Goal: Task Accomplishment & Management: Manage account settings

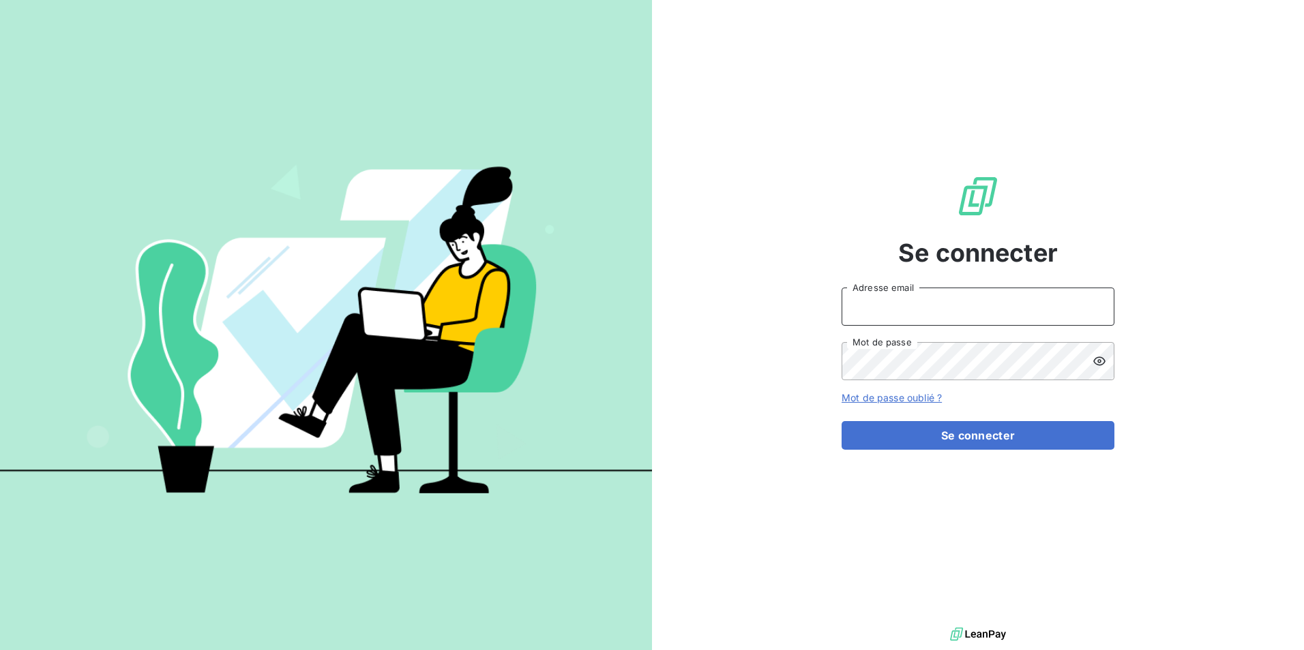
drag, startPoint x: 946, startPoint y: 307, endPoint x: 939, endPoint y: 309, distance: 7.6
click at [946, 307] on input "Adresse email" at bounding box center [977, 307] width 273 height 38
type input "recouvrement@copytop.com"
click at [841, 421] on button "Se connecter" at bounding box center [977, 435] width 273 height 29
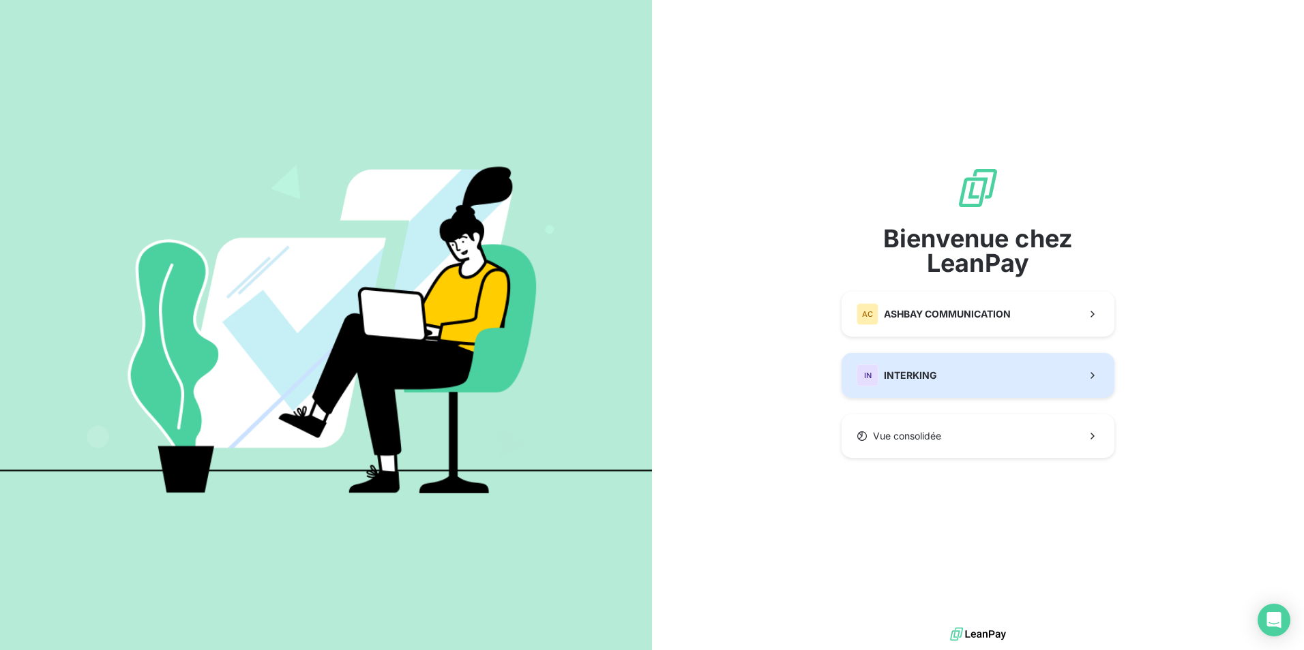
drag, startPoint x: 996, startPoint y: 385, endPoint x: 972, endPoint y: 387, distance: 24.6
click at [996, 385] on button "IN INTERKING" at bounding box center [977, 375] width 273 height 45
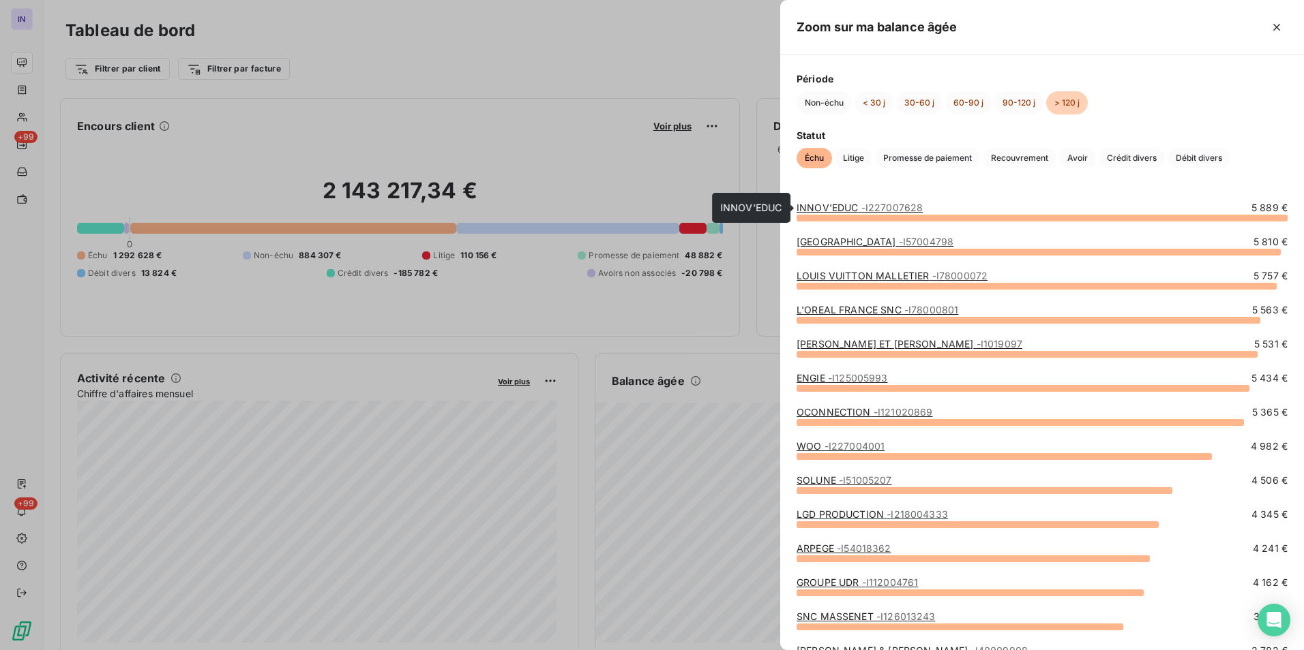
click at [843, 207] on link "INNOV'EDUC - I227007628" at bounding box center [859, 208] width 126 height 12
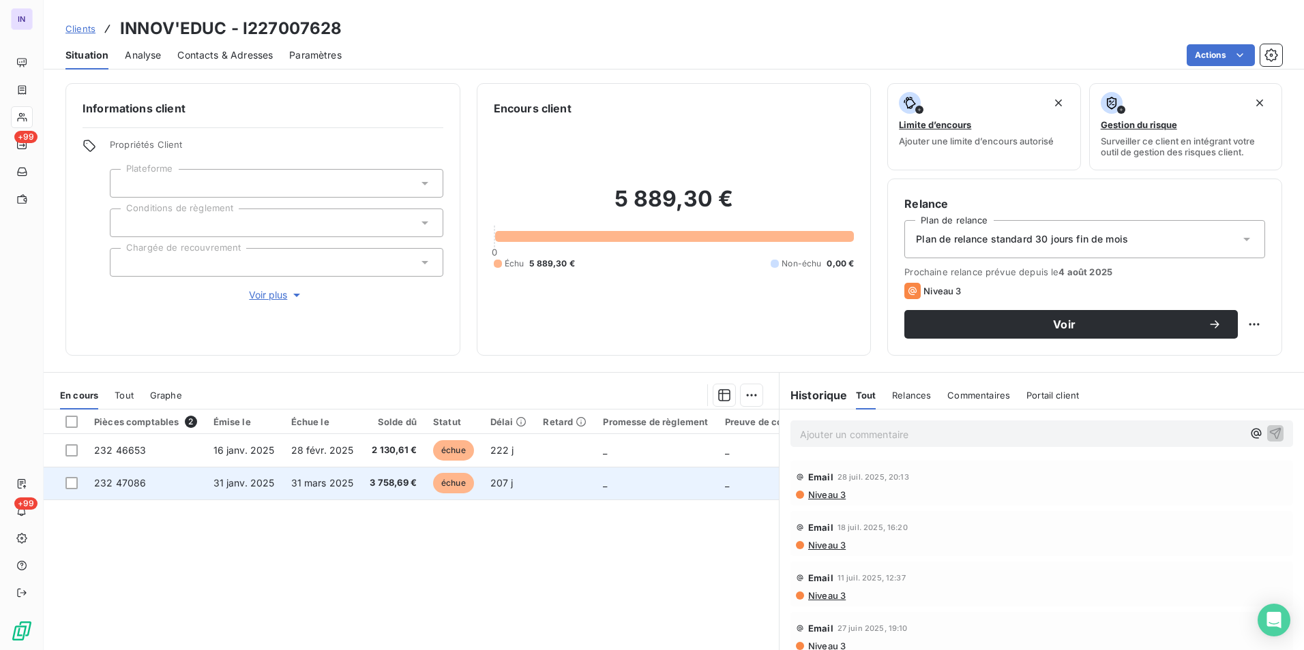
click at [266, 489] on td "31 janv. 2025" at bounding box center [244, 483] width 78 height 33
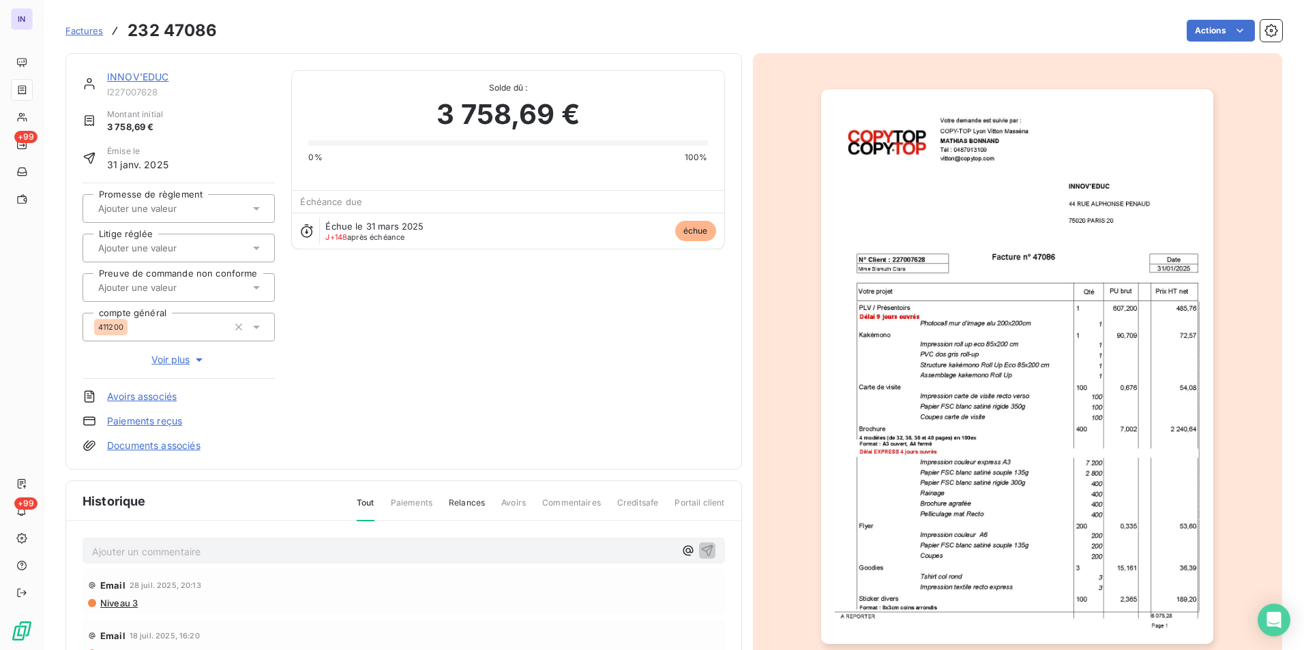
click at [153, 447] on link "Documents associés" at bounding box center [153, 446] width 93 height 14
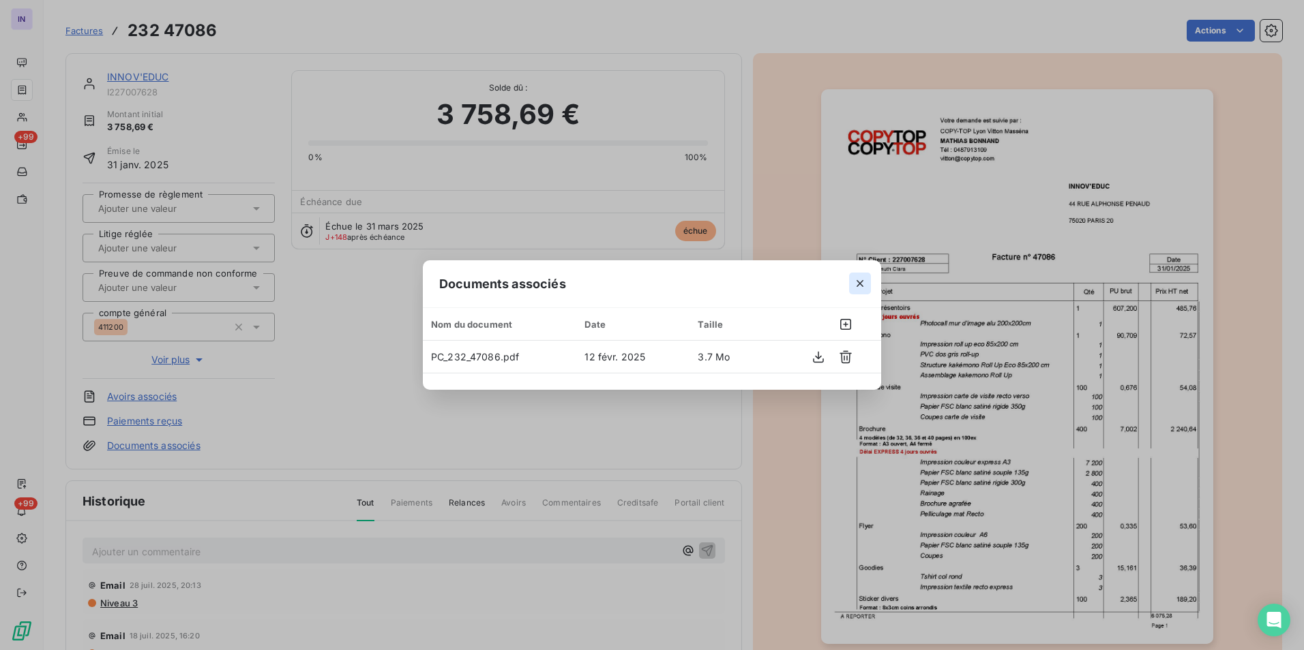
click at [856, 286] on icon "button" at bounding box center [860, 284] width 14 height 14
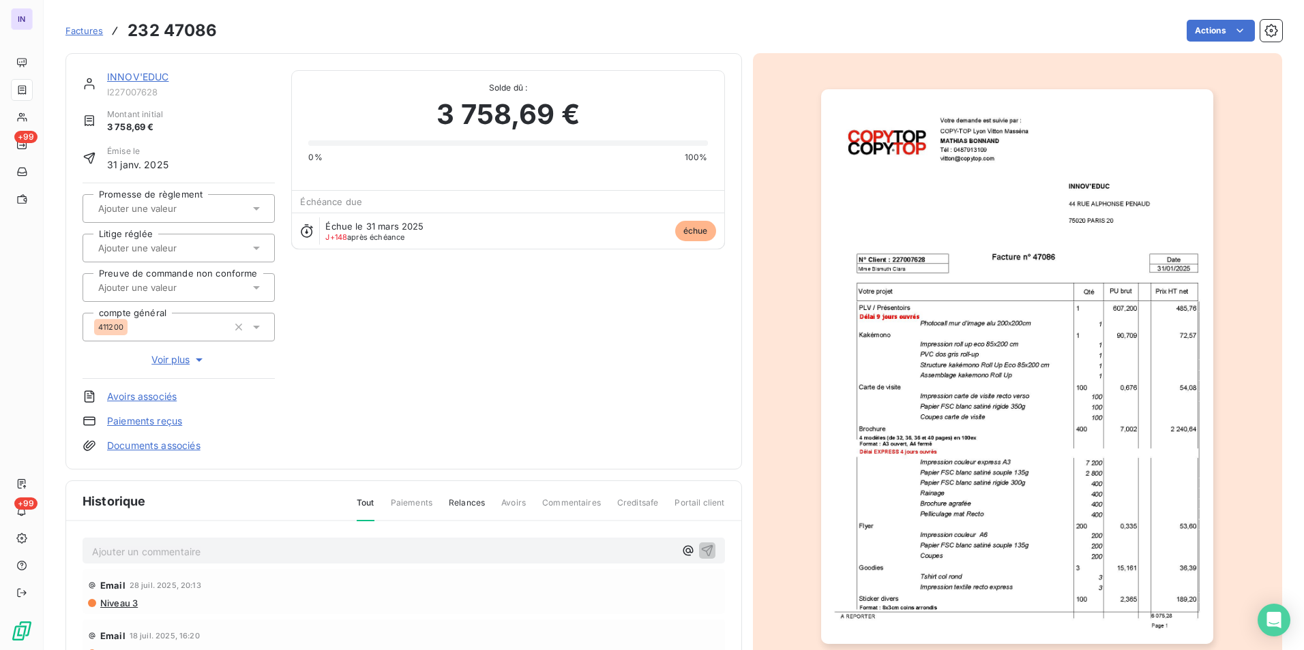
click at [148, 72] on link "INNOV'EDUC" at bounding box center [138, 77] width 62 height 12
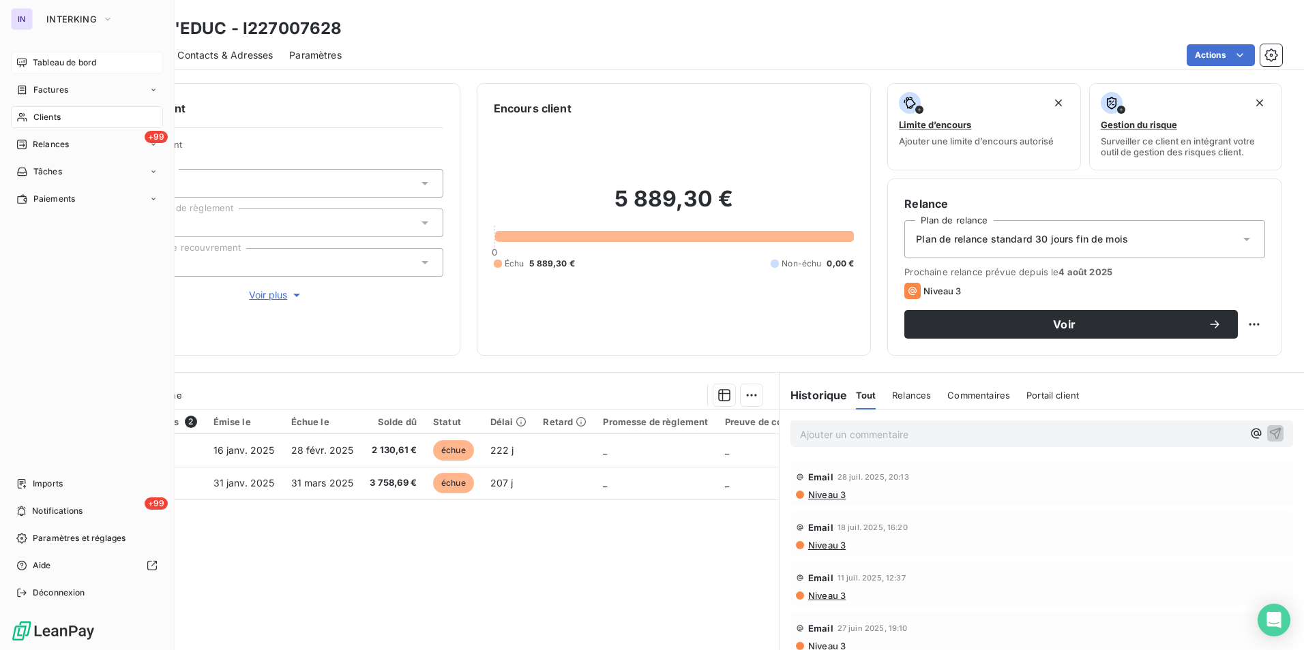
drag, startPoint x: 44, startPoint y: 58, endPoint x: 39, endPoint y: 63, distance: 7.2
click at [44, 58] on span "Tableau de bord" at bounding box center [64, 63] width 63 height 12
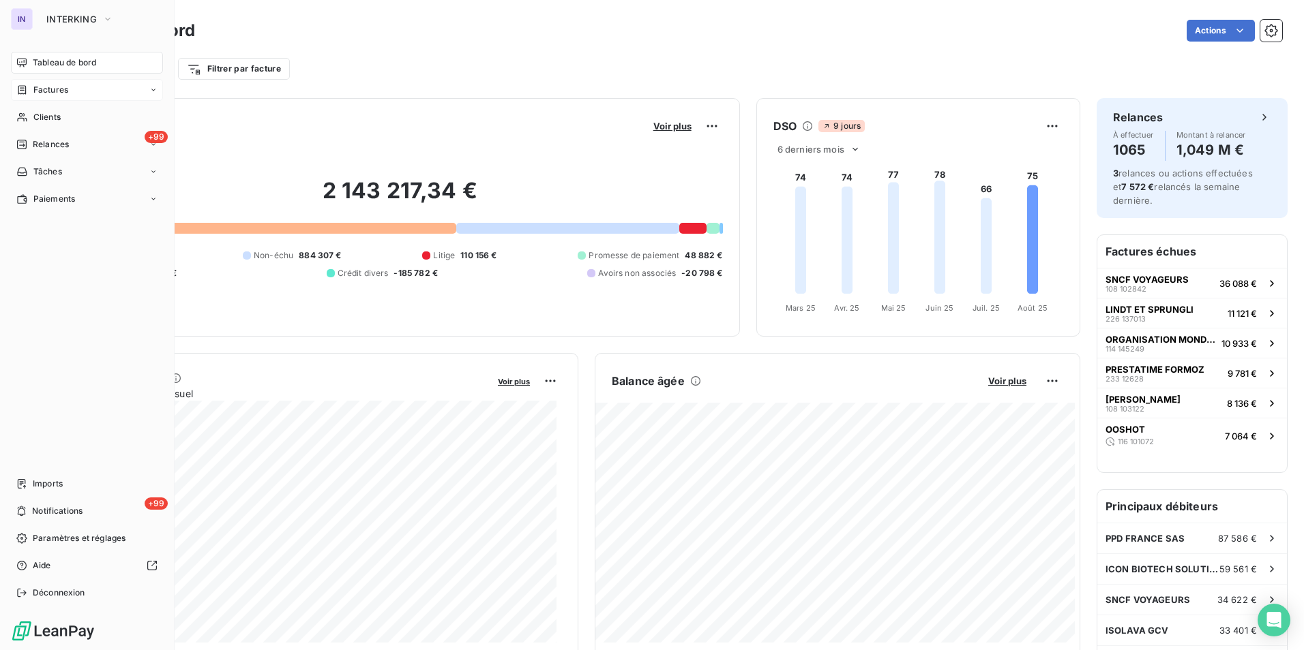
click at [56, 87] on span "Factures" at bounding box center [50, 90] width 35 height 12
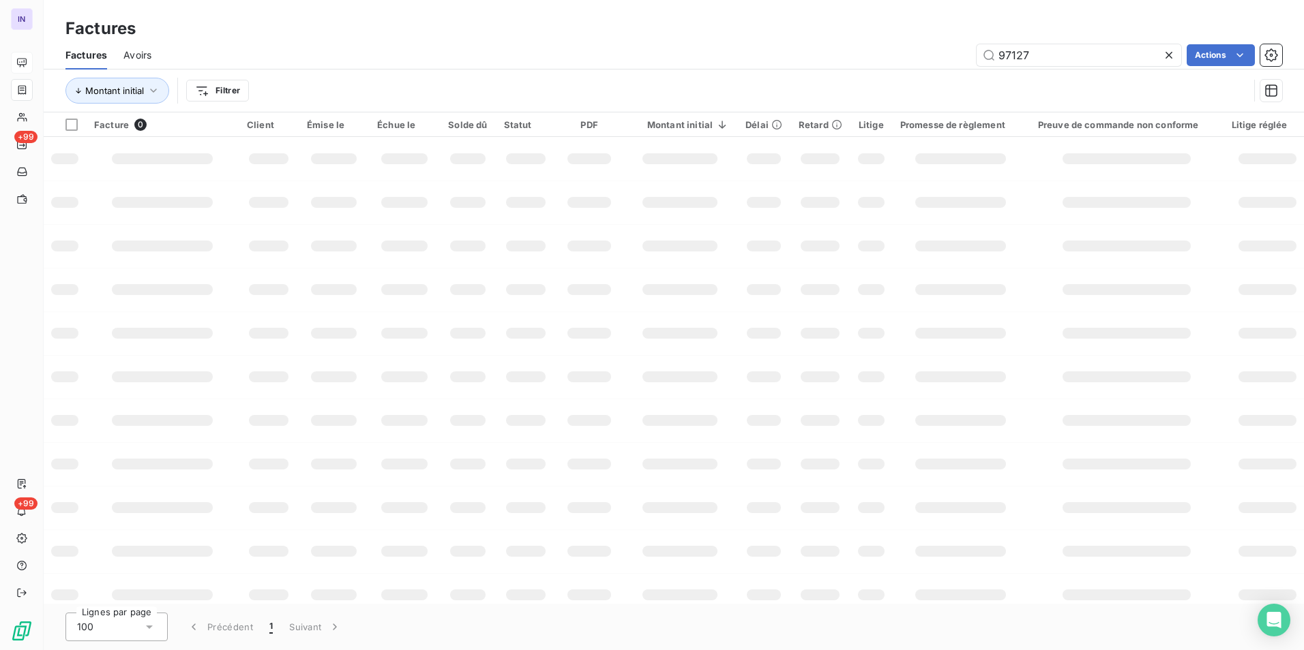
drag, startPoint x: 1046, startPoint y: 57, endPoint x: 927, endPoint y: 51, distance: 118.8
click at [927, 51] on div "97127 Actions" at bounding box center [725, 55] width 1114 height 22
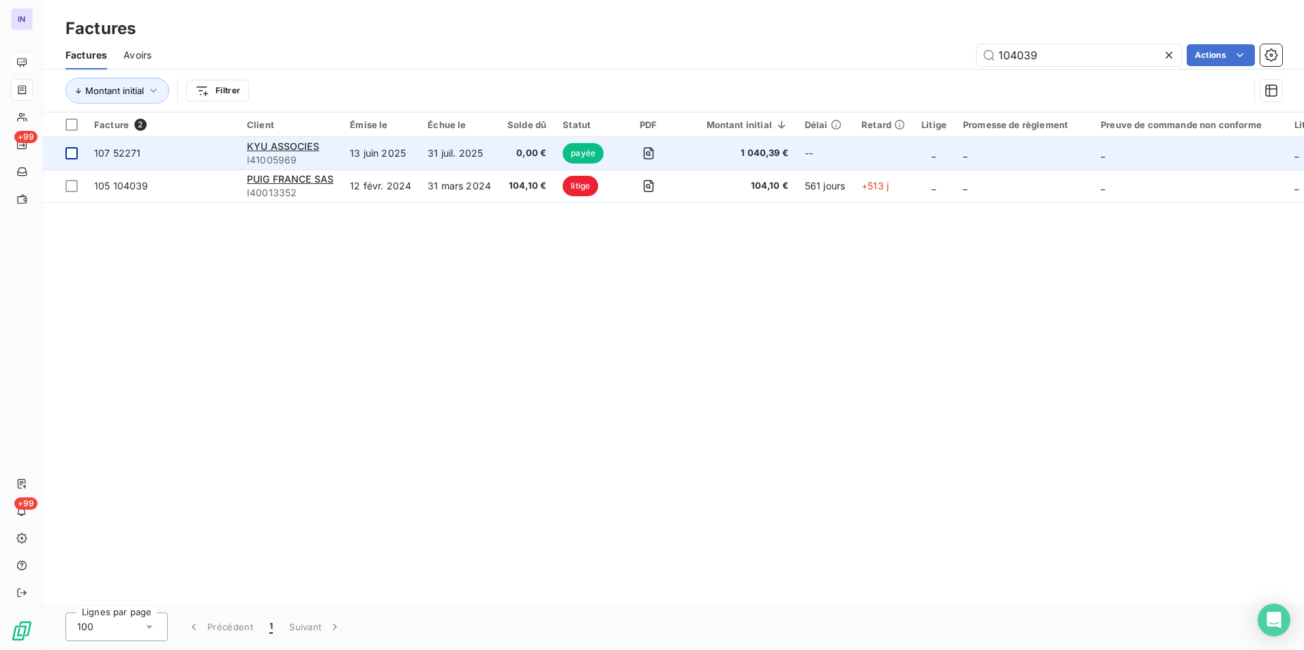
type input "104039"
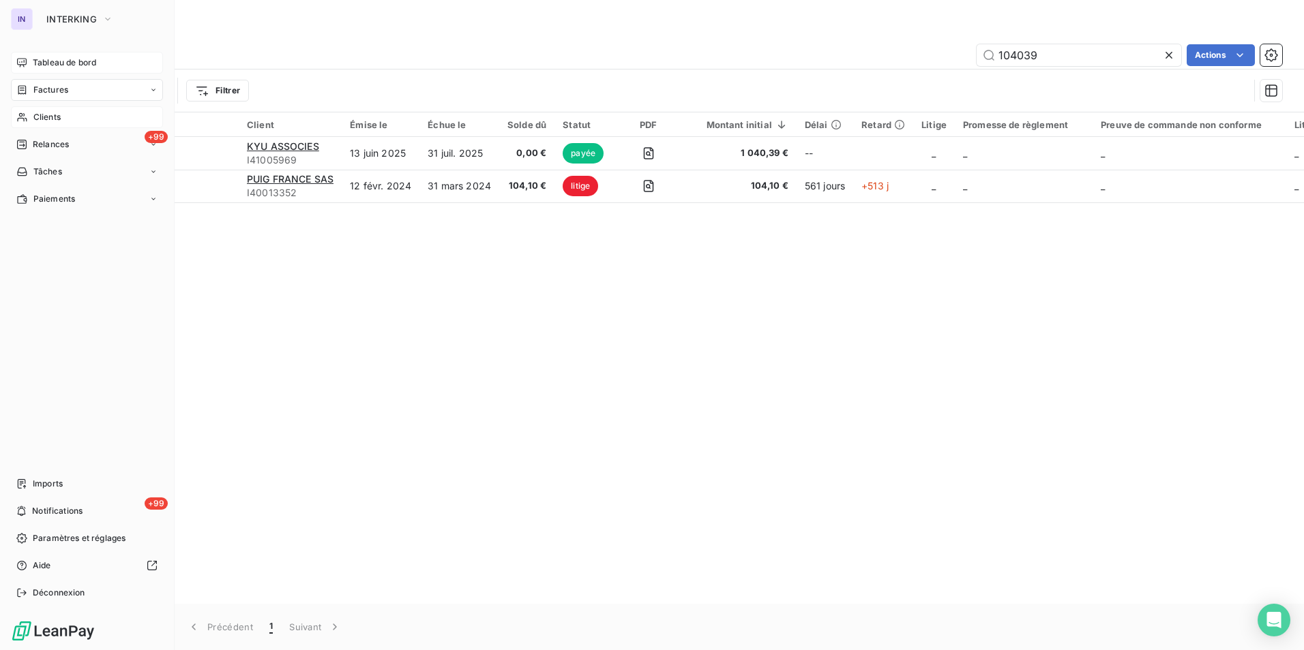
click at [45, 117] on span "Clients" at bounding box center [46, 117] width 27 height 12
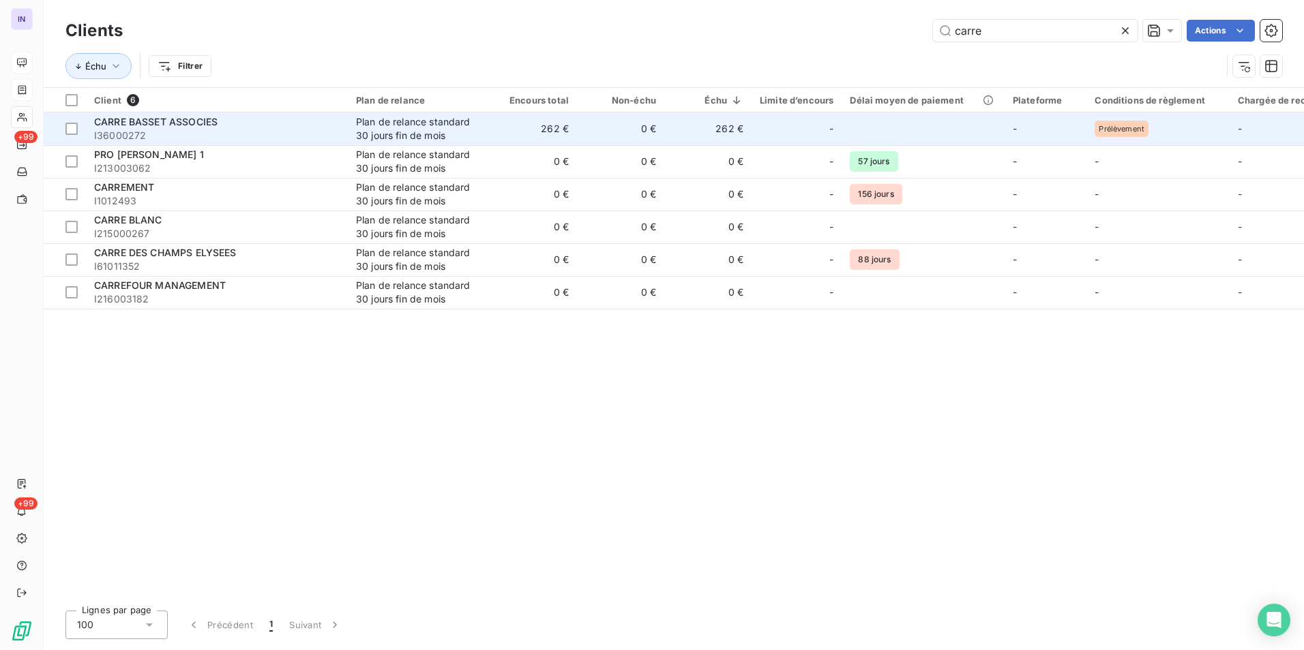
type input "carre"
click at [272, 138] on span "I36000272" at bounding box center [216, 136] width 245 height 14
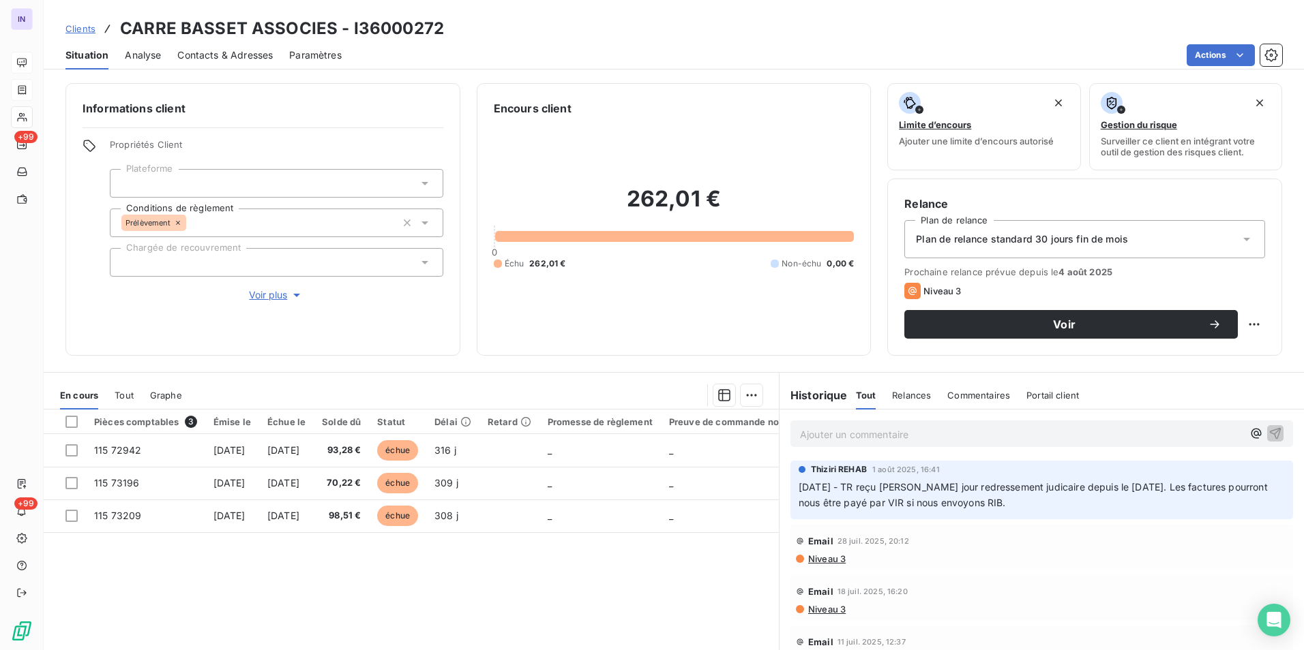
click at [179, 222] on icon at bounding box center [178, 223] width 8 height 8
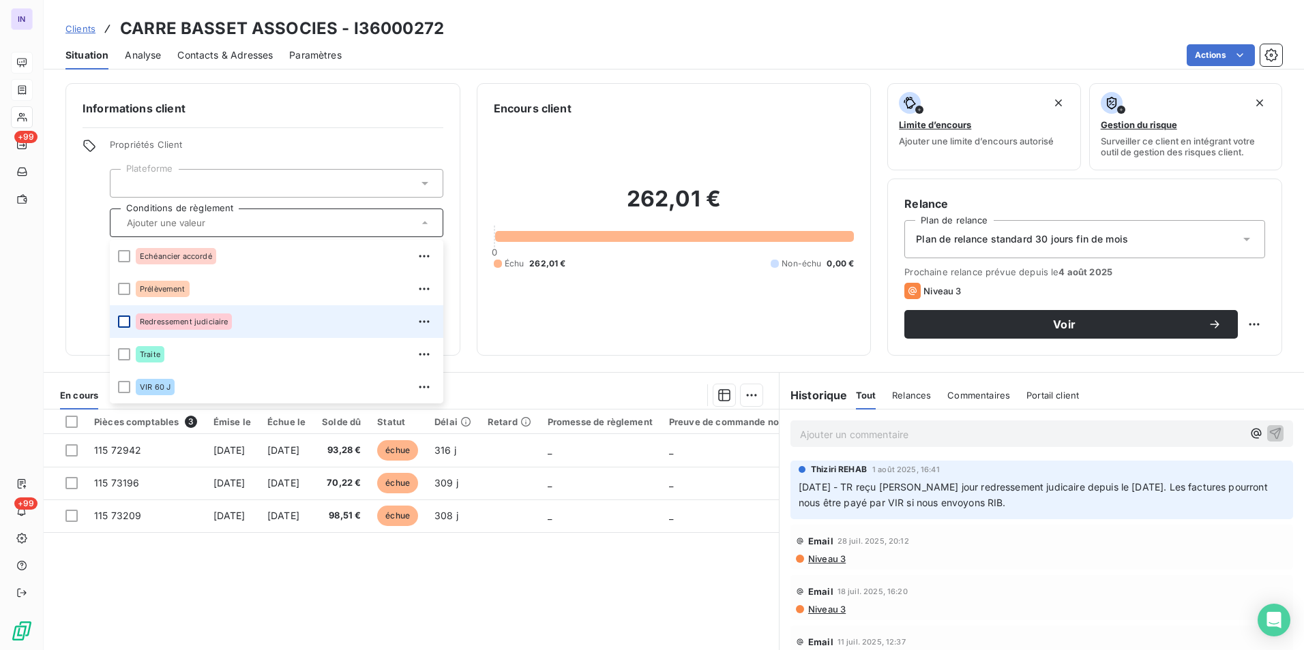
click at [123, 320] on div at bounding box center [124, 322] width 12 height 12
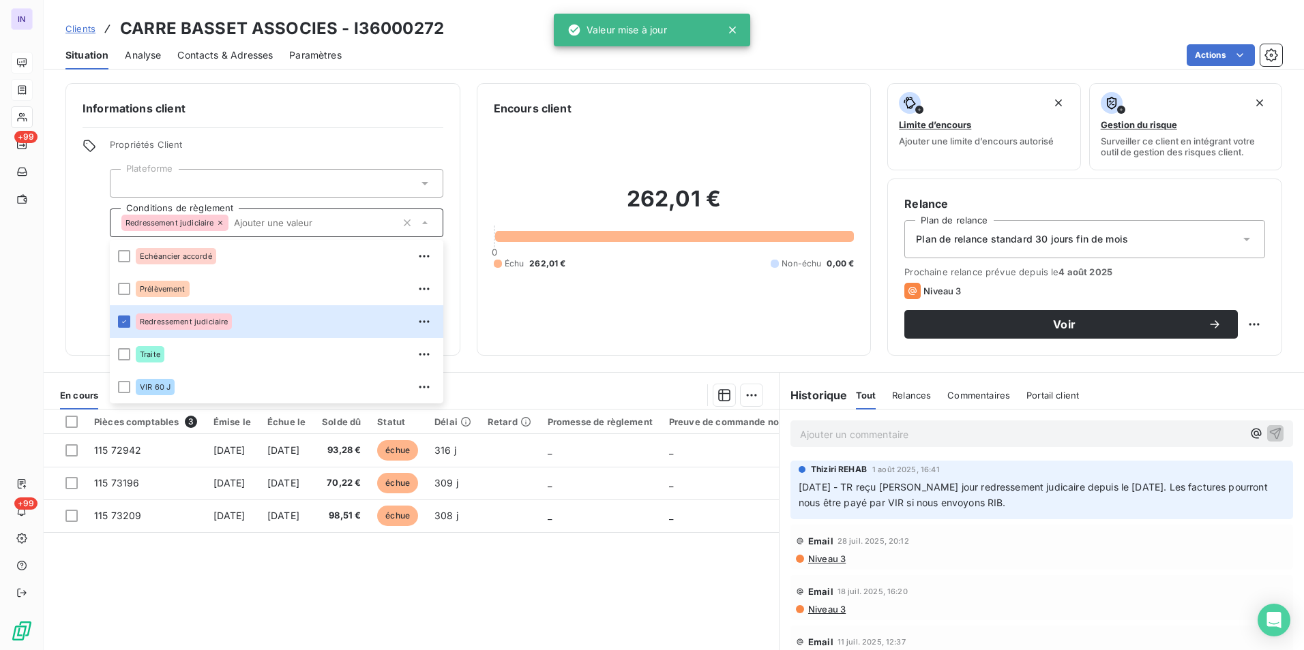
click at [508, 342] on div "Encours client 262,01 € 0 Échu 262,01 € Non-échu 0,00 €" at bounding box center [674, 219] width 395 height 273
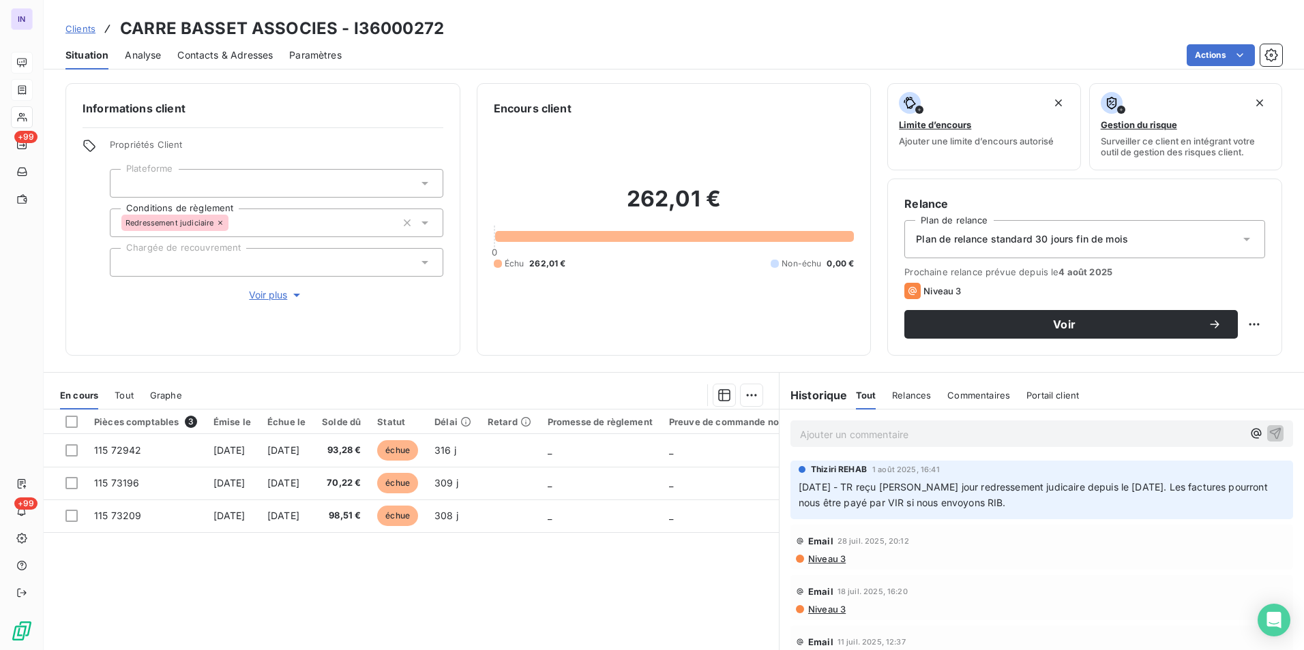
click at [308, 31] on h3 "CARRE BASSET ASSOCIES - I36000272" at bounding box center [282, 28] width 324 height 25
drag, startPoint x: 331, startPoint y: 25, endPoint x: 124, endPoint y: 23, distance: 207.3
click at [124, 23] on h3 "CARRE BASSET ASSOCIES - I36000272" at bounding box center [282, 28] width 324 height 25
copy h3 "CARRE BASSET ASSOCIES"
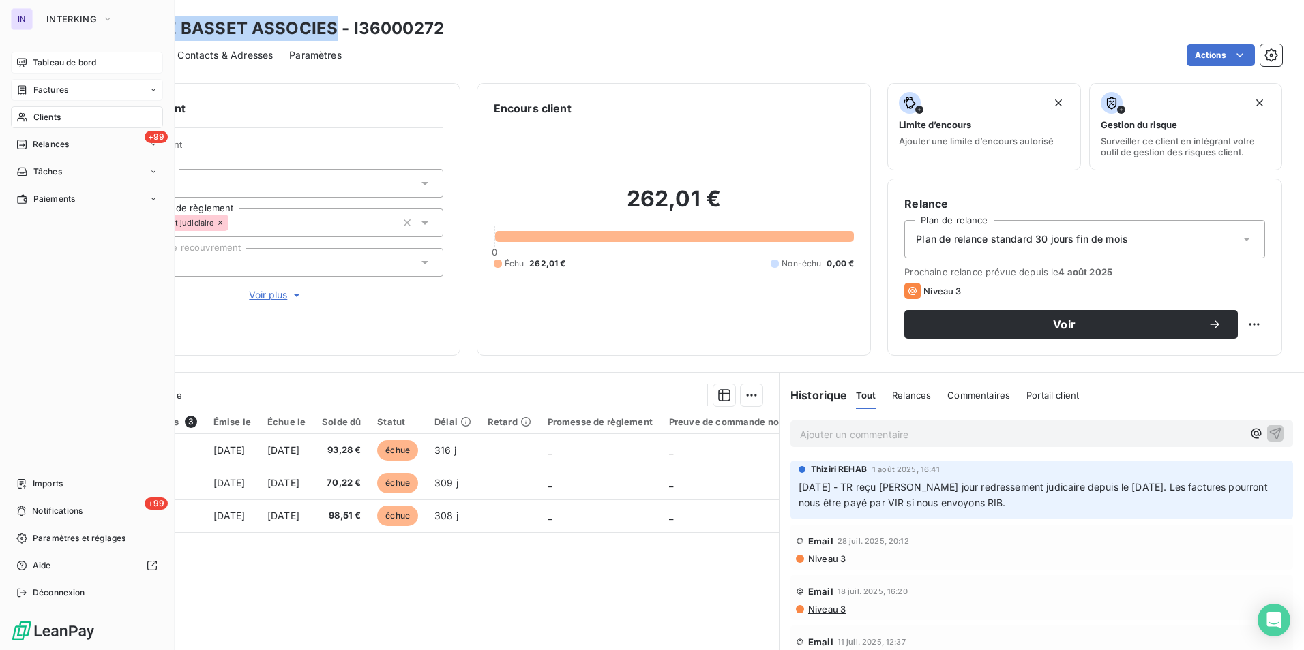
click at [50, 119] on span "Clients" at bounding box center [46, 117] width 27 height 12
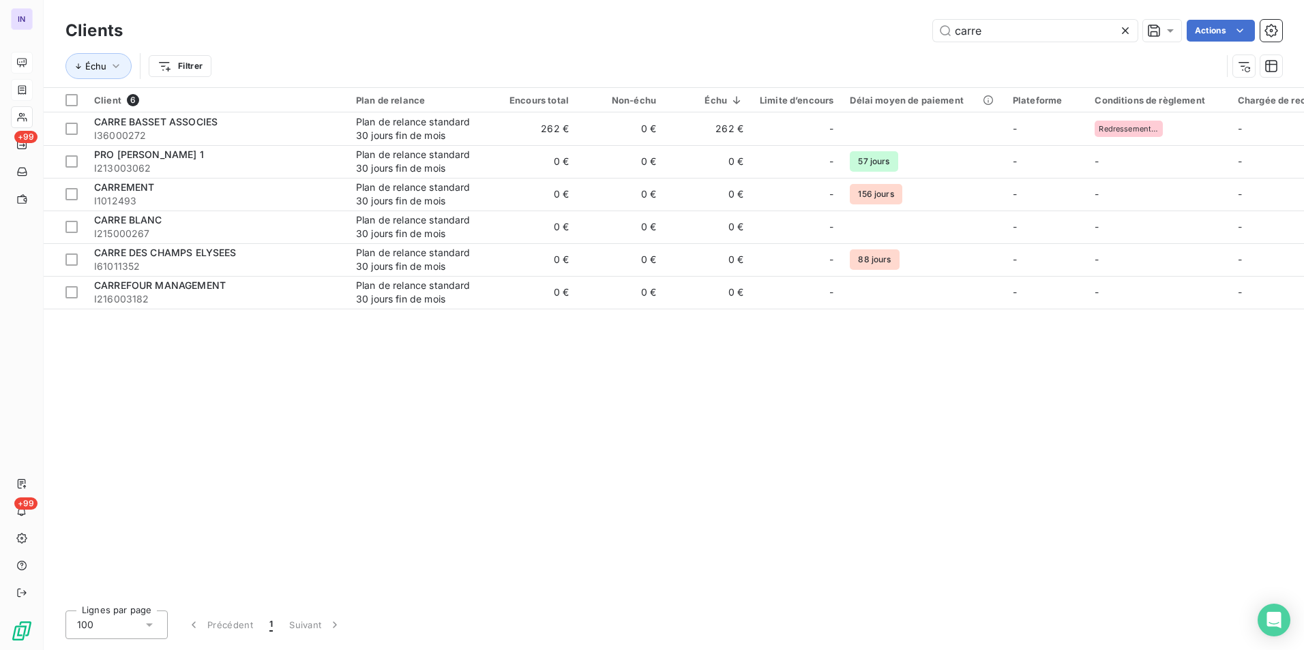
drag, startPoint x: 1036, startPoint y: 26, endPoint x: 869, endPoint y: 19, distance: 167.9
click at [870, 19] on div "Clients carre Actions" at bounding box center [673, 30] width 1216 height 29
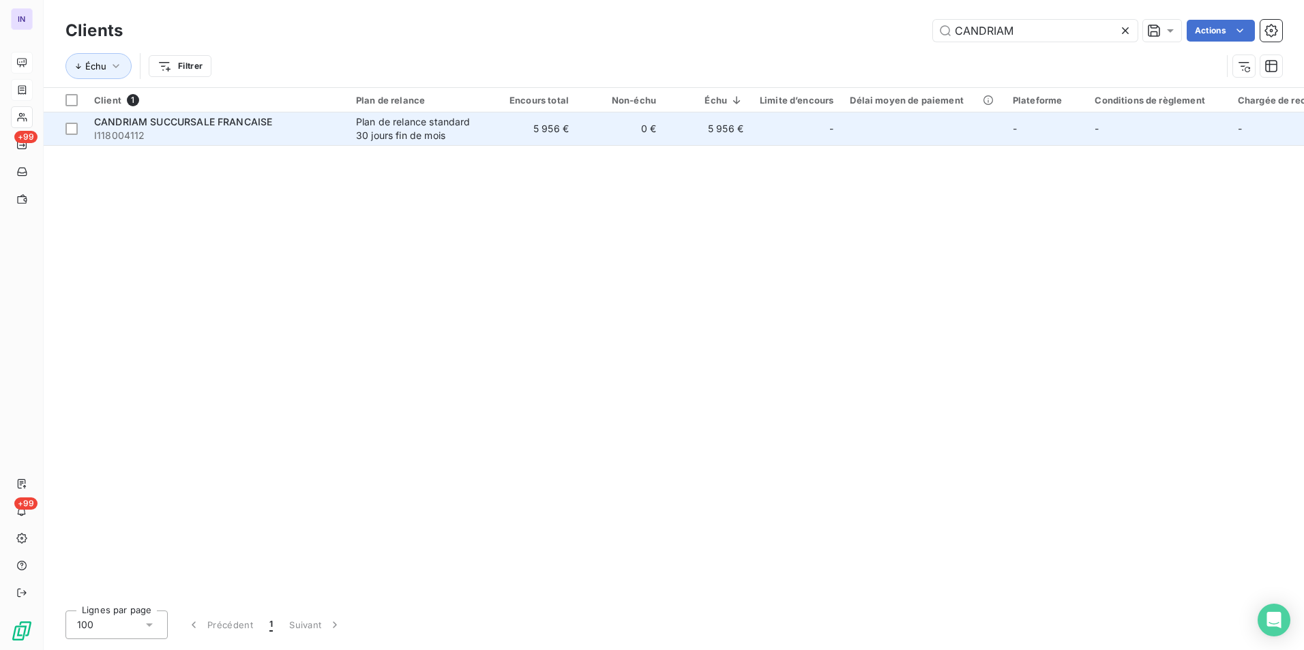
type input "CANDRIAM"
click at [538, 134] on td "5 956 €" at bounding box center [533, 128] width 87 height 33
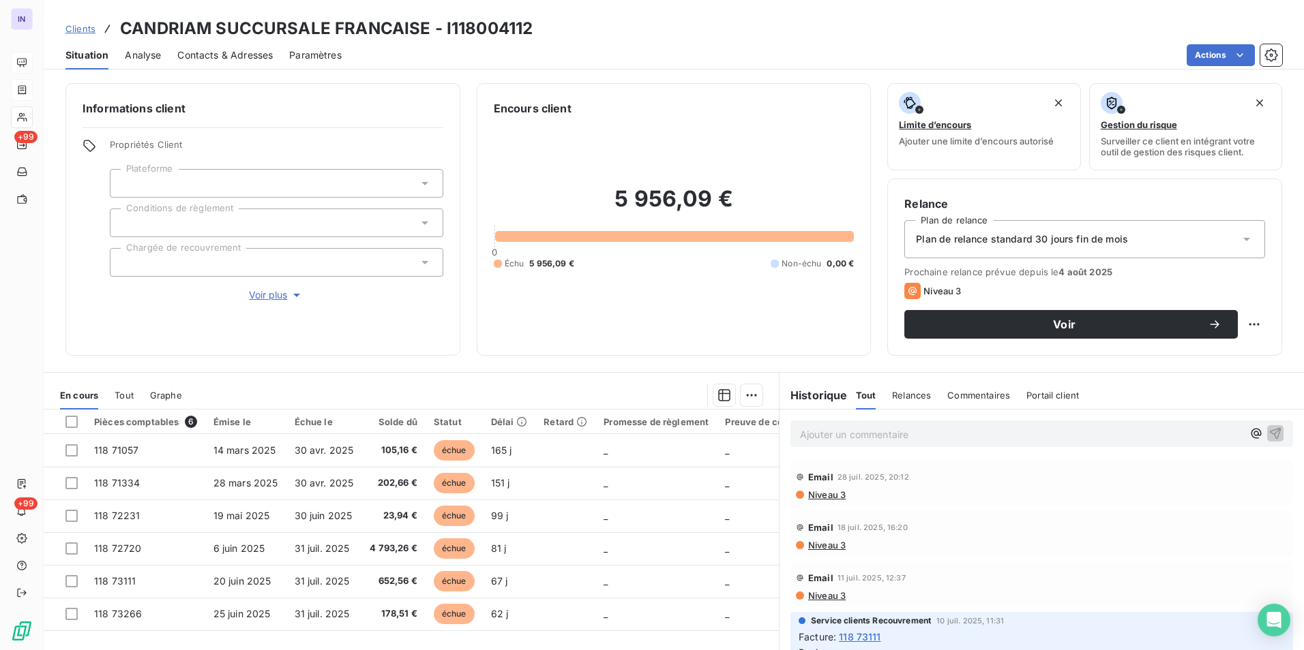
click at [217, 50] on span "Contacts & Adresses" at bounding box center [224, 55] width 95 height 14
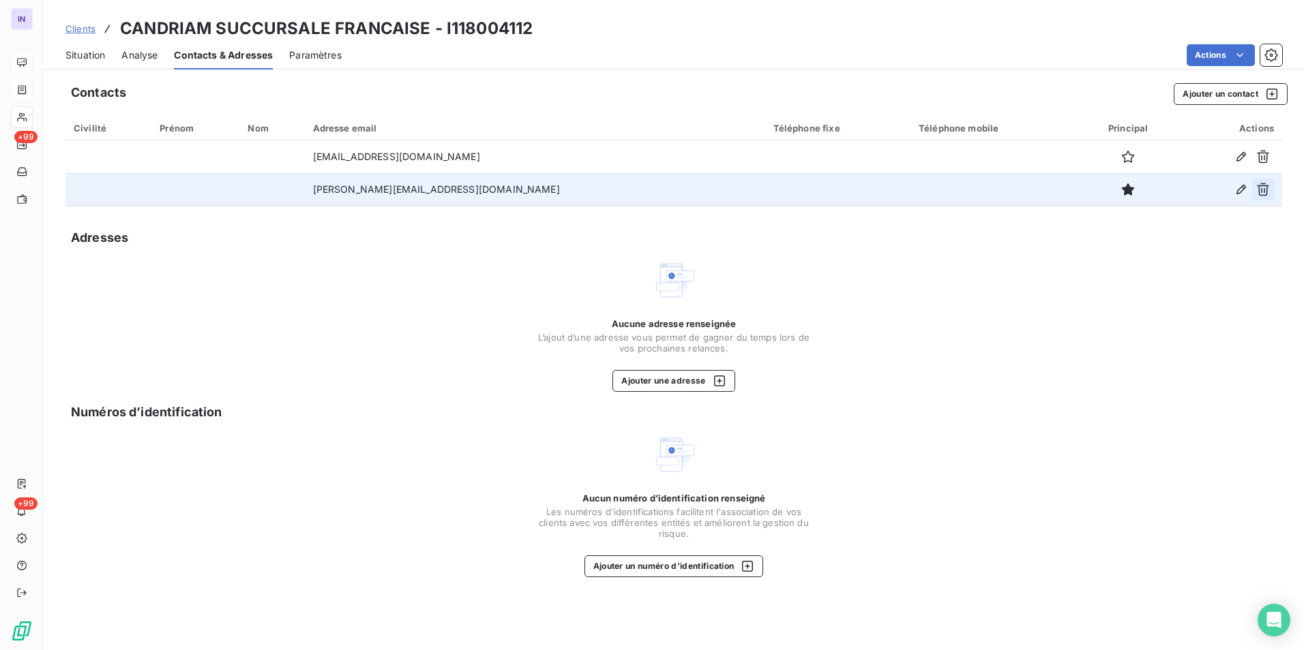
click at [1265, 190] on icon "button" at bounding box center [1263, 190] width 14 height 14
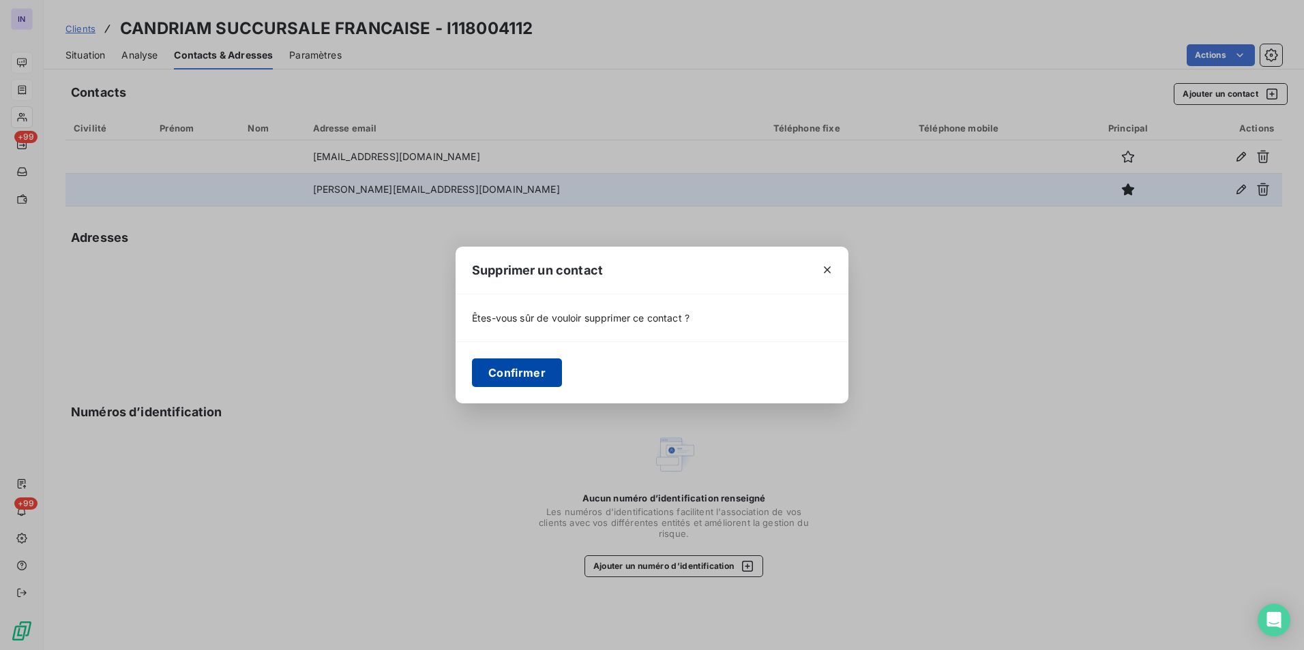
click at [511, 375] on button "Confirmer" at bounding box center [517, 373] width 90 height 29
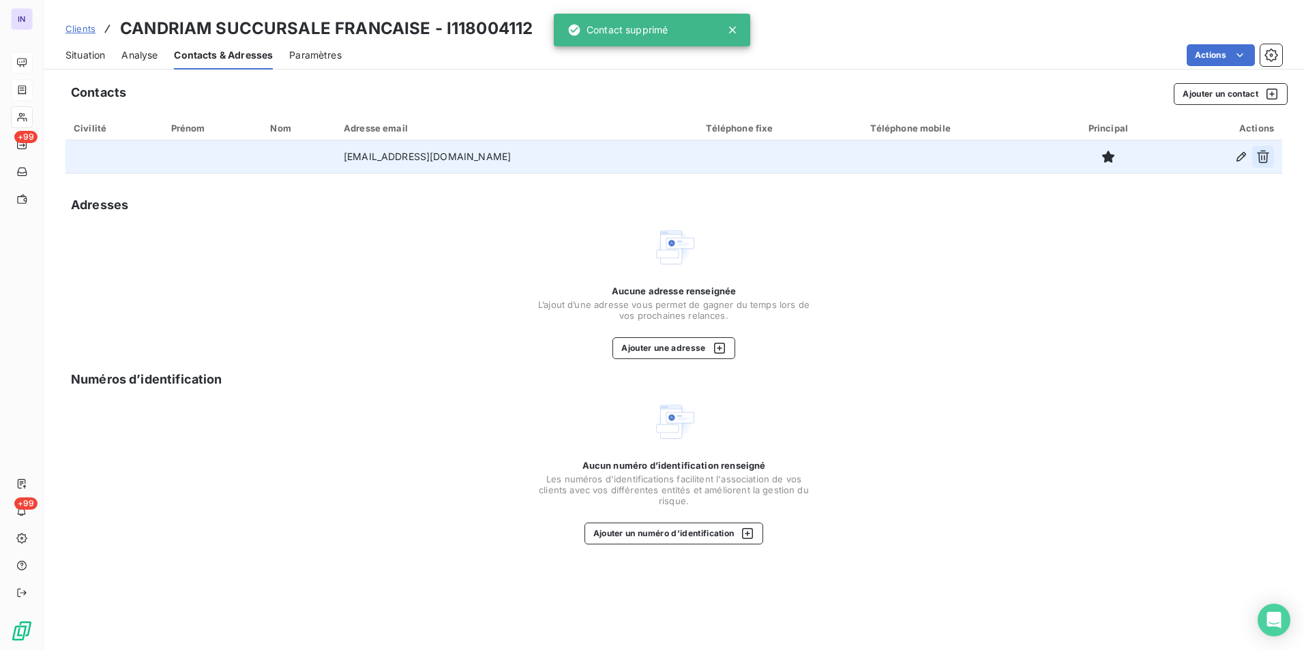
click at [1264, 155] on icon "button" at bounding box center [1263, 157] width 14 height 14
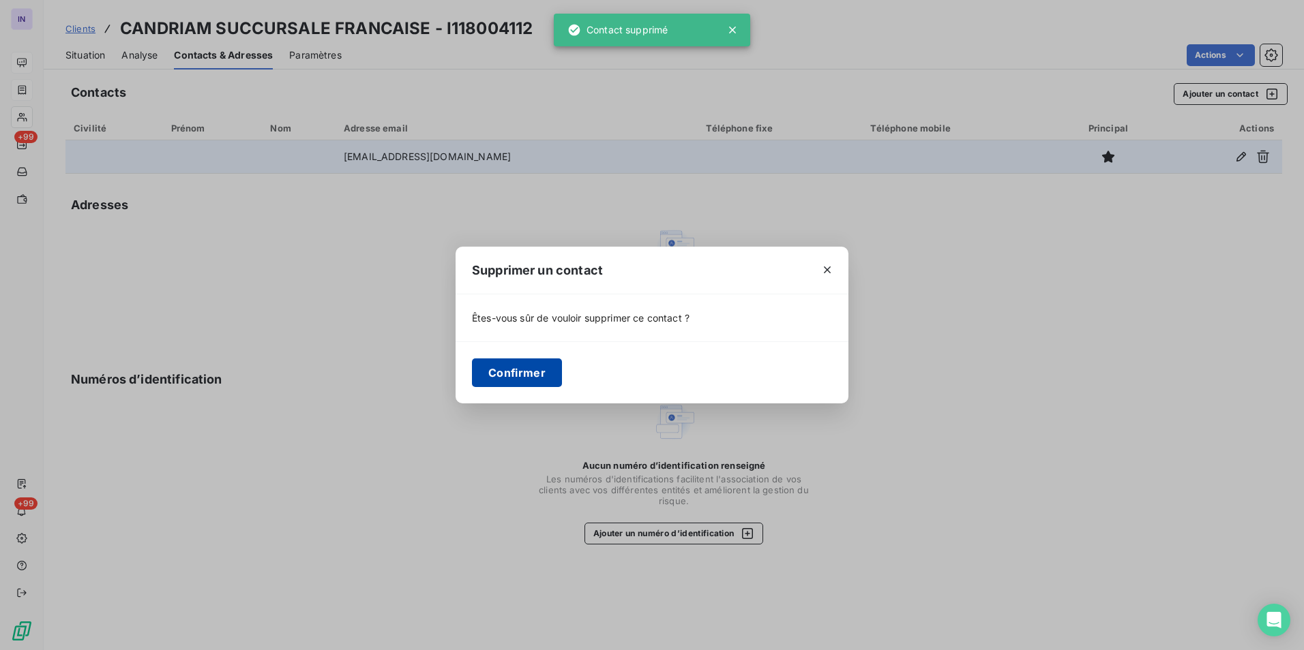
click at [494, 367] on button "Confirmer" at bounding box center [517, 373] width 90 height 29
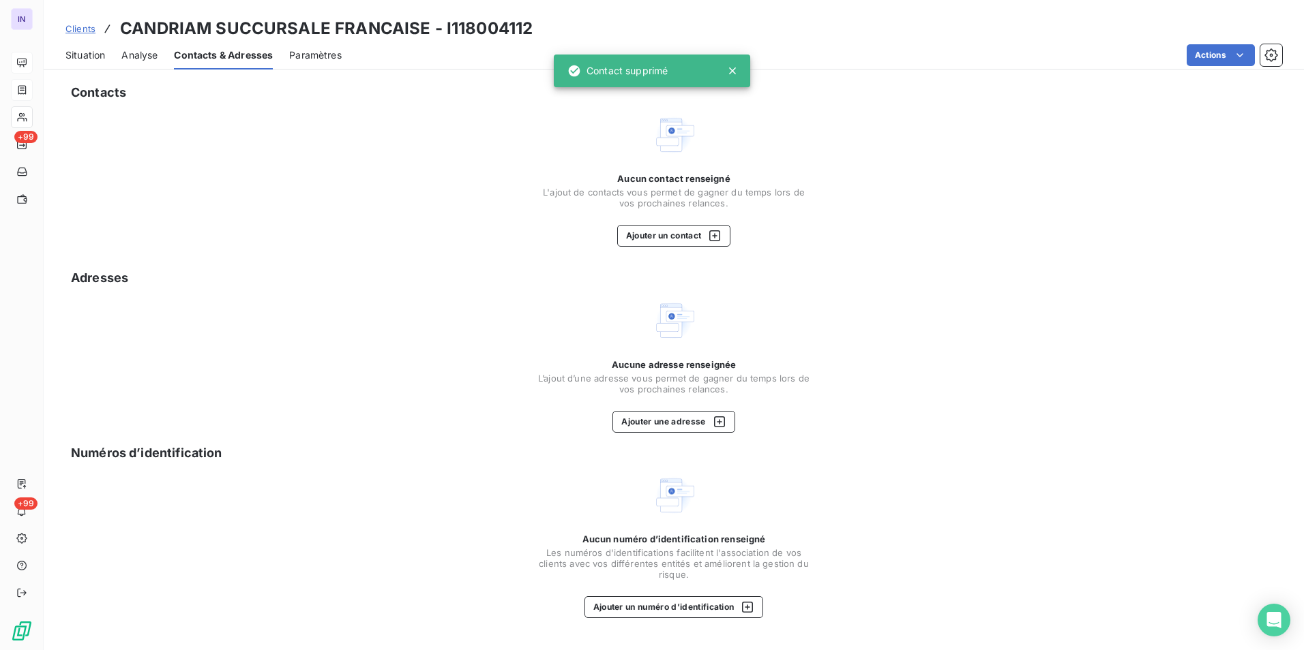
drag, startPoint x: 83, startPoint y: 51, endPoint x: 108, endPoint y: 73, distance: 32.8
click at [83, 51] on span "Situation" at bounding box center [85, 55] width 40 height 14
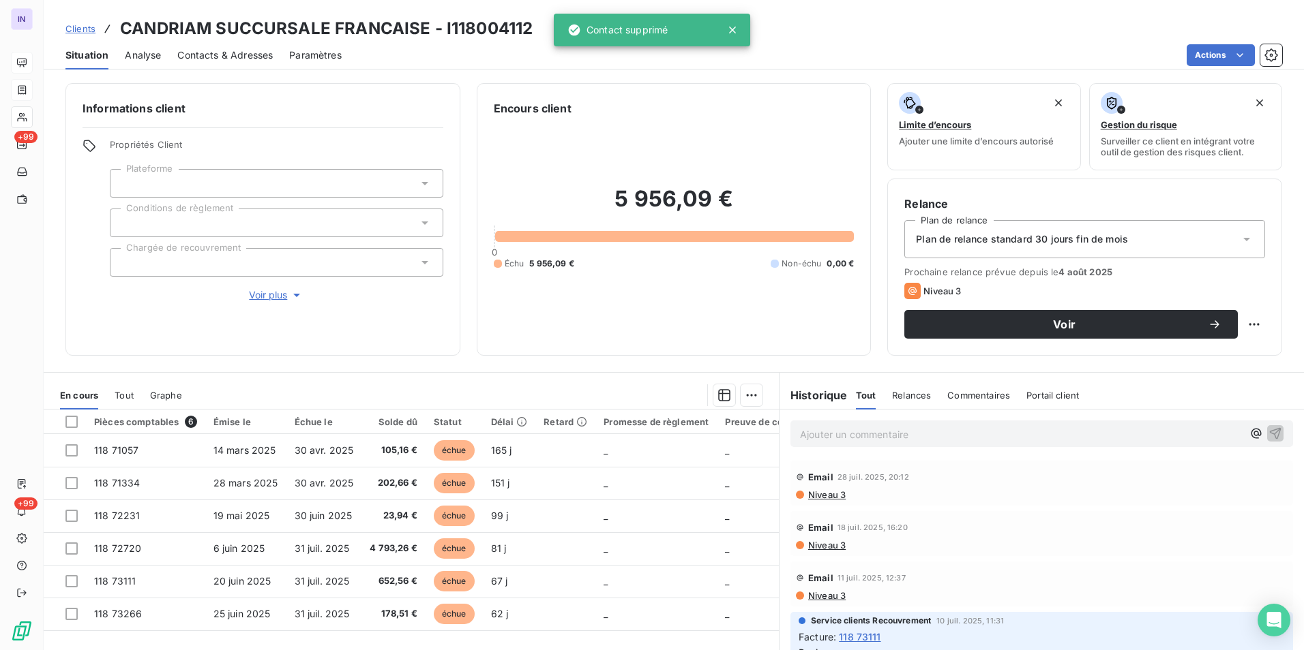
click at [807, 439] on p "Ajouter un commentaire ﻿" at bounding box center [1021, 434] width 442 height 17
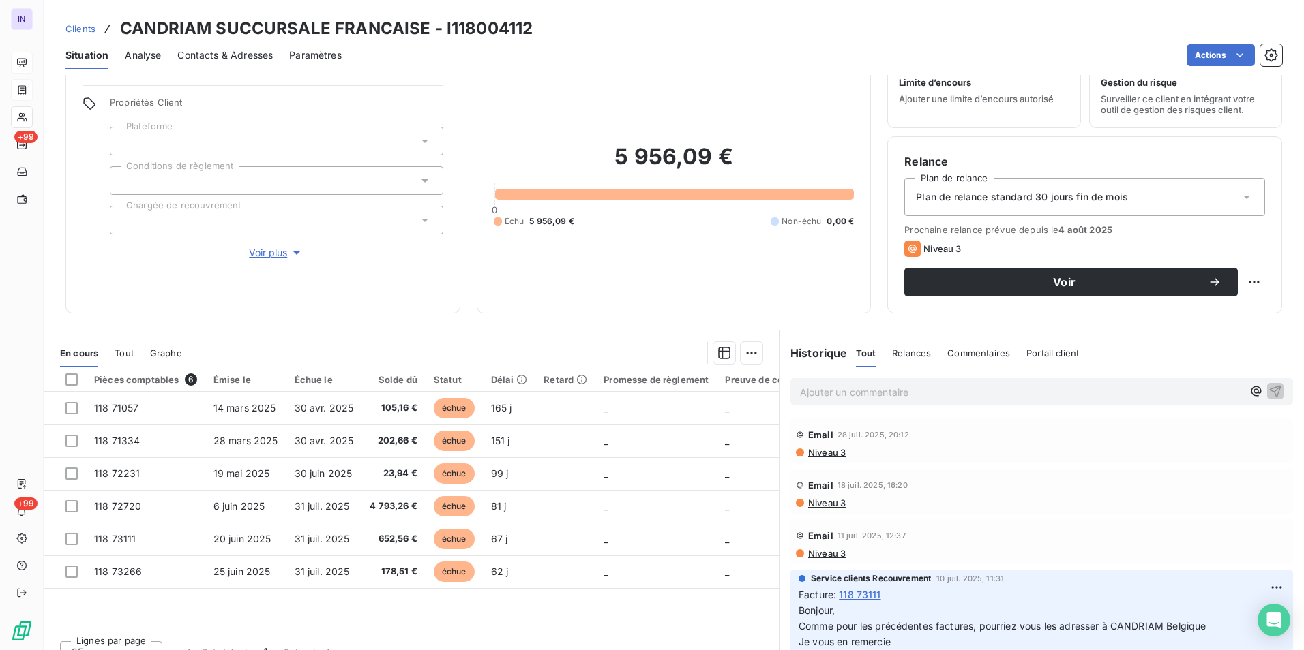
scroll to position [63, 0]
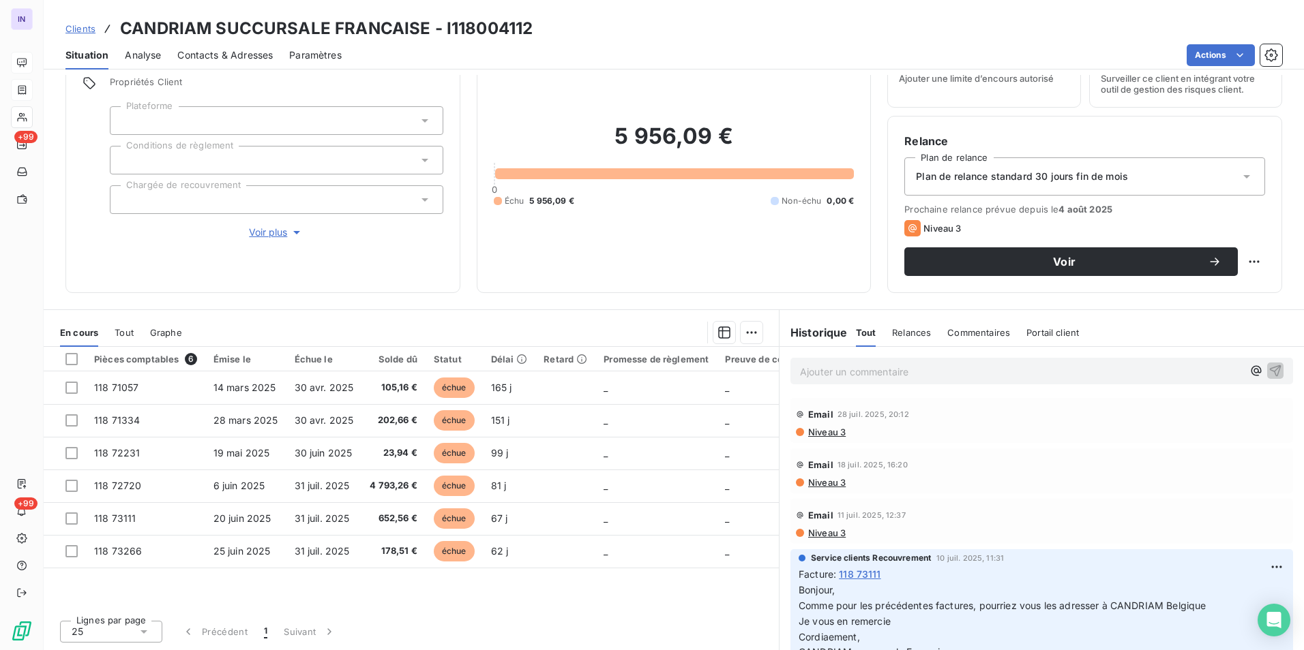
click at [858, 370] on p "Ajouter un commentaire ﻿" at bounding box center [1021, 371] width 442 height 17
click at [981, 370] on p "16/07/2025 - Mail reçu de" at bounding box center [1021, 371] width 442 height 16
click at [819, 379] on p "16/07/2025 - Mail reçu de CANDRIAM FR Finance <frfinance@candriam.com>" at bounding box center [1021, 371] width 442 height 16
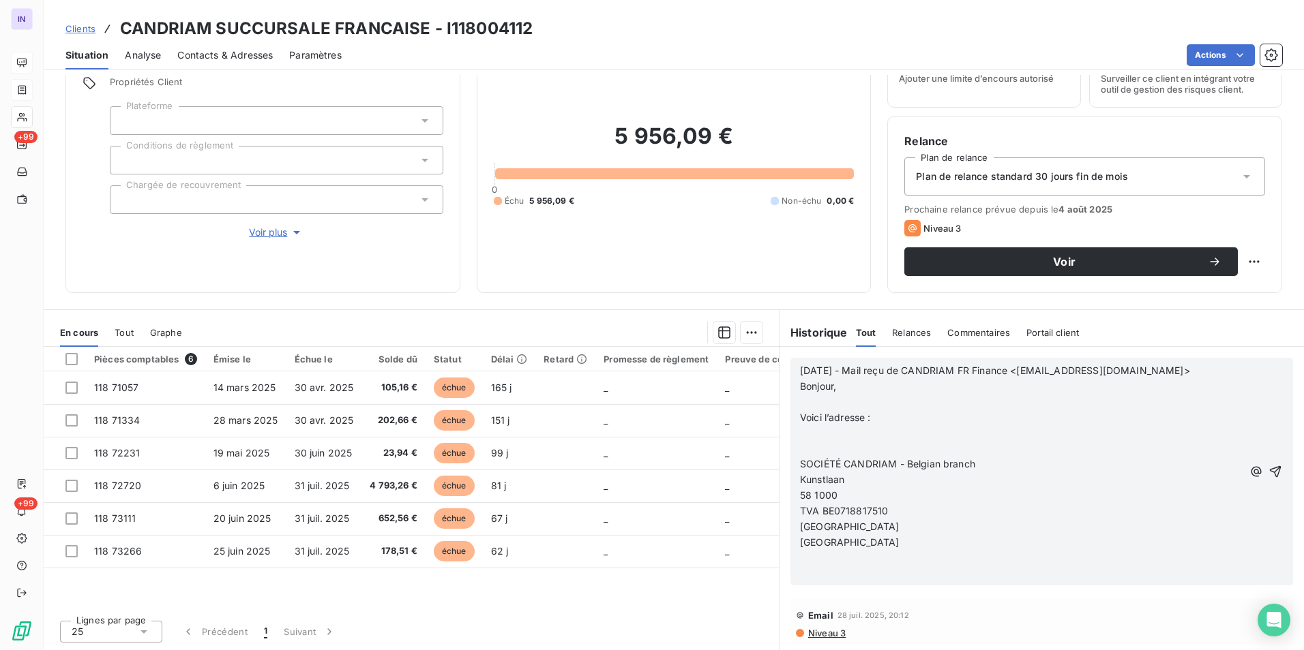
click at [804, 400] on p at bounding box center [1021, 403] width 442 height 16
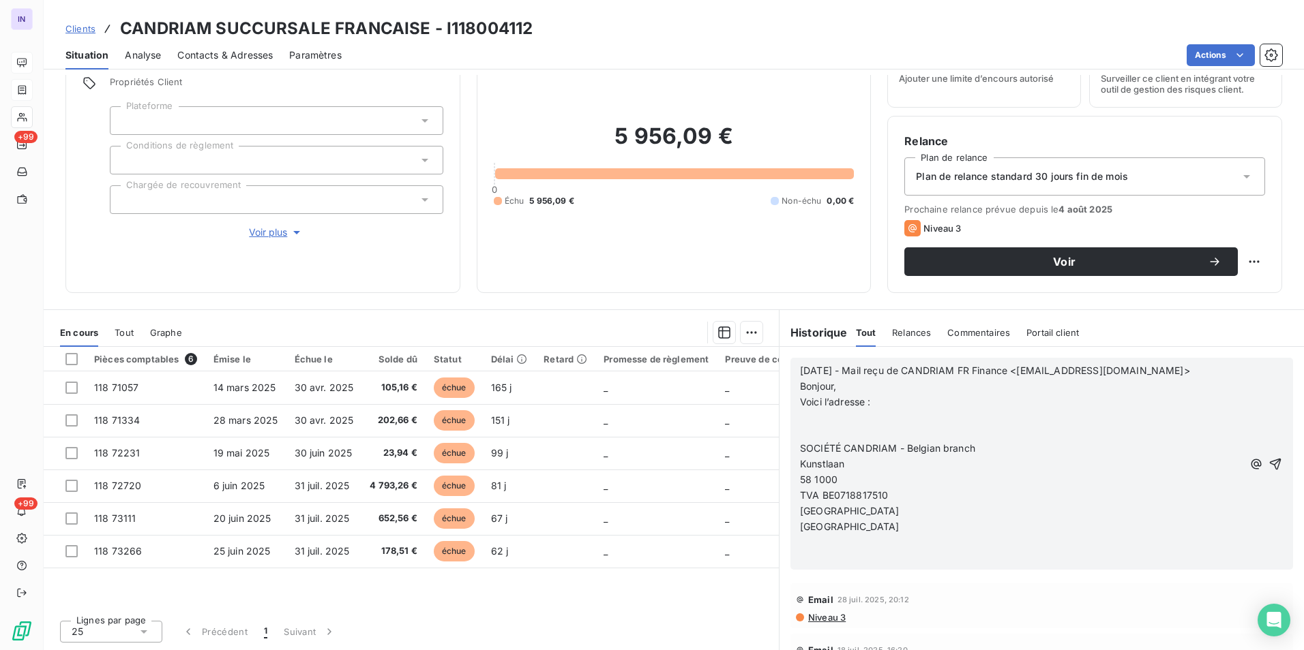
click at [820, 436] on p at bounding box center [1021, 434] width 442 height 16
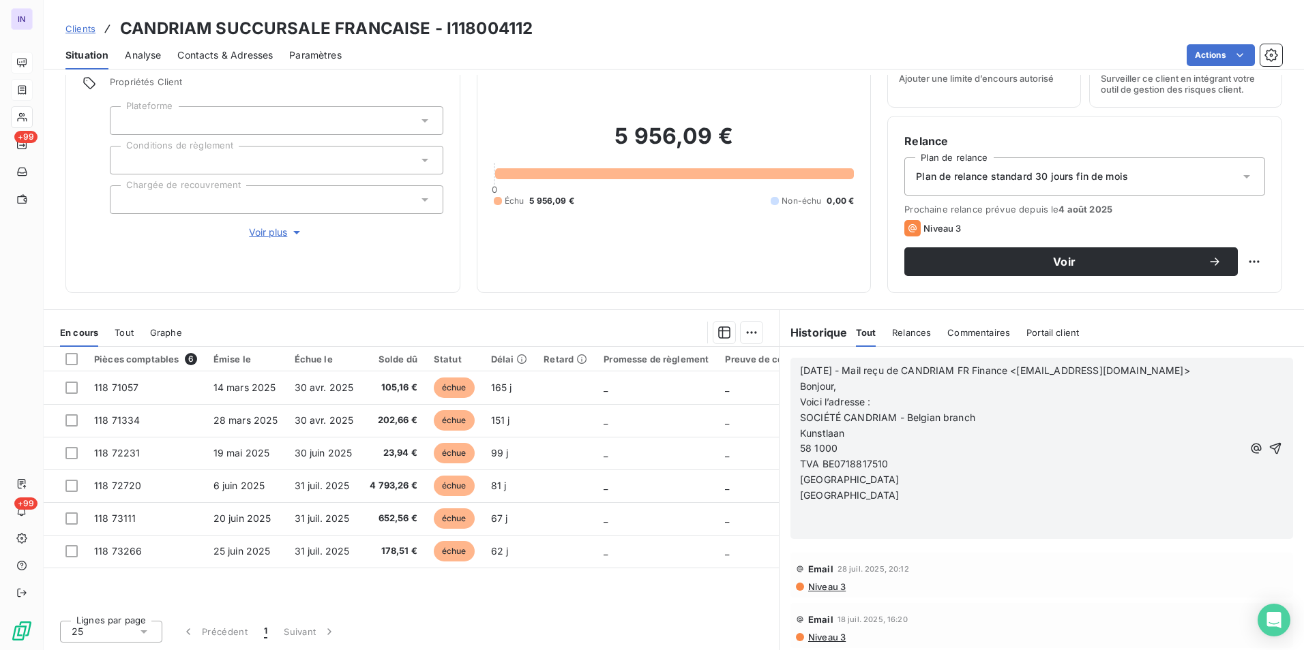
click at [825, 531] on p "﻿" at bounding box center [1021, 528] width 442 height 16
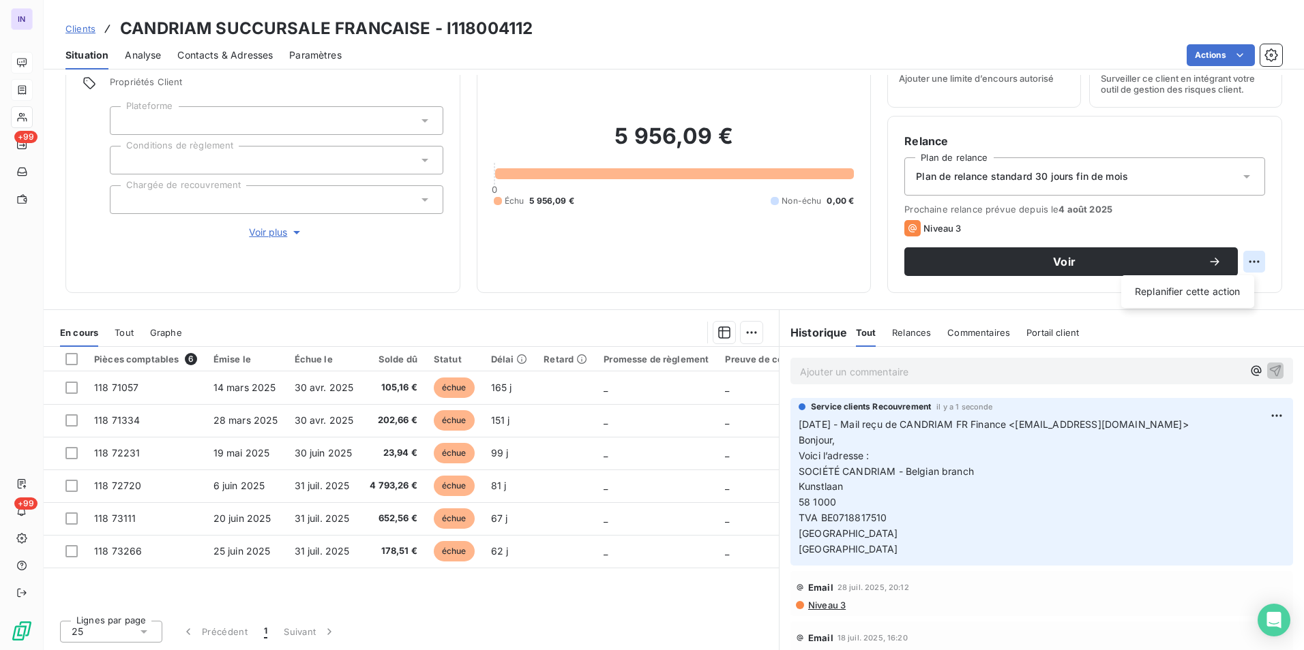
click at [1243, 260] on html "IN +99 +99 Clients CANDRIAM SUCCURSALE FRANCAISE - I118004112 Situation Analyse…" at bounding box center [652, 325] width 1304 height 650
click at [1158, 292] on div "Replanifier cette action" at bounding box center [1187, 292] width 122 height 22
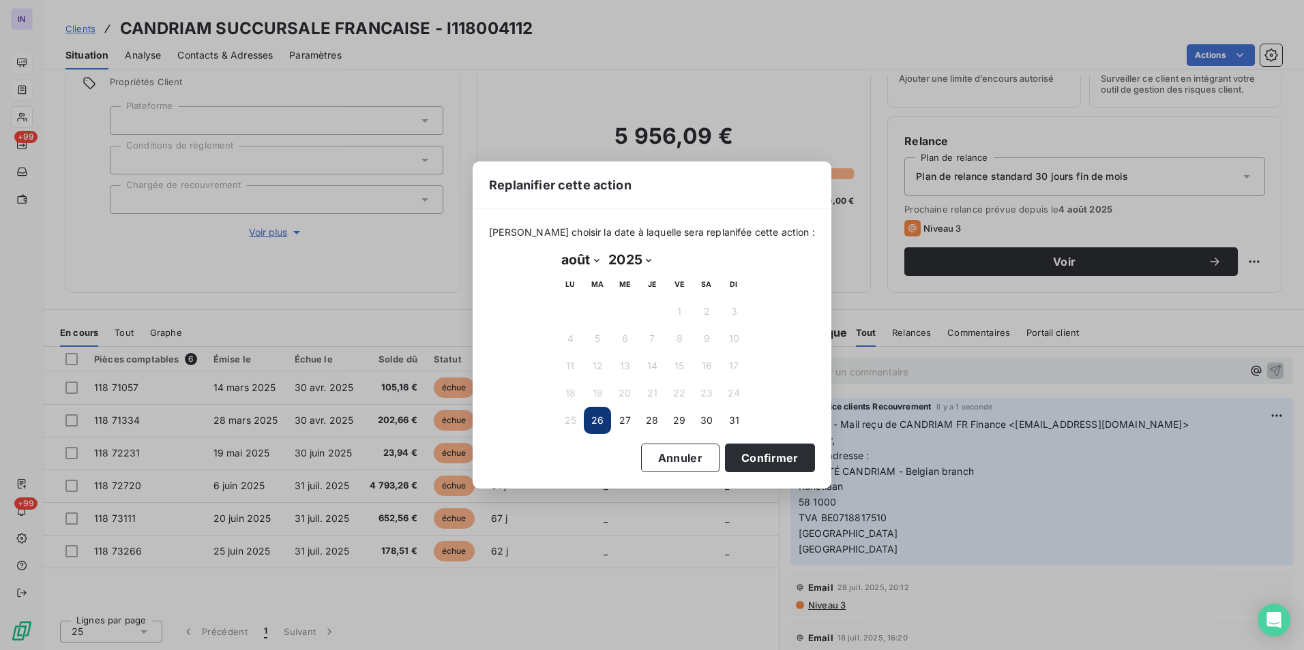
click at [594, 257] on select "janvier février mars avril mai juin juillet août septembre octobre novembre déc…" at bounding box center [579, 260] width 47 height 22
select select "8"
click at [556, 249] on select "janvier février mars avril mai juin juillet août septembre octobre novembre déc…" at bounding box center [579, 260] width 47 height 22
click at [560, 315] on button "1" at bounding box center [569, 311] width 27 height 27
click at [750, 462] on button "Confirmer" at bounding box center [770, 458] width 90 height 29
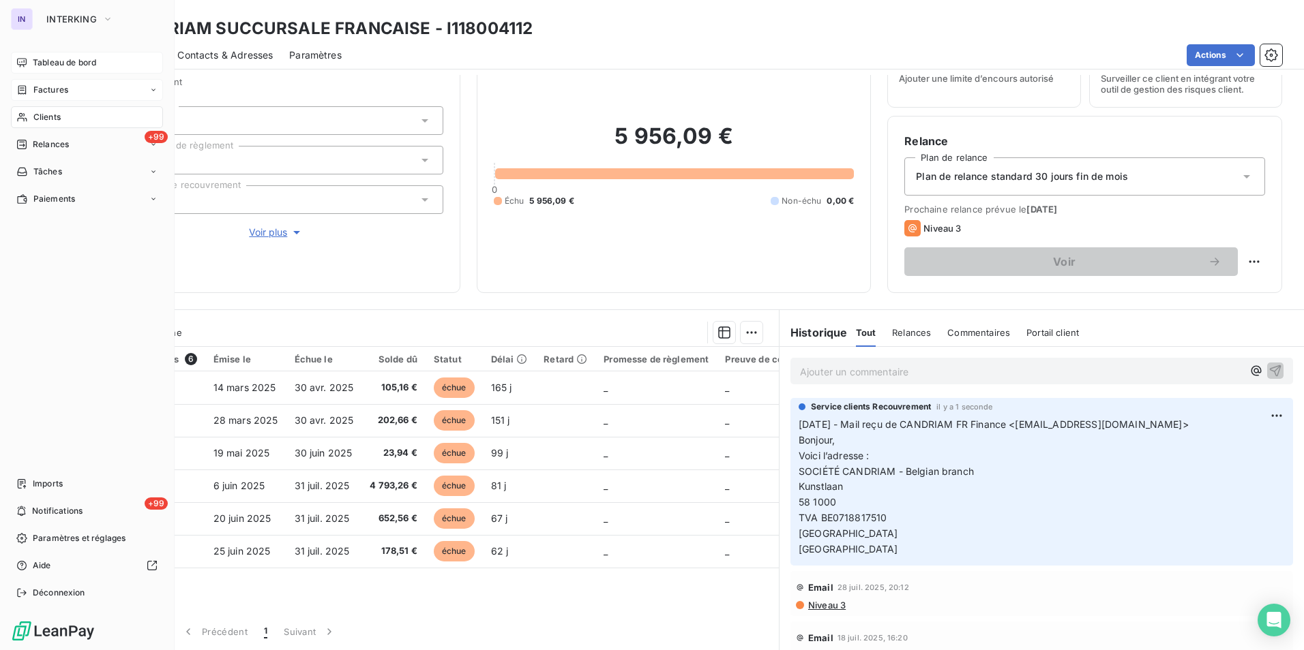
click at [49, 87] on span "Factures" at bounding box center [50, 90] width 35 height 12
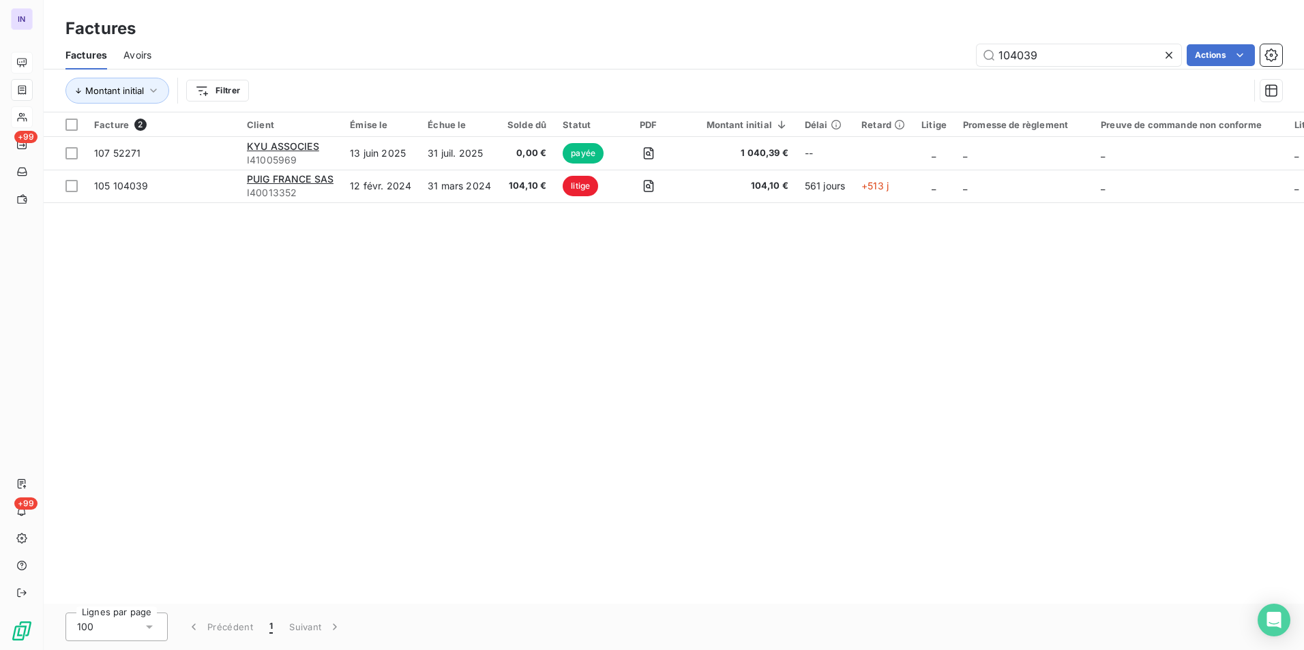
drag, startPoint x: 1047, startPoint y: 56, endPoint x: 896, endPoint y: 47, distance: 151.6
click at [903, 48] on div "104039 Actions" at bounding box center [725, 55] width 1114 height 22
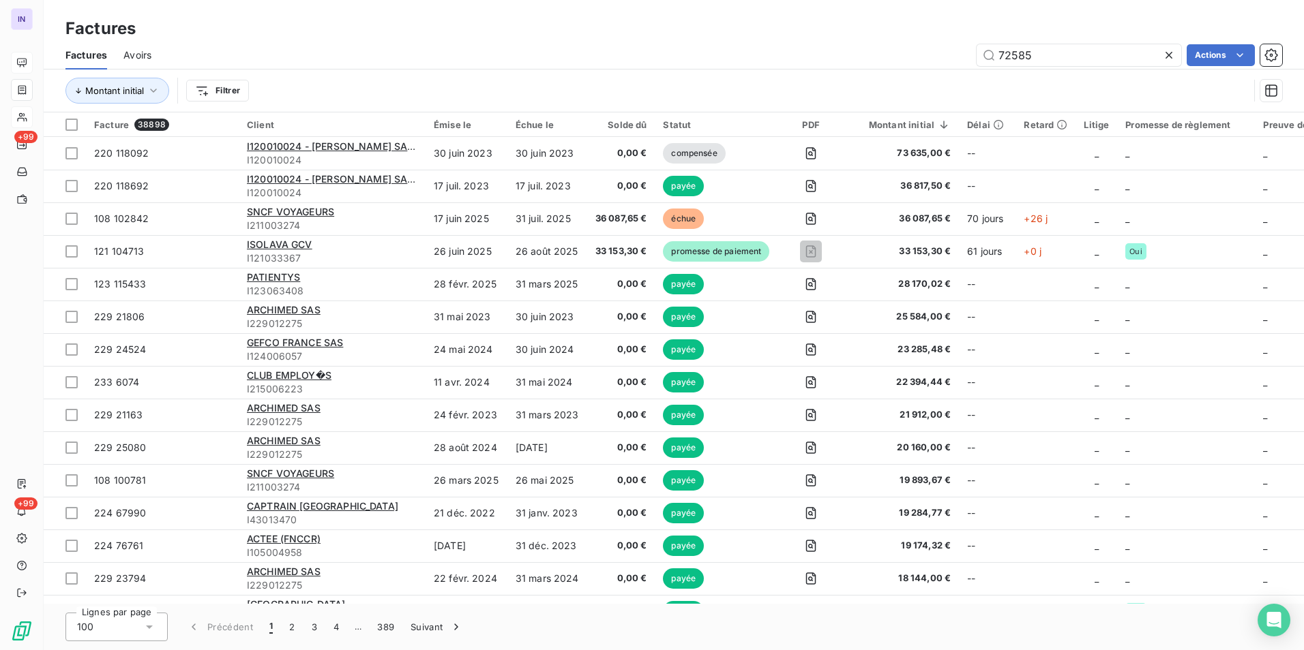
type input "72585"
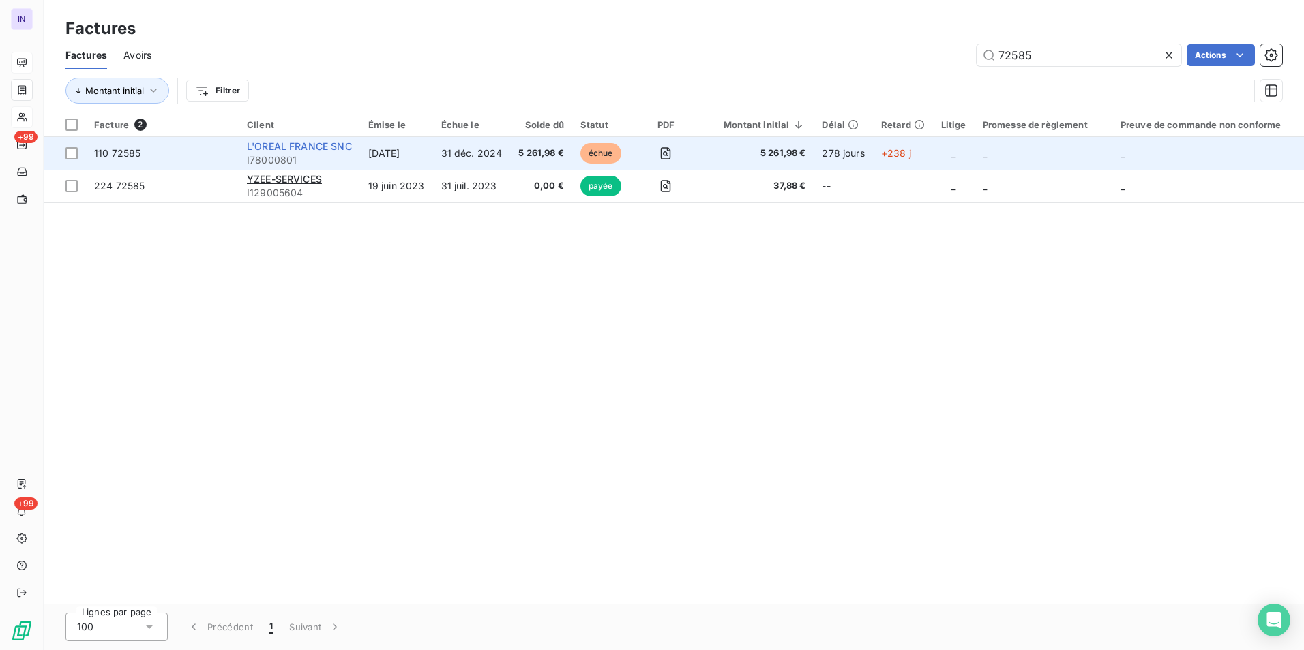
click at [333, 144] on span "L'OREAL FRANCE SNC" at bounding box center [299, 146] width 105 height 12
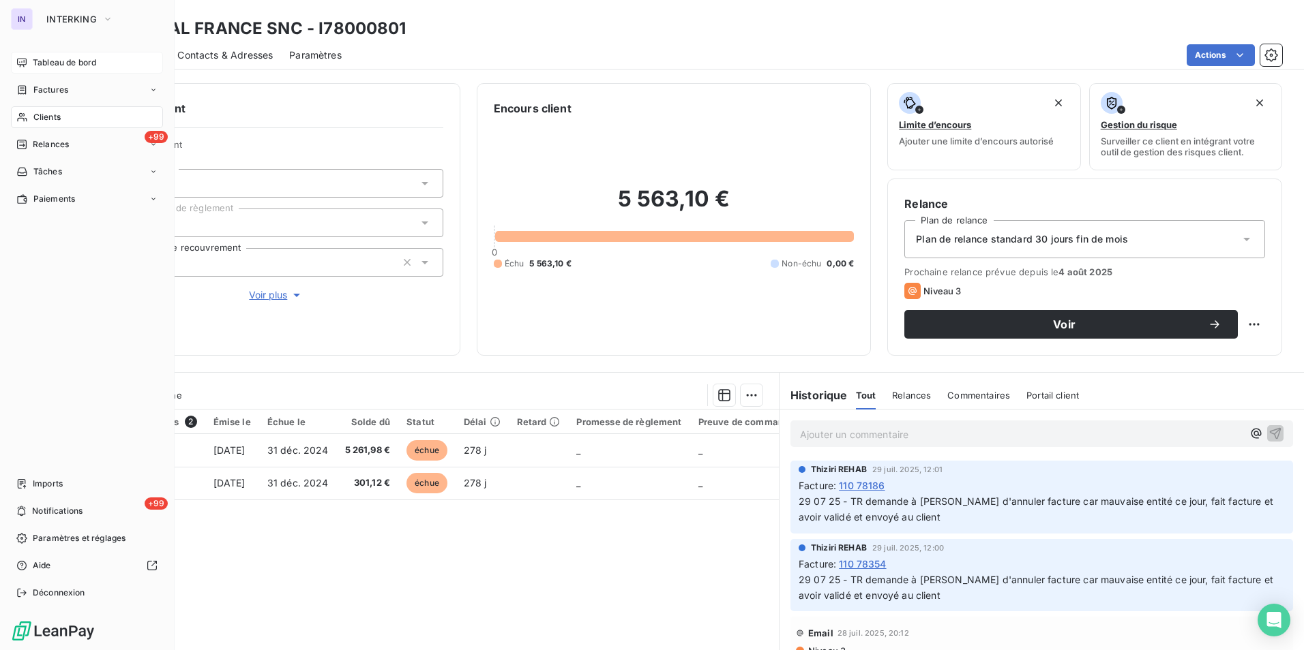
drag, startPoint x: 64, startPoint y: 115, endPoint x: 79, endPoint y: 116, distance: 15.1
click at [64, 115] on div "Clients" at bounding box center [87, 117] width 152 height 22
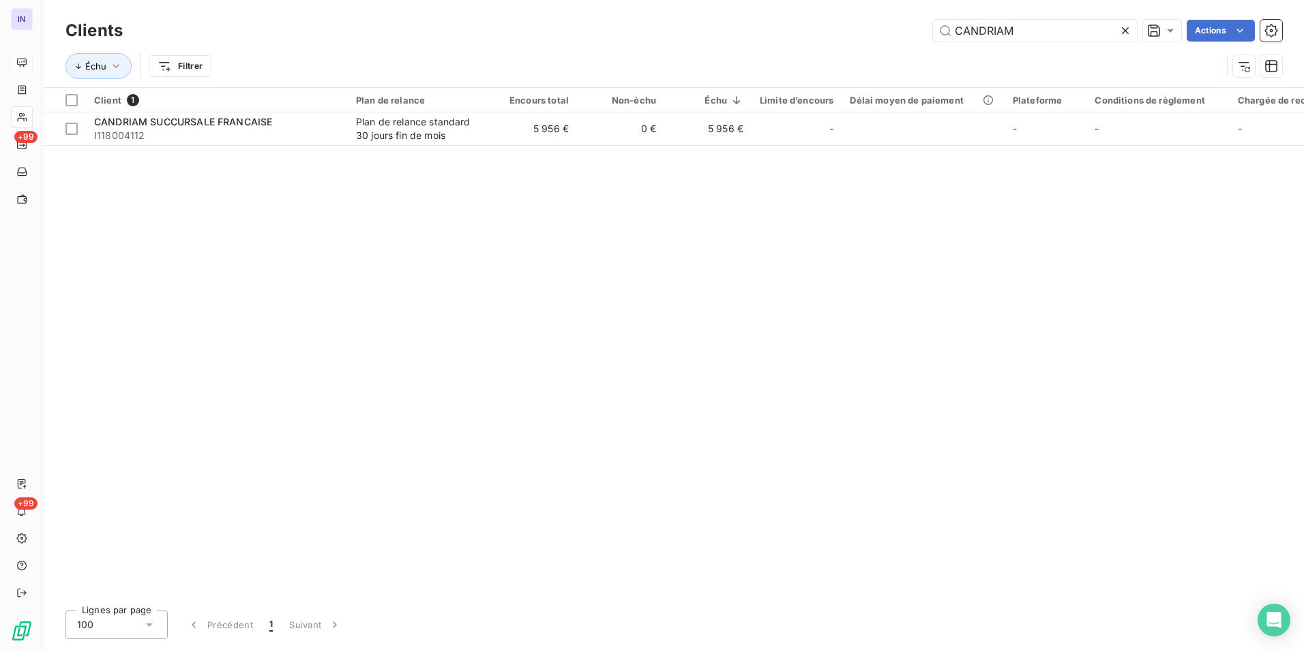
drag, startPoint x: 1014, startPoint y: 36, endPoint x: 885, endPoint y: 36, distance: 128.9
click at [887, 36] on div "CANDRIAM Actions" at bounding box center [710, 31] width 1143 height 22
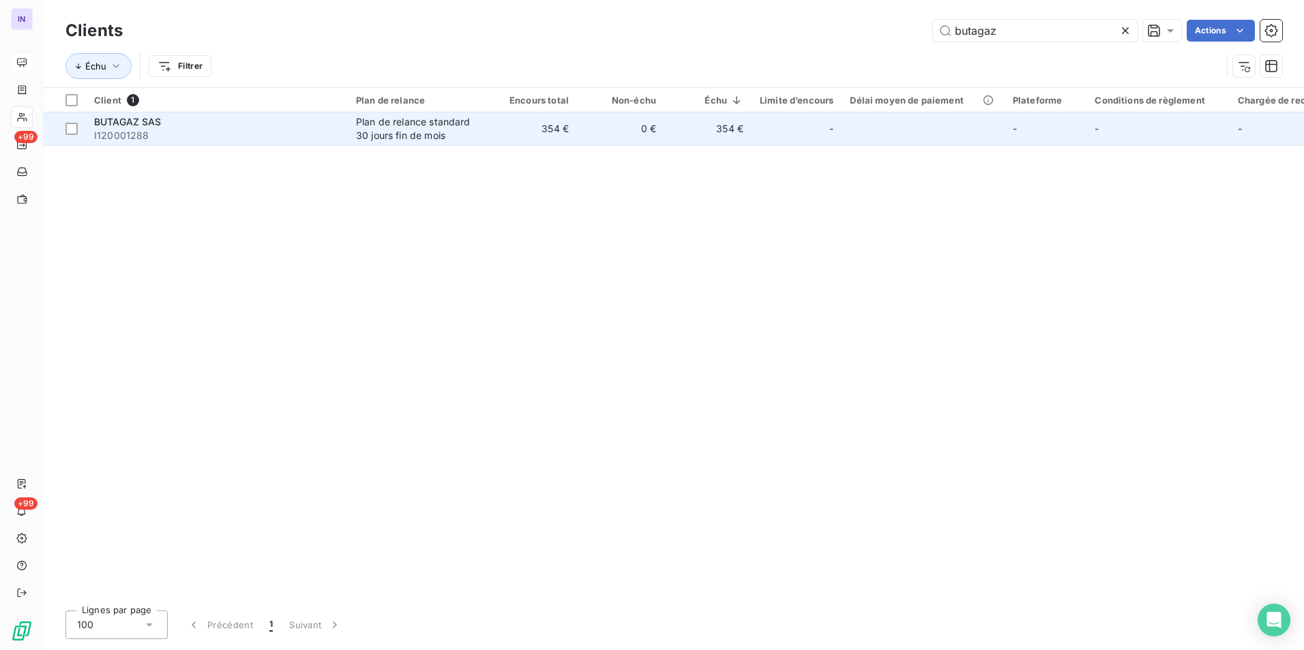
type input "butagaz"
click at [322, 127] on div "BUTAGAZ SAS" at bounding box center [216, 122] width 245 height 14
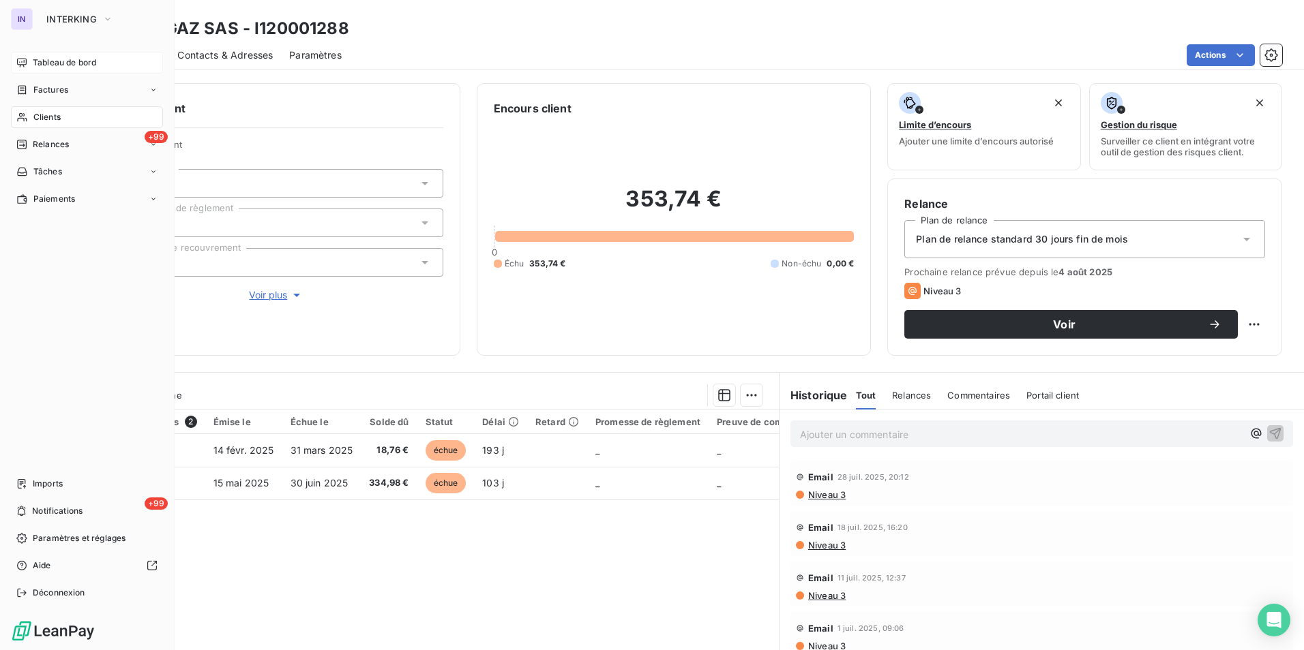
drag, startPoint x: 44, startPoint y: 117, endPoint x: 142, endPoint y: 119, distance: 98.2
click at [44, 117] on span "Clients" at bounding box center [46, 117] width 27 height 12
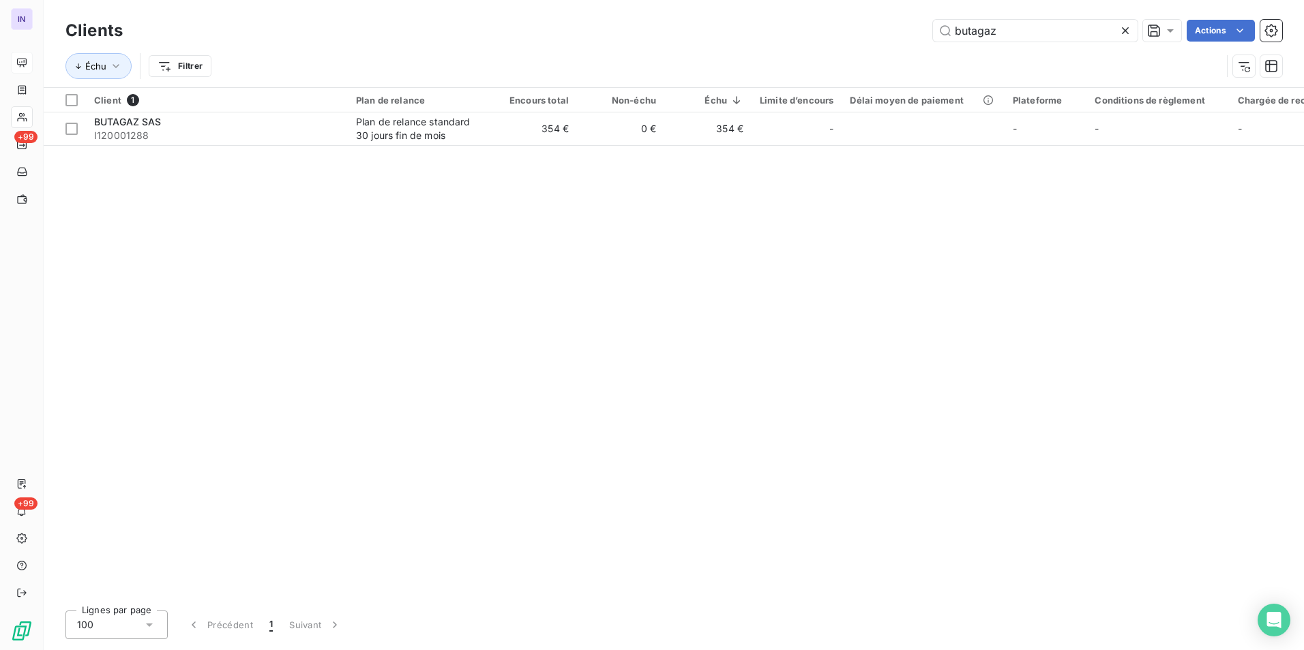
drag, startPoint x: 891, startPoint y: 16, endPoint x: 874, endPoint y: 15, distance: 17.1
click at [879, 16] on div "Clients butagaz Actions Échu Filtrer" at bounding box center [674, 43] width 1260 height 87
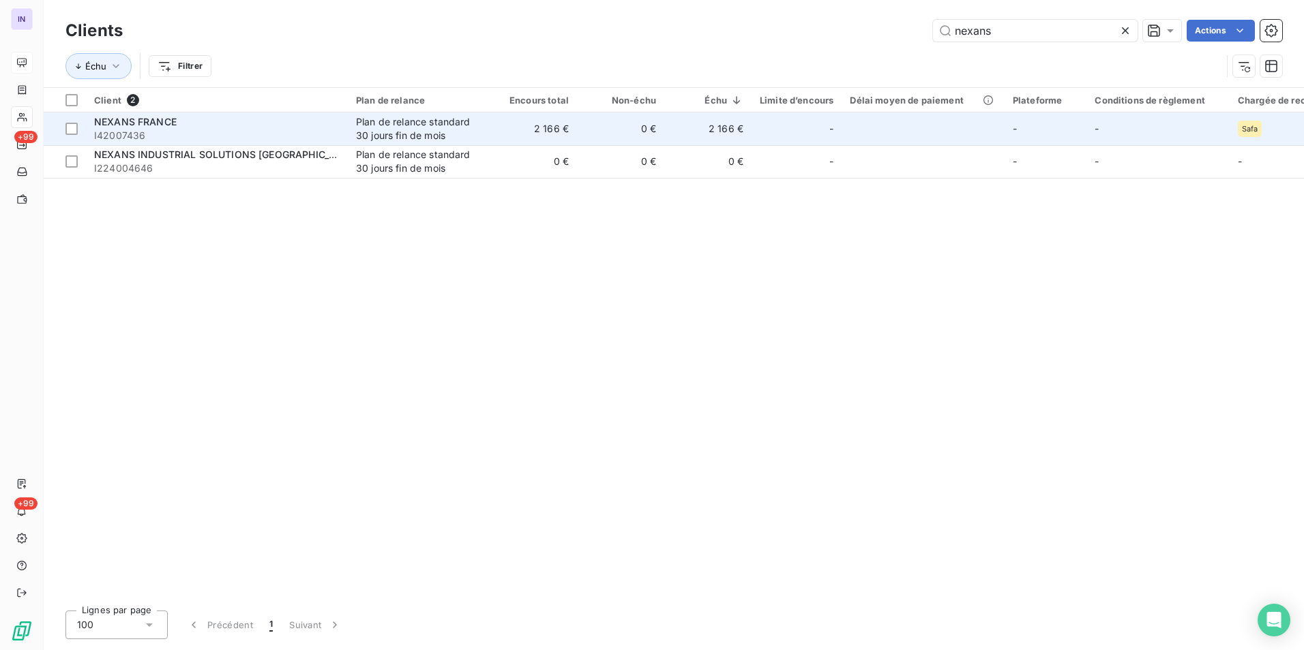
type input "nexans"
click at [256, 133] on span "I42007436" at bounding box center [216, 136] width 245 height 14
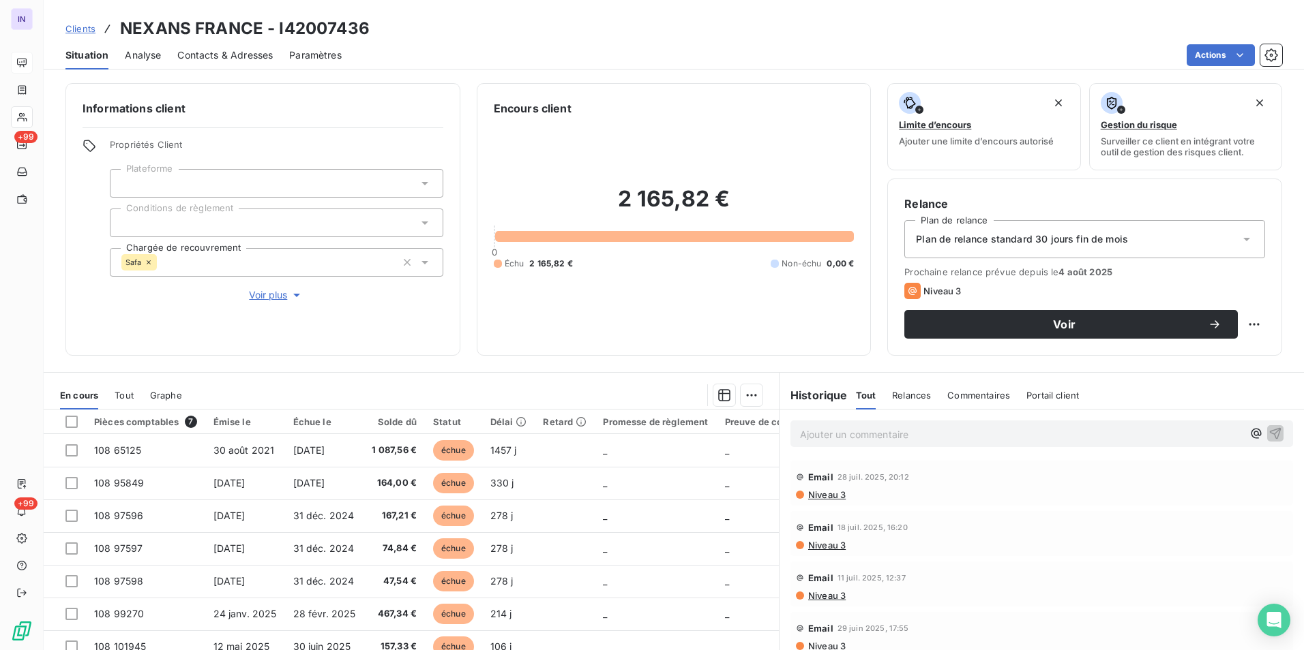
scroll to position [136, 0]
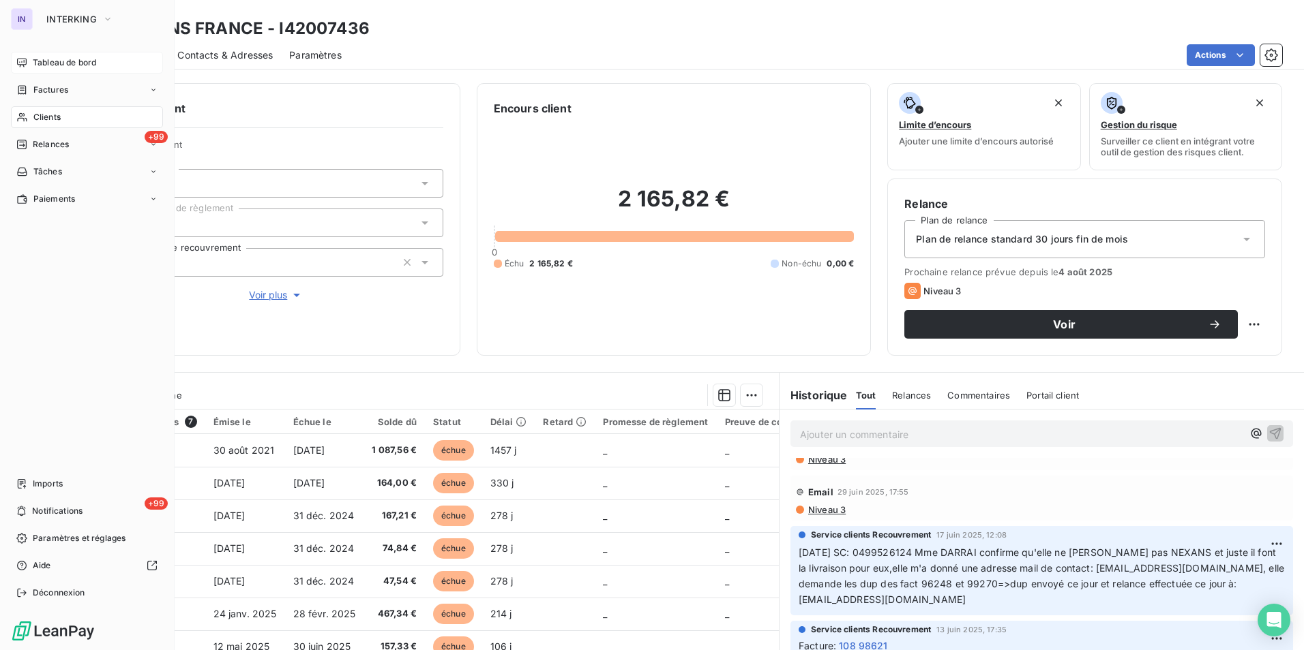
drag, startPoint x: 46, startPoint y: 119, endPoint x: 121, endPoint y: 121, distance: 75.7
click at [46, 119] on span "Clients" at bounding box center [46, 117] width 27 height 12
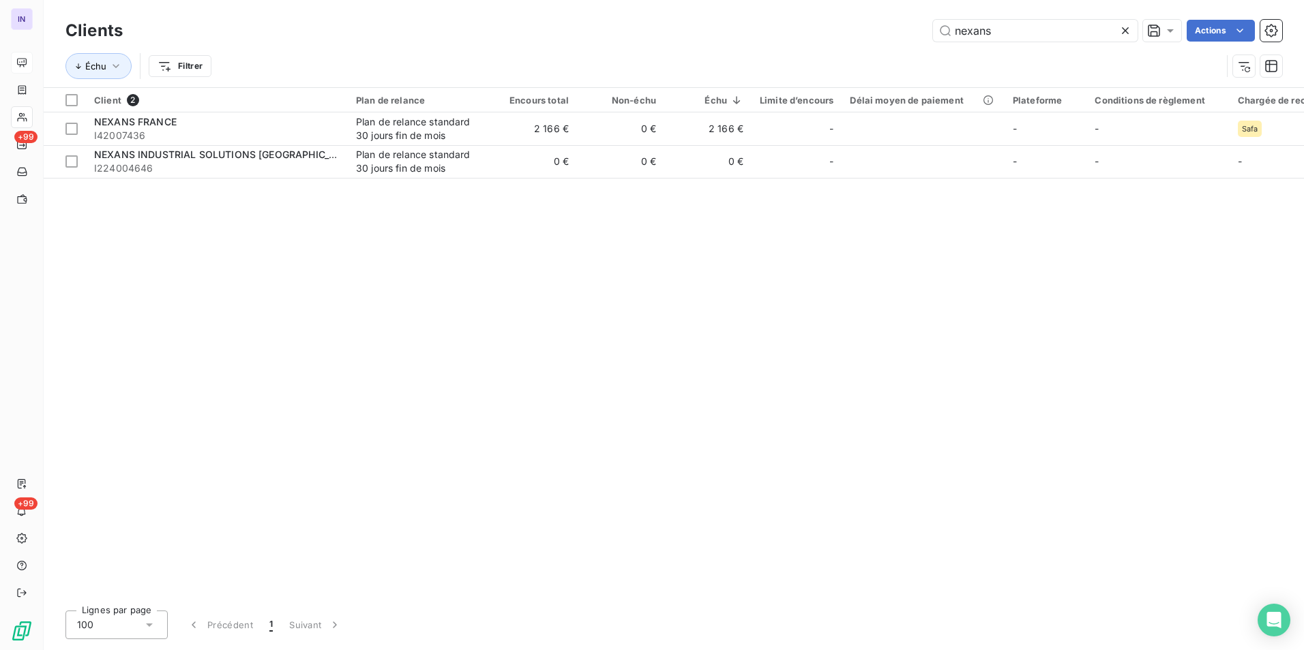
drag, startPoint x: 1010, startPoint y: 33, endPoint x: 843, endPoint y: 25, distance: 166.6
click at [846, 25] on div "nexans Actions" at bounding box center [710, 31] width 1143 height 22
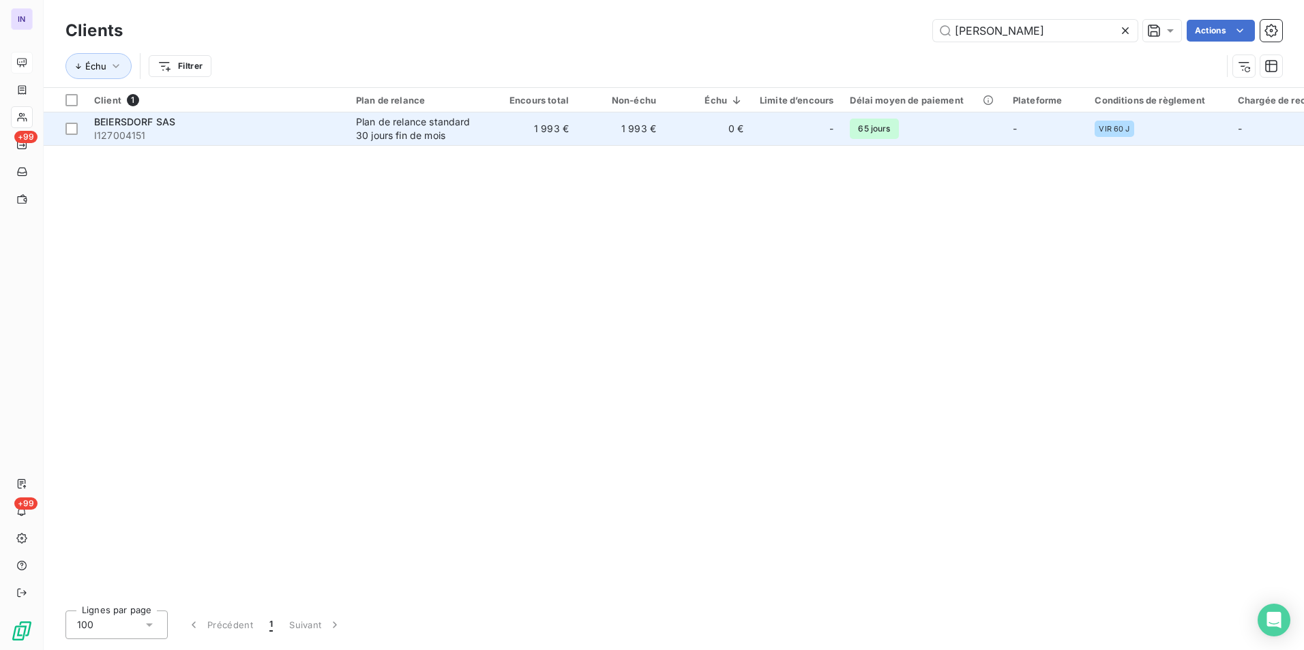
type input "beier"
click at [482, 119] on td "Plan de relance standard 30 jours fin de mois" at bounding box center [419, 128] width 142 height 33
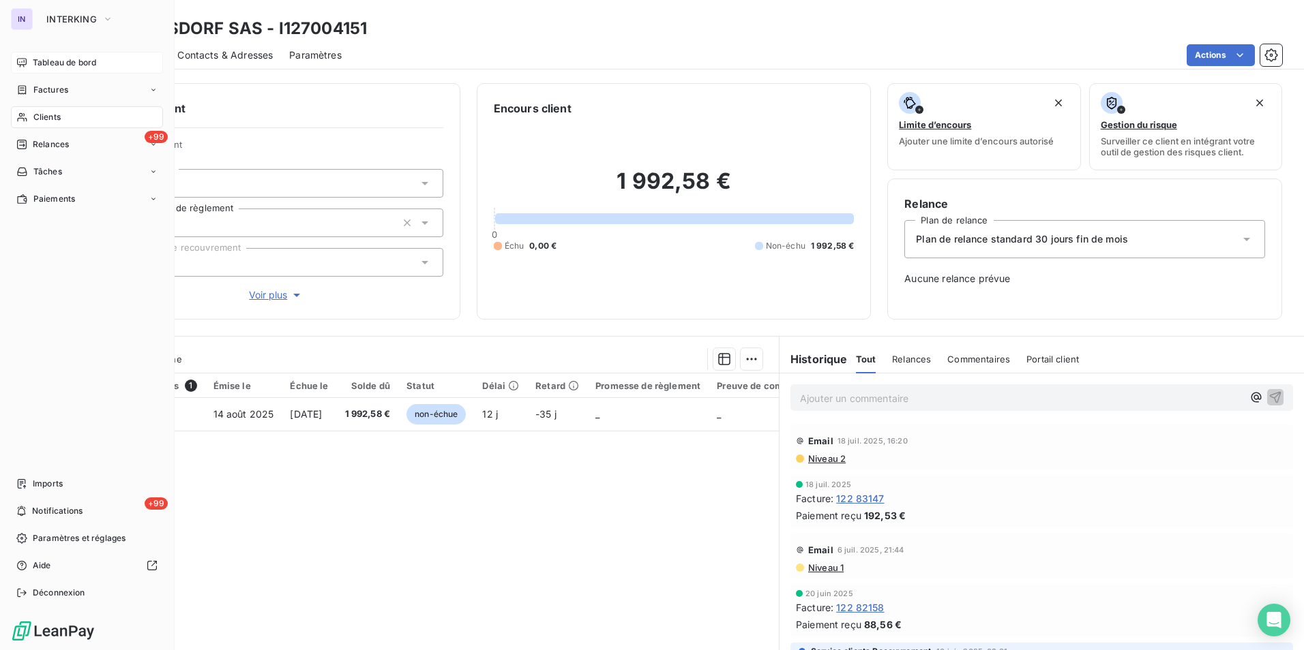
drag, startPoint x: 65, startPoint y: 120, endPoint x: 119, endPoint y: 124, distance: 54.7
click at [65, 120] on div "Clients" at bounding box center [87, 117] width 152 height 22
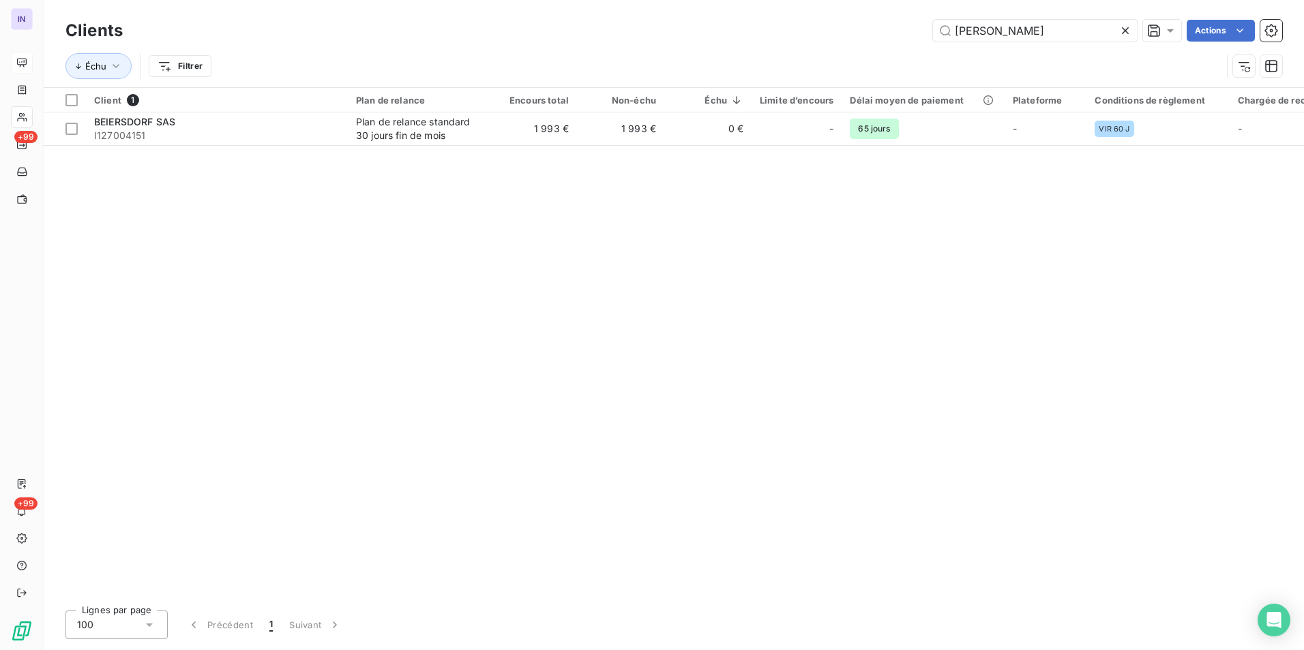
drag, startPoint x: 989, startPoint y: 31, endPoint x: 907, endPoint y: 30, distance: 81.8
click at [909, 30] on div "beier Actions" at bounding box center [710, 31] width 1143 height 22
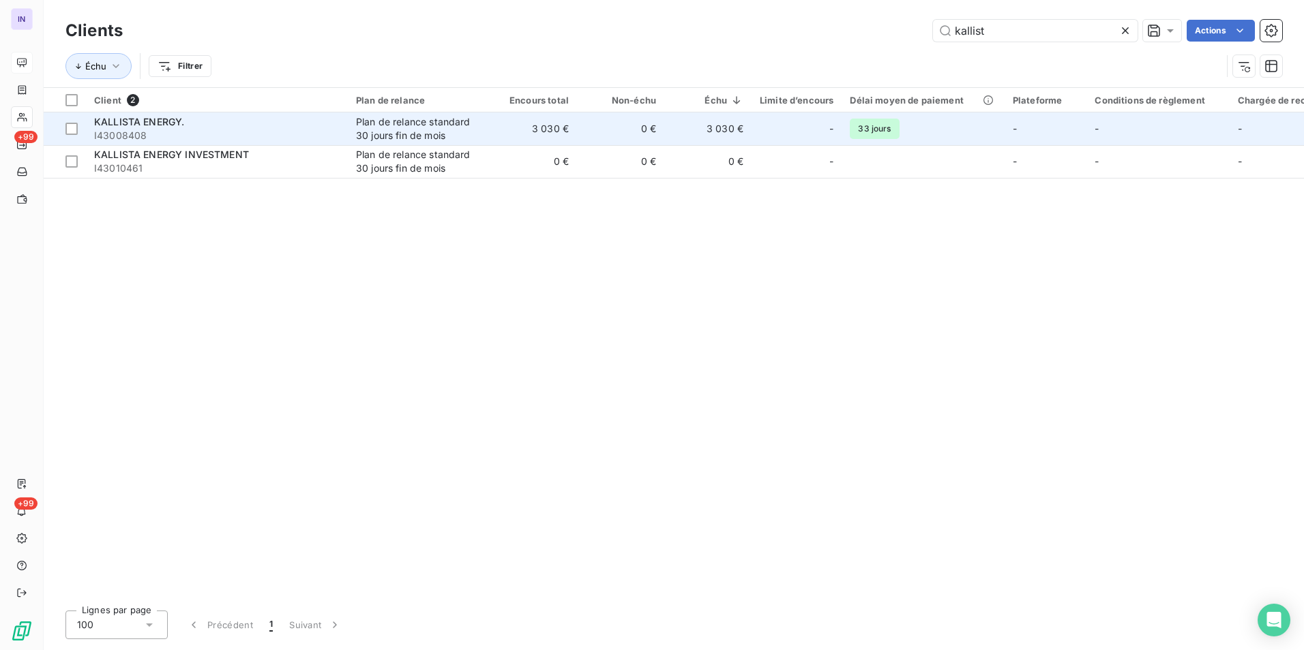
type input "kallist"
click at [235, 129] on span "I43008408" at bounding box center [216, 136] width 245 height 14
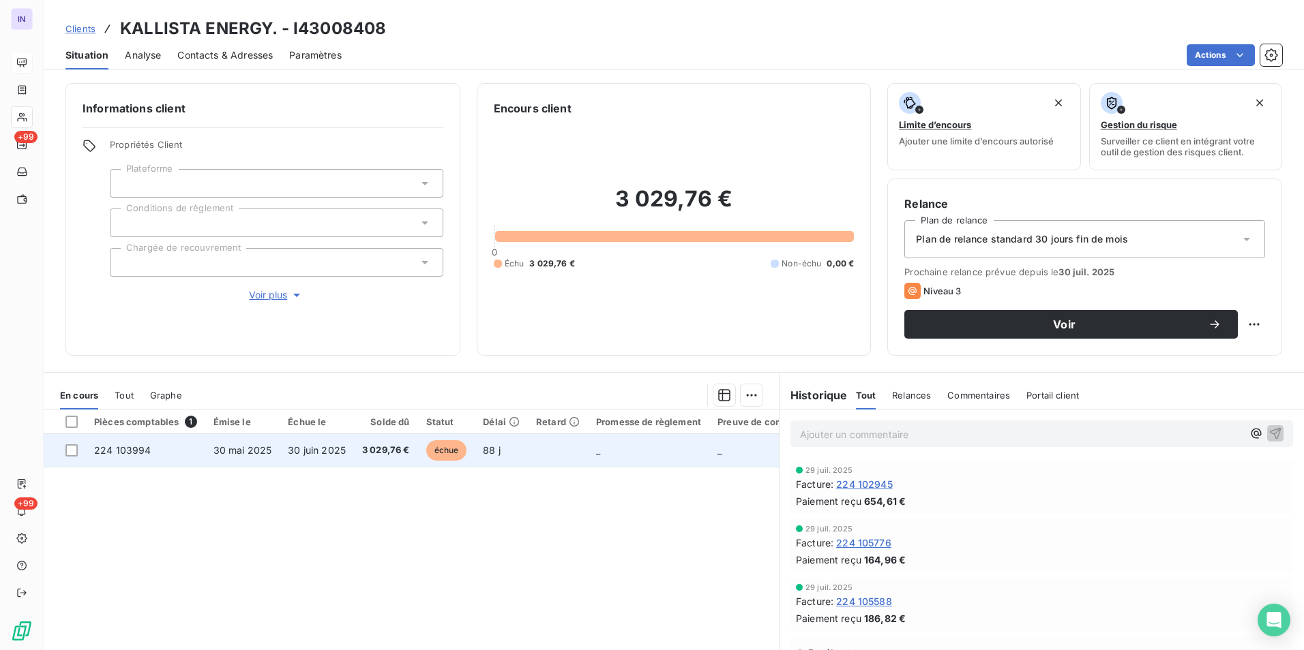
click at [260, 451] on span "30 mai 2025" at bounding box center [242, 451] width 59 height 12
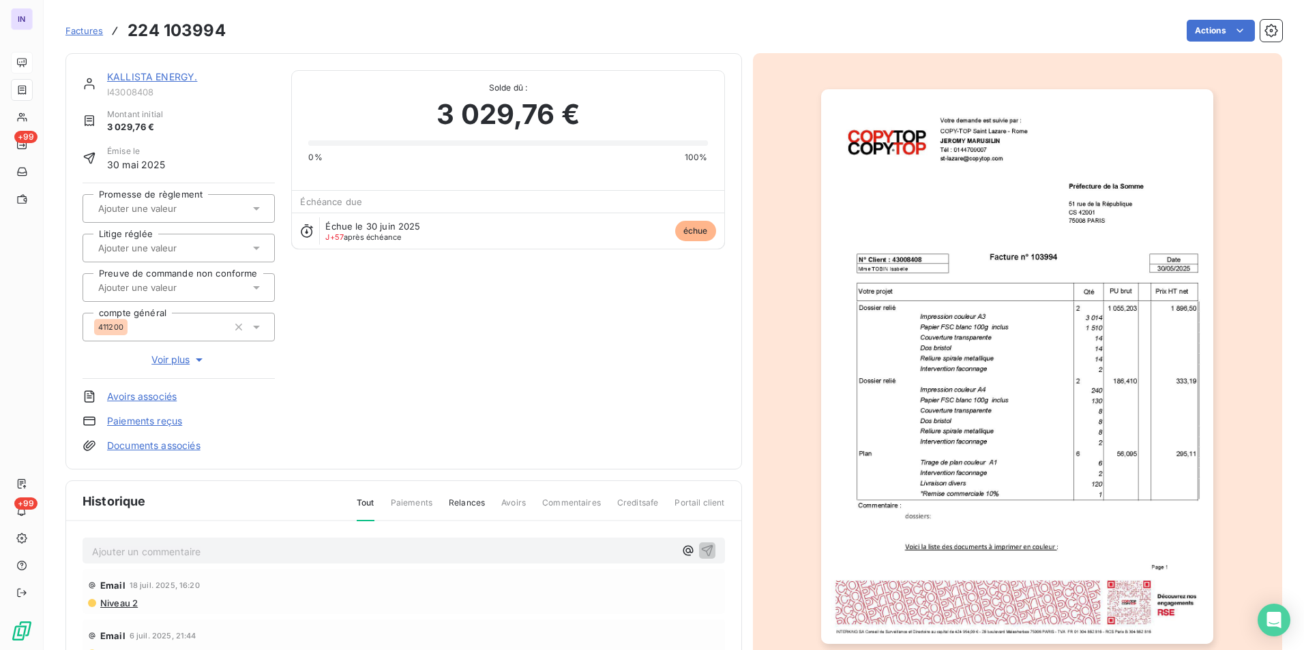
click at [156, 74] on link "KALLISTA ENERGY." at bounding box center [152, 77] width 90 height 12
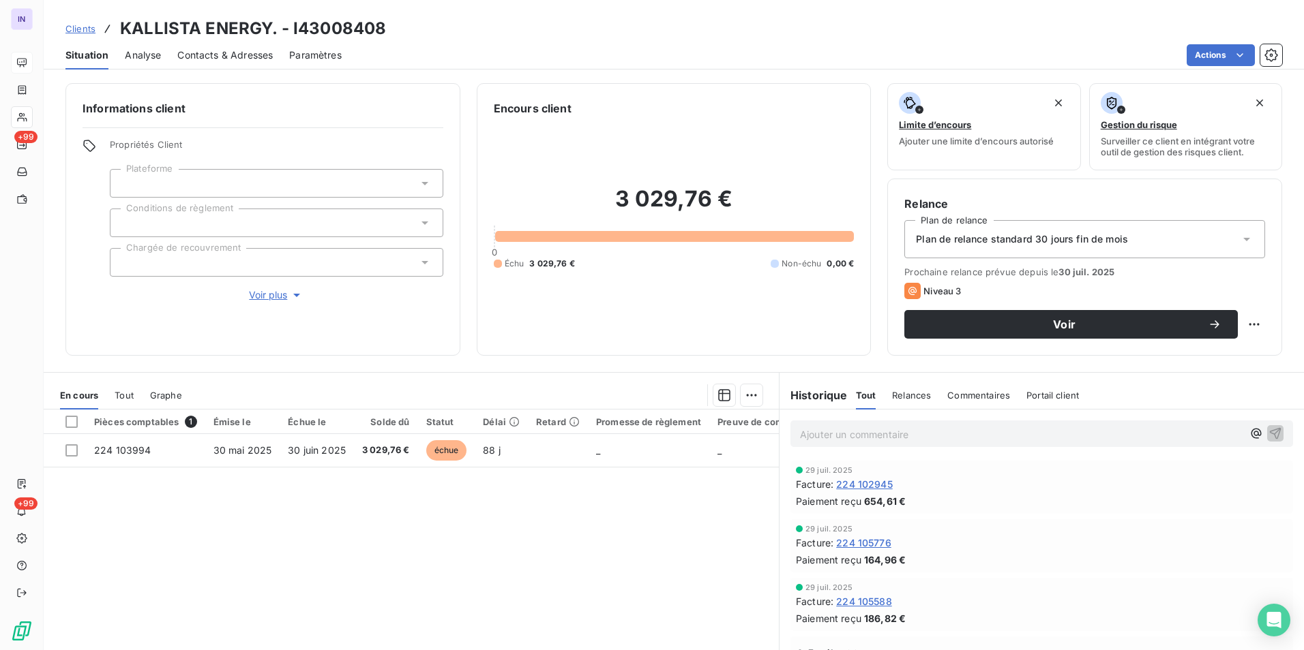
click at [862, 487] on span "224 102945" at bounding box center [864, 484] width 57 height 14
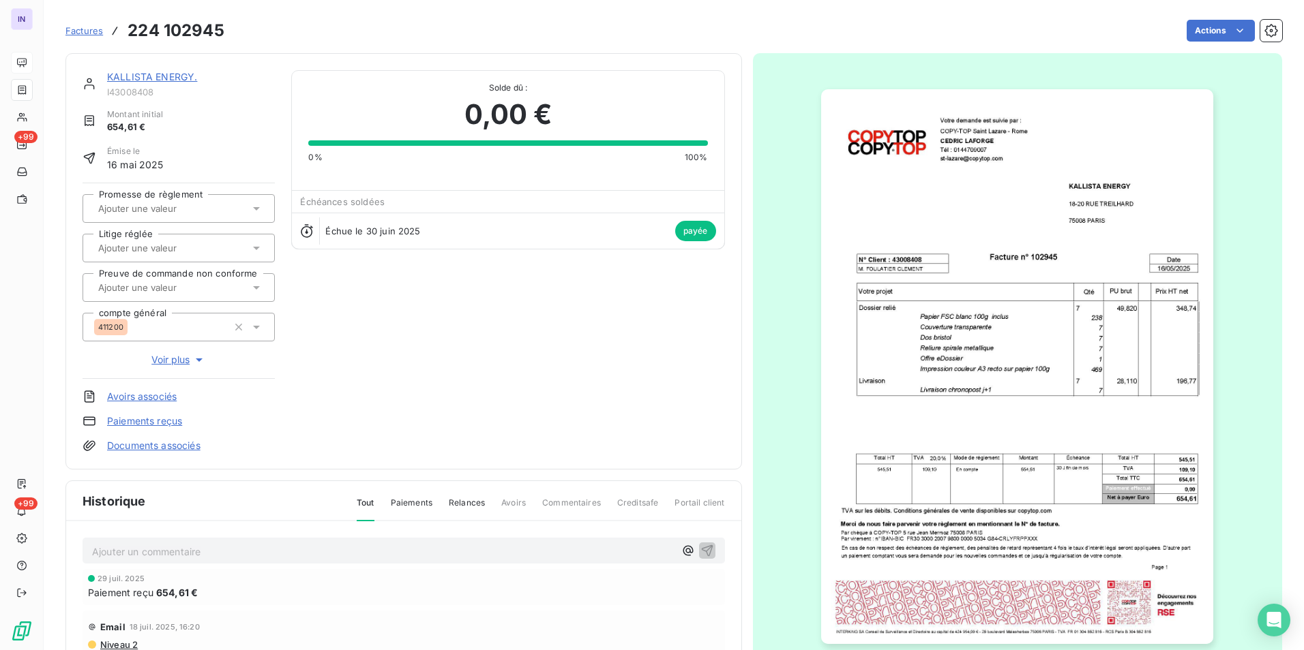
click at [155, 77] on link "KALLISTA ENERGY." at bounding box center [152, 77] width 90 height 12
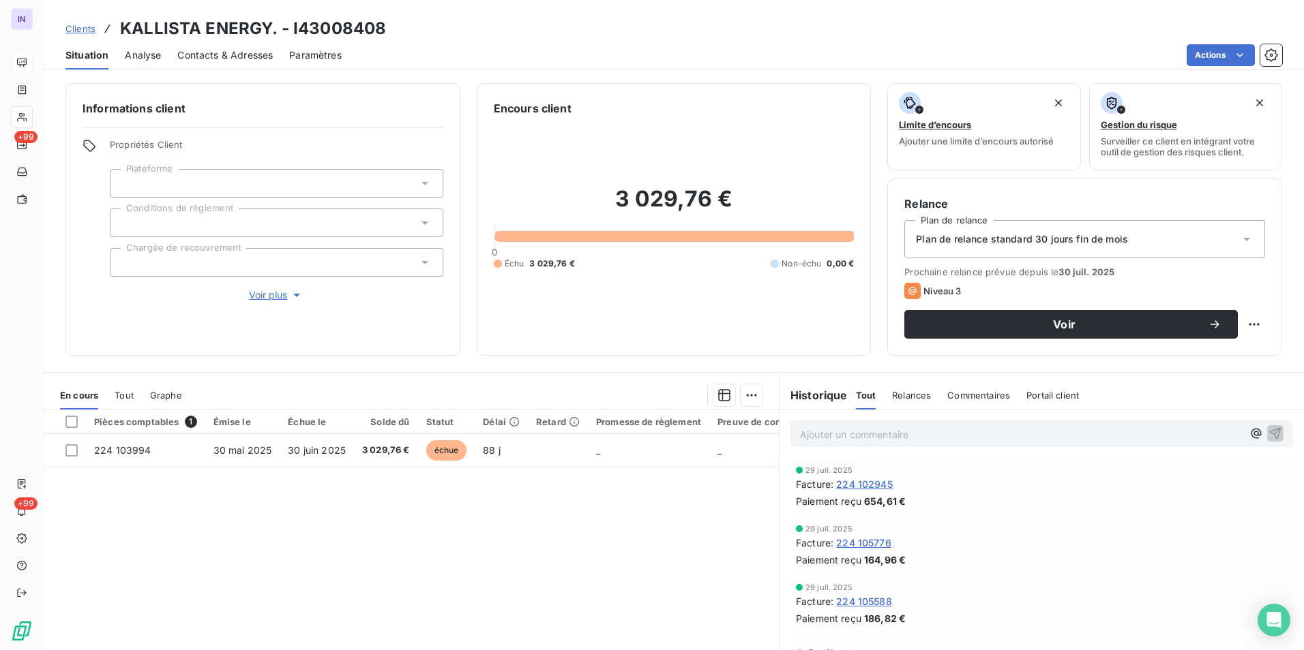
click at [818, 432] on p "Ajouter un commentaire ﻿" at bounding box center [1021, 434] width 442 height 17
click at [845, 438] on p "Ajouter un commentaire ﻿" at bounding box center [1021, 434] width 442 height 17
click at [965, 435] on p "18/07/2025 ST - Mail reçu de" at bounding box center [1021, 434] width 442 height 16
click at [807, 442] on p "18/07/2025 ST - Mail reçu de Amel Boumedine <aboumedine@kallistaenergy.com>" at bounding box center [1021, 434] width 442 height 16
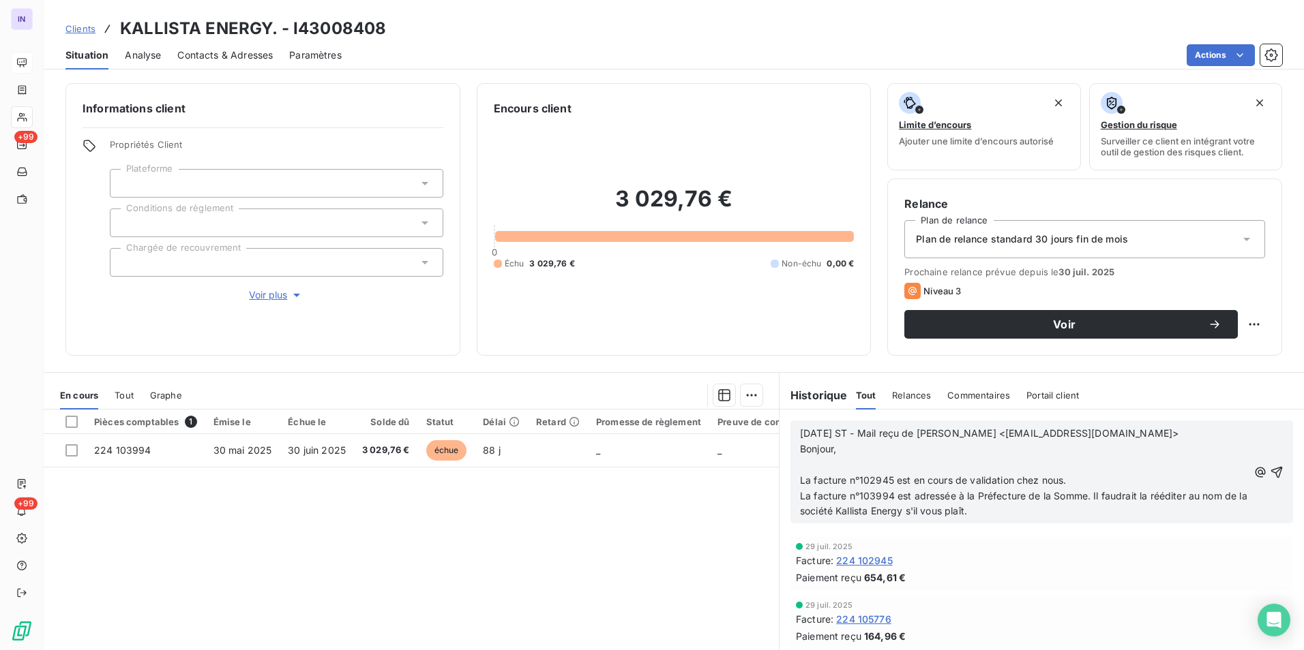
click at [805, 465] on p "﻿" at bounding box center [1024, 465] width 448 height 16
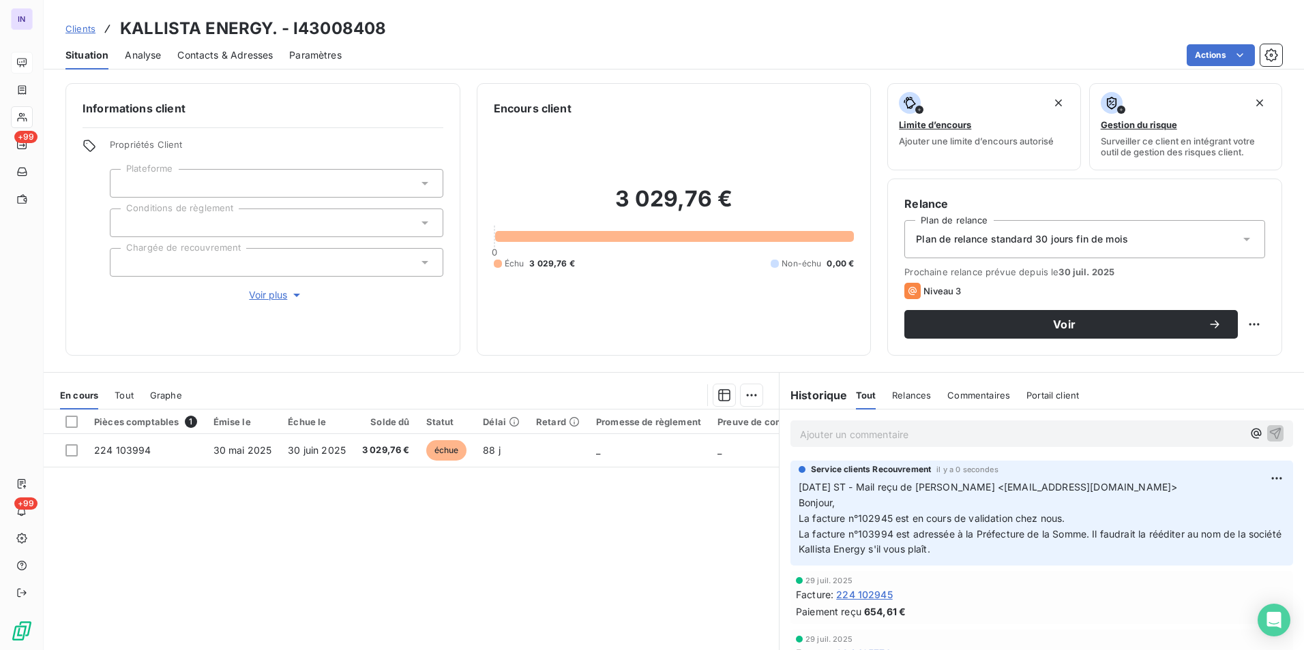
drag, startPoint x: 813, startPoint y: 432, endPoint x: 693, endPoint y: 489, distance: 132.3
click at [809, 436] on p "Ajouter un commentaire ﻿" at bounding box center [1021, 434] width 442 height 17
click at [1186, 483] on p "18/07/2025 ST - Mail reçu de Amel Boumedine <aboumedine@kallistaenergy.com> Bon…" at bounding box center [1041, 518] width 486 height 78
drag, startPoint x: 1186, startPoint y: 485, endPoint x: 942, endPoint y: 483, distance: 244.1
click at [942, 483] on p "18/07/2025 ST - Mail reçu de Amel Boumedine <aboumedine@kallistaenergy.com> Bon…" at bounding box center [1041, 518] width 486 height 78
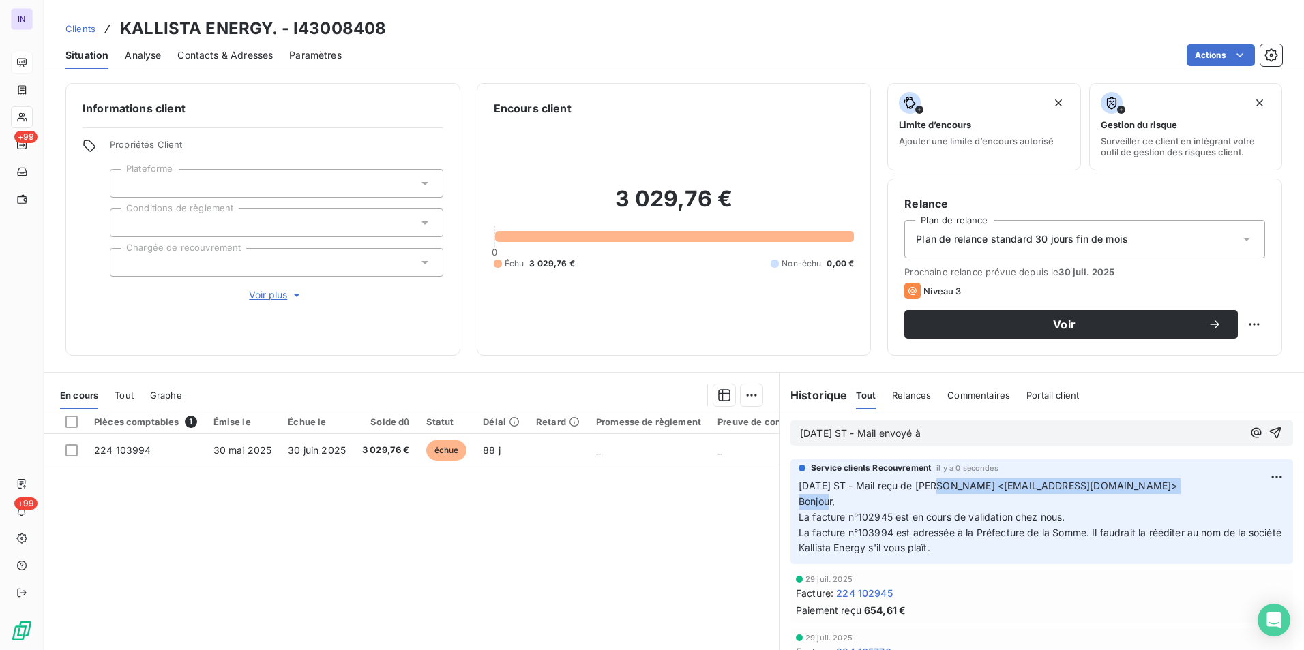
copy span "Amel Boumedine <aboumedine@kallistaenergy.com>"
click at [969, 435] on p "26/08/2025 ST - Mail envoyé à" at bounding box center [1021, 434] width 442 height 16
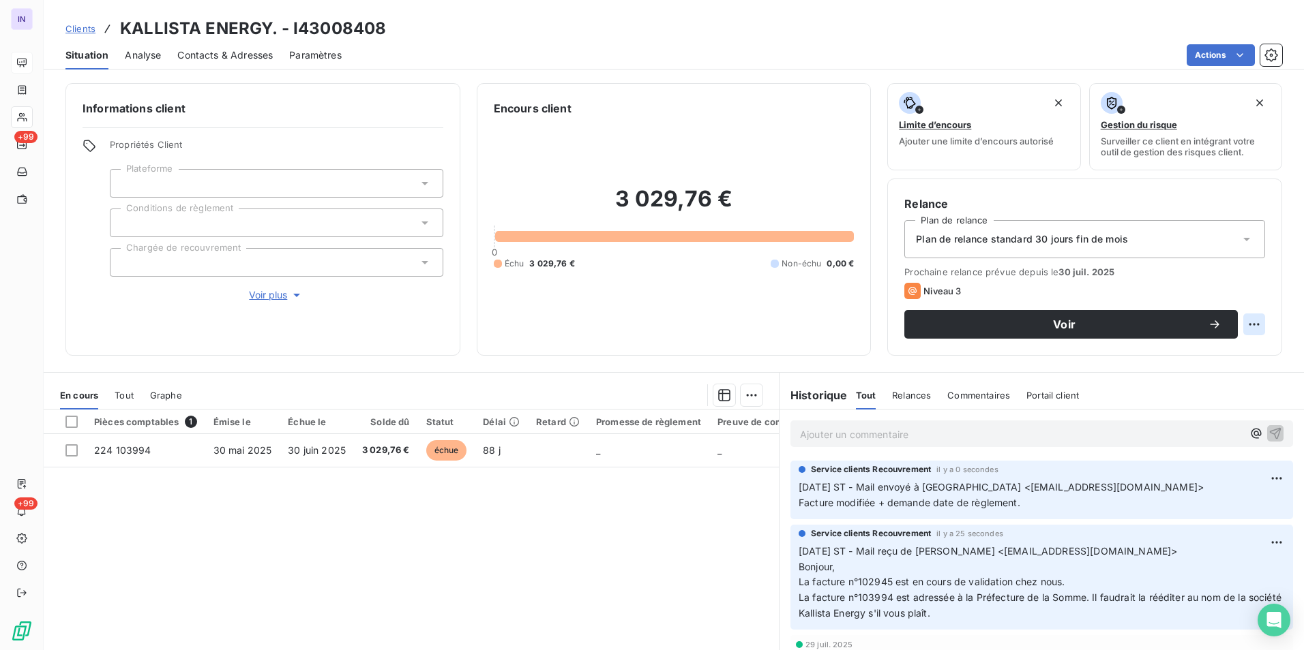
click at [1250, 325] on html "IN +99 +99 Clients KALLISTA ENERGY. - I43008408 Situation Analyse Contacts & Ad…" at bounding box center [652, 325] width 1304 height 650
click at [1218, 354] on div "Replanifier cette action" at bounding box center [1187, 355] width 122 height 22
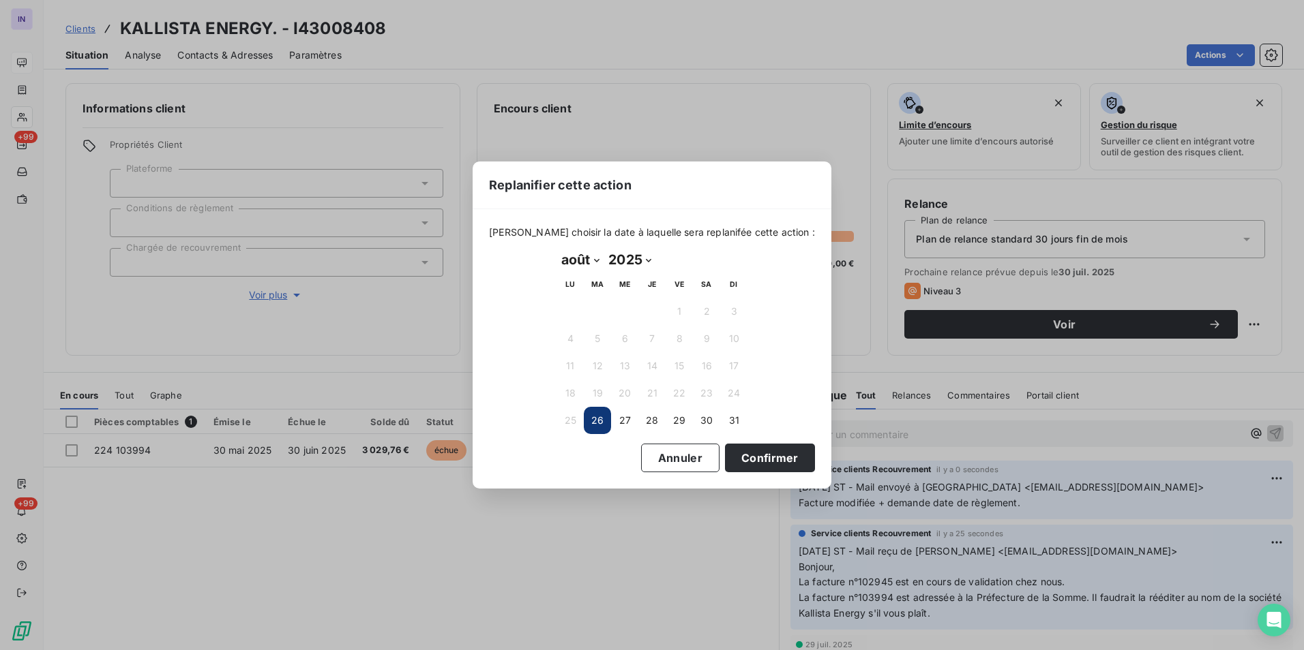
click at [584, 260] on select "janvier février mars avril mai juin juillet août septembre octobre novembre déc…" at bounding box center [579, 260] width 47 height 22
select select "8"
click at [556, 249] on select "janvier février mars avril mai juin juillet août septembre octobre novembre déc…" at bounding box center [579, 260] width 47 height 22
click at [599, 312] on button "2" at bounding box center [597, 311] width 27 height 27
click at [772, 459] on button "Confirmer" at bounding box center [770, 458] width 90 height 29
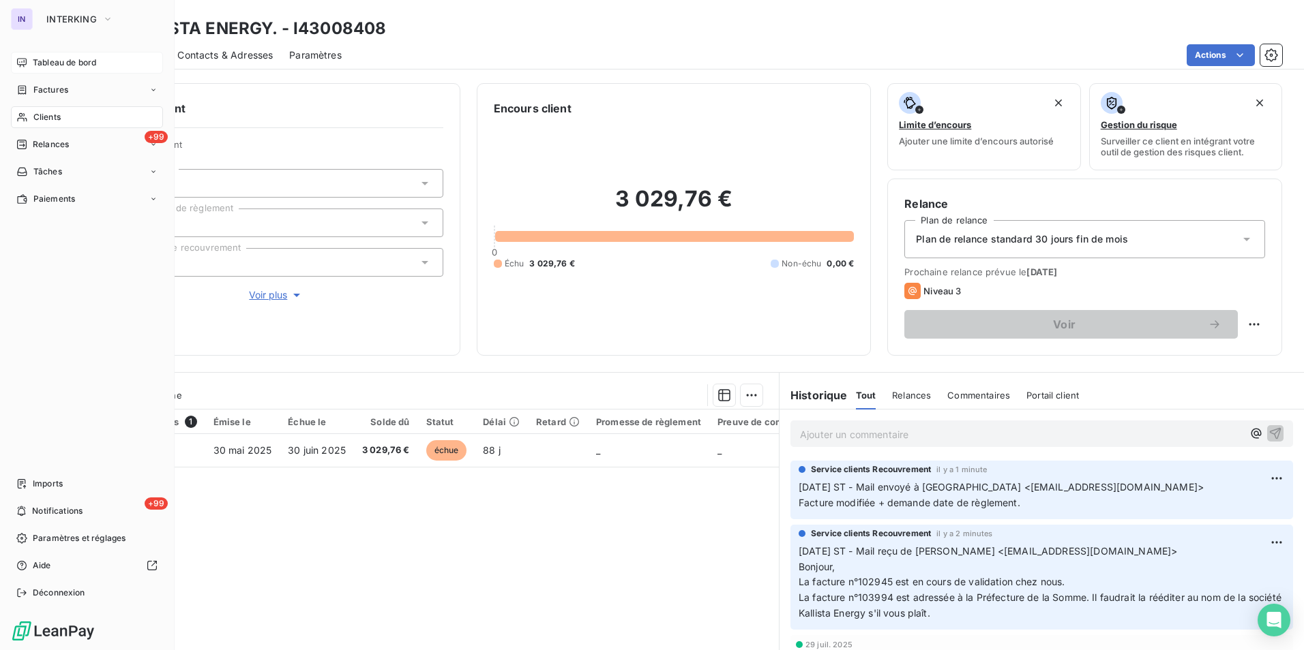
click at [47, 115] on span "Clients" at bounding box center [46, 117] width 27 height 12
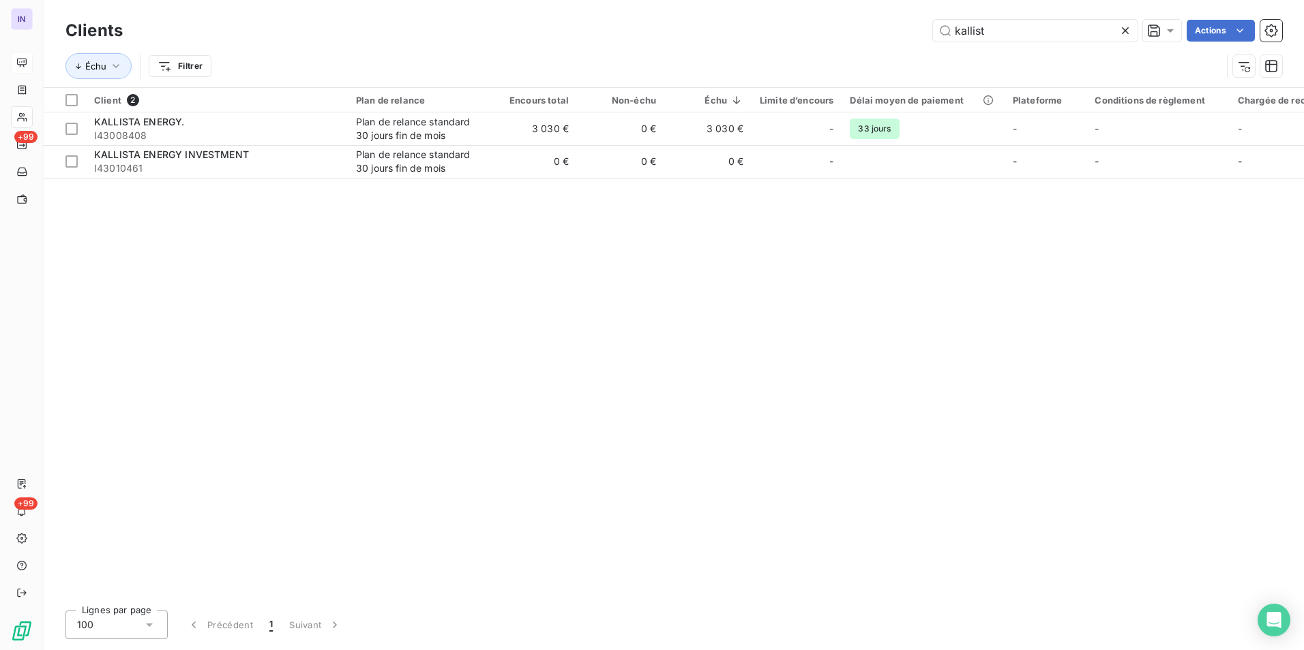
drag, startPoint x: 1012, startPoint y: 34, endPoint x: 764, endPoint y: 18, distance: 248.7
click at [766, 24] on div "kallist Actions" at bounding box center [710, 31] width 1143 height 22
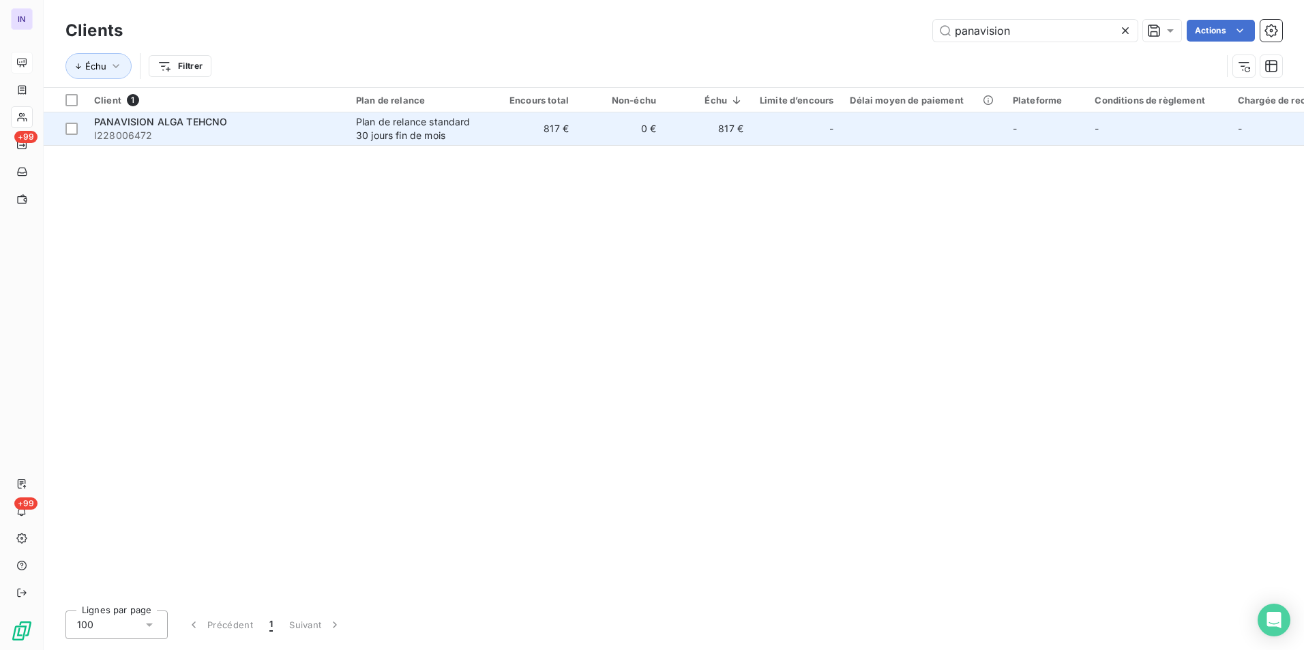
type input "panavision"
click at [387, 127] on div "Plan de relance standard 30 jours fin de mois" at bounding box center [418, 128] width 125 height 27
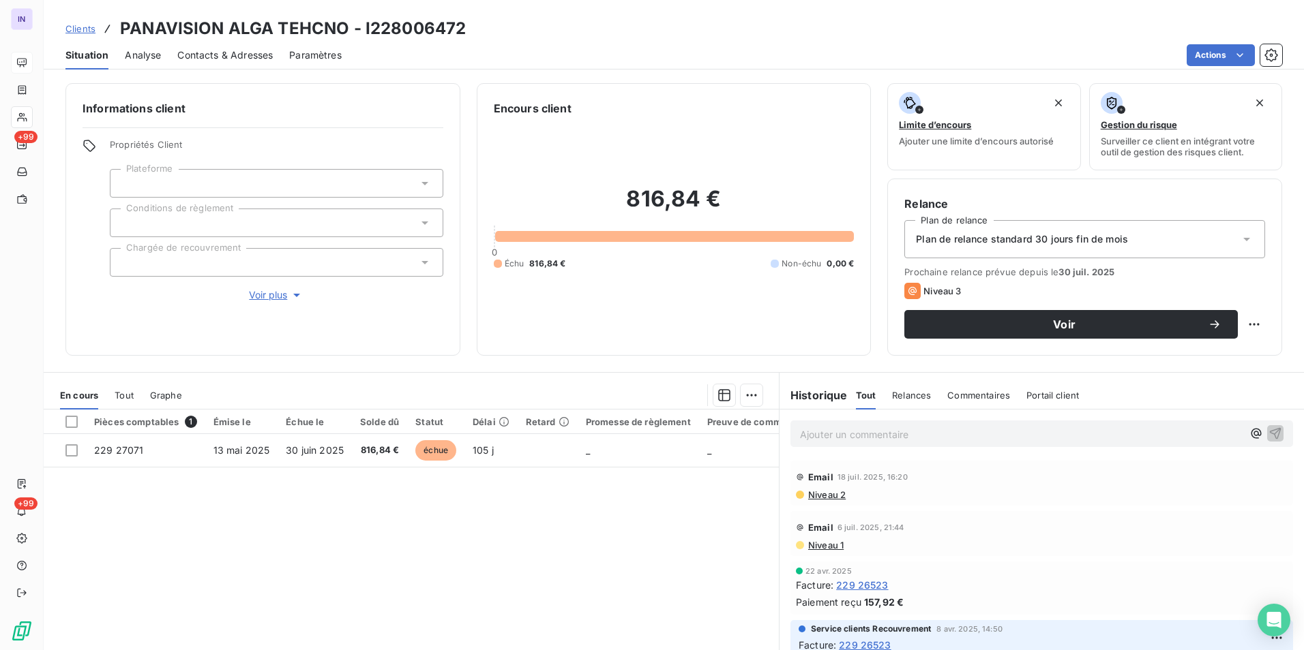
click at [232, 226] on div at bounding box center [276, 223] width 333 height 29
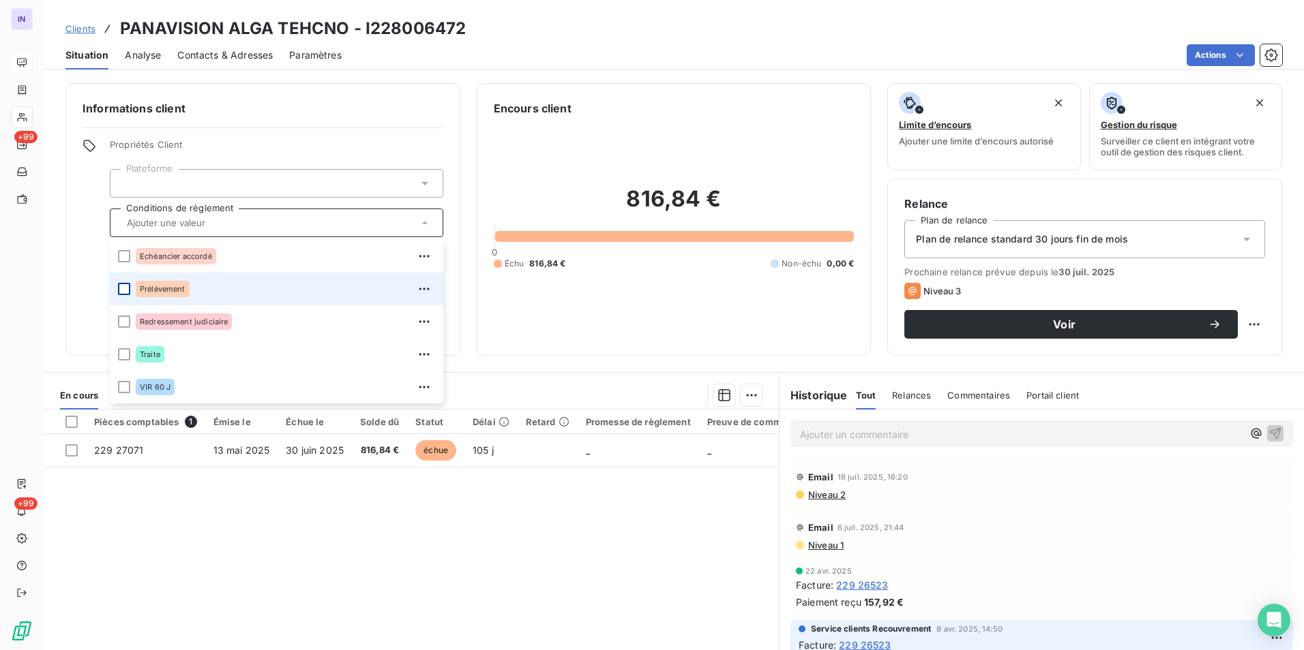
click at [121, 290] on div at bounding box center [124, 289] width 12 height 12
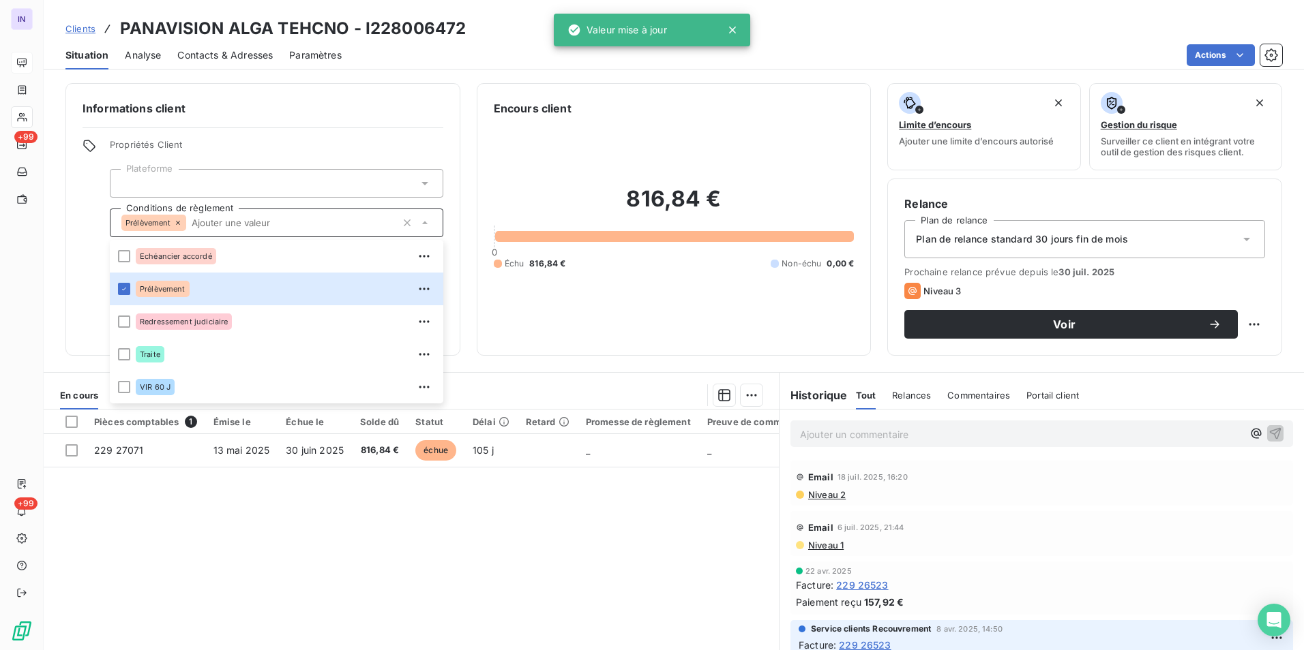
click at [1087, 250] on div "Plan de relance standard 30 jours fin de mois" at bounding box center [1084, 239] width 361 height 38
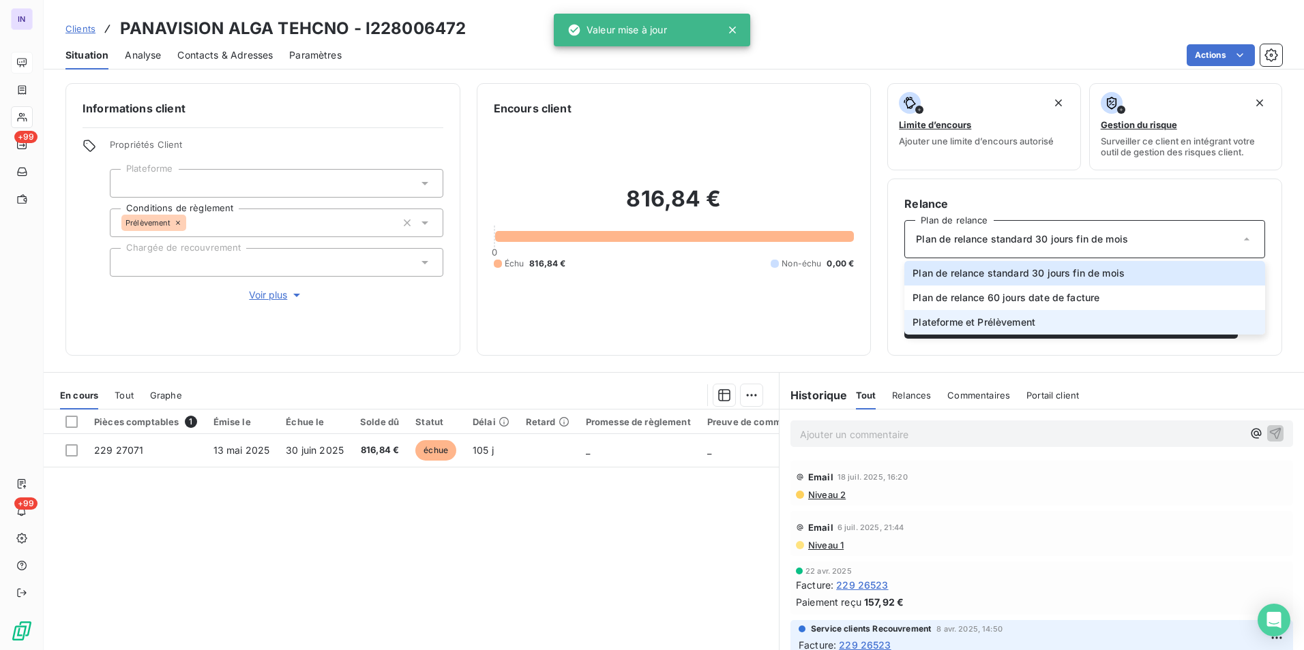
click at [954, 318] on span "Plateforme et Prélèvement" at bounding box center [973, 323] width 123 height 14
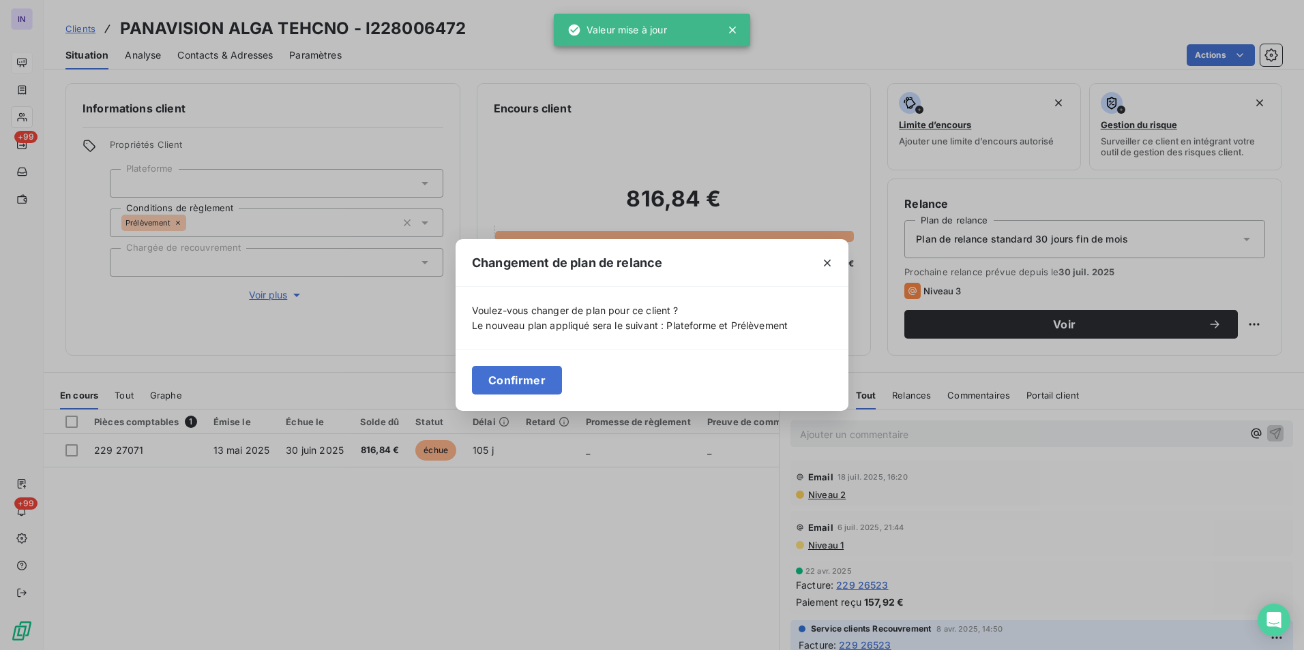
drag, startPoint x: 497, startPoint y: 365, endPoint x: 506, endPoint y: 385, distance: 21.0
click at [498, 368] on button "Confirmer" at bounding box center [517, 380] width 90 height 29
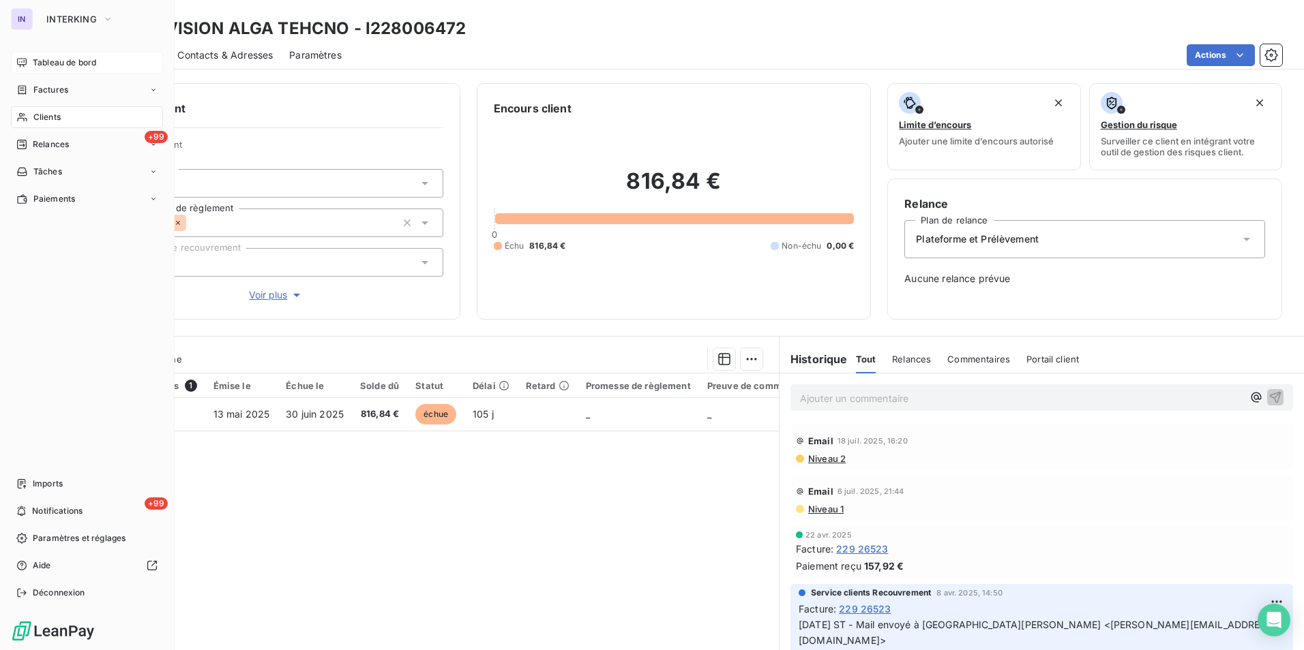
click at [59, 117] on span "Clients" at bounding box center [46, 117] width 27 height 12
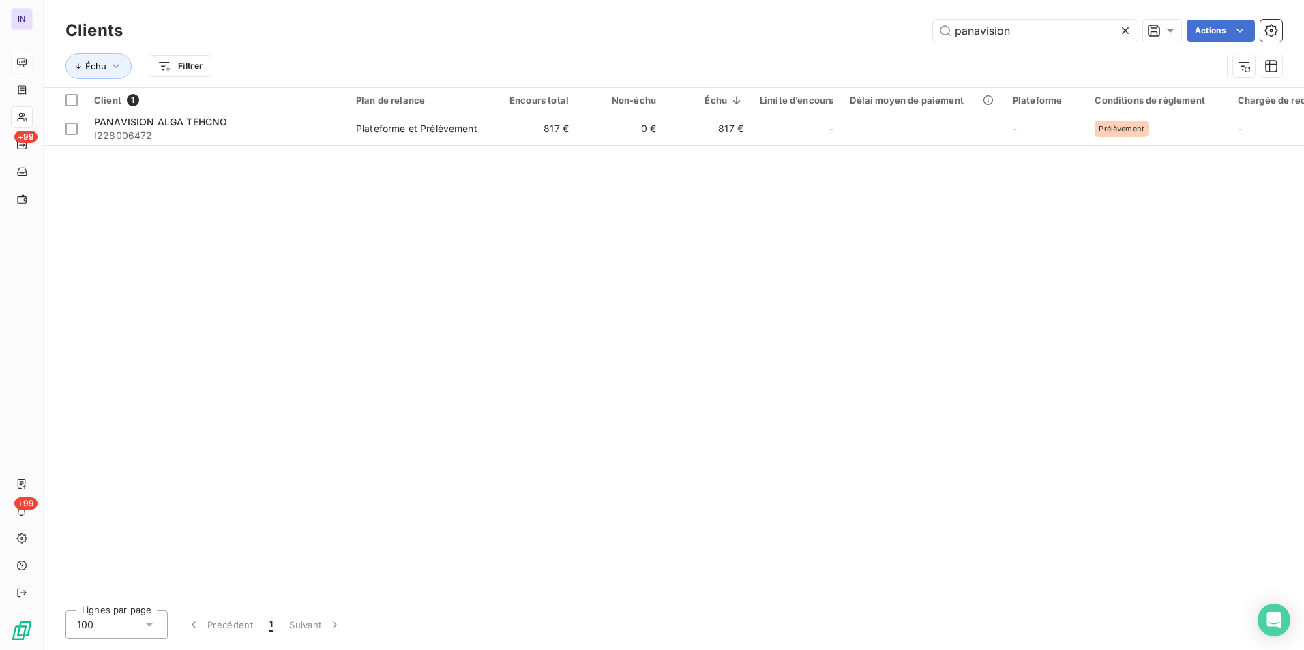
click at [785, 22] on div "panavision Actions" at bounding box center [710, 31] width 1143 height 22
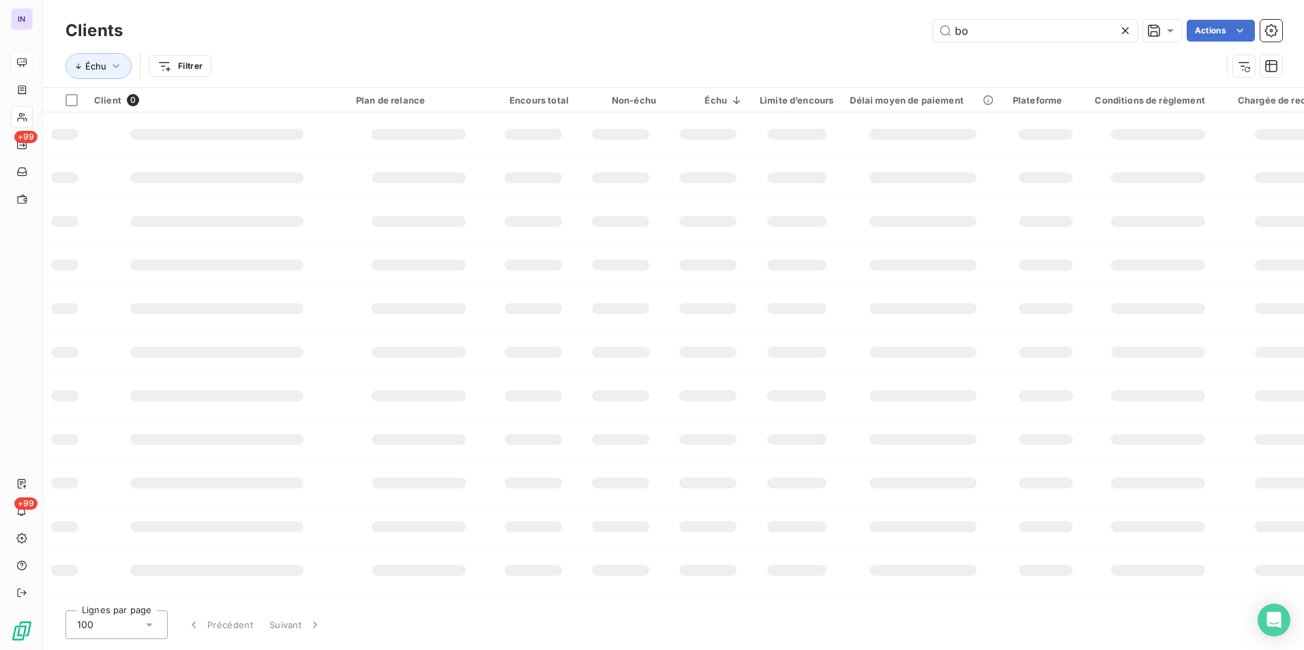
type input "b"
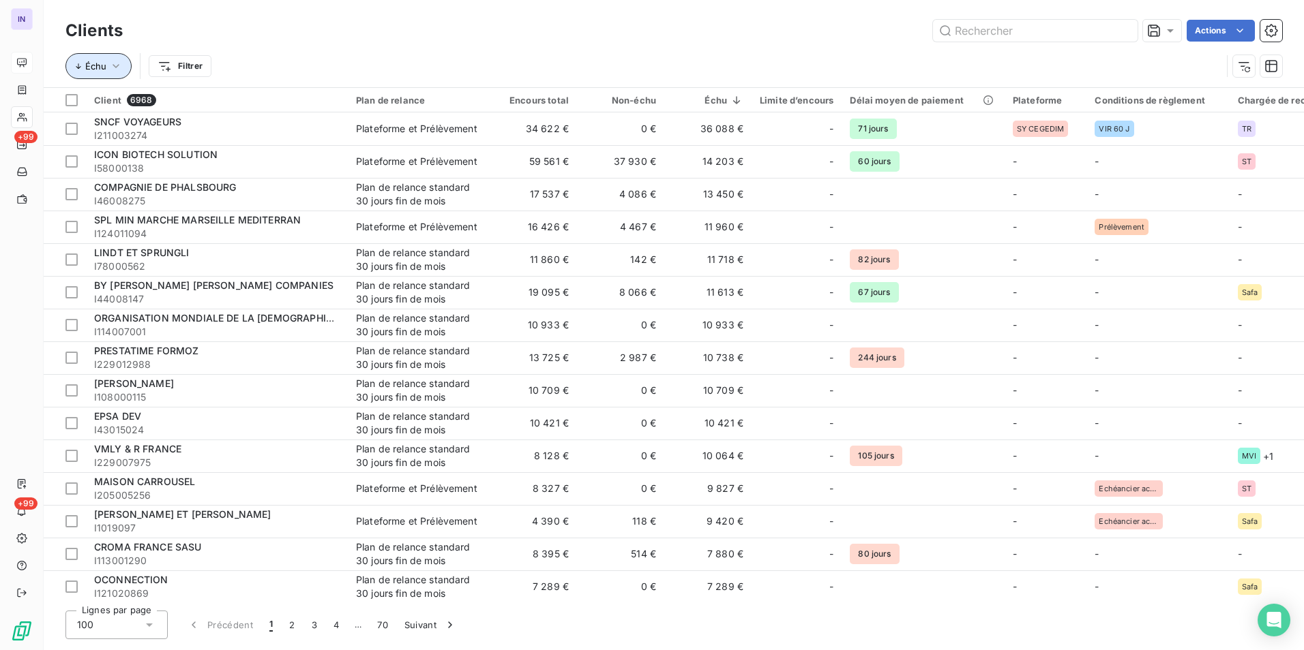
click at [115, 65] on icon "button" at bounding box center [116, 66] width 14 height 14
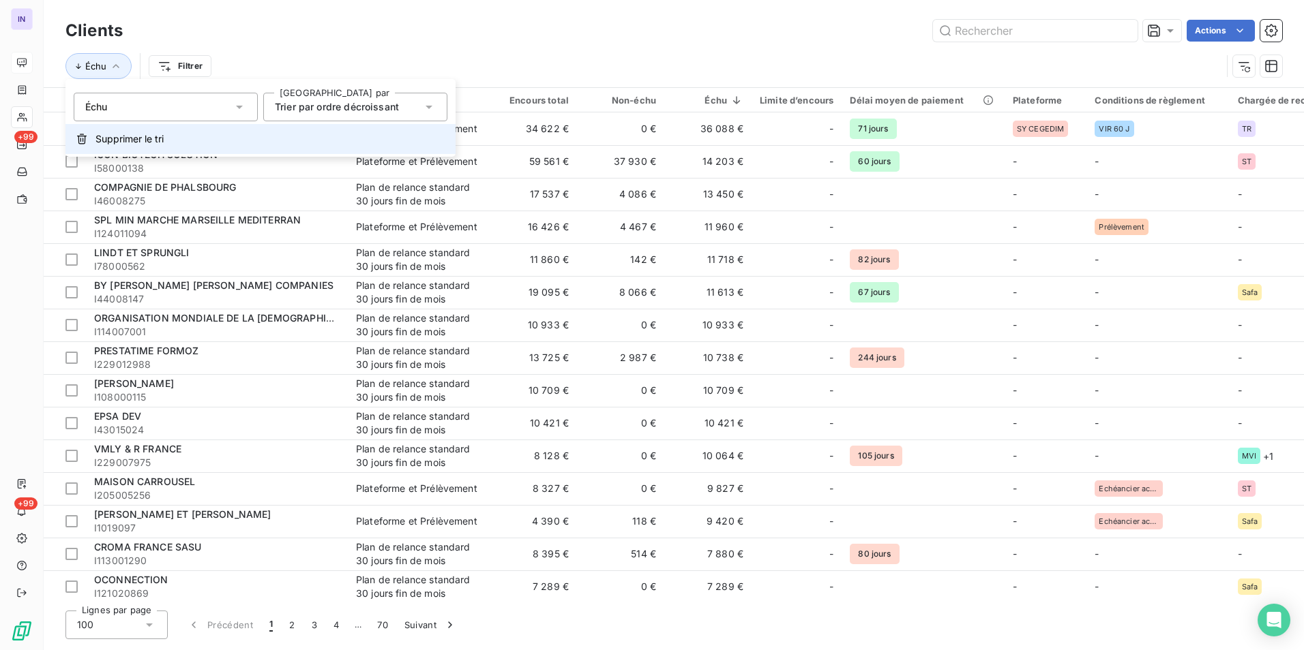
click at [121, 141] on span "Supprimer le tri" at bounding box center [129, 139] width 68 height 14
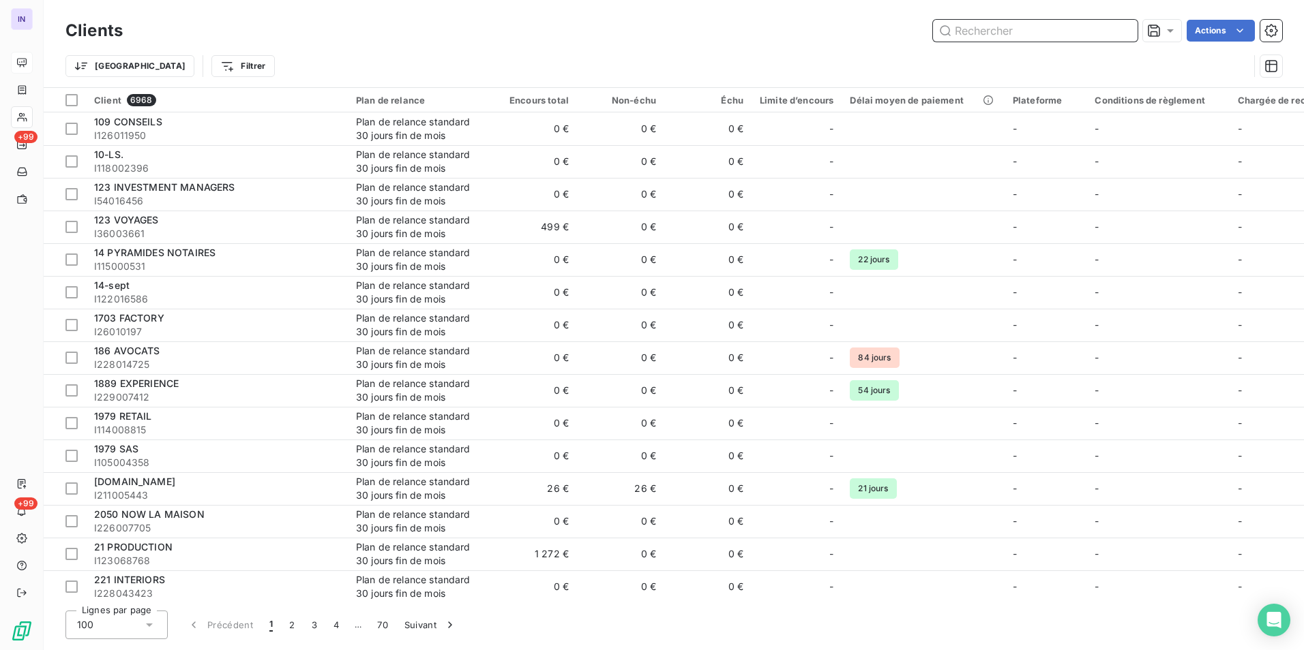
click at [992, 29] on input "text" at bounding box center [1035, 31] width 205 height 22
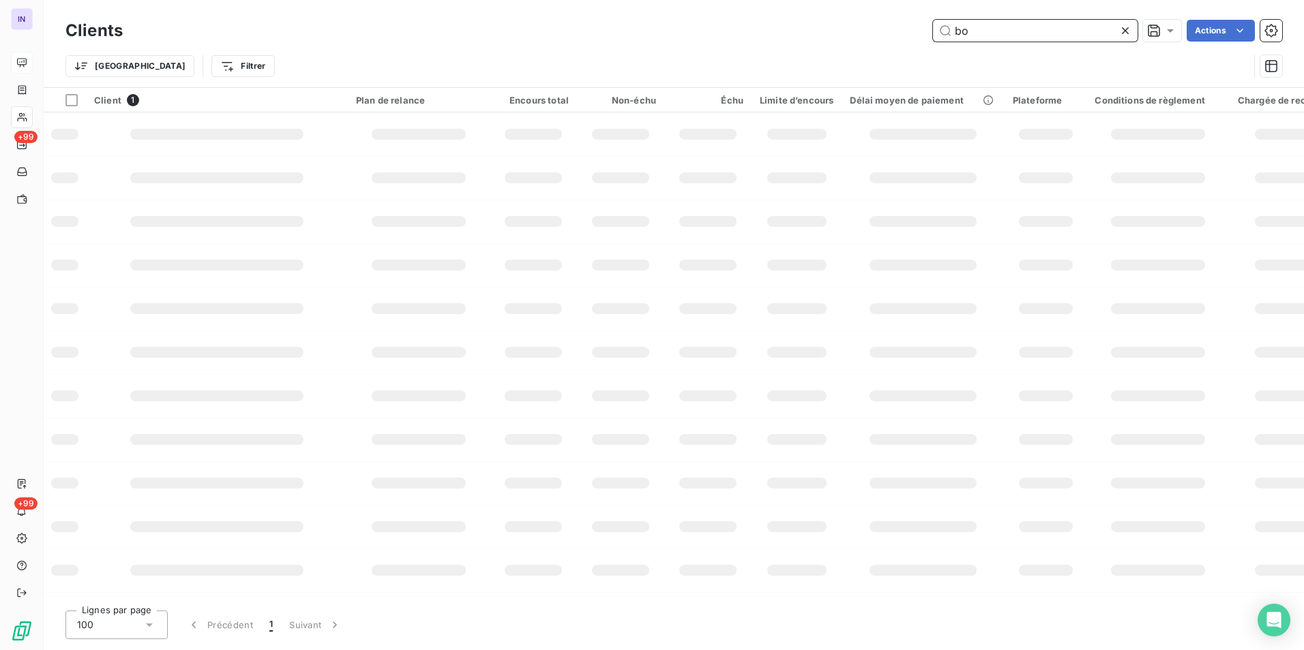
type input "b"
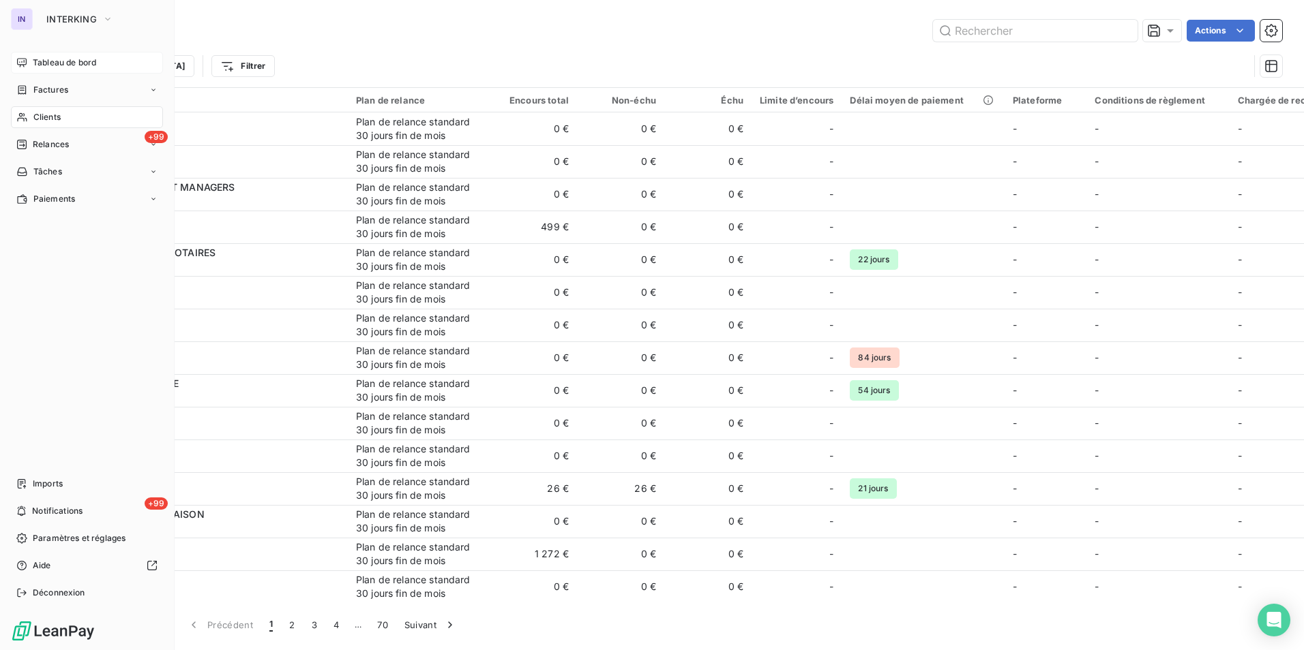
click at [48, 89] on span "Factures" at bounding box center [50, 90] width 35 height 12
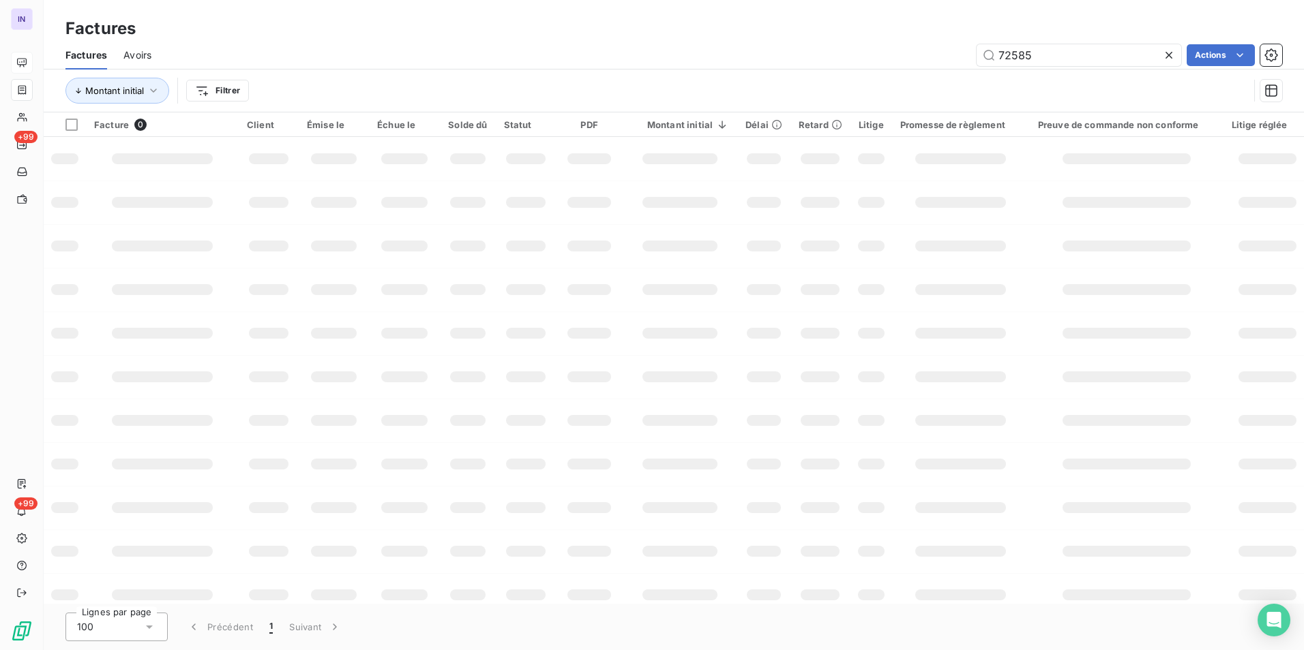
drag, startPoint x: 1059, startPoint y: 58, endPoint x: 873, endPoint y: 49, distance: 186.3
click at [873, 49] on div "72585 Actions" at bounding box center [725, 55] width 1114 height 22
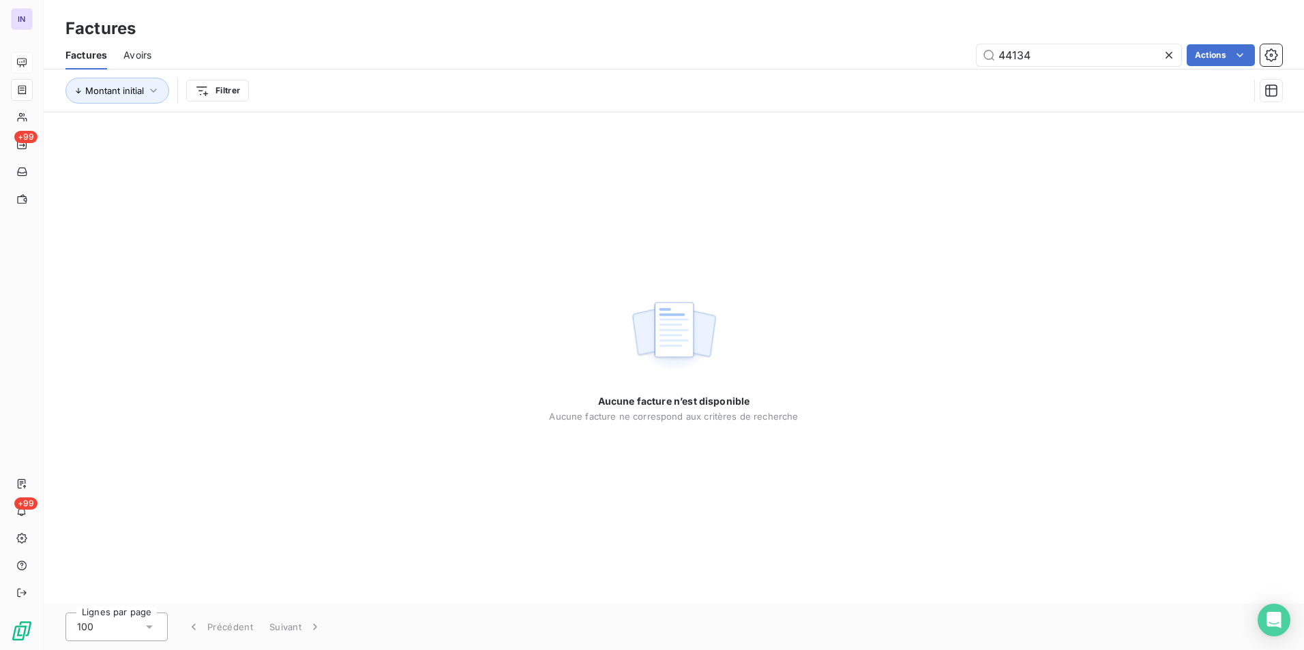
type input "44134"
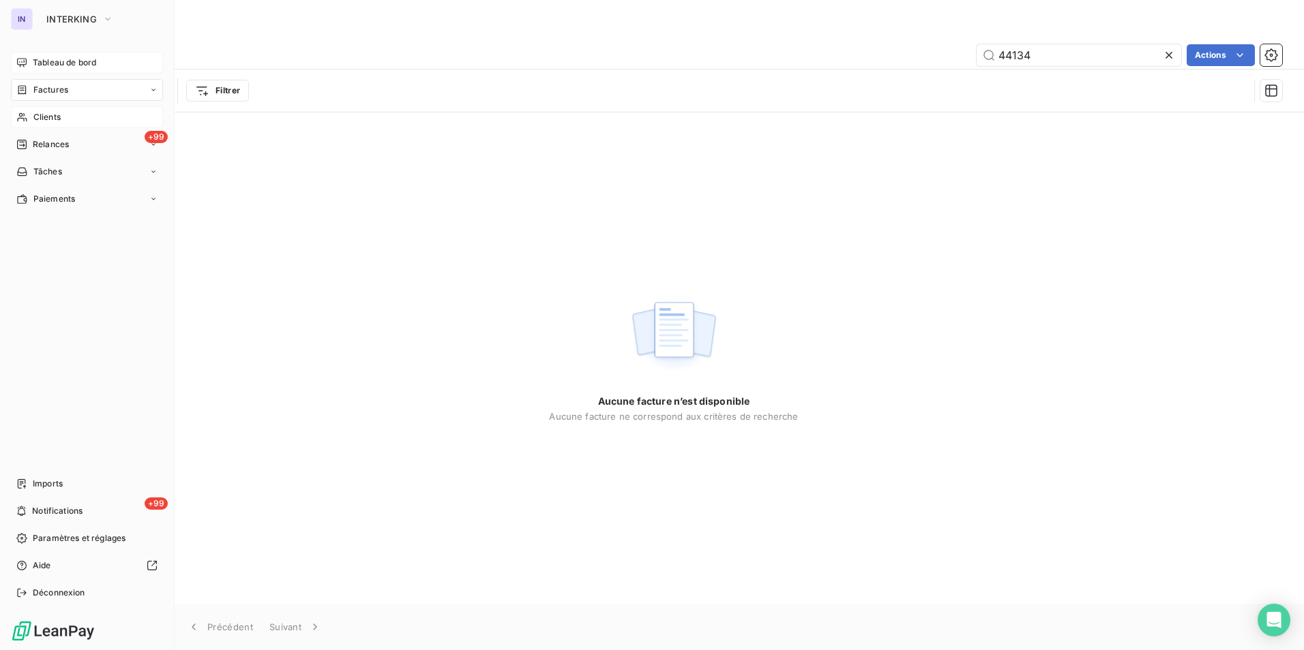
click at [42, 116] on span "Clients" at bounding box center [46, 117] width 27 height 12
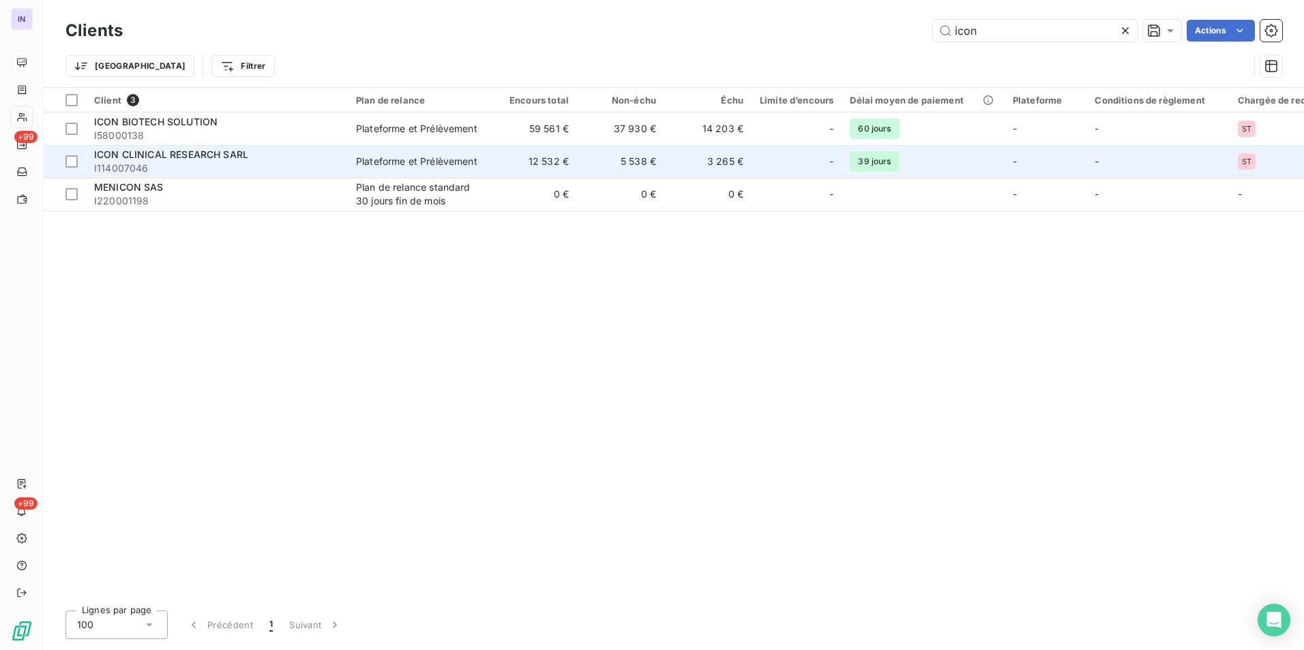
type input "icon"
click at [185, 164] on span "I114007046" at bounding box center [216, 169] width 245 height 14
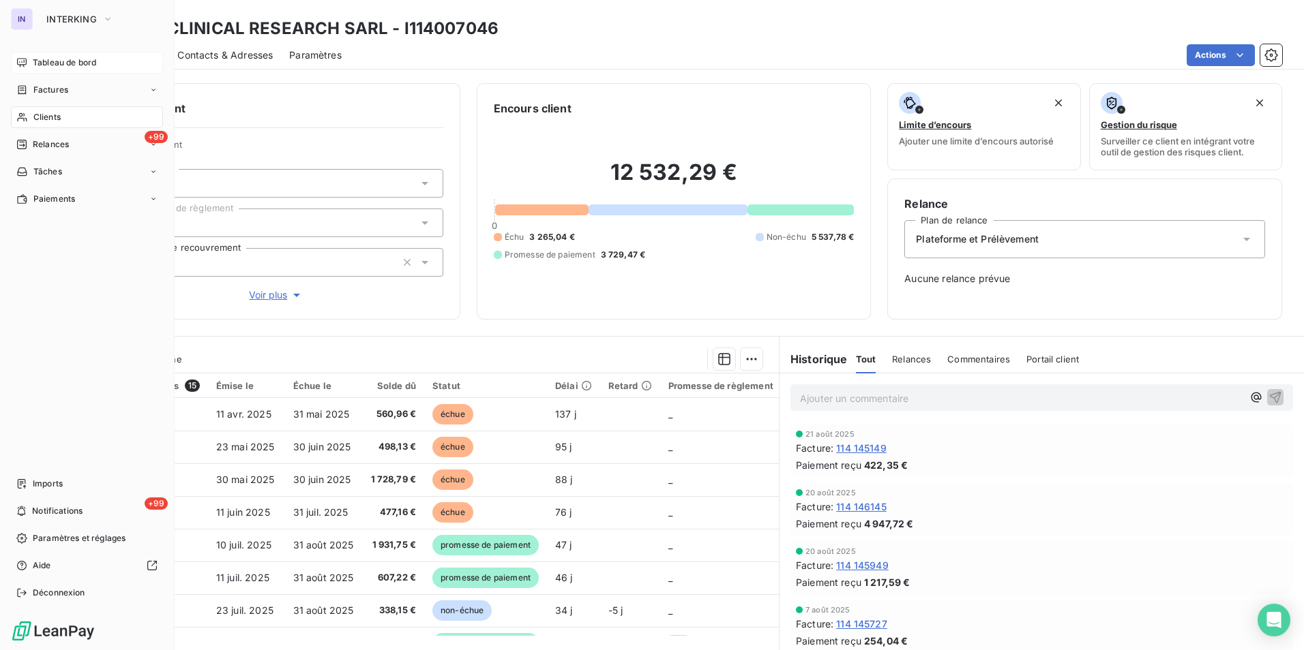
click at [39, 114] on span "Clients" at bounding box center [46, 117] width 27 height 12
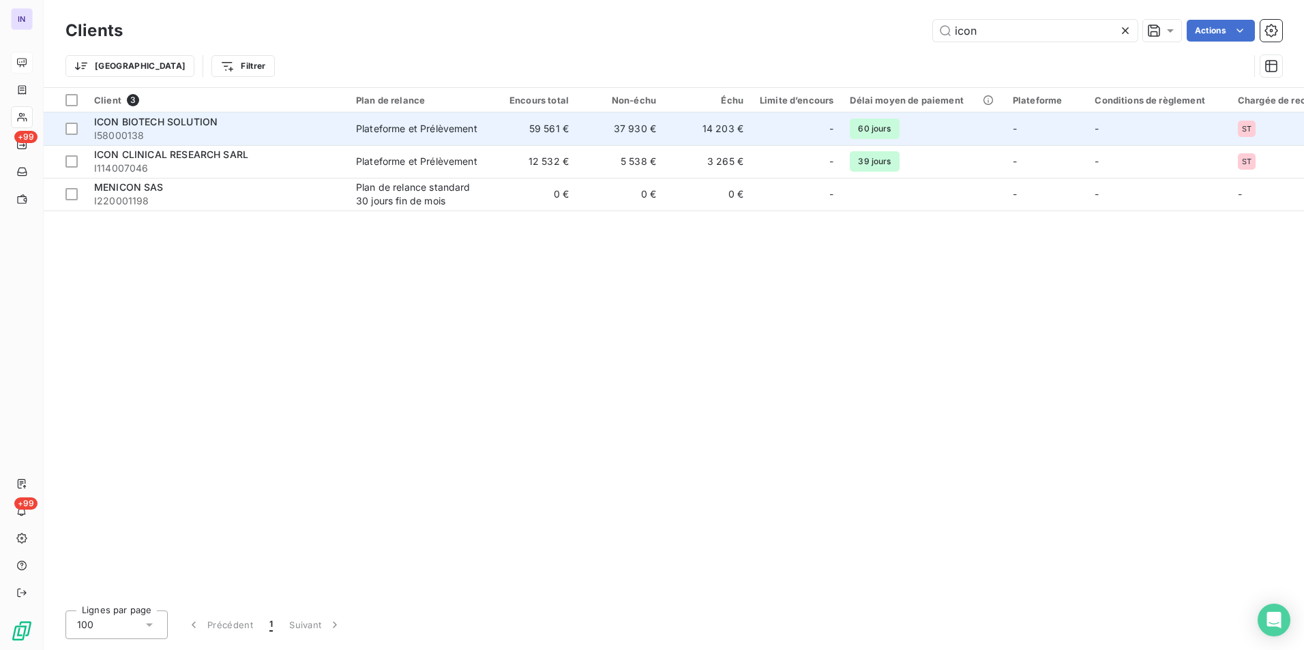
click at [266, 130] on span "I58000138" at bounding box center [216, 136] width 245 height 14
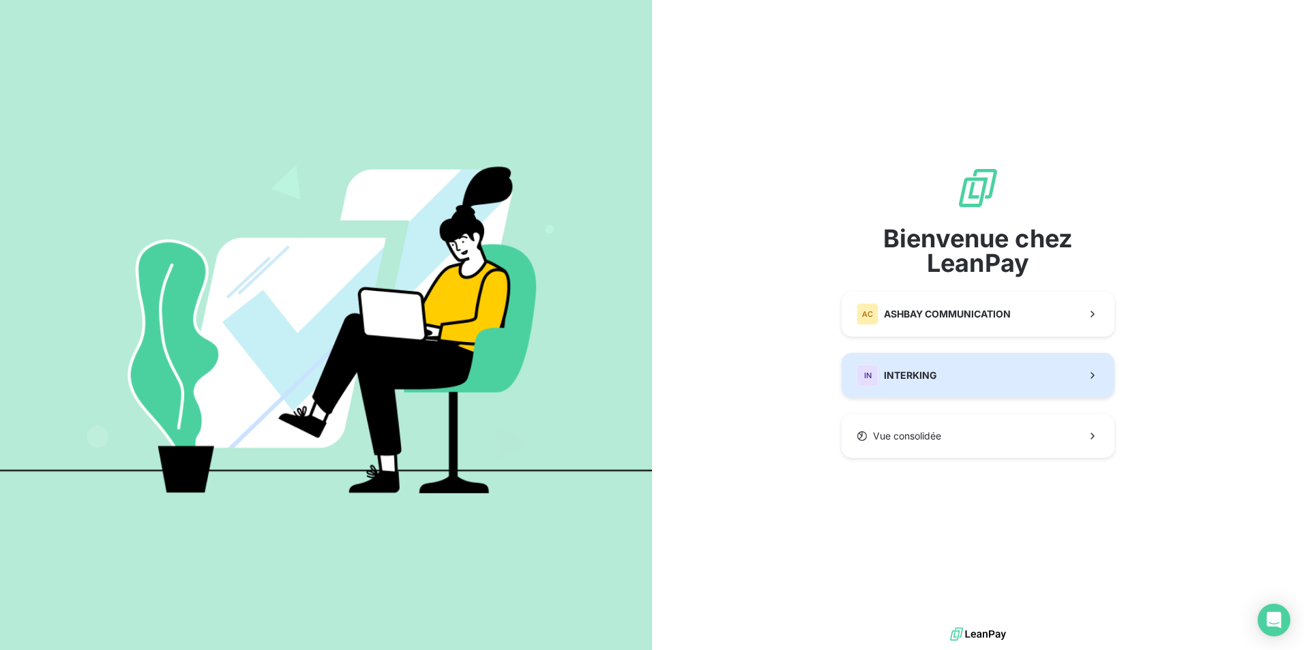
click at [912, 381] on span "INTERKING" at bounding box center [910, 376] width 53 height 14
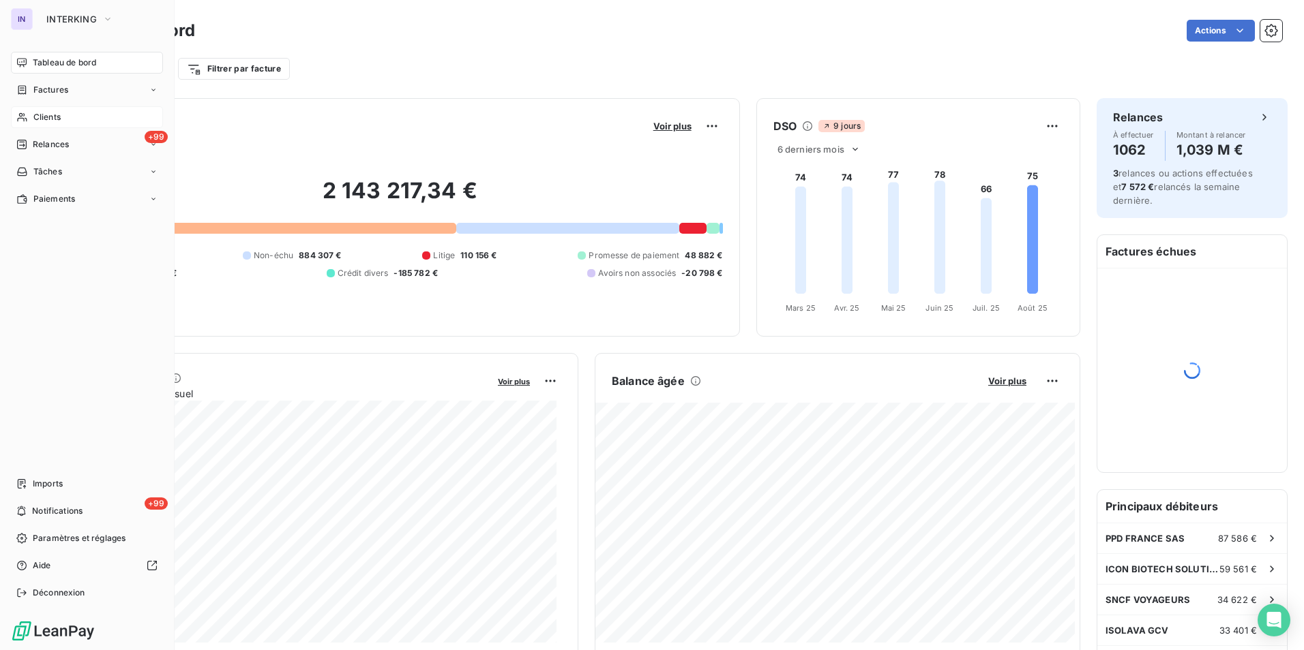
click at [50, 118] on span "Clients" at bounding box center [46, 117] width 27 height 12
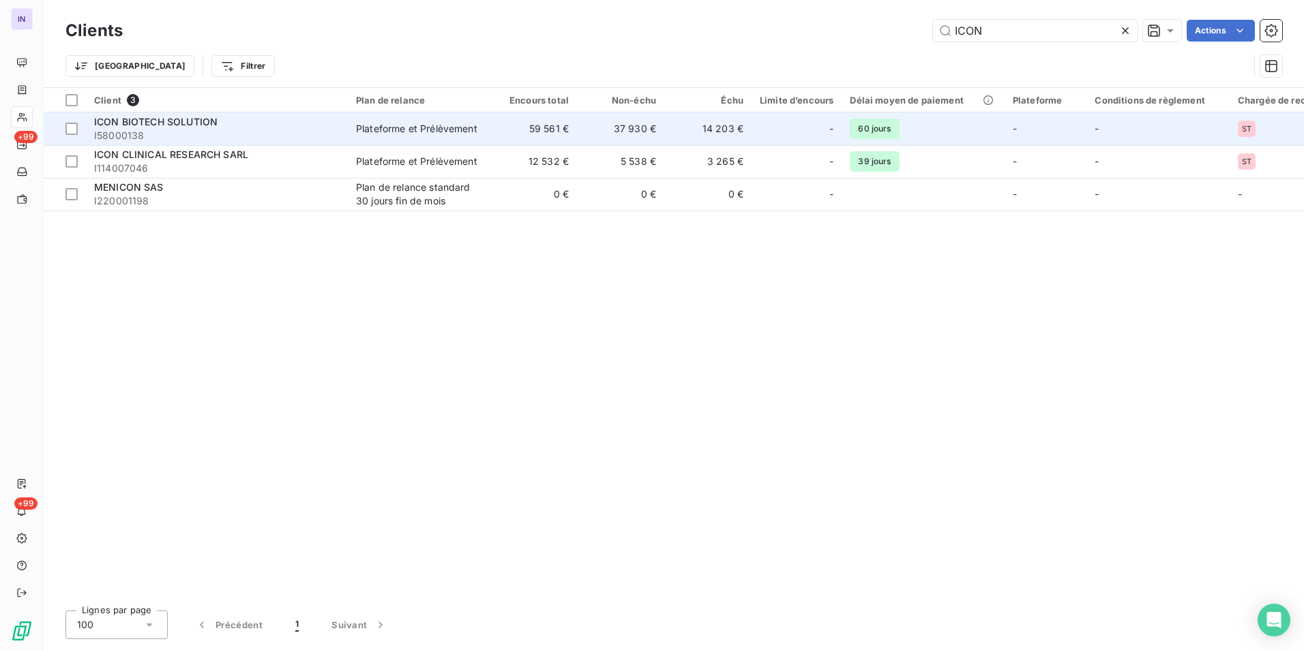
type input "ICON"
click at [226, 136] on span "I58000138" at bounding box center [216, 136] width 245 height 14
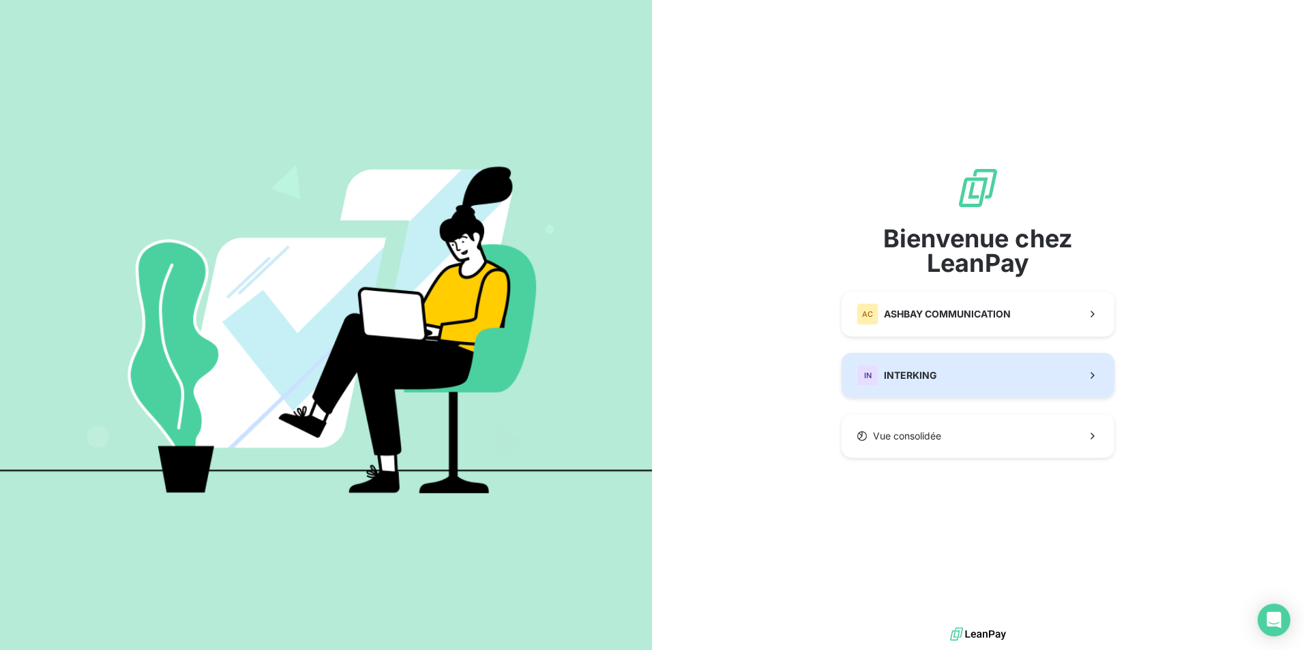
drag, startPoint x: 914, startPoint y: 381, endPoint x: 856, endPoint y: 373, distance: 57.8
click at [910, 381] on span "INTERKING" at bounding box center [910, 376] width 53 height 14
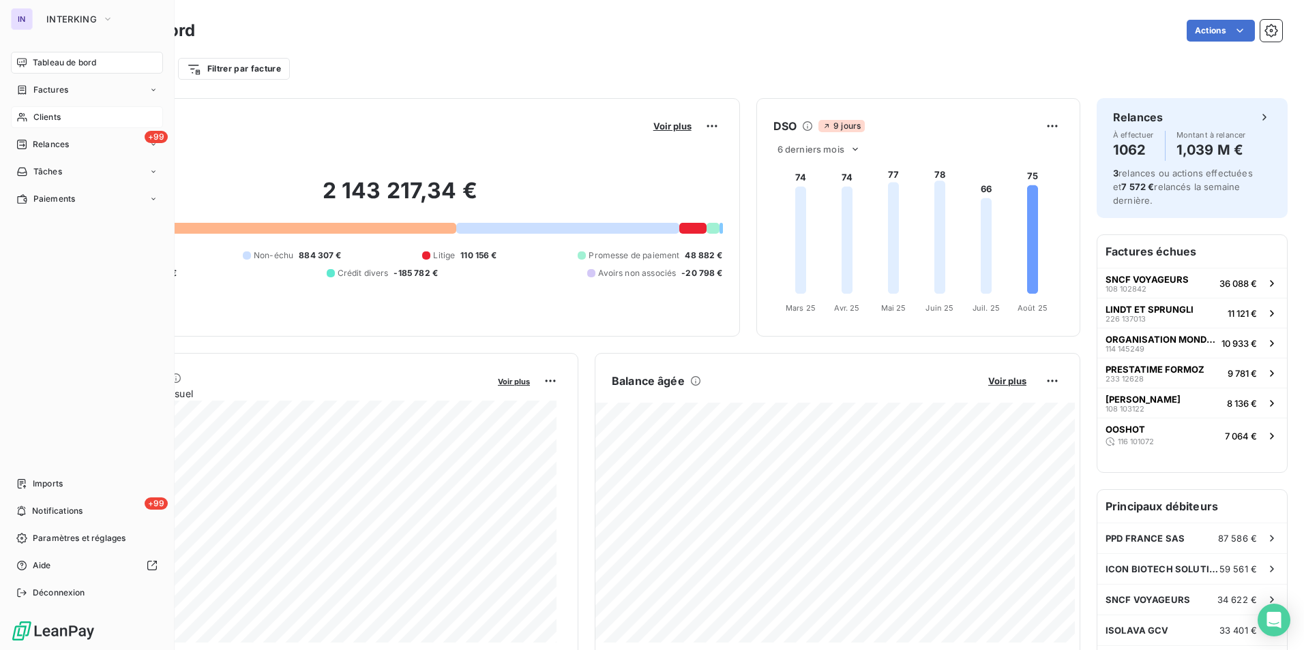
click at [46, 120] on span "Clients" at bounding box center [46, 117] width 27 height 12
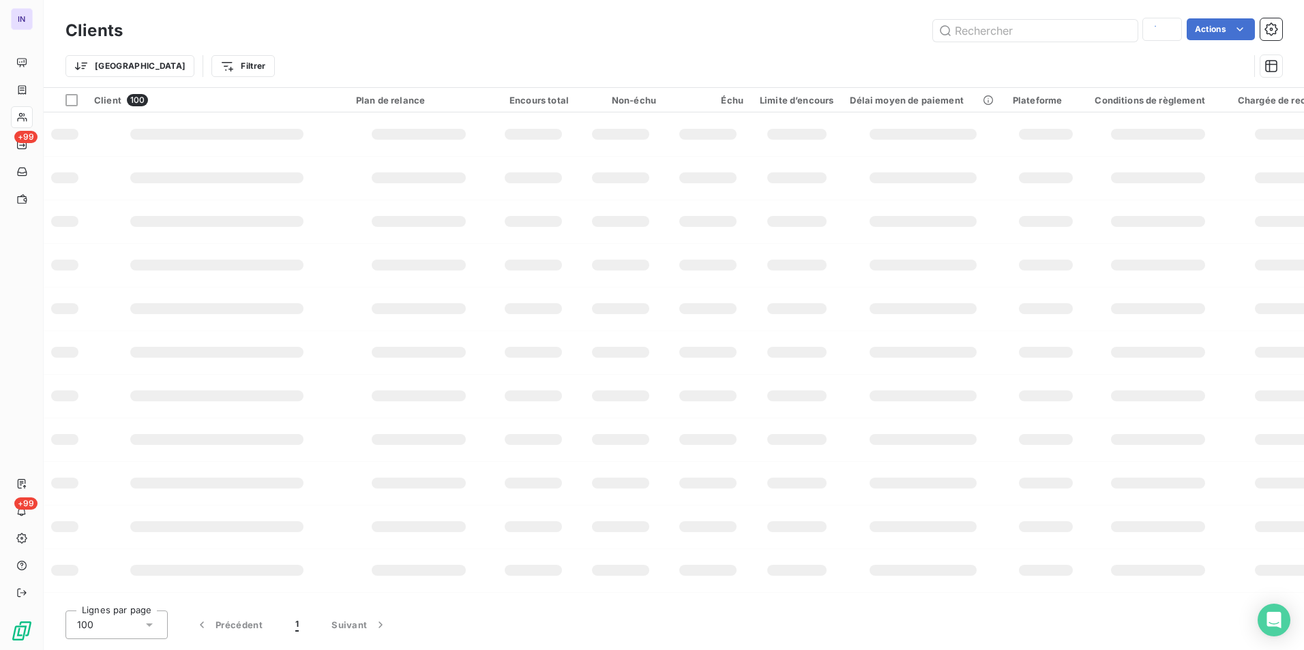
type input "ICON"
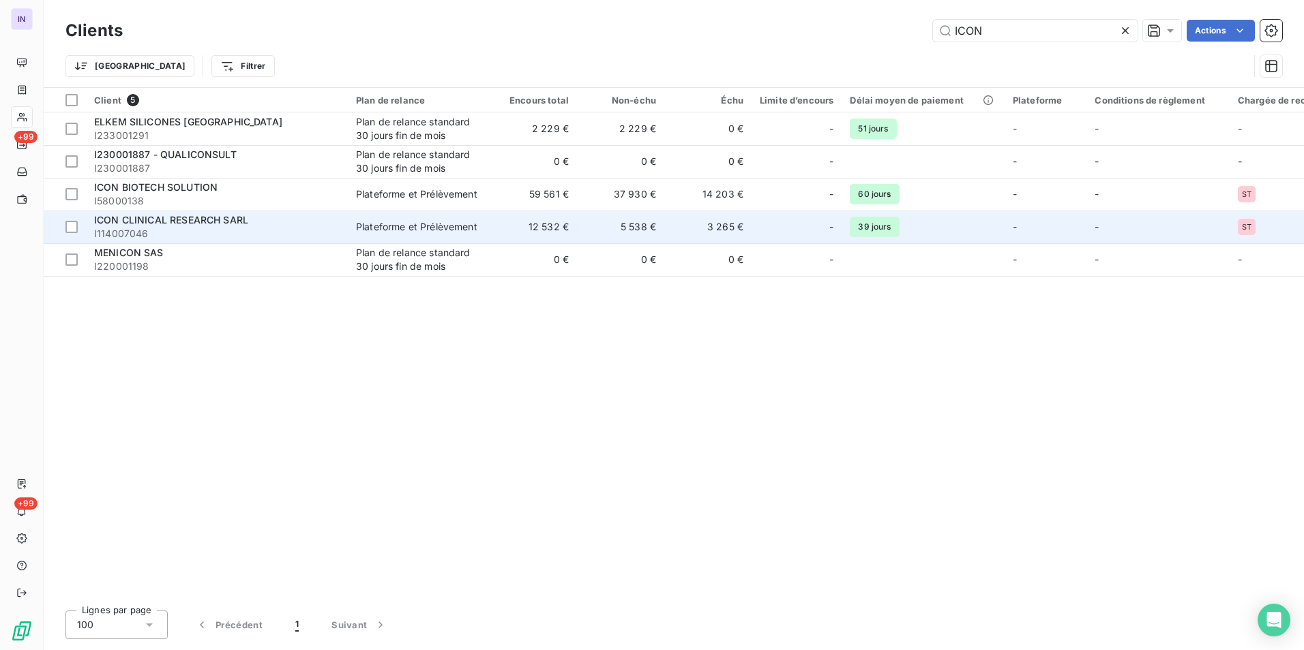
type input "ICON"
click at [275, 230] on span "I114007046" at bounding box center [216, 234] width 245 height 14
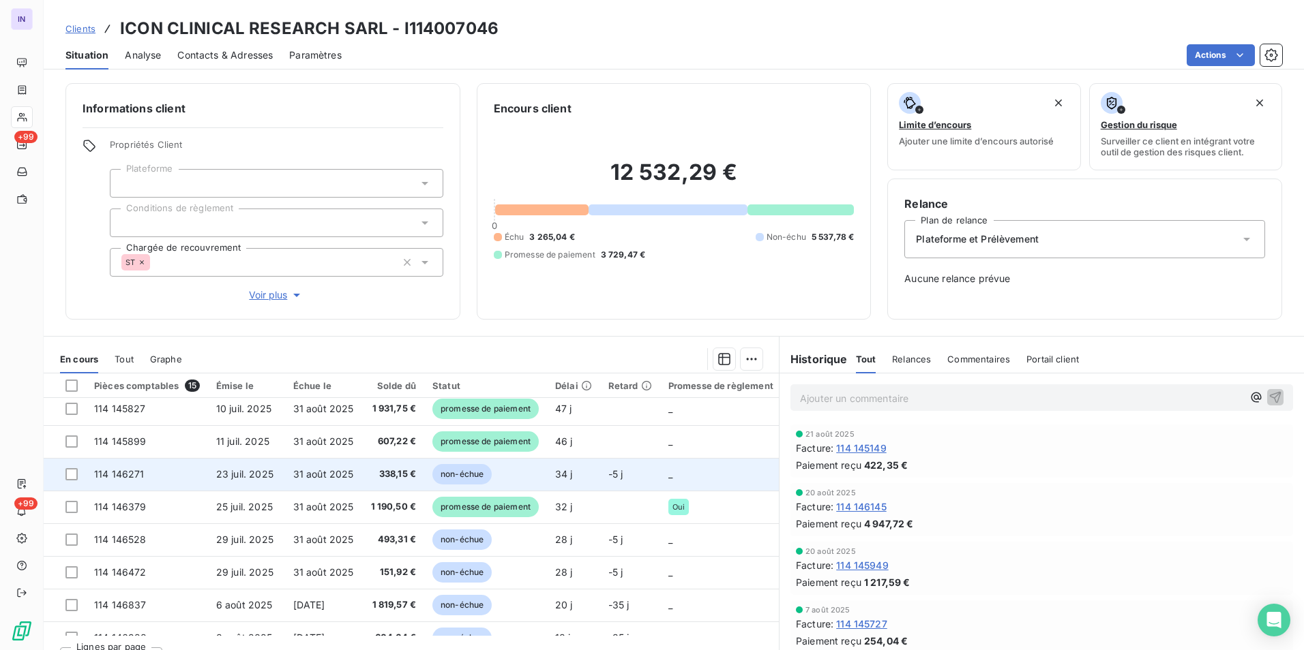
scroll to position [68, 0]
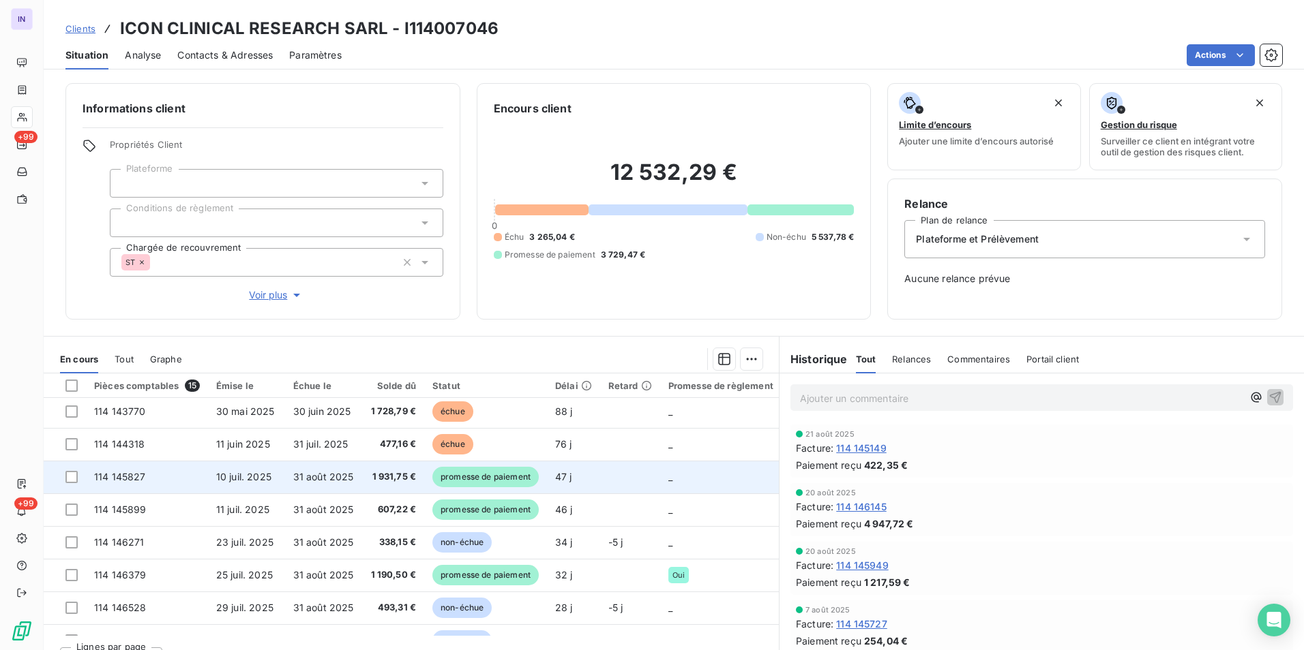
click at [340, 472] on span "31 août 2025" at bounding box center [323, 477] width 61 height 12
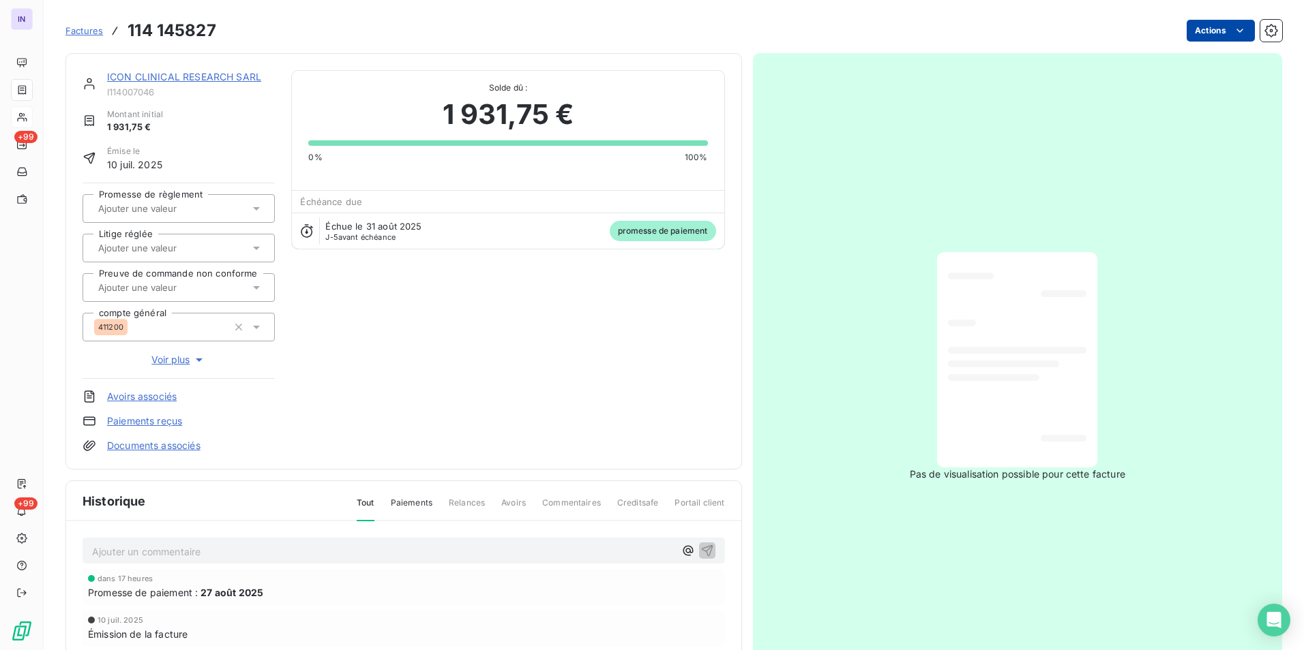
click at [1202, 25] on html "IN +99 +99 Factures 114 145827 Actions ICON CLINICAL RESEARCH SARL I114007046 M…" at bounding box center [652, 325] width 1304 height 650
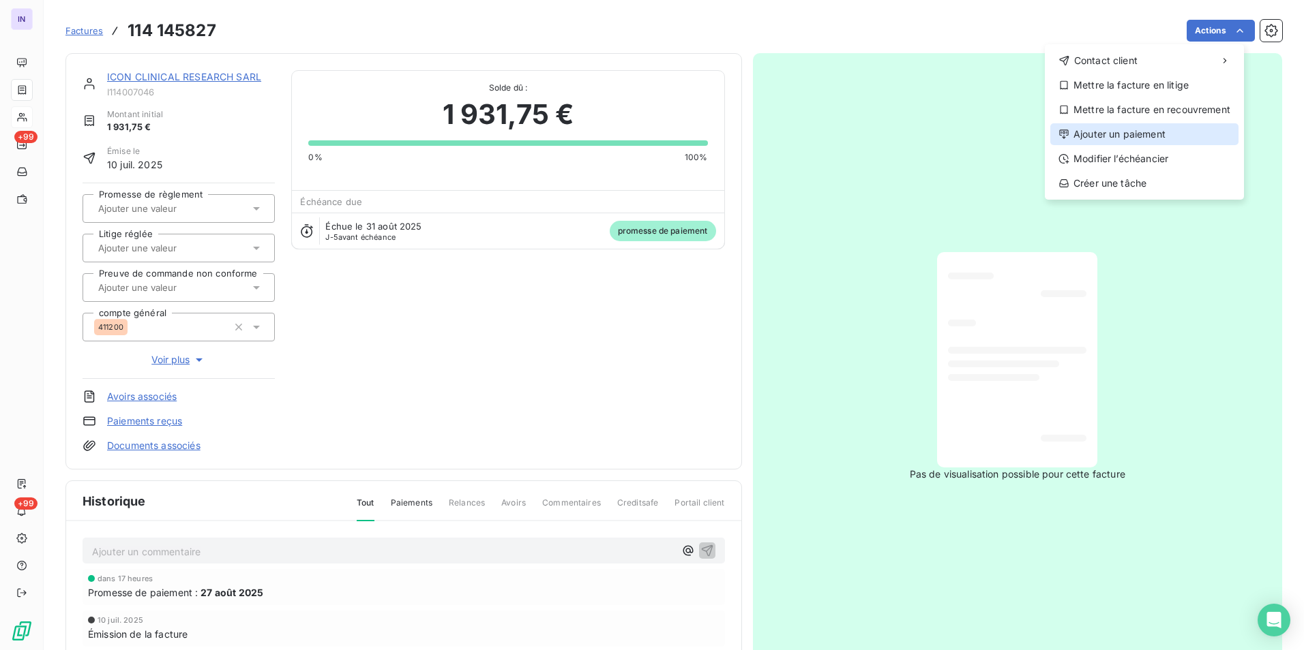
click at [1075, 131] on div "Ajouter un paiement" at bounding box center [1144, 134] width 188 height 22
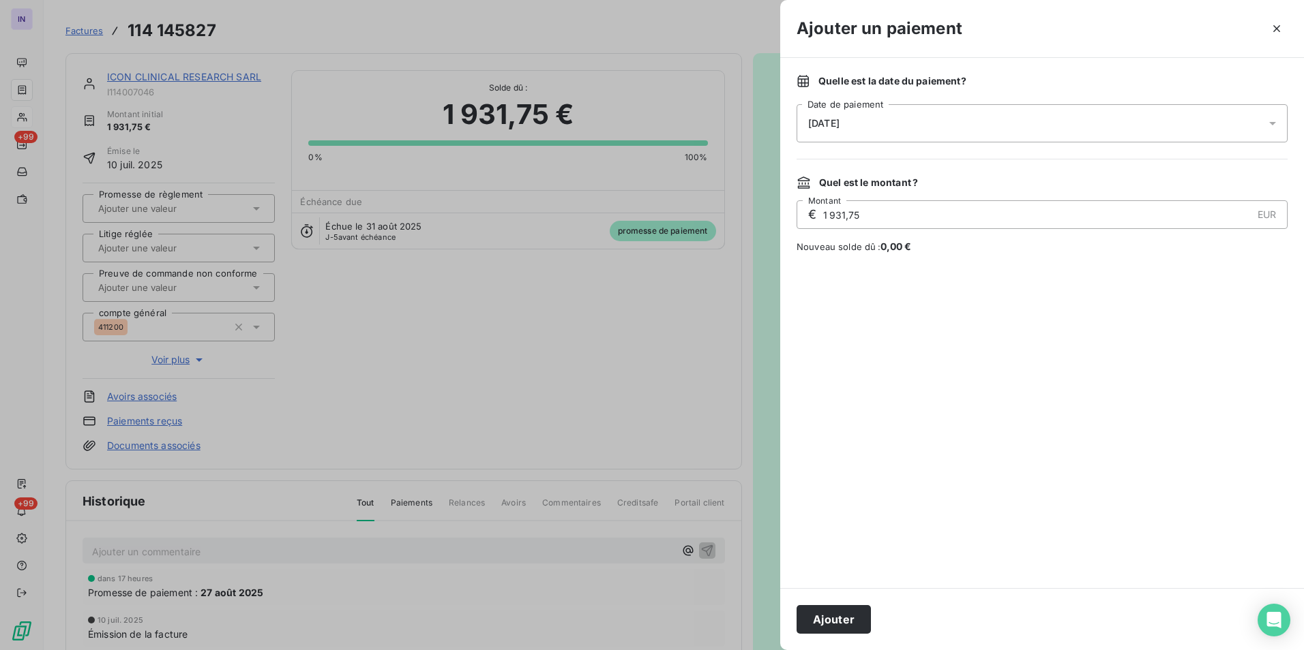
click at [862, 130] on div "26/08/2025" at bounding box center [1041, 123] width 491 height 38
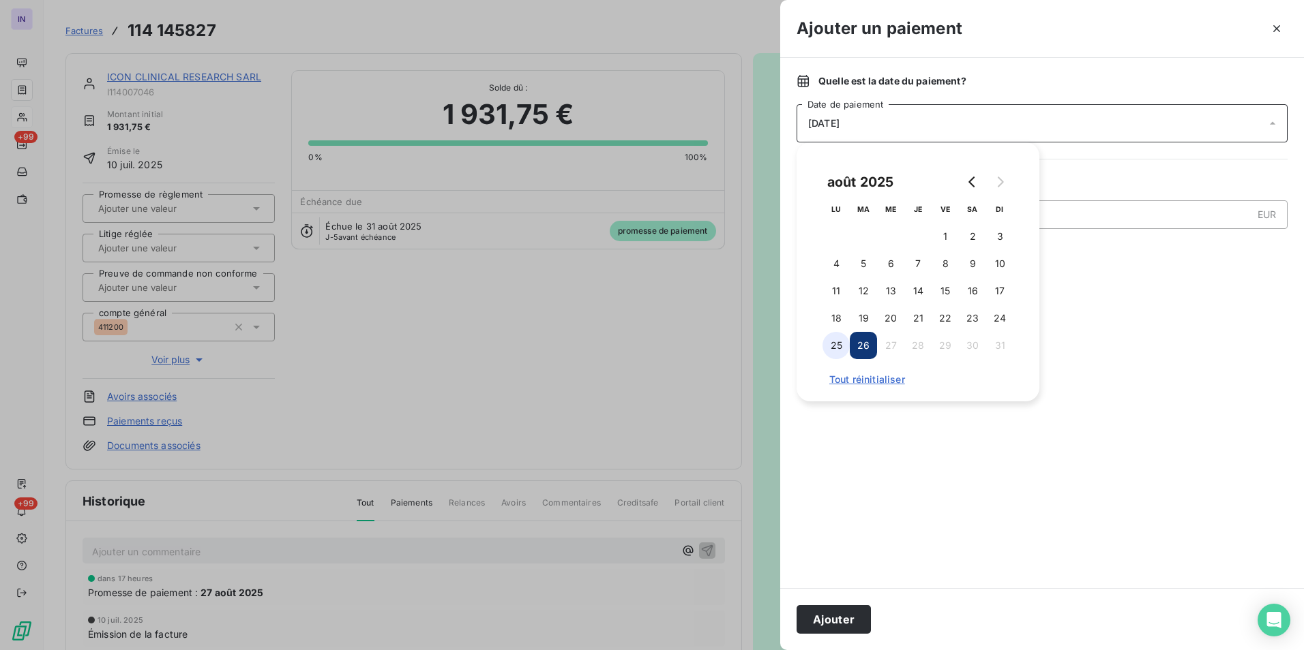
click at [834, 348] on button "25" at bounding box center [835, 345] width 27 height 27
drag, startPoint x: 838, startPoint y: 614, endPoint x: 612, endPoint y: 479, distance: 263.0
click at [839, 614] on button "Ajouter" at bounding box center [833, 619] width 74 height 29
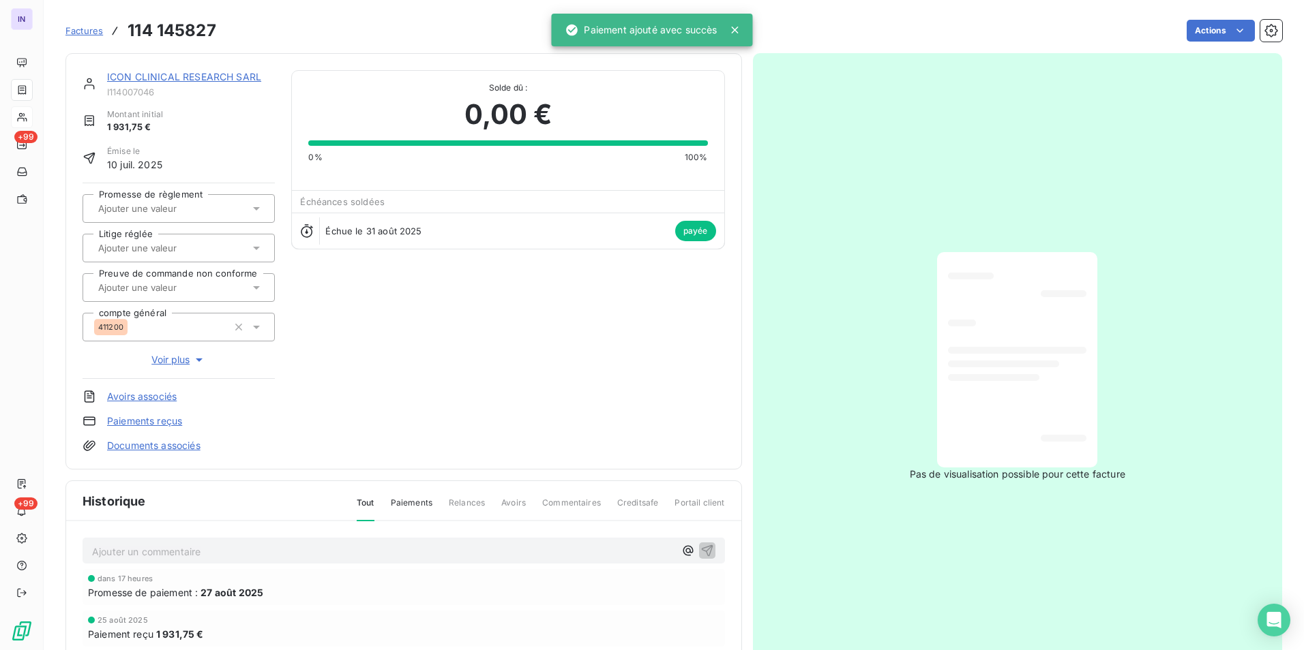
click at [206, 78] on link "ICON CLINICAL RESEARCH SARL" at bounding box center [184, 77] width 154 height 12
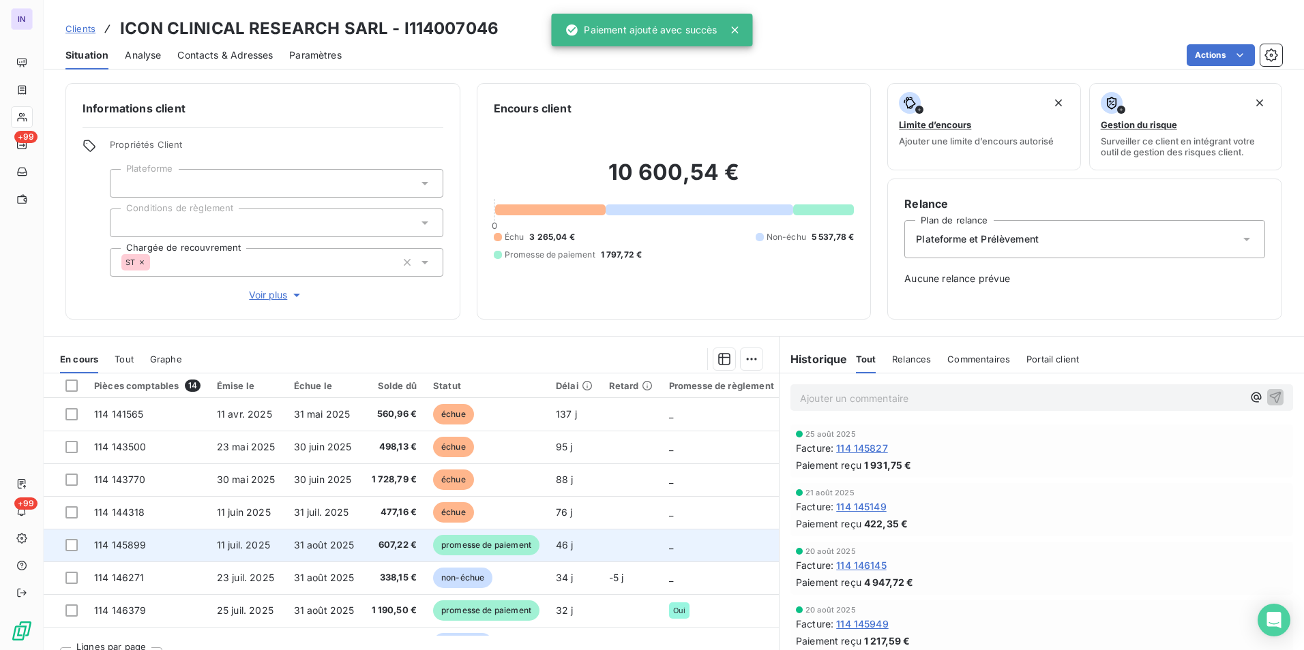
click at [332, 535] on td "31 août 2025" at bounding box center [324, 545] width 77 height 33
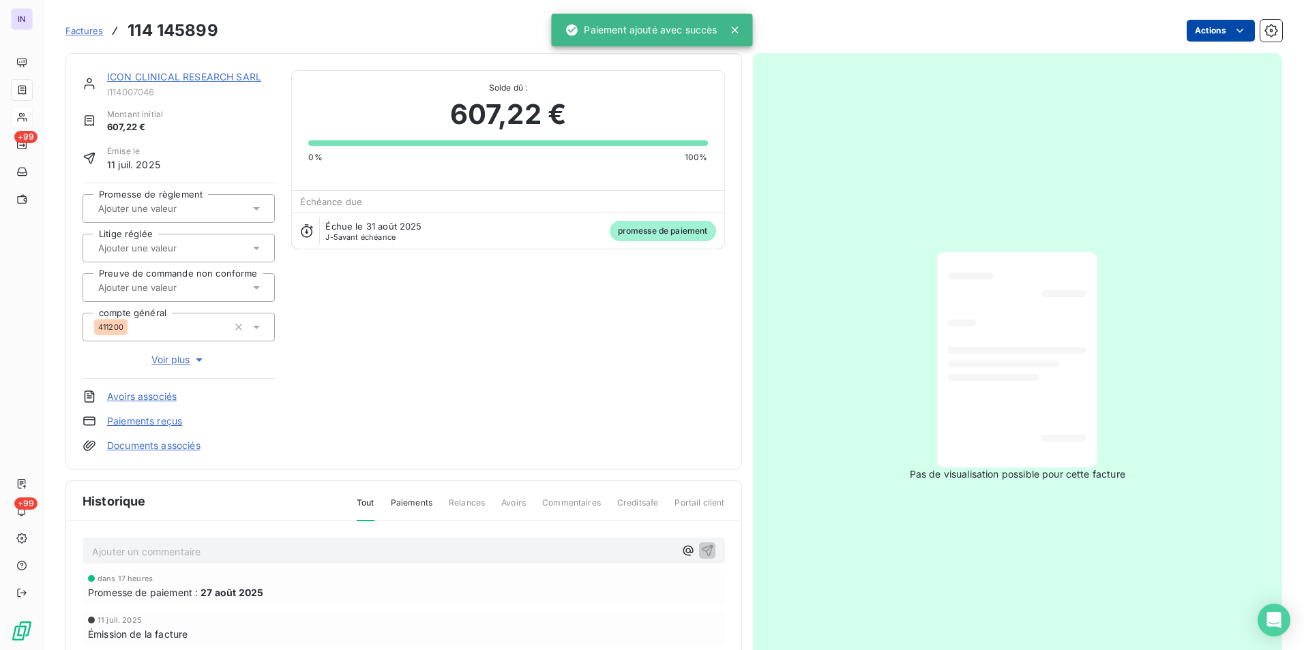
click at [1216, 36] on html "IN +99 +99 Factures 114 145899 Actions ICON CLINICAL RESEARCH SARL I114007046 M…" at bounding box center [652, 325] width 1304 height 650
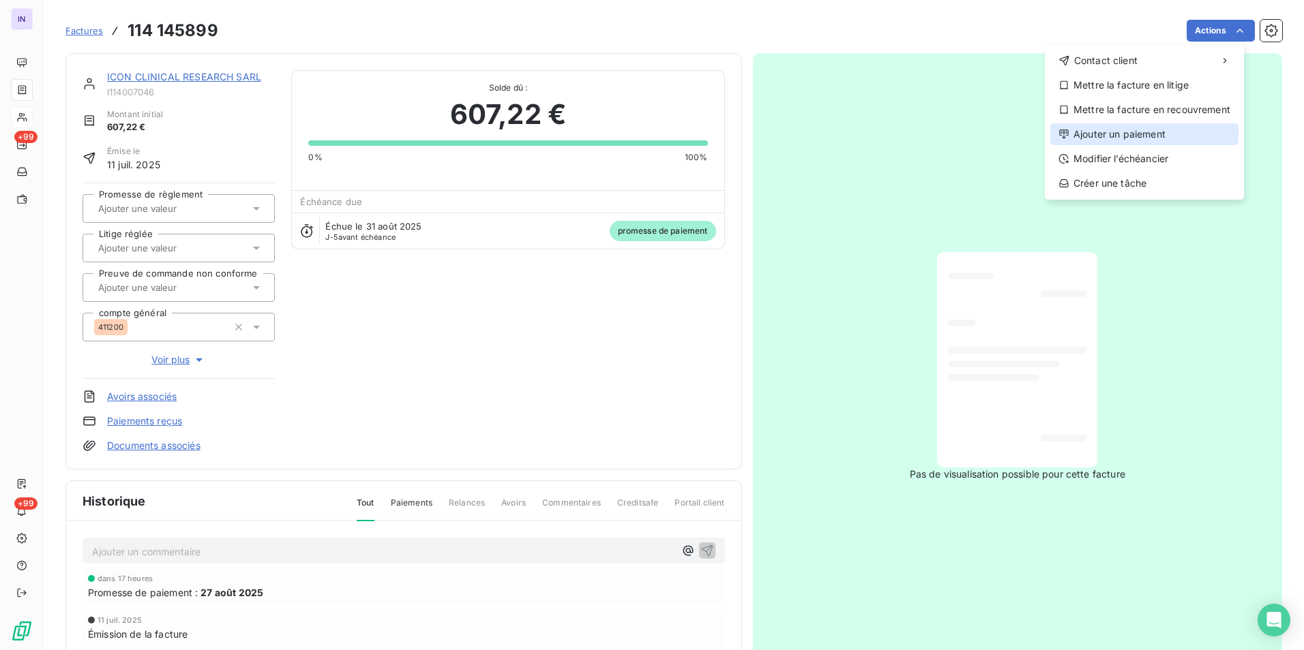
click at [1072, 128] on div "Ajouter un paiement" at bounding box center [1144, 134] width 188 height 22
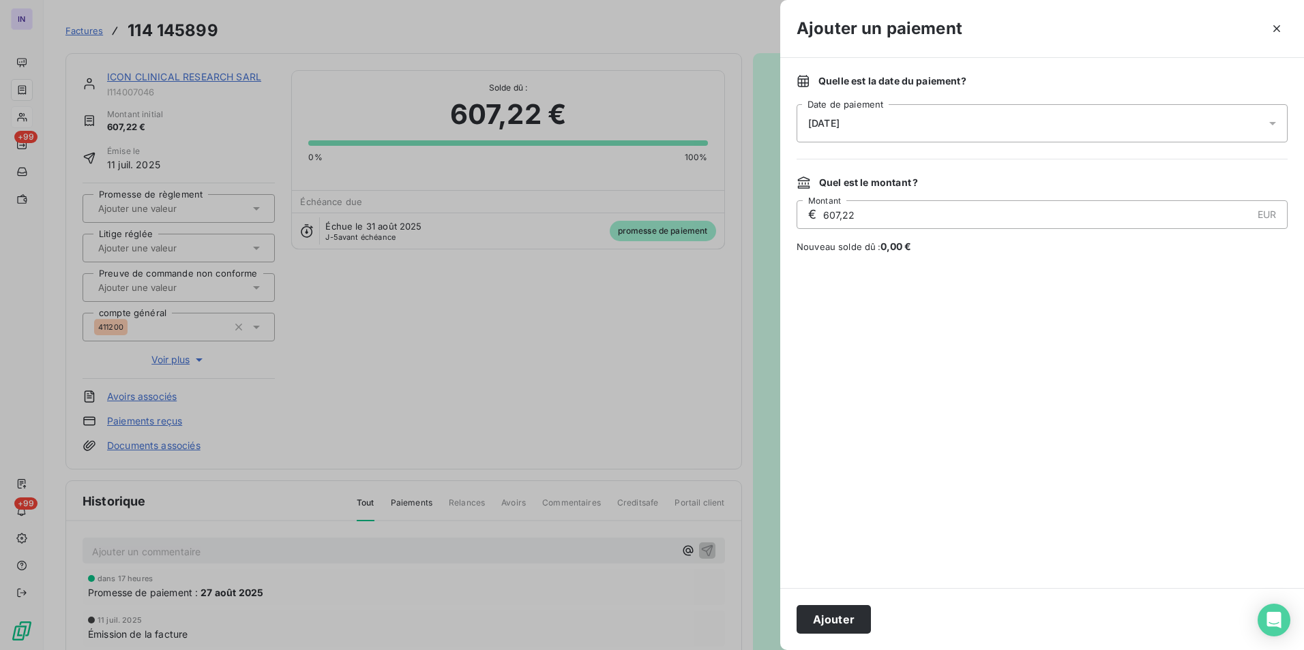
drag, startPoint x: 907, startPoint y: 130, endPoint x: 895, endPoint y: 138, distance: 13.8
click at [906, 130] on div "[DATE]" at bounding box center [1041, 123] width 491 height 38
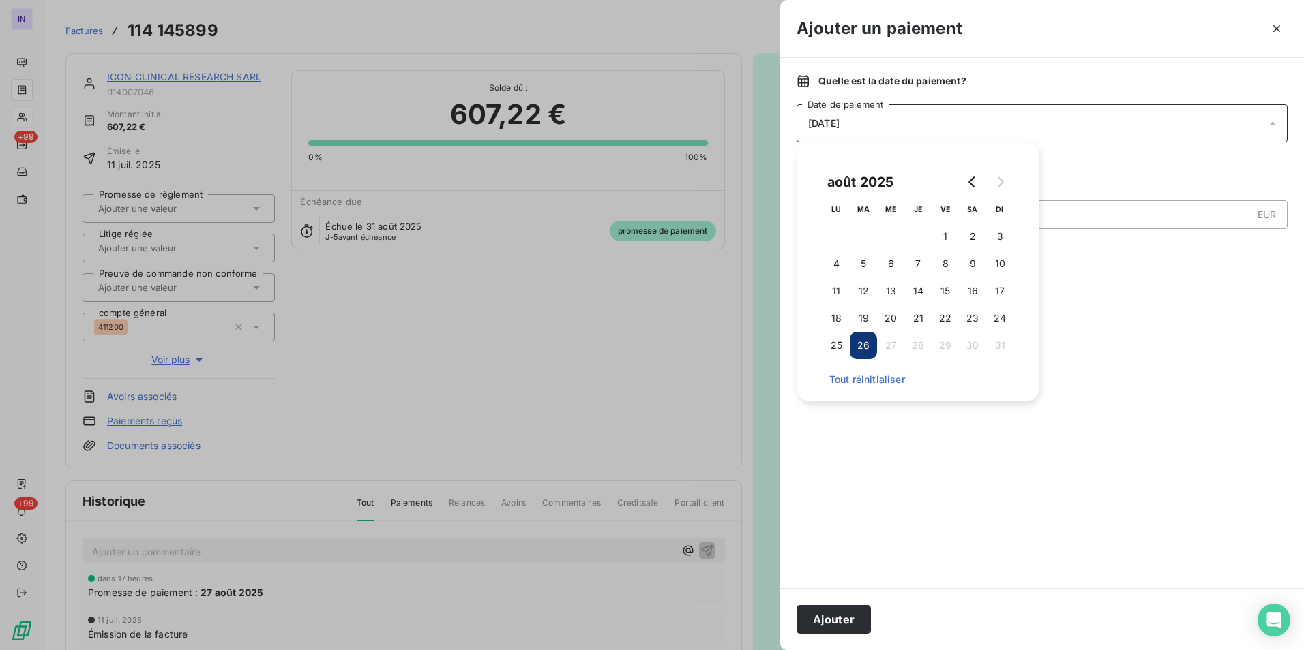
drag, startPoint x: 830, startPoint y: 345, endPoint x: 830, endPoint y: 474, distance: 128.9
click at [830, 345] on button "25" at bounding box center [835, 345] width 27 height 27
click at [837, 625] on button "Ajouter" at bounding box center [833, 619] width 74 height 29
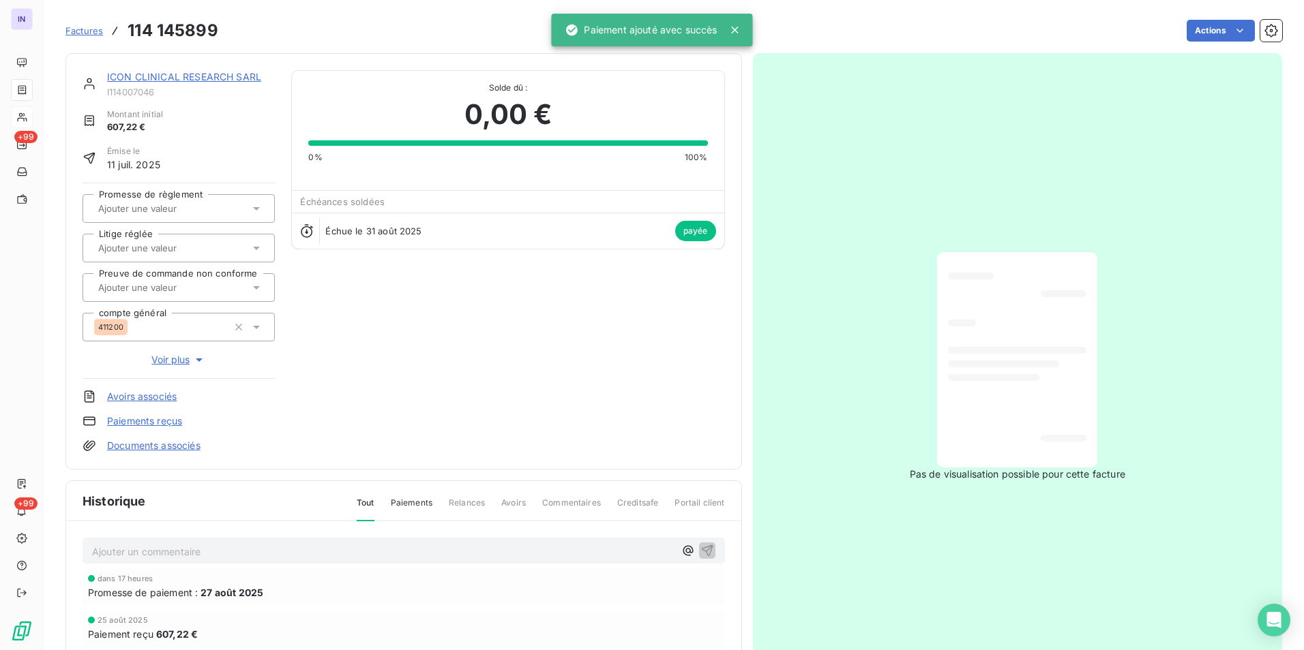
click at [217, 87] on span "I114007046" at bounding box center [191, 92] width 168 height 11
click at [215, 76] on link "ICON CLINICAL RESEARCH SARL" at bounding box center [184, 77] width 154 height 12
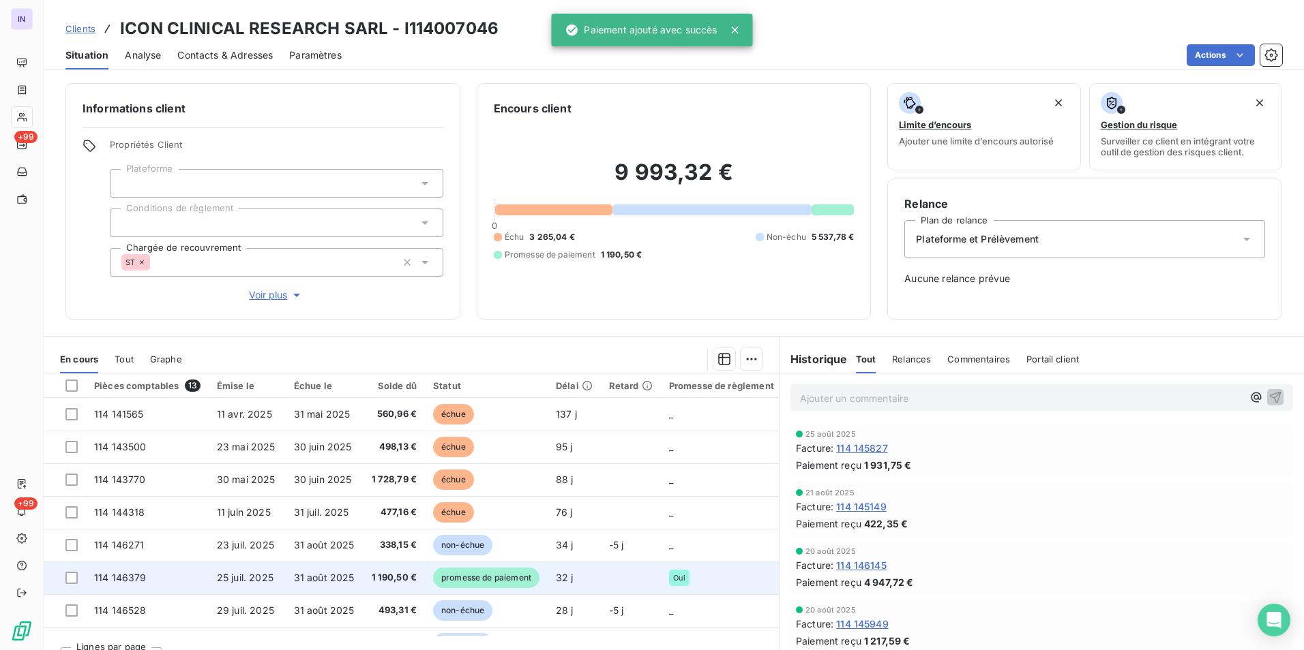
click at [367, 577] on td "1 190,50 €" at bounding box center [394, 578] width 63 height 33
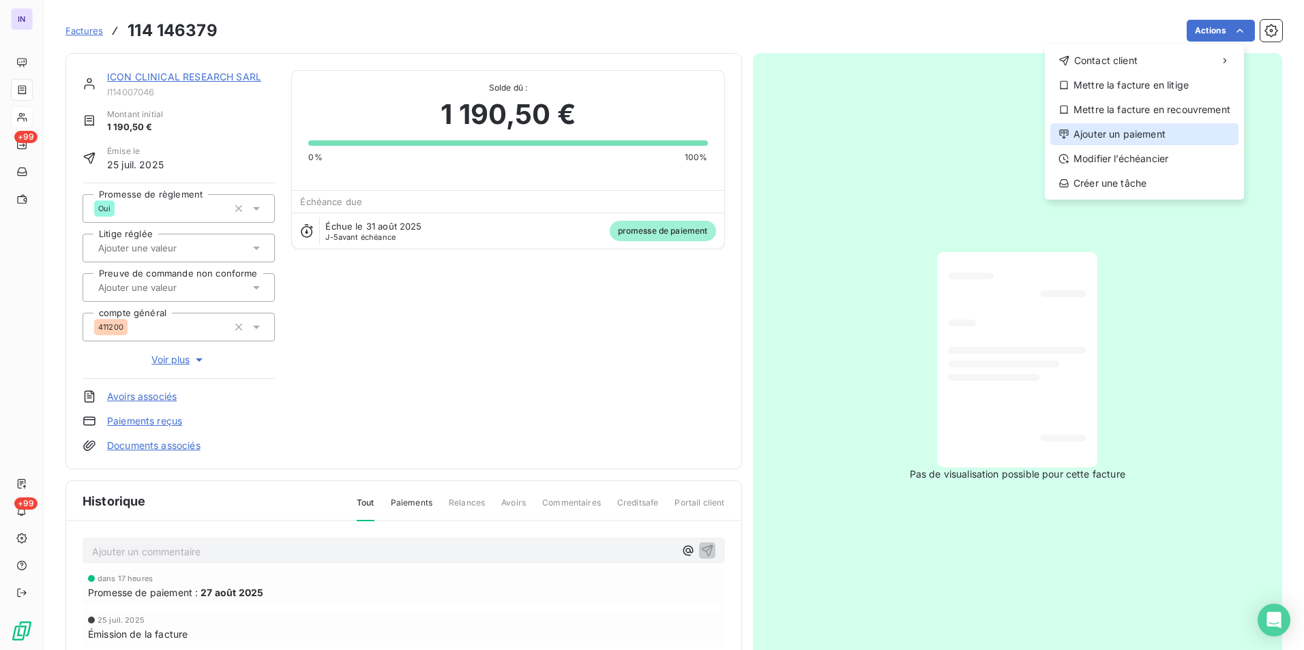
click at [1086, 131] on div "Ajouter un paiement" at bounding box center [1144, 134] width 188 height 22
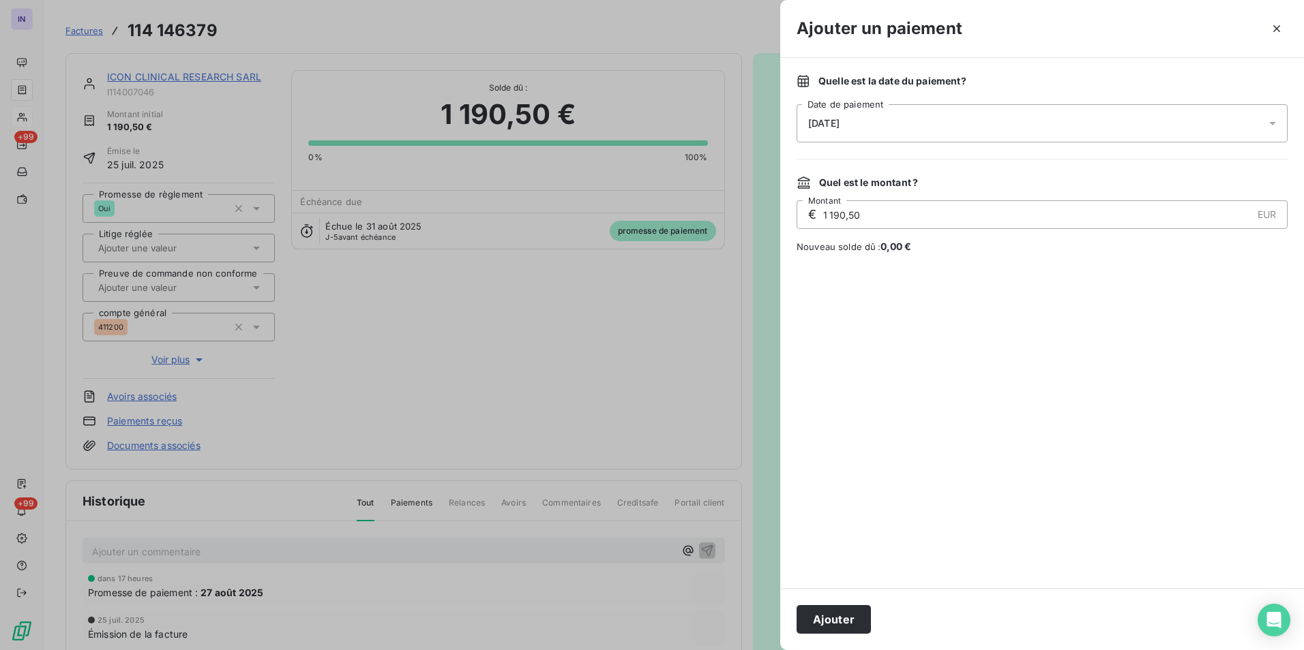
click at [902, 128] on div "[DATE]" at bounding box center [1041, 123] width 491 height 38
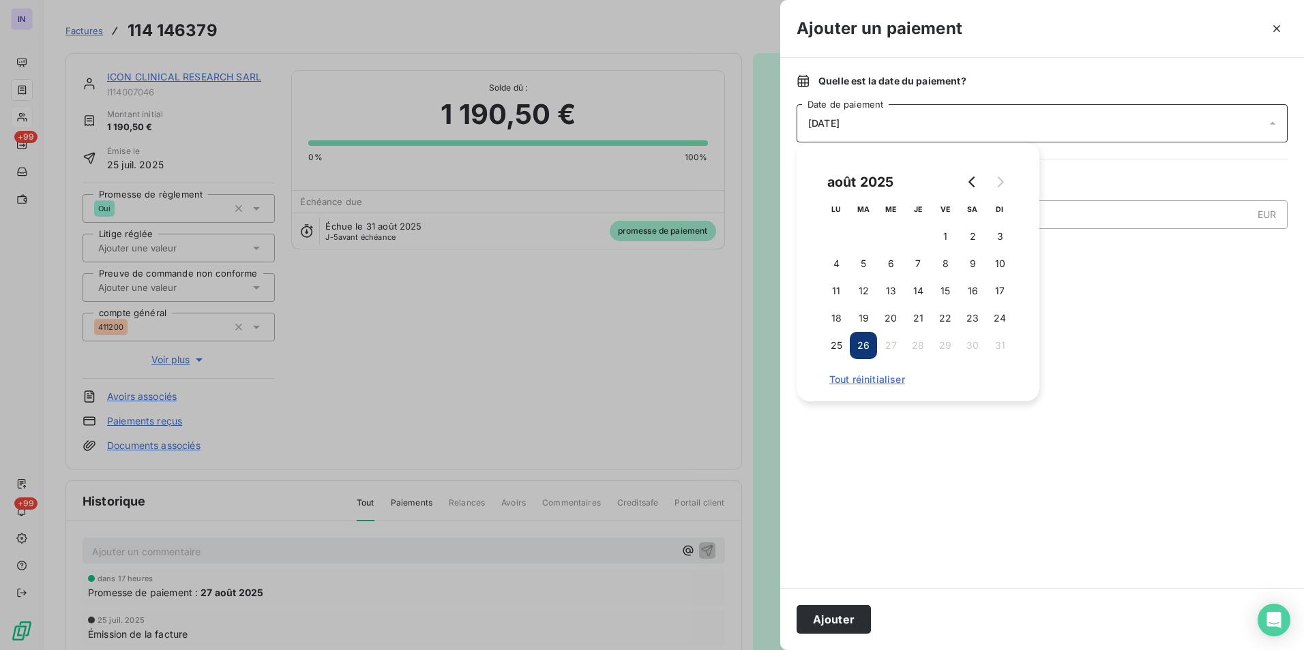
drag, startPoint x: 842, startPoint y: 344, endPoint x: 839, endPoint y: 380, distance: 36.3
click at [842, 346] on button "25" at bounding box center [835, 345] width 27 height 27
click at [850, 620] on button "Ajouter" at bounding box center [833, 619] width 74 height 29
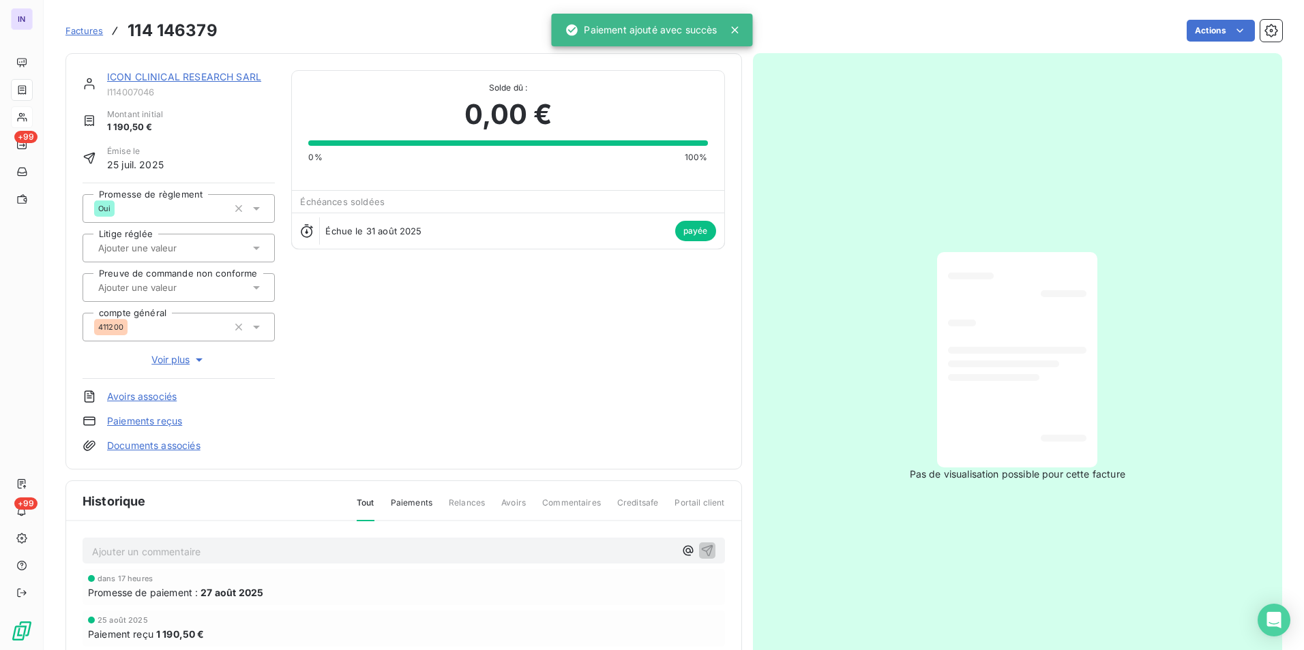
click at [204, 76] on link "ICON CLINICAL RESEARCH SARL" at bounding box center [184, 77] width 154 height 12
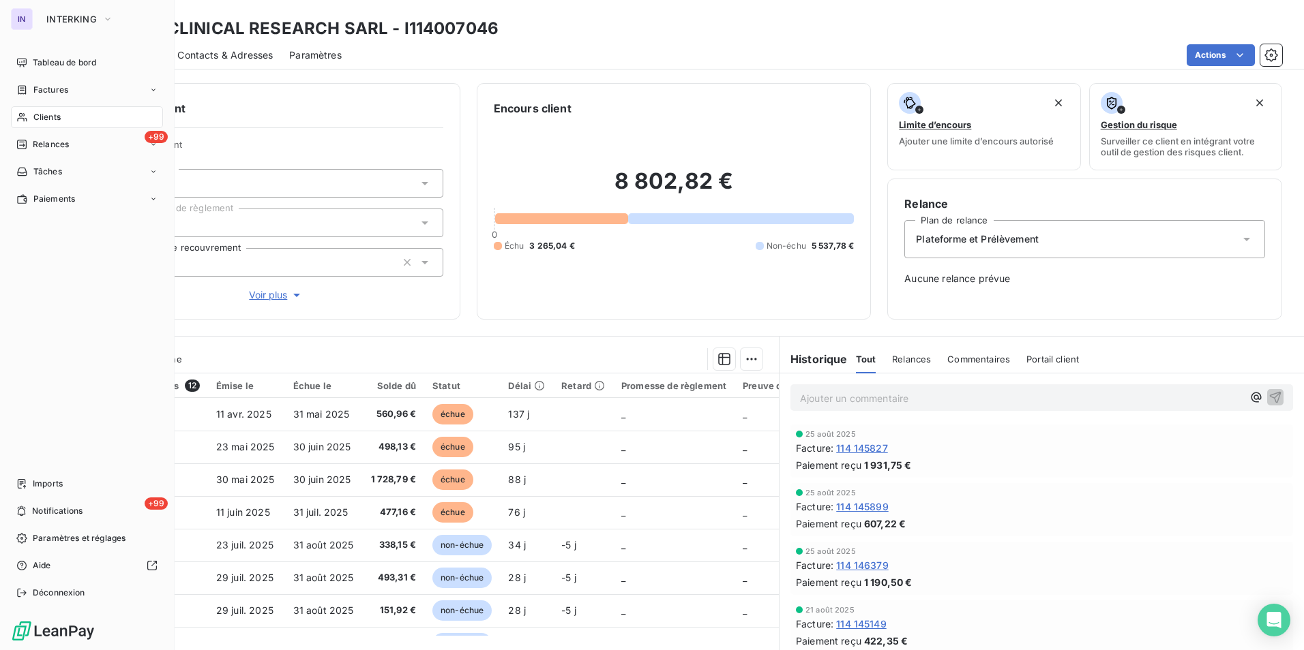
click at [46, 115] on span "Clients" at bounding box center [46, 117] width 27 height 12
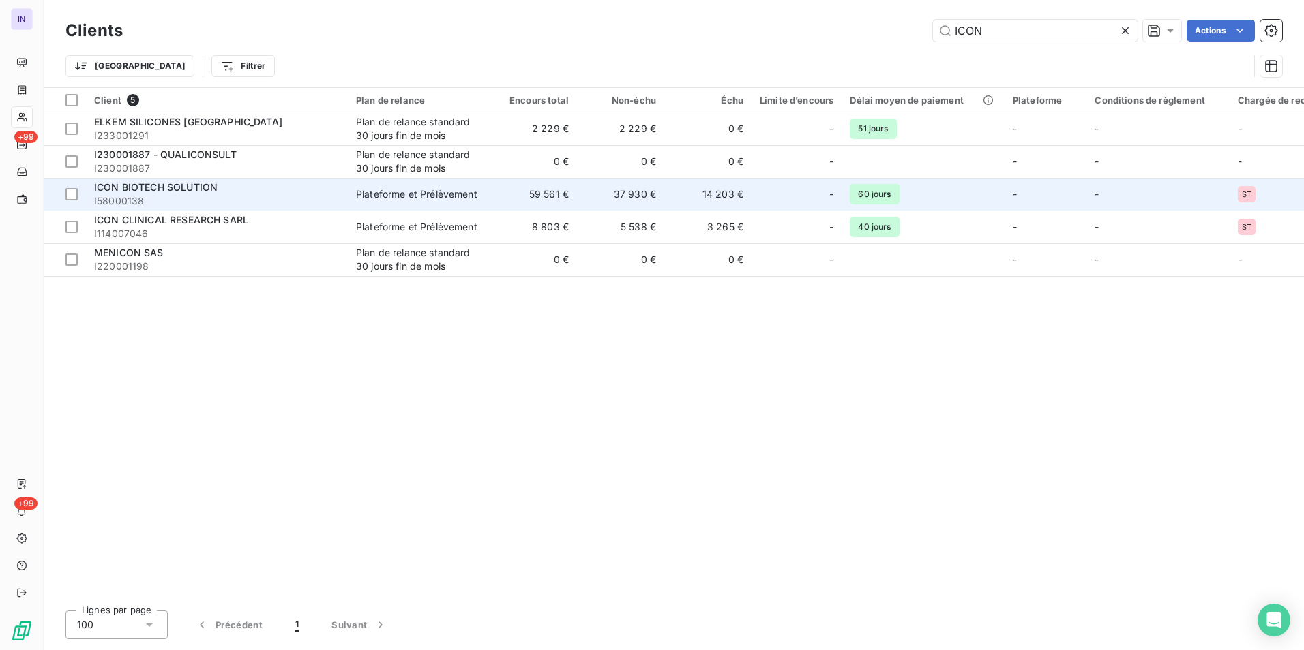
click at [289, 200] on span "I58000138" at bounding box center [216, 201] width 245 height 14
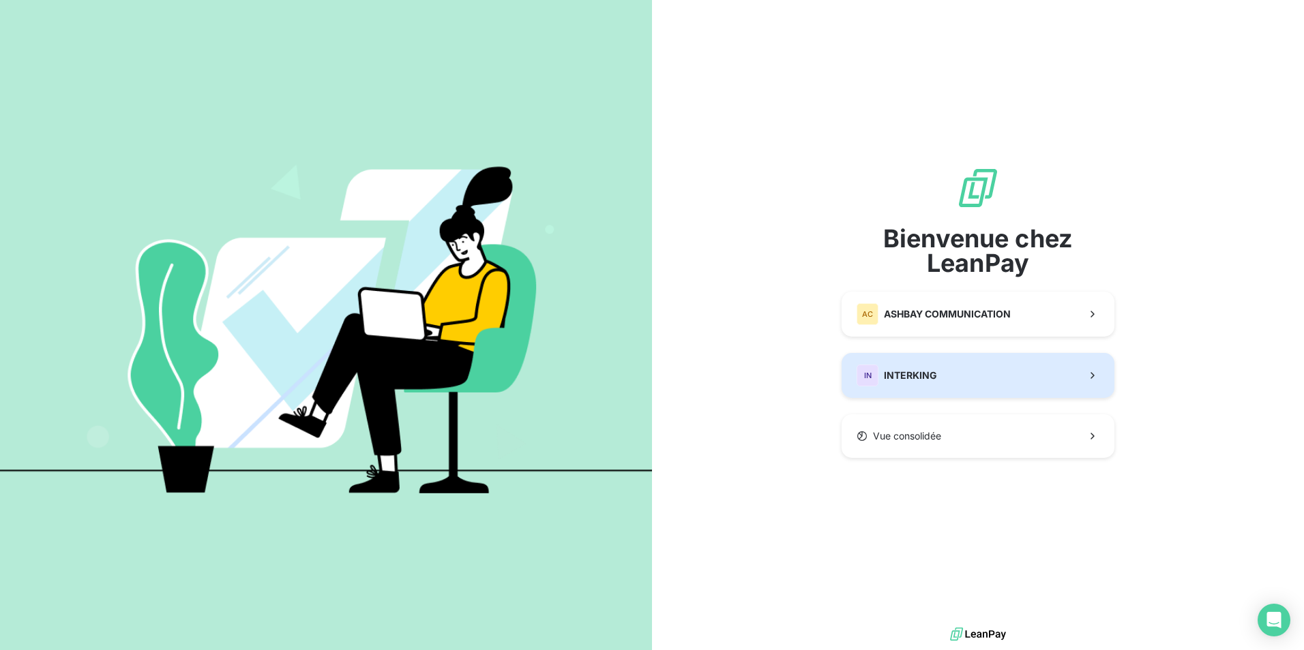
click at [913, 387] on div "IN INTERKING" at bounding box center [896, 376] width 80 height 22
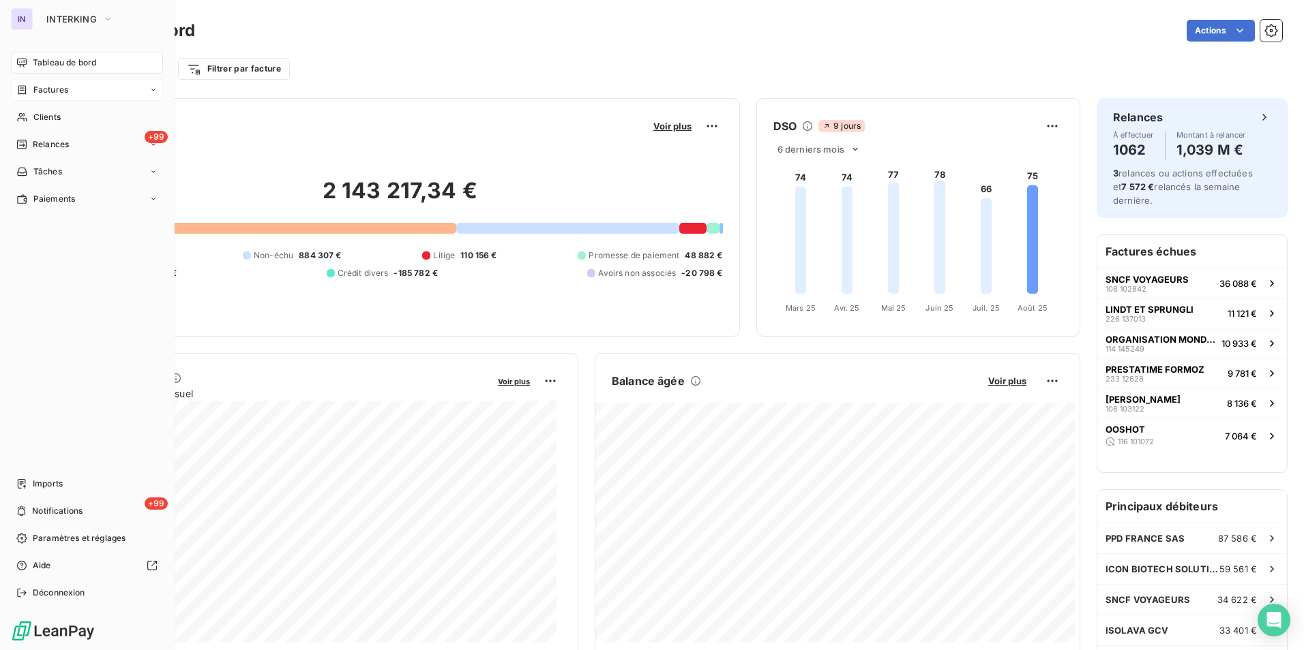
click at [42, 89] on span "Factures" at bounding box center [50, 90] width 35 height 12
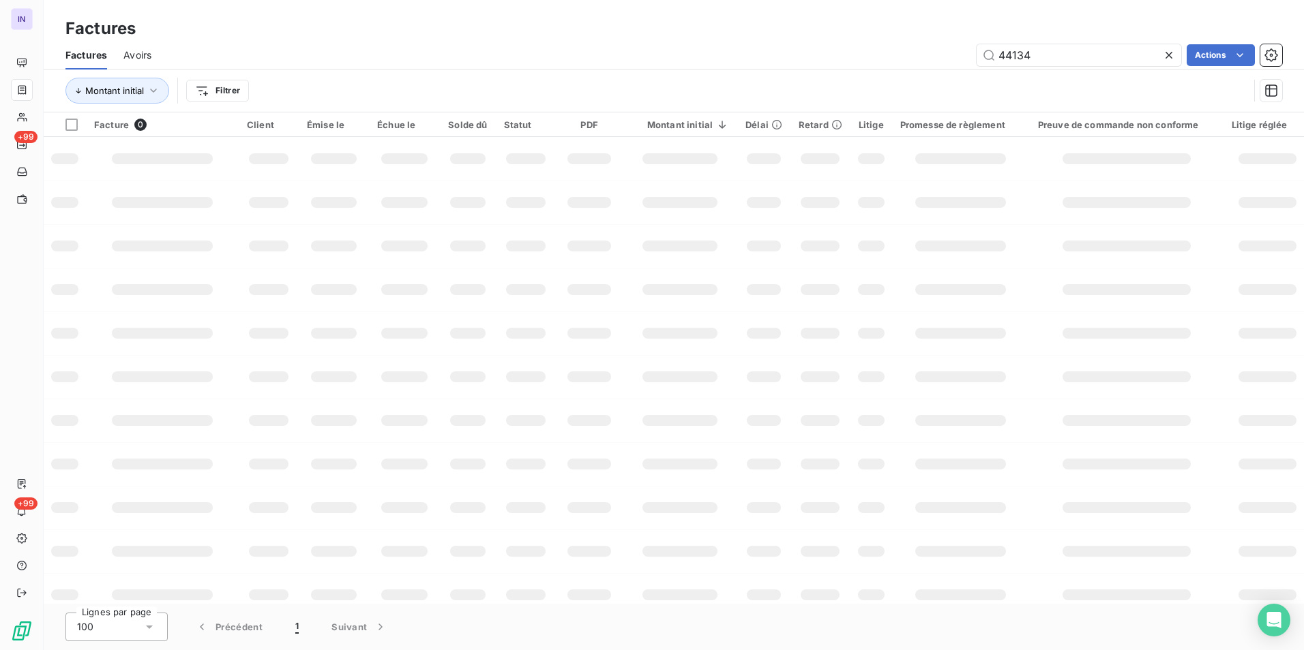
drag, startPoint x: 1047, startPoint y: 55, endPoint x: 911, endPoint y: 57, distance: 135.7
click at [917, 54] on div "44134 Actions" at bounding box center [725, 55] width 1114 height 22
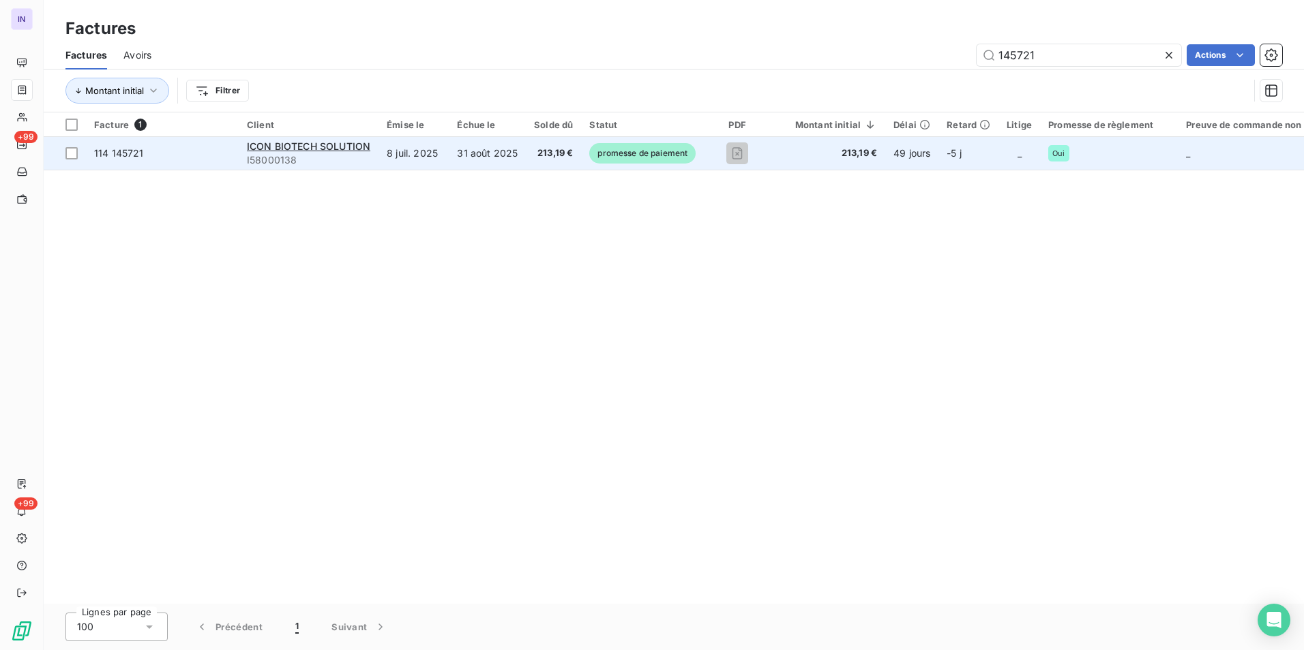
type input "145721"
click at [475, 160] on td "31 août 2025" at bounding box center [487, 153] width 77 height 33
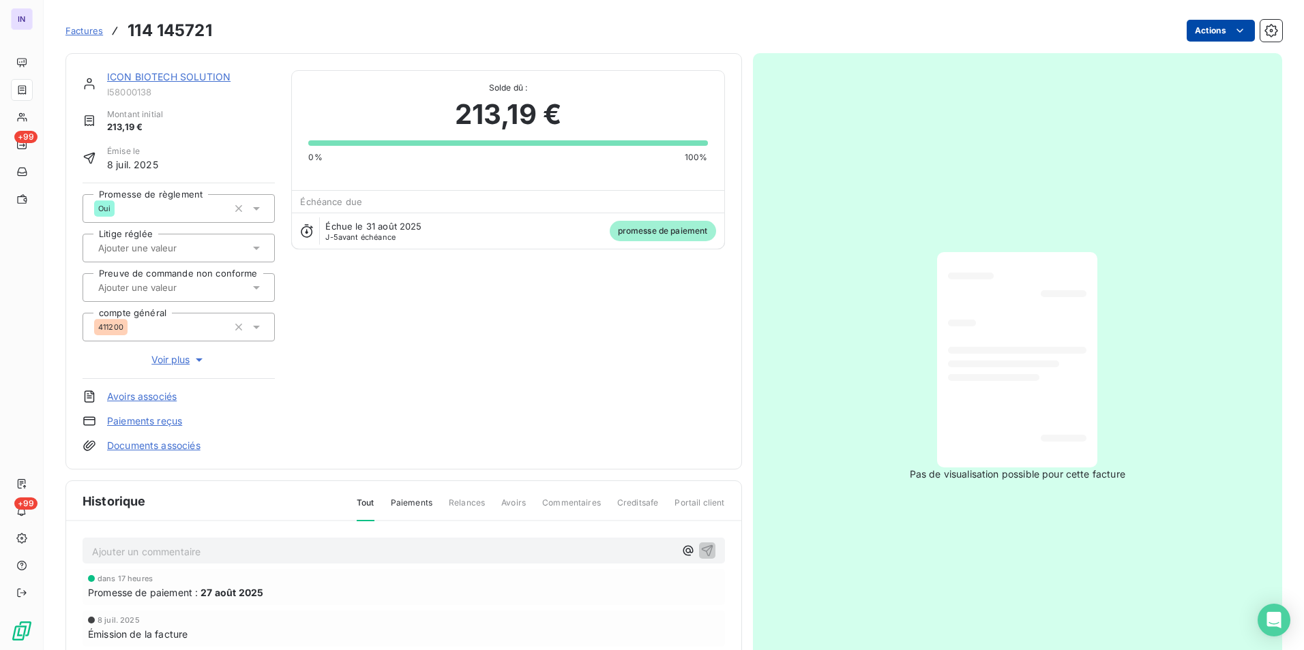
click at [1205, 29] on html "IN +99 +99 Factures 114 145721 Actions ICON BIOTECH SOLUTION I58000138 Montant …" at bounding box center [652, 325] width 1304 height 650
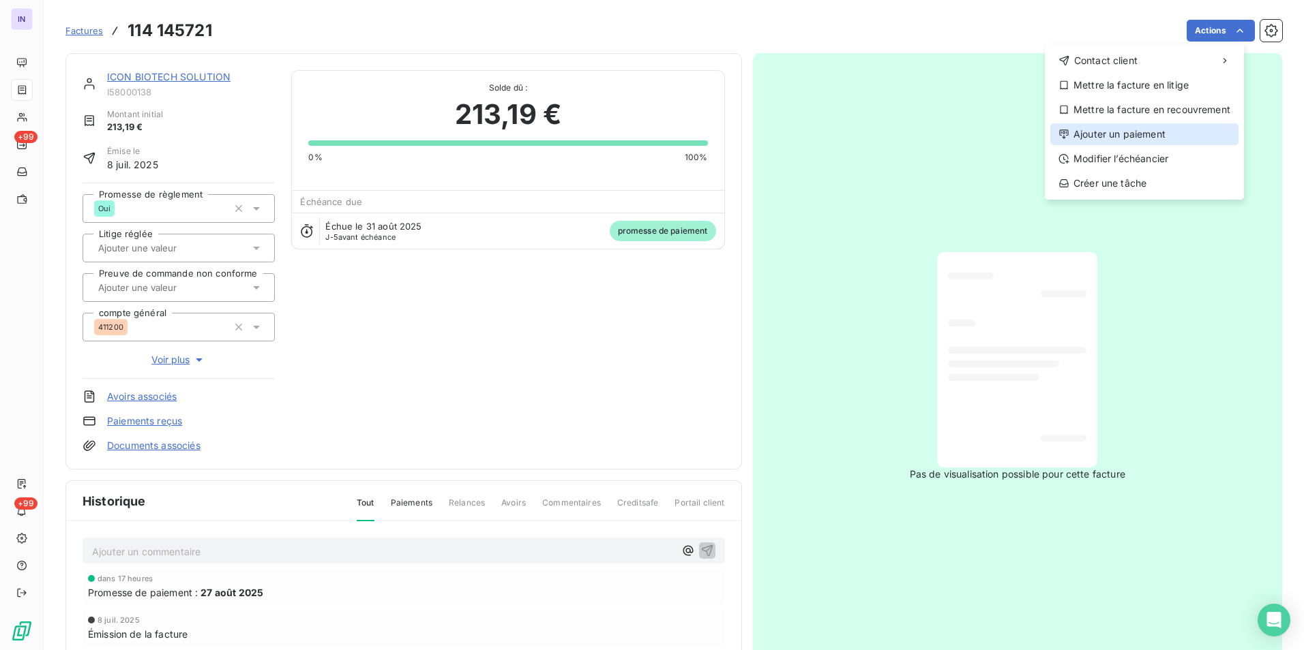
click at [1128, 139] on div "Ajouter un paiement" at bounding box center [1144, 134] width 188 height 22
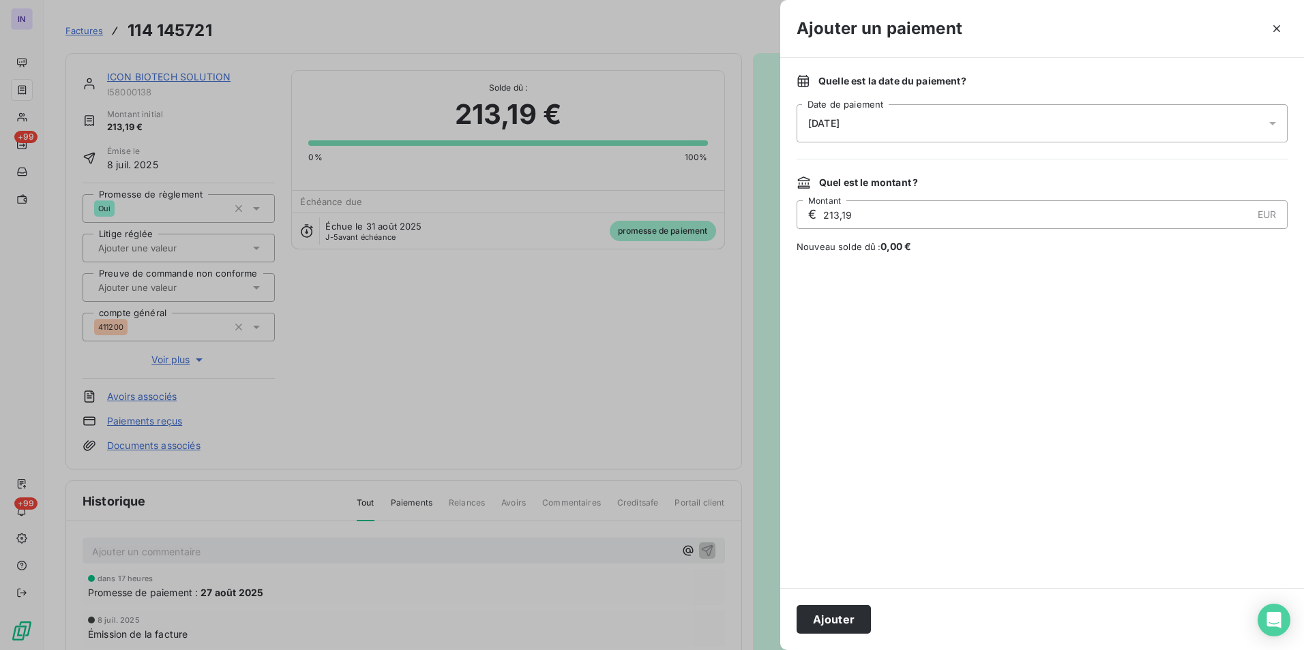
click at [943, 121] on div "26/08/2025" at bounding box center [1041, 123] width 491 height 38
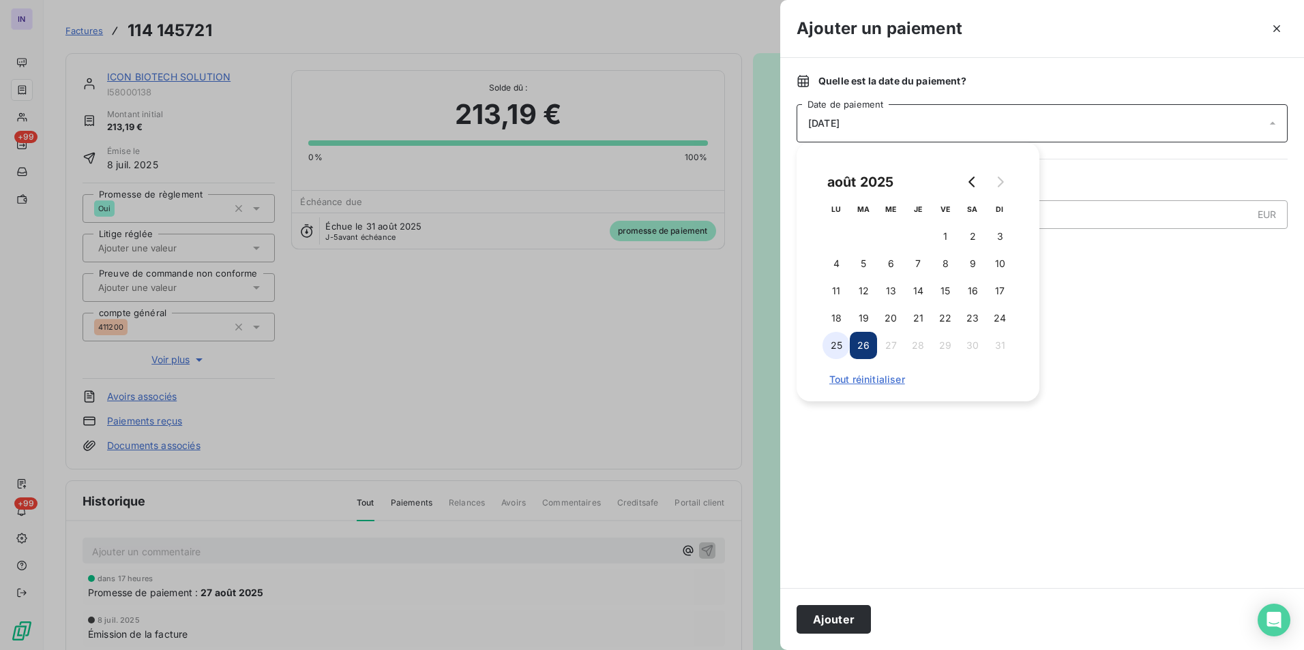
click at [845, 348] on button "25" at bounding box center [835, 345] width 27 height 27
drag, startPoint x: 834, startPoint y: 624, endPoint x: 868, endPoint y: 631, distance: 34.0
click at [834, 624] on button "Ajouter" at bounding box center [833, 619] width 74 height 29
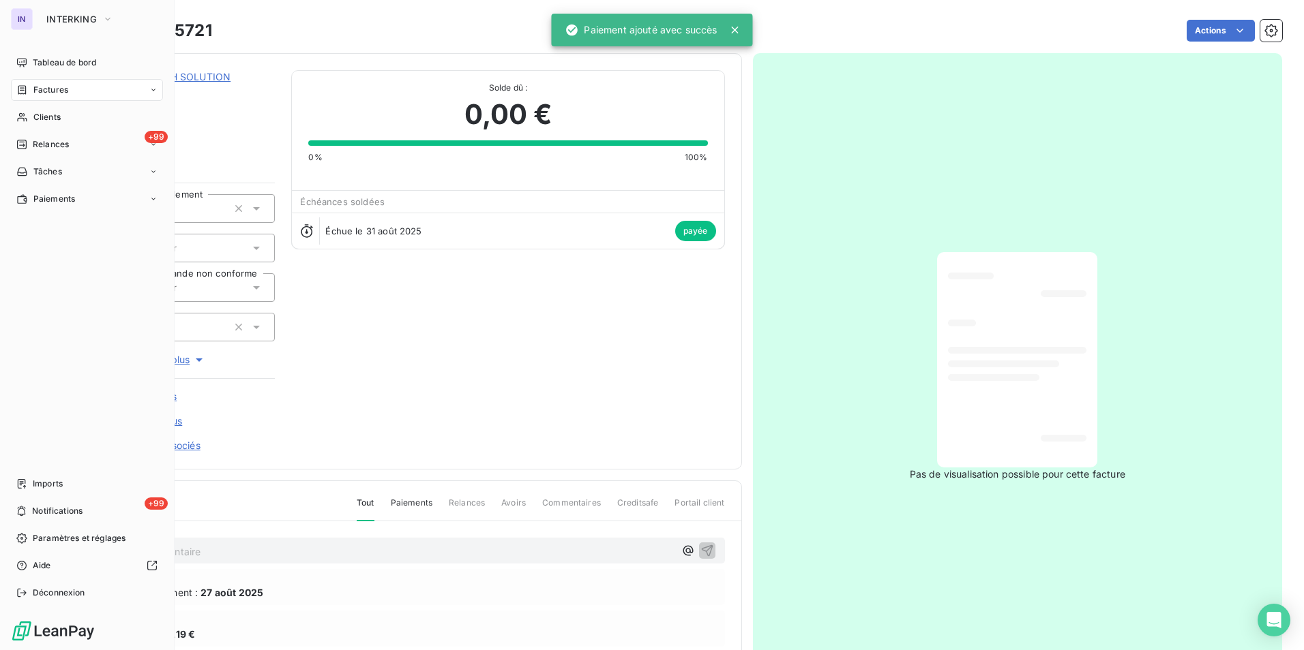
drag, startPoint x: 41, startPoint y: 91, endPoint x: 84, endPoint y: 95, distance: 43.2
click at [35, 87] on span "Factures" at bounding box center [50, 90] width 35 height 12
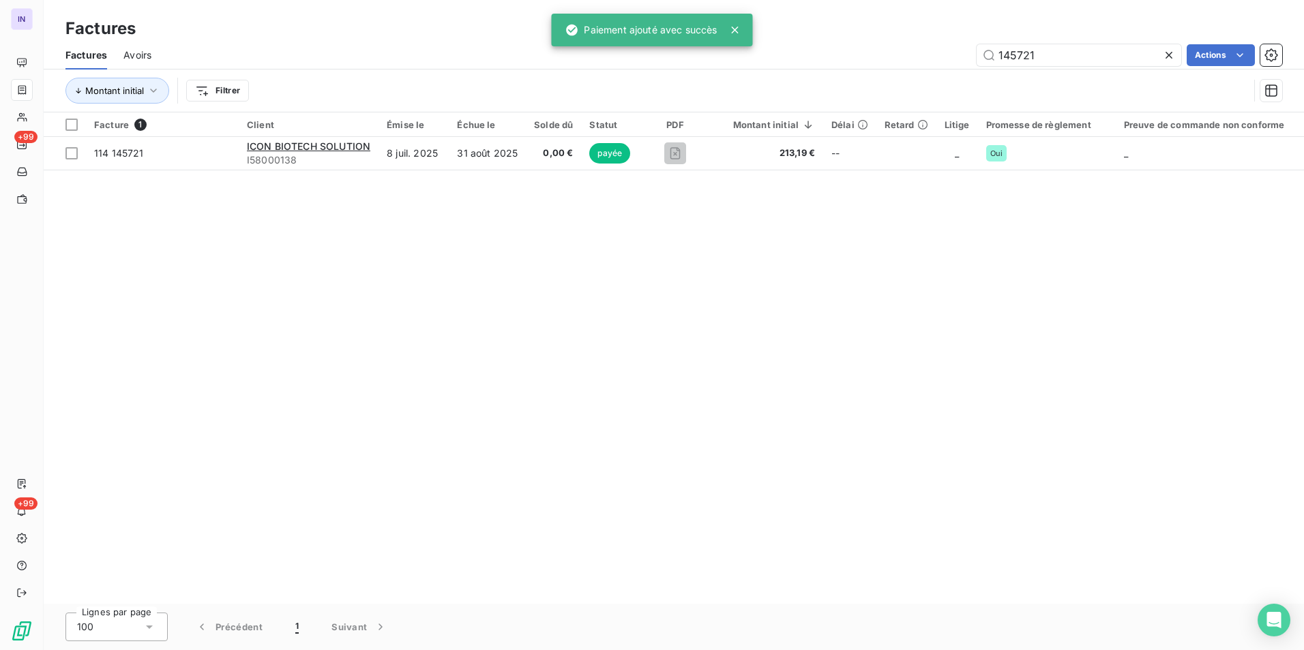
drag, startPoint x: 1034, startPoint y: 52, endPoint x: 811, endPoint y: 54, distance: 223.6
click at [819, 52] on div "145721 Actions" at bounding box center [725, 55] width 1114 height 22
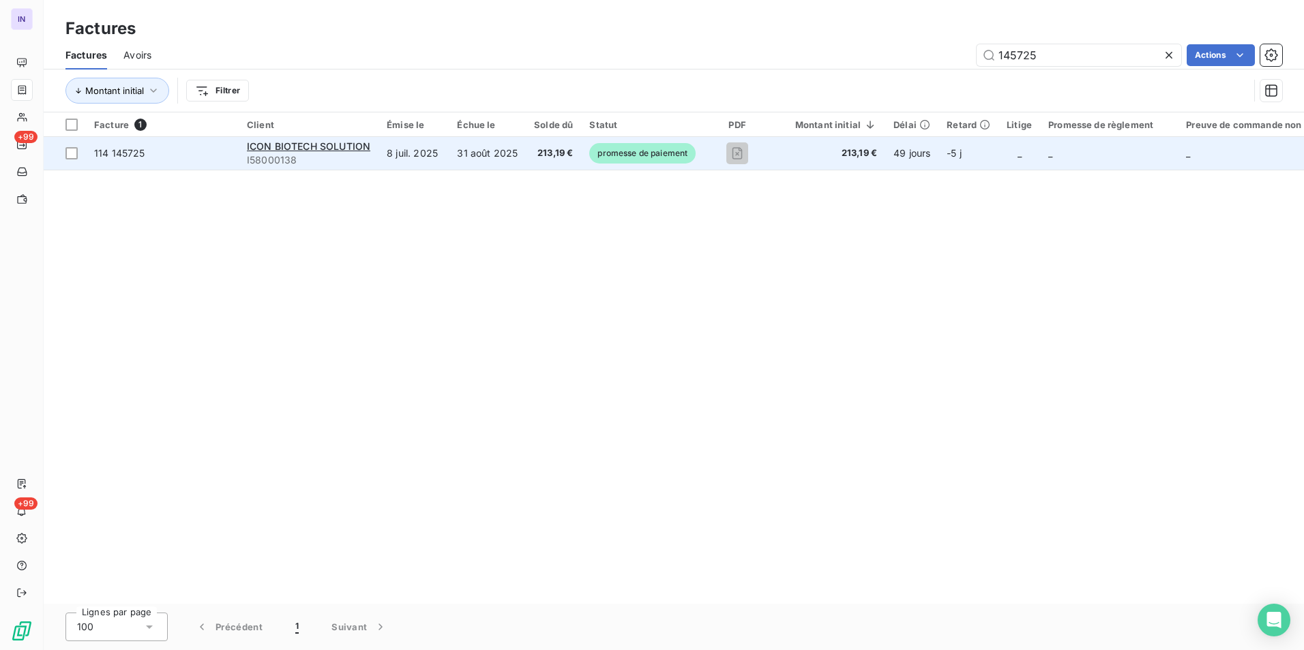
type input "145725"
click at [353, 163] on span "I58000138" at bounding box center [308, 160] width 123 height 14
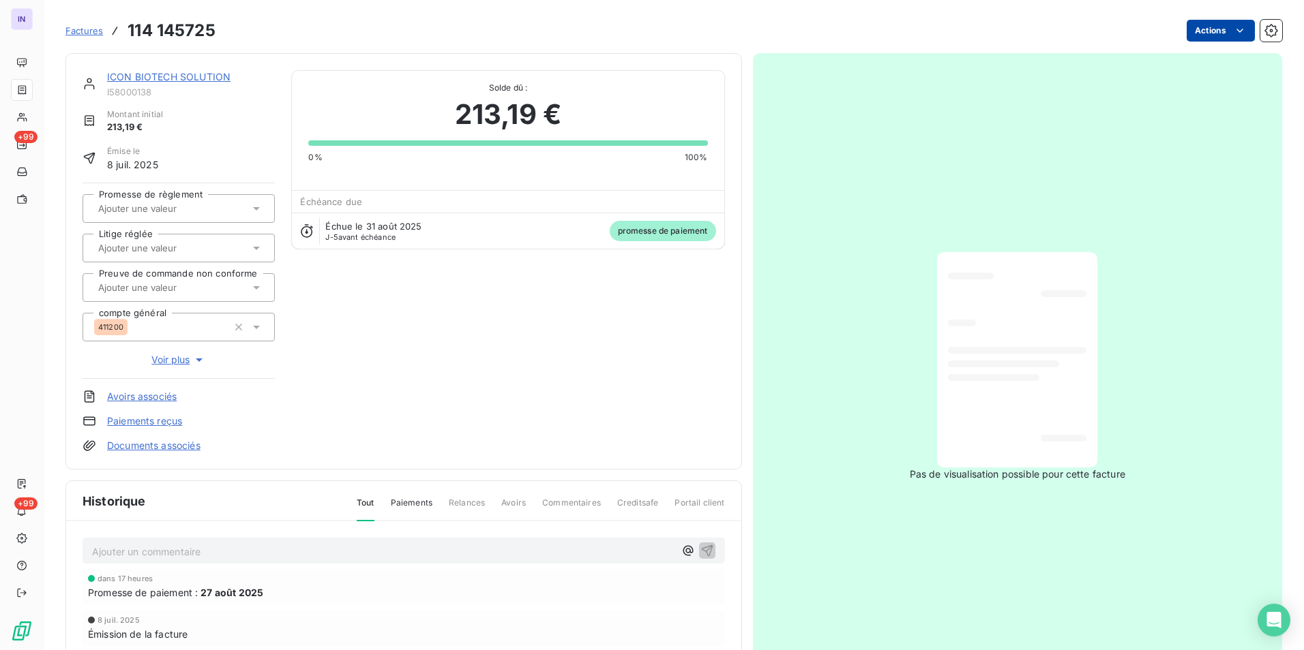
click at [1208, 29] on html "IN +99 +99 Factures 114 145725 Actions ICON BIOTECH SOLUTION I58000138 Montant …" at bounding box center [652, 325] width 1304 height 650
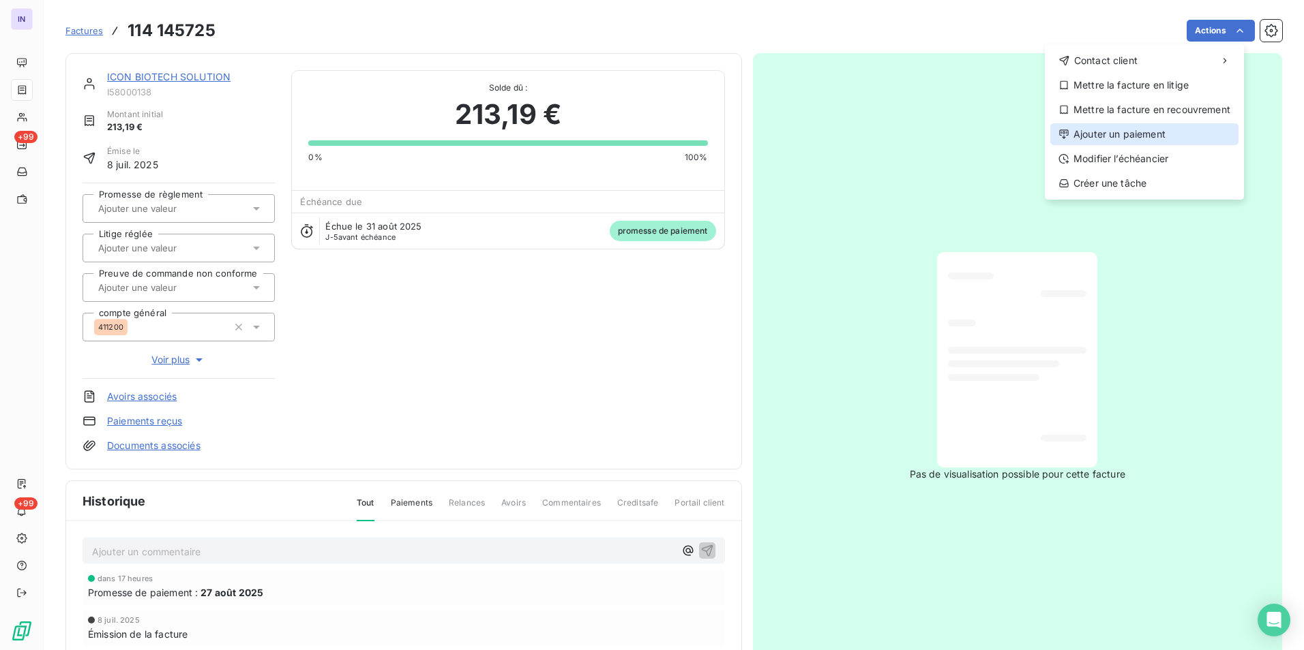
click at [1112, 129] on div "Ajouter un paiement" at bounding box center [1144, 134] width 188 height 22
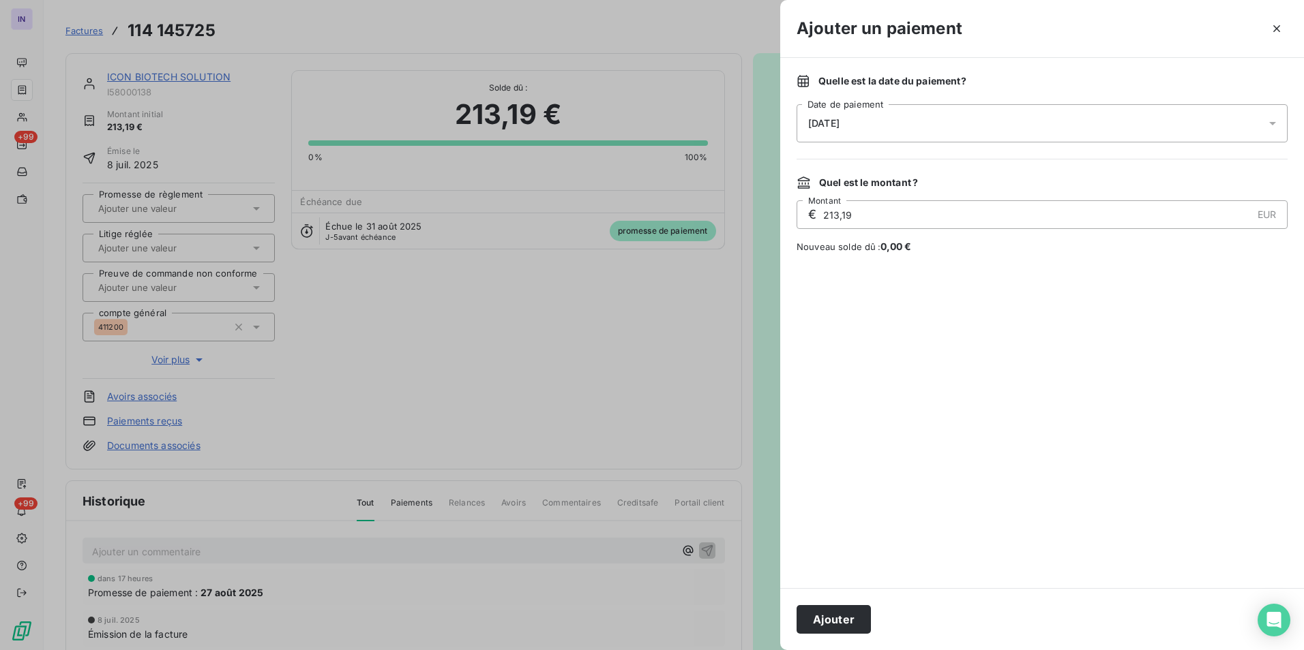
click at [877, 125] on div "[DATE]" at bounding box center [1041, 123] width 491 height 38
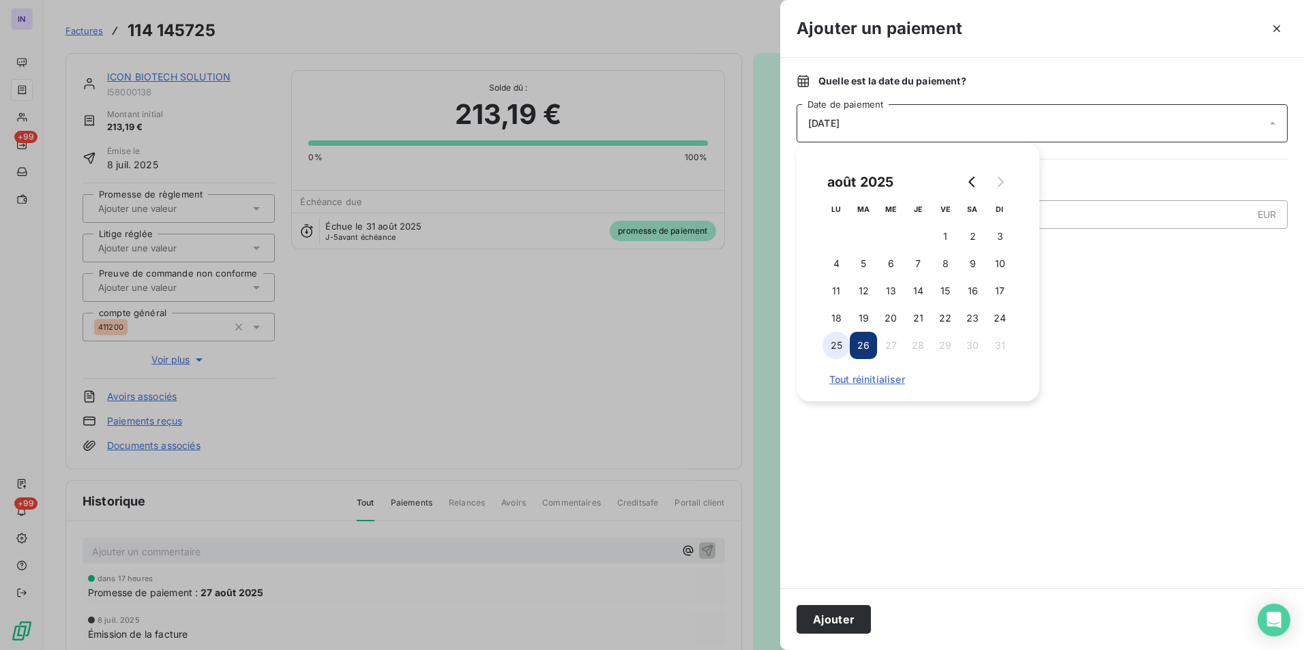
click at [836, 350] on button "25" at bounding box center [835, 345] width 27 height 27
drag, startPoint x: 843, startPoint y: 622, endPoint x: 619, endPoint y: 502, distance: 253.8
click at [842, 620] on button "Ajouter" at bounding box center [833, 619] width 74 height 29
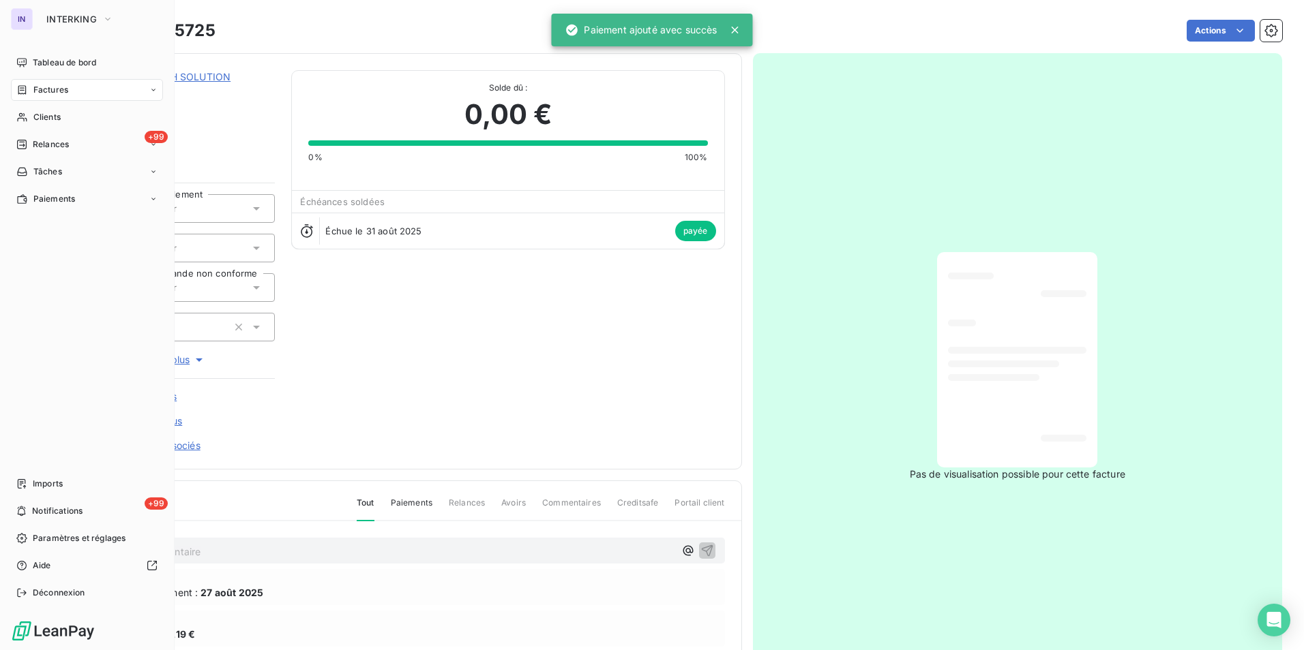
drag, startPoint x: 67, startPoint y: 91, endPoint x: 154, endPoint y: 98, distance: 86.9
click at [68, 92] on div "Factures" at bounding box center [87, 90] width 152 height 22
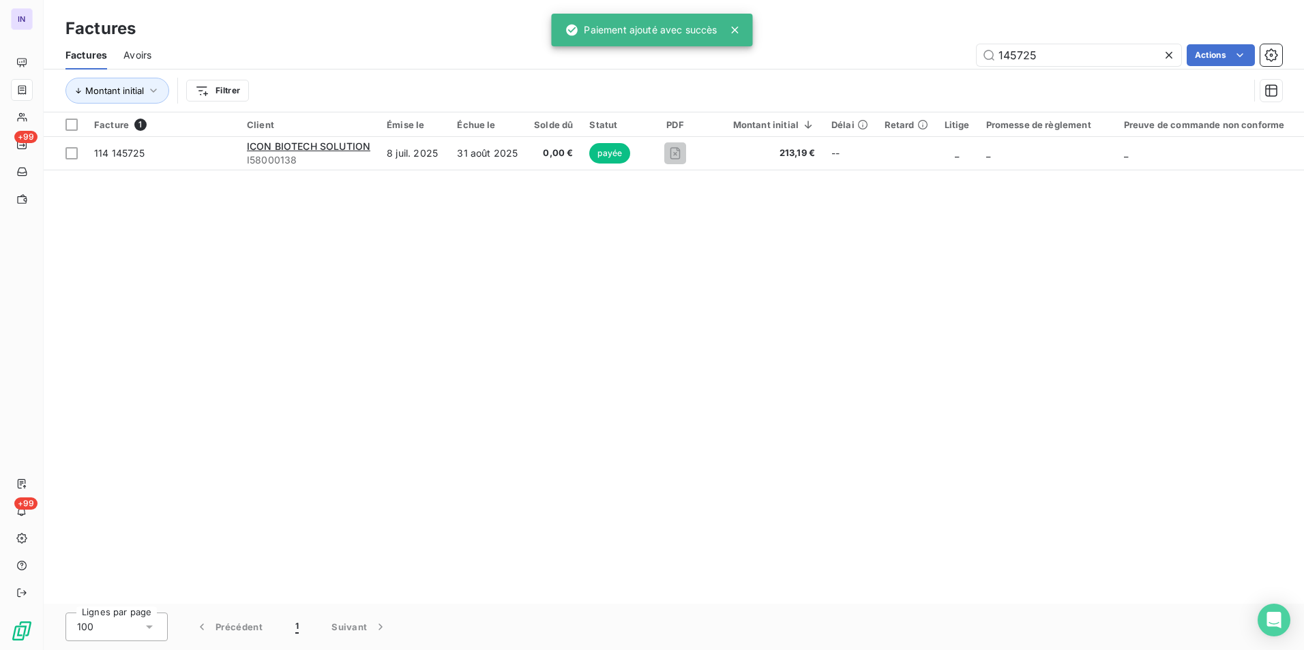
drag, startPoint x: 1066, startPoint y: 56, endPoint x: 879, endPoint y: 45, distance: 187.8
click at [879, 45] on div "145725 Actions" at bounding box center [725, 55] width 1114 height 22
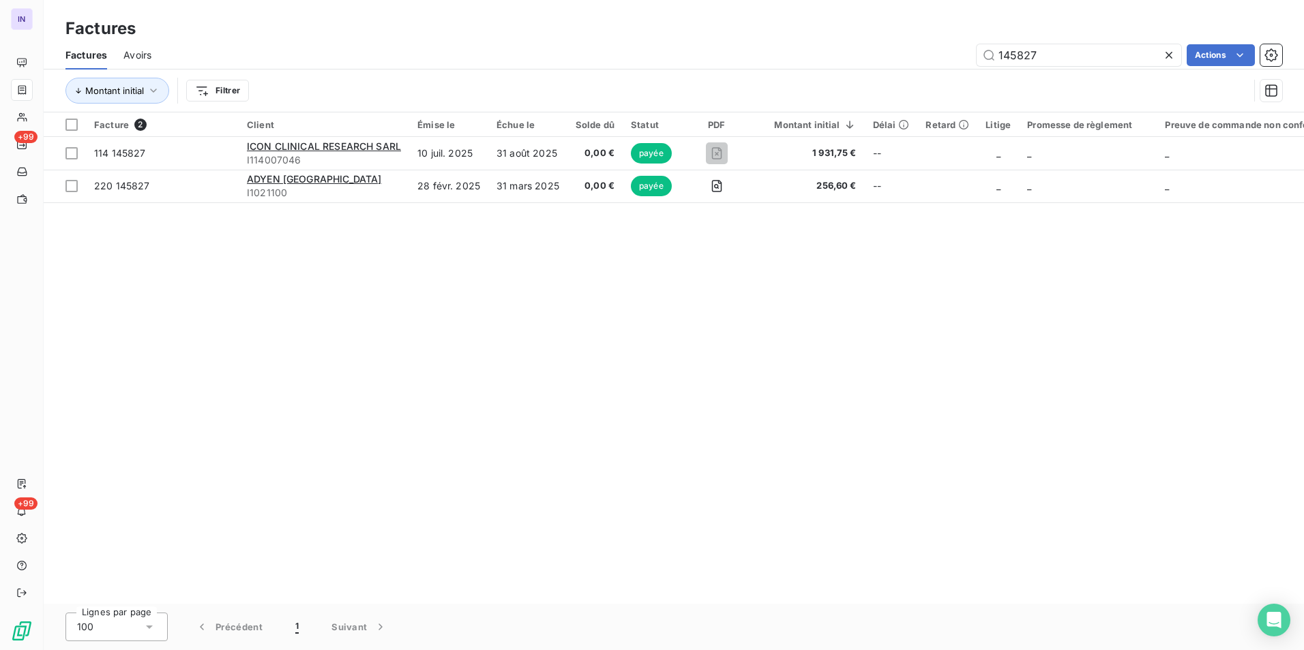
drag, startPoint x: 932, startPoint y: 50, endPoint x: 888, endPoint y: 46, distance: 44.5
click at [889, 47] on div "145827 Actions" at bounding box center [725, 55] width 1114 height 22
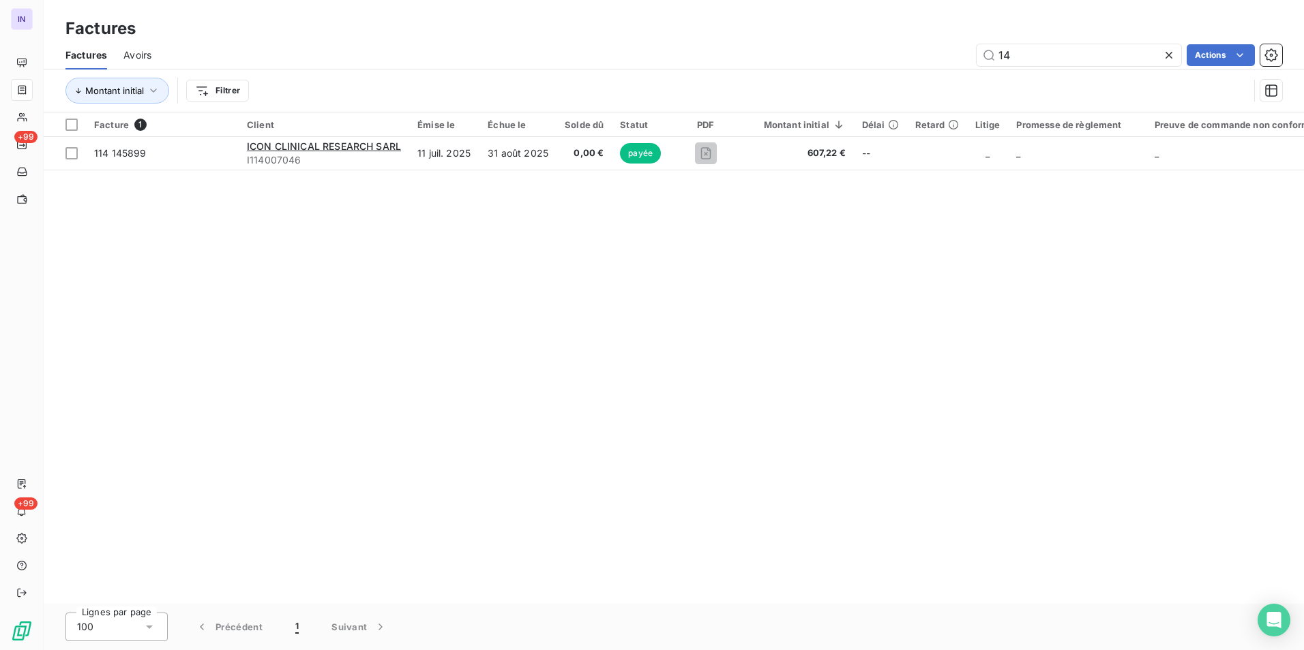
type input "1"
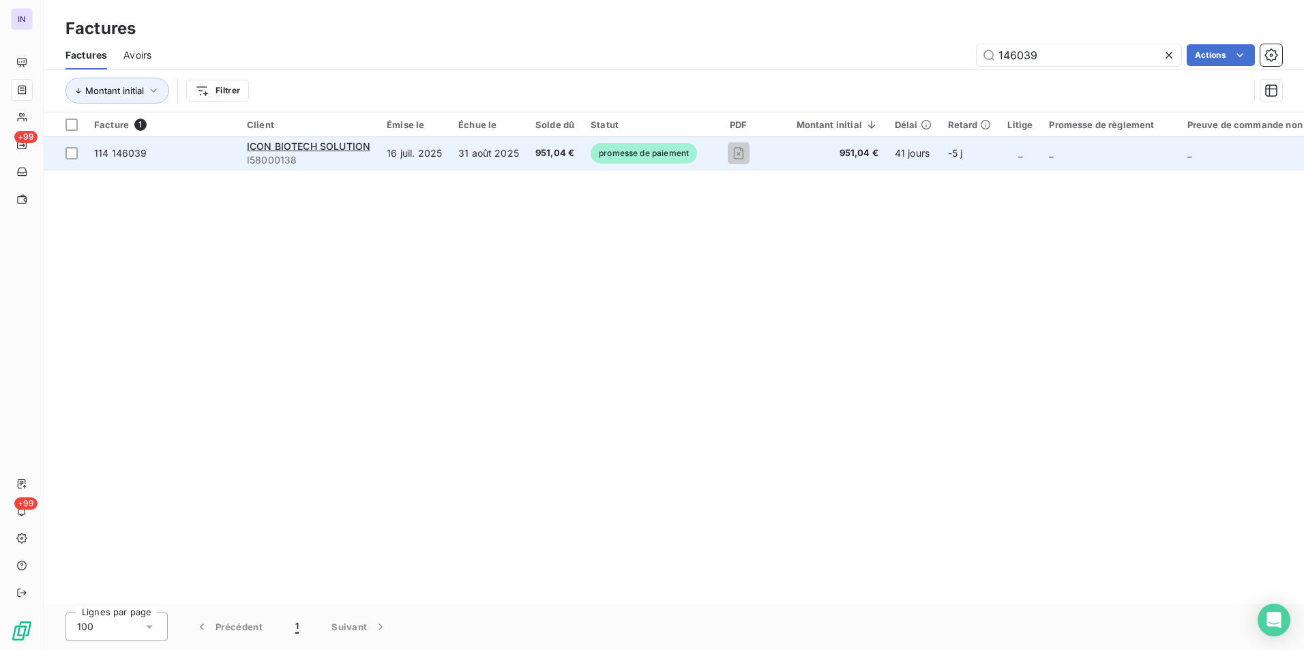
type input "146039"
click at [467, 159] on td "31 août 2025" at bounding box center [488, 153] width 77 height 33
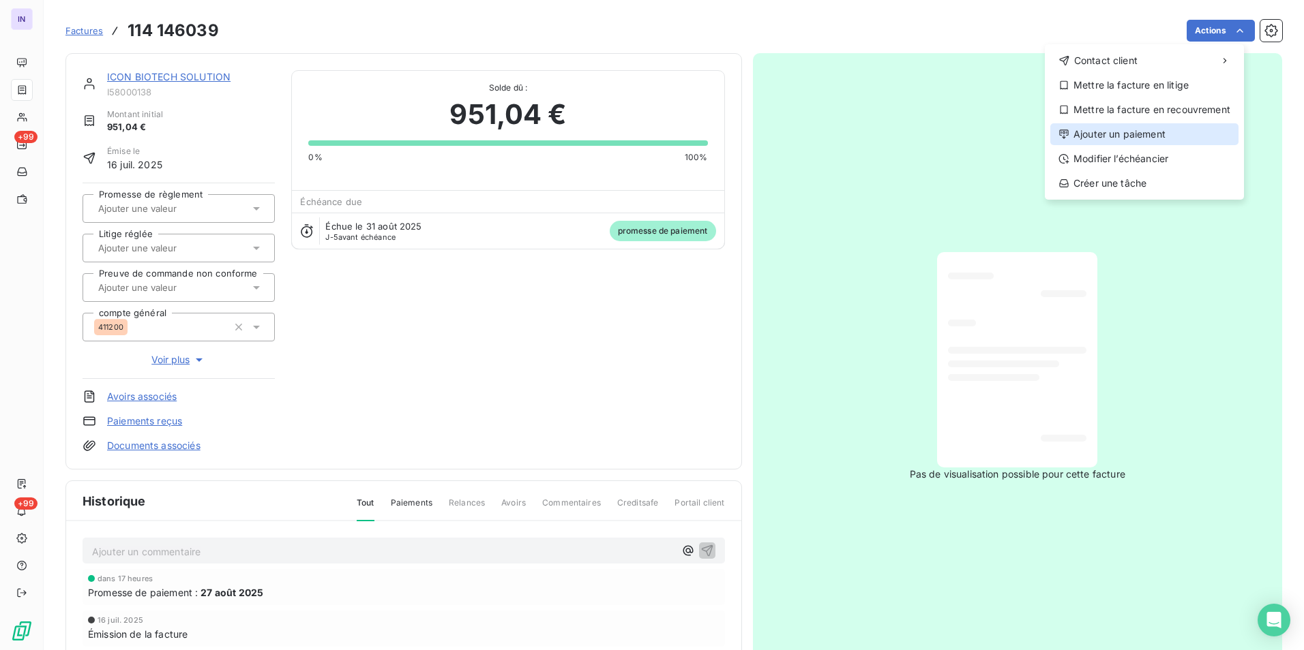
click at [1111, 134] on div "Ajouter un paiement" at bounding box center [1144, 134] width 188 height 22
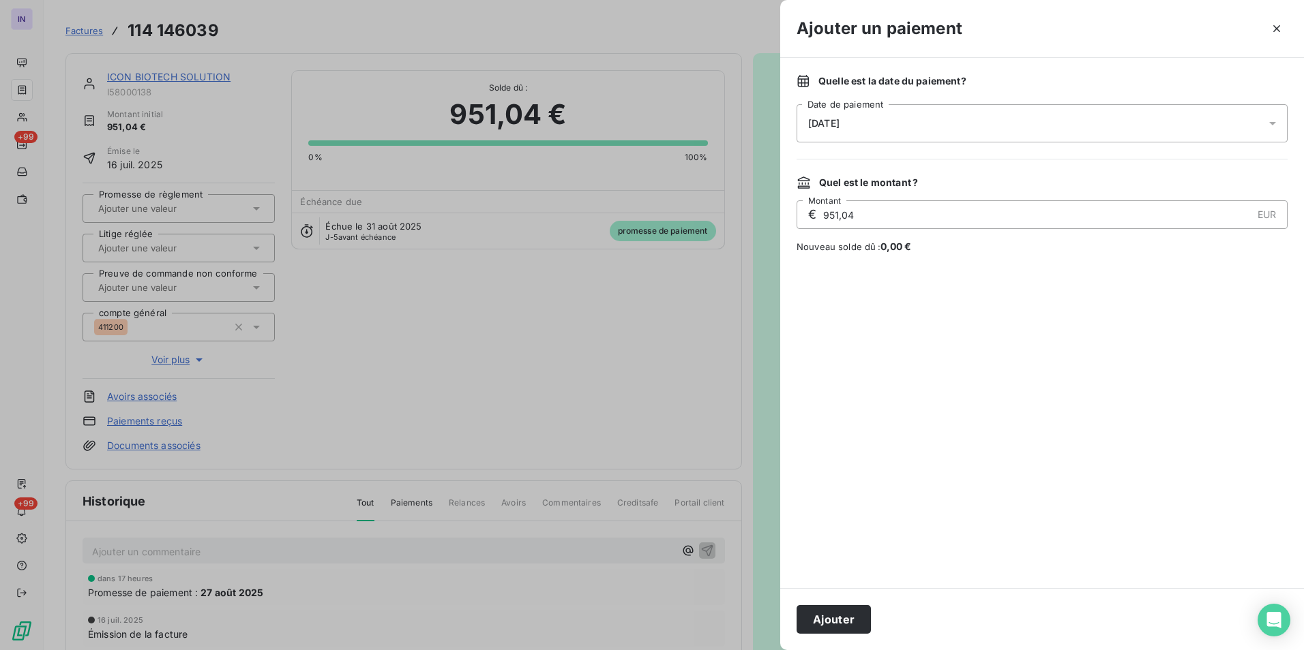
click at [964, 117] on div "[DATE]" at bounding box center [1041, 123] width 491 height 38
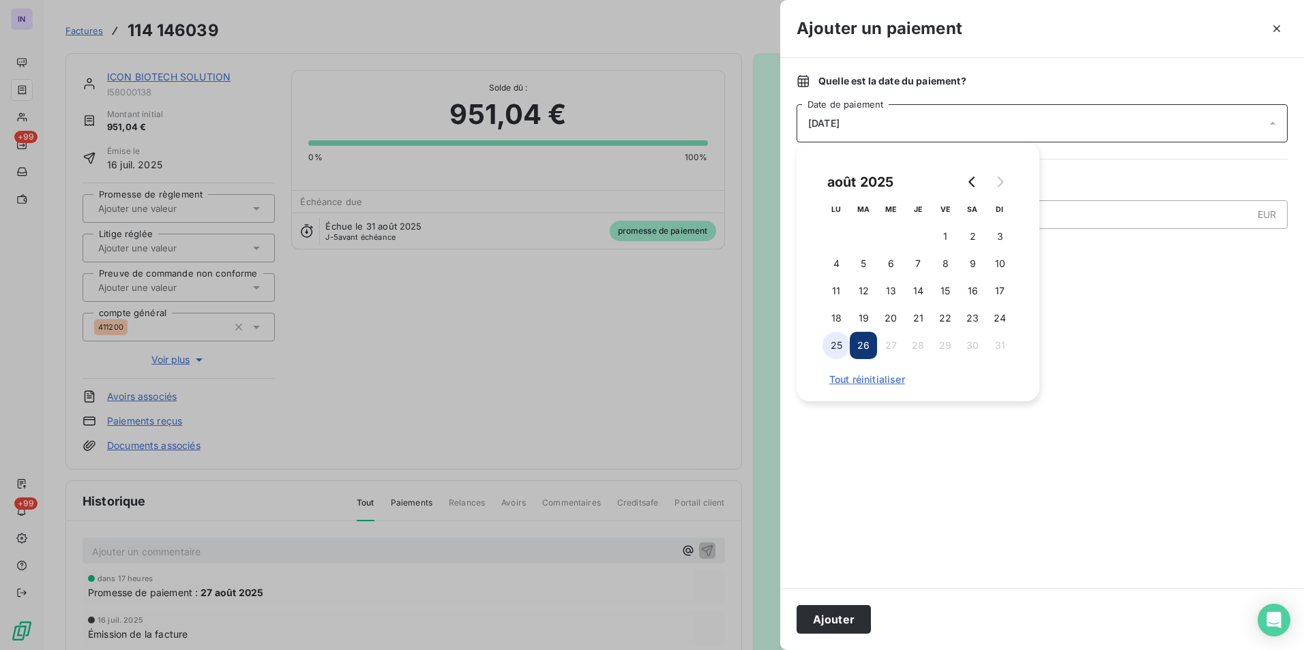
click at [833, 344] on button "25" at bounding box center [835, 345] width 27 height 27
click at [835, 612] on button "Ajouter" at bounding box center [833, 619] width 74 height 29
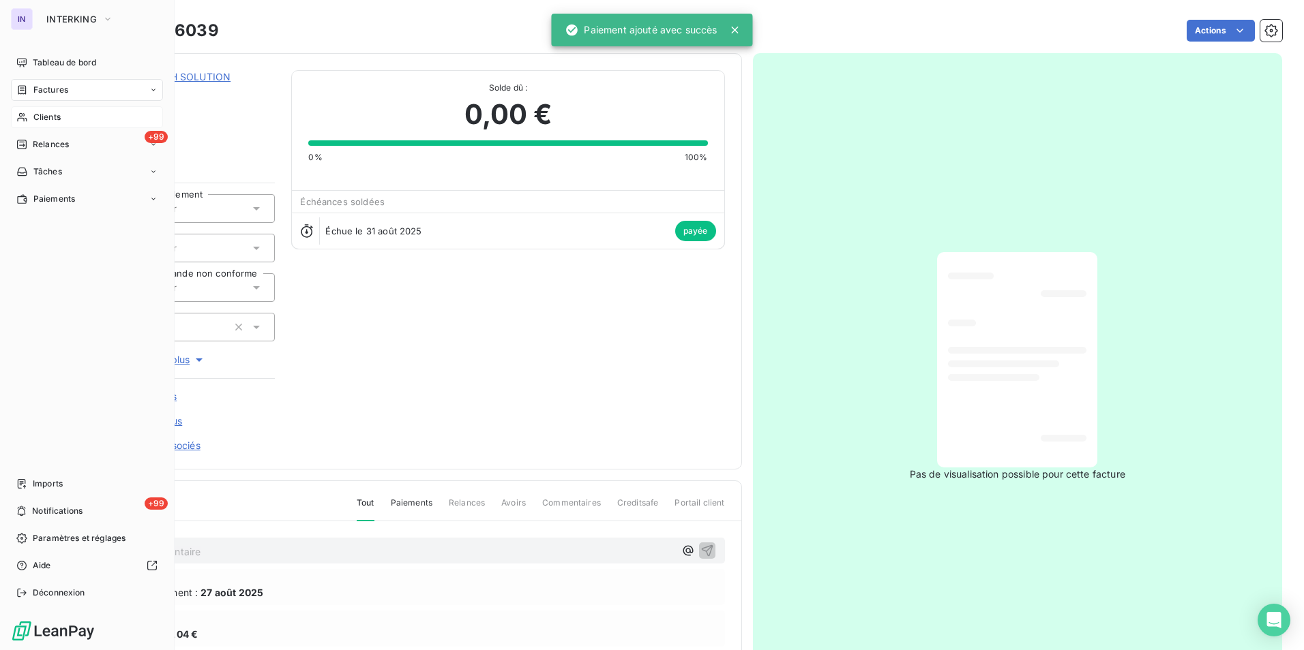
click at [46, 97] on div "Factures" at bounding box center [87, 90] width 152 height 22
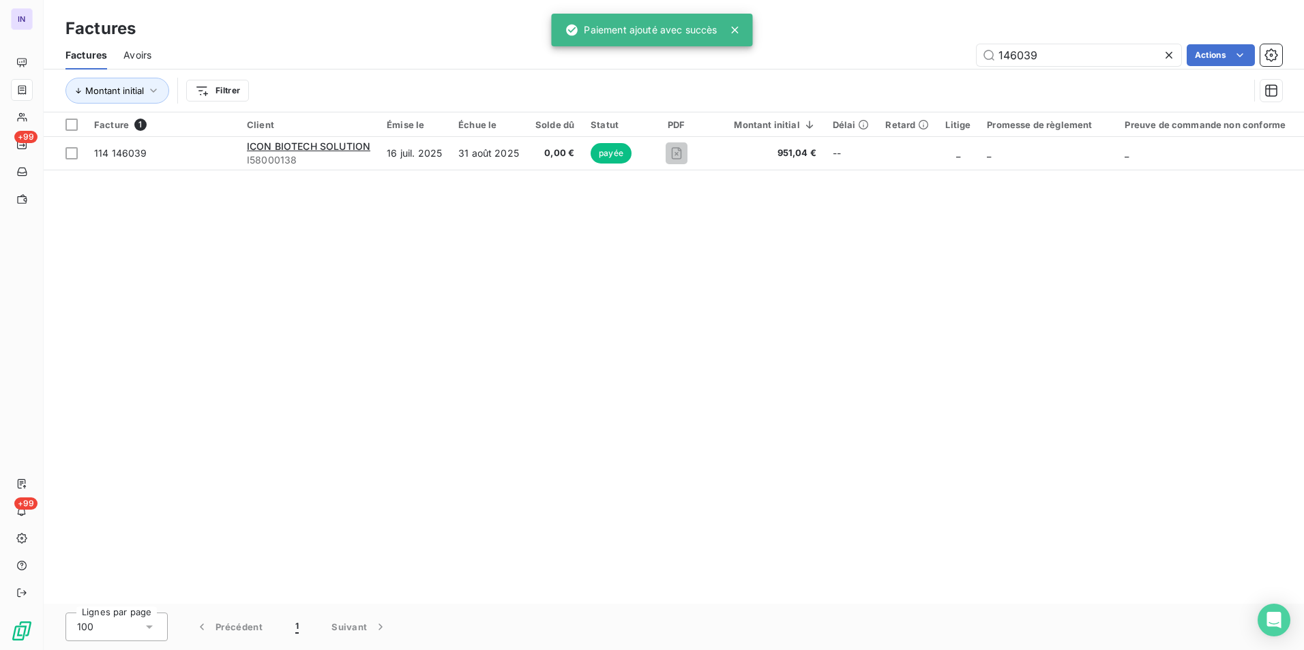
drag, startPoint x: 1060, startPoint y: 54, endPoint x: 905, endPoint y: 60, distance: 155.6
click at [912, 55] on div "146039 Actions" at bounding box center [725, 55] width 1114 height 22
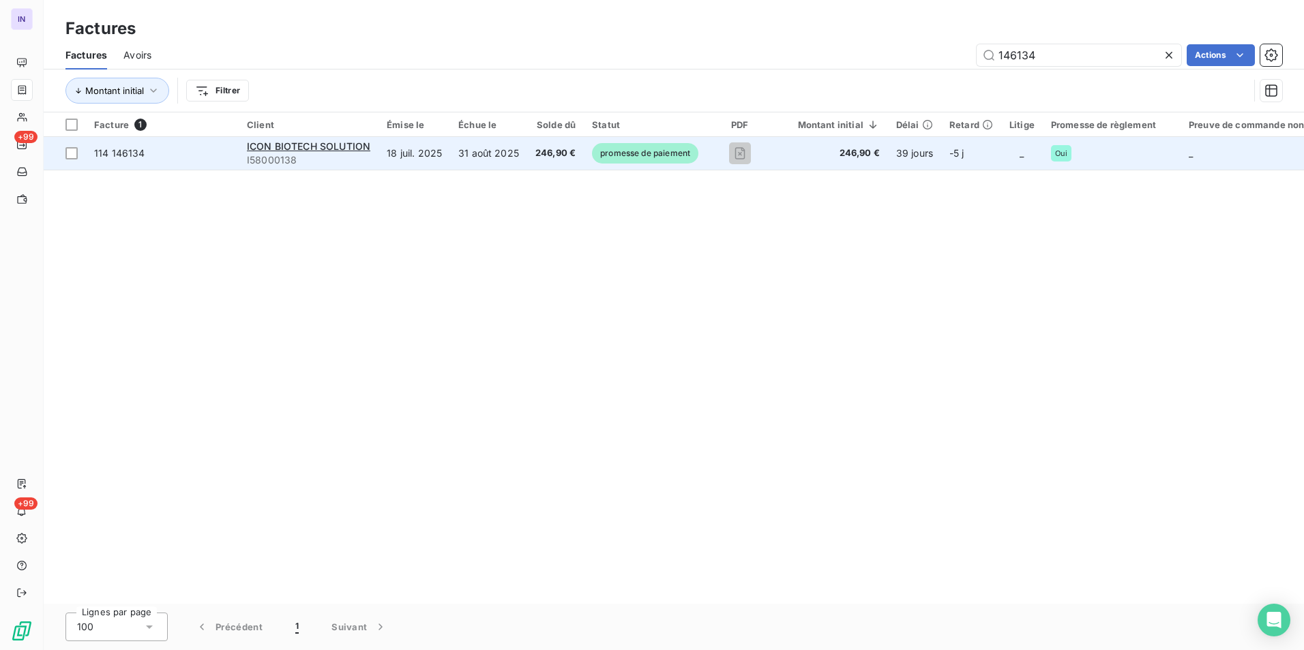
type input "146134"
click at [502, 159] on td "31 août 2025" at bounding box center [488, 153] width 77 height 33
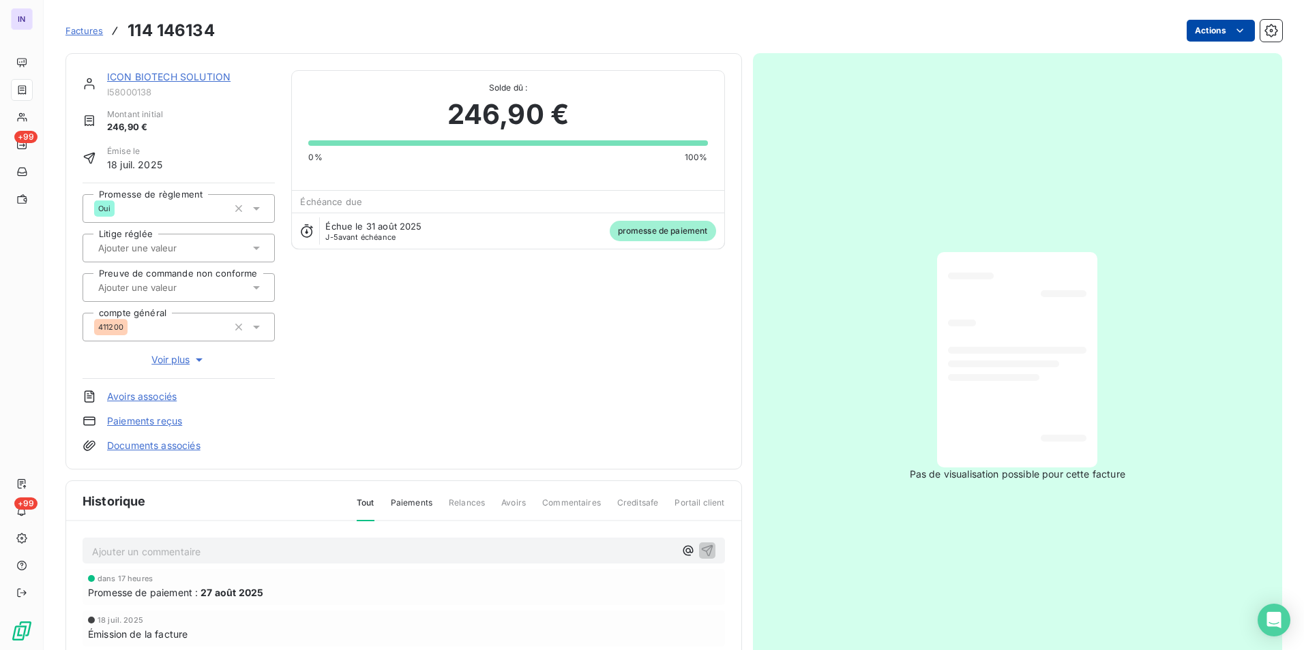
click at [1209, 29] on html "IN +99 +99 Factures 114 146134 Actions ICON BIOTECH SOLUTION I58000138 Montant …" at bounding box center [652, 325] width 1304 height 650
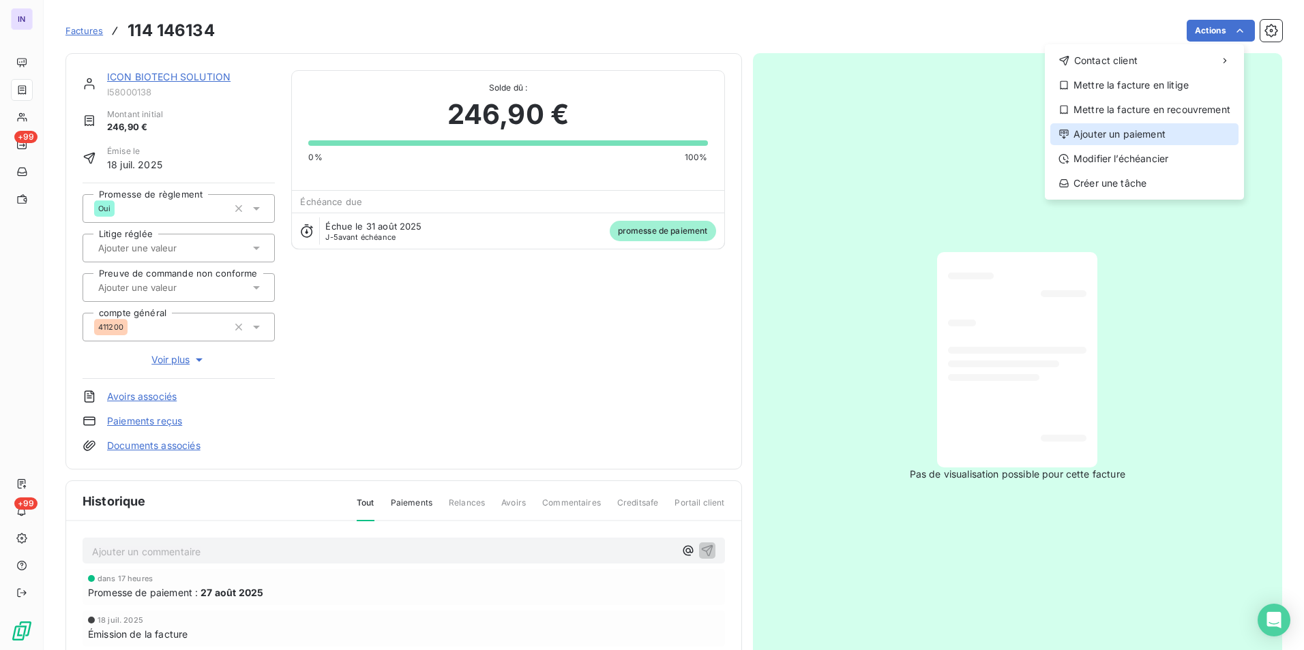
click at [1115, 134] on div "Ajouter un paiement" at bounding box center [1144, 134] width 188 height 22
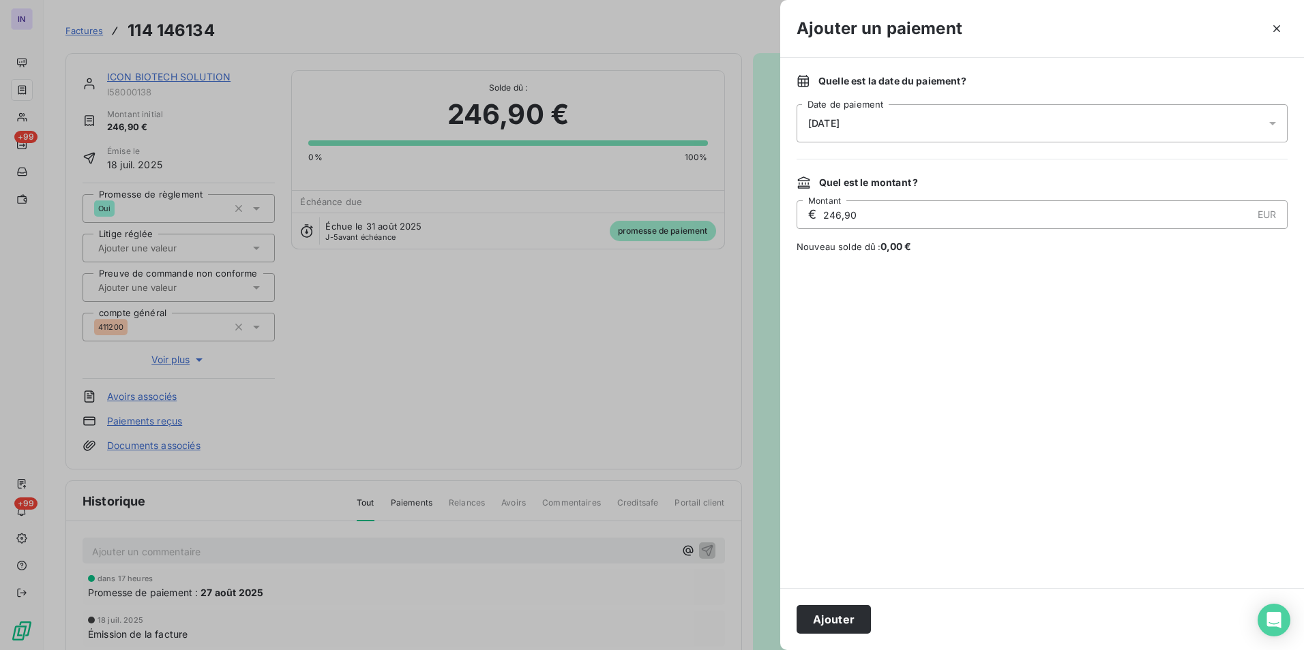
click at [910, 115] on div "[DATE]" at bounding box center [1041, 123] width 491 height 38
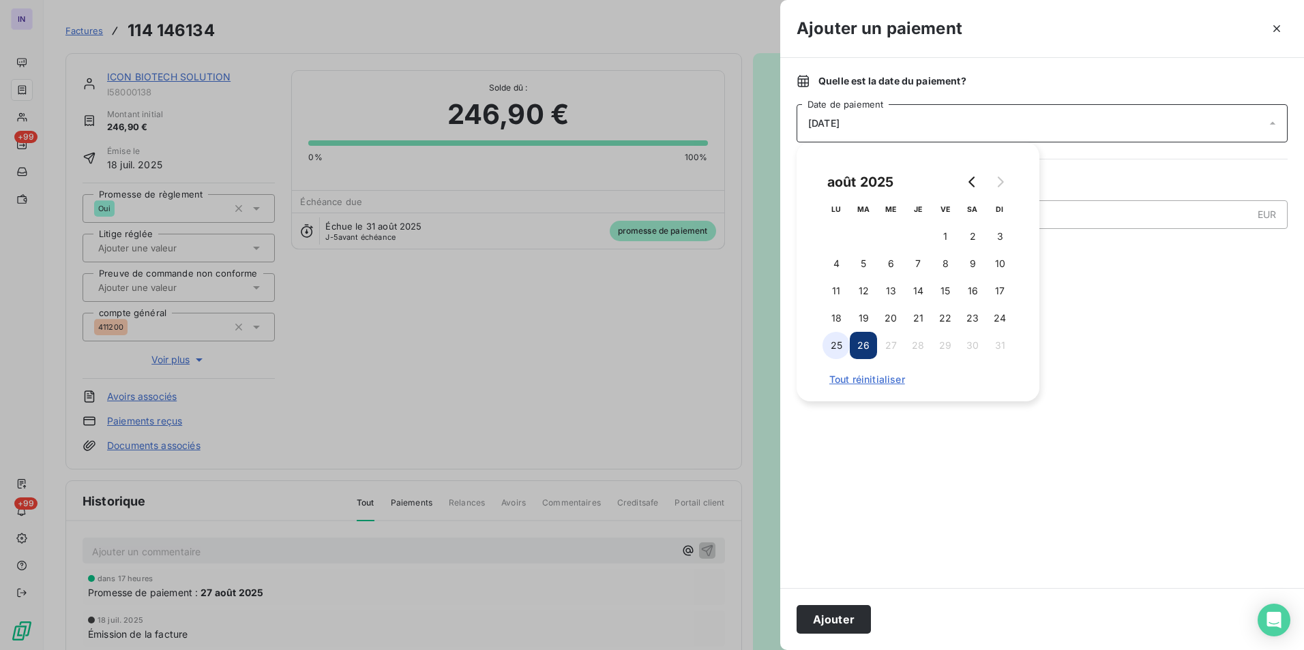
click at [839, 343] on button "25" at bounding box center [835, 345] width 27 height 27
click at [851, 613] on button "Ajouter" at bounding box center [833, 619] width 74 height 29
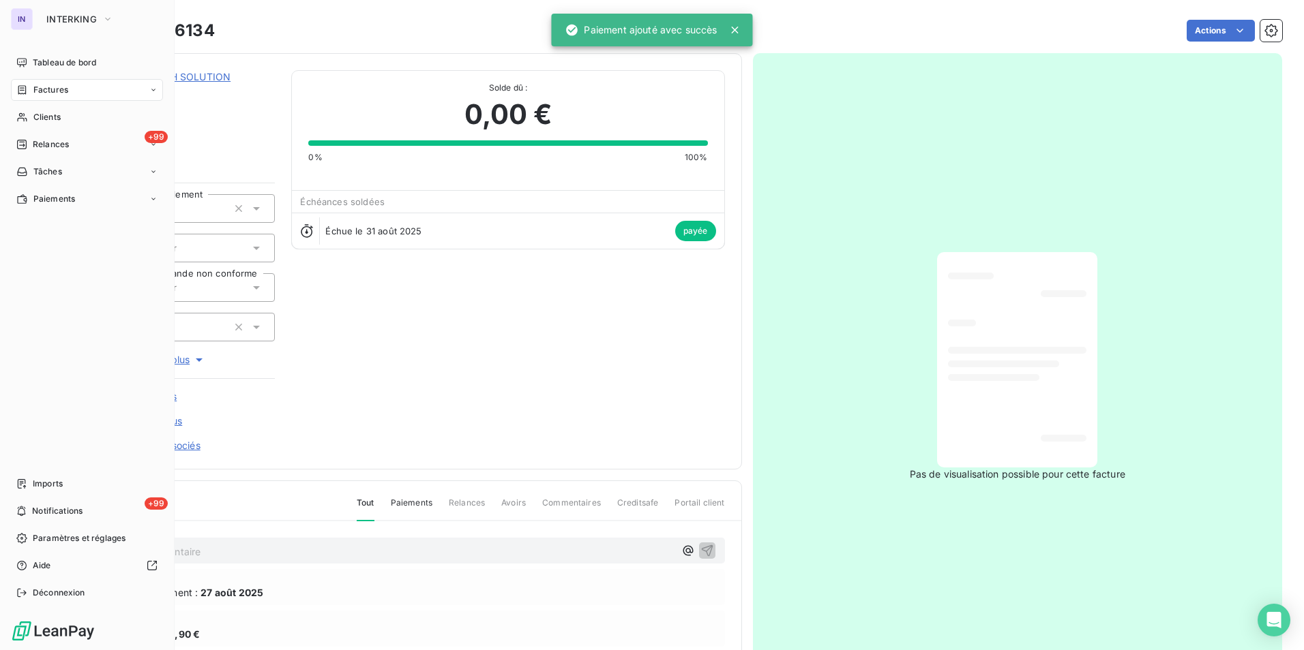
drag, startPoint x: 39, startPoint y: 87, endPoint x: 155, endPoint y: 90, distance: 115.9
click at [40, 88] on span "Factures" at bounding box center [50, 90] width 35 height 12
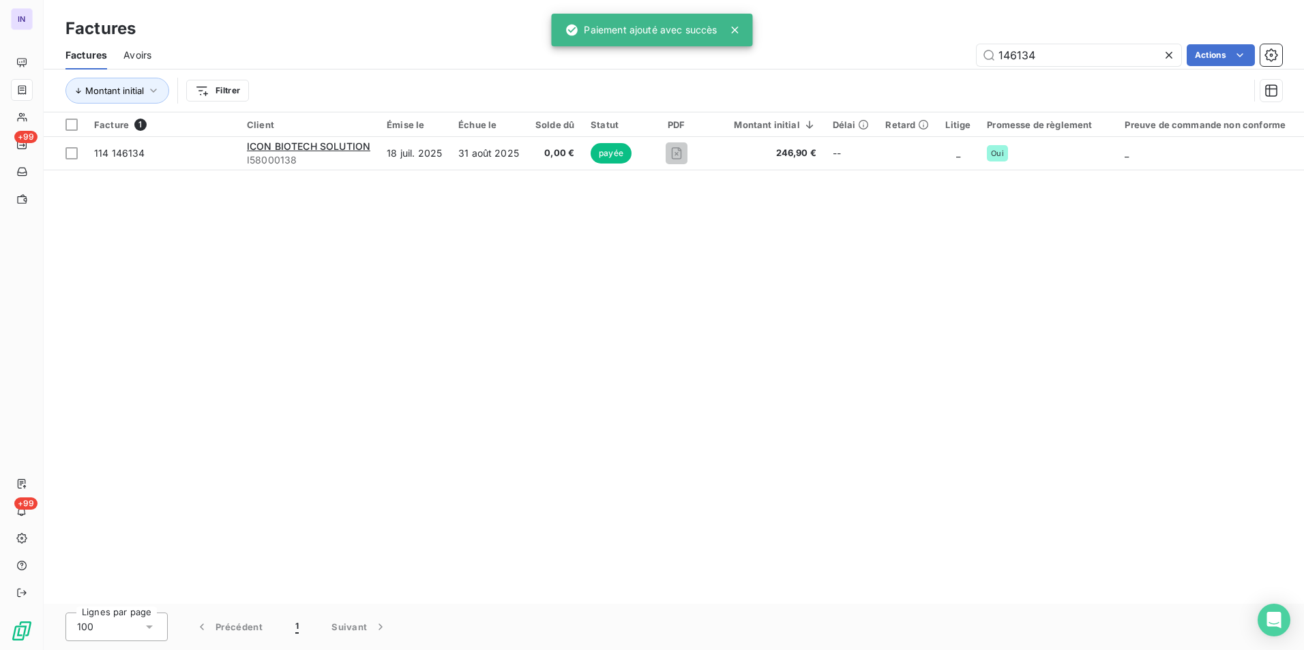
drag, startPoint x: 1042, startPoint y: 57, endPoint x: 894, endPoint y: 53, distance: 148.0
click at [924, 50] on div "146134 Actions" at bounding box center [725, 55] width 1114 height 22
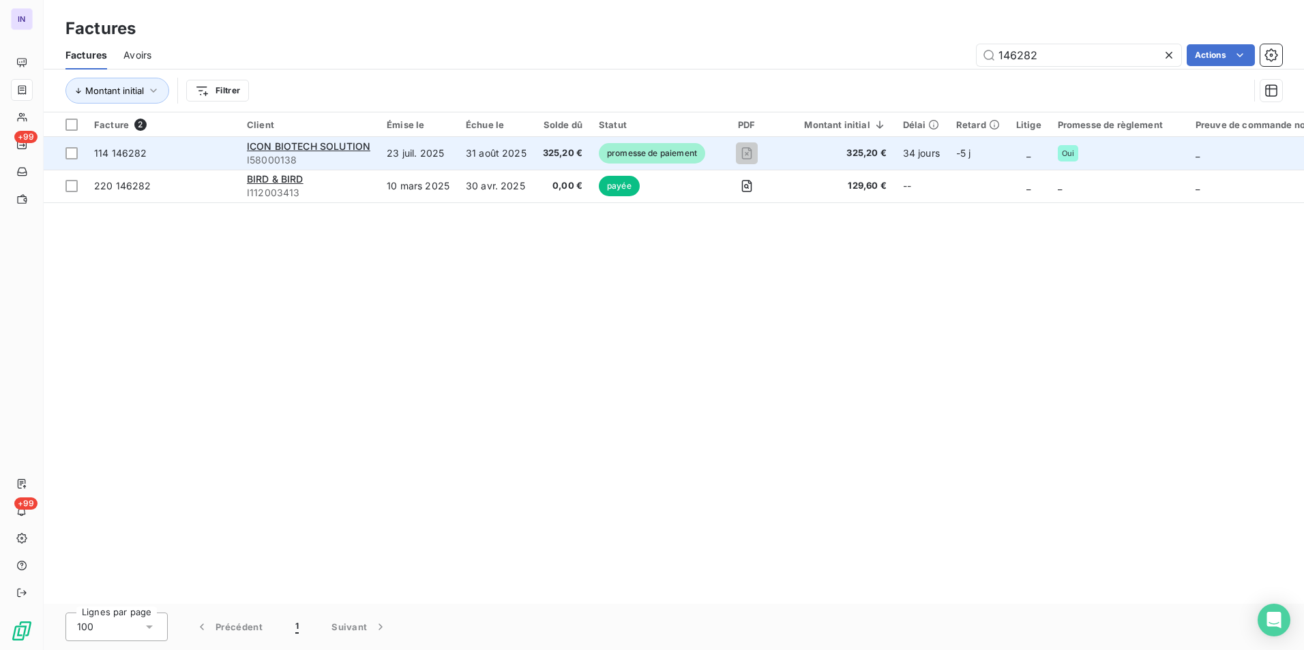
type input "146282"
click at [466, 160] on td "31 août 2025" at bounding box center [495, 153] width 77 height 33
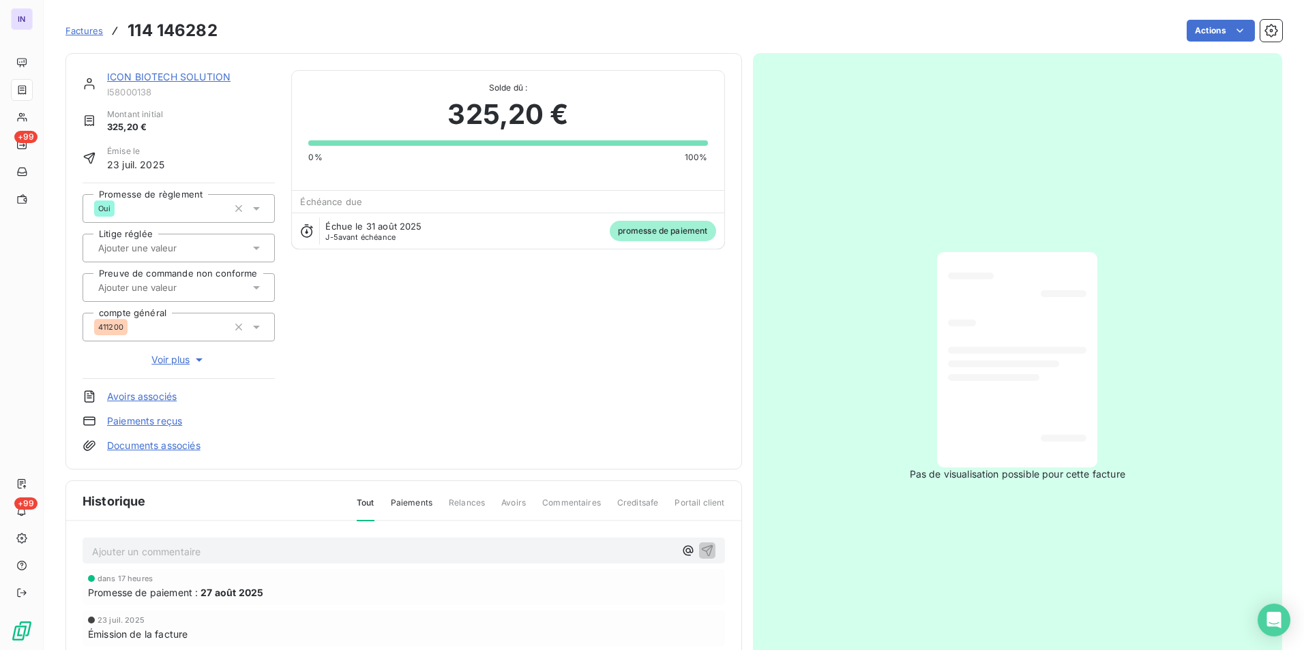
click at [1194, 35] on html "IN +99 +99 Factures 114 146282 Actions ICON BIOTECH SOLUTION I58000138 Montant …" at bounding box center [652, 325] width 1304 height 650
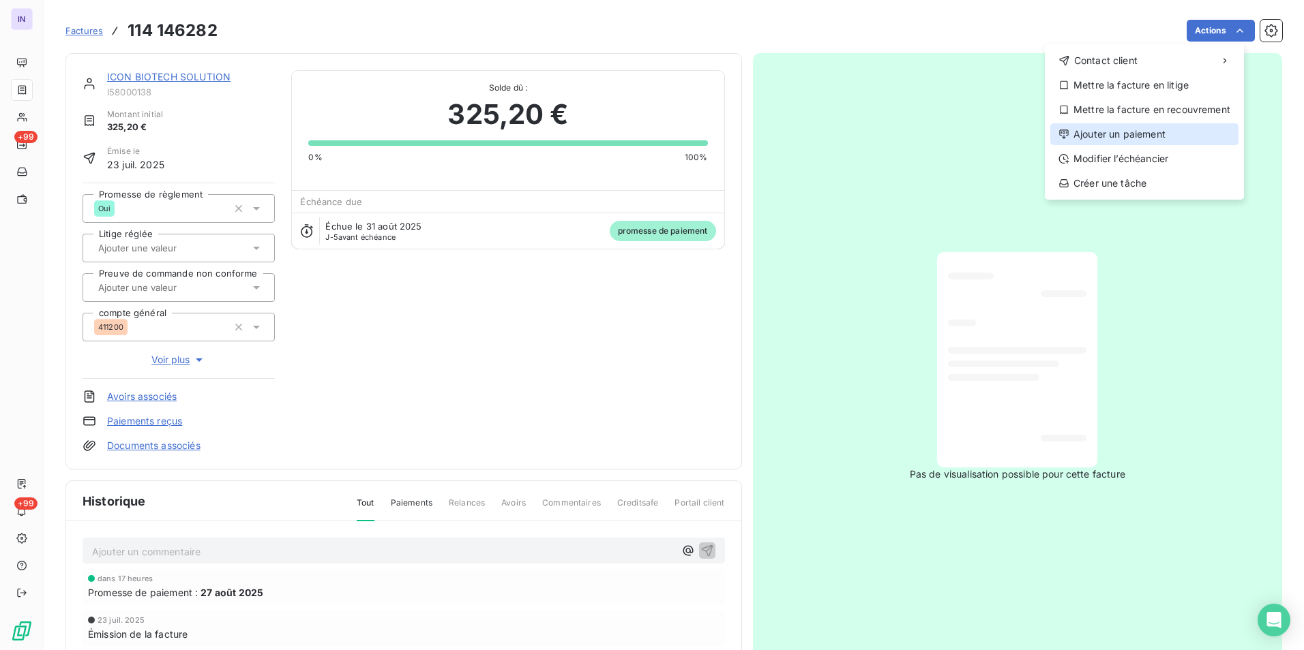
click at [1092, 135] on div "Ajouter un paiement" at bounding box center [1144, 134] width 188 height 22
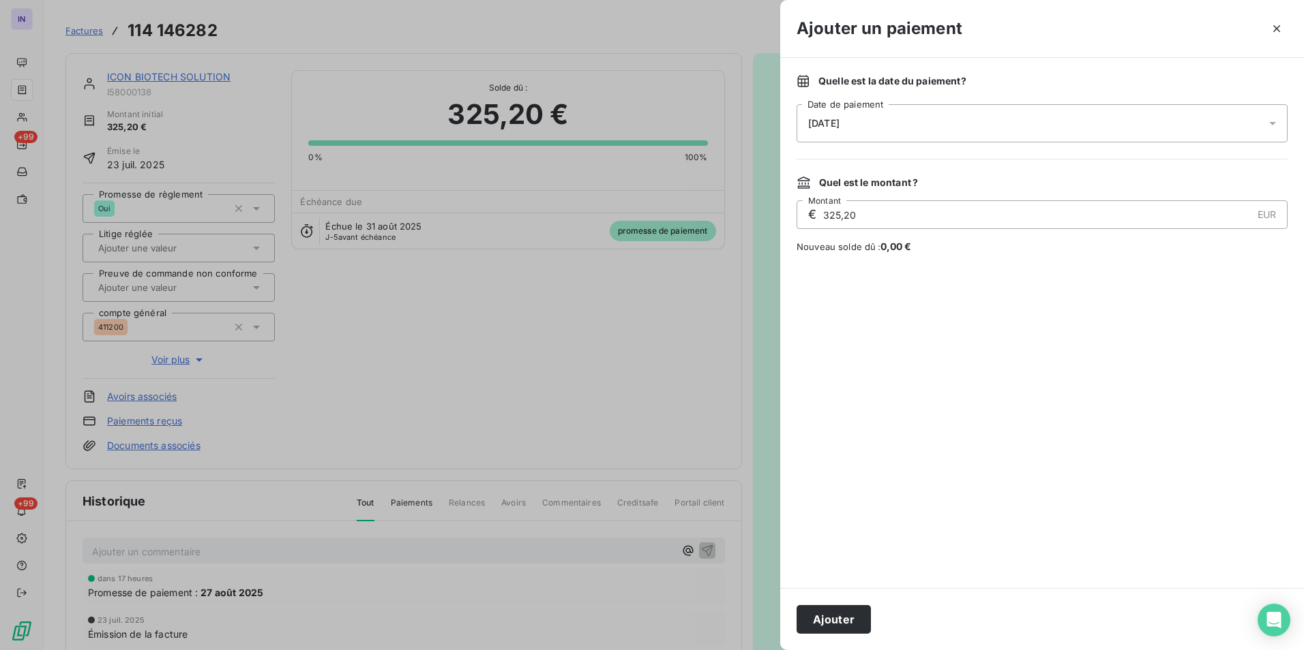
click at [905, 127] on div "[DATE]" at bounding box center [1041, 123] width 491 height 38
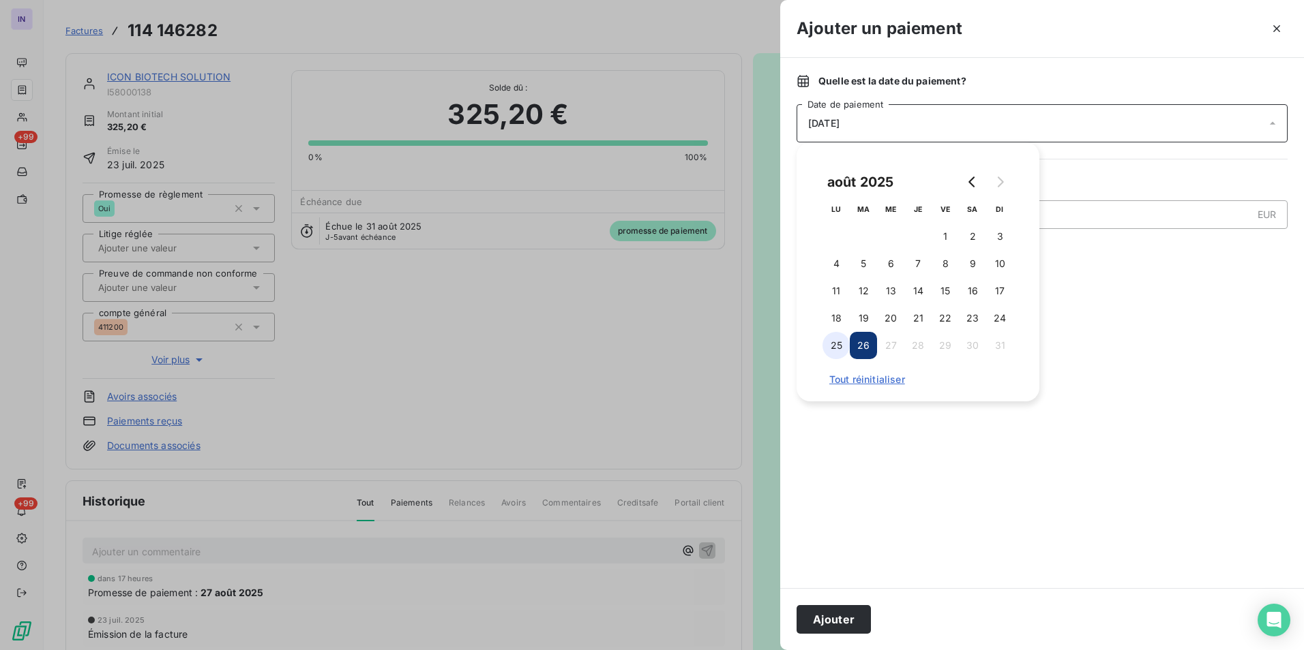
click at [839, 345] on button "25" at bounding box center [835, 345] width 27 height 27
drag, startPoint x: 842, startPoint y: 618, endPoint x: 852, endPoint y: 616, distance: 10.4
click at [843, 618] on button "Ajouter" at bounding box center [833, 619] width 74 height 29
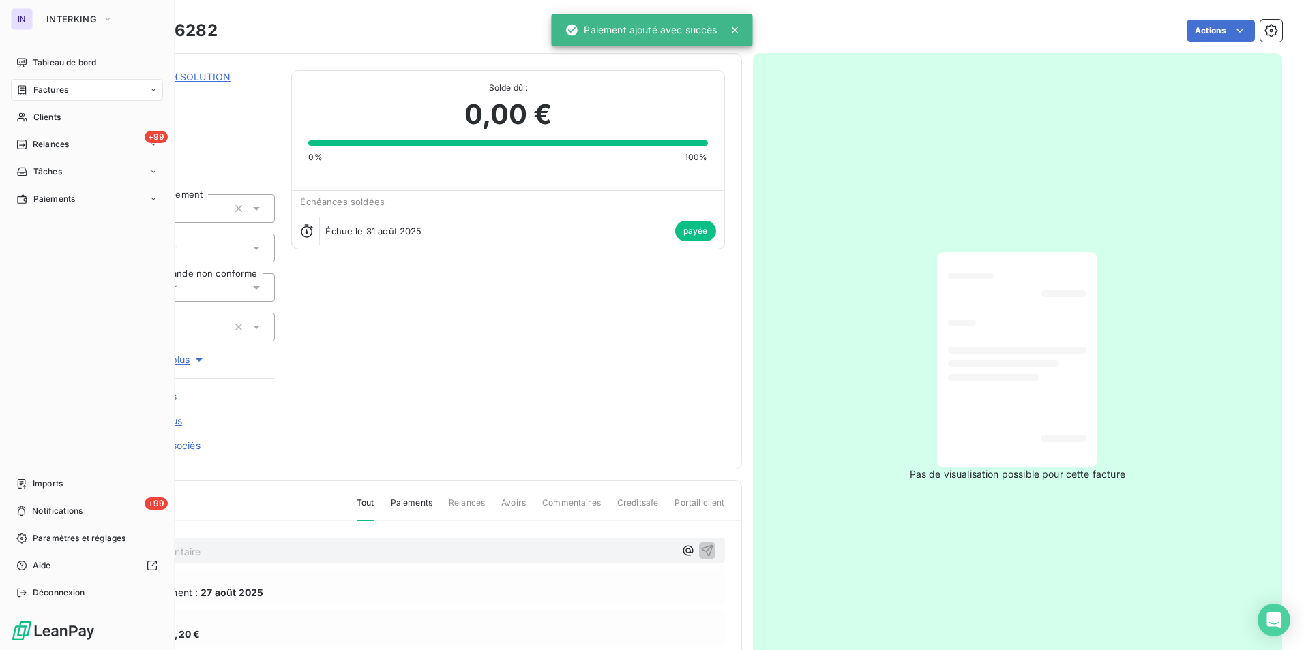
click at [52, 93] on span "Factures" at bounding box center [50, 90] width 35 height 12
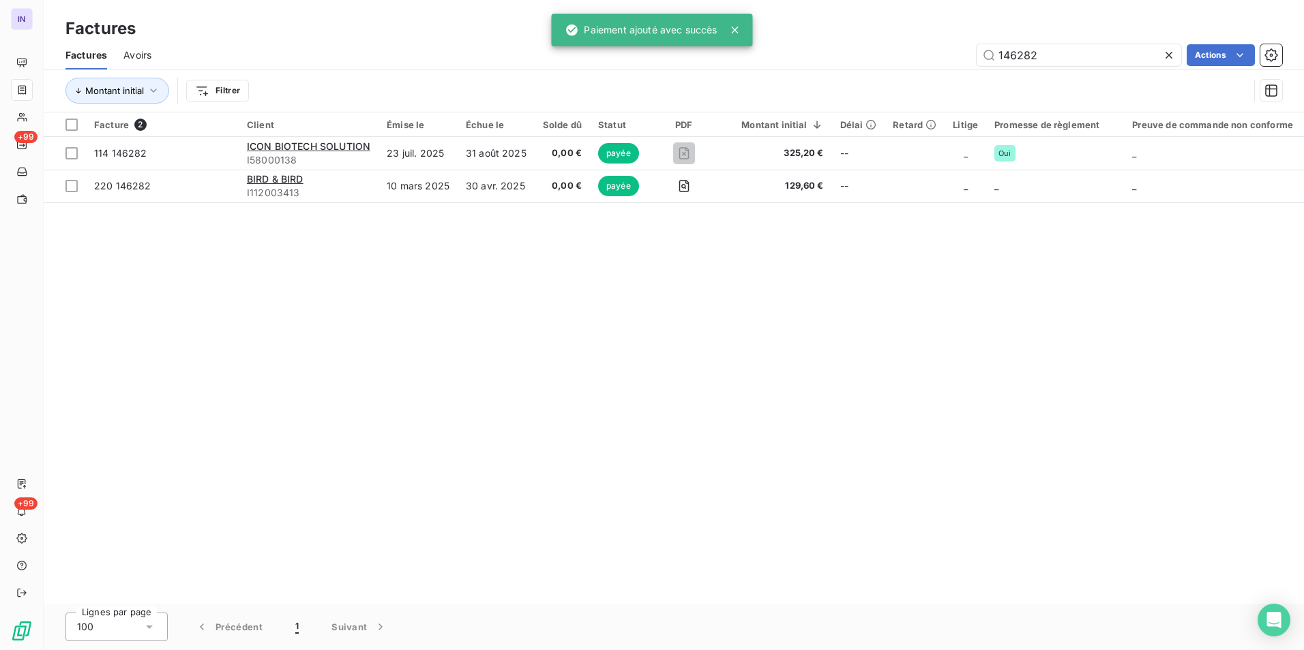
drag, startPoint x: 1085, startPoint y: 54, endPoint x: 926, endPoint y: 49, distance: 159.6
click at [927, 49] on div "146282 Actions" at bounding box center [725, 55] width 1114 height 22
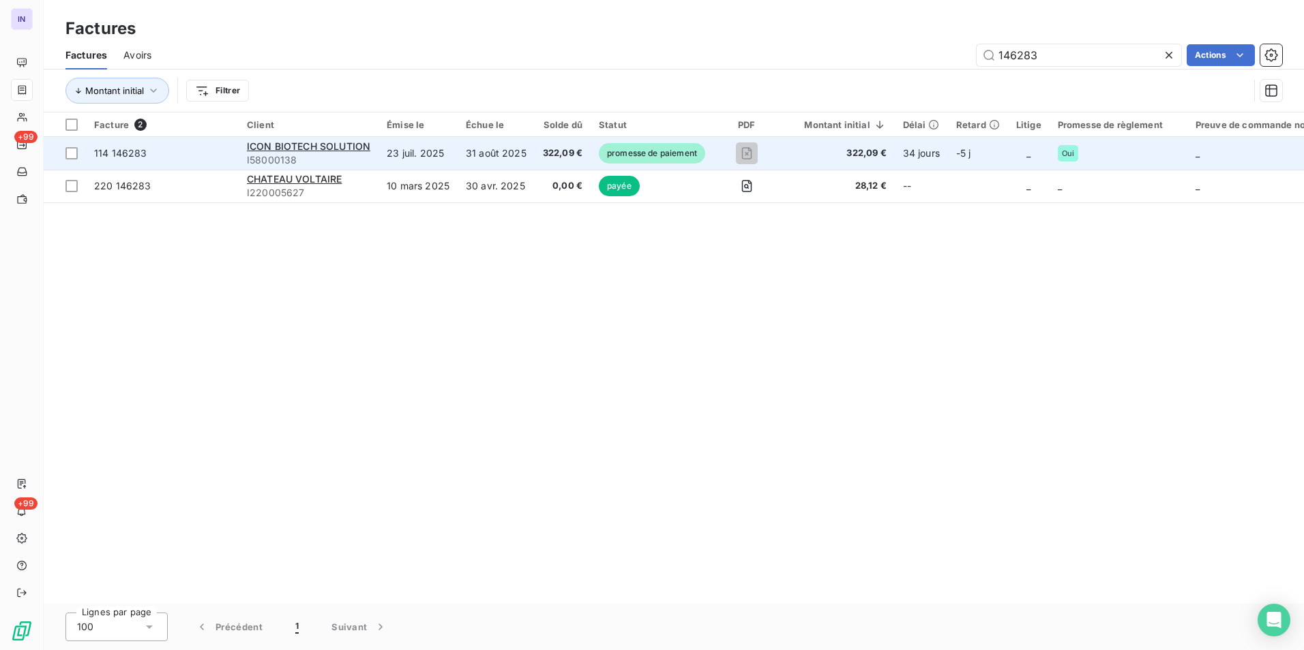
type input "146283"
click at [537, 155] on td "322,09 €" at bounding box center [563, 153] width 56 height 33
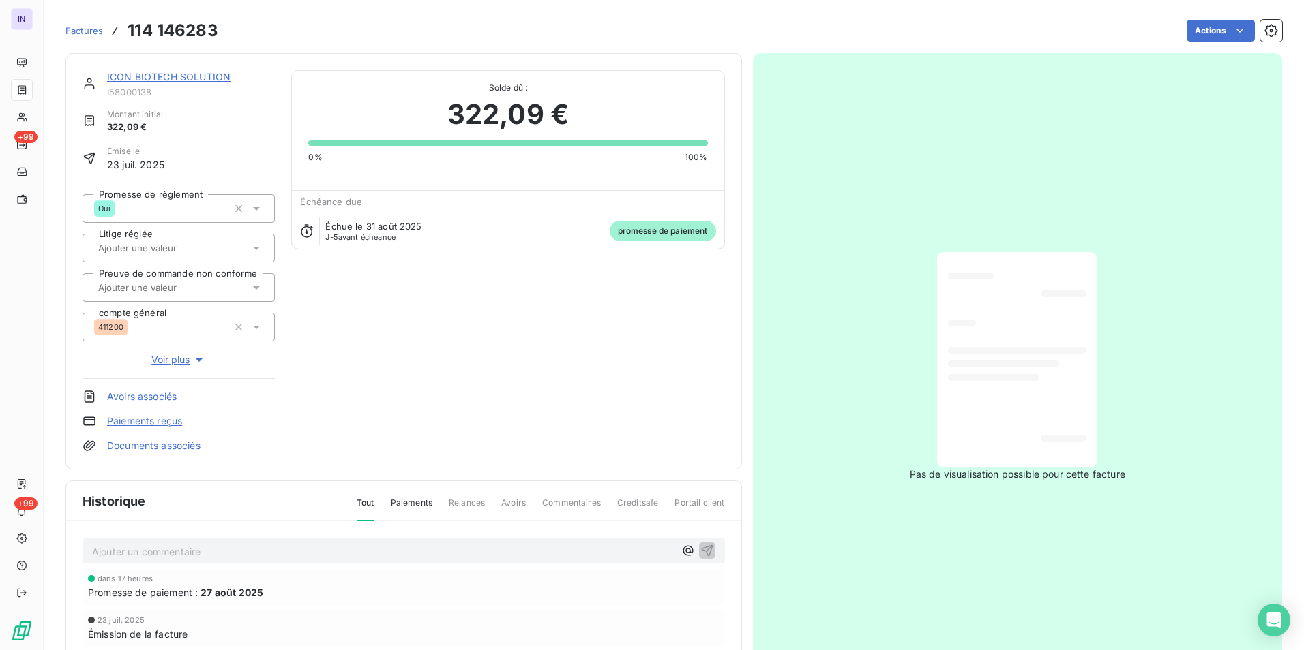
click at [1187, 34] on html "IN +99 +99 Factures 114 146283 Actions ICON BIOTECH SOLUTION I58000138 Montant …" at bounding box center [652, 325] width 1304 height 650
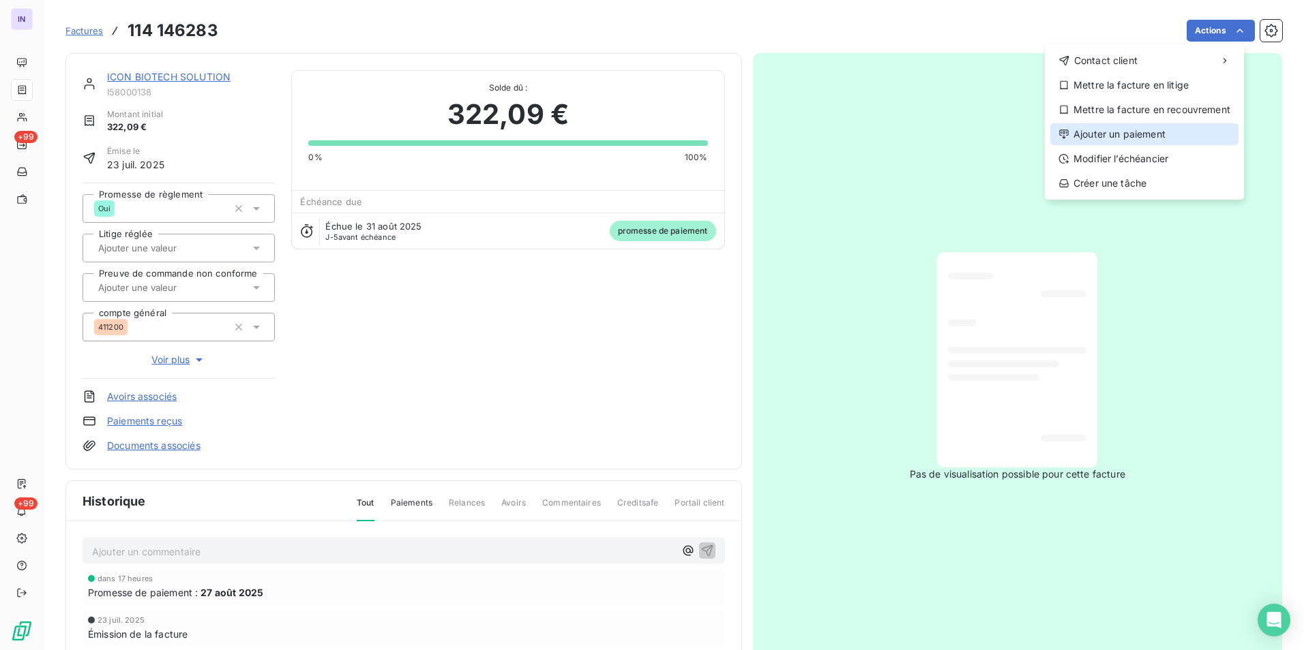
click at [1067, 133] on icon at bounding box center [1063, 134] width 11 height 11
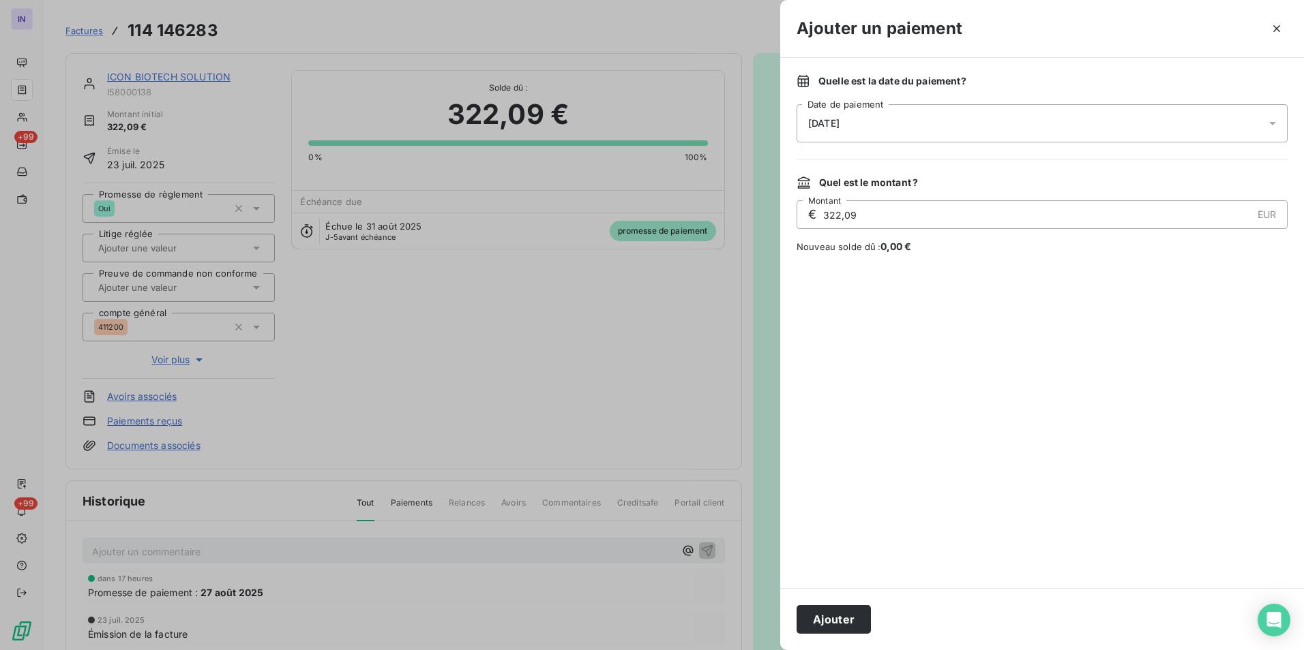
click at [839, 127] on span "[DATE]" at bounding box center [823, 123] width 31 height 11
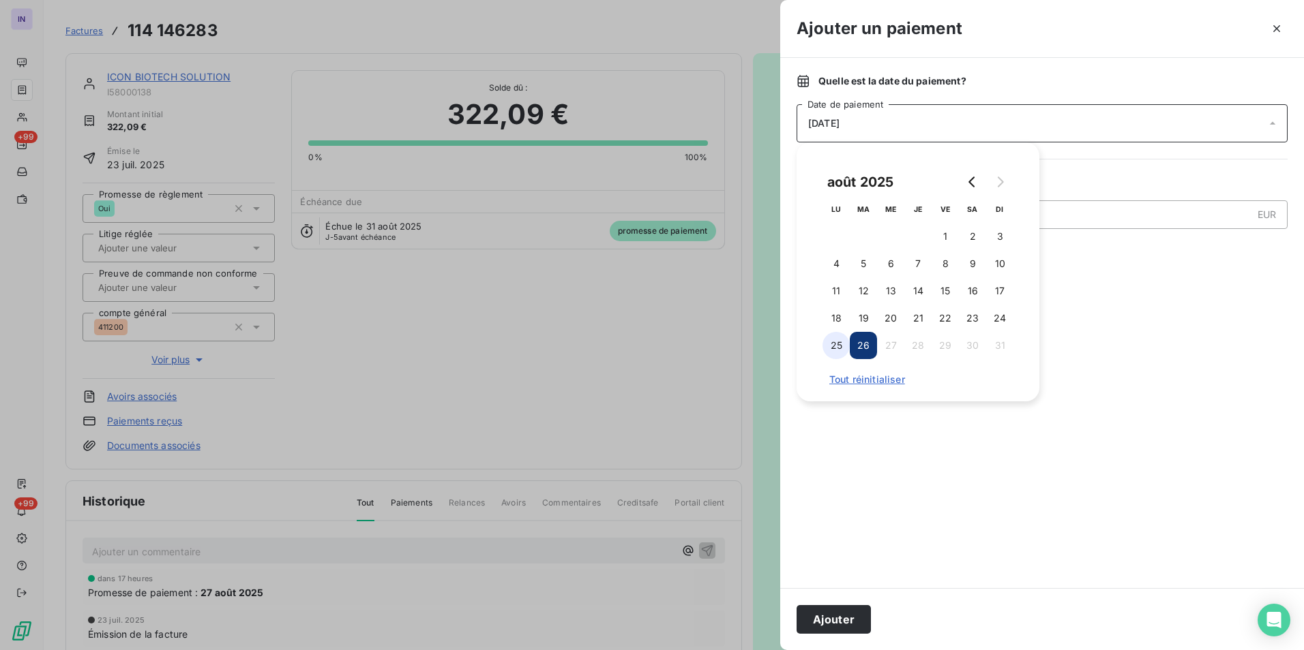
drag, startPoint x: 837, startPoint y: 340, endPoint x: 832, endPoint y: 349, distance: 10.4
click at [837, 342] on button "25" at bounding box center [835, 345] width 27 height 27
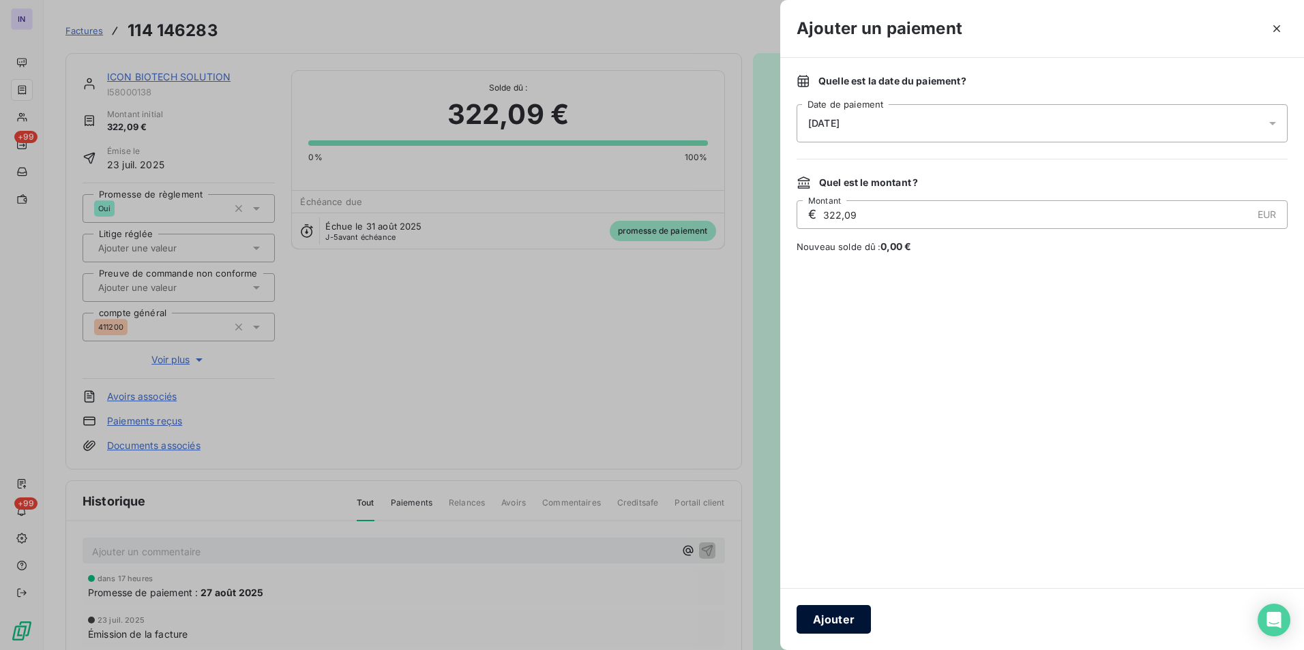
click at [840, 617] on button "Ajouter" at bounding box center [833, 619] width 74 height 29
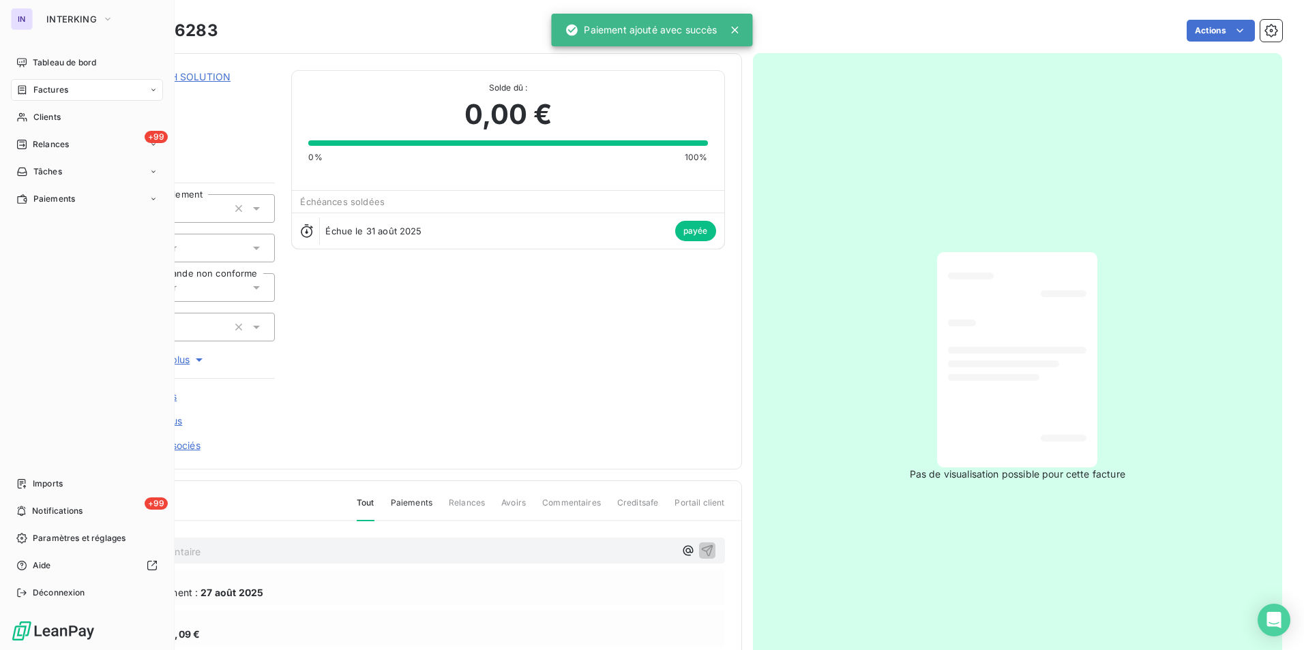
drag, startPoint x: 44, startPoint y: 91, endPoint x: 169, endPoint y: 99, distance: 125.7
click at [44, 91] on span "Factures" at bounding box center [50, 90] width 35 height 12
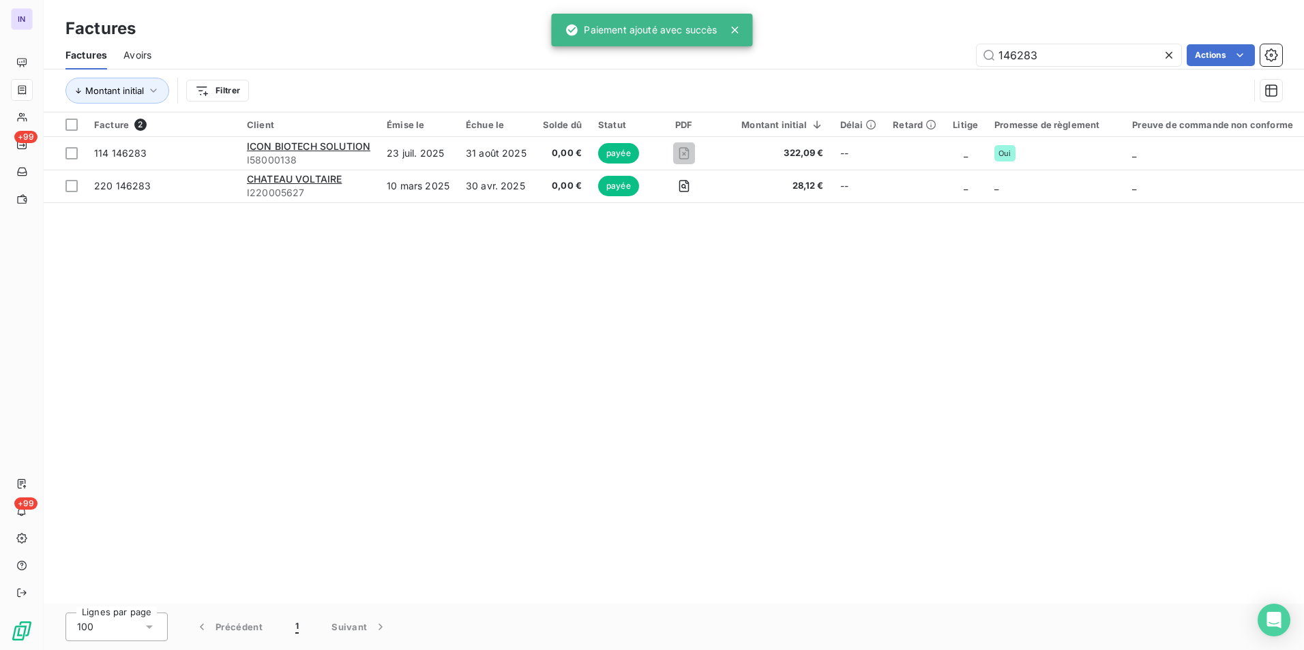
drag, startPoint x: 927, startPoint y: 52, endPoint x: 907, endPoint y: 59, distance: 20.1
click at [922, 52] on div "146283 Actions" at bounding box center [725, 55] width 1114 height 22
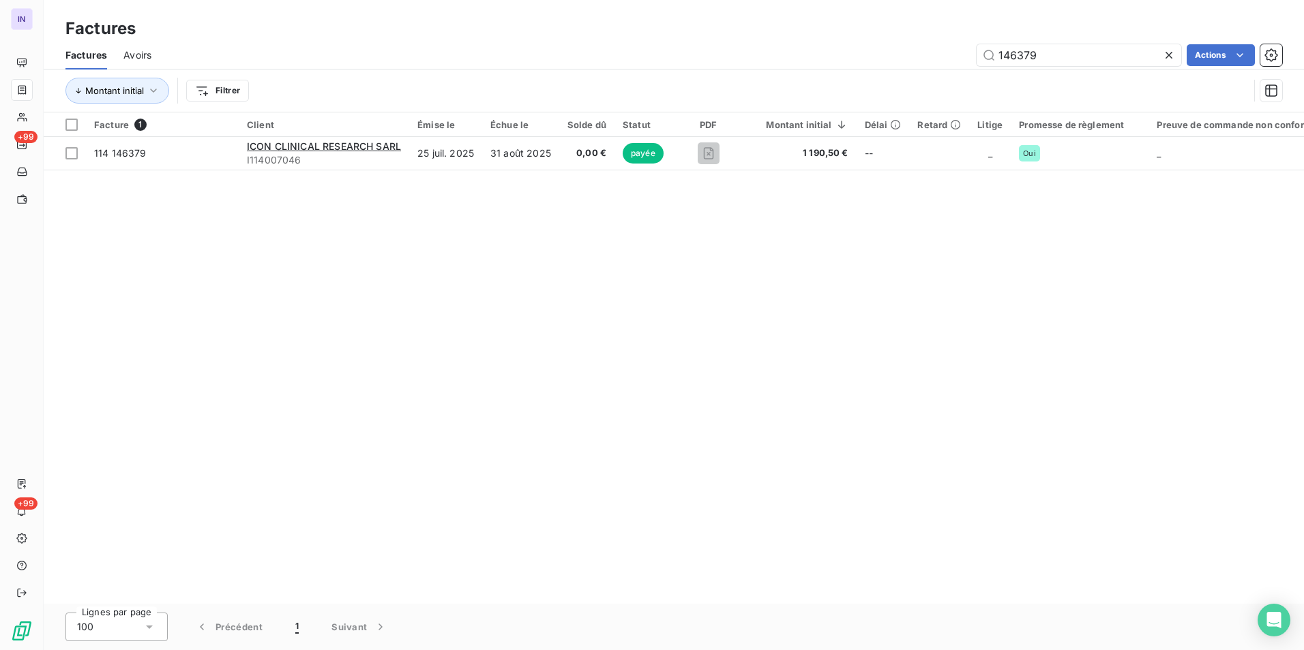
drag, startPoint x: 1051, startPoint y: 56, endPoint x: 928, endPoint y: 50, distance: 123.5
click at [929, 50] on div "146379 Actions" at bounding box center [725, 55] width 1114 height 22
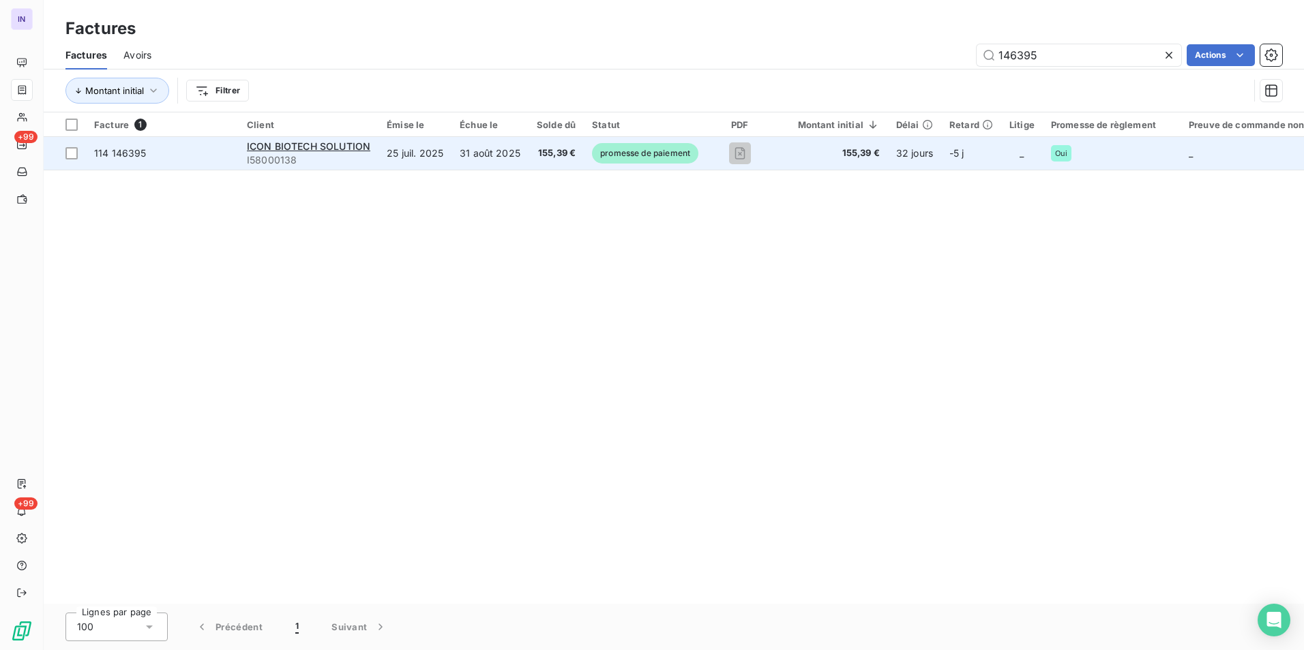
type input "146395"
click at [497, 143] on td "31 août 2025" at bounding box center [489, 153] width 77 height 33
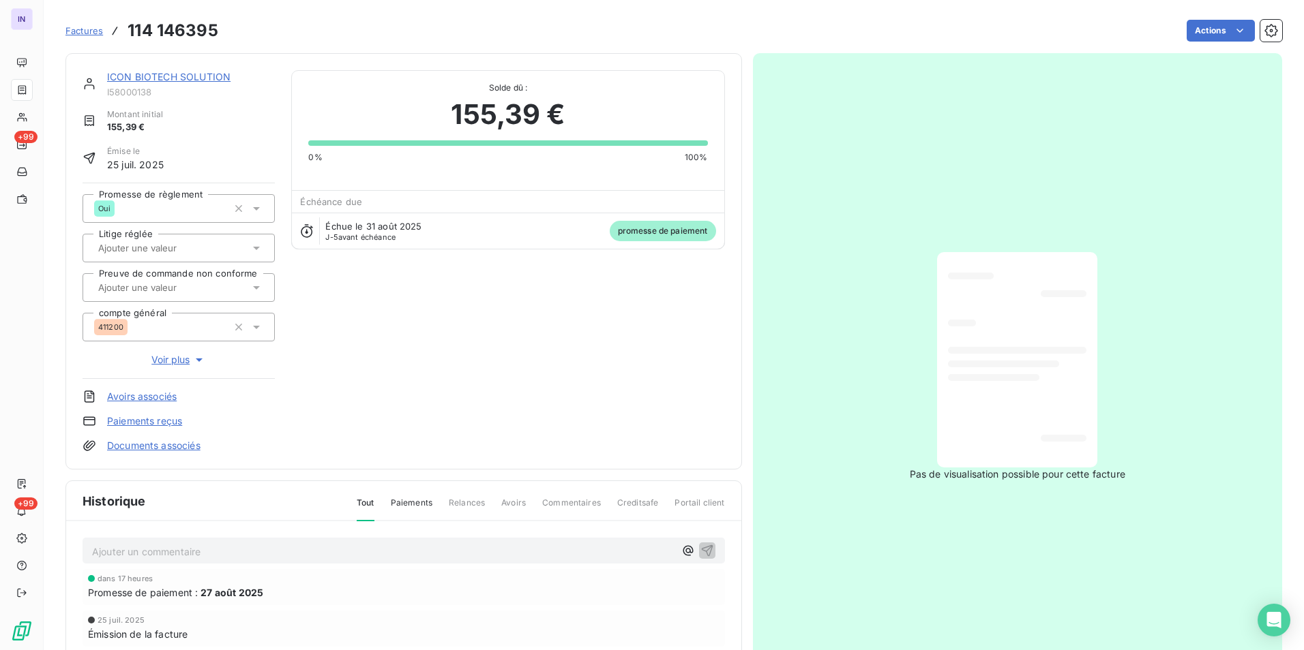
click at [1193, 35] on html "IN +99 +99 Factures 114 146395 Actions ICON BIOTECH SOLUTION I58000138 Montant …" at bounding box center [652, 325] width 1304 height 650
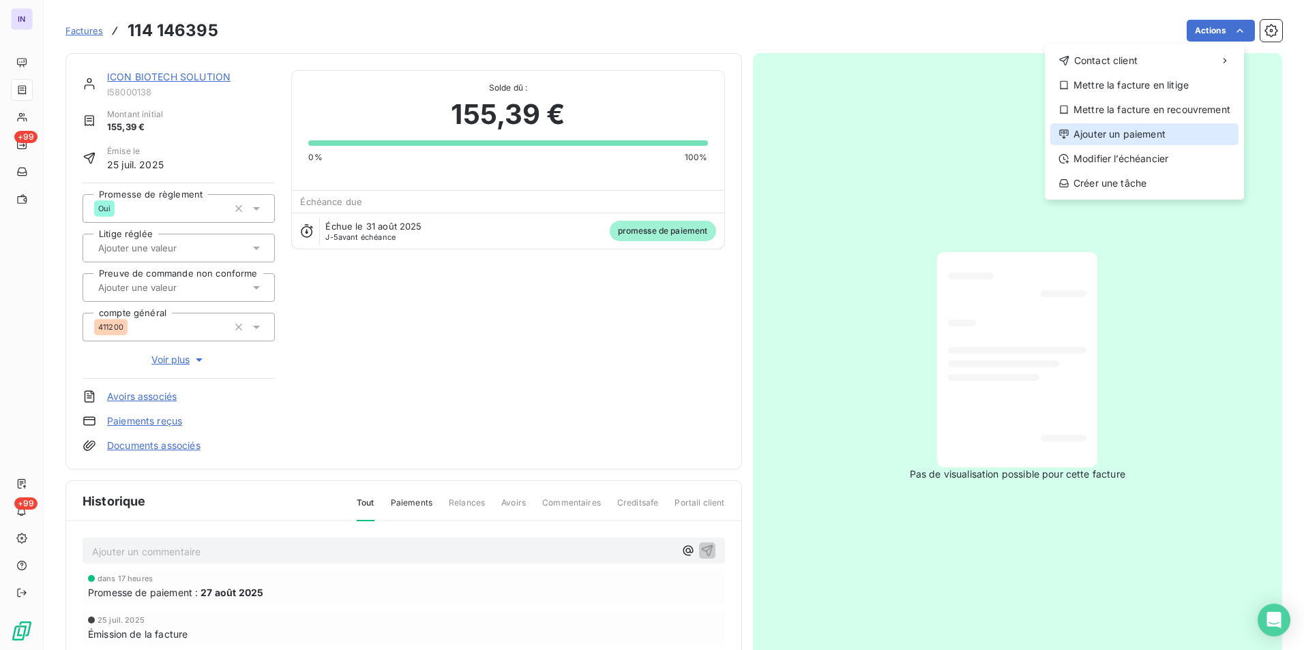
click at [1071, 138] on div "Ajouter un paiement" at bounding box center [1144, 134] width 188 height 22
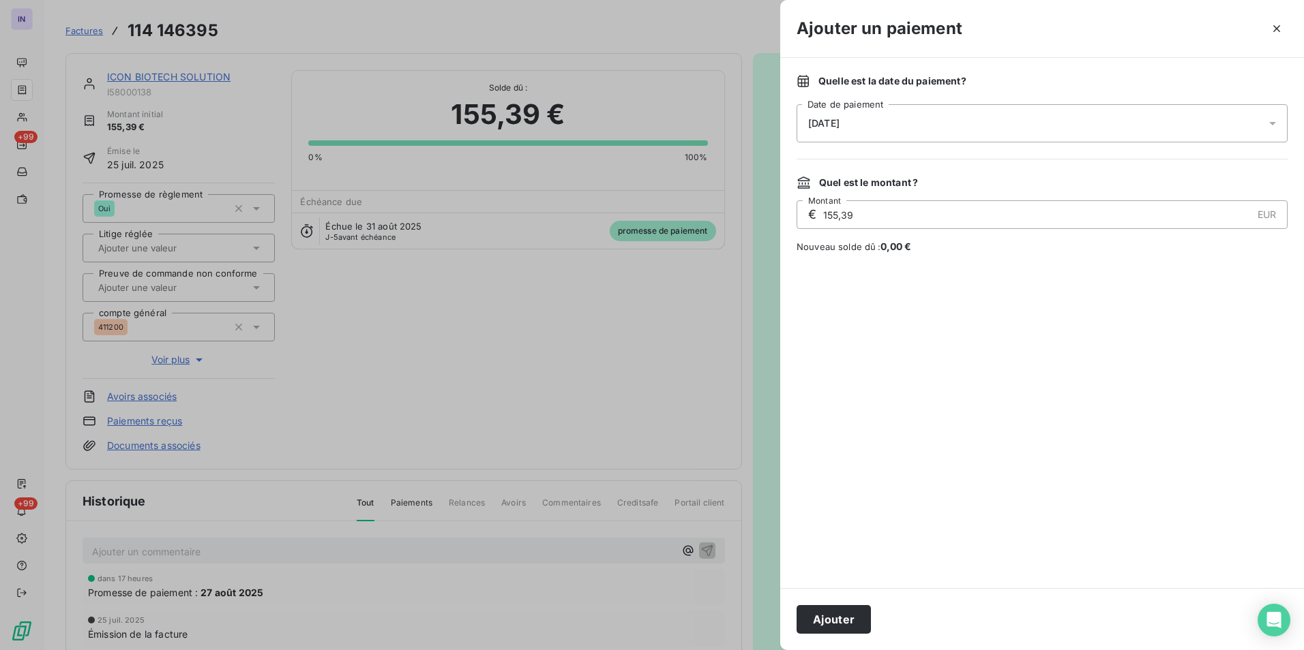
click at [966, 119] on div "26/08/2025" at bounding box center [1041, 123] width 491 height 38
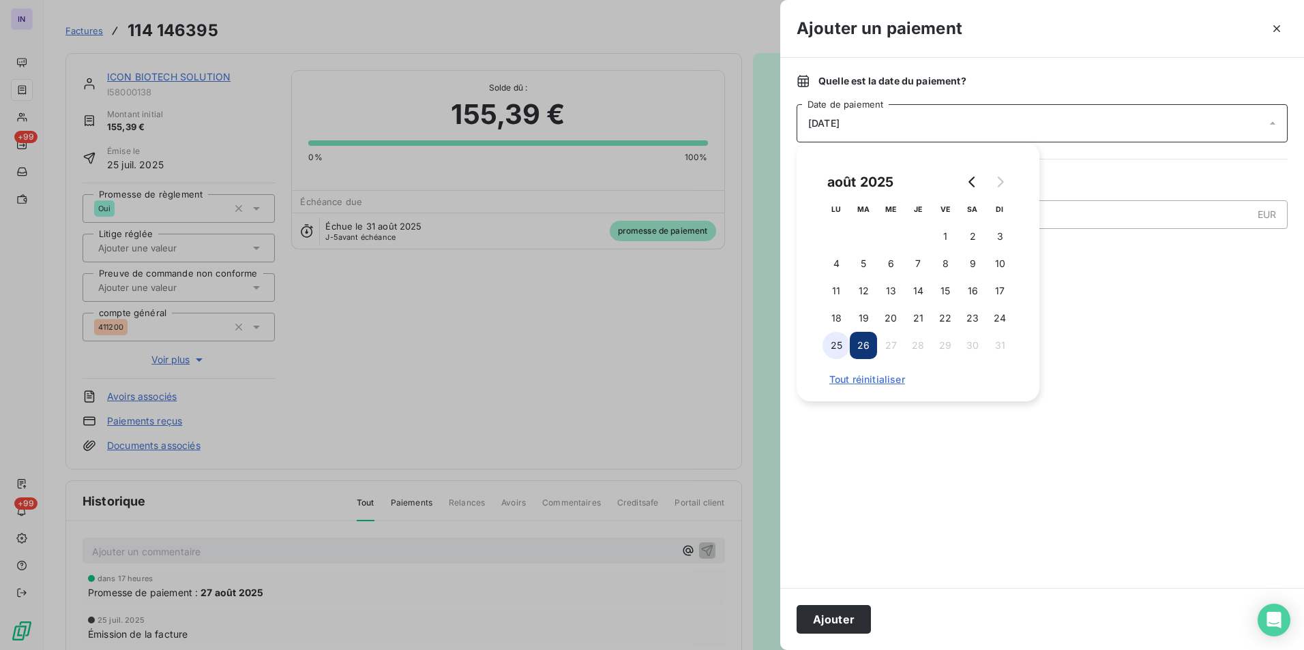
click at [837, 350] on button "25" at bounding box center [835, 345] width 27 height 27
click at [830, 615] on button "Ajouter" at bounding box center [833, 619] width 74 height 29
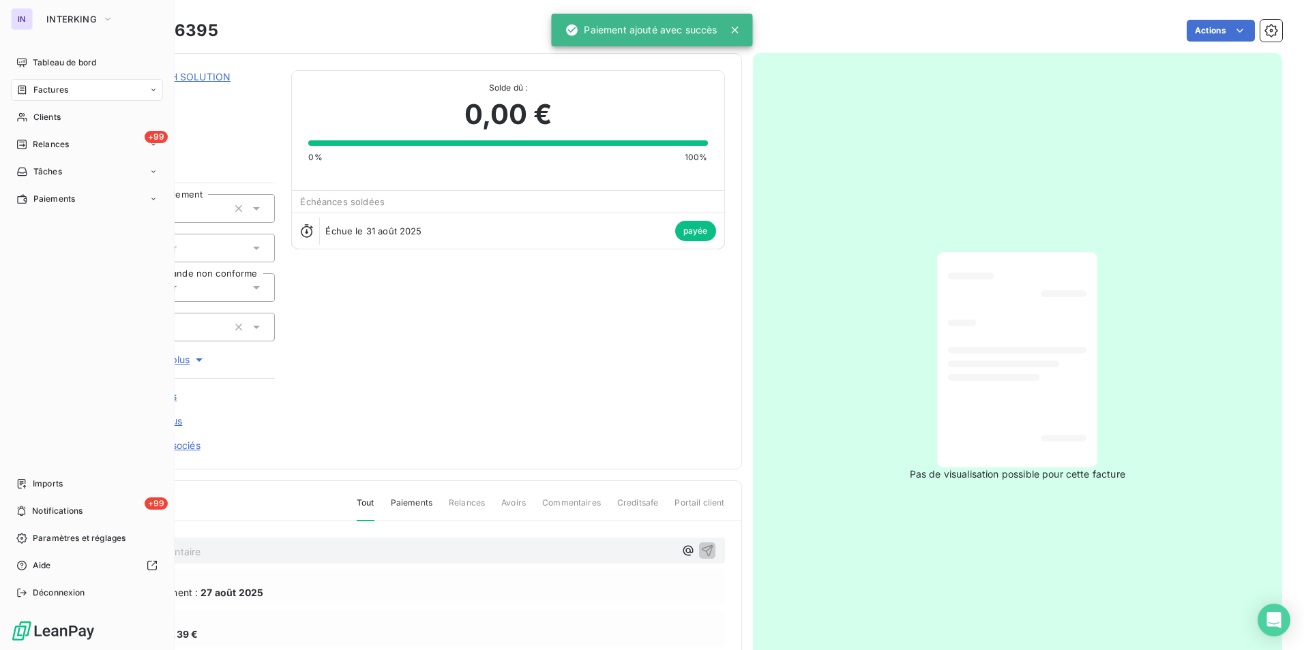
click at [37, 91] on span "Factures" at bounding box center [50, 90] width 35 height 12
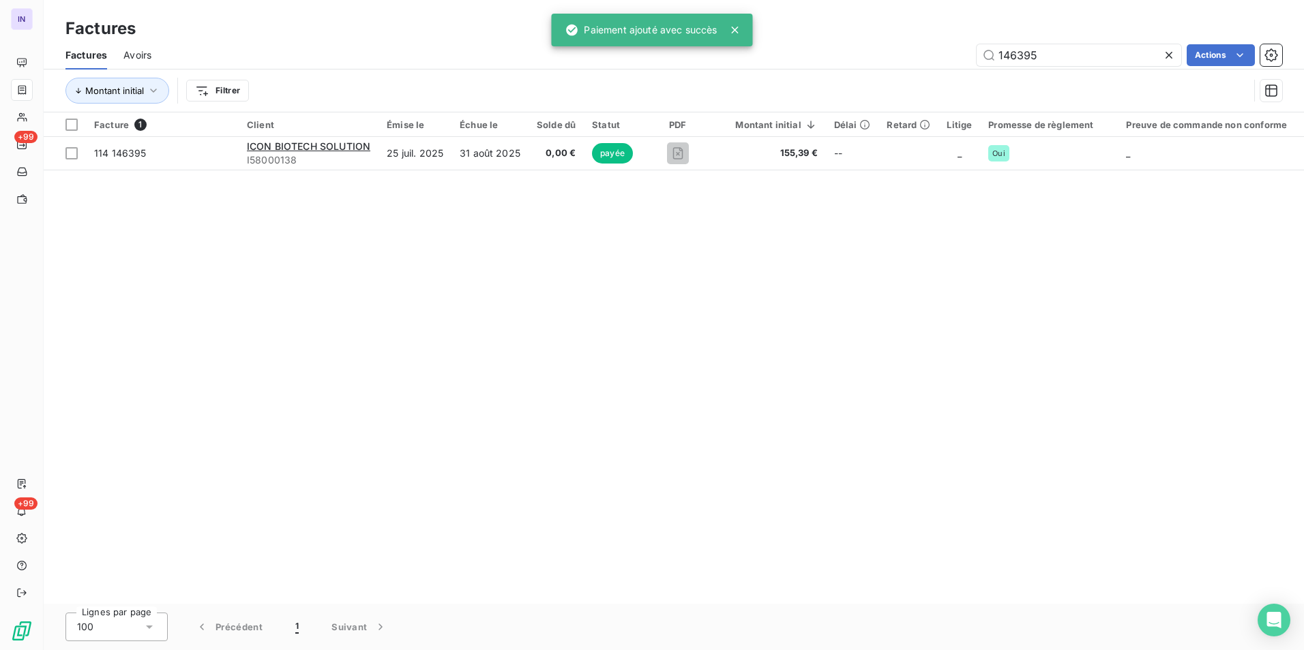
drag, startPoint x: 952, startPoint y: 50, endPoint x: 880, endPoint y: 50, distance: 71.6
click at [899, 50] on div "146395 Actions" at bounding box center [725, 55] width 1114 height 22
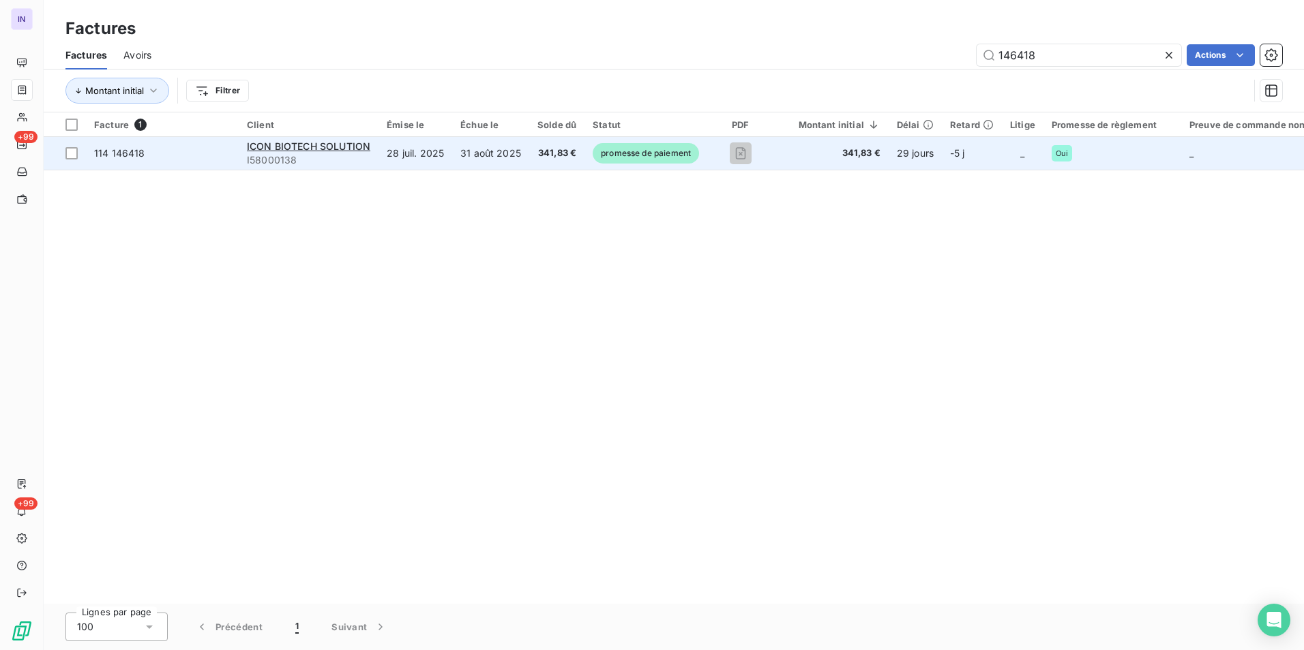
type input "146418"
click at [495, 148] on td "31 août 2025" at bounding box center [490, 153] width 77 height 33
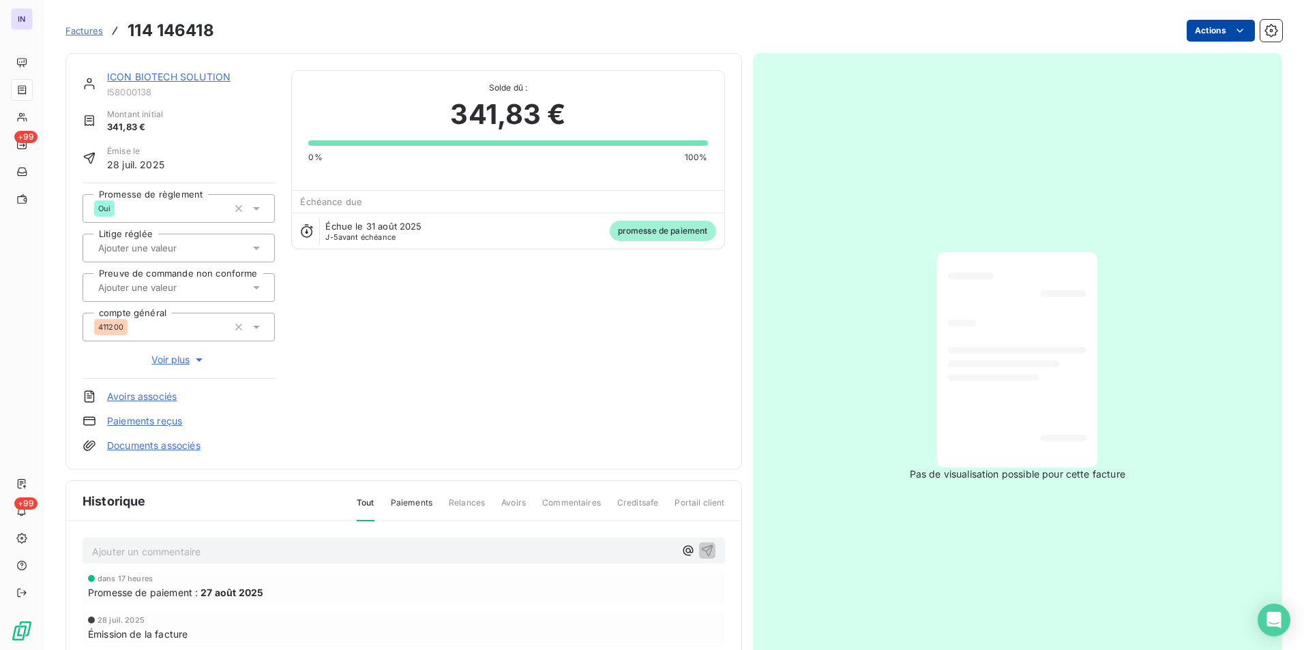
click at [1192, 35] on html "IN +99 +99 Factures 114 146418 Actions ICON BIOTECH SOLUTION I58000138 Montant …" at bounding box center [652, 325] width 1304 height 650
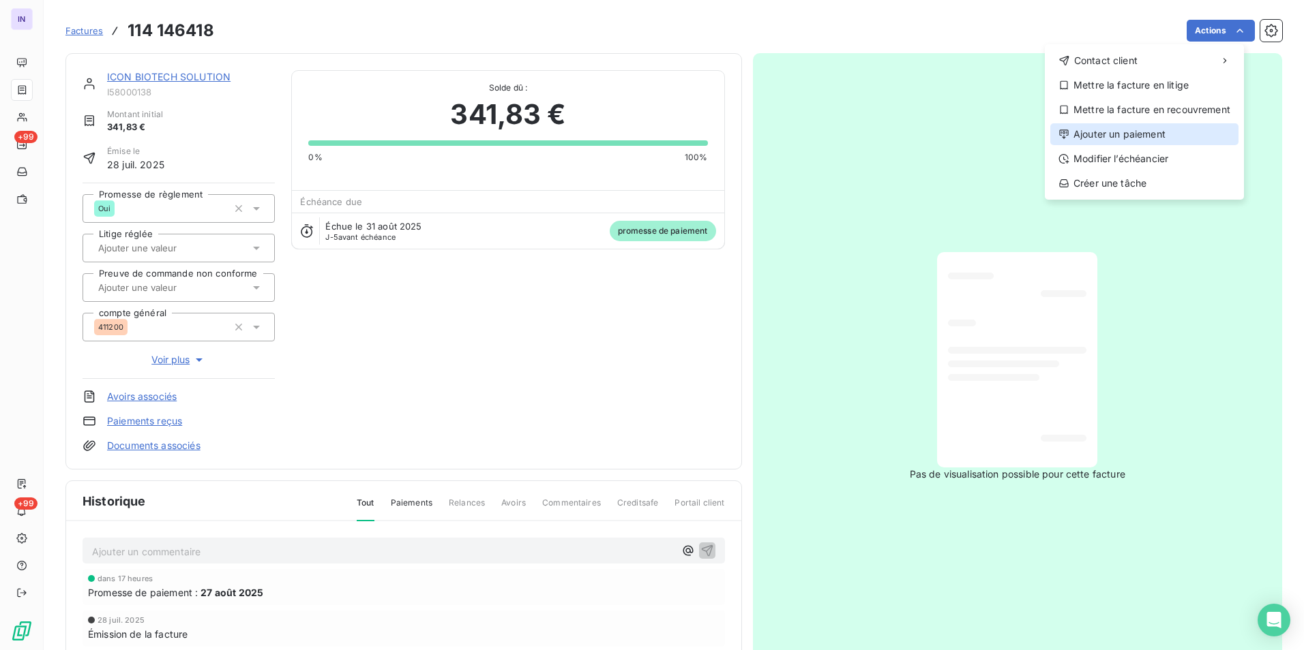
click at [1097, 130] on div "Ajouter un paiement" at bounding box center [1144, 134] width 188 height 22
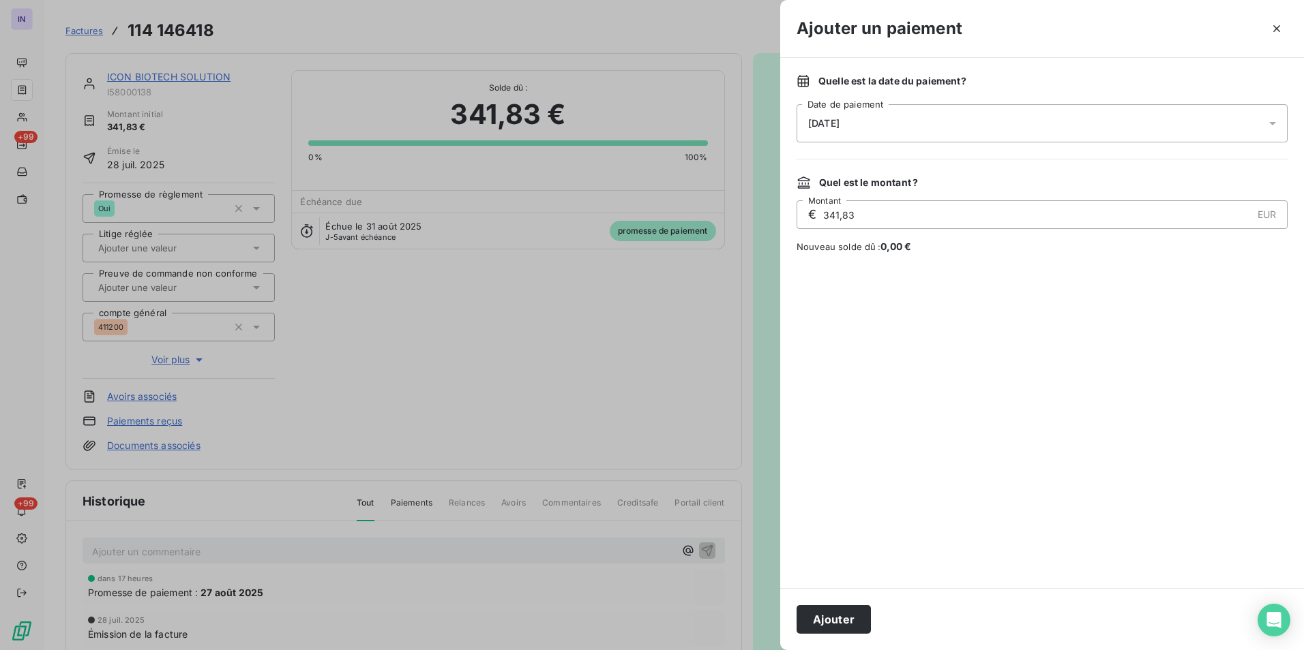
drag, startPoint x: 917, startPoint y: 106, endPoint x: 903, endPoint y: 142, distance: 38.6
click at [918, 106] on div "26/08/2025" at bounding box center [1041, 123] width 491 height 38
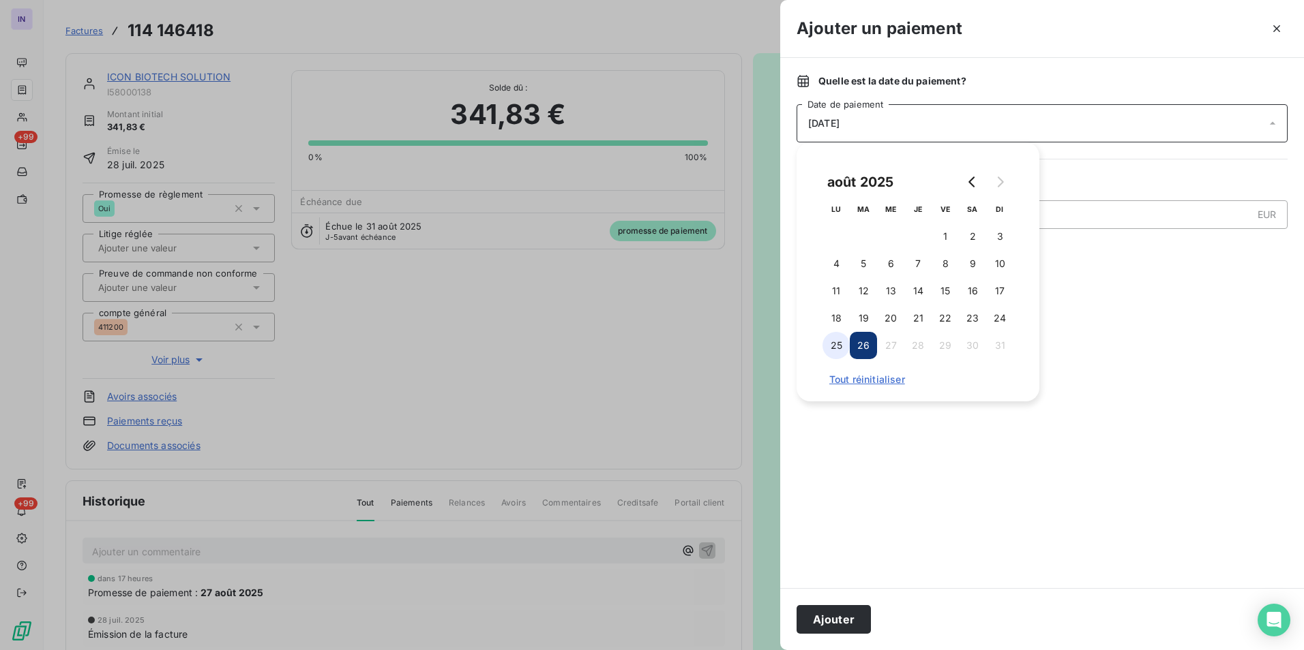
click at [835, 350] on button "25" at bounding box center [835, 345] width 27 height 27
click at [851, 618] on button "Ajouter" at bounding box center [833, 619] width 74 height 29
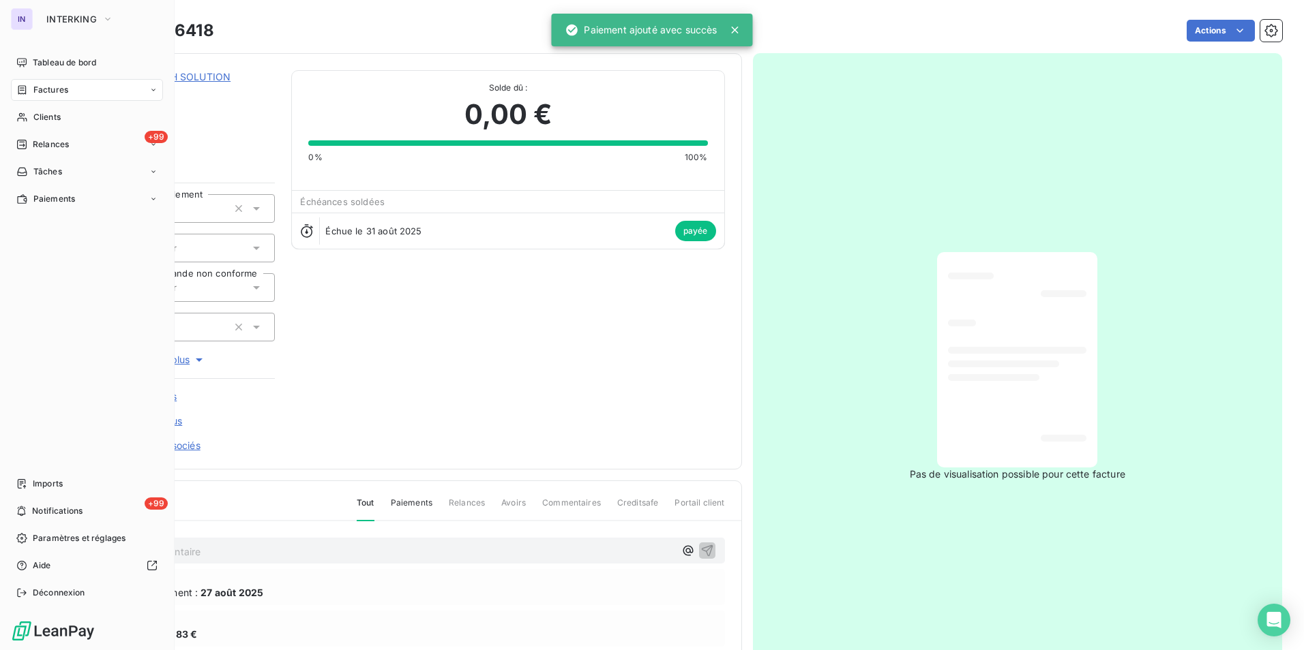
click at [43, 91] on span "Factures" at bounding box center [50, 90] width 35 height 12
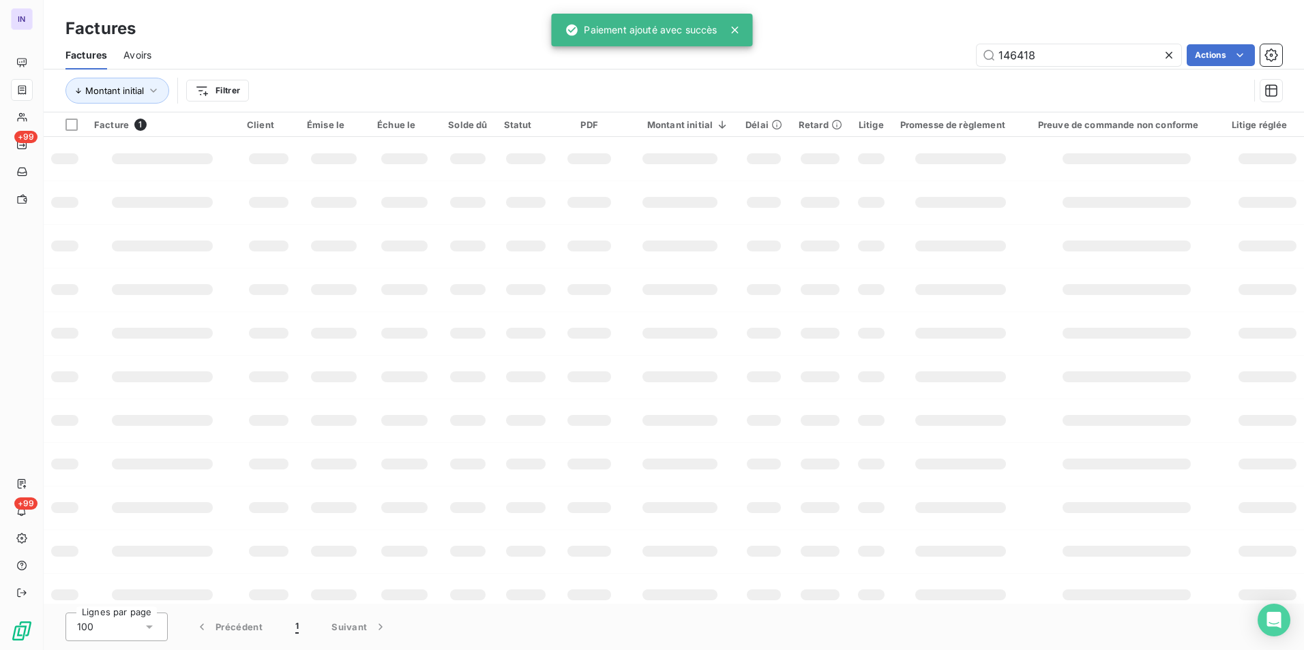
click at [939, 56] on div "146418 Actions" at bounding box center [725, 55] width 1114 height 22
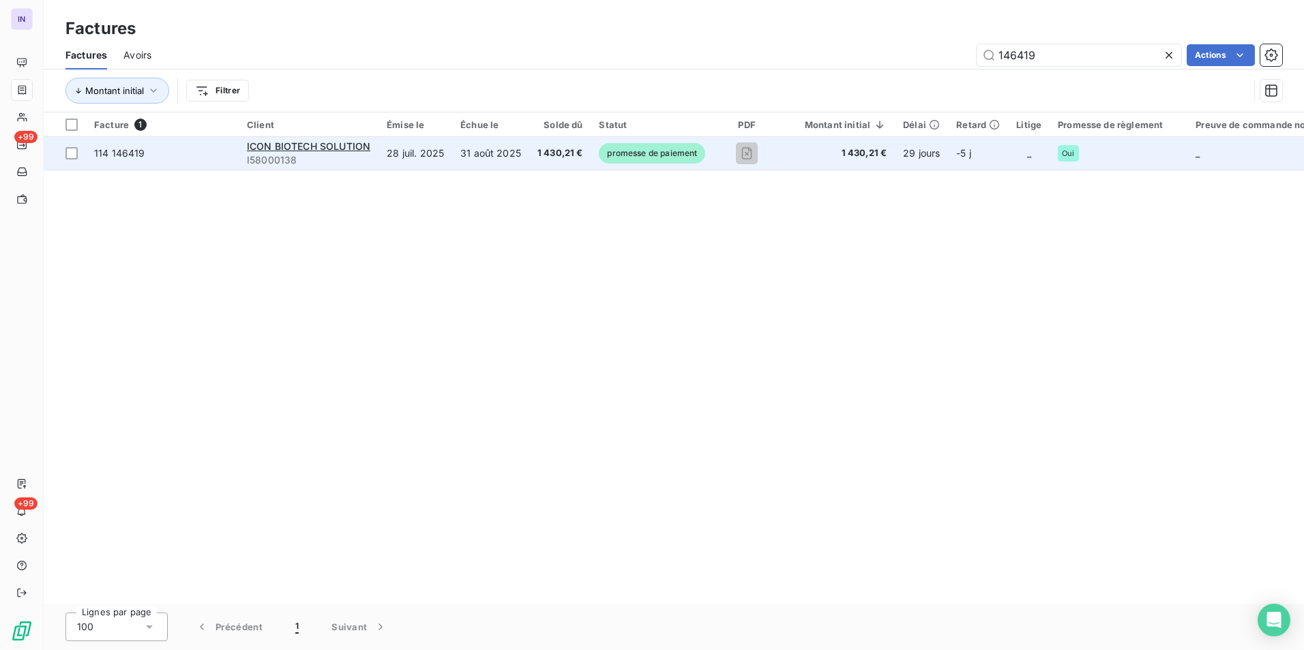
type input "146419"
click at [556, 155] on span "1 430,21 €" at bounding box center [560, 154] width 46 height 14
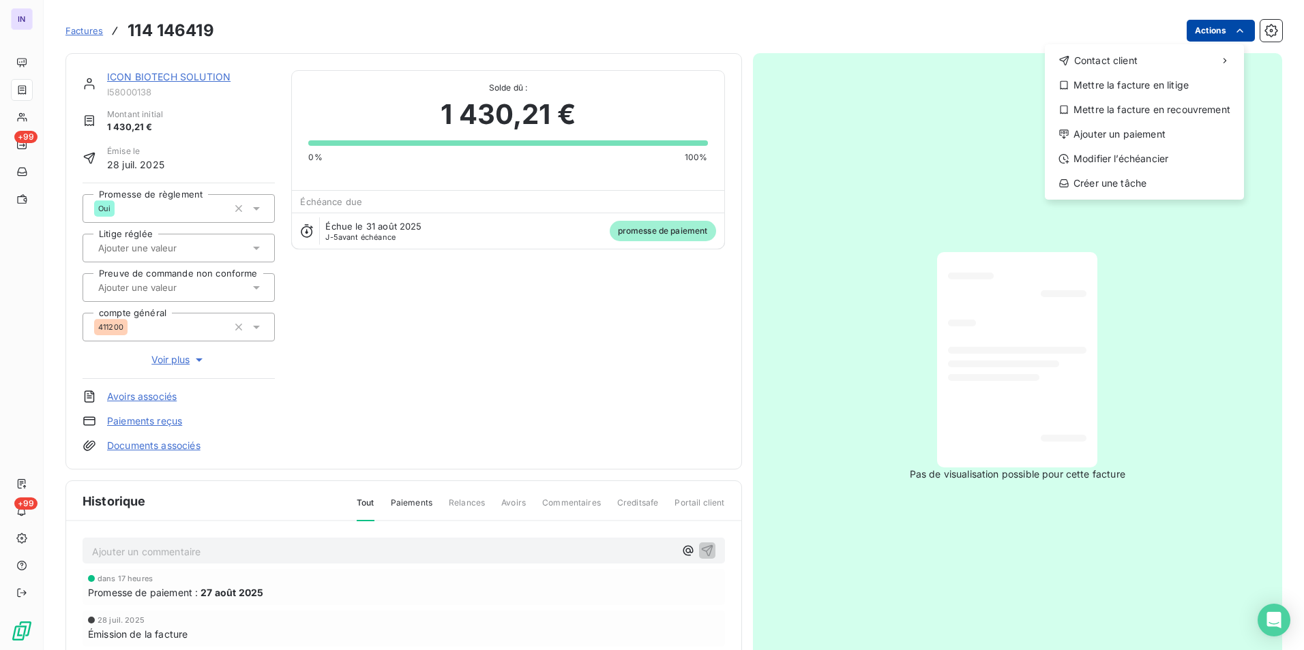
click at [1203, 35] on html "IN +99 +99 Factures 114 146419 Actions Contact client Mettre la facture en liti…" at bounding box center [652, 325] width 1304 height 650
click at [1102, 138] on div "Ajouter un paiement" at bounding box center [1144, 134] width 188 height 22
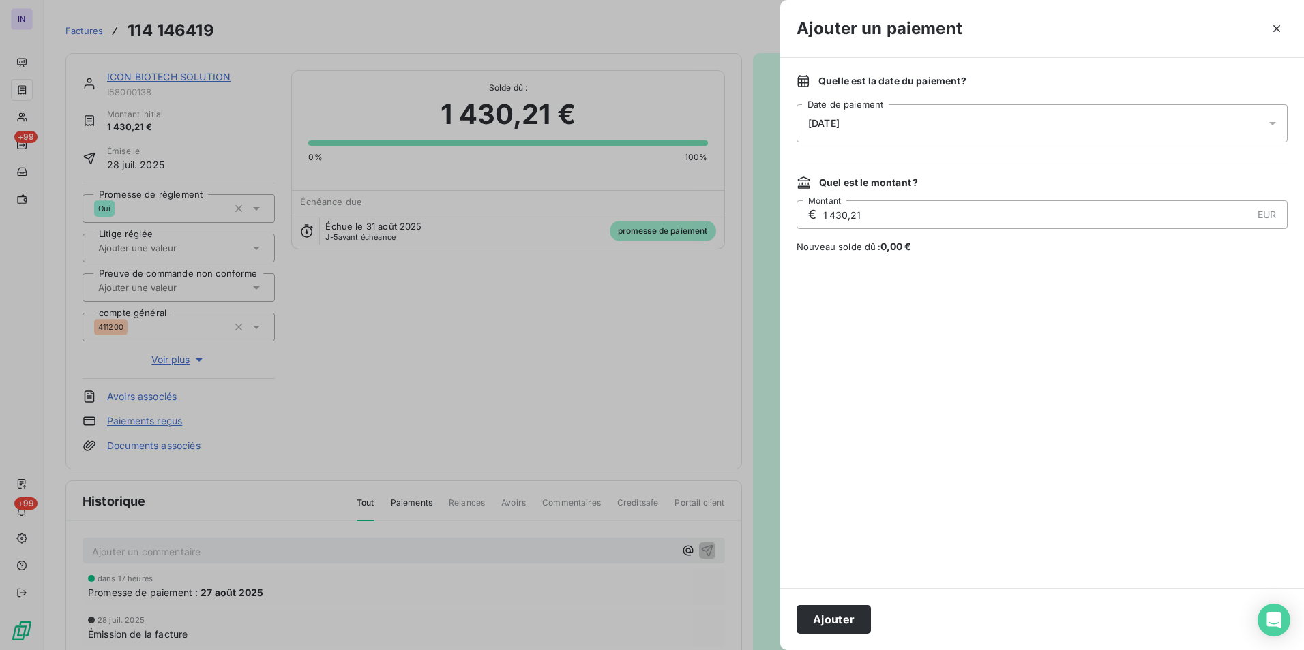
click at [906, 128] on div "26/08/2025" at bounding box center [1041, 123] width 491 height 38
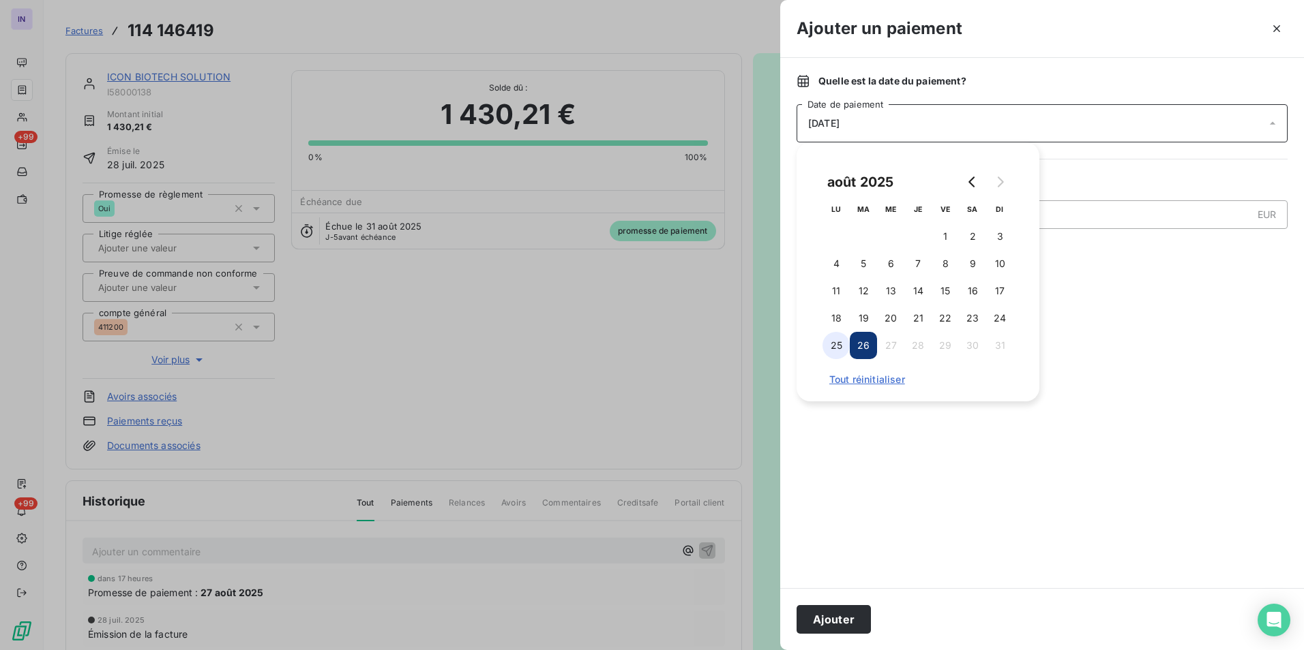
click at [832, 349] on button "25" at bounding box center [835, 345] width 27 height 27
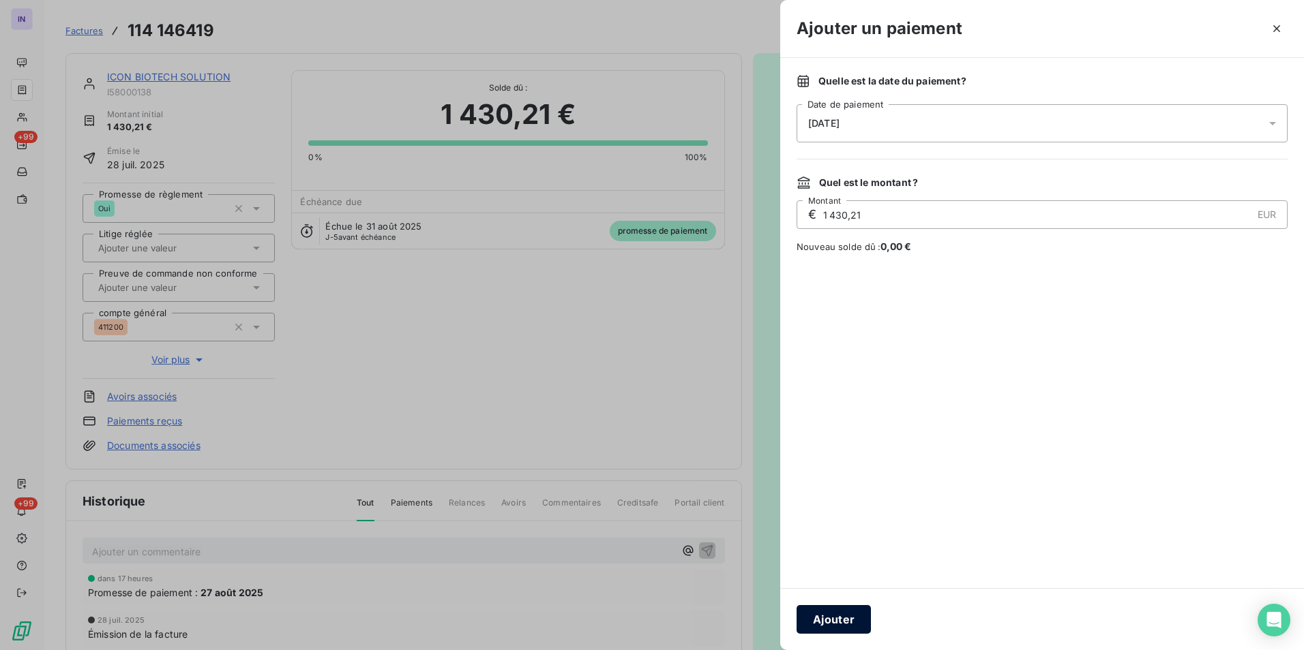
click at [841, 608] on button "Ajouter" at bounding box center [833, 619] width 74 height 29
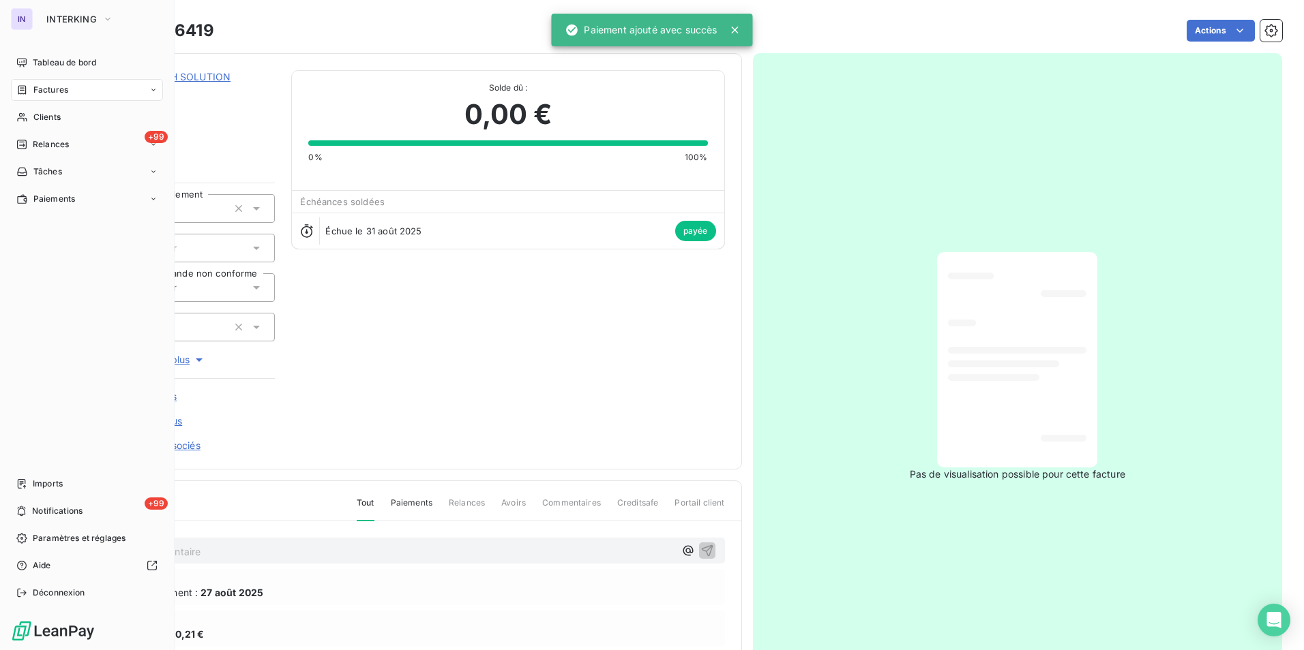
click at [50, 89] on span "Factures" at bounding box center [50, 90] width 35 height 12
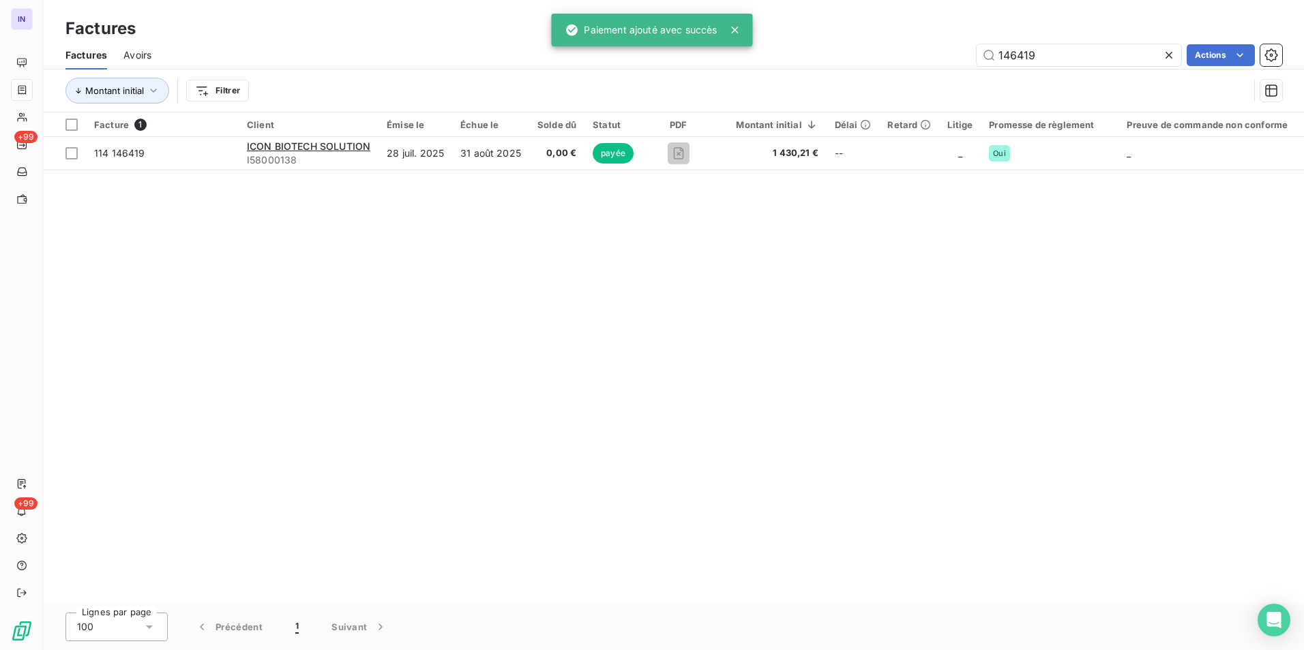
drag, startPoint x: 1060, startPoint y: 55, endPoint x: 934, endPoint y: 56, distance: 126.1
click at [934, 56] on div "146419 Actions" at bounding box center [725, 55] width 1114 height 22
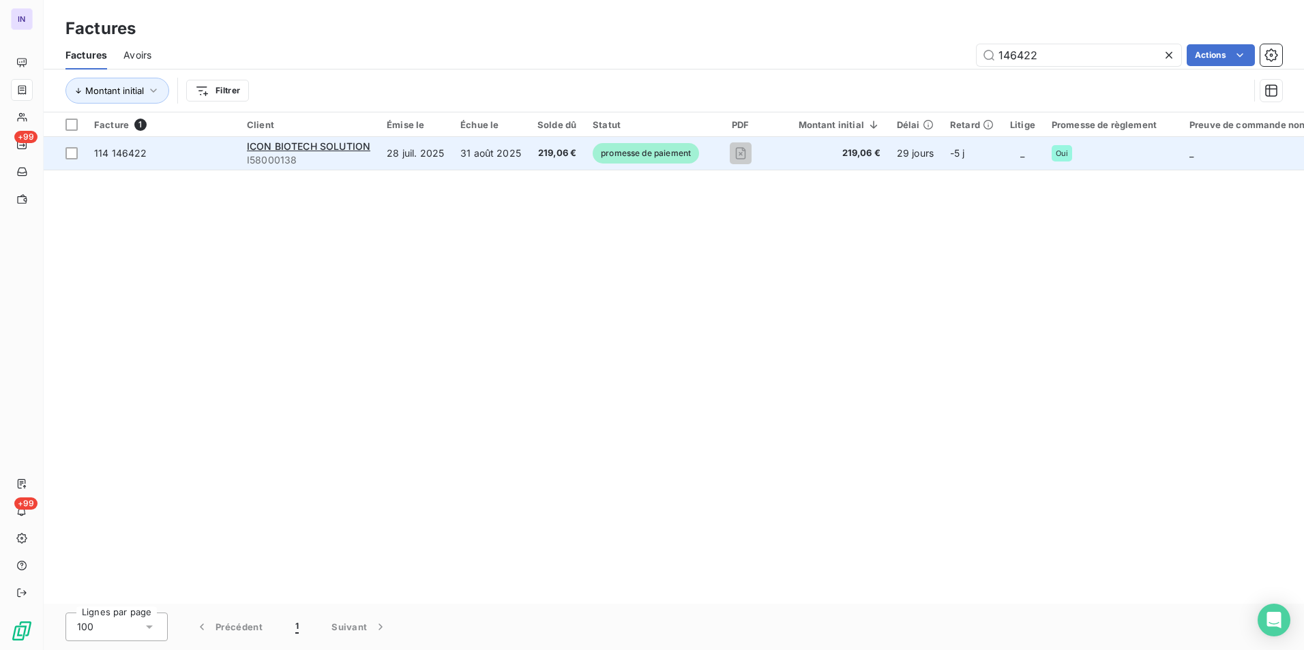
type input "146422"
click at [500, 156] on td "31 août 2025" at bounding box center [490, 153] width 77 height 33
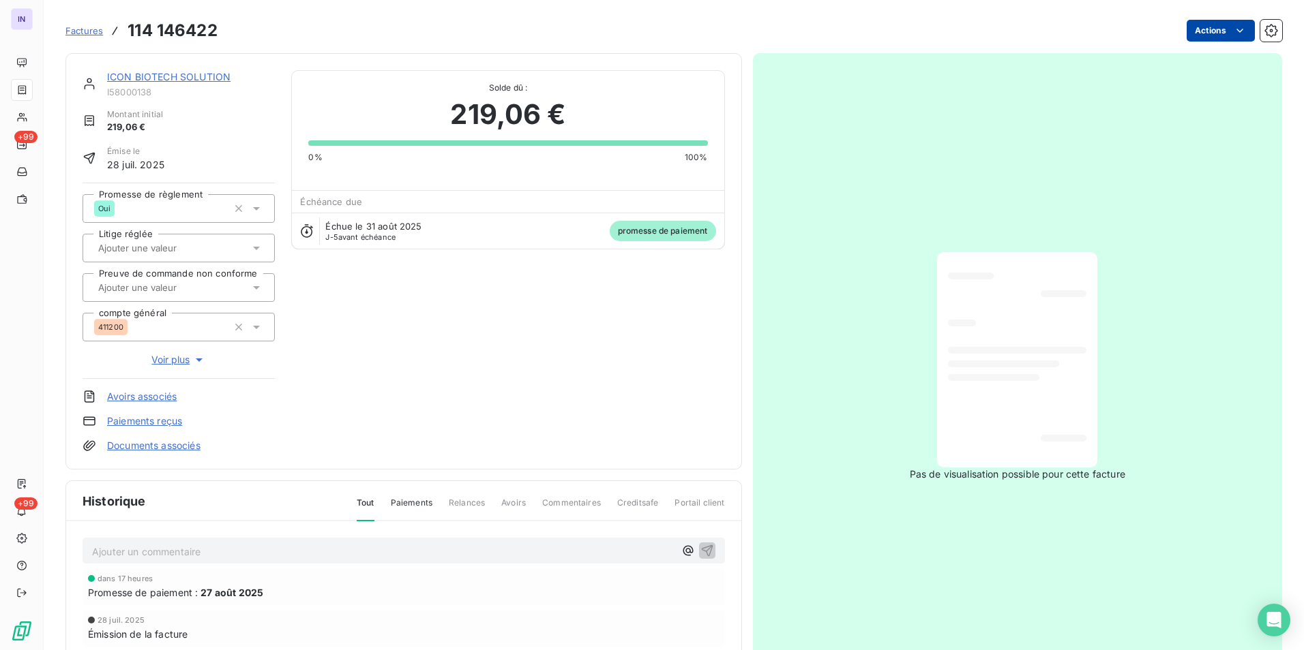
click at [1190, 29] on html "IN +99 +99 Factures 114 146422 Actions ICON BIOTECH SOLUTION I58000138 Montant …" at bounding box center [652, 325] width 1304 height 650
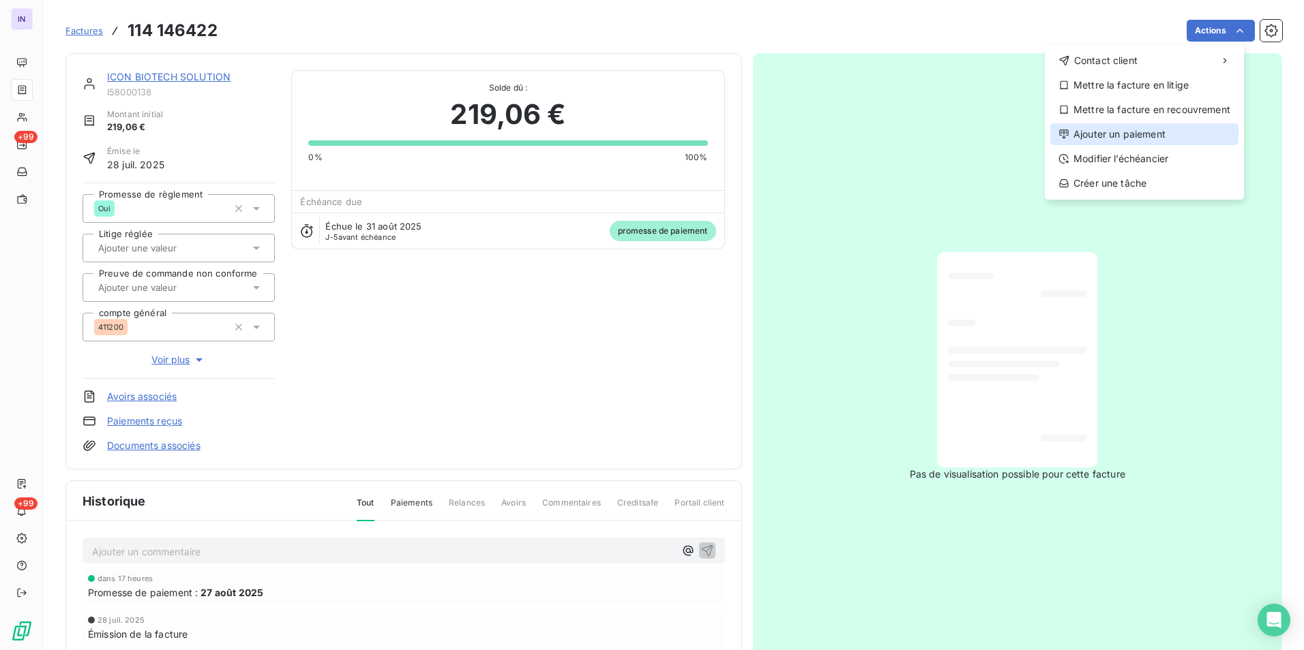
click at [1072, 136] on div "Ajouter un paiement" at bounding box center [1144, 134] width 188 height 22
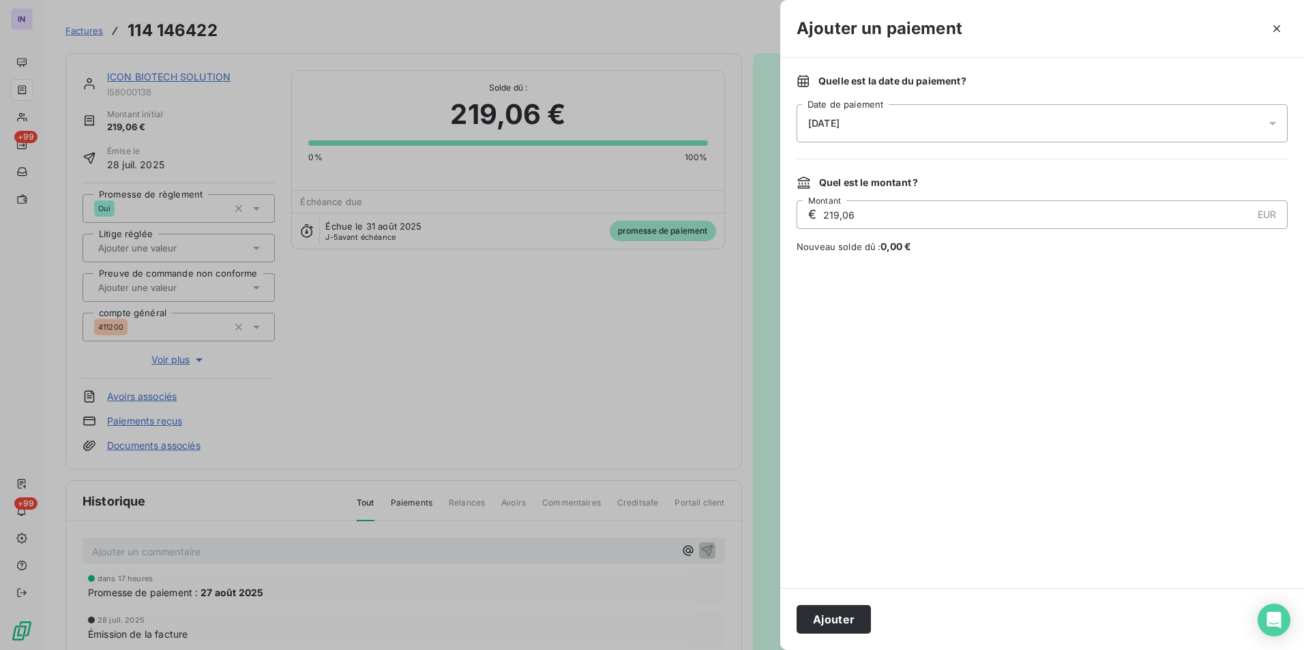
click at [951, 130] on div "26/08/2025" at bounding box center [1041, 123] width 491 height 38
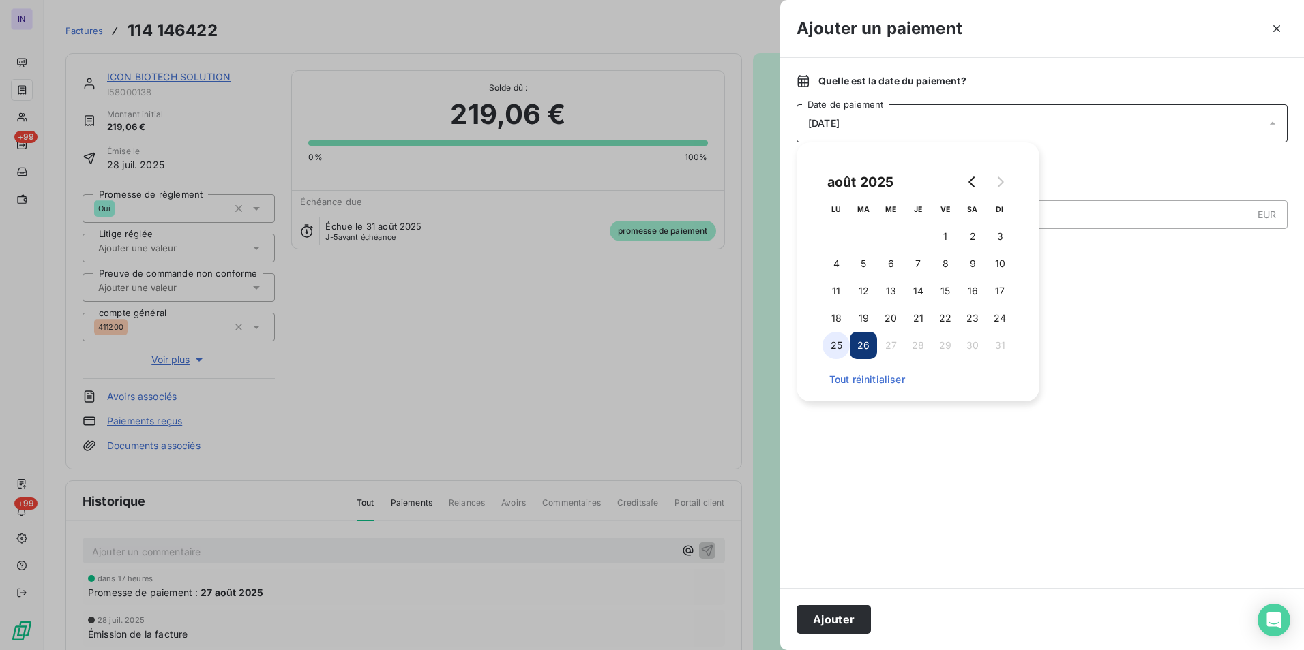
click at [834, 346] on button "25" at bounding box center [835, 345] width 27 height 27
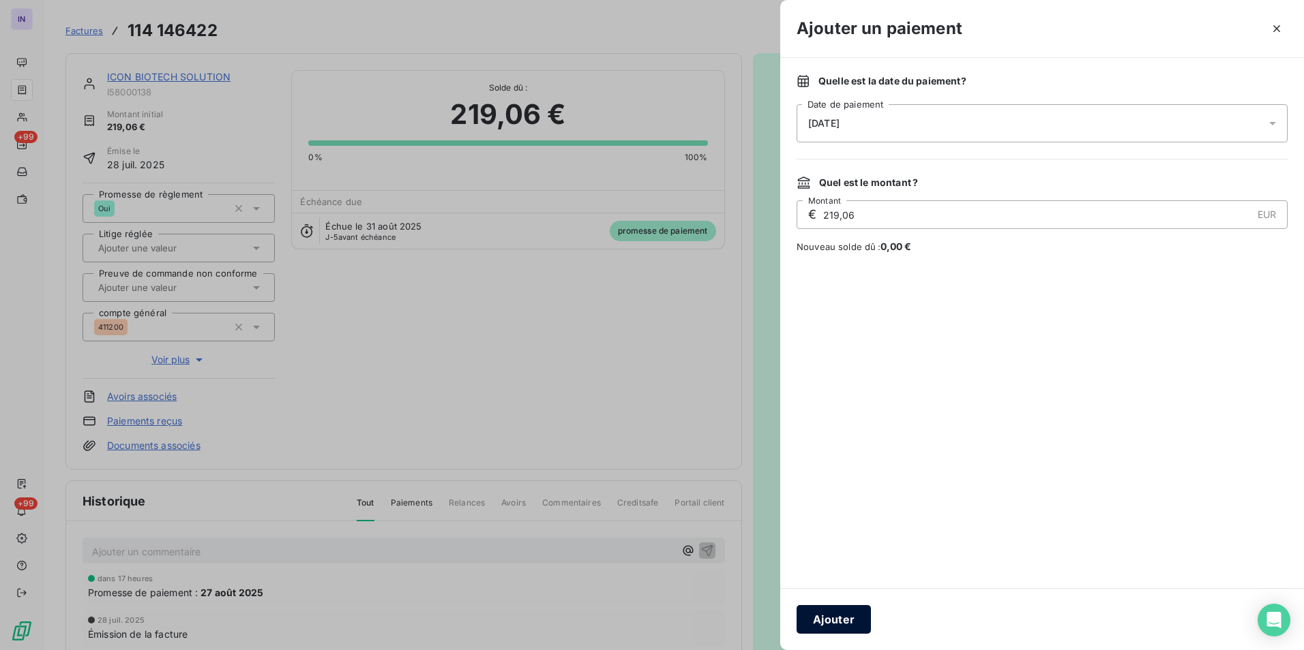
click at [839, 620] on button "Ajouter" at bounding box center [833, 619] width 74 height 29
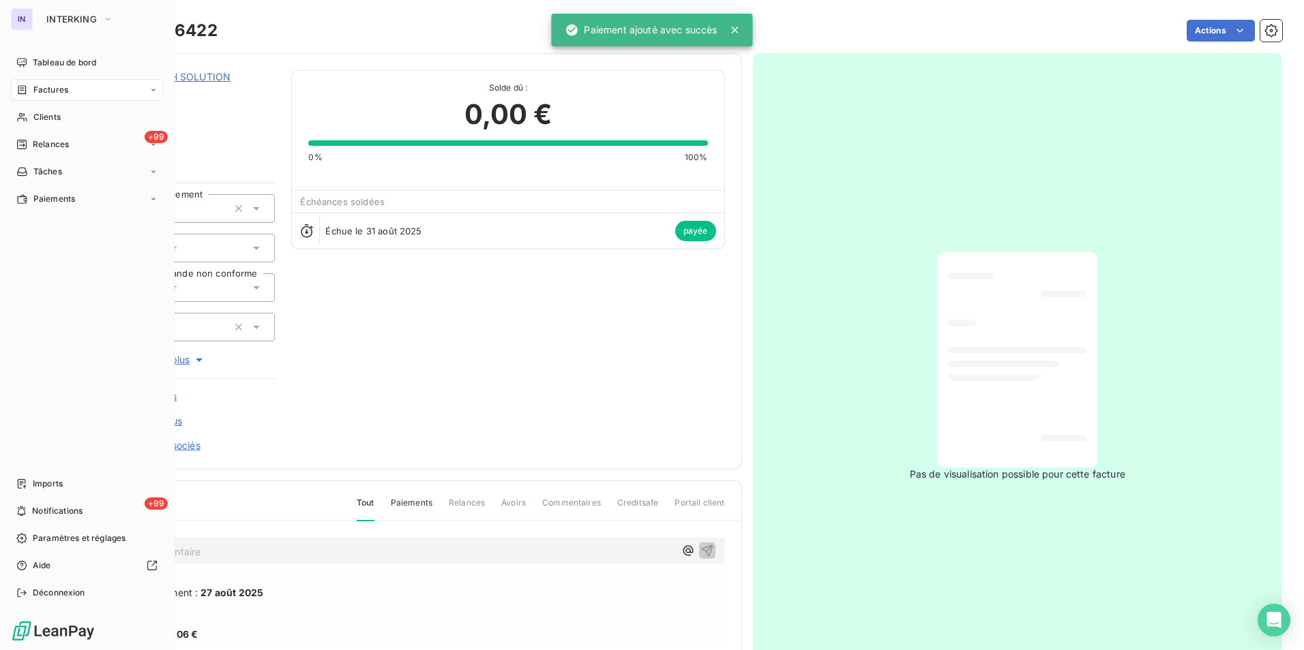
click at [57, 92] on span "Factures" at bounding box center [50, 90] width 35 height 12
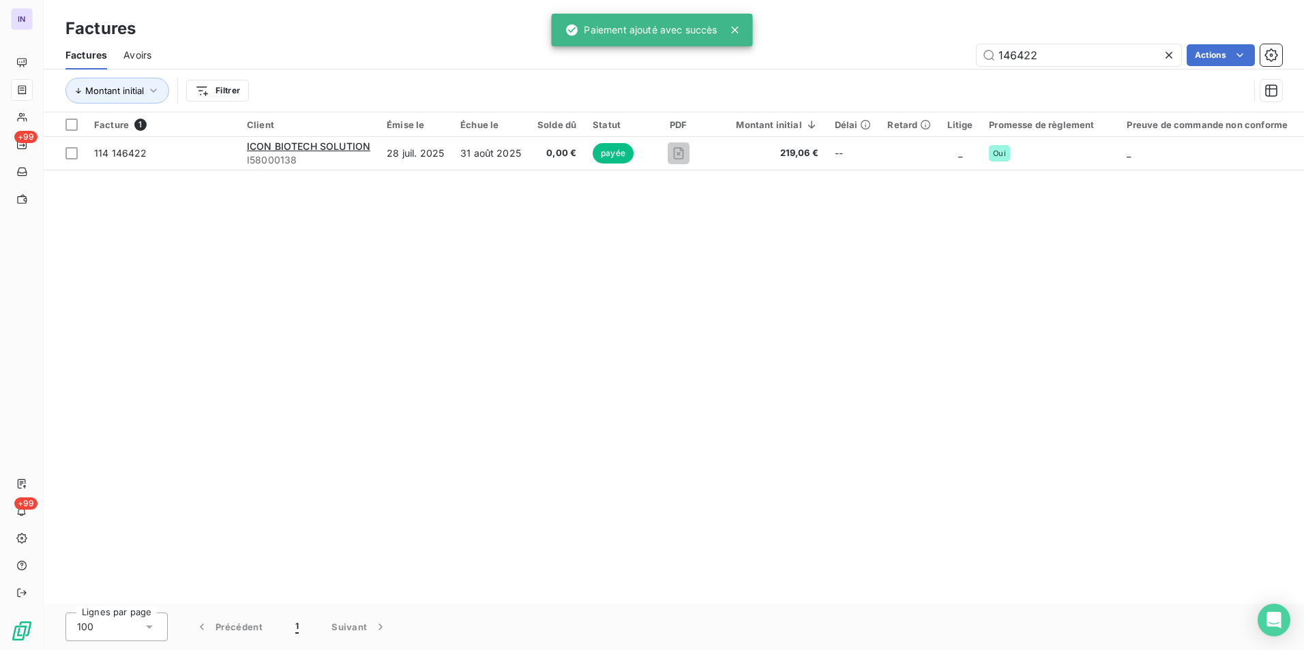
drag, startPoint x: 1057, startPoint y: 54, endPoint x: 868, endPoint y: 49, distance: 188.9
click at [869, 49] on div "146422 Actions" at bounding box center [725, 55] width 1114 height 22
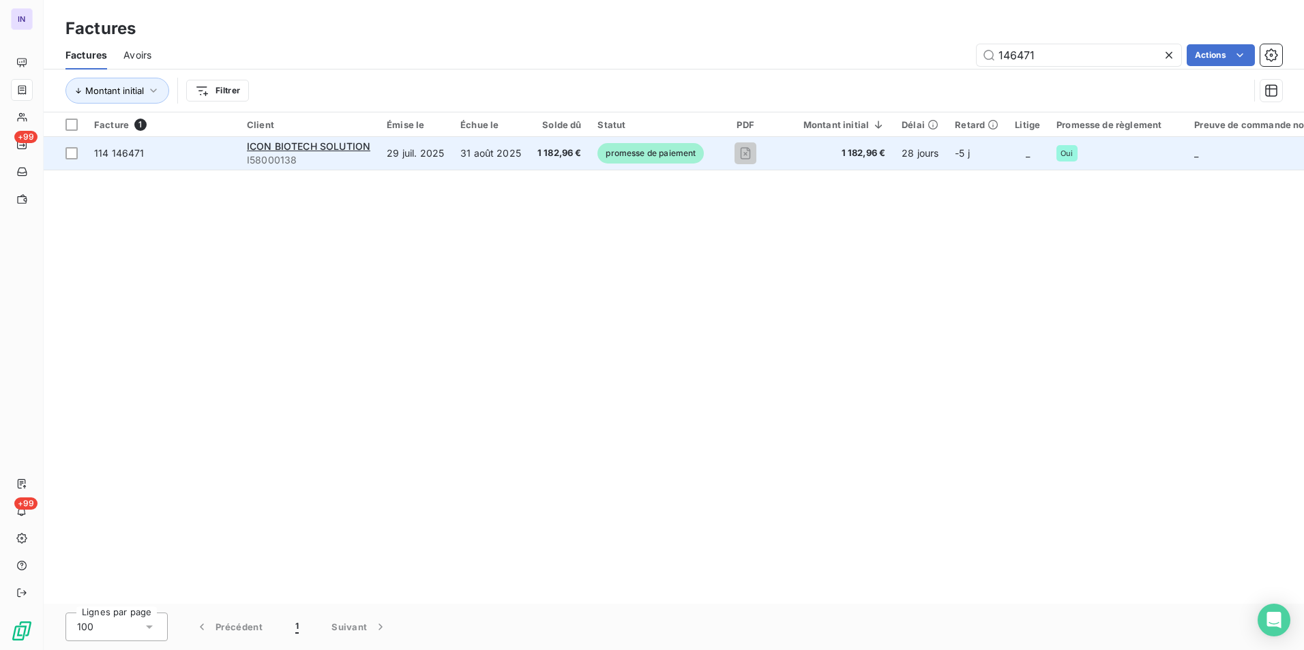
type input "146471"
click at [504, 161] on td "31 août 2025" at bounding box center [490, 153] width 77 height 33
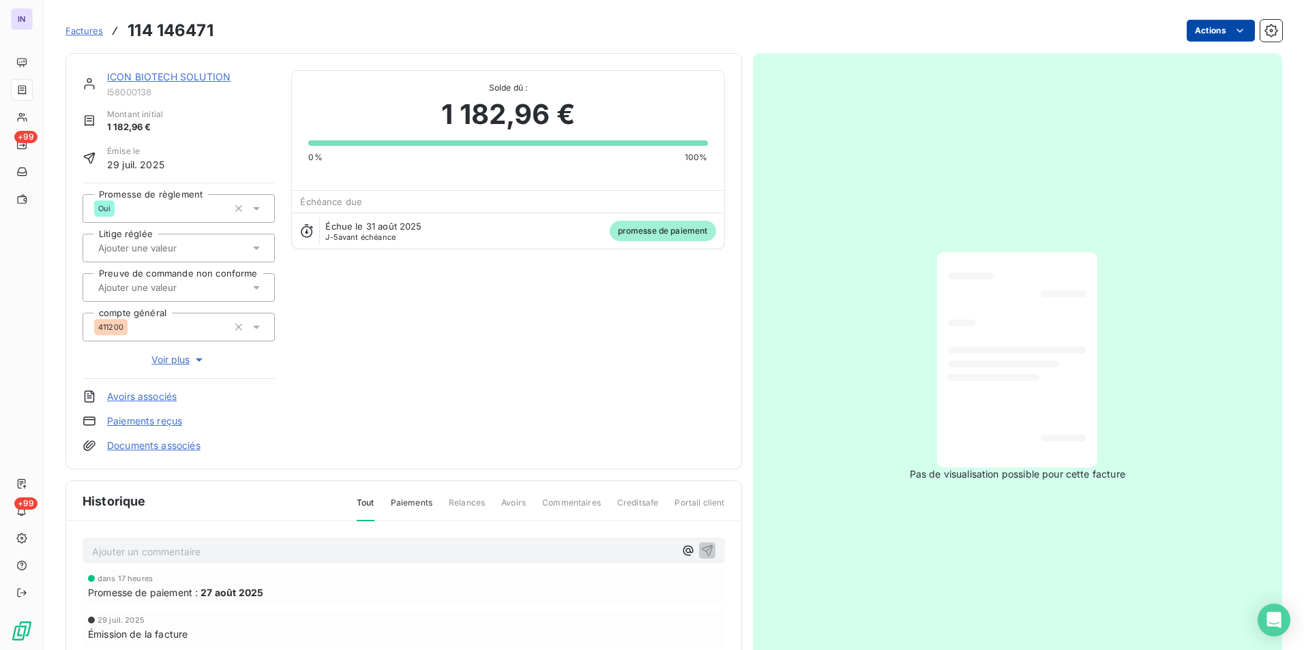
click at [1207, 33] on html "IN +99 +99 Factures 114 146471 Actions ICON BIOTECH SOLUTION I58000138 Montant …" at bounding box center [652, 325] width 1304 height 650
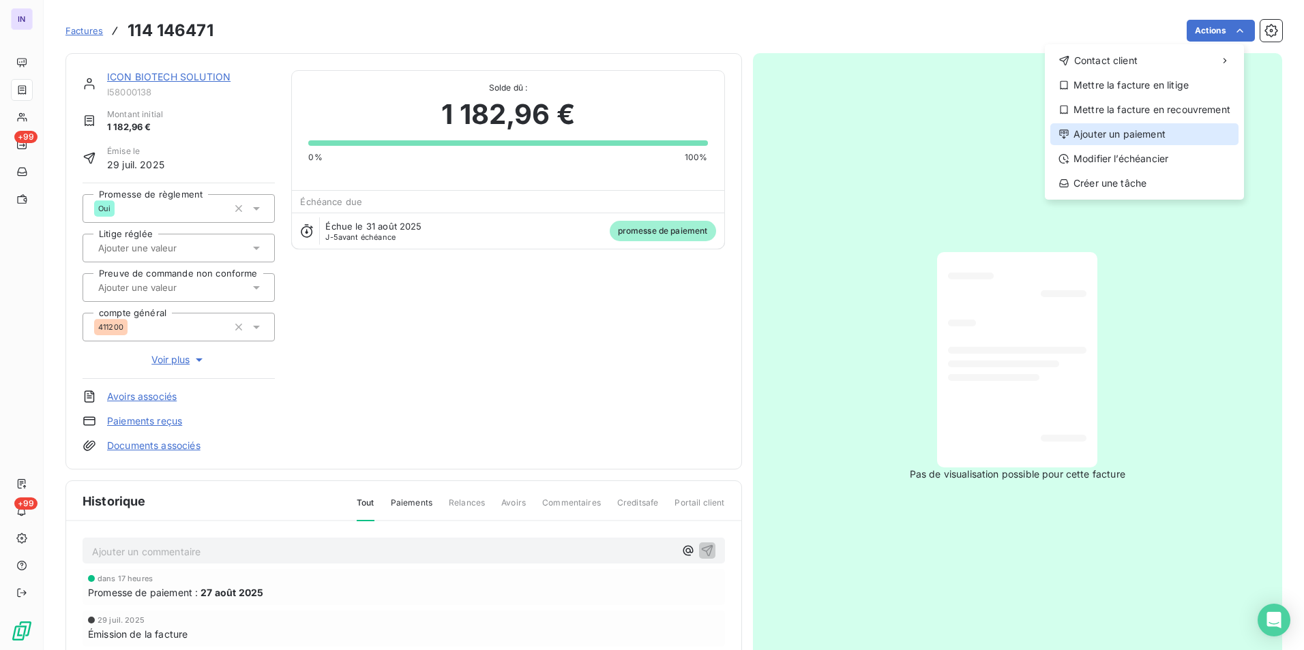
click at [1083, 135] on div "Ajouter un paiement" at bounding box center [1144, 134] width 188 height 22
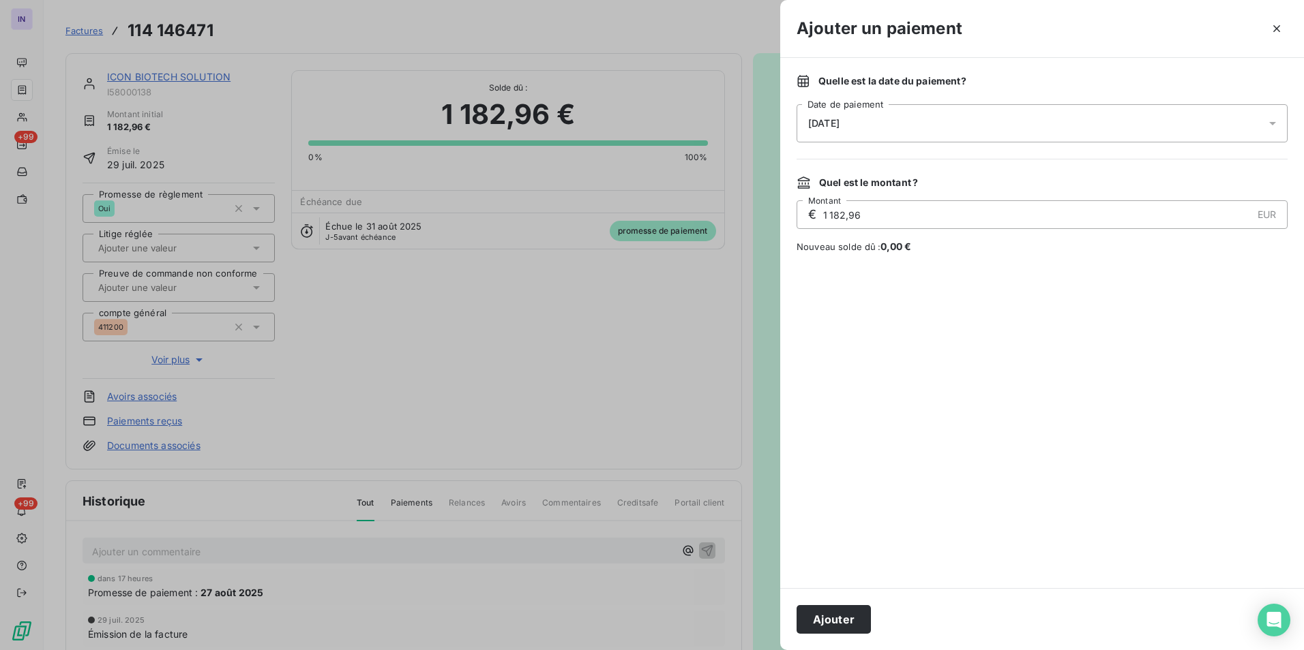
click at [884, 121] on div "26/08/2025" at bounding box center [1041, 123] width 491 height 38
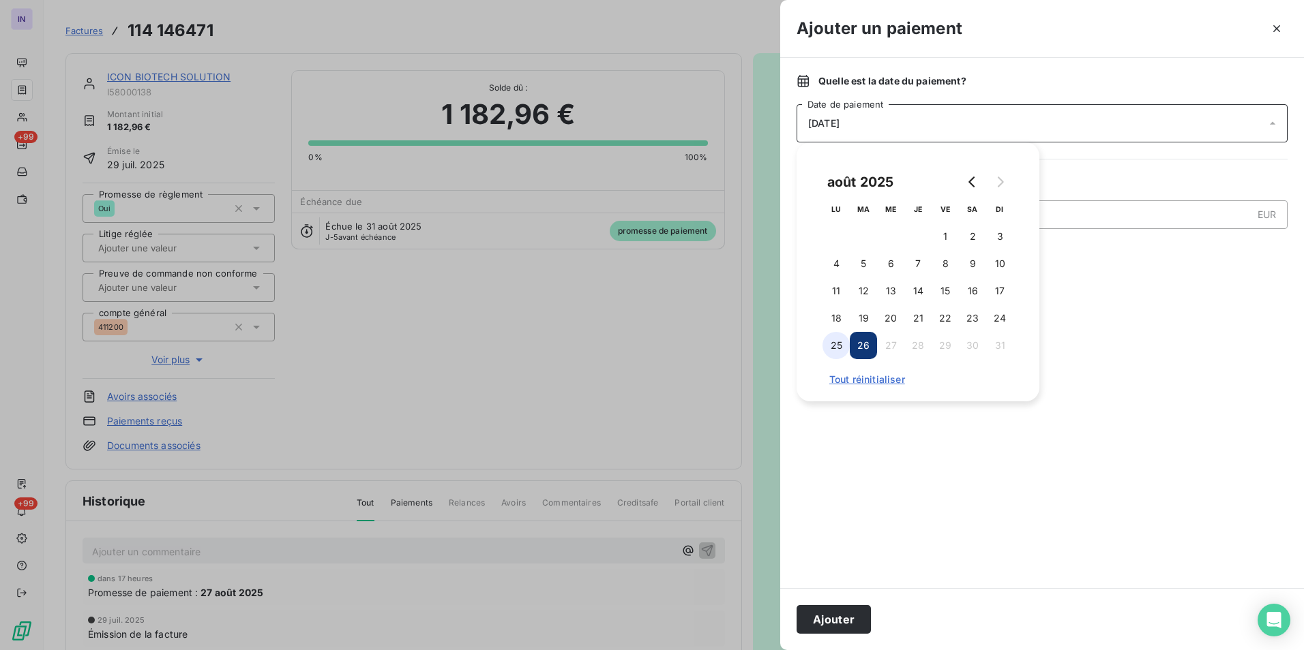
click at [834, 344] on button "25" at bounding box center [835, 345] width 27 height 27
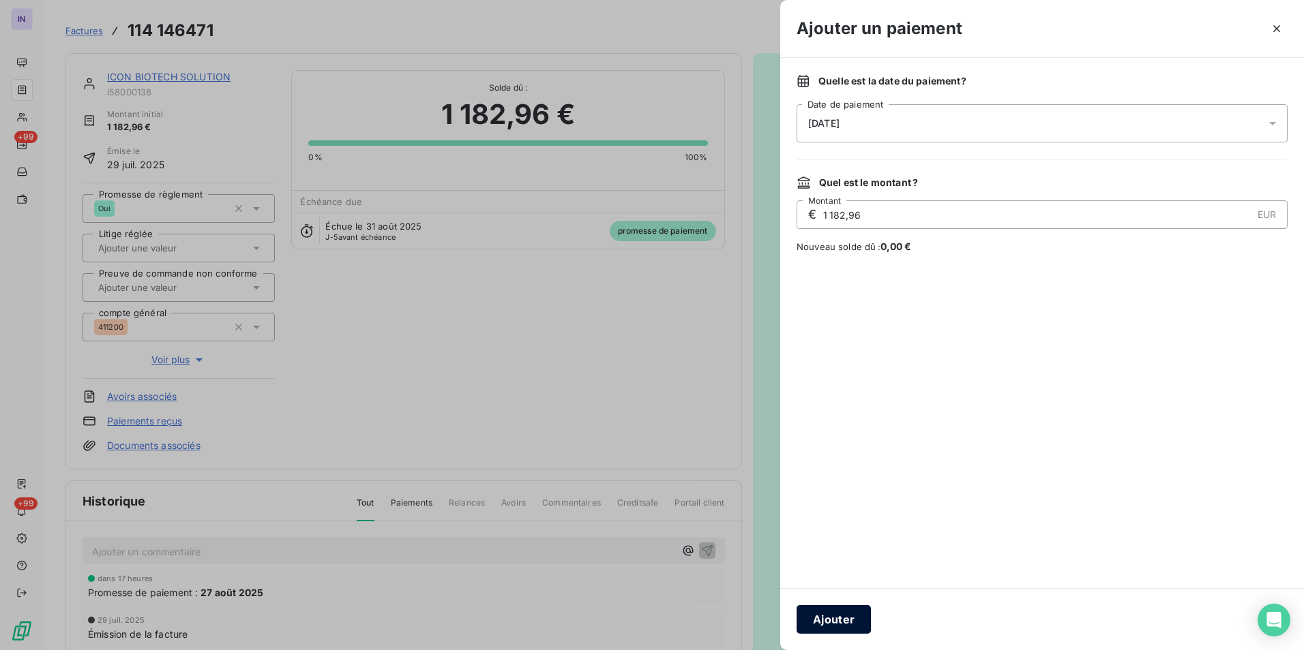
click at [835, 612] on button "Ajouter" at bounding box center [833, 619] width 74 height 29
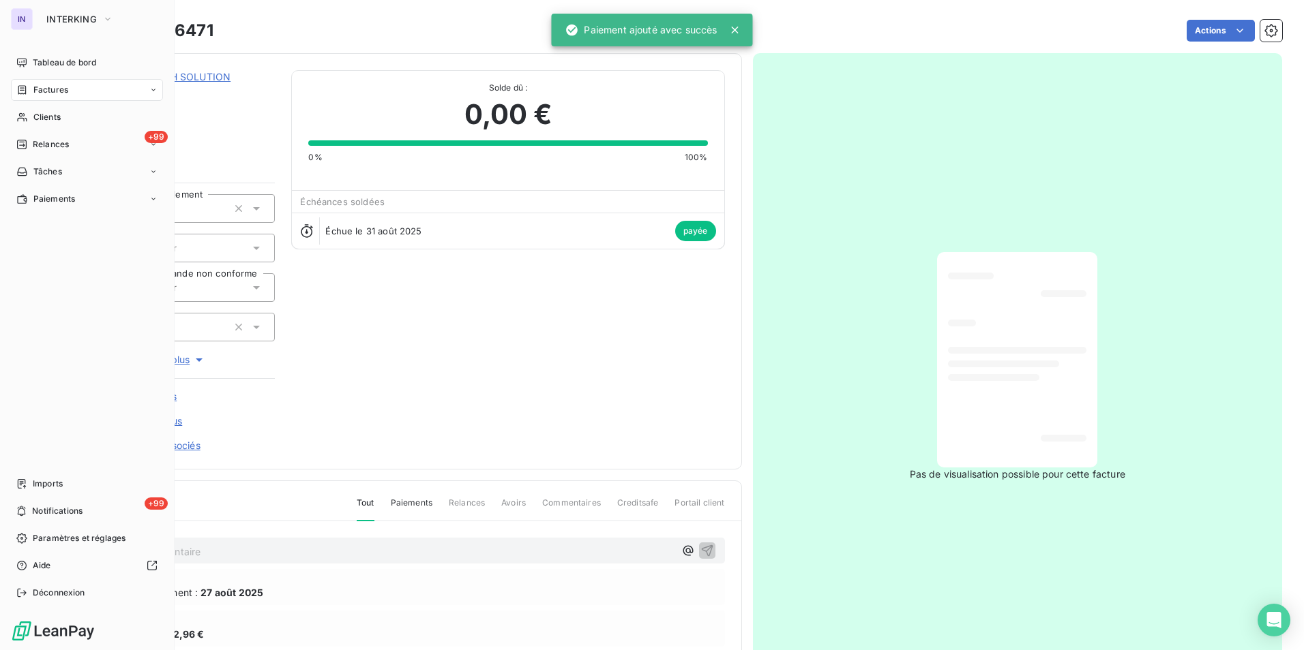
click at [45, 86] on span "Factures" at bounding box center [50, 90] width 35 height 12
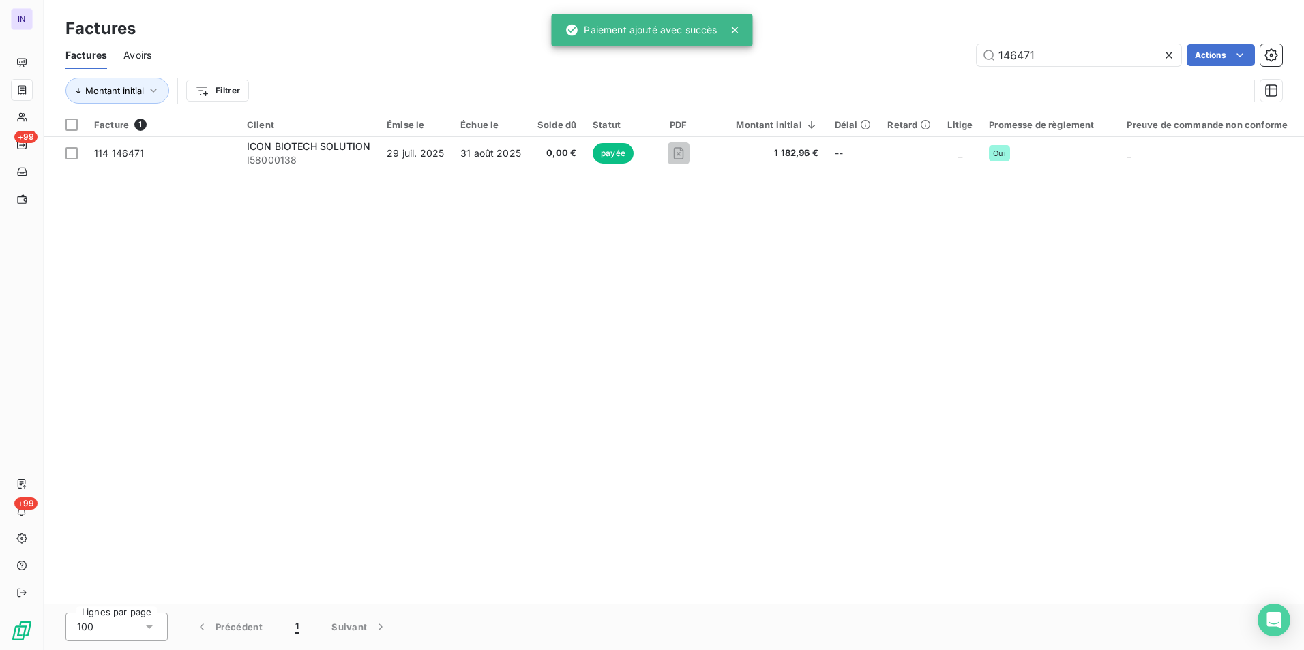
drag, startPoint x: 1074, startPoint y: 52, endPoint x: 867, endPoint y: 27, distance: 208.9
click at [877, 43] on div "Factures Avoirs 146471 Actions" at bounding box center [674, 55] width 1260 height 29
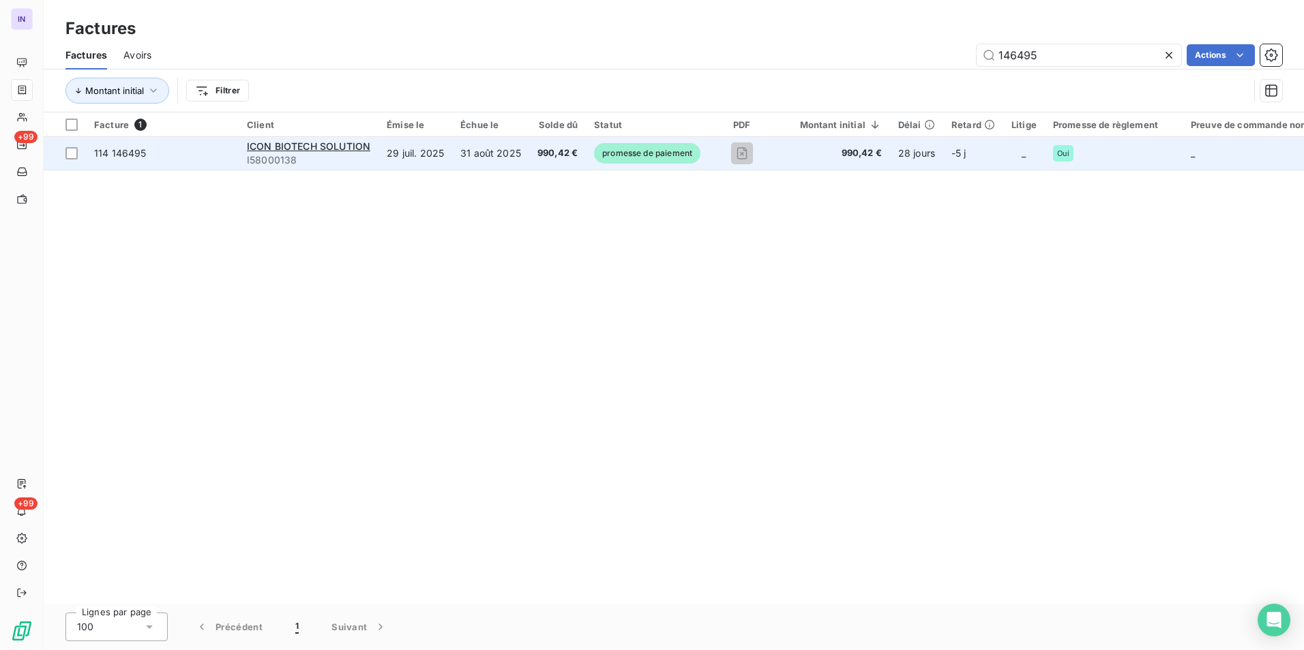
type input "146495"
click at [567, 150] on span "990,42 €" at bounding box center [557, 154] width 40 height 14
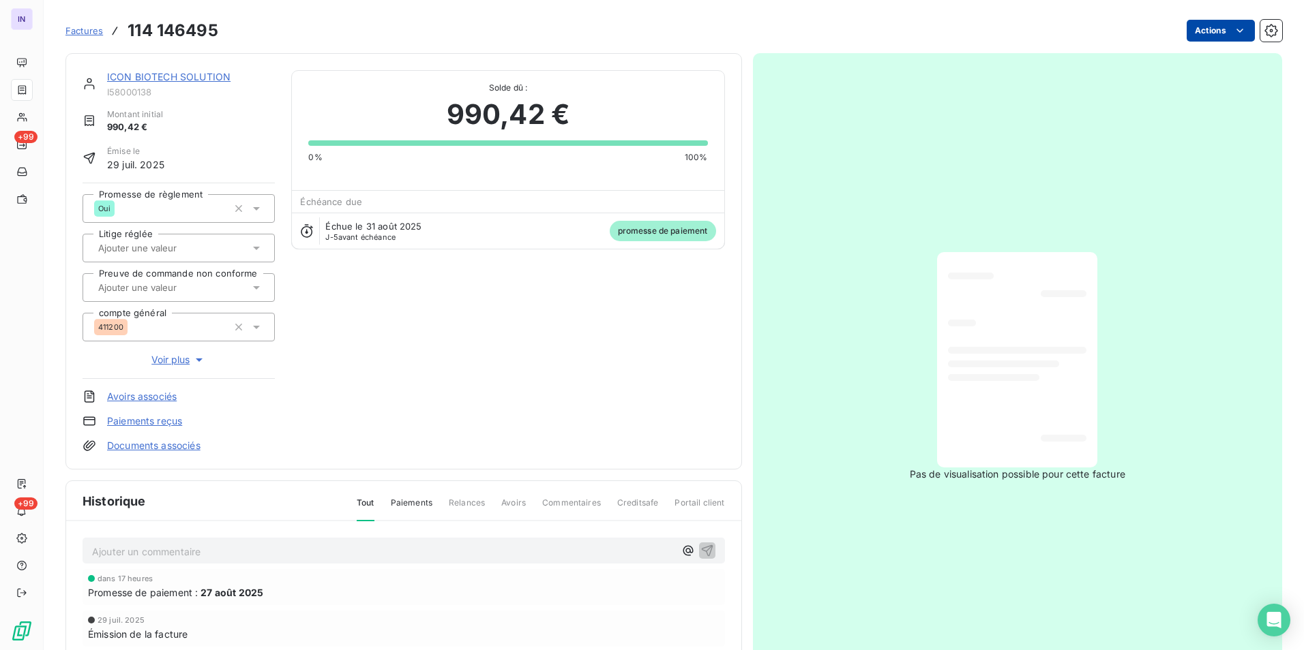
click at [1205, 37] on html "IN +99 +99 Factures 114 146495 Actions ICON BIOTECH SOLUTION I58000138 Montant …" at bounding box center [652, 325] width 1304 height 650
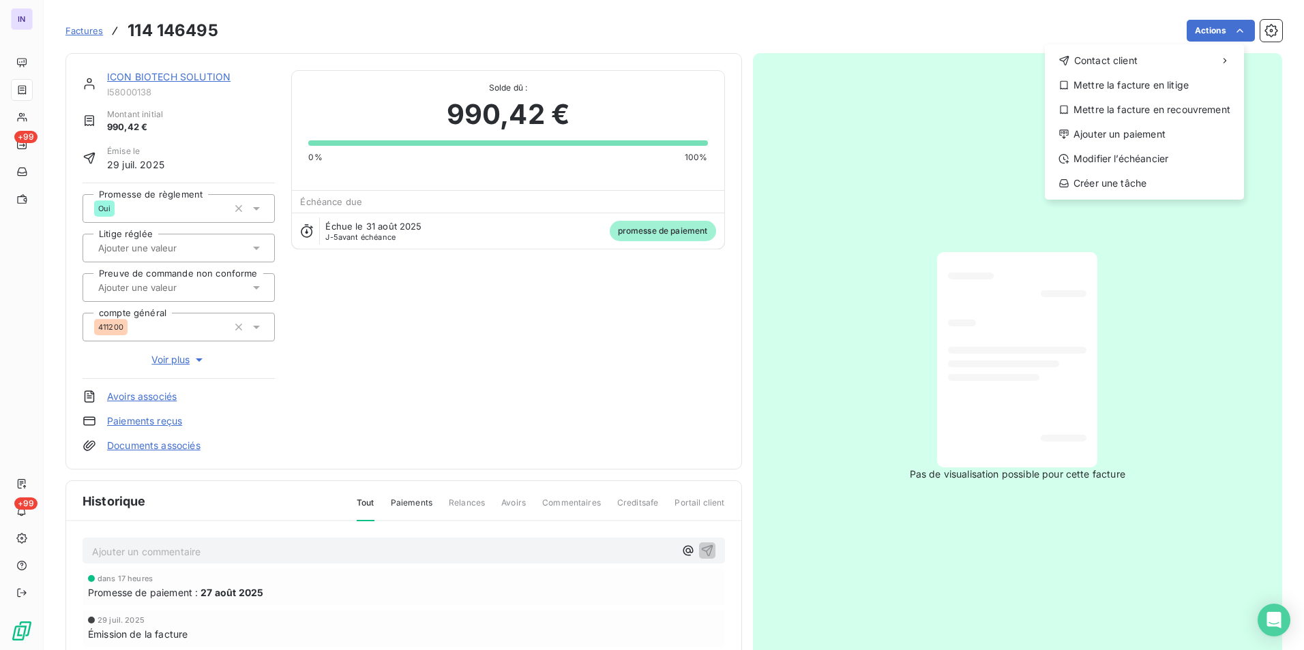
click at [1096, 123] on div "Contact client Mettre la facture en litige Mettre la facture en recouvrement Aj…" at bounding box center [1143, 121] width 199 height 155
click at [1104, 130] on div "Ajouter un paiement" at bounding box center [1144, 134] width 188 height 22
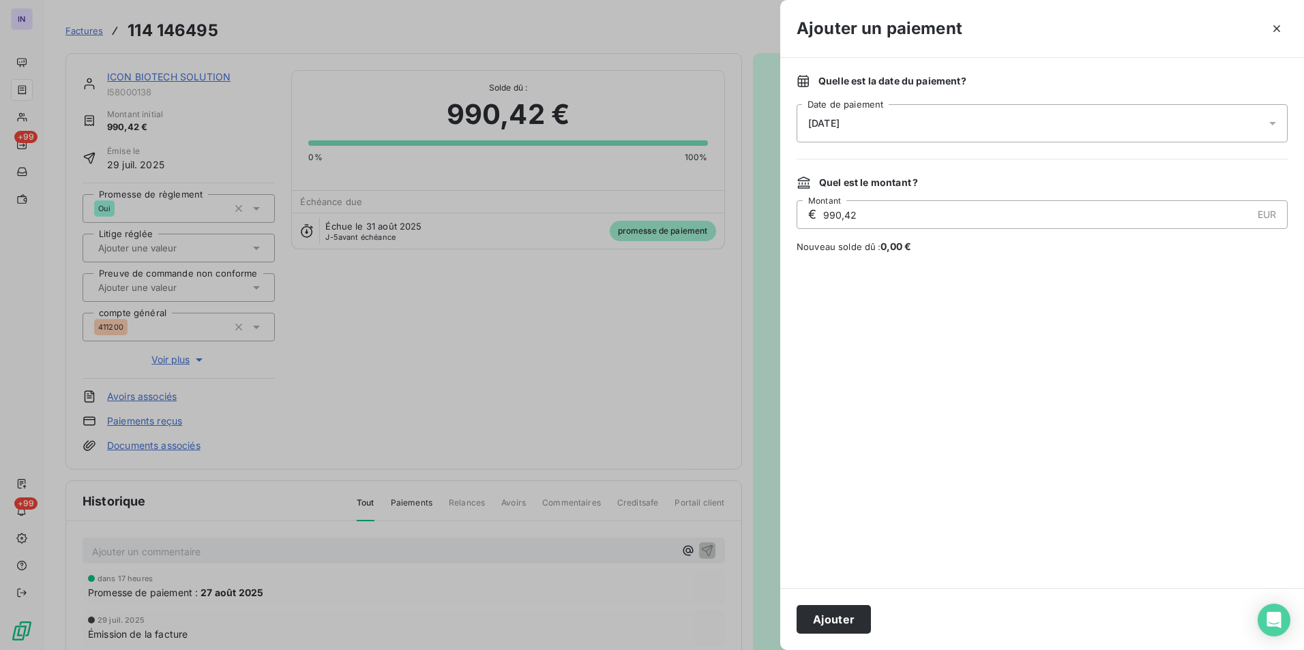
click at [864, 127] on div "26/08/2025" at bounding box center [1041, 123] width 491 height 38
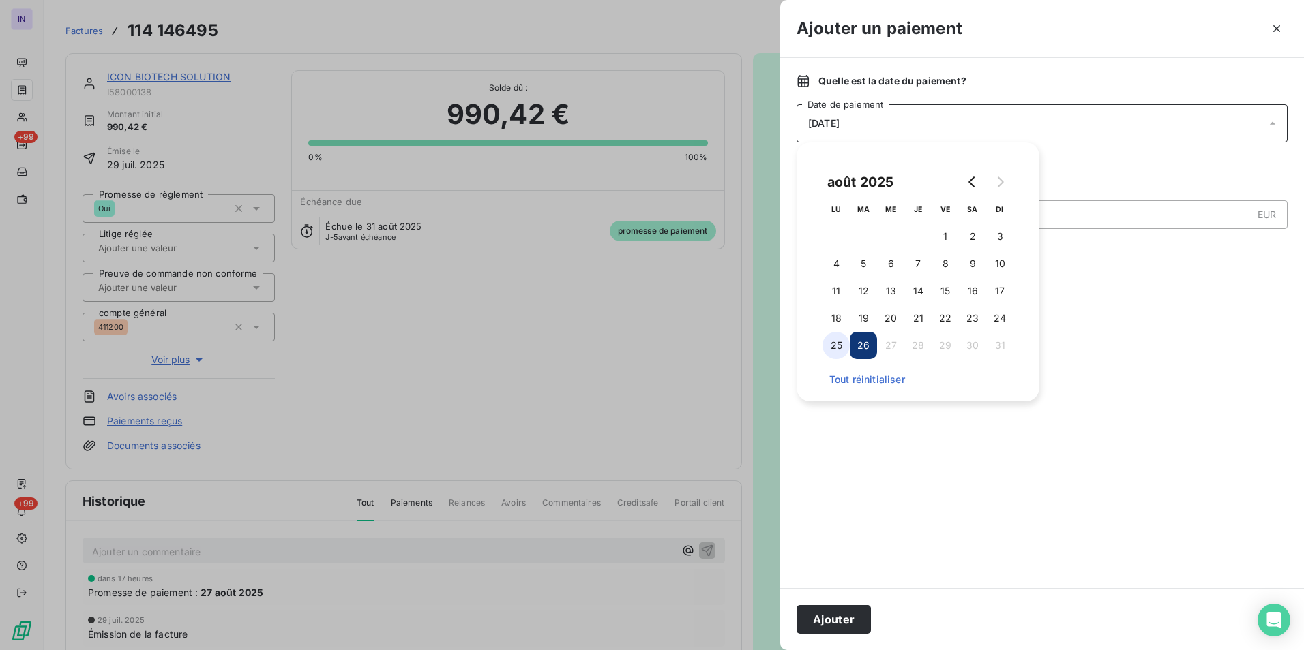
click at [828, 346] on button "25" at bounding box center [835, 345] width 27 height 27
click at [858, 624] on button "Ajouter" at bounding box center [833, 619] width 74 height 29
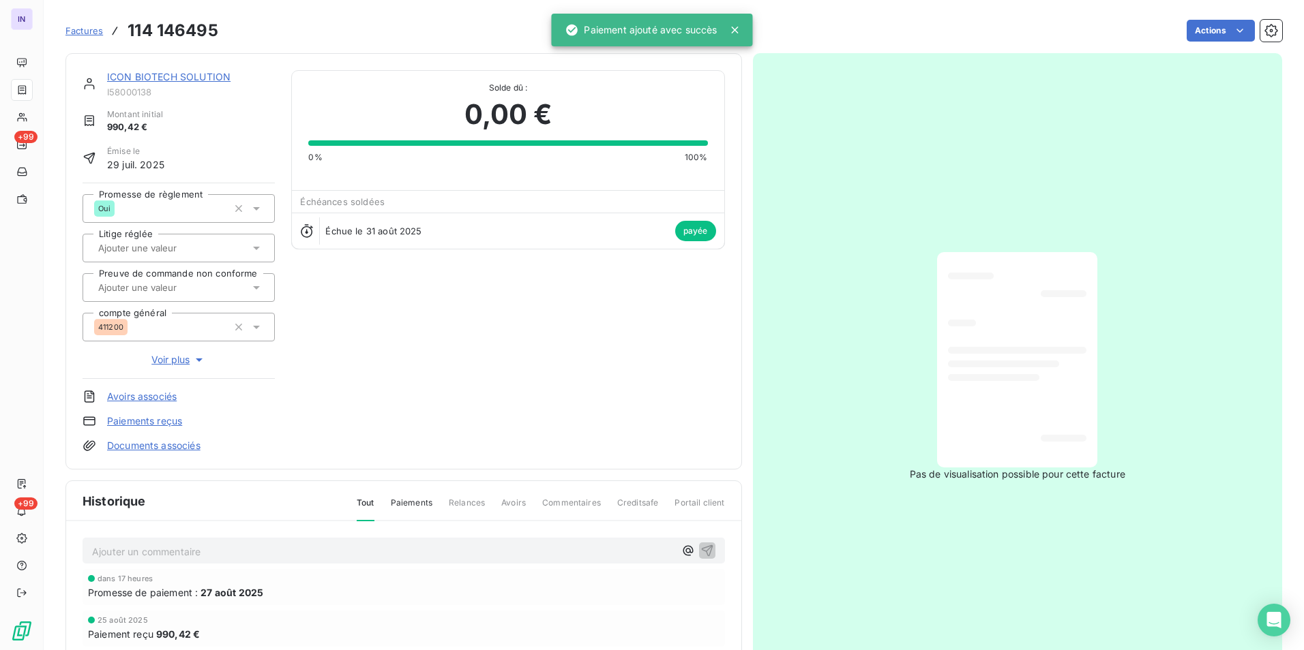
click at [207, 74] on link "ICON BIOTECH SOLUTION" at bounding box center [168, 77] width 123 height 12
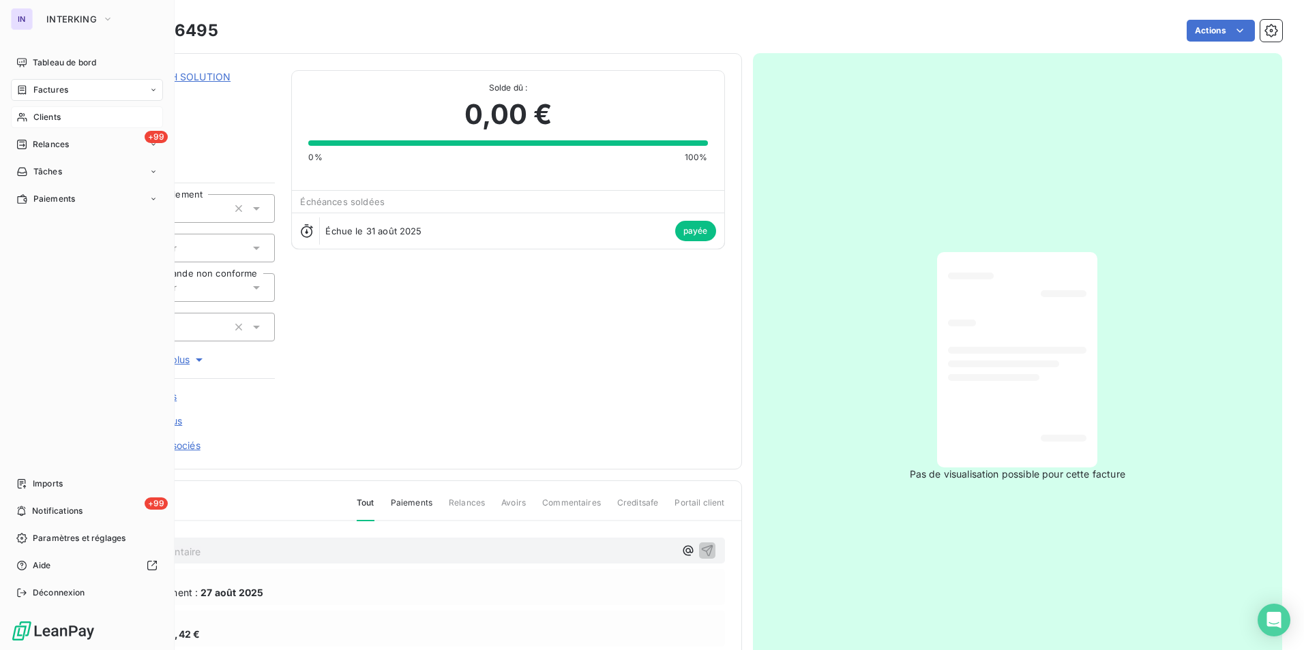
click at [56, 120] on span "Clients" at bounding box center [46, 117] width 27 height 12
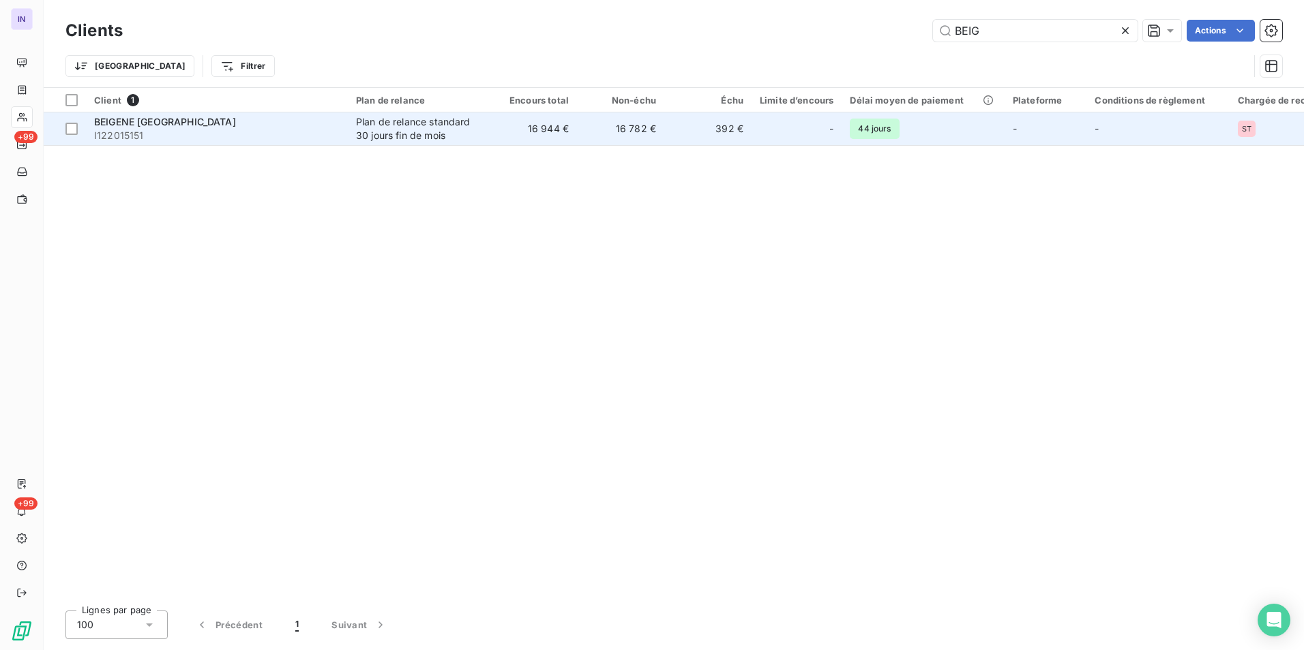
type input "BEIG"
click at [304, 125] on div "BEIGENE [GEOGRAPHIC_DATA]" at bounding box center [216, 122] width 245 height 14
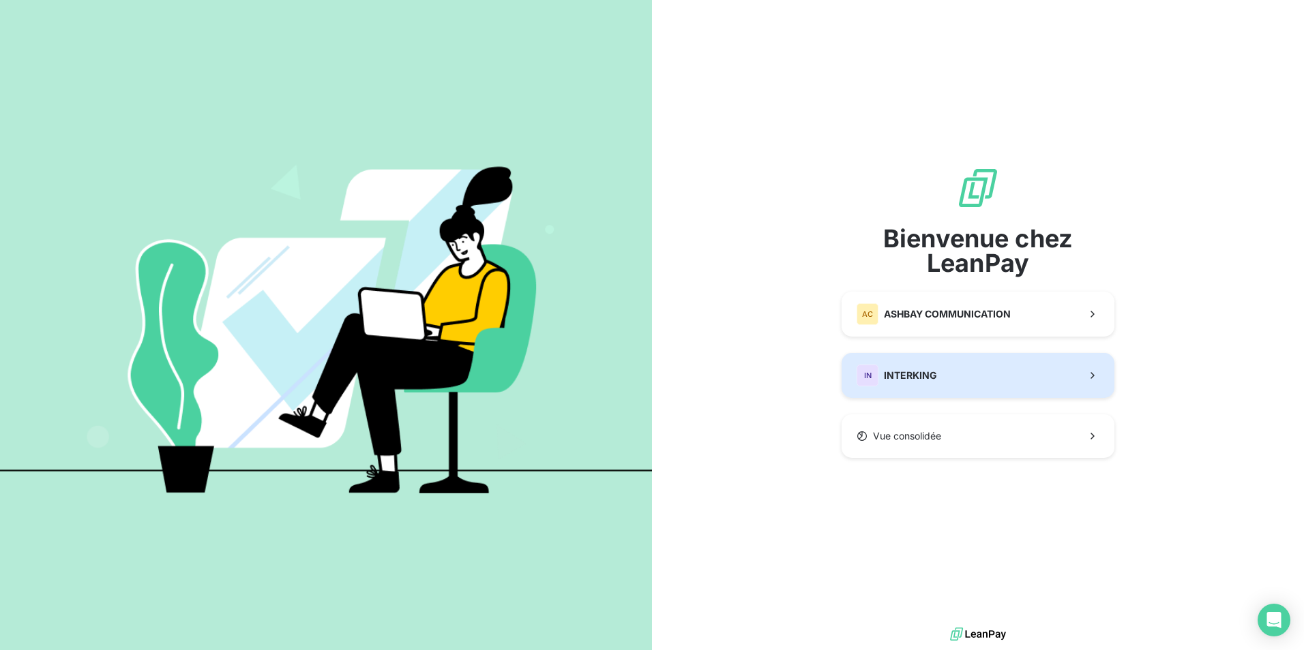
click at [948, 368] on button "IN INTERKING" at bounding box center [977, 375] width 273 height 45
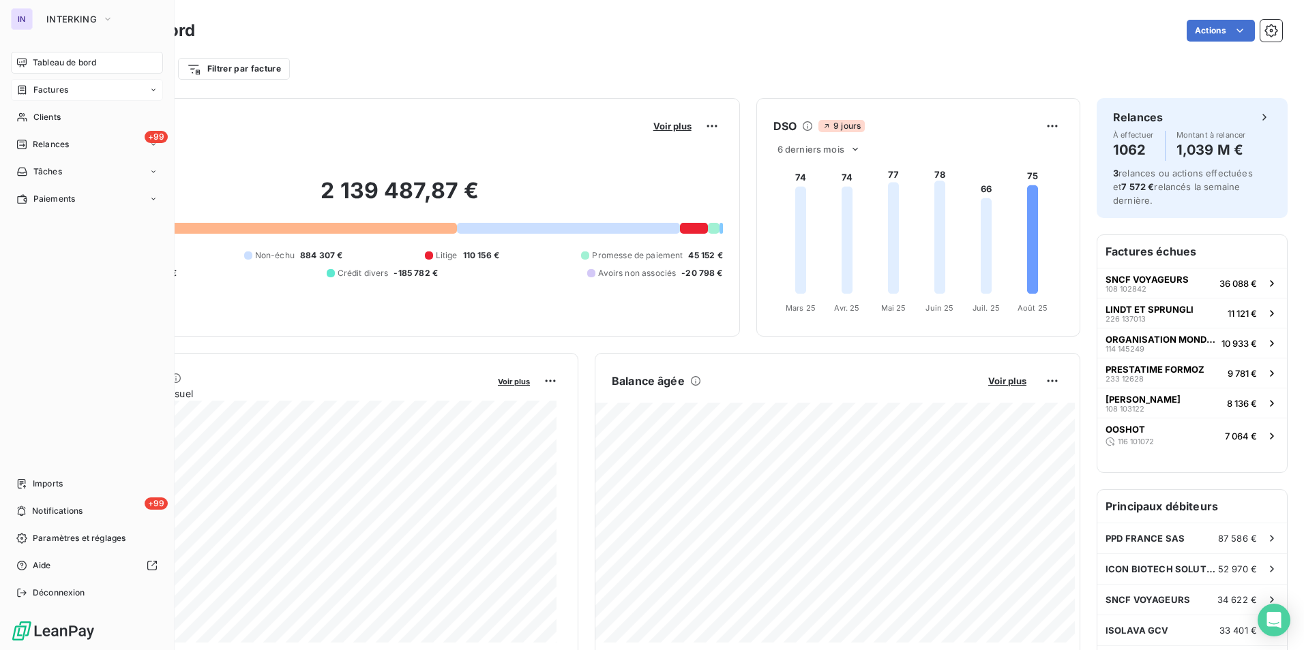
click at [47, 89] on span "Factures" at bounding box center [50, 90] width 35 height 12
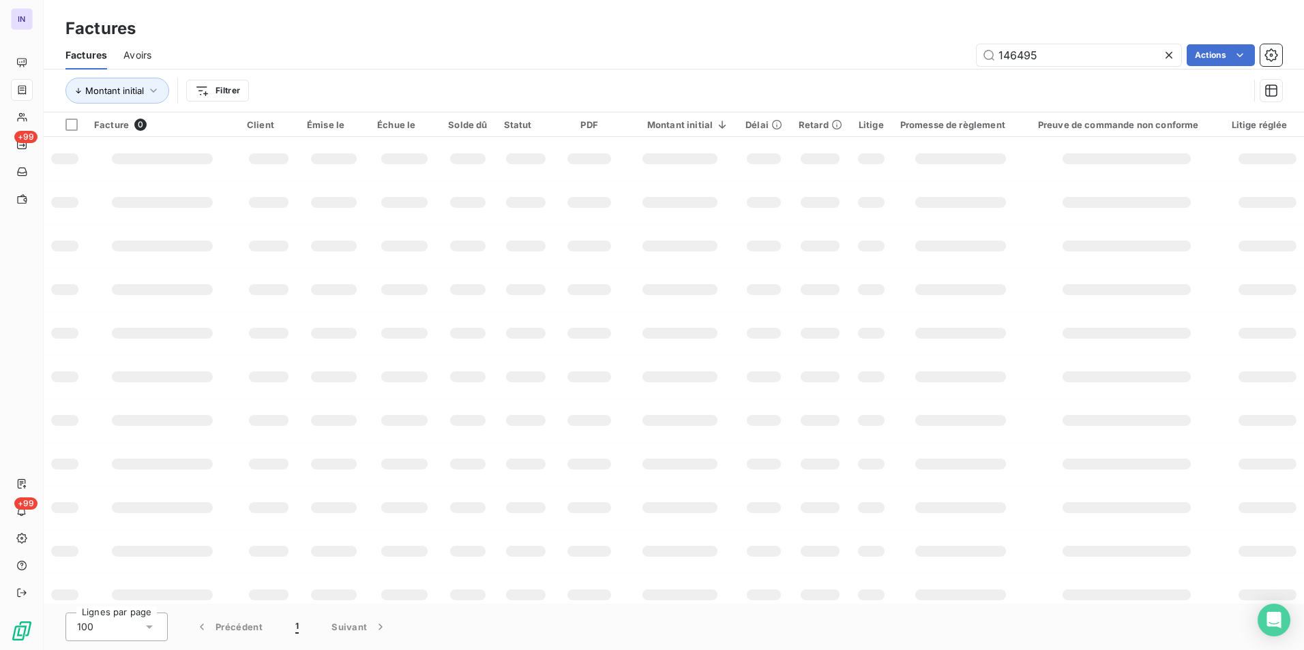
drag, startPoint x: 1065, startPoint y: 63, endPoint x: 875, endPoint y: 29, distance: 193.1
click at [875, 29] on div "Factures Factures Avoirs 146495 Actions Montant initial Filtrer" at bounding box center [674, 56] width 1260 height 112
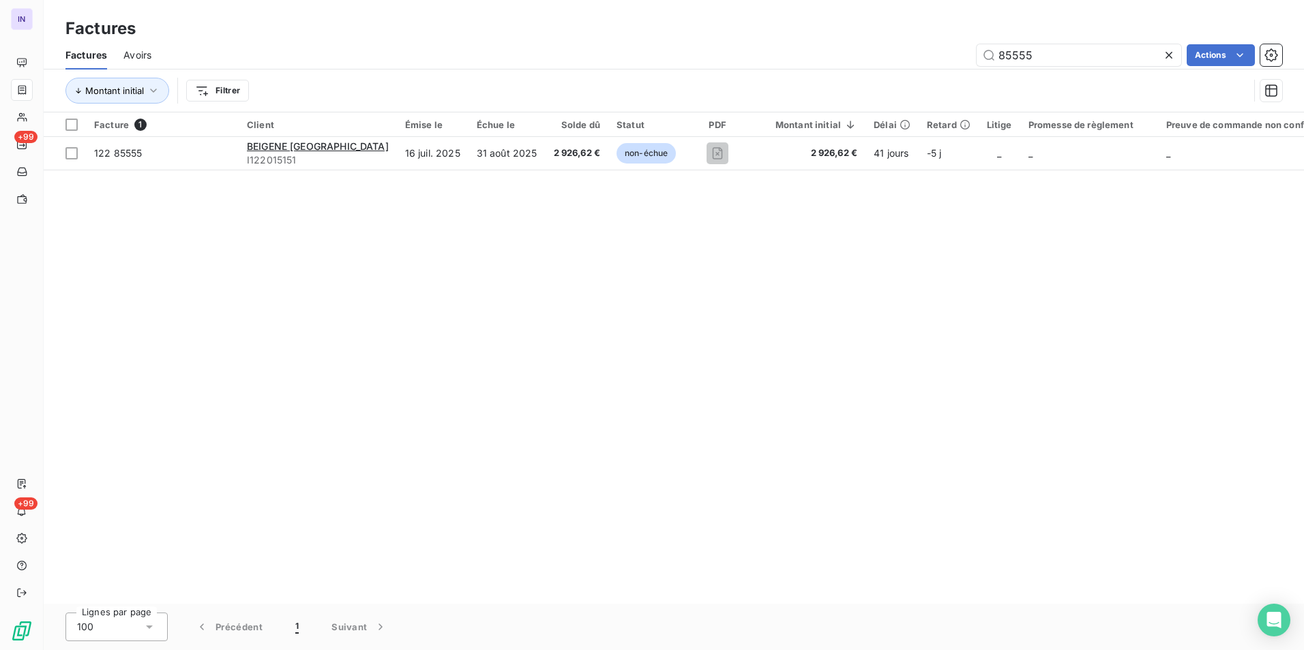
type input "85555"
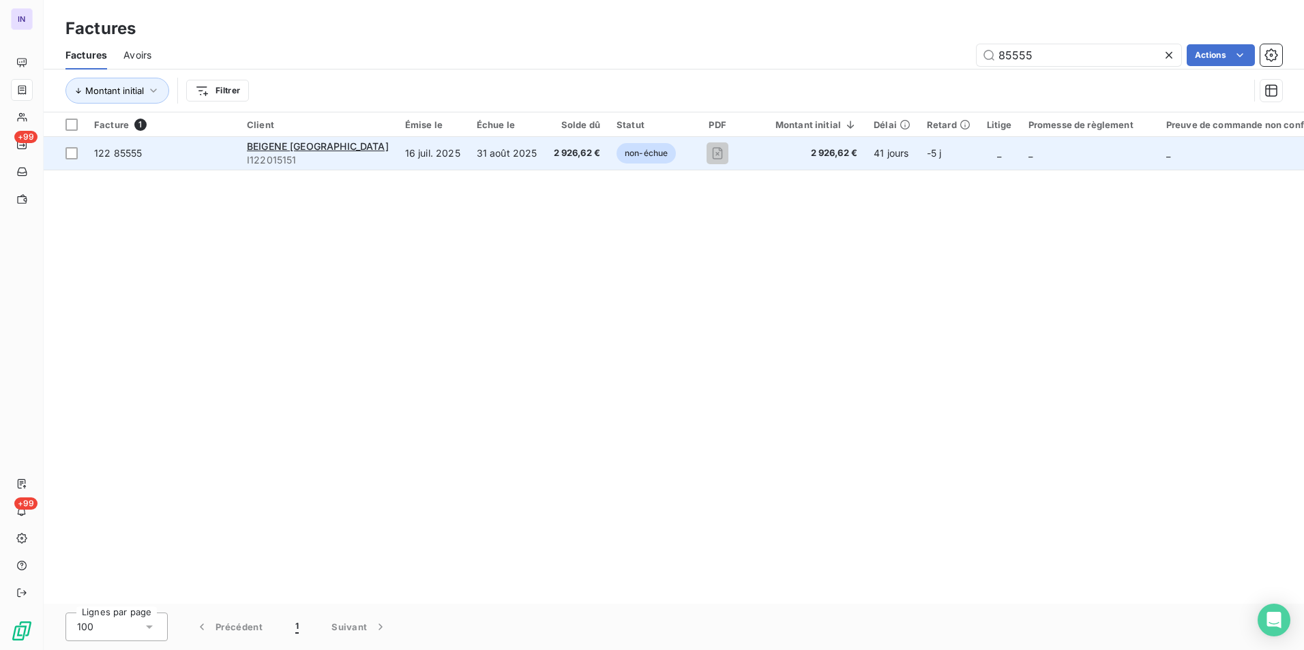
click at [430, 160] on td "16 juil. 2025" at bounding box center [433, 153] width 72 height 33
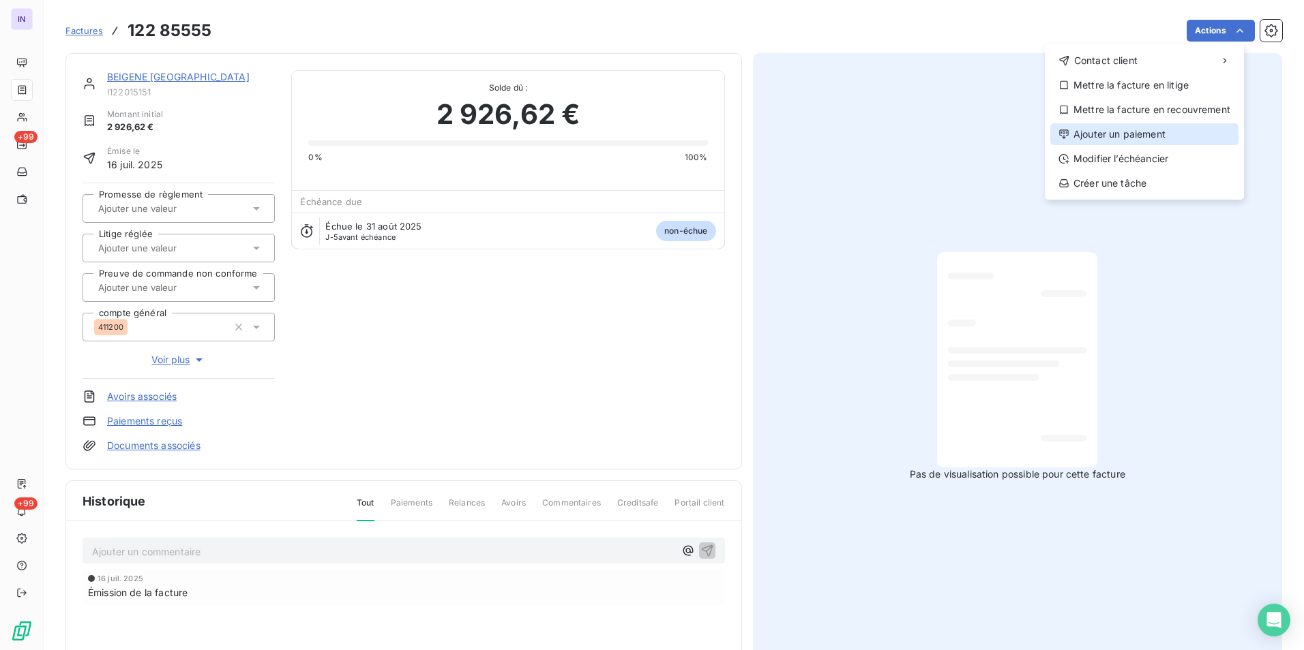
click at [1109, 132] on div "Ajouter un paiement" at bounding box center [1144, 134] width 188 height 22
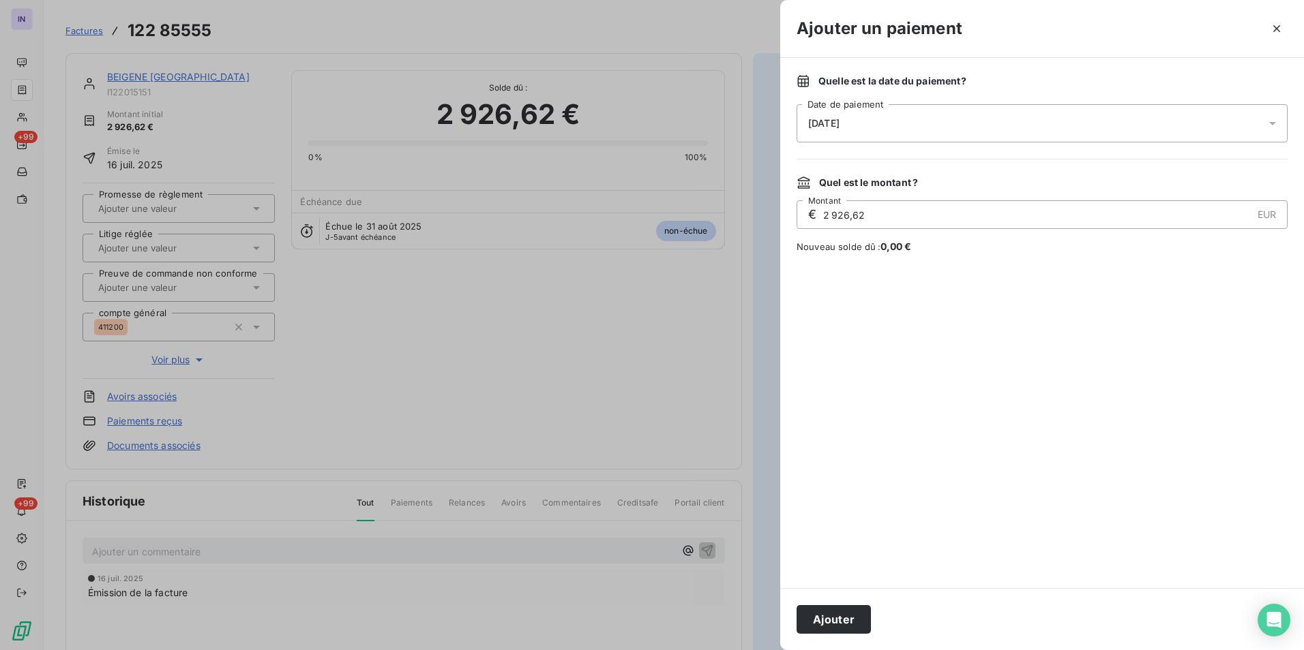
click at [924, 115] on div "[DATE]" at bounding box center [1041, 123] width 491 height 38
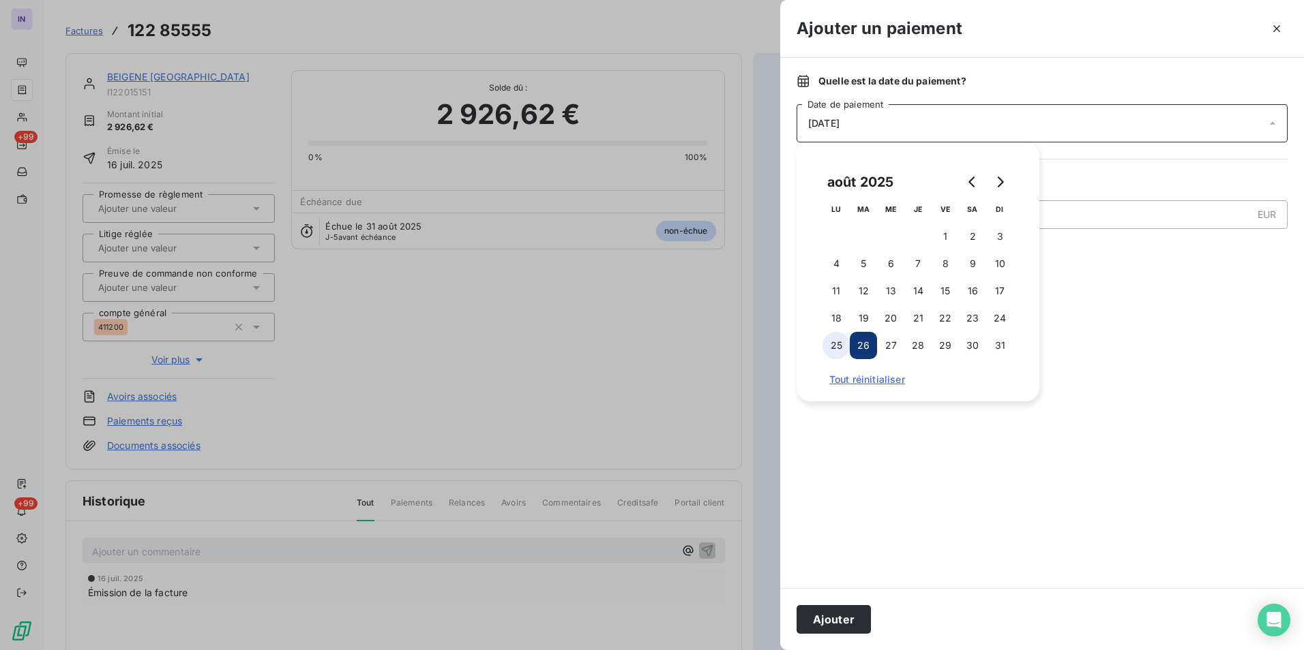
click at [830, 346] on button "25" at bounding box center [835, 345] width 27 height 27
click at [845, 613] on button "Ajouter" at bounding box center [833, 619] width 74 height 29
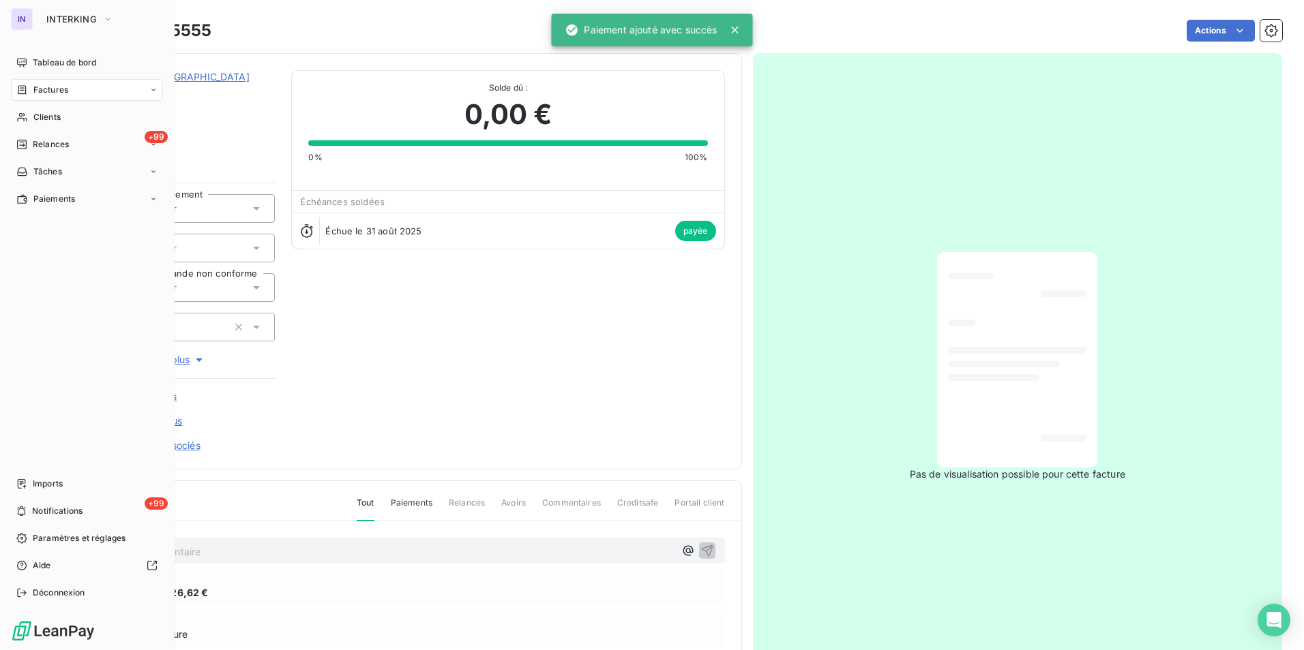
drag, startPoint x: 44, startPoint y: 90, endPoint x: 130, endPoint y: 103, distance: 86.9
click at [44, 90] on span "Factures" at bounding box center [50, 90] width 35 height 12
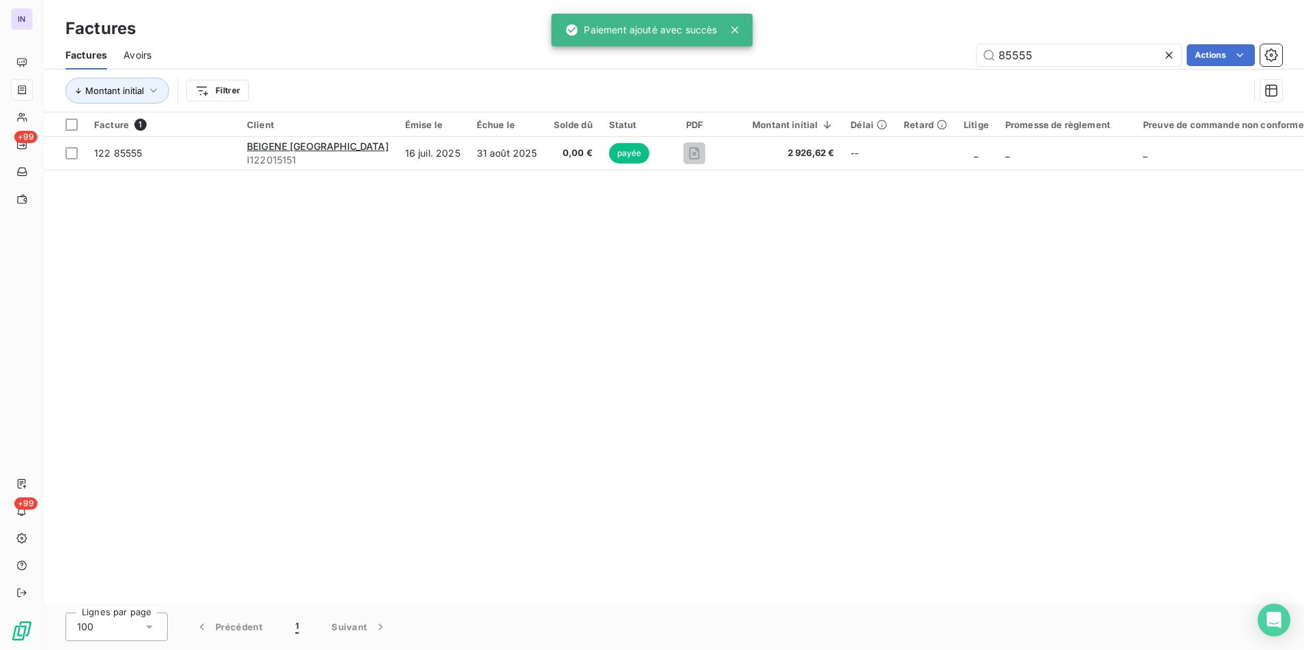
drag, startPoint x: 847, startPoint y: 49, endPoint x: 814, endPoint y: 48, distance: 32.7
click at [815, 48] on div "85555 Actions" at bounding box center [725, 55] width 1114 height 22
click at [1085, 62] on input "85555" at bounding box center [1078, 55] width 205 height 22
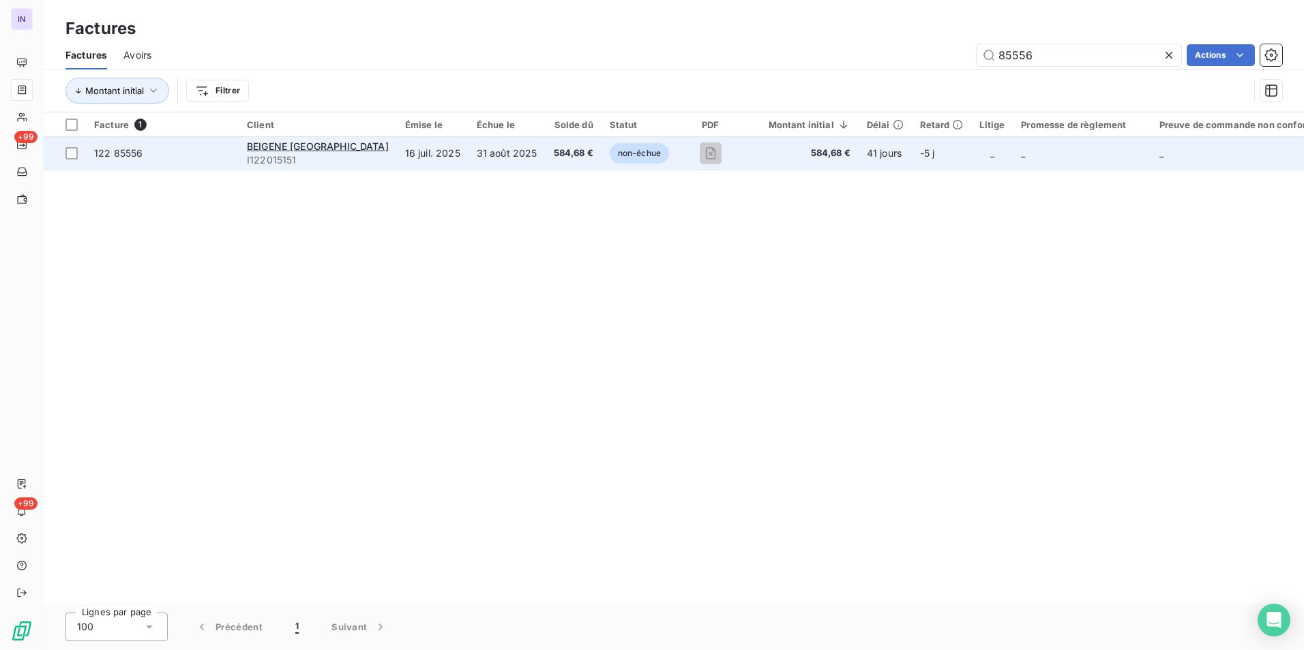
type input "85556"
click at [507, 153] on td "31 août 2025" at bounding box center [506, 153] width 77 height 33
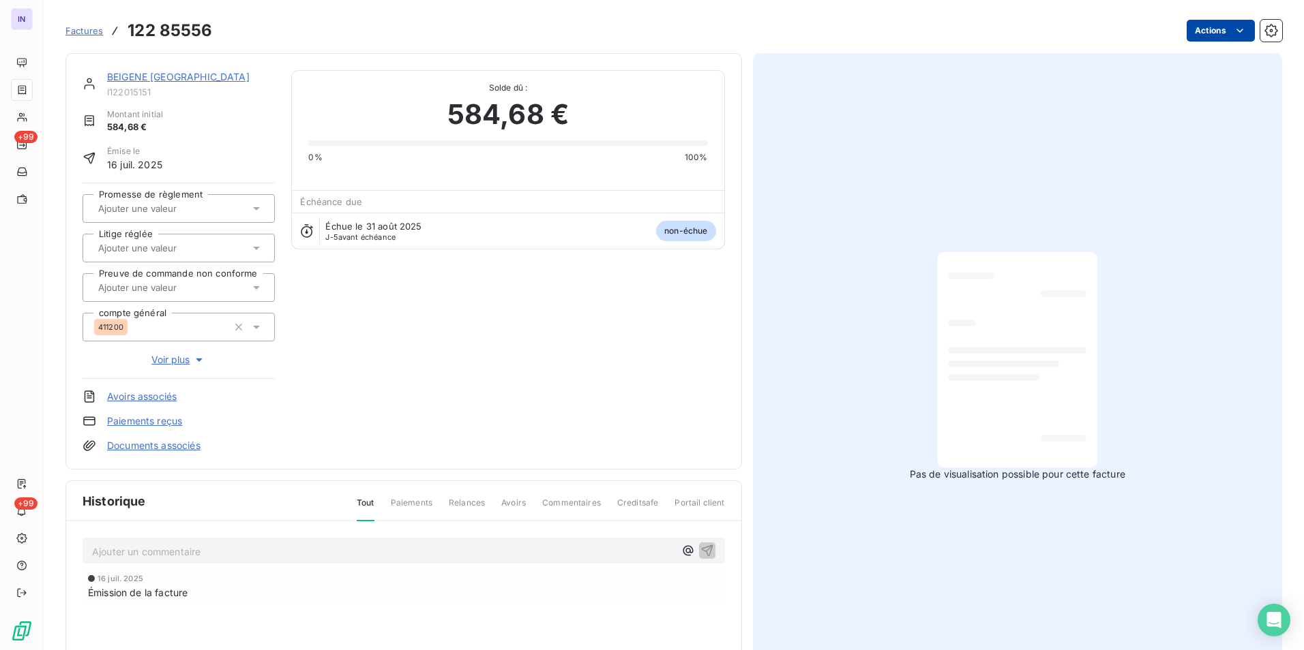
click at [1201, 39] on html "IN +99 +99 Factures 122 85556 Actions BEIGENE SWITZERLAND I122015151 Montant in…" at bounding box center [652, 325] width 1304 height 650
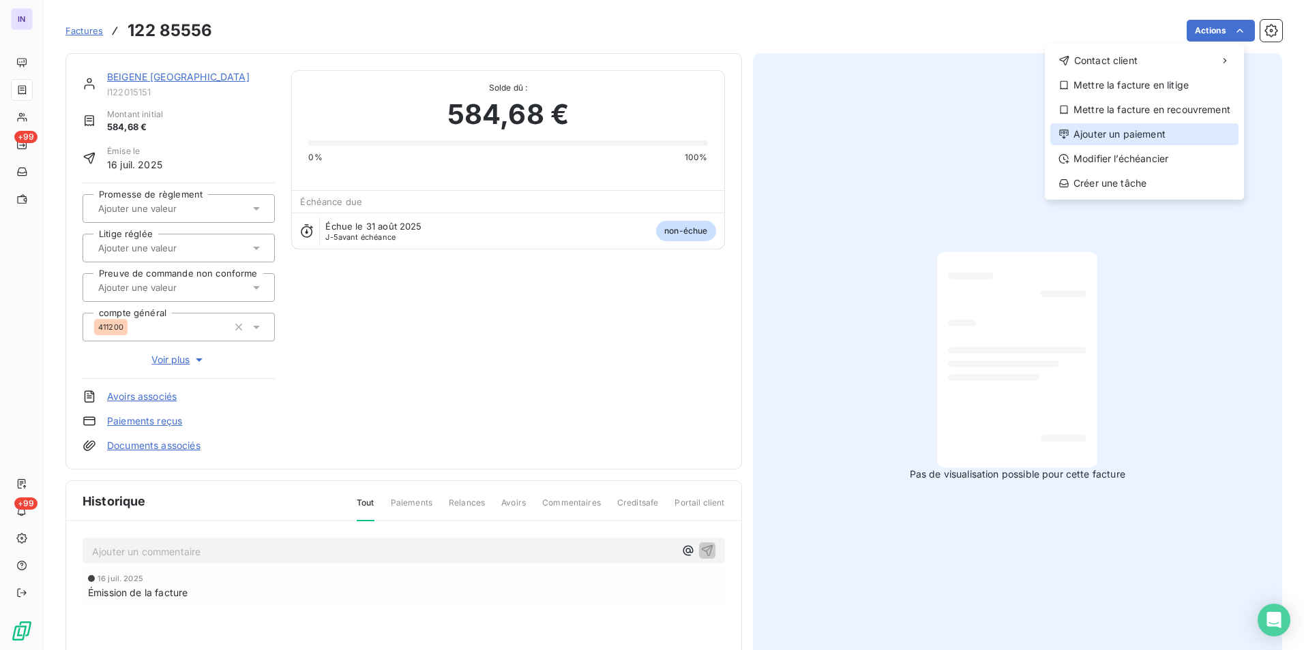
click at [1128, 130] on div "Ajouter un paiement" at bounding box center [1144, 134] width 188 height 22
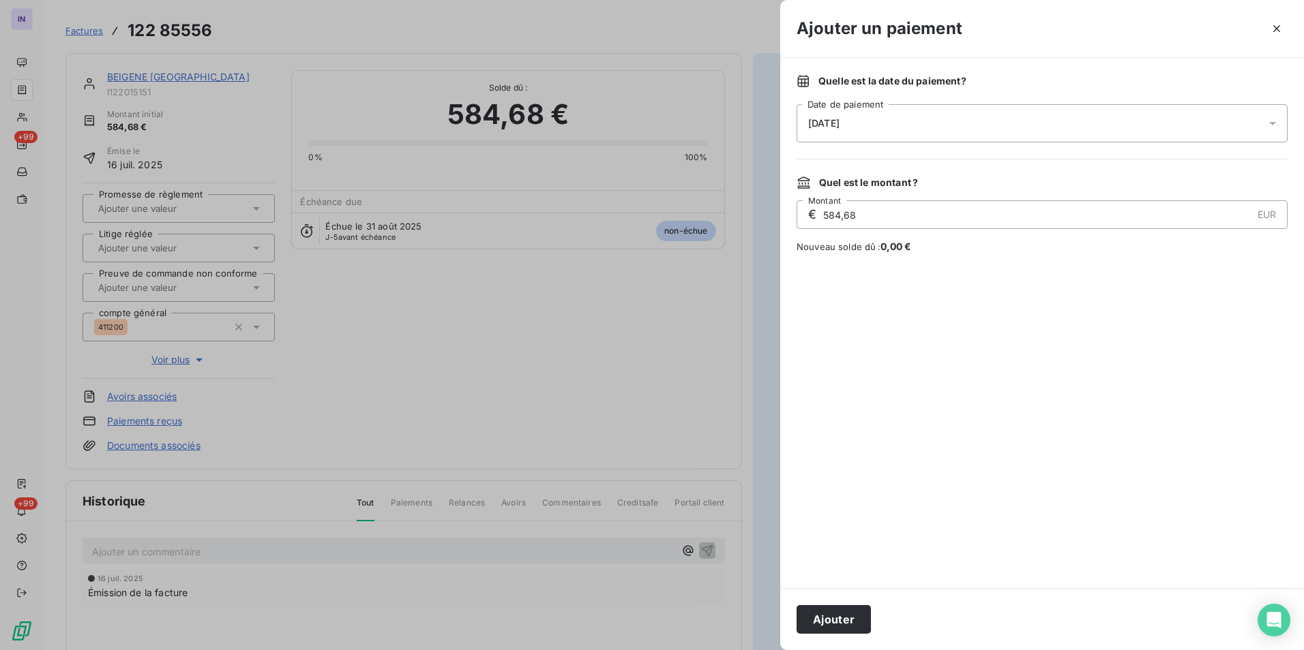
click at [839, 125] on span "26/08/2025" at bounding box center [823, 123] width 31 height 11
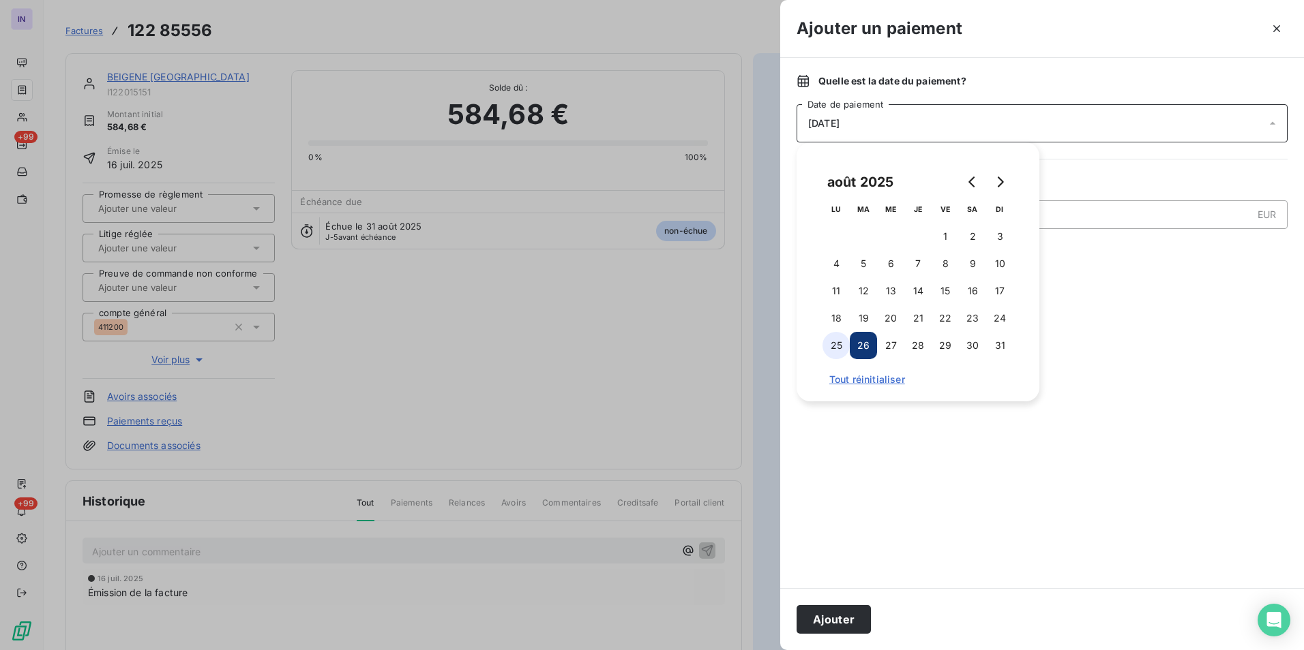
click at [837, 342] on button "25" at bounding box center [835, 345] width 27 height 27
click at [832, 618] on button "Ajouter" at bounding box center [833, 619] width 74 height 29
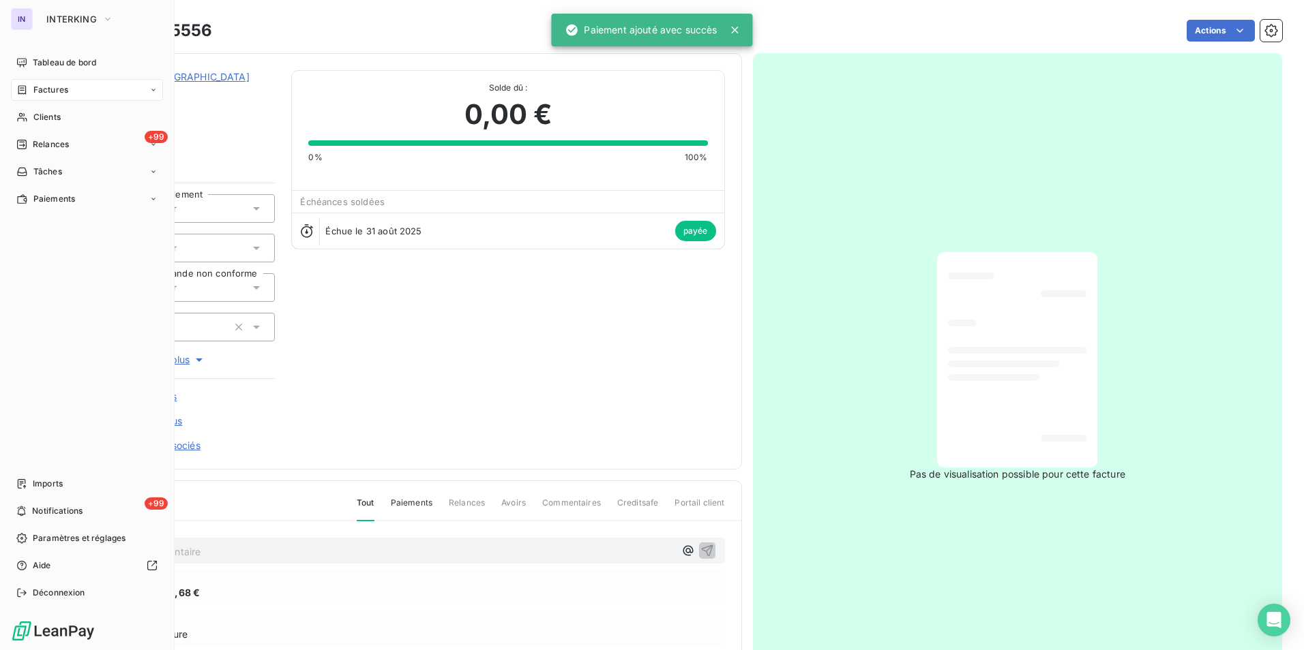
drag, startPoint x: 48, startPoint y: 92, endPoint x: 169, endPoint y: 107, distance: 122.3
click at [48, 92] on span "Factures" at bounding box center [50, 90] width 35 height 12
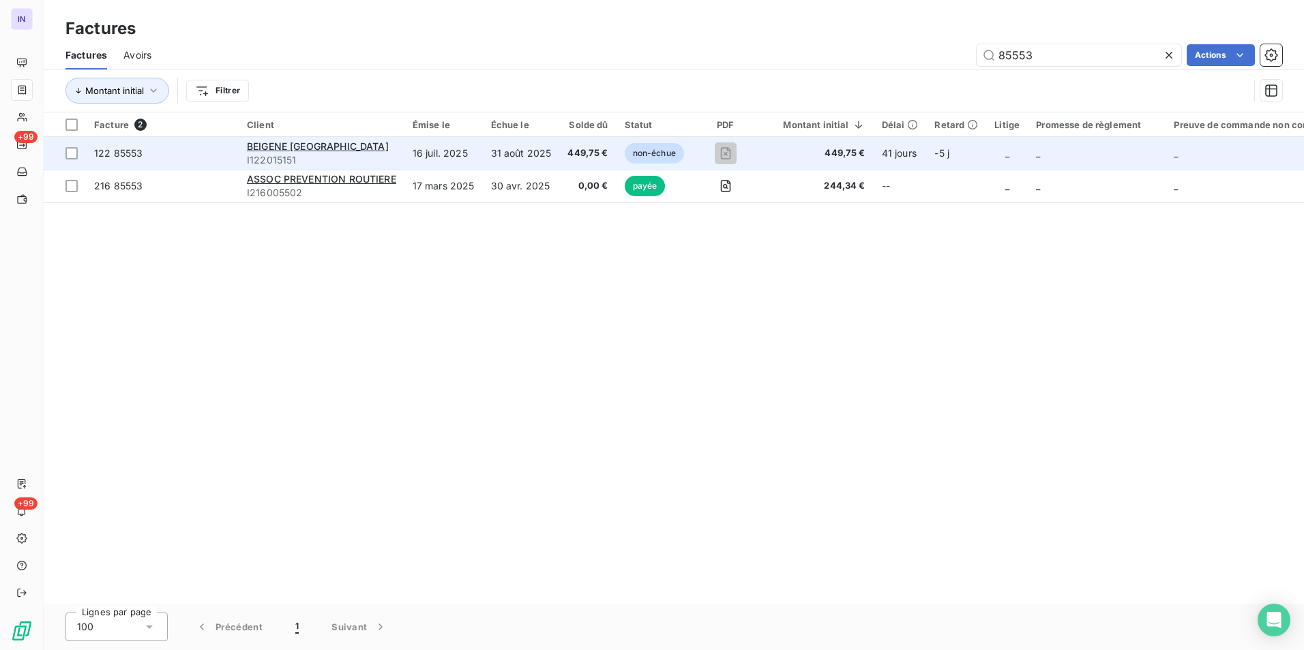
type input "85553"
click at [592, 158] on span "449,75 €" at bounding box center [587, 154] width 40 height 14
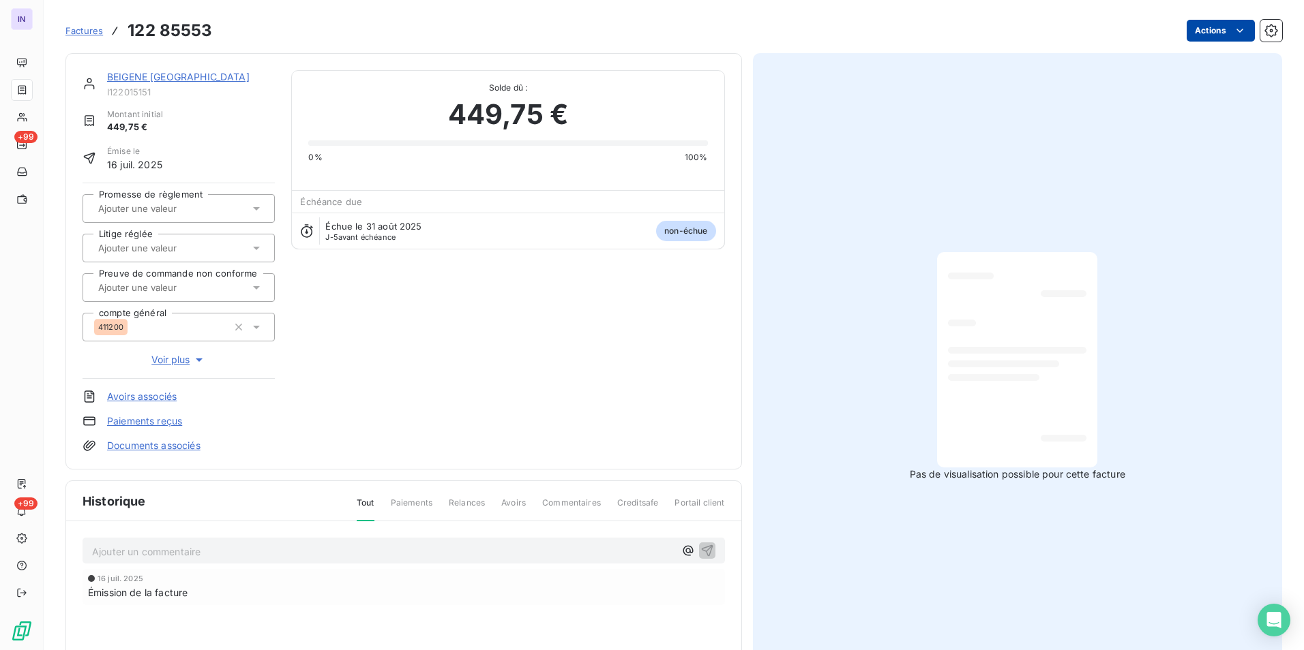
click at [1192, 36] on html "IN +99 +99 Factures 122 85553 Actions BEIGENE SWITZERLAND I122015151 Montant in…" at bounding box center [652, 325] width 1304 height 650
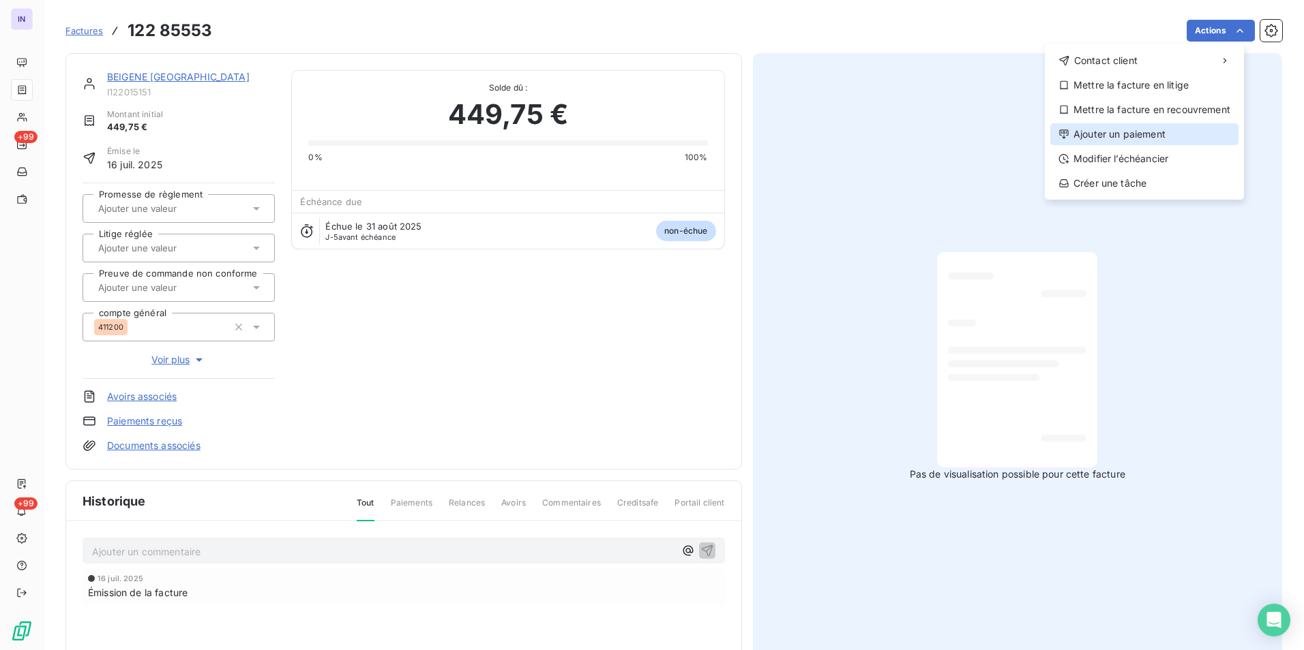
click at [1087, 142] on div "Ajouter un paiement" at bounding box center [1144, 134] width 188 height 22
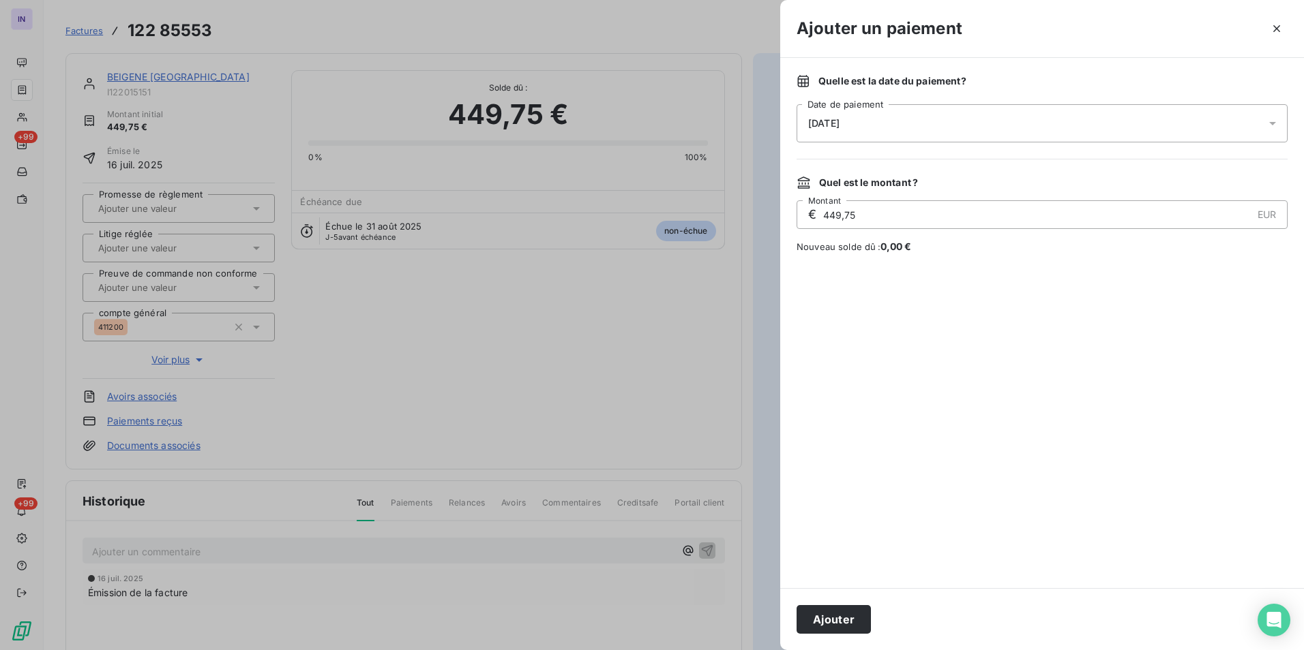
click at [882, 124] on div "[DATE]" at bounding box center [1041, 123] width 491 height 38
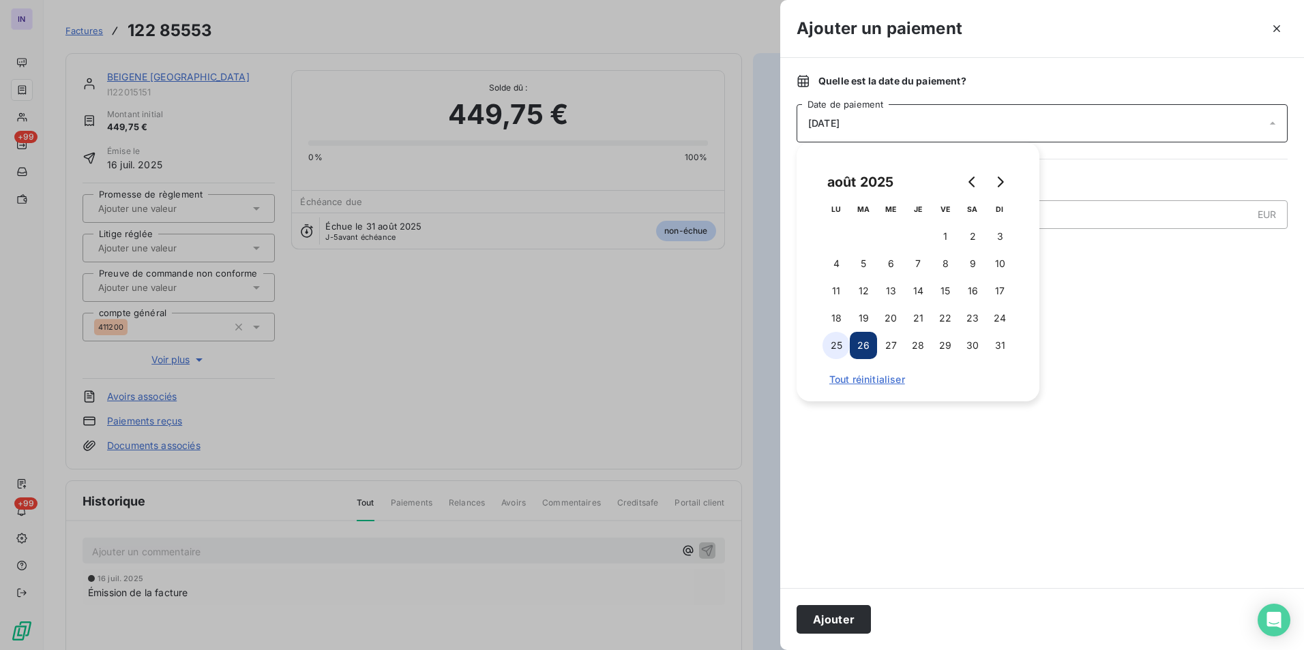
click at [836, 346] on button "25" at bounding box center [835, 345] width 27 height 27
click at [853, 613] on button "Ajouter" at bounding box center [833, 619] width 74 height 29
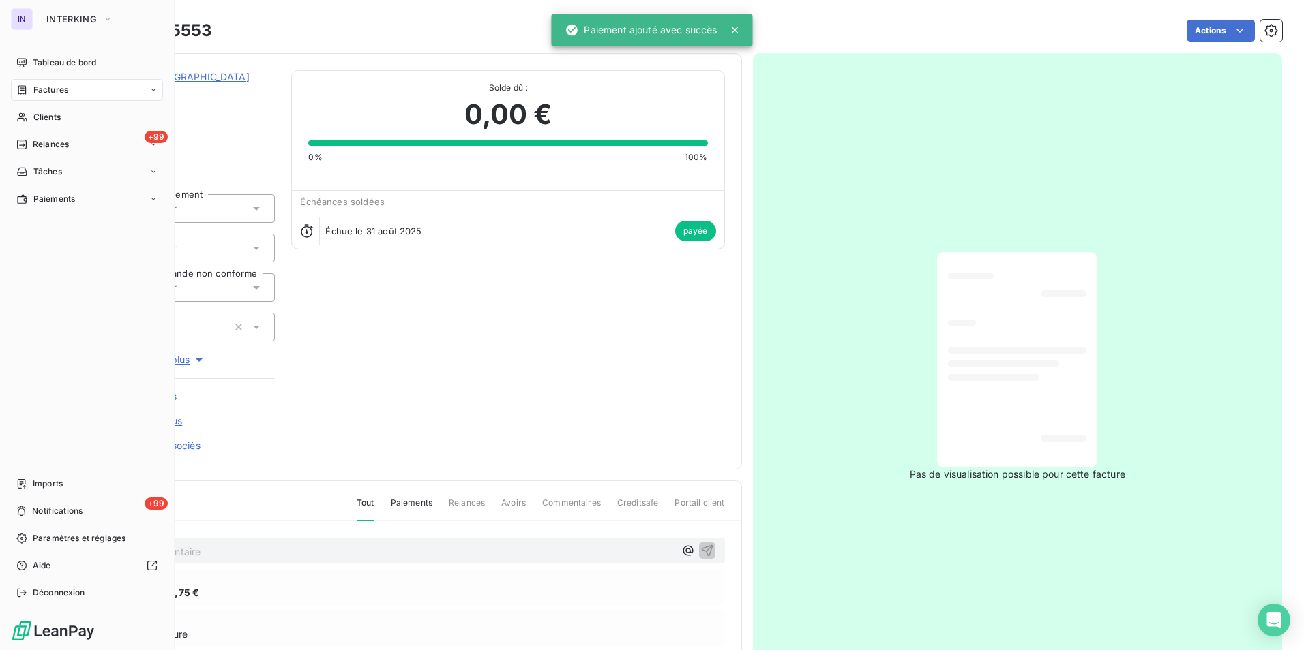
click at [50, 88] on span "Factures" at bounding box center [50, 90] width 35 height 12
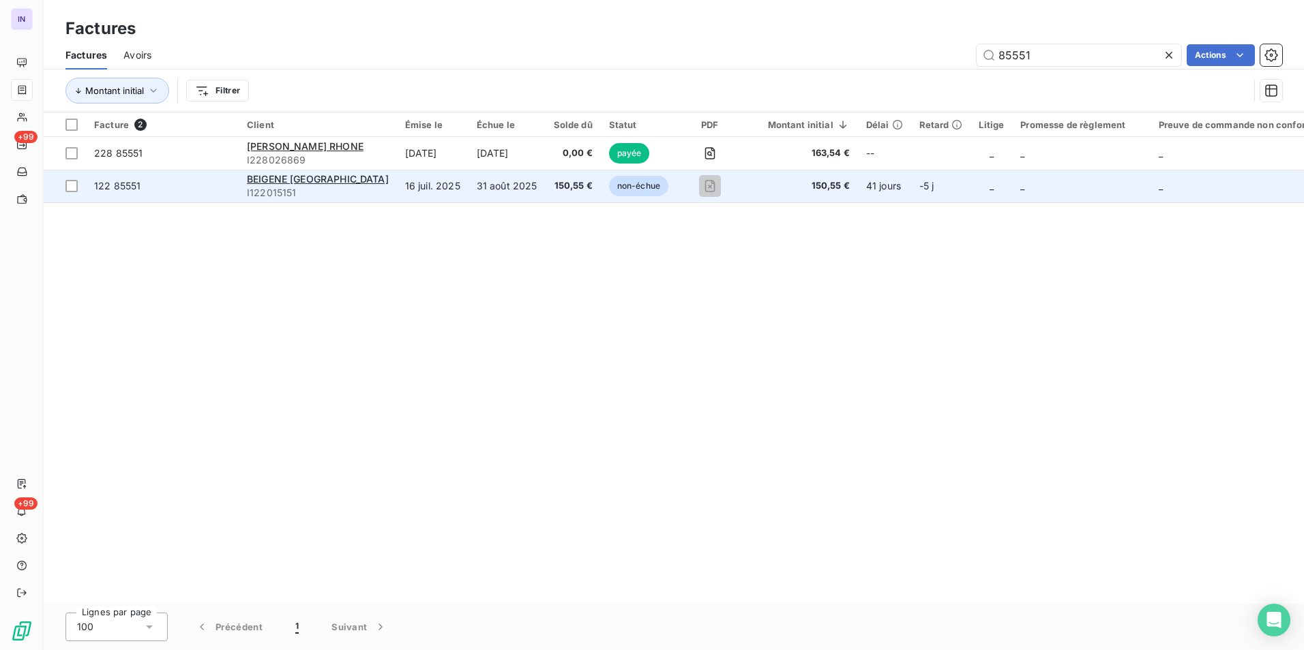
type input "85551"
click at [476, 187] on td "31 août 2025" at bounding box center [506, 186] width 77 height 33
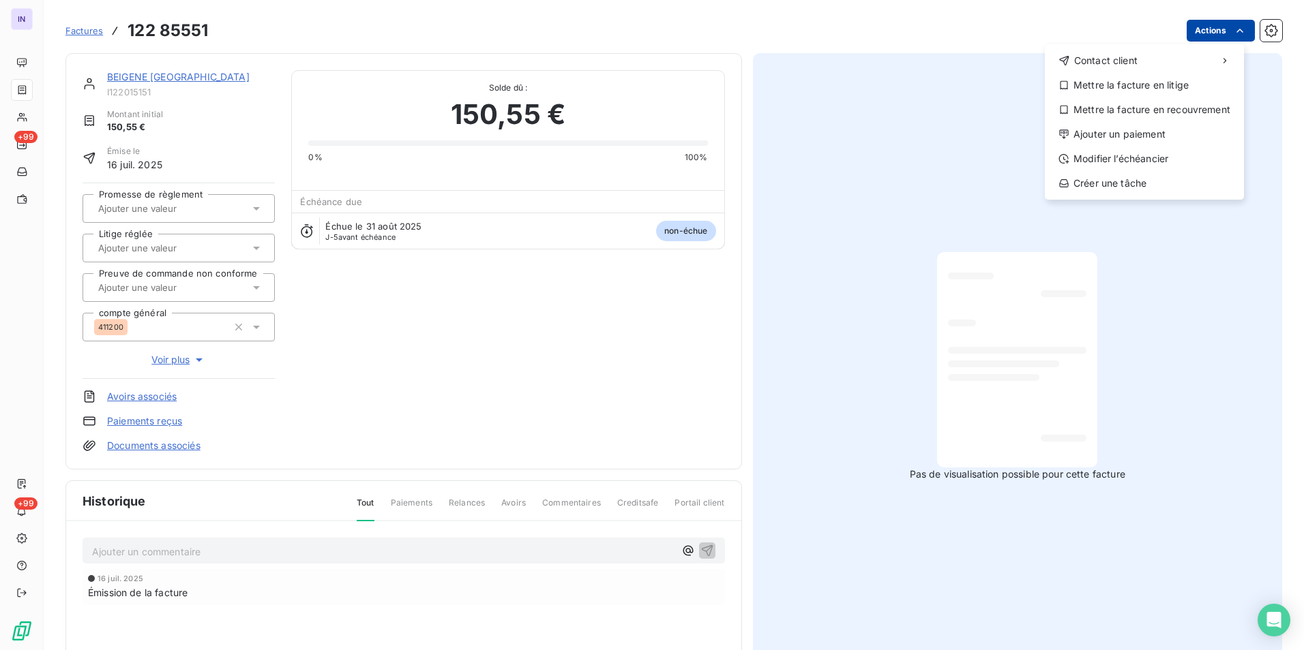
click at [1201, 40] on html "IN +99 +99 Factures 122 85551 Actions Contact client Mettre la facture en litig…" at bounding box center [652, 325] width 1304 height 650
click at [1133, 129] on div "Ajouter un paiement" at bounding box center [1144, 134] width 188 height 22
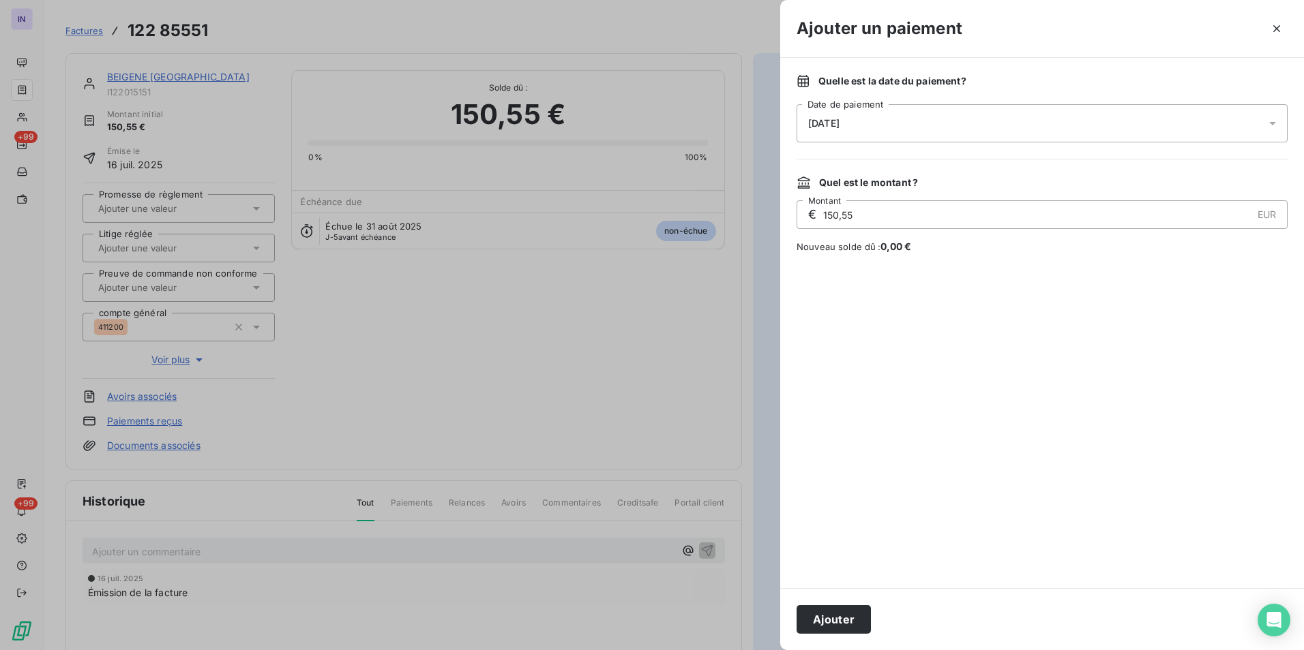
drag, startPoint x: 903, startPoint y: 110, endPoint x: 890, endPoint y: 134, distance: 27.2
click at [904, 110] on div "[DATE]" at bounding box center [1041, 123] width 491 height 38
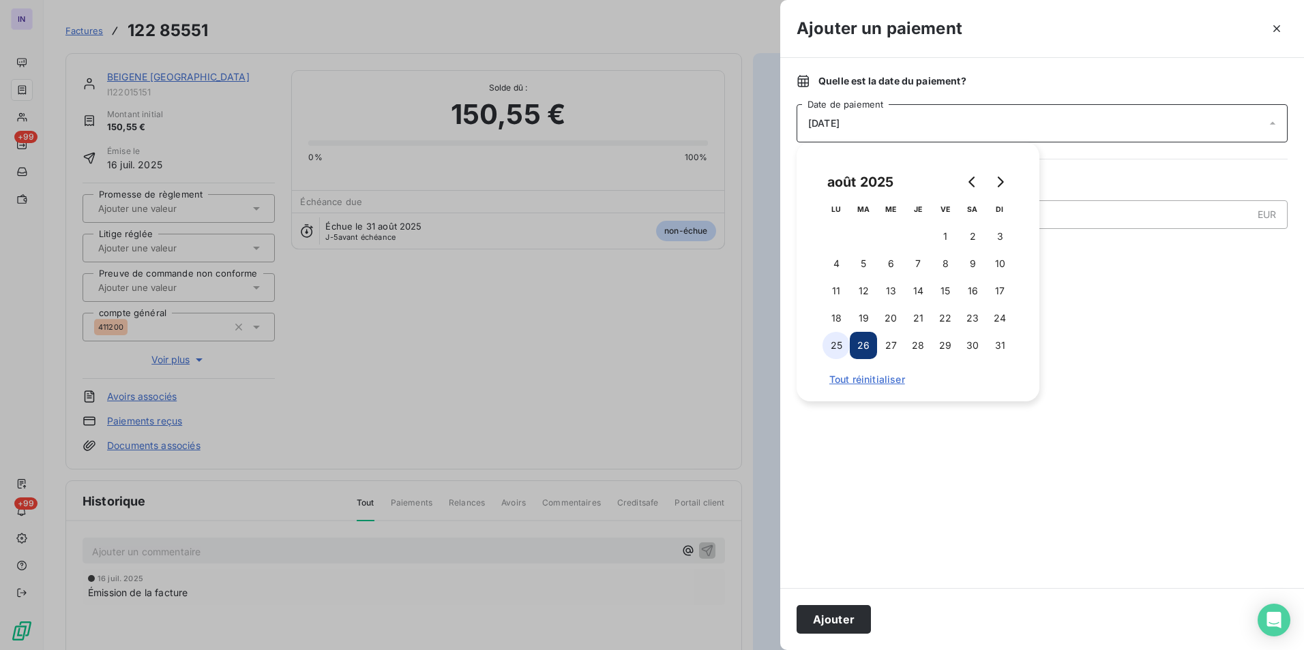
click at [839, 337] on button "25" at bounding box center [835, 345] width 27 height 27
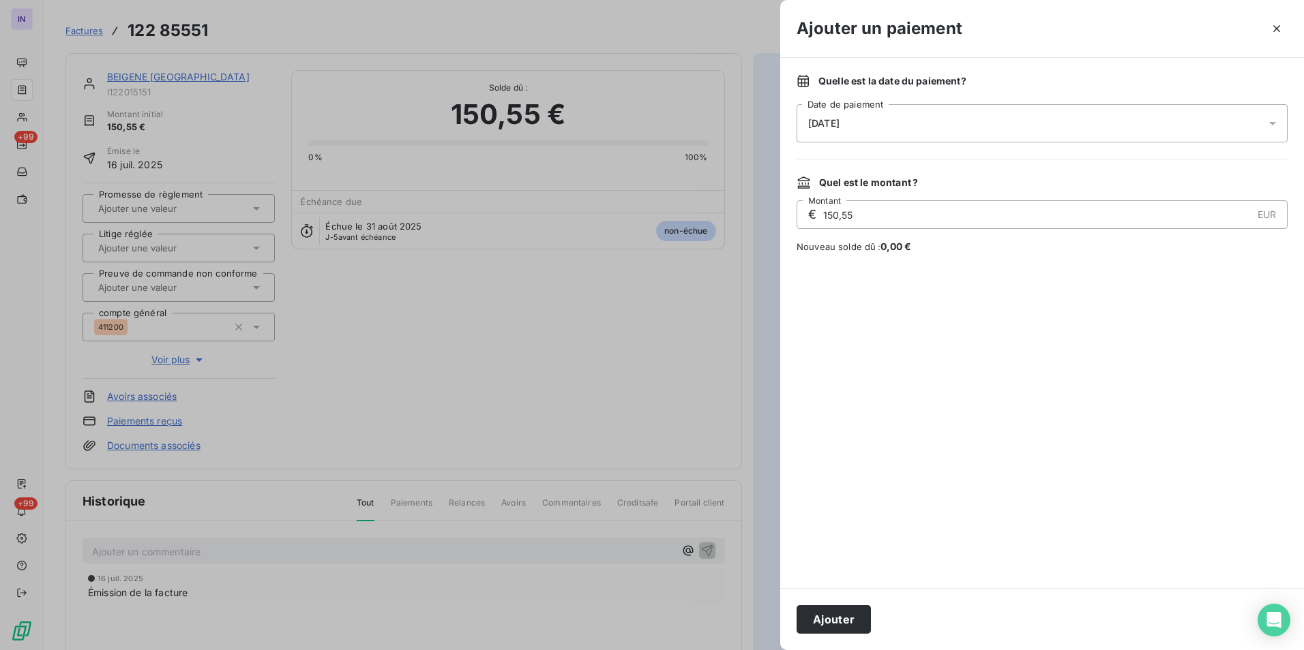
drag, startPoint x: 826, startPoint y: 612, endPoint x: 859, endPoint y: 602, distance: 34.3
click at [827, 612] on button "Ajouter" at bounding box center [833, 619] width 74 height 29
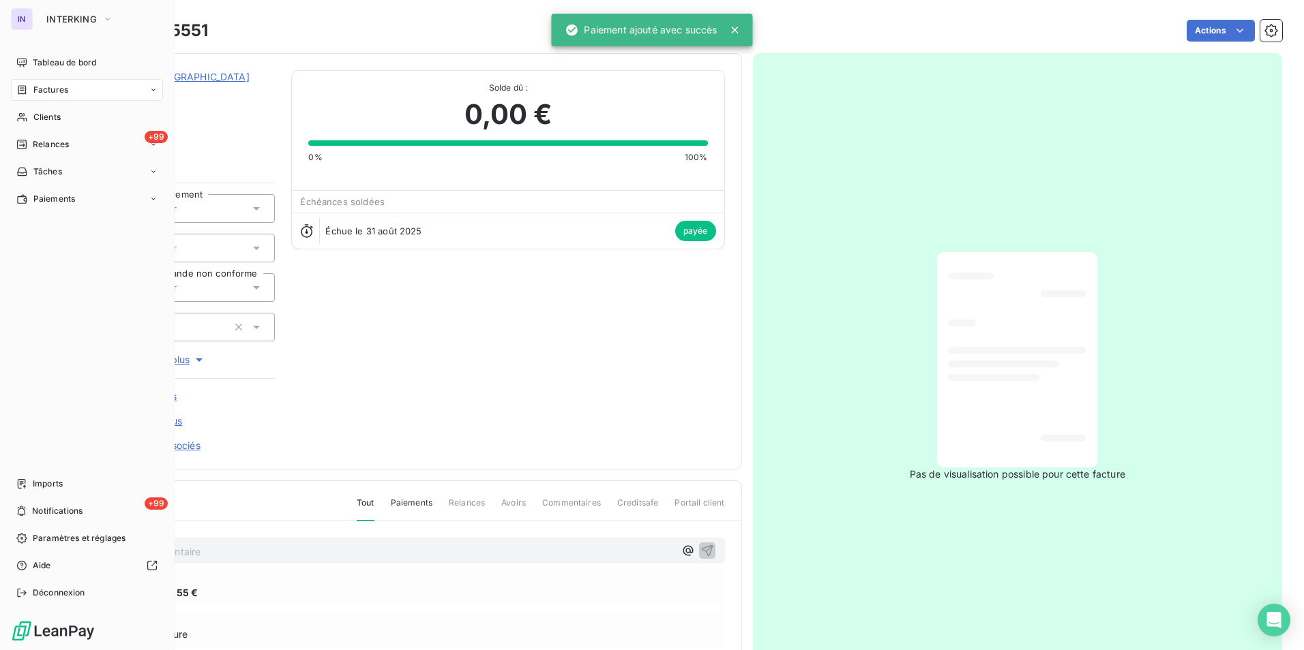
click at [49, 87] on span "Factures" at bounding box center [50, 90] width 35 height 12
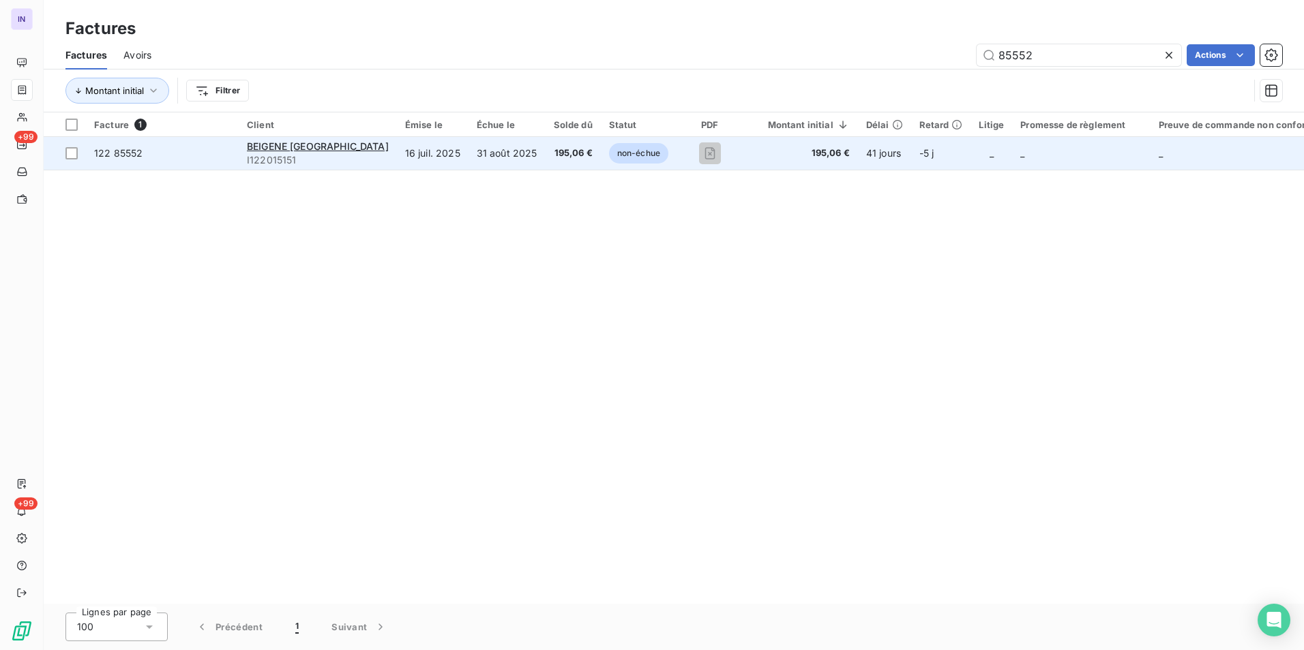
type input "85552"
click at [507, 156] on td "31 août 2025" at bounding box center [506, 153] width 77 height 33
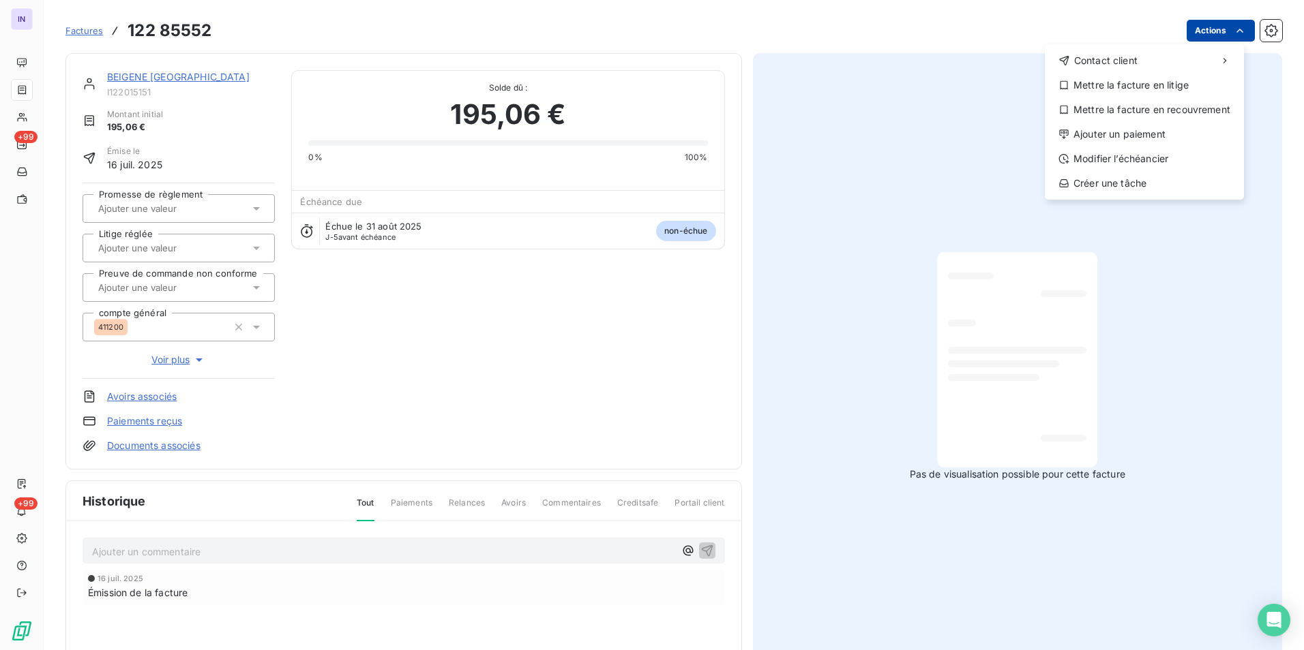
click at [1190, 31] on html "IN +99 +99 Factures 122 85552 Actions Contact client Mettre la facture en litig…" at bounding box center [652, 325] width 1304 height 650
click at [1171, 136] on div "Ajouter un paiement" at bounding box center [1144, 134] width 188 height 22
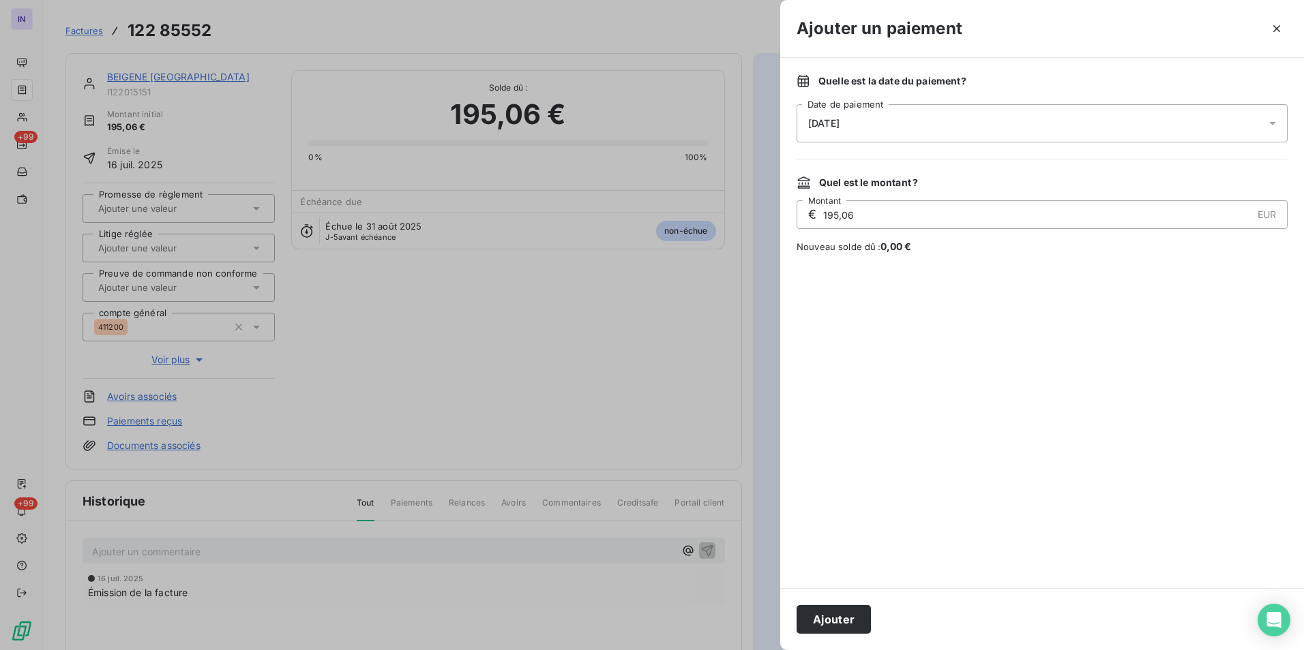
click at [943, 117] on div "[DATE]" at bounding box center [1041, 123] width 491 height 38
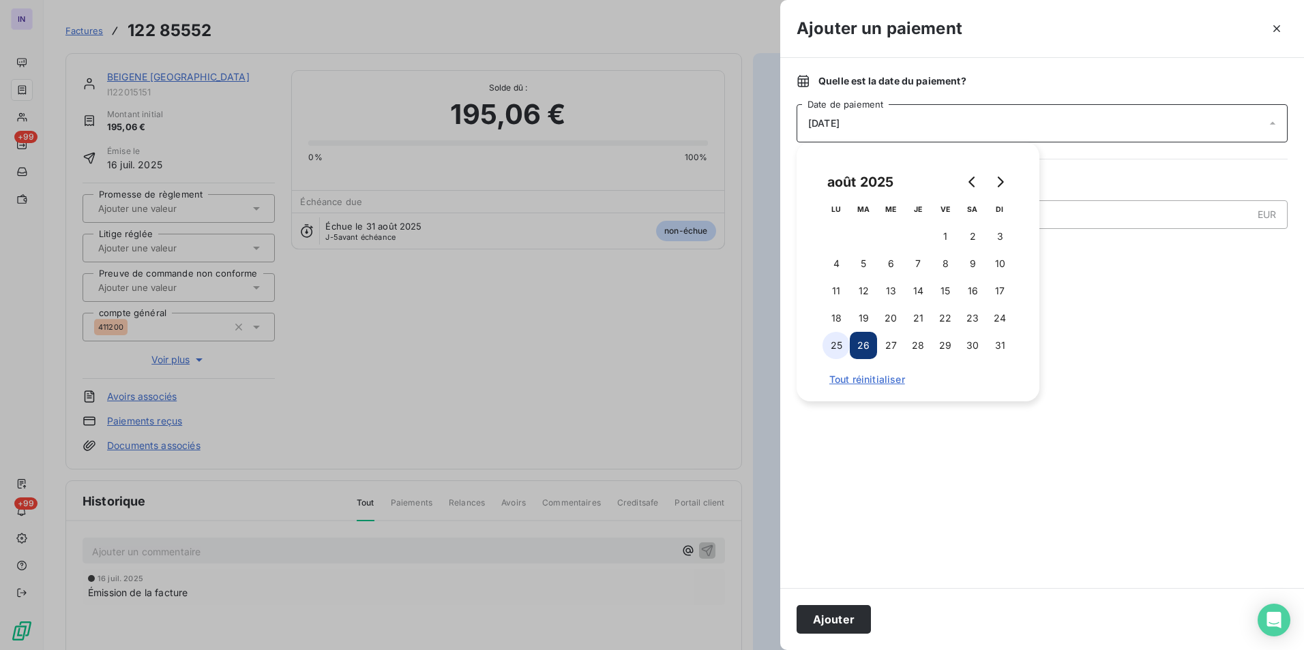
click at [832, 346] on button "25" at bounding box center [835, 345] width 27 height 27
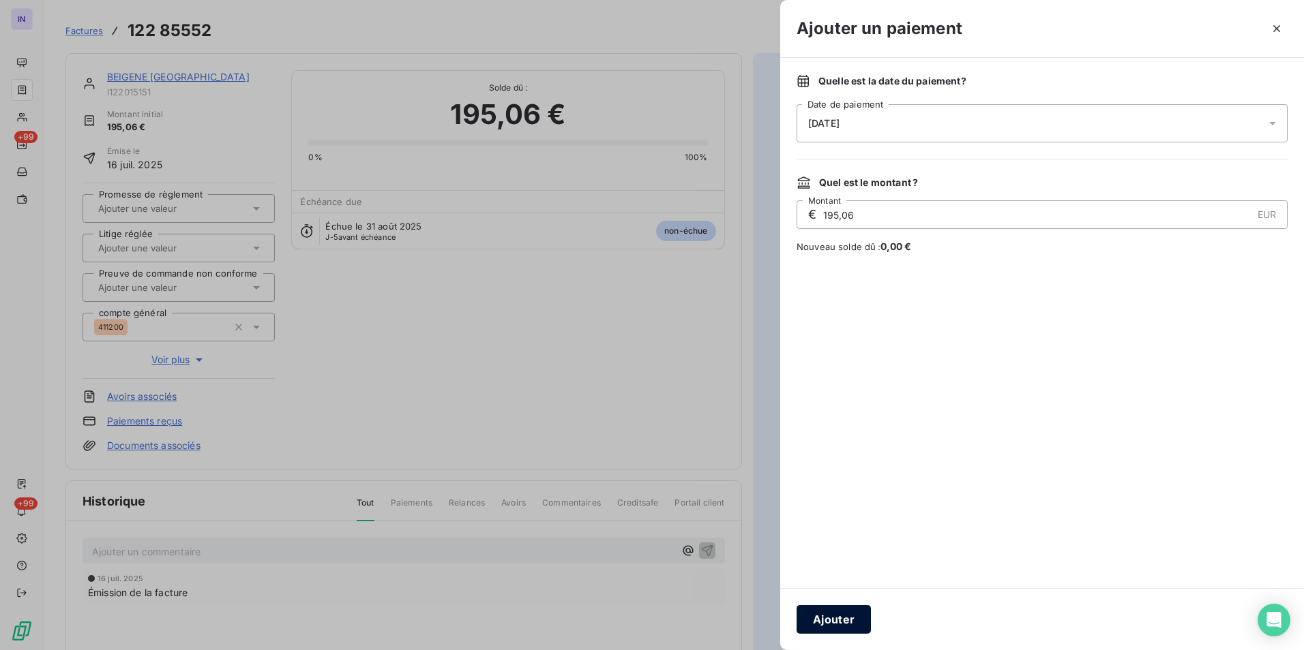
click at [852, 612] on button "Ajouter" at bounding box center [833, 619] width 74 height 29
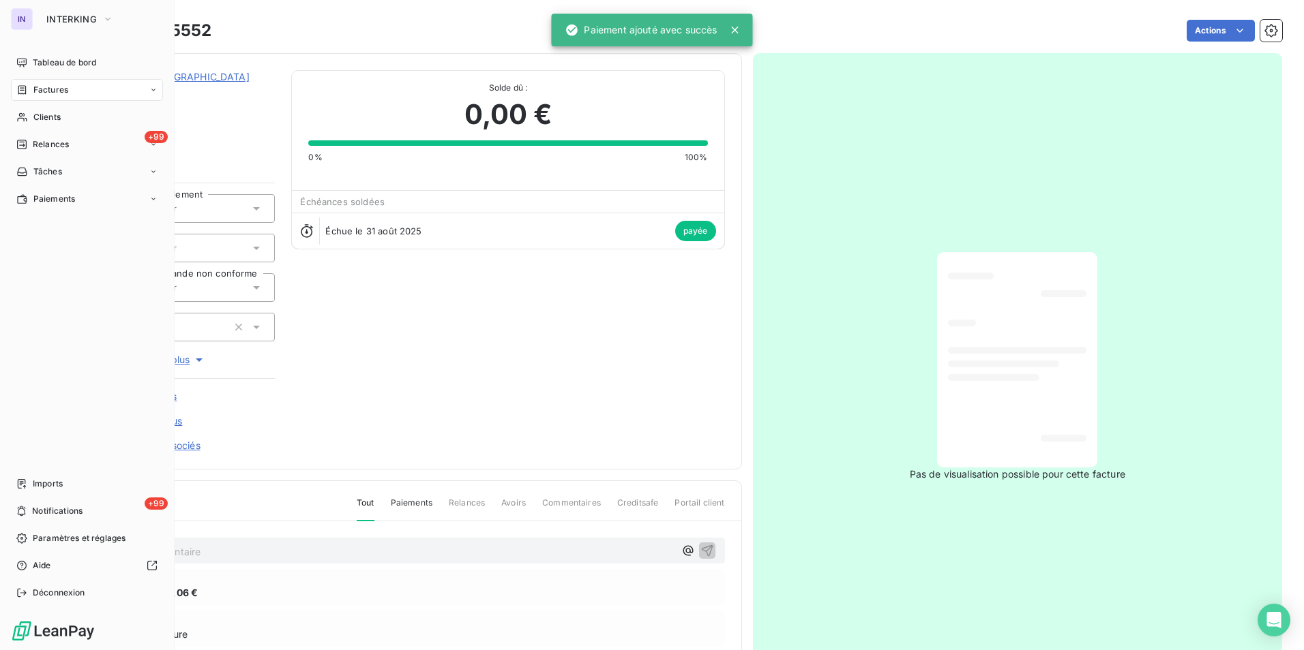
click at [63, 92] on span "Factures" at bounding box center [50, 90] width 35 height 12
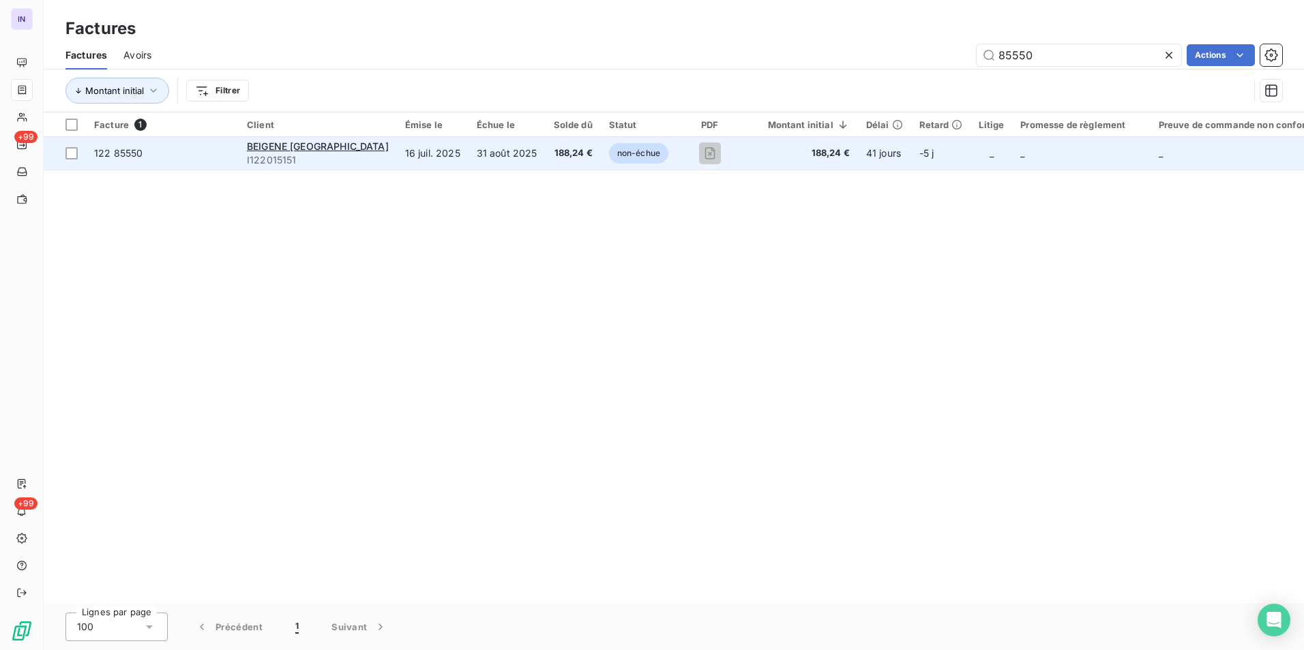
type input "85550"
click at [494, 159] on td "31 août 2025" at bounding box center [506, 153] width 77 height 33
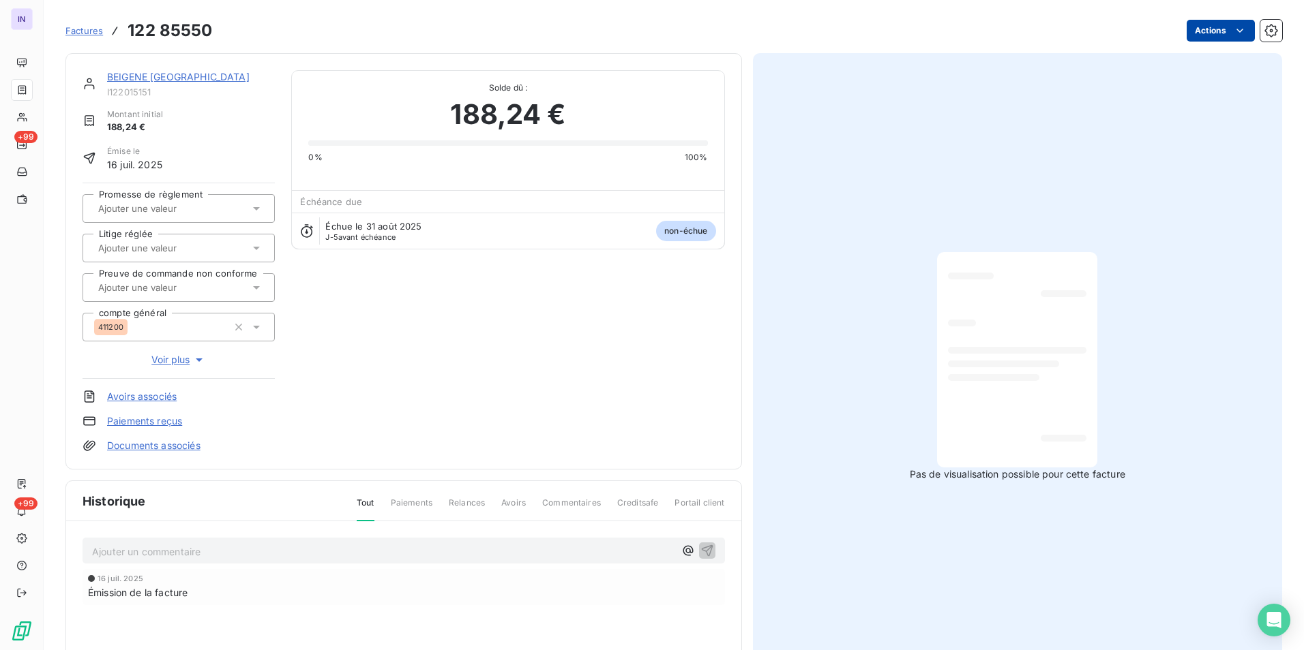
click at [1218, 21] on html "IN +99 +99 Factures 122 85550 Actions BEIGENE SWITZERLAND I122015151 Montant in…" at bounding box center [652, 325] width 1304 height 650
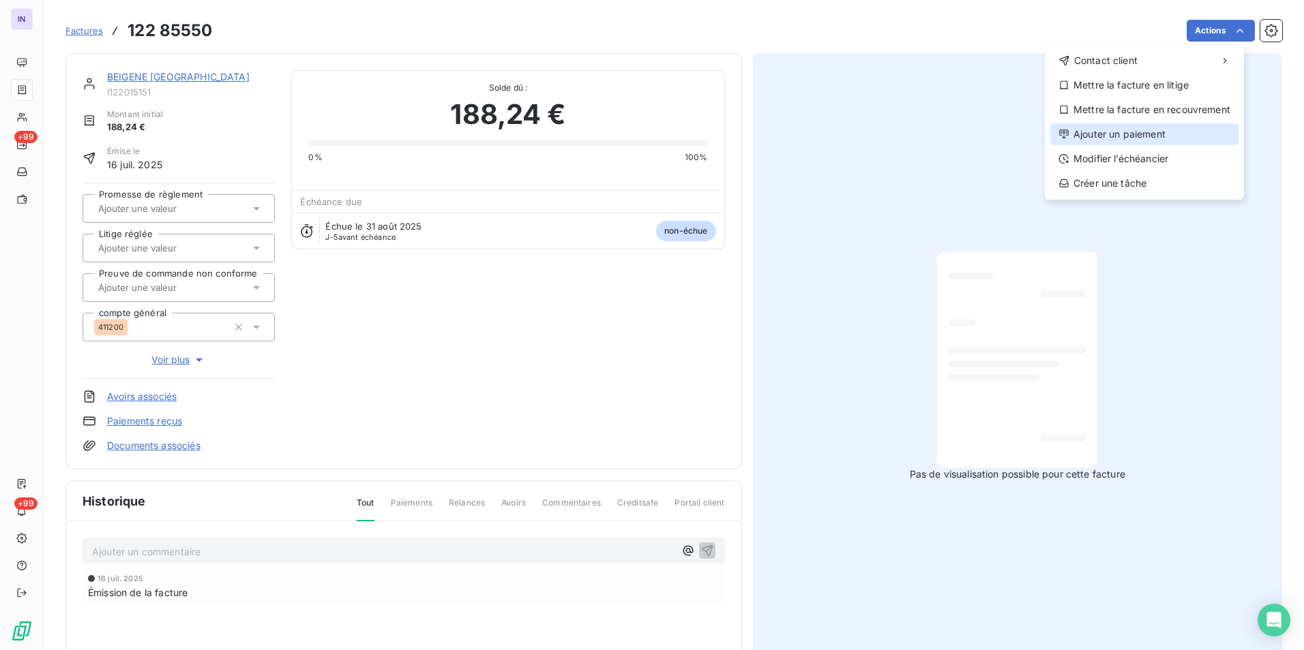
click at [1109, 132] on div "Ajouter un paiement" at bounding box center [1144, 134] width 188 height 22
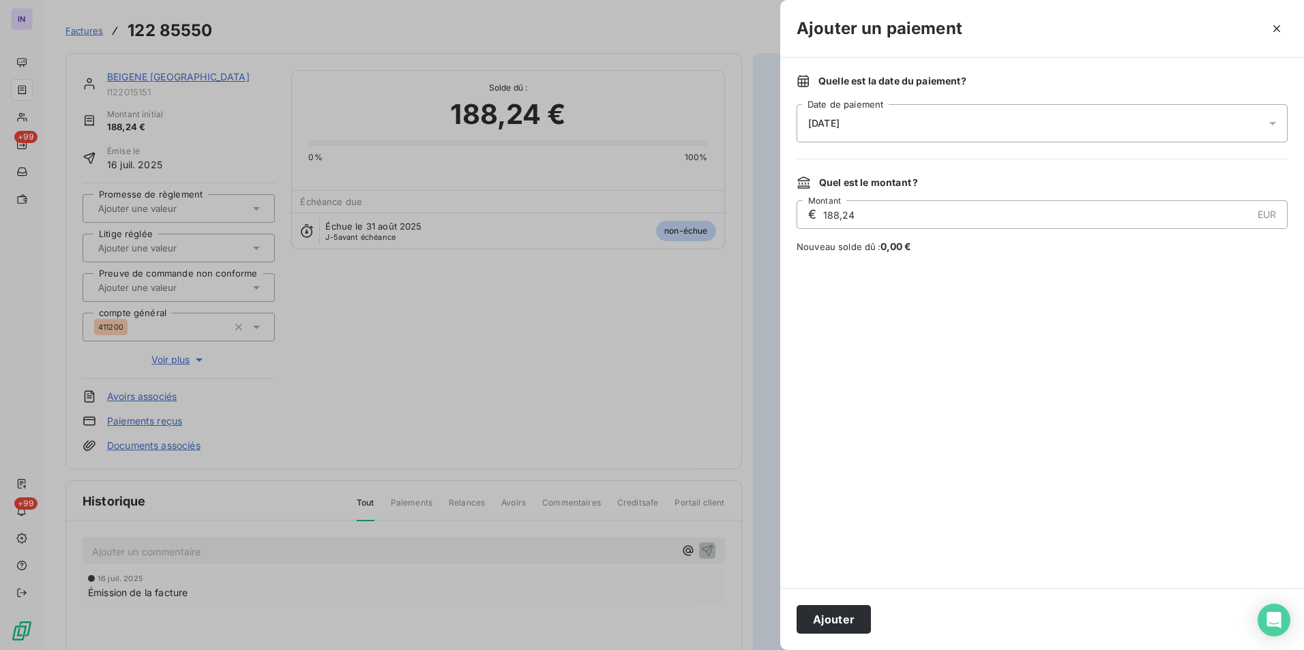
click at [979, 111] on div "[DATE]" at bounding box center [1041, 123] width 491 height 38
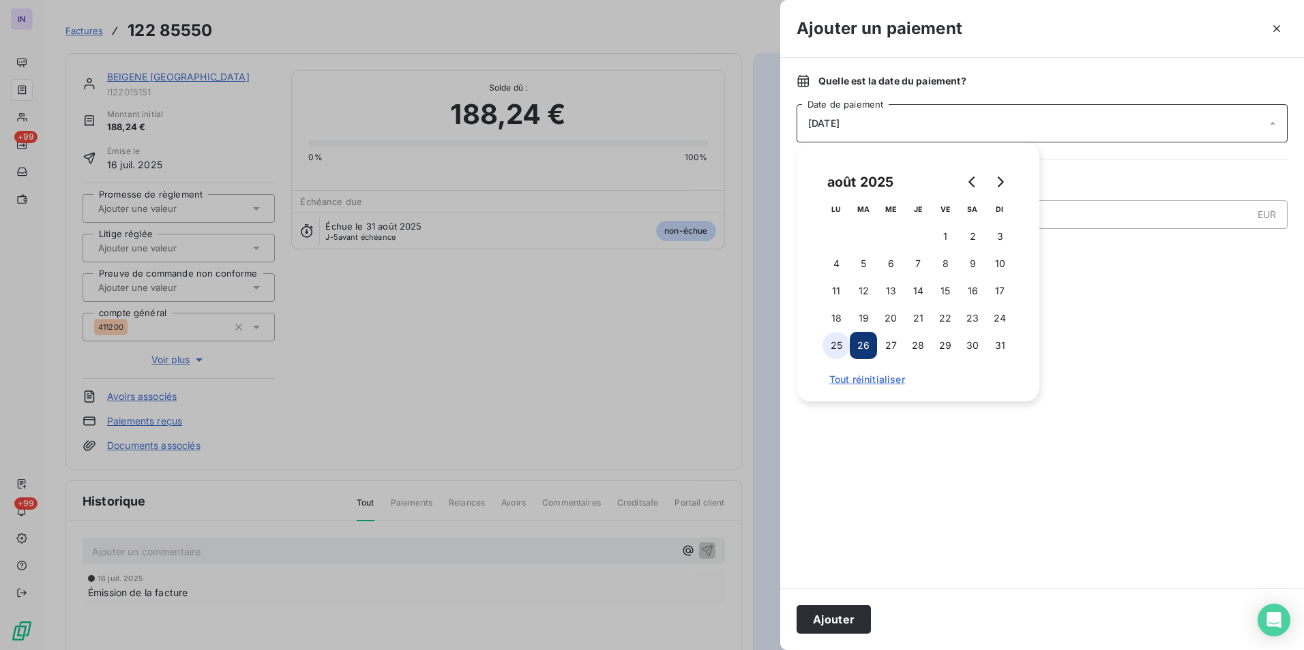
click at [843, 344] on button "25" at bounding box center [835, 345] width 27 height 27
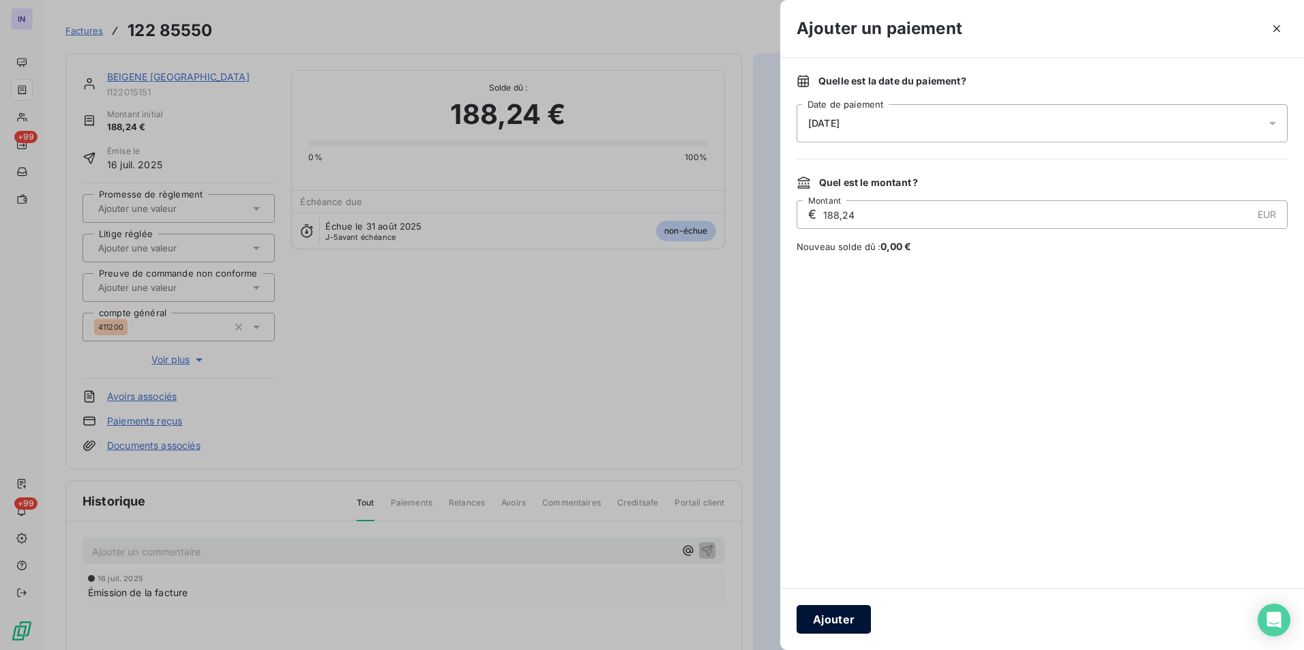
click at [838, 614] on button "Ajouter" at bounding box center [833, 619] width 74 height 29
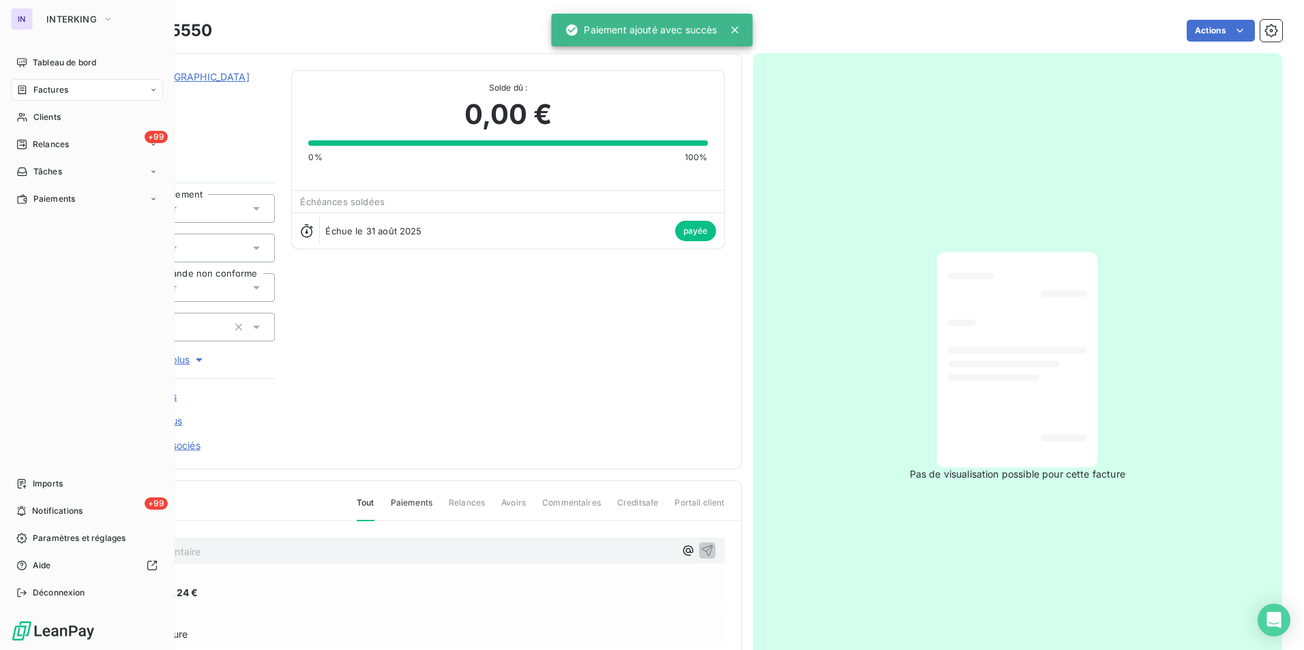
drag, startPoint x: 34, startPoint y: 87, endPoint x: 69, endPoint y: 99, distance: 36.7
click at [35, 87] on span "Factures" at bounding box center [50, 90] width 35 height 12
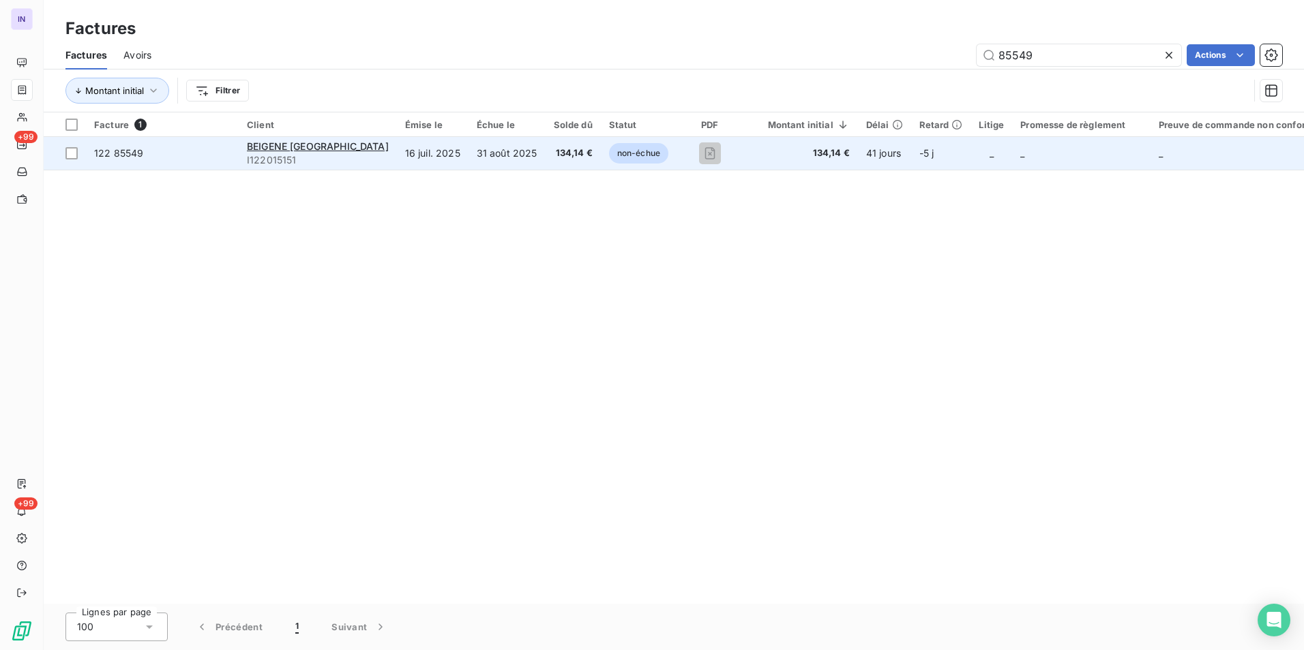
type input "85549"
click at [408, 168] on td "16 juil. 2025" at bounding box center [433, 153] width 72 height 33
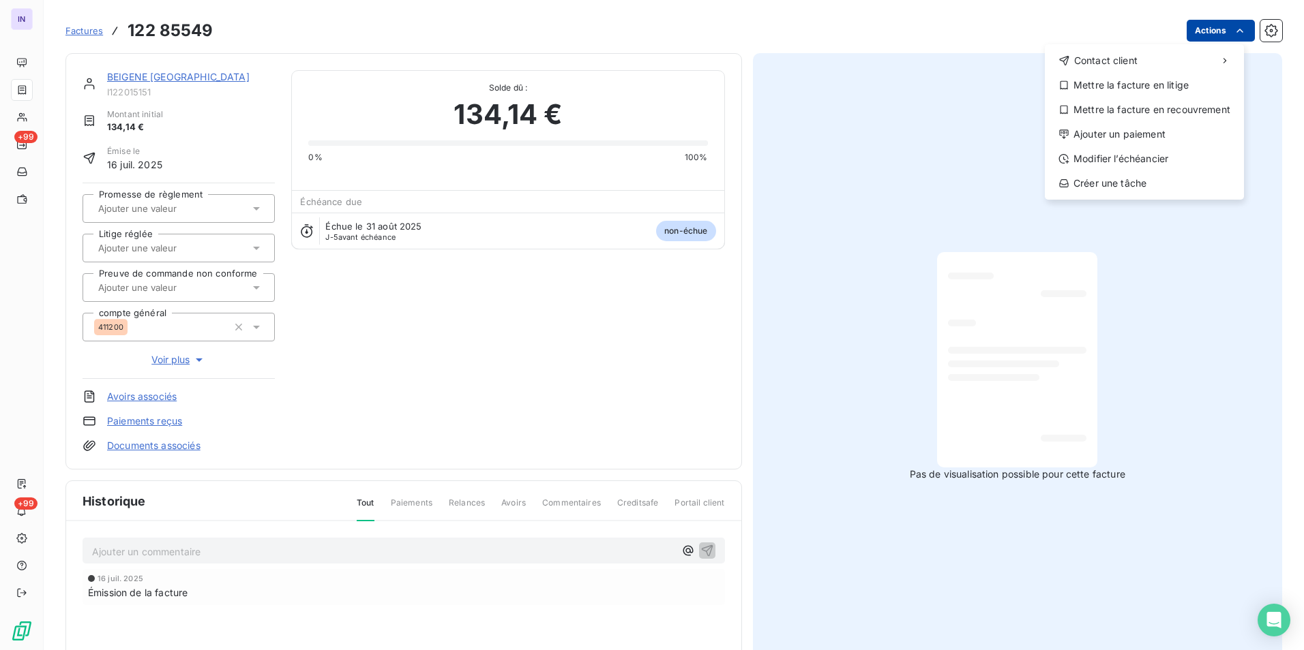
click at [1204, 32] on html "IN +99 +99 Factures 122 85549 Actions Contact client Mettre la facture en litig…" at bounding box center [652, 325] width 1304 height 650
click at [1110, 130] on div "Ajouter un paiement" at bounding box center [1144, 134] width 188 height 22
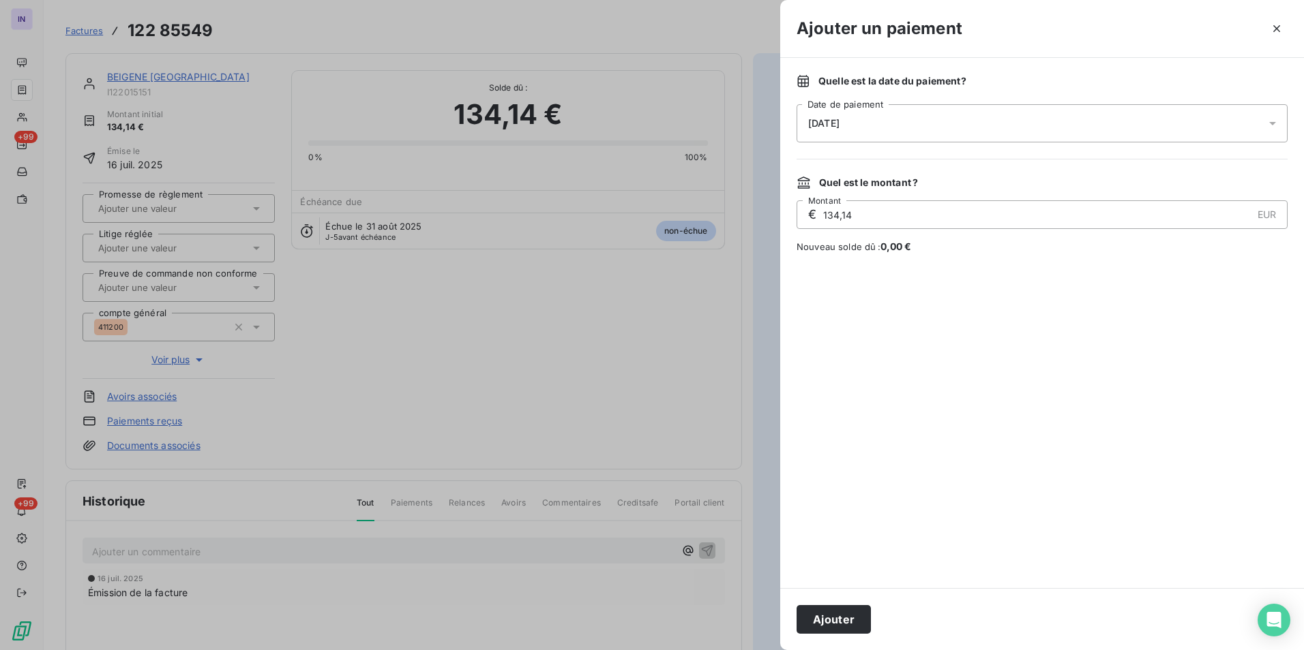
click at [967, 119] on div "[DATE]" at bounding box center [1041, 123] width 491 height 38
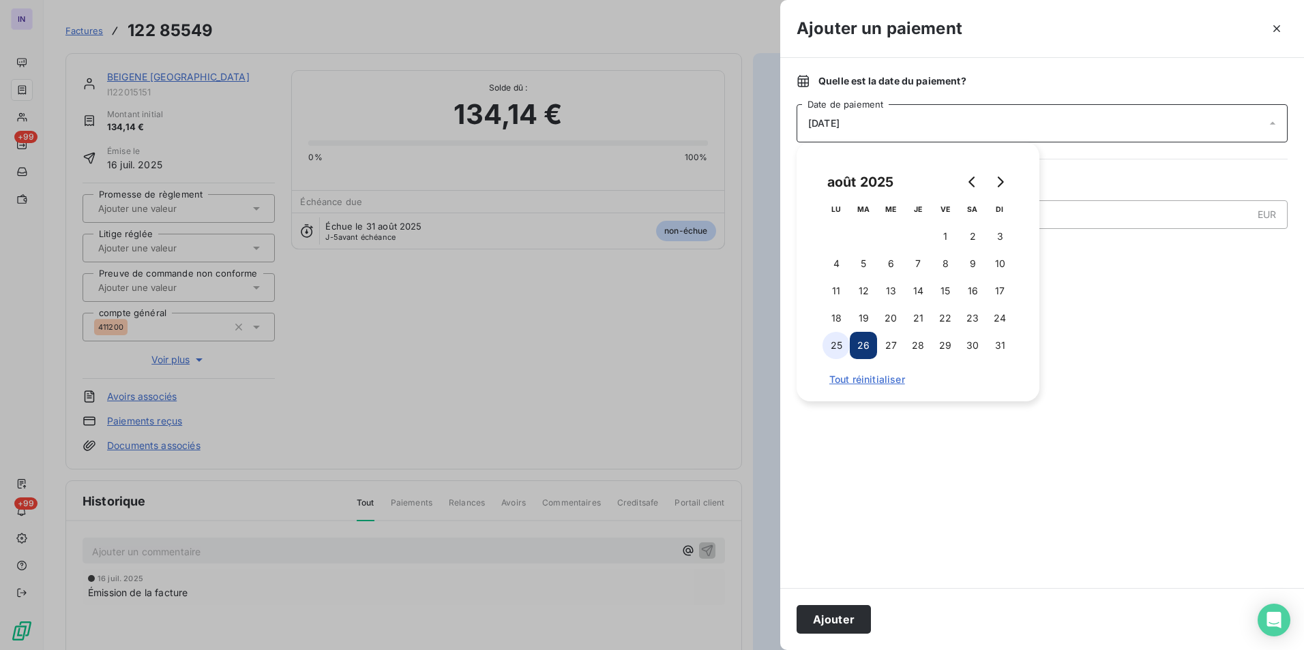
click at [839, 346] on button "25" at bounding box center [835, 345] width 27 height 27
drag, startPoint x: 838, startPoint y: 616, endPoint x: 914, endPoint y: 605, distance: 76.5
click at [839, 616] on button "Ajouter" at bounding box center [833, 619] width 74 height 29
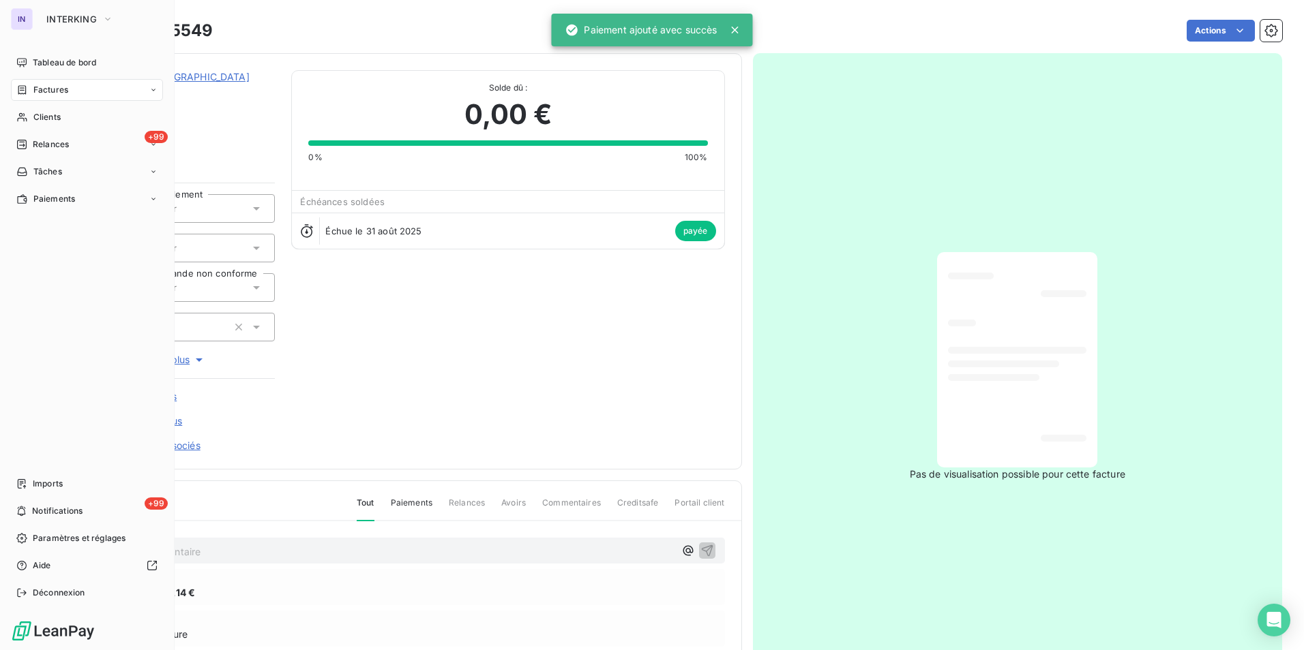
drag, startPoint x: 52, startPoint y: 91, endPoint x: 86, endPoint y: 103, distance: 35.6
click at [52, 91] on span "Factures" at bounding box center [50, 90] width 35 height 12
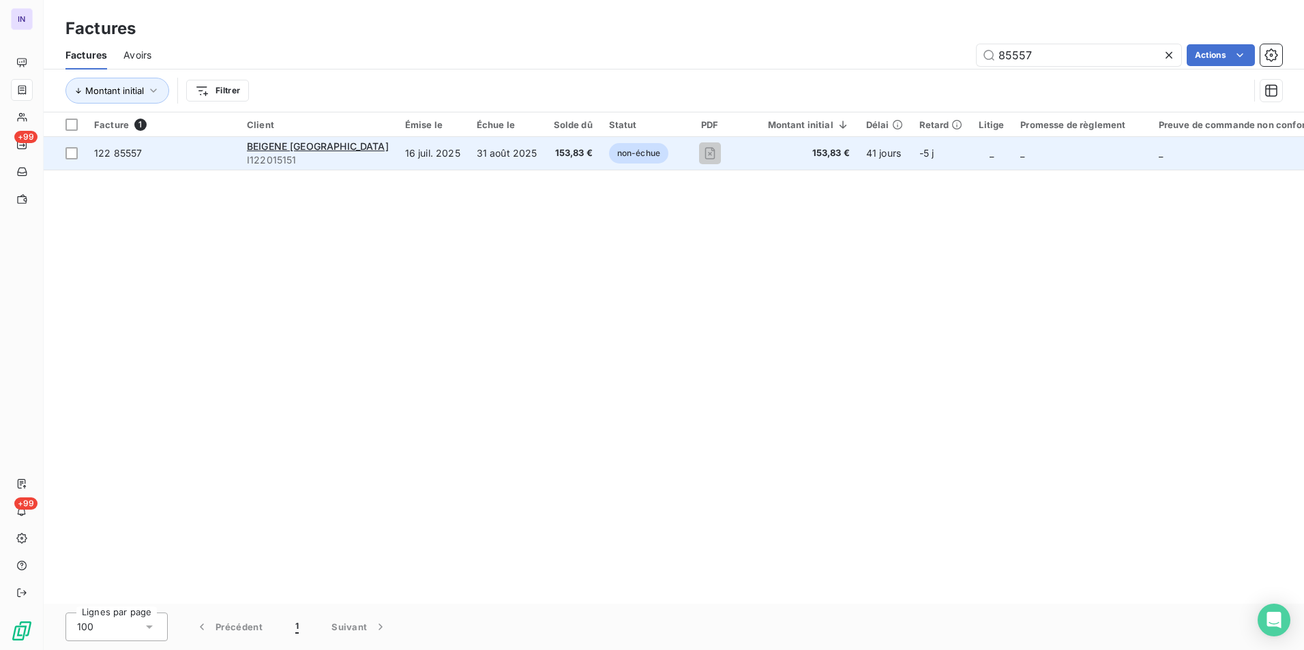
type input "85557"
click at [554, 153] on span "153,83 €" at bounding box center [573, 154] width 39 height 14
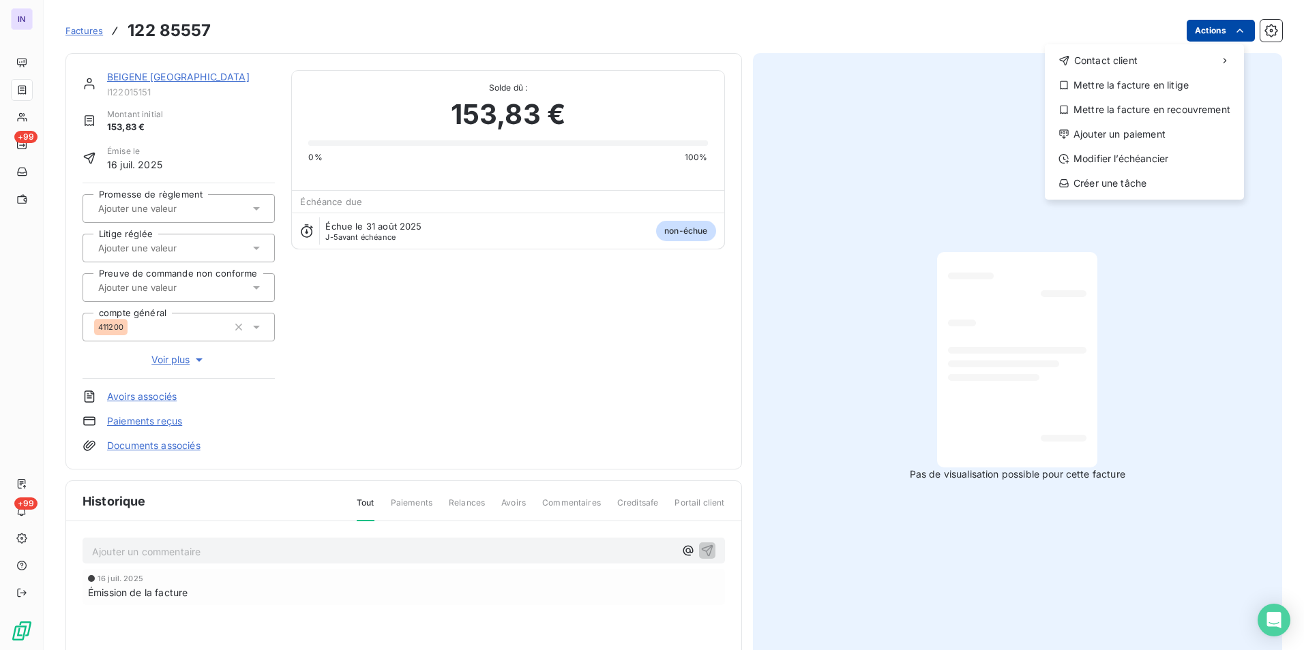
click at [1205, 35] on html "IN +99 +99 Factures 122 85557 Actions Contact client Mettre la facture en litig…" at bounding box center [652, 325] width 1304 height 650
click at [1114, 133] on div "Ajouter un paiement" at bounding box center [1144, 134] width 188 height 22
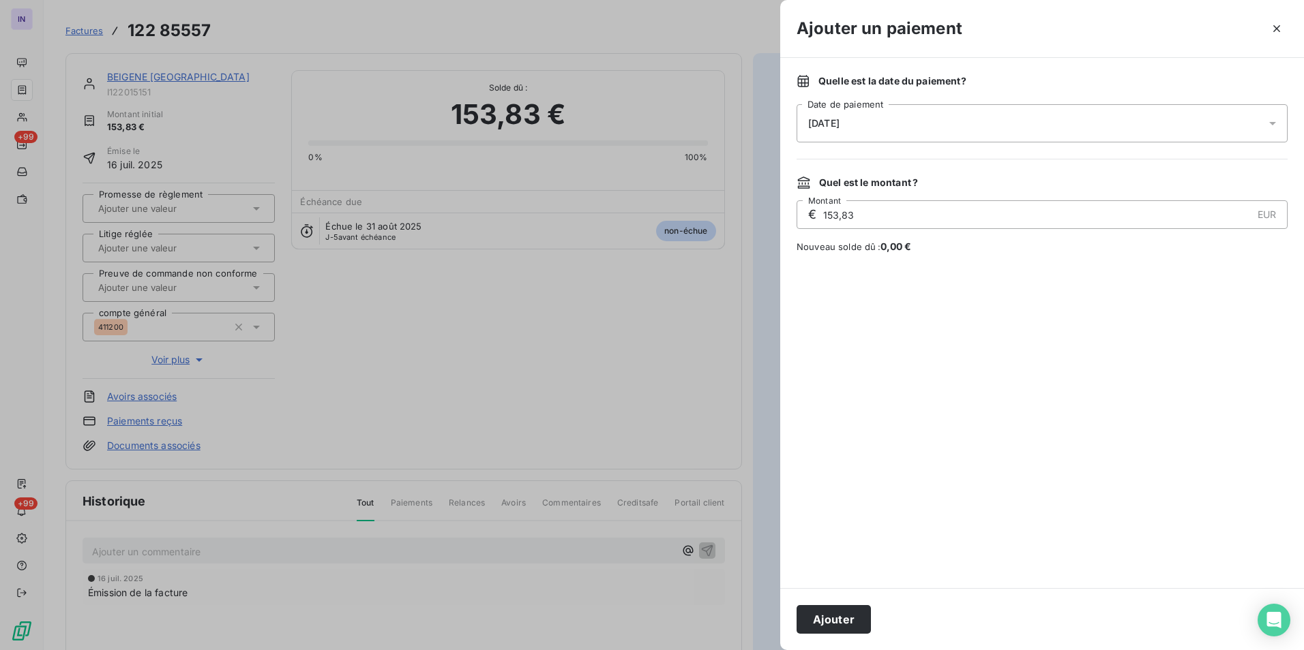
click at [967, 117] on div "[DATE]" at bounding box center [1041, 123] width 491 height 38
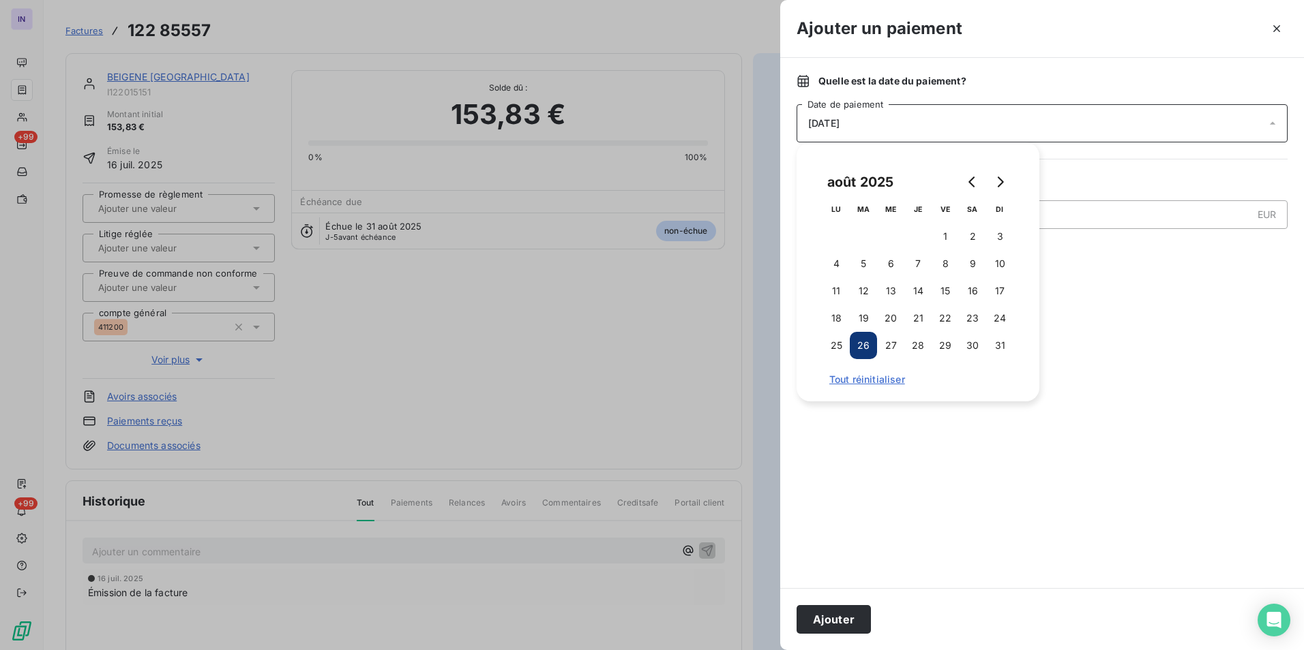
click at [833, 342] on button "25" at bounding box center [835, 345] width 27 height 27
click at [834, 627] on button "Ajouter" at bounding box center [833, 619] width 74 height 29
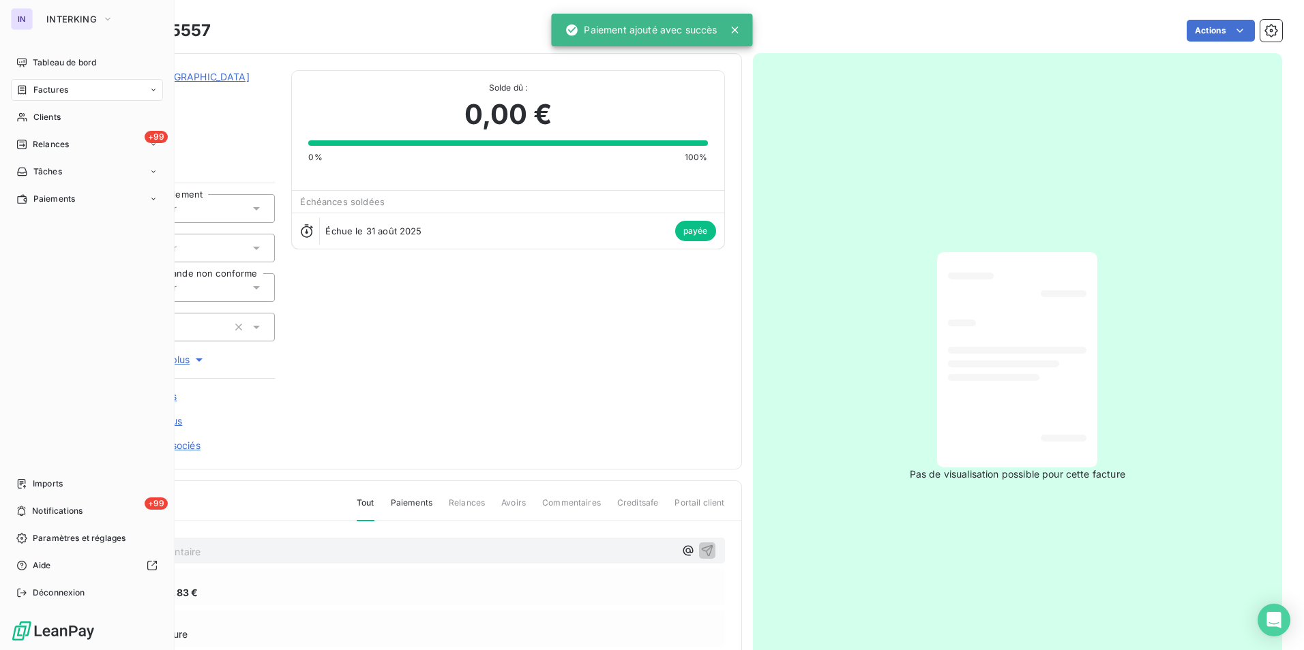
click at [67, 94] on span "Factures" at bounding box center [50, 90] width 35 height 12
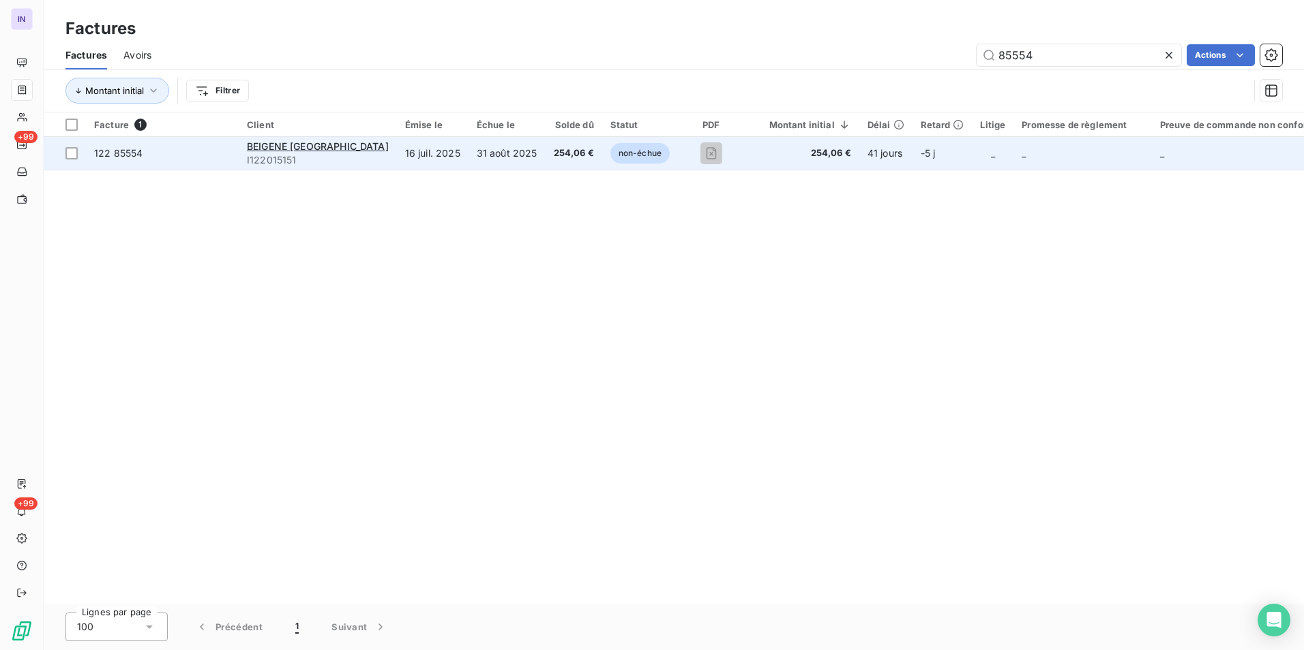
type input "85554"
click at [558, 156] on span "254,06 €" at bounding box center [574, 154] width 40 height 14
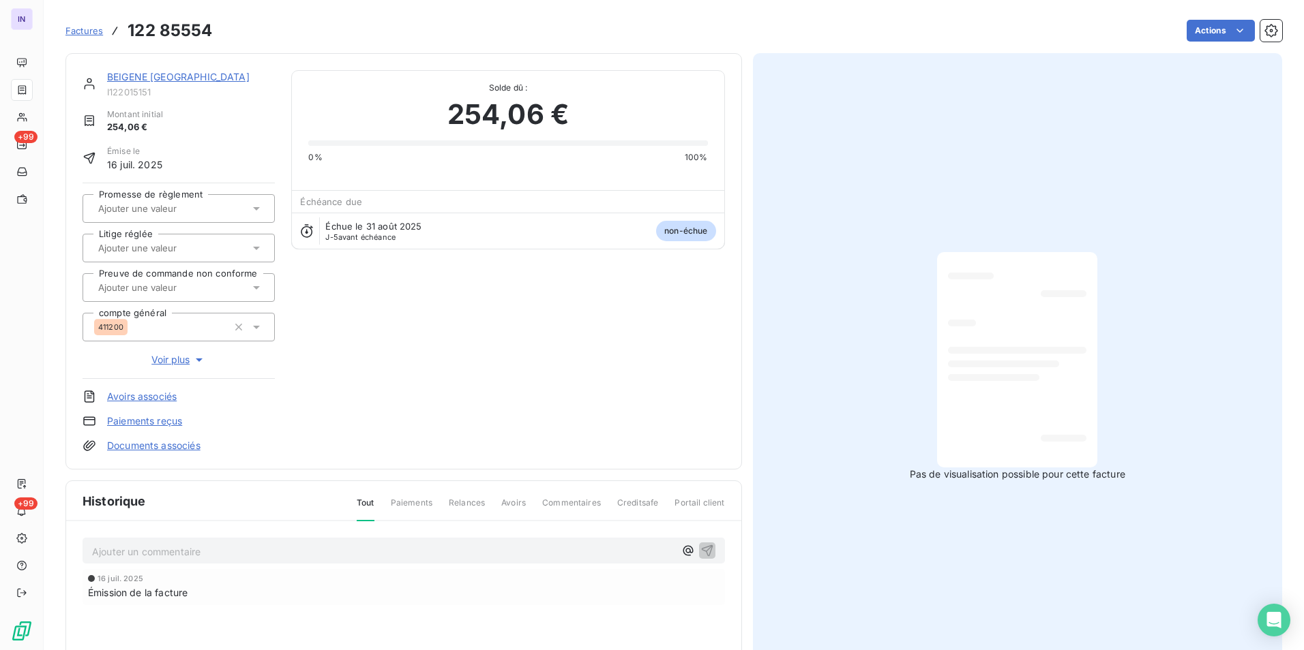
click at [1196, 33] on html "IN +99 +99 Factures 122 85554 Actions BEIGENE SWITZERLAND I122015151 Montant in…" at bounding box center [652, 325] width 1304 height 650
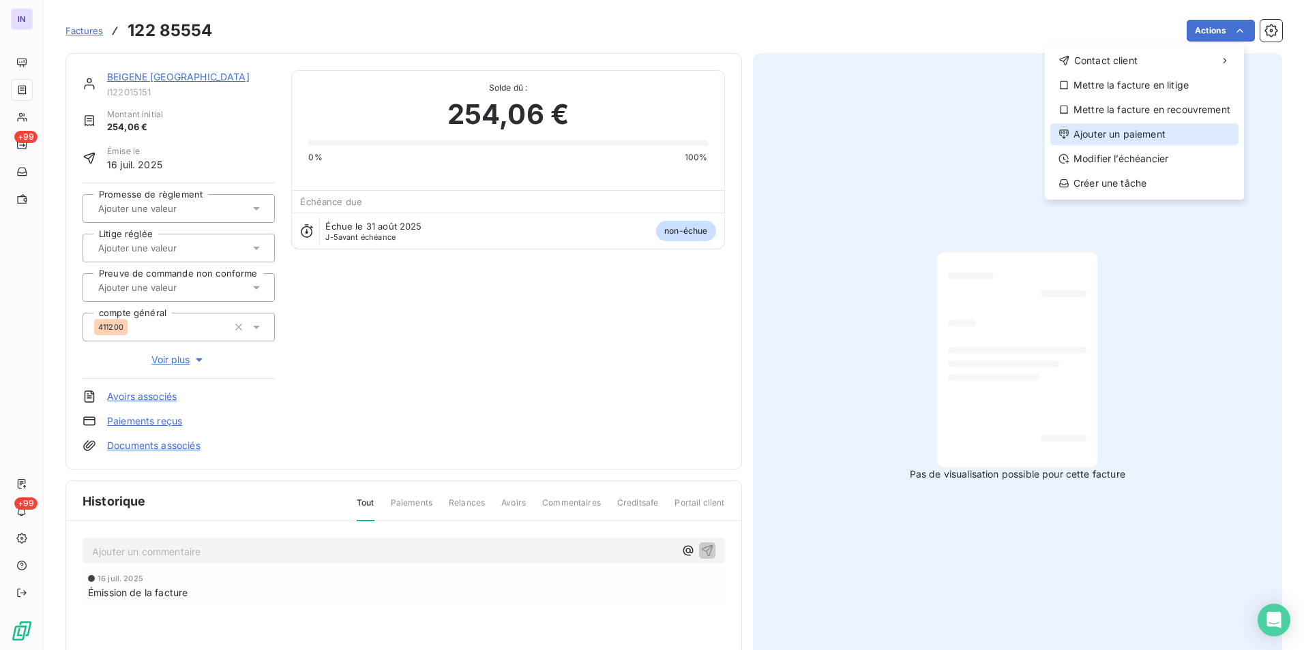
click at [1117, 132] on div "Ajouter un paiement" at bounding box center [1144, 134] width 188 height 22
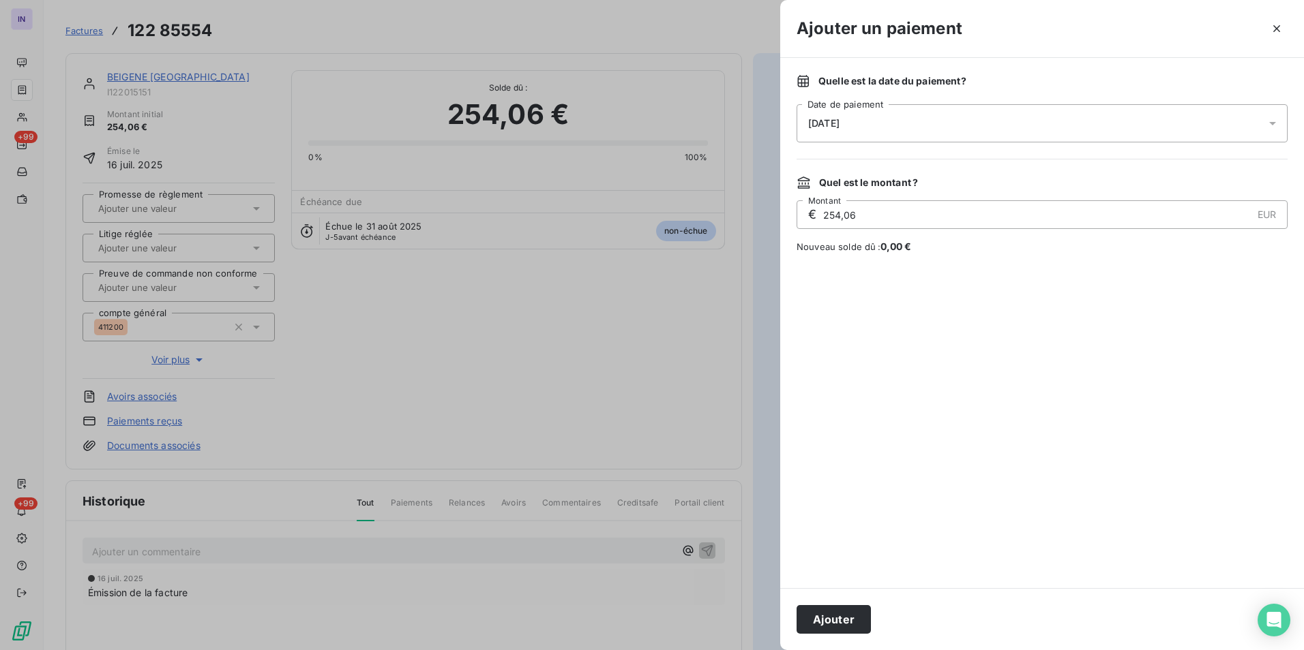
drag, startPoint x: 889, startPoint y: 117, endPoint x: 889, endPoint y: 132, distance: 15.0
click at [890, 117] on div "[DATE]" at bounding box center [1041, 123] width 491 height 38
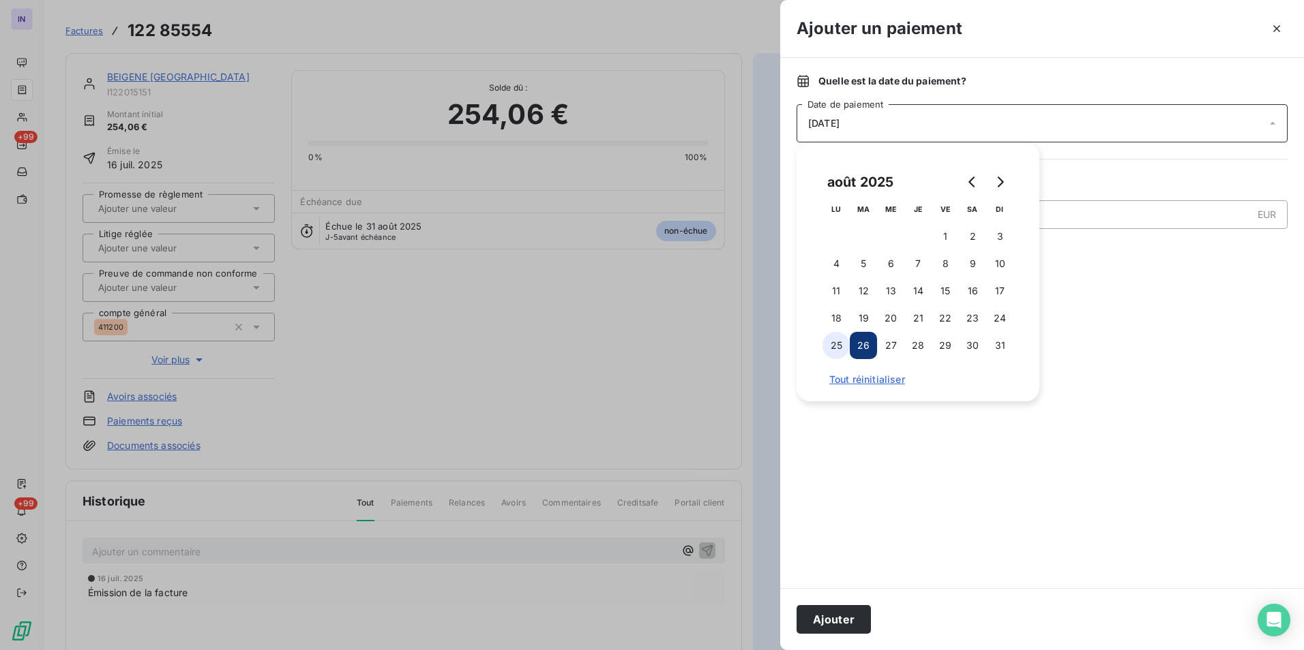
click at [835, 343] on button "25" at bounding box center [835, 345] width 27 height 27
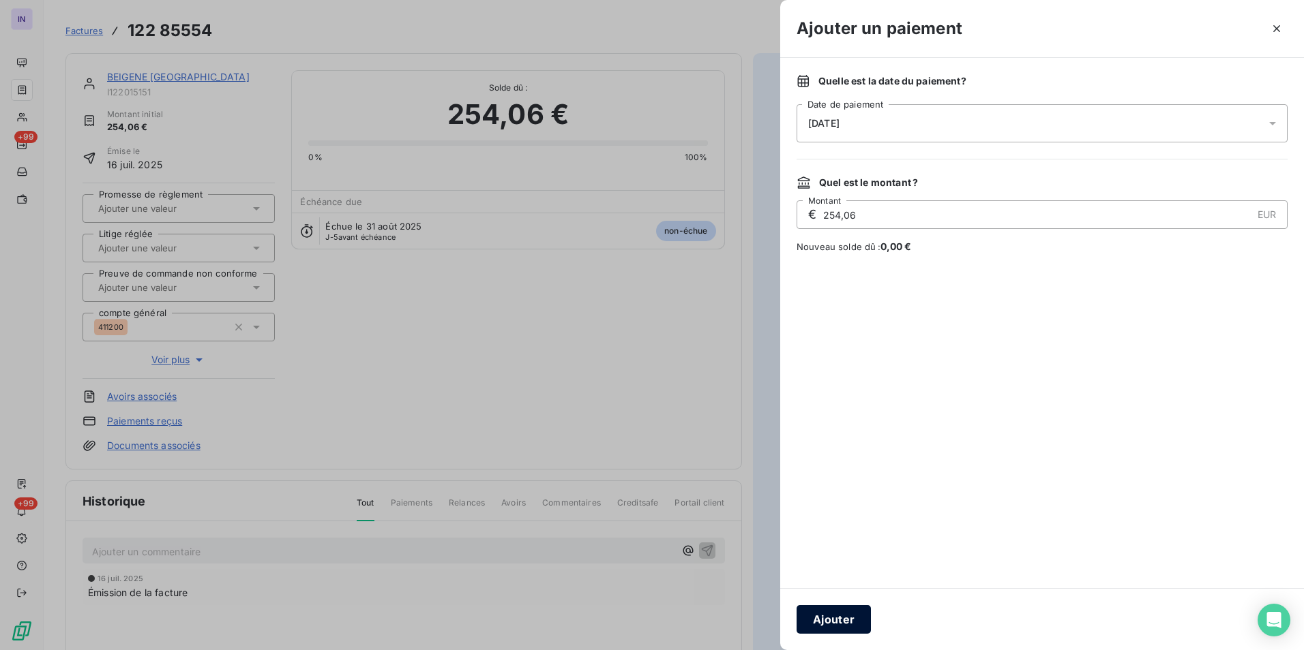
click at [832, 616] on button "Ajouter" at bounding box center [833, 619] width 74 height 29
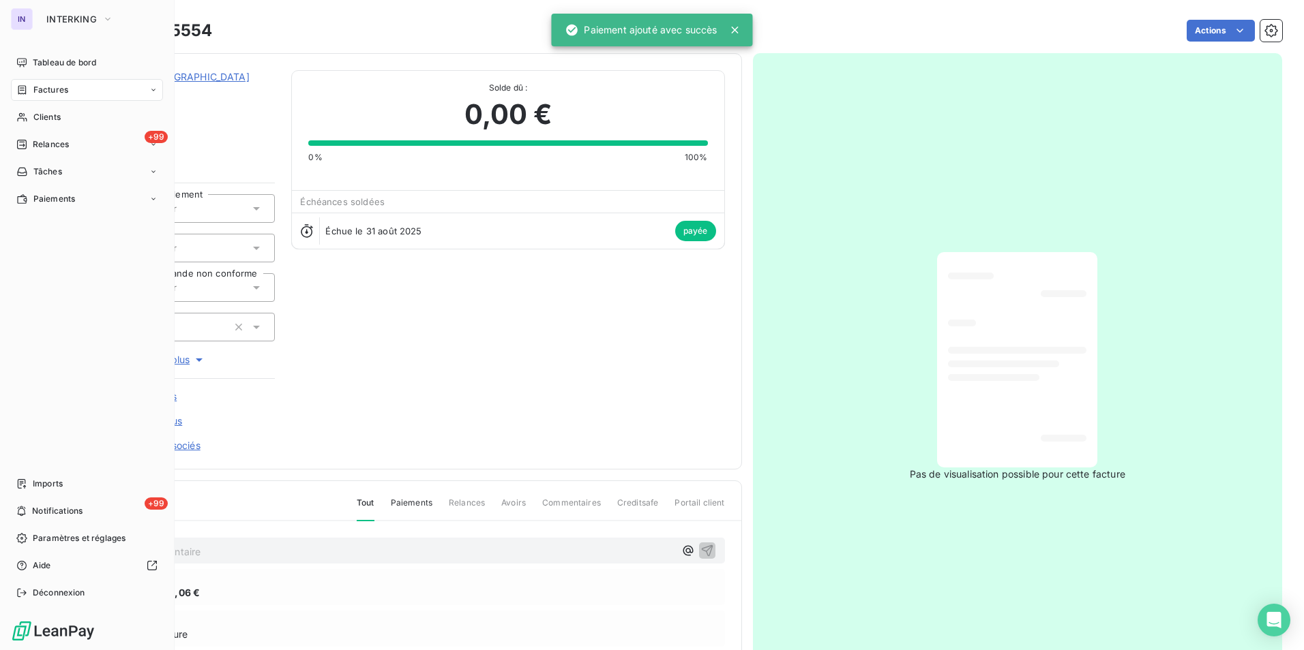
click at [41, 91] on span "Factures" at bounding box center [50, 90] width 35 height 12
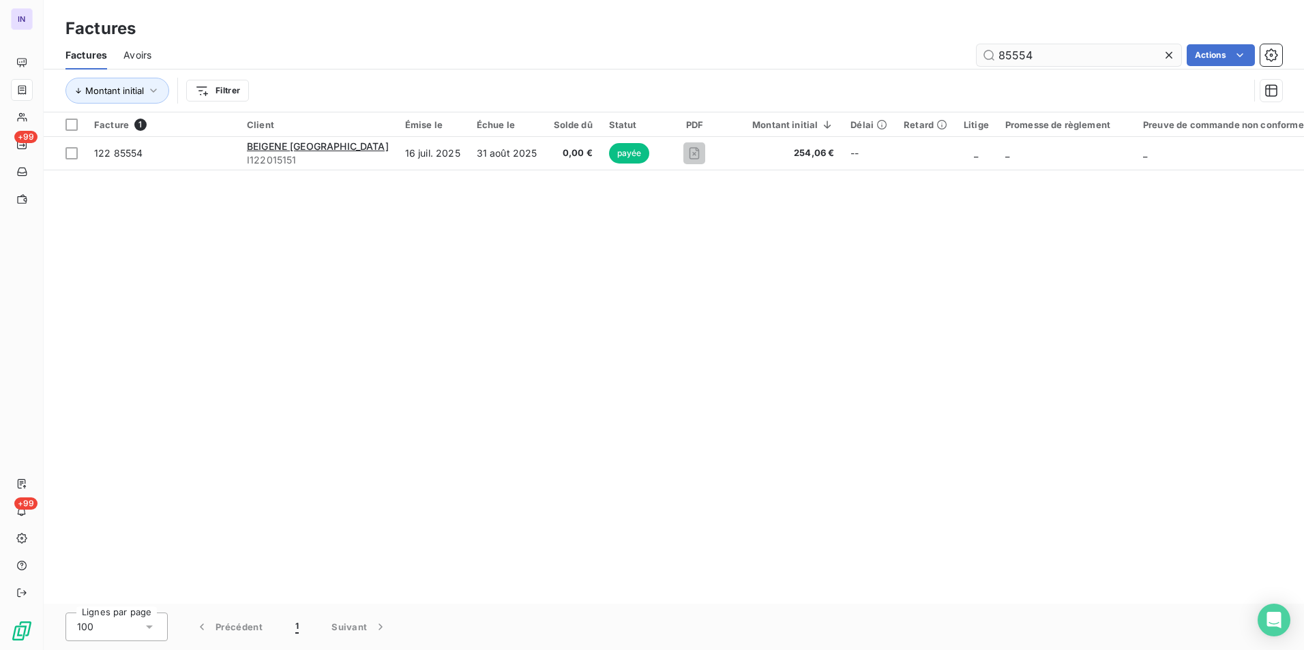
click at [1079, 49] on input "85554" at bounding box center [1078, 55] width 205 height 22
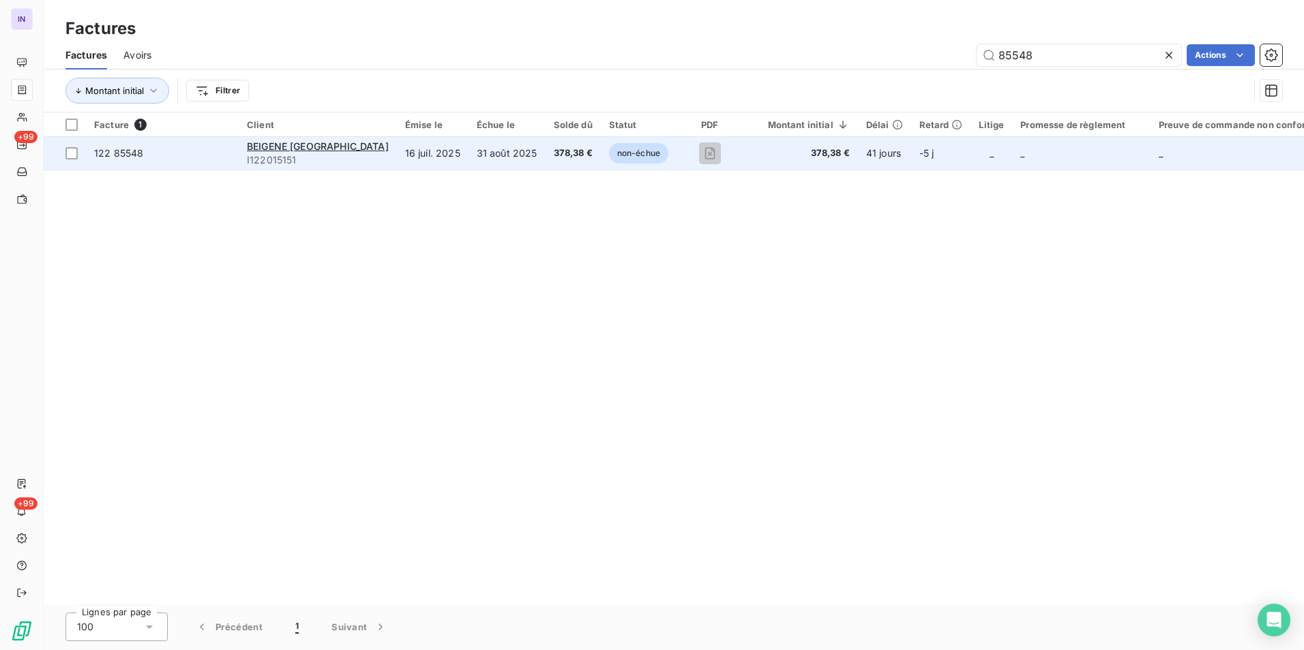
type input "85548"
click at [492, 155] on td "31 août 2025" at bounding box center [506, 153] width 77 height 33
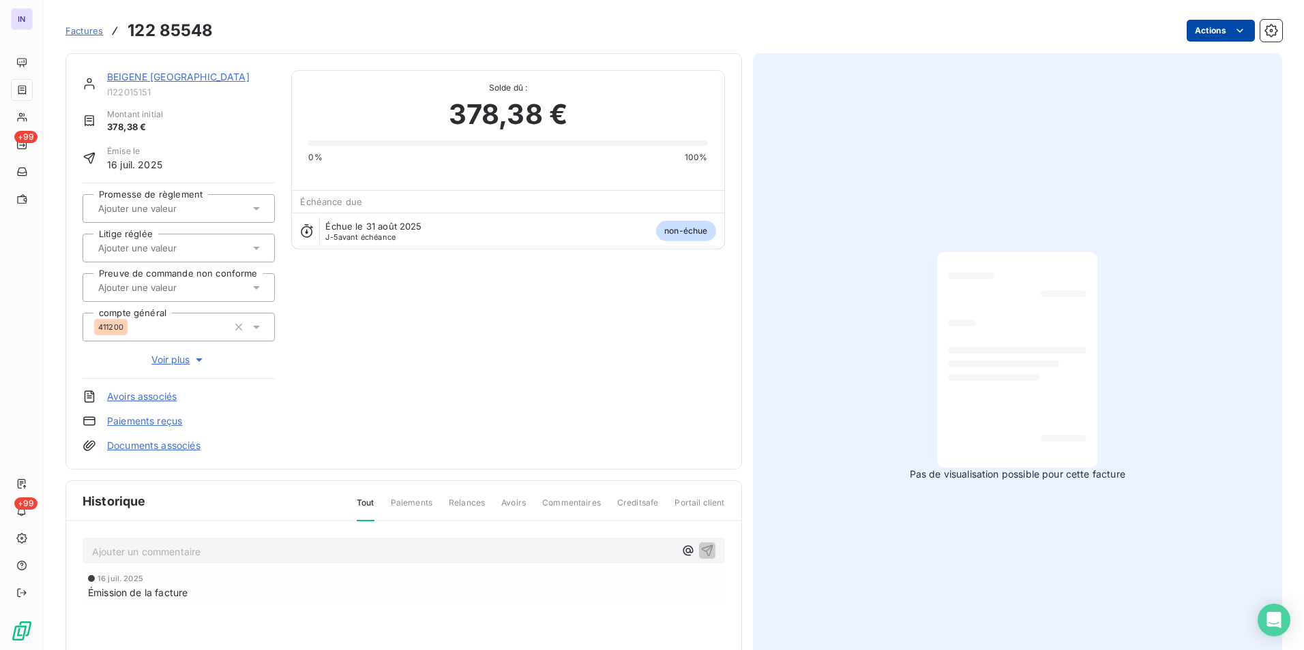
click at [1197, 37] on html "IN +99 +99 Factures 122 85548 Actions BEIGENE SWITZERLAND I122015151 Montant in…" at bounding box center [652, 325] width 1304 height 650
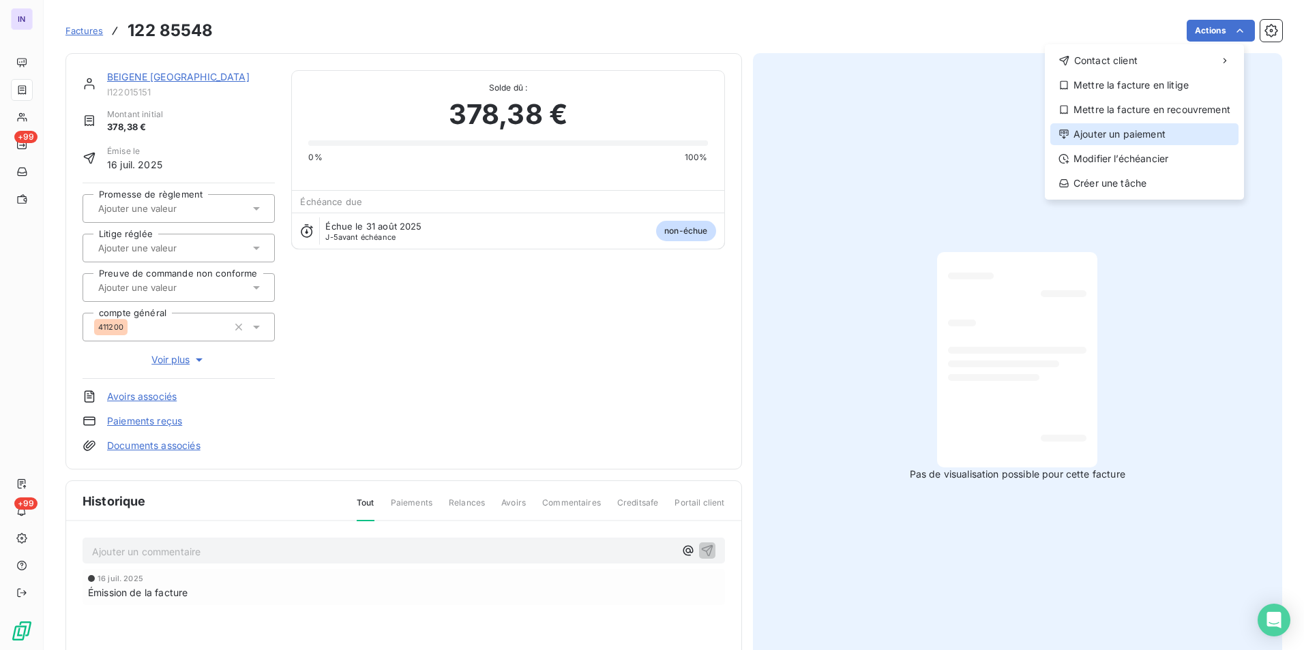
click at [1069, 129] on div "Ajouter un paiement" at bounding box center [1144, 134] width 188 height 22
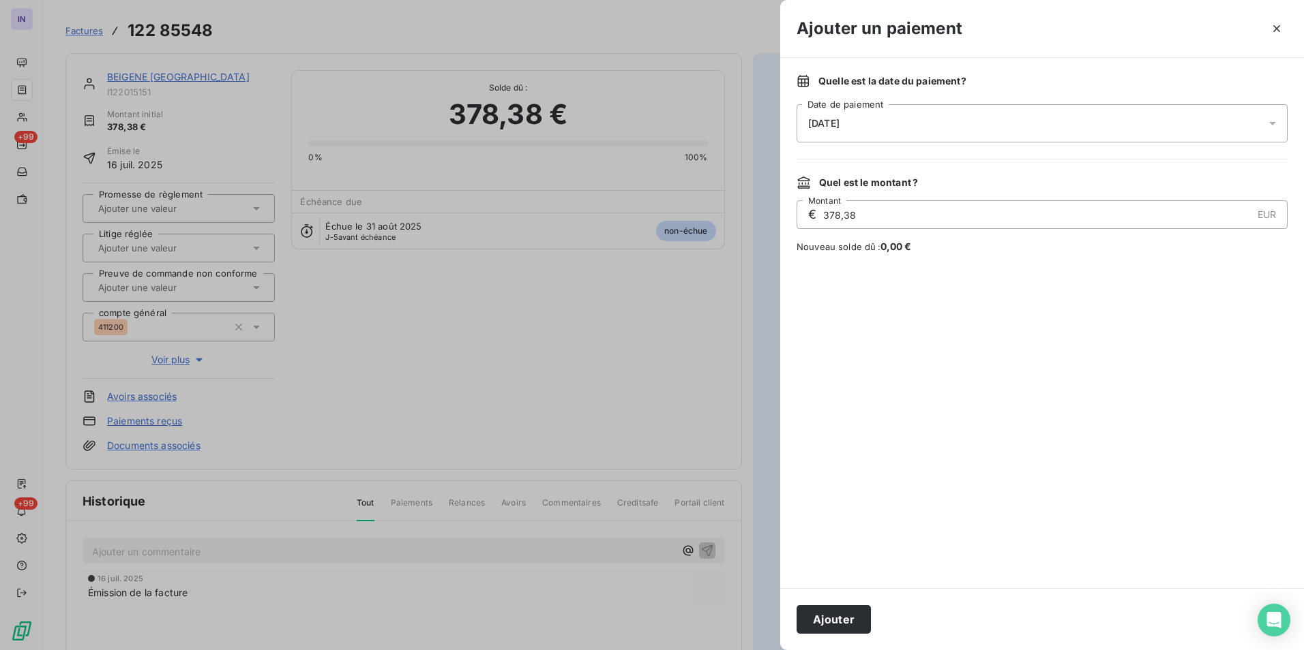
click at [899, 125] on div "[DATE]" at bounding box center [1041, 123] width 491 height 38
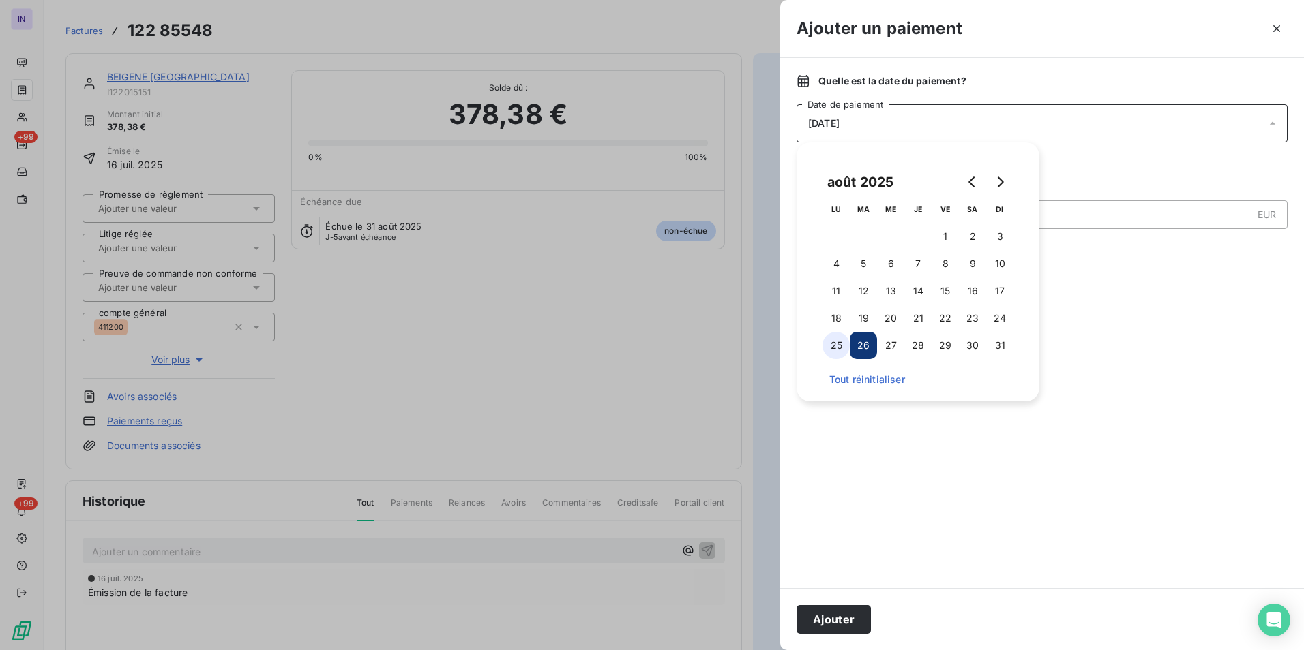
click at [830, 333] on button "25" at bounding box center [835, 345] width 27 height 27
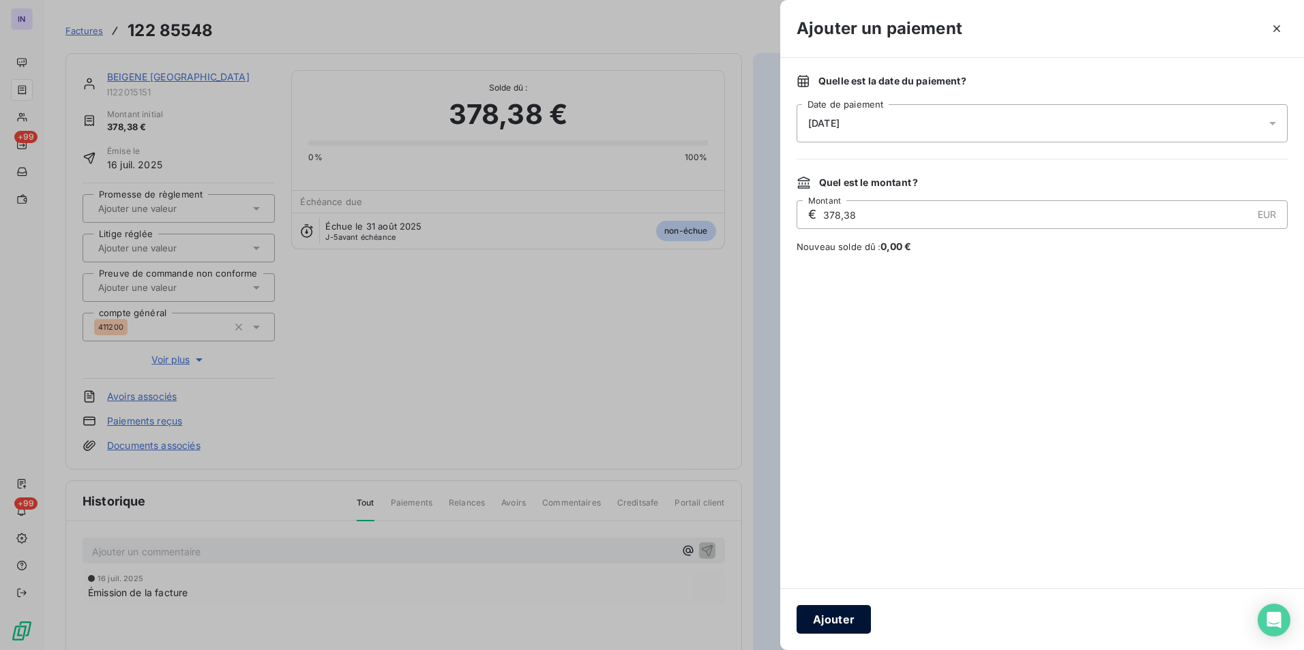
click at [833, 627] on button "Ajouter" at bounding box center [833, 619] width 74 height 29
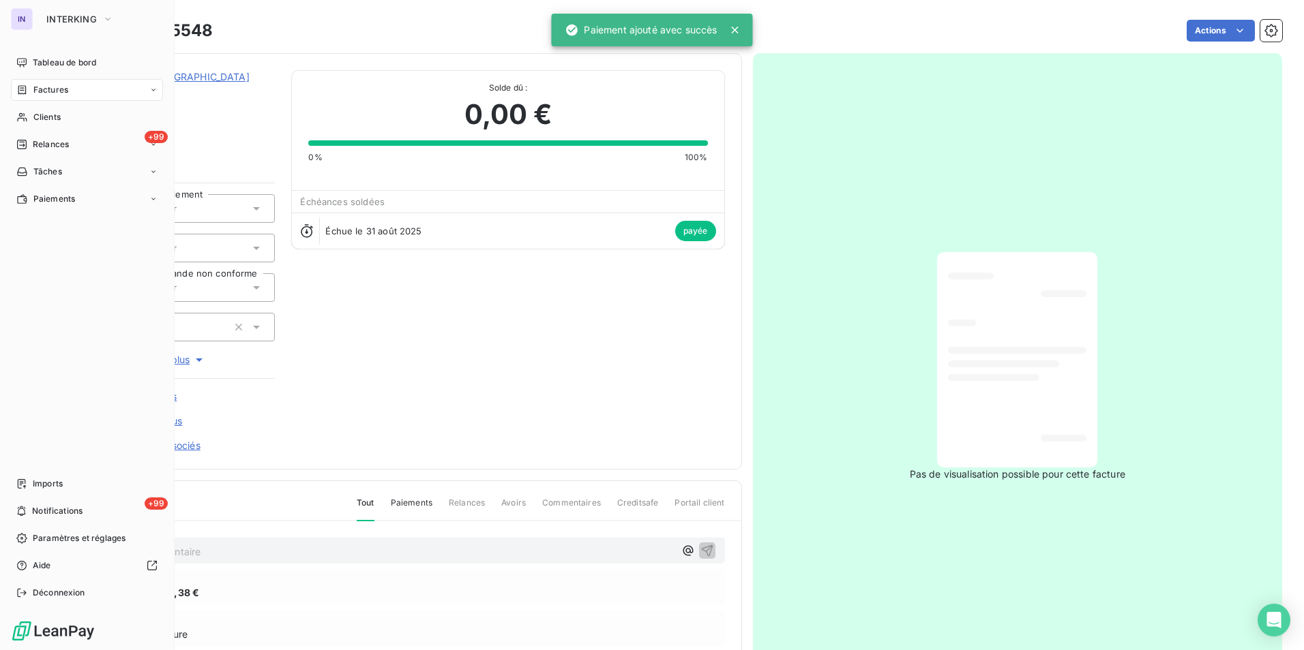
click at [45, 86] on span "Factures" at bounding box center [50, 90] width 35 height 12
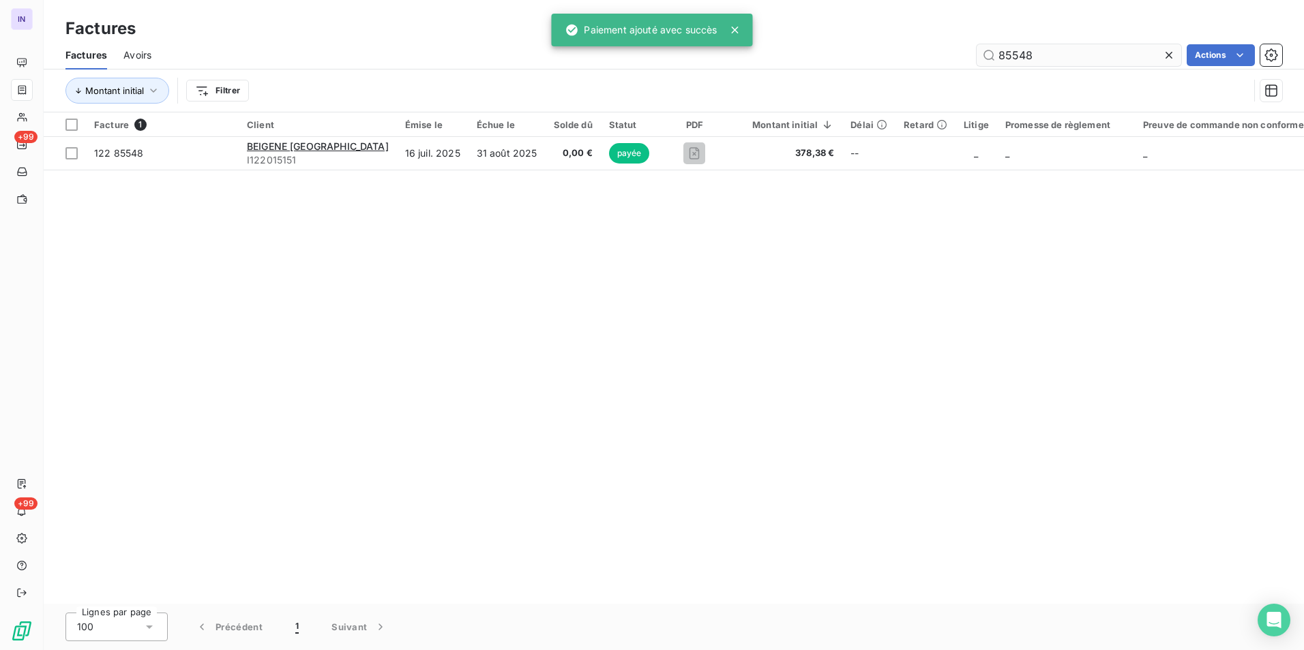
click at [1035, 62] on input "85548" at bounding box center [1078, 55] width 205 height 22
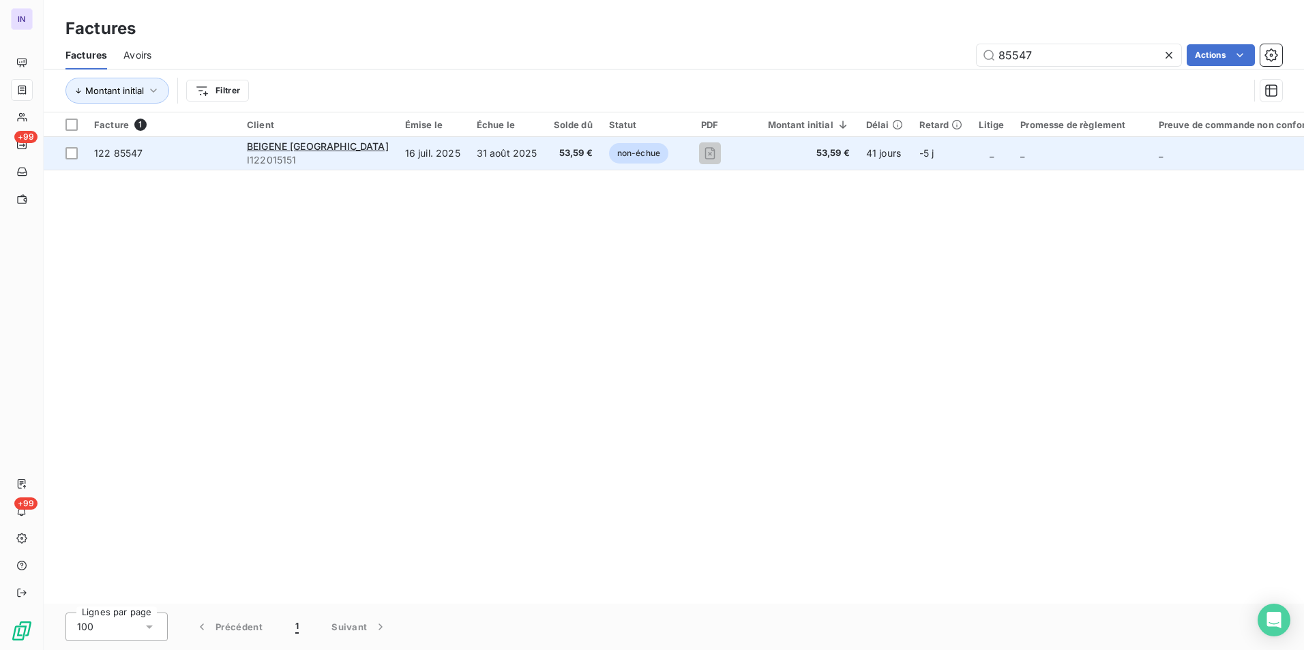
type input "85547"
click at [514, 151] on td "31 août 2025" at bounding box center [506, 153] width 77 height 33
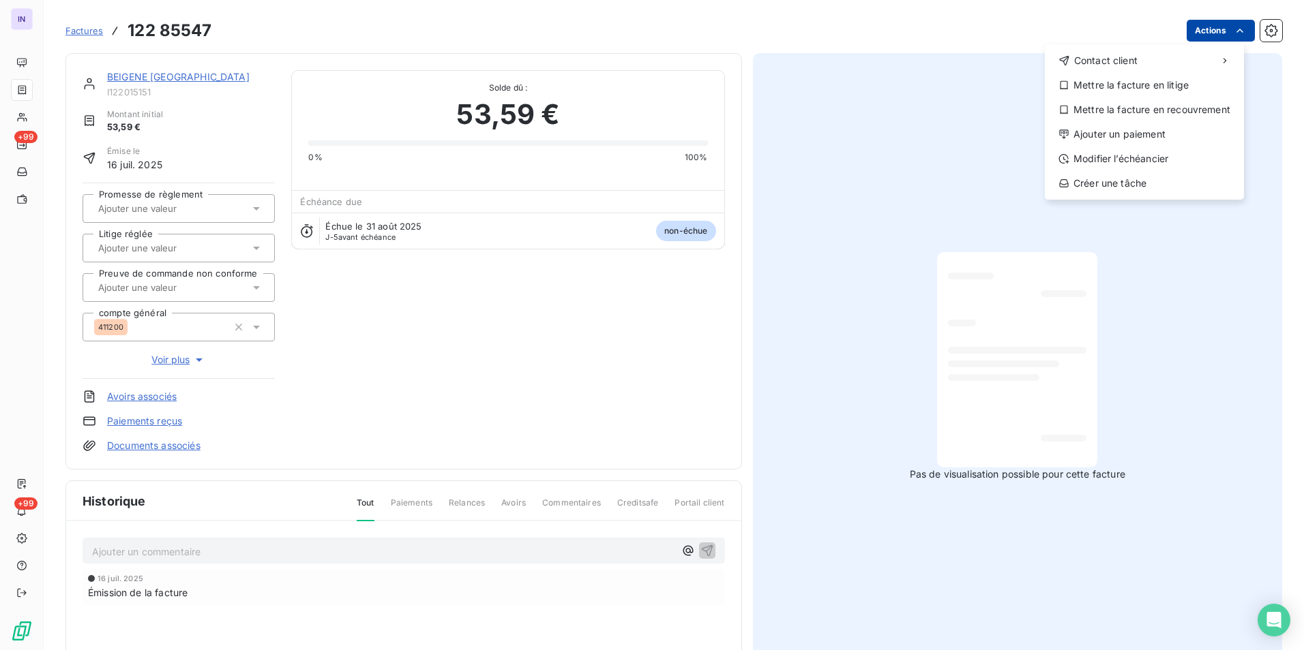
click at [1189, 40] on html "IN +99 +99 Factures 122 85547 Actions Contact client Mettre la facture en litig…" at bounding box center [652, 325] width 1304 height 650
click at [1118, 134] on div "Ajouter un paiement" at bounding box center [1144, 134] width 188 height 22
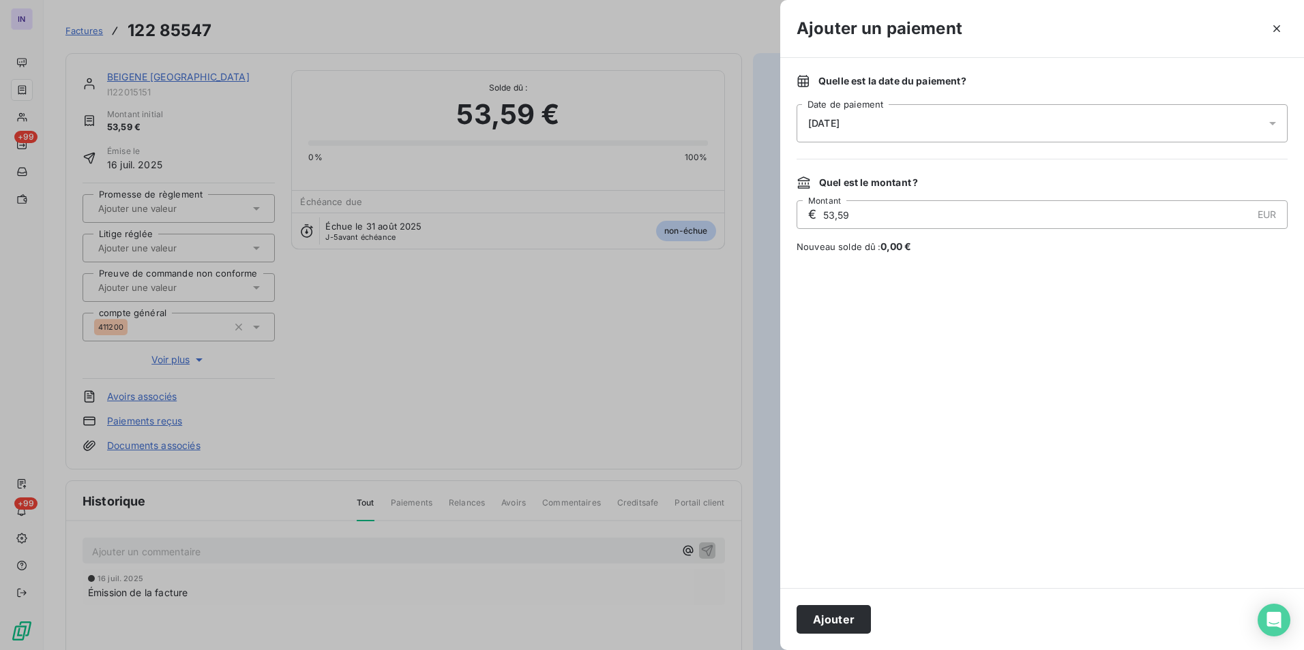
click at [949, 105] on div "[DATE]" at bounding box center [1041, 123] width 491 height 38
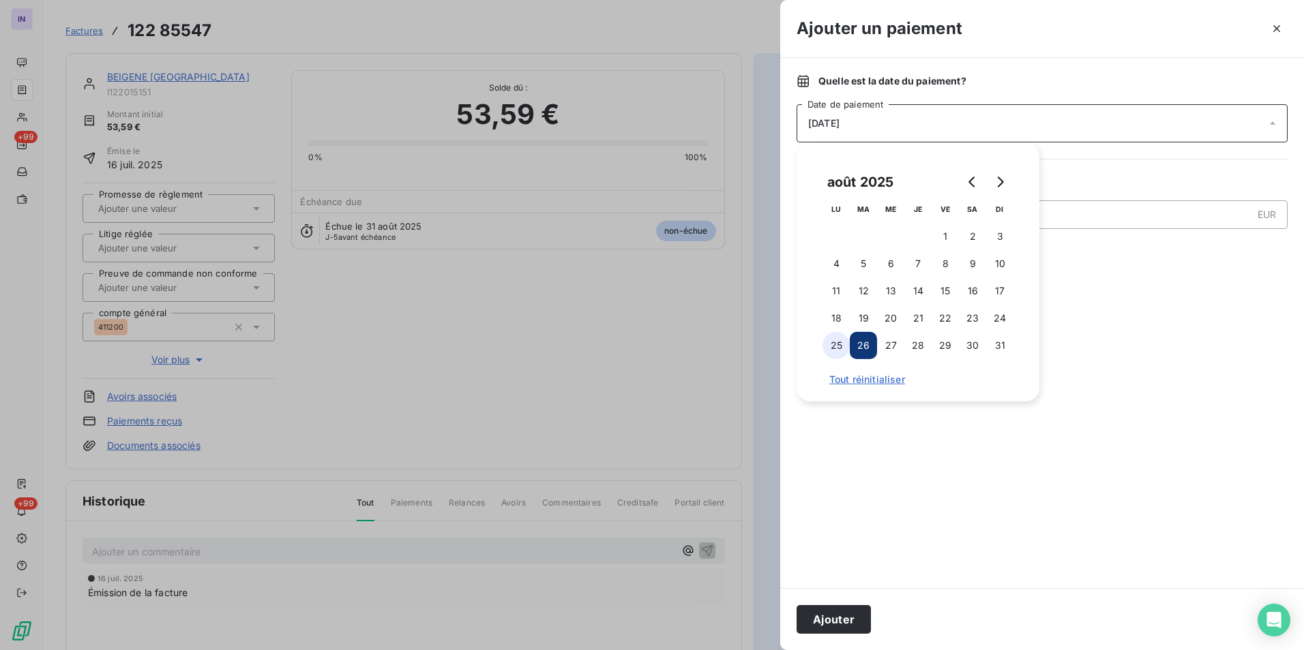
click at [834, 346] on button "25" at bounding box center [835, 345] width 27 height 27
drag, startPoint x: 835, startPoint y: 619, endPoint x: 815, endPoint y: 598, distance: 29.4
click at [835, 618] on button "Ajouter" at bounding box center [833, 619] width 74 height 29
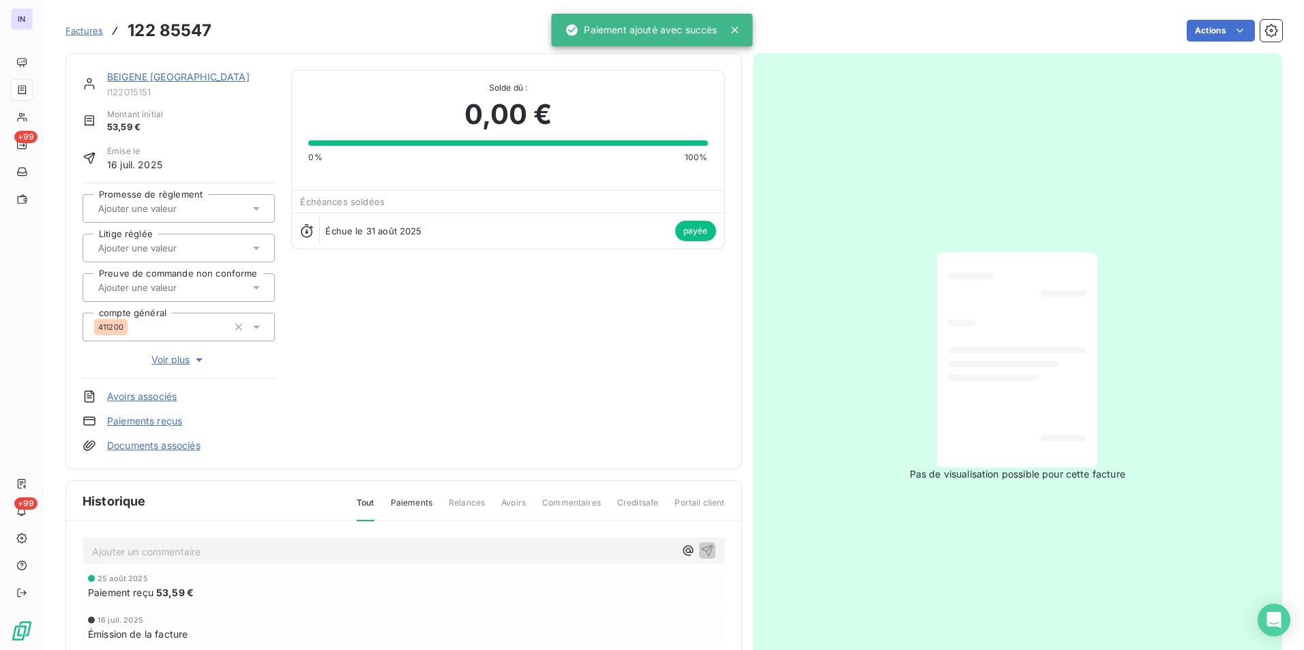
click at [193, 78] on link "BEIGENE [GEOGRAPHIC_DATA]" at bounding box center [178, 77] width 142 height 12
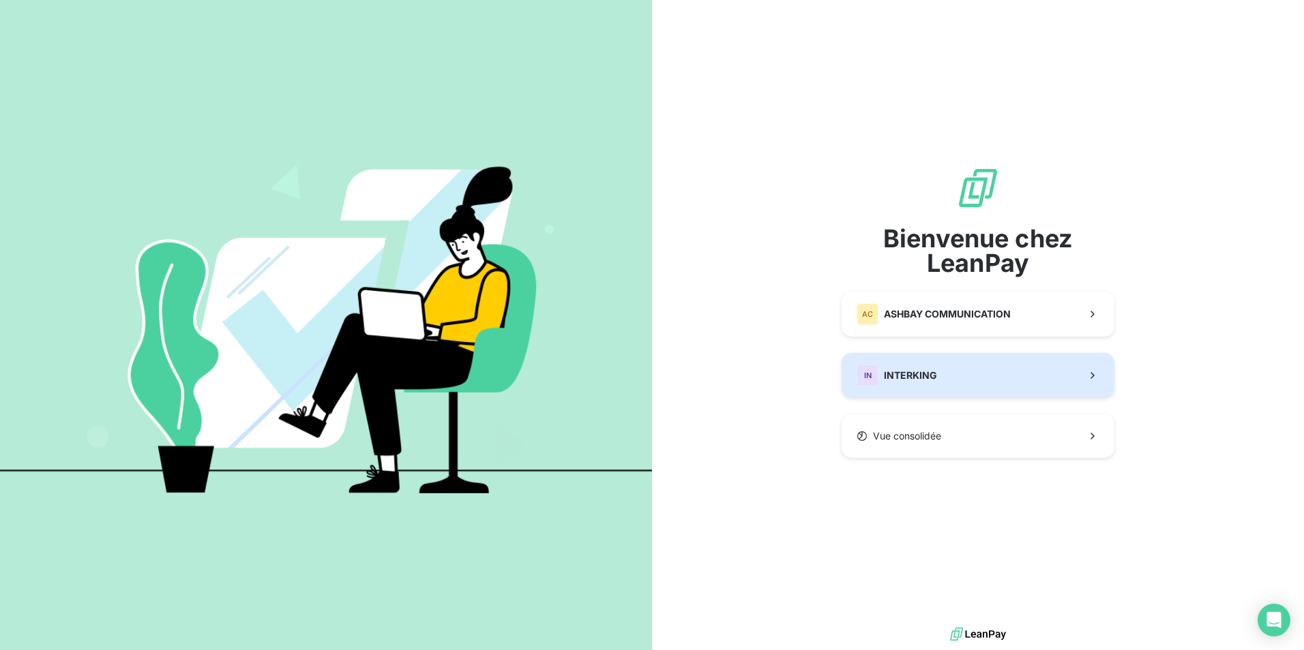
click at [936, 377] on button "IN INTERKING" at bounding box center [977, 375] width 273 height 45
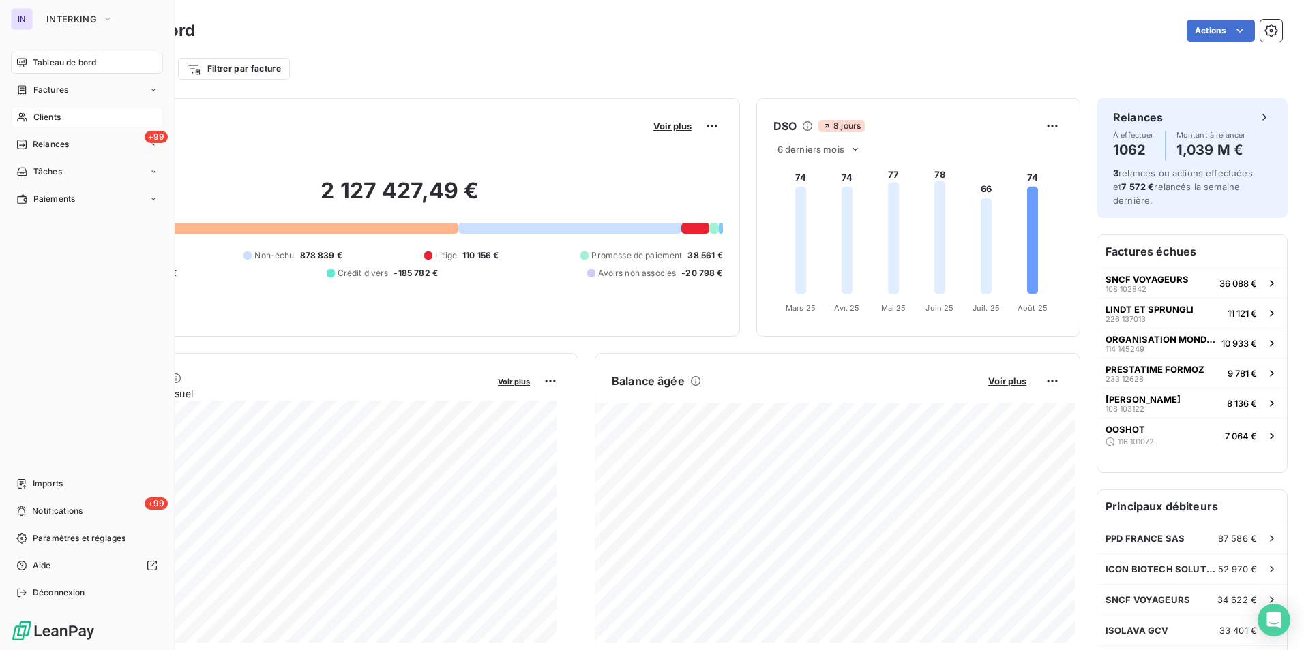
click at [52, 115] on span "Clients" at bounding box center [46, 117] width 27 height 12
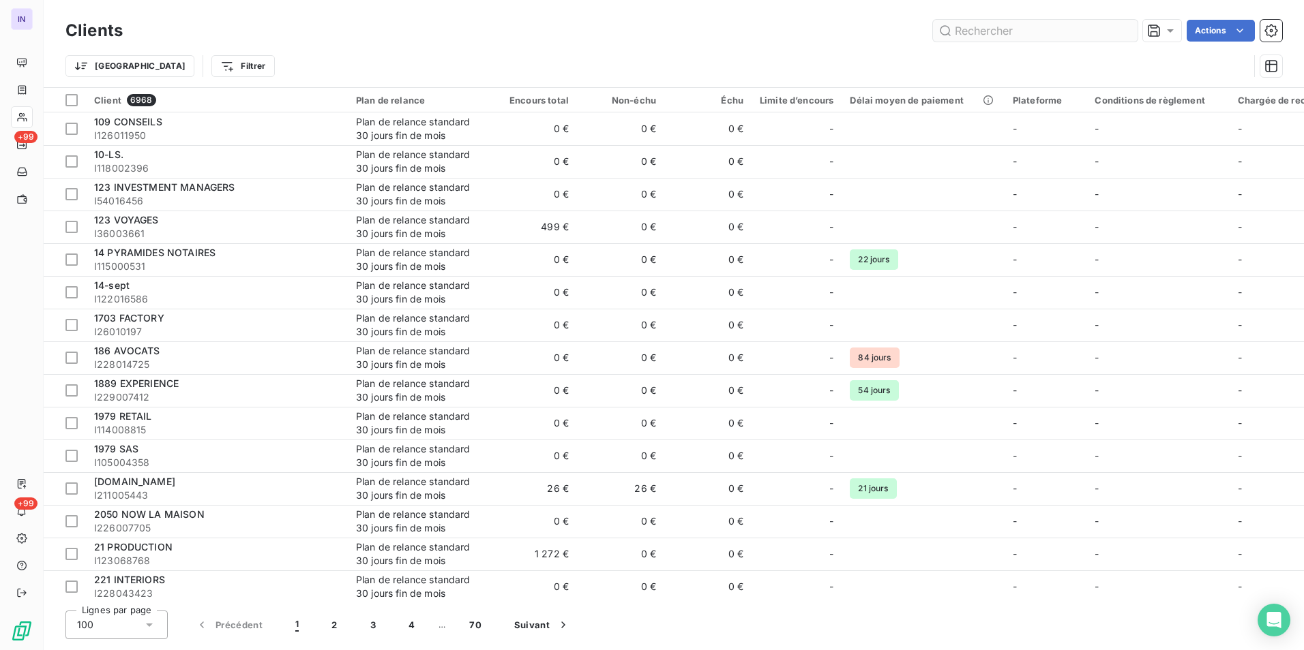
click at [999, 28] on input "text" at bounding box center [1035, 31] width 205 height 22
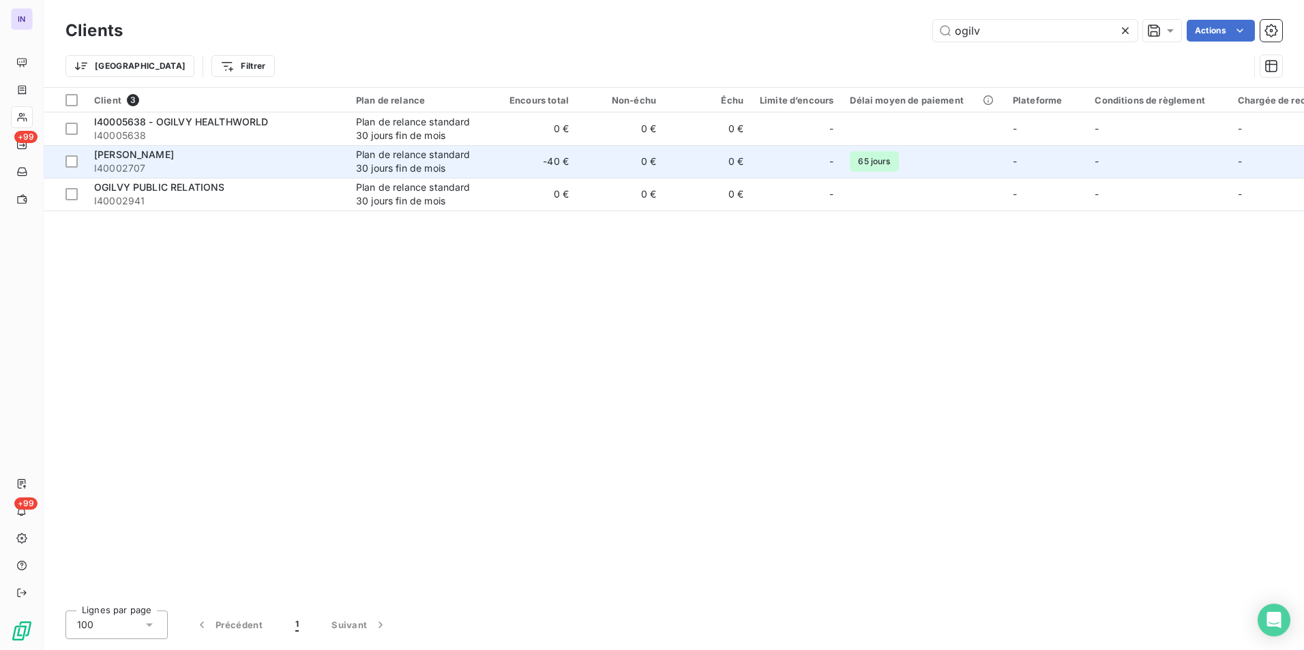
type input "ogilv"
click at [465, 158] on div "Plan de relance standard 30 jours fin de mois" at bounding box center [418, 161] width 125 height 27
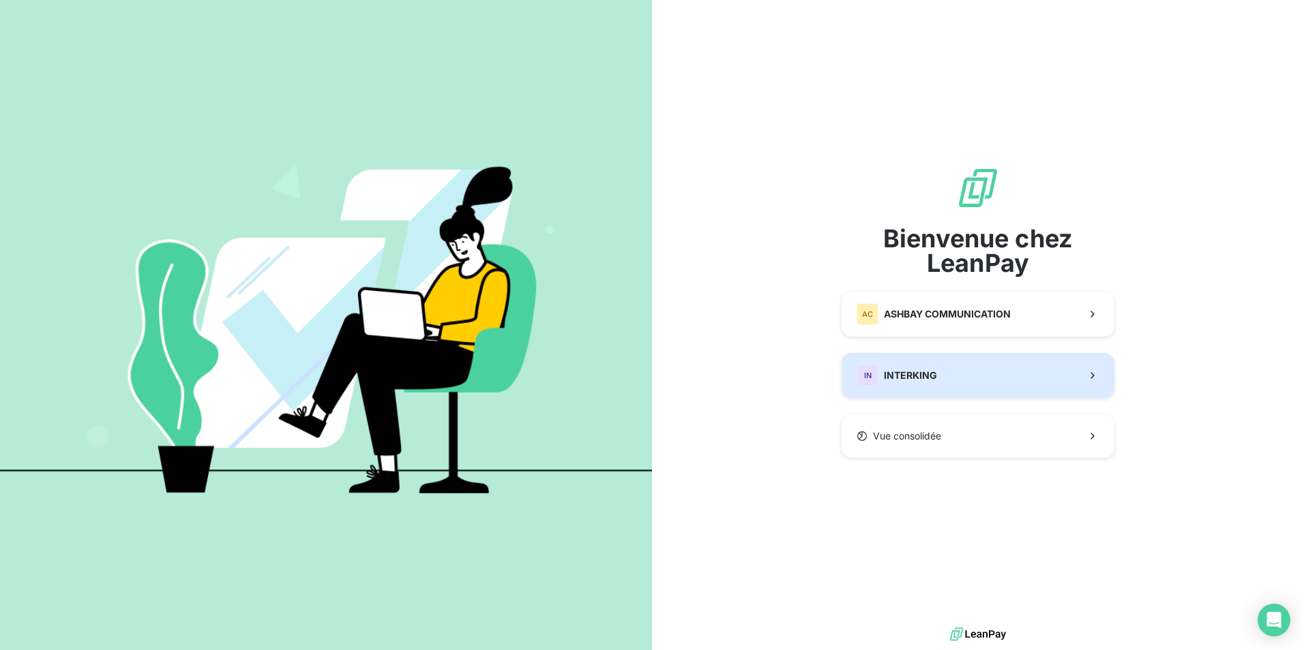
drag, startPoint x: 856, startPoint y: 374, endPoint x: 813, endPoint y: 361, distance: 45.1
click at [858, 374] on div "IN" at bounding box center [867, 376] width 22 height 22
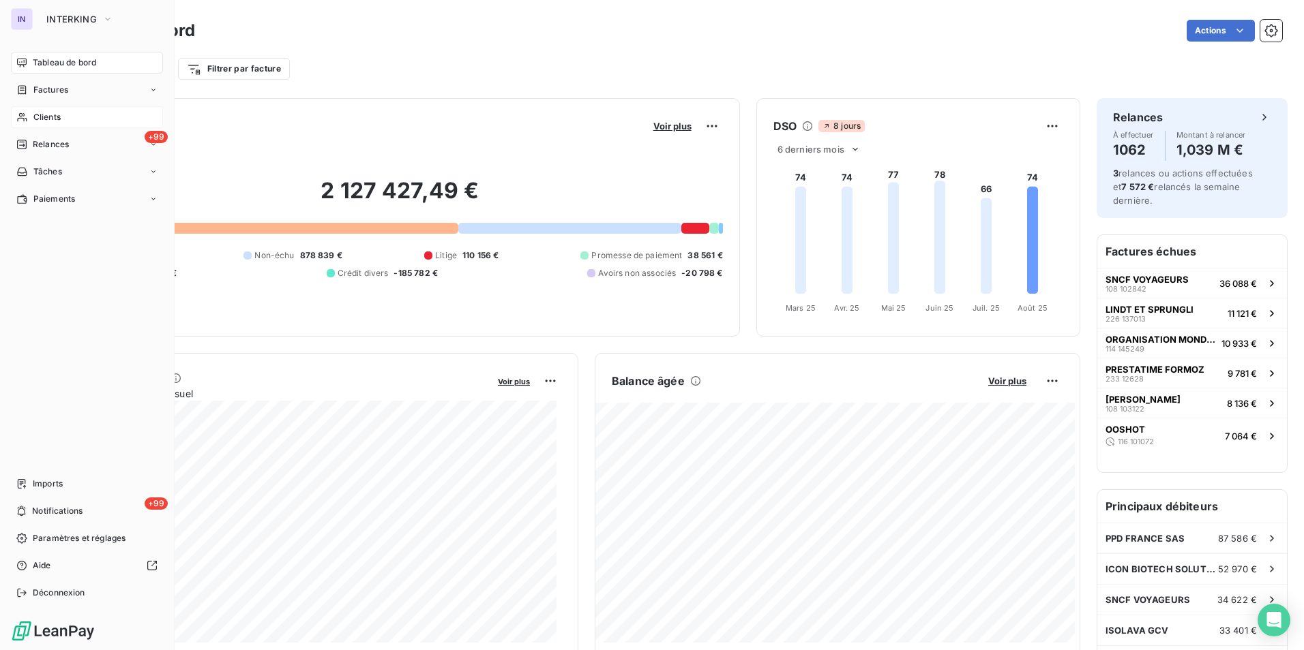
click at [57, 115] on span "Clients" at bounding box center [46, 117] width 27 height 12
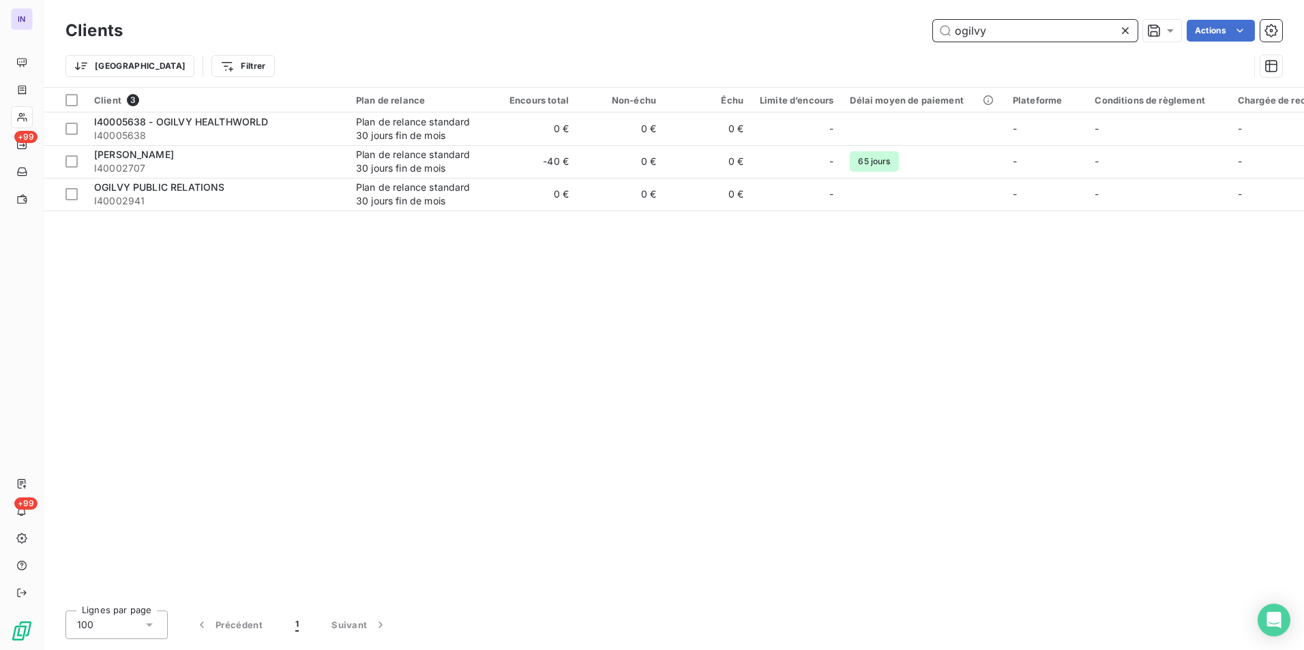
drag, startPoint x: 962, startPoint y: 30, endPoint x: 863, endPoint y: 27, distance: 98.9
click at [863, 27] on div "ogilvy Actions" at bounding box center [710, 31] width 1143 height 22
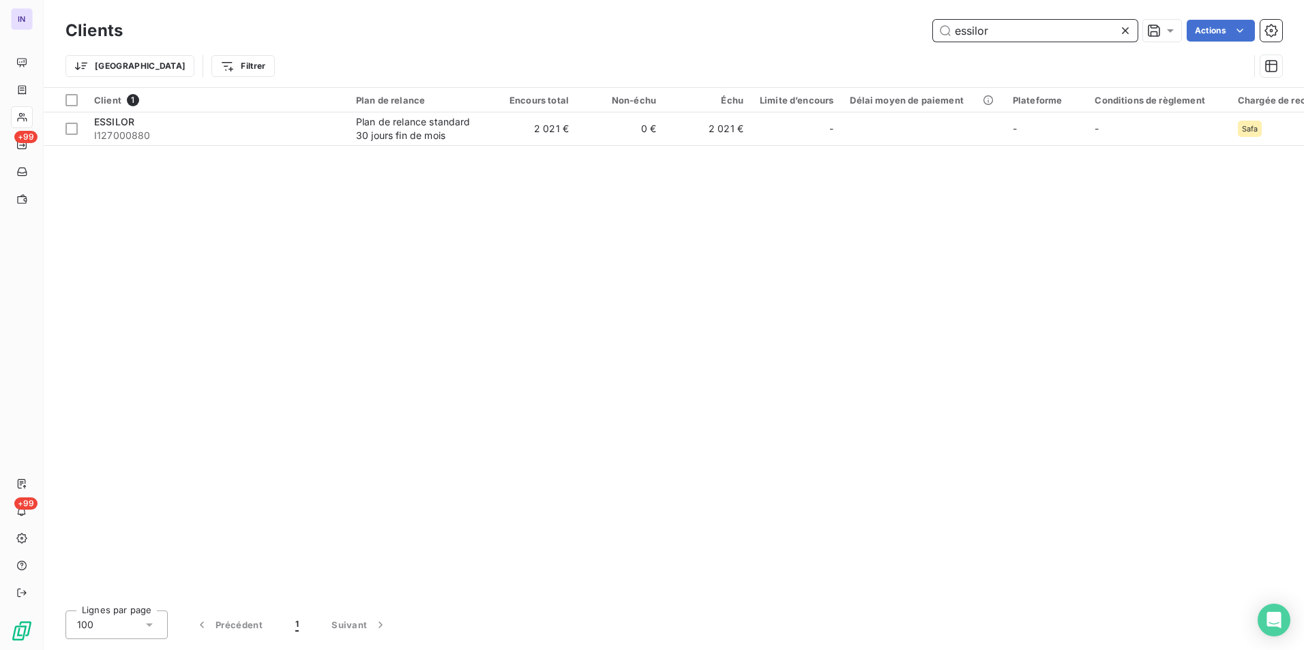
type input "essilor"
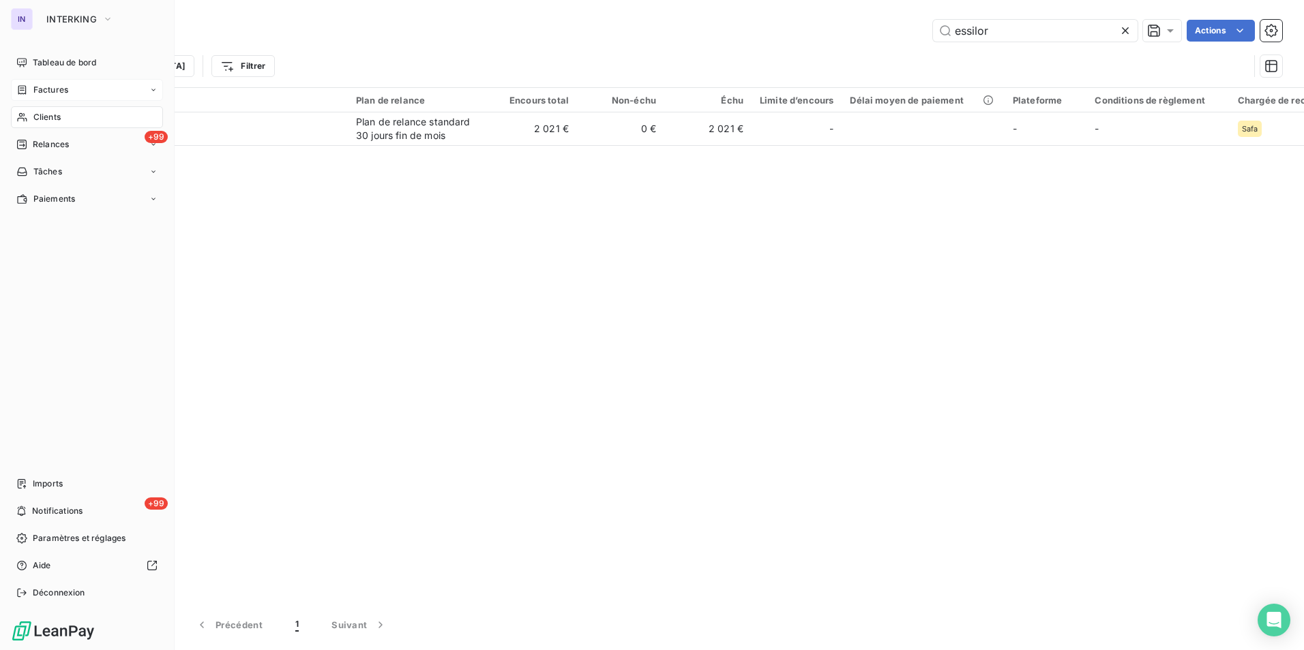
click at [50, 91] on span "Factures" at bounding box center [50, 90] width 35 height 12
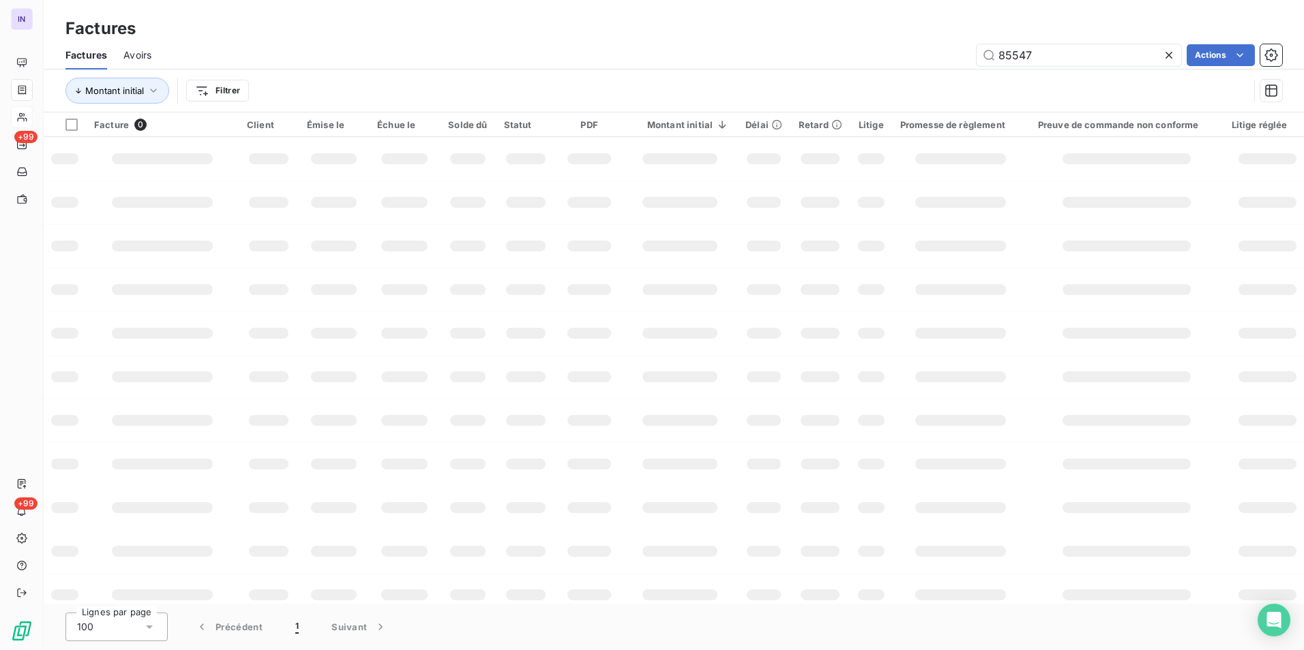
drag, startPoint x: 1064, startPoint y: 57, endPoint x: 802, endPoint y: 46, distance: 261.3
click at [808, 46] on div "85547 Actions" at bounding box center [725, 55] width 1114 height 22
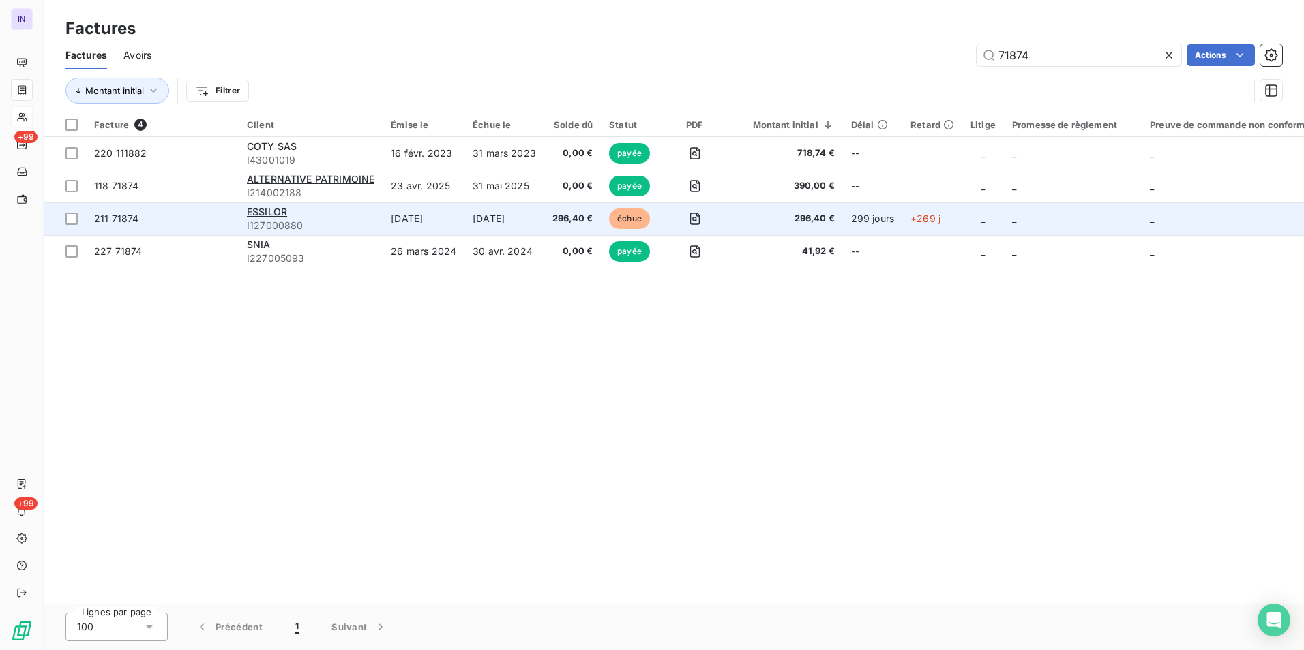
type input "71874"
click at [415, 224] on td "[DATE]" at bounding box center [423, 218] width 82 height 33
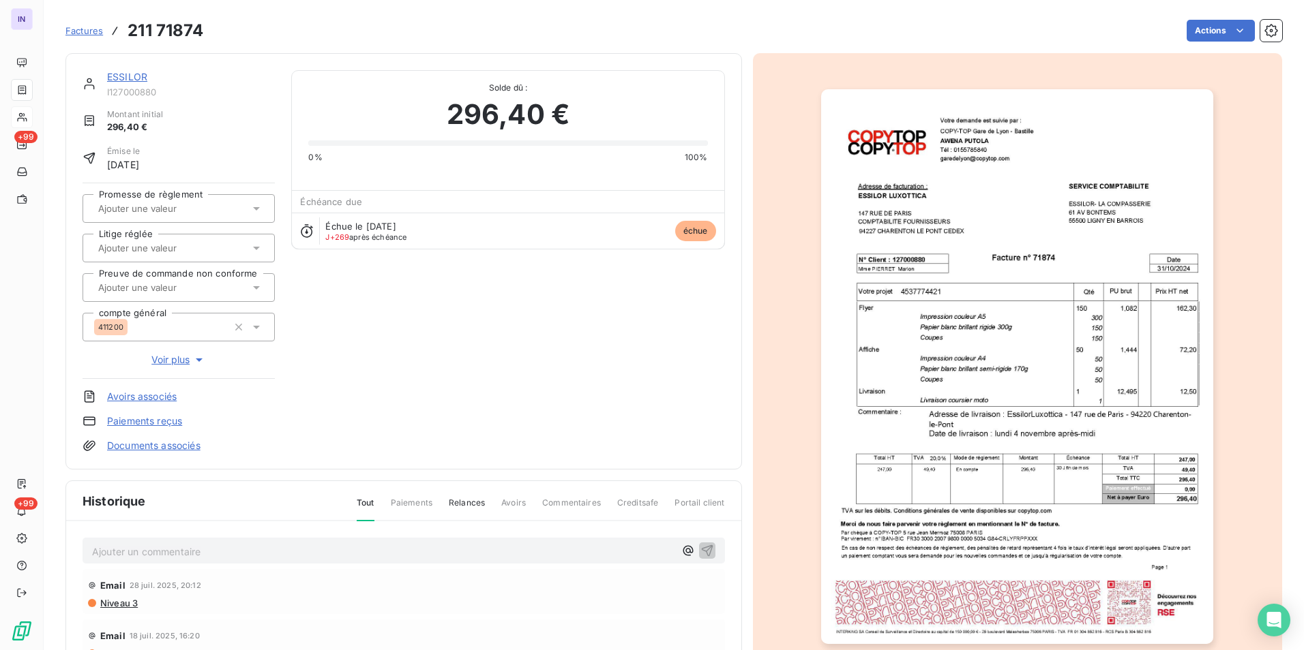
click at [177, 449] on link "Documents associés" at bounding box center [153, 446] width 93 height 14
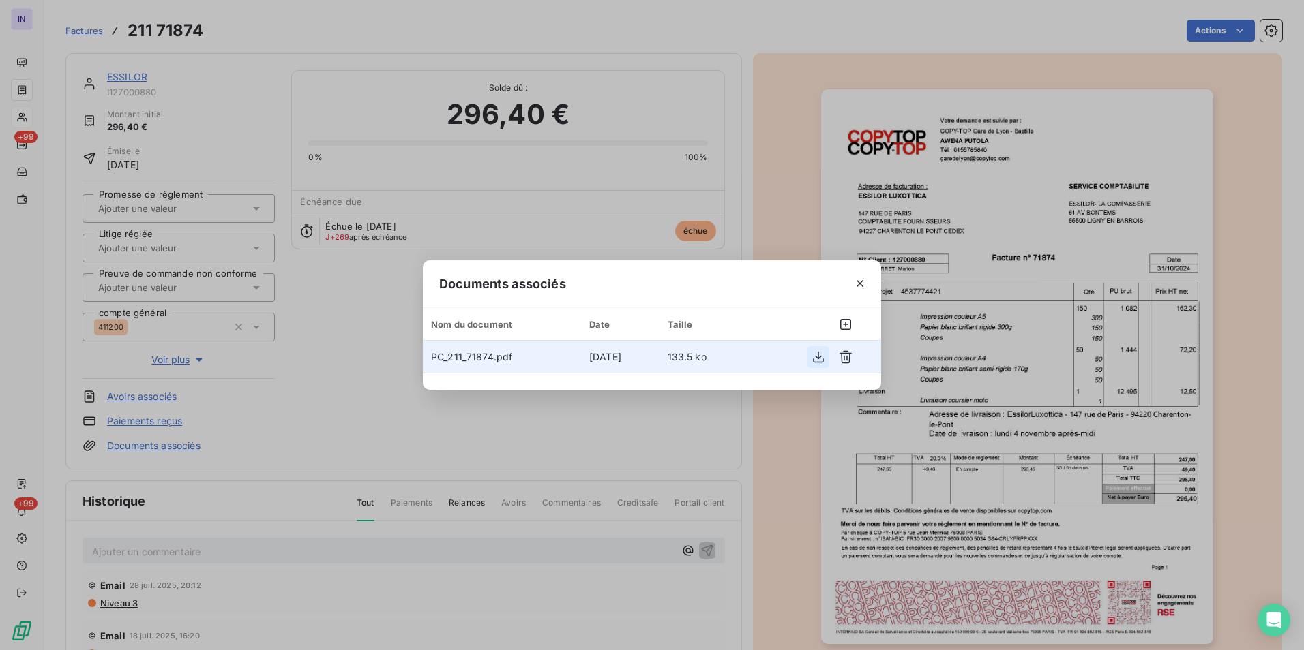
click at [816, 359] on icon "button" at bounding box center [818, 357] width 14 height 14
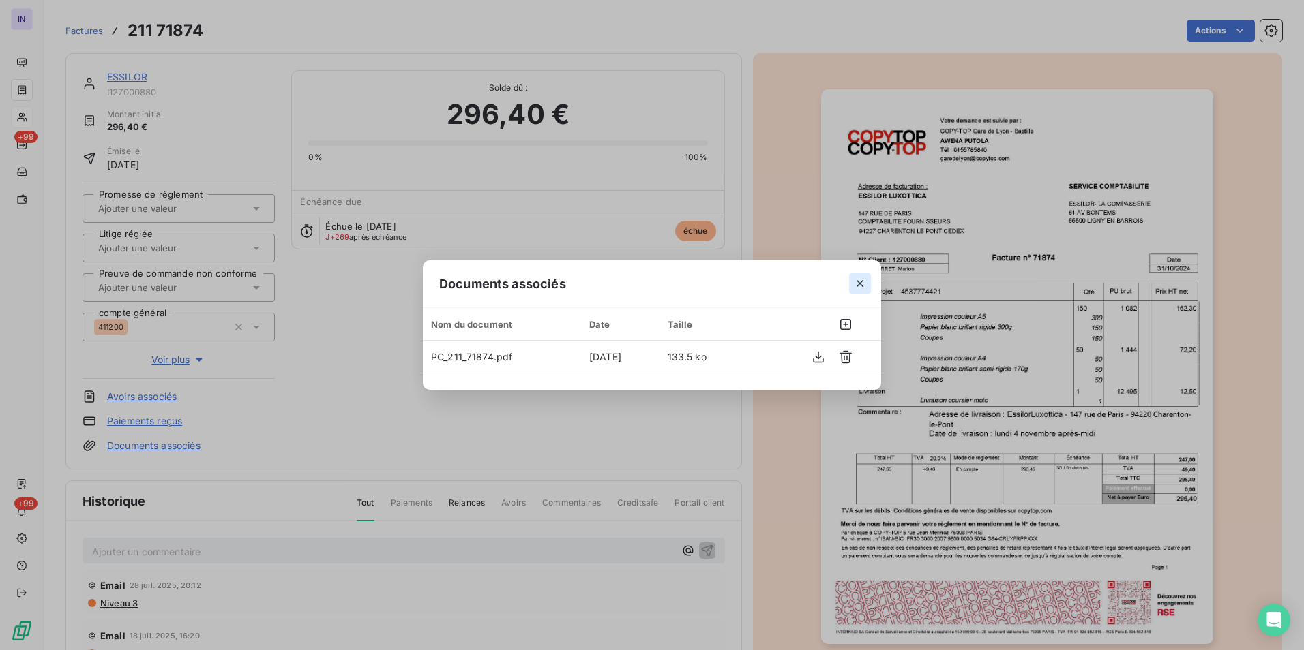
click at [852, 282] on button "button" at bounding box center [860, 284] width 22 height 22
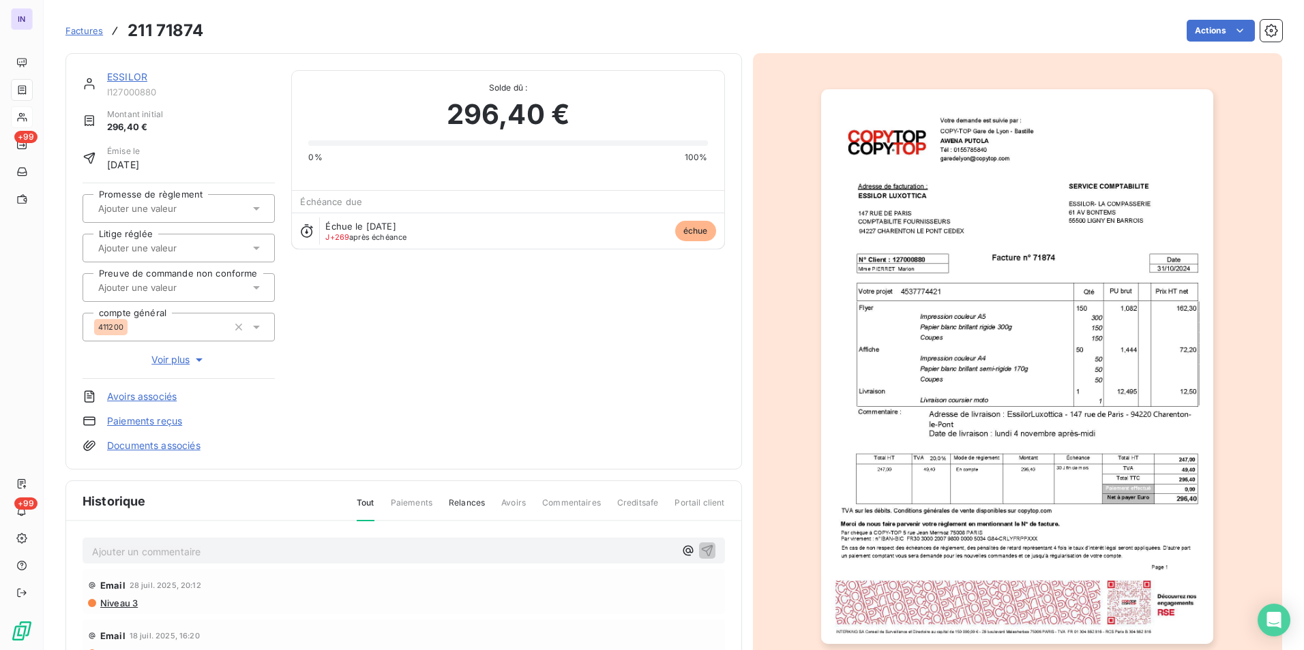
click at [121, 76] on link "ESSILOR" at bounding box center [127, 77] width 40 height 12
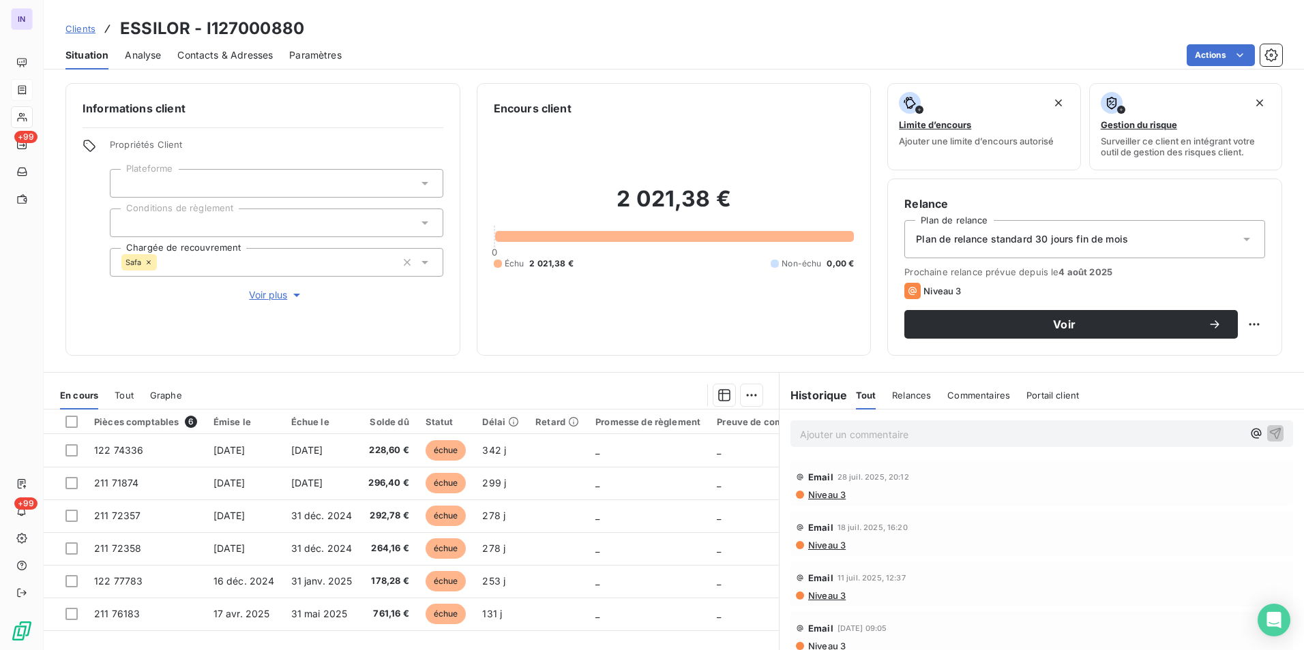
click at [230, 56] on span "Contacts & Adresses" at bounding box center [224, 55] width 95 height 14
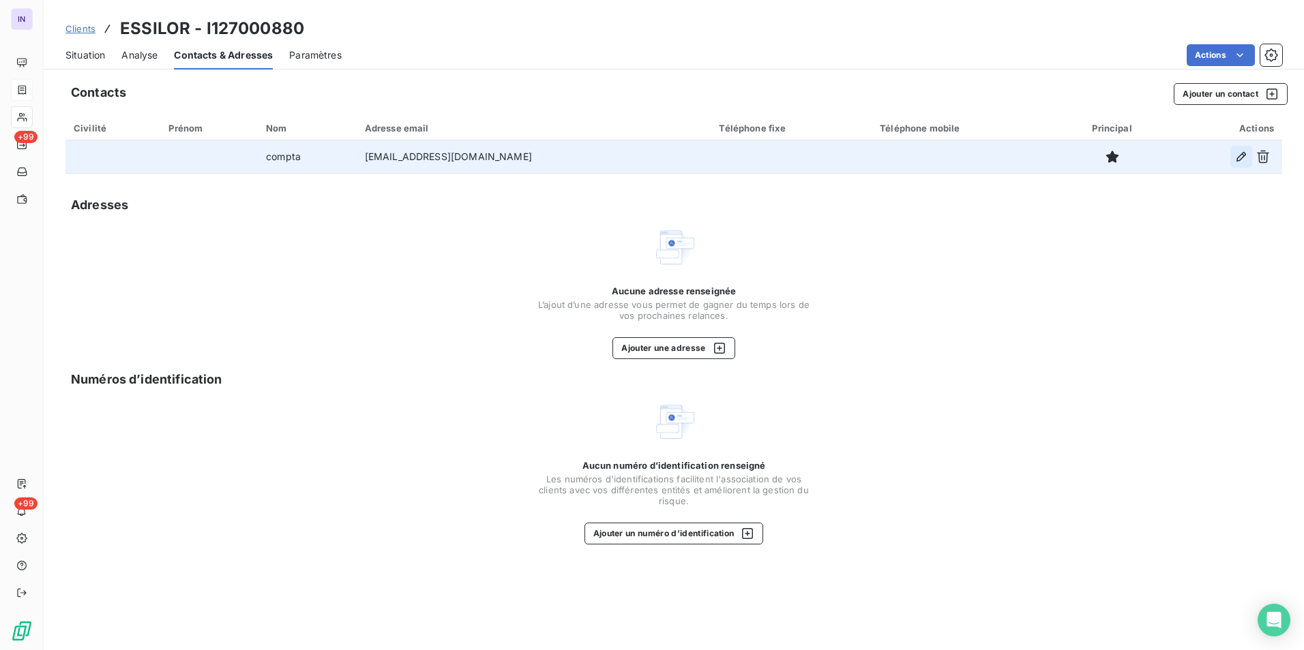
click at [1242, 156] on icon "button" at bounding box center [1241, 157] width 14 height 14
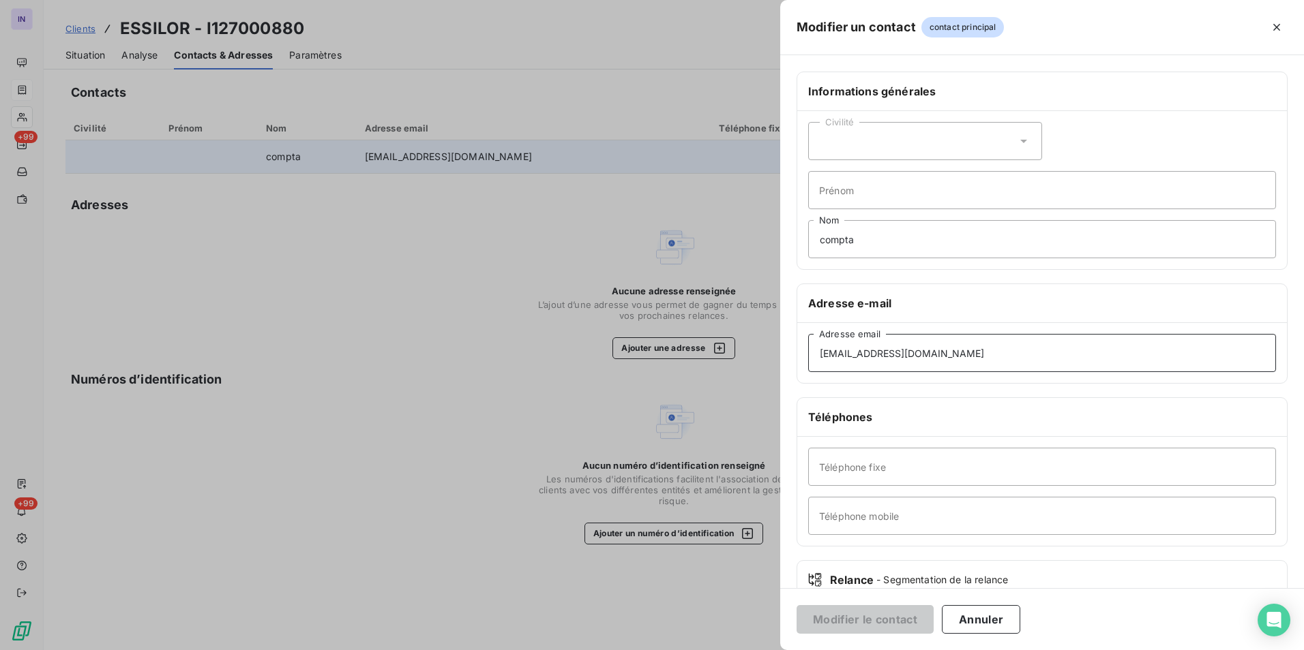
drag, startPoint x: 1021, startPoint y: 355, endPoint x: 781, endPoint y: 346, distance: 240.1
click at [783, 346] on div "Informations générales Civilité Prénom compta Nom Adresse e-mail [EMAIL_ADDRESS…" at bounding box center [1042, 374] width 524 height 605
paste input "subs"
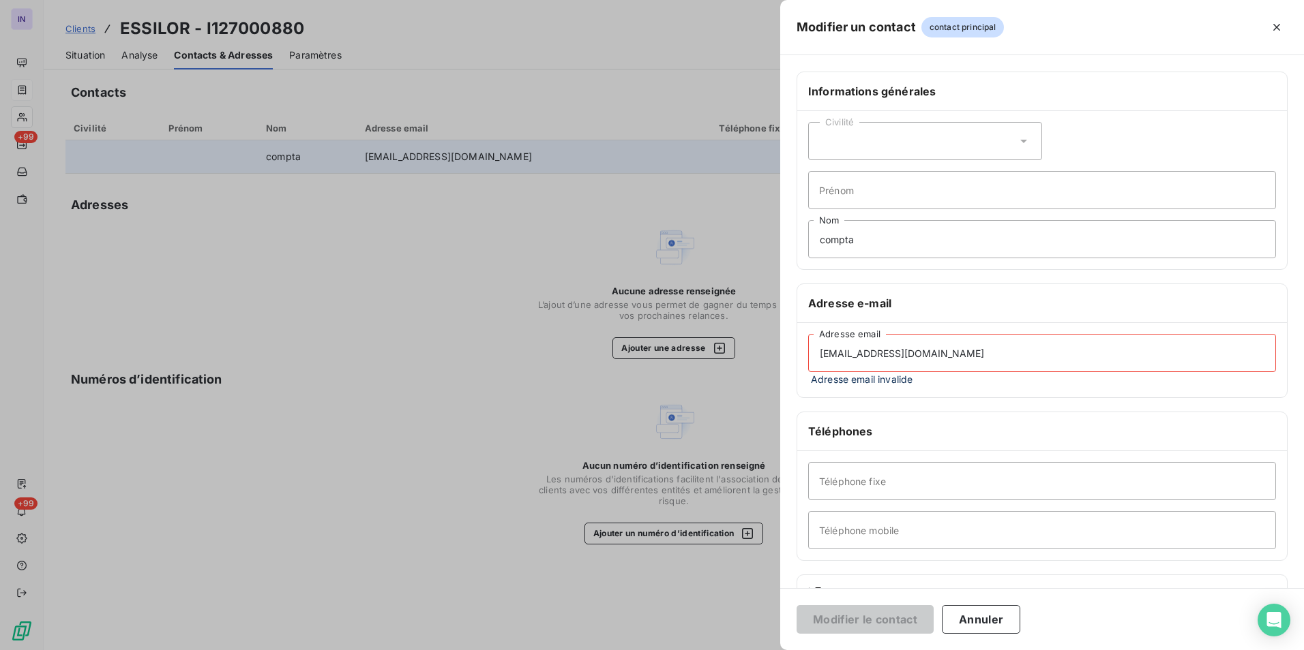
click at [824, 356] on input "[EMAIL_ADDRESS][DOMAIN_NAME]" at bounding box center [1042, 353] width 468 height 38
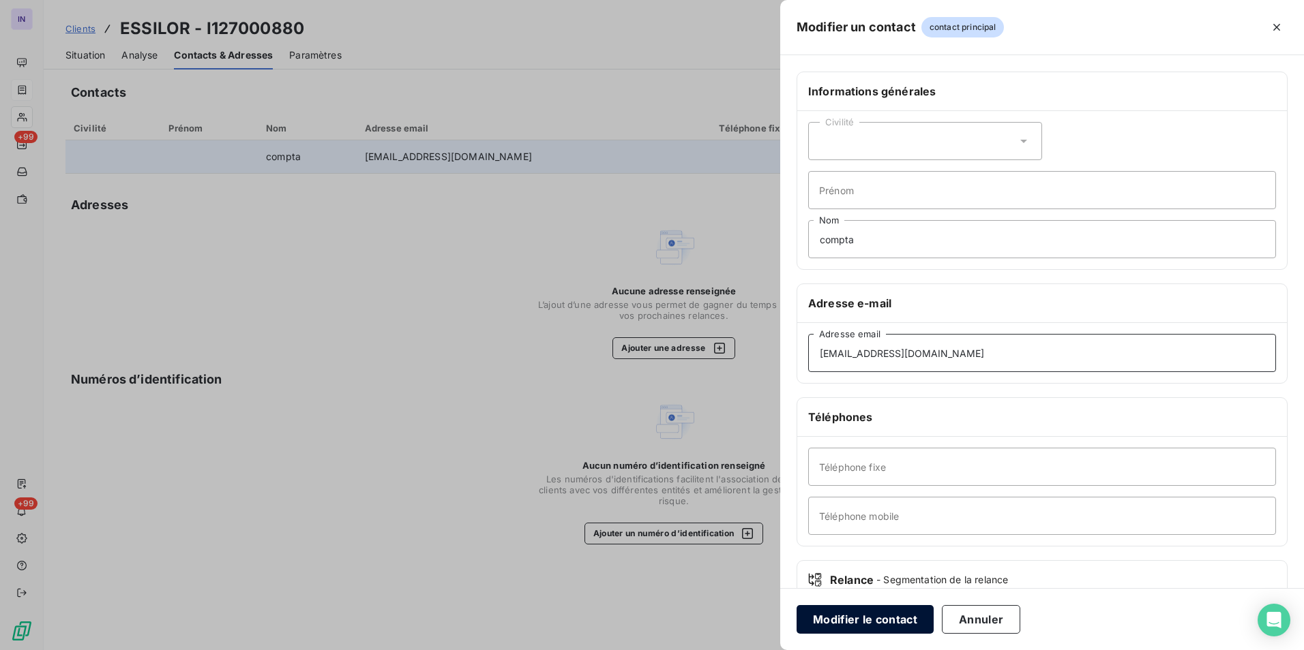
type input "[EMAIL_ADDRESS][DOMAIN_NAME]"
click at [860, 616] on button "Modifier le contact" at bounding box center [864, 619] width 137 height 29
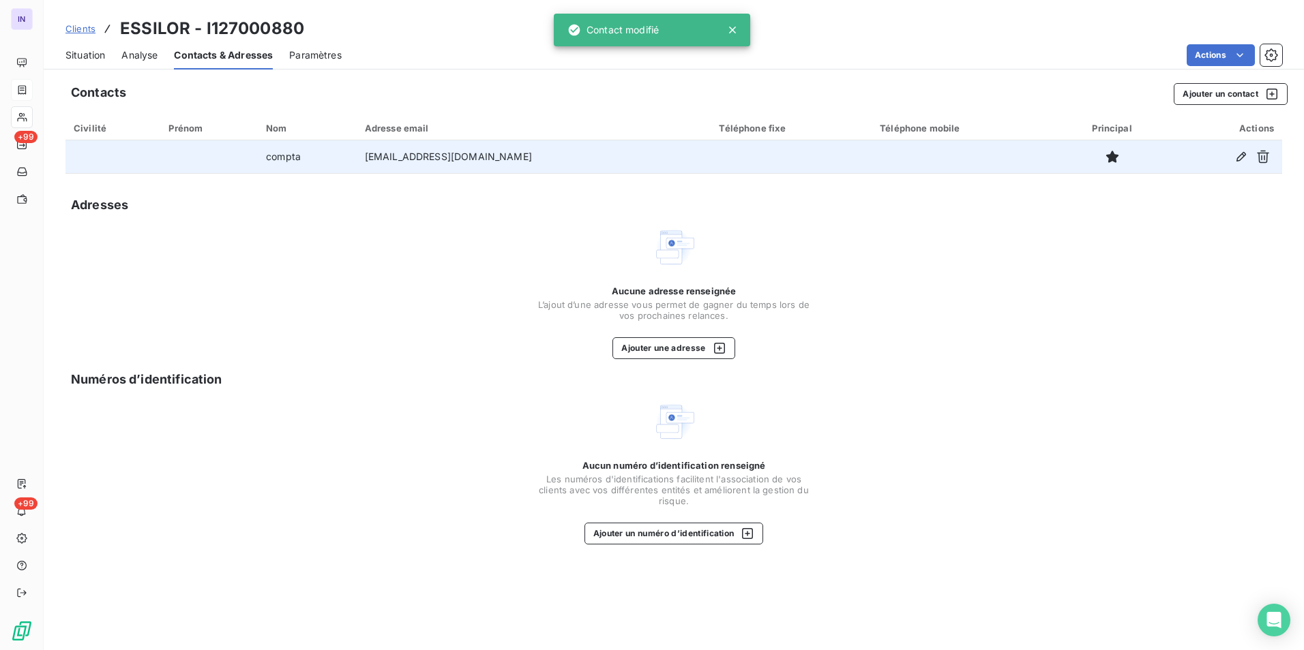
click at [108, 60] on div "Situation Analyse Contacts & Adresses Paramètres Actions" at bounding box center [674, 55] width 1260 height 29
click at [94, 57] on span "Situation" at bounding box center [85, 55] width 40 height 14
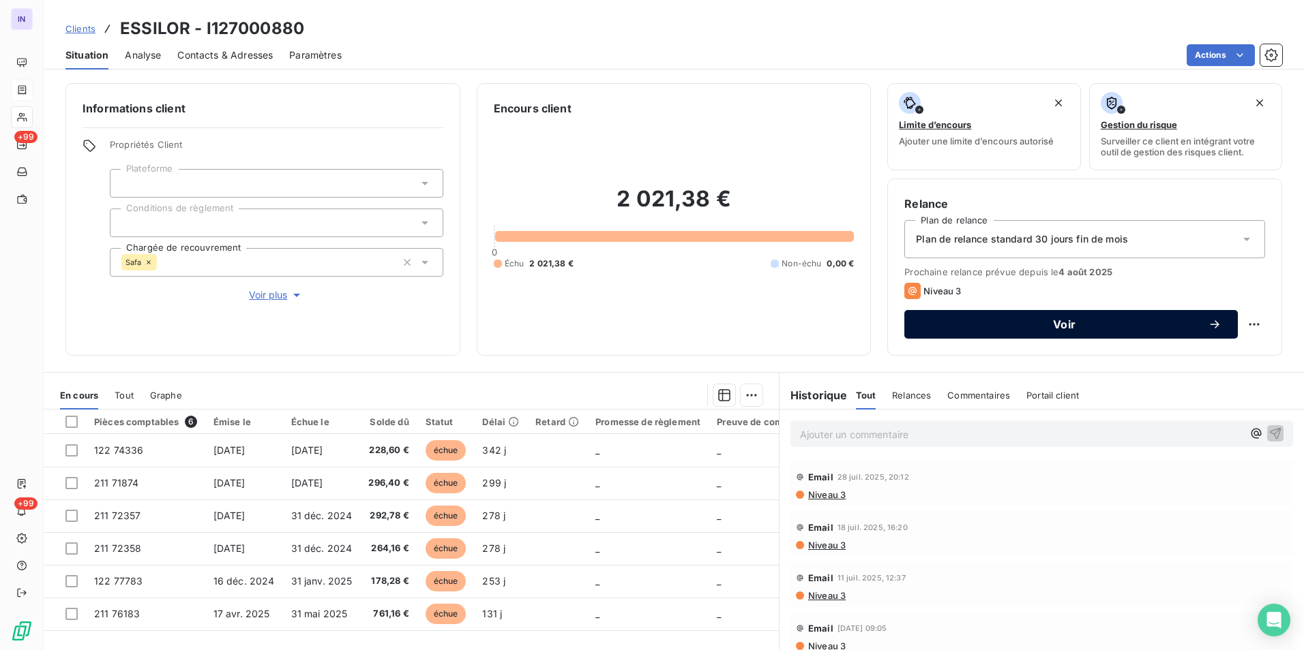
click at [1077, 324] on span "Voir" at bounding box center [1063, 324] width 287 height 11
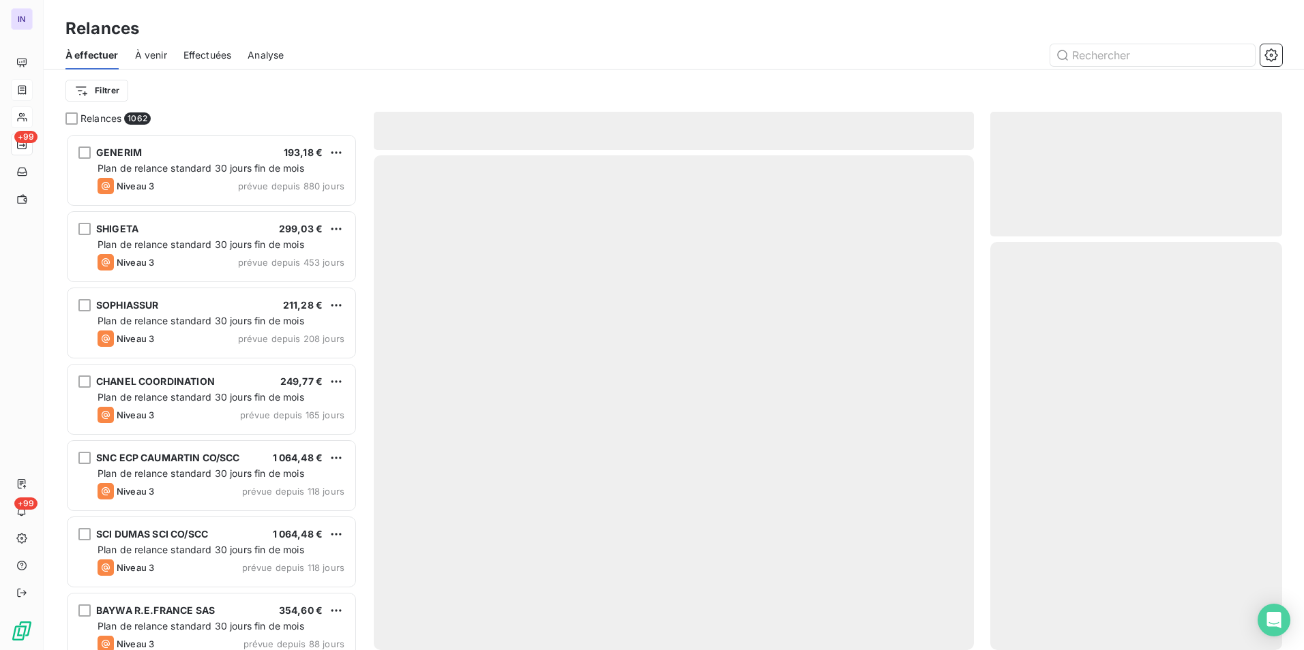
scroll to position [507, 282]
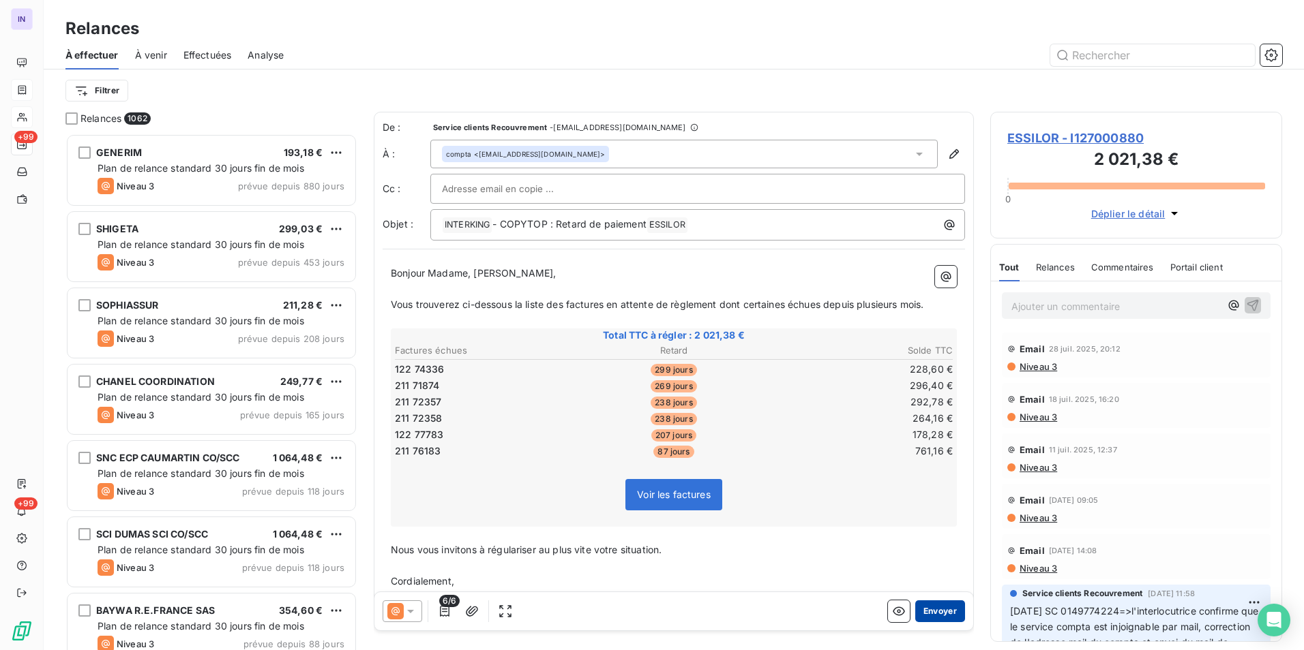
click at [931, 609] on button "Envoyer" at bounding box center [940, 612] width 50 height 22
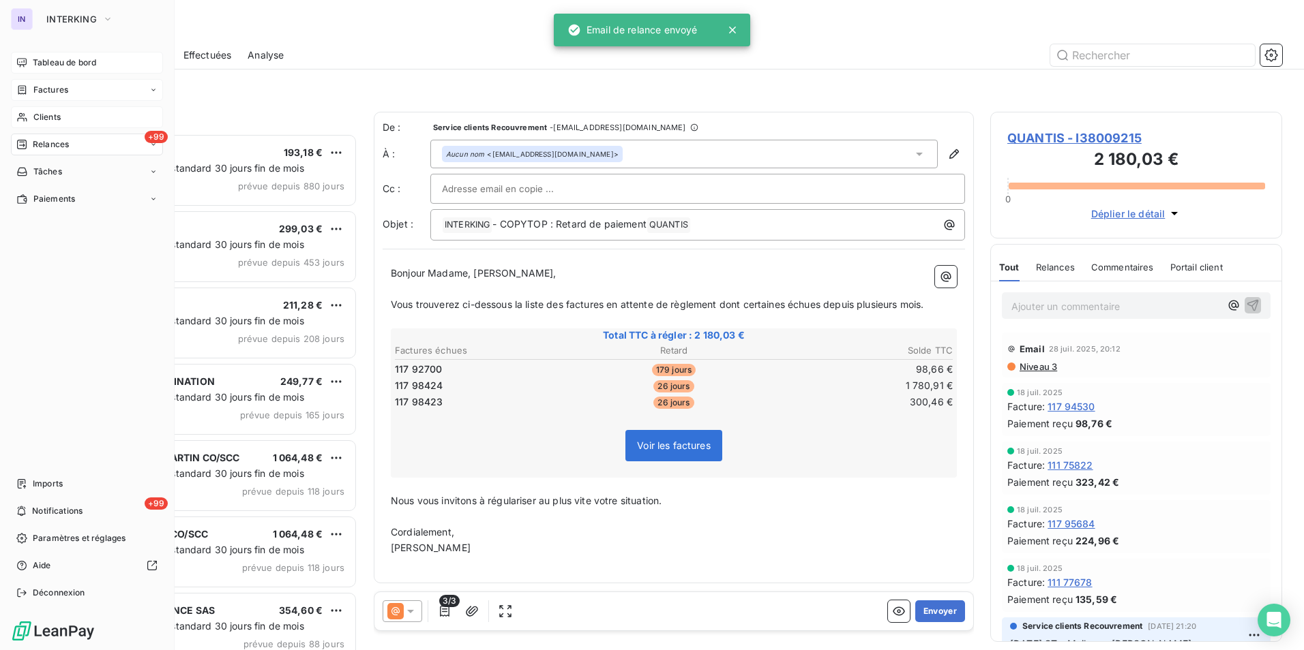
click at [44, 64] on span "Tableau de bord" at bounding box center [64, 63] width 63 height 12
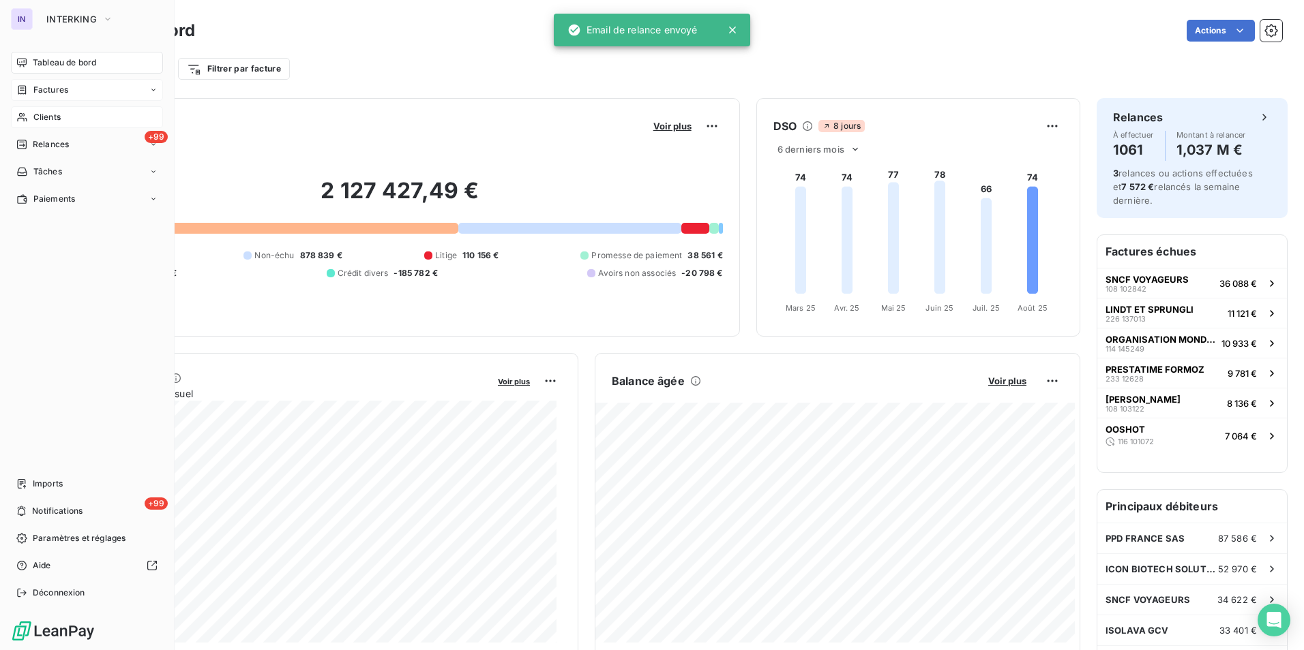
click at [48, 90] on span "Factures" at bounding box center [50, 90] width 35 height 12
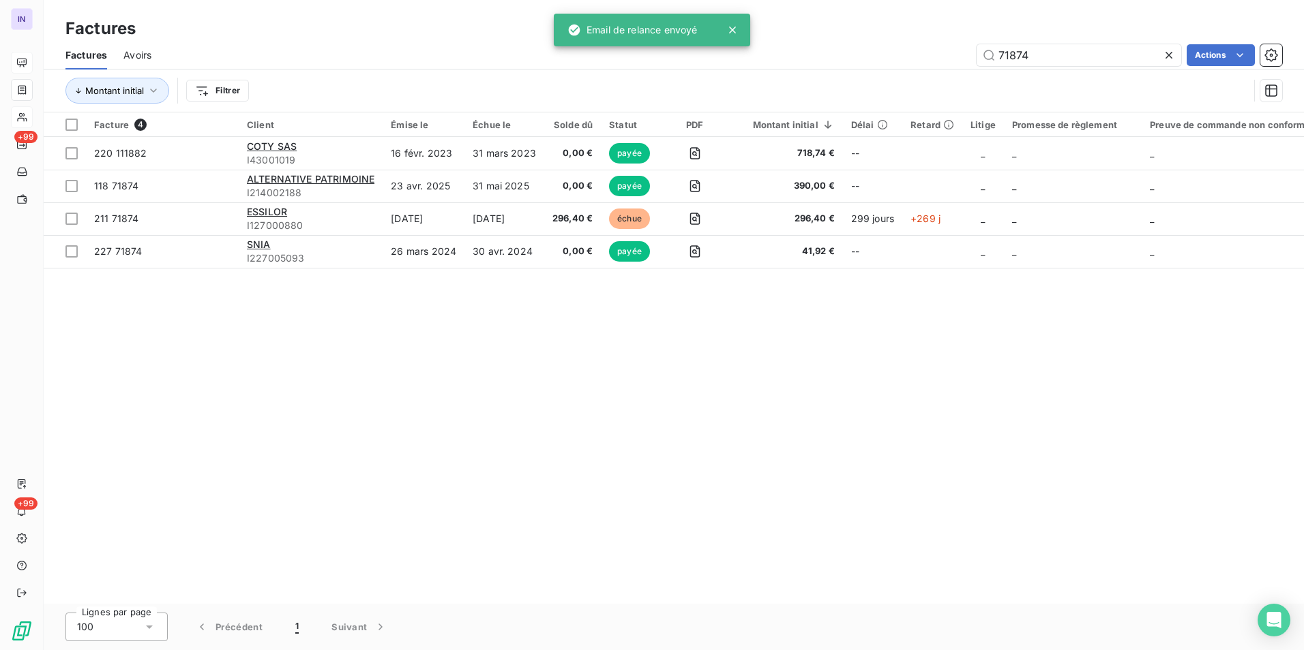
click at [931, 46] on div "71874 Actions" at bounding box center [725, 55] width 1114 height 22
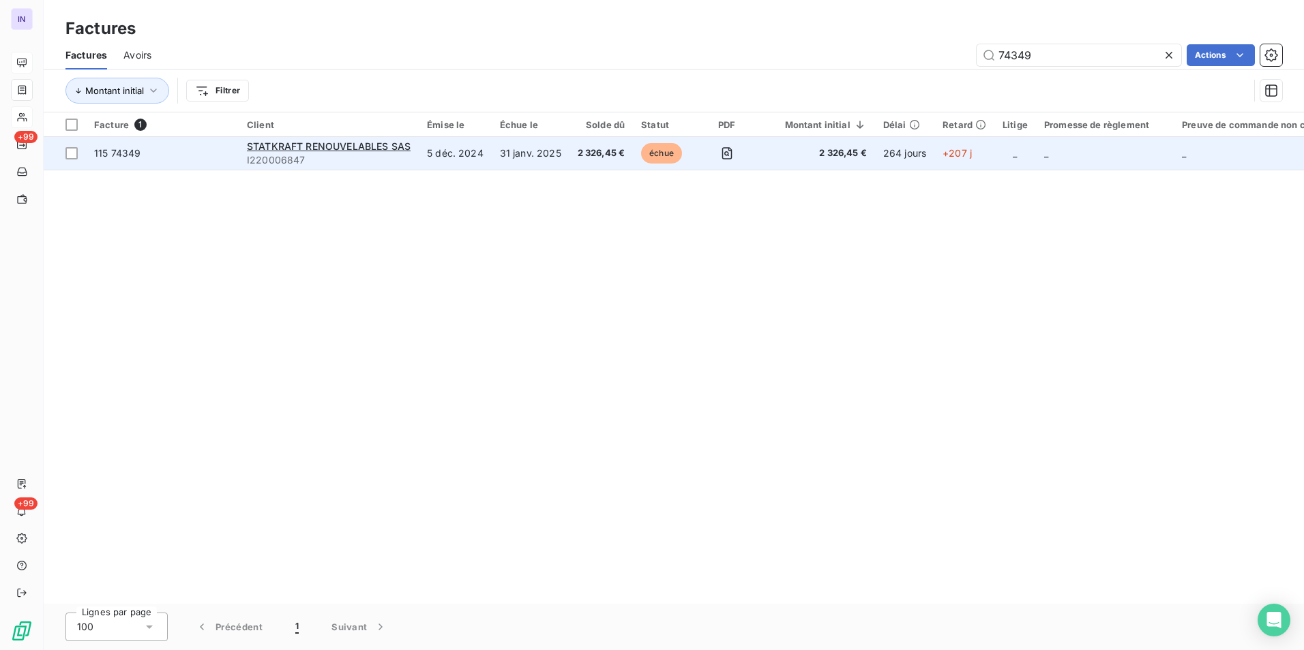
type input "74349"
click at [532, 152] on td "31 janv. 2025" at bounding box center [531, 153] width 78 height 33
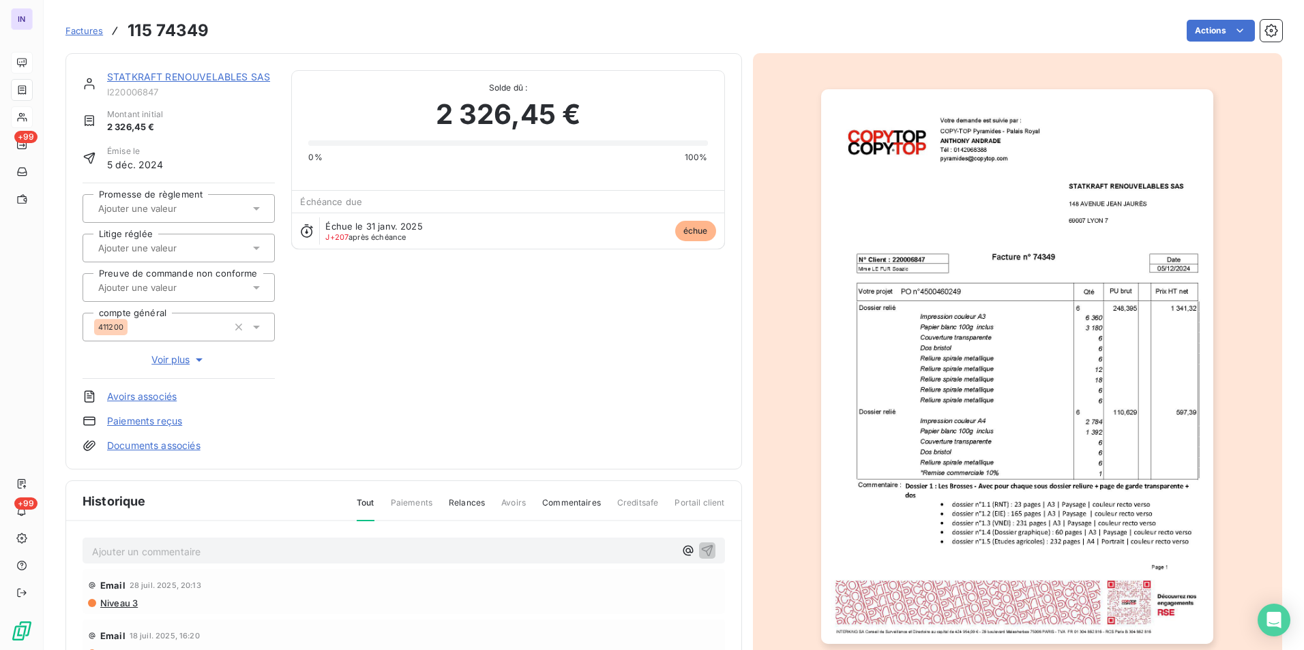
click at [210, 76] on link "STATKRAFT RENOUVELABLES SAS" at bounding box center [188, 77] width 163 height 12
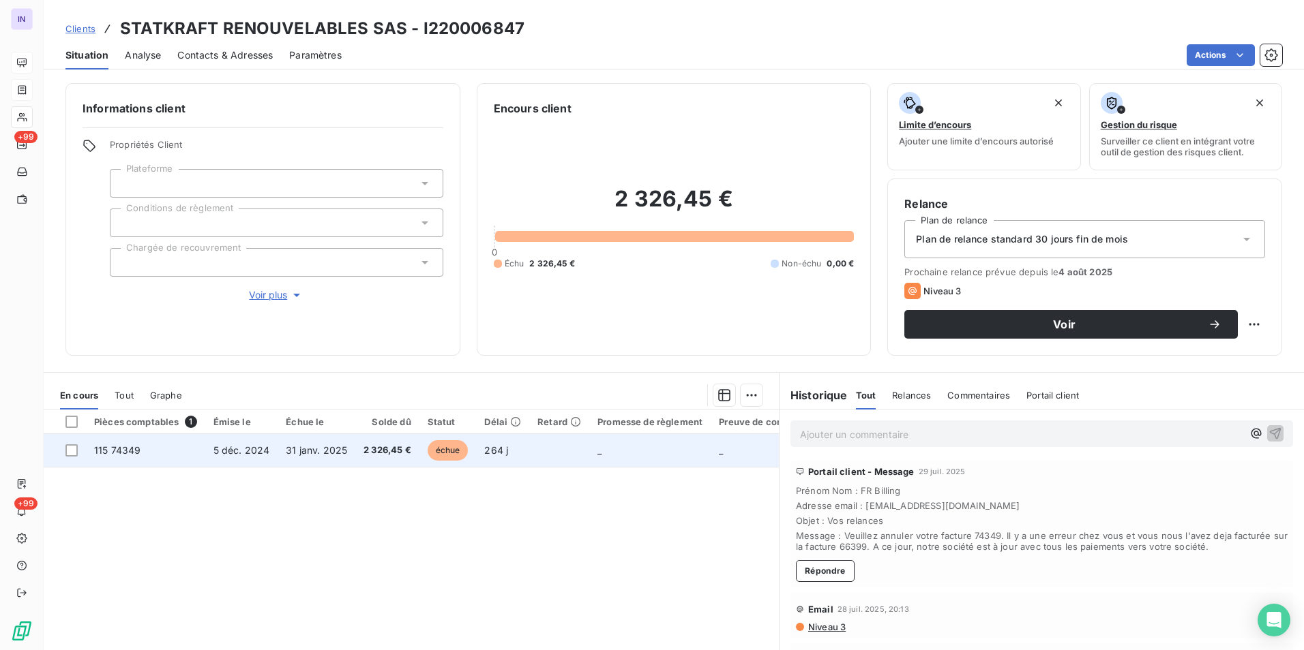
click at [318, 462] on td "31 janv. 2025" at bounding box center [316, 450] width 78 height 33
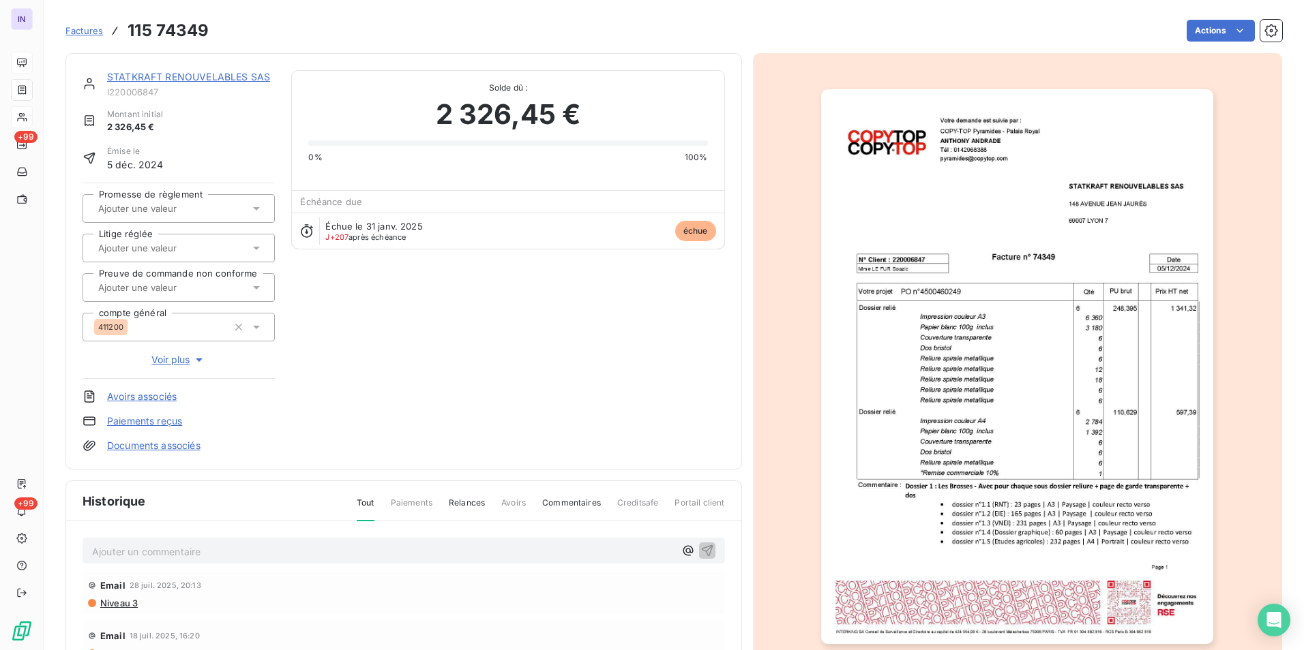
click at [1215, 29] on html "IN +99 +99 Factures 115 74349 Actions STATKRAFT RENOUVELABLES SAS I220006847 Mo…" at bounding box center [652, 325] width 1304 height 650
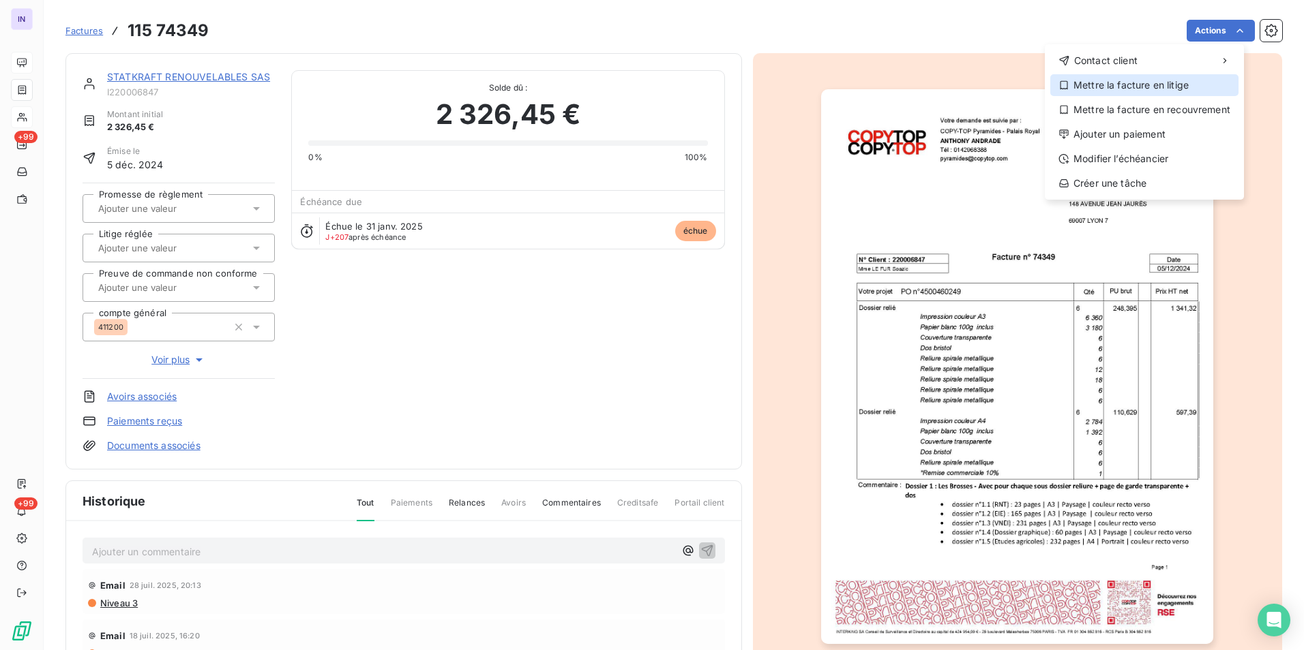
click at [1104, 85] on div "Mettre la facture en litige" at bounding box center [1144, 85] width 188 height 22
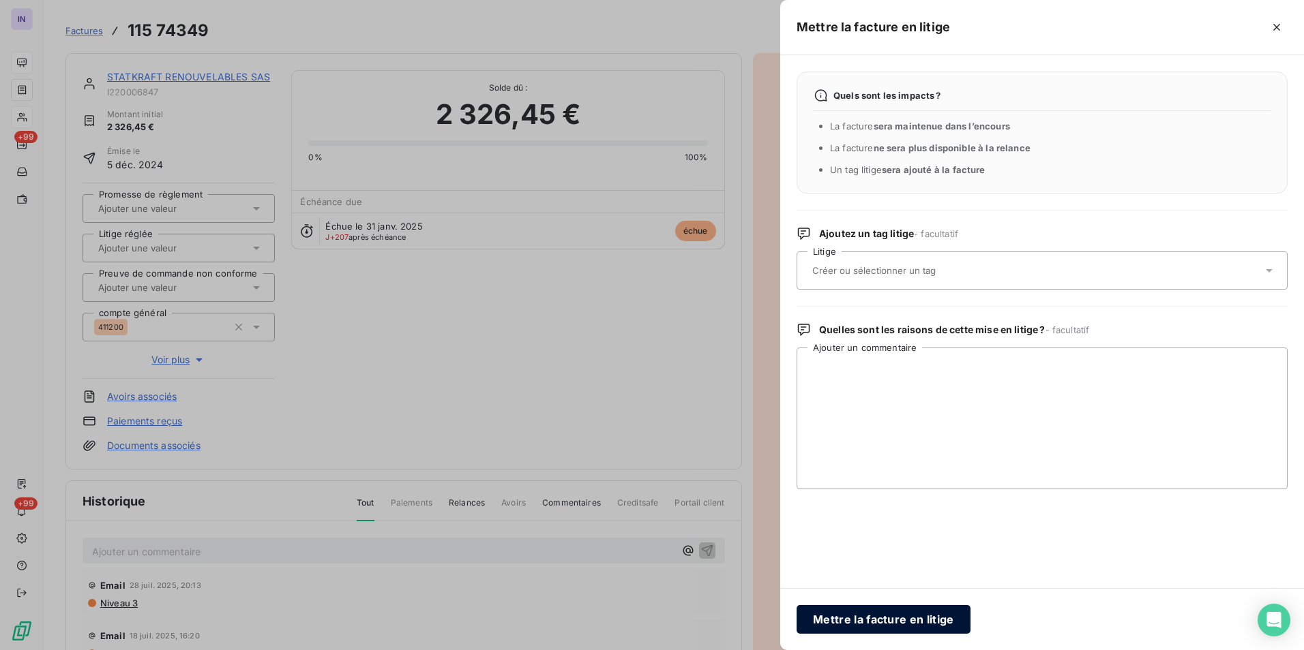
click at [876, 611] on button "Mettre la facture en litige" at bounding box center [883, 619] width 174 height 29
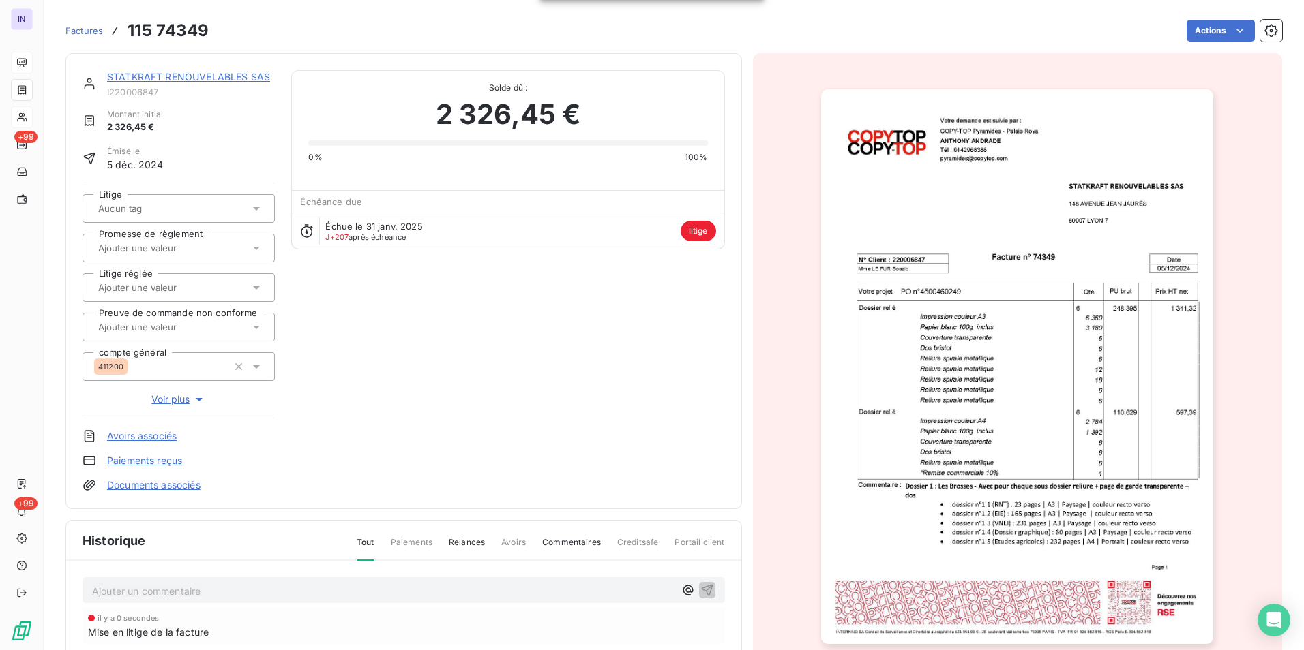
click at [181, 400] on span "Voir plus" at bounding box center [178, 400] width 55 height 14
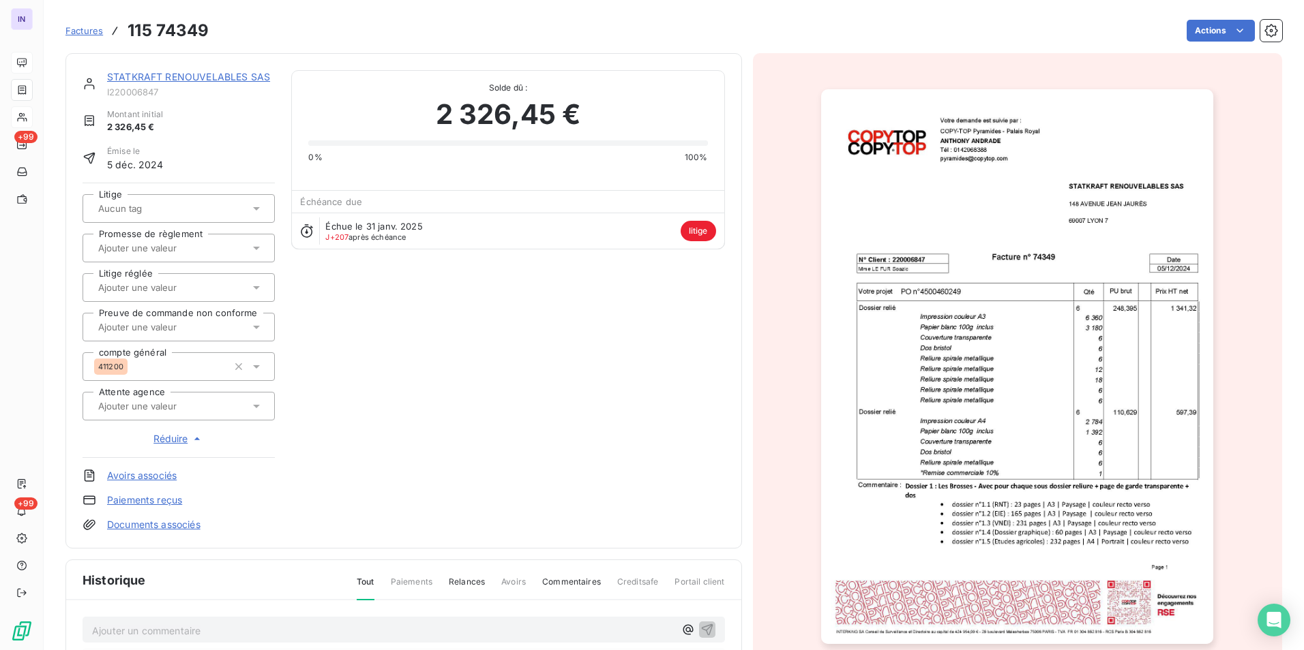
click at [189, 410] on input "text" at bounding box center [165, 406] width 137 height 12
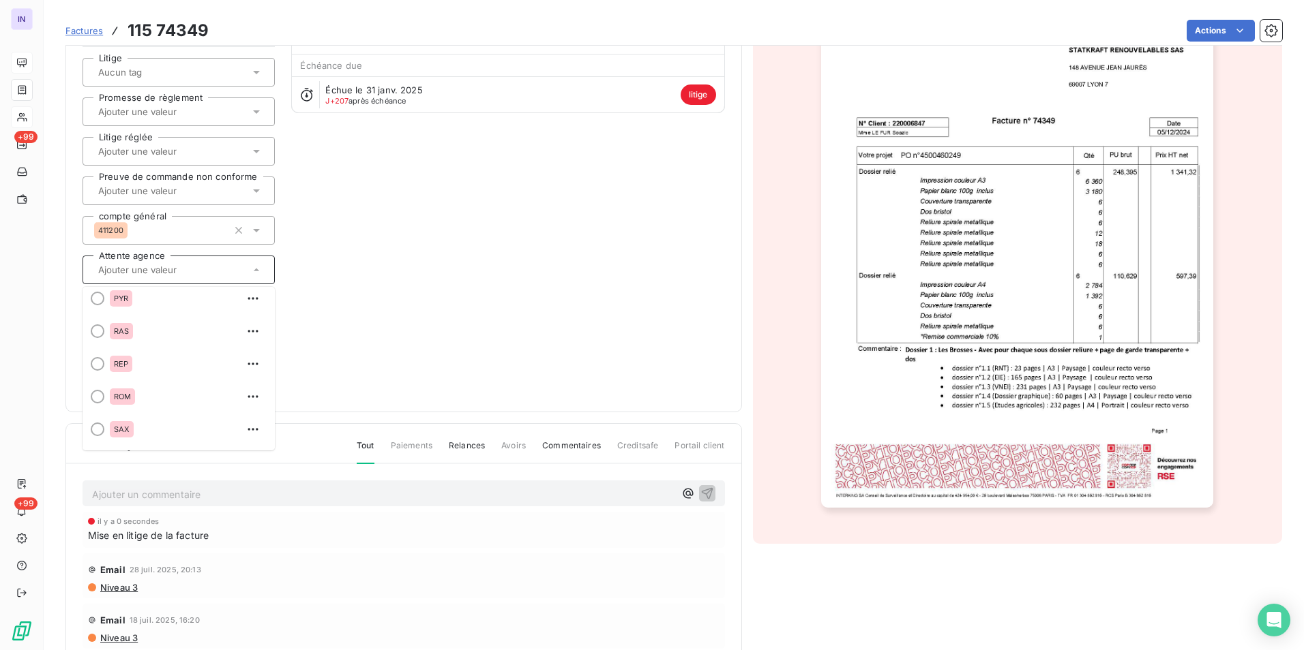
scroll to position [1044, 0]
click at [95, 309] on div at bounding box center [98, 309] width 14 height 14
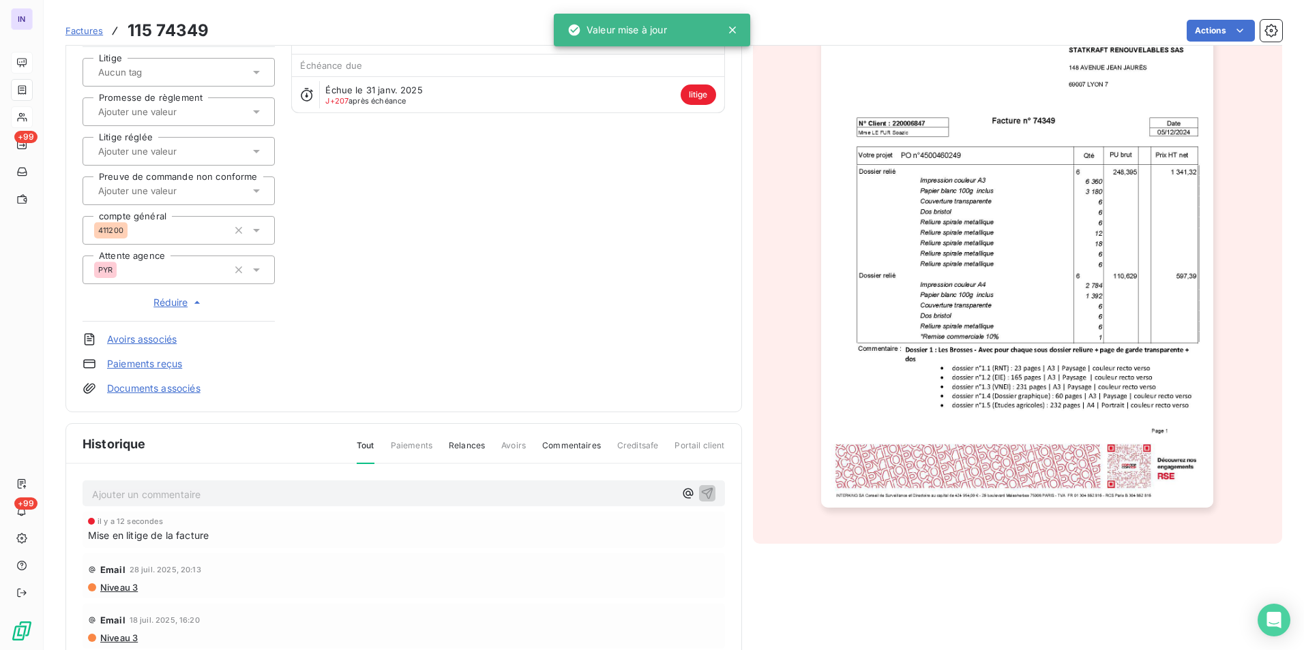
click at [144, 498] on p "Ajouter un commentaire ﻿" at bounding box center [383, 494] width 582 height 17
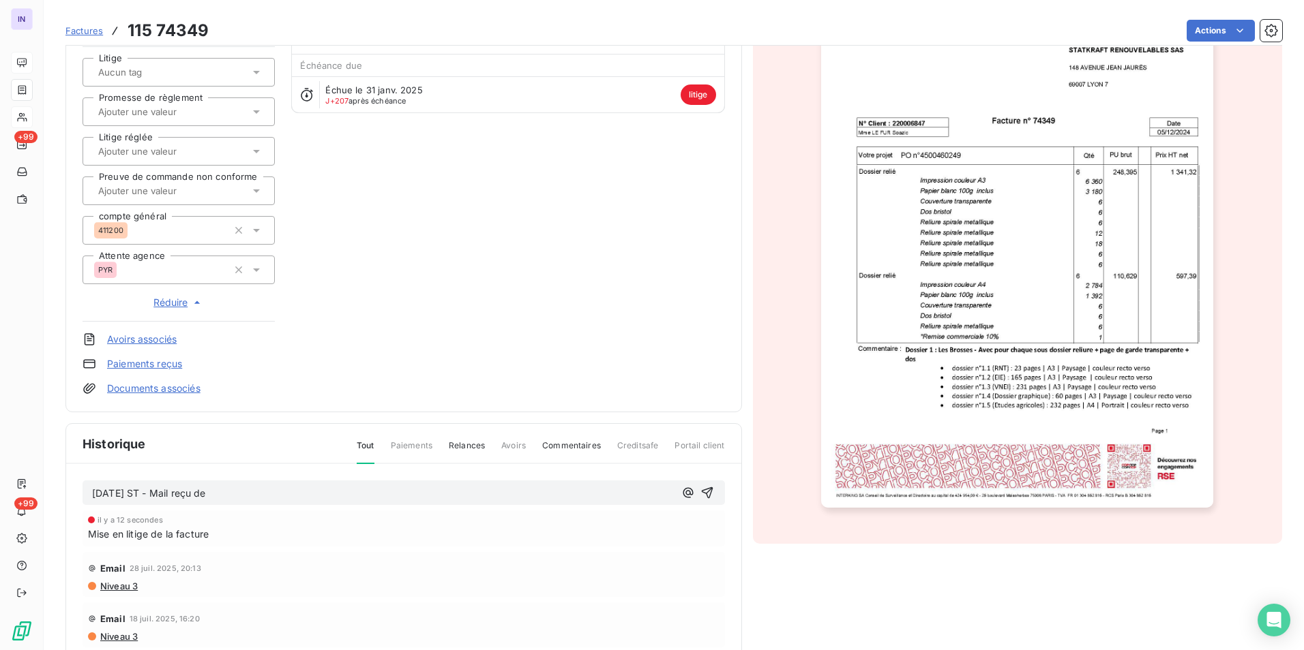
click at [280, 495] on p "21/07/2025 ST - Mail reçu de" at bounding box center [383, 494] width 582 height 16
click at [224, 502] on p "21/07/2025 ST - Mail reçu de FR billing <FR.billing@Statkraft.com>" at bounding box center [383, 494] width 582 height 16
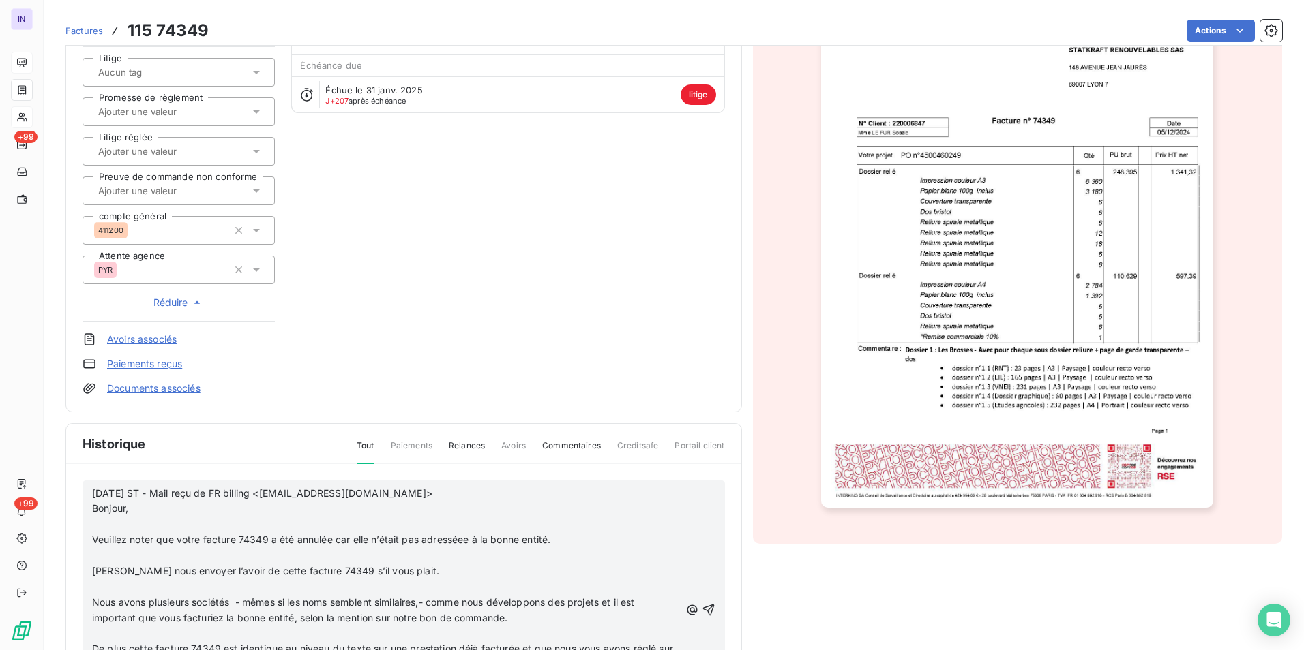
click at [105, 522] on p at bounding box center [386, 525] width 588 height 16
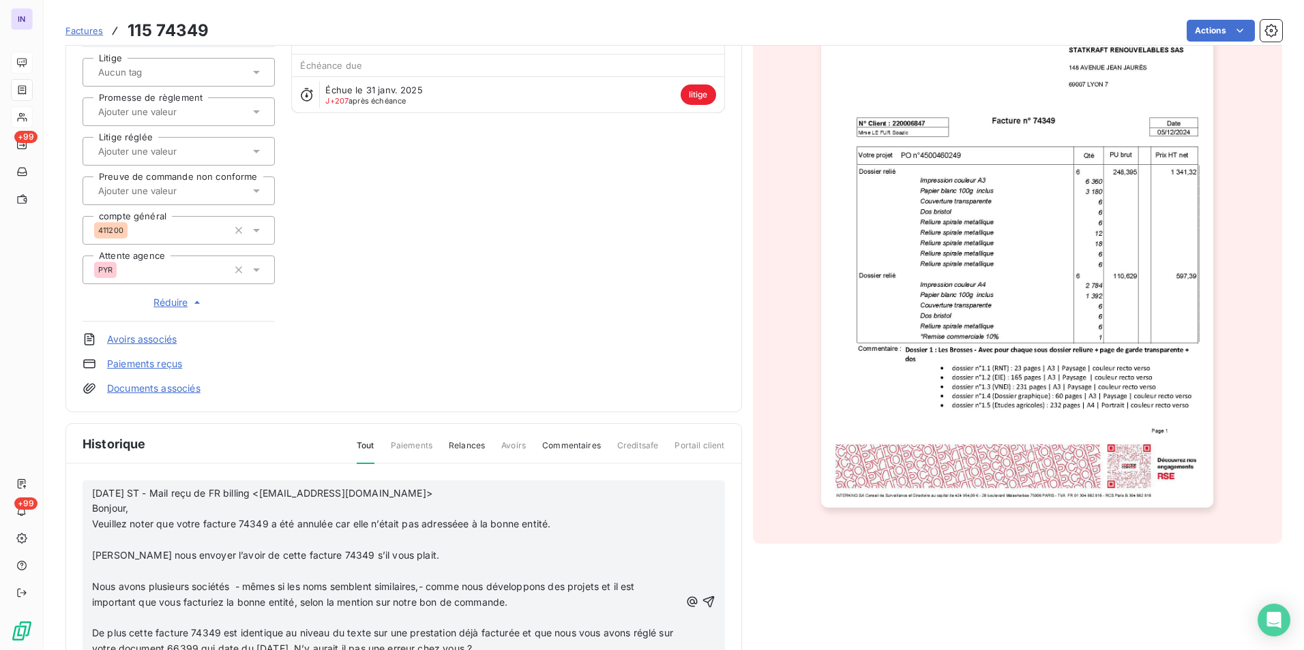
click at [100, 541] on p at bounding box center [386, 540] width 588 height 16
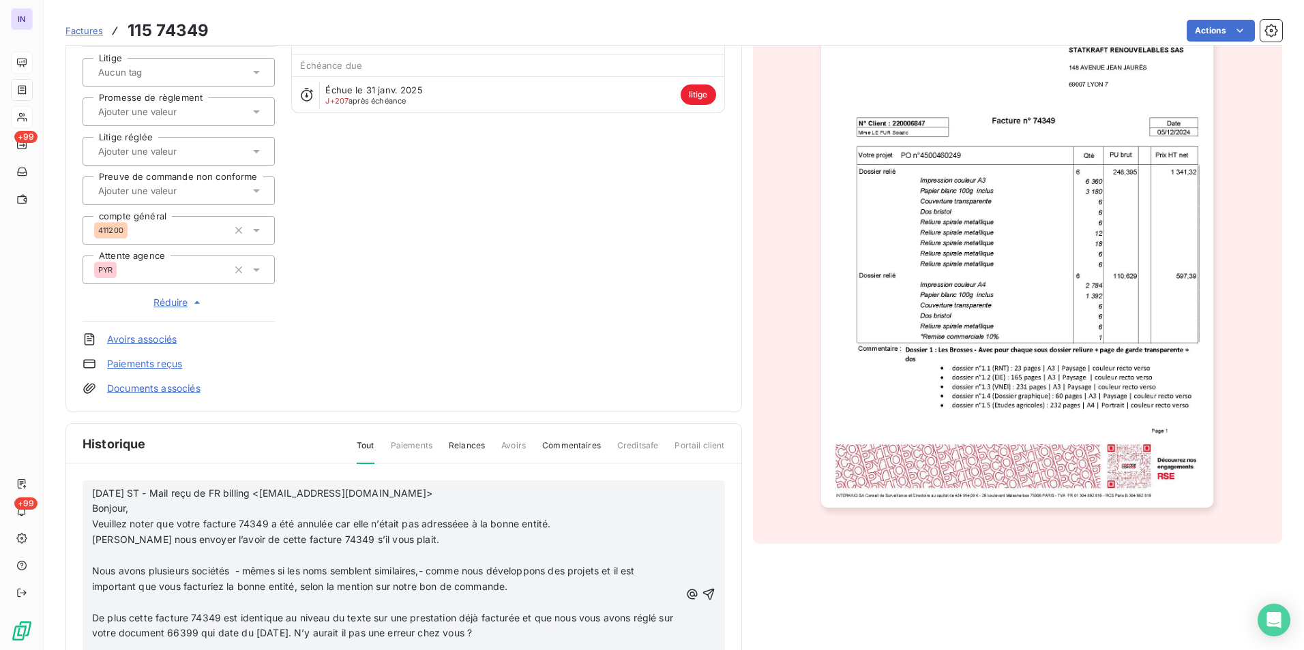
click at [106, 557] on p at bounding box center [386, 556] width 588 height 16
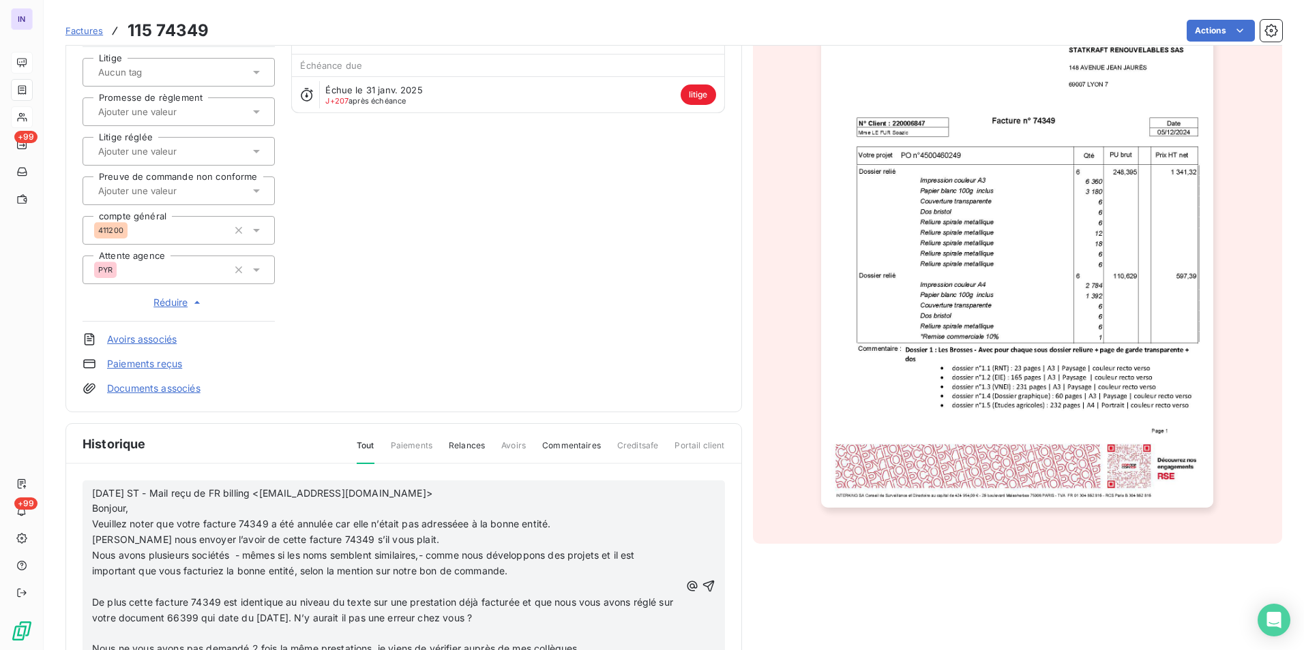
click at [101, 584] on p at bounding box center [386, 588] width 588 height 16
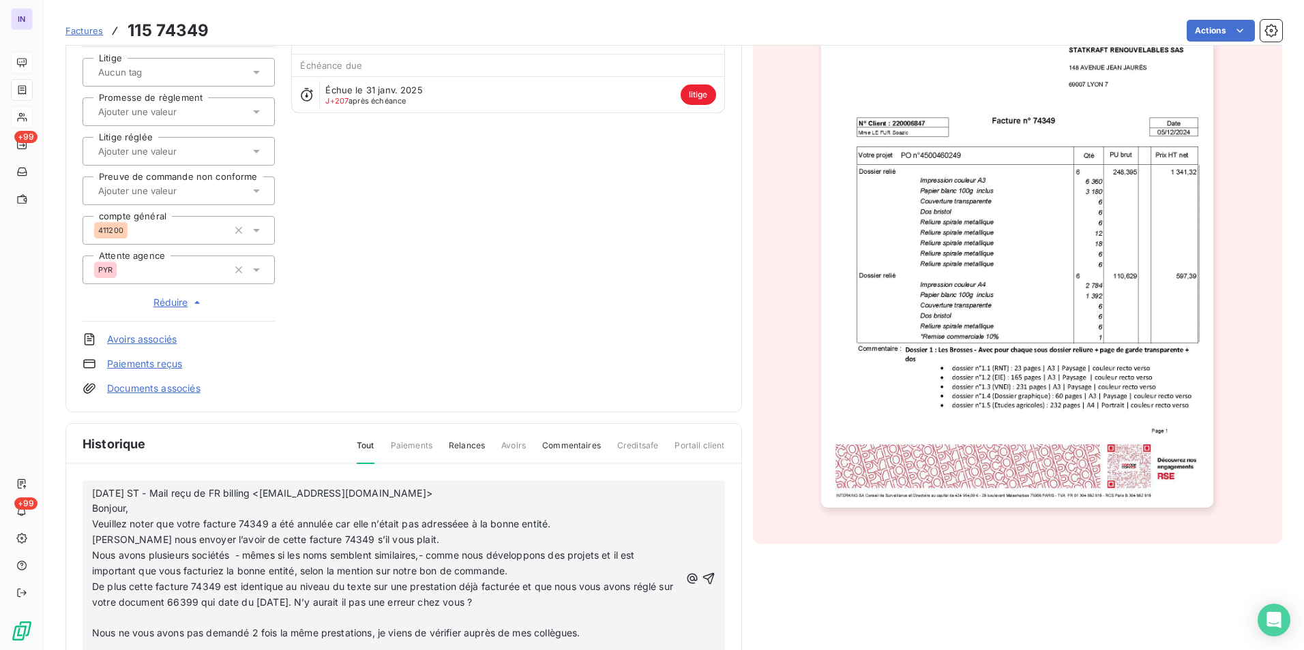
click at [108, 620] on p "﻿" at bounding box center [386, 619] width 588 height 16
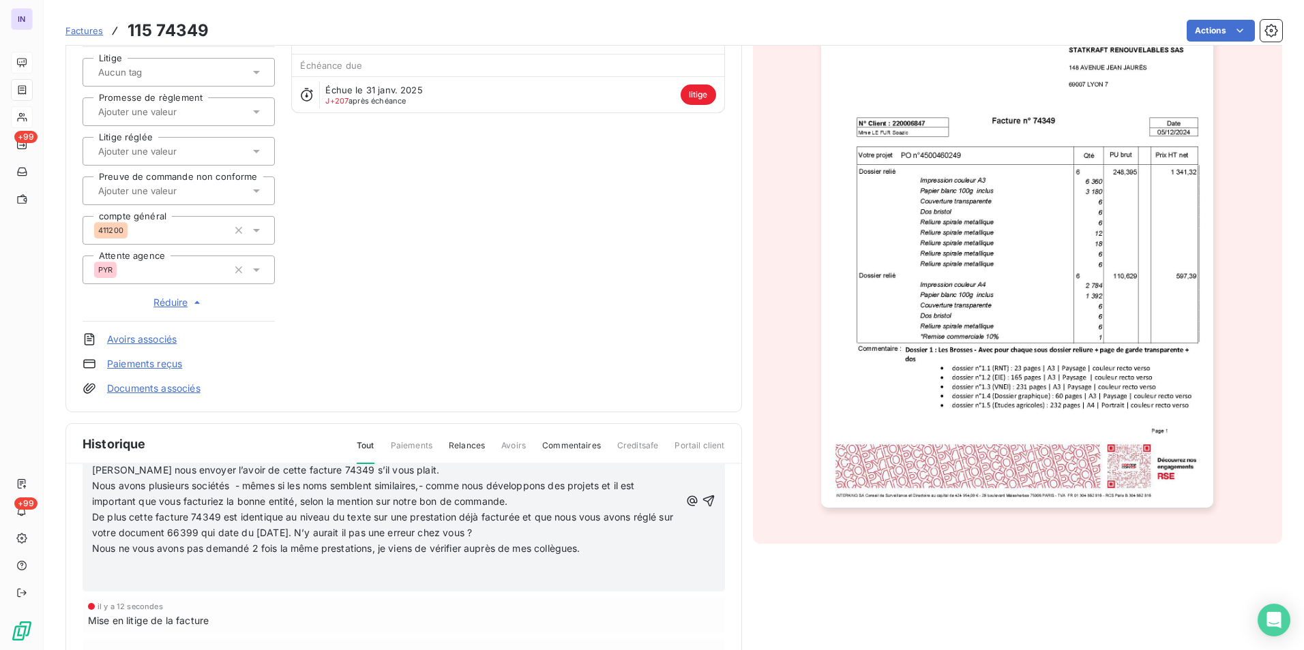
scroll to position [136, 0]
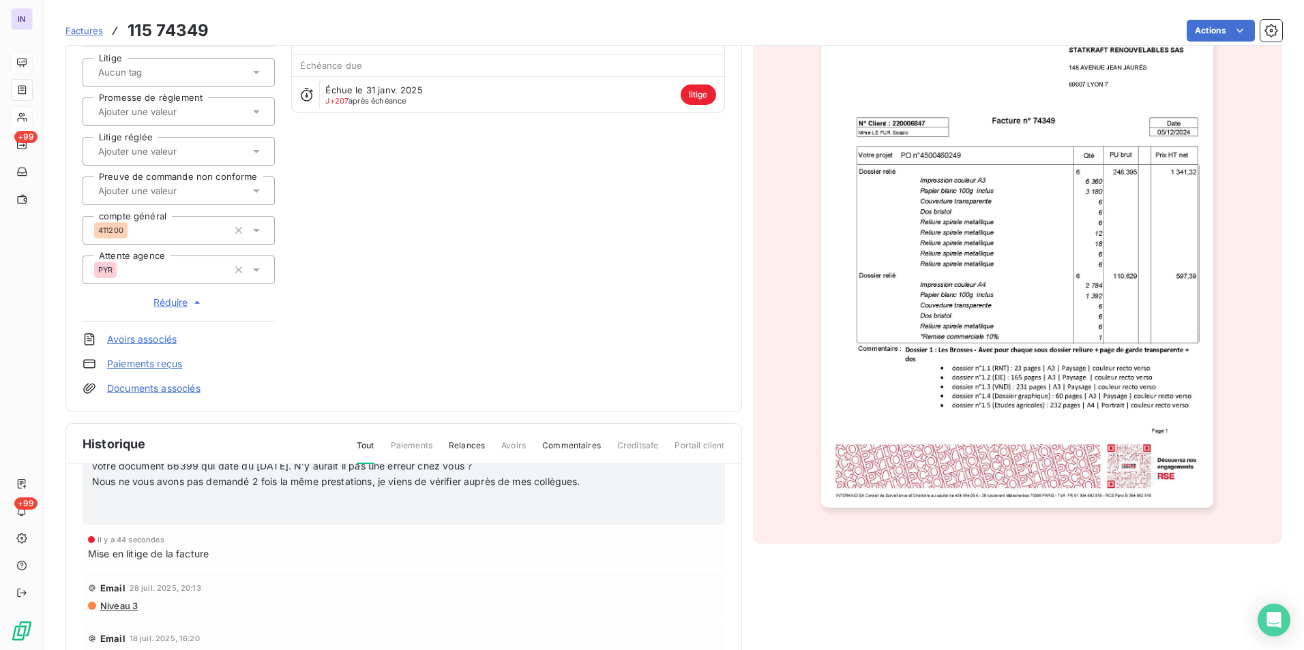
click at [121, 509] on p "﻿" at bounding box center [386, 513] width 588 height 16
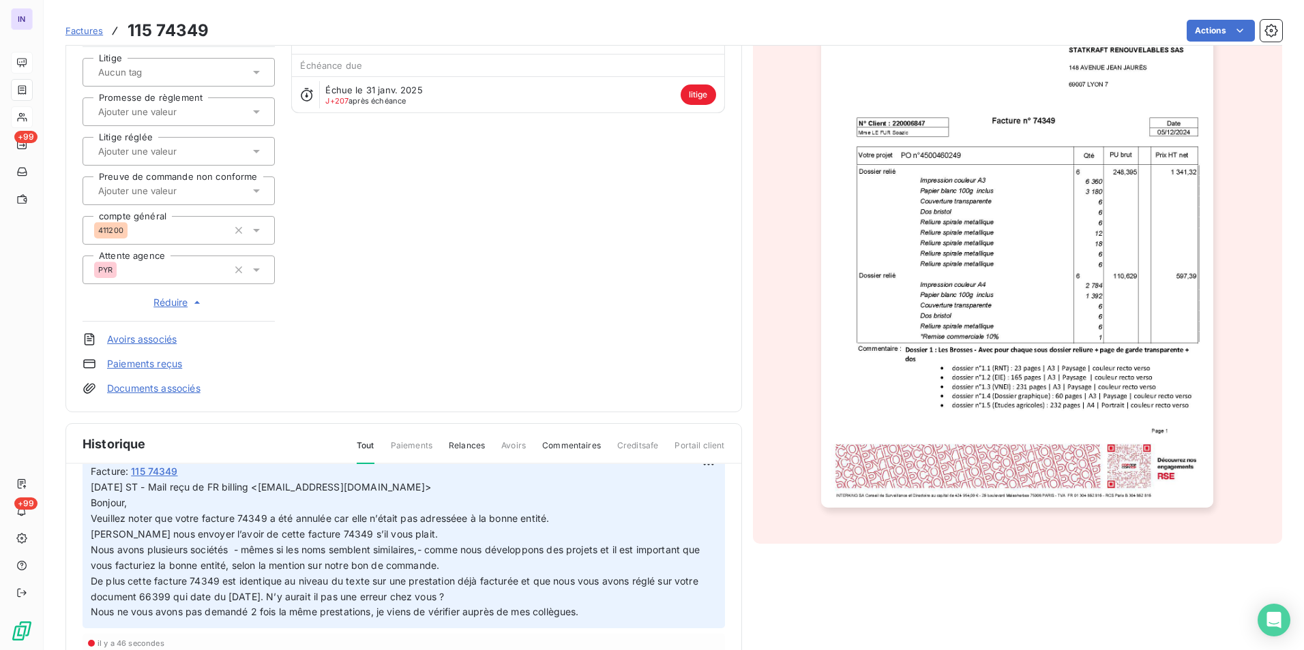
scroll to position [0, 0]
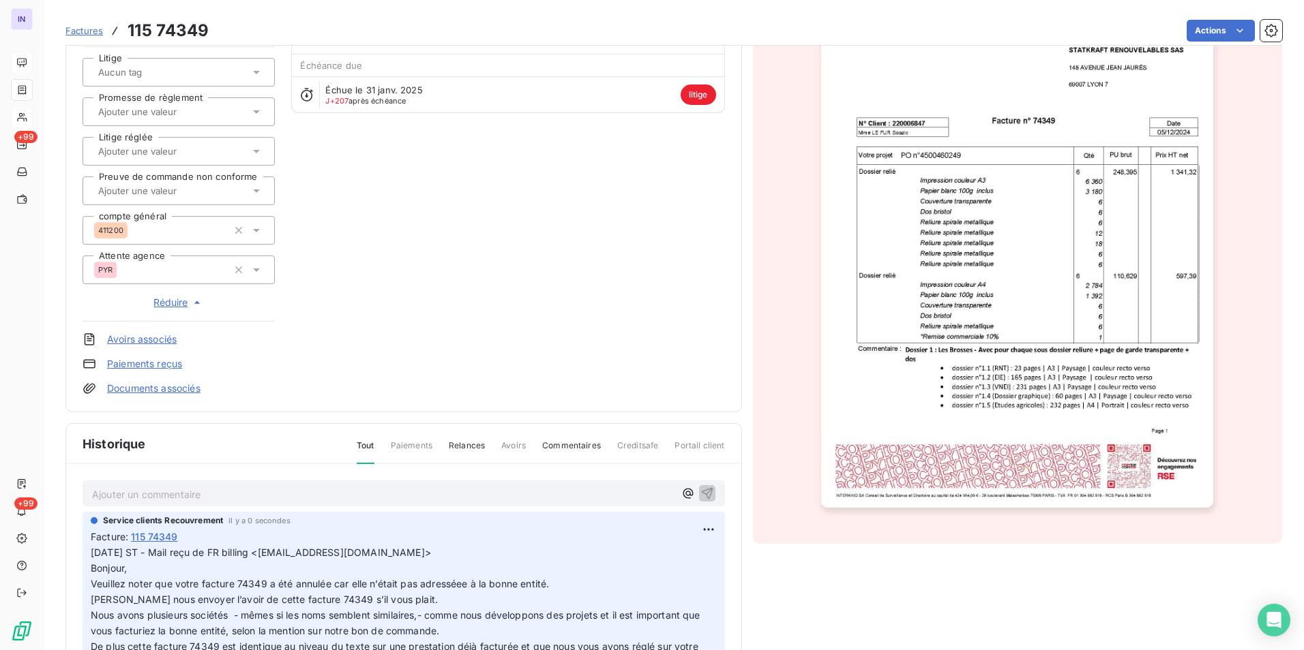
click at [123, 493] on p "Ajouter un commentaire ﻿" at bounding box center [383, 494] width 582 height 17
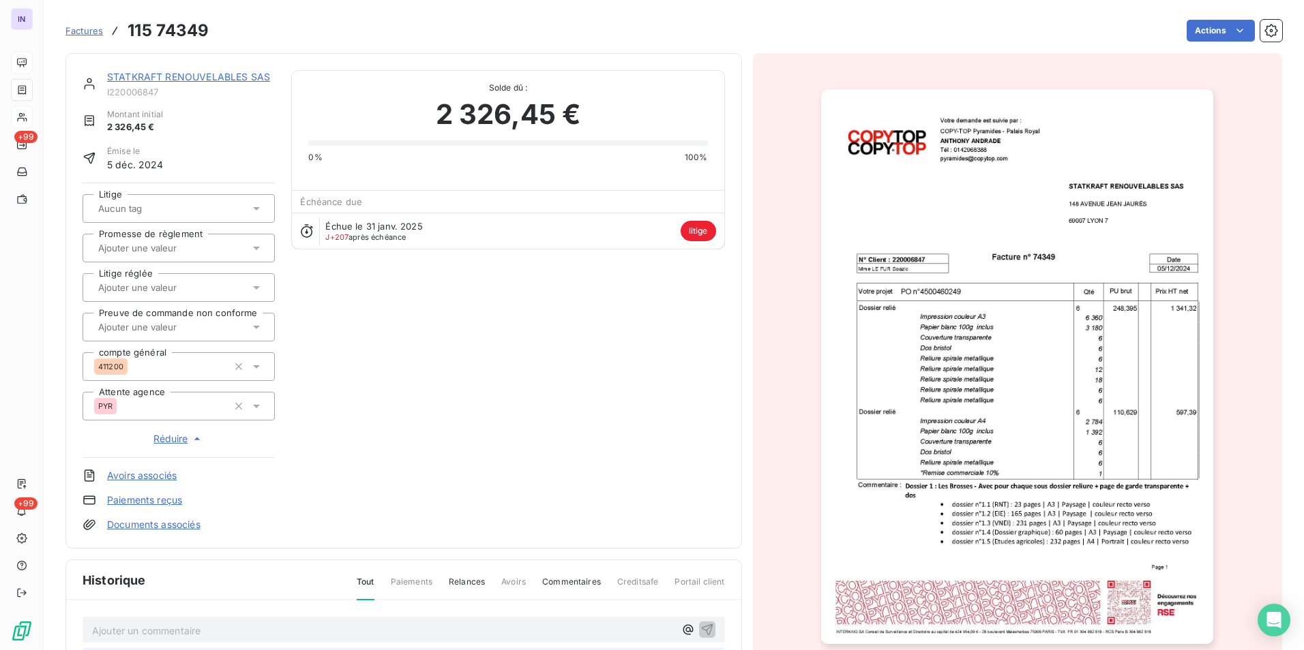
click at [219, 74] on link "STATKRAFT RENOUVELABLES SAS" at bounding box center [188, 77] width 163 height 12
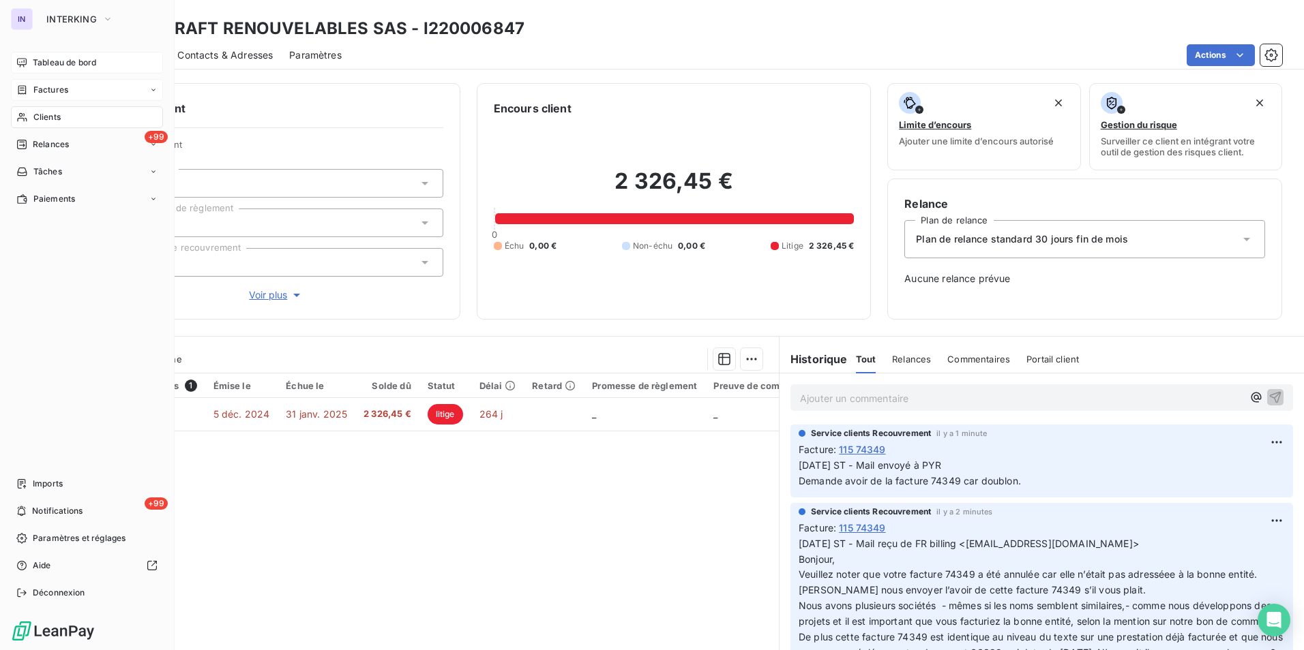
drag, startPoint x: 43, startPoint y: 116, endPoint x: 149, endPoint y: 123, distance: 106.6
click at [43, 116] on span "Clients" at bounding box center [46, 117] width 27 height 12
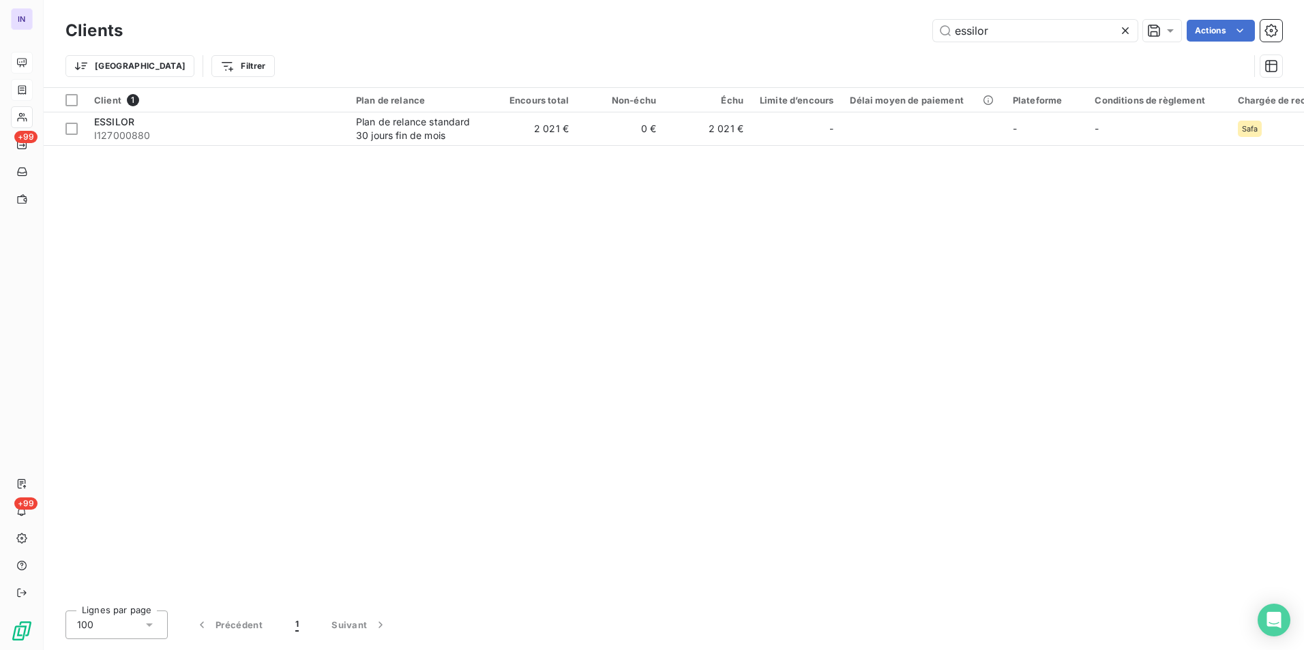
click at [796, 15] on div "Clients essilor Actions Trier Filtrer" at bounding box center [674, 43] width 1260 height 87
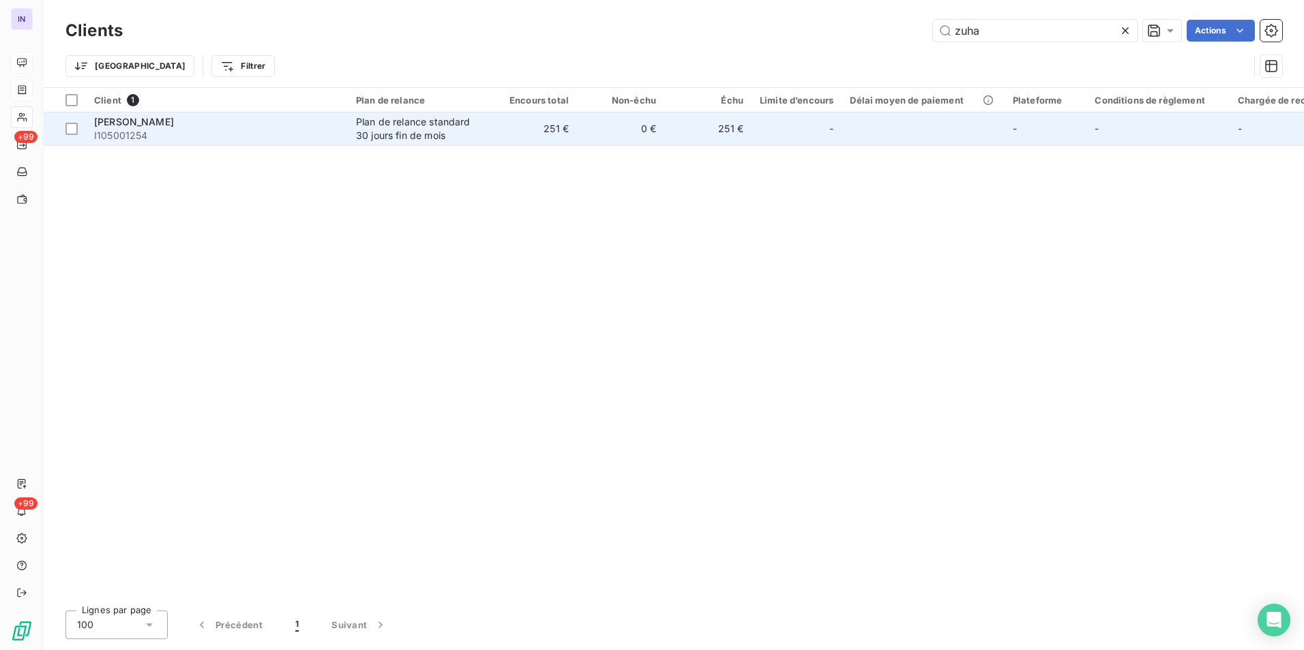
type input "zuha"
click at [284, 136] on span "I105001254" at bounding box center [216, 136] width 245 height 14
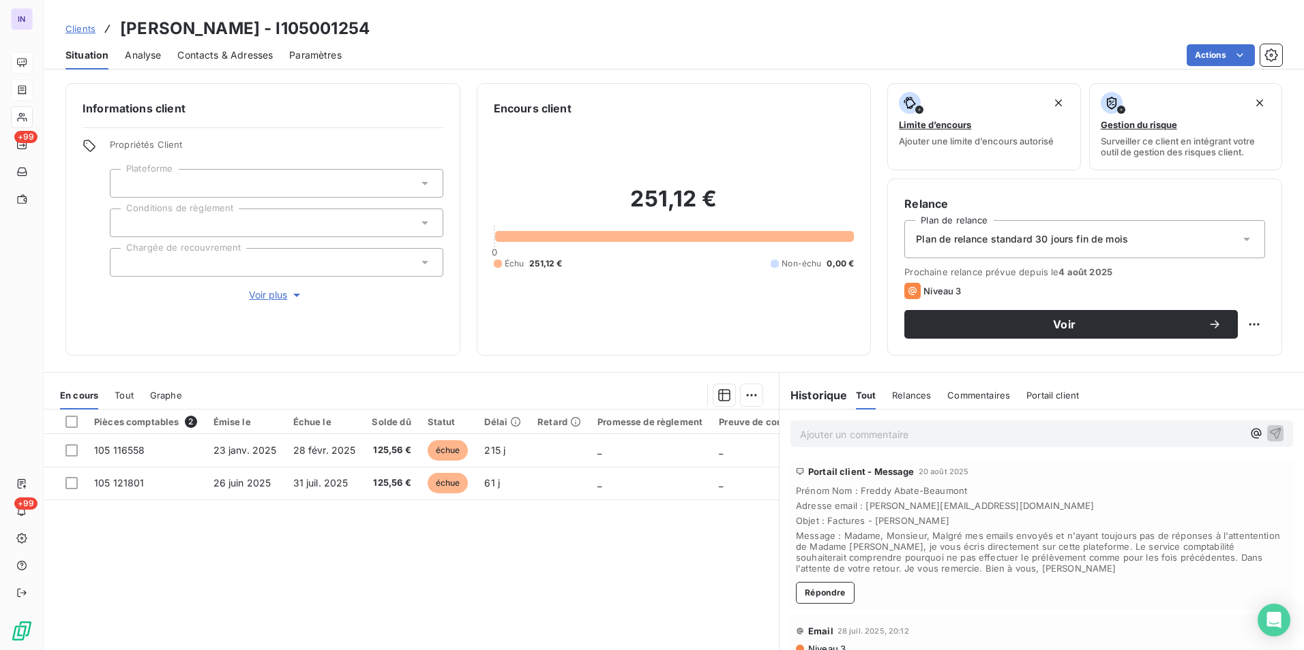
click at [835, 438] on p "Ajouter un commentaire ﻿" at bounding box center [1021, 434] width 442 height 17
click at [978, 436] on p "26/08/2025 ST - Mail envoyé à" at bounding box center [1021, 434] width 442 height 16
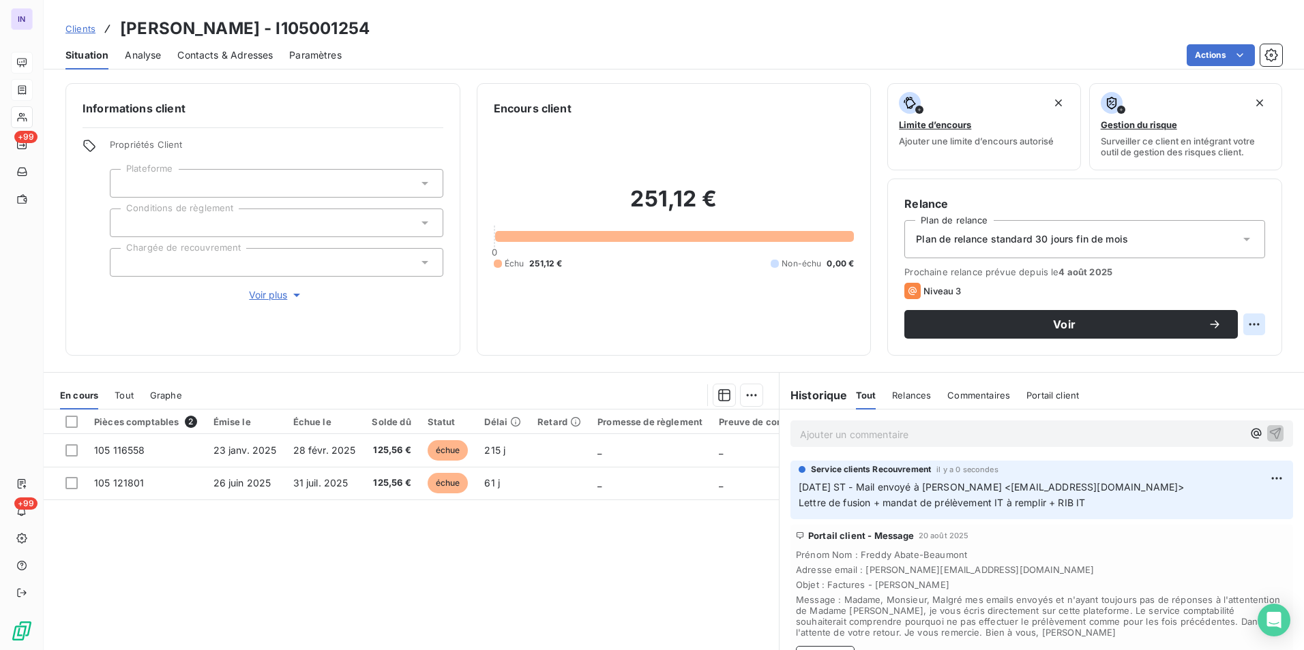
click at [1245, 325] on html "IN +99 +99 Clients ZUHAIR MURAD SARL - I105001254 Situation Analyse Contacts & …" at bounding box center [652, 325] width 1304 height 650
click at [1207, 352] on div "Replanifier cette action" at bounding box center [1187, 355] width 122 height 22
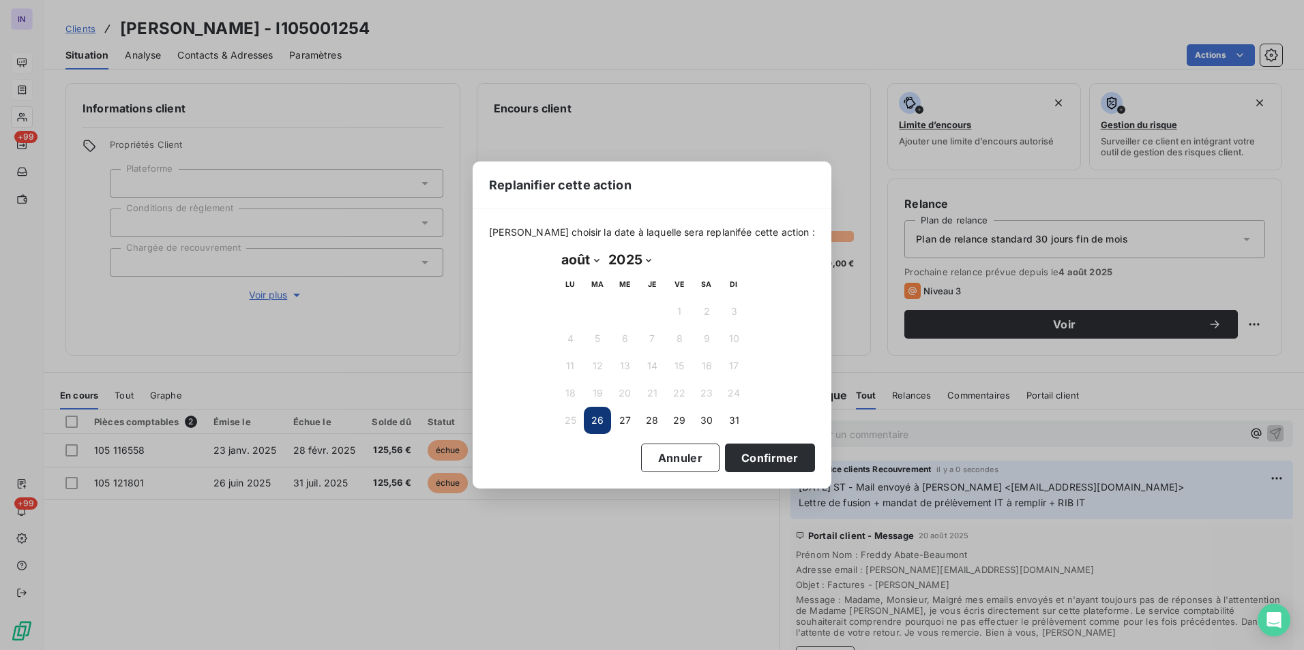
click at [594, 259] on select "janvier février mars avril mai juin juillet août septembre octobre novembre déc…" at bounding box center [579, 260] width 47 height 22
select select "8"
click at [556, 249] on select "janvier février mars avril mai juin juillet août septembre octobre novembre déc…" at bounding box center [579, 260] width 47 height 22
click at [592, 314] on button "2" at bounding box center [597, 311] width 27 height 27
click at [740, 454] on button "Confirmer" at bounding box center [770, 458] width 90 height 29
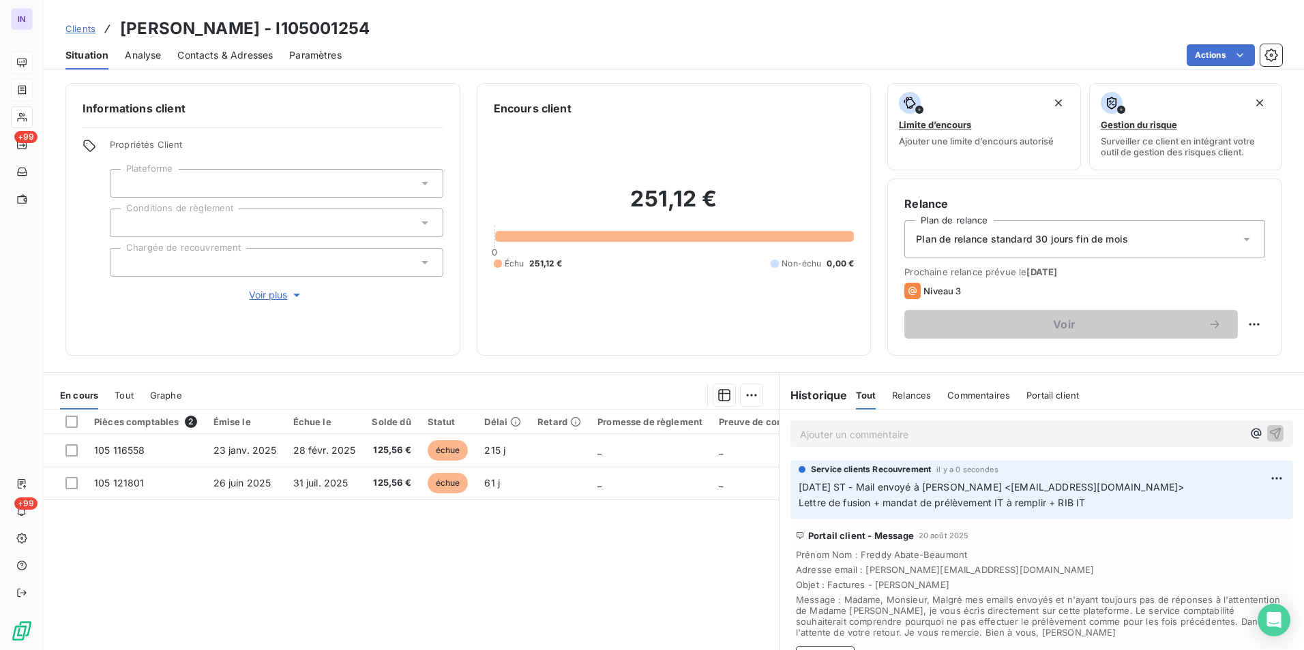
click at [243, 261] on div at bounding box center [276, 262] width 333 height 29
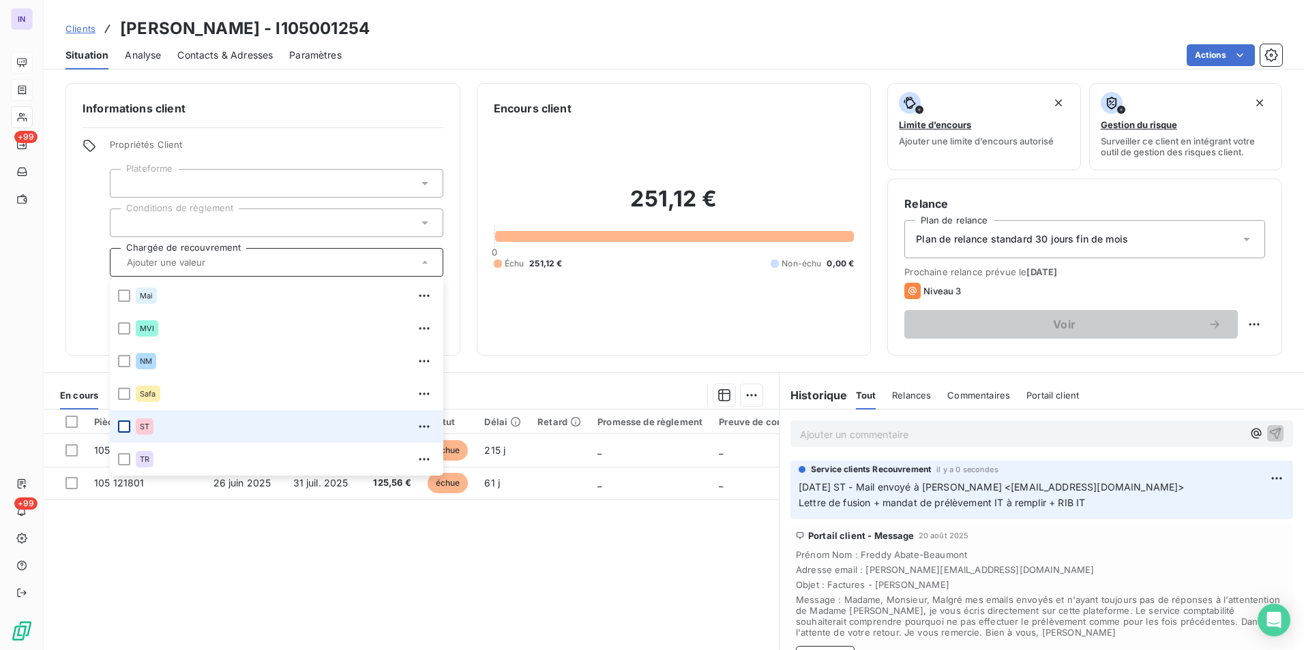
click at [127, 425] on div at bounding box center [124, 427] width 12 height 12
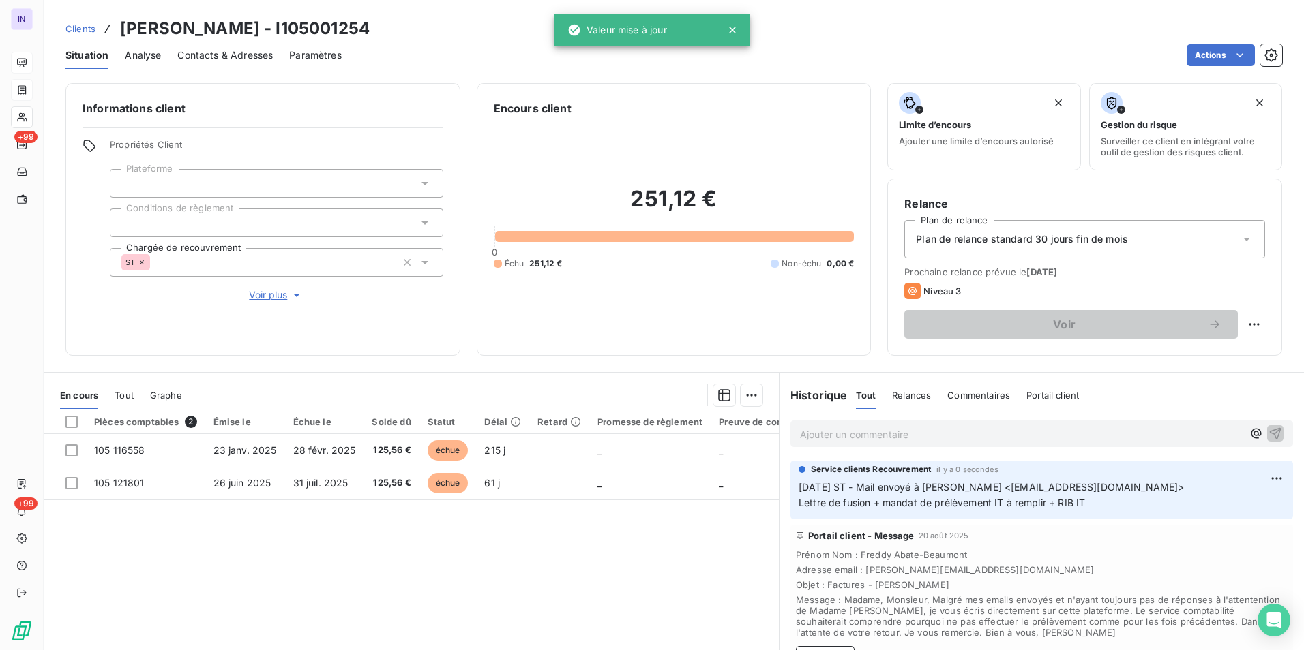
click at [520, 379] on section "En cours Tout Graphe Pièces comptables 2 Émise le Échue le Solde dû Statut Déla…" at bounding box center [411, 543] width 735 height 340
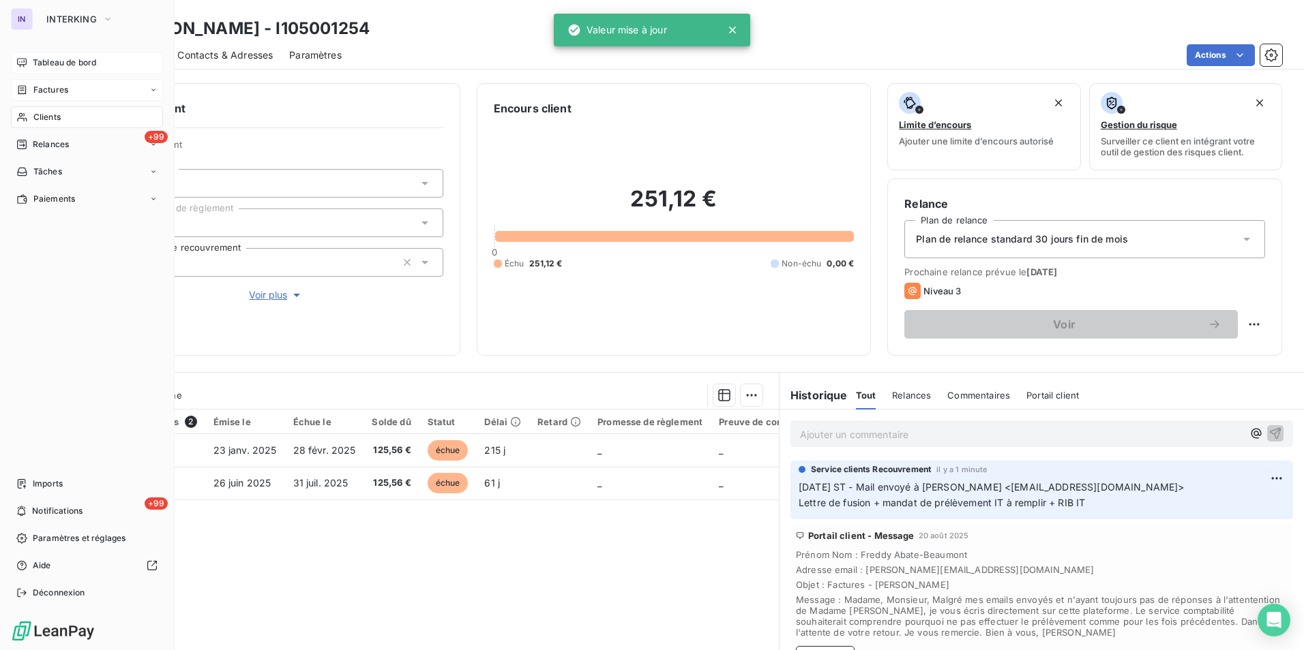
click at [57, 120] on span "Clients" at bounding box center [46, 117] width 27 height 12
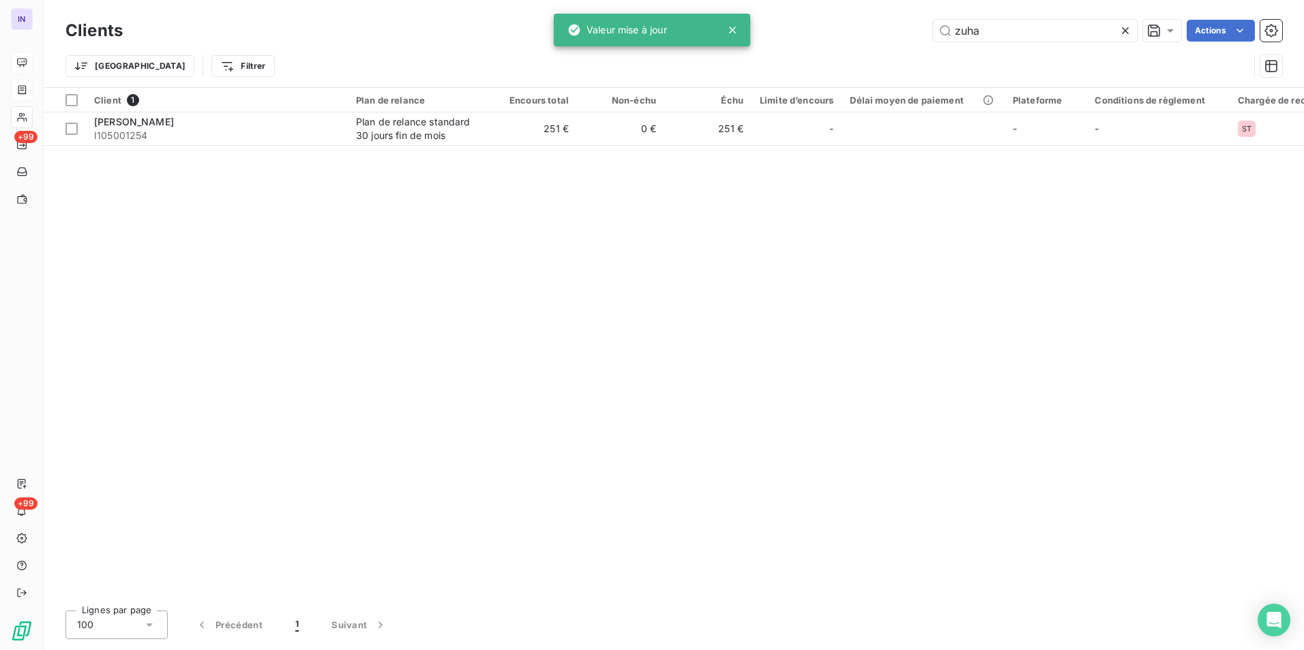
drag, startPoint x: 940, startPoint y: 35, endPoint x: 890, endPoint y: 36, distance: 50.5
click at [890, 36] on div "zuha Actions" at bounding box center [710, 31] width 1143 height 22
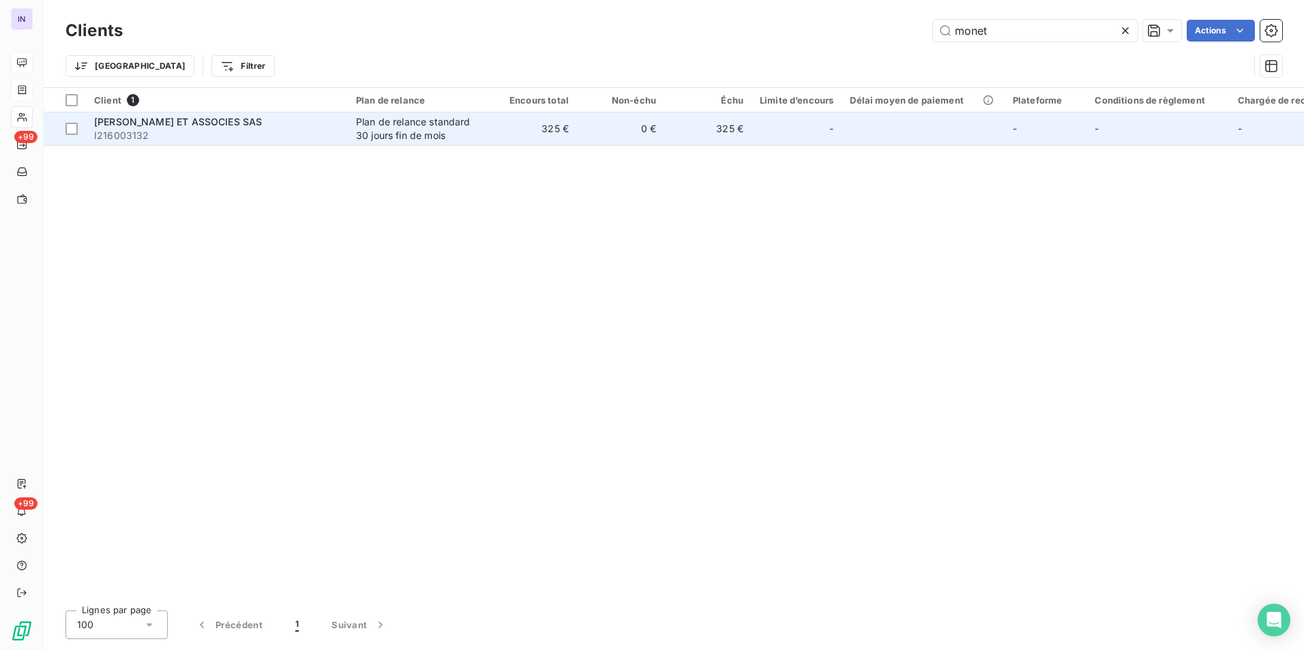
type input "monet"
click at [268, 129] on span "I216003132" at bounding box center [216, 136] width 245 height 14
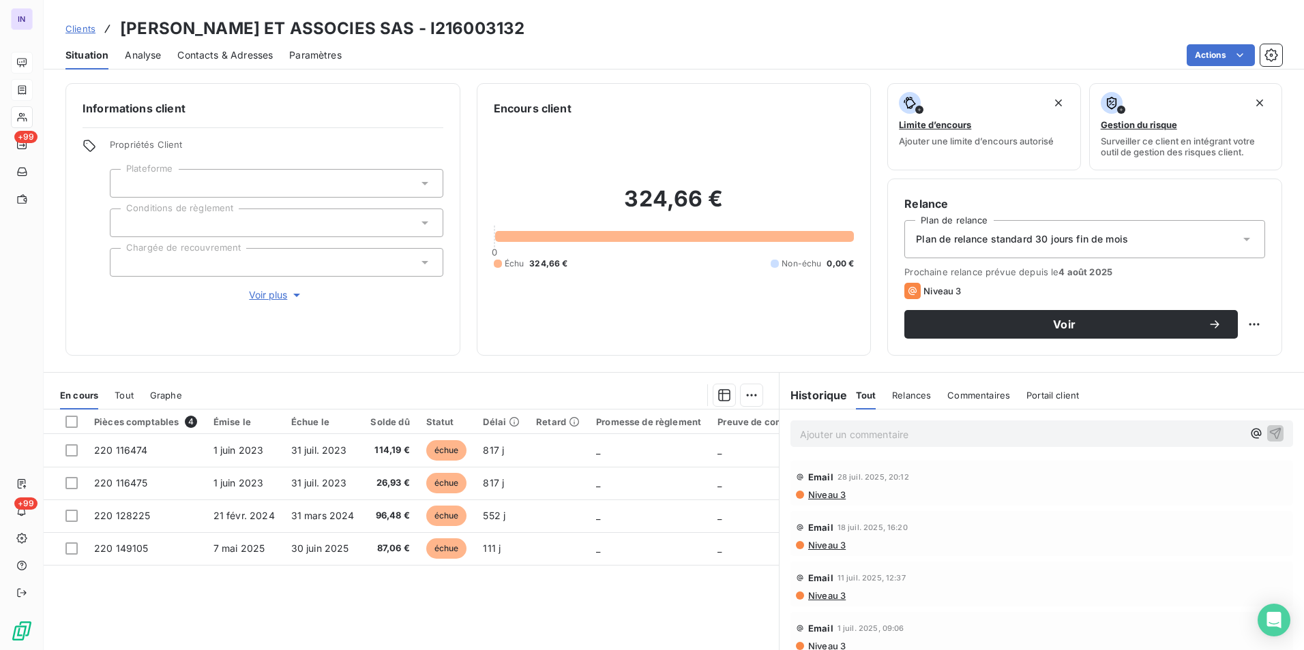
click at [834, 434] on p "Ajouter un commentaire ﻿" at bounding box center [1021, 434] width 442 height 17
click at [982, 434] on p "21/07/2025 ST - Mail reçu de" at bounding box center [1021, 434] width 442 height 16
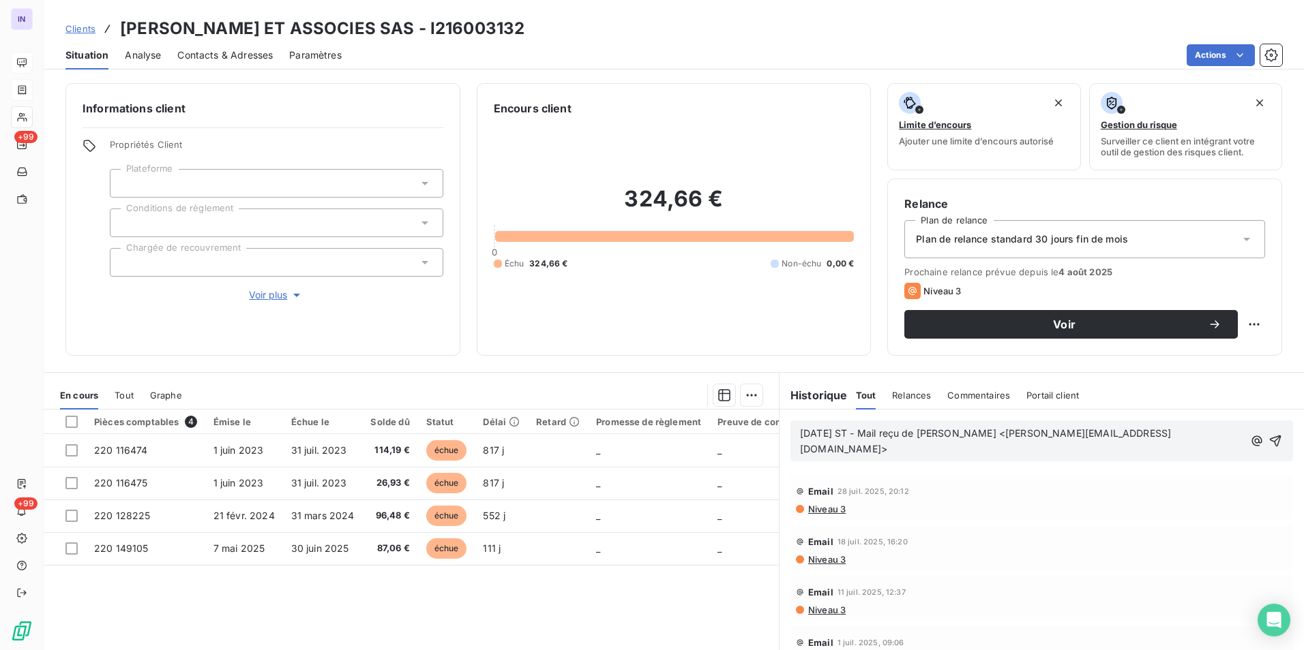
click at [821, 451] on p "21/07/2025 ST - Mail reçu de FOUAD SALHI <f.salhi@ceetadel.com>" at bounding box center [1022, 441] width 444 height 31
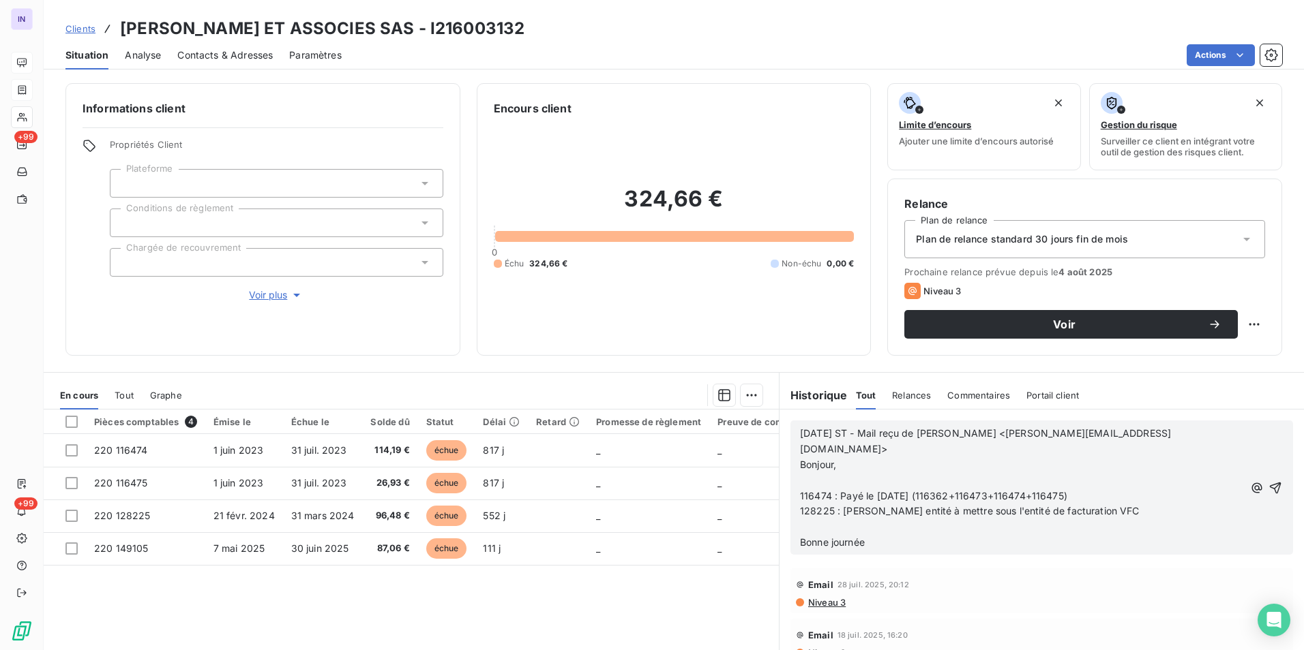
click at [819, 520] on p "﻿" at bounding box center [1022, 528] width 444 height 16
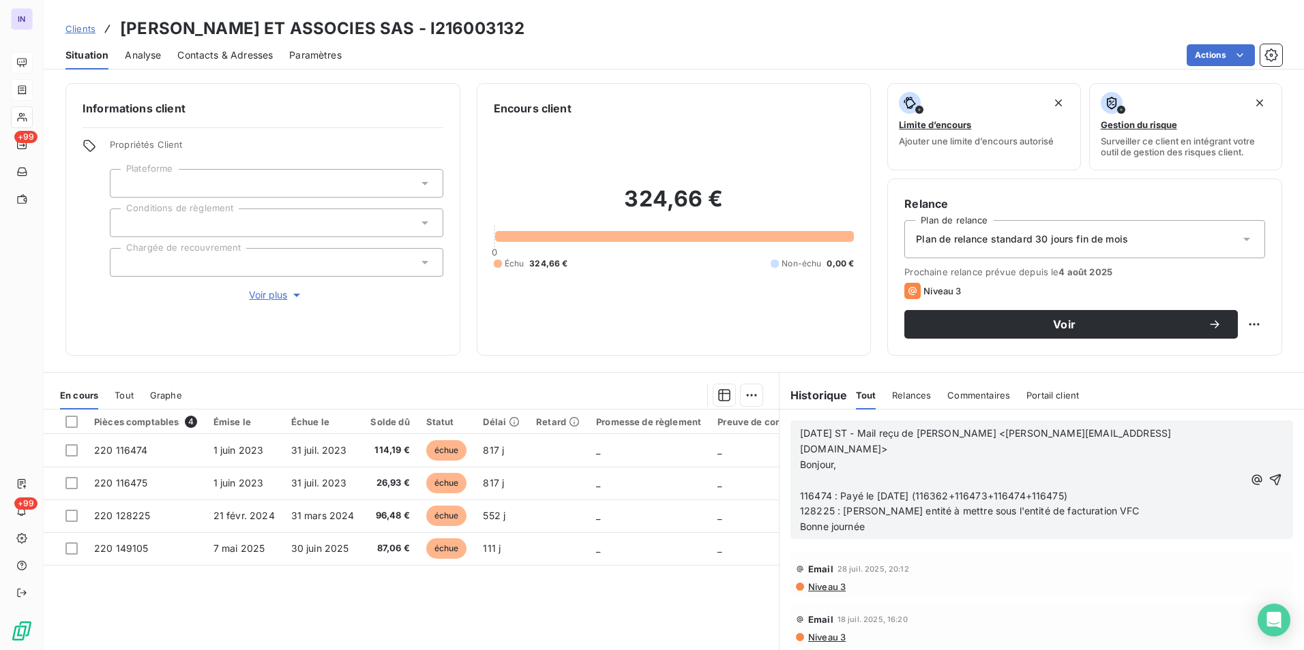
click at [804, 473] on p "﻿" at bounding box center [1022, 481] width 444 height 16
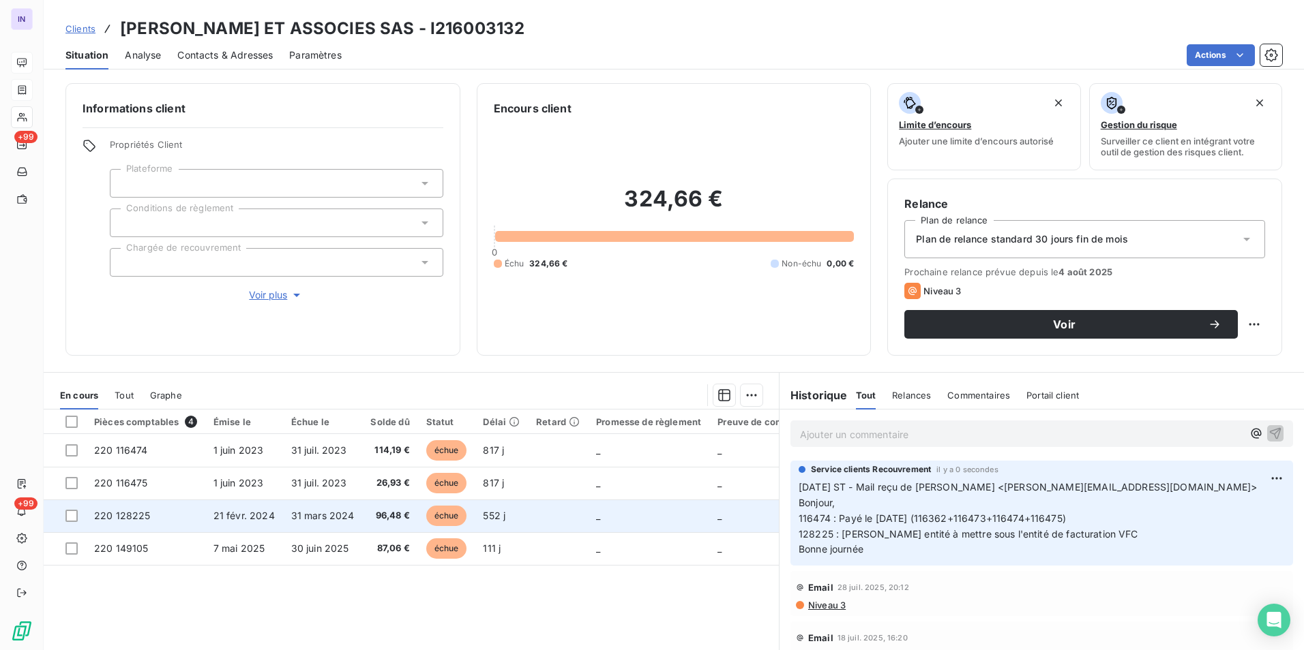
click at [146, 515] on span "220 128225" at bounding box center [122, 516] width 57 height 12
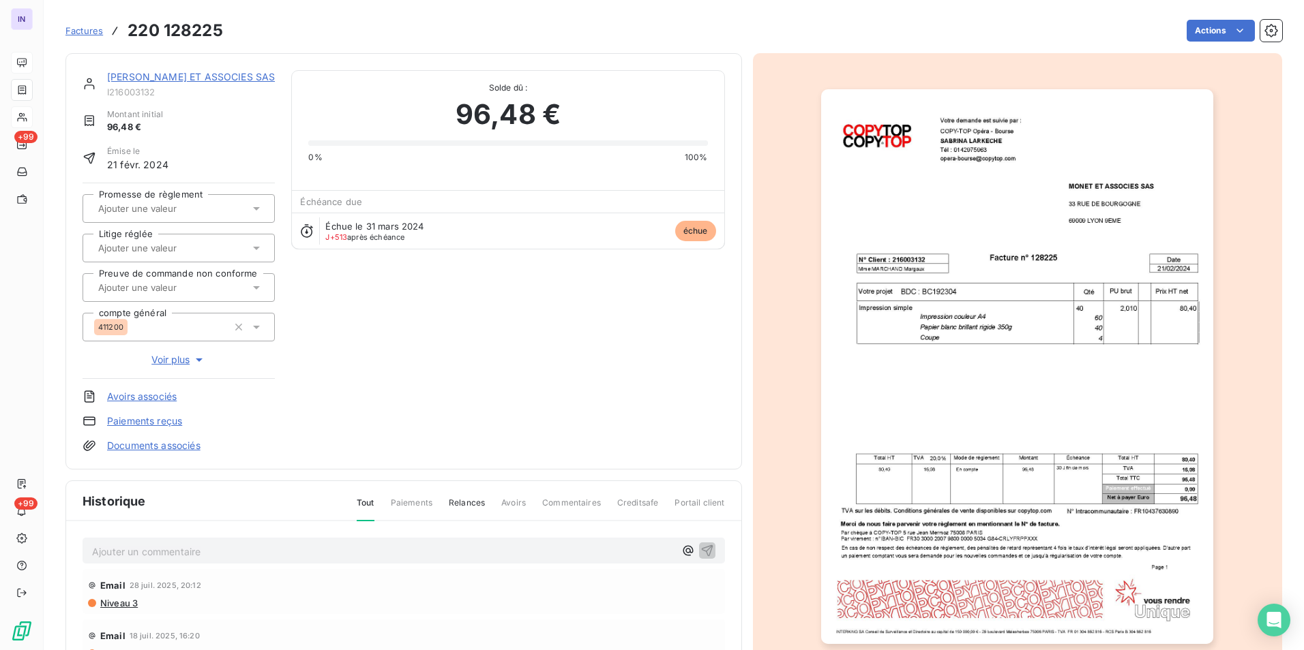
click at [181, 445] on link "Documents associés" at bounding box center [153, 446] width 93 height 14
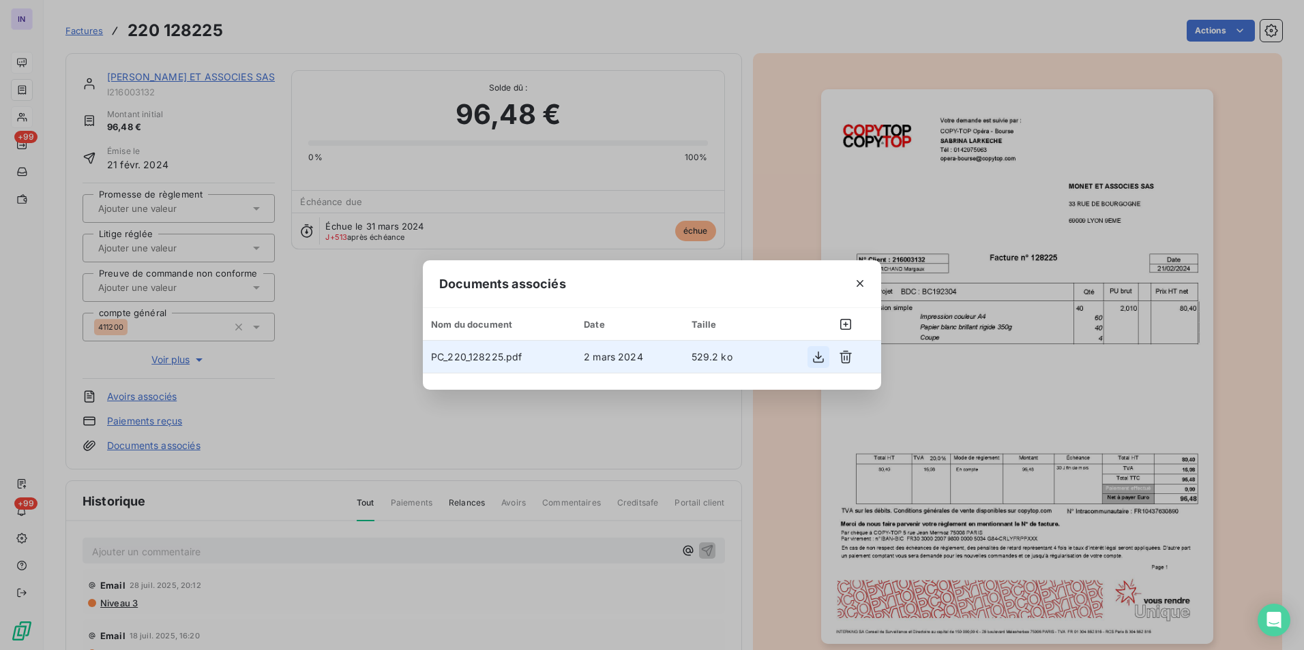
click at [820, 355] on icon "button" at bounding box center [818, 357] width 14 height 14
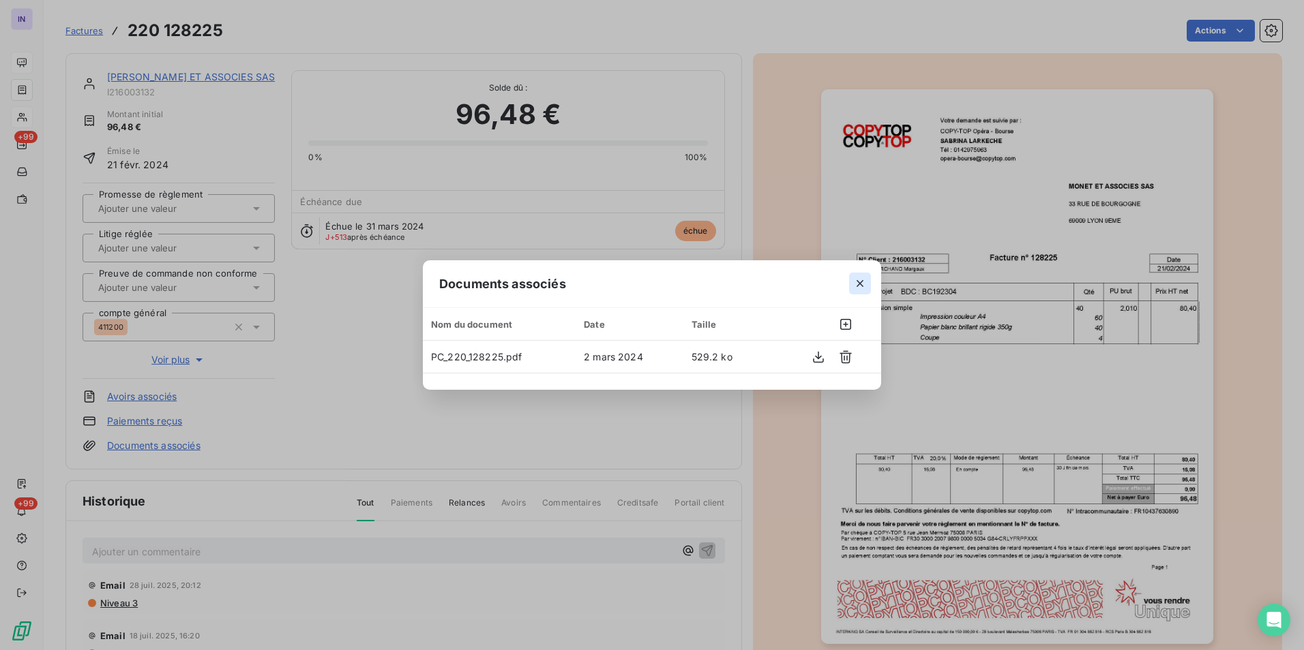
click at [861, 280] on icon "button" at bounding box center [860, 284] width 14 height 14
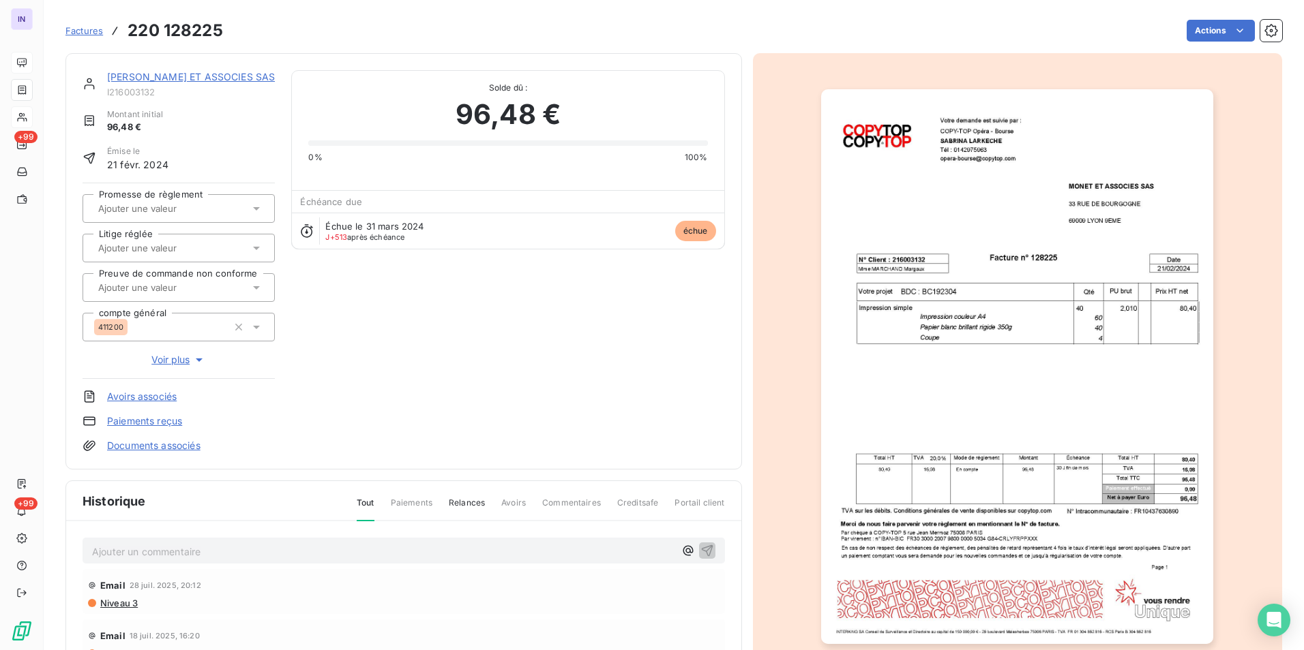
click at [185, 77] on link "MONET ET ASSOCIES SAS" at bounding box center [191, 77] width 168 height 12
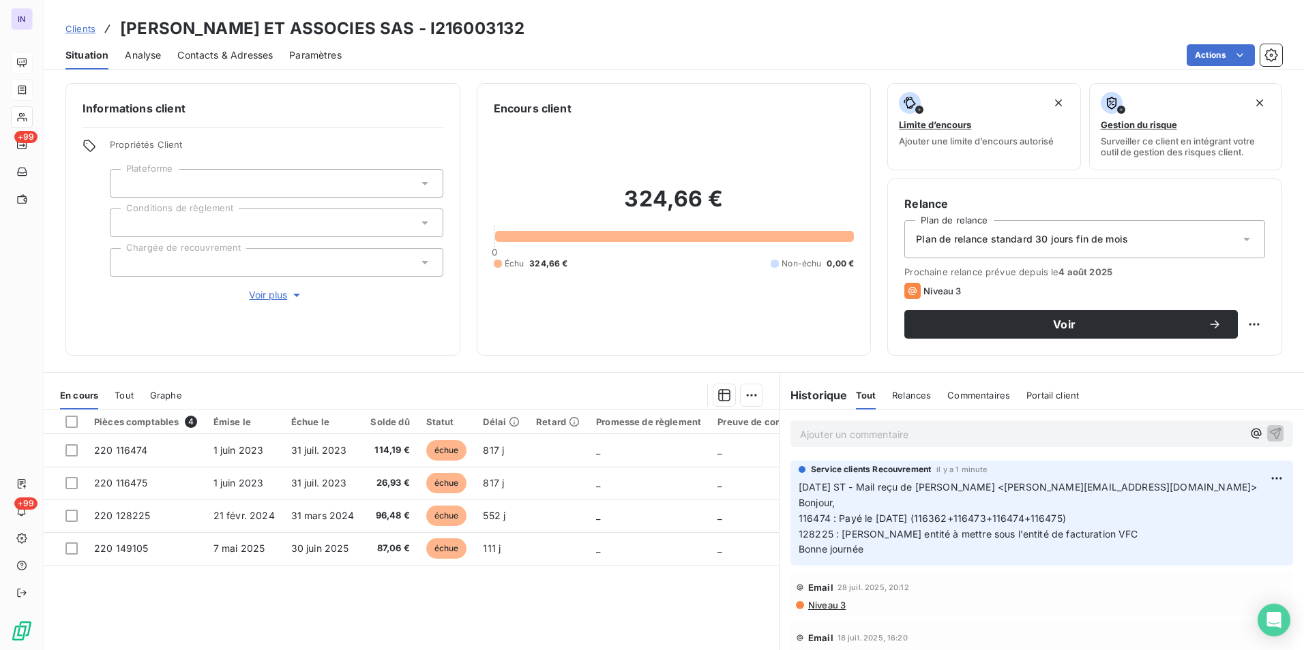
click at [868, 433] on p "Ajouter un commentaire ﻿" at bounding box center [1021, 434] width 442 height 17
drag, startPoint x: 1133, startPoint y: 487, endPoint x: 1112, endPoint y: 485, distance: 21.2
click at [1128, 486] on p "21/07/2025 ST - Mail reçu de FOUAD SALHI <f.salhi@ceetadel.com> Bonjour, 116474…" at bounding box center [1041, 518] width 486 height 78
drag, startPoint x: 1118, startPoint y: 485, endPoint x: 930, endPoint y: 481, distance: 188.2
click at [930, 481] on p "21/07/2025 ST - Mail reçu de FOUAD SALHI <f.salhi@ceetadel.com> Bonjour, 116474…" at bounding box center [1041, 518] width 486 height 78
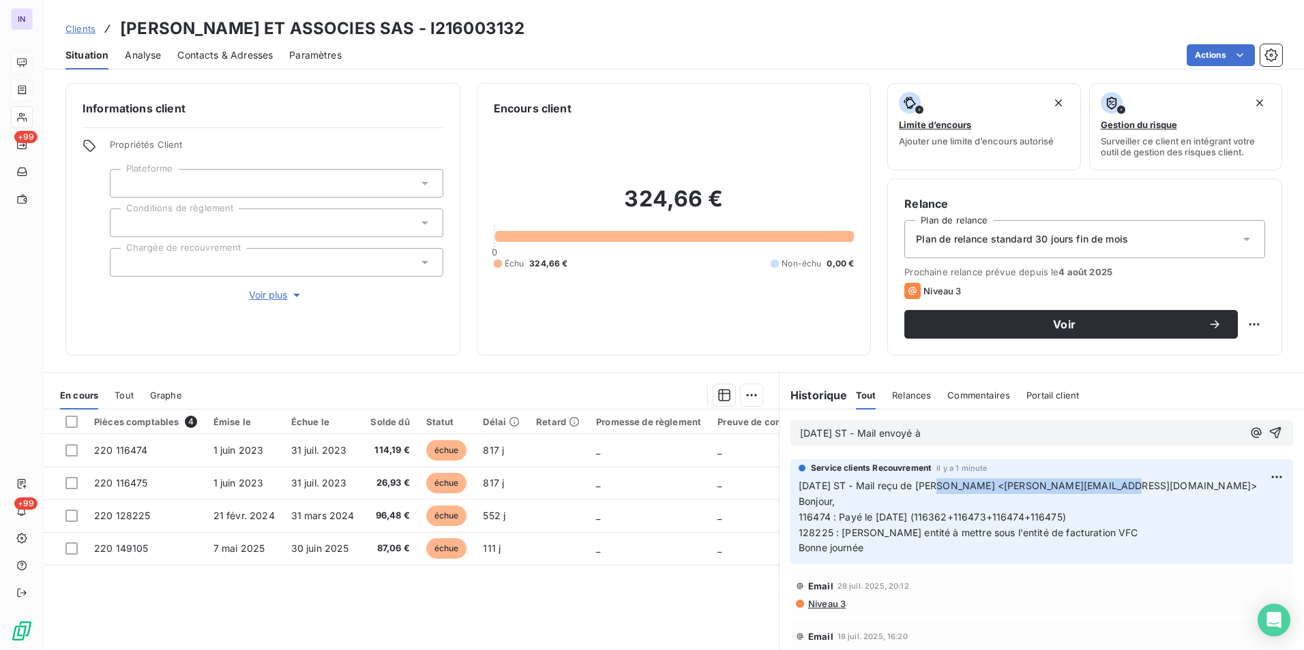
copy span "FOUAD SALHI <f.salhi@ceetadel.com>"
click at [980, 436] on p "[DATE] ST - Mail envoyé à" at bounding box center [1021, 434] width 442 height 16
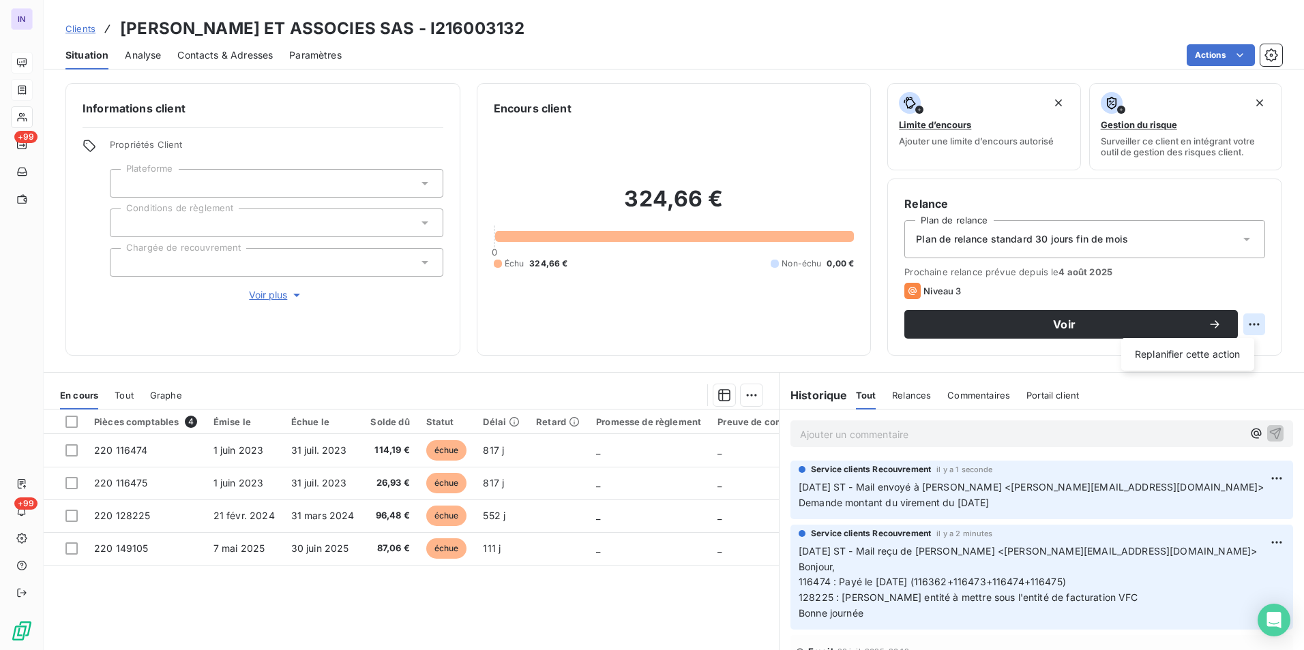
click at [1248, 322] on html "IN +99 +99 Clients MONET ET ASSOCIES SAS - I216003132 Situation Analyse Contact…" at bounding box center [652, 325] width 1304 height 650
click at [1226, 355] on div "Replanifier cette action" at bounding box center [1187, 355] width 122 height 22
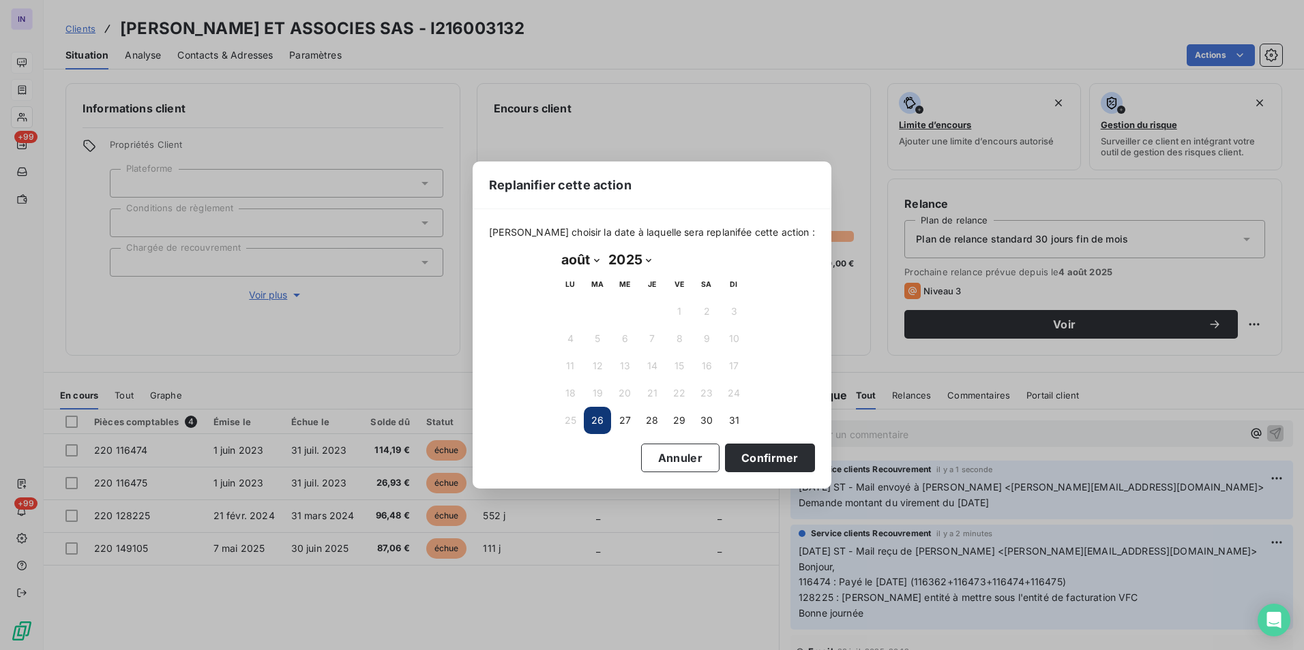
click at [597, 258] on select "janvier février mars avril mai juin juillet août septembre octobre novembre déc…" at bounding box center [579, 260] width 47 height 22
select select "8"
click at [556, 249] on select "janvier février mars avril mai juin juillet août septembre octobre novembre déc…" at bounding box center [579, 260] width 47 height 22
click at [592, 311] on button "2" at bounding box center [597, 311] width 27 height 27
click at [744, 458] on button "Confirmer" at bounding box center [770, 458] width 90 height 29
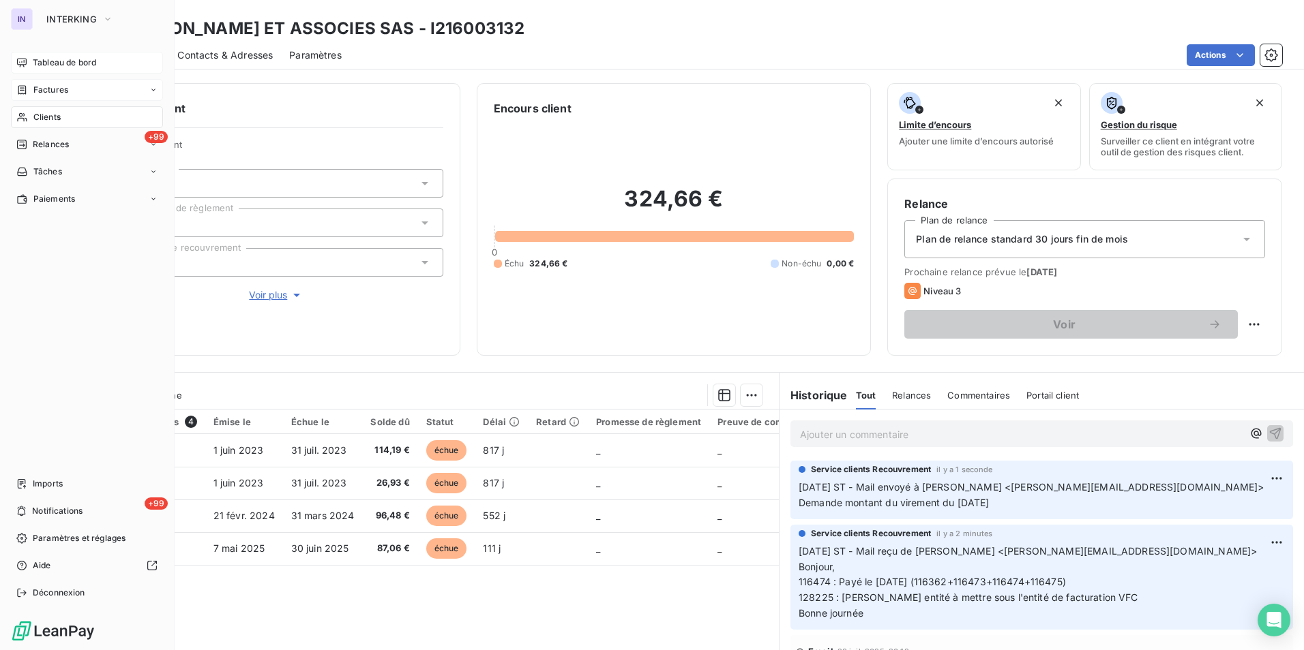
click at [49, 118] on span "Clients" at bounding box center [46, 117] width 27 height 12
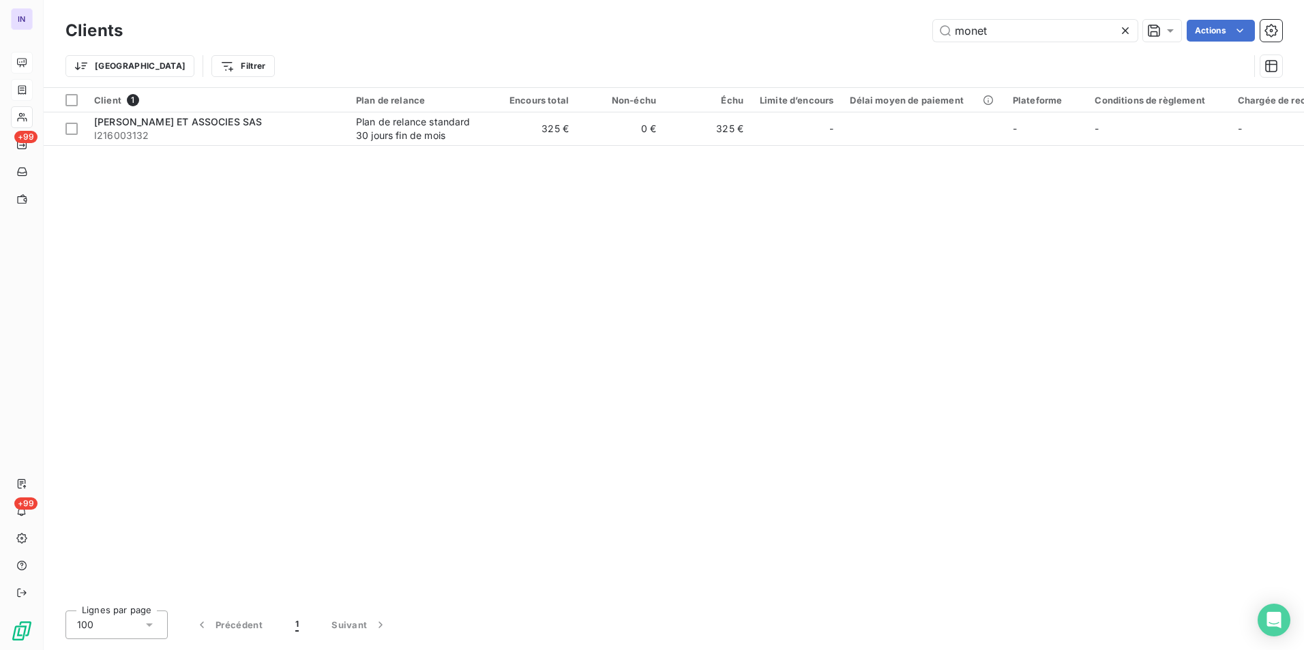
drag, startPoint x: 1012, startPoint y: 29, endPoint x: 802, endPoint y: 27, distance: 210.0
click at [802, 27] on div "monet Actions" at bounding box center [710, 31] width 1143 height 22
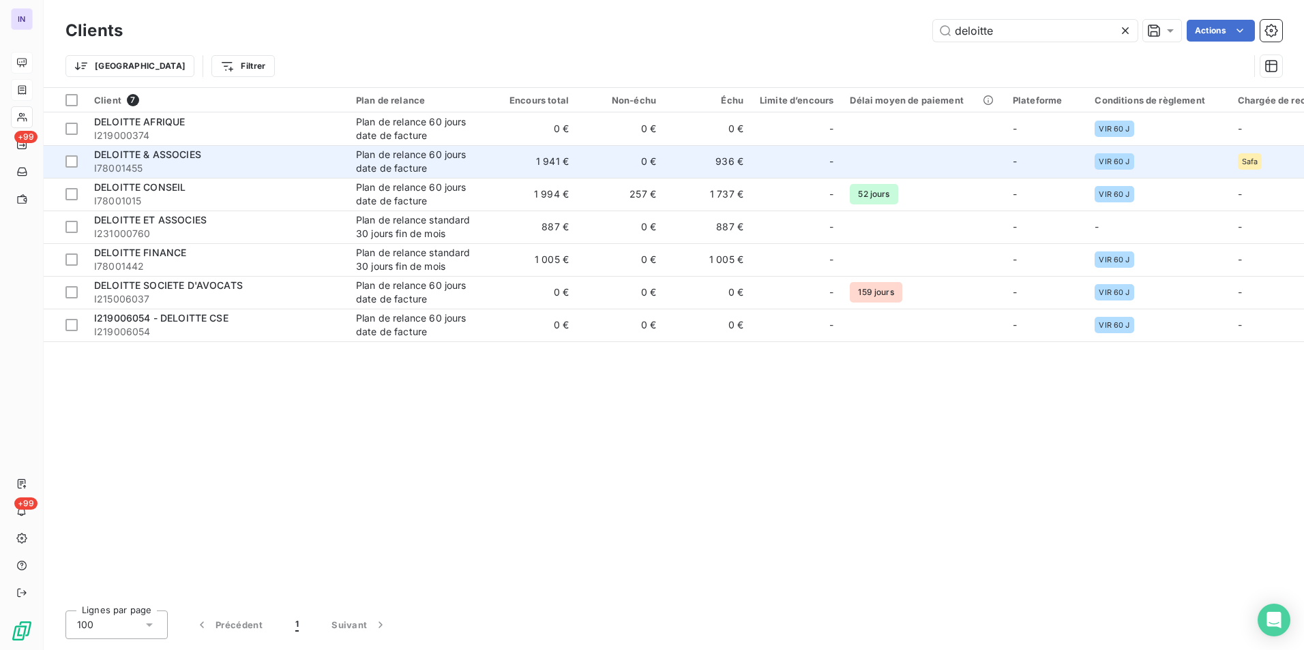
type input "deloitte"
click at [245, 170] on span "I78001455" at bounding box center [216, 169] width 245 height 14
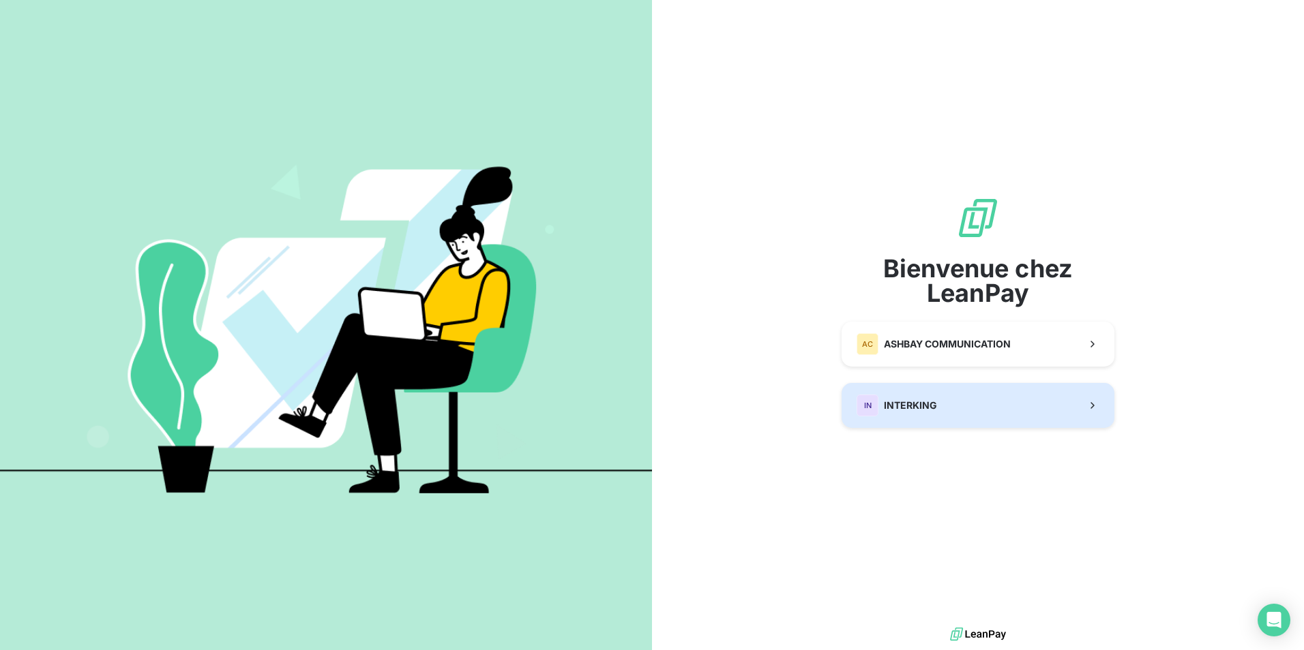
click at [930, 415] on div "IN INTERKING" at bounding box center [896, 406] width 80 height 22
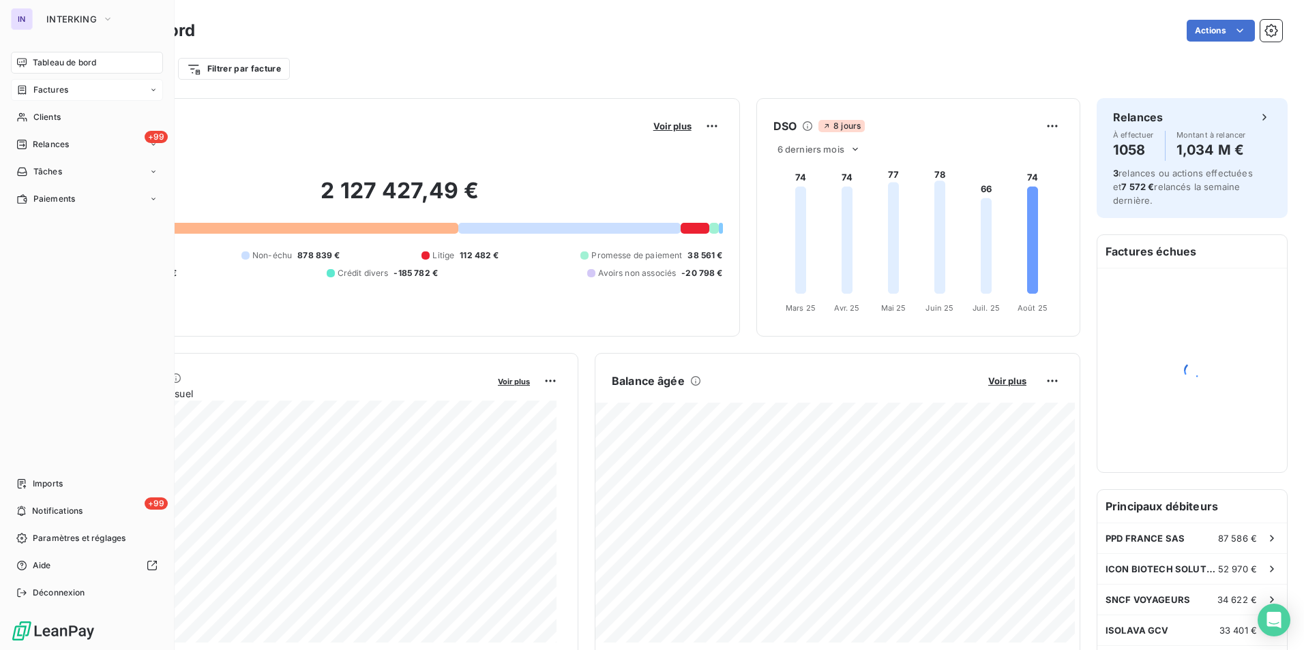
click at [40, 89] on span "Factures" at bounding box center [50, 90] width 35 height 12
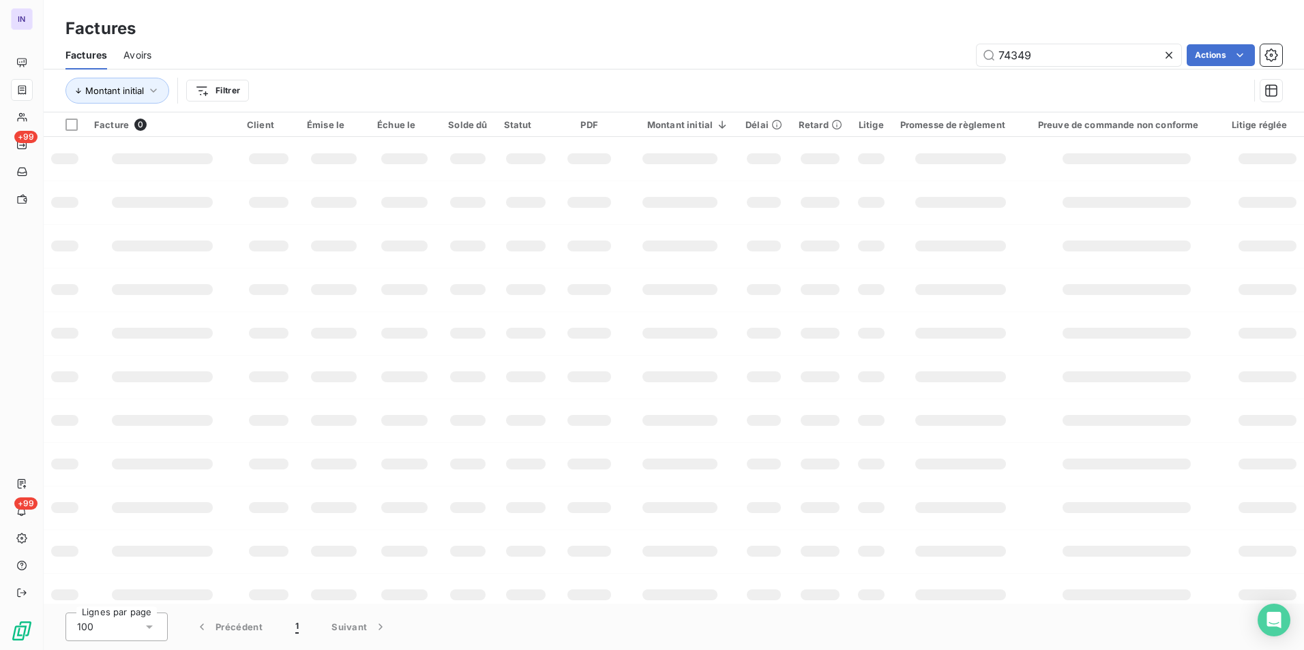
drag, startPoint x: 1035, startPoint y: 57, endPoint x: 868, endPoint y: 59, distance: 167.0
click at [868, 59] on div "74349 Actions" at bounding box center [725, 55] width 1114 height 22
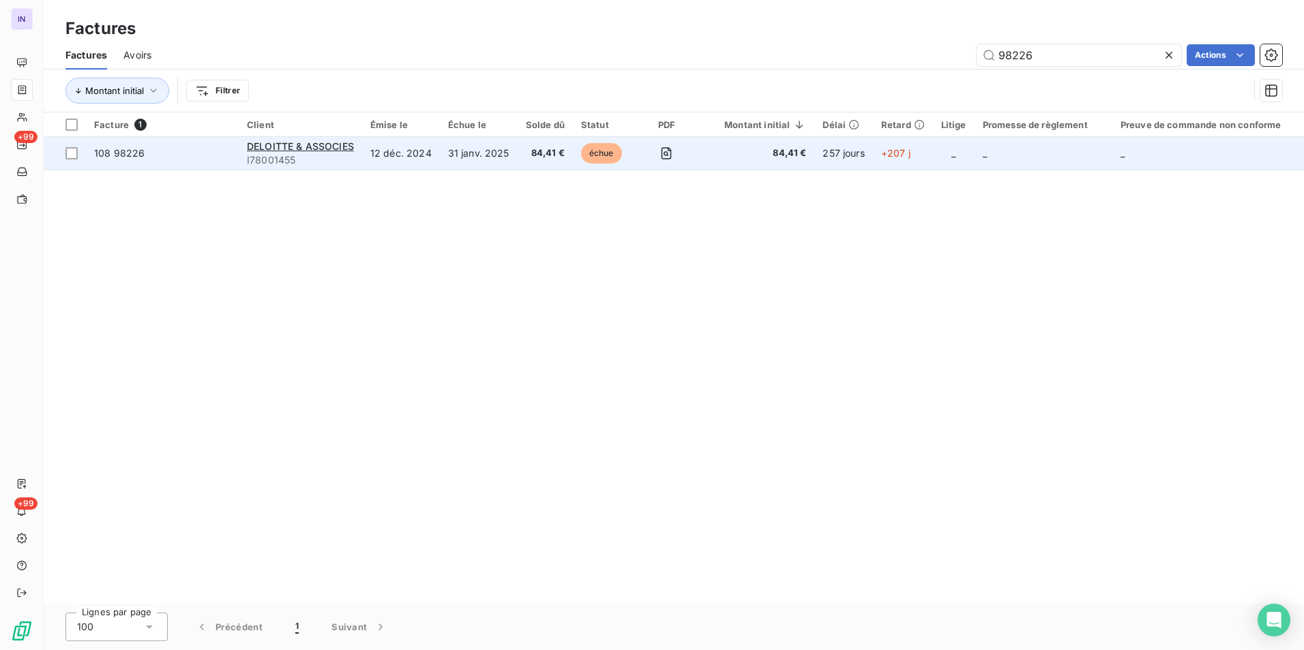
type input "98226"
click at [479, 162] on td "31 janv. 2025" at bounding box center [479, 153] width 78 height 33
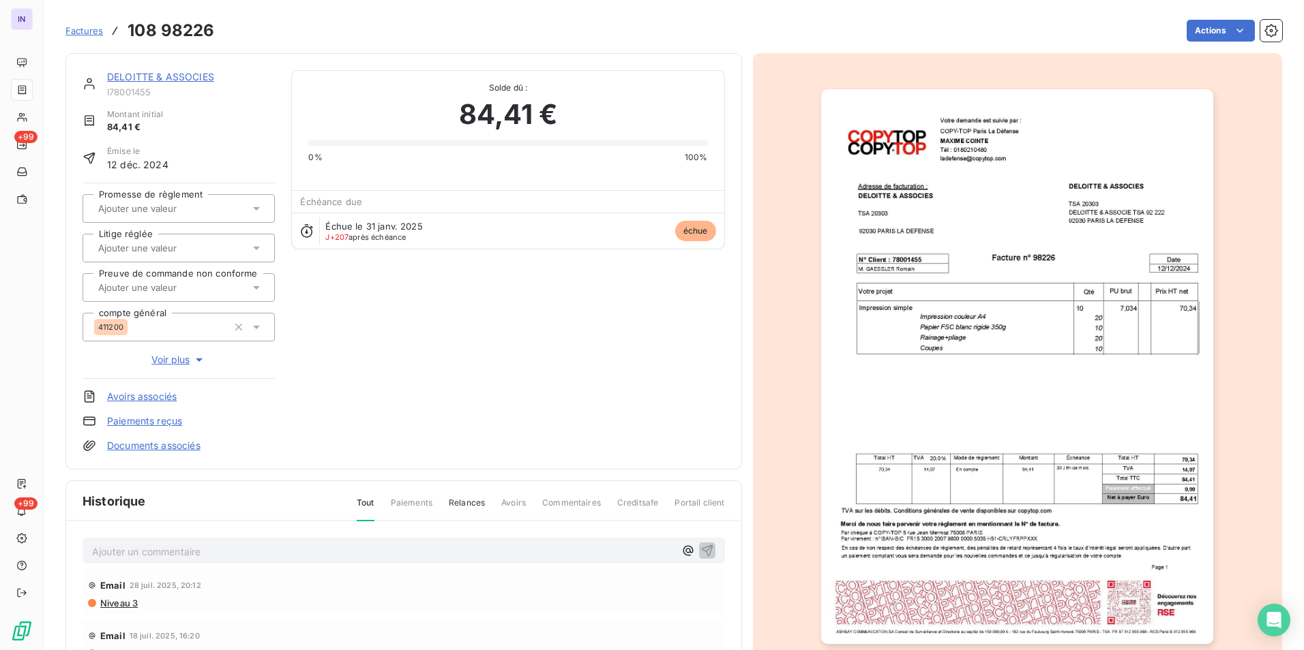
click at [186, 447] on link "Documents associés" at bounding box center [153, 446] width 93 height 14
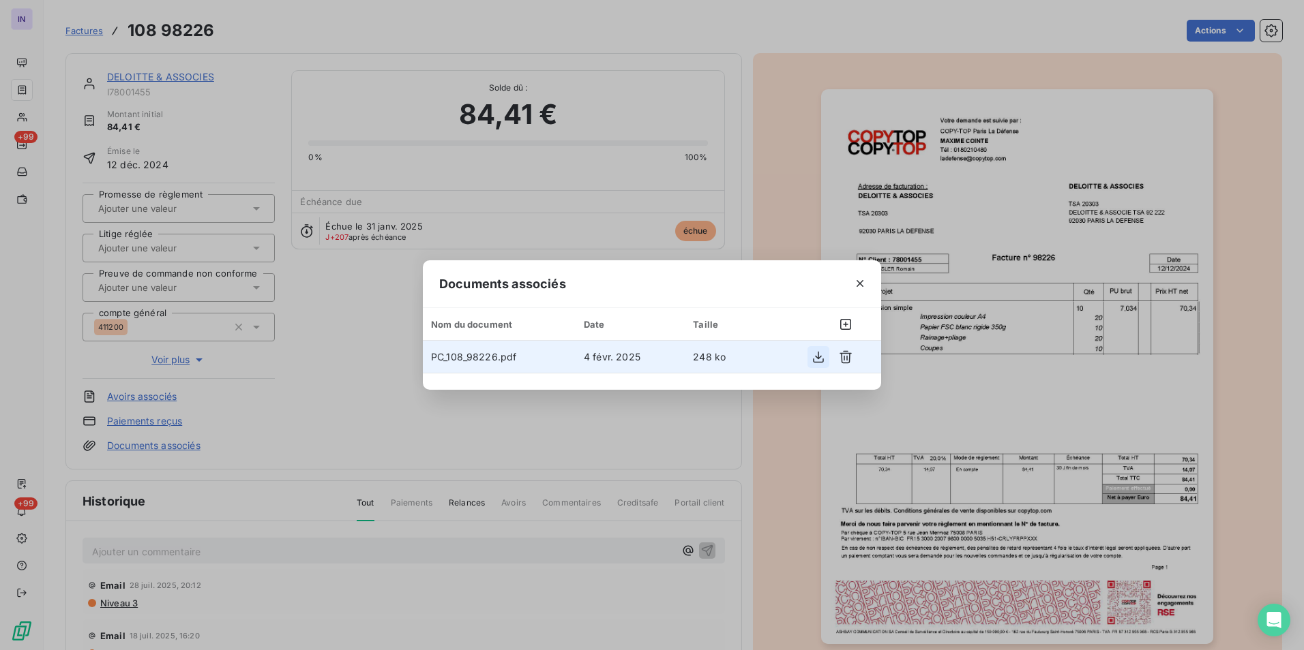
click at [814, 357] on icon "button" at bounding box center [818, 357] width 14 height 14
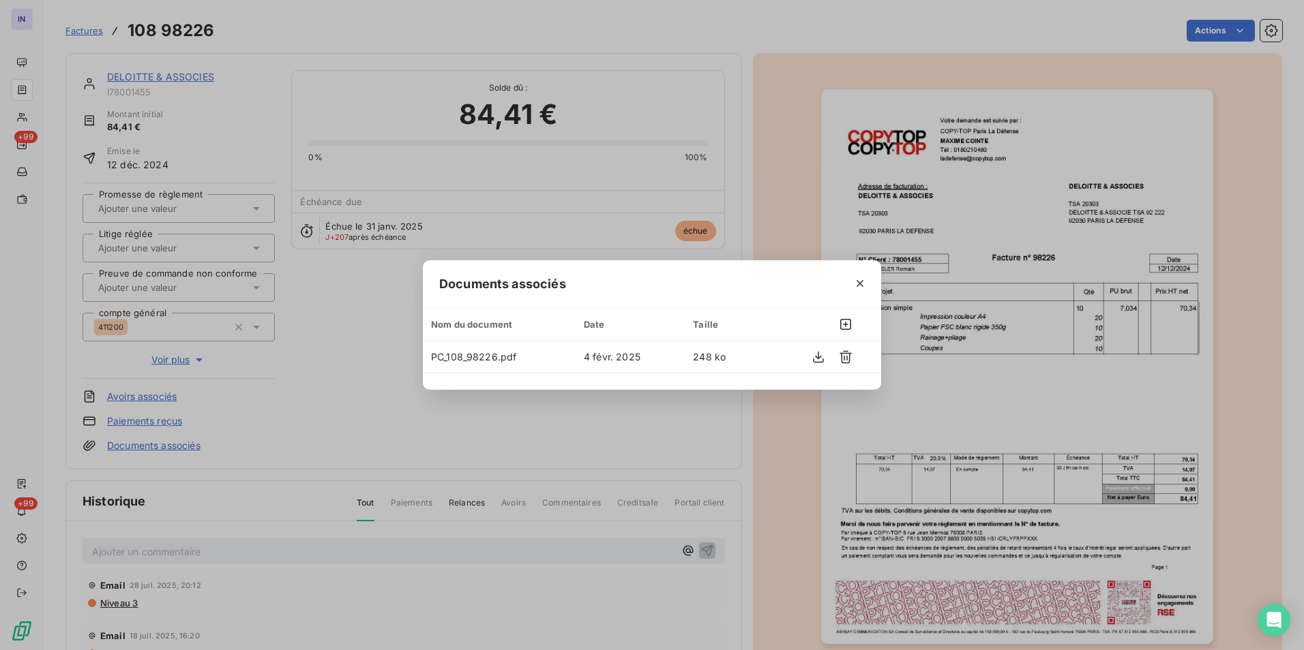
click at [857, 286] on icon "button" at bounding box center [859, 283] width 7 height 7
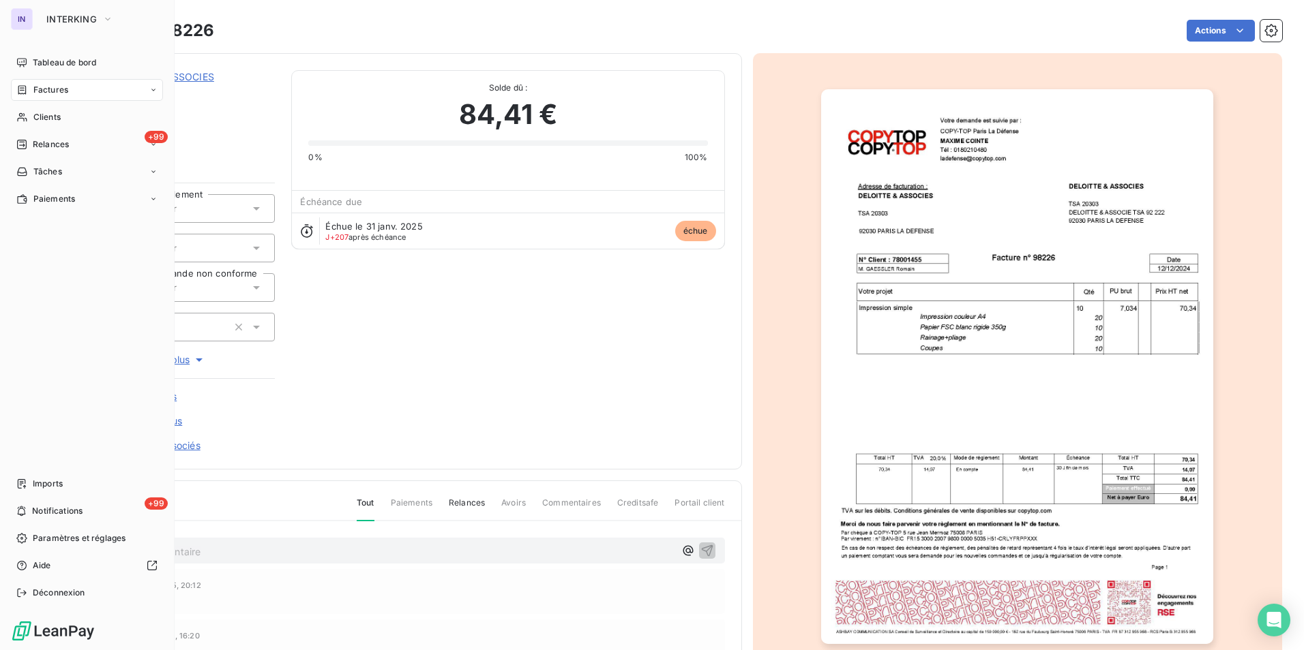
drag, startPoint x: 61, startPoint y: 95, endPoint x: 122, endPoint y: 95, distance: 60.7
click at [61, 95] on span "Factures" at bounding box center [50, 90] width 35 height 12
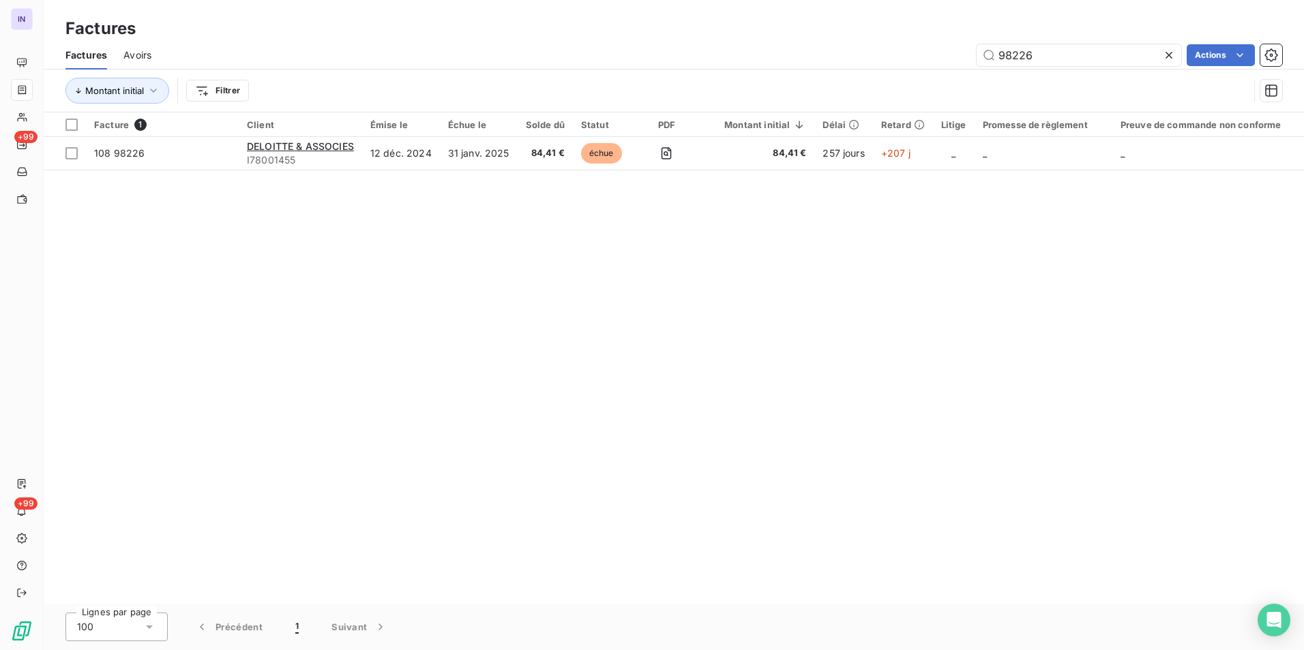
drag, startPoint x: 1024, startPoint y: 57, endPoint x: 907, endPoint y: 59, distance: 116.6
click at [908, 59] on div "98226 Actions" at bounding box center [725, 55] width 1114 height 22
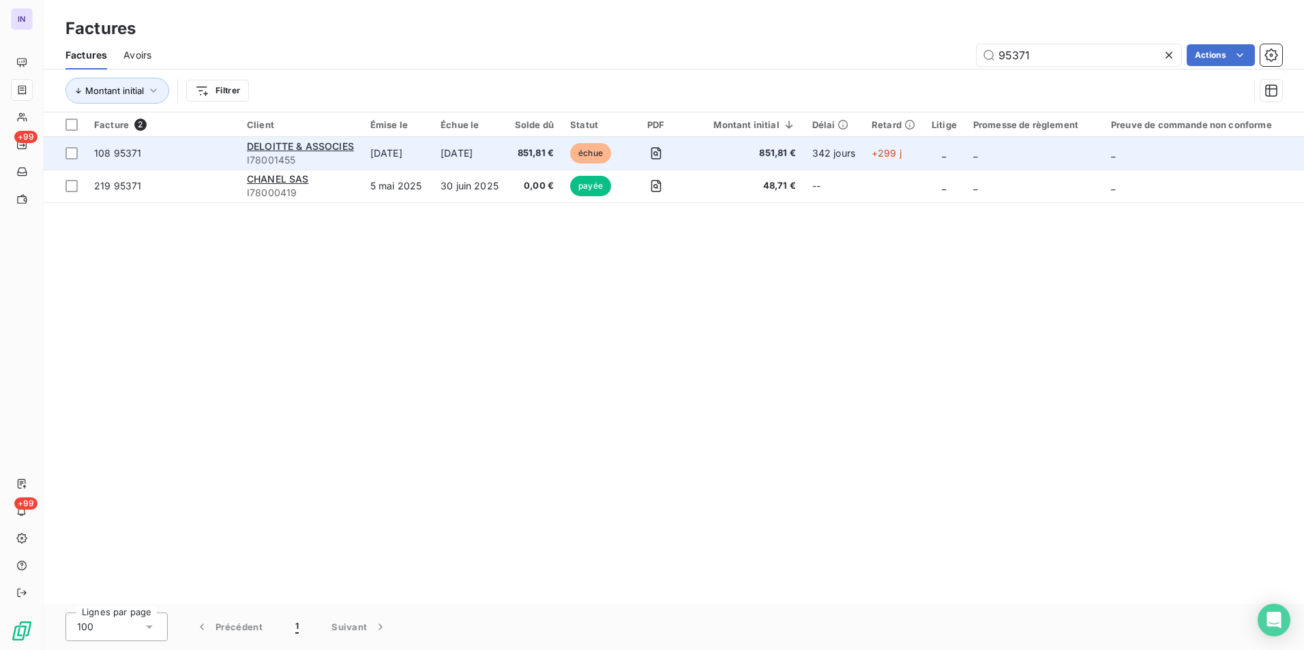
type input "95371"
click at [451, 153] on td "[DATE]" at bounding box center [469, 153] width 74 height 33
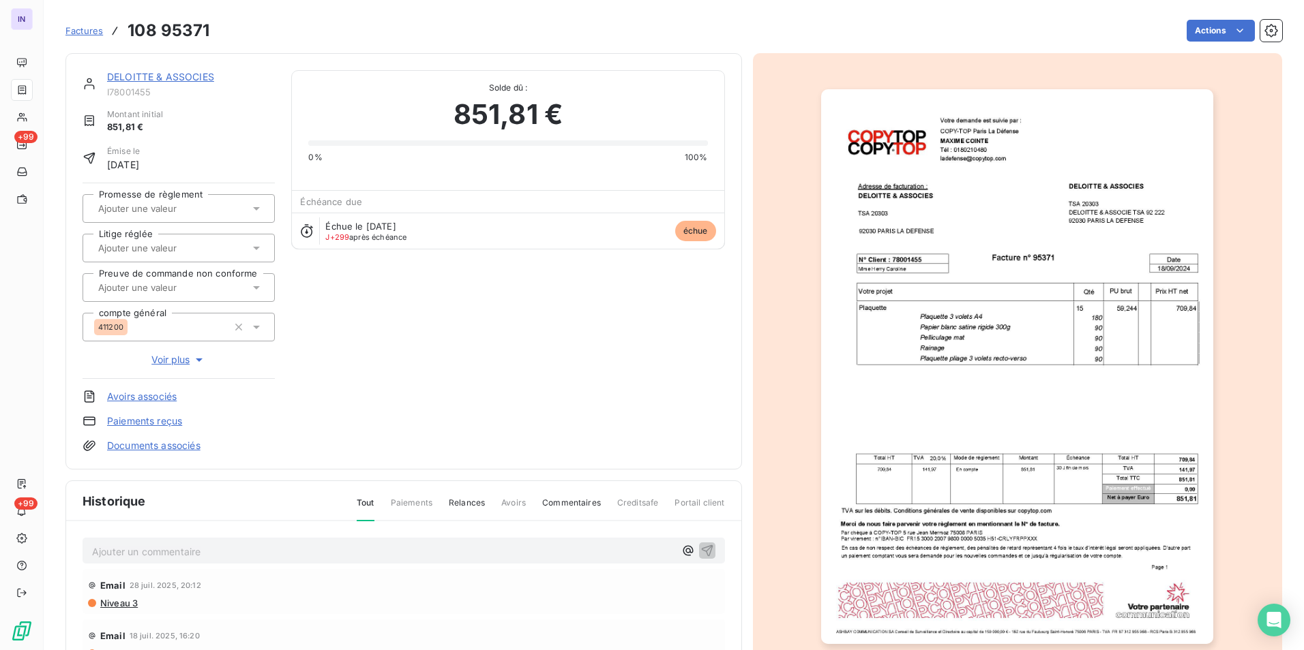
click at [180, 447] on link "Documents associés" at bounding box center [153, 446] width 93 height 14
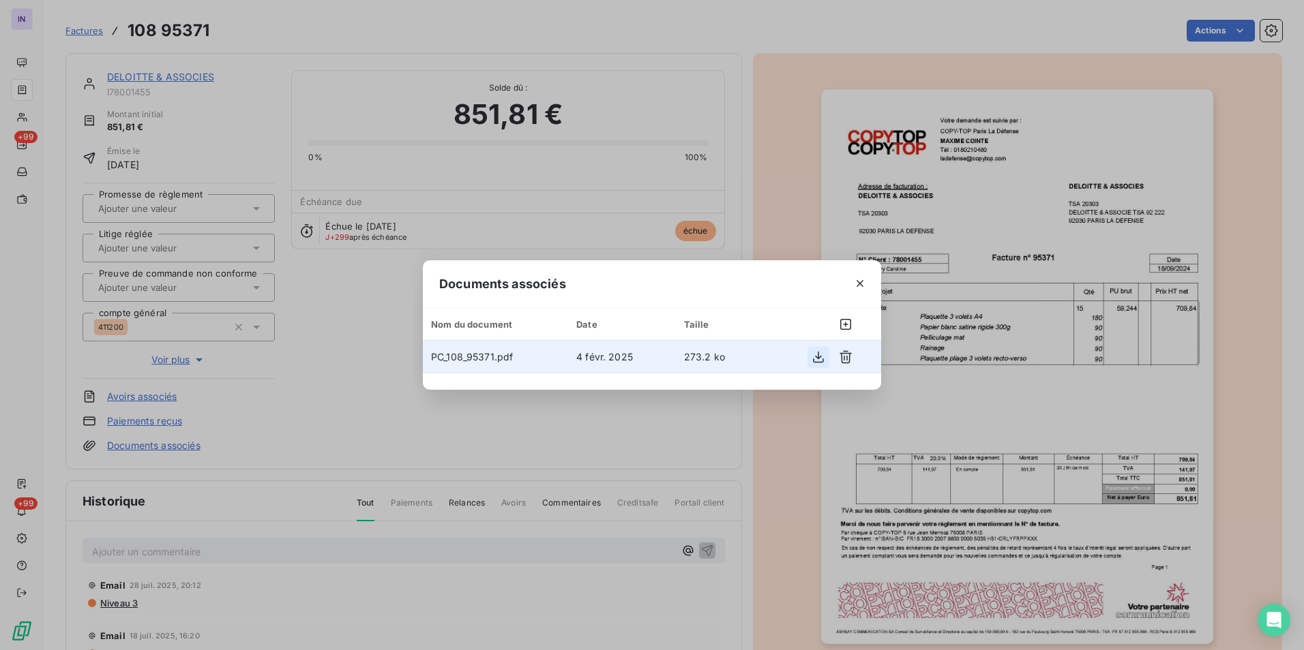
click at [813, 357] on icon "button" at bounding box center [818, 357] width 14 height 14
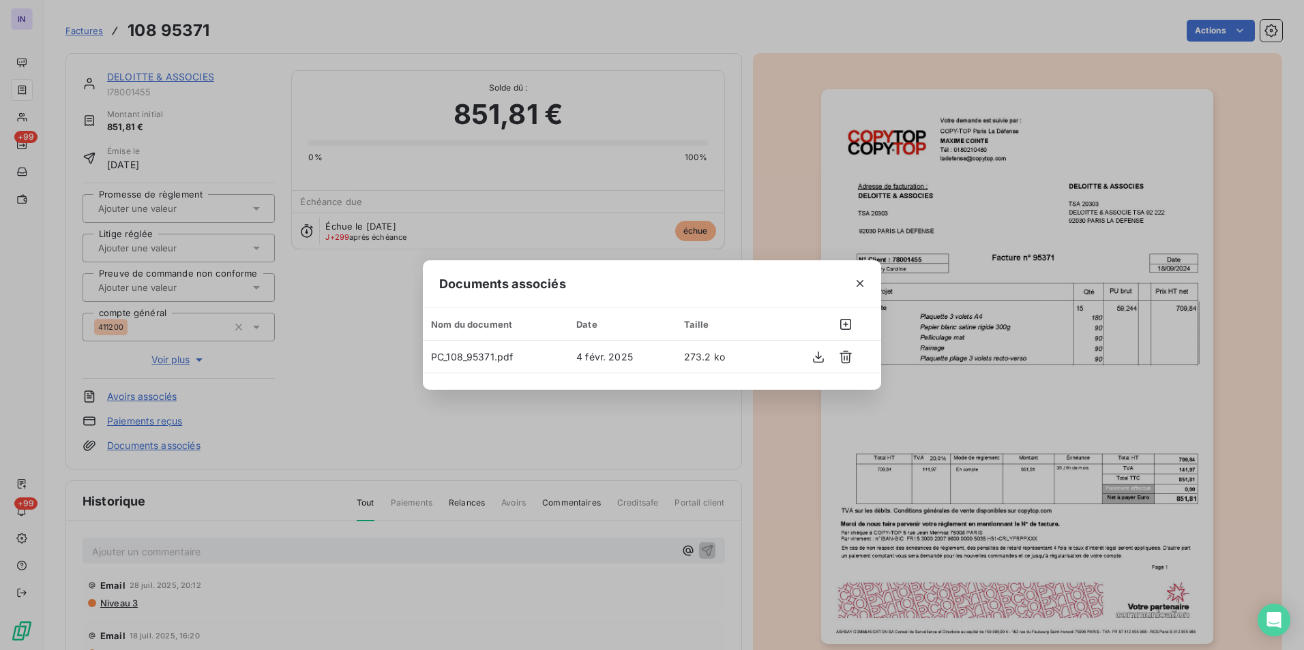
drag, startPoint x: 858, startPoint y: 283, endPoint x: 631, endPoint y: 254, distance: 228.8
click at [858, 282] on icon "button" at bounding box center [859, 283] width 7 height 7
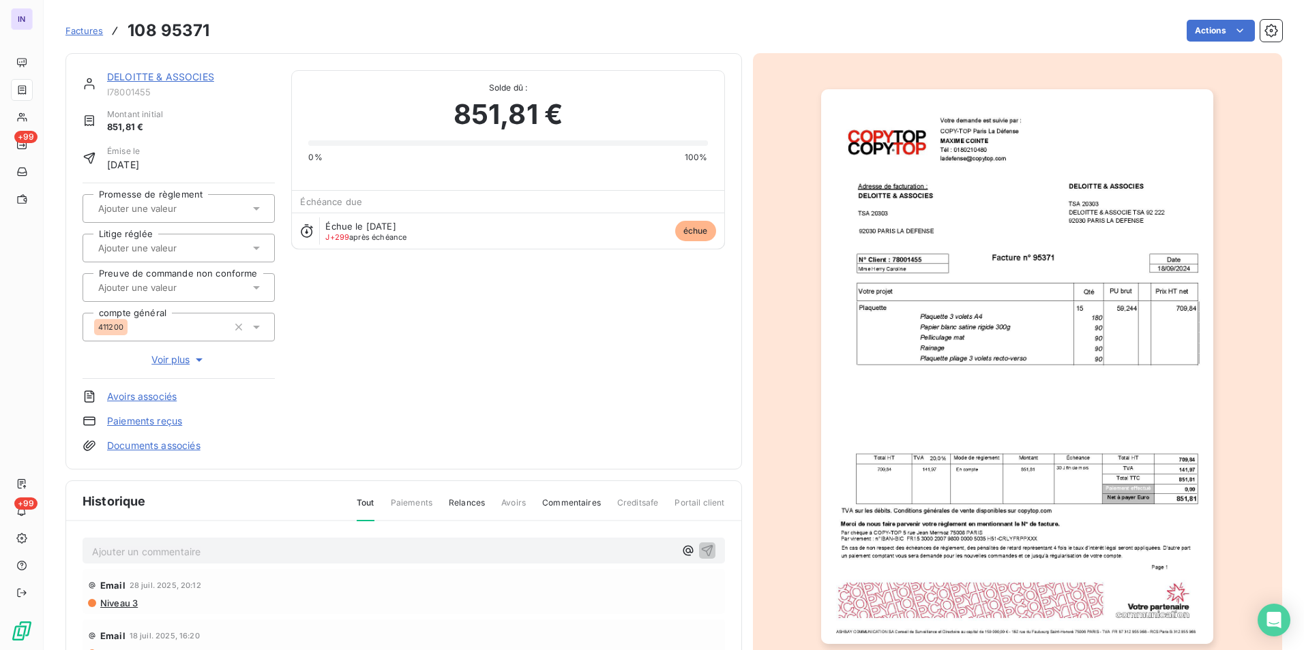
click at [192, 73] on link "DELOITTE & ASSOCIES" at bounding box center [160, 77] width 107 height 12
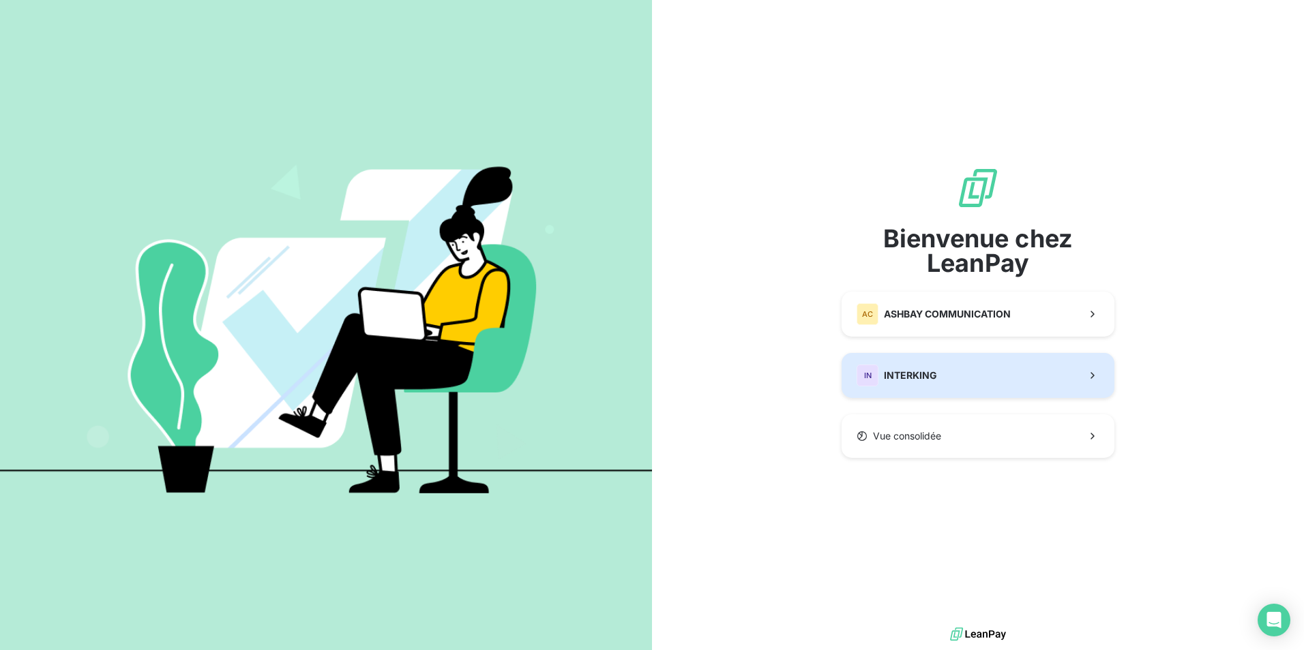
click at [907, 383] on div "IN INTERKING" at bounding box center [896, 376] width 80 height 22
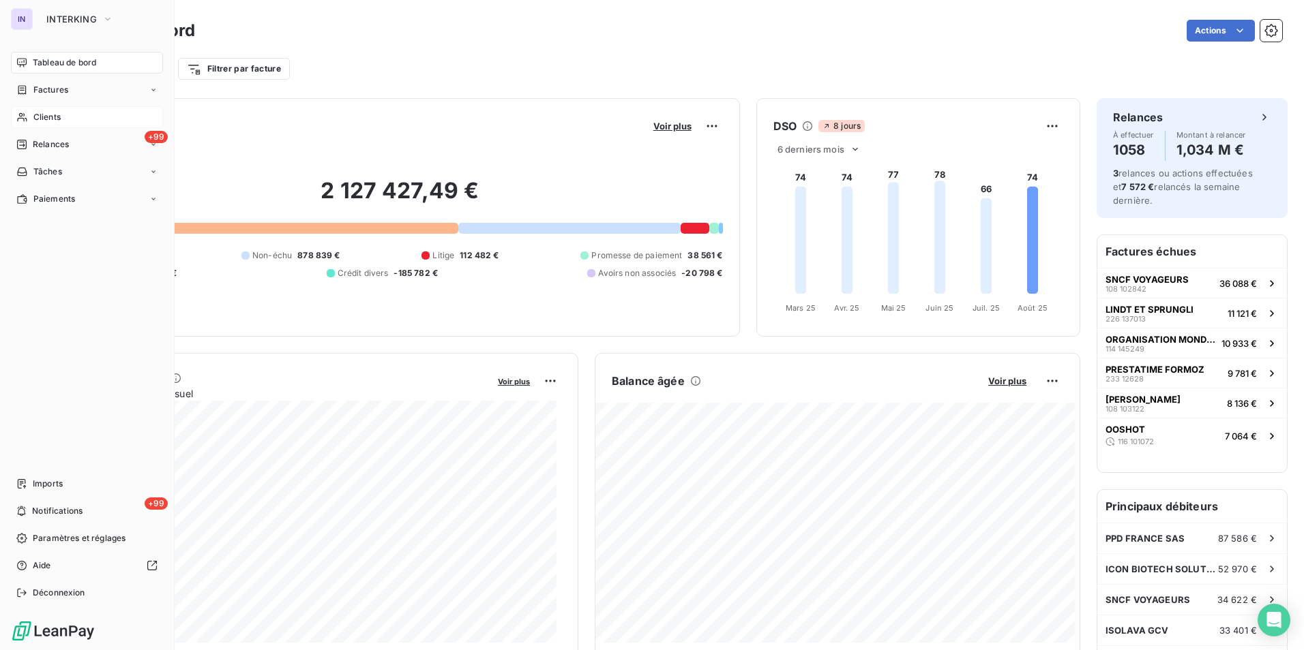
click at [39, 120] on span "Clients" at bounding box center [46, 117] width 27 height 12
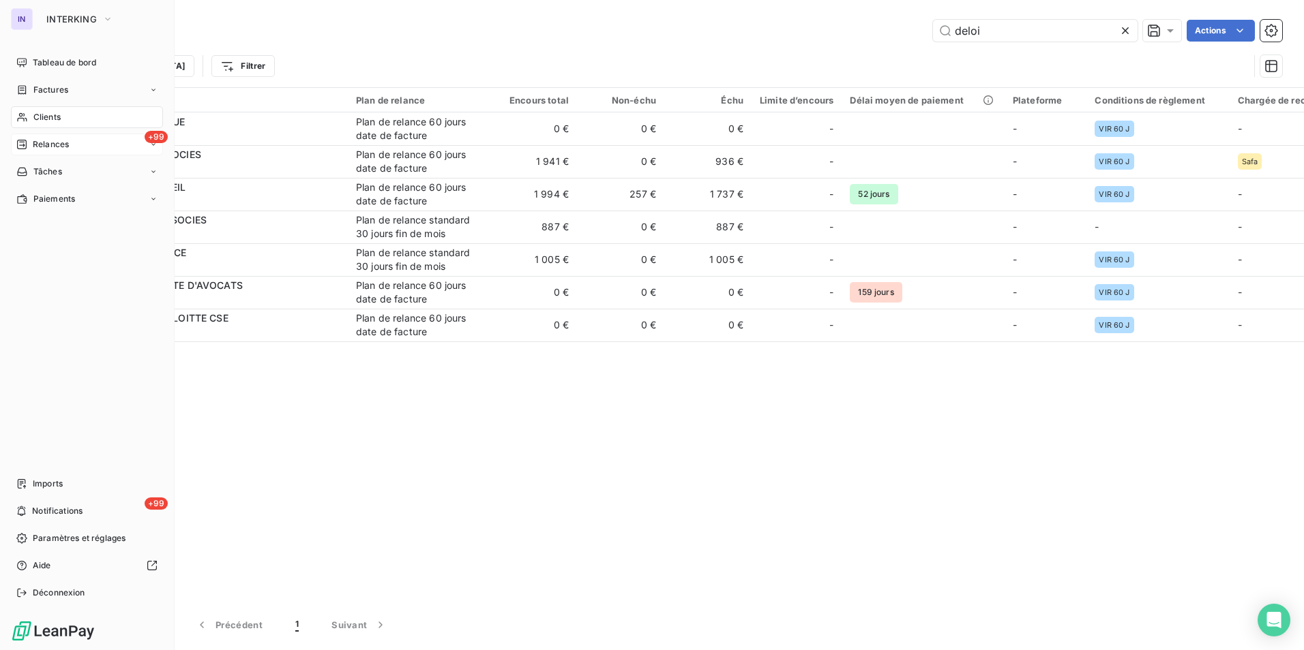
type input "deloi"
click at [48, 142] on span "Relances" at bounding box center [51, 144] width 36 height 12
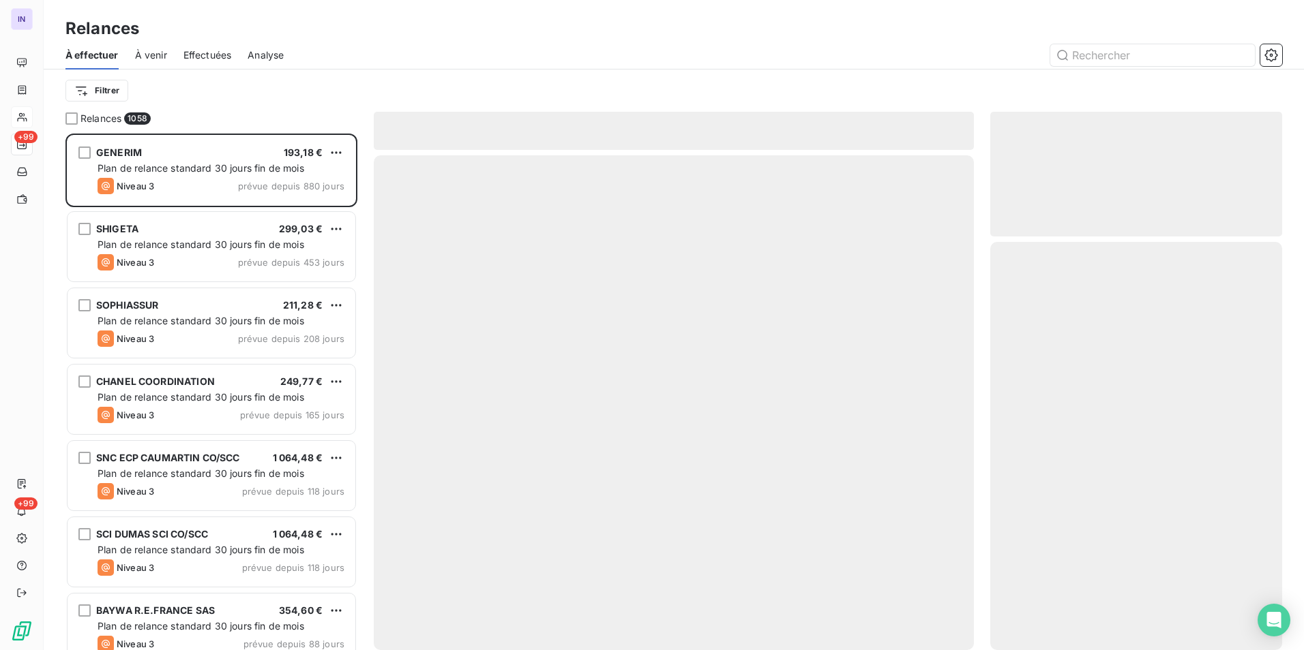
scroll to position [507, 282]
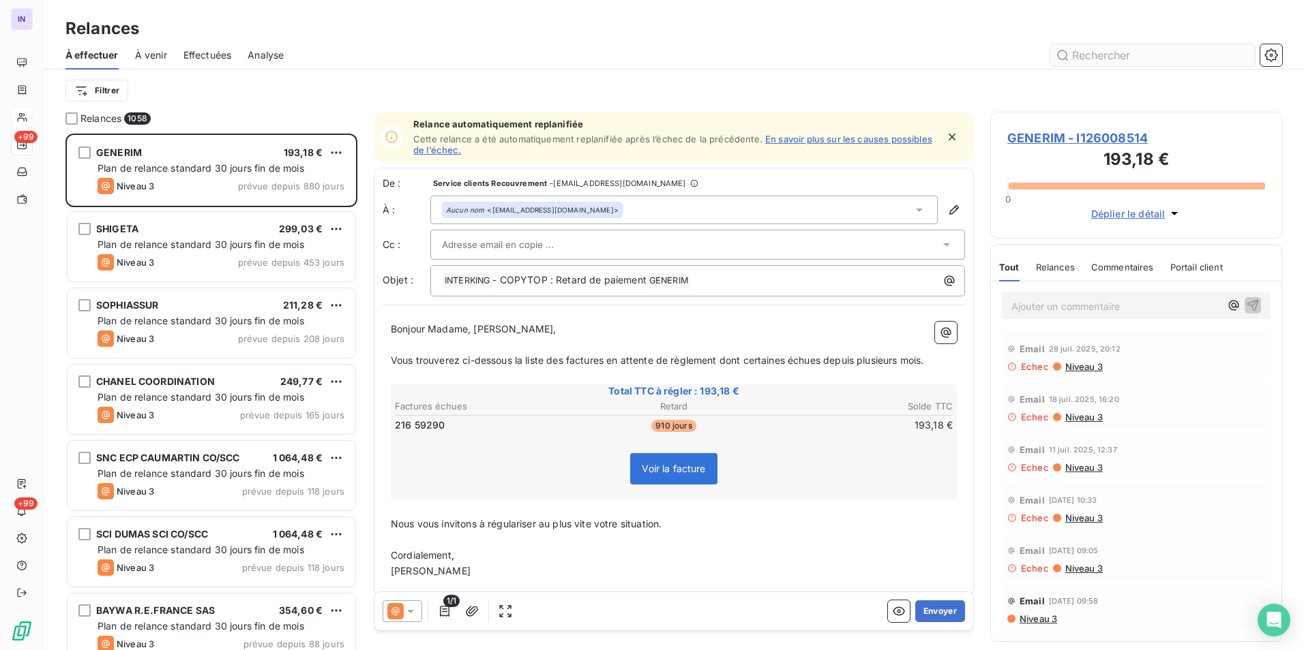
click at [1122, 61] on input "text" at bounding box center [1152, 55] width 205 height 22
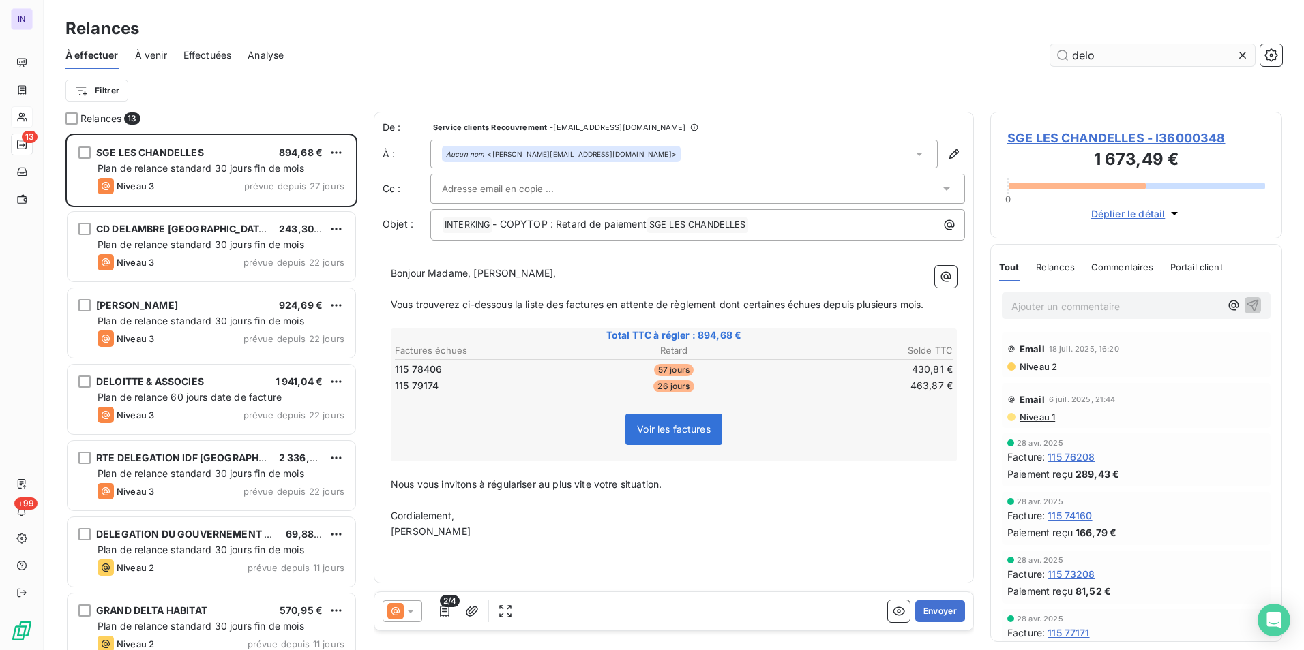
scroll to position [507, 282]
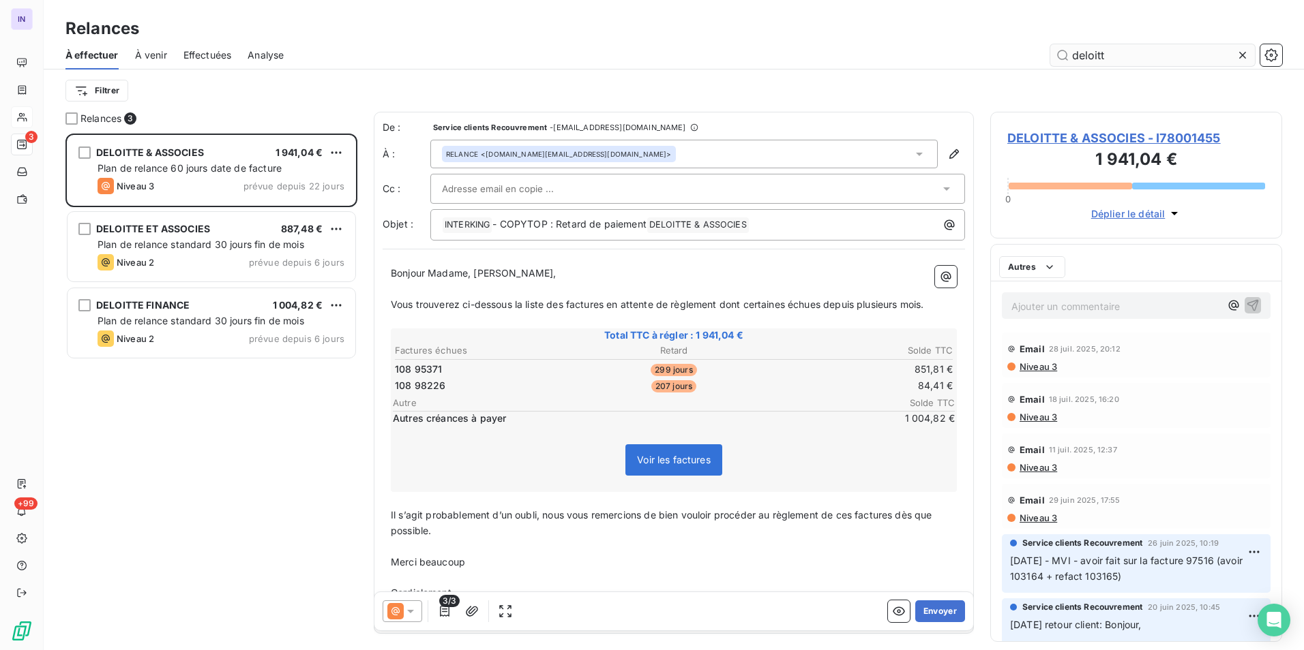
scroll to position [507, 282]
type input "deloitt"
click at [1137, 136] on span "DELOITTE & ASSOCIES - I78001455" at bounding box center [1136, 138] width 258 height 18
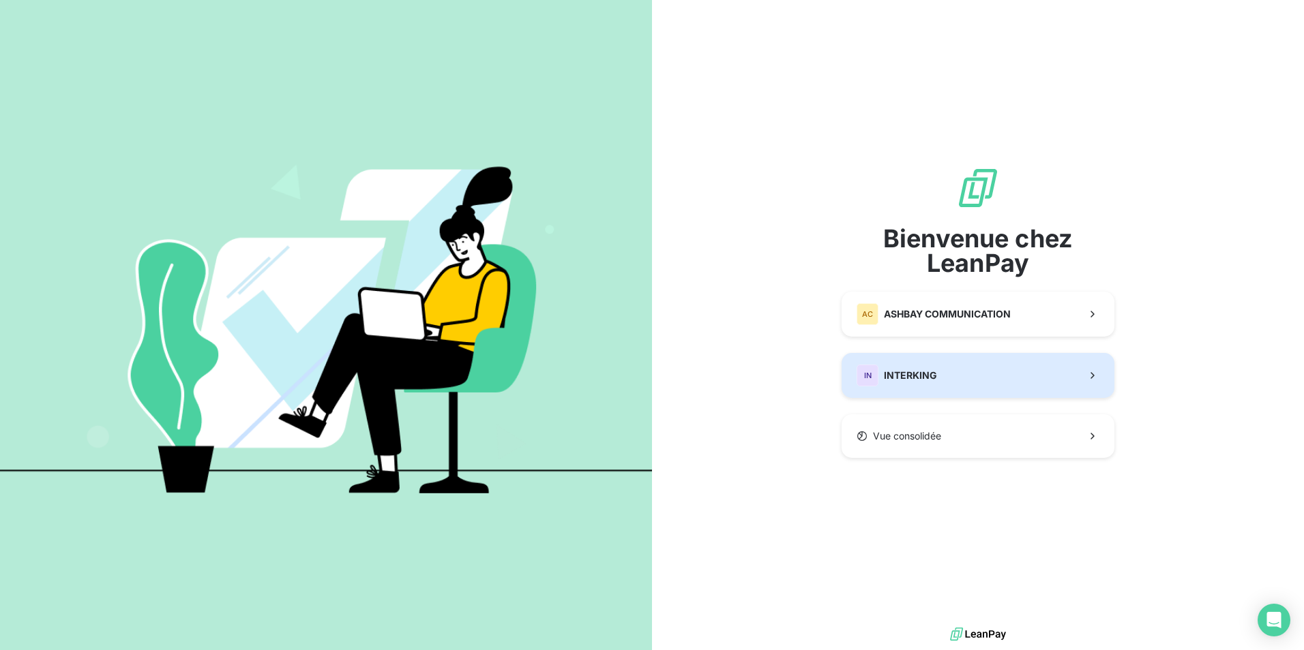
click at [881, 377] on div "IN INTERKING" at bounding box center [896, 376] width 80 height 22
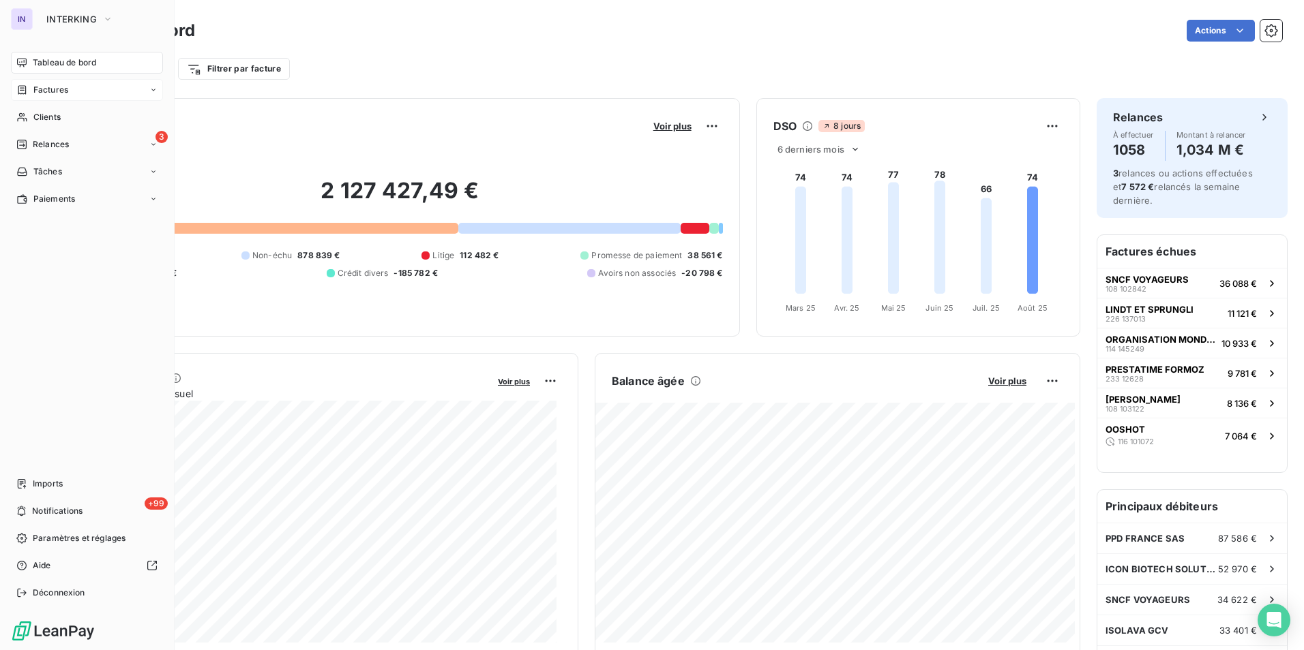
click at [55, 91] on span "Factures" at bounding box center [50, 90] width 35 height 12
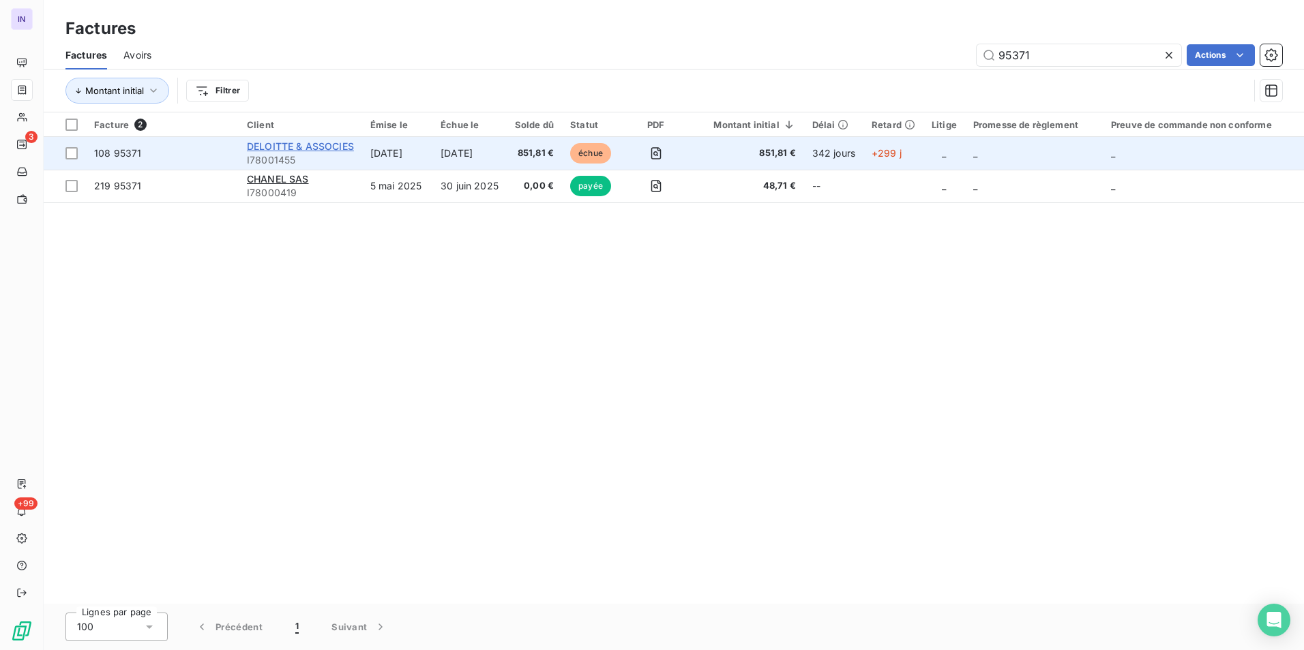
click at [325, 142] on span "DELOITTE & ASSOCIES" at bounding box center [300, 146] width 107 height 12
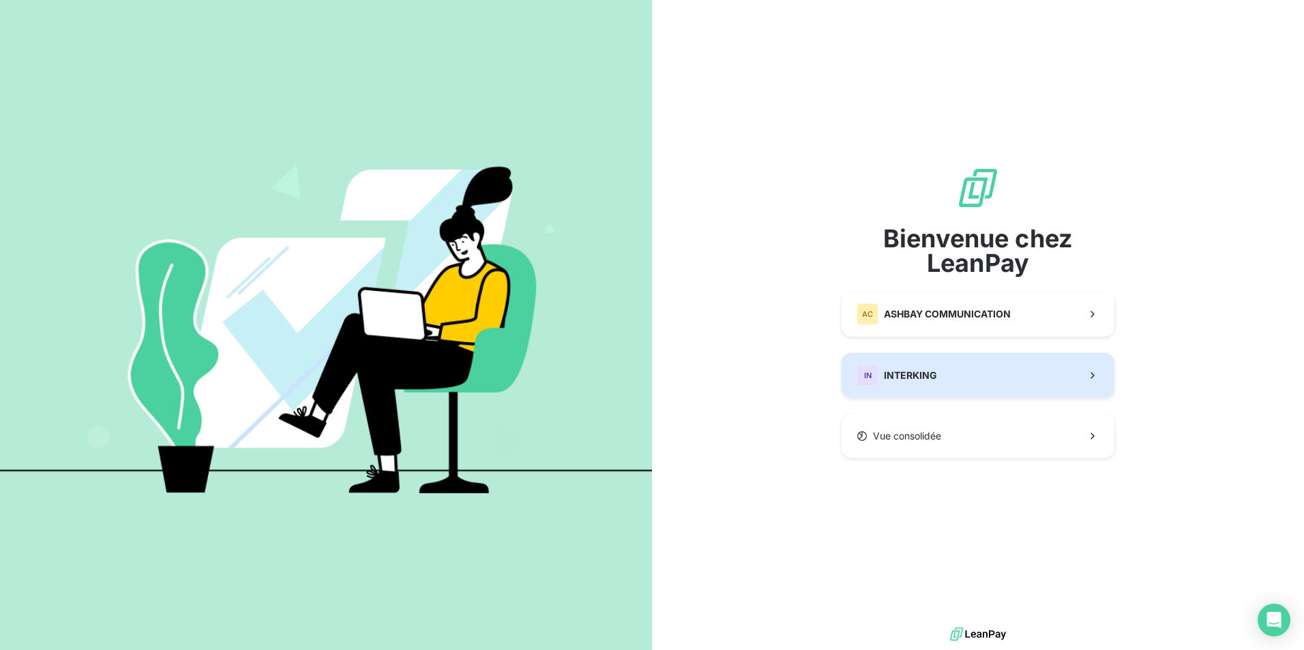
click at [947, 391] on button "IN INTERKING" at bounding box center [977, 375] width 273 height 45
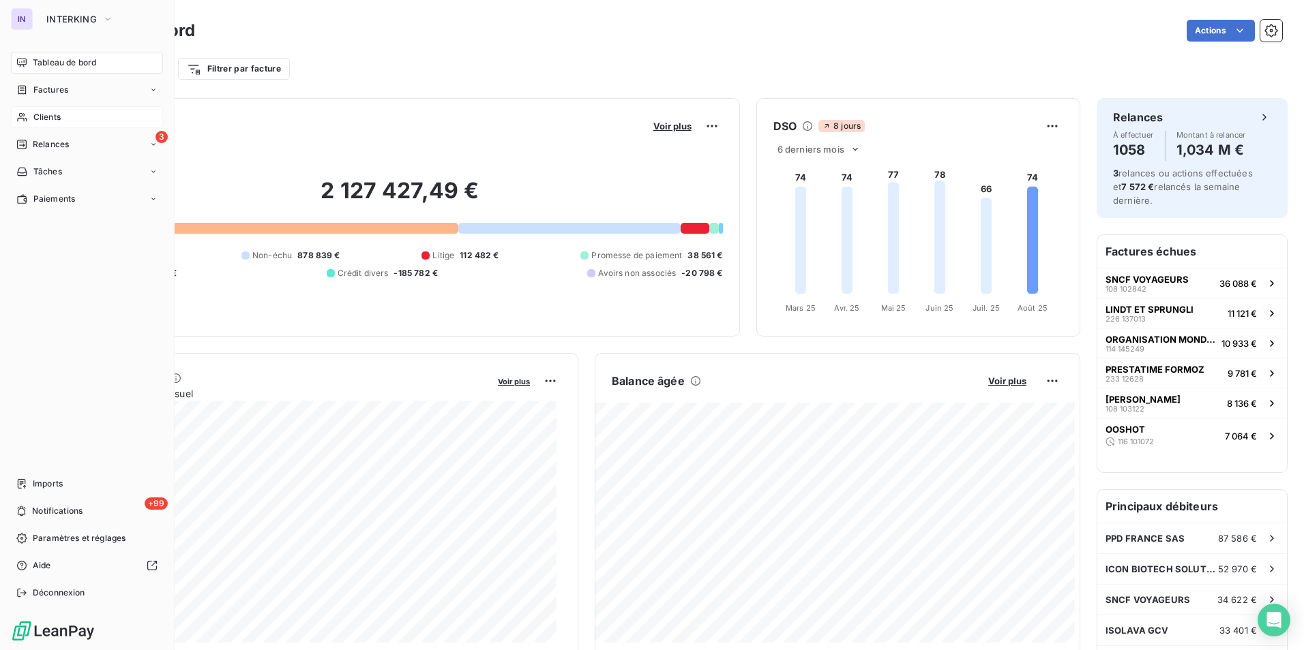
click at [47, 125] on div "Clients" at bounding box center [87, 117] width 152 height 22
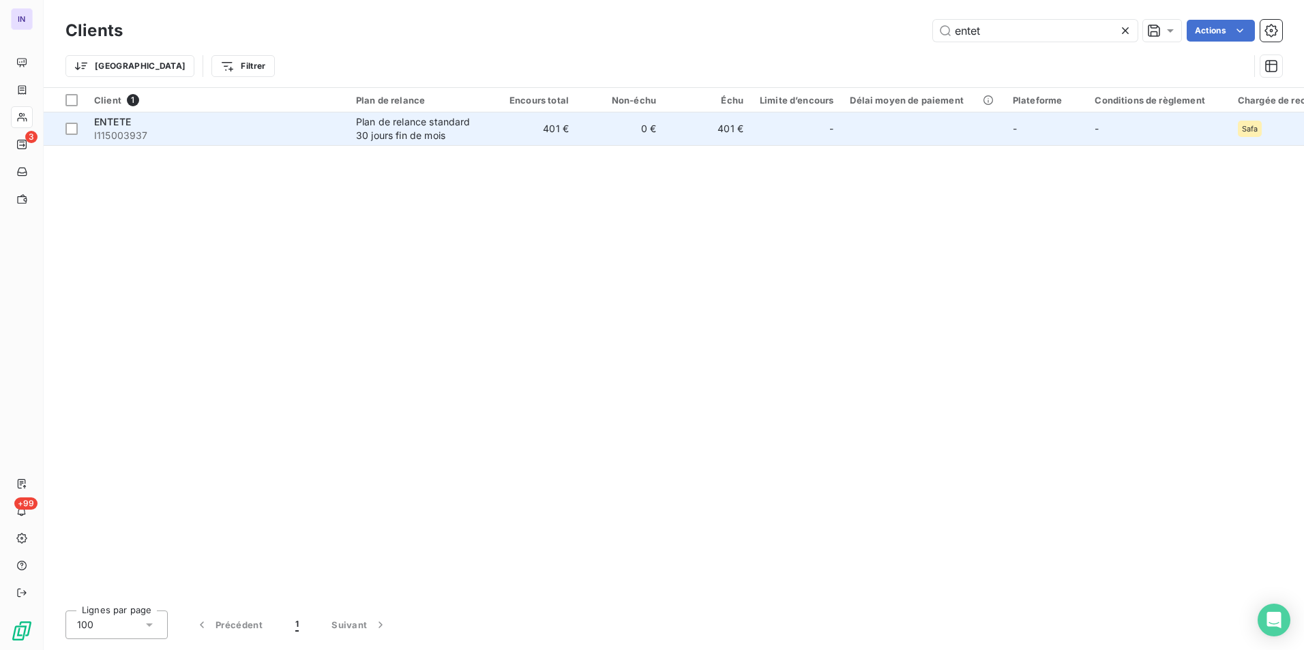
type input "entet"
click at [303, 127] on div "ENTETE" at bounding box center [216, 122] width 245 height 14
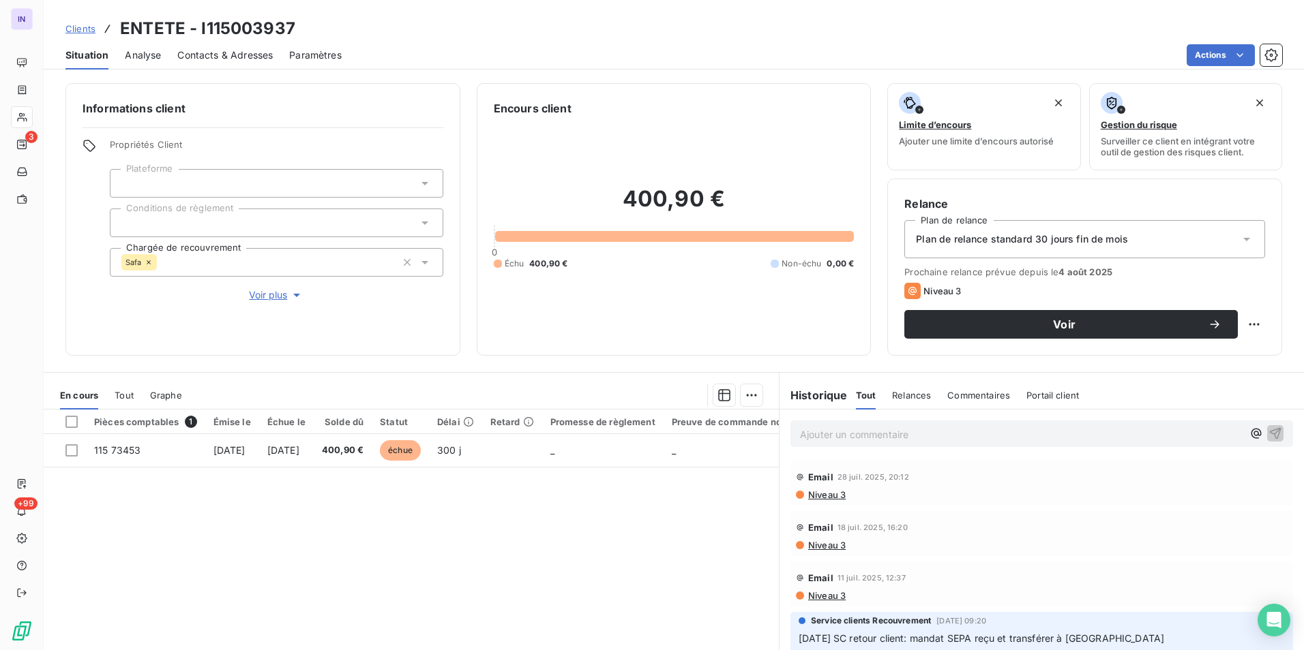
click at [147, 260] on icon at bounding box center [149, 262] width 8 height 8
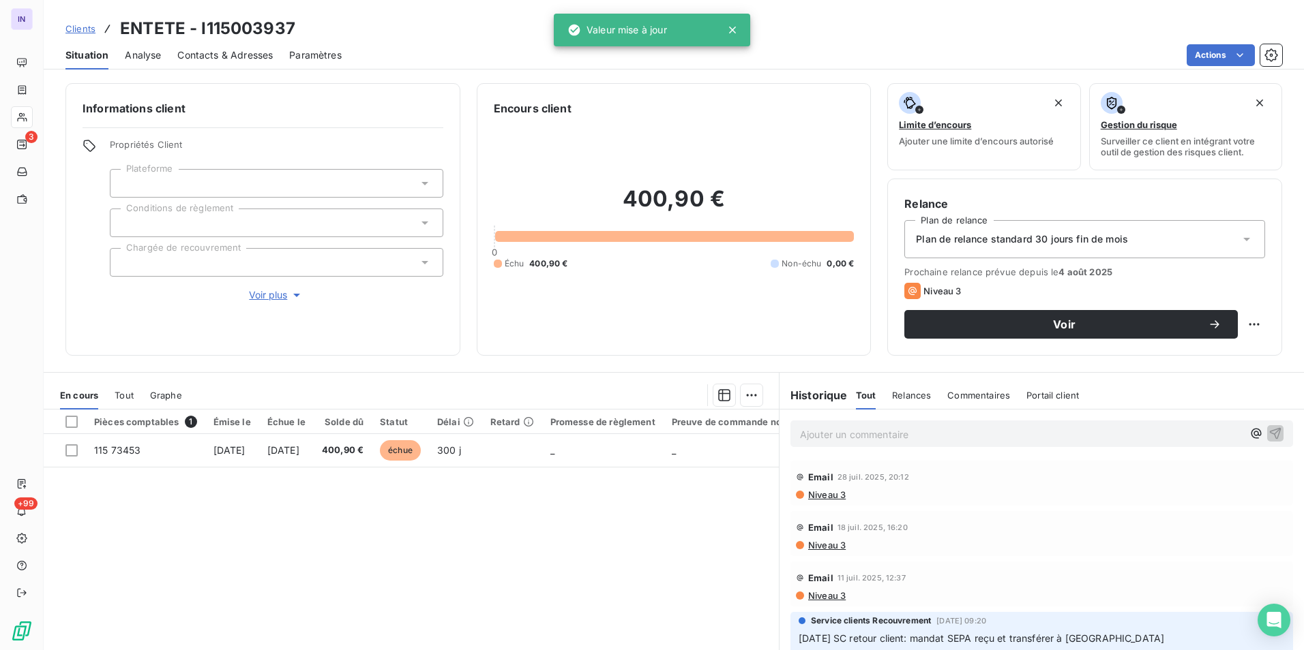
click at [264, 219] on div at bounding box center [276, 223] width 333 height 29
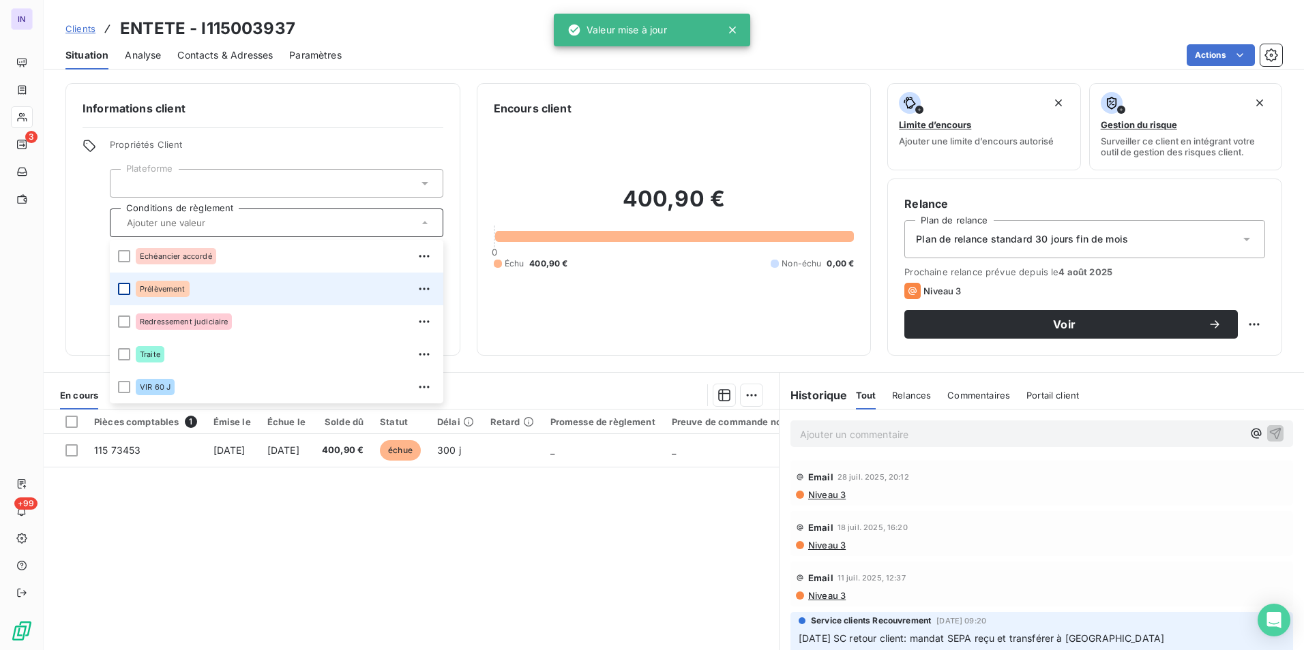
click at [119, 288] on div at bounding box center [124, 289] width 12 height 12
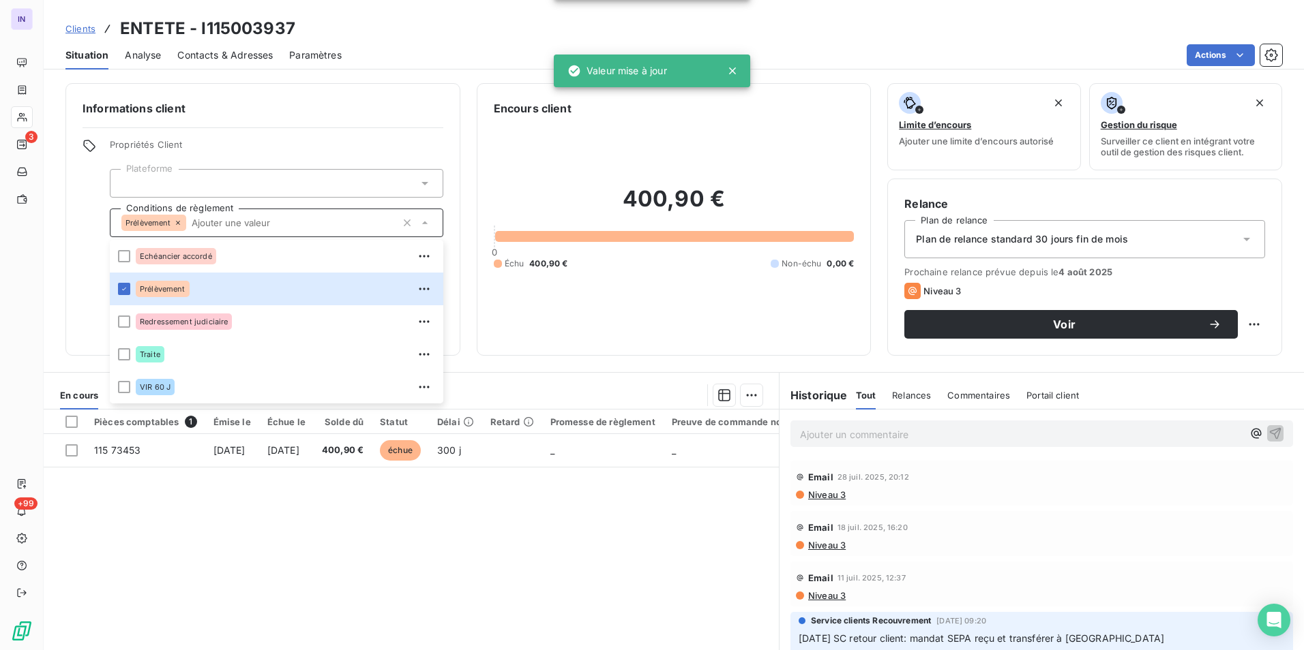
click at [1029, 237] on span "Plan de relance standard 30 jours fin de mois" at bounding box center [1022, 239] width 212 height 14
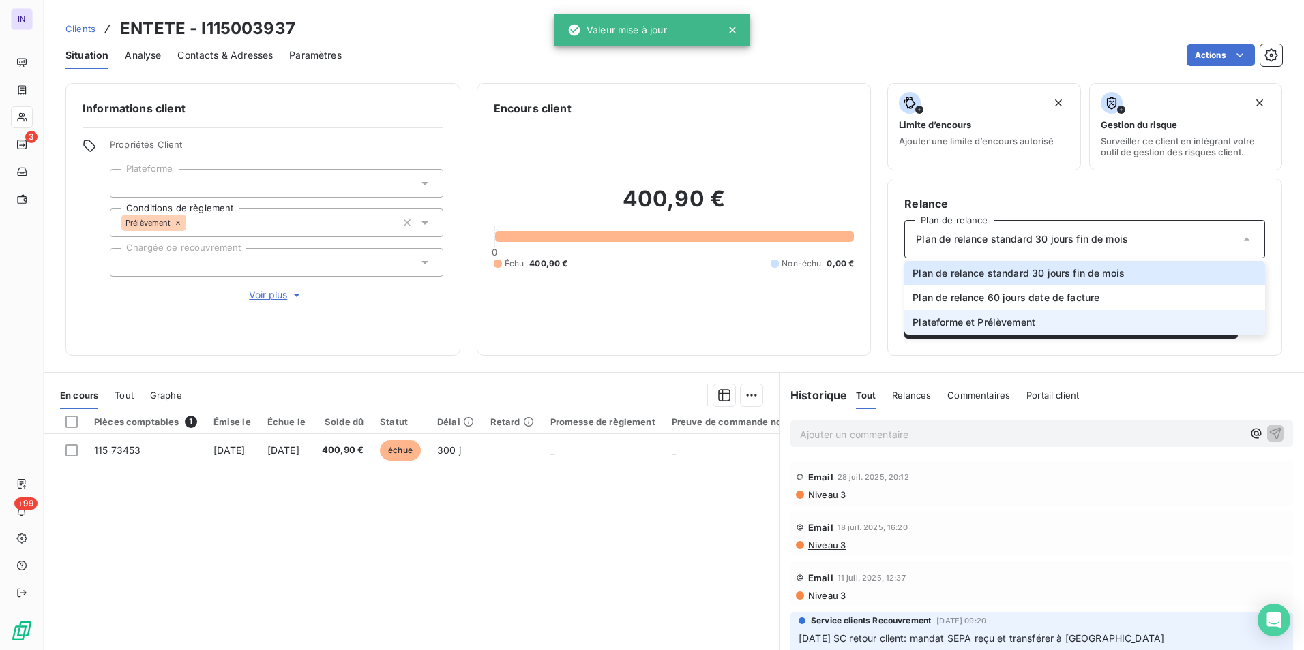
click at [963, 334] on li "Plateforme et Prélèvement" at bounding box center [1084, 322] width 361 height 25
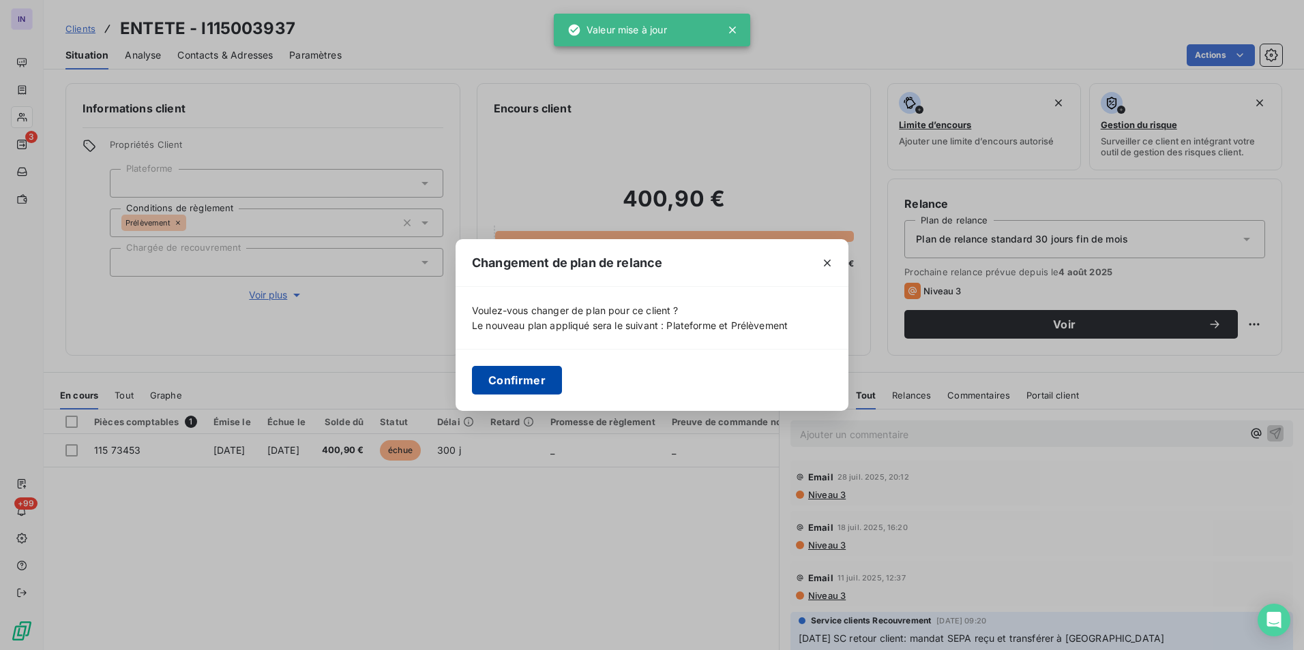
click at [519, 373] on button "Confirmer" at bounding box center [517, 380] width 90 height 29
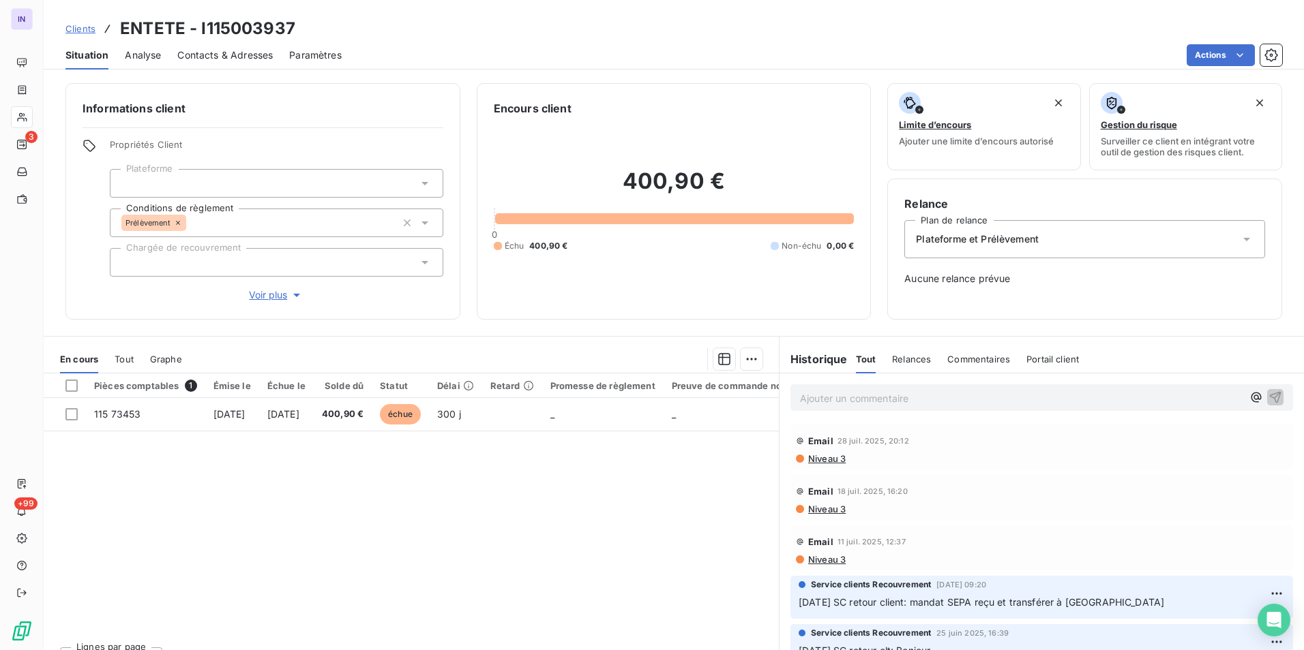
click at [294, 31] on div "Clients ENTETE - I115003937" at bounding box center [674, 28] width 1260 height 25
drag, startPoint x: 301, startPoint y: 26, endPoint x: 200, endPoint y: 23, distance: 101.6
click at [200, 23] on div "Clients ENTETE - I115003937" at bounding box center [674, 28] width 1260 height 25
copy h3 "I115003937"
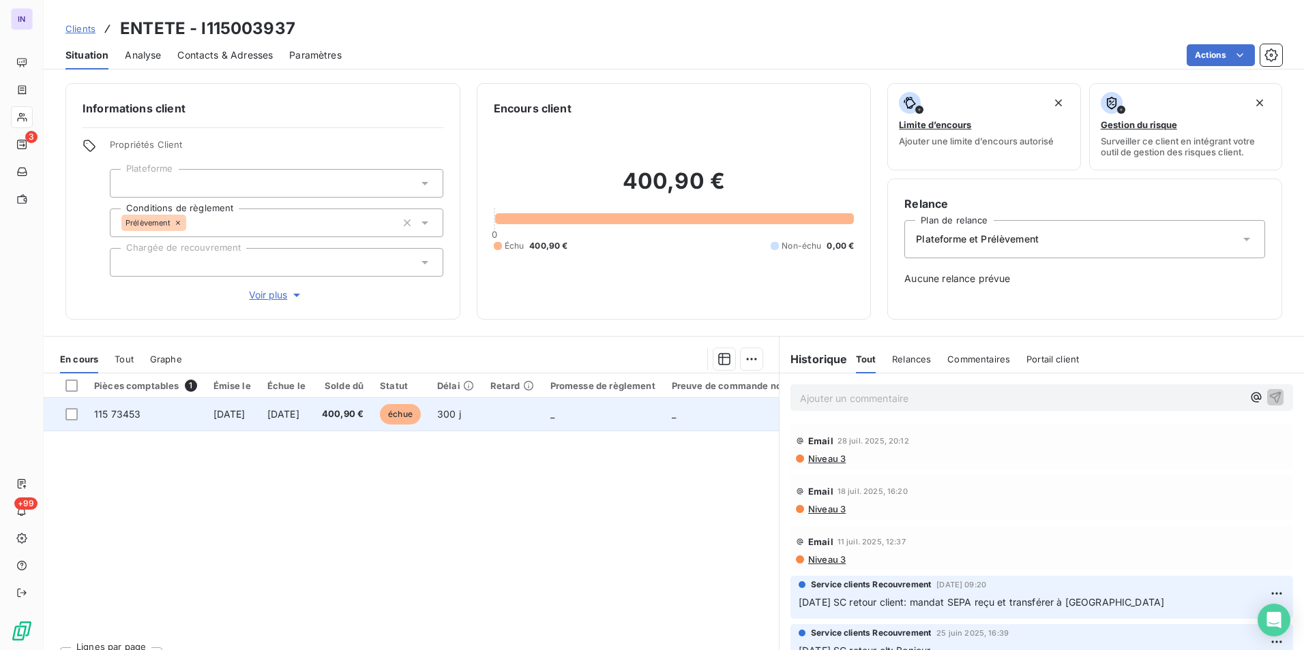
click at [188, 415] on td "115 73453" at bounding box center [145, 414] width 119 height 33
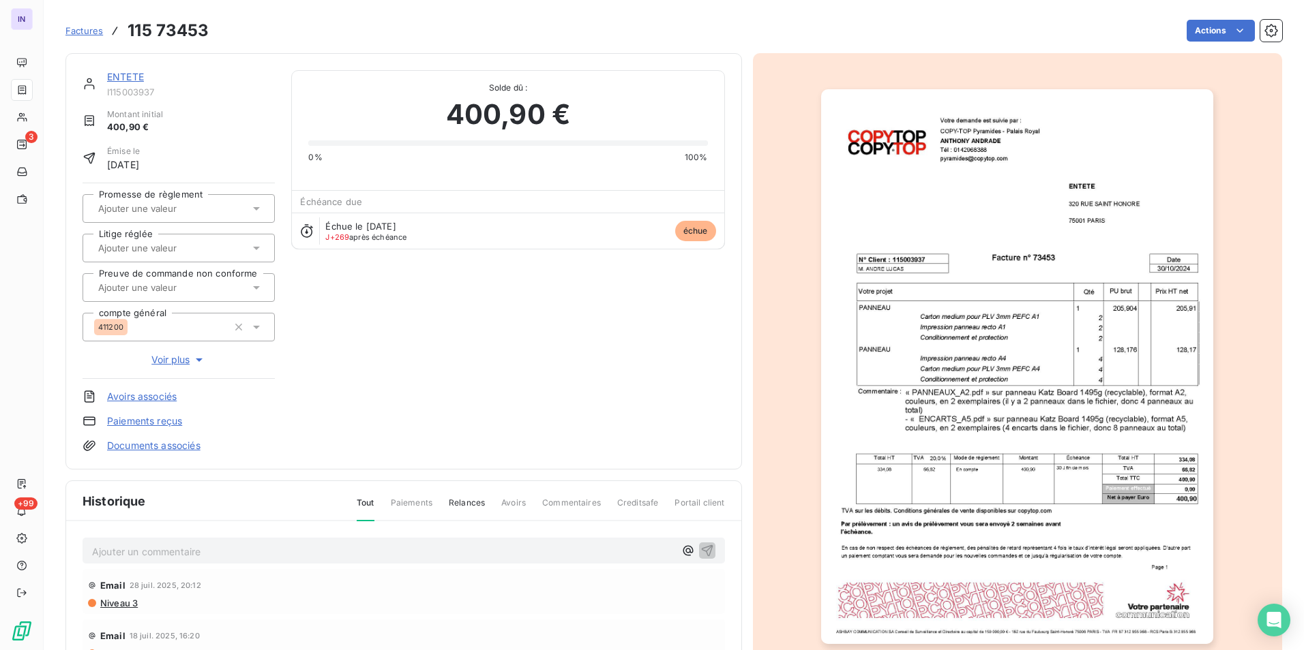
click at [1192, 27] on html "IN 3 +99 Factures 115 73453 Actions ENTETE I115003937 Montant initial 400,90 € …" at bounding box center [652, 325] width 1304 height 650
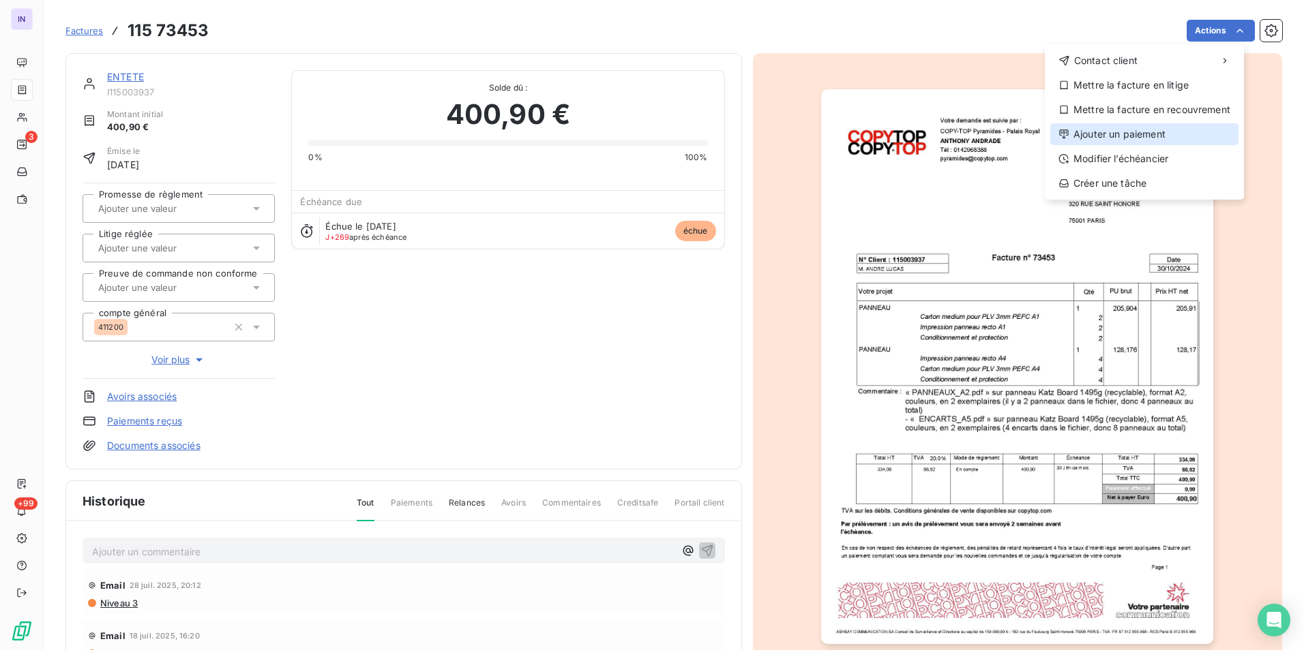
click at [1084, 133] on div "Ajouter un paiement" at bounding box center [1144, 134] width 188 height 22
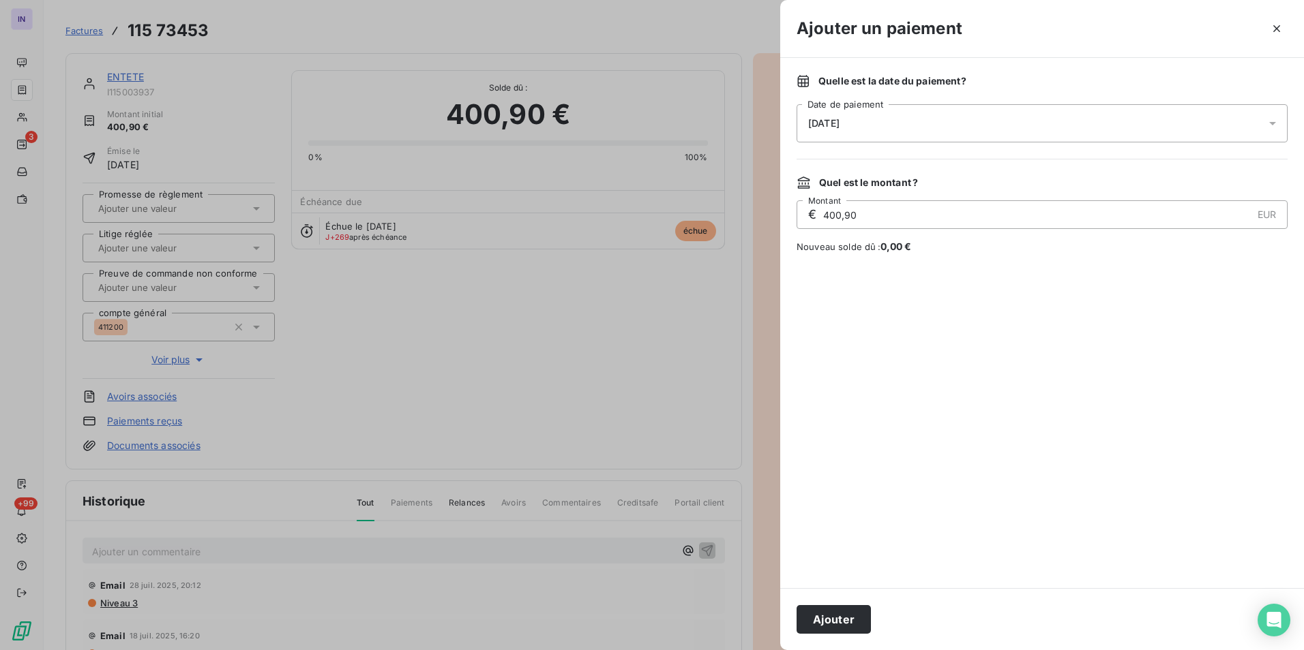
click at [839, 129] on div "[DATE]" at bounding box center [1041, 123] width 491 height 38
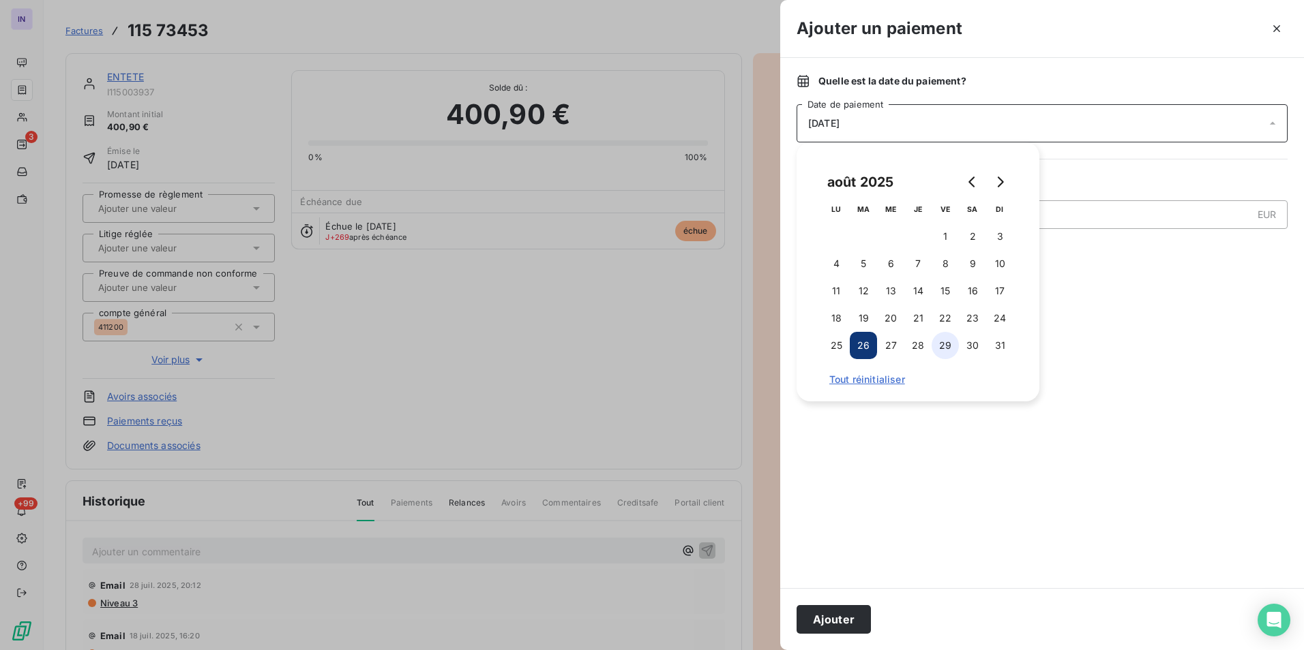
click at [948, 340] on button "29" at bounding box center [944, 345] width 27 height 27
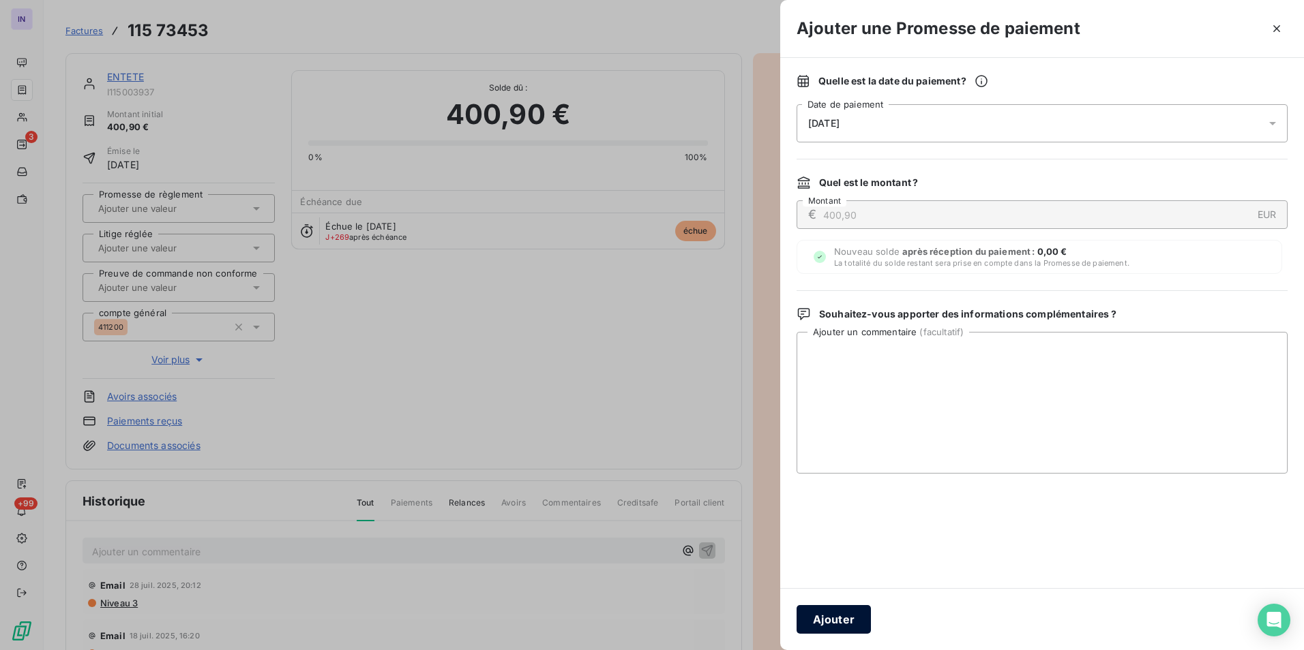
click at [850, 614] on button "Ajouter" at bounding box center [833, 619] width 74 height 29
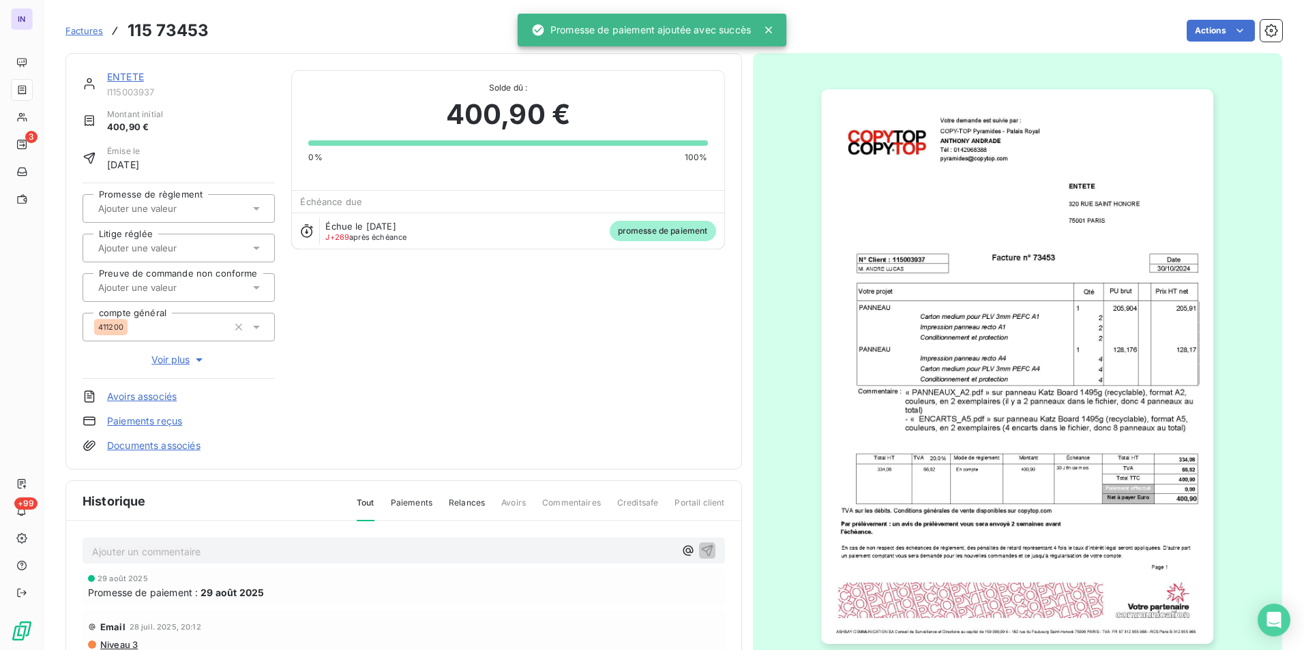
click at [129, 74] on link "ENTETE" at bounding box center [125, 77] width 37 height 12
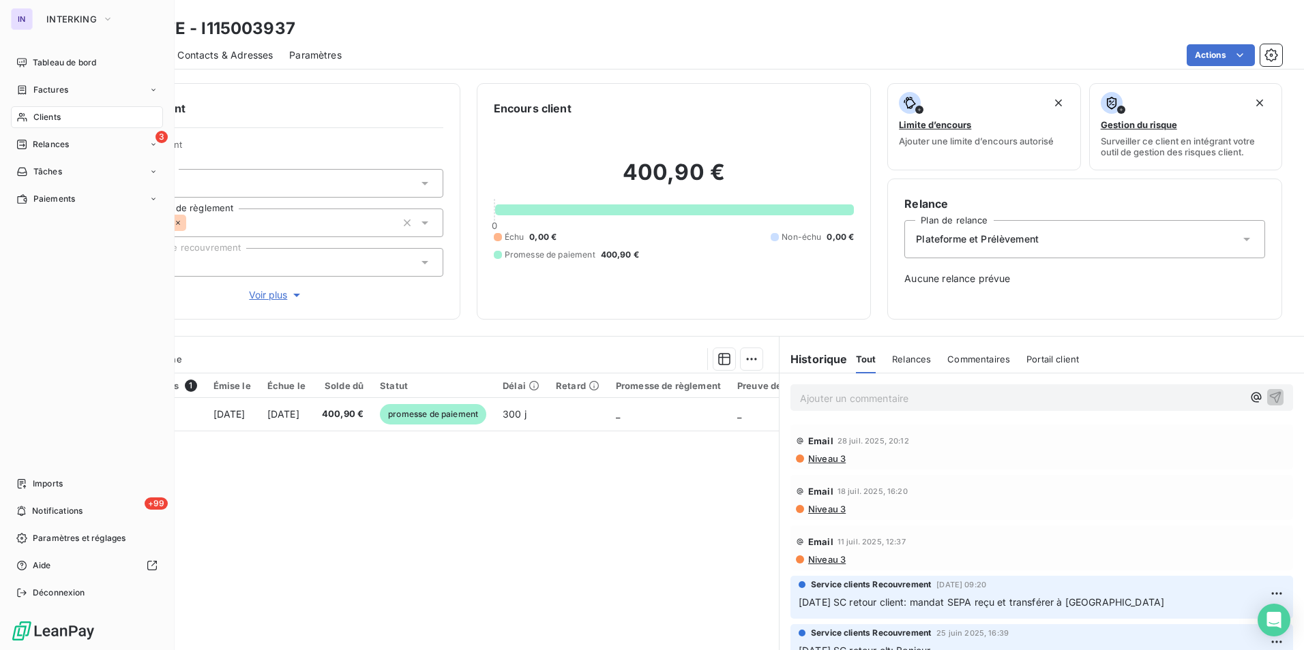
click at [56, 116] on span "Clients" at bounding box center [46, 117] width 27 height 12
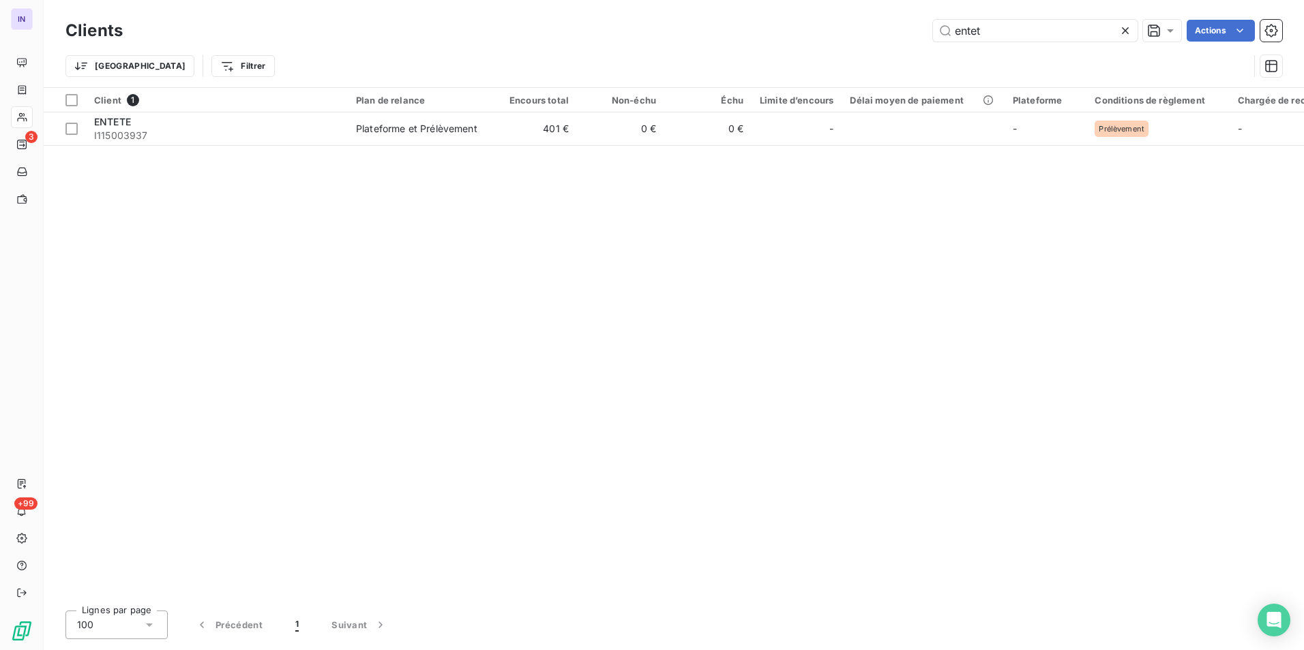
drag, startPoint x: 944, startPoint y: 29, endPoint x: 875, endPoint y: 29, distance: 68.9
click at [875, 29] on div "entet Actions" at bounding box center [710, 31] width 1143 height 22
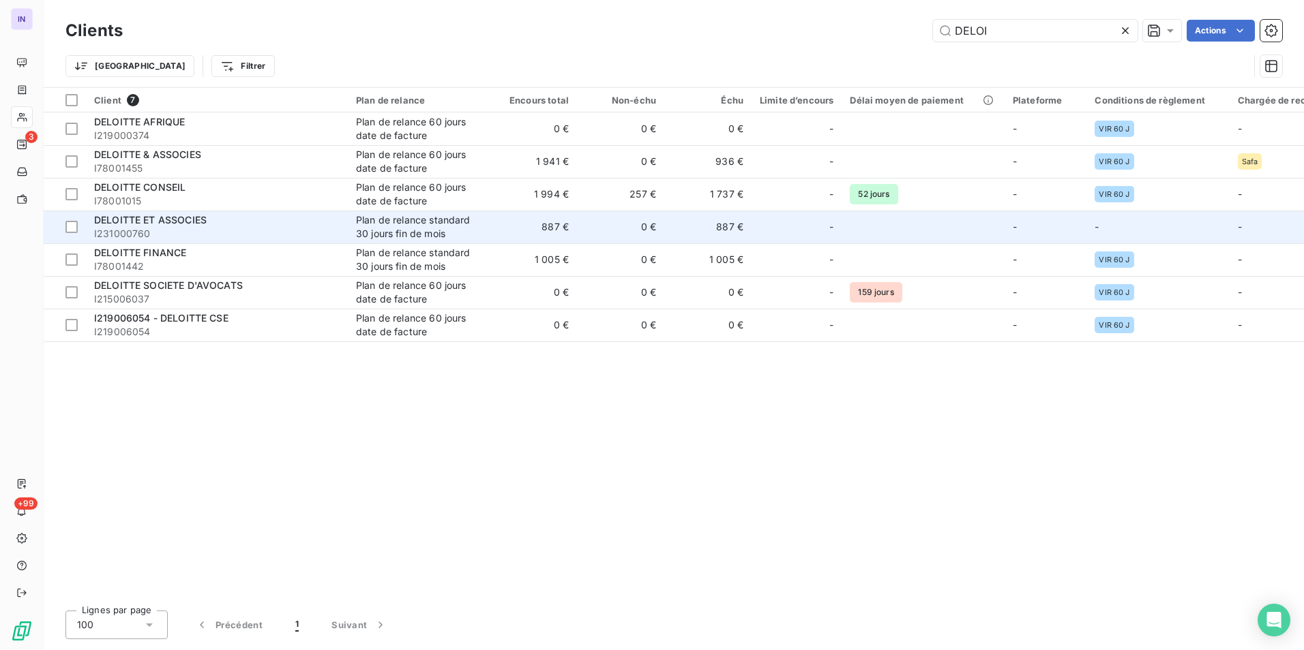
type input "DELOI"
click at [226, 230] on span "I231000760" at bounding box center [216, 234] width 245 height 14
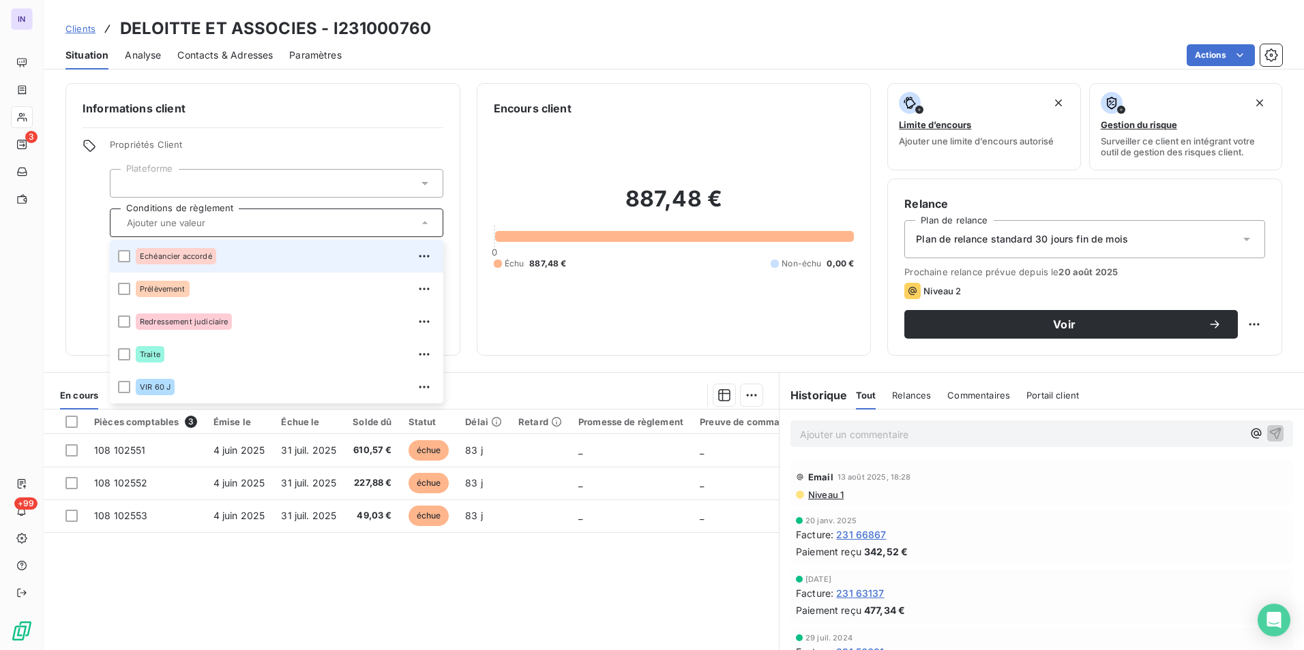
click at [692, 357] on div "Informations client Propriétés Client Plateforme Conditions de règlement Echéan…" at bounding box center [674, 362] width 1260 height 575
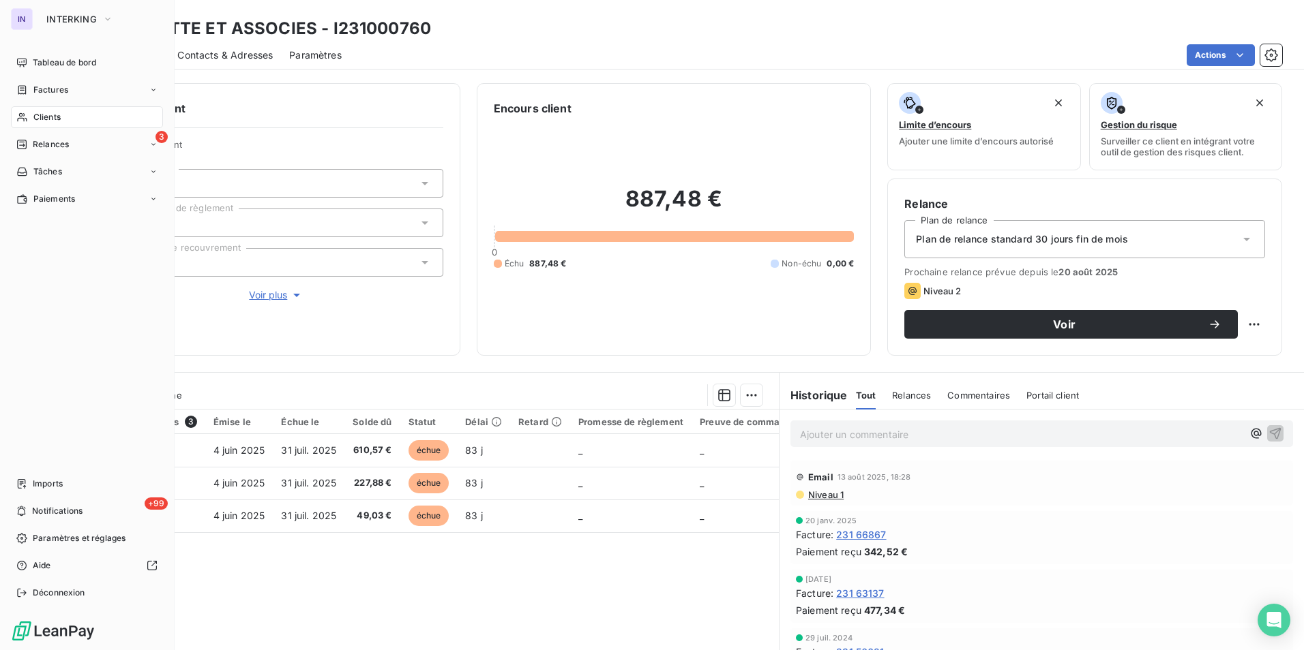
click at [51, 117] on span "Clients" at bounding box center [46, 117] width 27 height 12
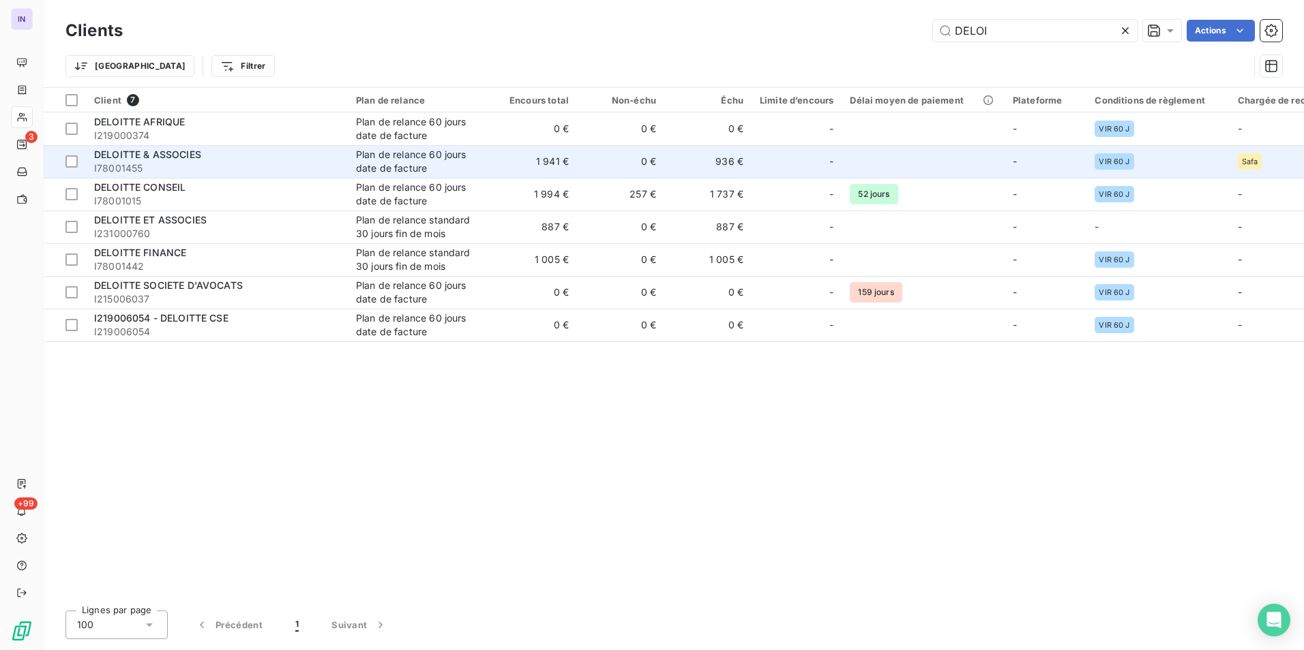
click at [240, 160] on div "DELOITTE & ASSOCIES" at bounding box center [216, 155] width 245 height 14
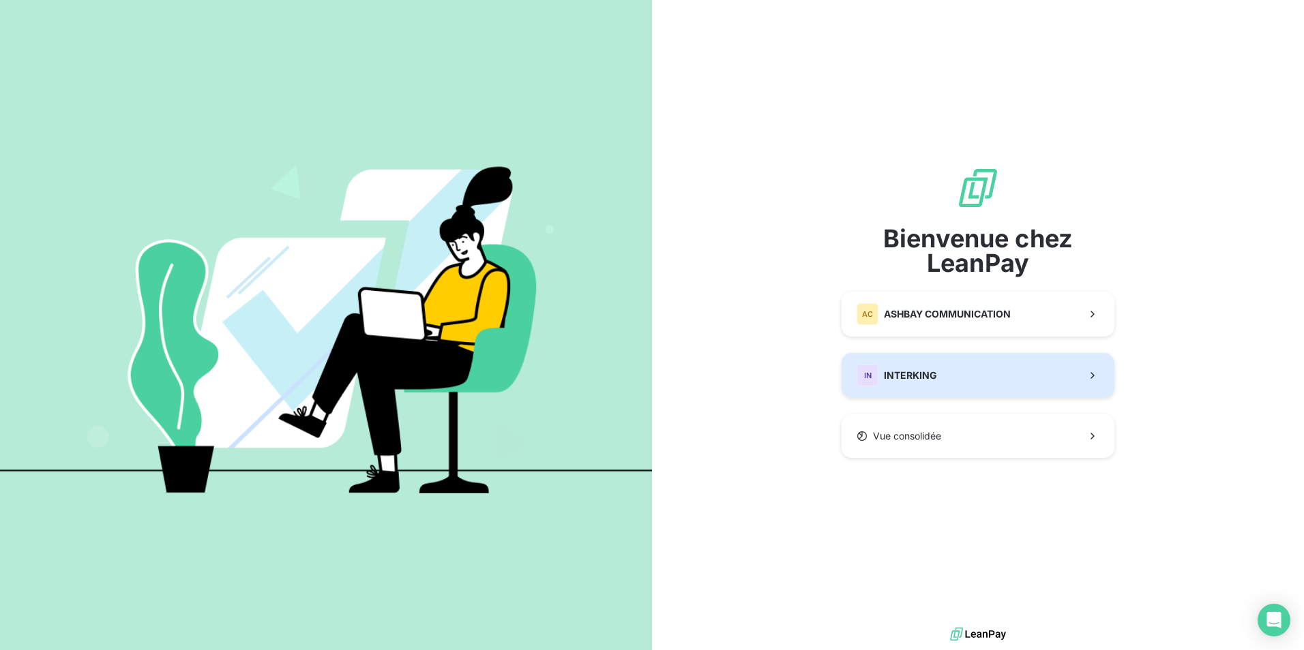
click at [894, 372] on span "INTERKING" at bounding box center [910, 376] width 53 height 14
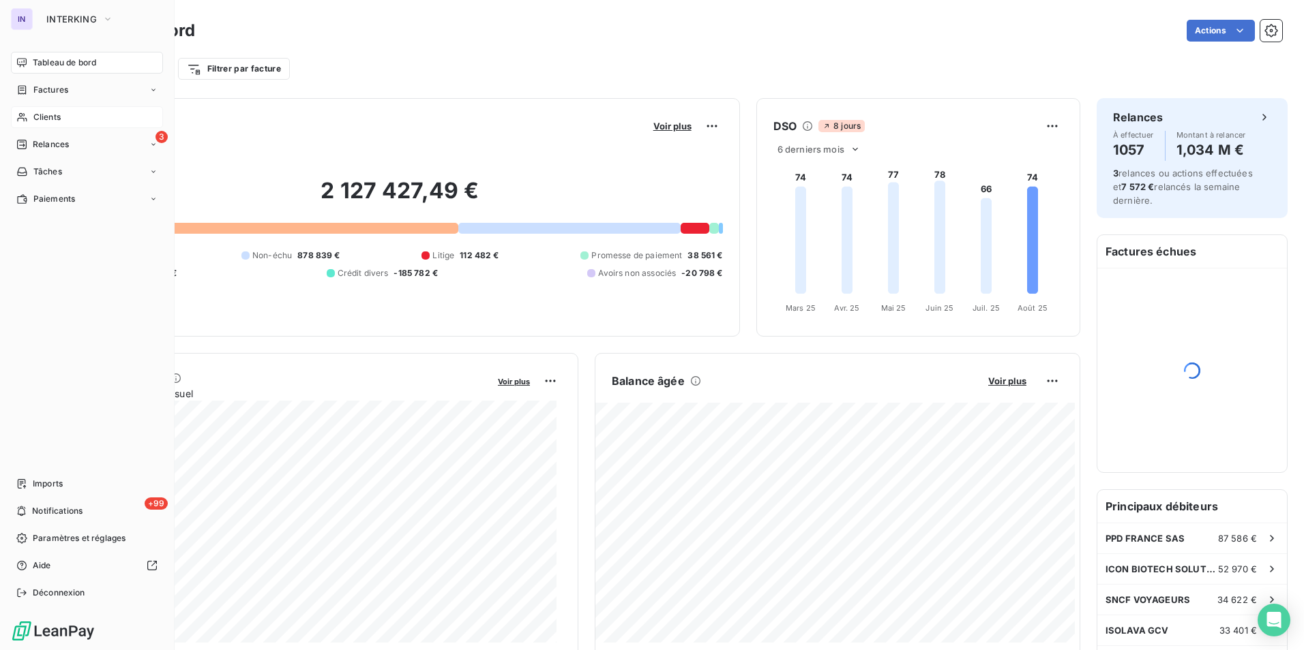
click at [38, 116] on span "Clients" at bounding box center [46, 117] width 27 height 12
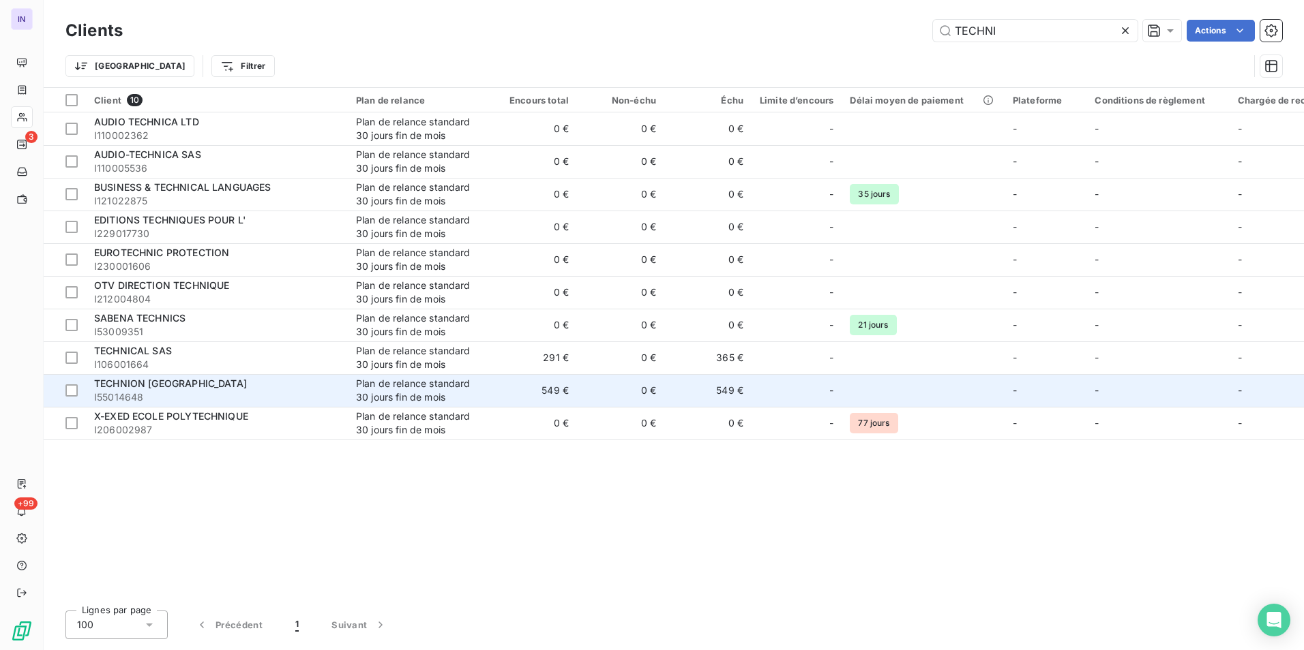
type input "TECHNI"
click at [270, 387] on div "TECHNION [GEOGRAPHIC_DATA]" at bounding box center [216, 384] width 245 height 14
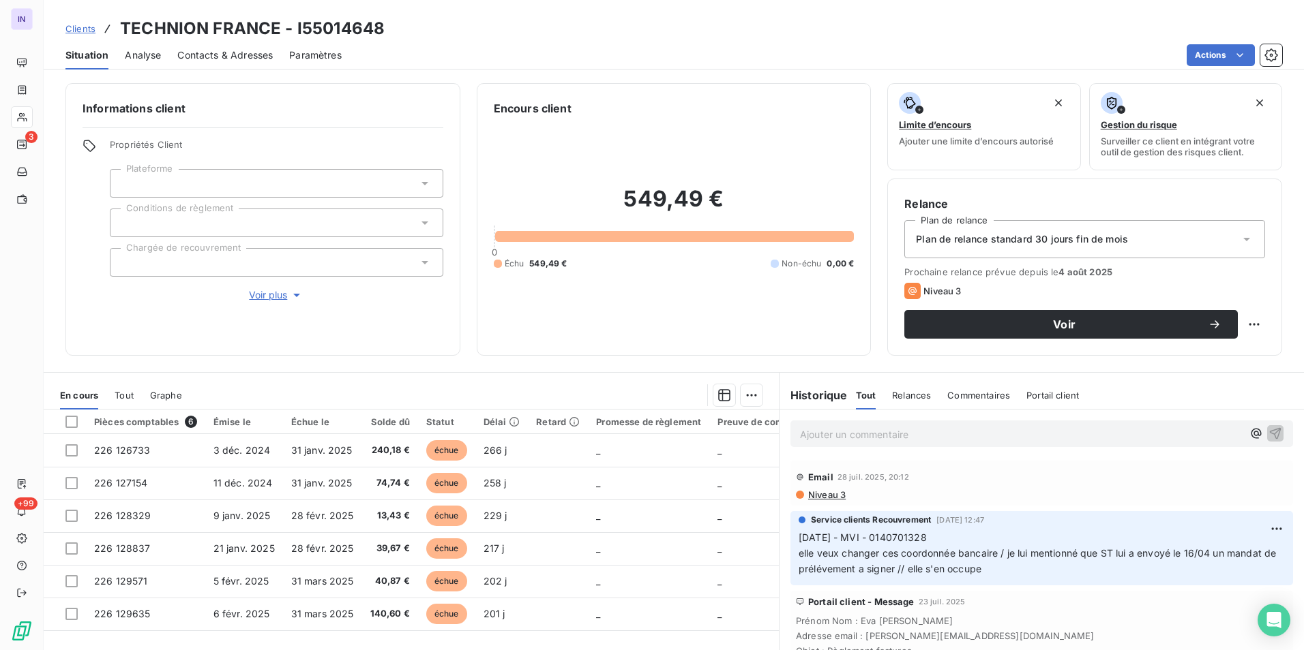
click at [248, 221] on div at bounding box center [276, 223] width 333 height 29
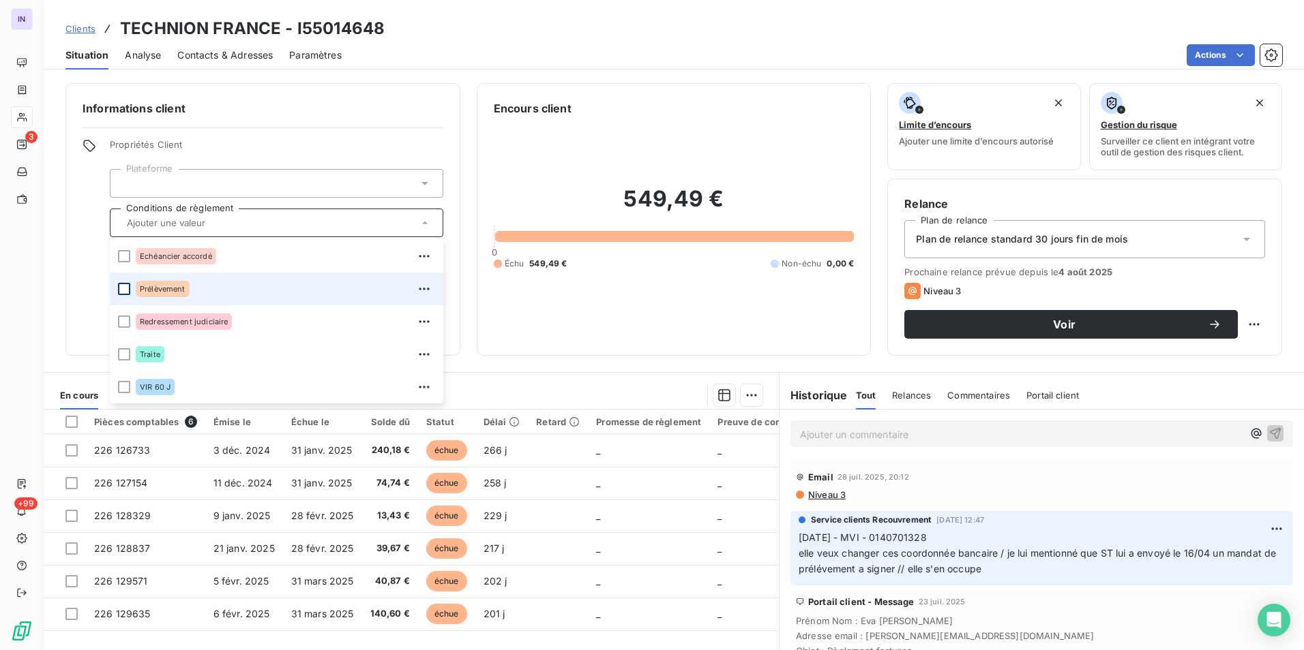
click at [121, 286] on div at bounding box center [124, 289] width 12 height 12
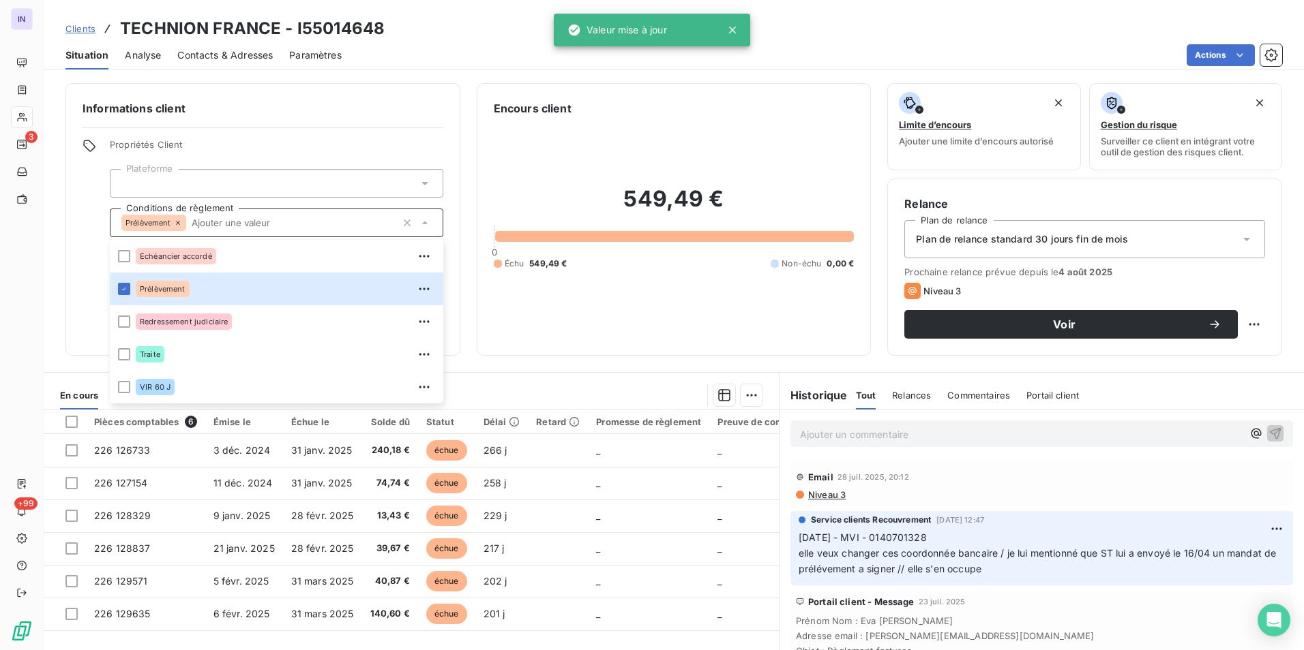
click at [1049, 234] on span "Plan de relance standard 30 jours fin de mois" at bounding box center [1022, 239] width 212 height 14
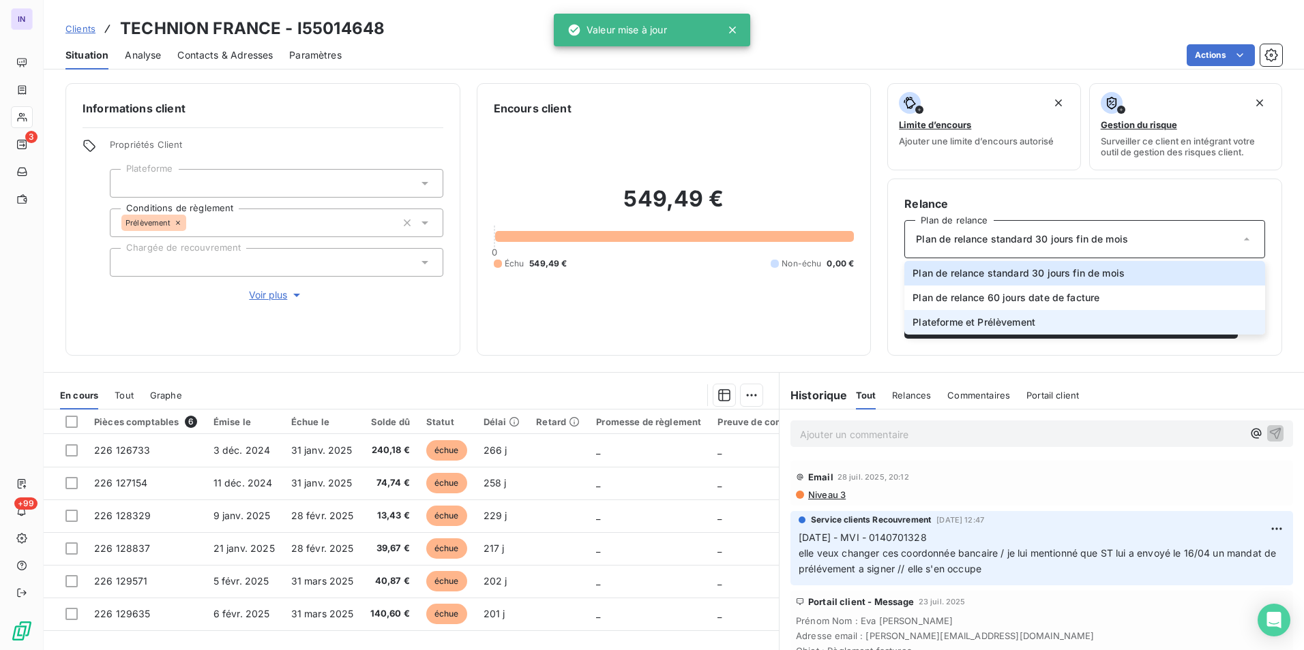
click at [974, 320] on span "Plateforme et Prélèvement" at bounding box center [973, 323] width 123 height 14
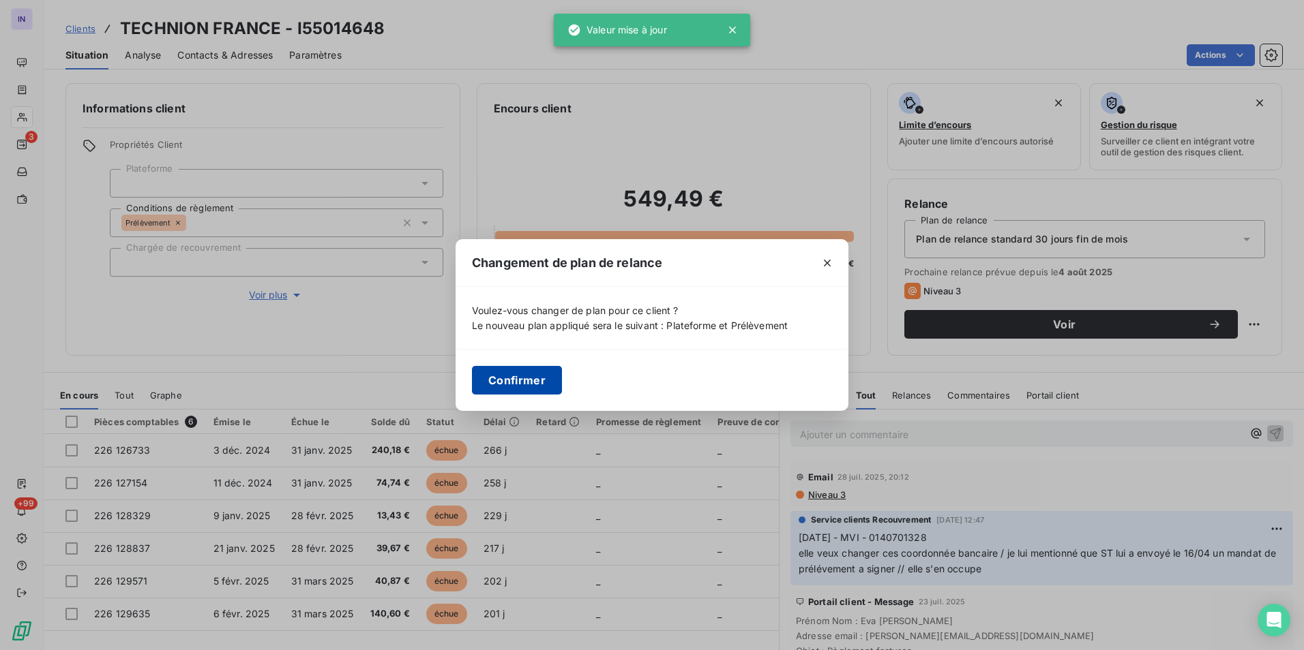
click at [507, 381] on button "Confirmer" at bounding box center [517, 380] width 90 height 29
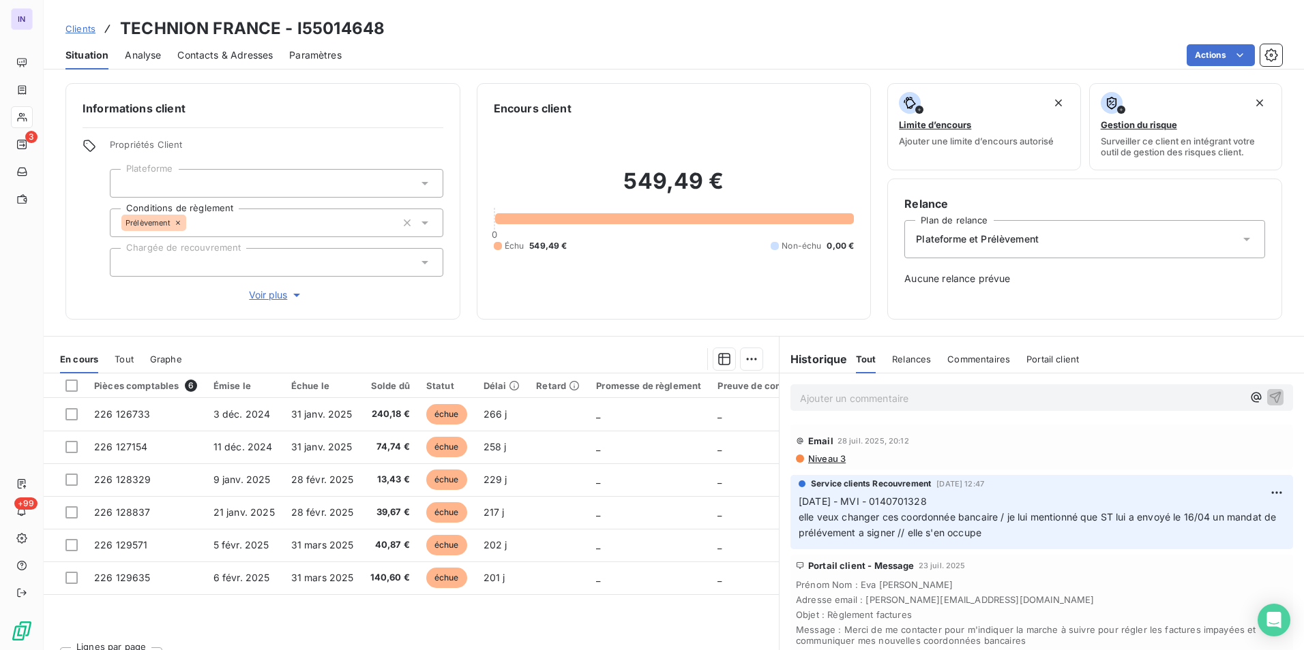
click at [390, 38] on div "Clients TECHNION [GEOGRAPHIC_DATA] - I55014648" at bounding box center [674, 28] width 1260 height 25
drag, startPoint x: 393, startPoint y: 27, endPoint x: 297, endPoint y: 20, distance: 96.4
click at [297, 20] on div "Clients TECHNION [GEOGRAPHIC_DATA] - I55014648" at bounding box center [674, 28] width 1260 height 25
copy h3 "I55014648"
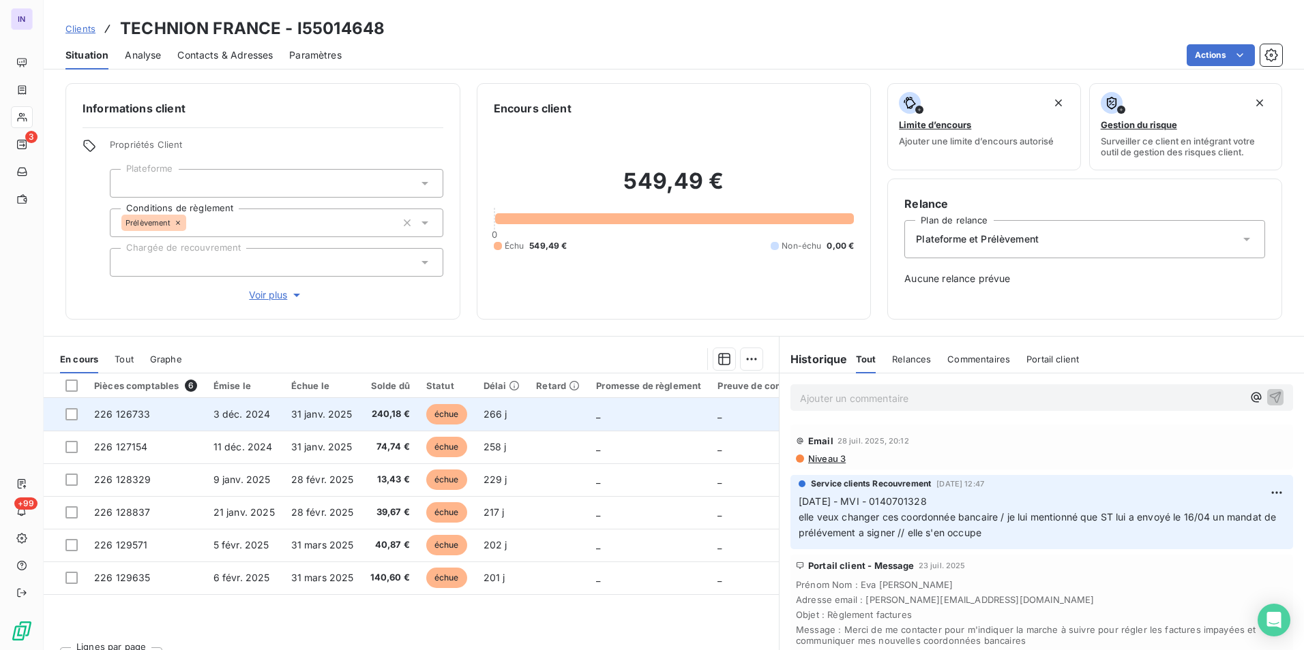
click at [232, 423] on td "3 déc. 2024" at bounding box center [244, 414] width 78 height 33
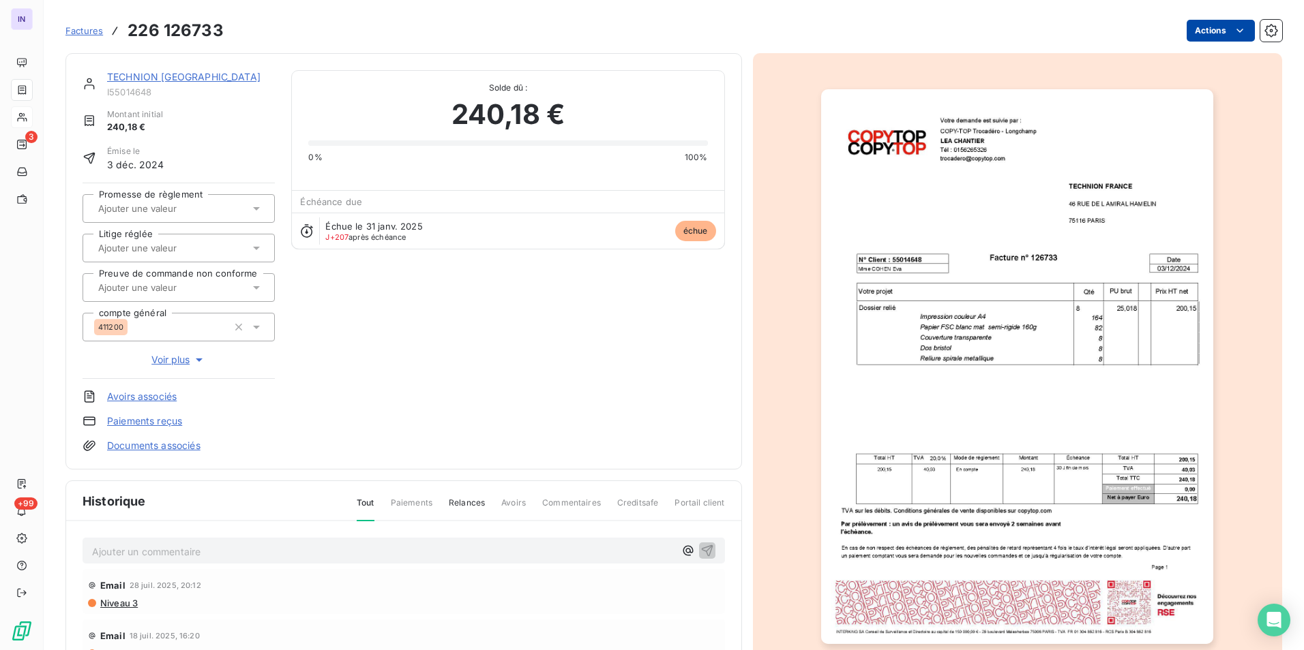
click at [1184, 34] on html "IN 3 +99 Factures 226 126733 Actions TECHNION [GEOGRAPHIC_DATA] I55014648 Monta…" at bounding box center [652, 325] width 1304 height 650
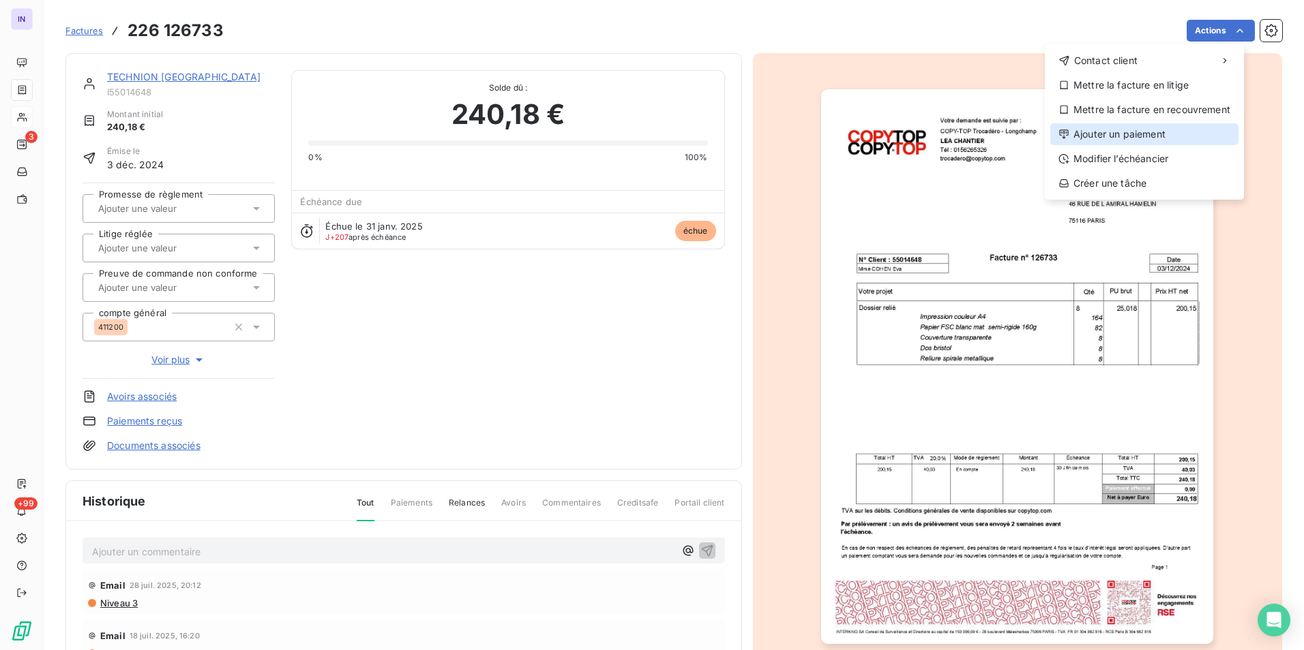
click at [1065, 133] on icon at bounding box center [1063, 134] width 9 height 9
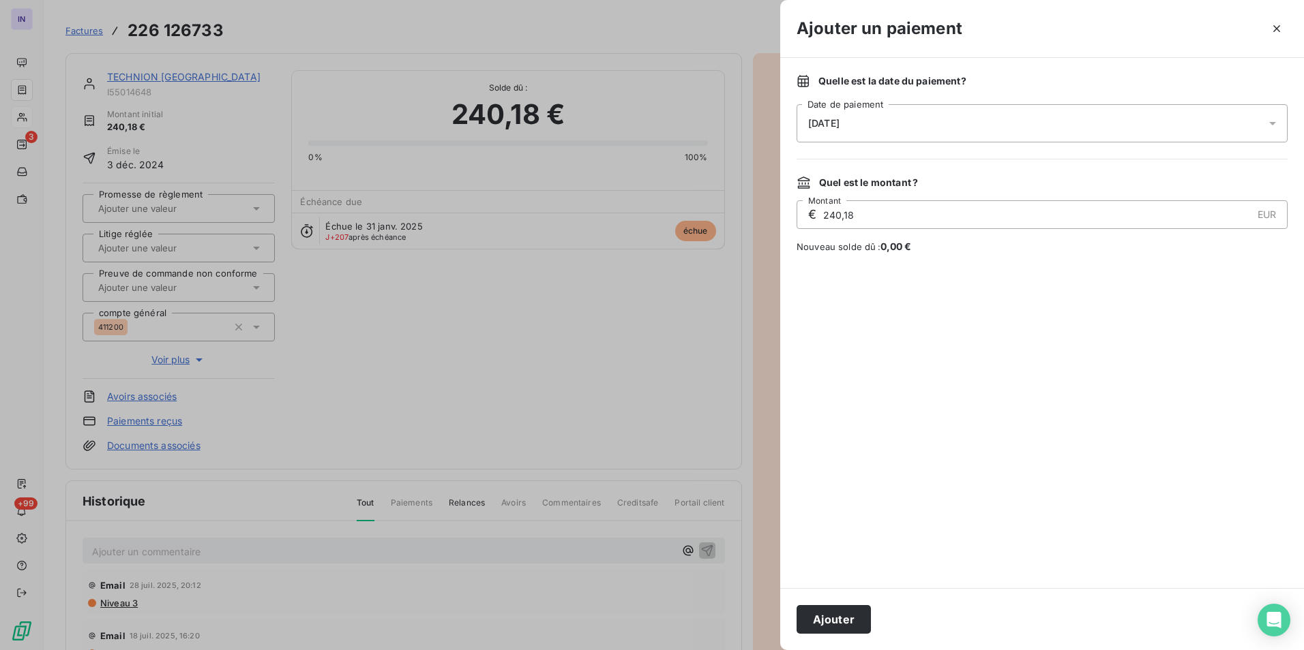
click at [928, 125] on div "[DATE]" at bounding box center [1041, 123] width 491 height 38
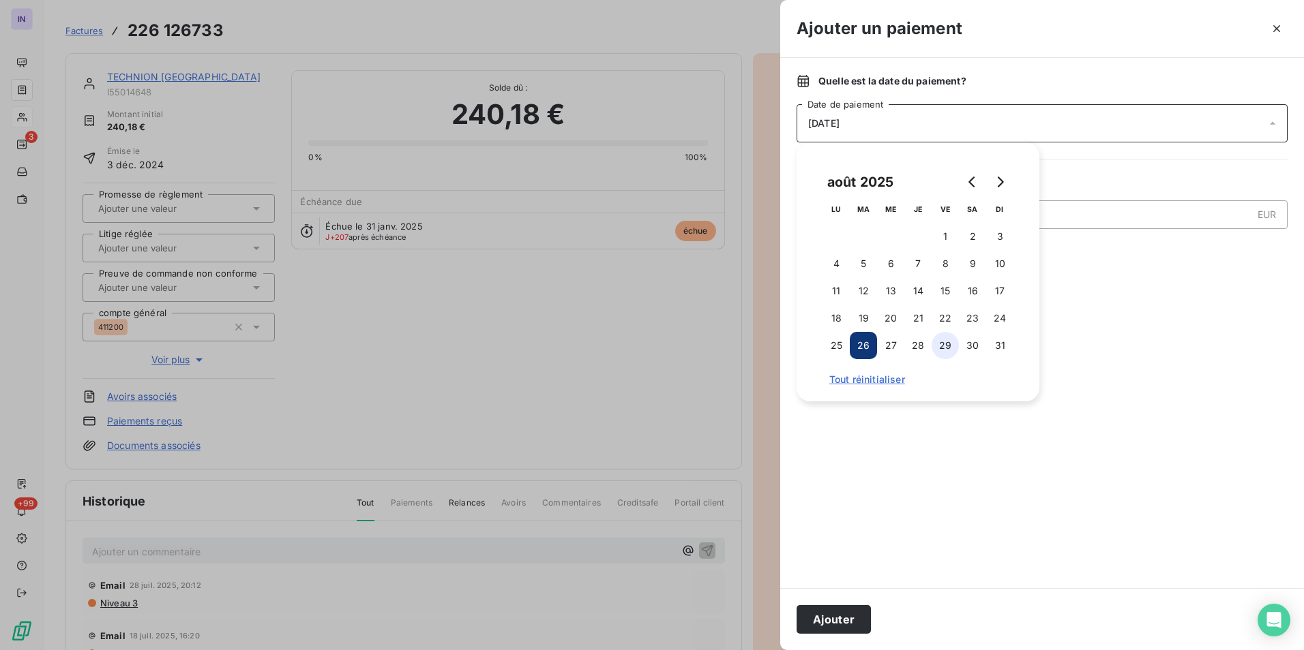
click at [953, 346] on button "29" at bounding box center [944, 345] width 27 height 27
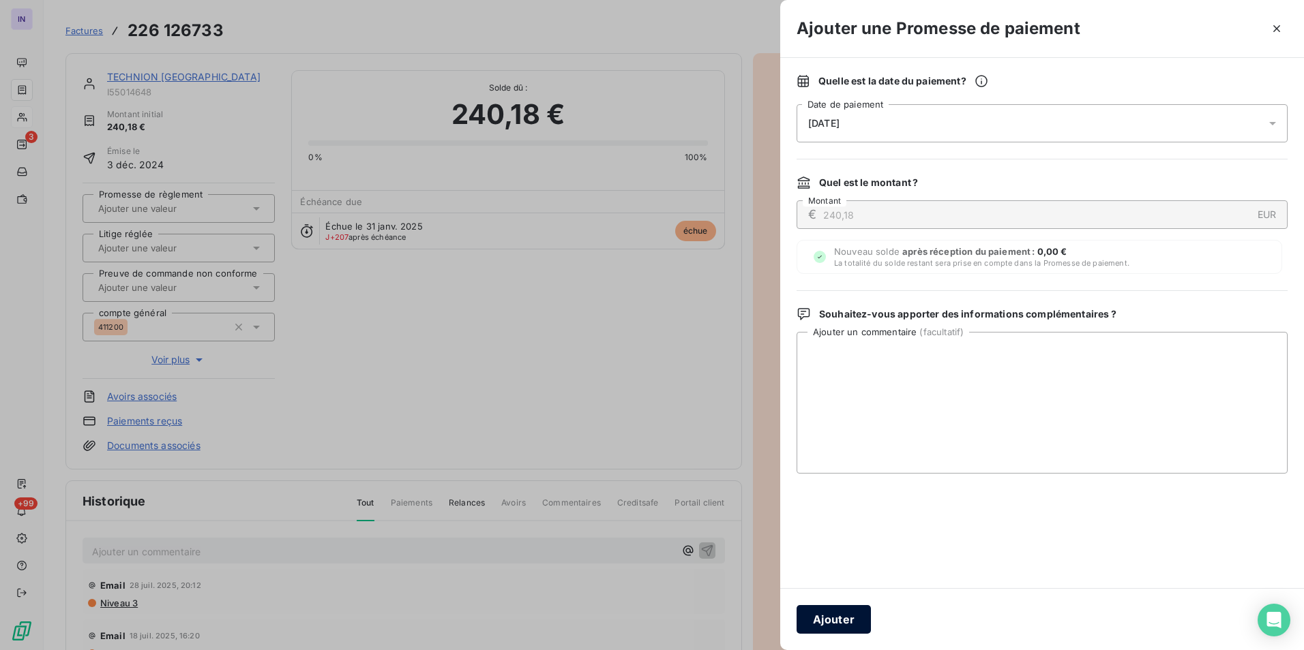
drag, startPoint x: 831, startPoint y: 621, endPoint x: 809, endPoint y: 597, distance: 32.3
click at [830, 619] on button "Ajouter" at bounding box center [833, 619] width 74 height 29
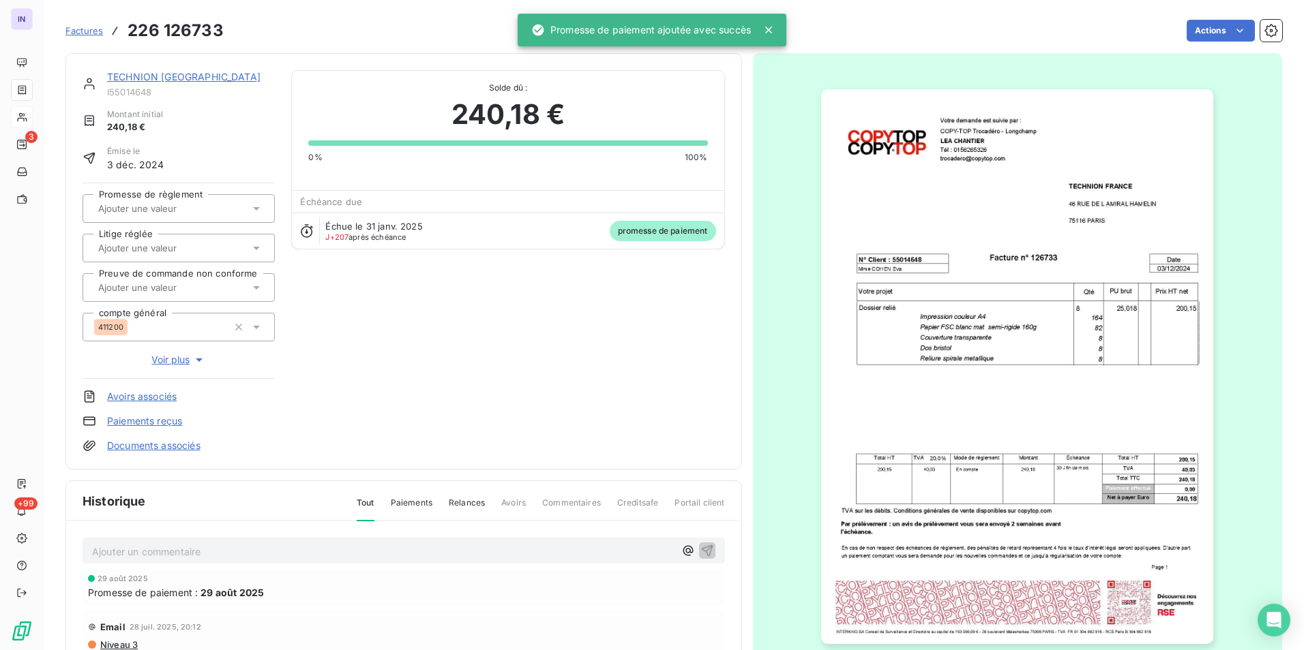
click at [161, 76] on link "TECHNION FRANCE" at bounding box center [183, 77] width 153 height 12
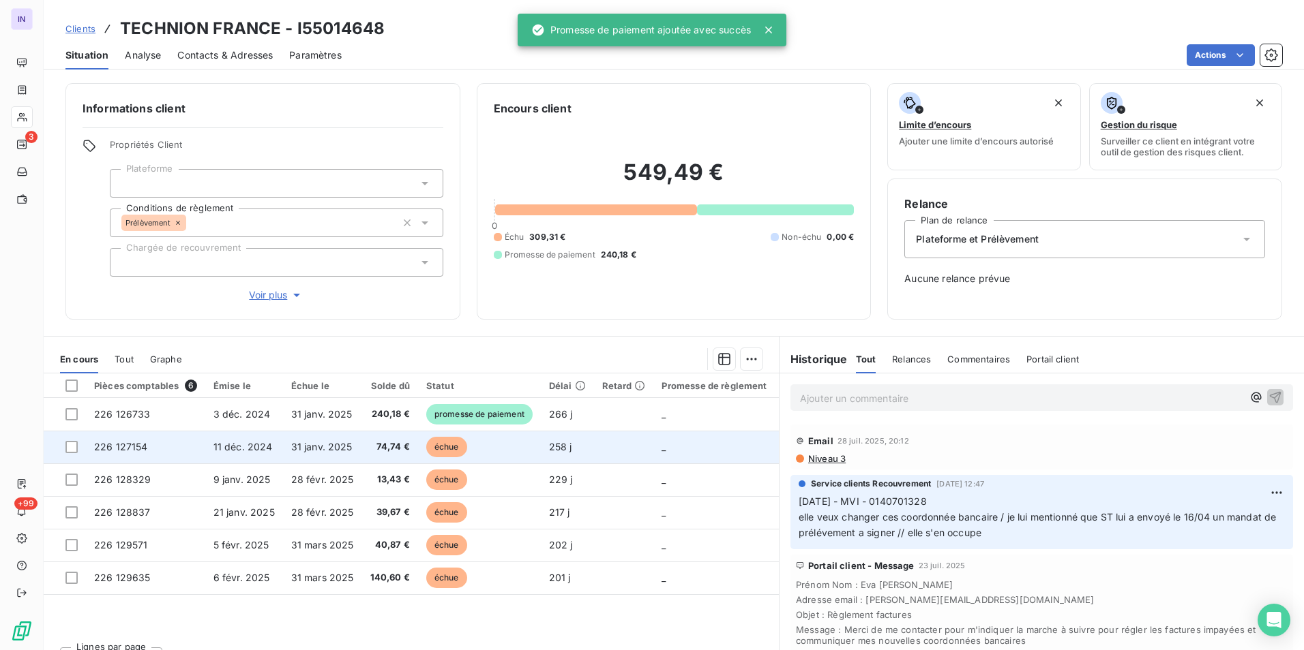
click at [377, 443] on span "74,74 €" at bounding box center [390, 447] width 40 height 14
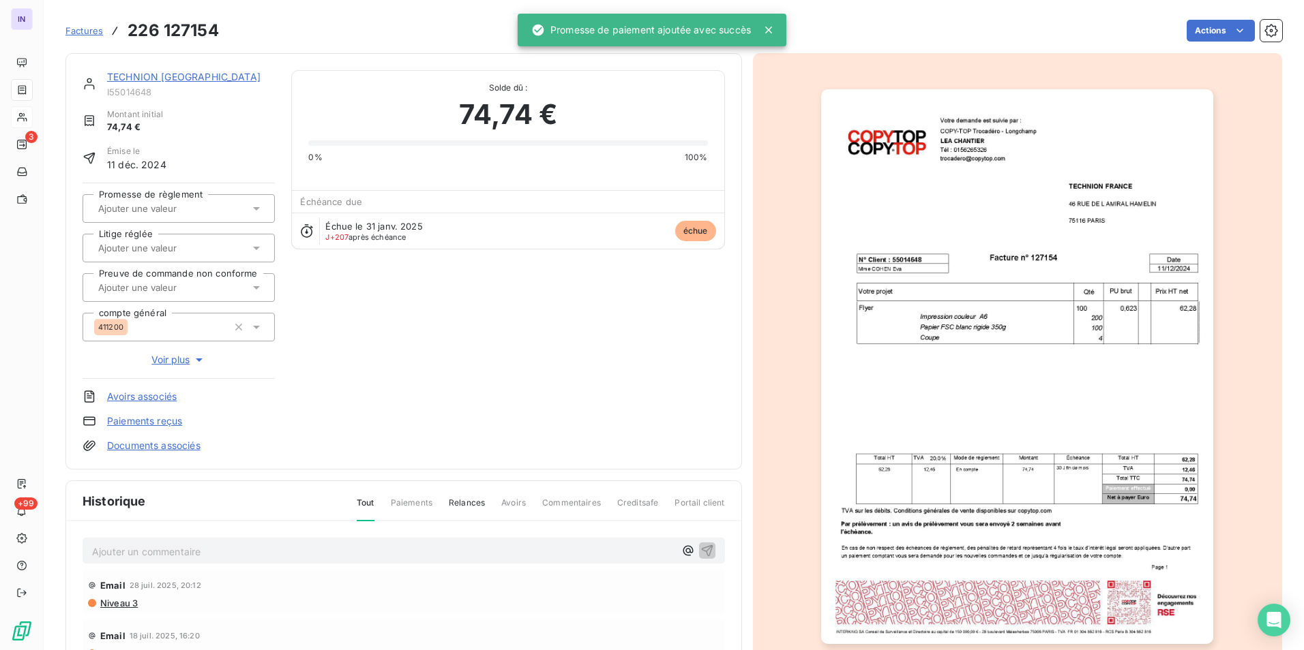
click at [1198, 44] on div "Factures 226 127154 Actions" at bounding box center [673, 30] width 1216 height 29
click at [1191, 39] on html "IN 3 +99 Factures 226 127154 Actions TECHNION FRANCE I55014648 Montant initial …" at bounding box center [652, 325] width 1304 height 650
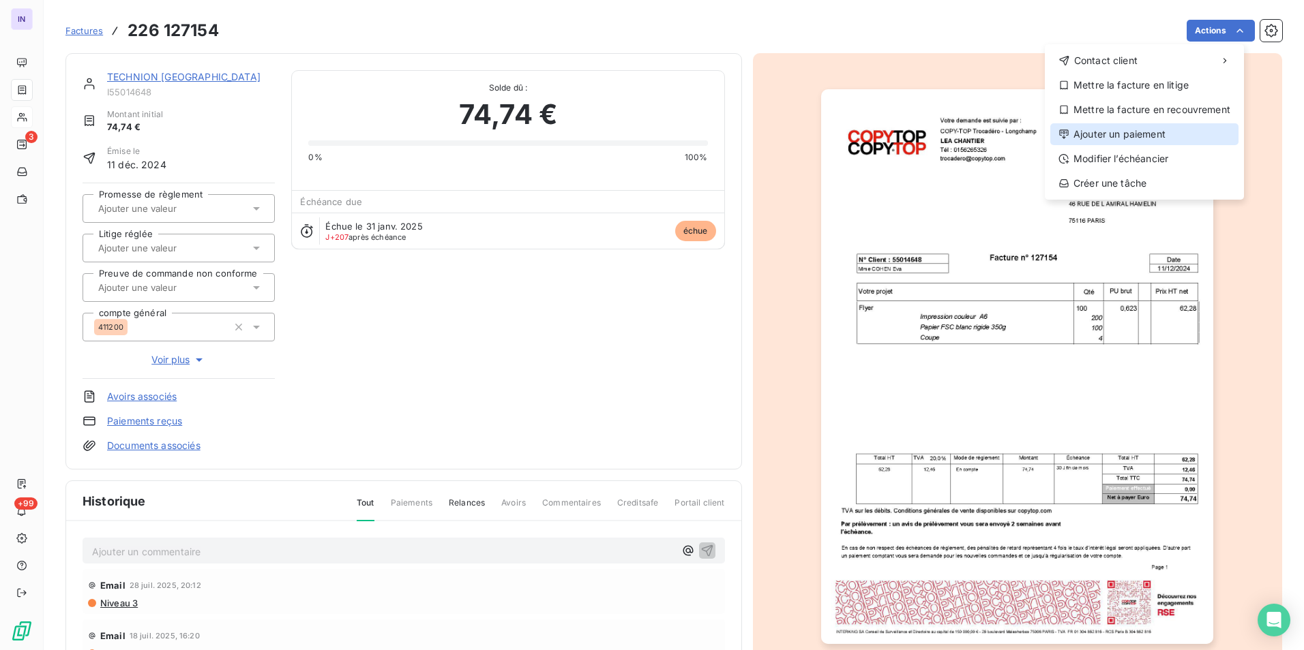
click at [1092, 134] on div "Ajouter un paiement" at bounding box center [1144, 134] width 188 height 22
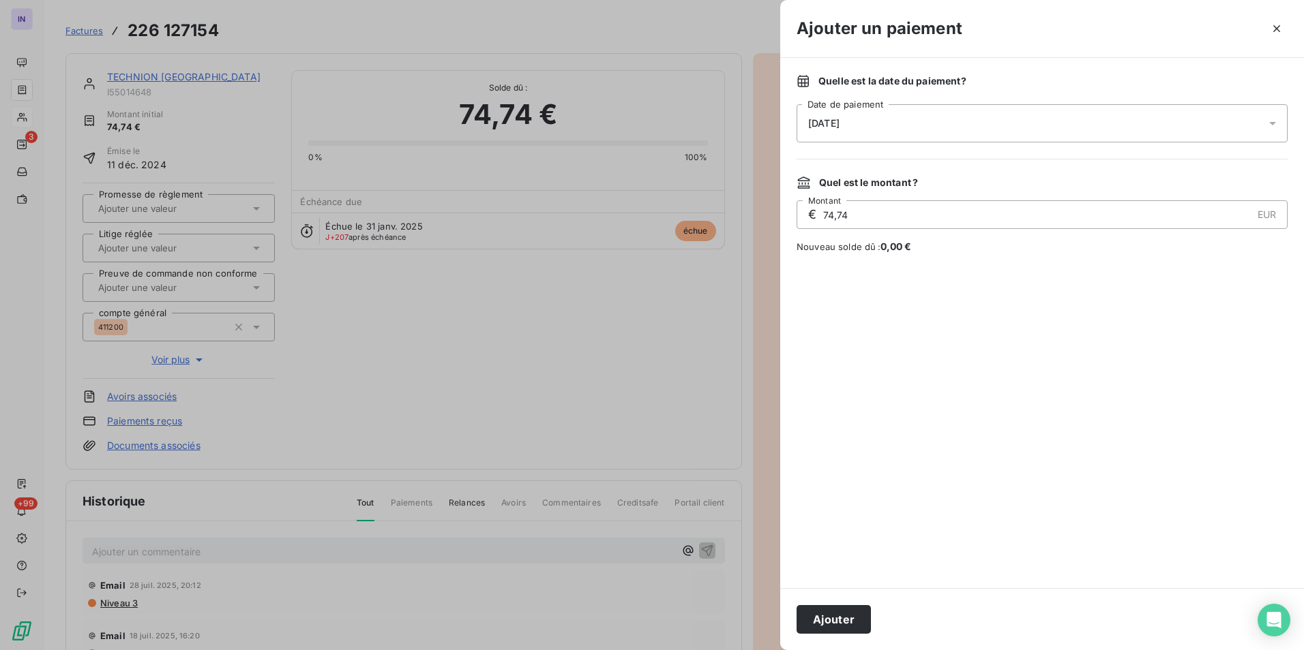
click at [910, 122] on div "[DATE]" at bounding box center [1041, 123] width 491 height 38
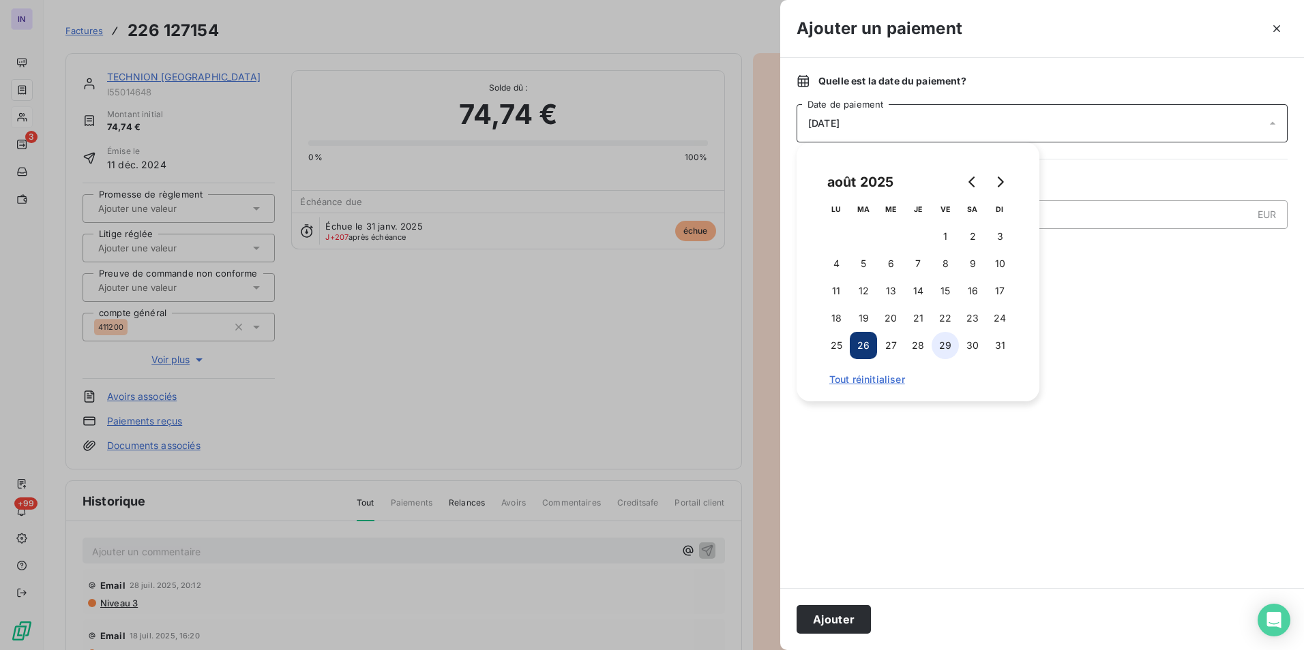
click at [944, 342] on button "29" at bounding box center [944, 345] width 27 height 27
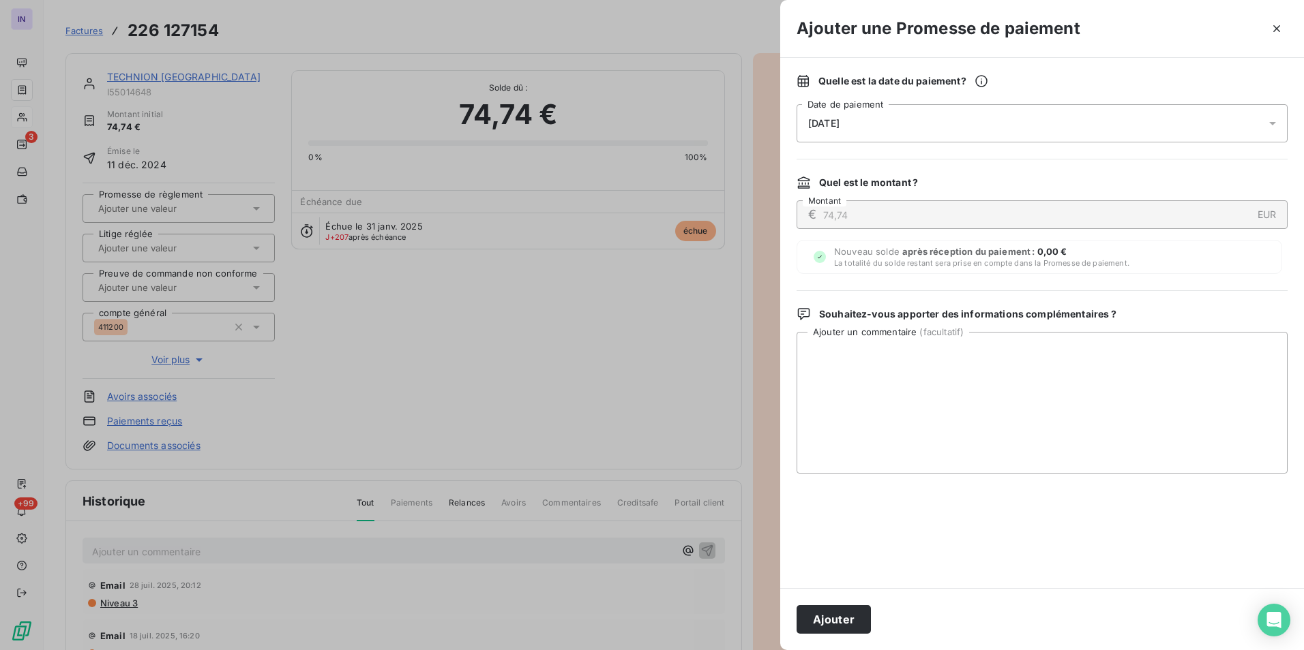
drag, startPoint x: 839, startPoint y: 618, endPoint x: 901, endPoint y: 612, distance: 62.3
click at [839, 616] on button "Ajouter" at bounding box center [833, 619] width 74 height 29
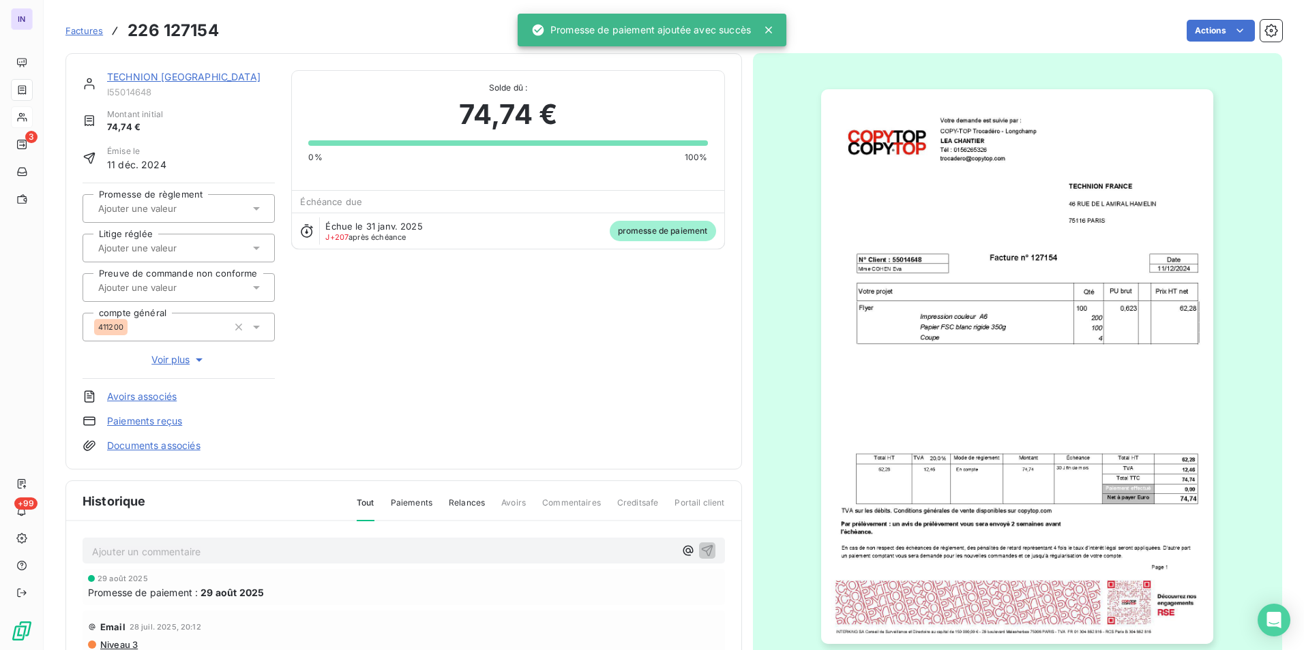
click at [190, 77] on link "TECHNION FRANCE" at bounding box center [183, 77] width 153 height 12
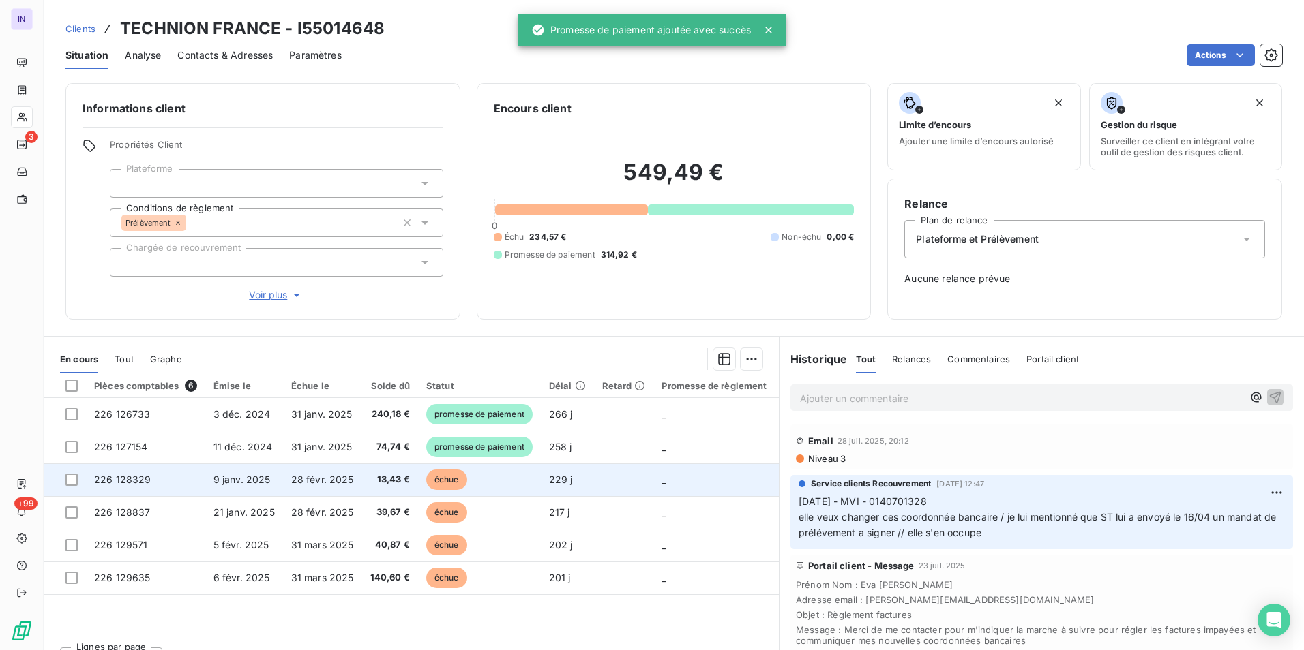
click at [367, 490] on td "13,43 €" at bounding box center [390, 480] width 56 height 33
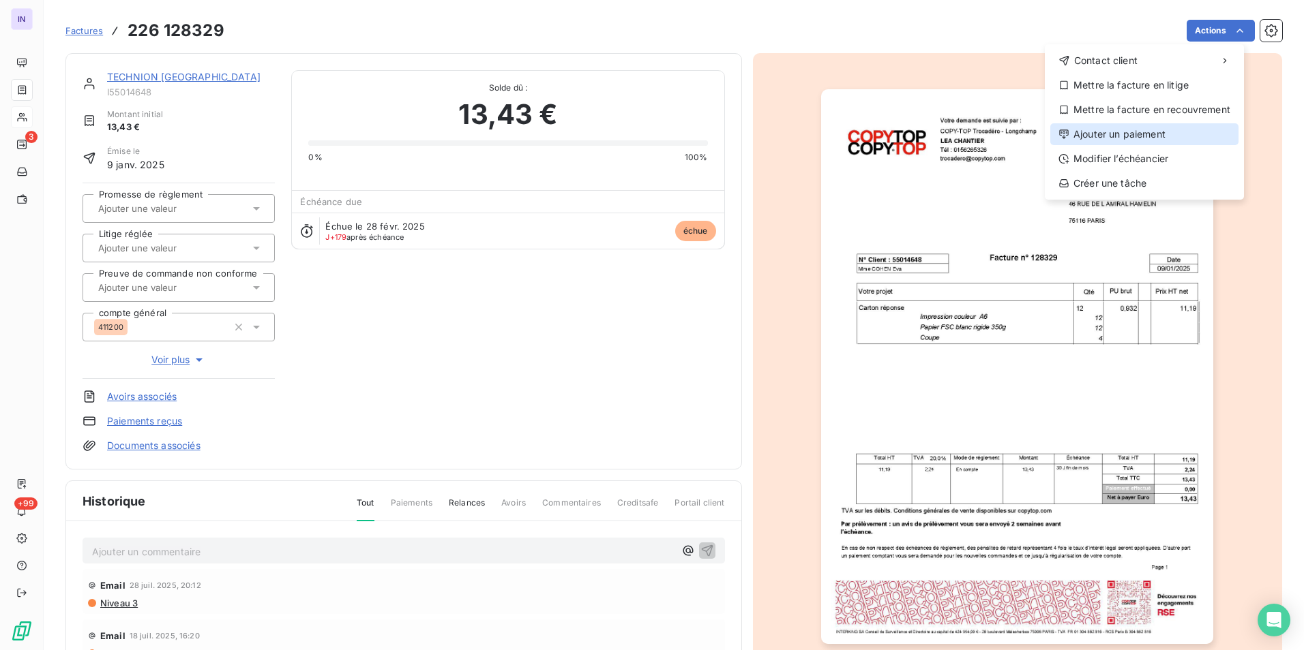
click at [1162, 135] on div "Ajouter un paiement" at bounding box center [1144, 134] width 188 height 22
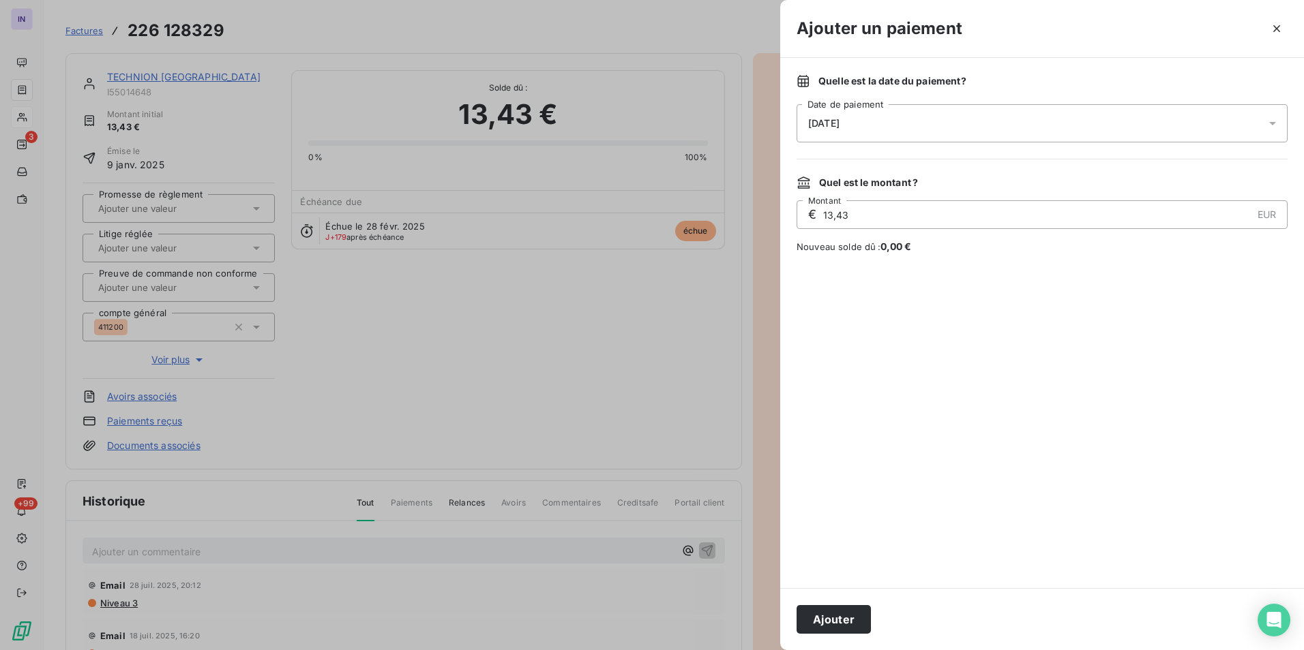
click at [989, 127] on div "[DATE]" at bounding box center [1041, 123] width 491 height 38
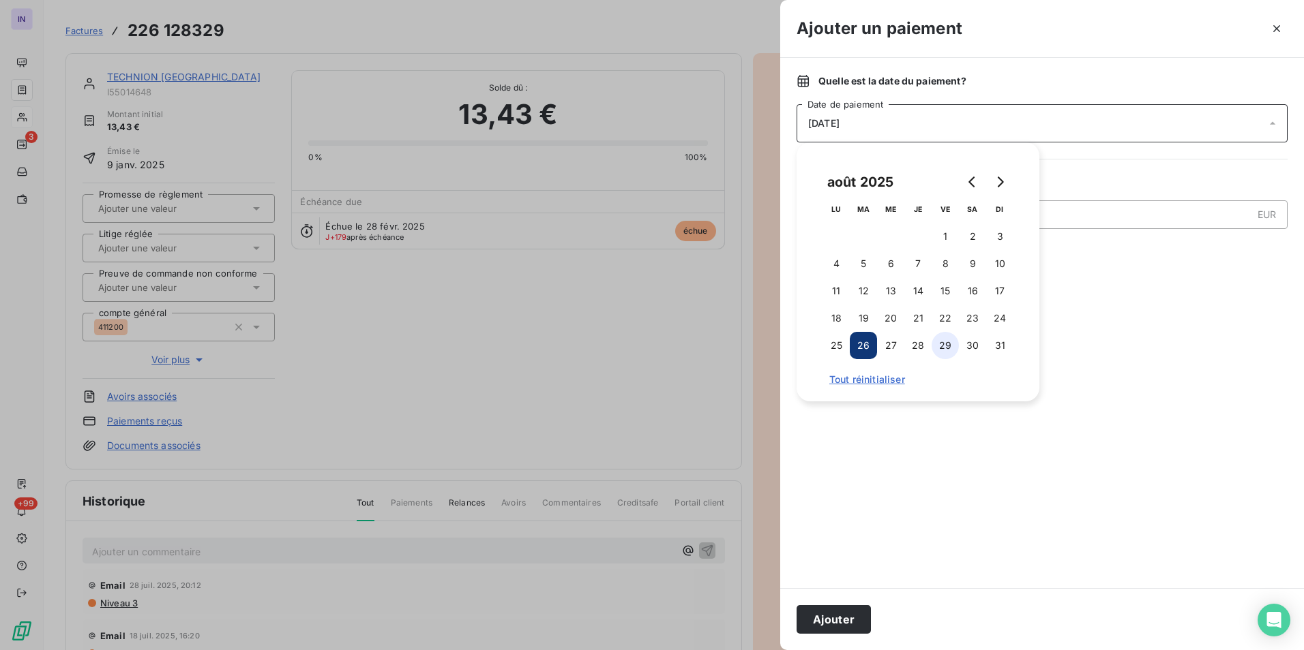
click at [944, 342] on button "29" at bounding box center [944, 345] width 27 height 27
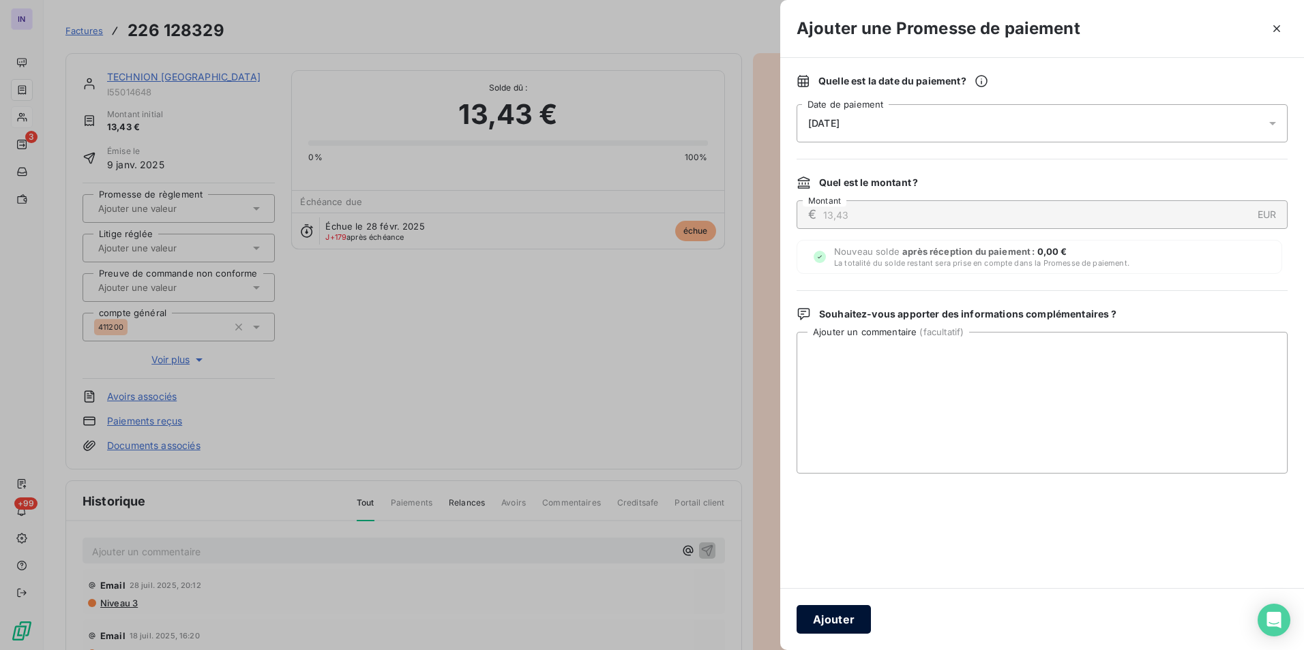
click at [836, 610] on button "Ajouter" at bounding box center [833, 619] width 74 height 29
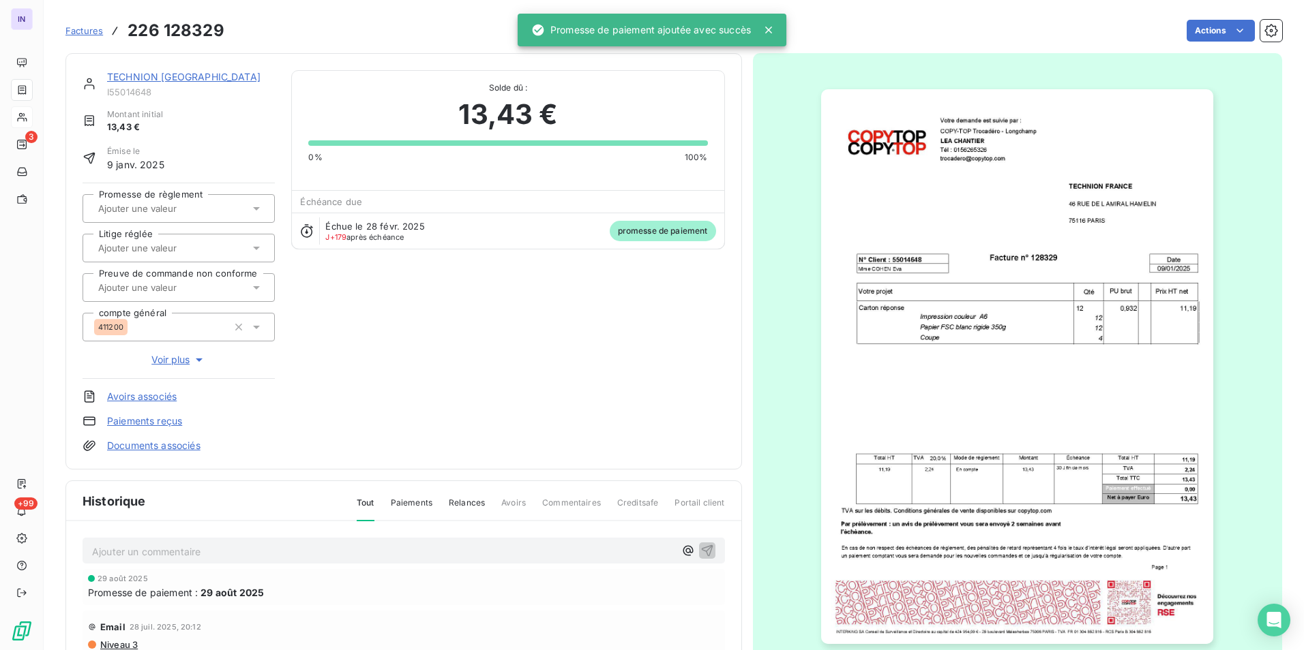
click at [186, 77] on link "TECHNION FRANCE" at bounding box center [183, 77] width 153 height 12
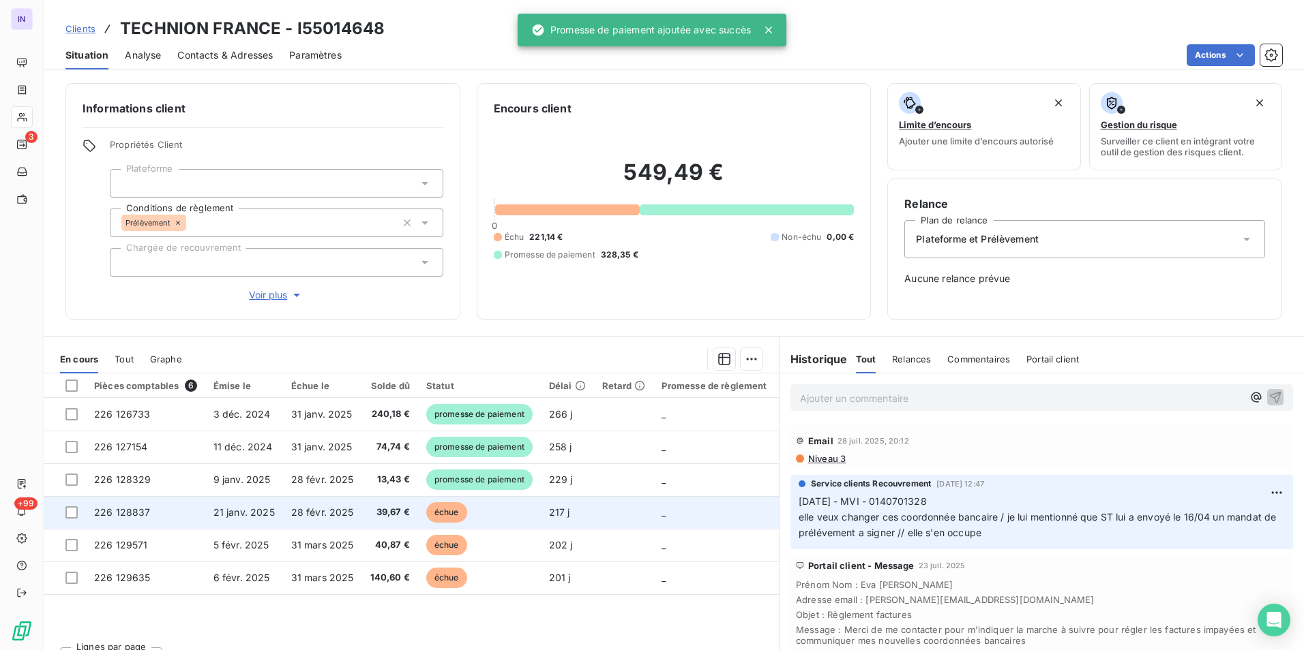
click at [364, 518] on td "39,67 €" at bounding box center [390, 512] width 56 height 33
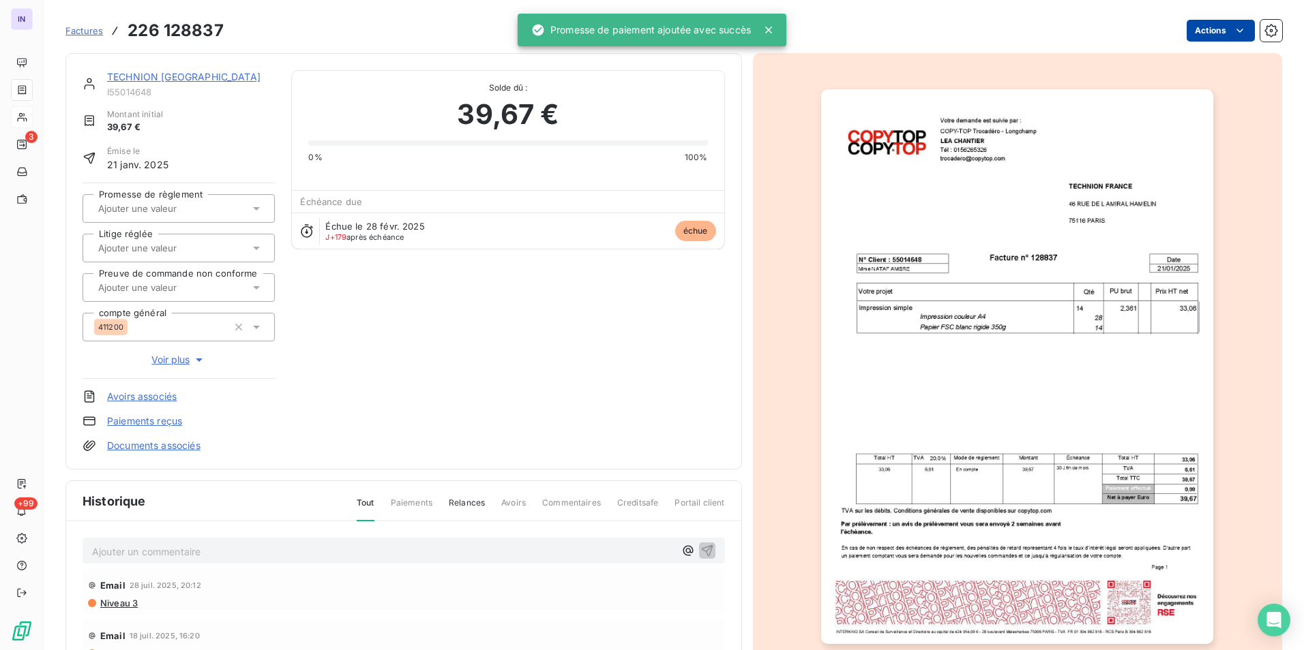
click at [1194, 37] on html "IN 3 +99 Factures 226 128837 Actions TECHNION FRANCE I55014648 Montant initial …" at bounding box center [652, 325] width 1304 height 650
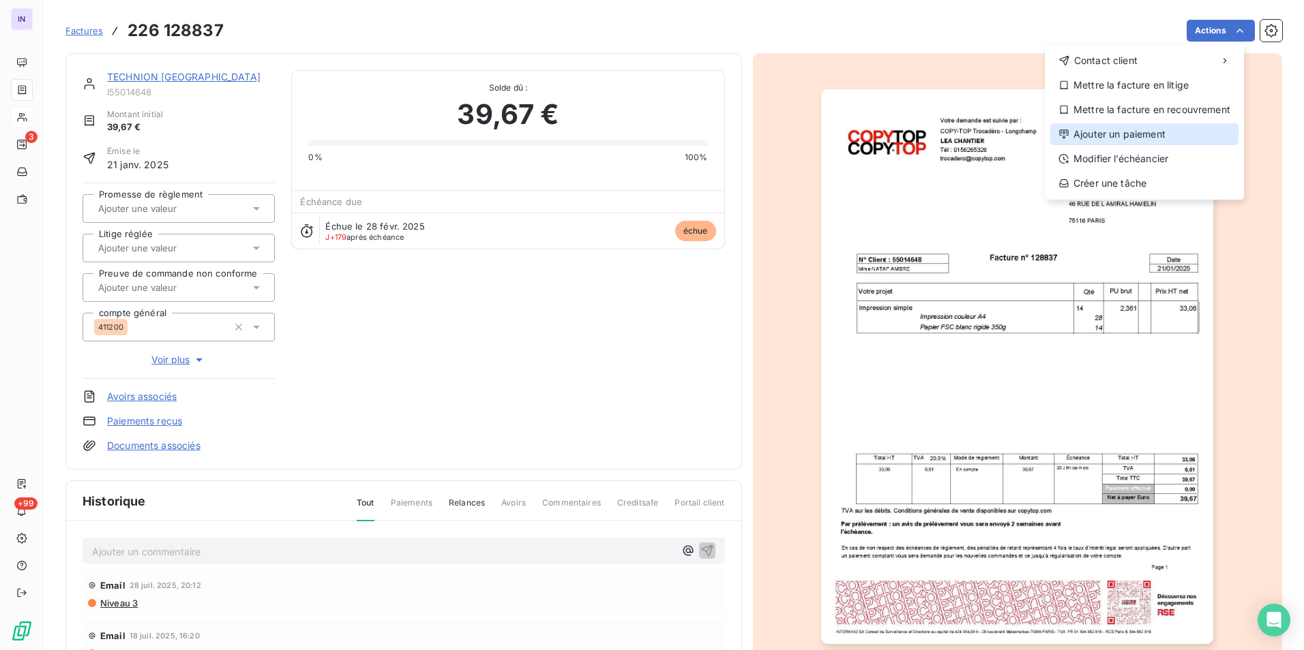
click at [1160, 134] on div "Ajouter un paiement" at bounding box center [1144, 134] width 188 height 22
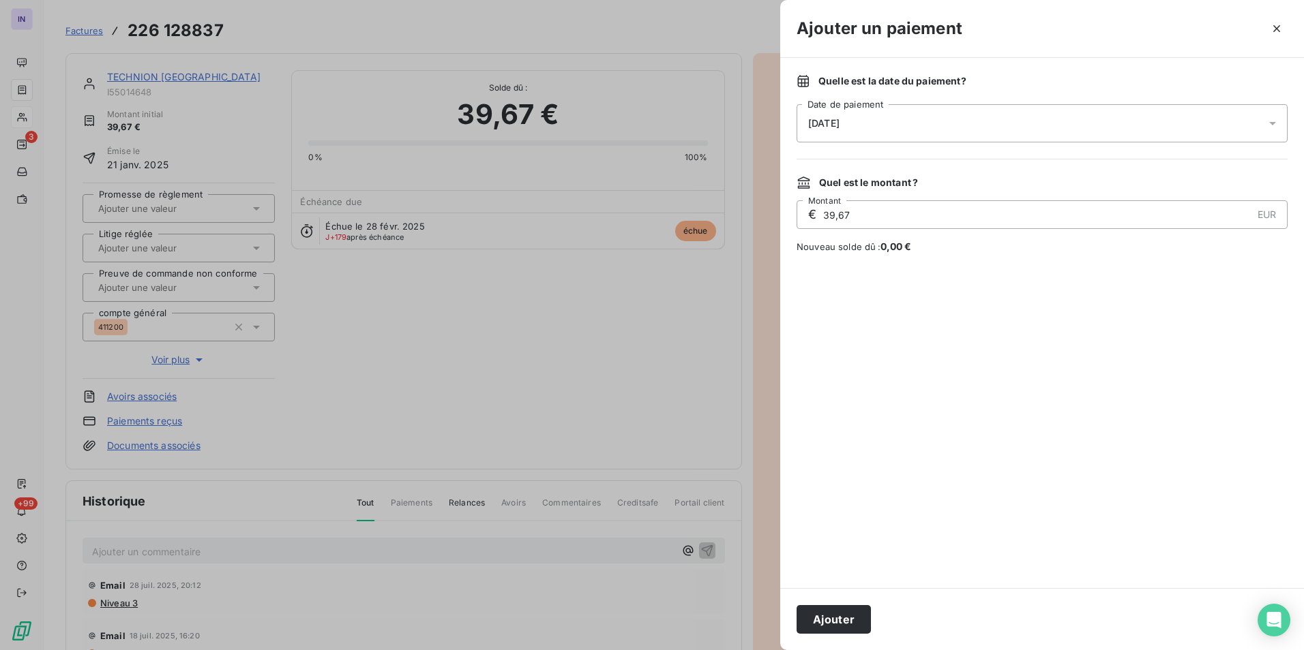
click at [984, 134] on div "26/08/2025" at bounding box center [1041, 123] width 491 height 38
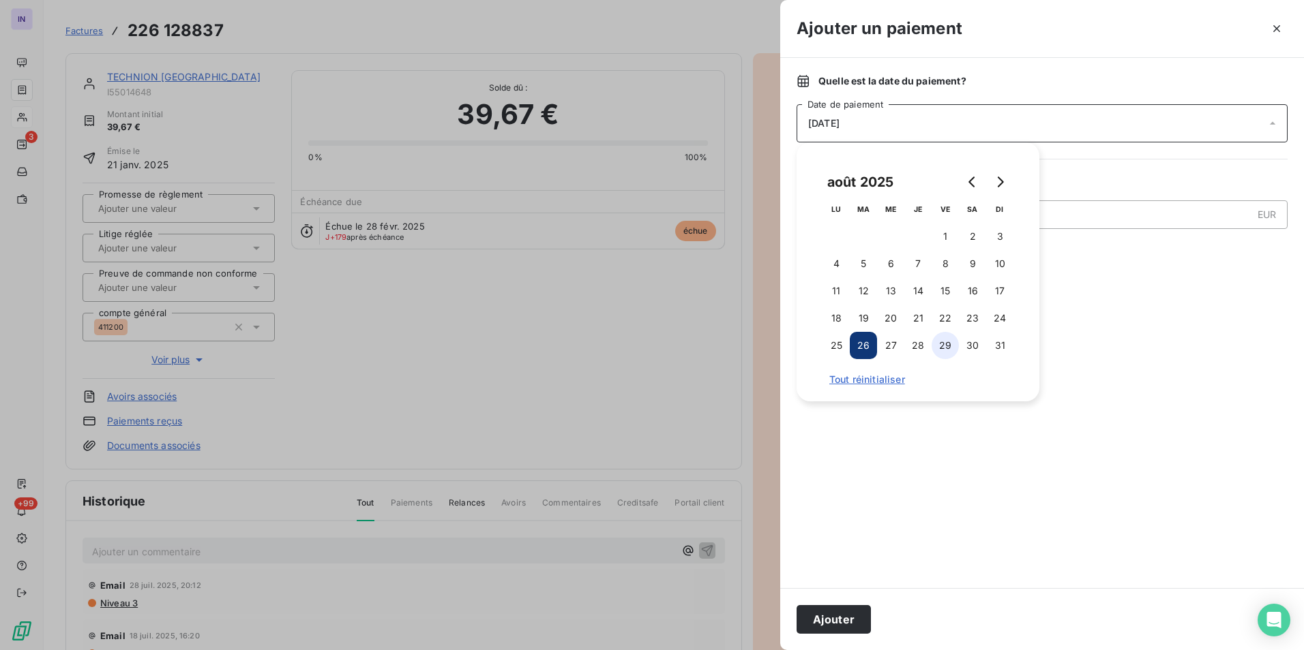
click at [945, 345] on button "29" at bounding box center [944, 345] width 27 height 27
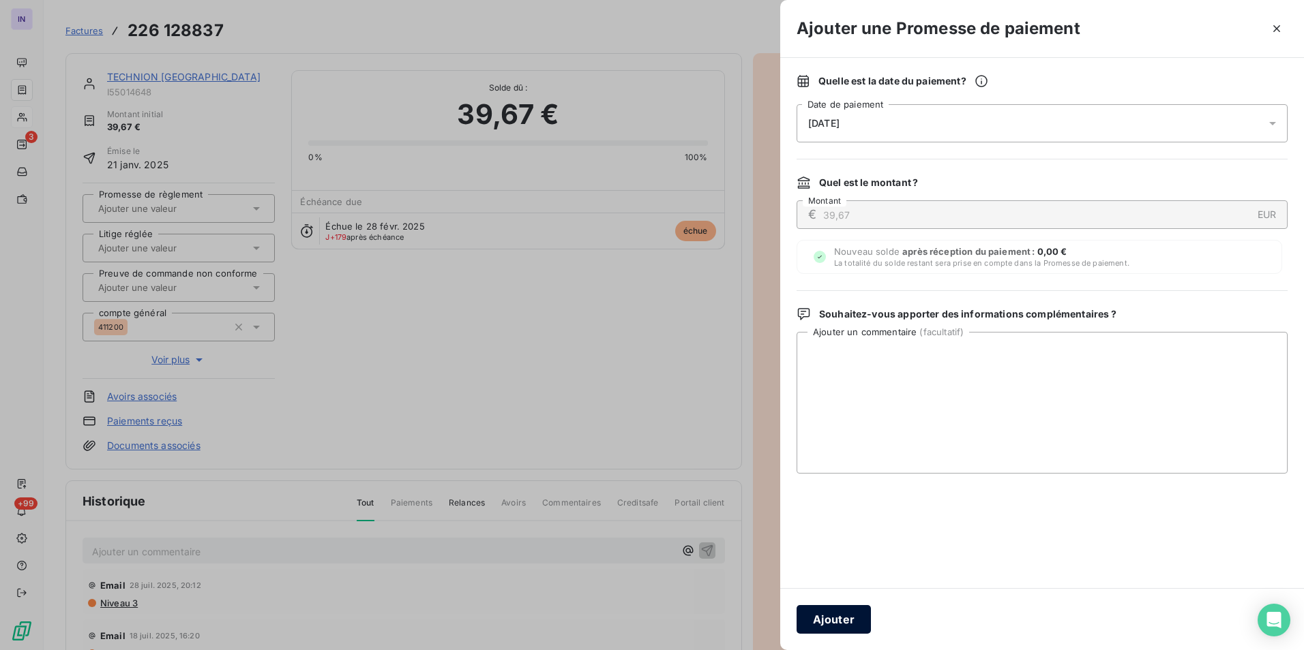
click at [829, 620] on button "Ajouter" at bounding box center [833, 619] width 74 height 29
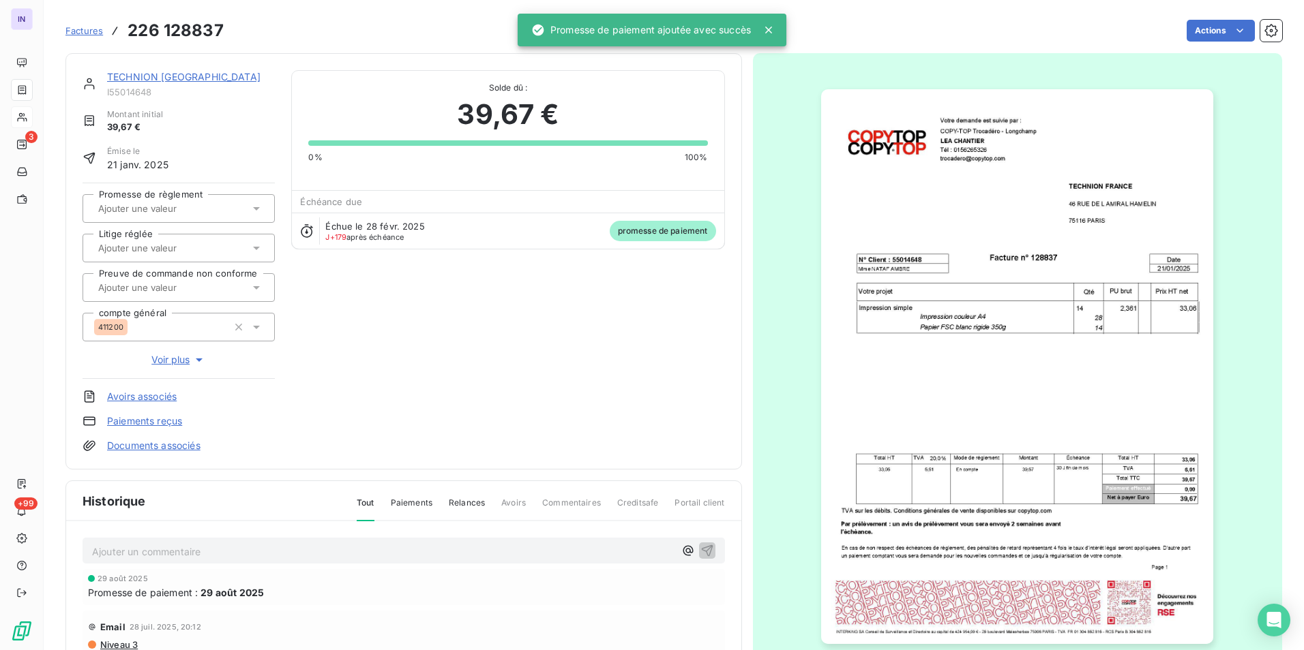
click at [175, 79] on link "TECHNION FRANCE" at bounding box center [183, 77] width 153 height 12
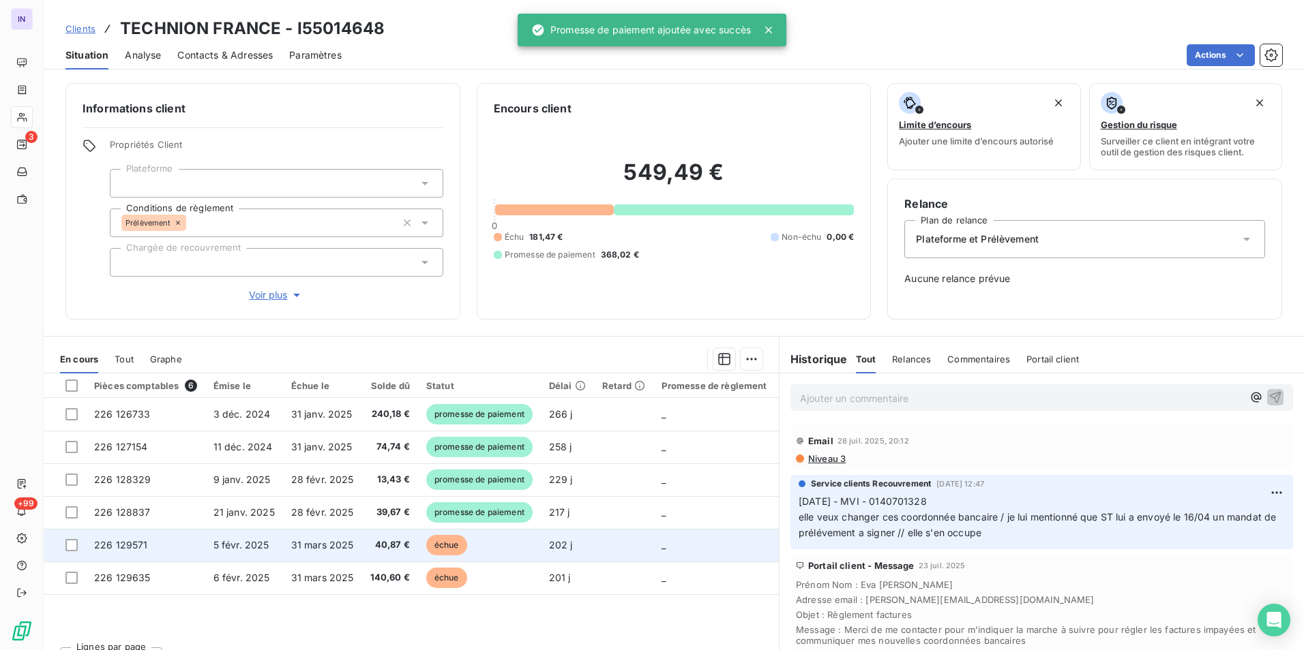
click at [462, 556] on td "échue" at bounding box center [479, 545] width 123 height 33
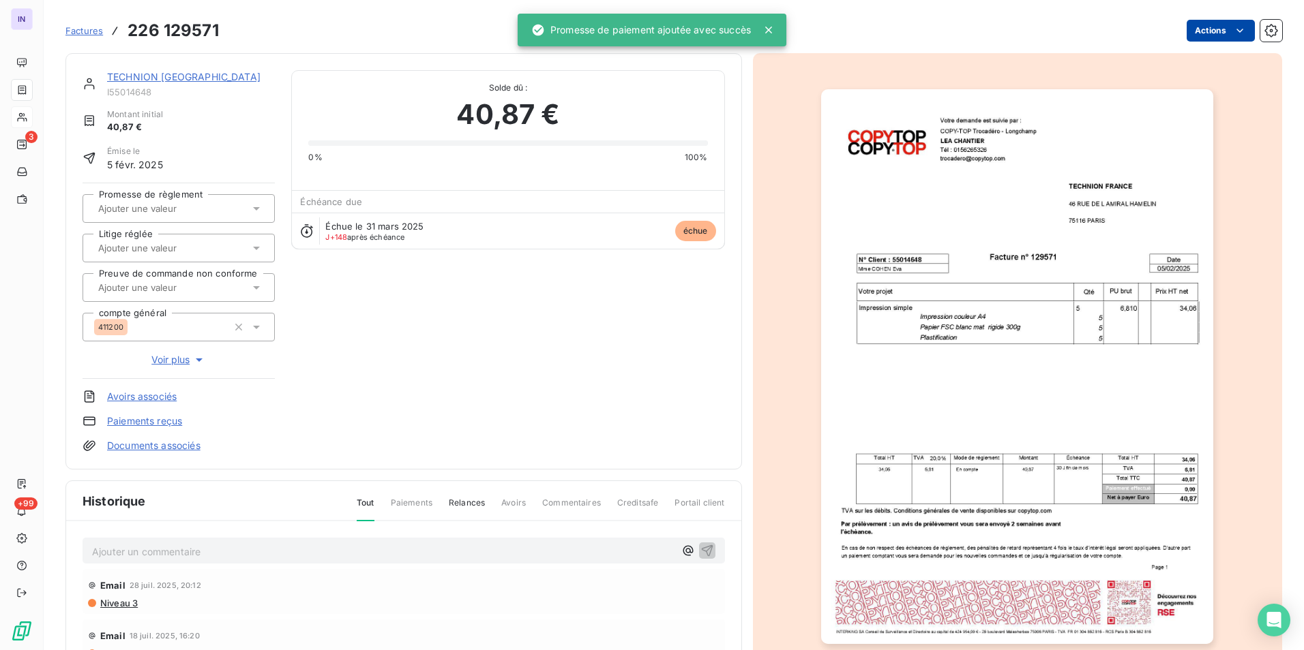
click at [1212, 30] on html "IN 3 +99 Factures 226 129571 Actions TECHNION FRANCE I55014648 Montant initial …" at bounding box center [652, 325] width 1304 height 650
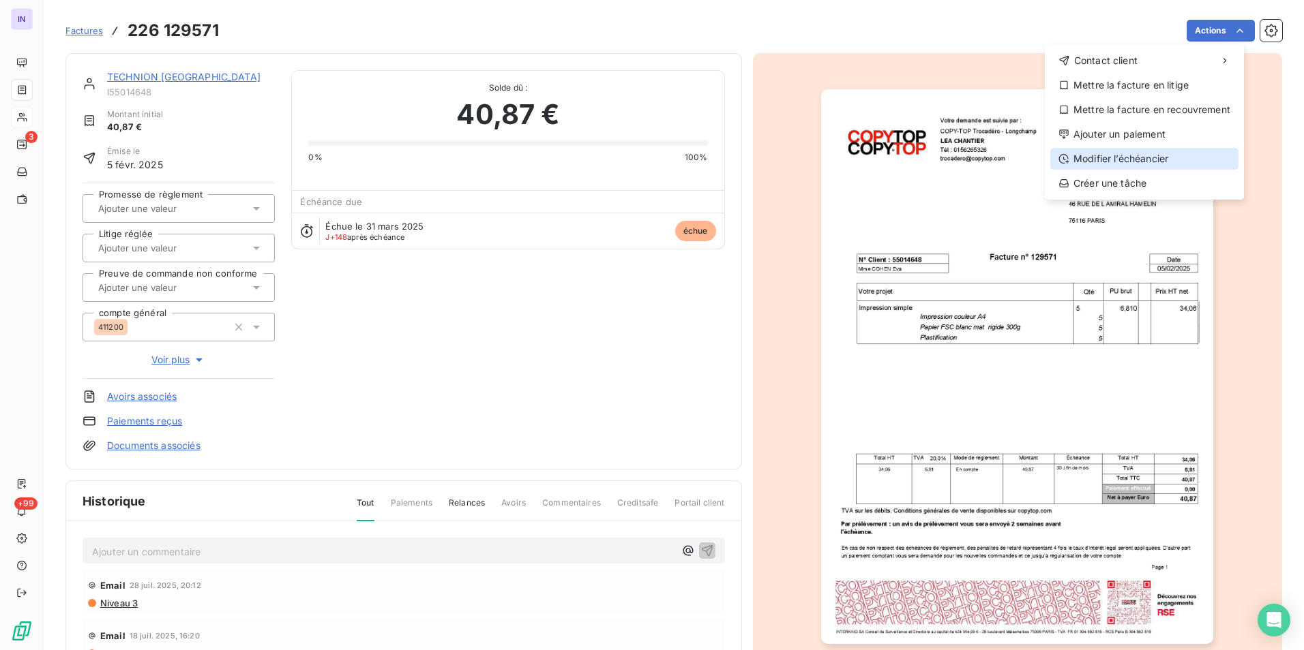
click at [1124, 152] on div "Modifier l’échéancier" at bounding box center [1144, 159] width 188 height 22
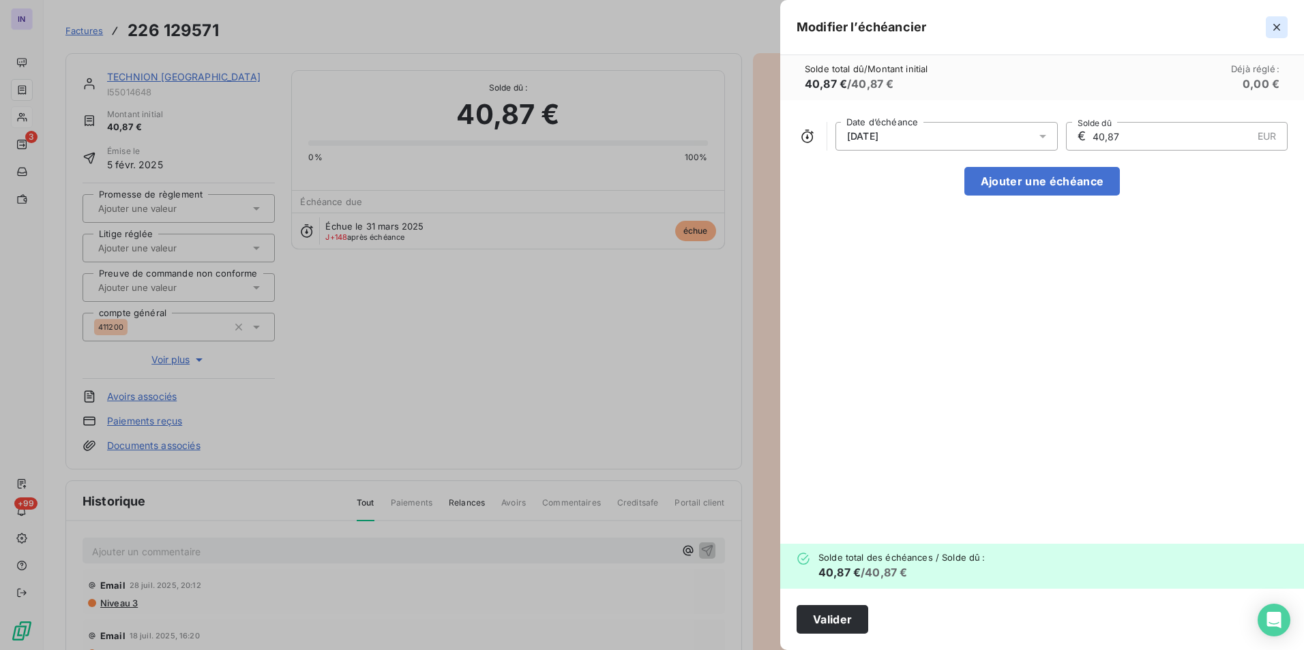
click at [1283, 27] on button "button" at bounding box center [1276, 27] width 22 height 22
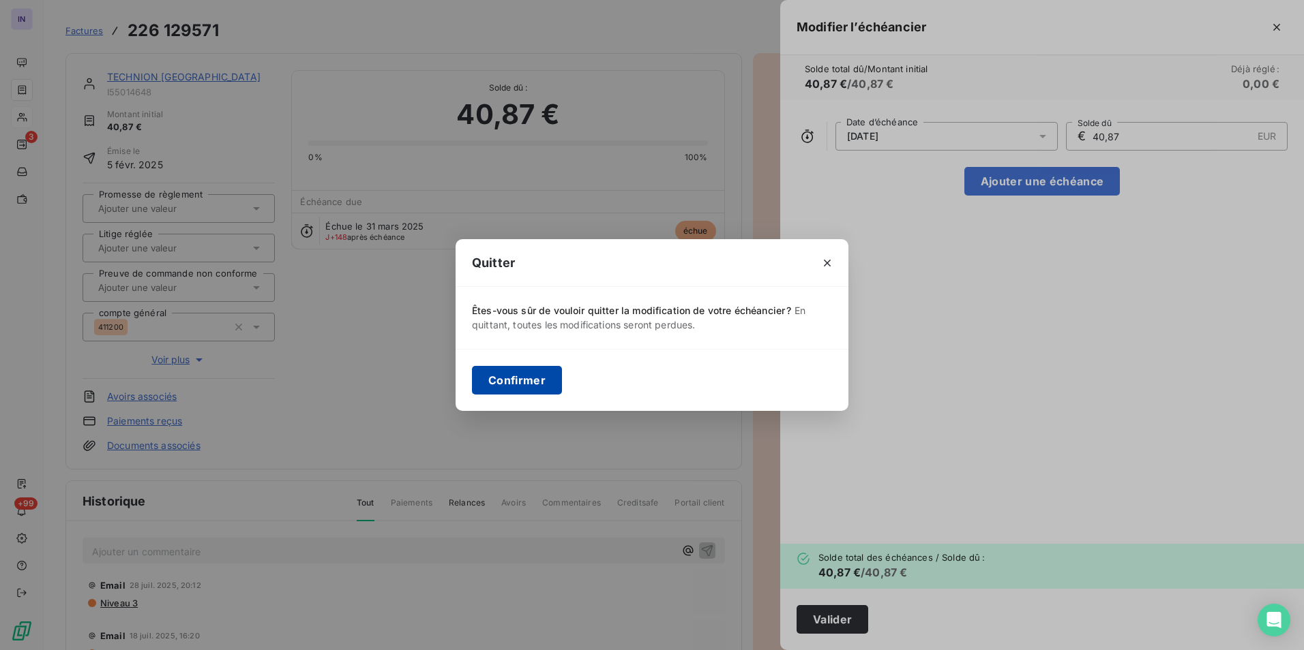
click at [534, 380] on button "Confirmer" at bounding box center [517, 380] width 90 height 29
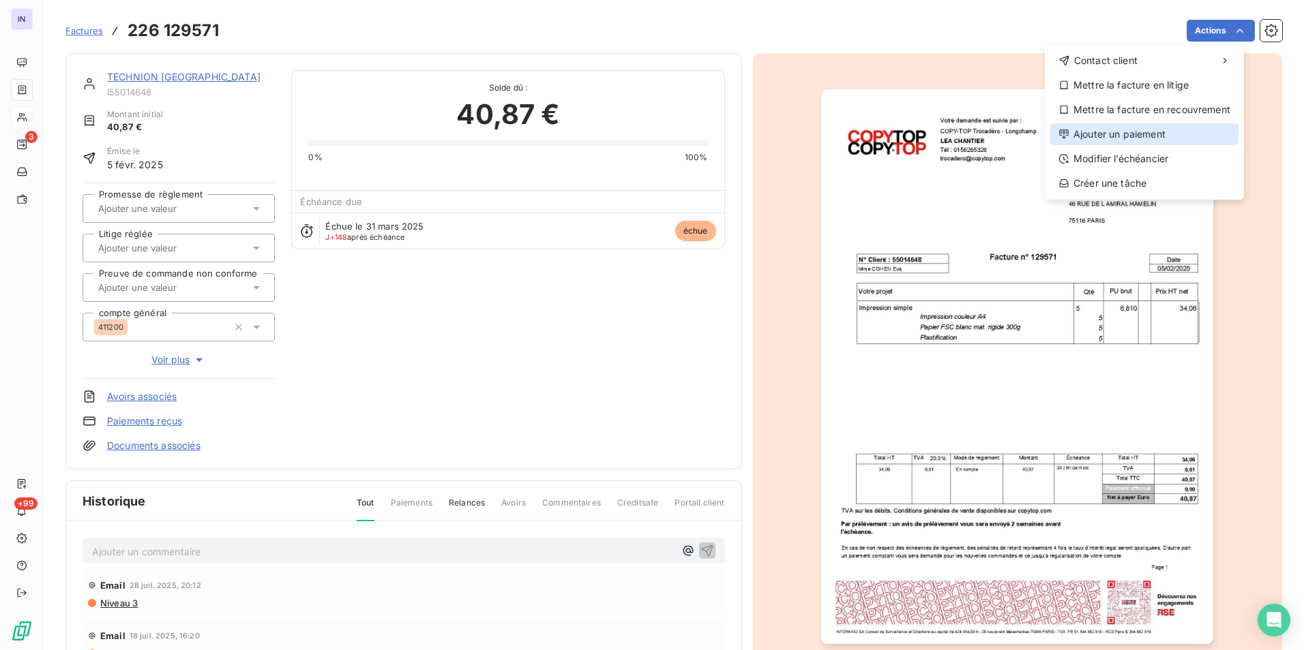
click at [1126, 142] on div "Ajouter un paiement" at bounding box center [1144, 134] width 188 height 22
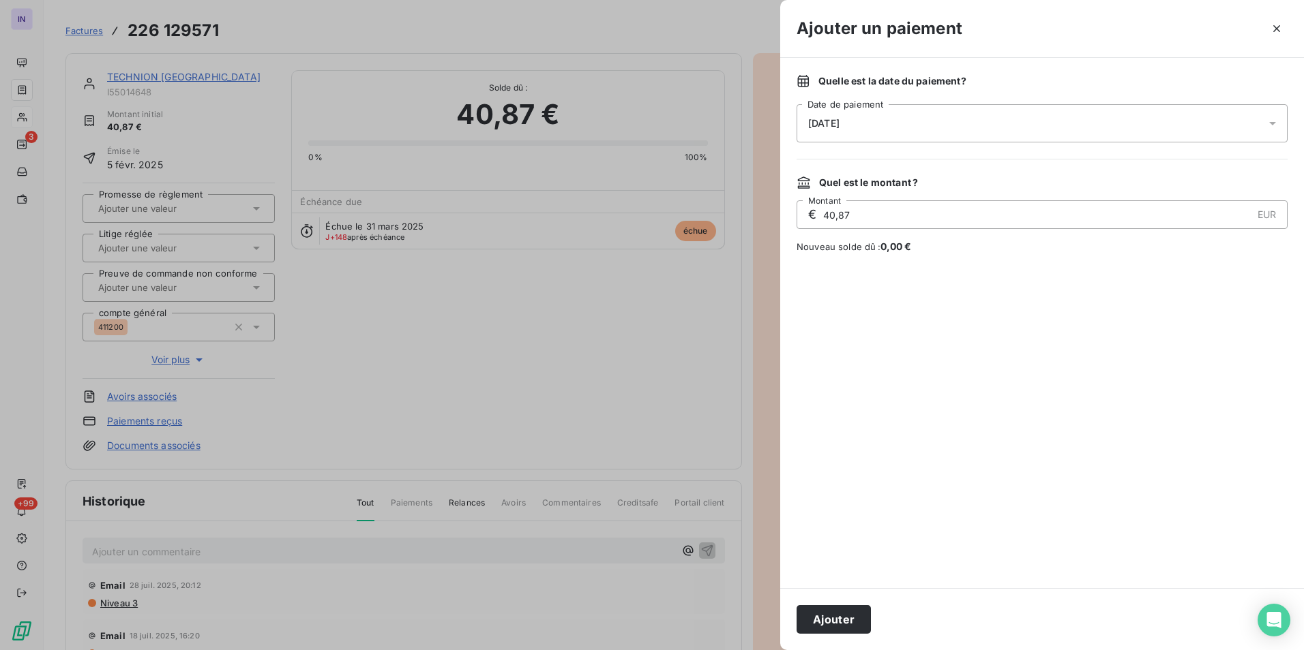
click at [997, 123] on div "26/08/2025" at bounding box center [1041, 123] width 491 height 38
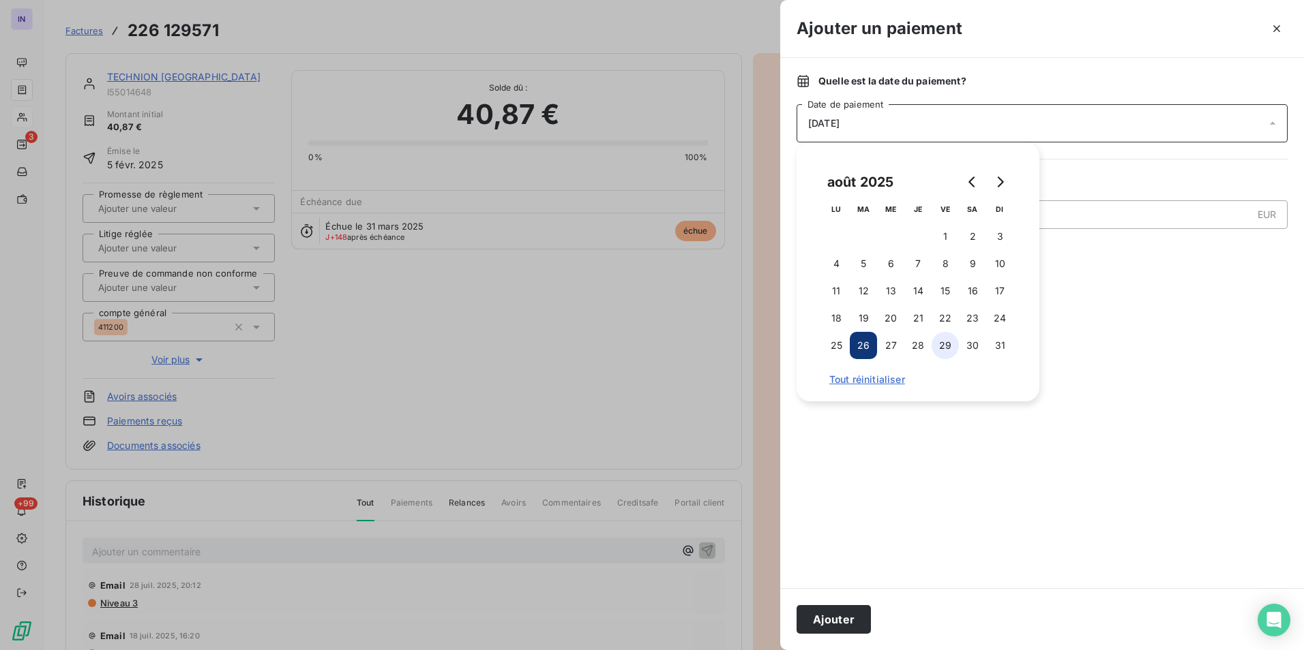
click at [949, 345] on button "29" at bounding box center [944, 345] width 27 height 27
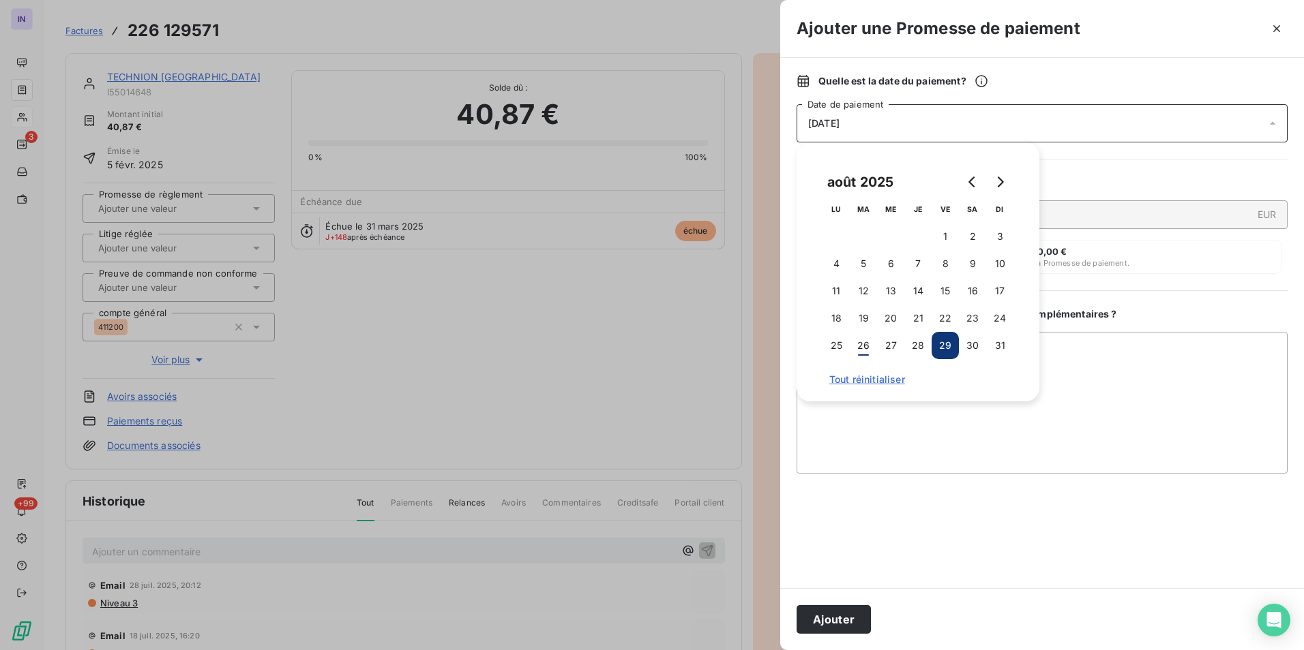
click at [813, 620] on button "Ajouter" at bounding box center [833, 619] width 74 height 29
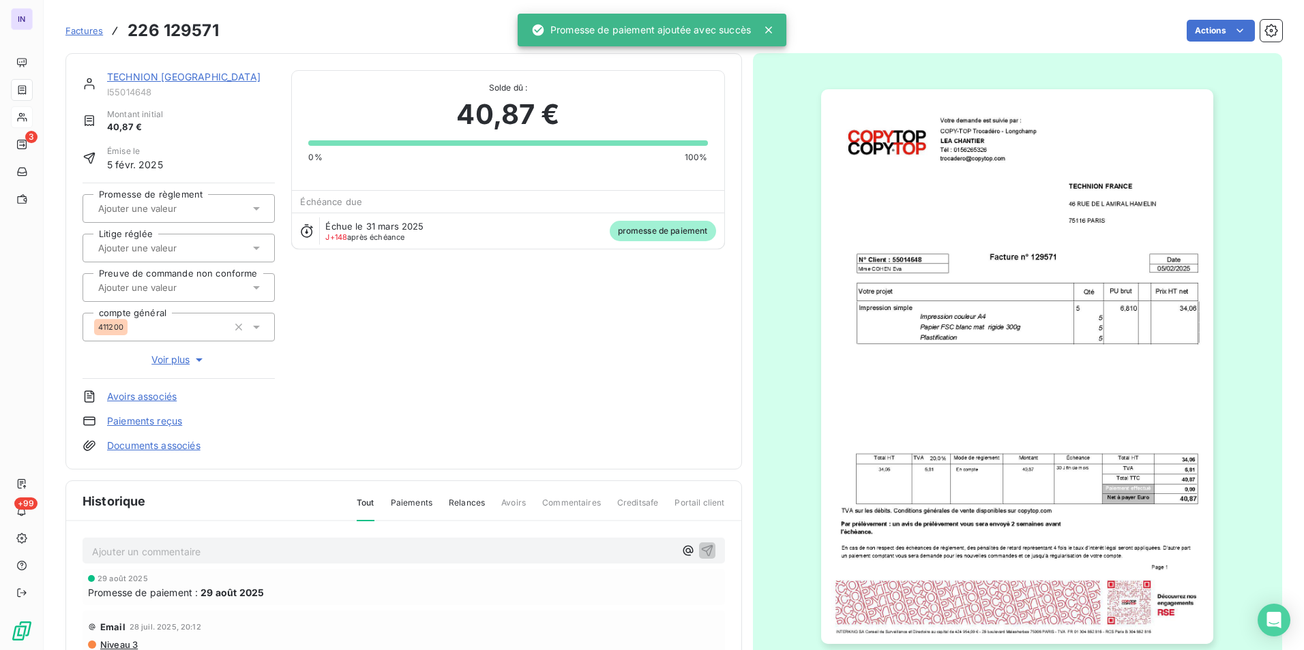
click at [177, 76] on link "TECHNION FRANCE" at bounding box center [183, 77] width 153 height 12
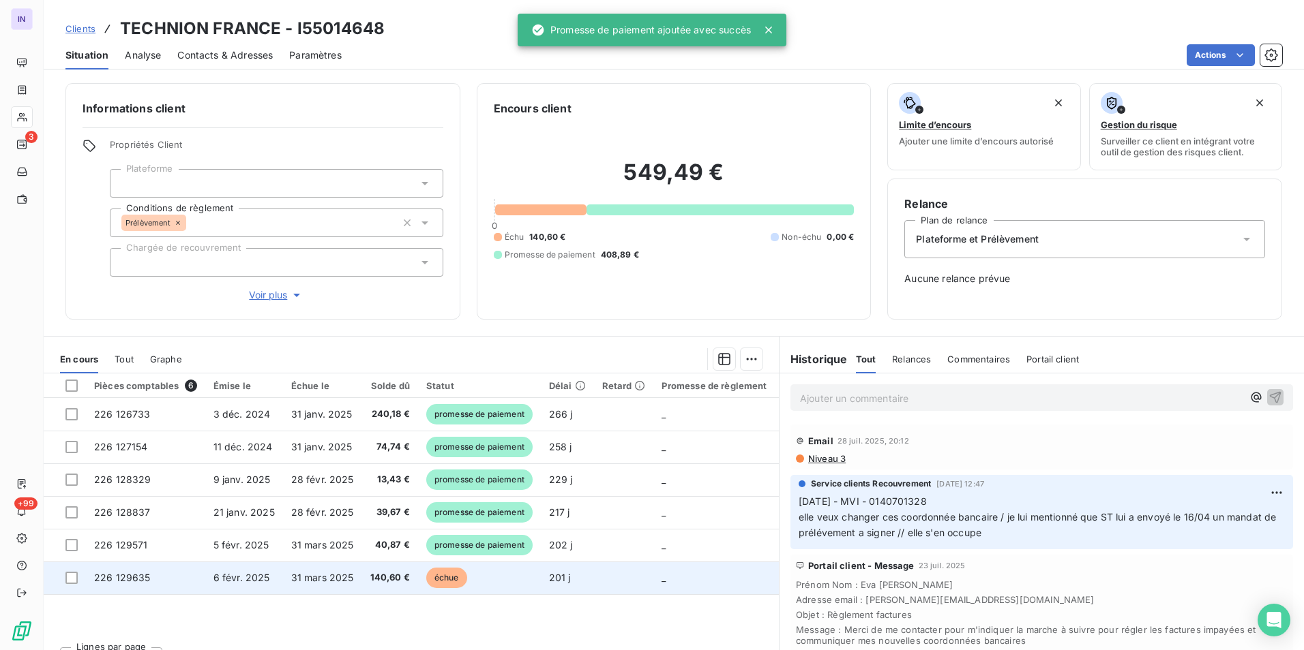
click at [457, 579] on span "échue" at bounding box center [446, 578] width 41 height 20
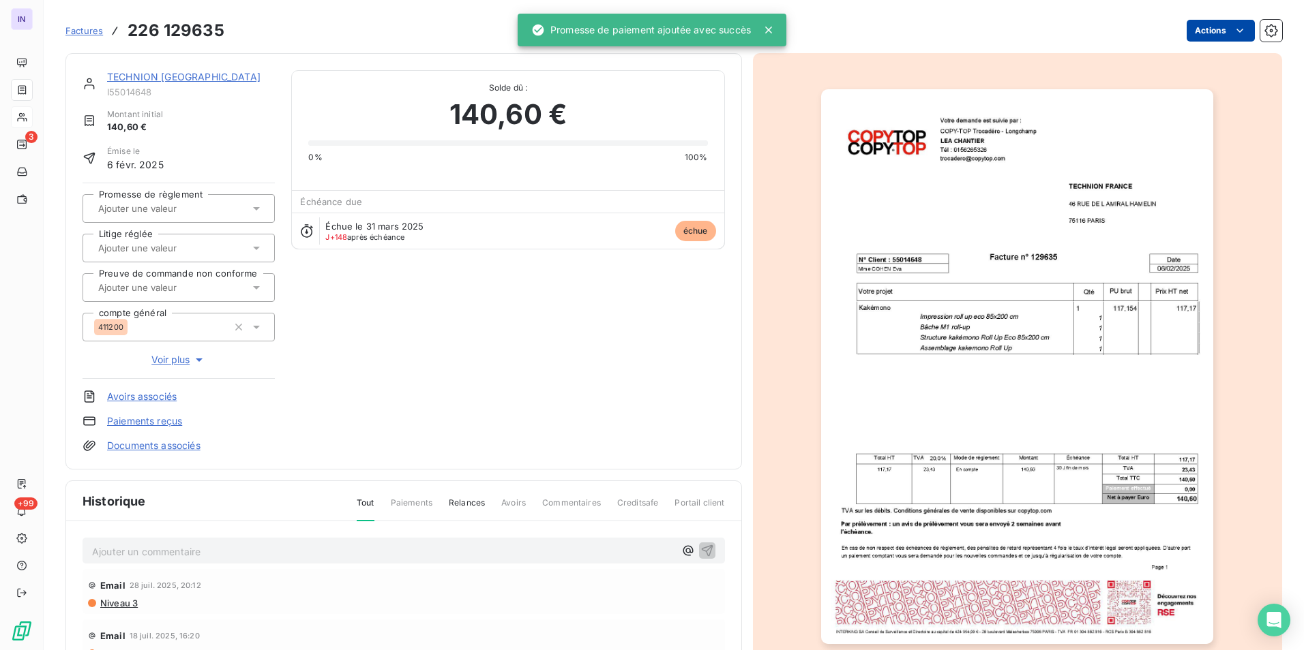
click at [1215, 31] on html "IN 3 +99 Factures 226 129635 Actions TECHNION FRANCE I55014648 Montant initial …" at bounding box center [652, 325] width 1304 height 650
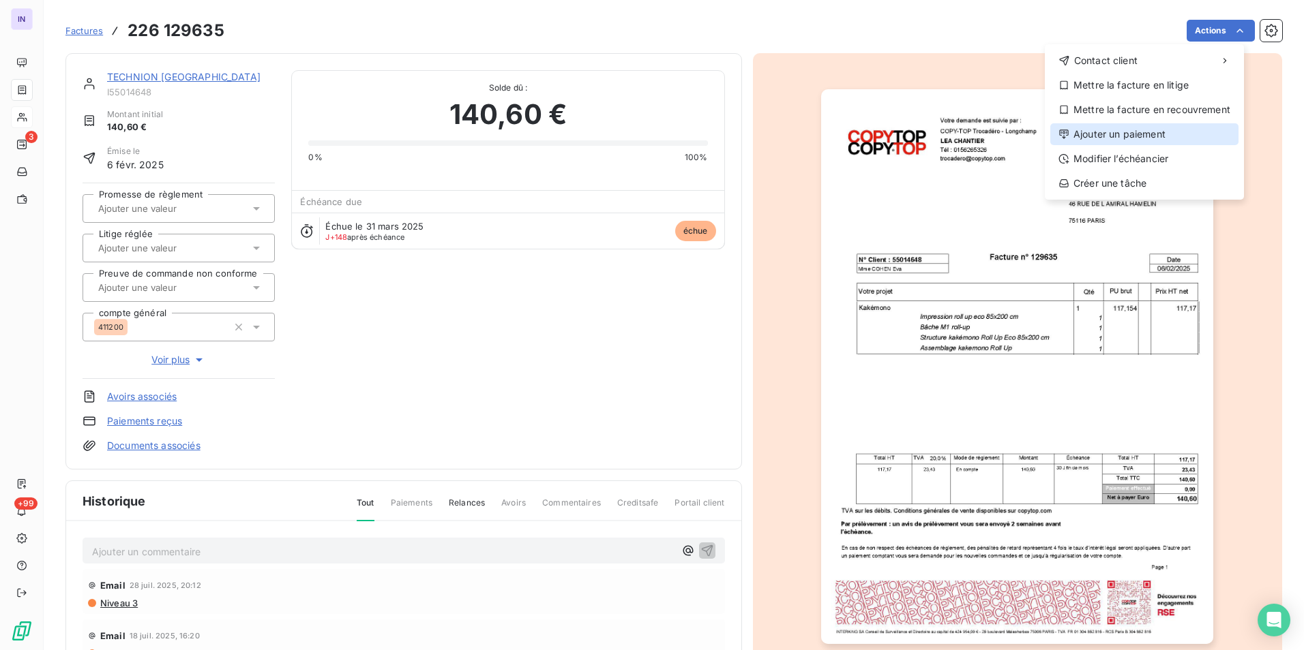
click at [1153, 134] on div "Ajouter un paiement" at bounding box center [1144, 134] width 188 height 22
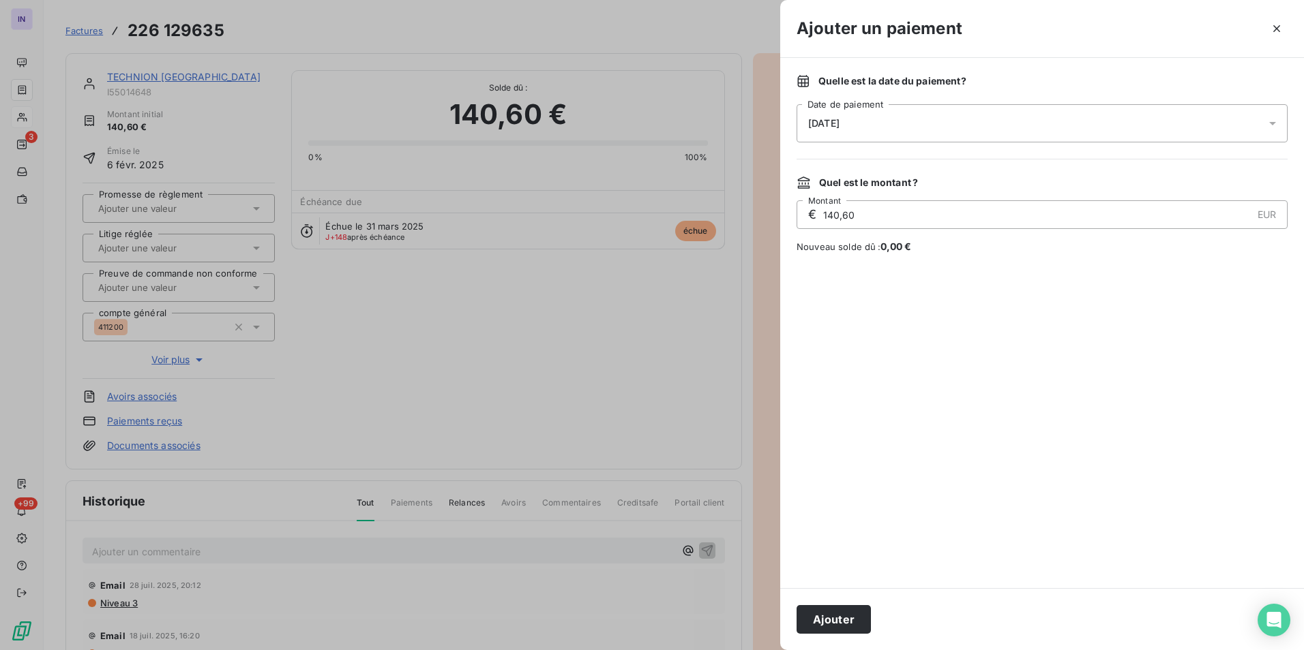
click at [937, 124] on div "26/08/2025" at bounding box center [1041, 123] width 491 height 38
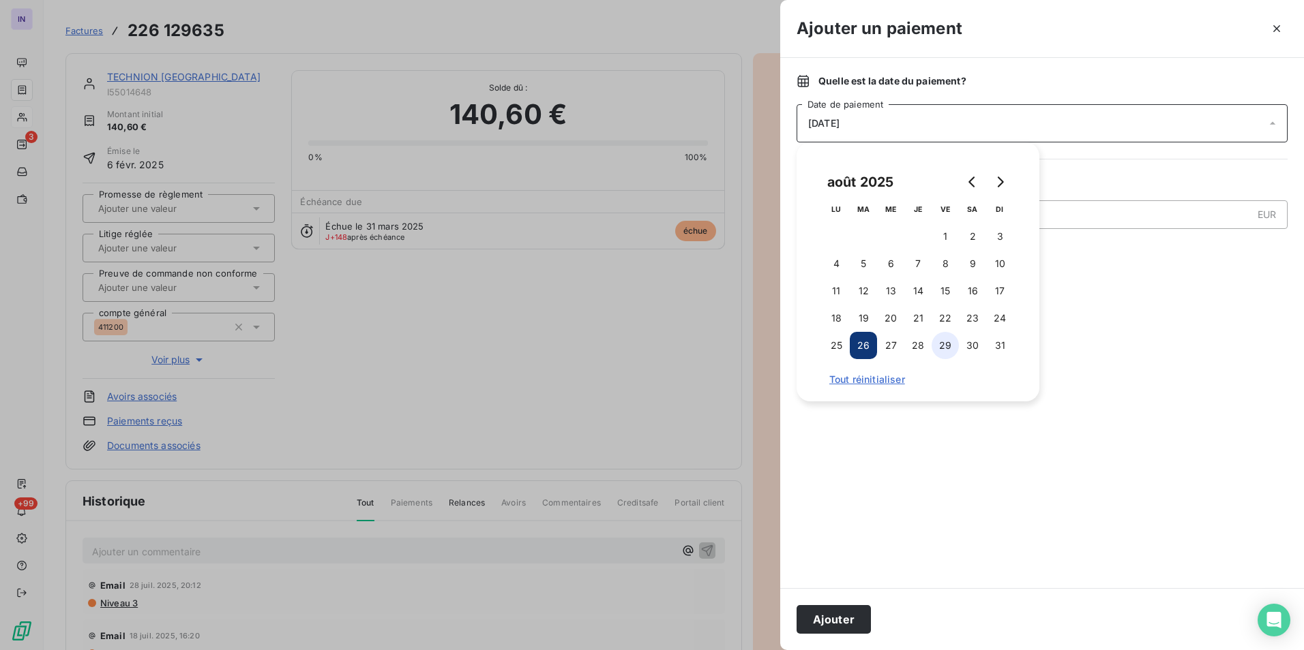
drag, startPoint x: 935, startPoint y: 344, endPoint x: 935, endPoint y: 357, distance: 13.0
click at [935, 345] on button "29" at bounding box center [944, 345] width 27 height 27
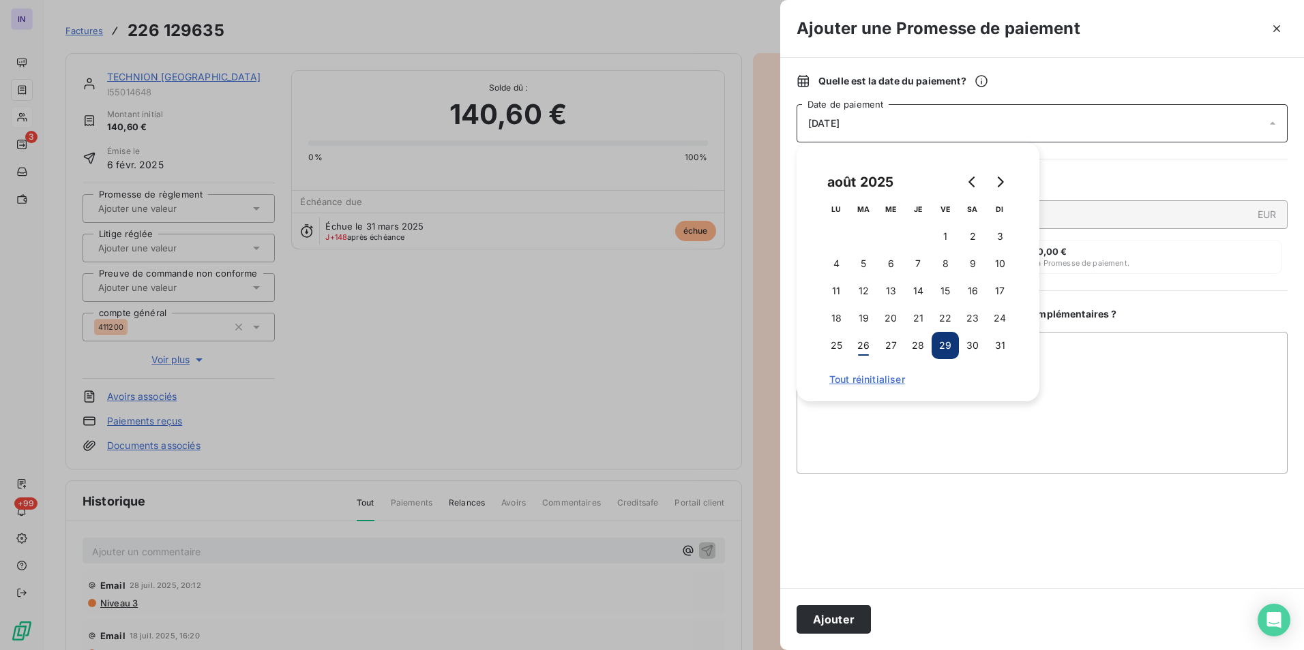
drag, startPoint x: 839, startPoint y: 618, endPoint x: 690, endPoint y: 520, distance: 177.7
click at [838, 617] on button "Ajouter" at bounding box center [833, 619] width 74 height 29
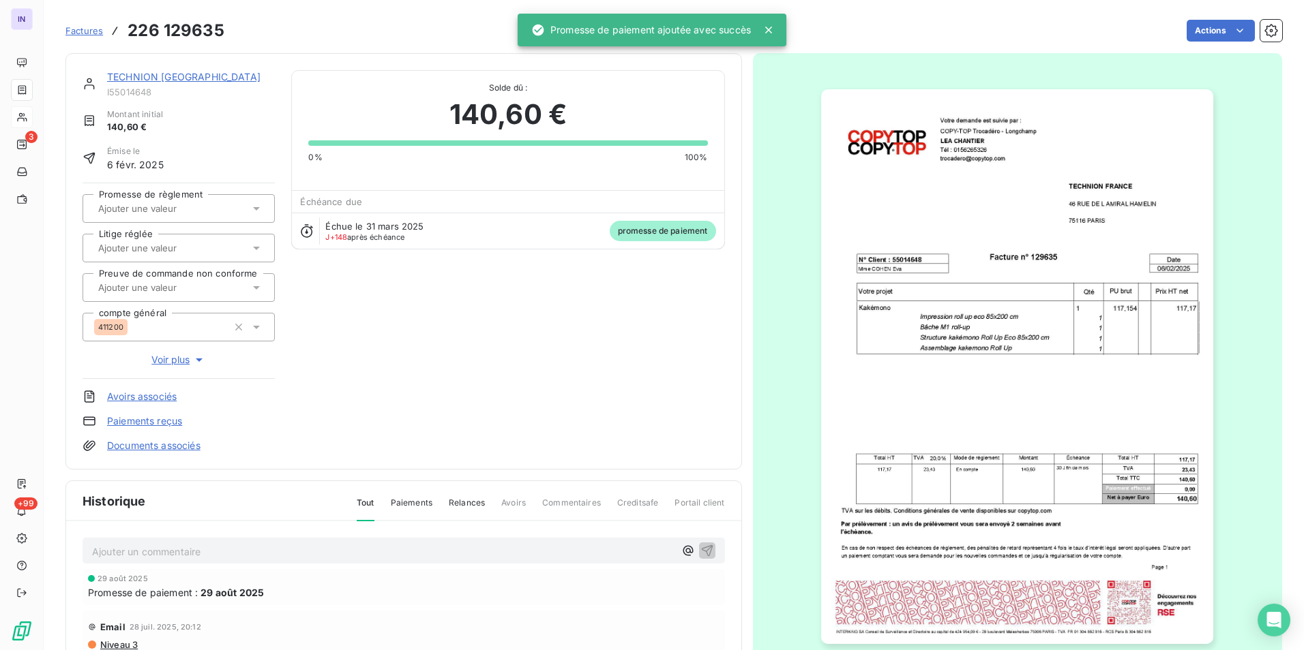
click at [164, 80] on link "TECHNION FRANCE" at bounding box center [183, 77] width 153 height 12
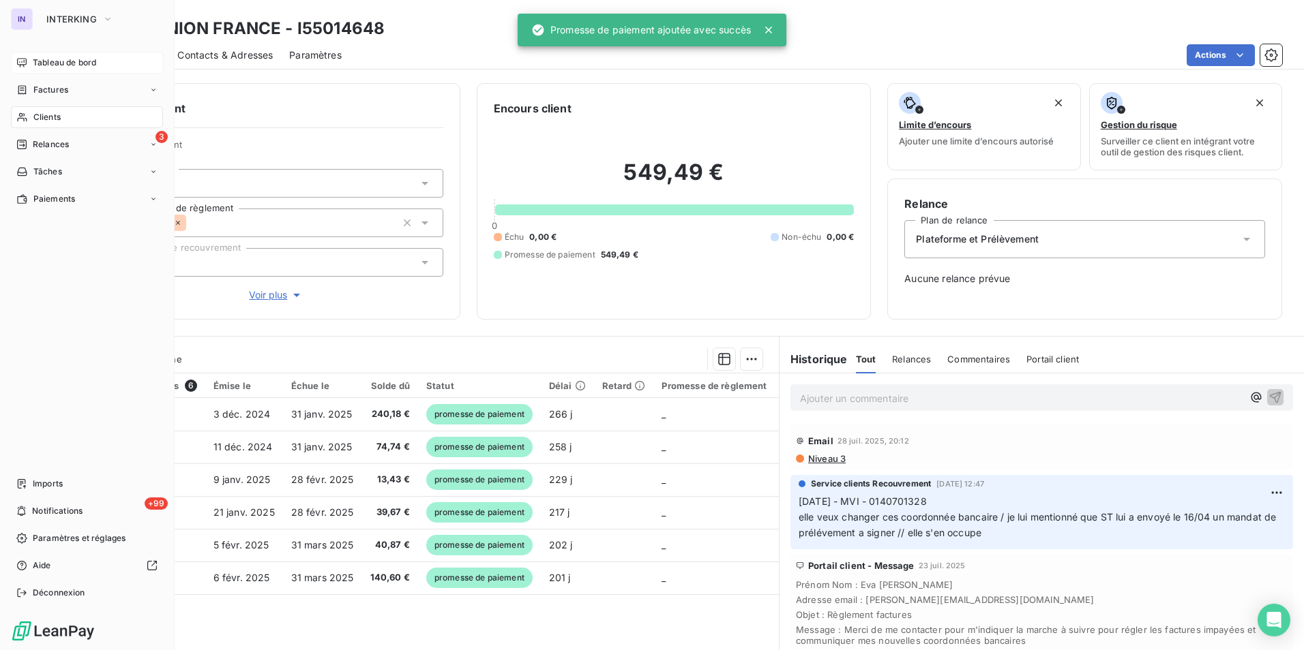
click at [44, 61] on span "Tableau de bord" at bounding box center [64, 63] width 63 height 12
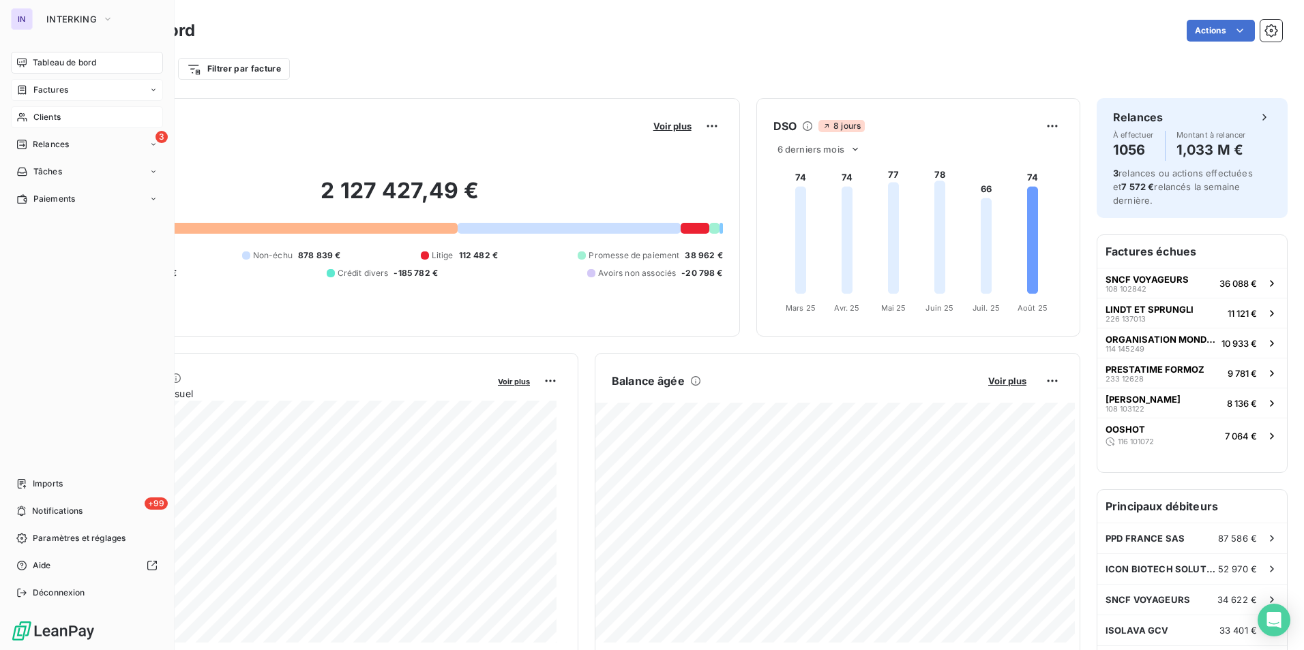
click at [71, 90] on div "Factures" at bounding box center [87, 90] width 152 height 22
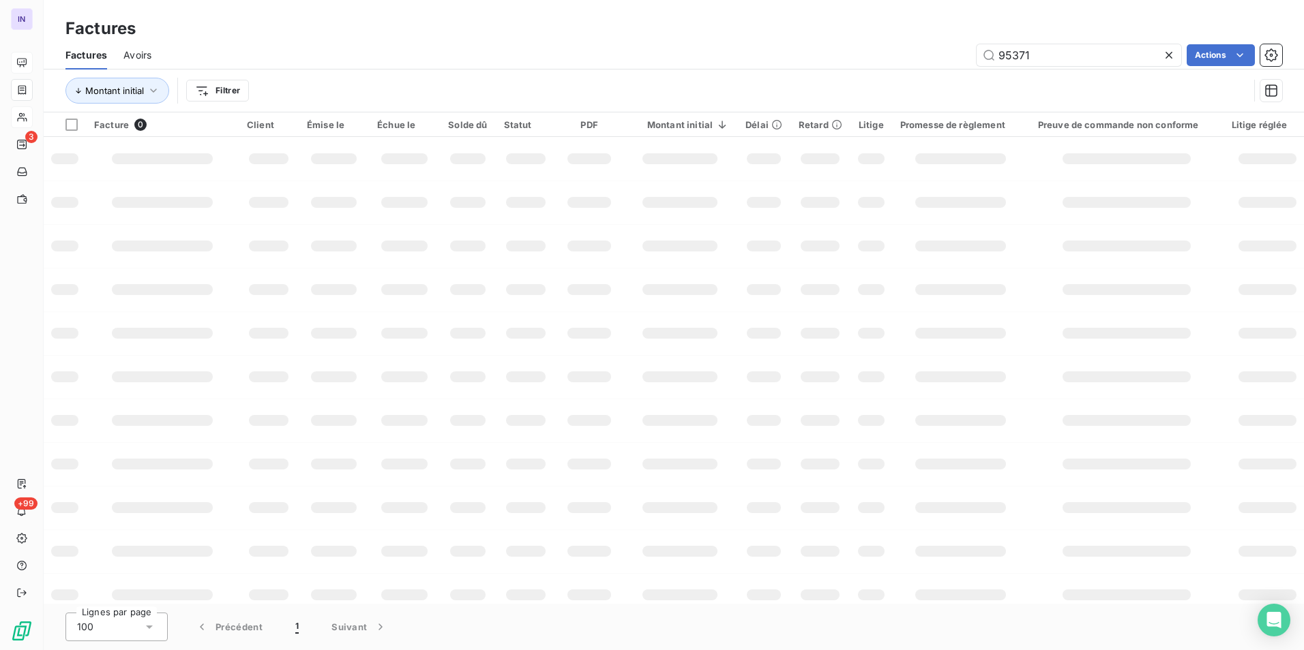
drag, startPoint x: 933, startPoint y: 48, endPoint x: 905, endPoint y: 53, distance: 28.5
click at [914, 49] on div "95371 Actions" at bounding box center [725, 55] width 1114 height 22
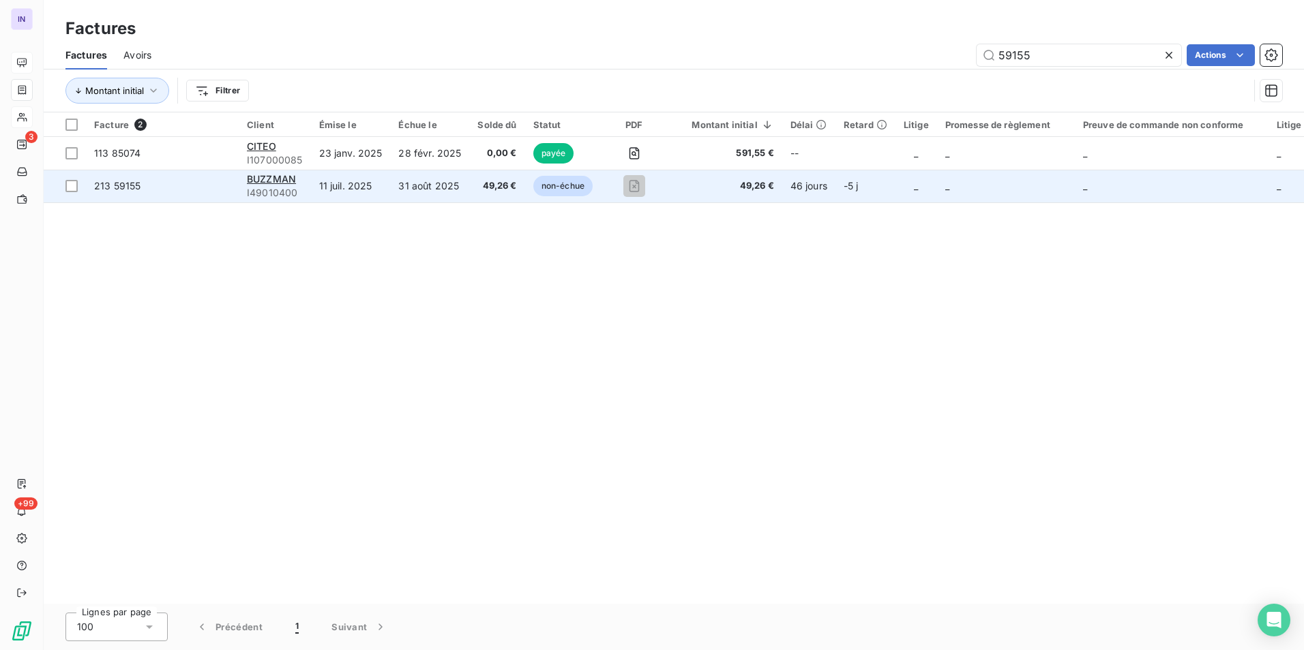
type input "59155"
click at [427, 189] on td "31 août 2025" at bounding box center [429, 186] width 79 height 33
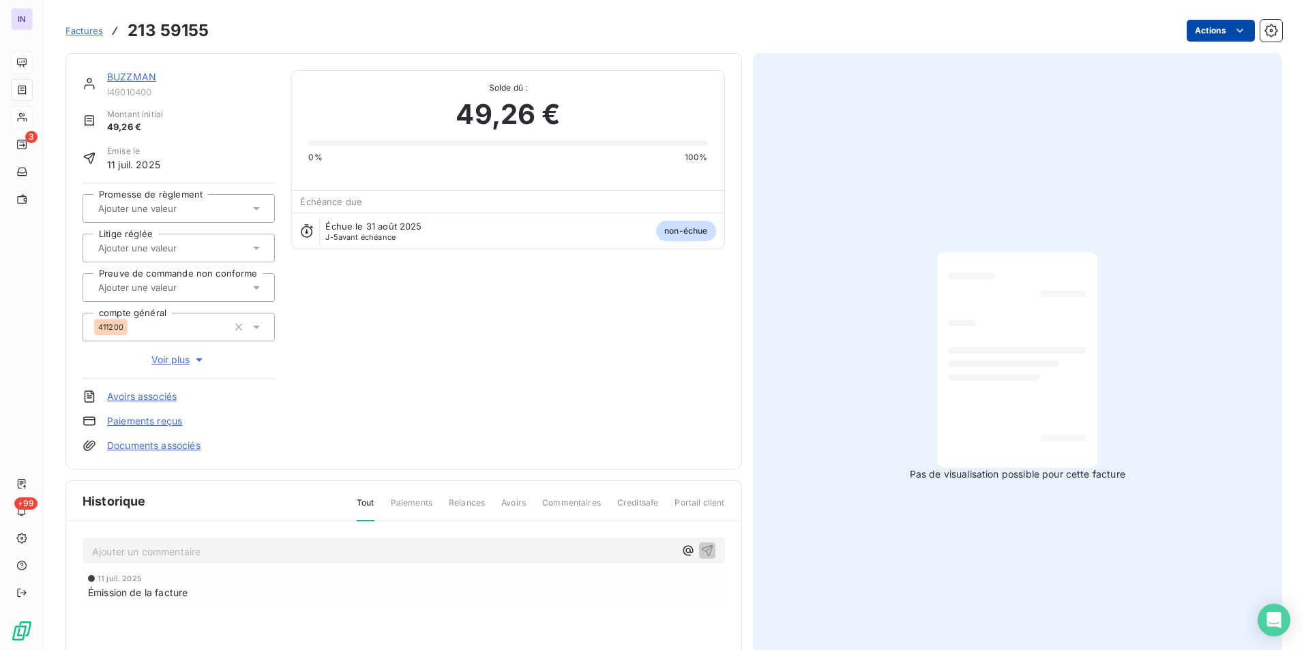
click at [1194, 31] on html "IN 3 +99 Factures 213 59155 Actions BUZZMAN I49010400 Montant initial 49,26 € É…" at bounding box center [652, 325] width 1304 height 650
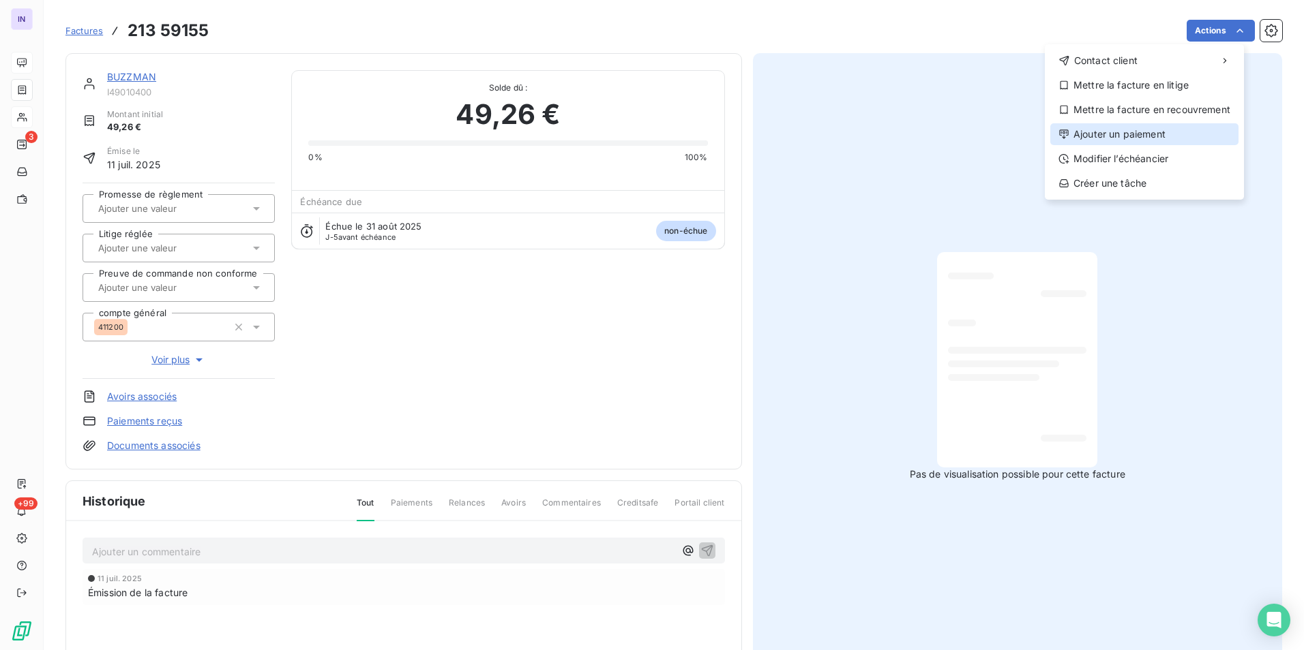
click at [1119, 136] on div "Ajouter un paiement" at bounding box center [1144, 134] width 188 height 22
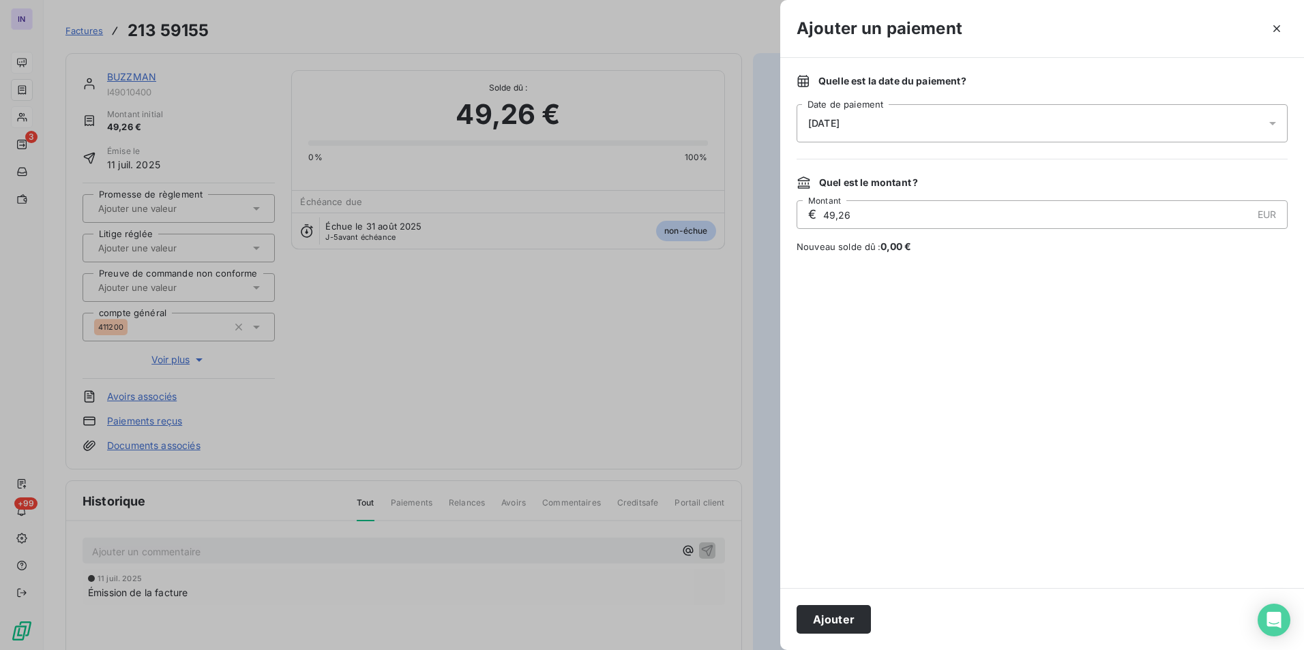
click at [1018, 119] on div "[DATE]" at bounding box center [1041, 123] width 491 height 38
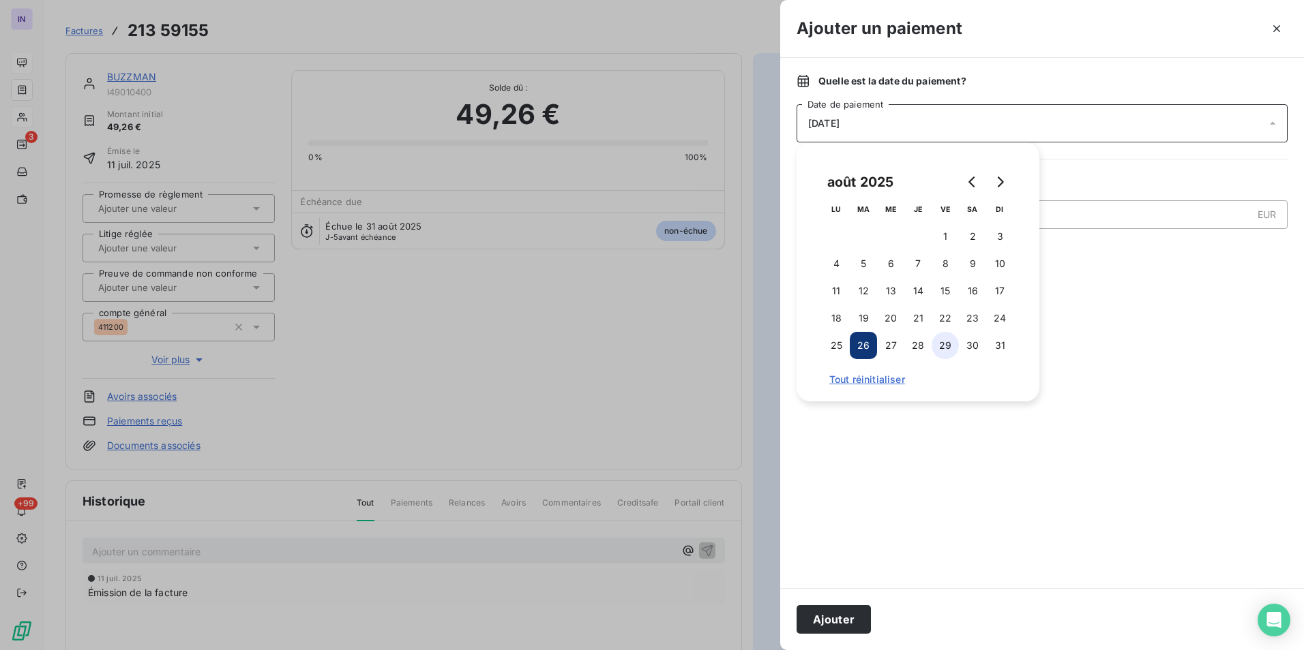
click at [942, 342] on button "29" at bounding box center [944, 345] width 27 height 27
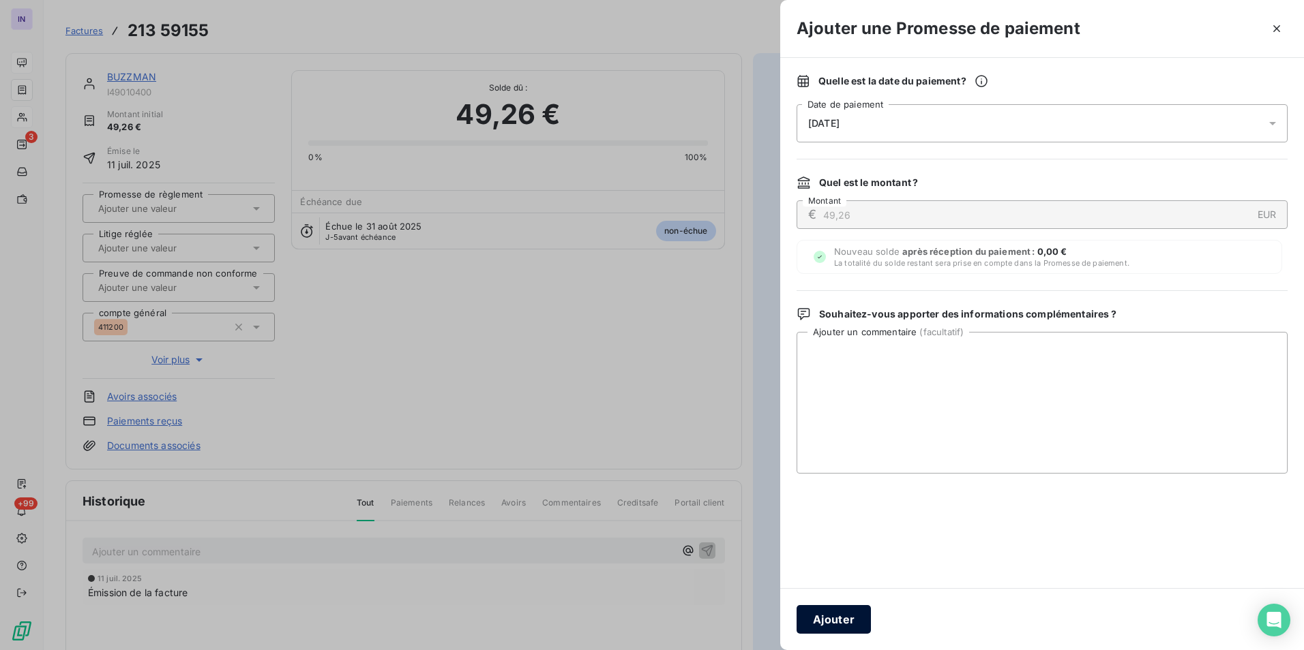
drag, startPoint x: 843, startPoint y: 622, endPoint x: 514, endPoint y: 430, distance: 380.7
click at [843, 620] on button "Ajouter" at bounding box center [833, 619] width 74 height 29
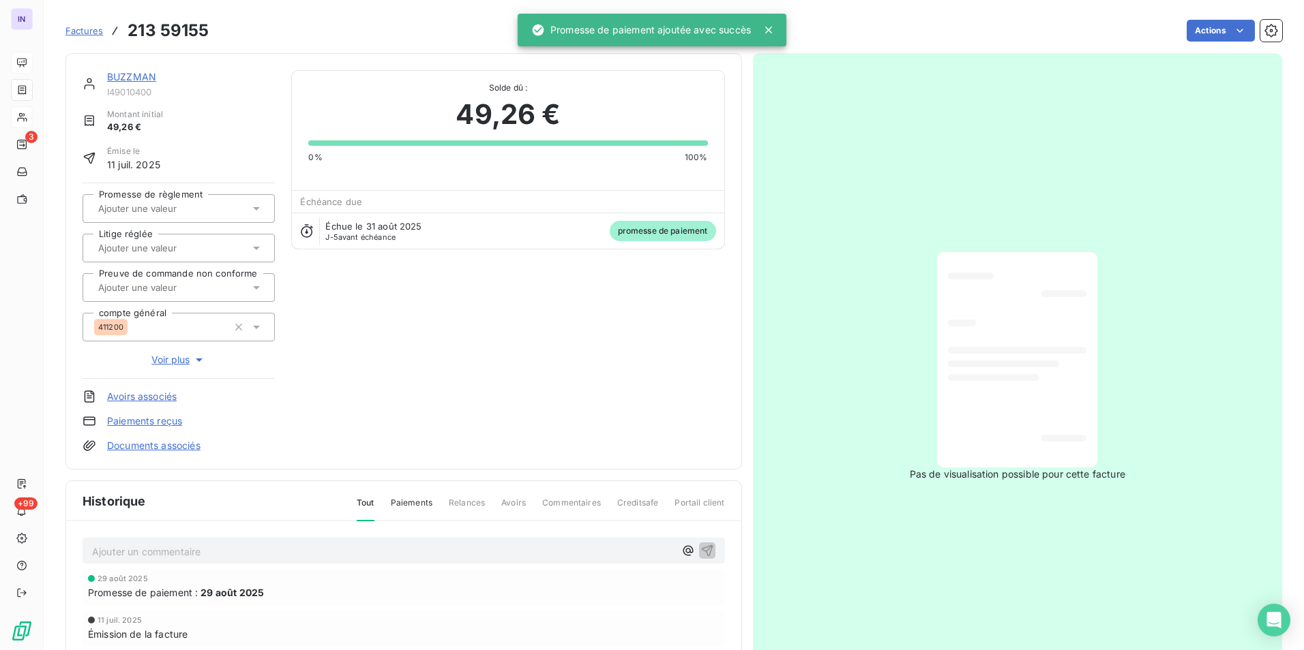
click at [207, 211] on input "text" at bounding box center [165, 208] width 137 height 12
click at [200, 250] on div "Oui" at bounding box center [187, 245] width 154 height 22
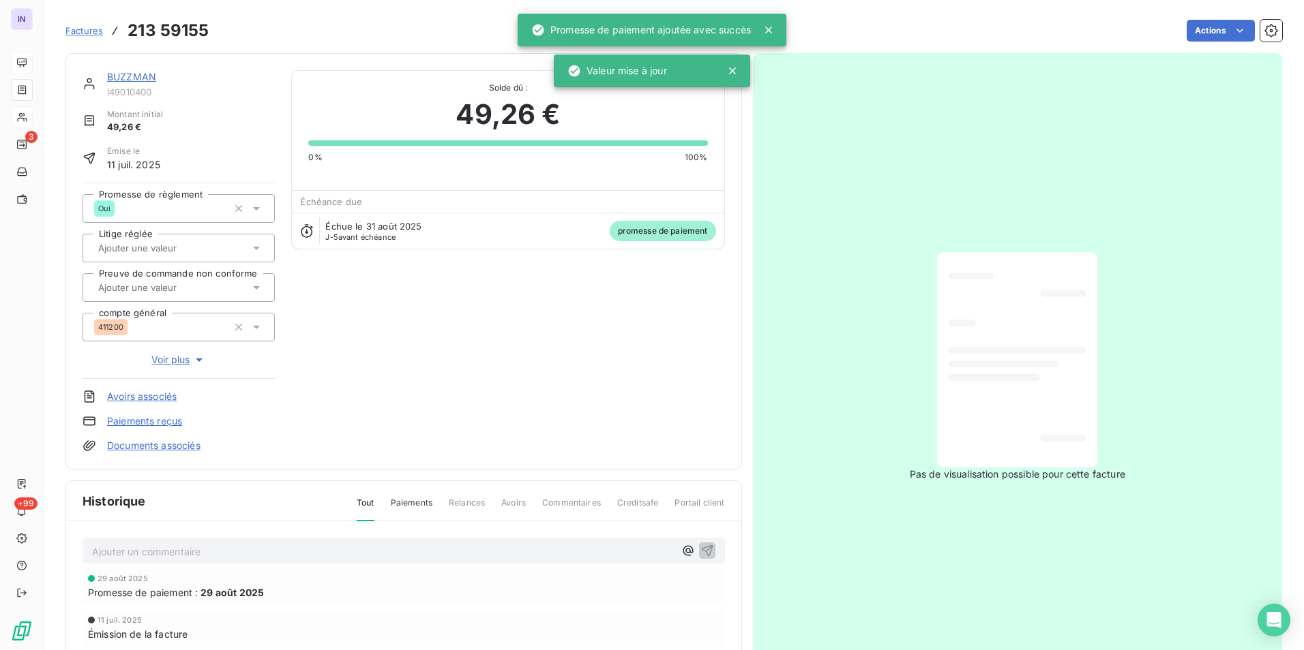
click at [135, 72] on link "BUZZMAN" at bounding box center [131, 77] width 49 height 12
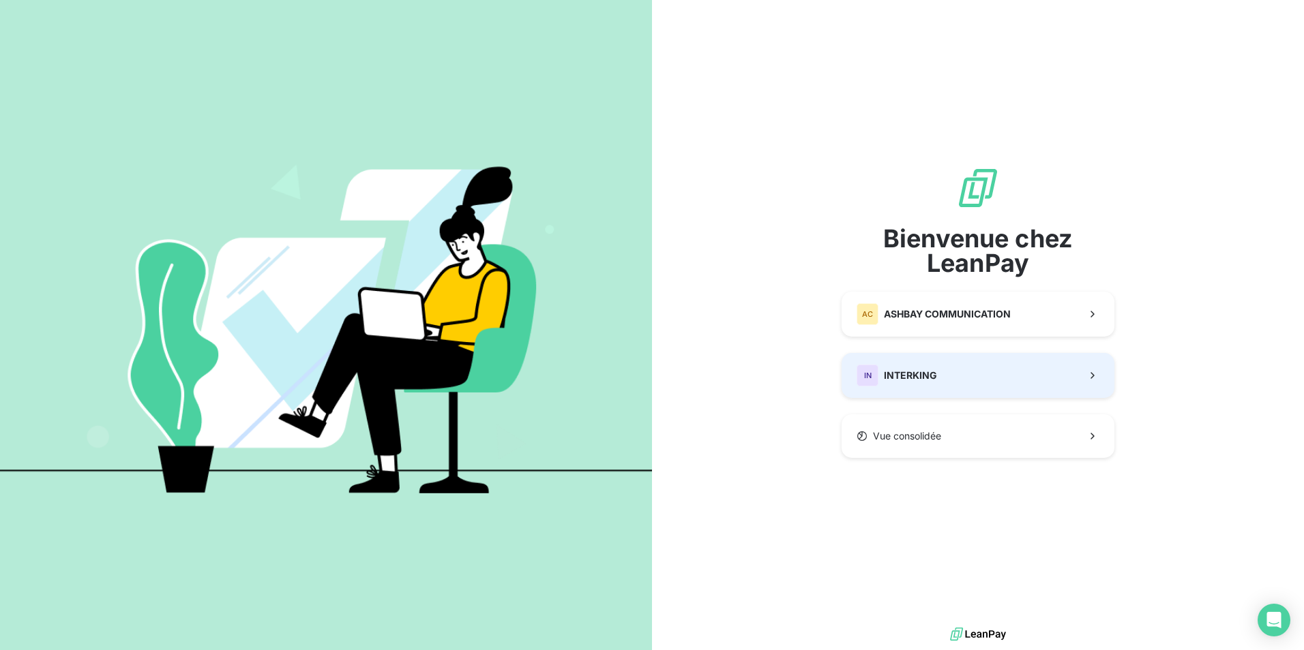
click at [886, 398] on div "Bienvenue chez LeanPay AC ASHBAY COMMUNICATION IN INTERKING Vue consolidée" at bounding box center [977, 312] width 273 height 292
drag, startPoint x: 971, startPoint y: 371, endPoint x: 918, endPoint y: 370, distance: 52.5
click at [970, 371] on button "IN INTERKING" at bounding box center [977, 375] width 273 height 45
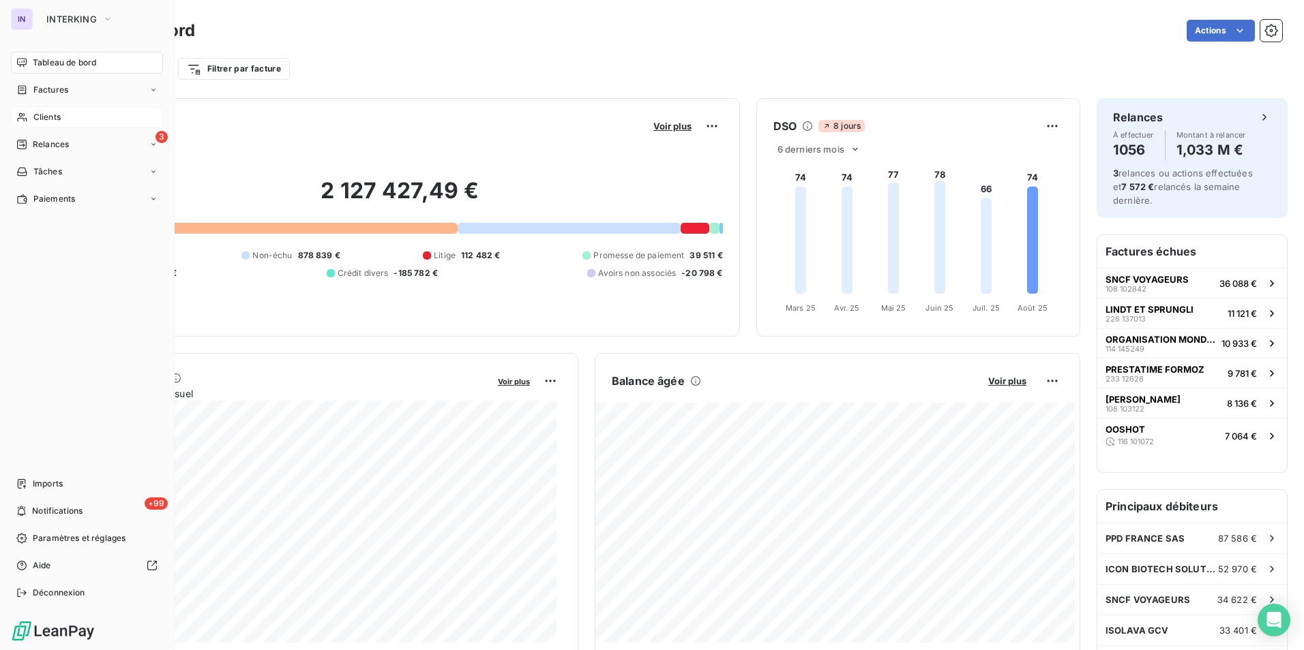
click at [38, 115] on span "Clients" at bounding box center [46, 117] width 27 height 12
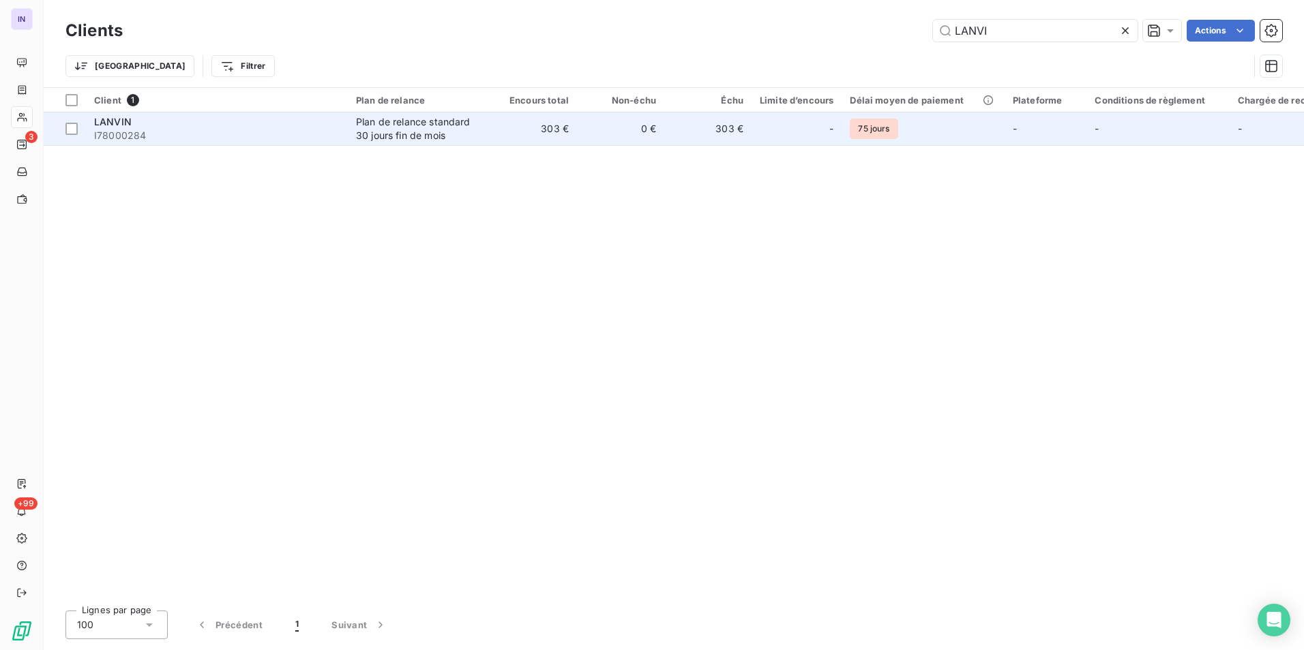
type input "LANVI"
click at [374, 137] on div "Plan de relance standard 30 jours fin de mois" at bounding box center [418, 128] width 125 height 27
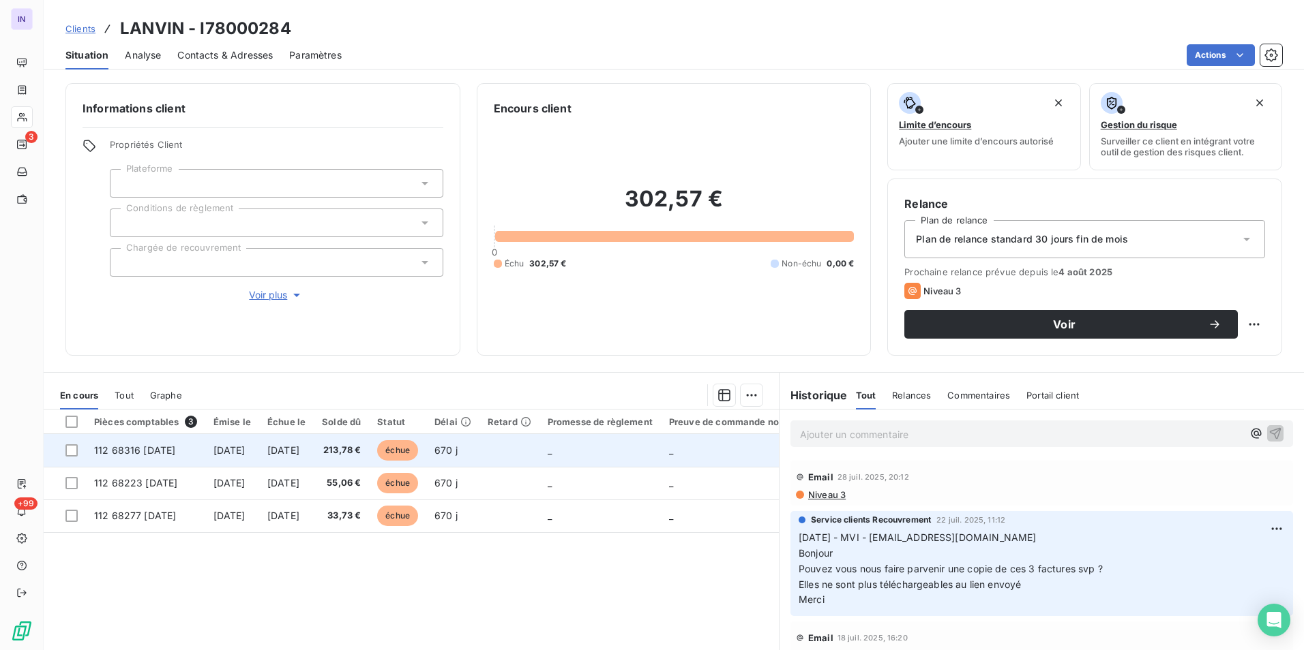
click at [259, 460] on td "[DATE]" at bounding box center [232, 450] width 54 height 33
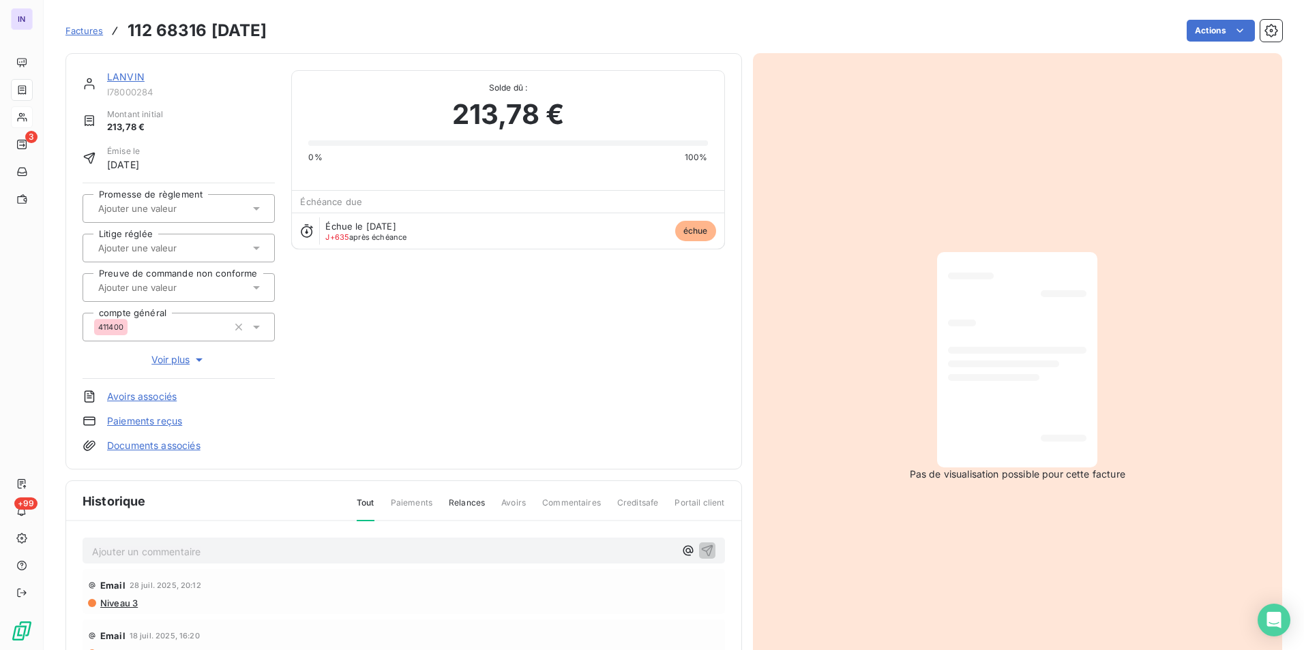
click at [134, 75] on link "LANVIN" at bounding box center [125, 77] width 37 height 12
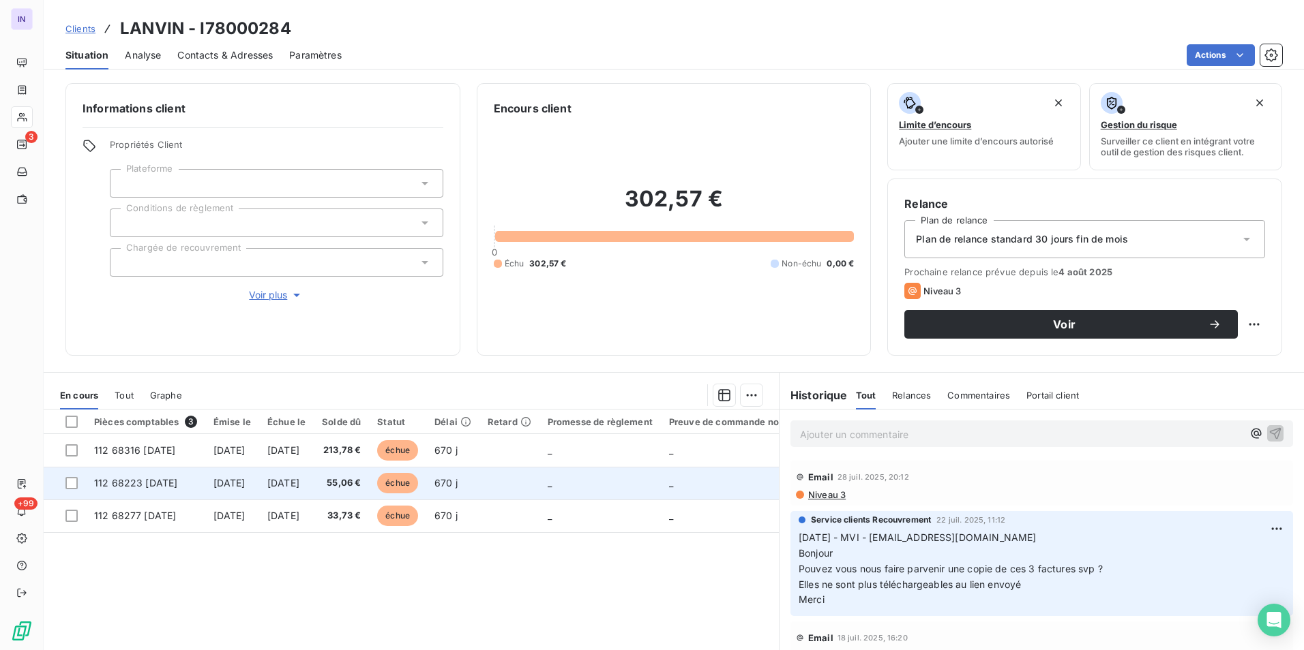
click at [177, 483] on span "112 68223 [DATE]" at bounding box center [135, 483] width 83 height 12
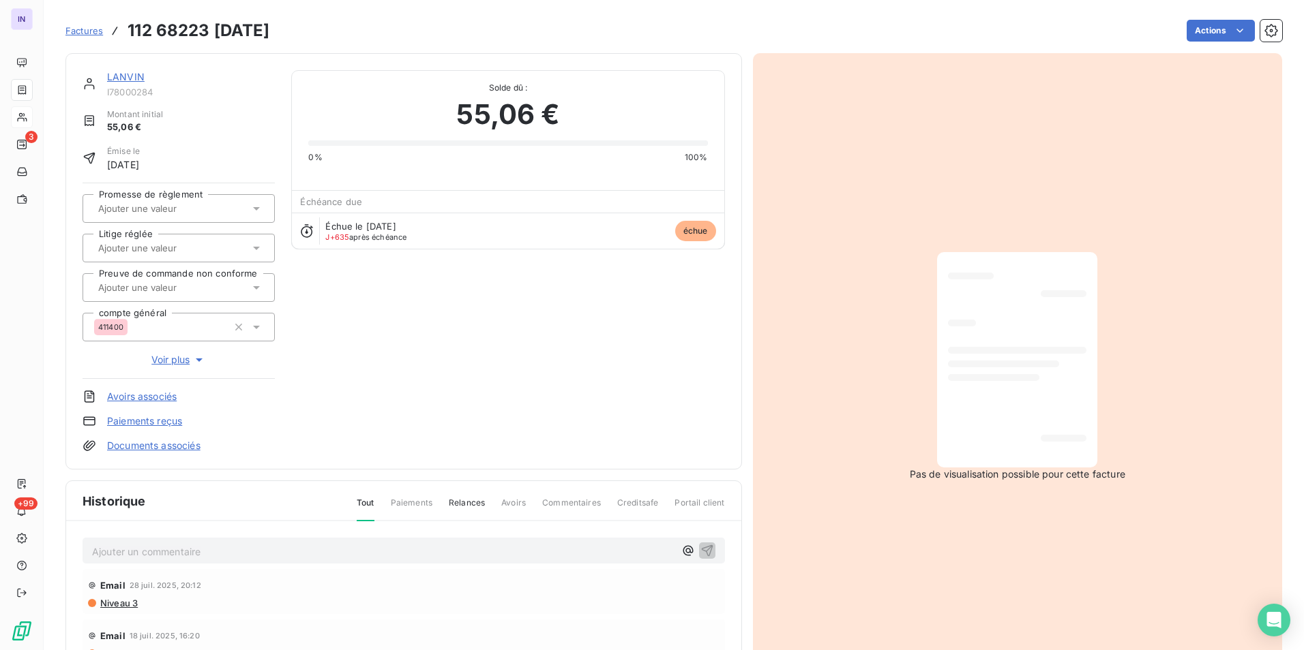
click at [125, 73] on link "LANVIN" at bounding box center [125, 77] width 37 height 12
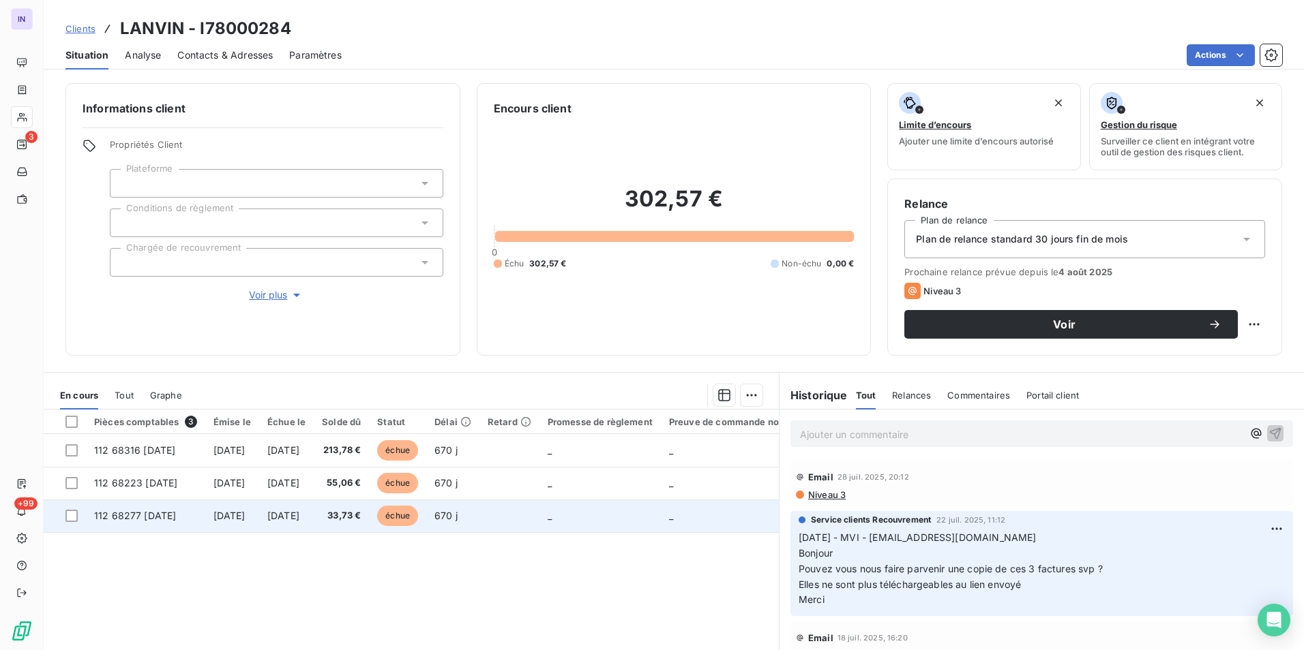
click at [111, 523] on td "112 68277 [DATE]" at bounding box center [145, 516] width 119 height 33
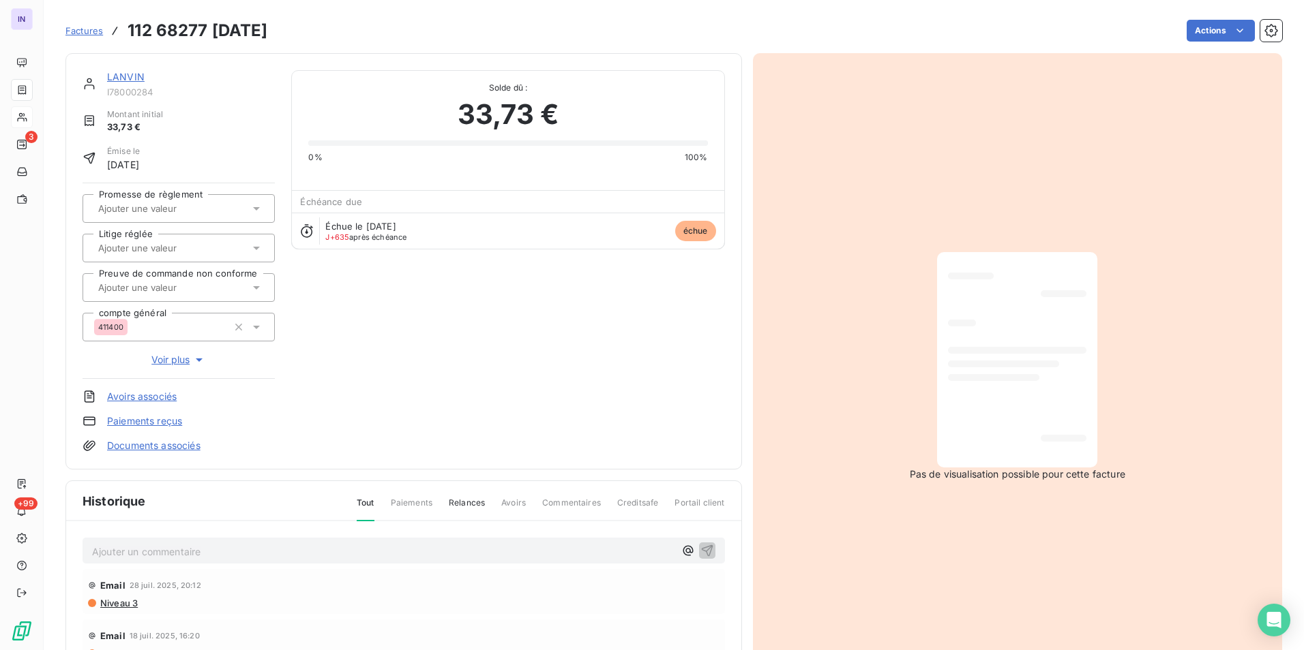
click at [131, 79] on link "LANVIN" at bounding box center [125, 77] width 37 height 12
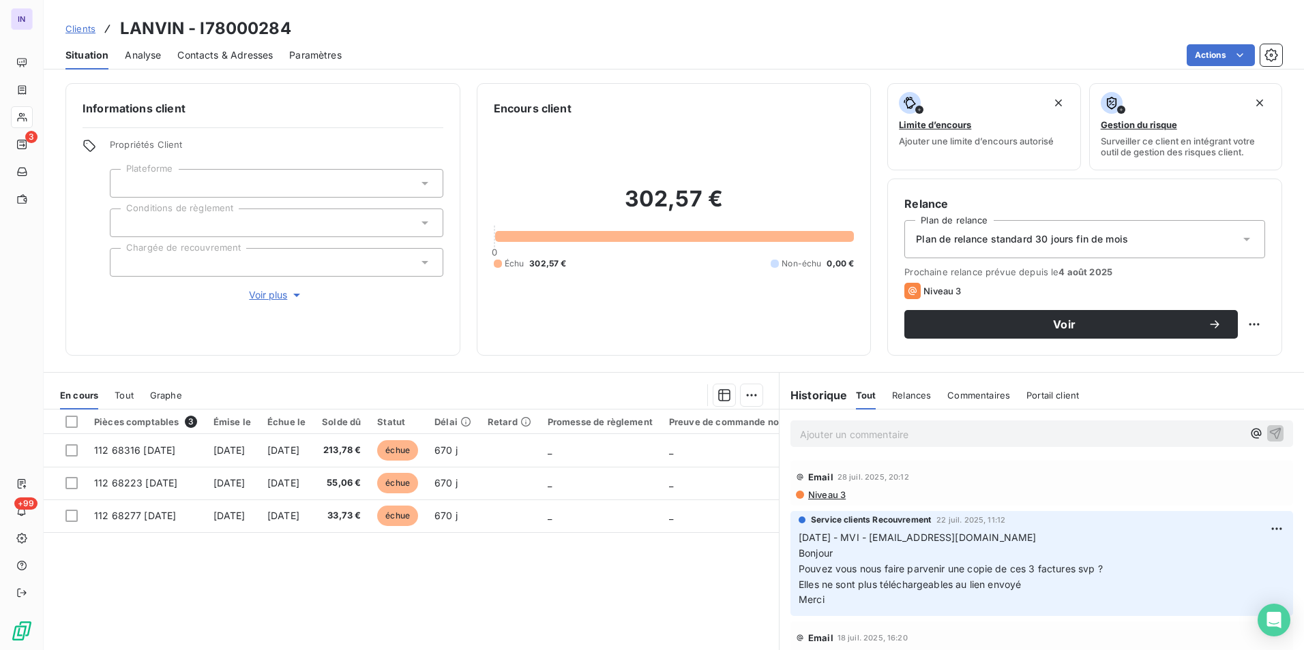
click at [843, 434] on p "Ajouter un commentaire ﻿" at bounding box center [1021, 434] width 442 height 17
click at [963, 436] on p "[DATE] ST - Mail reçu de" at bounding box center [1021, 434] width 442 height 16
click at [828, 442] on p "23/07/2025 ST - Mail reçu de MOISSERON Pascal <pmoisseron@lanvin.com>" at bounding box center [1021, 434] width 442 height 16
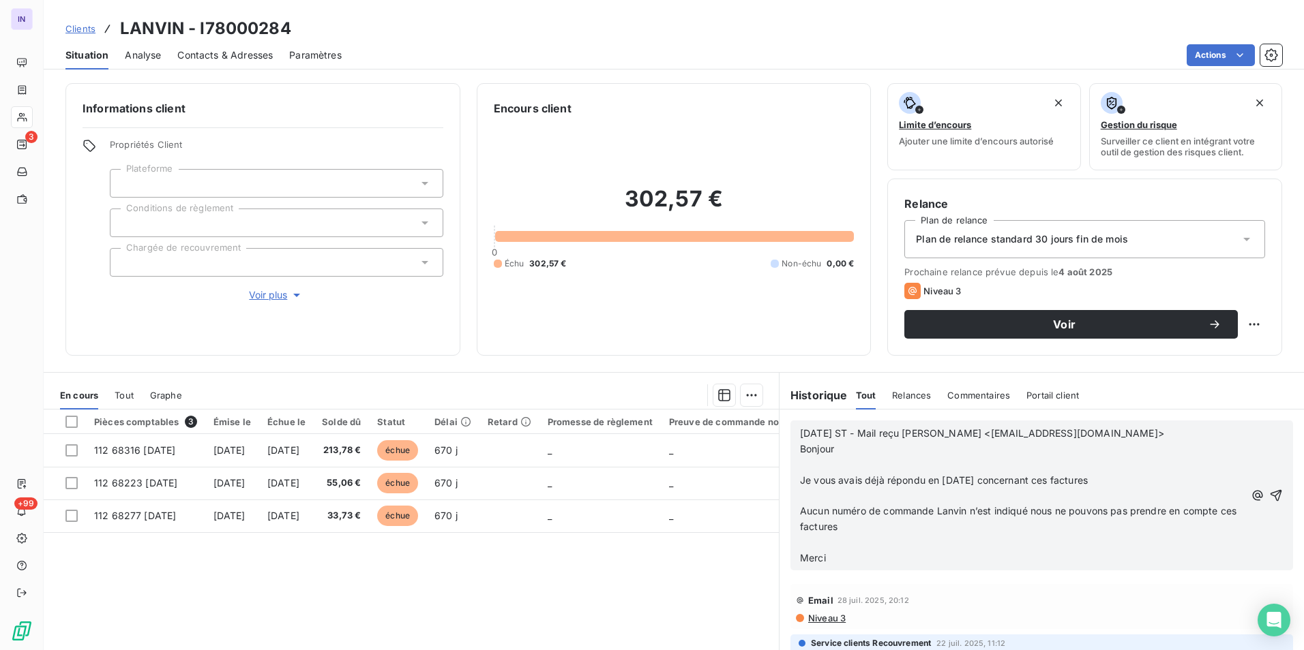
click at [800, 541] on p "﻿" at bounding box center [1022, 543] width 445 height 16
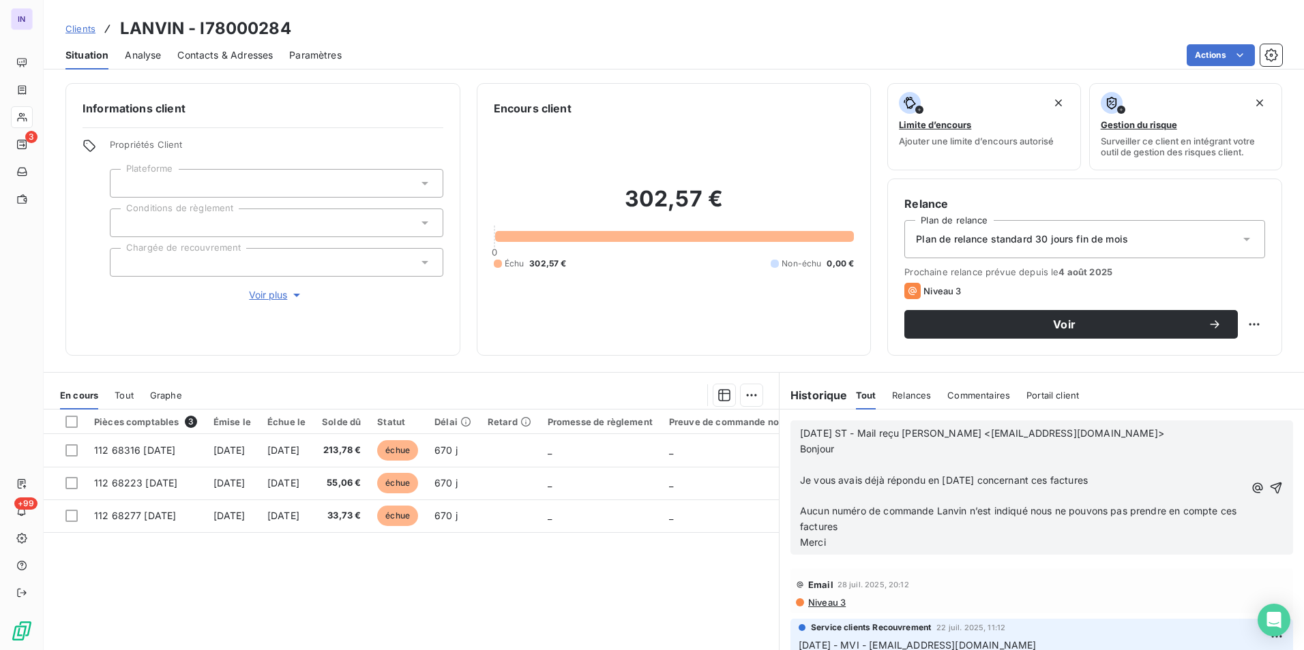
click at [807, 498] on p "﻿" at bounding box center [1022, 497] width 445 height 16
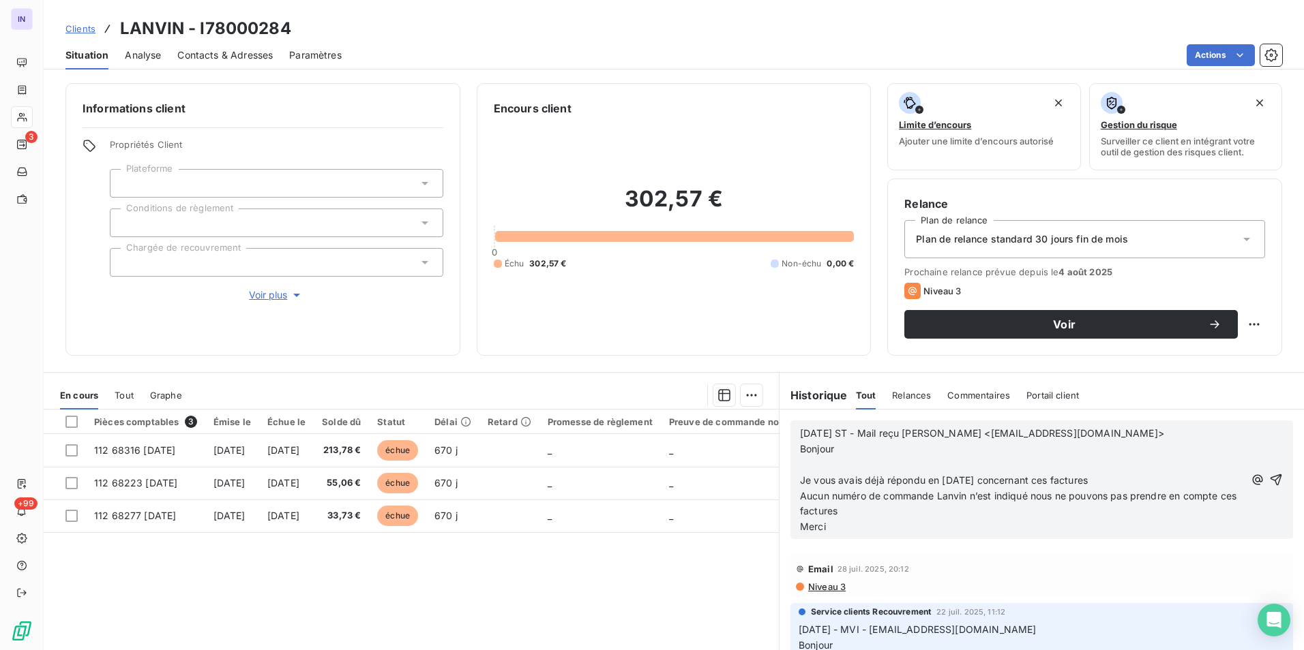
click at [802, 465] on p "﻿" at bounding box center [1022, 465] width 445 height 16
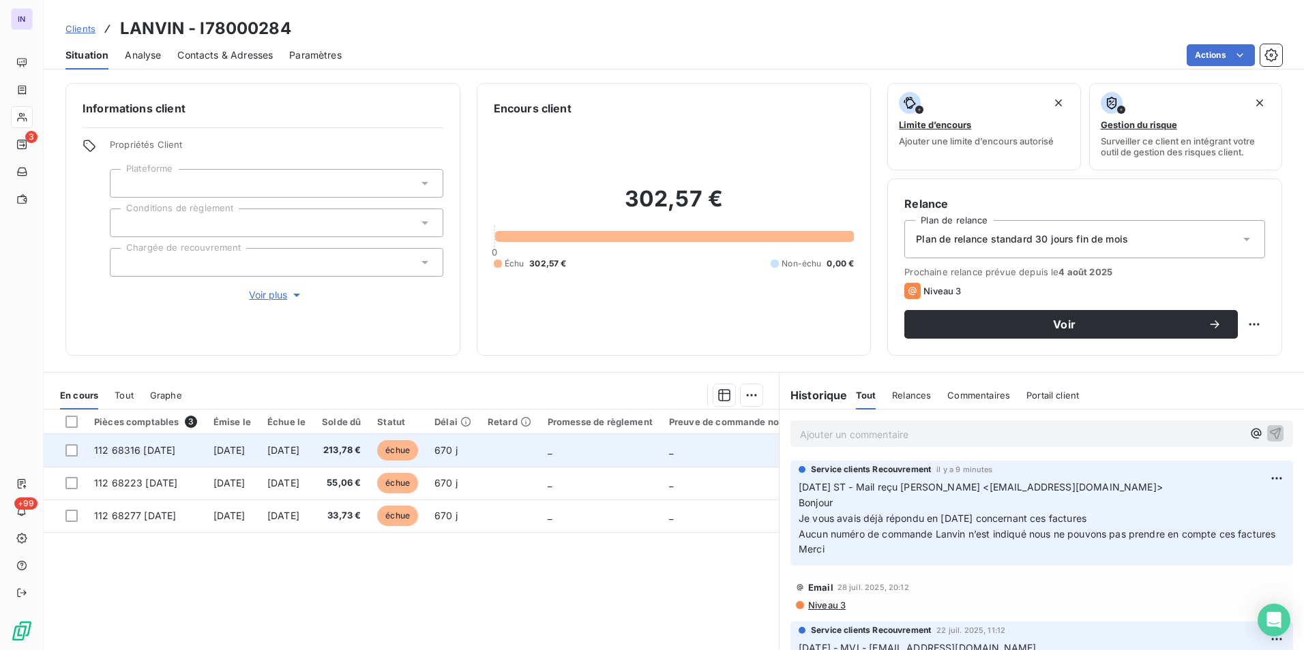
click at [361, 455] on span "213,78 €" at bounding box center [341, 451] width 39 height 14
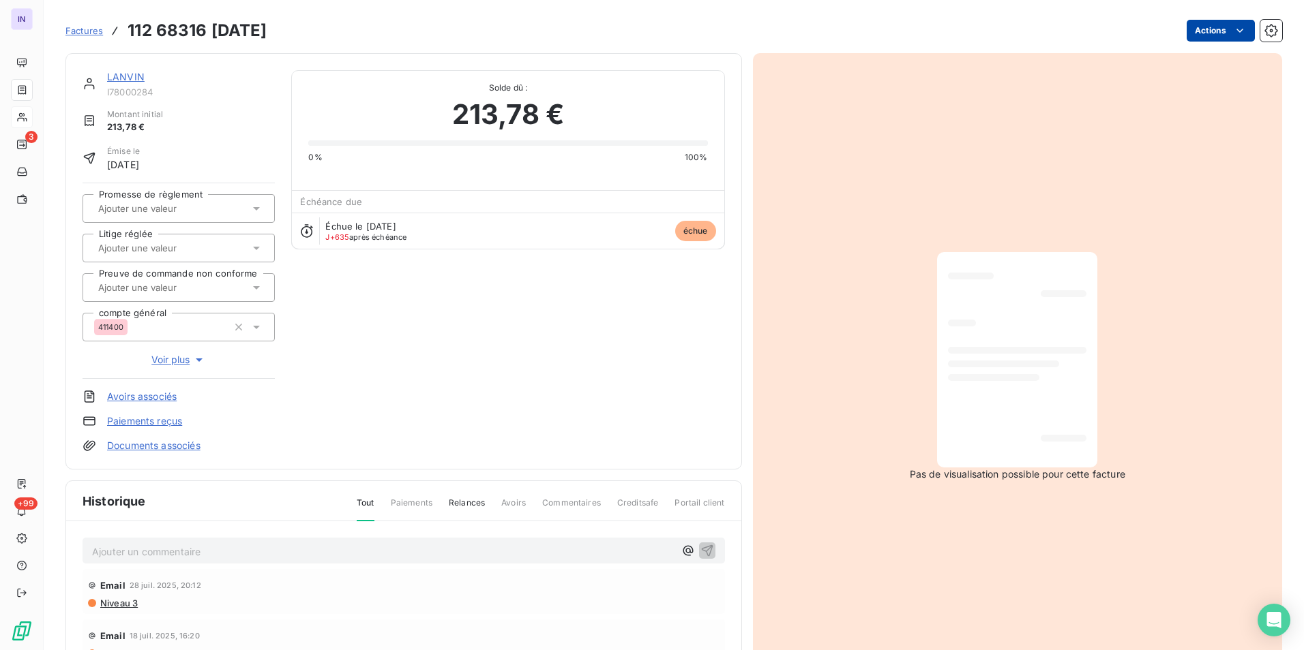
click at [1180, 35] on html "IN 3 +99 Factures 112 68316 02/12/2022 Actions LANVIN I78000284 Montant initial…" at bounding box center [652, 325] width 1304 height 650
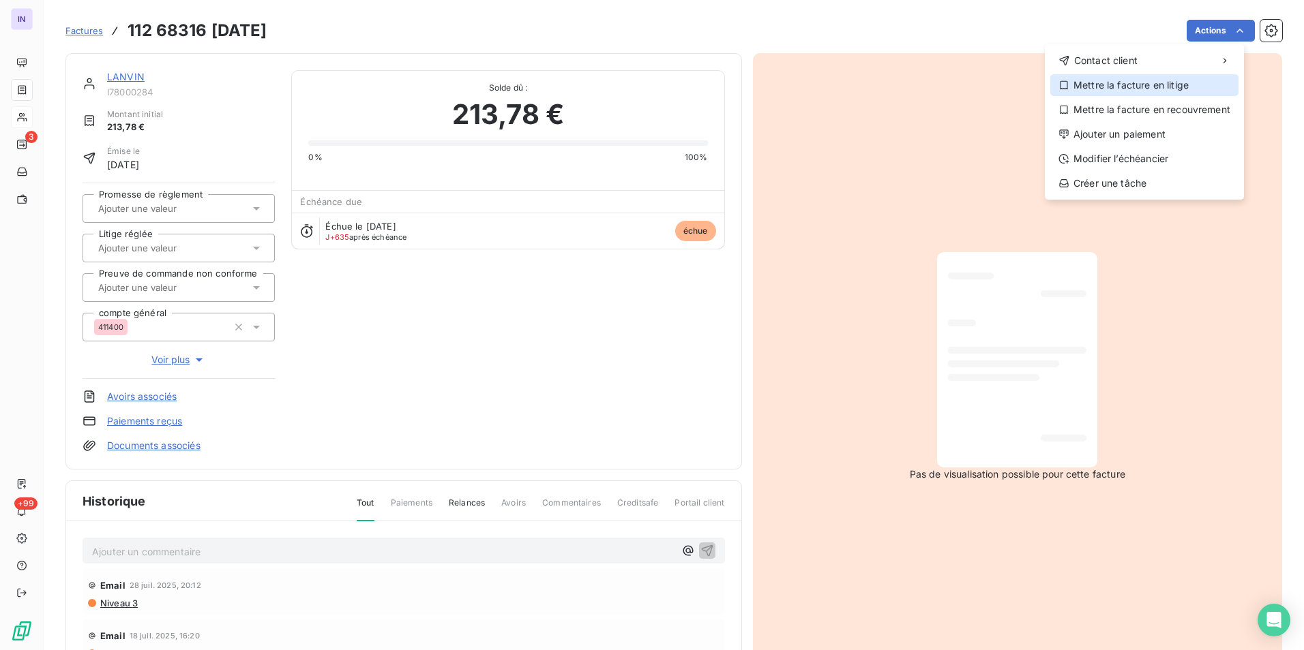
click at [1101, 85] on div "Mettre la facture en litige" at bounding box center [1144, 85] width 188 height 22
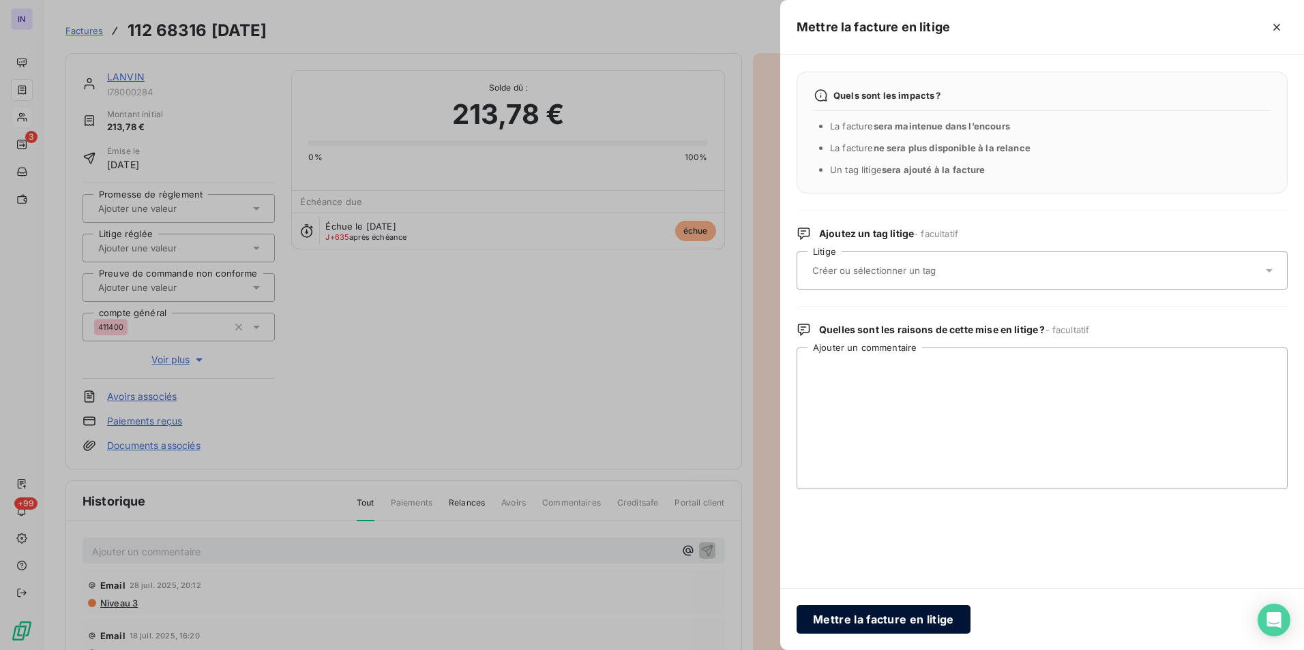
click at [869, 620] on button "Mettre la facture en litige" at bounding box center [883, 619] width 174 height 29
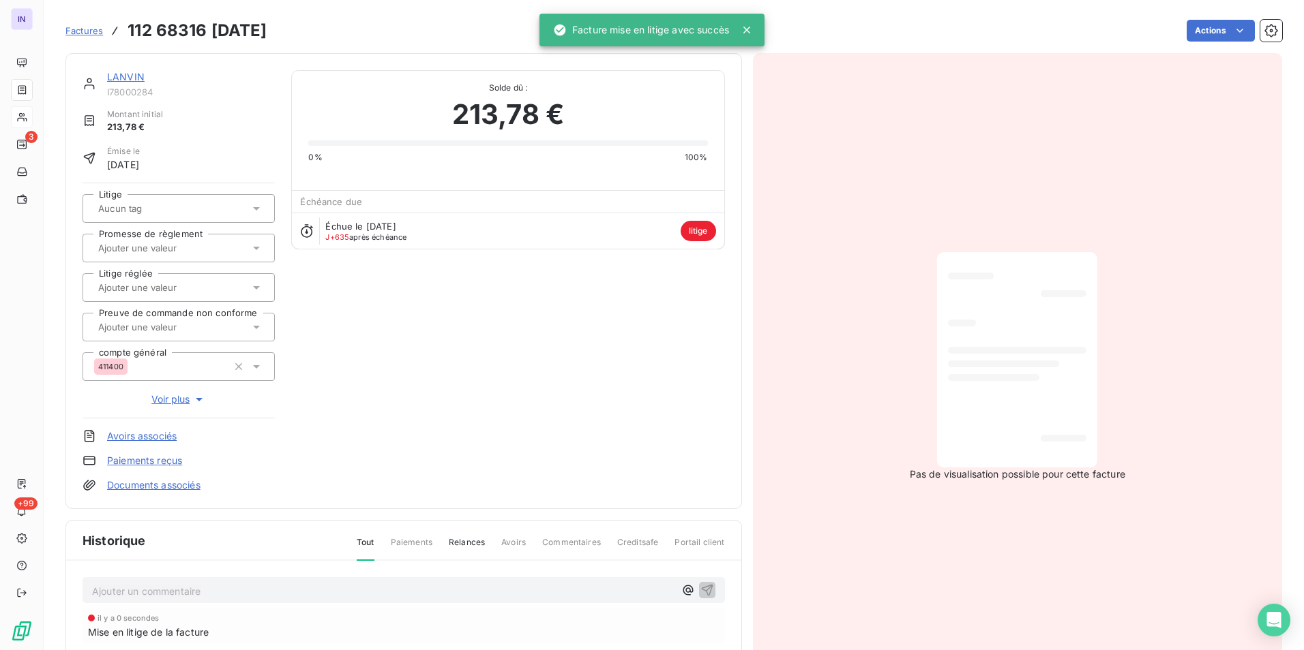
click at [180, 399] on span "Voir plus" at bounding box center [178, 400] width 55 height 14
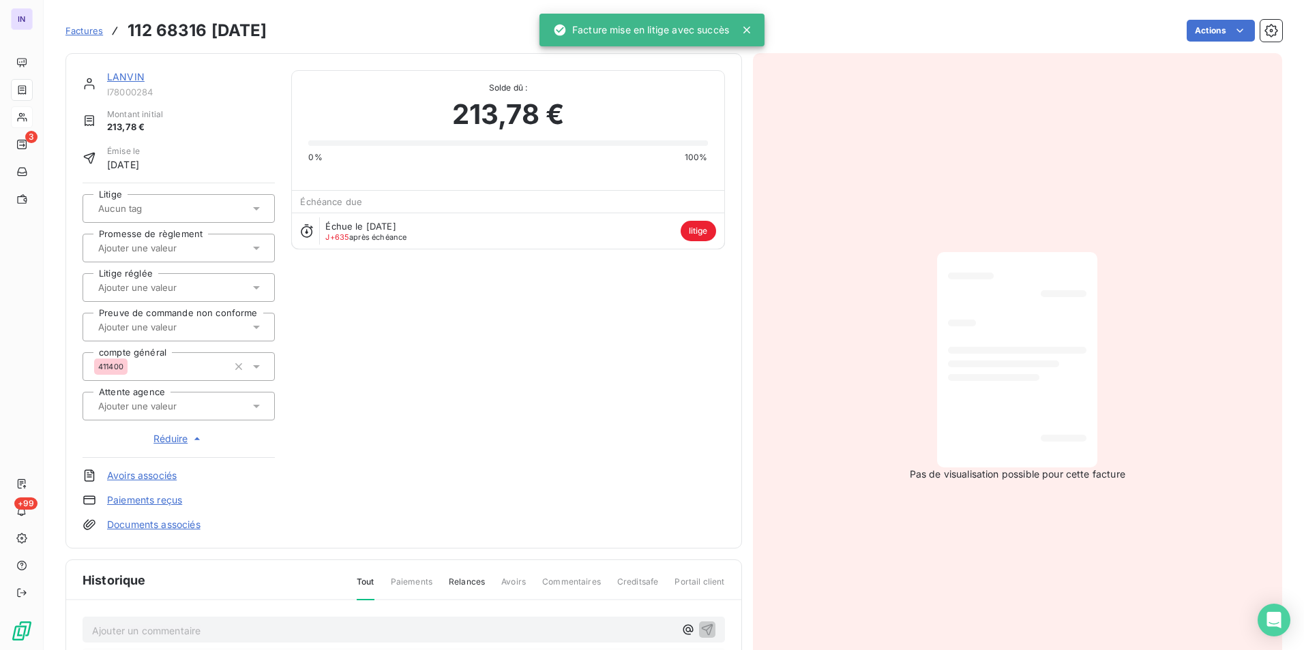
click at [211, 409] on div at bounding box center [171, 406] width 155 height 18
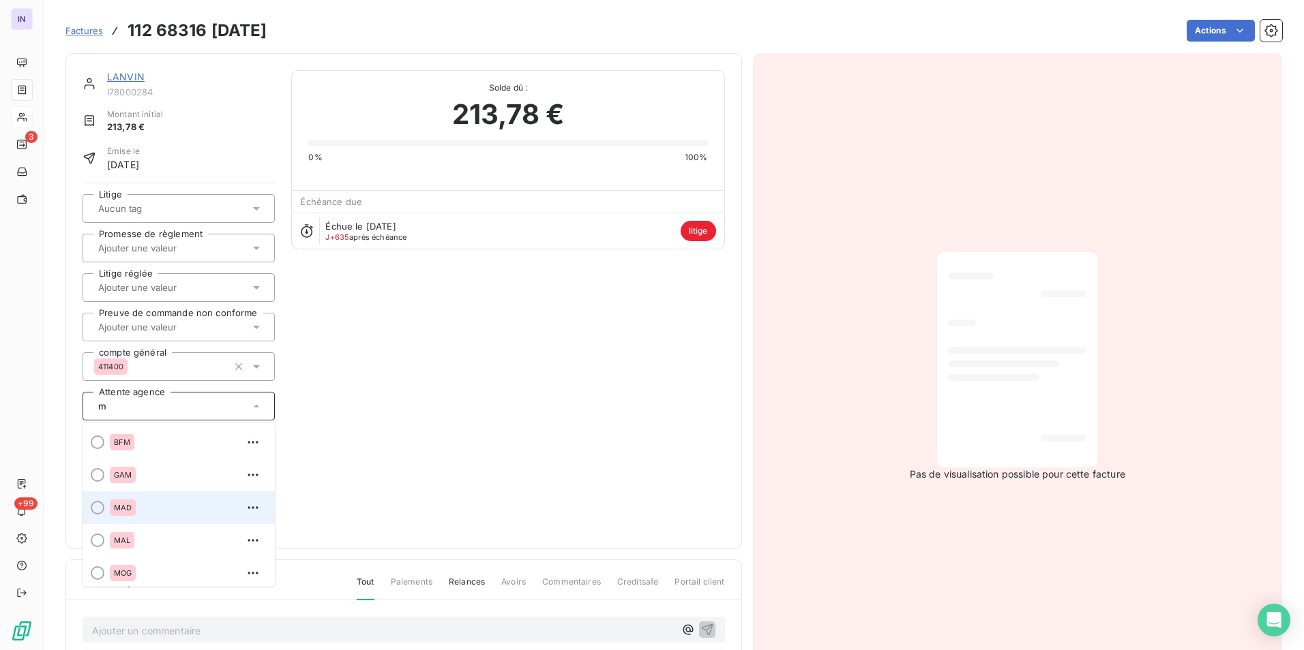
type input "m"
click at [99, 507] on div at bounding box center [98, 508] width 14 height 14
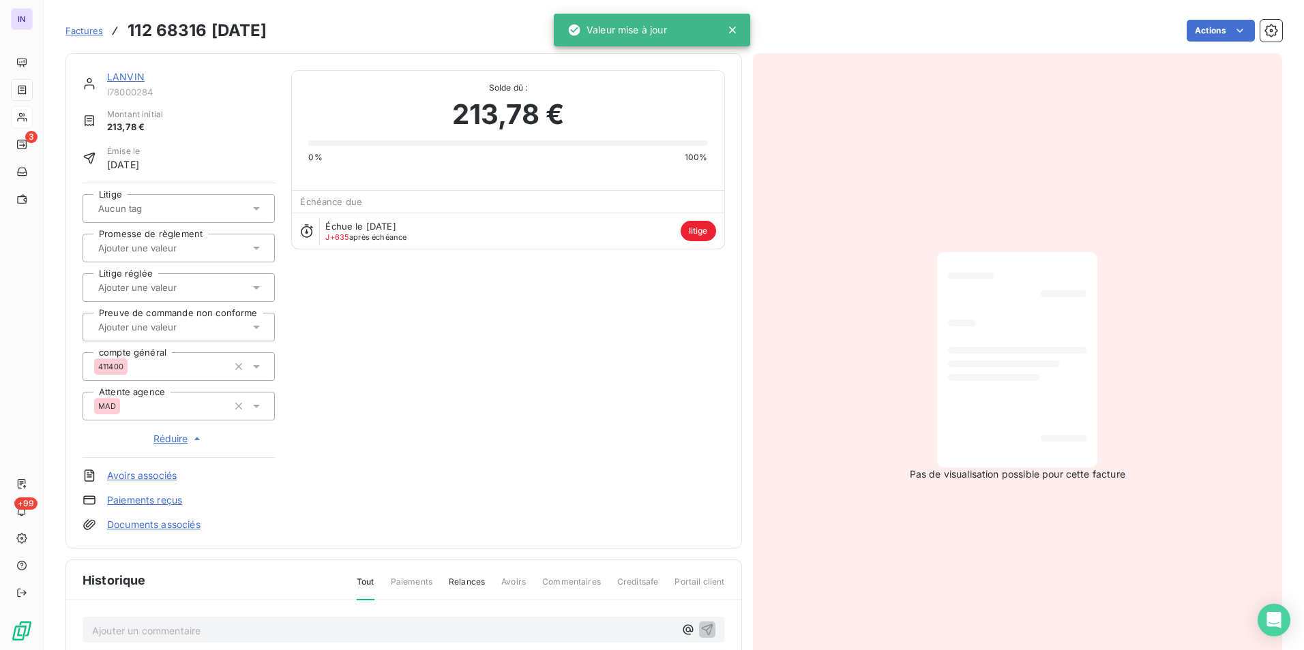
click at [130, 76] on link "LANVIN" at bounding box center [125, 77] width 37 height 12
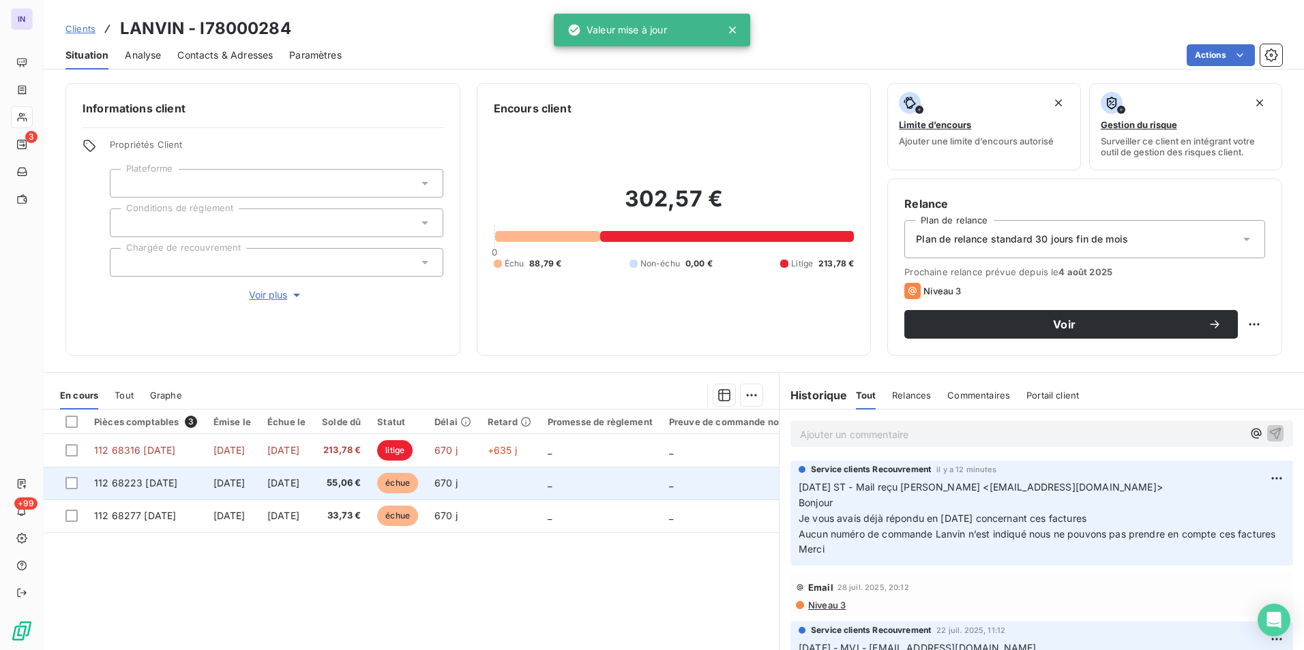
click at [361, 485] on span "55,06 €" at bounding box center [341, 484] width 39 height 14
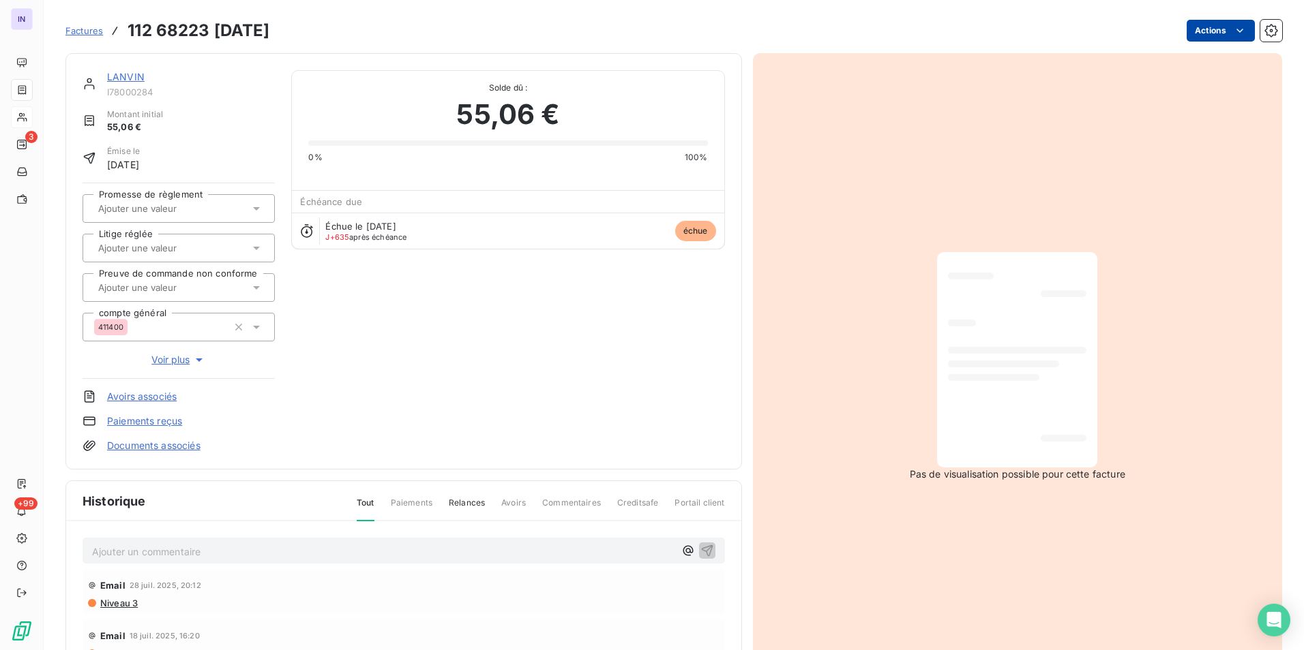
click at [1215, 33] on html "IN 3 +99 Factures 112 68223 30/11/2022 Actions LANVIN I78000284 Montant initial…" at bounding box center [652, 325] width 1304 height 650
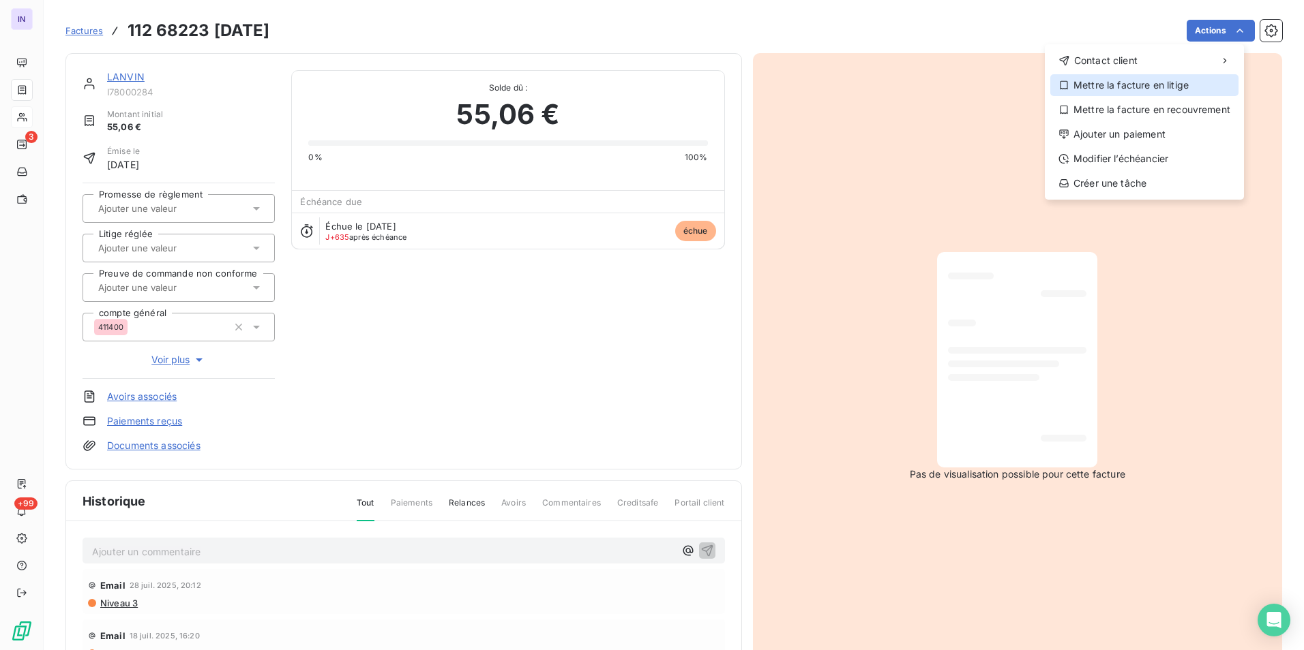
click at [1155, 91] on div "Mettre la facture en litige" at bounding box center [1144, 85] width 188 height 22
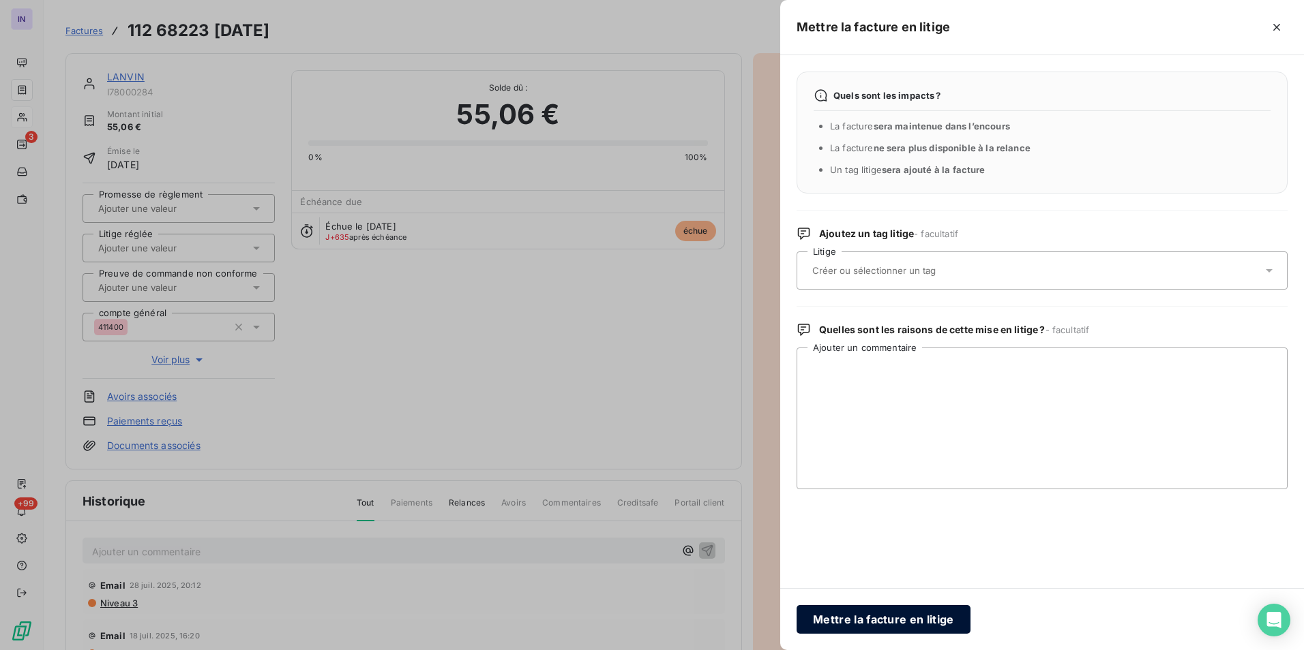
click at [857, 619] on button "Mettre la facture en litige" at bounding box center [883, 619] width 174 height 29
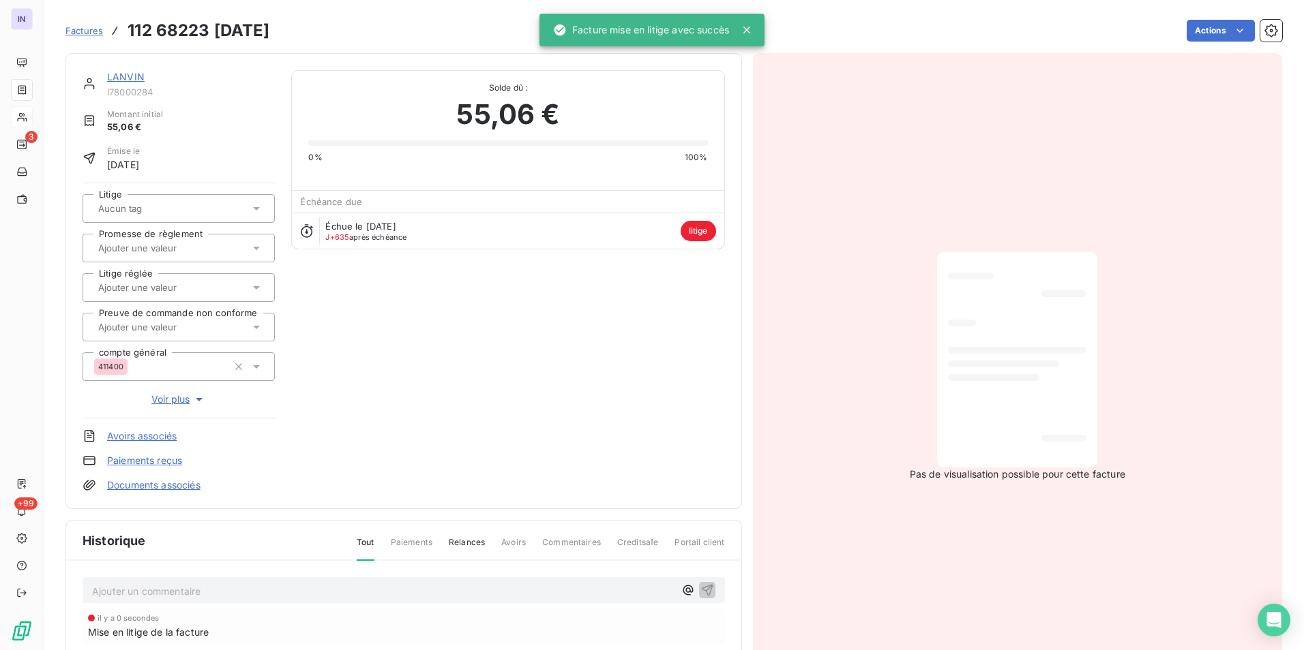
click at [179, 398] on span "Voir plus" at bounding box center [178, 400] width 55 height 14
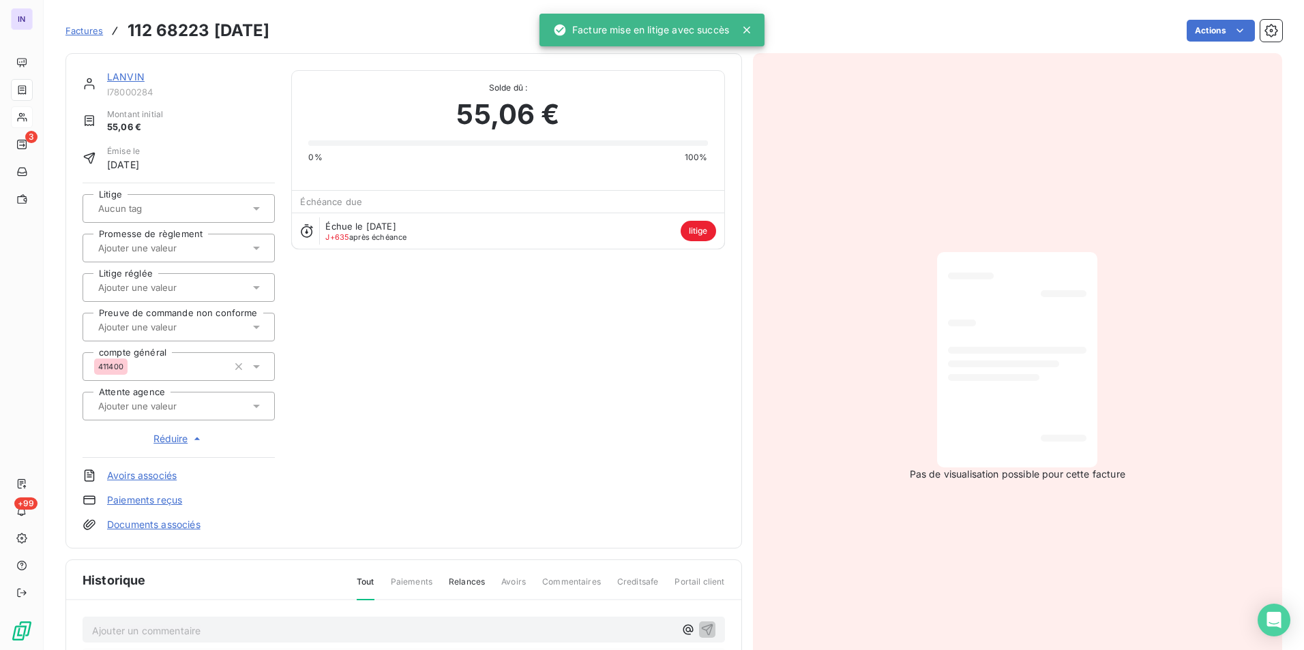
click at [202, 408] on input "text" at bounding box center [165, 406] width 137 height 12
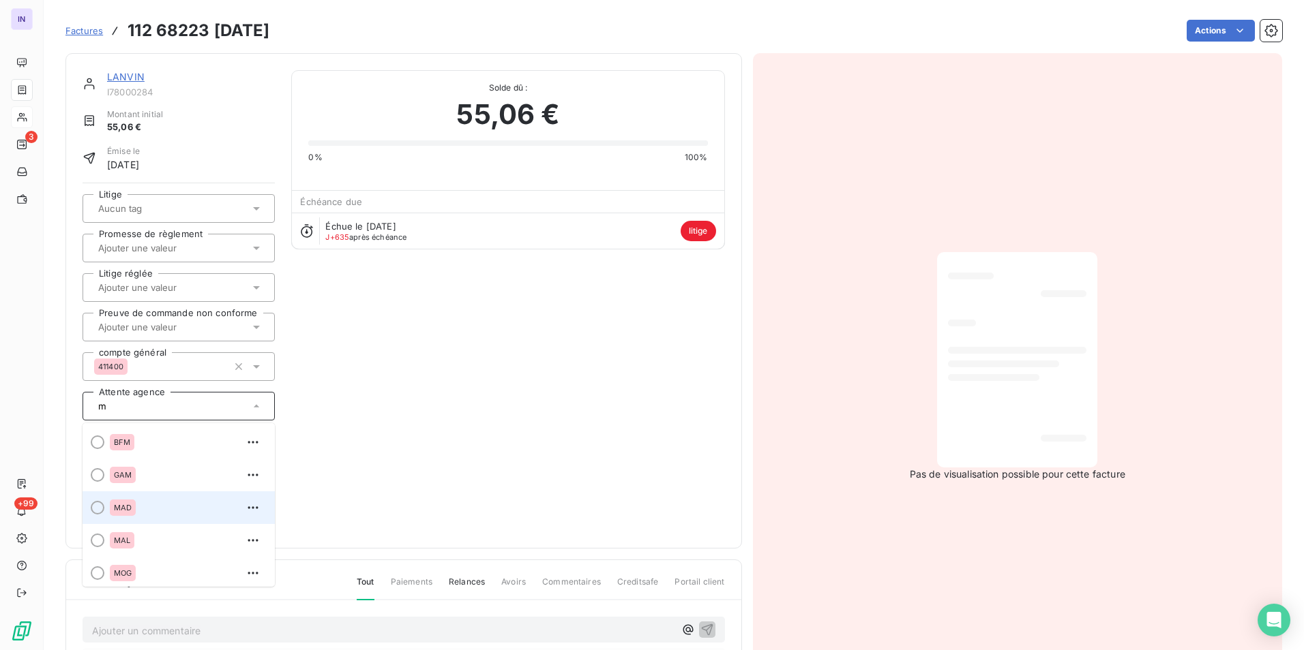
type input "m"
click at [99, 508] on div at bounding box center [98, 508] width 14 height 14
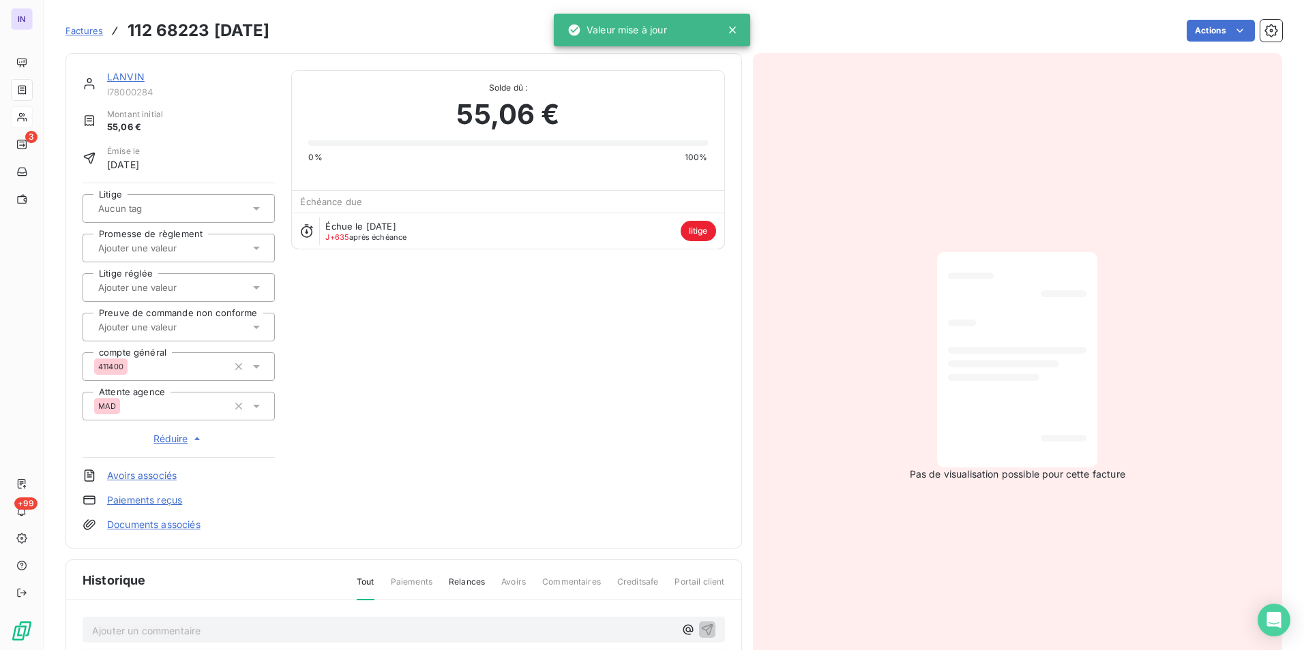
click at [128, 77] on link "LANVIN" at bounding box center [125, 77] width 37 height 12
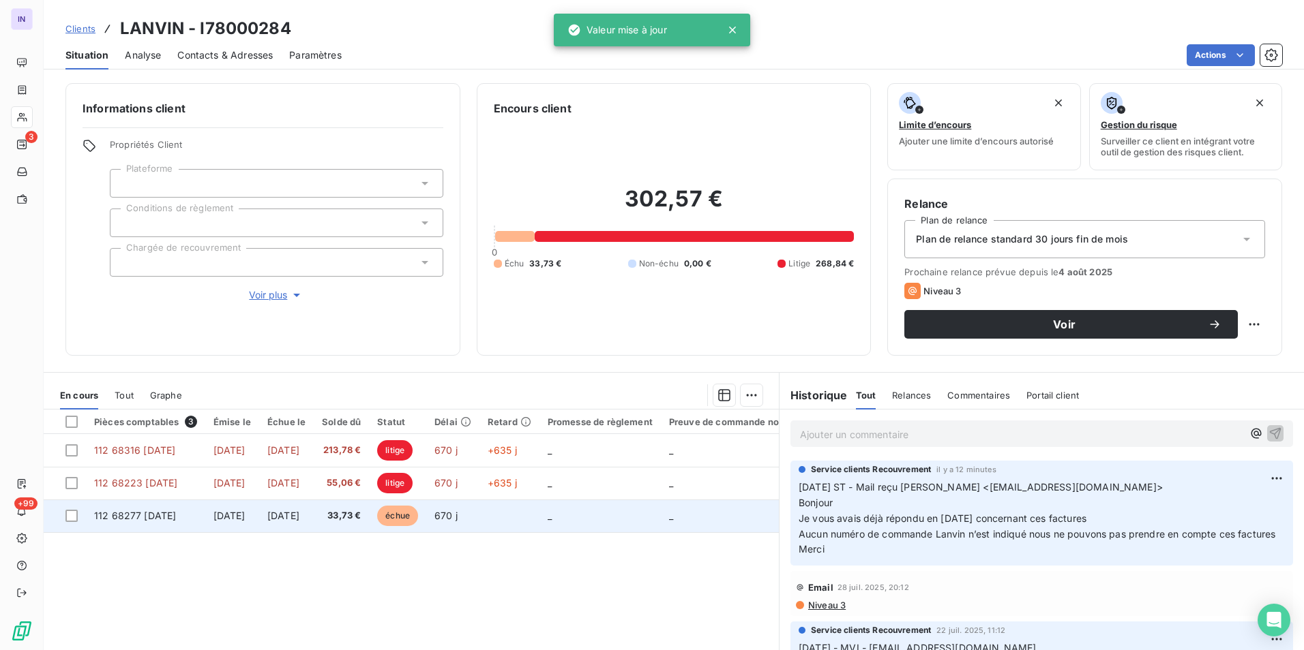
click at [361, 513] on span "33,73 €" at bounding box center [341, 516] width 39 height 14
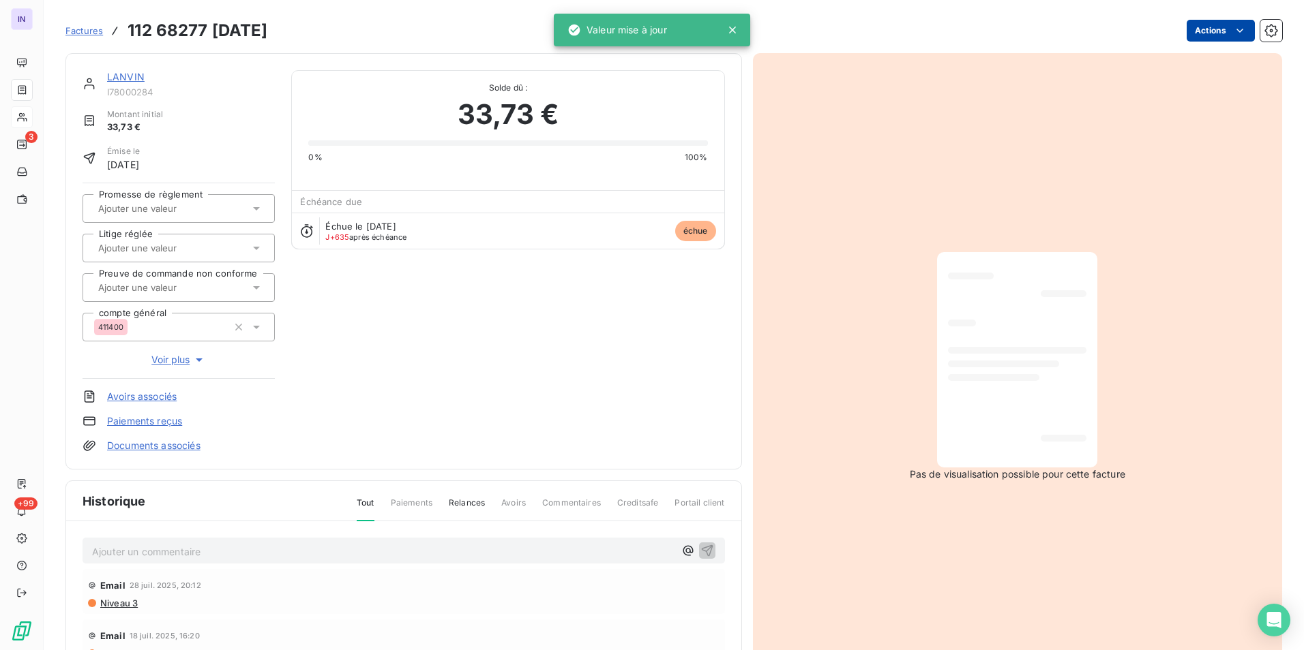
click at [1207, 31] on html "IN 3 +99 Factures 112 68277 01/12/2022 Actions LANVIN I78000284 Montant initial…" at bounding box center [652, 325] width 1304 height 650
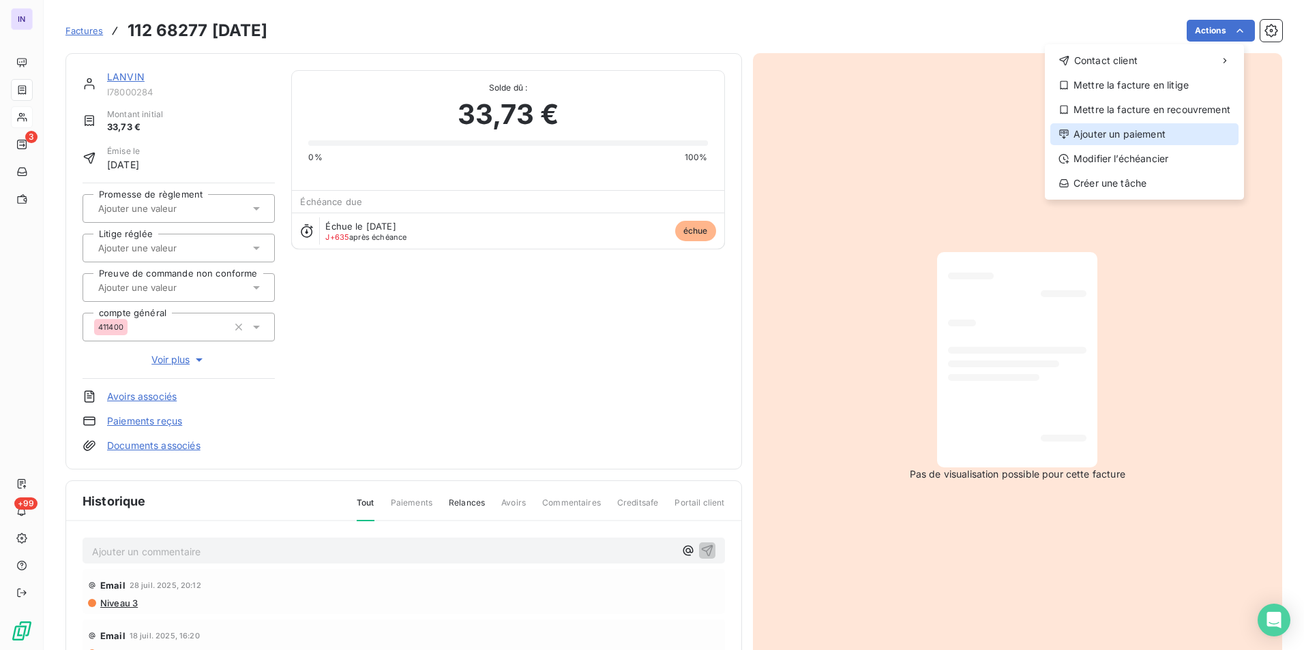
click at [1159, 135] on div "Ajouter un paiement" at bounding box center [1144, 134] width 188 height 22
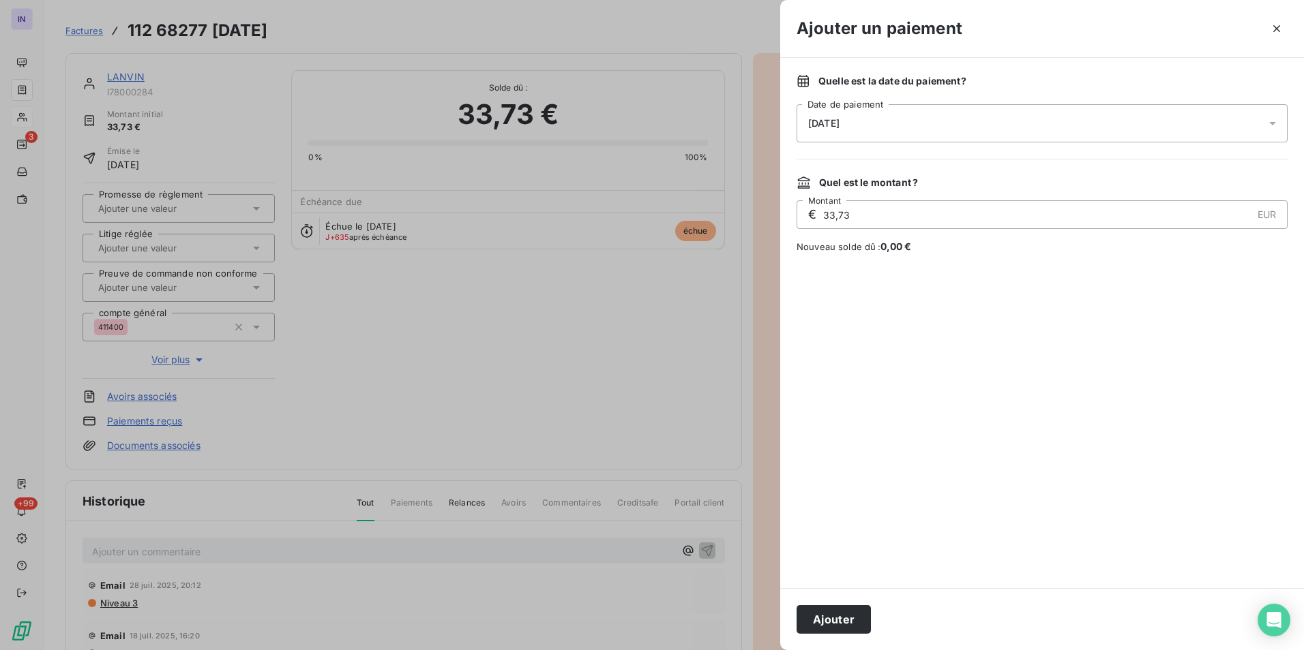
drag, startPoint x: 1278, startPoint y: 27, endPoint x: 1267, endPoint y: 33, distance: 12.3
click at [1278, 28] on icon "button" at bounding box center [1276, 29] width 14 height 14
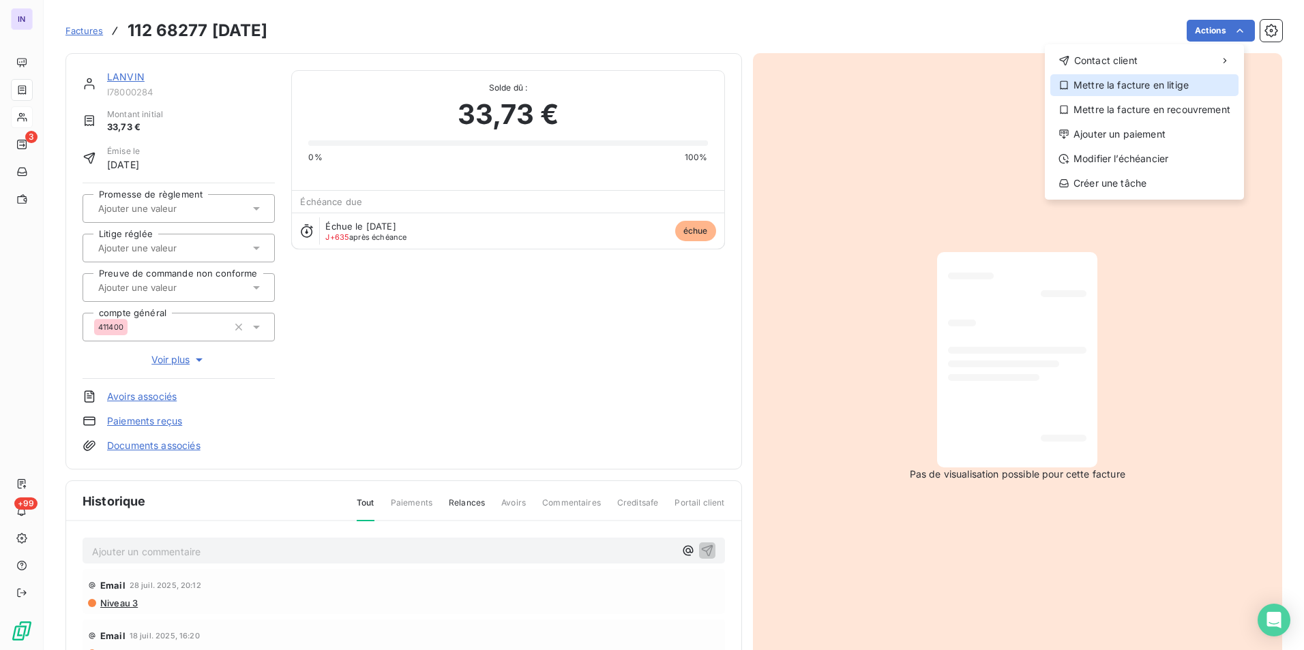
click at [1157, 84] on div "Mettre la facture en litige" at bounding box center [1144, 85] width 188 height 22
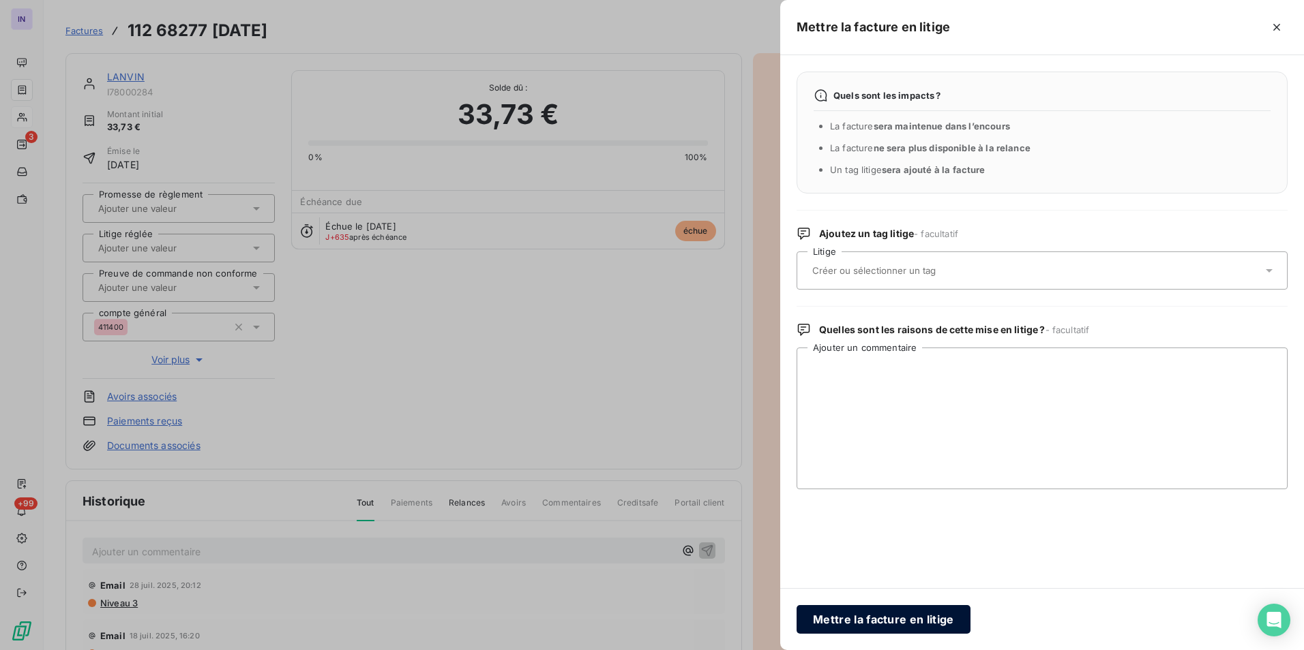
click at [934, 618] on button "Mettre la facture en litige" at bounding box center [883, 619] width 174 height 29
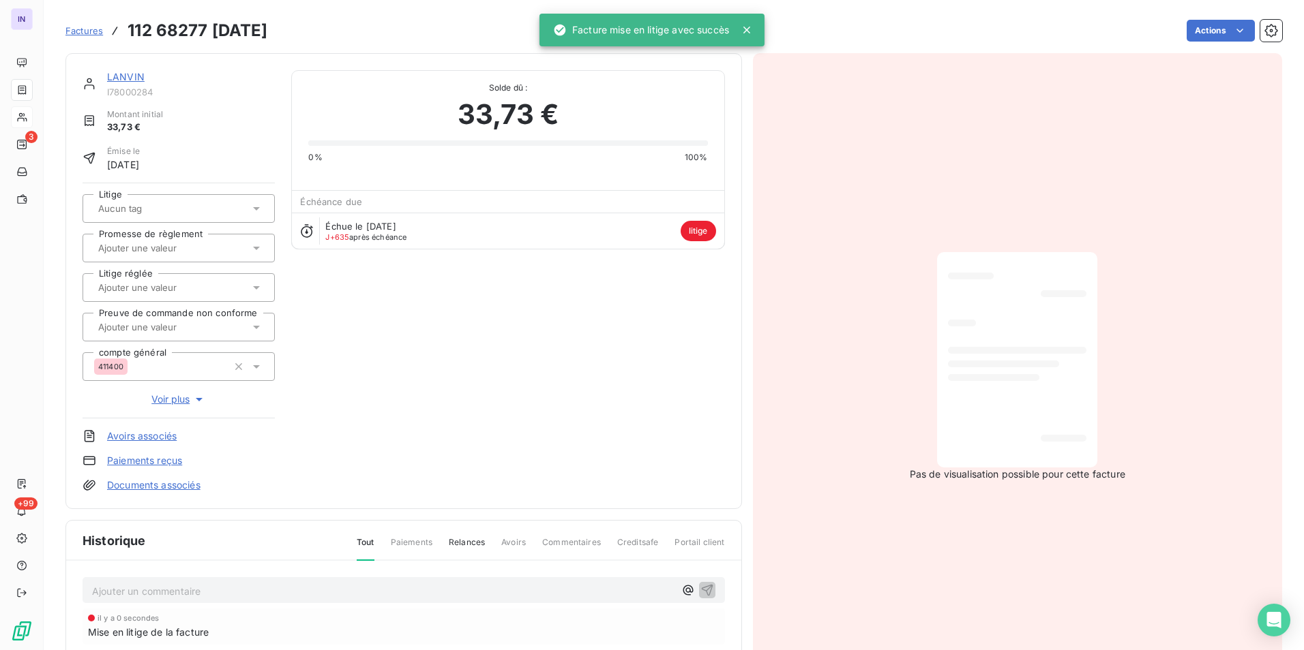
click at [162, 399] on span "Voir plus" at bounding box center [178, 400] width 55 height 14
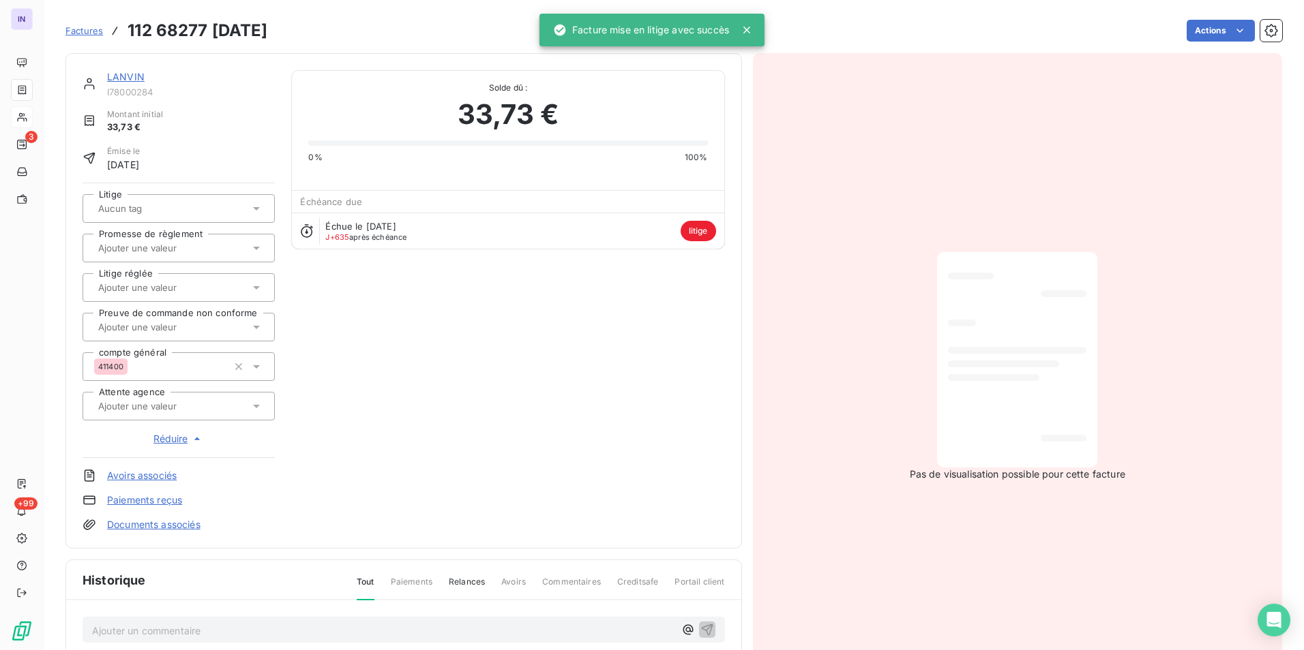
click at [199, 410] on input "text" at bounding box center [165, 406] width 137 height 12
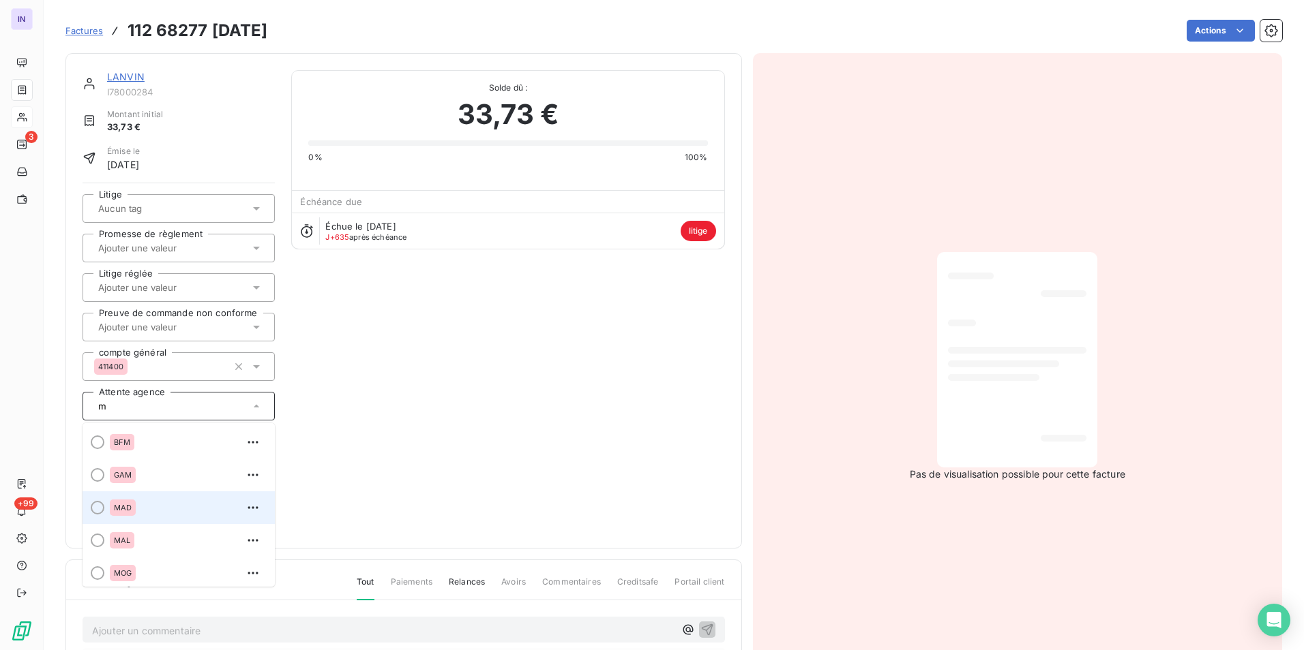
type input "m"
click at [95, 510] on div at bounding box center [98, 508] width 14 height 14
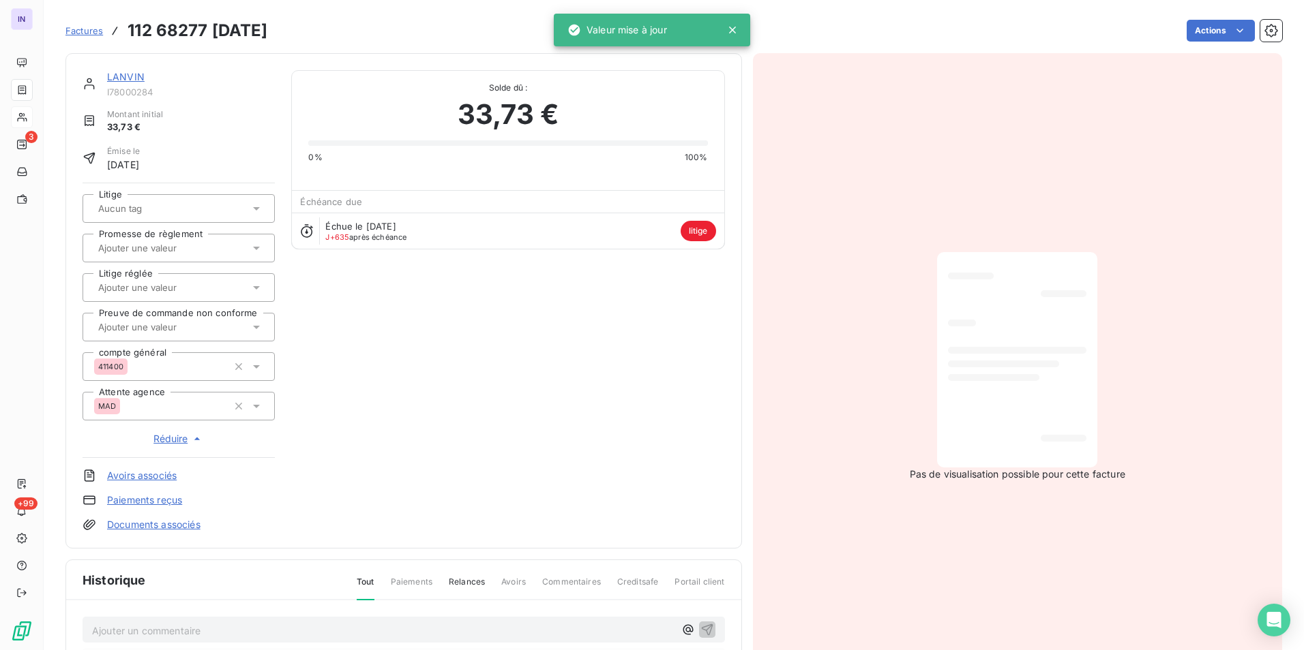
click at [478, 437] on div "LANVIN I78000284 Montant initial 33,73 € Émise le 26 oct. 2023 Litige Promesse …" at bounding box center [403, 301] width 642 height 462
click at [130, 77] on link "LANVIN" at bounding box center [125, 77] width 37 height 12
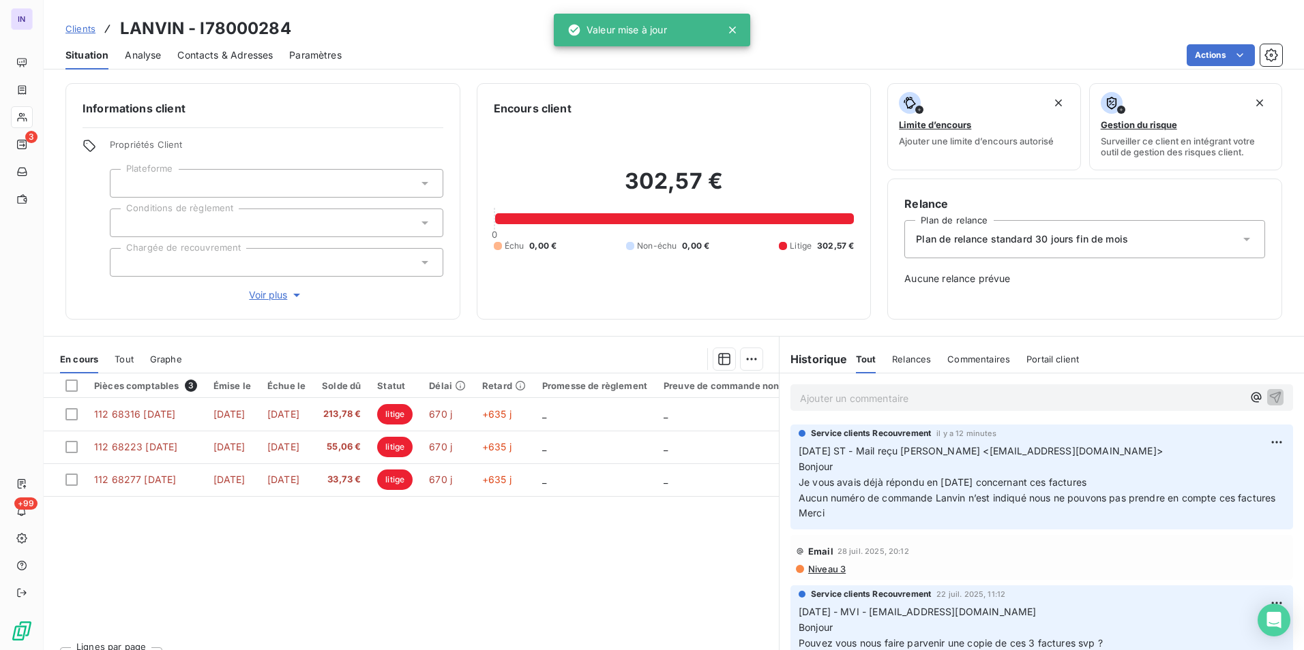
click at [829, 393] on p "Ajouter un commentaire ﻿" at bounding box center [1021, 398] width 442 height 17
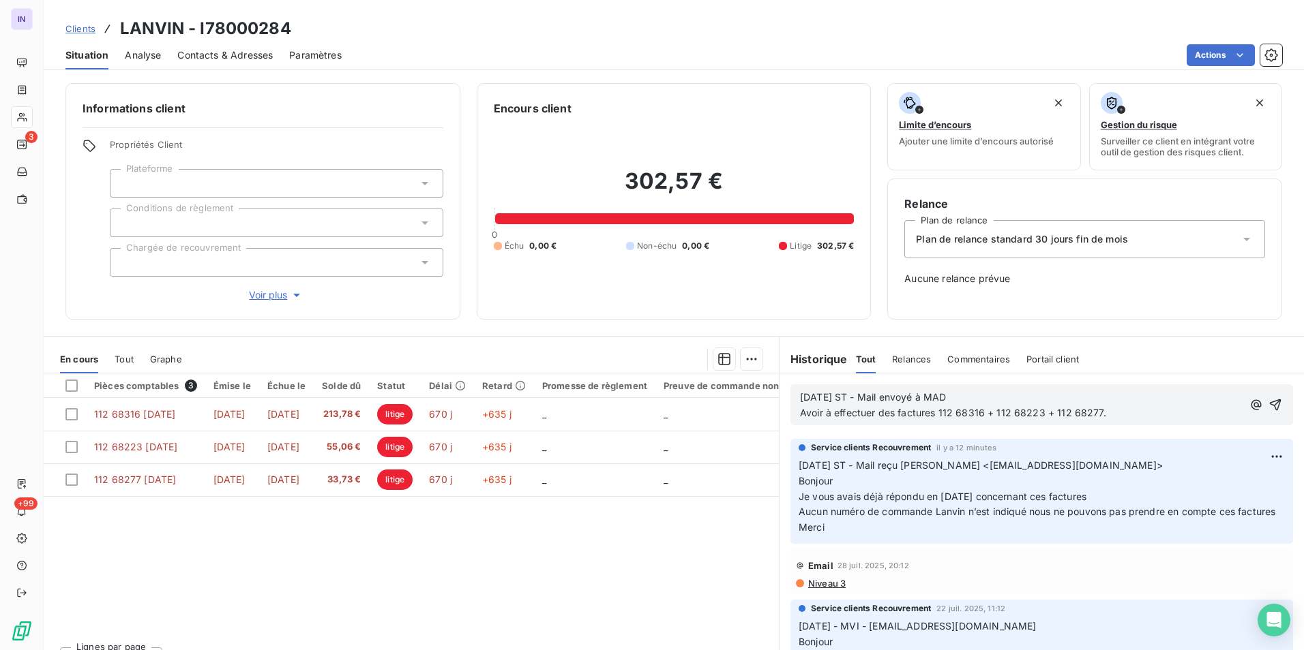
click at [816, 413] on span "26/08/2025 ST - Mail envoyé à MAD Avoir à effectuer des factures 112 68316 + 11…" at bounding box center [953, 404] width 306 height 27
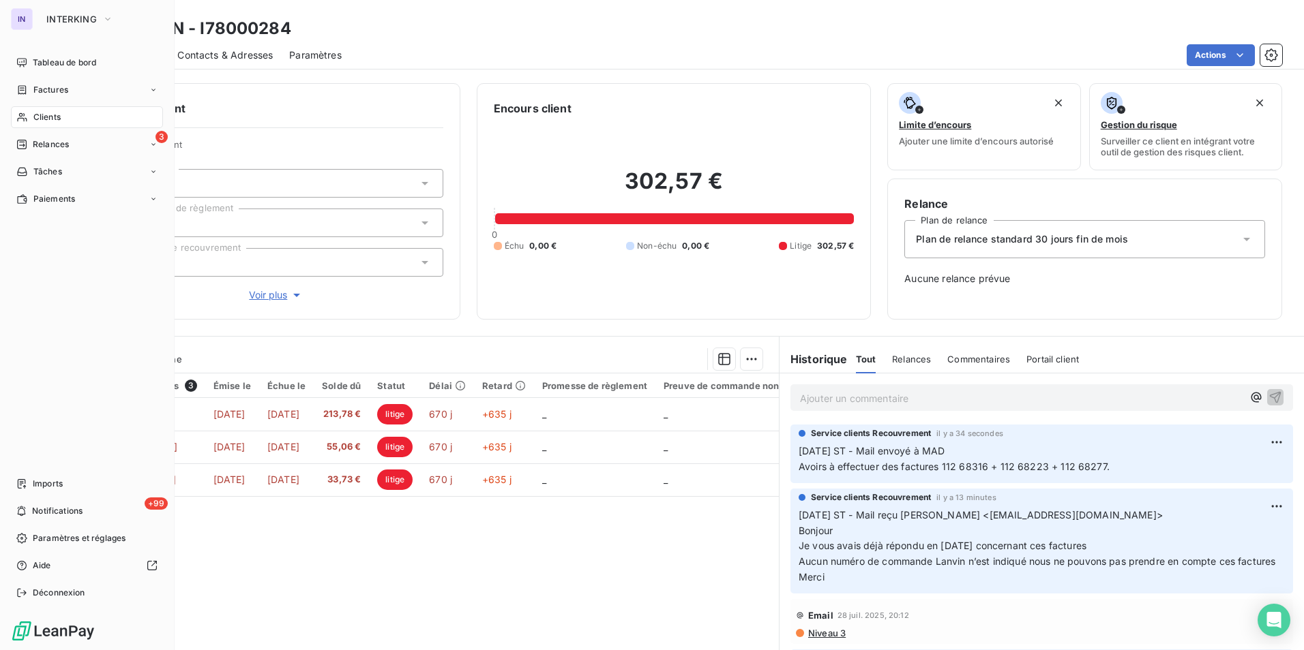
drag, startPoint x: 44, startPoint y: 117, endPoint x: 67, endPoint y: 123, distance: 24.0
click at [44, 117] on span "Clients" at bounding box center [46, 117] width 27 height 12
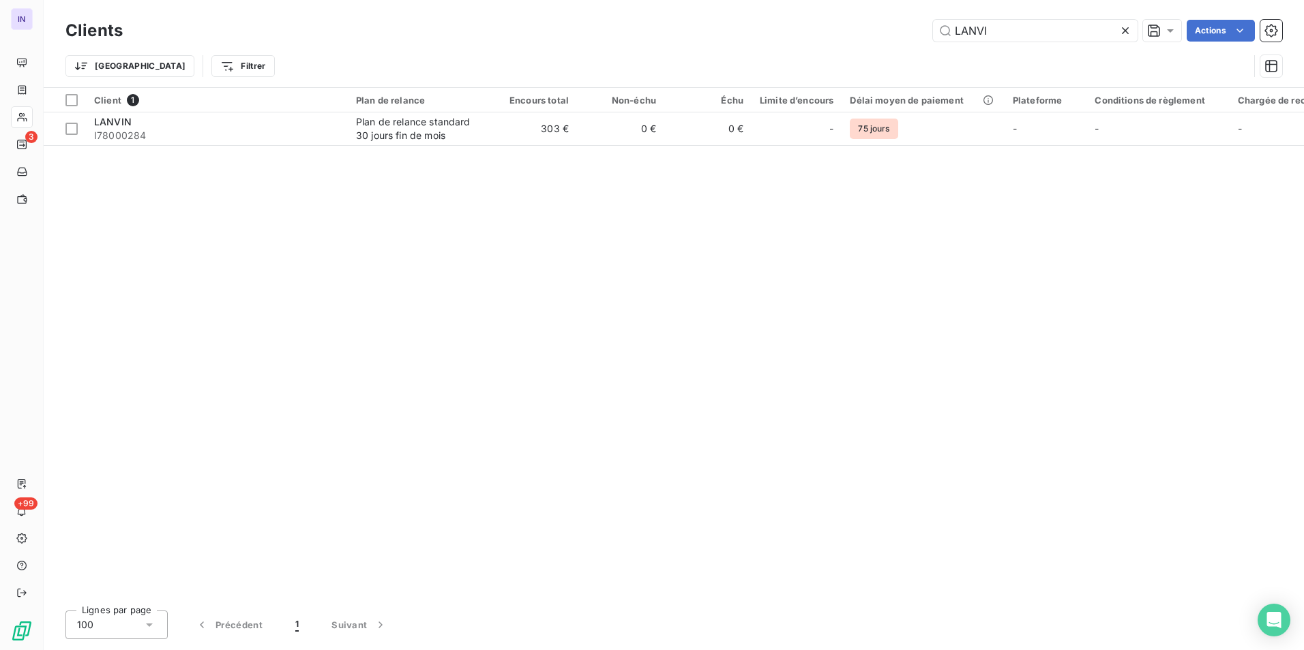
drag, startPoint x: 1028, startPoint y: 28, endPoint x: 796, endPoint y: 33, distance: 232.5
click at [802, 35] on div "LANVI Actions" at bounding box center [710, 31] width 1143 height 22
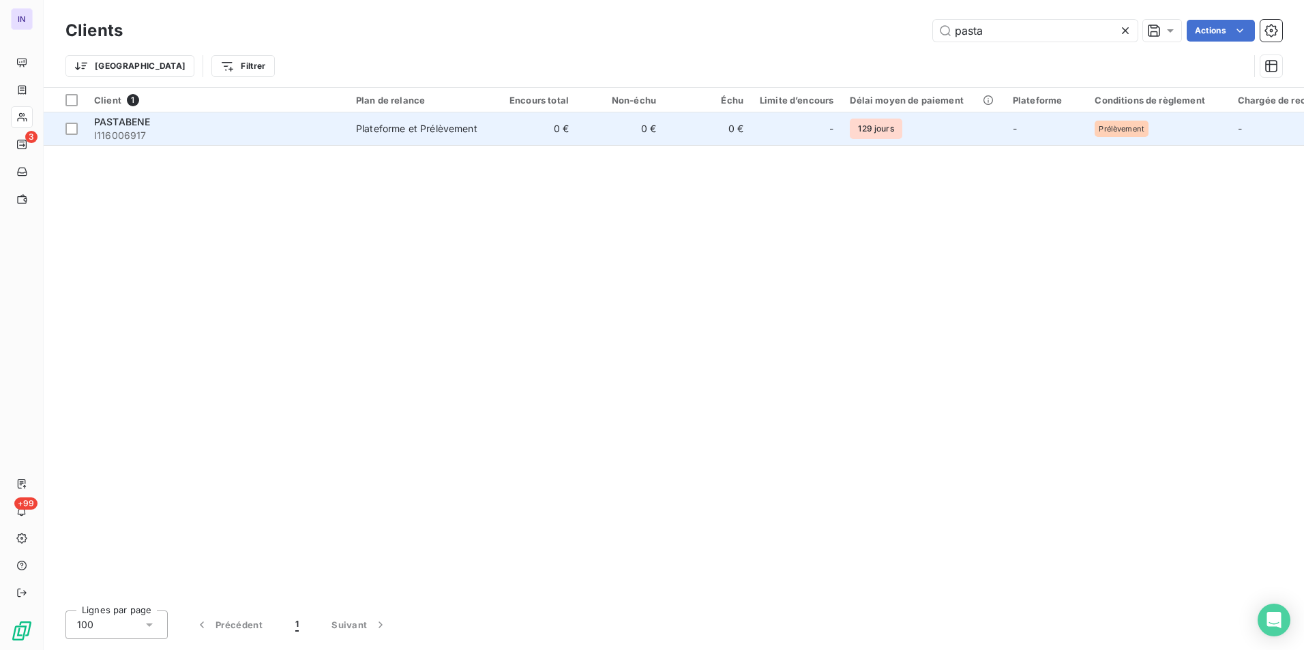
type input "pasta"
click at [422, 131] on div "Plateforme et Prélèvement" at bounding box center [416, 129] width 121 height 14
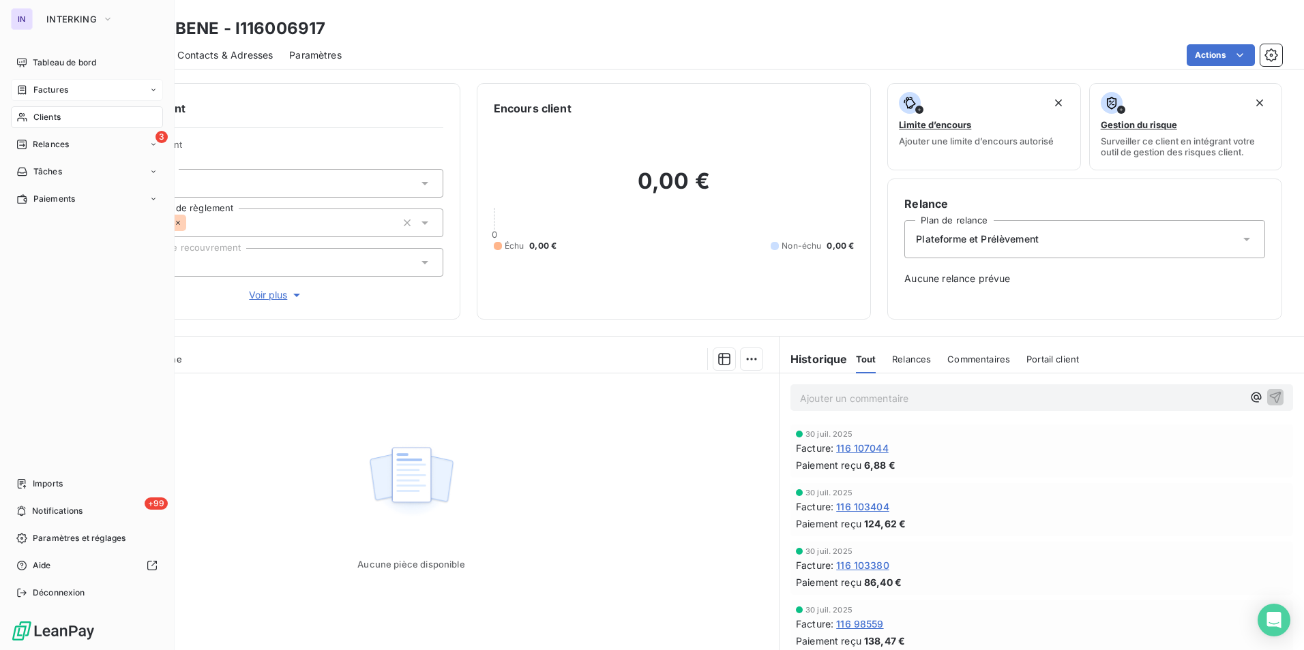
click at [42, 91] on span "Factures" at bounding box center [50, 90] width 35 height 12
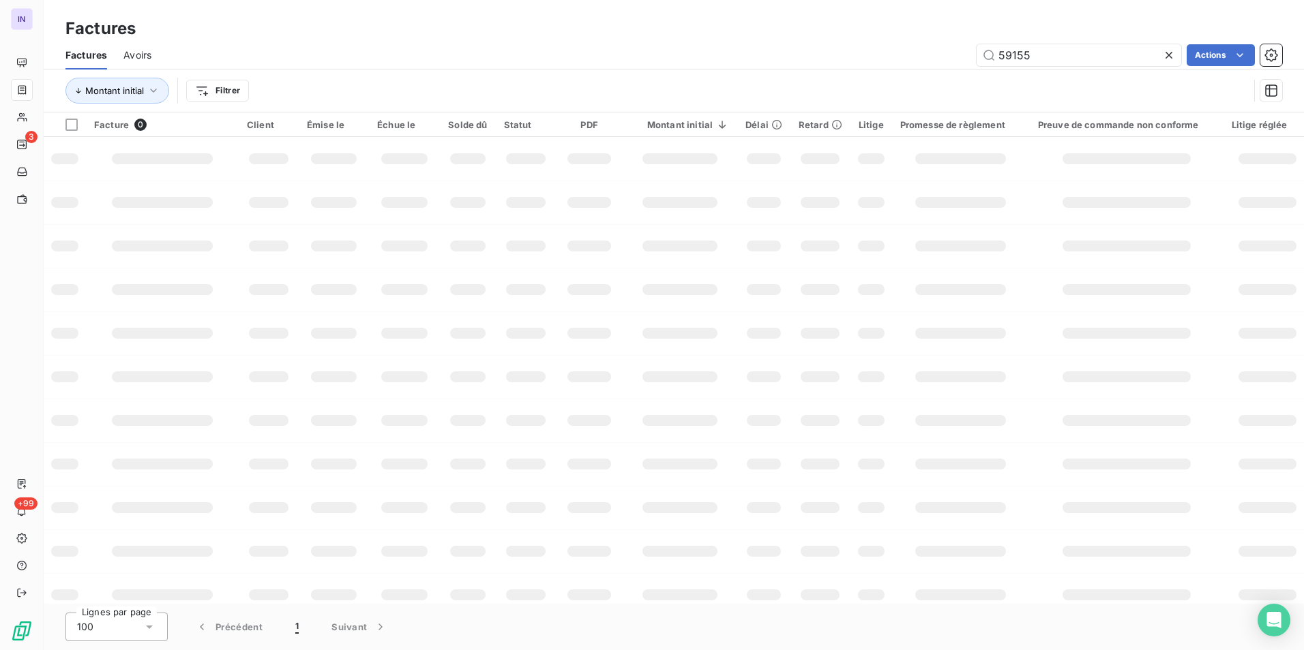
drag, startPoint x: 1036, startPoint y: 52, endPoint x: 723, endPoint y: 32, distance: 313.6
click at [730, 35] on div "Factures Factures Avoirs 59155 Actions Montant initial Filtrer" at bounding box center [674, 56] width 1260 height 112
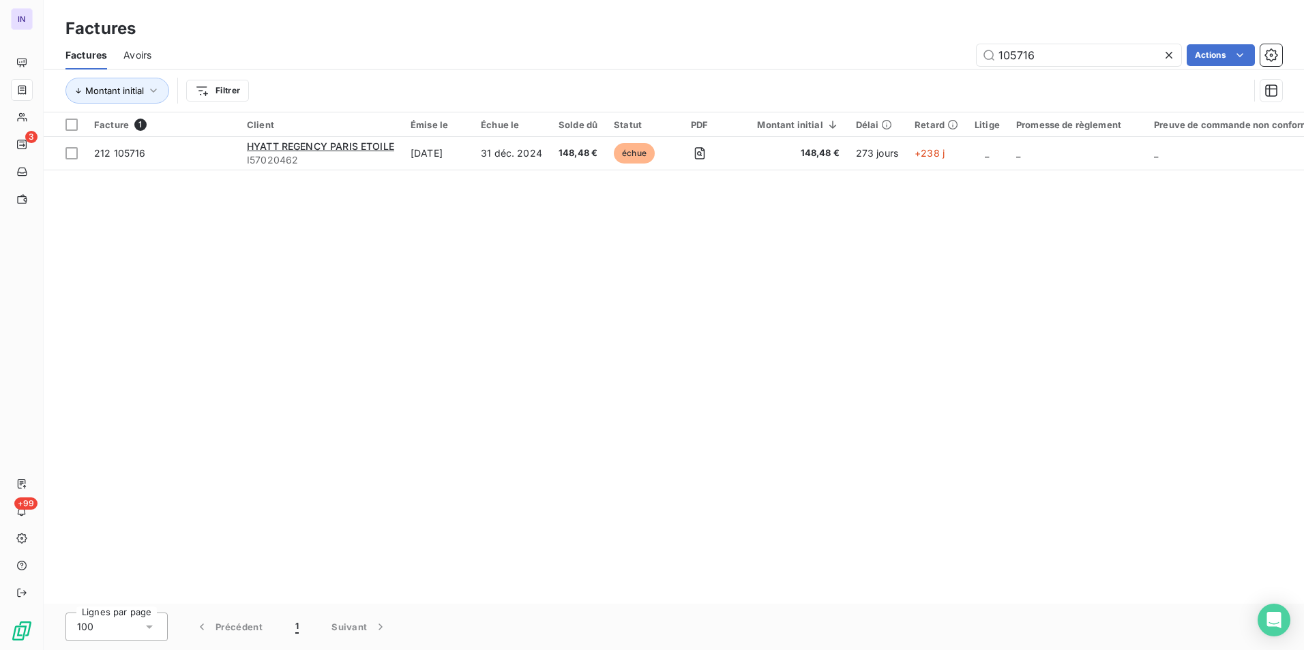
type input "105716"
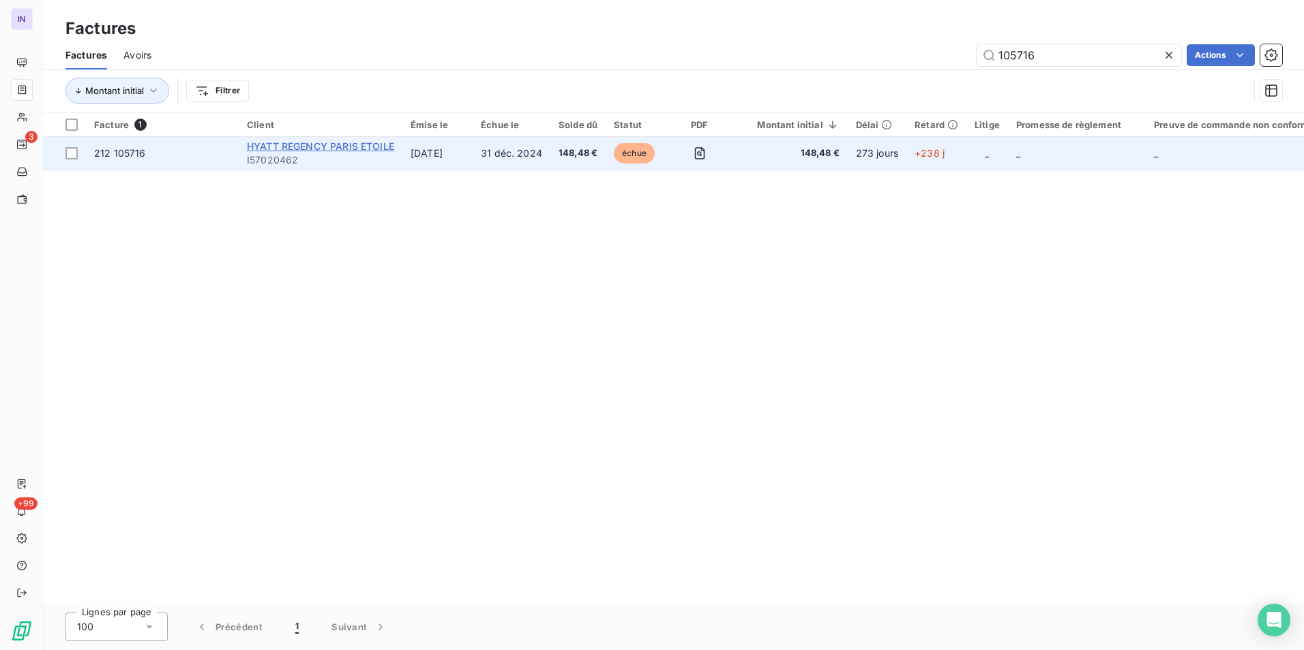
click at [367, 145] on span "HYATT REGENCY PARIS ETOILE" at bounding box center [320, 146] width 147 height 12
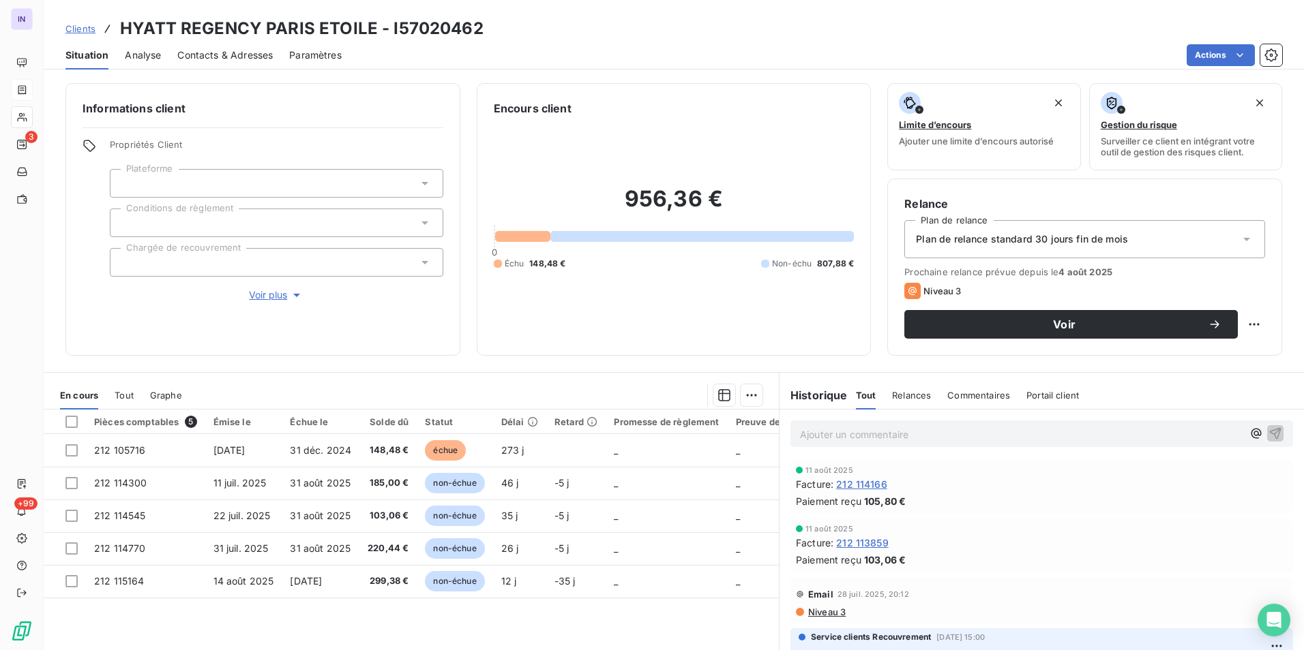
click at [834, 435] on p "Ajouter un commentaire ﻿" at bounding box center [1021, 434] width 442 height 17
click at [820, 433] on p "Ajouter un commentaire ﻿" at bounding box center [1021, 434] width 442 height 17
click at [988, 437] on p "[DATE] ST - Mail reçu de" at bounding box center [1021, 434] width 442 height 16
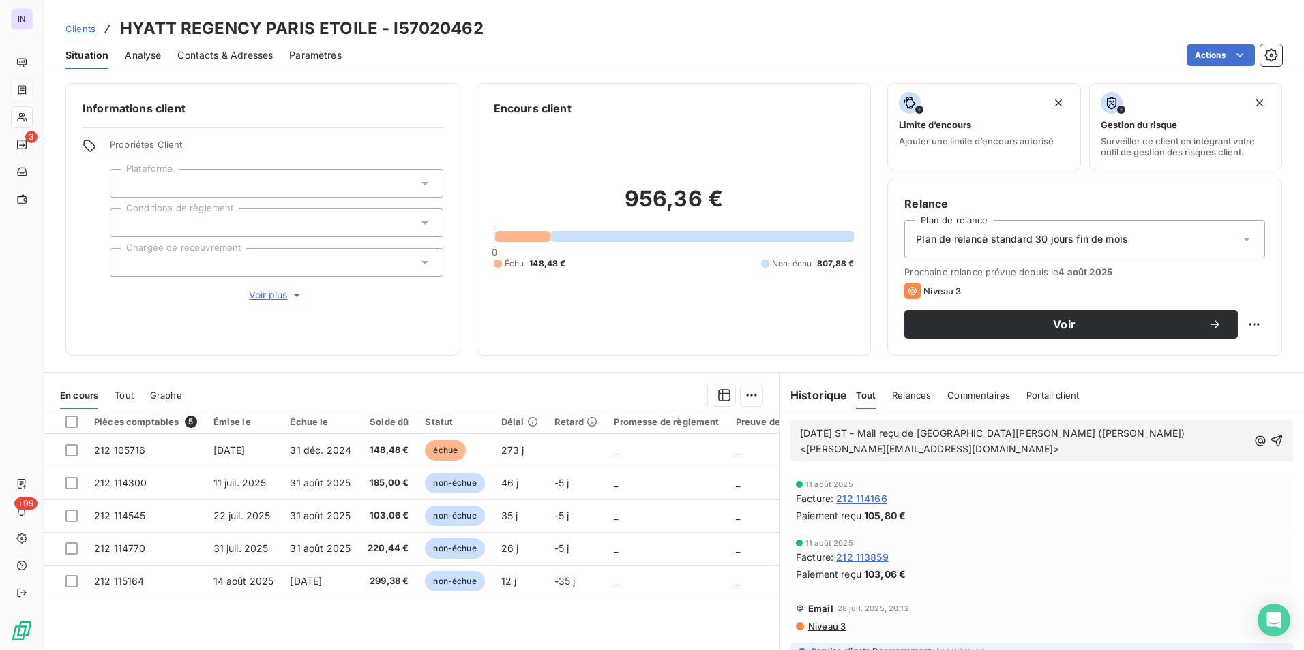
click at [818, 457] on p "24/07/2025 ST - Mail reçu de Chioccoloni, Margot (PARHR) <margot.chioccoloni@hy…" at bounding box center [1024, 441] width 448 height 31
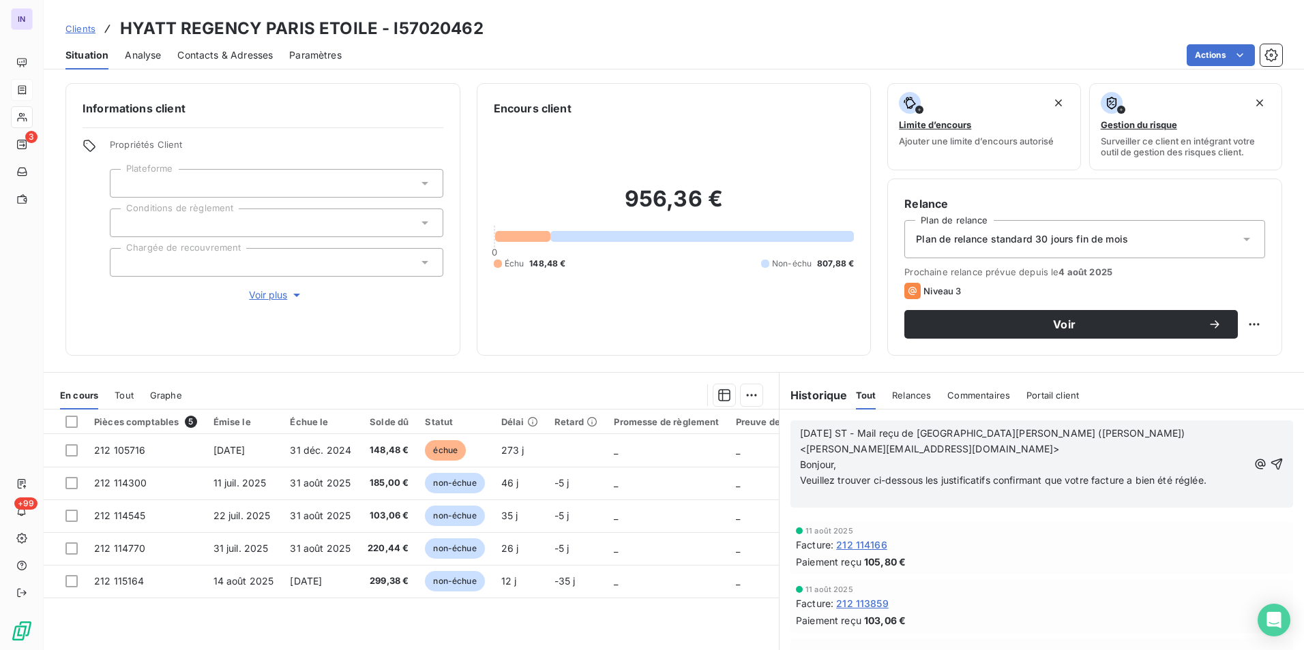
click at [819, 497] on p "﻿" at bounding box center [1024, 497] width 448 height 16
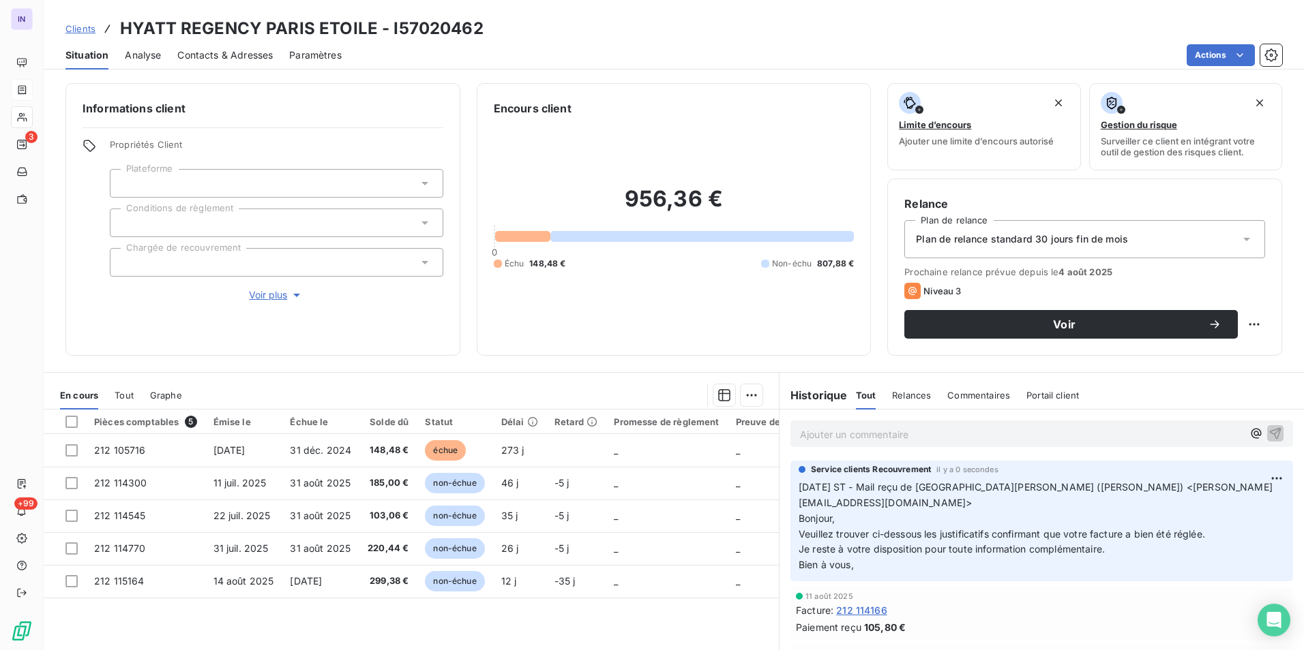
click at [819, 436] on p "Ajouter un commentaire ﻿" at bounding box center [1021, 434] width 442 height 17
click at [1233, 485] on p "24/07/2025 ST - Mail reçu de Chioccoloni, Margot (PARHR) <margot.chioccoloni@hy…" at bounding box center [1041, 525] width 486 height 93
drag, startPoint x: 1229, startPoint y: 482, endPoint x: 932, endPoint y: 477, distance: 297.3
click at [932, 477] on div "24/07/2025 ST - Mail reçu de Chioccoloni, Margot (PARHR) <margot.chioccoloni@hy…" at bounding box center [1041, 524] width 486 height 95
copy span "Chioccoloni, Margot (PARHR) <margot.chioccoloni@hyatt.com>"
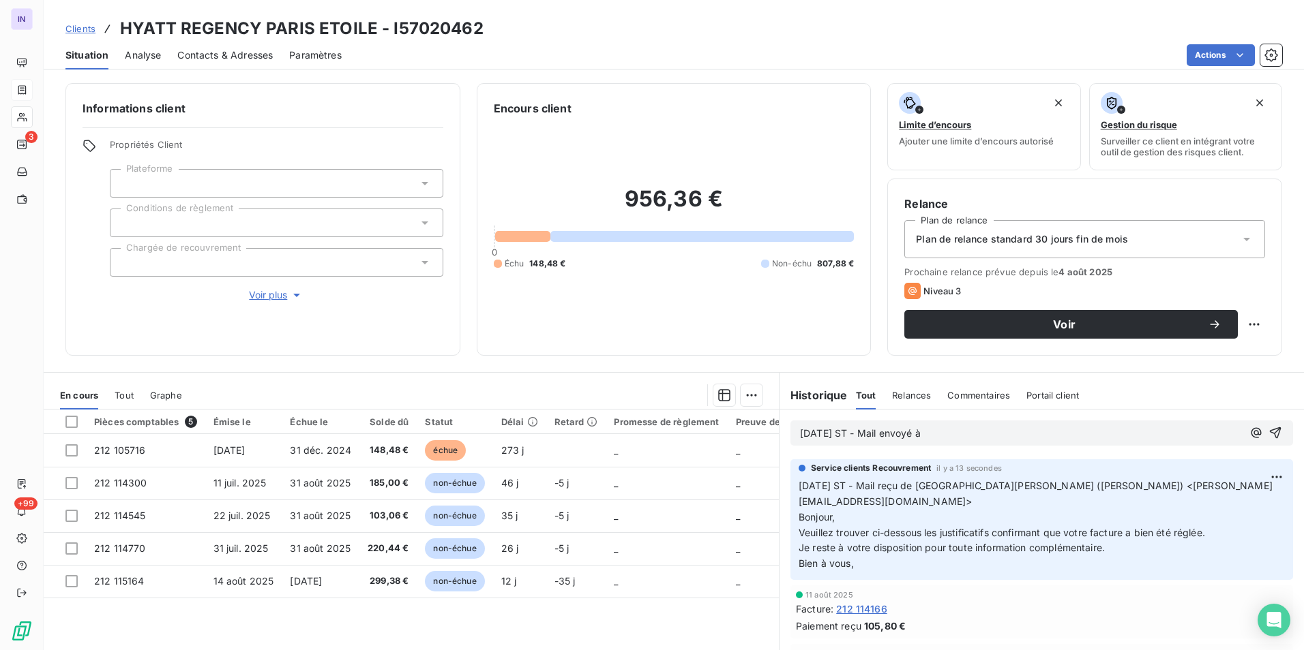
click at [957, 432] on p "[DATE] ST - Mail envoyé à" at bounding box center [1021, 434] width 442 height 16
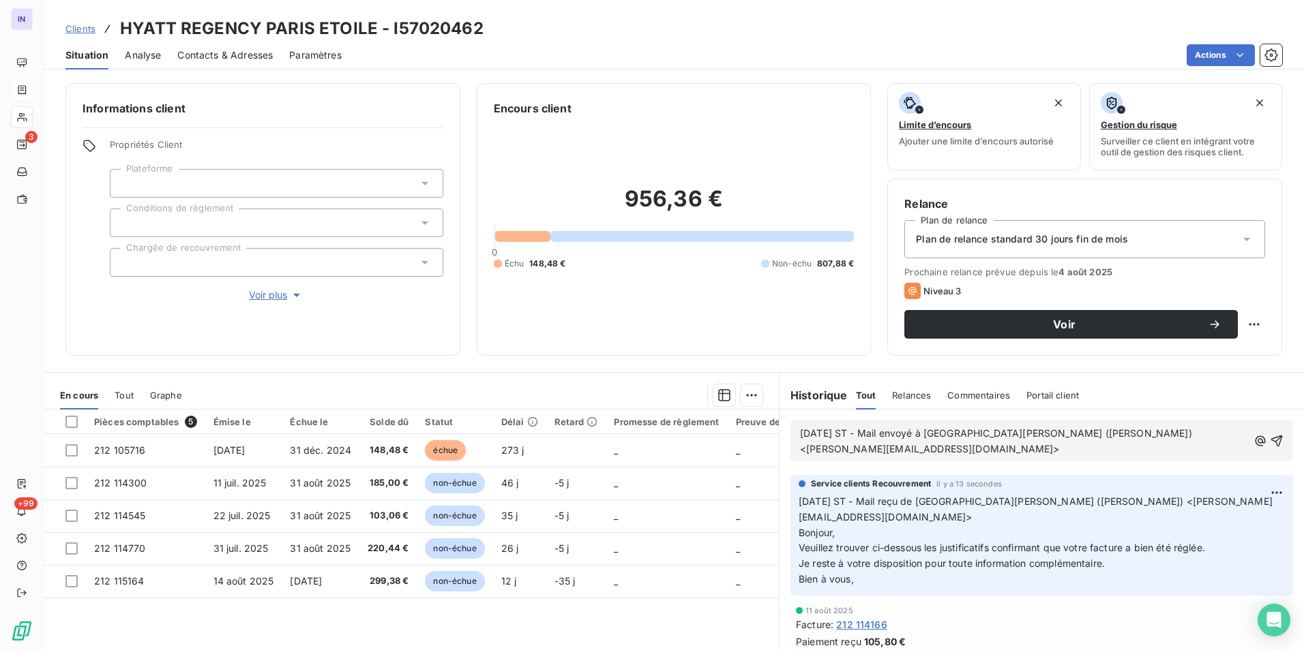
click at [820, 457] on p "26/08/2025 ST - Mail envoyé à Chioccoloni, Margot (PARHR) <margot.chioccoloni@h…" at bounding box center [1024, 441] width 448 height 31
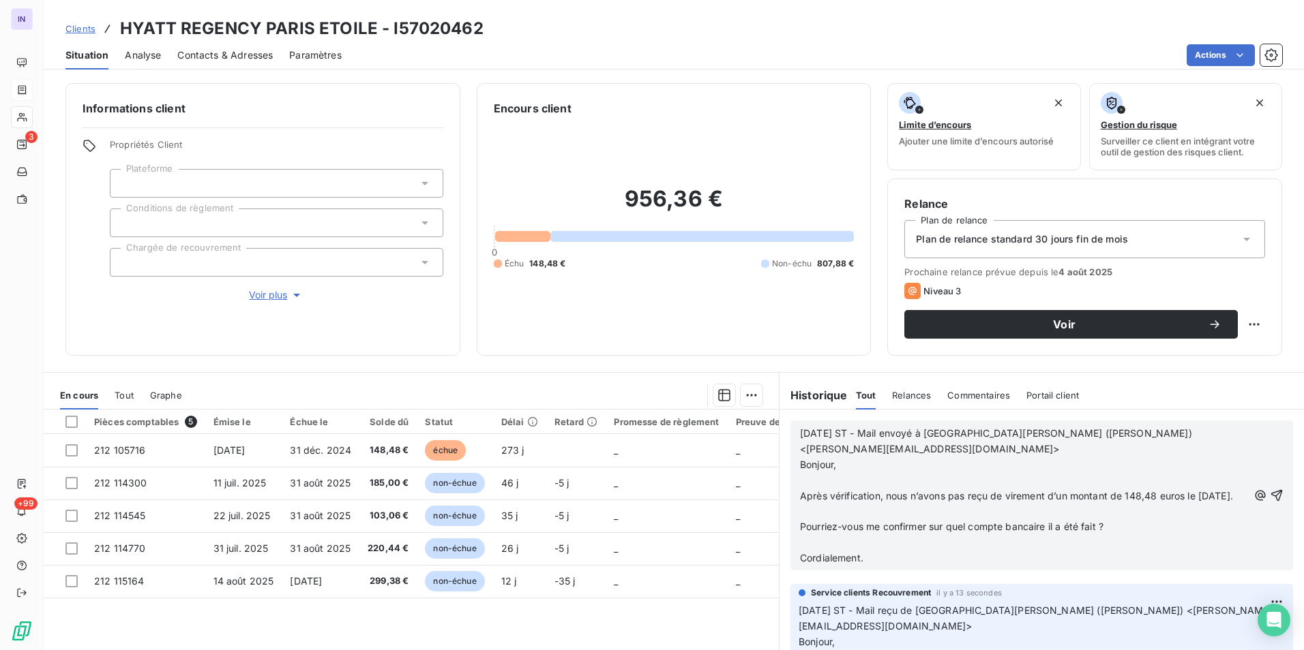
click at [800, 551] on p "﻿" at bounding box center [1024, 543] width 448 height 16
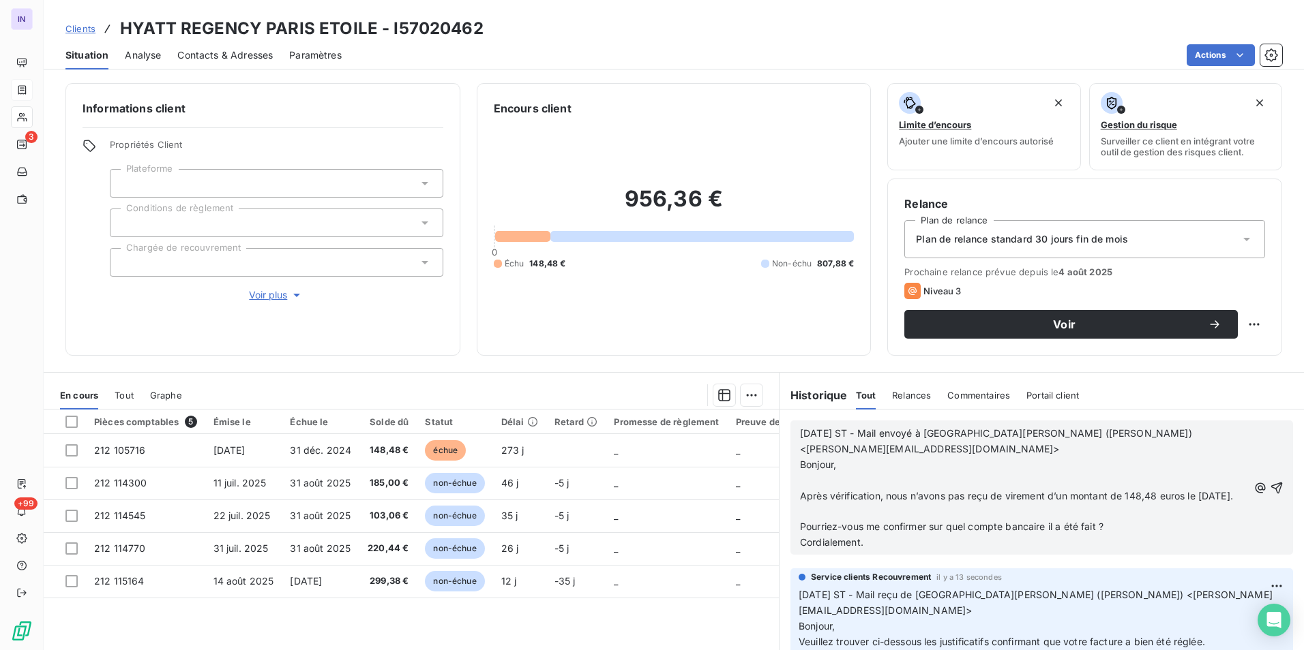
click at [802, 520] on p "﻿" at bounding box center [1024, 512] width 448 height 16
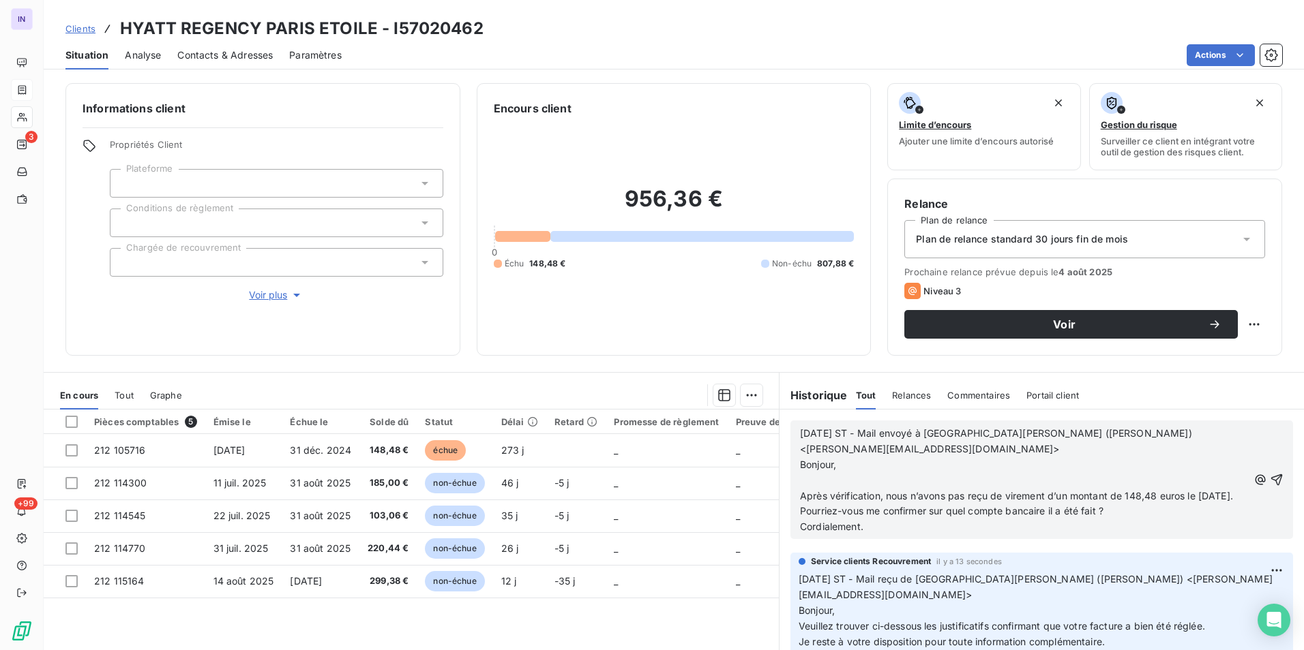
click at [800, 475] on p "﻿" at bounding box center [1024, 481] width 448 height 16
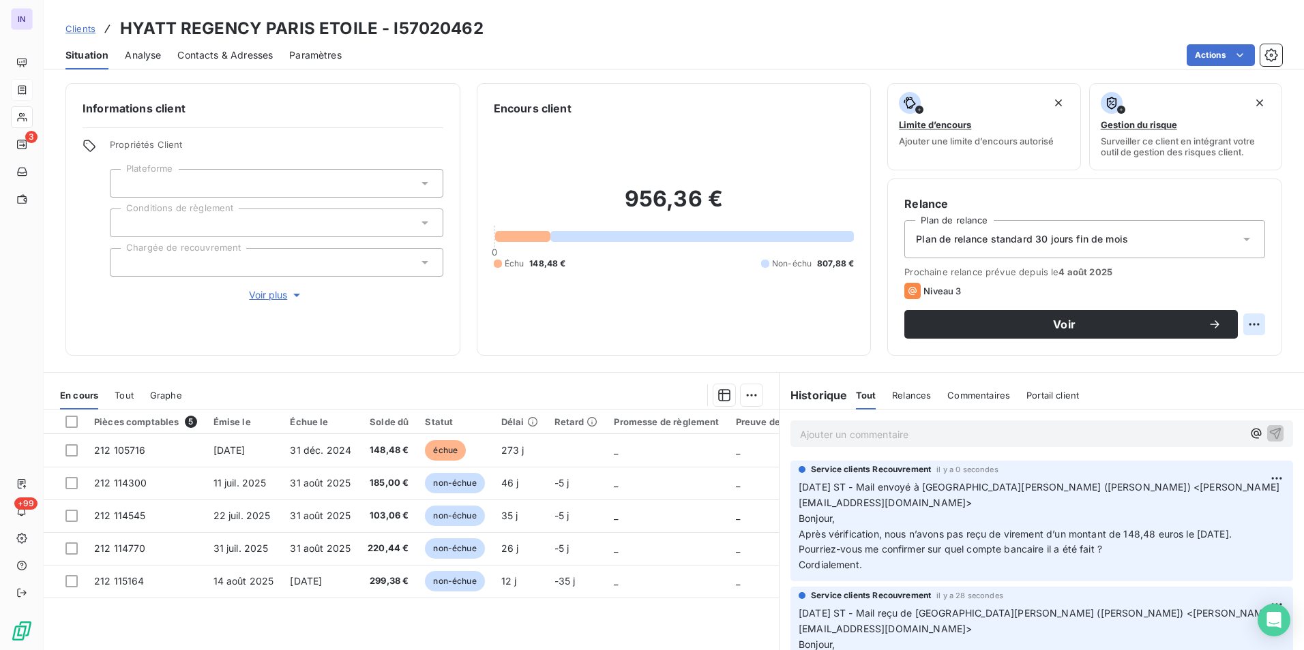
click at [1240, 320] on html "IN 3 +99 Clients HYATT REGENCY PARIS ETOILE - I57020462 Situation Analyse Conta…" at bounding box center [652, 325] width 1304 height 650
drag, startPoint x: 1222, startPoint y: 355, endPoint x: 1194, endPoint y: 355, distance: 28.6
click at [1218, 355] on div "Replanifier cette action" at bounding box center [1187, 355] width 122 height 22
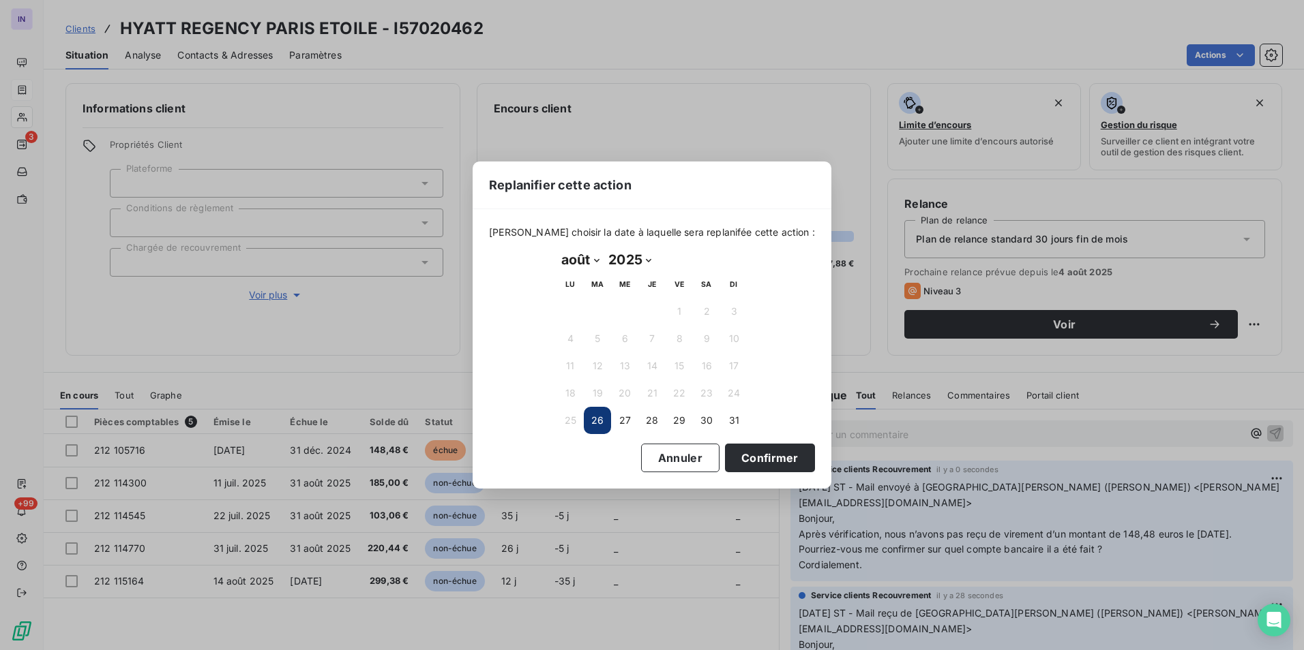
click at [592, 259] on select "janvier février mars avril mai juin juillet août septembre octobre novembre déc…" at bounding box center [579, 260] width 47 height 22
select select "8"
click at [556, 249] on select "janvier février mars avril mai juin juillet août septembre octobre novembre déc…" at bounding box center [579, 260] width 47 height 22
click at [591, 309] on button "2" at bounding box center [597, 311] width 27 height 27
drag, startPoint x: 739, startPoint y: 457, endPoint x: 646, endPoint y: 440, distance: 94.3
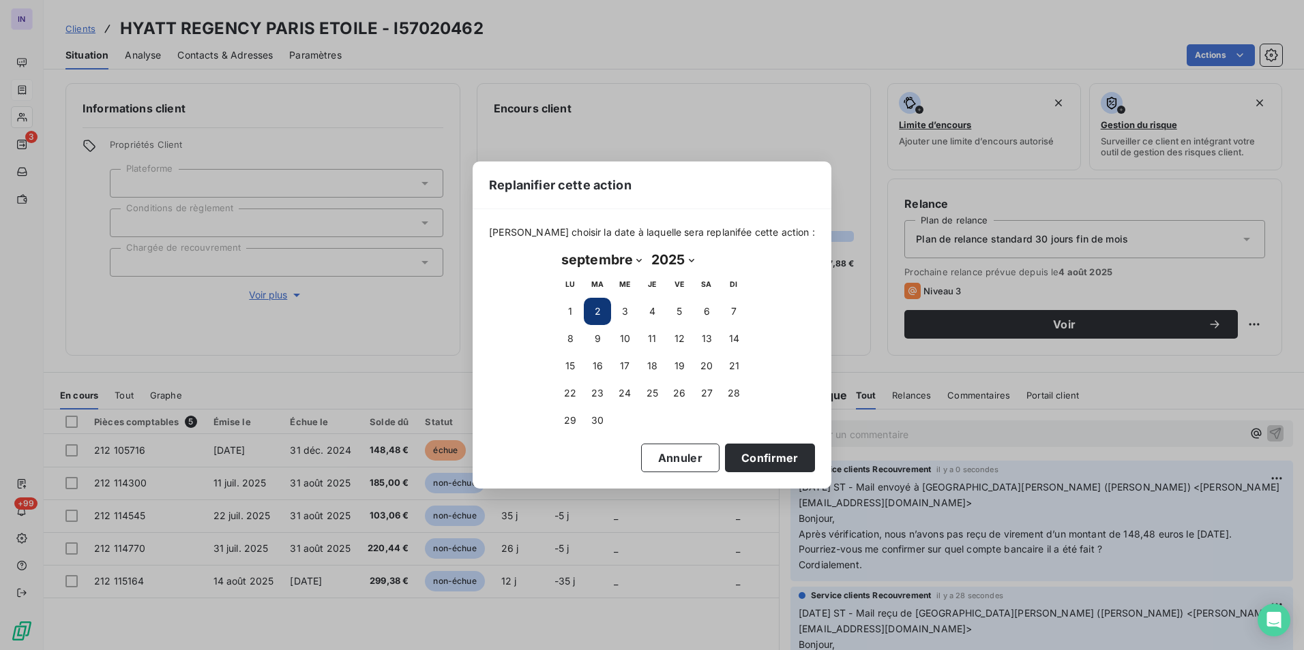
click at [734, 457] on button "Confirmer" at bounding box center [770, 458] width 90 height 29
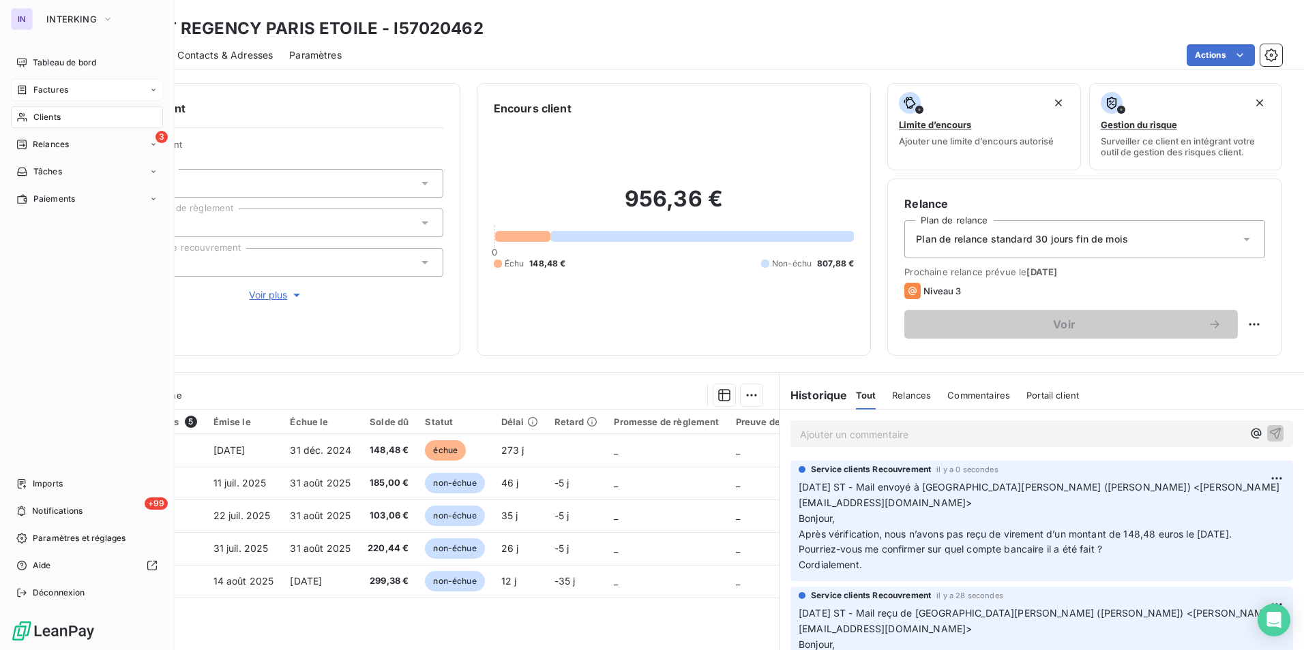
click at [57, 125] on div "Clients" at bounding box center [87, 117] width 152 height 22
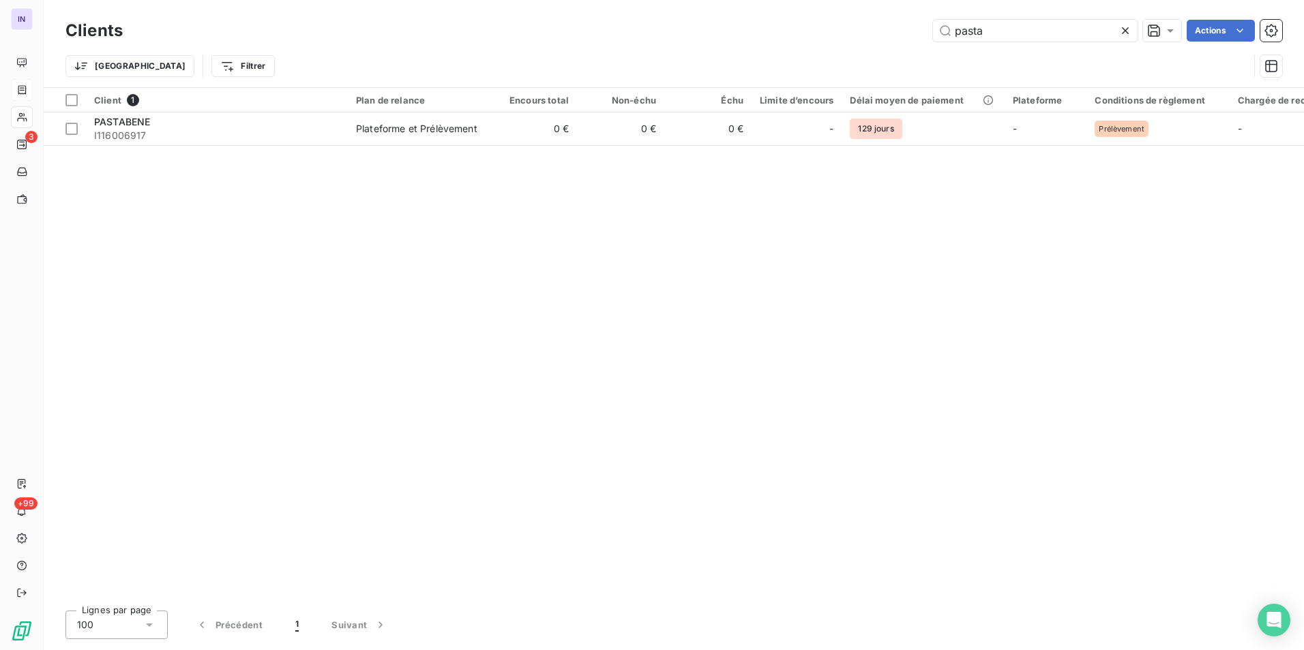
drag, startPoint x: 909, startPoint y: 31, endPoint x: 859, endPoint y: 25, distance: 50.8
click at [860, 25] on div "pasta Actions" at bounding box center [710, 31] width 1143 height 22
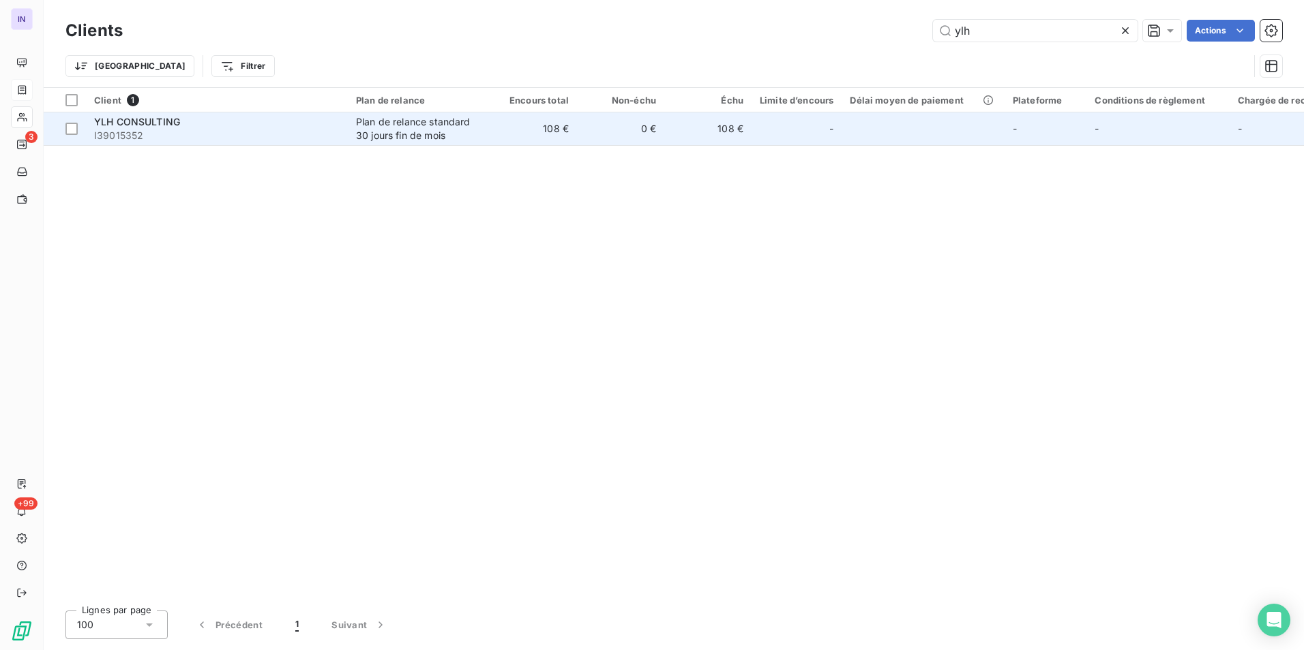
type input "ylh"
click at [550, 131] on td "108 €" at bounding box center [533, 128] width 87 height 33
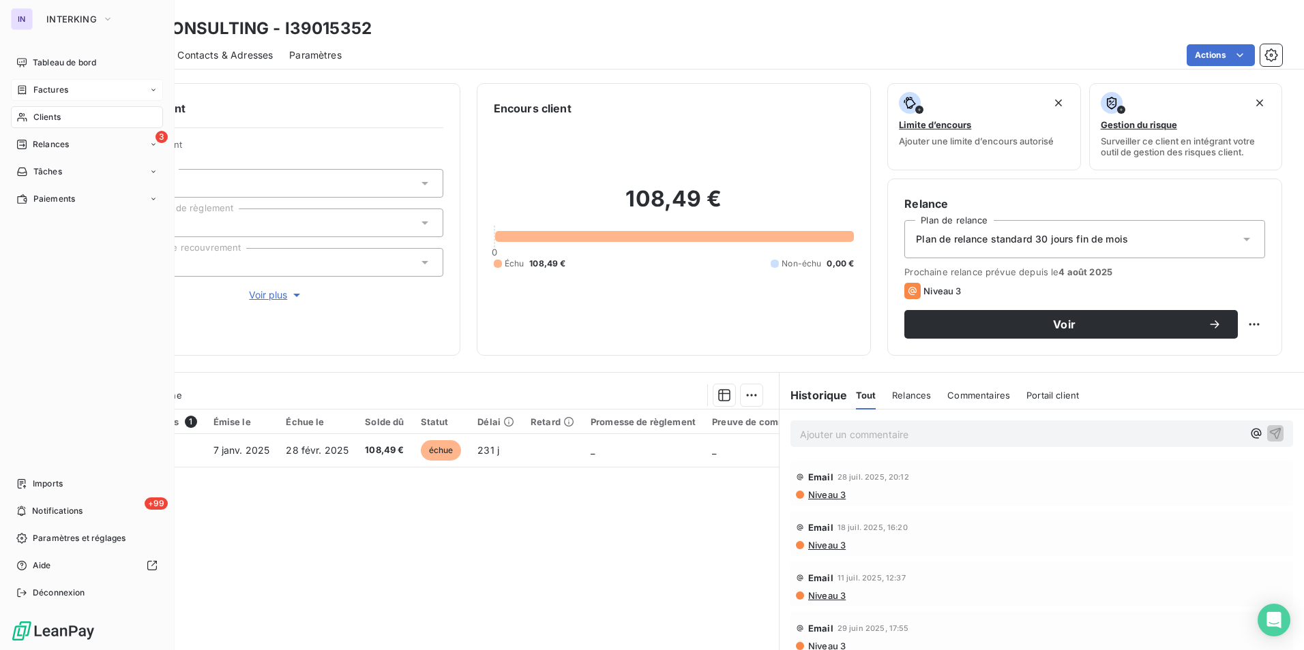
click at [63, 121] on div "Clients" at bounding box center [87, 117] width 152 height 22
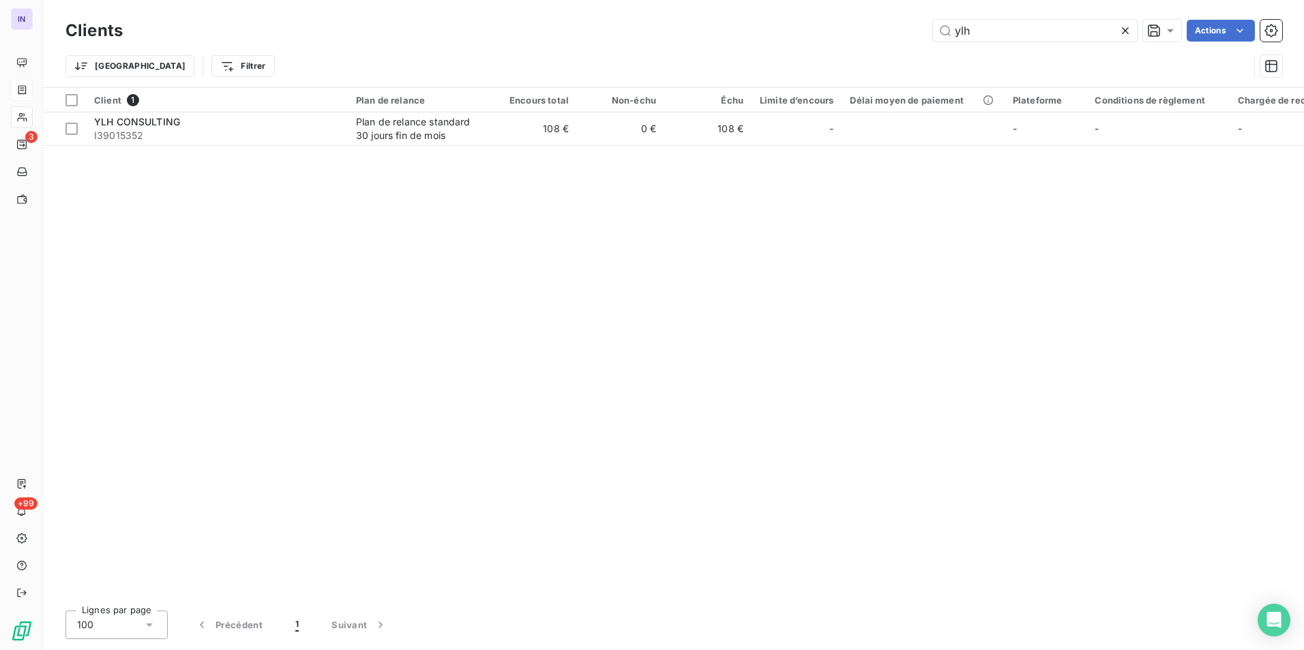
drag, startPoint x: 980, startPoint y: 29, endPoint x: 857, endPoint y: 31, distance: 122.7
click at [857, 31] on div "ylh Actions" at bounding box center [710, 31] width 1143 height 22
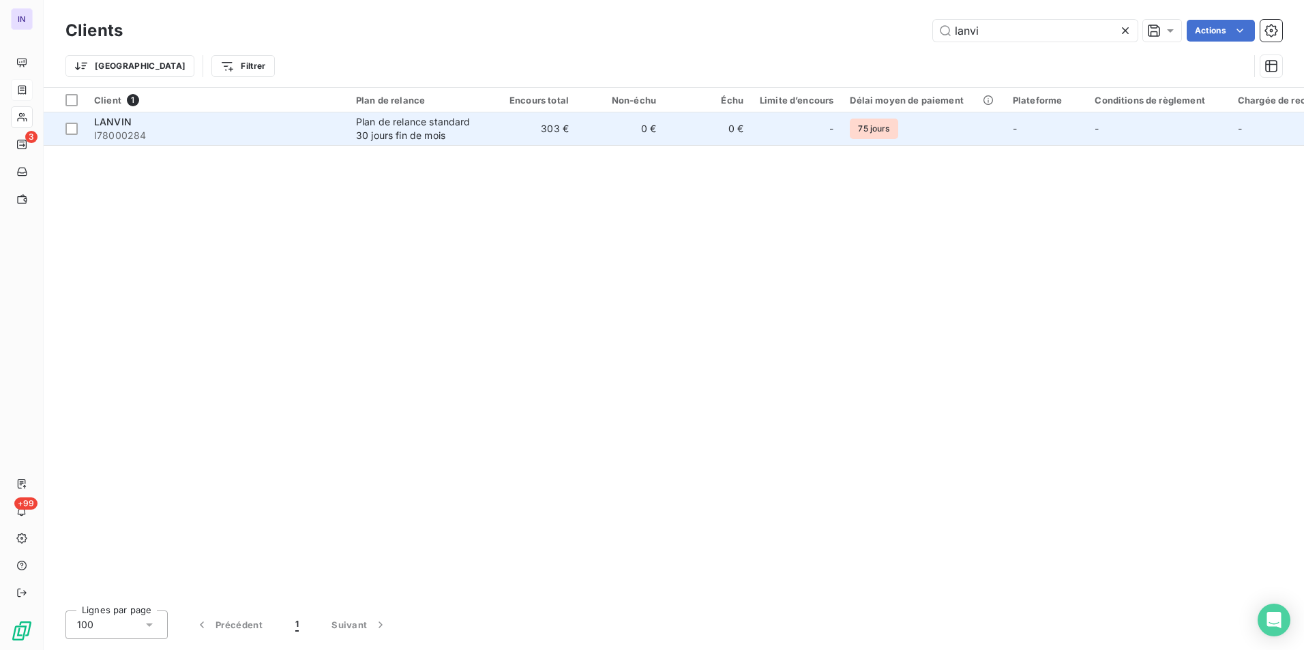
type input "lanvi"
click at [356, 134] on div "Plan de relance standard 30 jours fin de mois" at bounding box center [418, 128] width 125 height 27
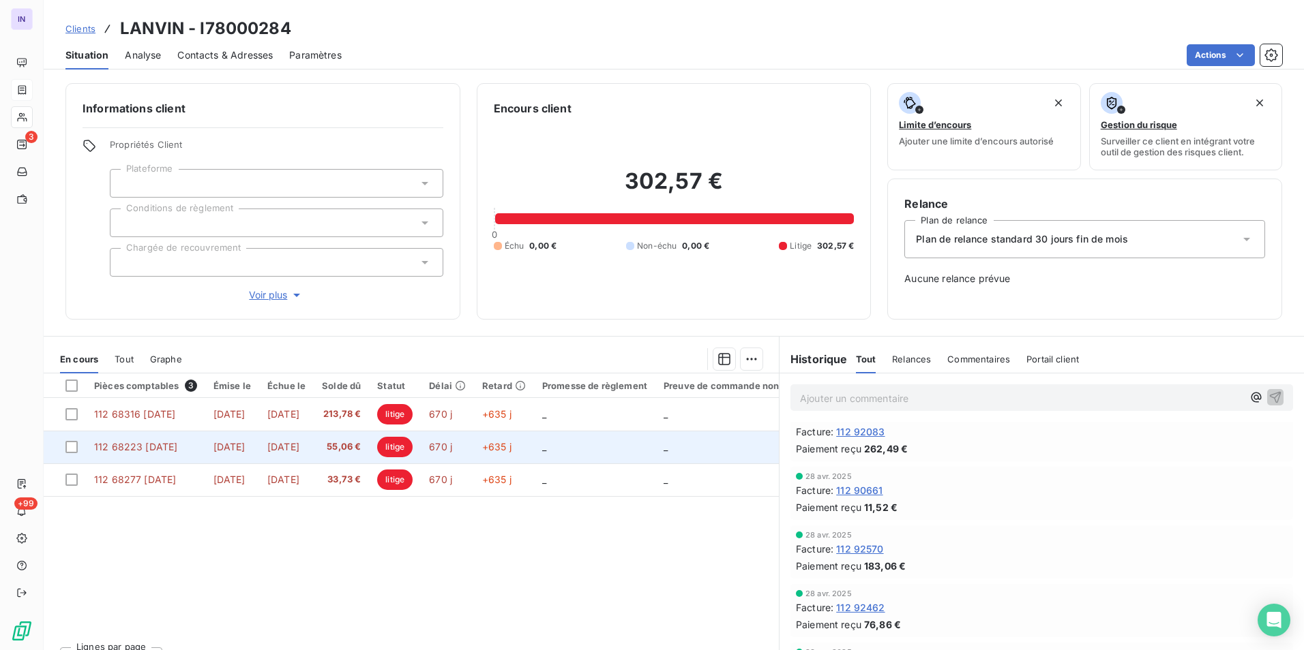
scroll to position [750, 0]
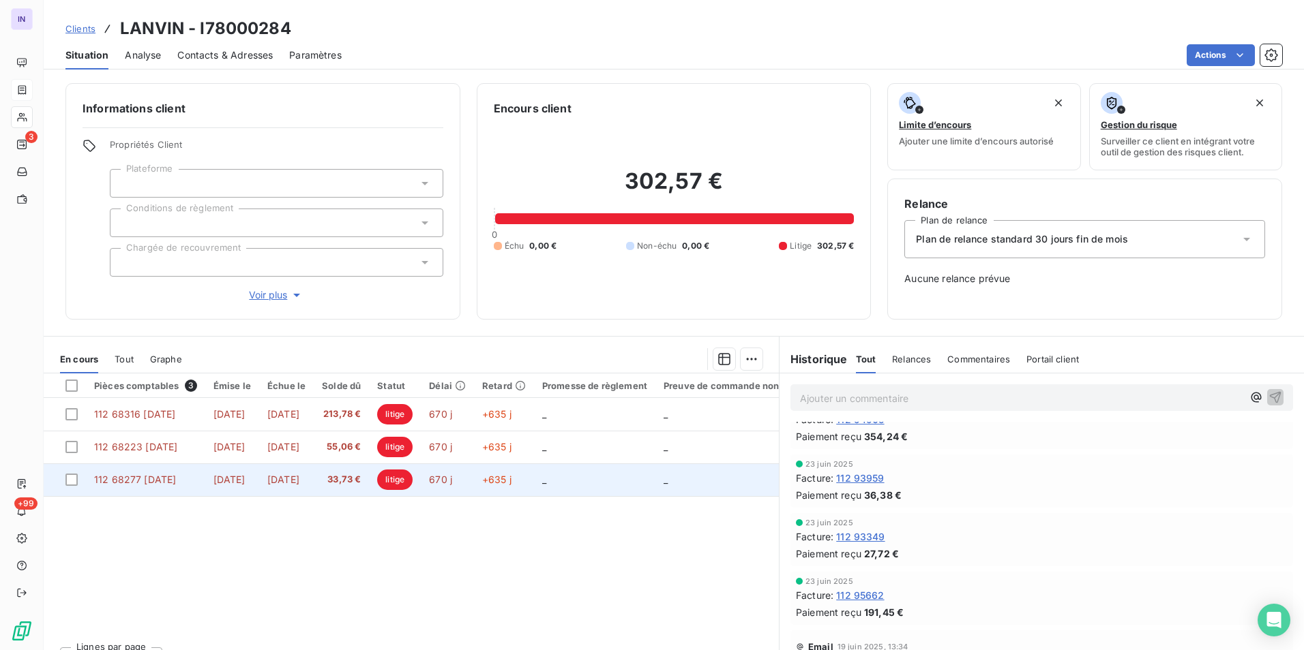
click at [299, 477] on span "[DATE]" at bounding box center [283, 480] width 32 height 12
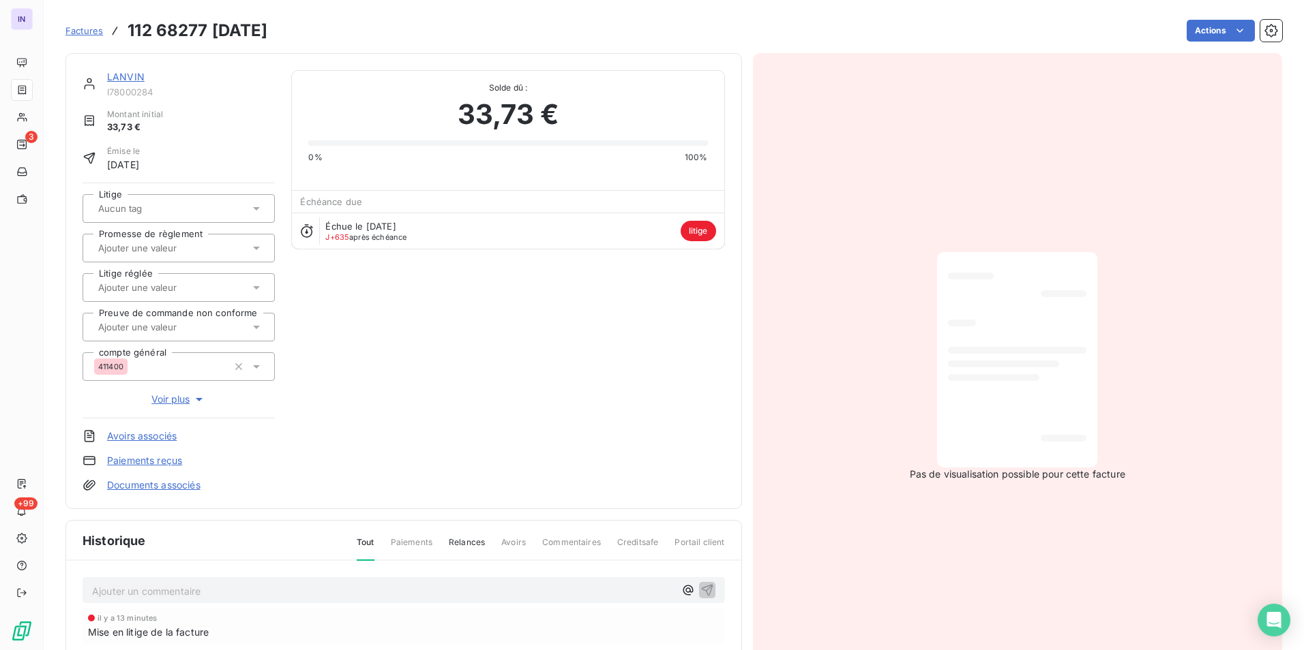
click at [130, 78] on link "LANVIN" at bounding box center [125, 77] width 37 height 12
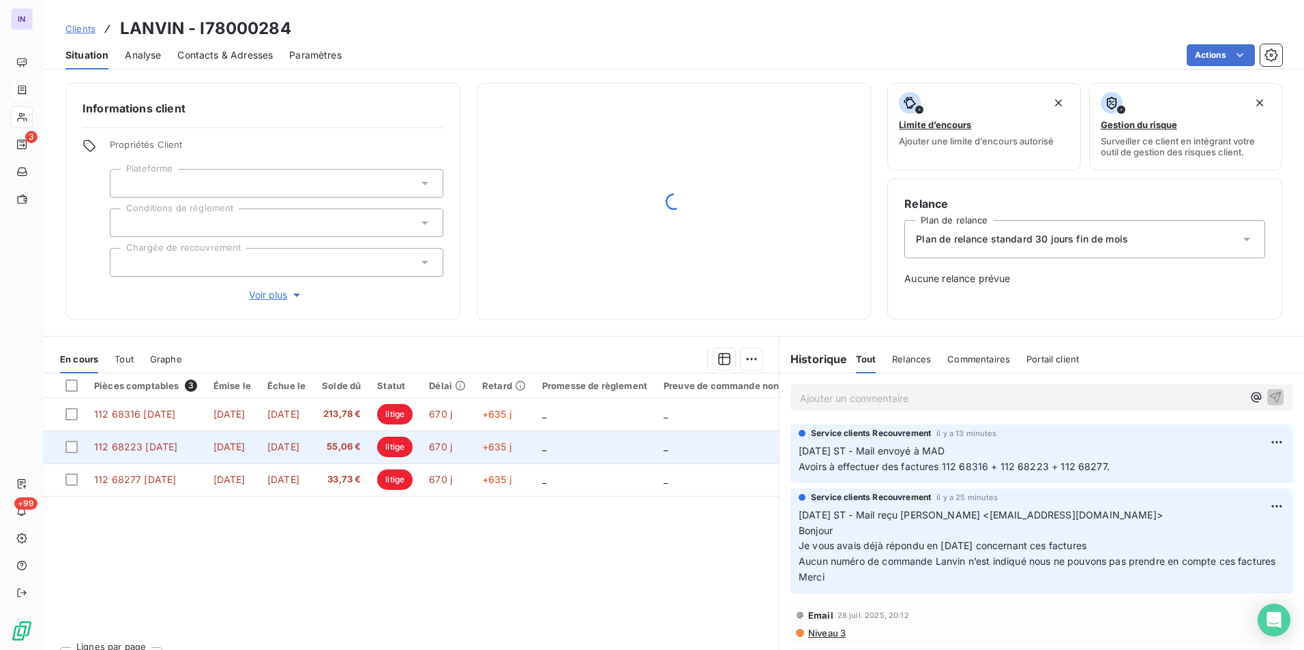
click at [172, 447] on span "112 68223 30/11/2022" at bounding box center [135, 447] width 83 height 12
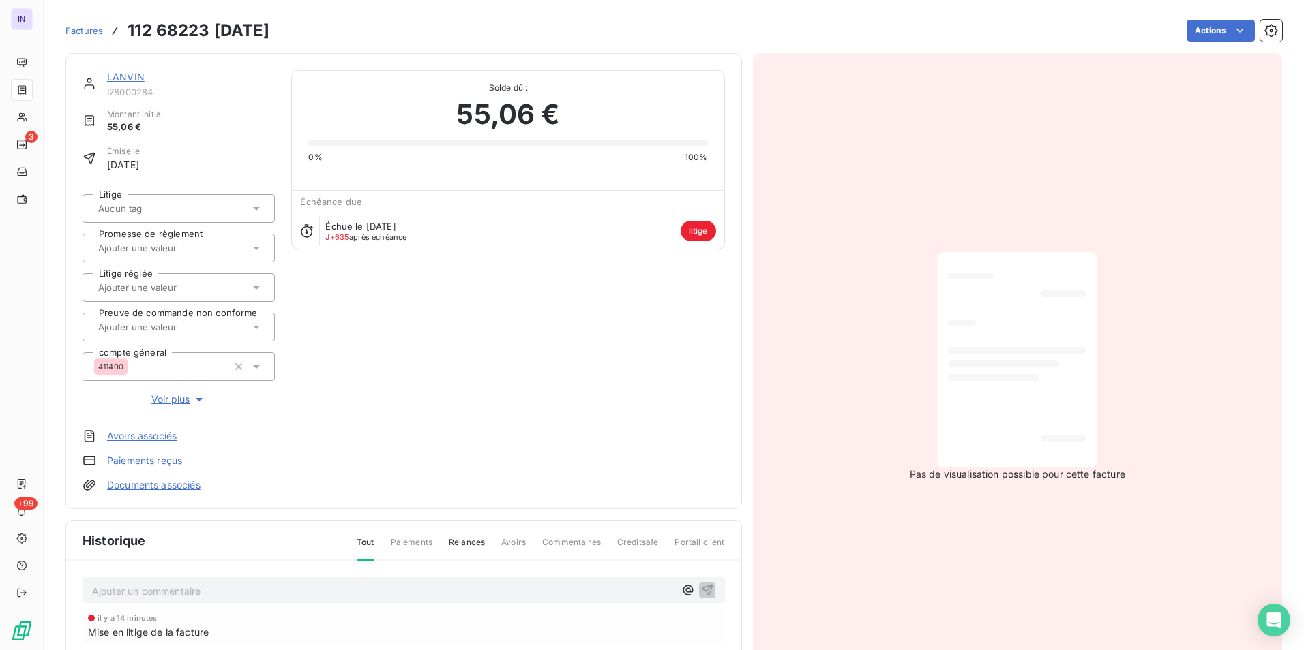
click at [132, 78] on link "LANVIN" at bounding box center [125, 77] width 37 height 12
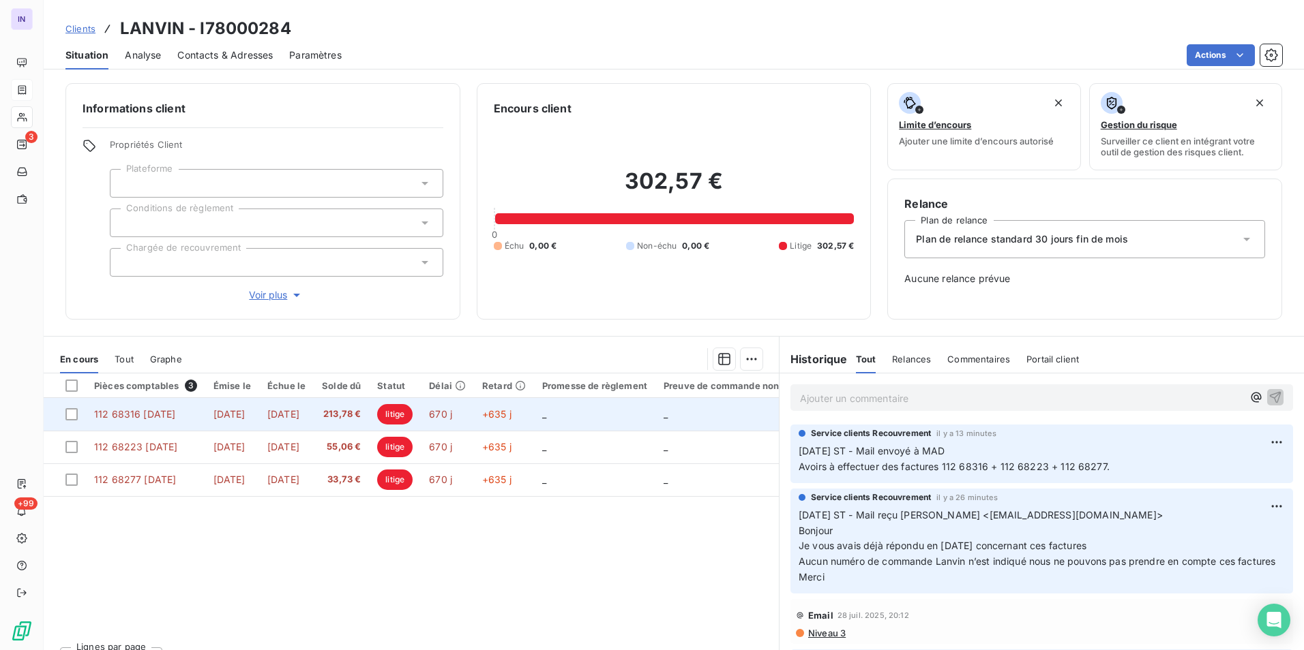
click at [170, 424] on td "112 68316 02/12/2022" at bounding box center [145, 414] width 119 height 33
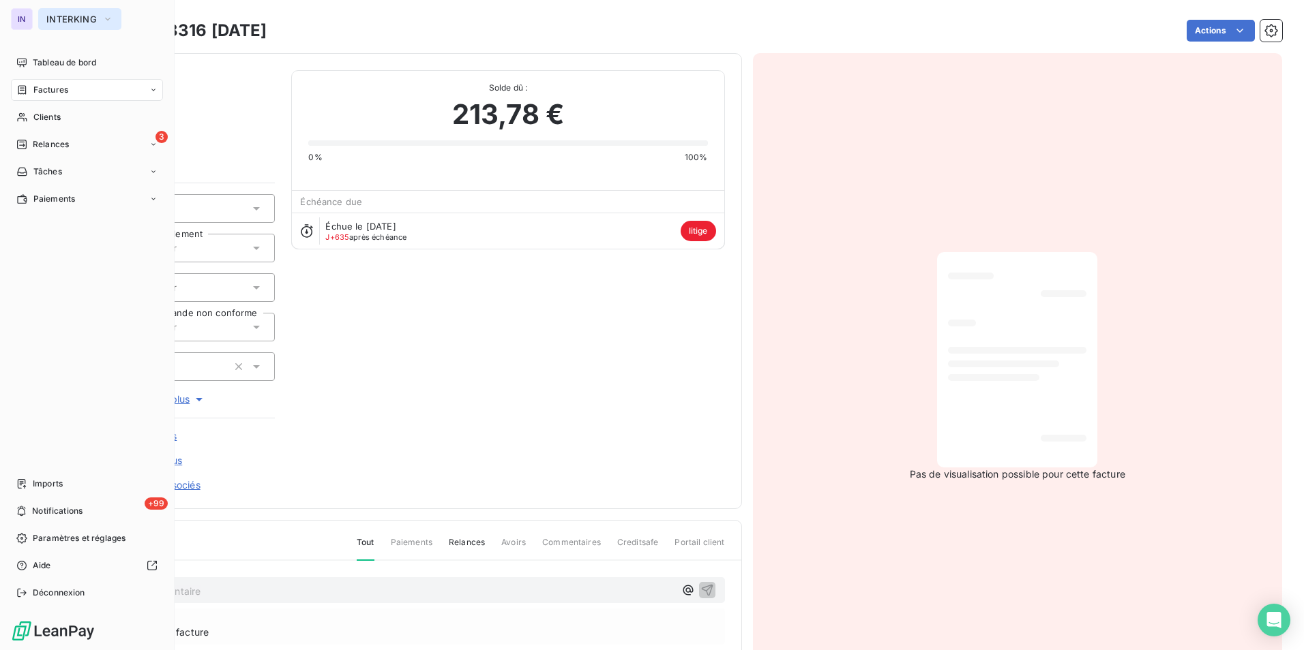
click at [52, 16] on span "INTERKING" at bounding box center [71, 19] width 50 height 11
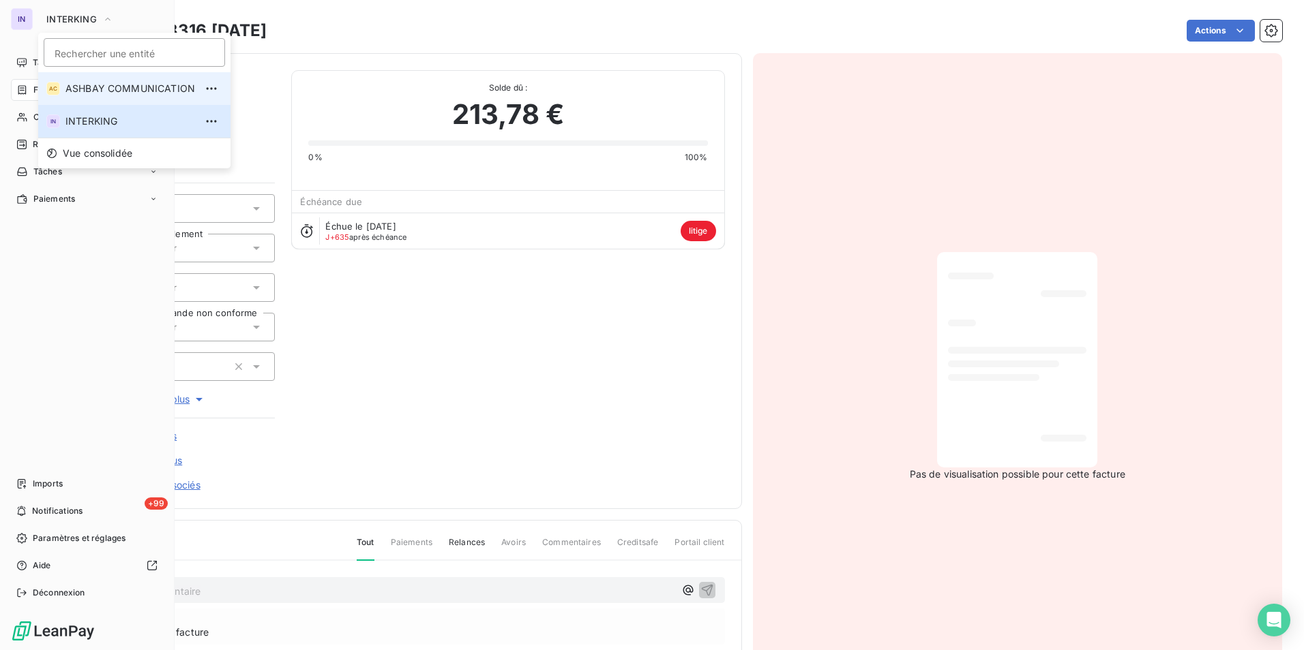
click at [89, 87] on span "ASHBAY COMMUNICATION" at bounding box center [130, 89] width 130 height 14
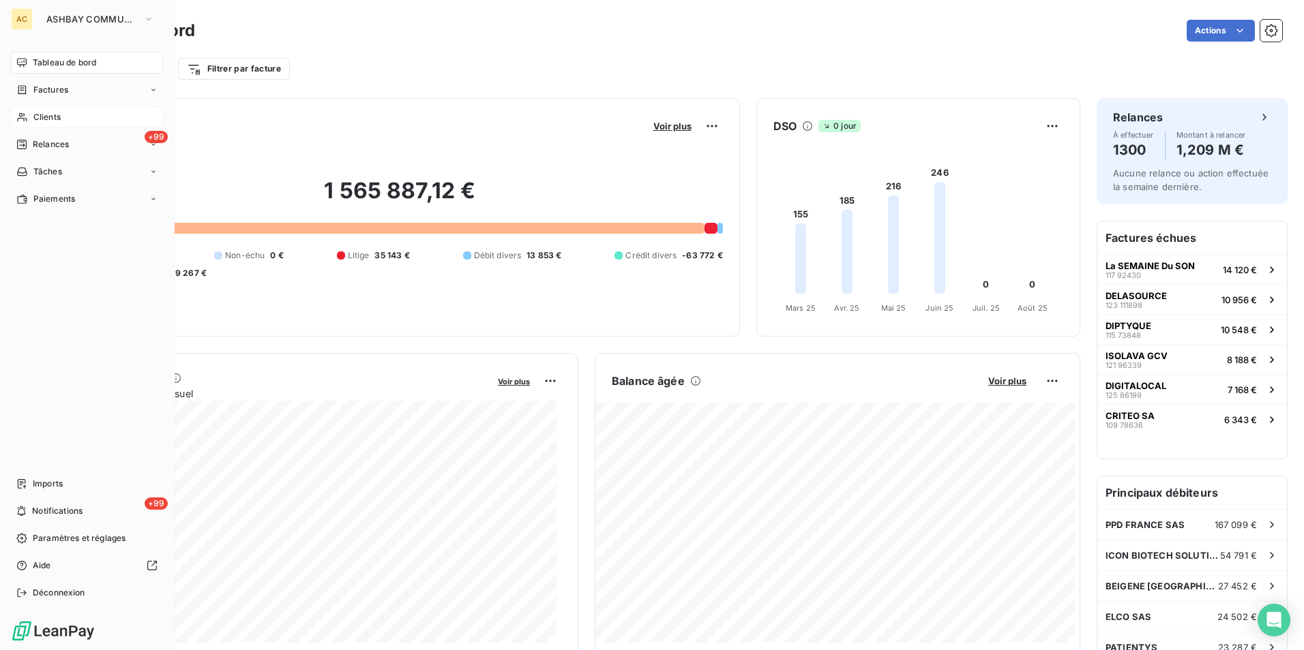
click at [53, 117] on span "Clients" at bounding box center [46, 117] width 27 height 12
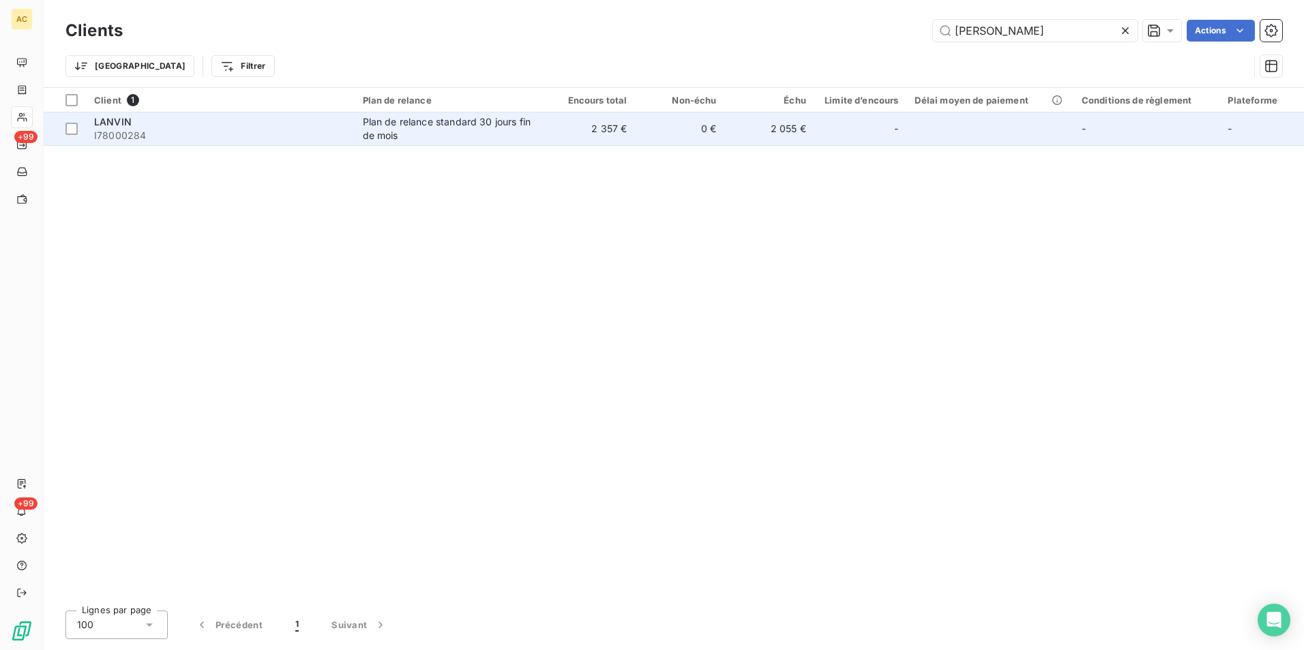
type input "[PERSON_NAME]"
click at [254, 131] on span "I78000284" at bounding box center [220, 136] width 252 height 14
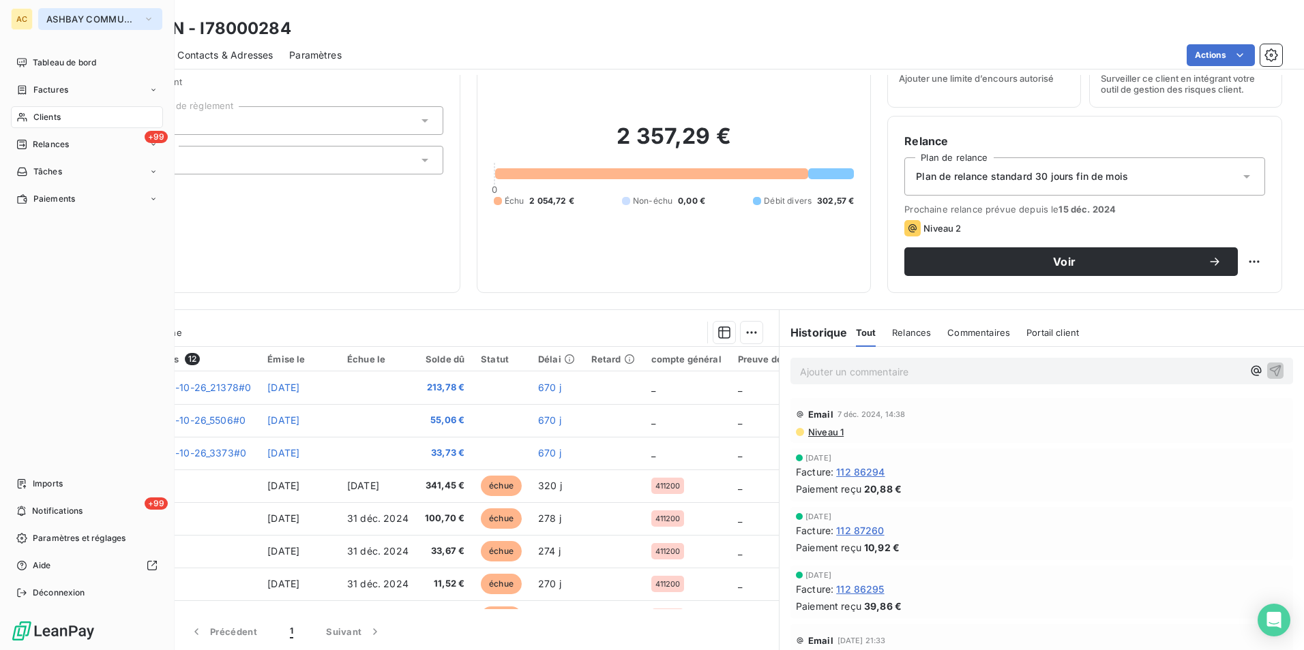
click at [78, 14] on span "ASHBAY COMMUNICATION" at bounding box center [91, 19] width 91 height 11
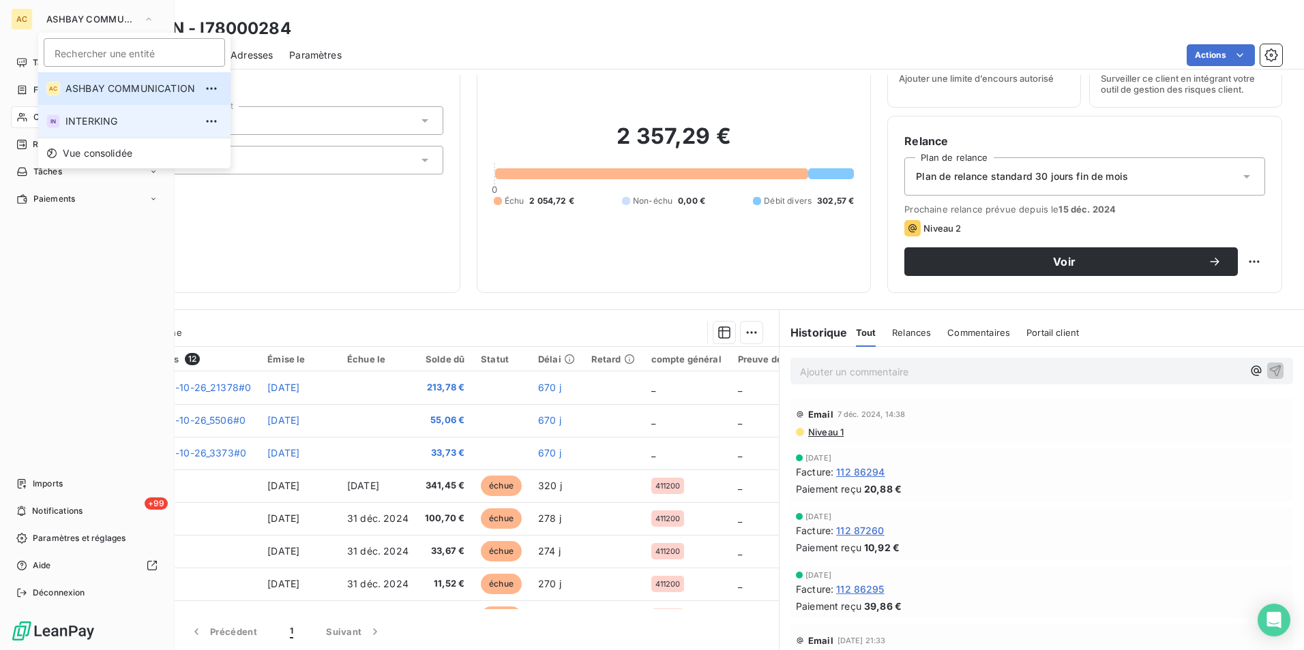
click at [86, 123] on span "INTERKING" at bounding box center [130, 122] width 130 height 14
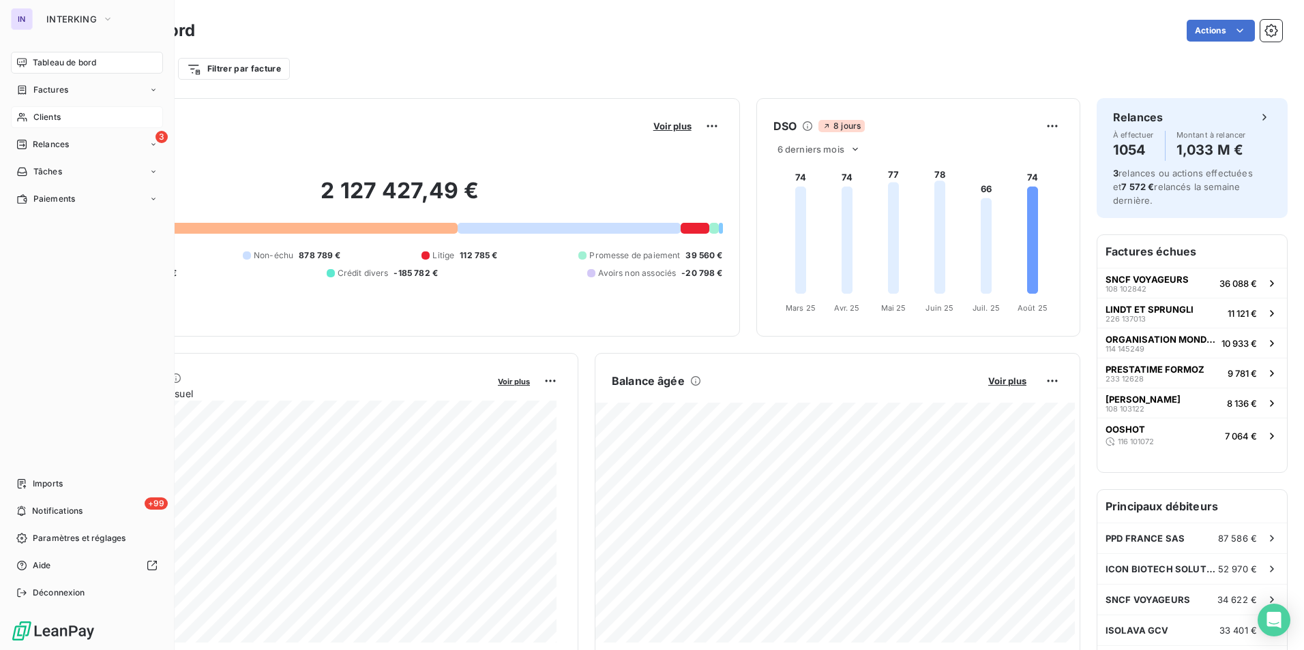
click at [52, 119] on span "Clients" at bounding box center [46, 117] width 27 height 12
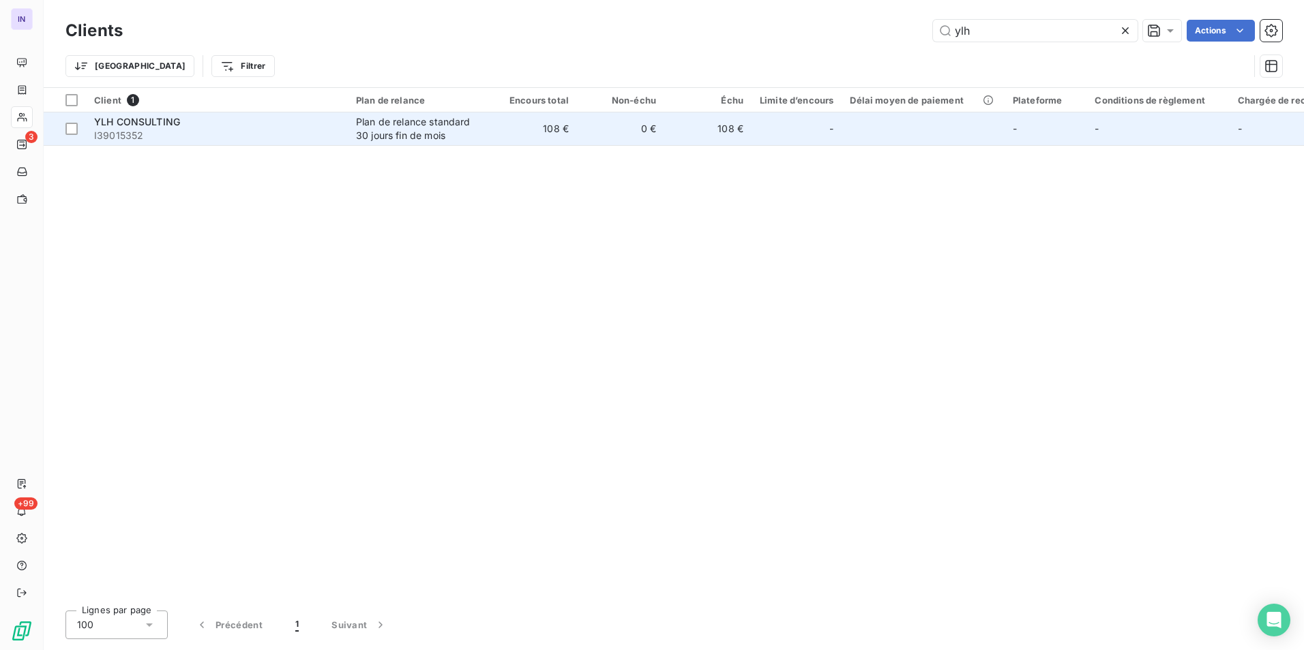
type input "ylh"
click at [233, 137] on span "I39015352" at bounding box center [216, 136] width 245 height 14
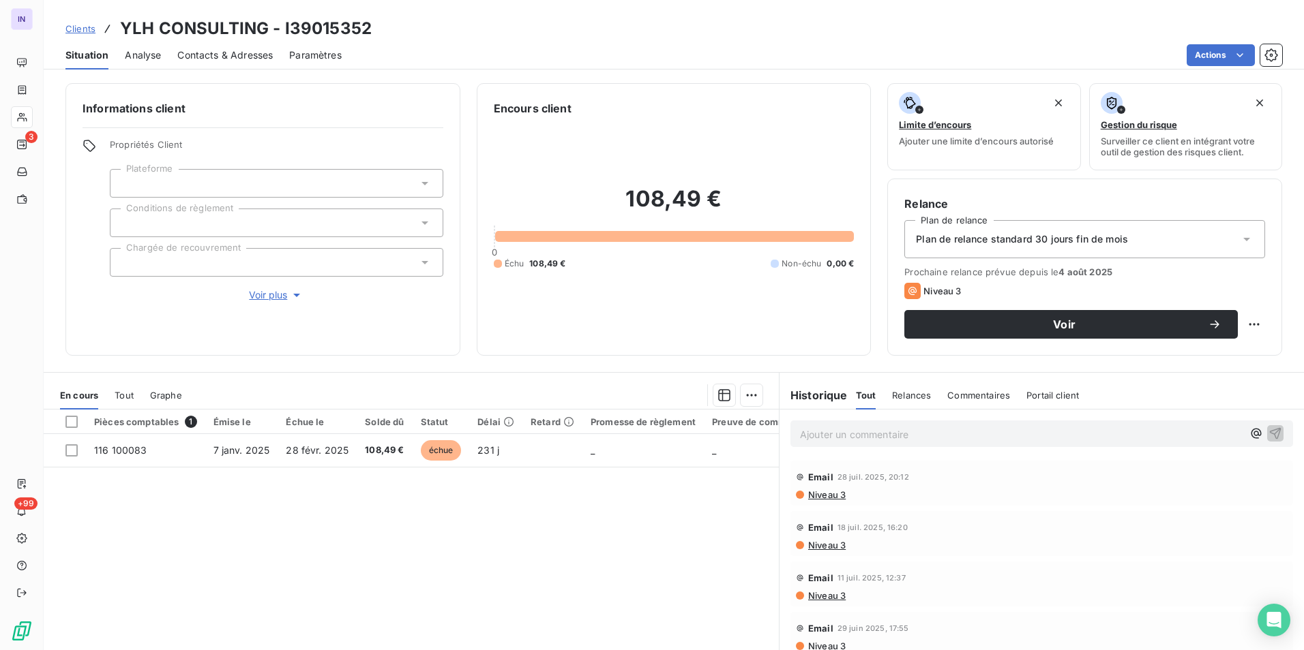
click at [818, 435] on p "Ajouter un commentaire ﻿" at bounding box center [1021, 434] width 442 height 17
click at [822, 430] on p "Ajouter un commentaire ﻿" at bounding box center [1021, 434] width 442 height 17
click at [960, 432] on p "[DATE] ST - Mail reçu de" at bounding box center [1021, 434] width 442 height 16
click at [859, 442] on p "[DATE] ST - Mail reçu de [PERSON_NAME] <[EMAIL_ADDRESS][DOMAIN_NAME]>" at bounding box center [1021, 434] width 442 height 16
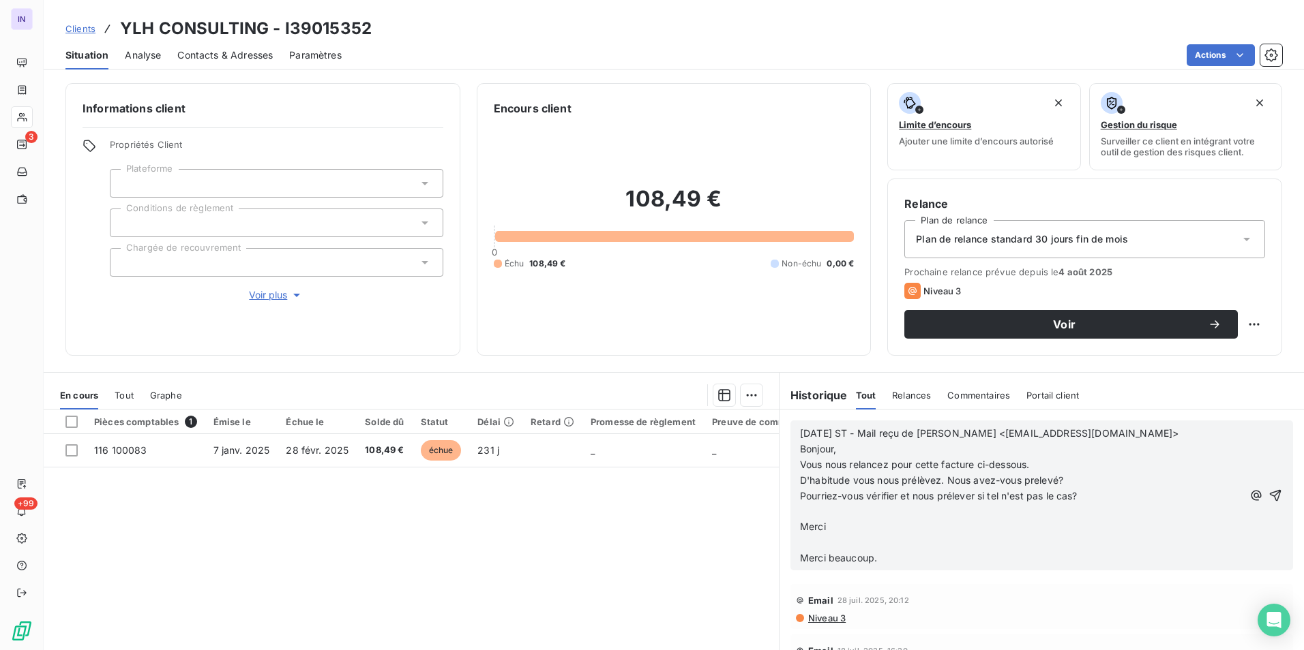
click at [807, 544] on p "﻿" at bounding box center [1021, 543] width 442 height 16
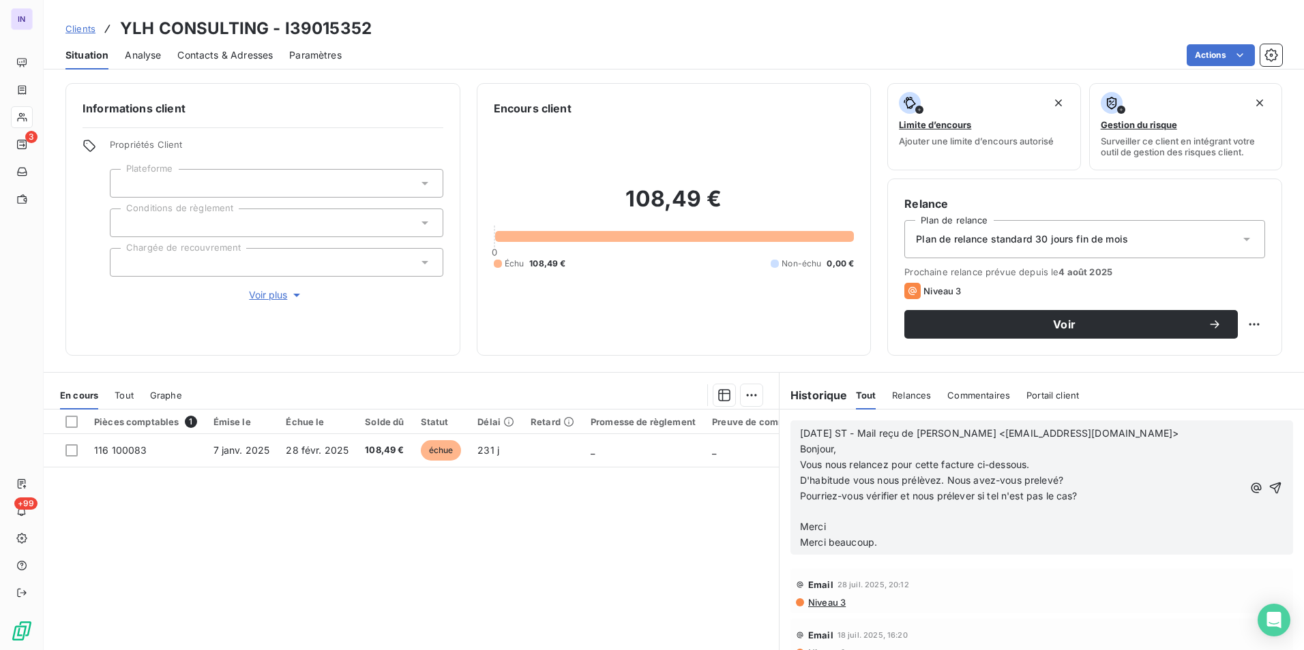
click at [800, 511] on p "﻿" at bounding box center [1021, 512] width 442 height 16
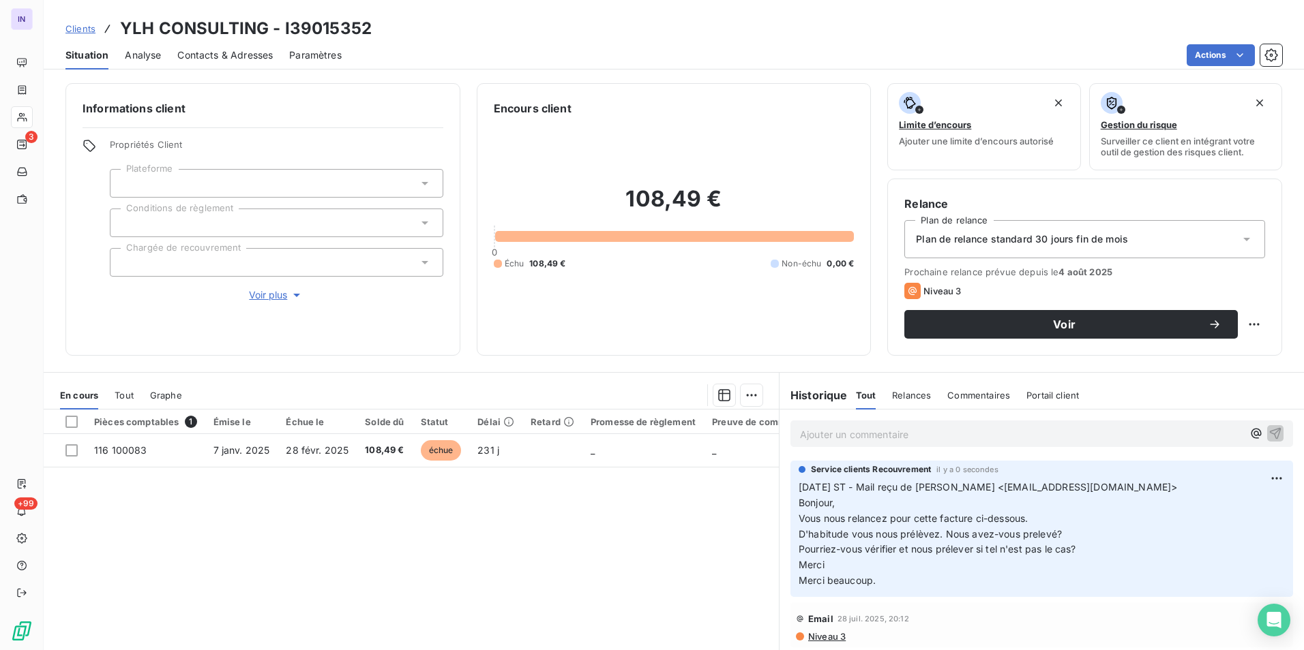
click at [822, 442] on p "Ajouter un commentaire ﻿" at bounding box center [1021, 434] width 442 height 17
click at [1196, 485] on p "[DATE] ST - Mail reçu de [PERSON_NAME] <[EMAIL_ADDRESS][DOMAIN_NAME]> Bonjour, …" at bounding box center [1041, 533] width 486 height 109
drag, startPoint x: 1203, startPoint y: 487, endPoint x: 932, endPoint y: 486, distance: 270.7
click at [932, 486] on p "[DATE] ST - Mail reçu de [PERSON_NAME] <[EMAIL_ADDRESS][DOMAIN_NAME]> Bonjour, …" at bounding box center [1041, 533] width 486 height 109
copy span "[PERSON_NAME] <[EMAIL_ADDRESS][DOMAIN_NAME]>"
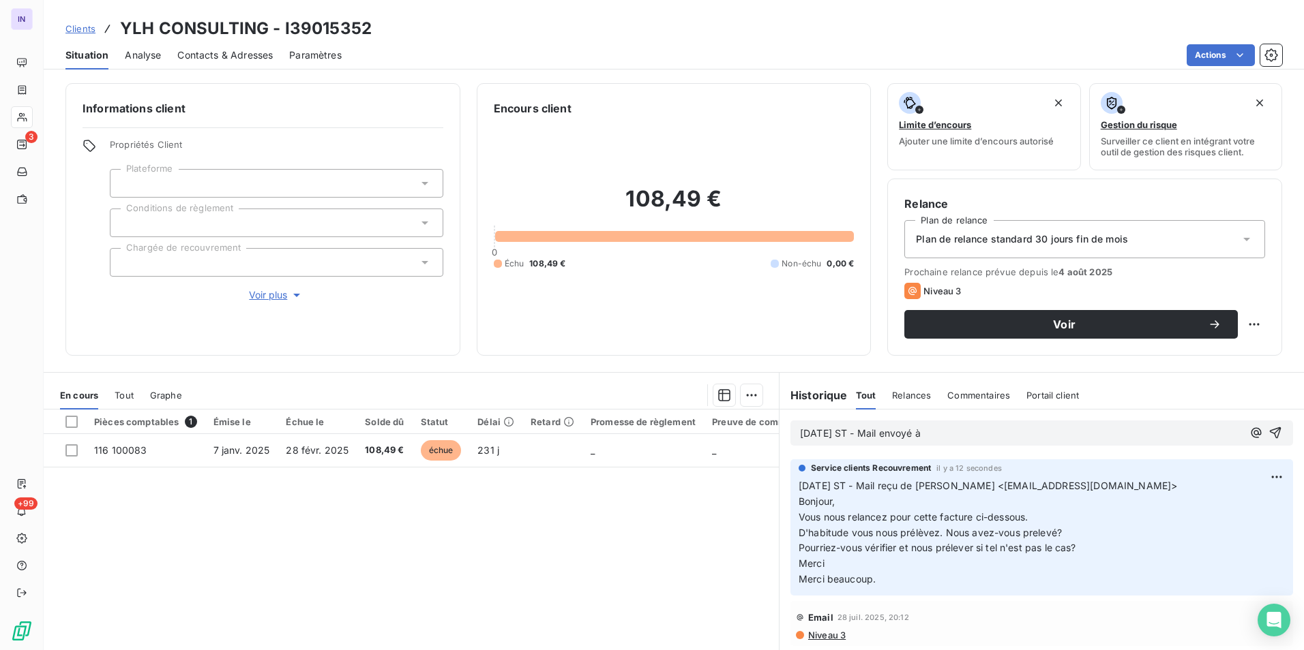
click at [960, 433] on p "[DATE] ST - Mail envoyé à" at bounding box center [1021, 434] width 442 height 16
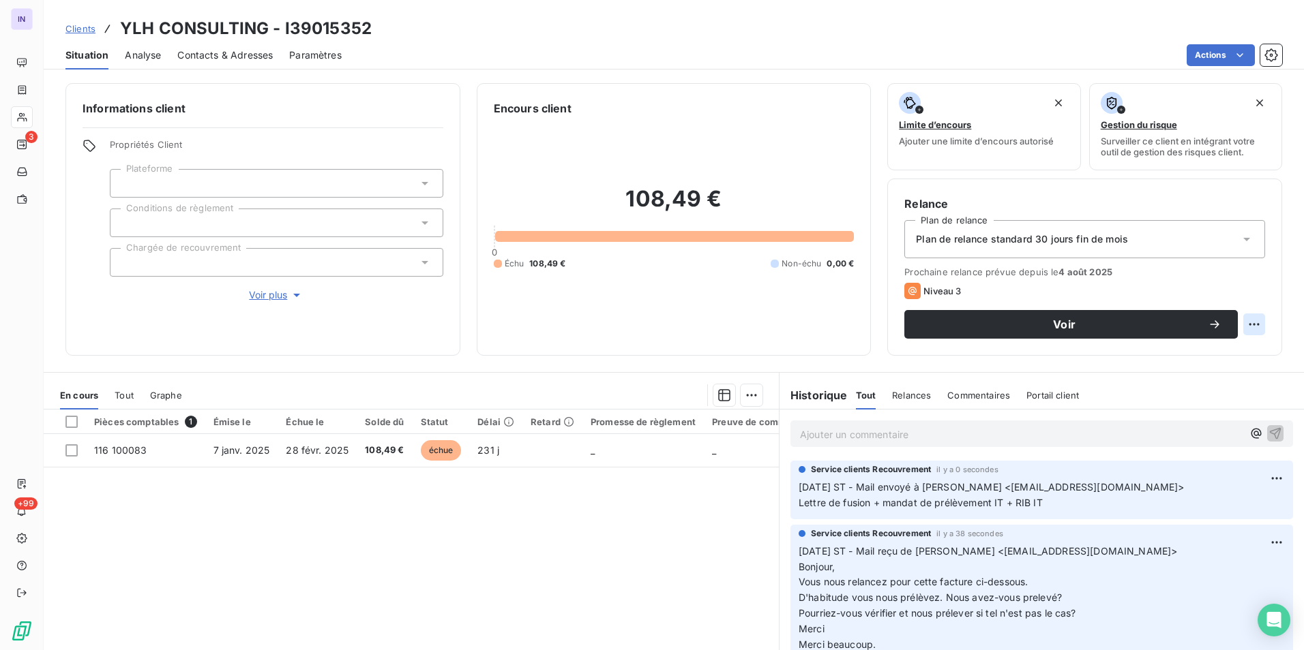
click at [1240, 322] on html "IN 3 +99 Clients YLH CONSULTING - I39015352 Situation Analyse Contacts & Adress…" at bounding box center [652, 325] width 1304 height 650
click at [1190, 357] on div "Replanifier cette action" at bounding box center [1187, 355] width 122 height 22
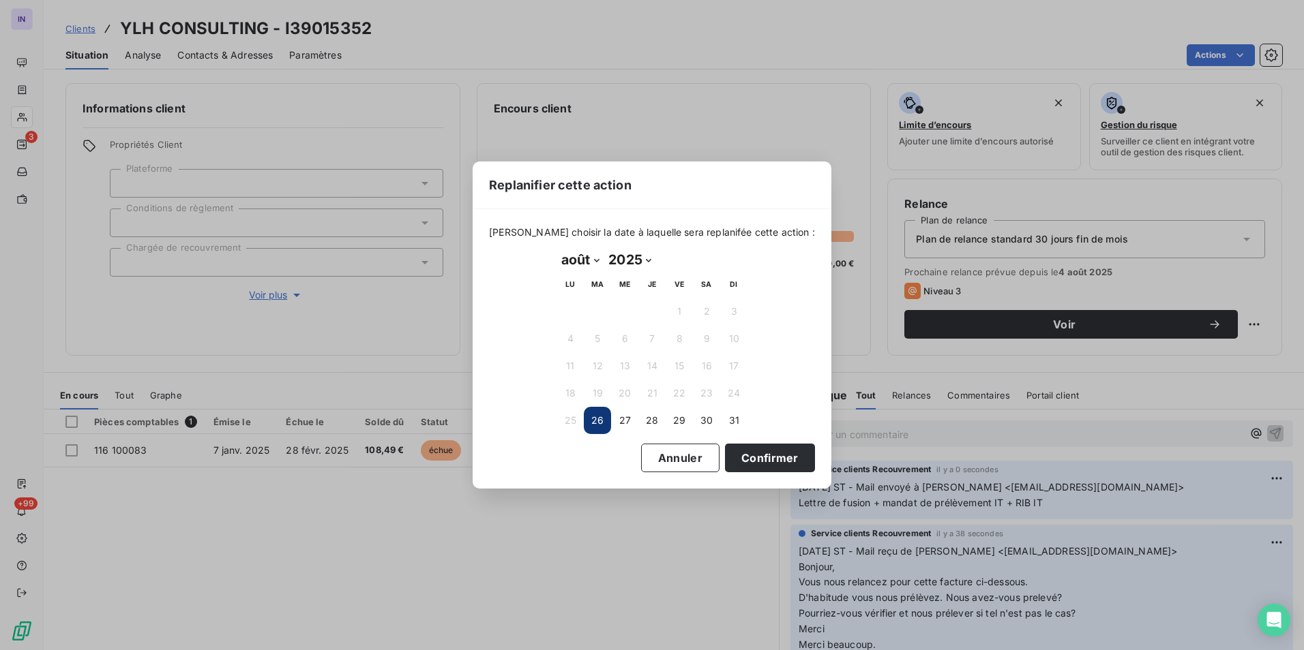
click at [597, 264] on select "janvier février mars avril mai juin juillet août septembre octobre novembre déc…" at bounding box center [579, 260] width 47 height 22
select select "8"
click at [556, 249] on select "janvier février mars avril mai juin juillet août septembre octobre novembre déc…" at bounding box center [579, 260] width 47 height 22
click at [594, 314] on button "2" at bounding box center [597, 311] width 27 height 27
drag, startPoint x: 727, startPoint y: 457, endPoint x: 720, endPoint y: 463, distance: 9.3
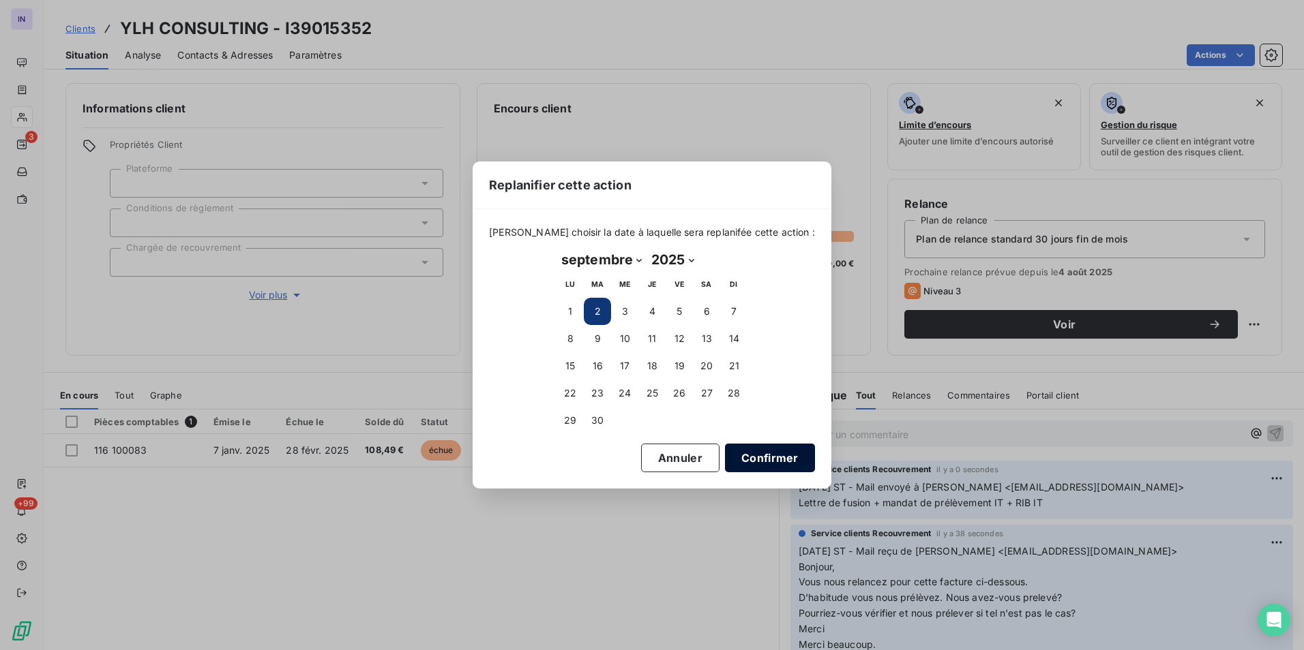
click at [725, 460] on button "Confirmer" at bounding box center [770, 458] width 90 height 29
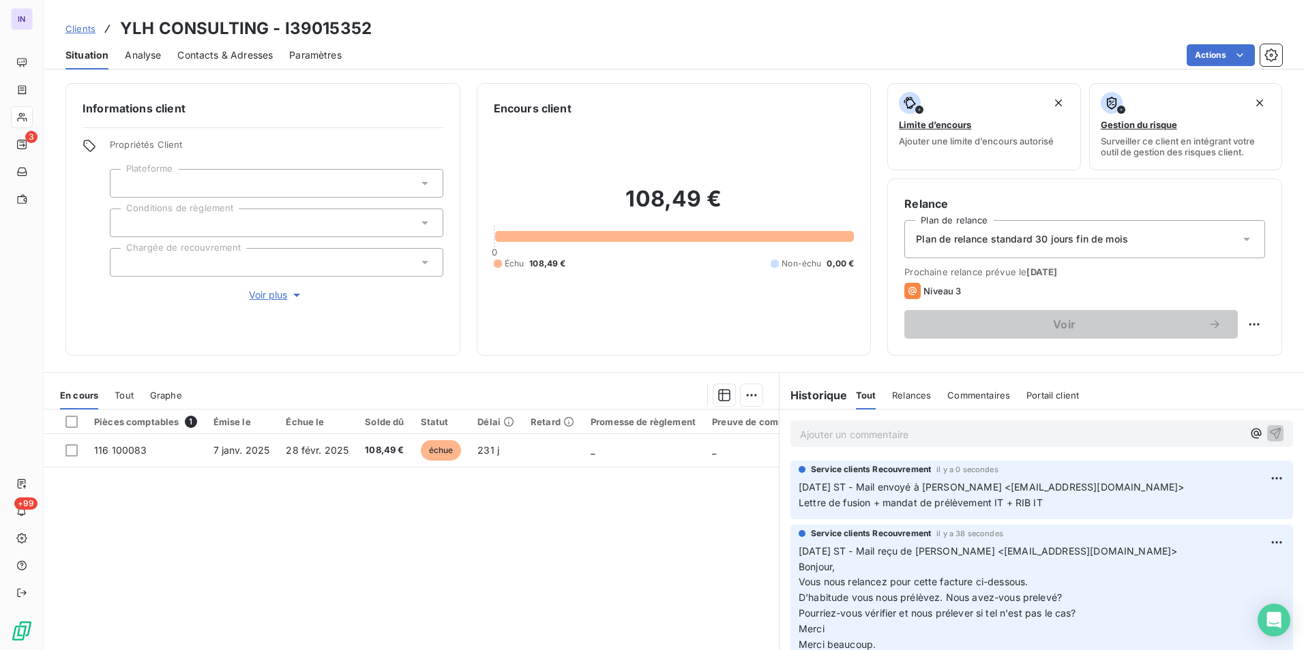
click at [254, 214] on div at bounding box center [276, 223] width 333 height 29
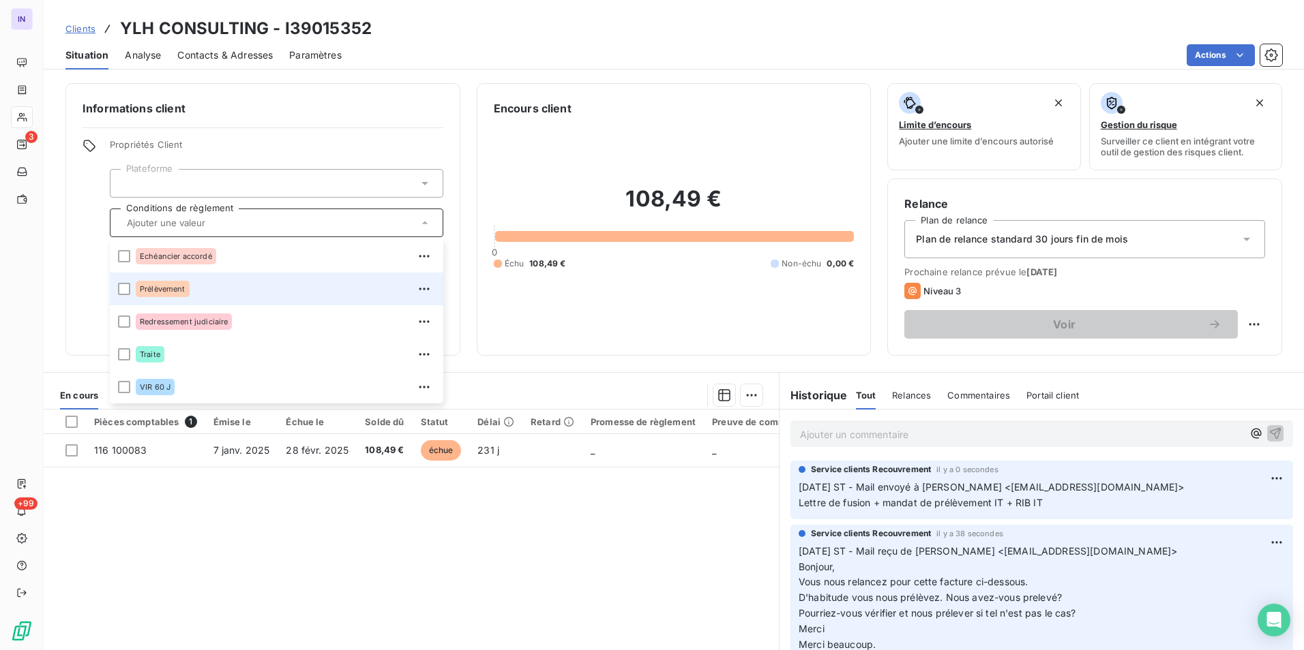
click at [122, 297] on li "Prélèvement" at bounding box center [276, 289] width 333 height 33
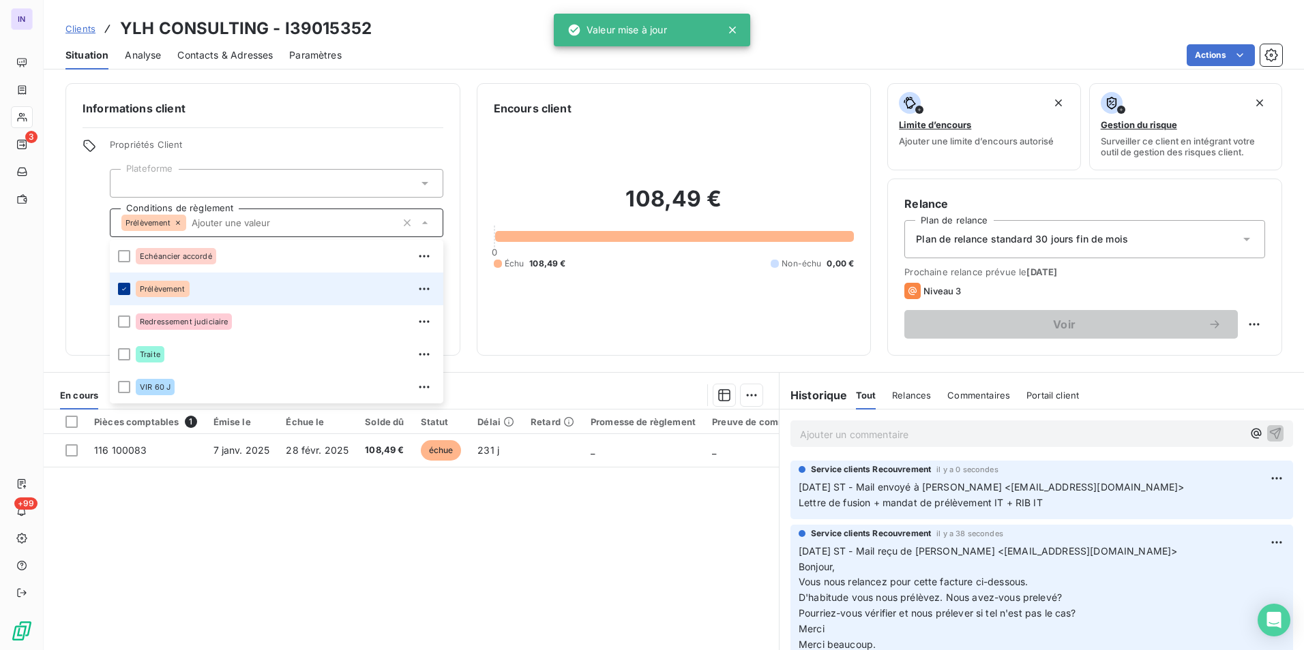
click at [125, 290] on icon at bounding box center [124, 289] width 8 height 8
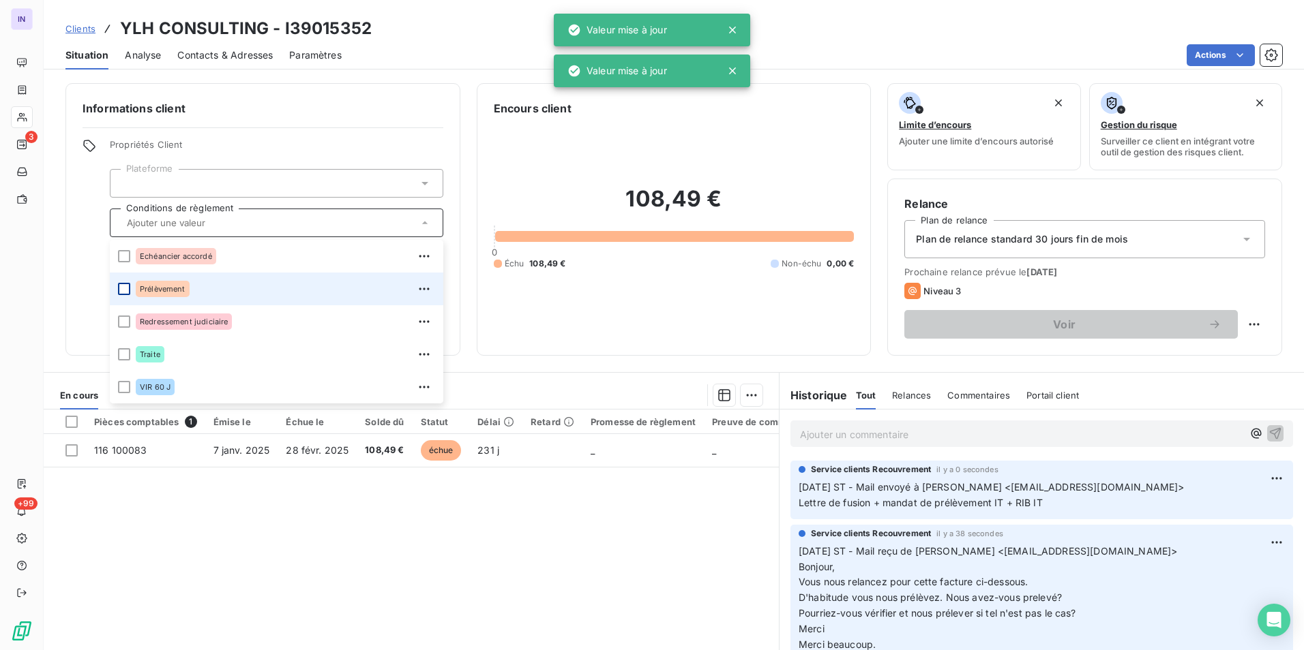
click at [126, 288] on div at bounding box center [124, 289] width 12 height 12
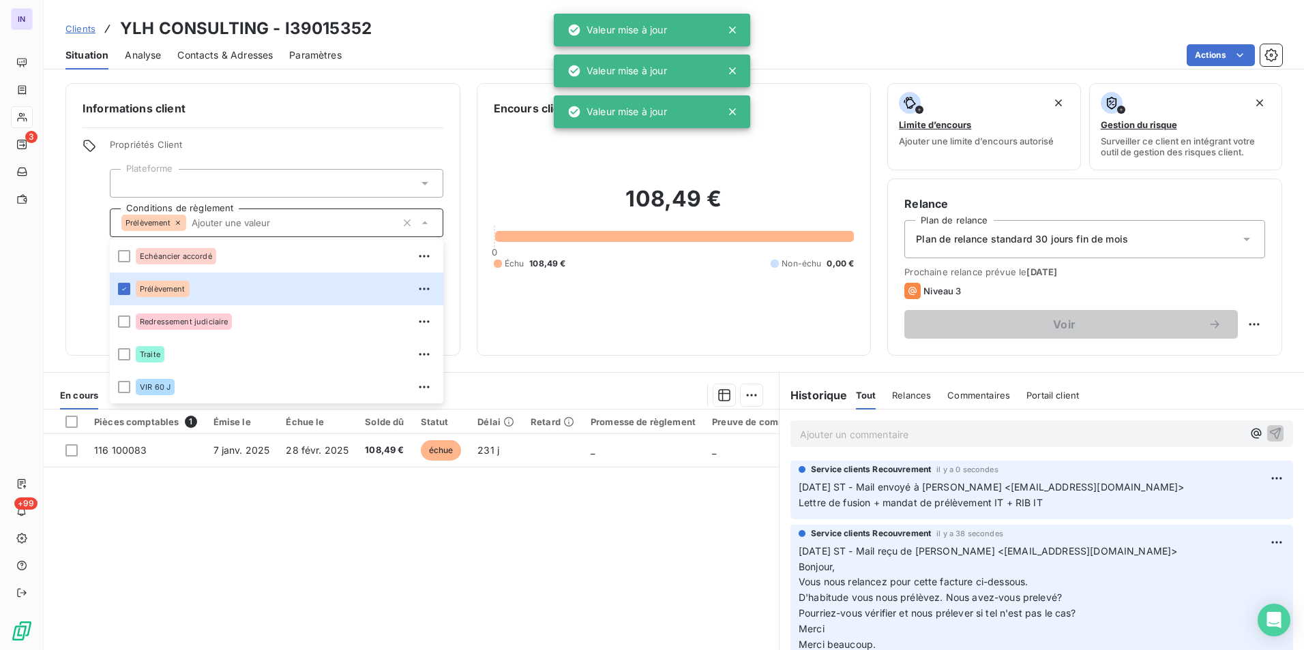
click at [520, 361] on div "Informations client Propriétés Client Plateforme Conditions de règlement Prélèv…" at bounding box center [674, 362] width 1260 height 575
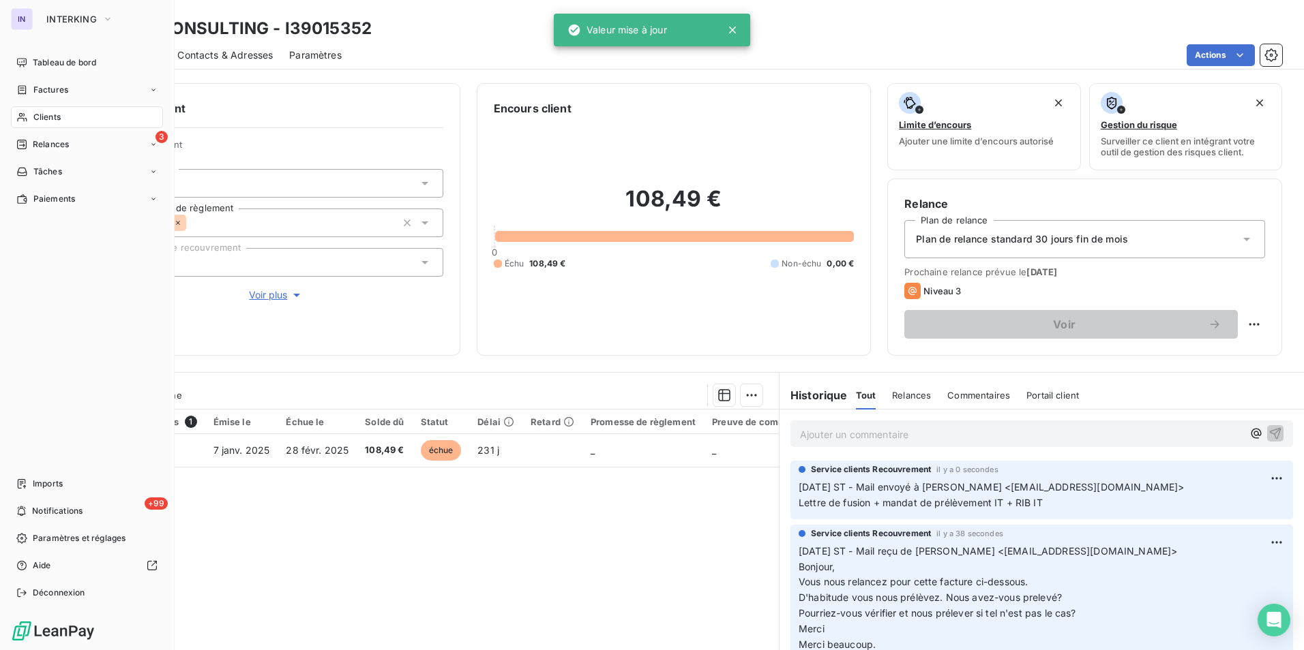
click at [50, 118] on span "Clients" at bounding box center [46, 117] width 27 height 12
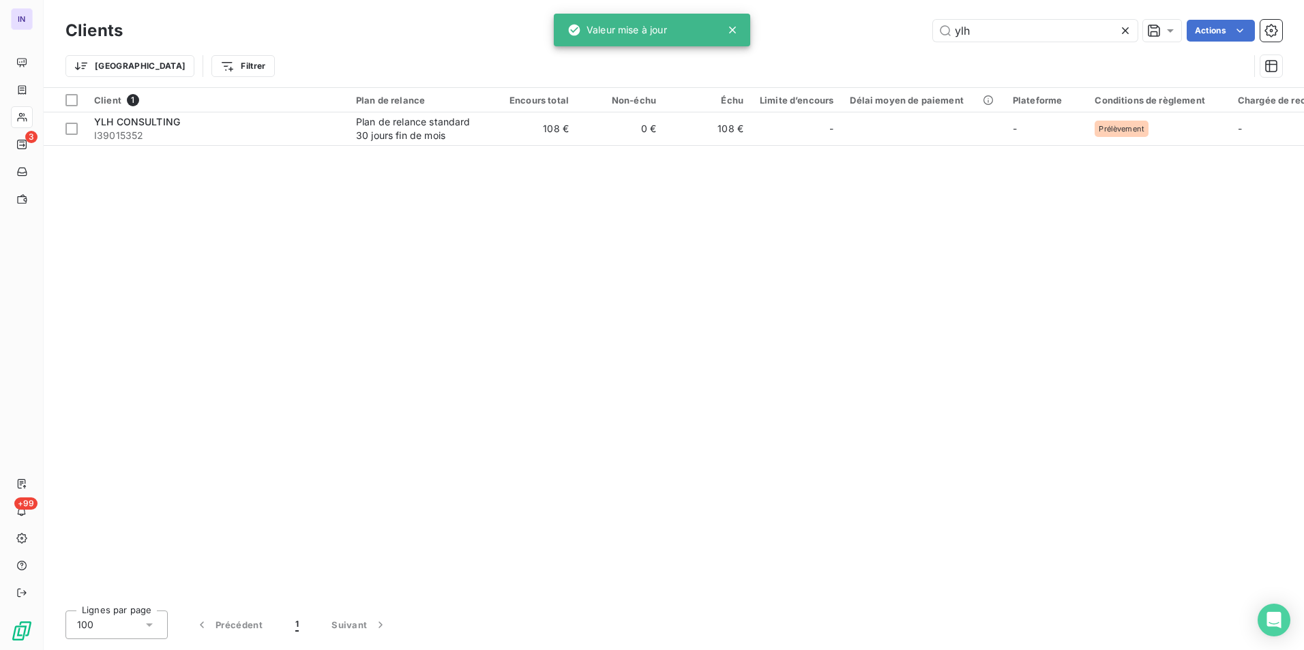
drag, startPoint x: 890, startPoint y: 25, endPoint x: 876, endPoint y: 29, distance: 14.9
click at [884, 28] on div "ylh Actions" at bounding box center [710, 31] width 1143 height 22
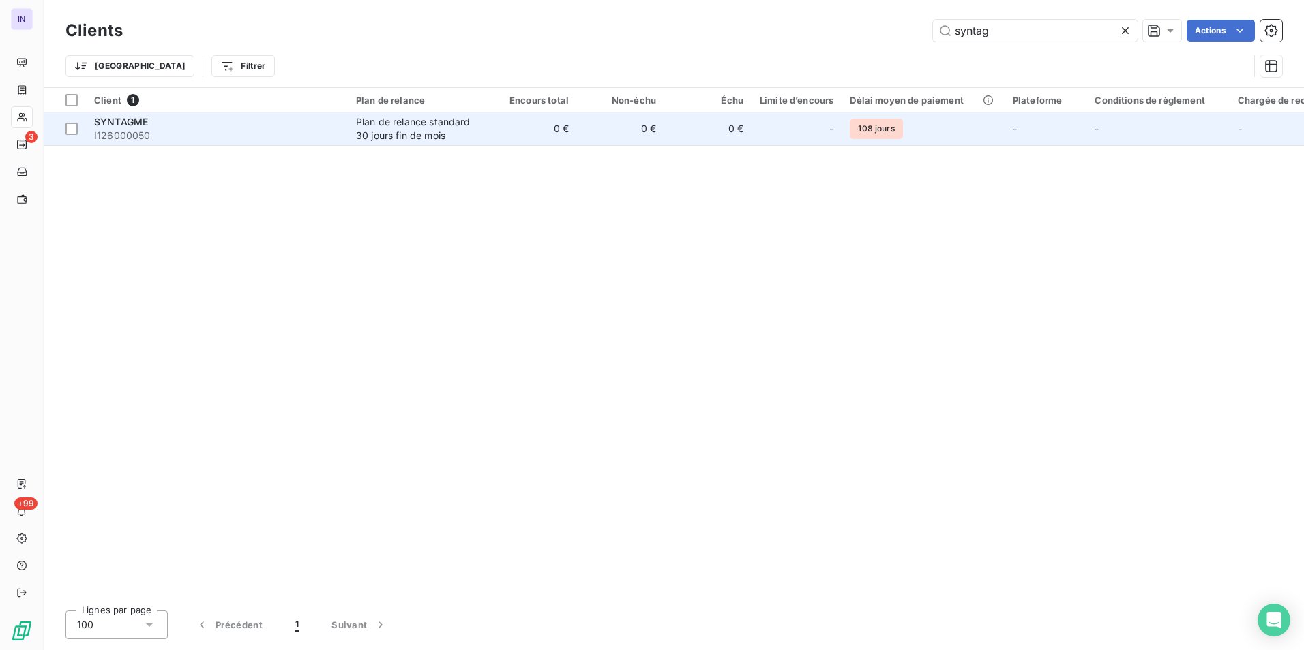
type input "syntag"
click at [471, 126] on div "Plan de relance standard 30 jours fin de mois" at bounding box center [418, 128] width 125 height 27
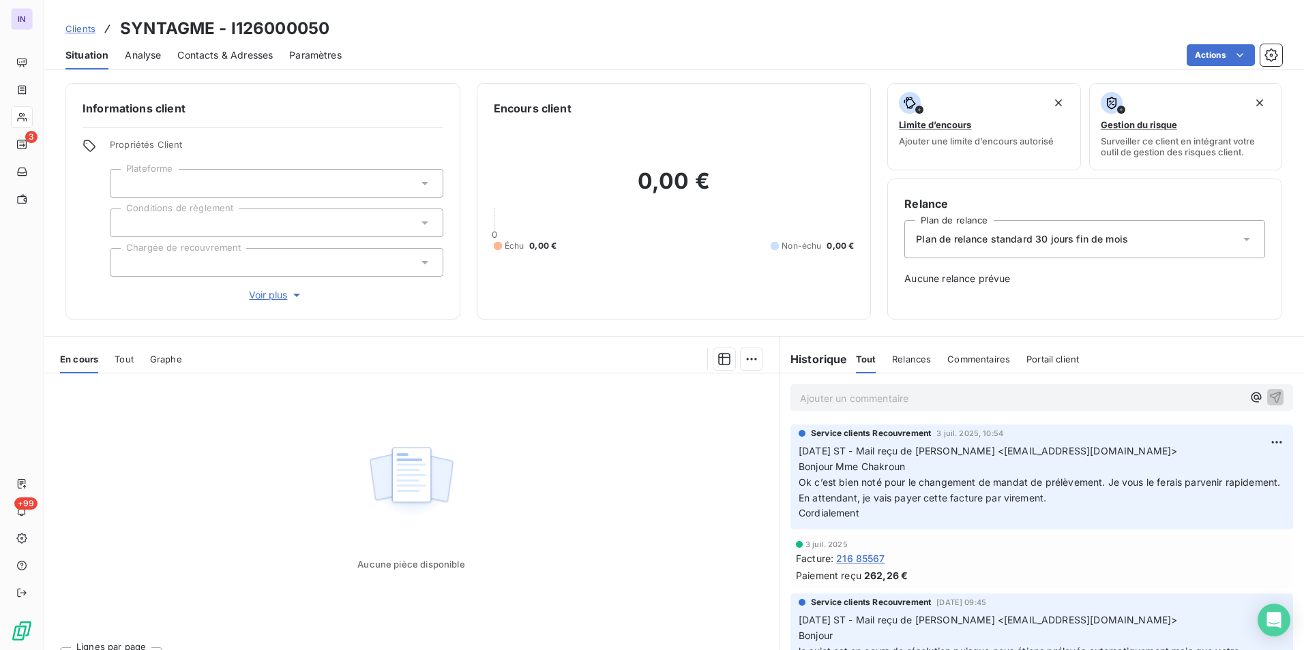
click at [222, 217] on div at bounding box center [276, 223] width 333 height 29
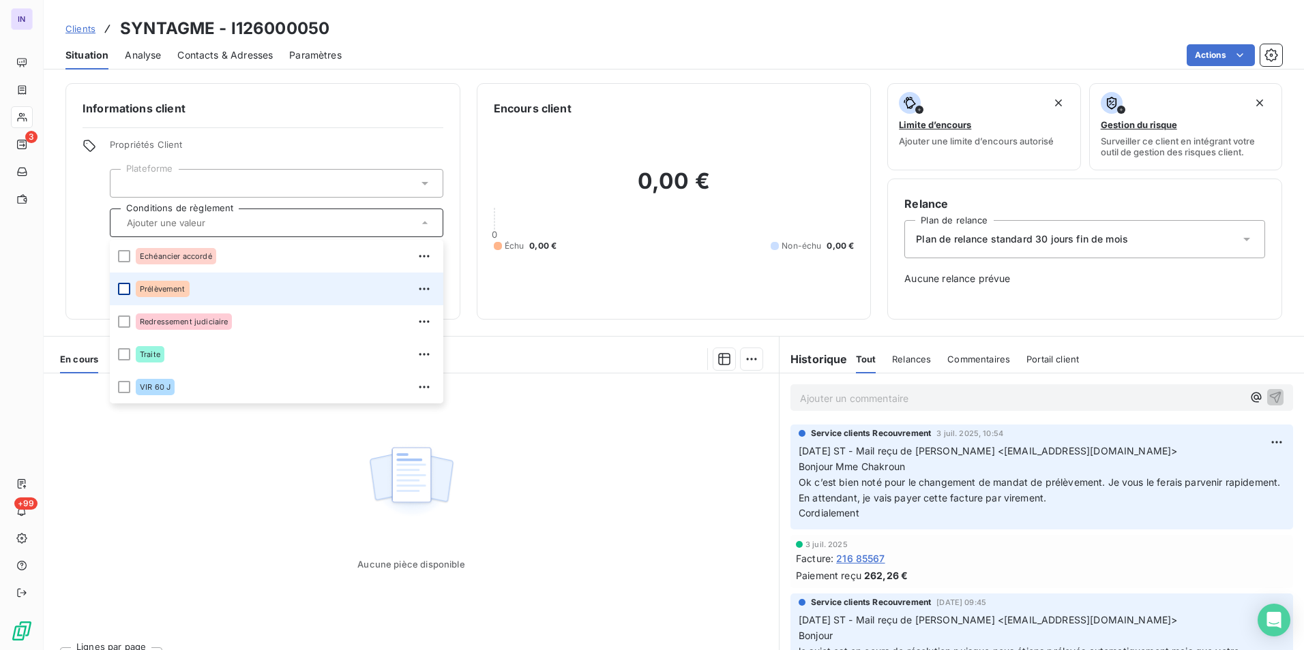
click at [128, 287] on div at bounding box center [124, 289] width 12 height 12
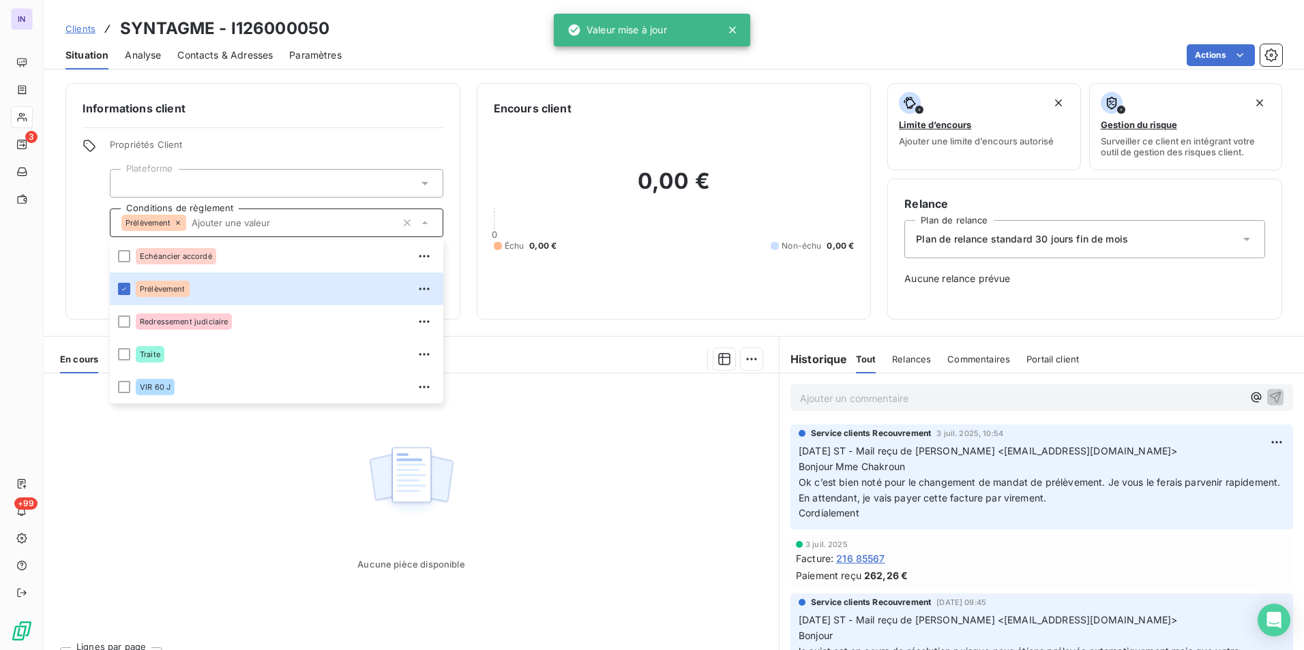
click at [1072, 237] on span "Plan de relance standard 30 jours fin de mois" at bounding box center [1022, 239] width 212 height 14
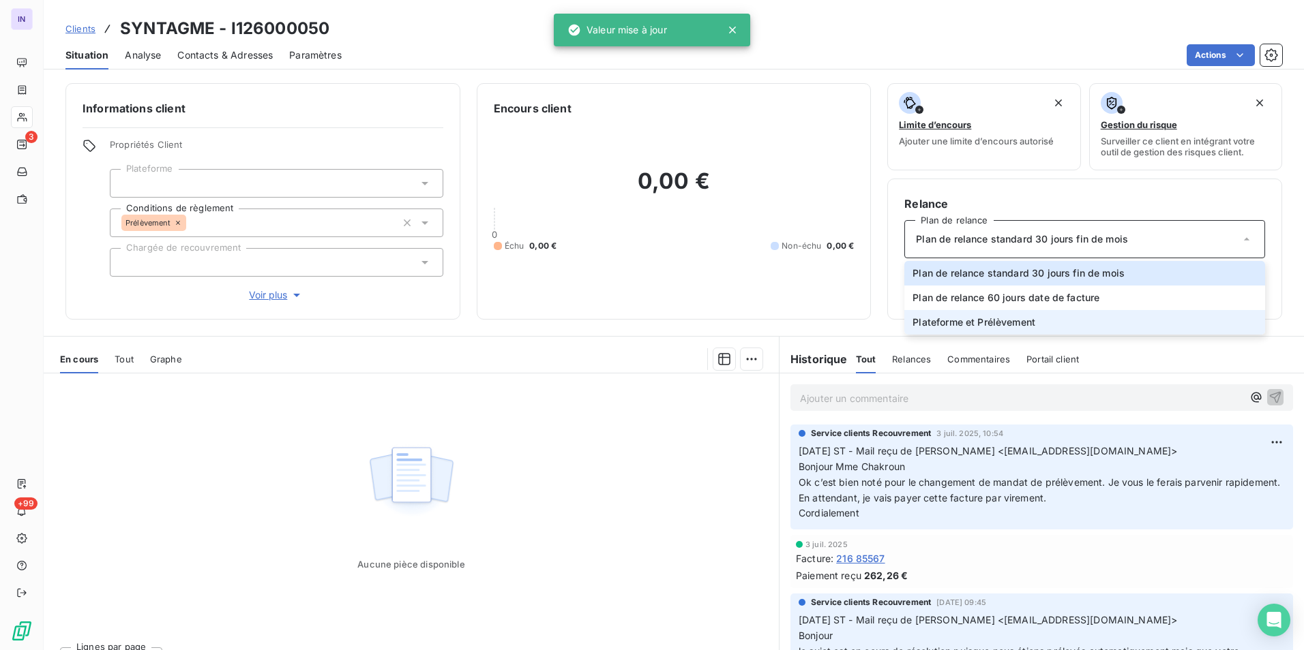
click at [994, 320] on span "Plateforme et Prélèvement" at bounding box center [973, 323] width 123 height 14
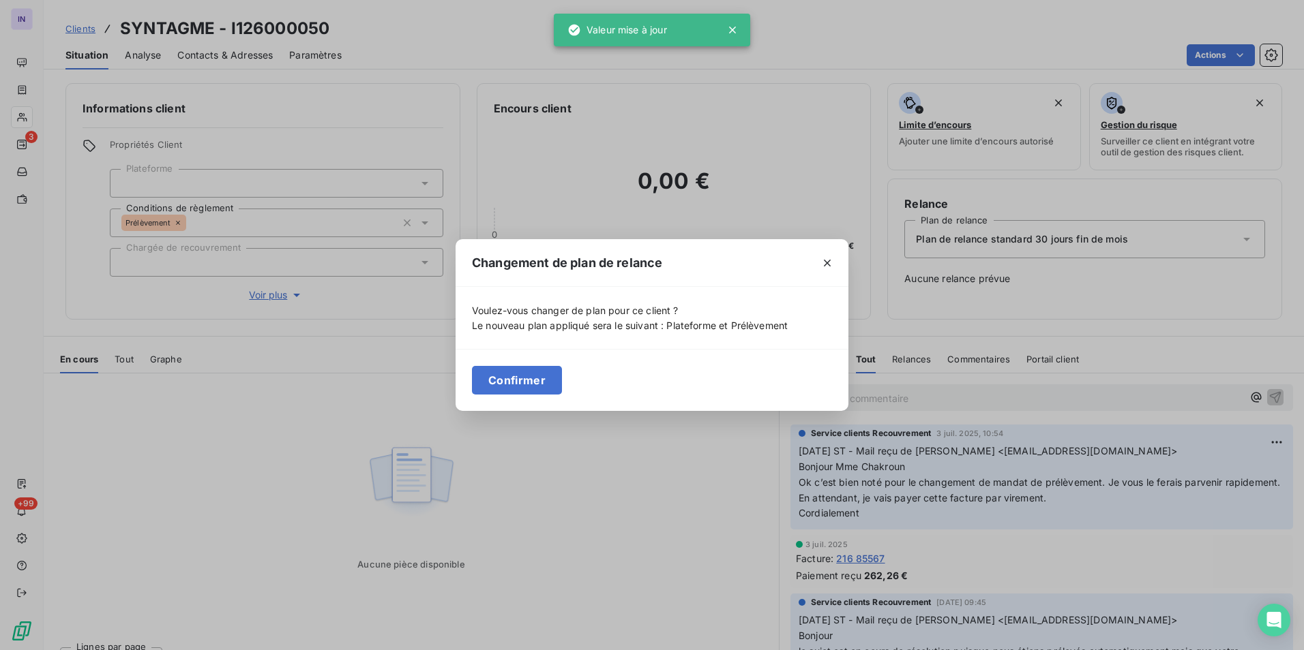
drag, startPoint x: 541, startPoint y: 380, endPoint x: 529, endPoint y: 380, distance: 12.3
click at [541, 380] on button "Confirmer" at bounding box center [517, 380] width 90 height 29
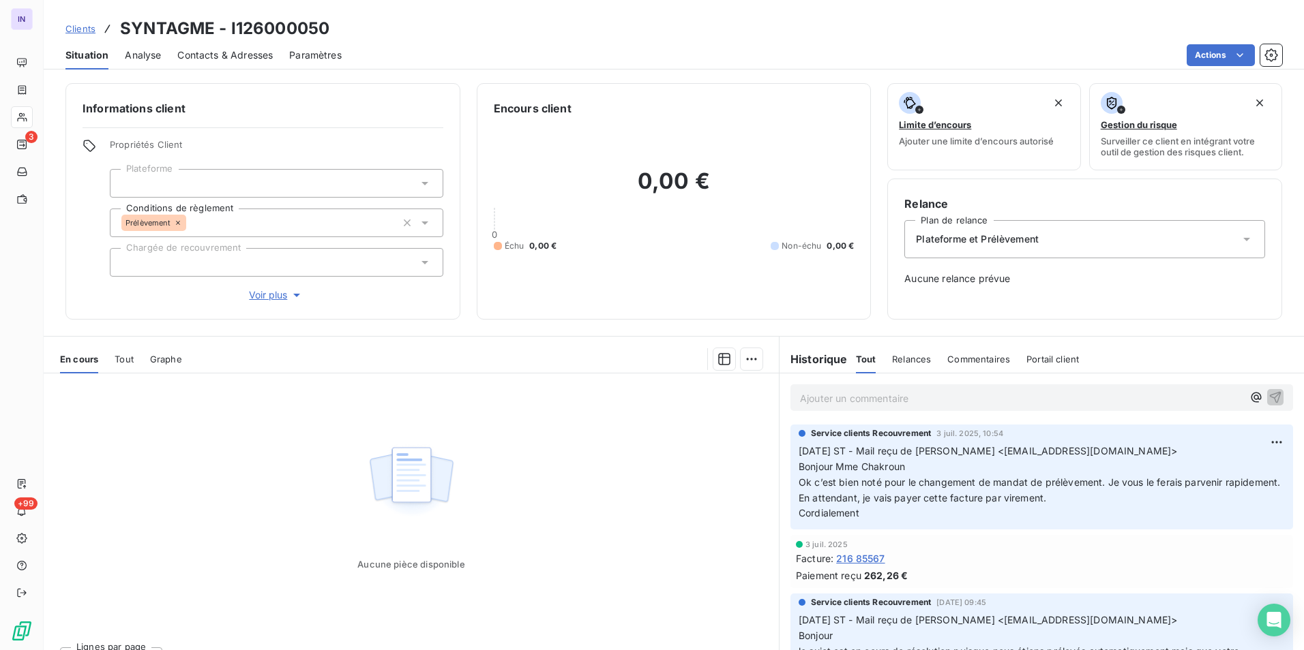
click at [342, 29] on div "Clients SYNTAGME - I126000050" at bounding box center [674, 28] width 1260 height 25
drag, startPoint x: 333, startPoint y: 24, endPoint x: 229, endPoint y: 23, distance: 103.6
click at [229, 23] on div "Clients SYNTAGME - I126000050" at bounding box center [674, 28] width 1260 height 25
copy h3 "I126000050"
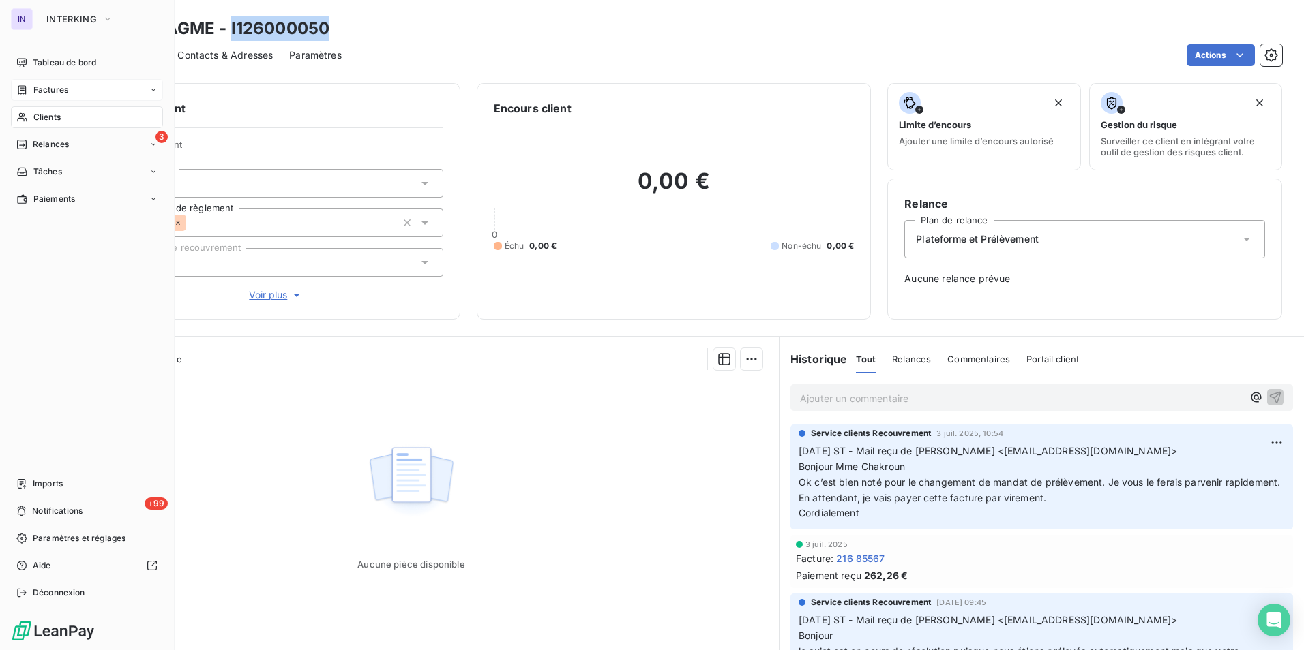
click at [50, 89] on span "Factures" at bounding box center [50, 90] width 35 height 12
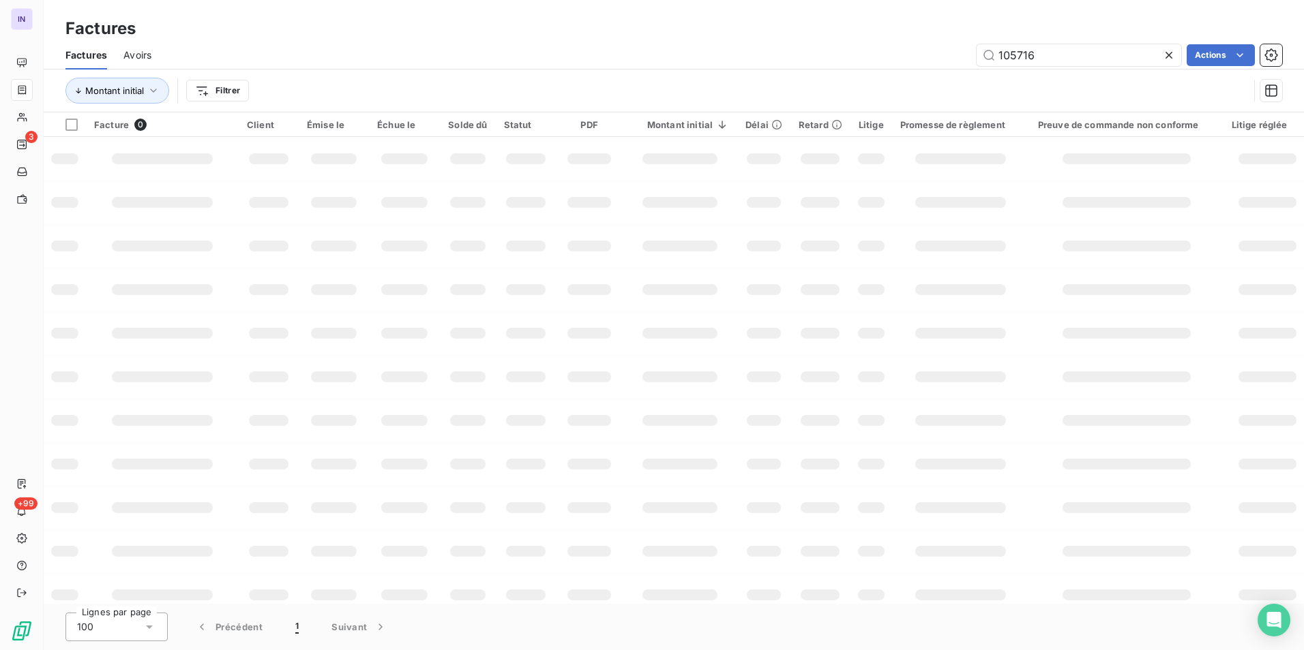
drag, startPoint x: 1008, startPoint y: 52, endPoint x: 906, endPoint y: 45, distance: 101.8
click at [906, 45] on div "105716 Actions" at bounding box center [725, 55] width 1114 height 22
type input "6"
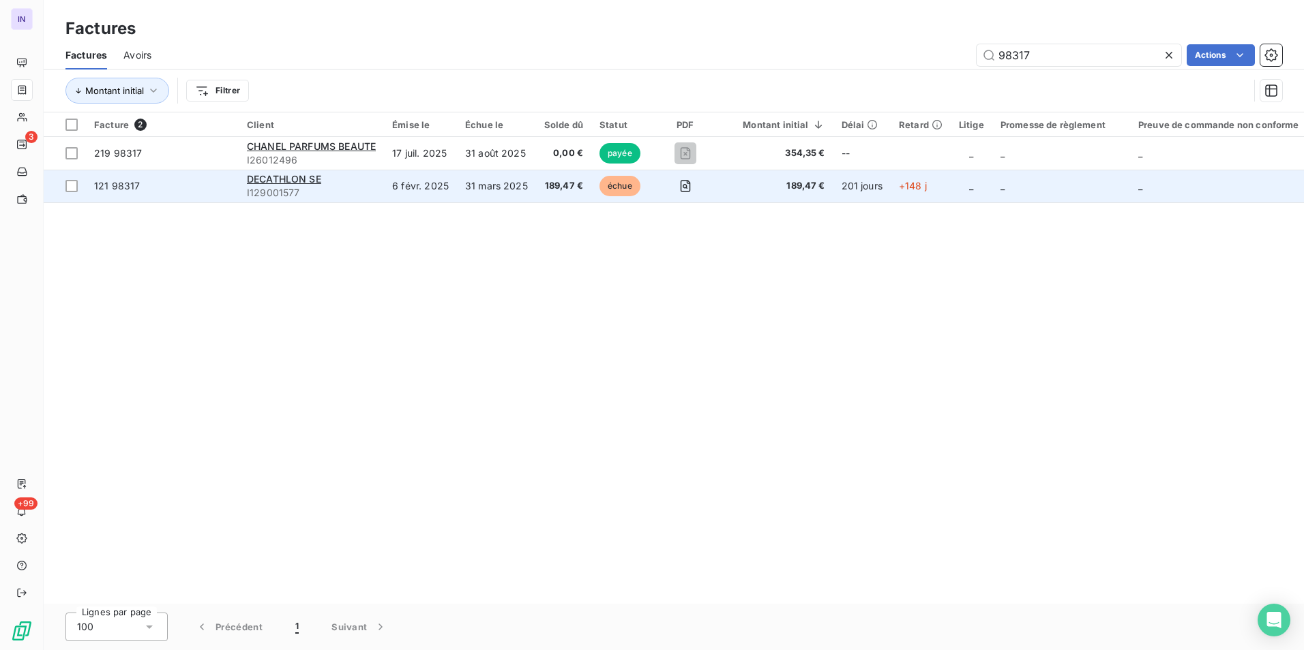
type input "98317"
click at [414, 190] on td "6 févr. 2025" at bounding box center [420, 186] width 73 height 33
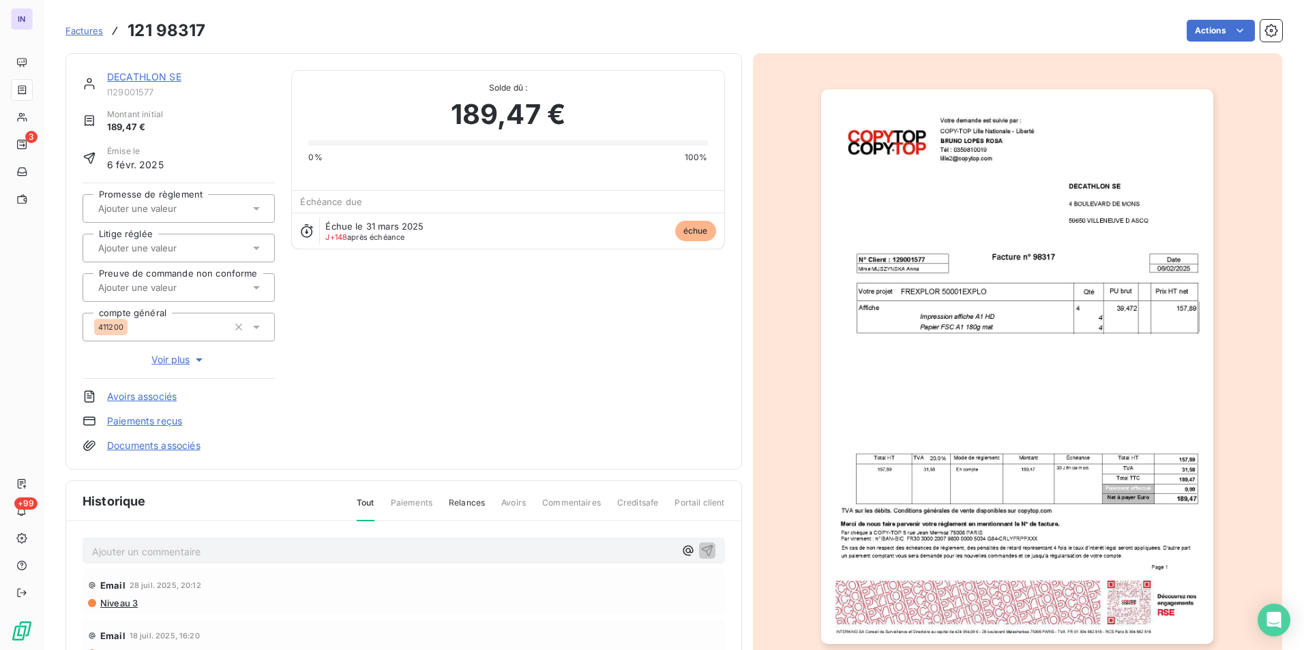
click at [172, 79] on link "DECATHLON SE" at bounding box center [144, 77] width 74 height 12
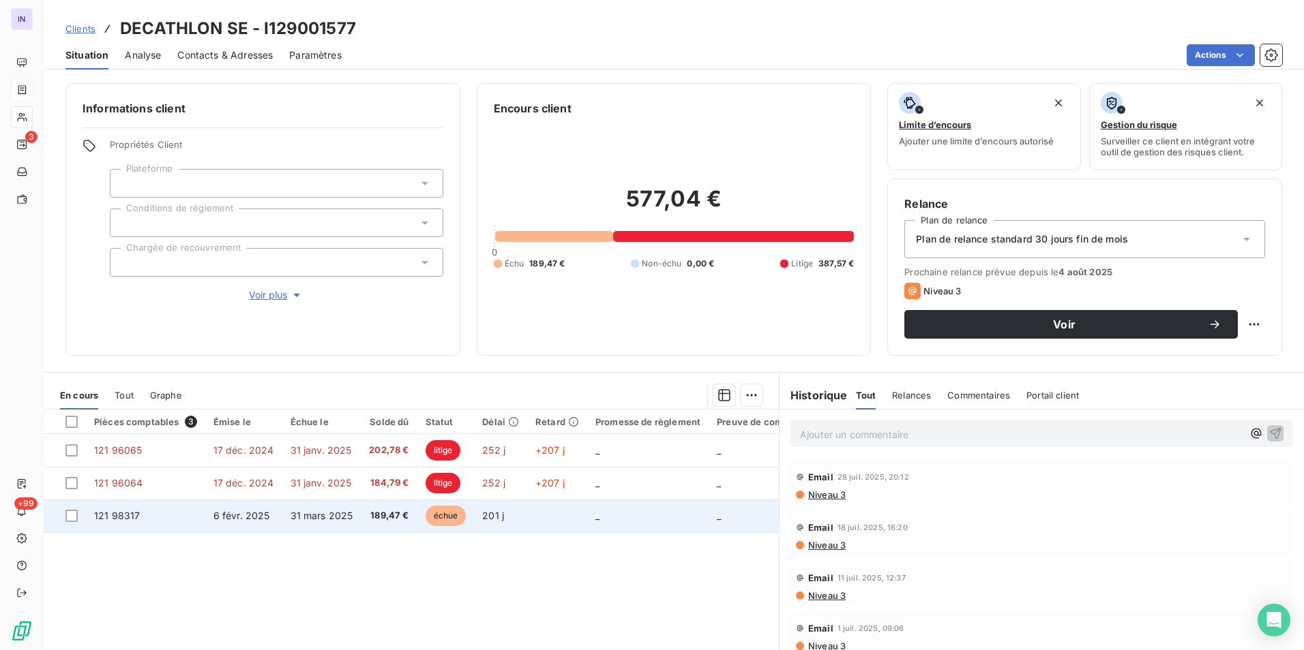
click at [262, 513] on span "6 févr. 2025" at bounding box center [241, 516] width 57 height 12
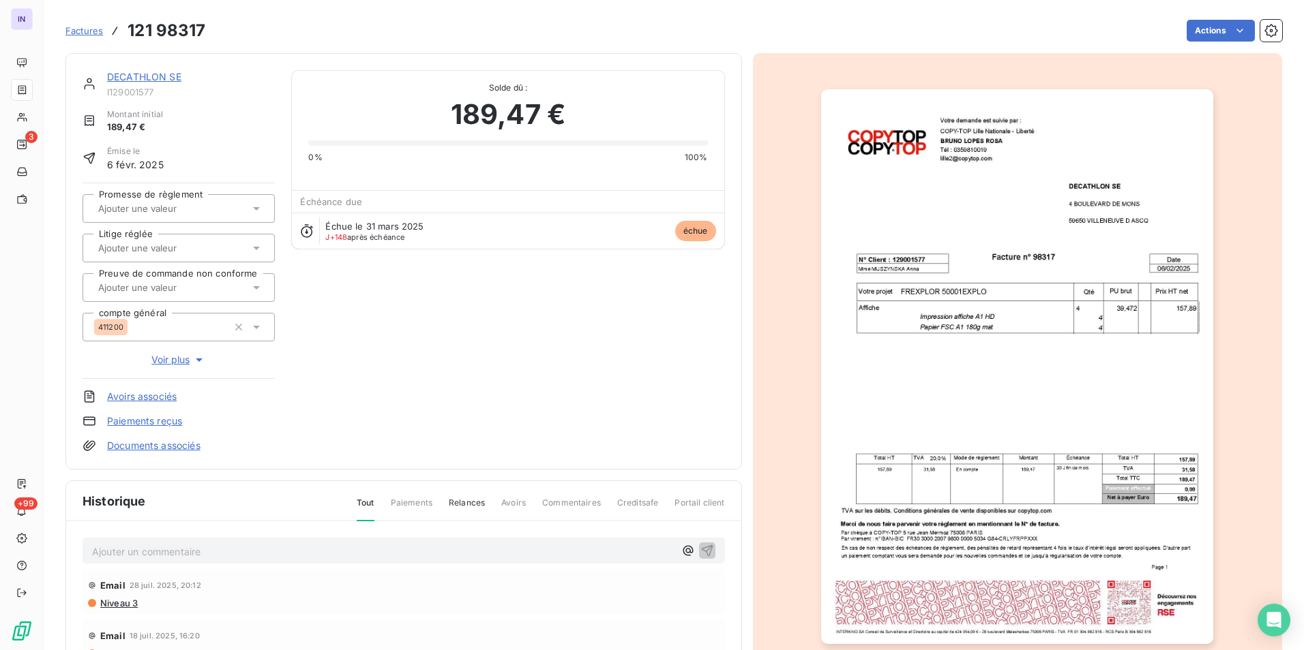
click at [129, 554] on p "Ajouter un commentaire ﻿" at bounding box center [383, 551] width 582 height 17
click at [299, 556] on p "[DATE] ST - Mail reçu de" at bounding box center [383, 551] width 582 height 16
click at [178, 559] on p "[DATE] ST - Mail reçu de [PERSON_NAME][GEOGRAPHIC_DATA]- <[EMAIL_ADDRESS][DOMAI…" at bounding box center [383, 551] width 582 height 16
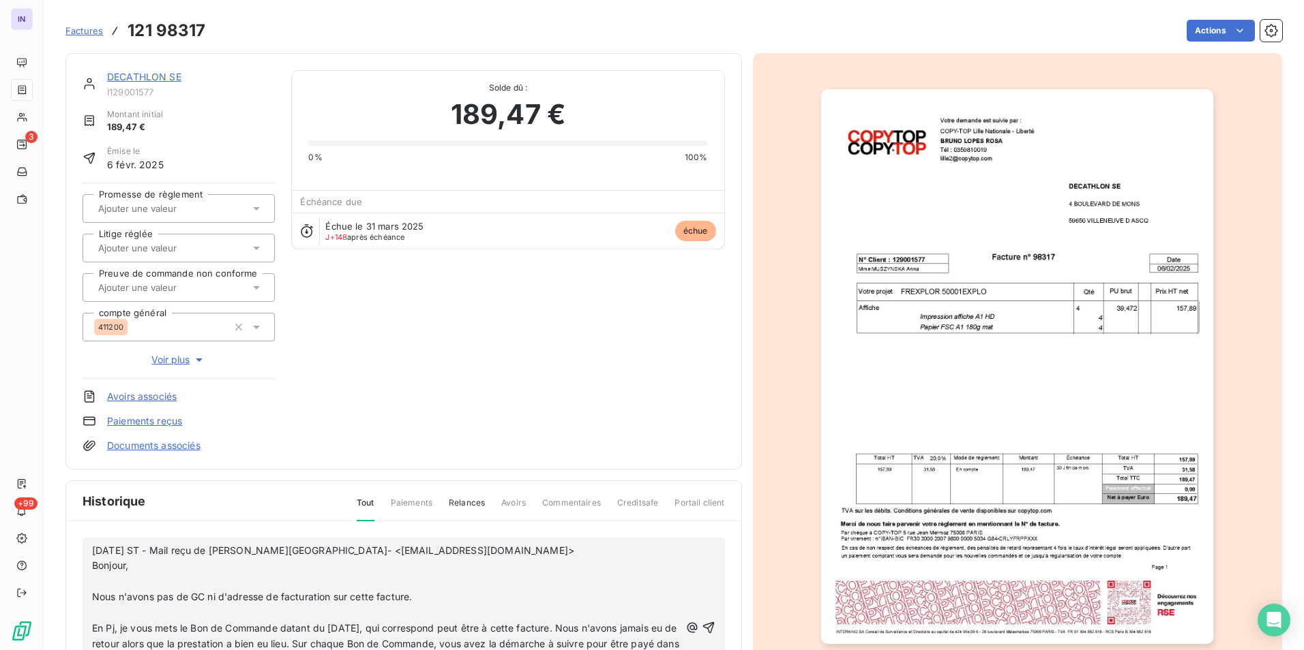
click at [96, 578] on p "﻿" at bounding box center [386, 582] width 588 height 16
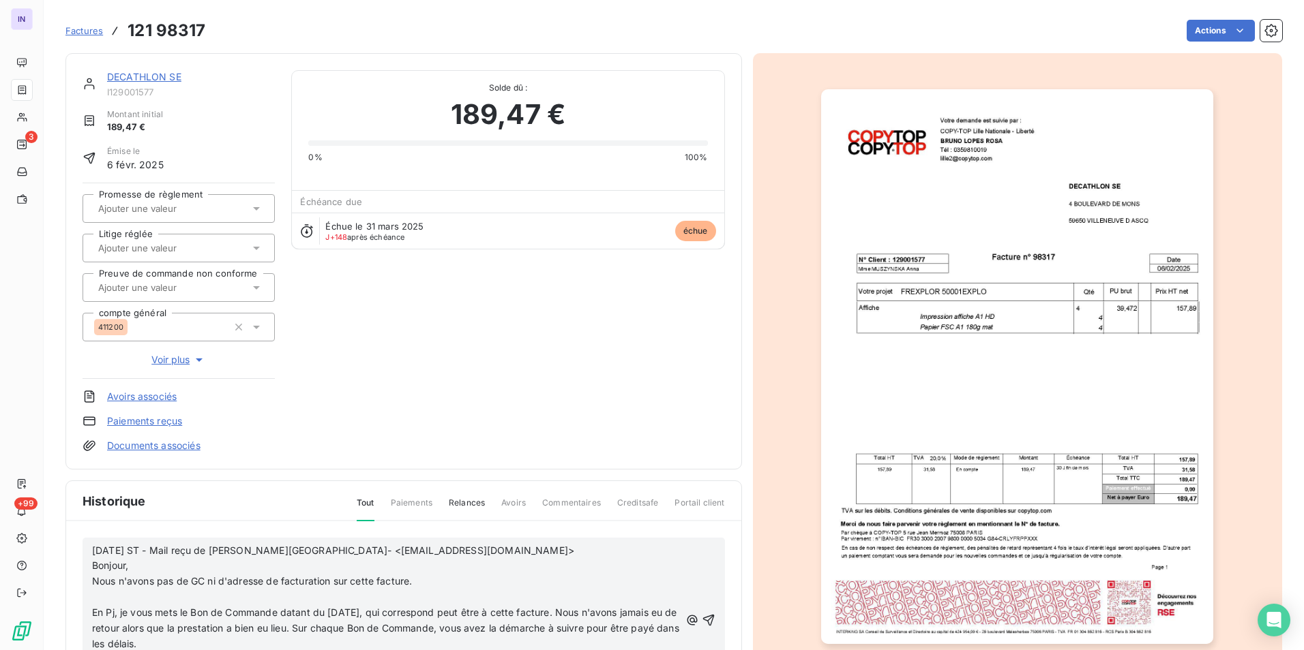
click at [117, 594] on p "﻿" at bounding box center [386, 598] width 588 height 16
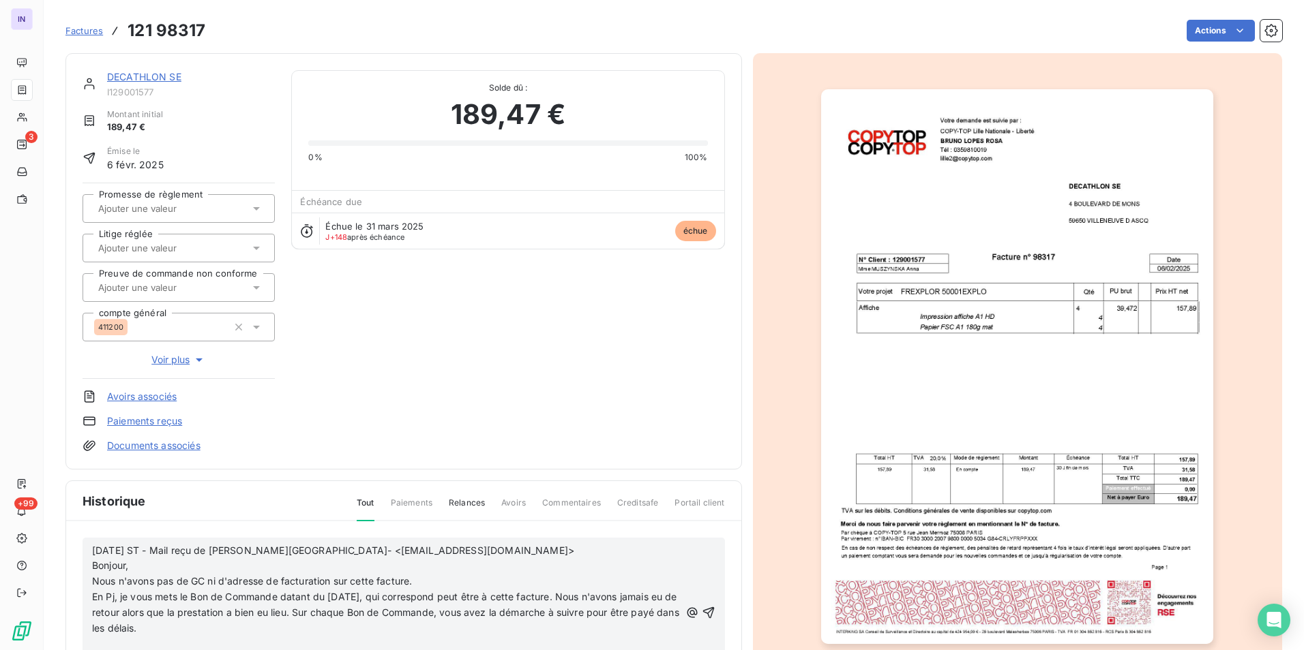
scroll to position [68, 0]
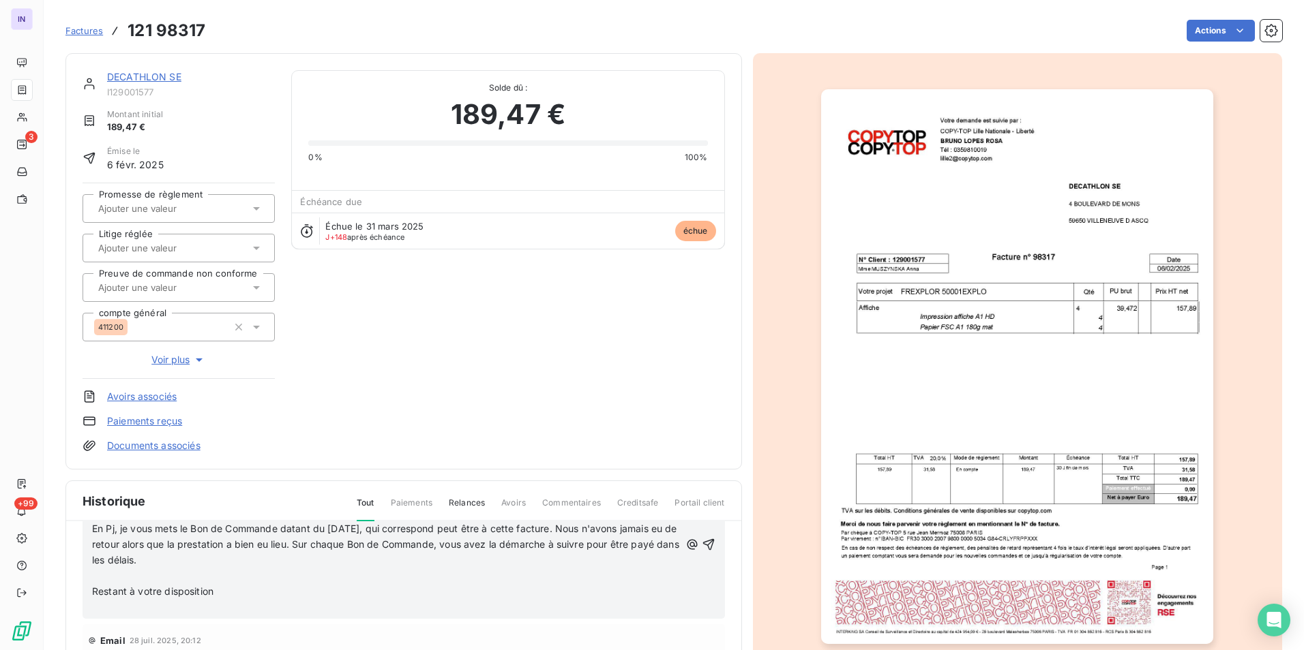
click at [104, 575] on p "﻿" at bounding box center [386, 577] width 588 height 16
click at [100, 596] on p "﻿" at bounding box center [386, 592] width 588 height 16
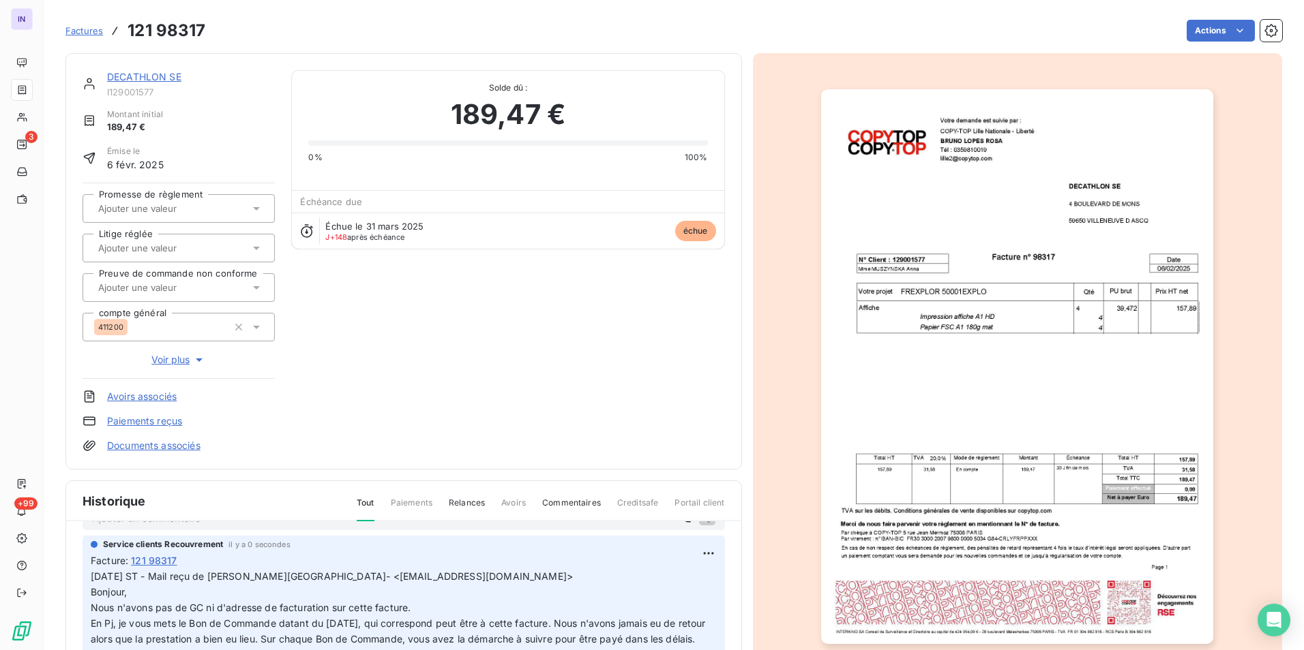
scroll to position [0, 0]
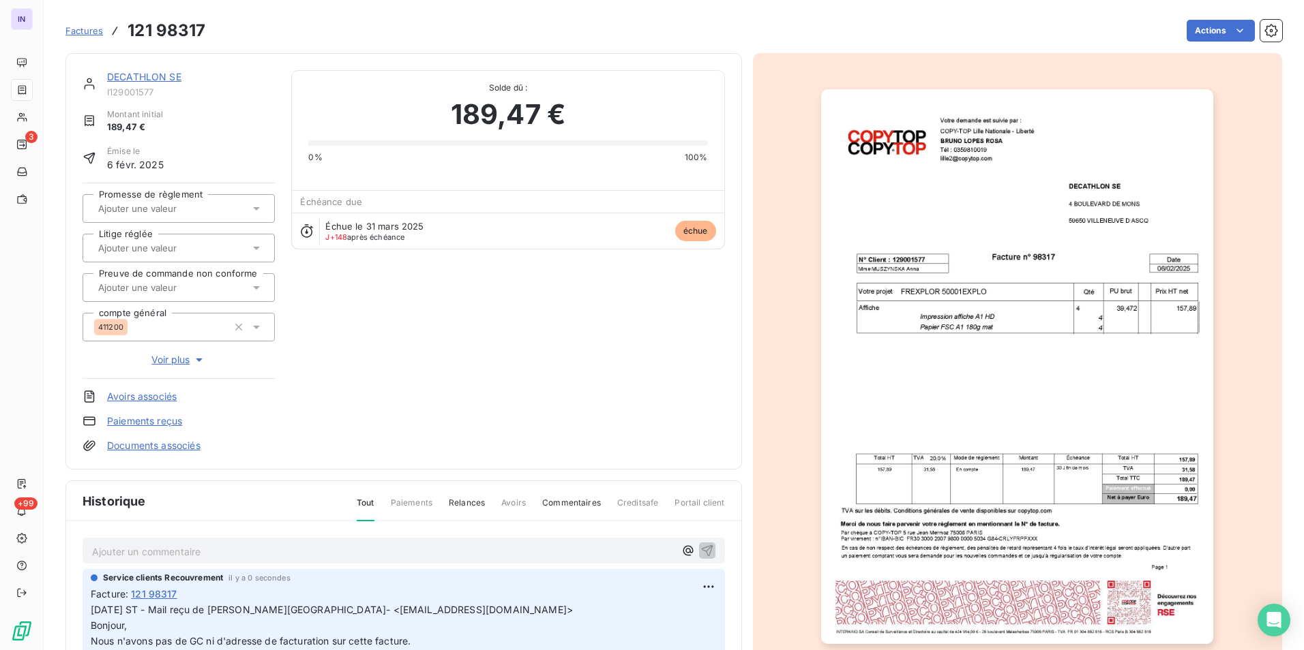
click at [119, 556] on p "Ajouter un commentaire ﻿" at bounding box center [383, 551] width 582 height 17
click at [261, 549] on p "[DATE] ST - Mail envoyé à" at bounding box center [383, 551] width 582 height 16
click at [149, 74] on link "DECATHLON SE" at bounding box center [144, 77] width 74 height 12
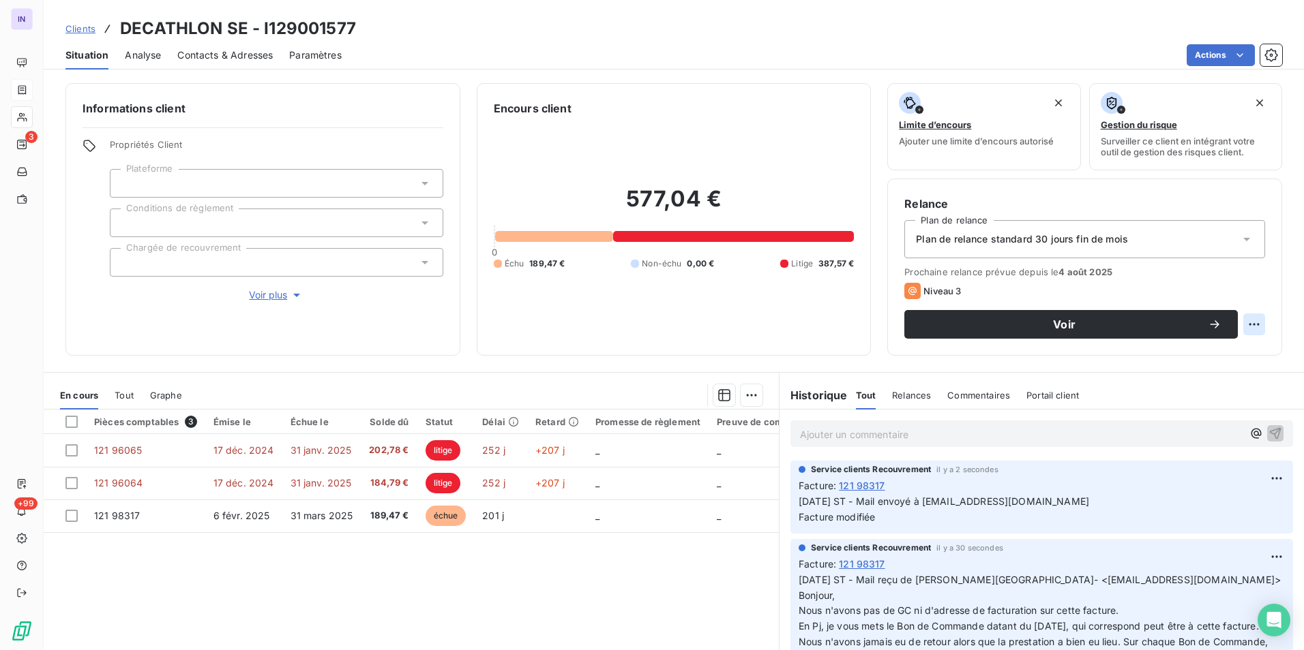
click at [1239, 328] on html "IN 3 +99 Clients DECATHLON SE - I129001577 Situation Analyse Contacts & Adresse…" at bounding box center [652, 325] width 1304 height 650
click at [1151, 361] on div "Replanifier cette action" at bounding box center [1187, 355] width 122 height 22
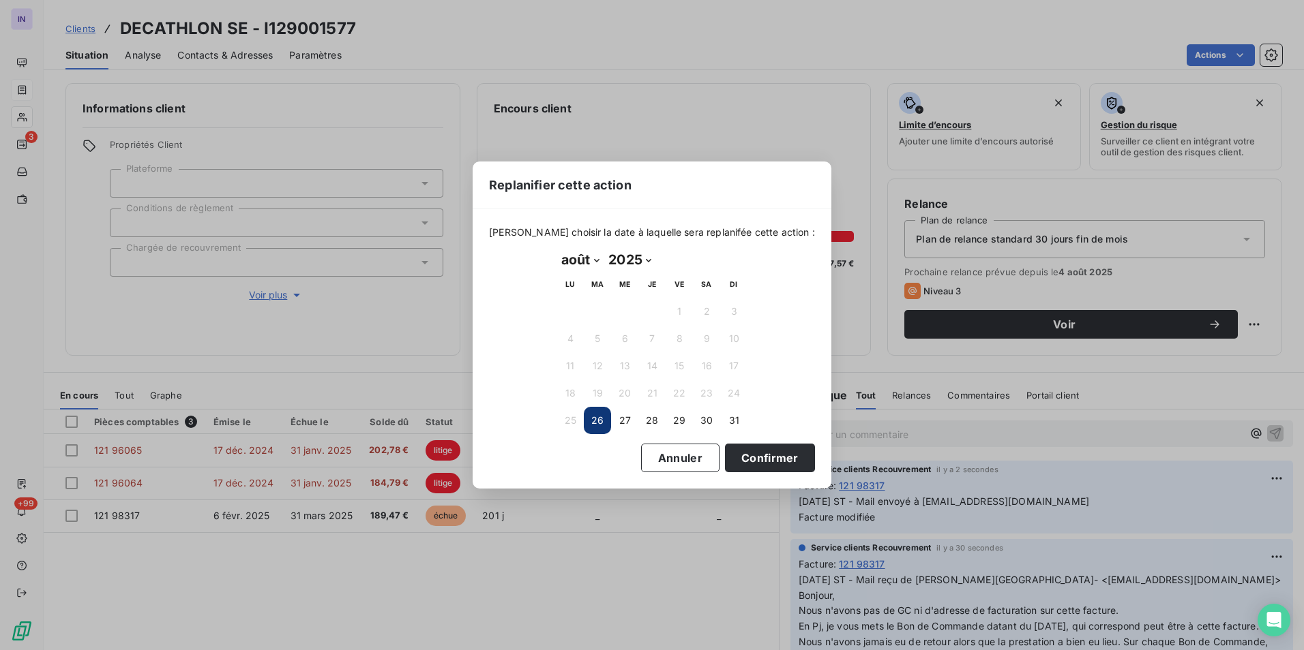
click at [592, 260] on select "janvier février mars avril mai juin juillet août septembre octobre novembre déc…" at bounding box center [579, 260] width 47 height 22
select select "8"
click at [556, 249] on select "janvier février mars avril mai juin juillet août septembre octobre novembre déc…" at bounding box center [579, 260] width 47 height 22
click at [594, 304] on button "2" at bounding box center [597, 311] width 27 height 27
drag, startPoint x: 729, startPoint y: 457, endPoint x: 682, endPoint y: 439, distance: 49.9
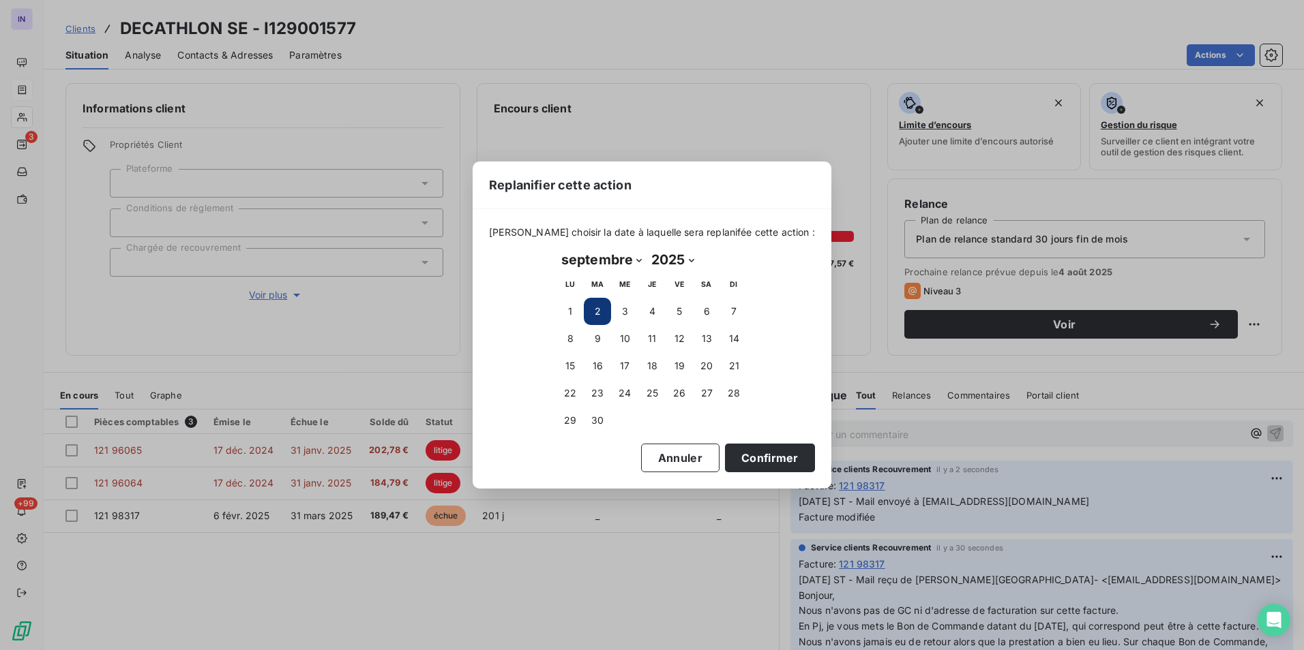
click at [728, 457] on button "Confirmer" at bounding box center [770, 458] width 90 height 29
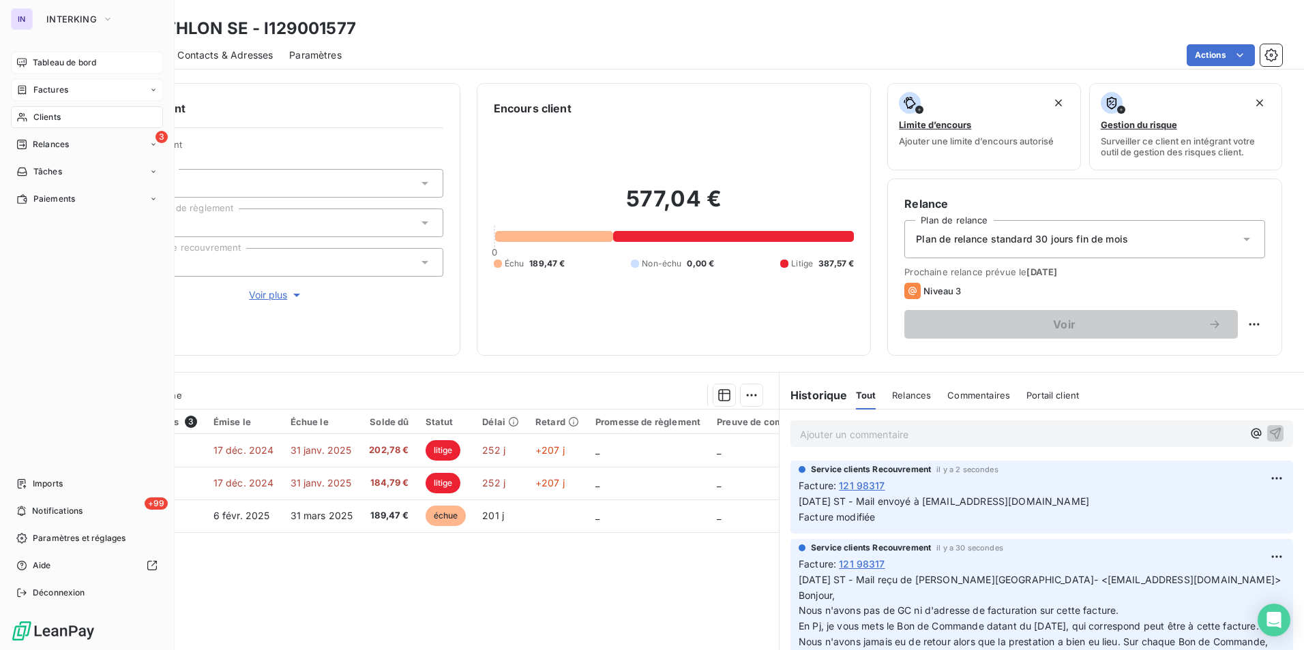
click at [39, 59] on span "Tableau de bord" at bounding box center [64, 63] width 63 height 12
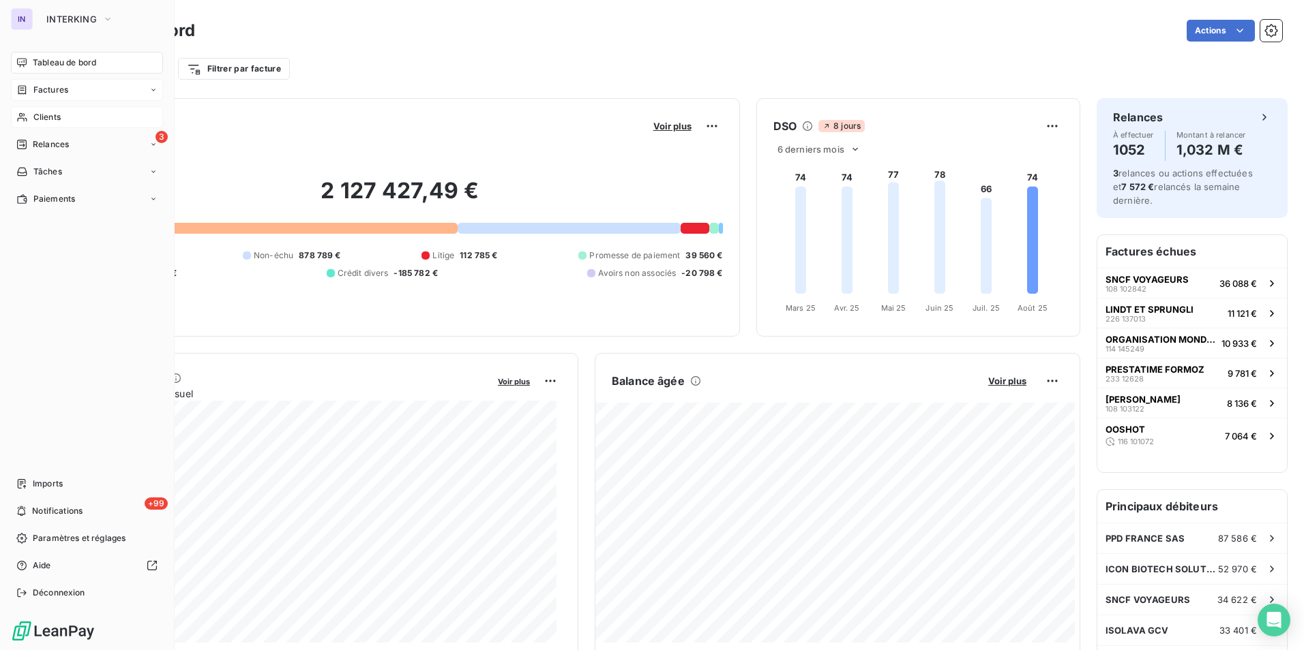
click at [46, 117] on span "Clients" at bounding box center [46, 117] width 27 height 12
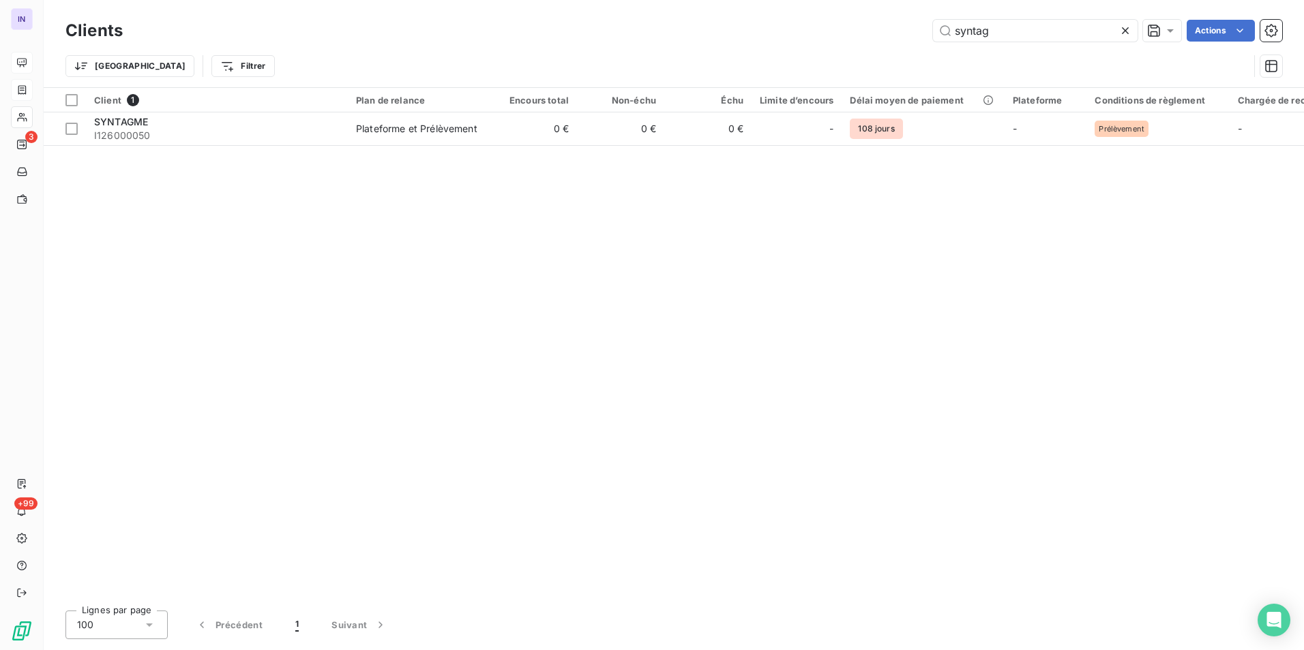
drag, startPoint x: 1012, startPoint y: 29, endPoint x: 903, endPoint y: 32, distance: 109.1
click at [903, 32] on div "syntag Actions" at bounding box center [710, 31] width 1143 height 22
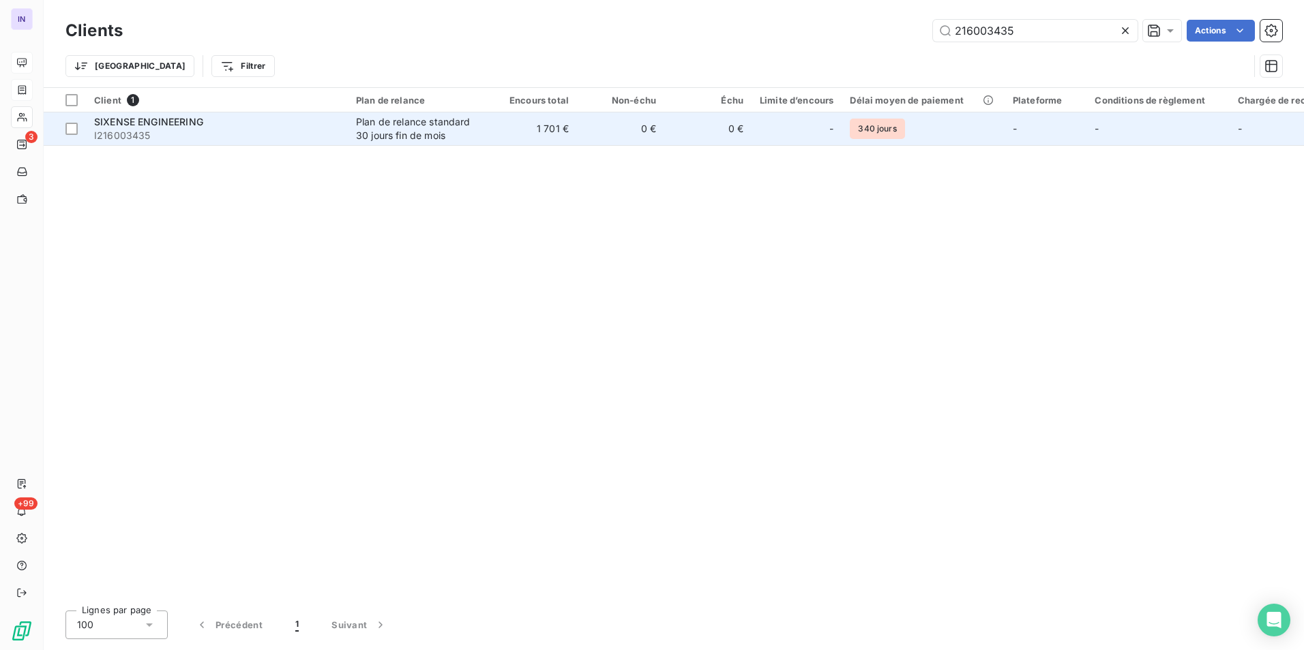
type input "216003435"
click at [476, 125] on div "Plan de relance standard 30 jours fin de mois" at bounding box center [418, 128] width 125 height 27
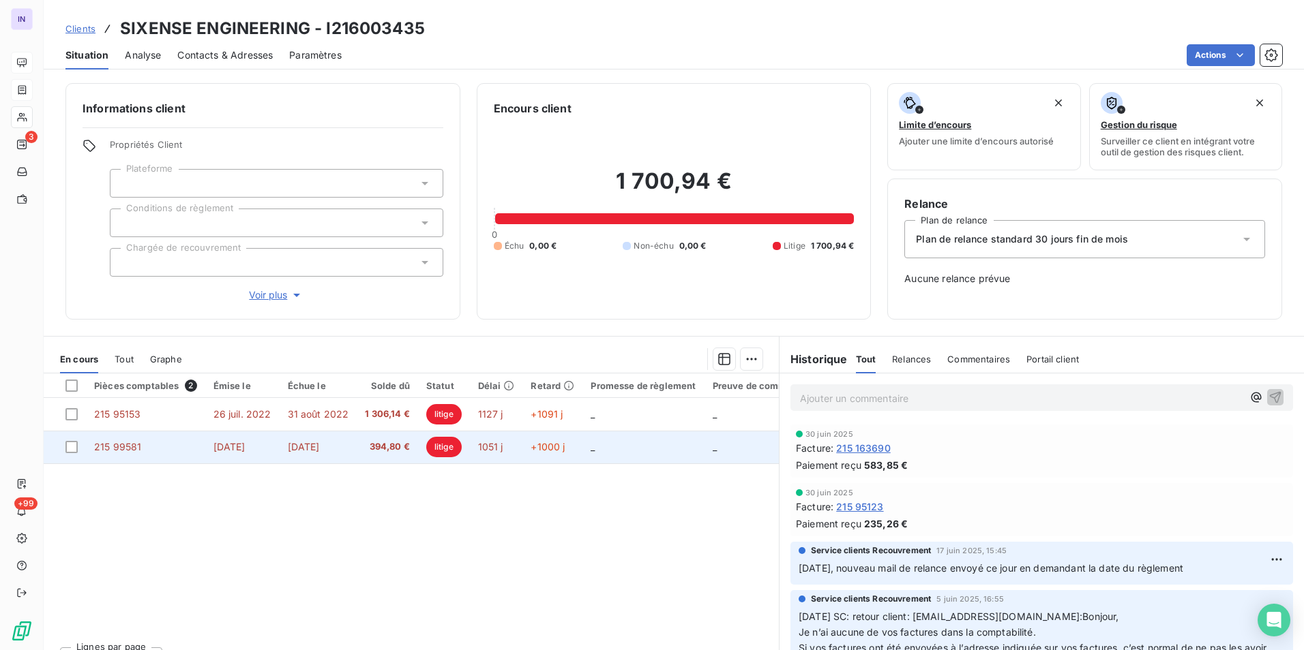
click at [233, 444] on span "[DATE]" at bounding box center [229, 447] width 32 height 12
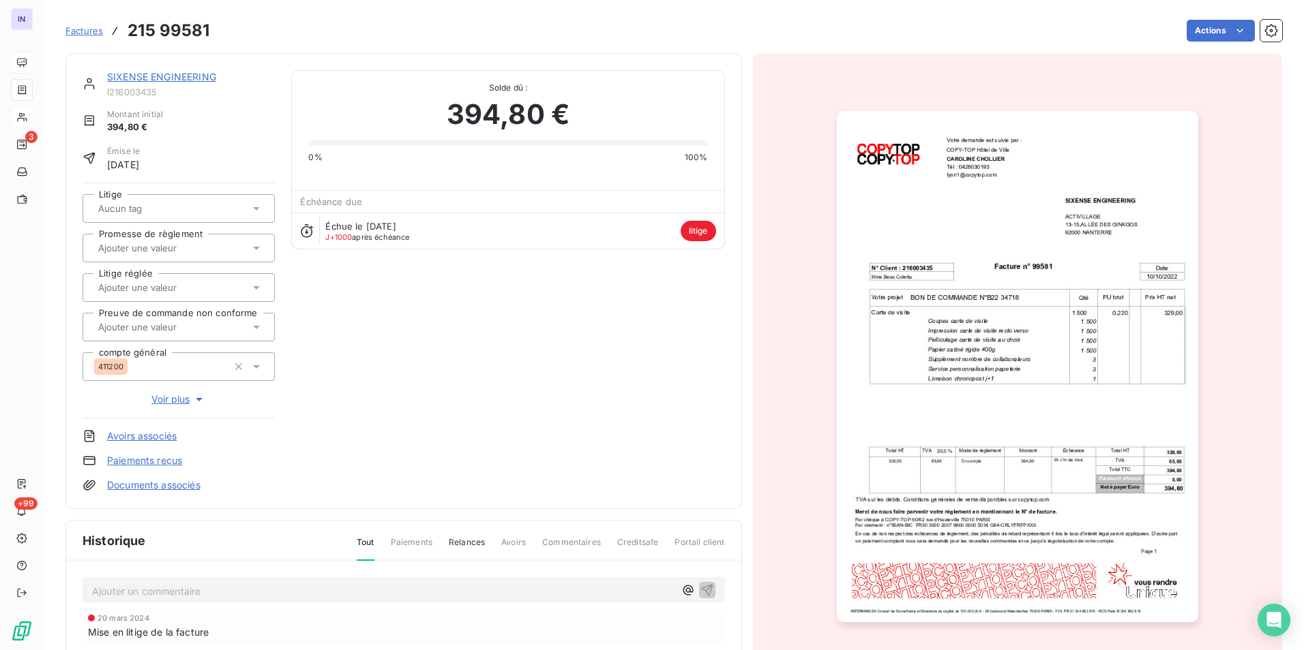
click at [206, 76] on link "SIXENSE ENGINEERING" at bounding box center [161, 77] width 109 height 12
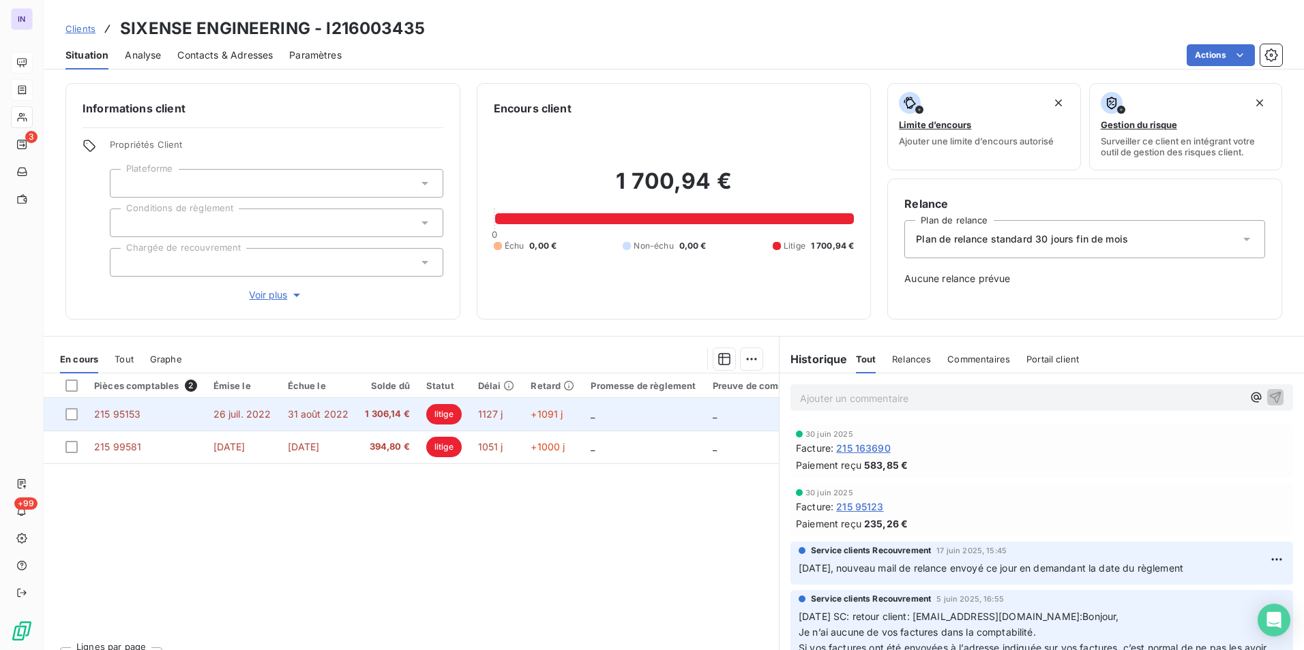
click at [357, 408] on td "1 306,14 €" at bounding box center [387, 414] width 61 height 33
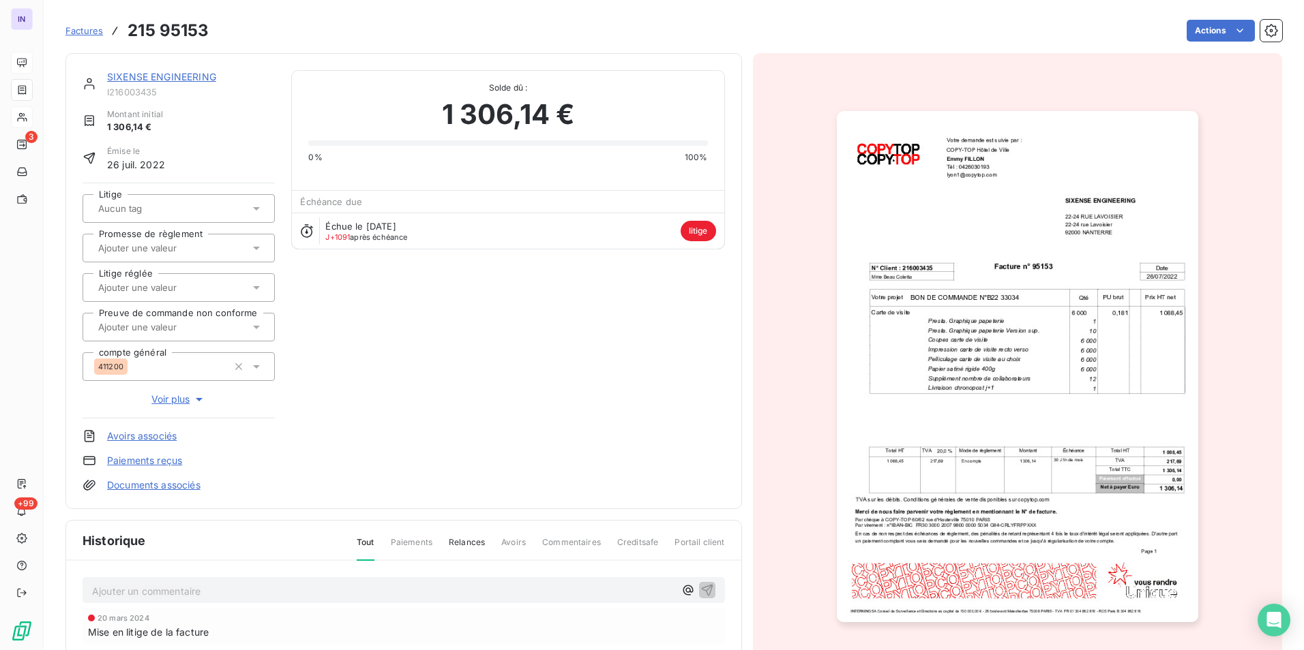
click at [175, 400] on span "Voir plus" at bounding box center [178, 400] width 55 height 14
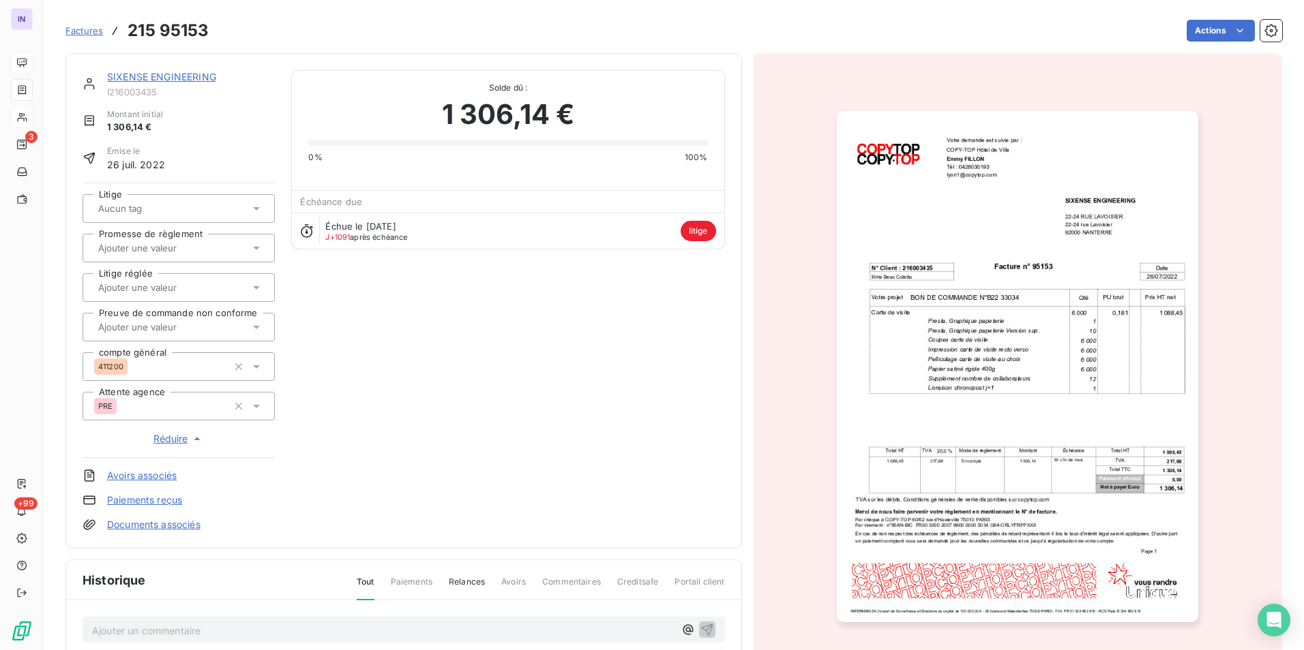
click at [167, 76] on link "SIXENSE ENGINEERING" at bounding box center [161, 77] width 109 height 12
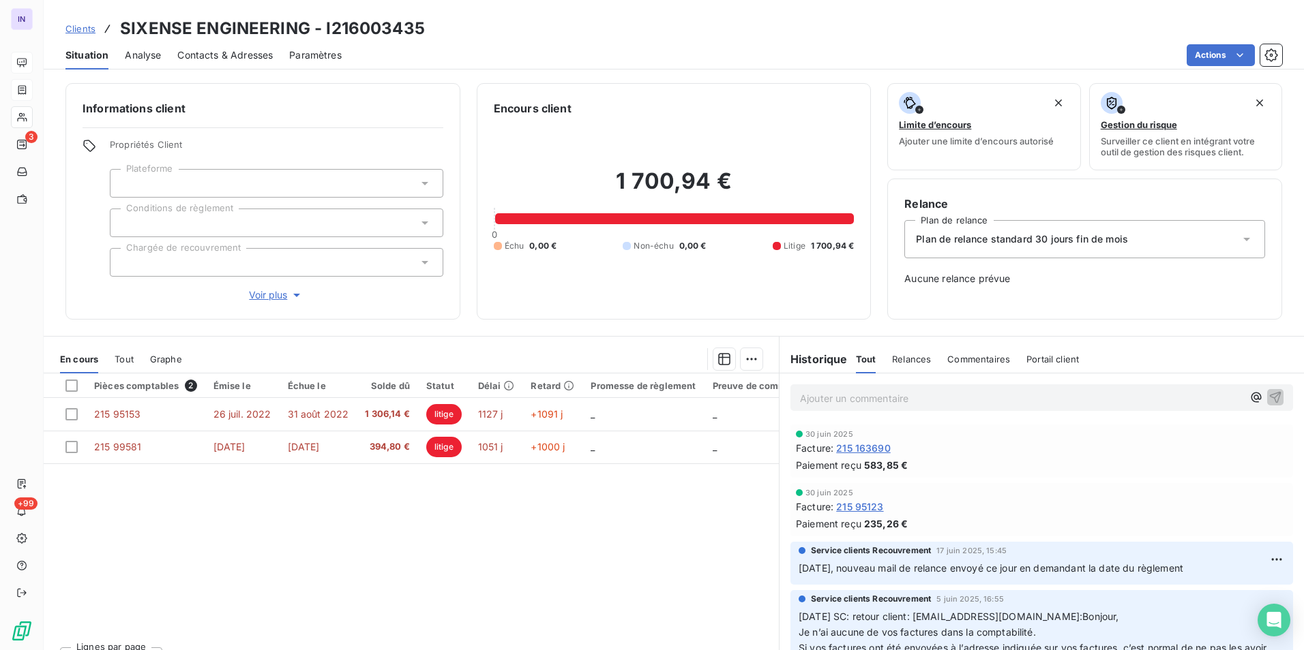
click at [841, 397] on p "Ajouter un commentaire ﻿" at bounding box center [1021, 398] width 442 height 17
click at [841, 406] on p "[DATE] ST - Mail envoyé à PRE" at bounding box center [1021, 398] width 442 height 16
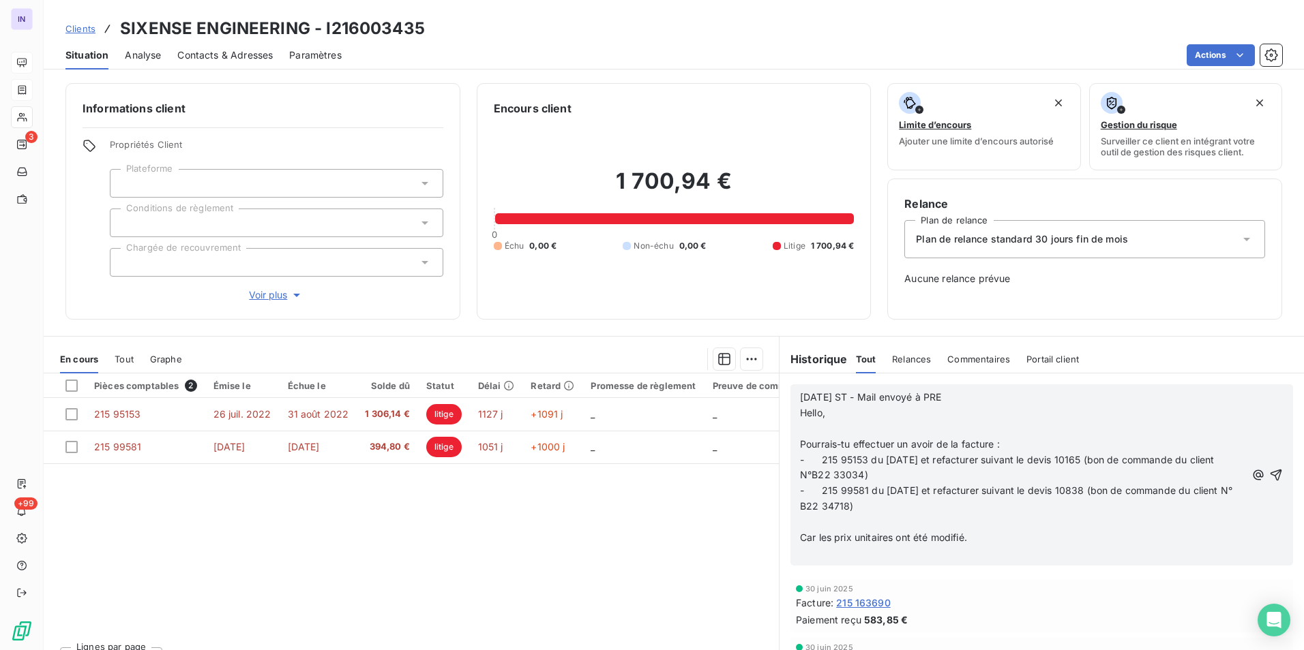
click at [800, 425] on p "﻿" at bounding box center [1022, 429] width 445 height 16
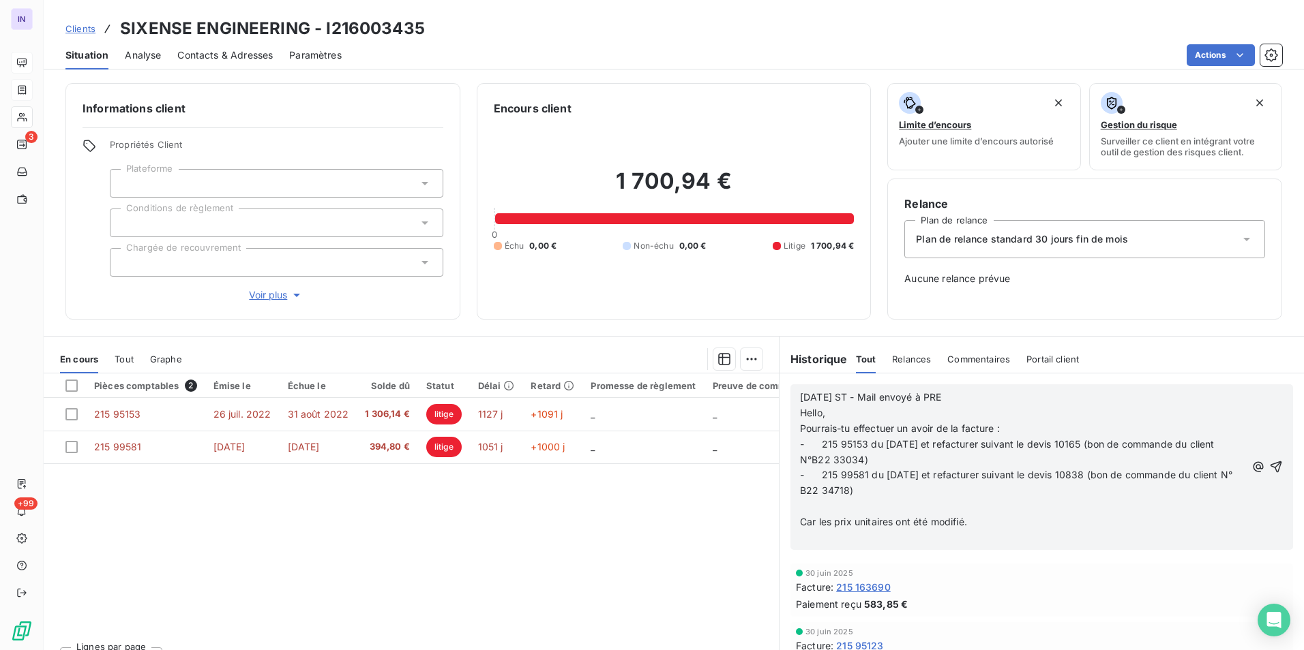
click at [815, 508] on p "﻿" at bounding box center [1022, 507] width 445 height 16
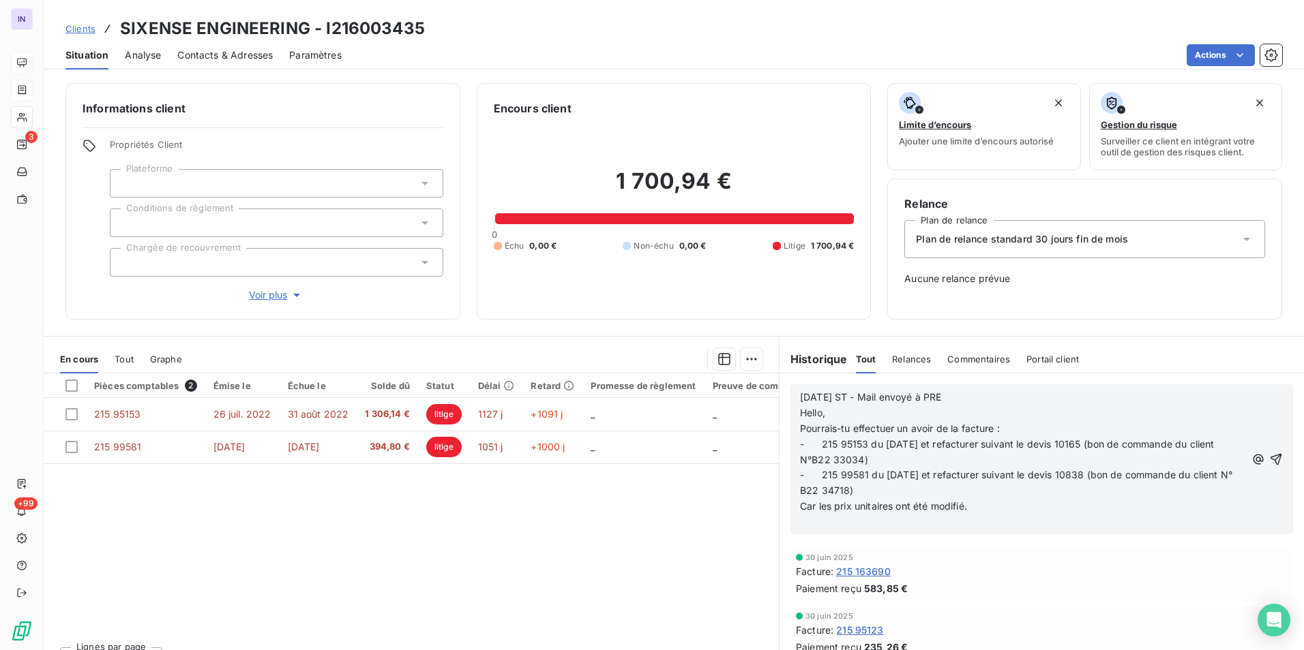
click at [802, 522] on p "﻿" at bounding box center [1022, 523] width 445 height 16
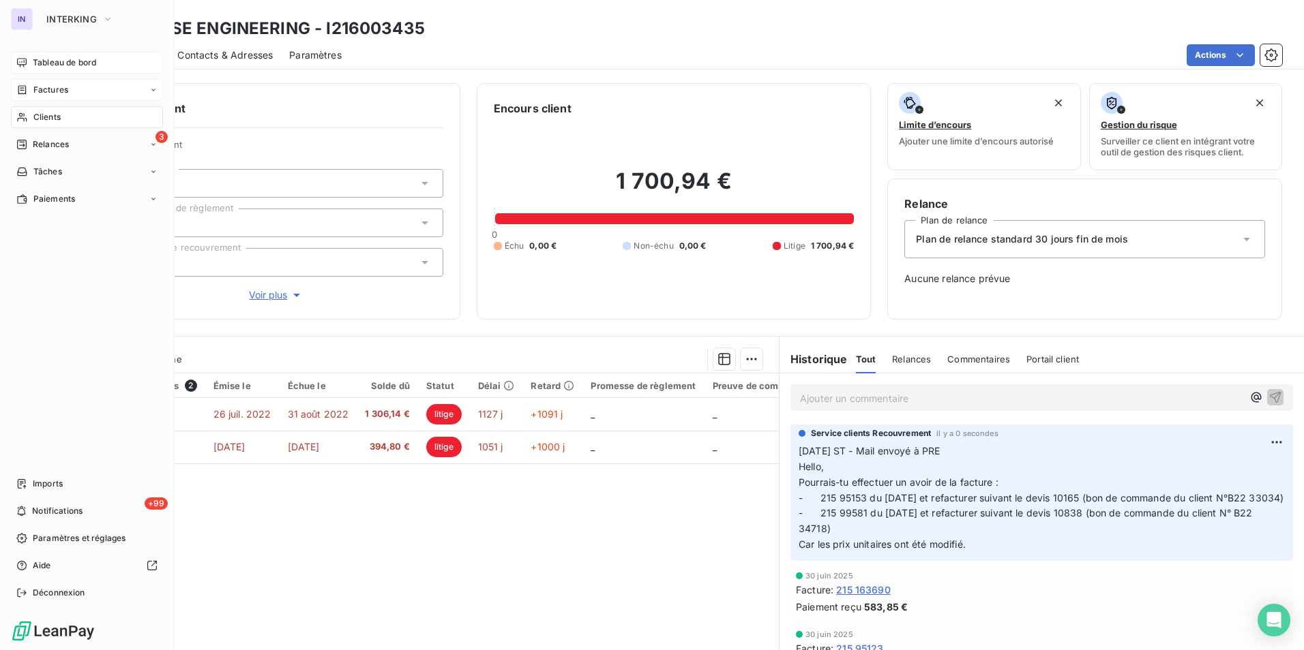
drag, startPoint x: 51, startPoint y: 117, endPoint x: 158, endPoint y: 118, distance: 107.0
click at [51, 117] on span "Clients" at bounding box center [46, 117] width 27 height 12
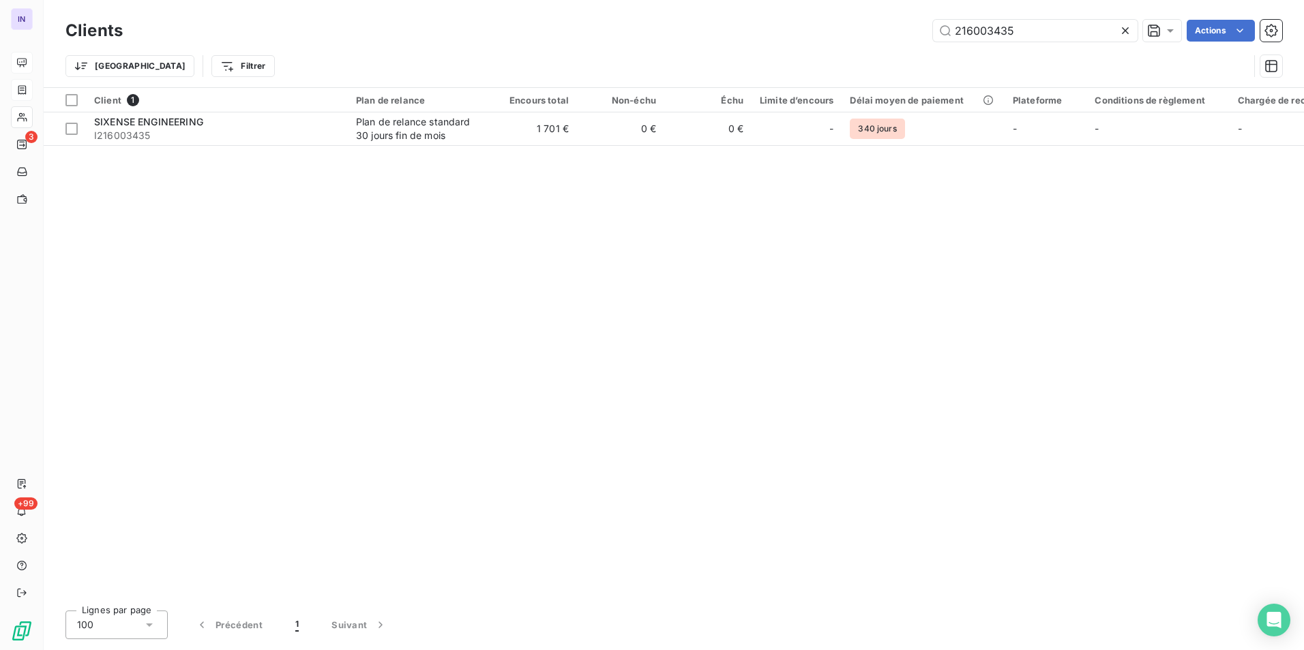
drag, startPoint x: 1034, startPoint y: 29, endPoint x: 793, endPoint y: 31, distance: 240.7
click at [803, 31] on div "216003435 Actions" at bounding box center [710, 31] width 1143 height 22
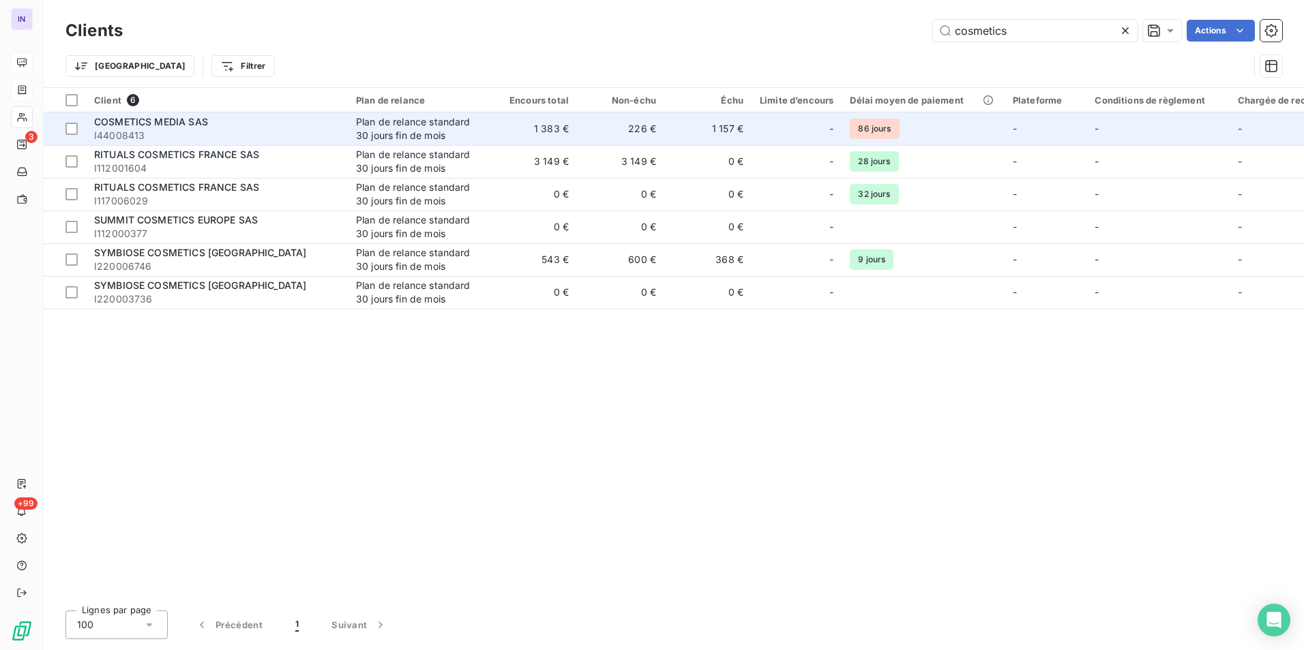
type input "cosmetics"
click at [296, 131] on span "I44008413" at bounding box center [216, 136] width 245 height 14
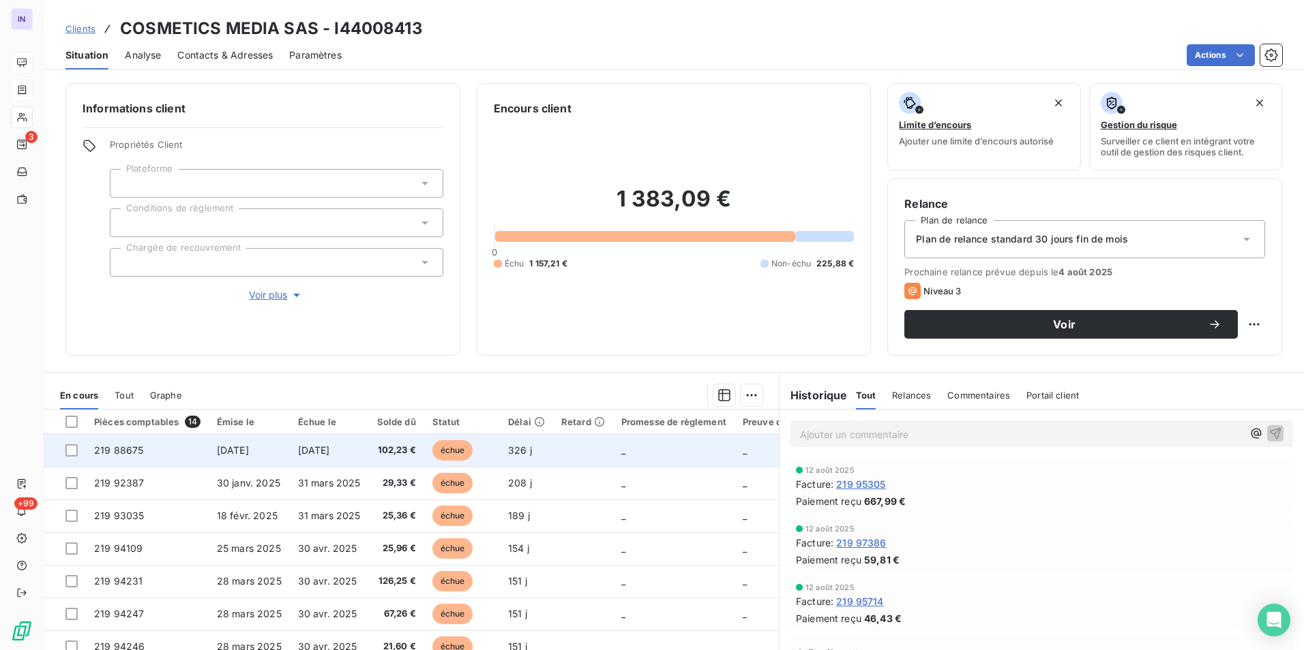
click at [280, 449] on td "[DATE]" at bounding box center [249, 450] width 81 height 33
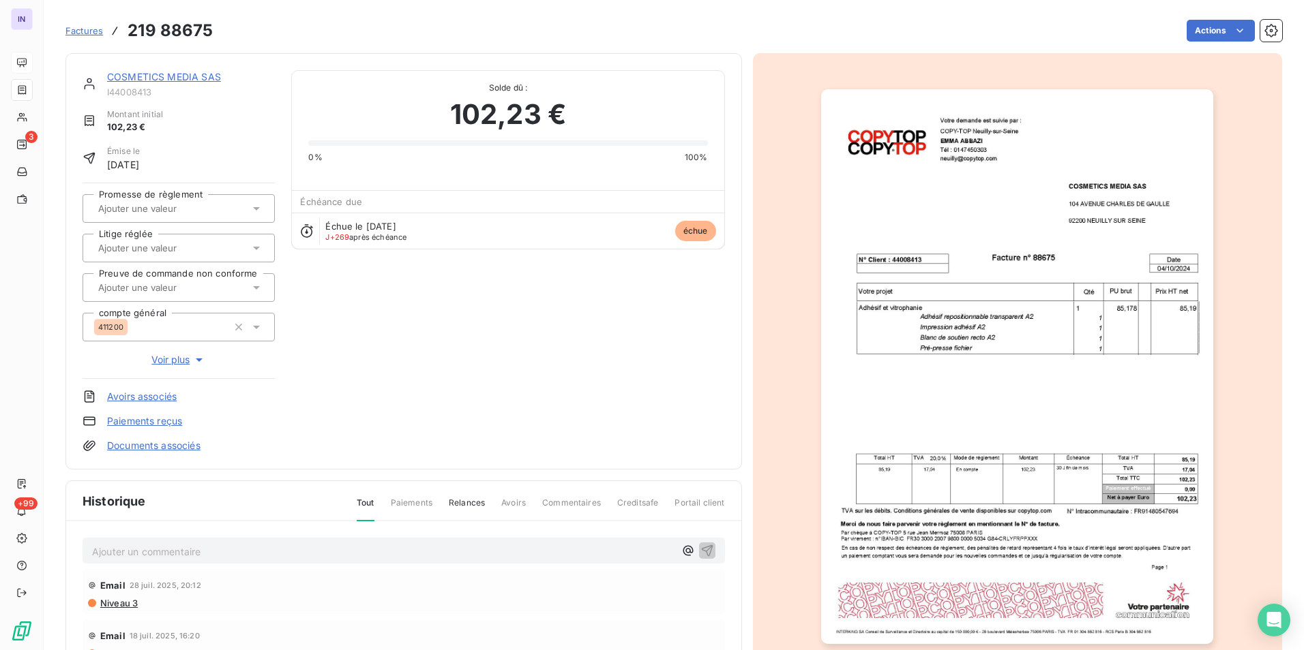
click at [173, 445] on link "Documents associés" at bounding box center [153, 446] width 93 height 14
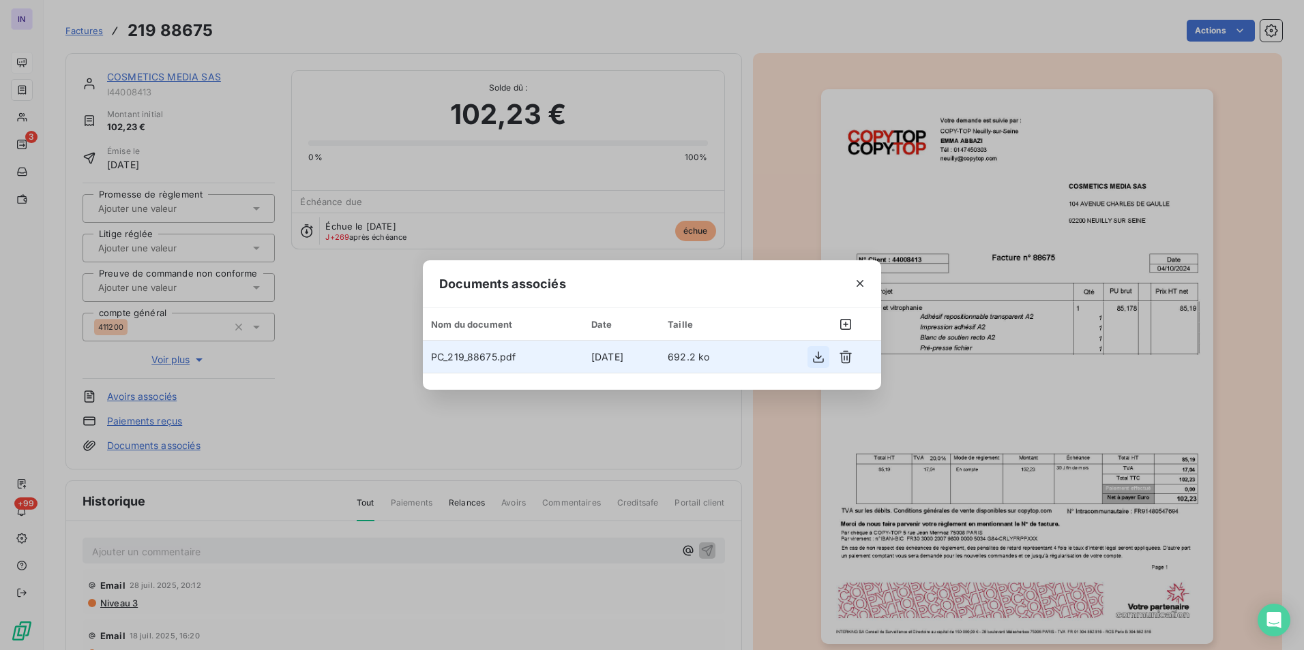
click at [815, 357] on icon "button" at bounding box center [818, 357] width 14 height 14
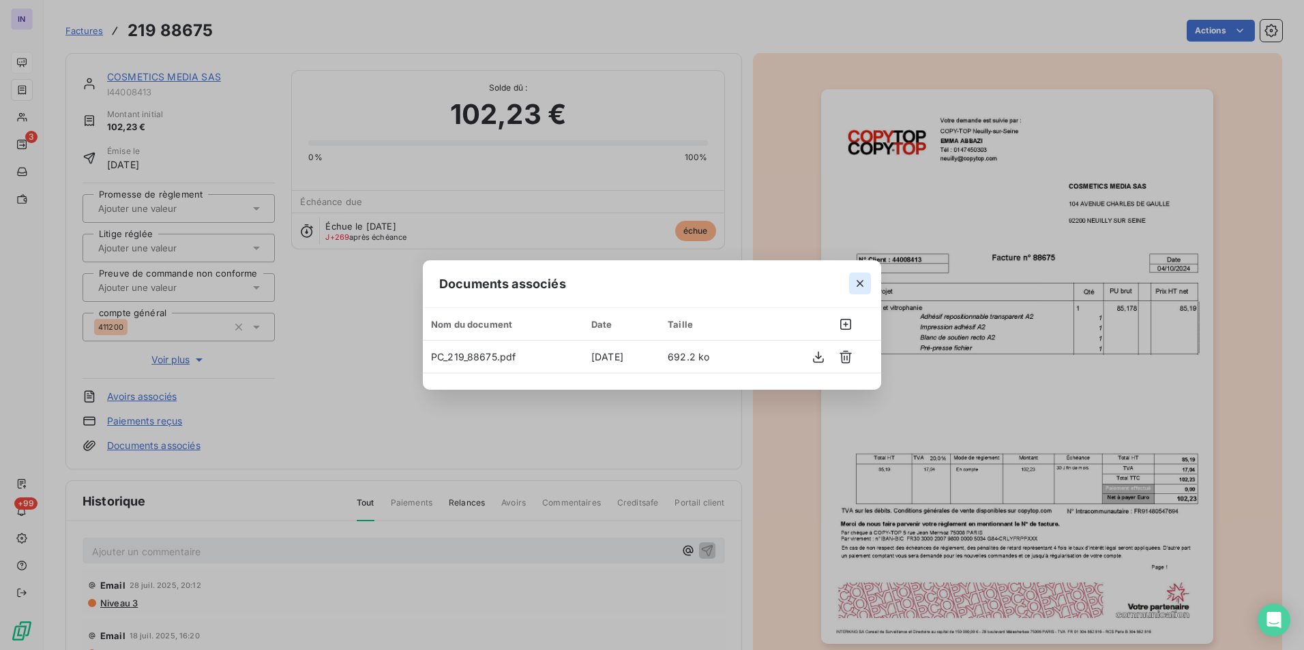
click at [858, 280] on icon "button" at bounding box center [860, 284] width 14 height 14
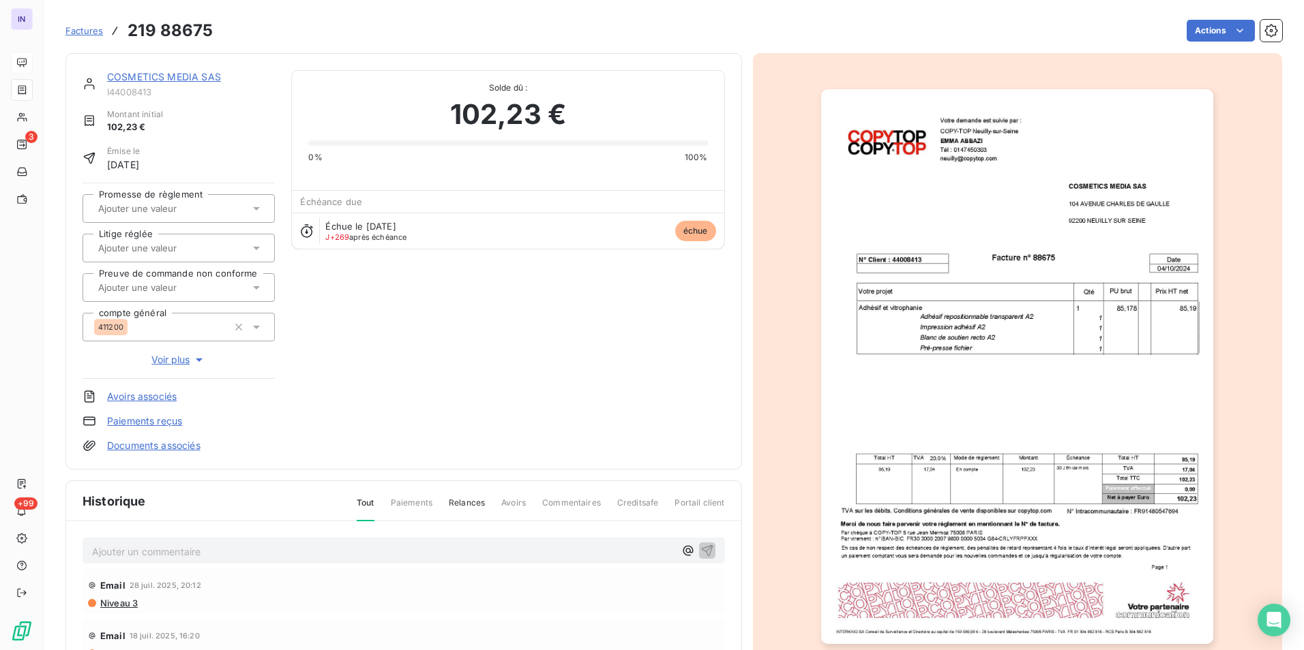
click at [200, 76] on link "COSMETICS MEDIA SAS" at bounding box center [164, 77] width 114 height 12
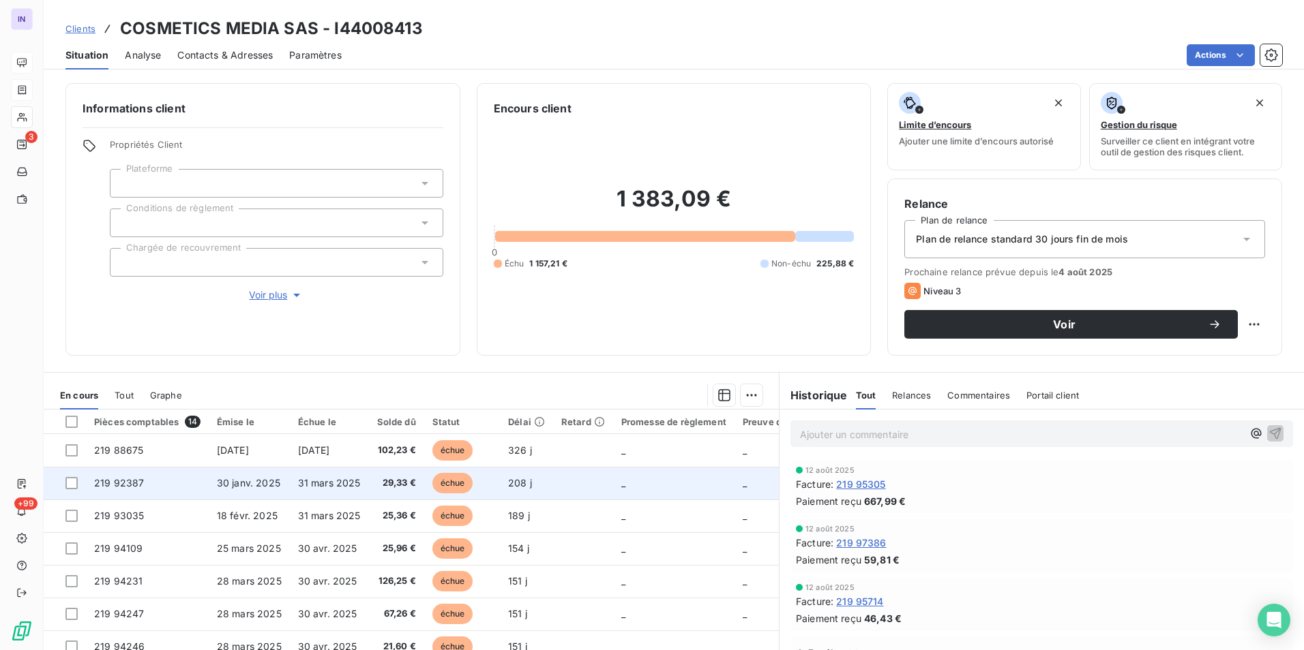
click at [352, 483] on span "31 mars 2025" at bounding box center [329, 483] width 63 height 12
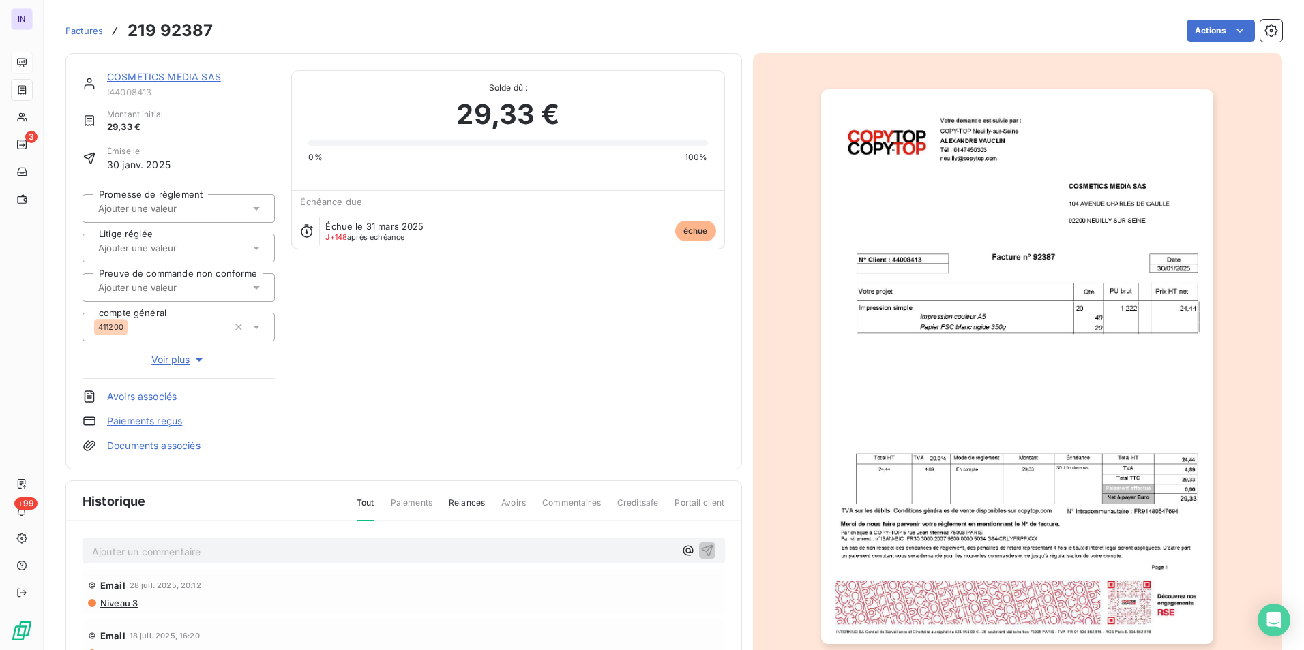
click at [181, 450] on link "Documents associés" at bounding box center [153, 446] width 93 height 14
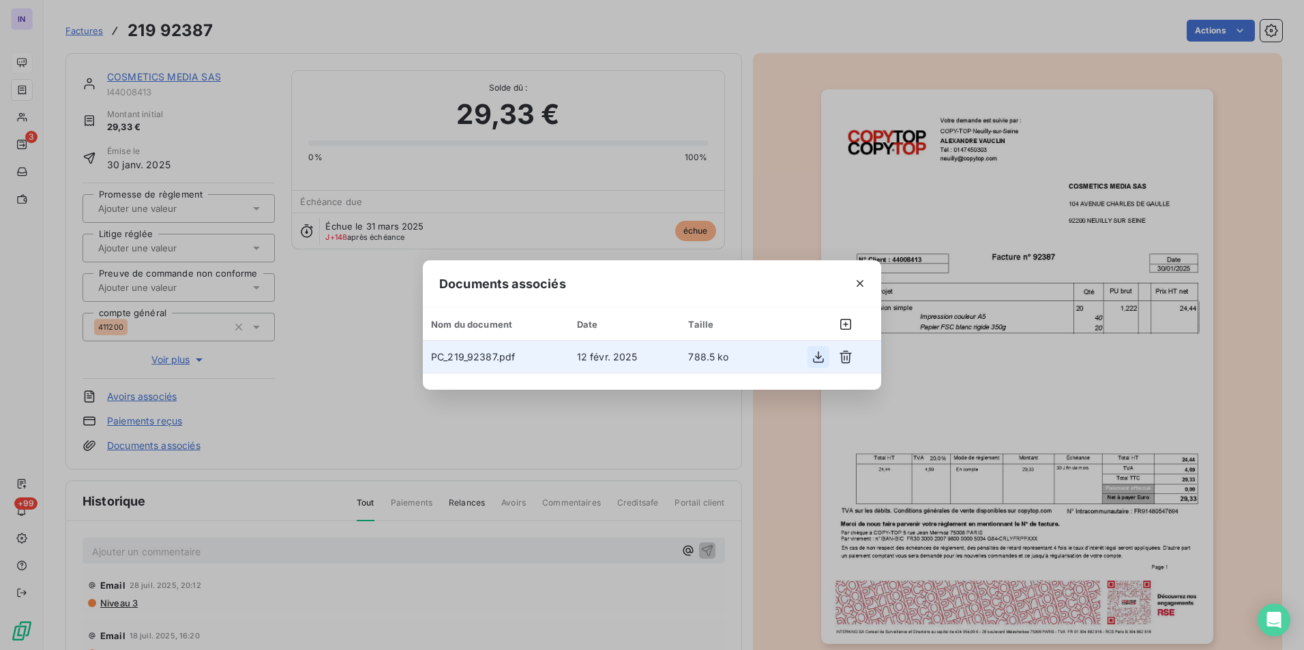
click at [820, 355] on icon "button" at bounding box center [818, 357] width 14 height 14
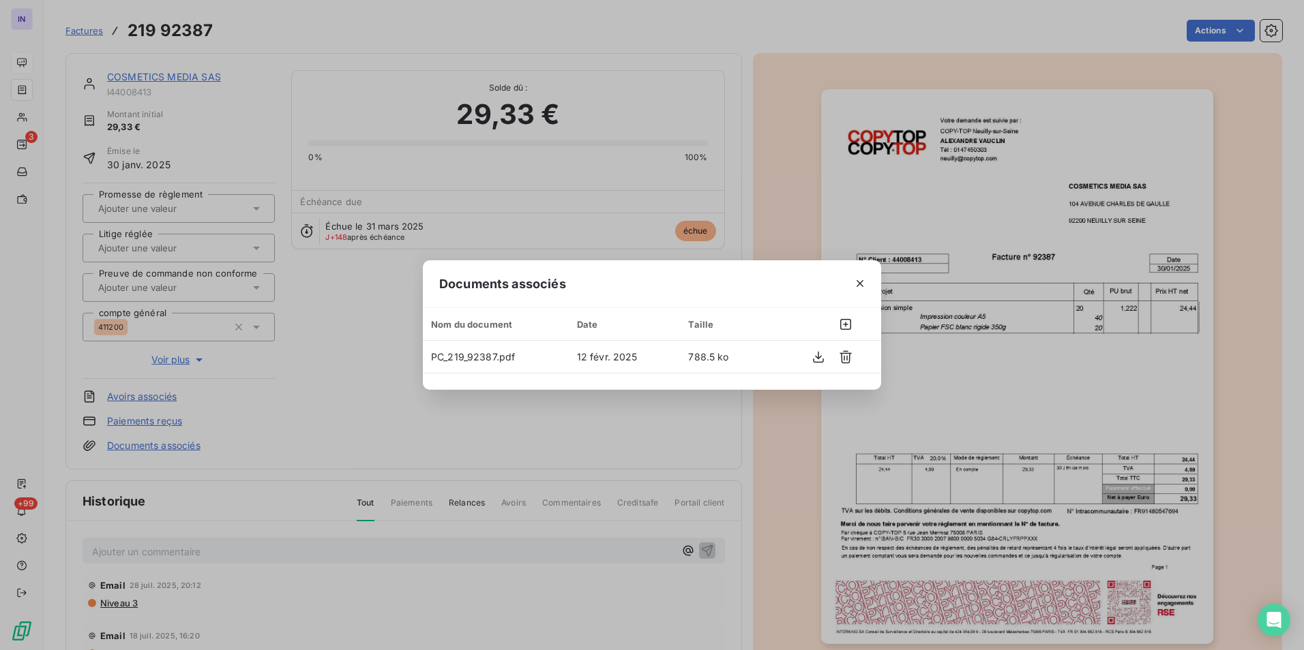
drag, startPoint x: 857, startPoint y: 286, endPoint x: 708, endPoint y: 235, distance: 157.2
click at [854, 284] on icon "button" at bounding box center [860, 284] width 14 height 14
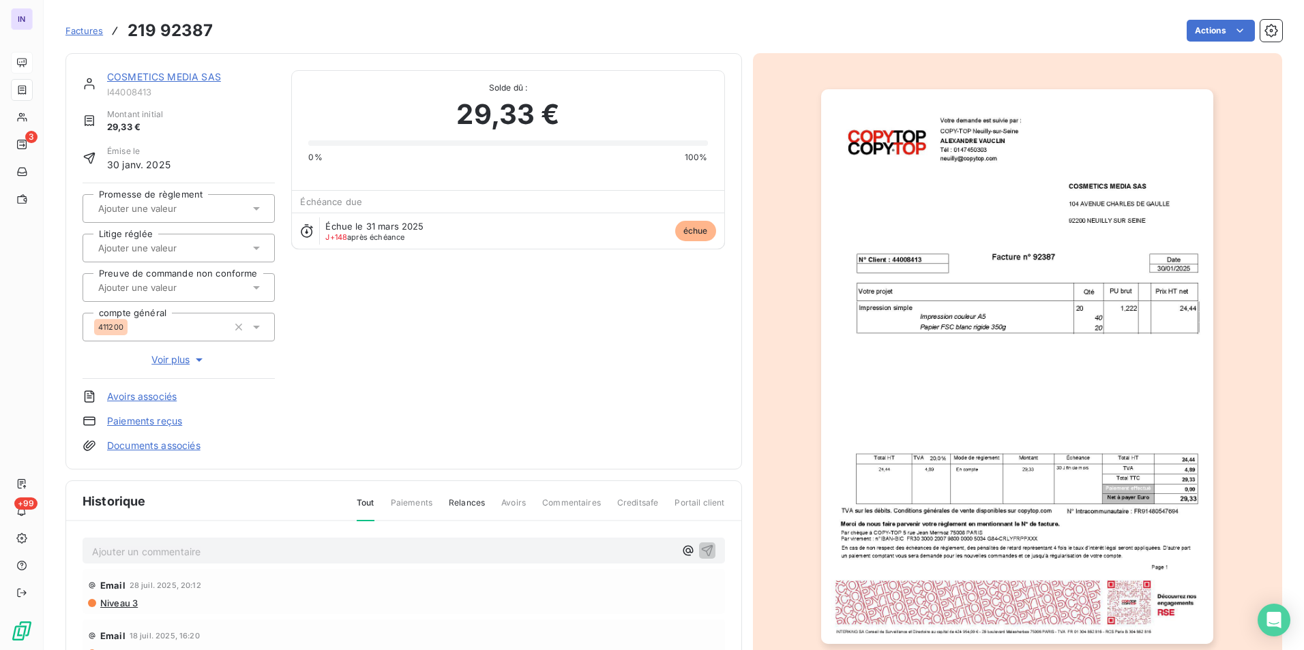
click at [200, 71] on link "COSMETICS MEDIA SAS" at bounding box center [164, 77] width 114 height 12
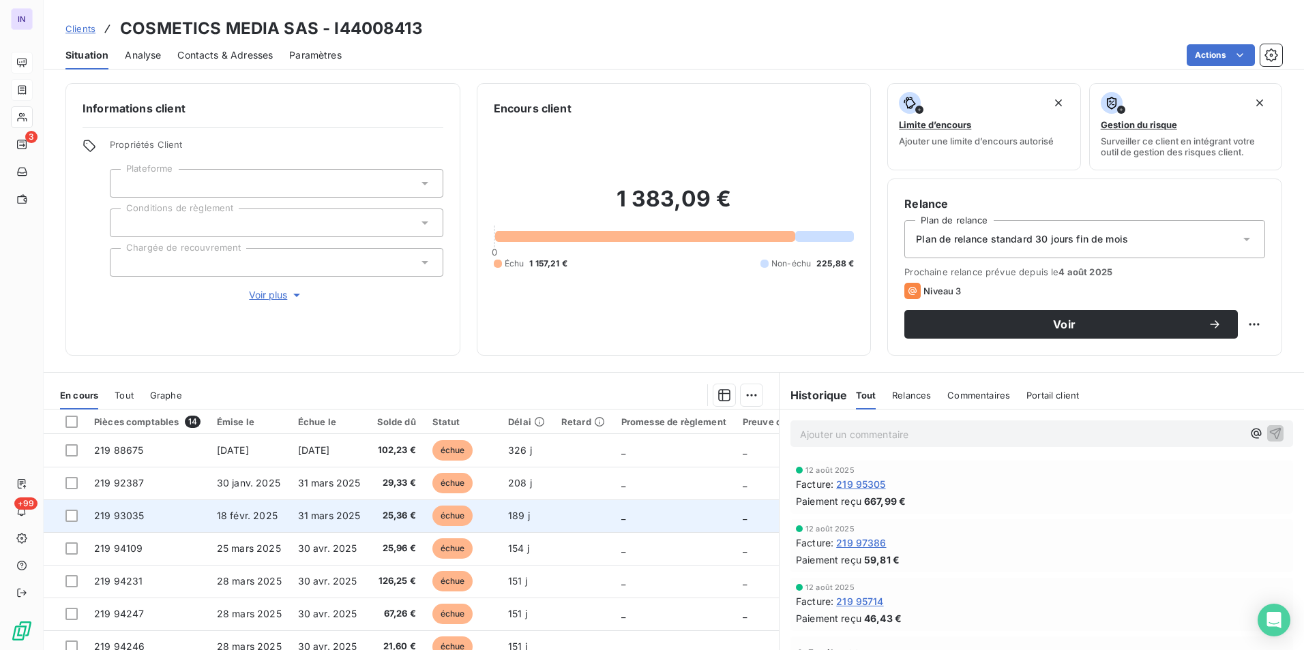
click at [315, 507] on td "31 mars 2025" at bounding box center [329, 516] width 79 height 33
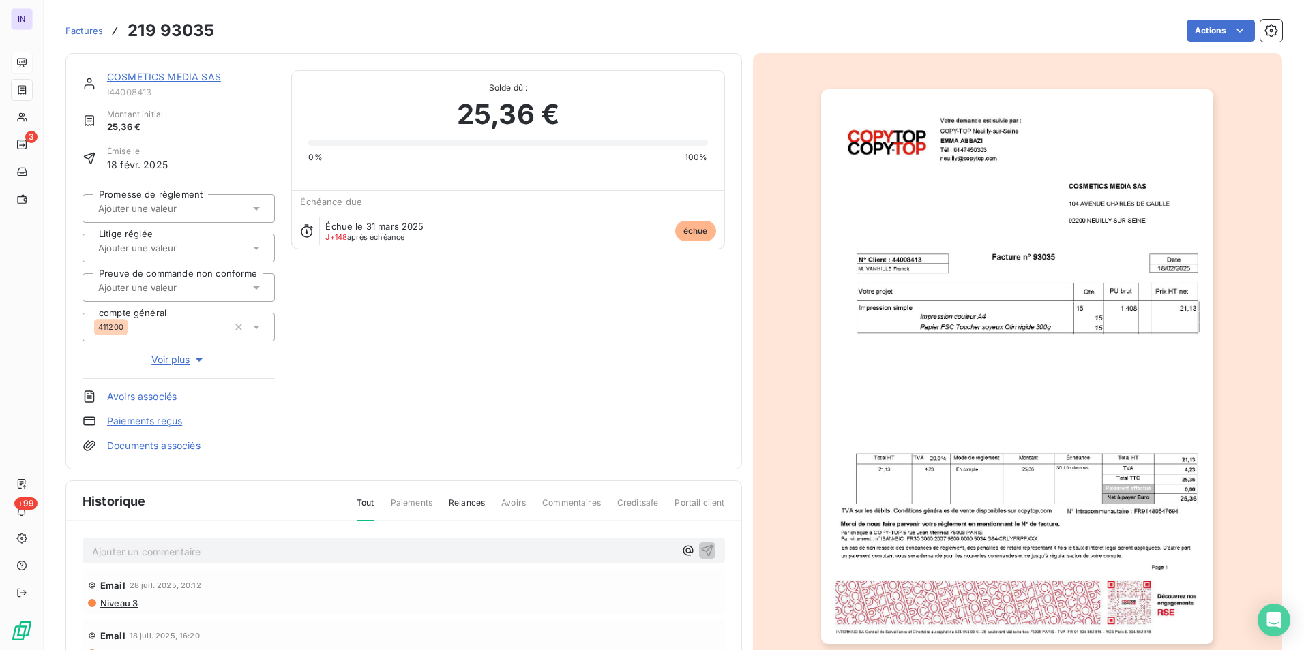
click at [187, 446] on link "Documents associés" at bounding box center [153, 446] width 93 height 14
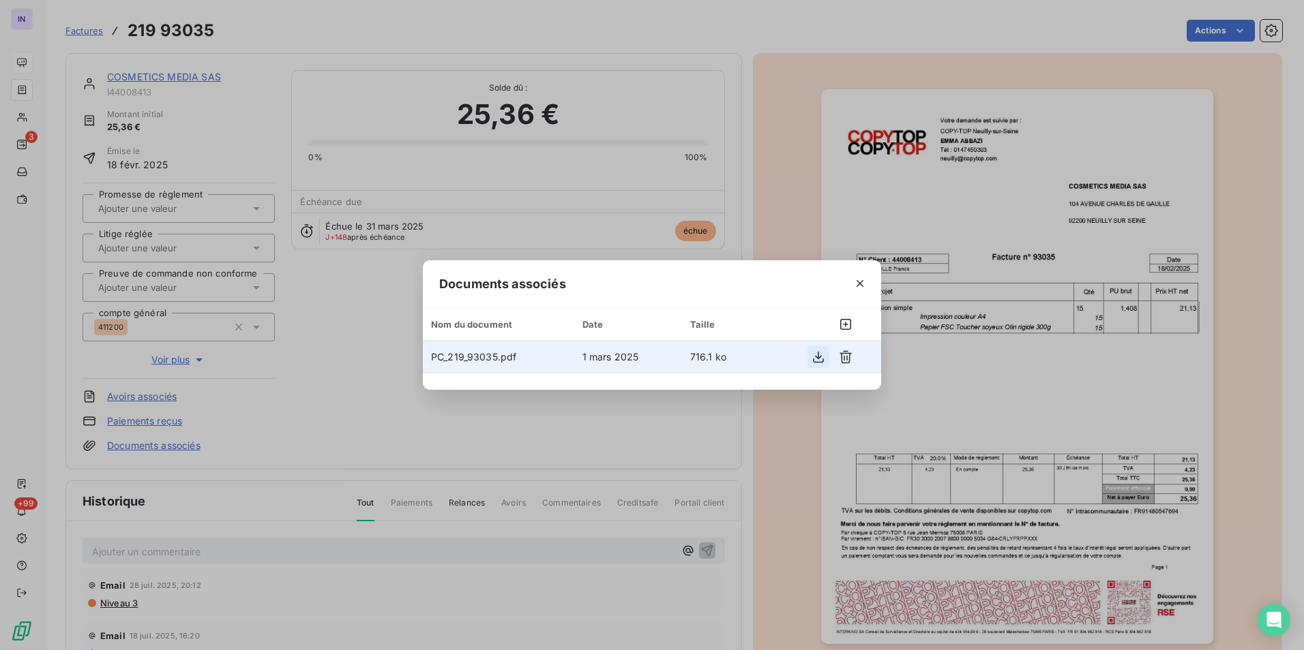
click at [820, 361] on icon "button" at bounding box center [818, 357] width 14 height 14
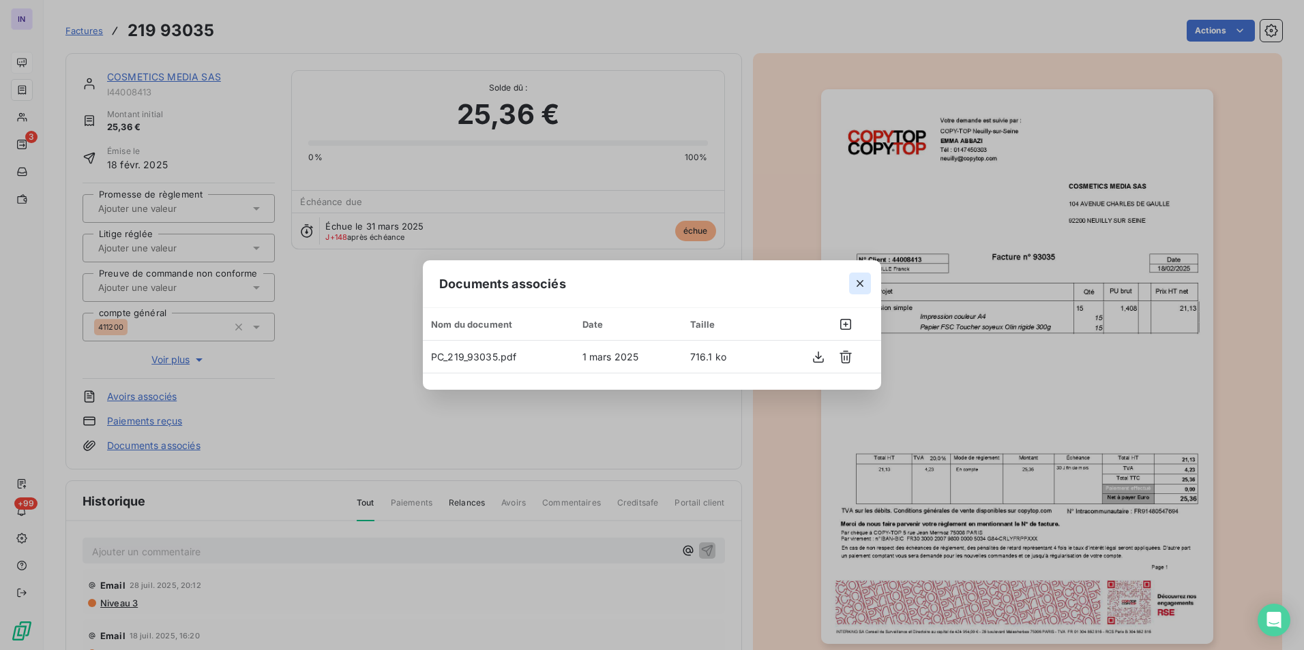
click at [857, 284] on icon "button" at bounding box center [860, 284] width 14 height 14
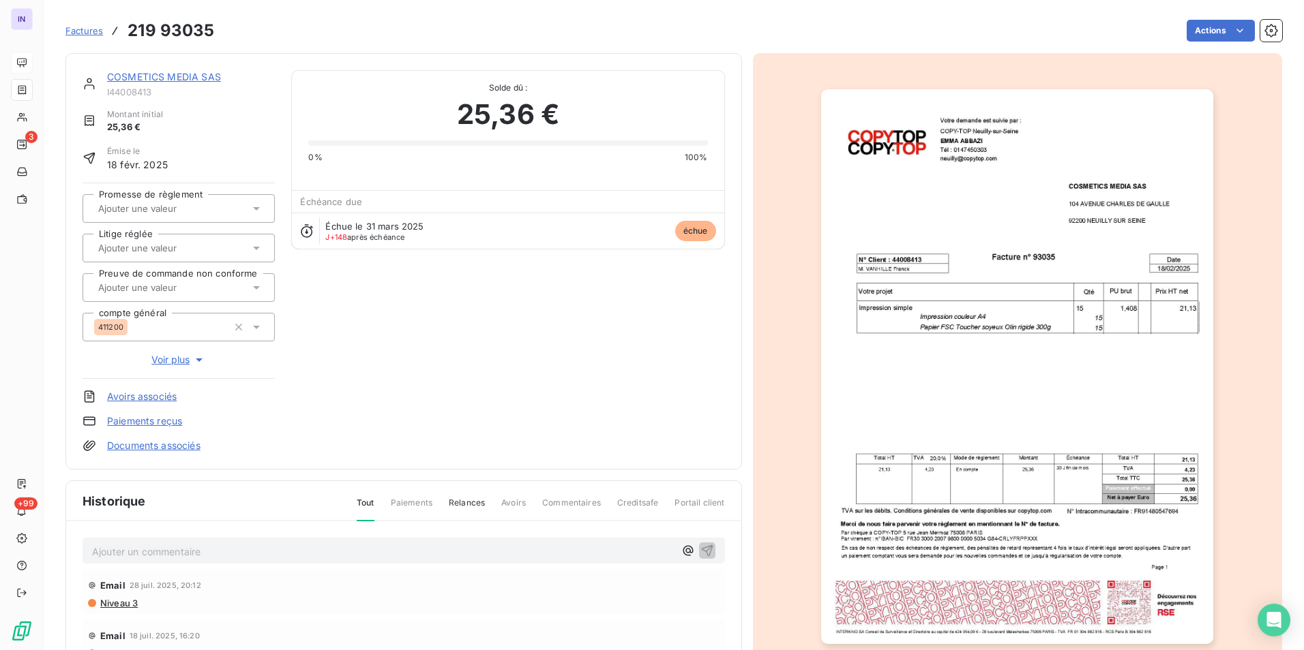
click at [211, 79] on link "COSMETICS MEDIA SAS" at bounding box center [164, 77] width 114 height 12
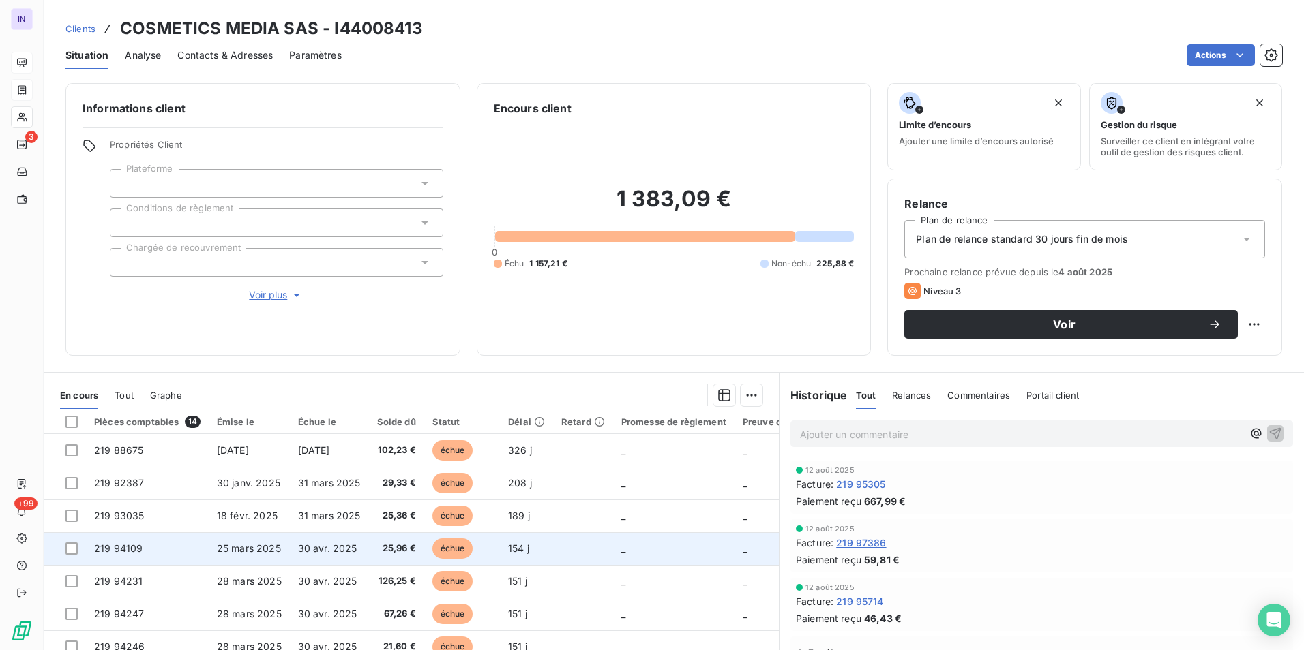
click at [356, 547] on td "30 avr. 2025" at bounding box center [329, 548] width 79 height 33
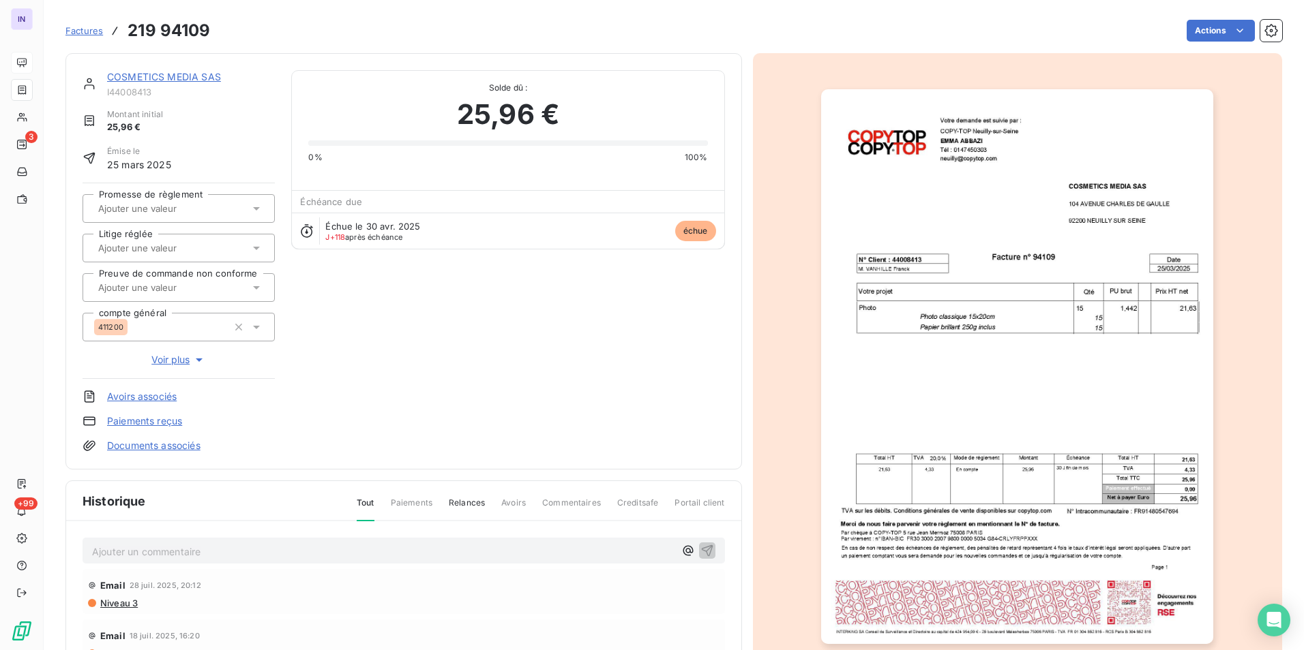
click at [175, 445] on link "Documents associés" at bounding box center [153, 446] width 93 height 14
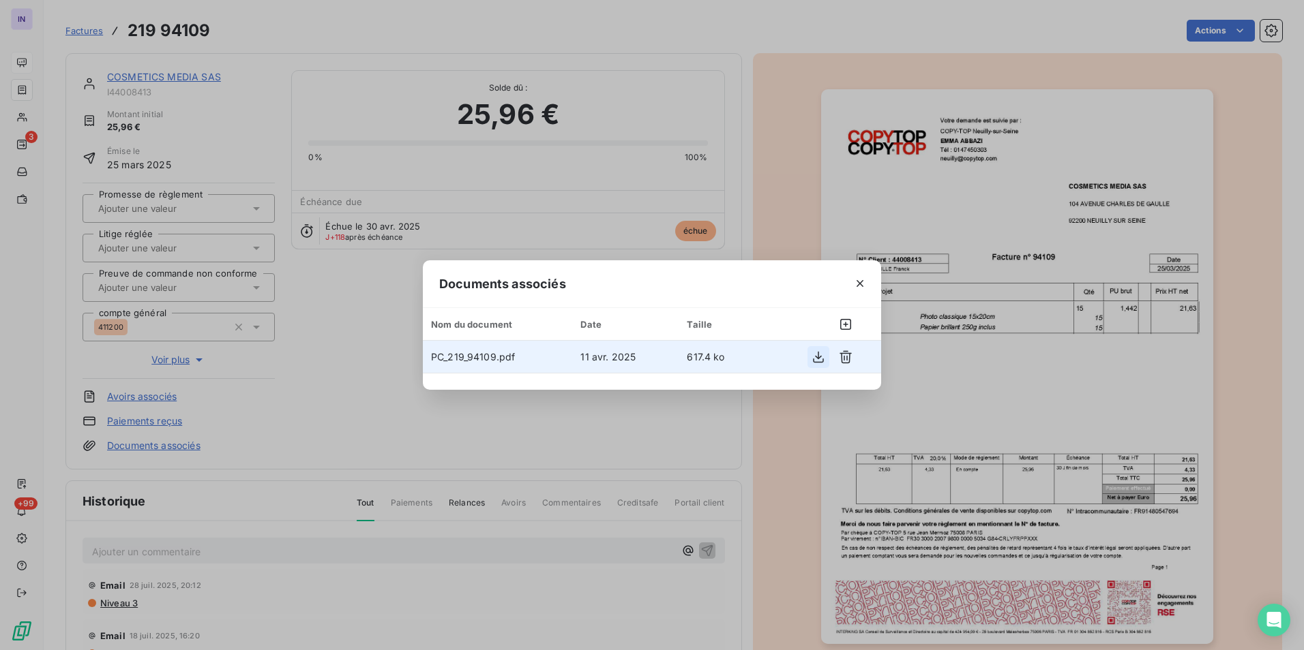
click at [817, 359] on icon "button" at bounding box center [818, 357] width 14 height 14
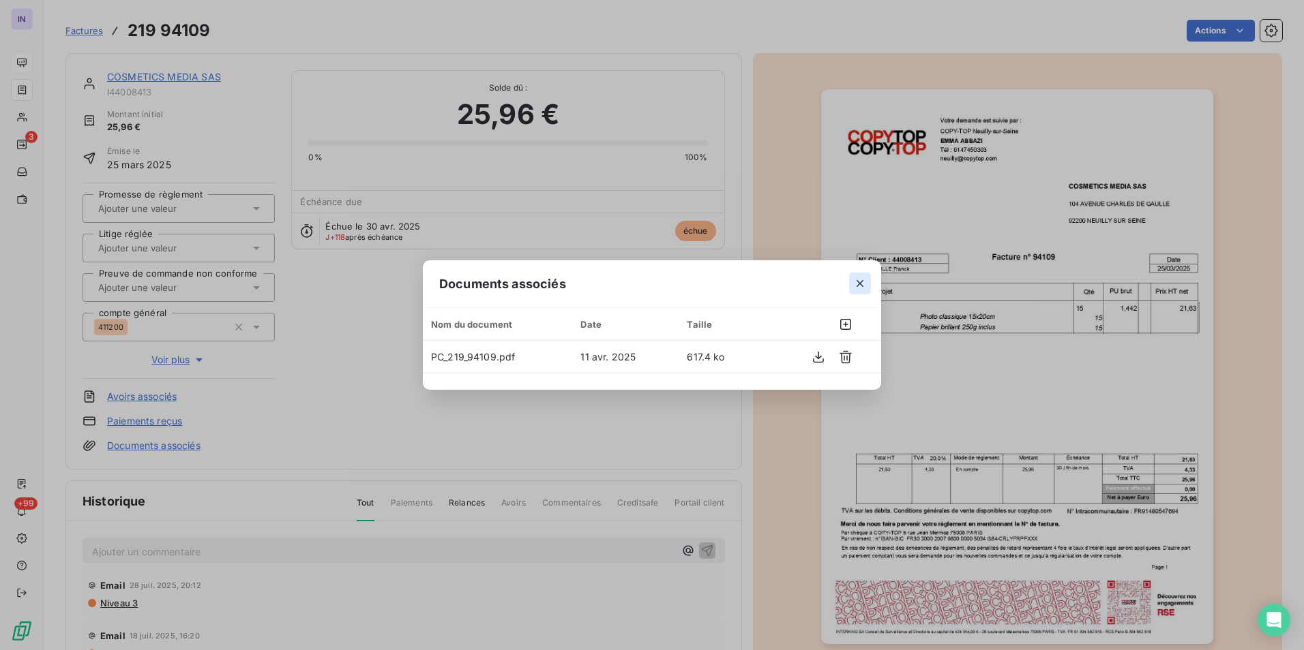
click at [860, 282] on icon "button" at bounding box center [860, 284] width 14 height 14
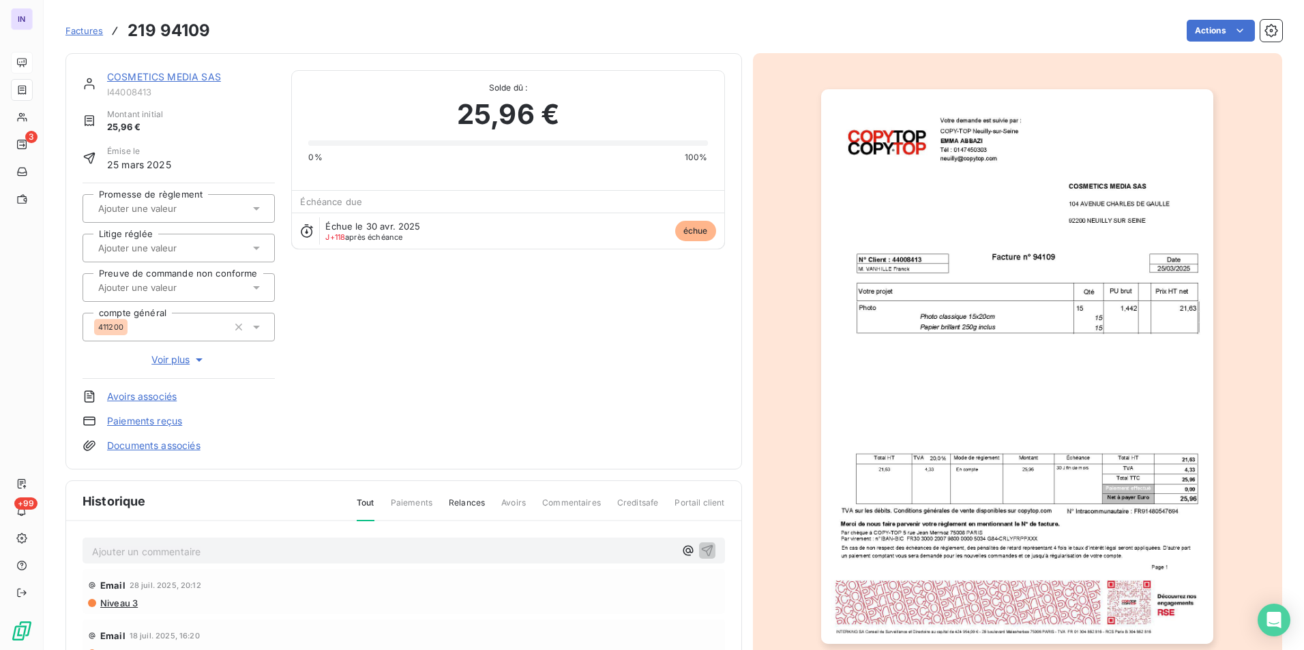
click at [199, 78] on link "COSMETICS MEDIA SAS" at bounding box center [164, 77] width 114 height 12
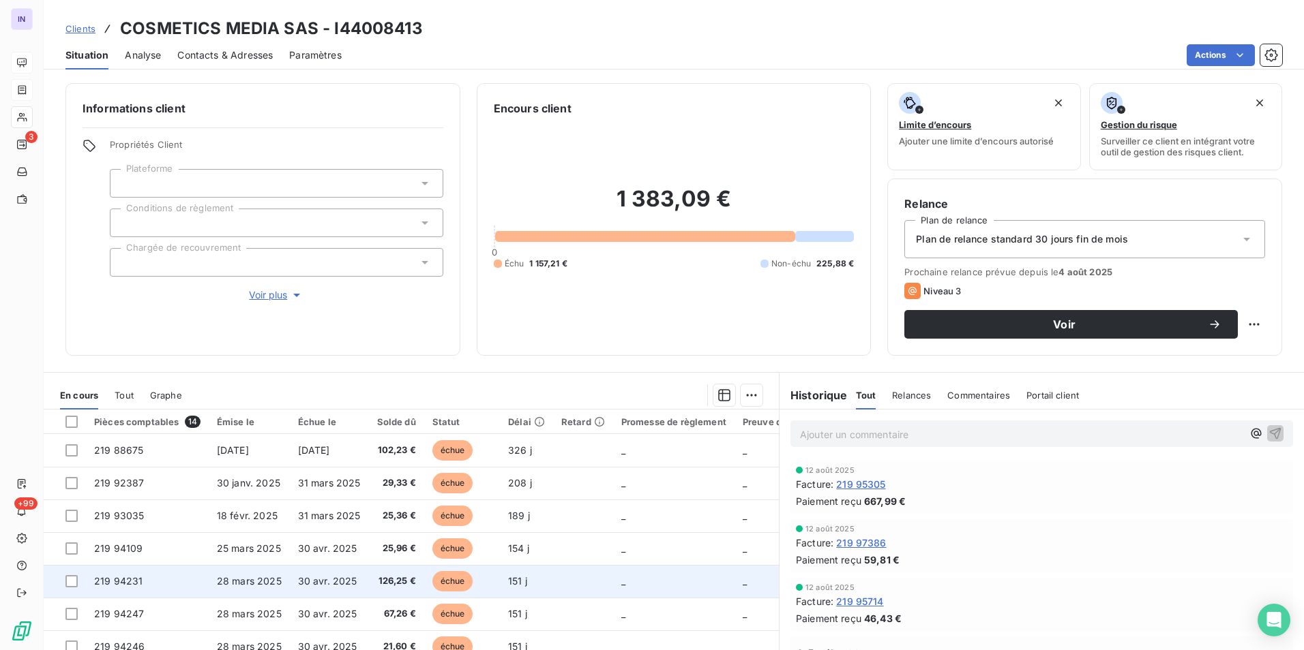
click at [311, 575] on td "30 avr. 2025" at bounding box center [329, 581] width 79 height 33
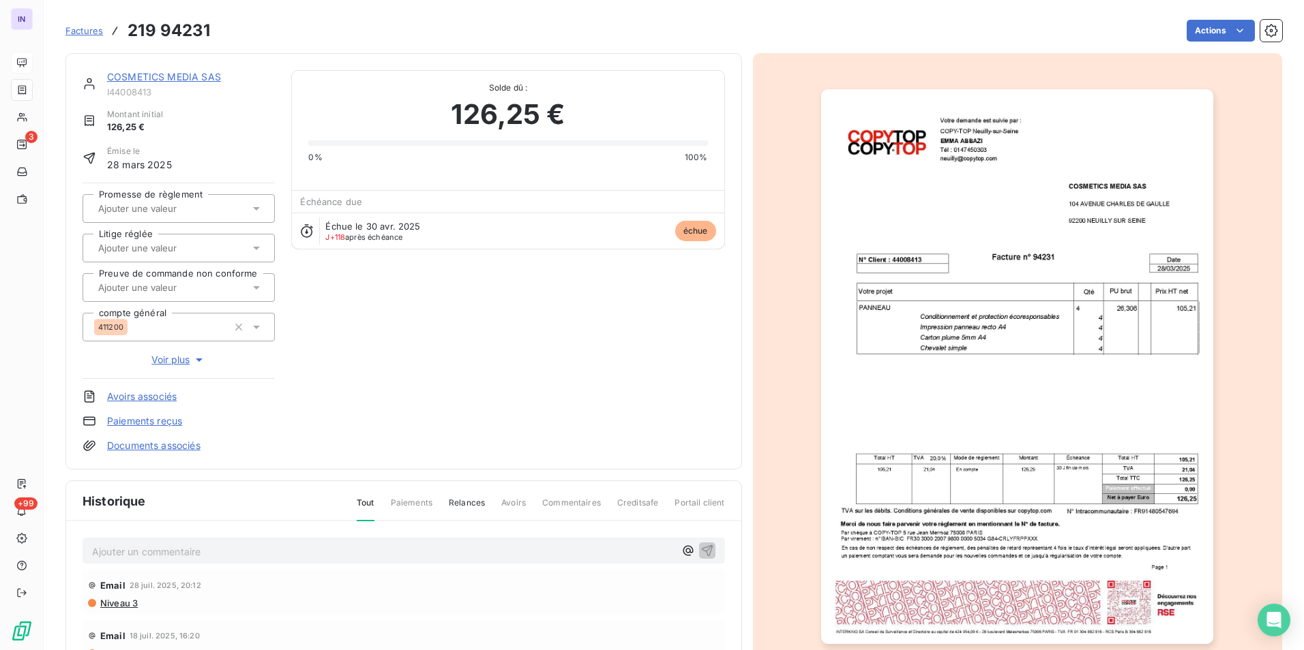
click at [177, 451] on link "Documents associés" at bounding box center [153, 446] width 93 height 14
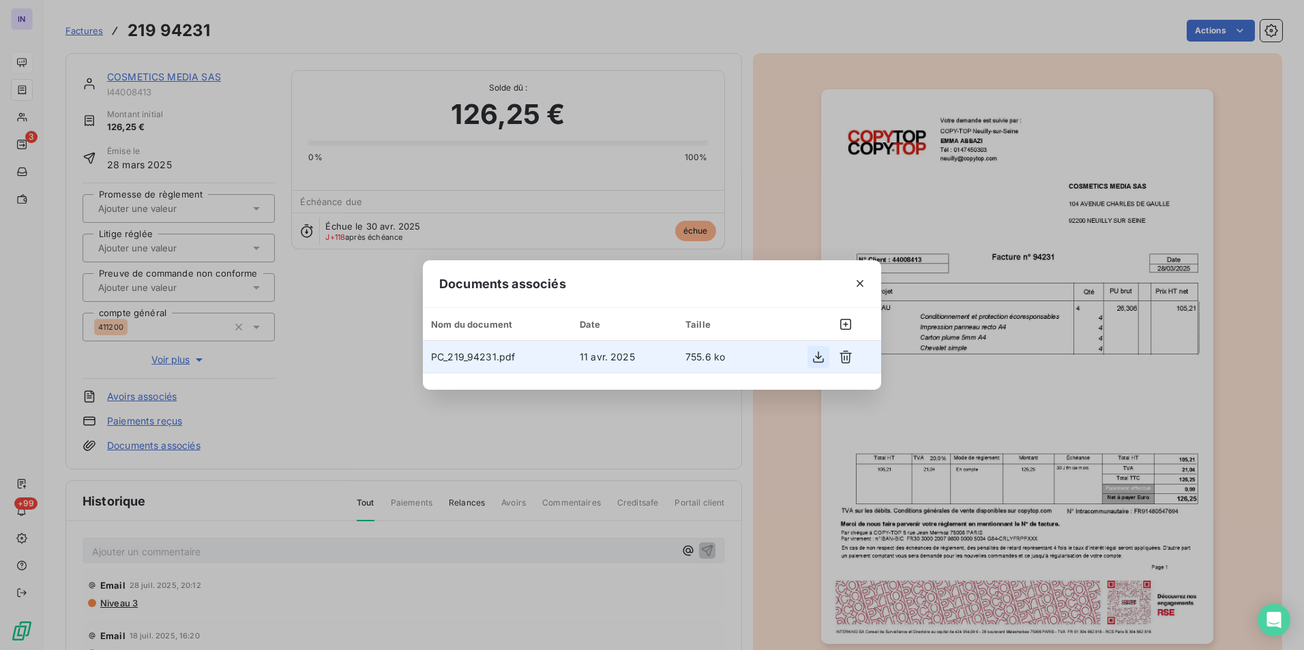
click at [815, 357] on icon "button" at bounding box center [818, 357] width 11 height 12
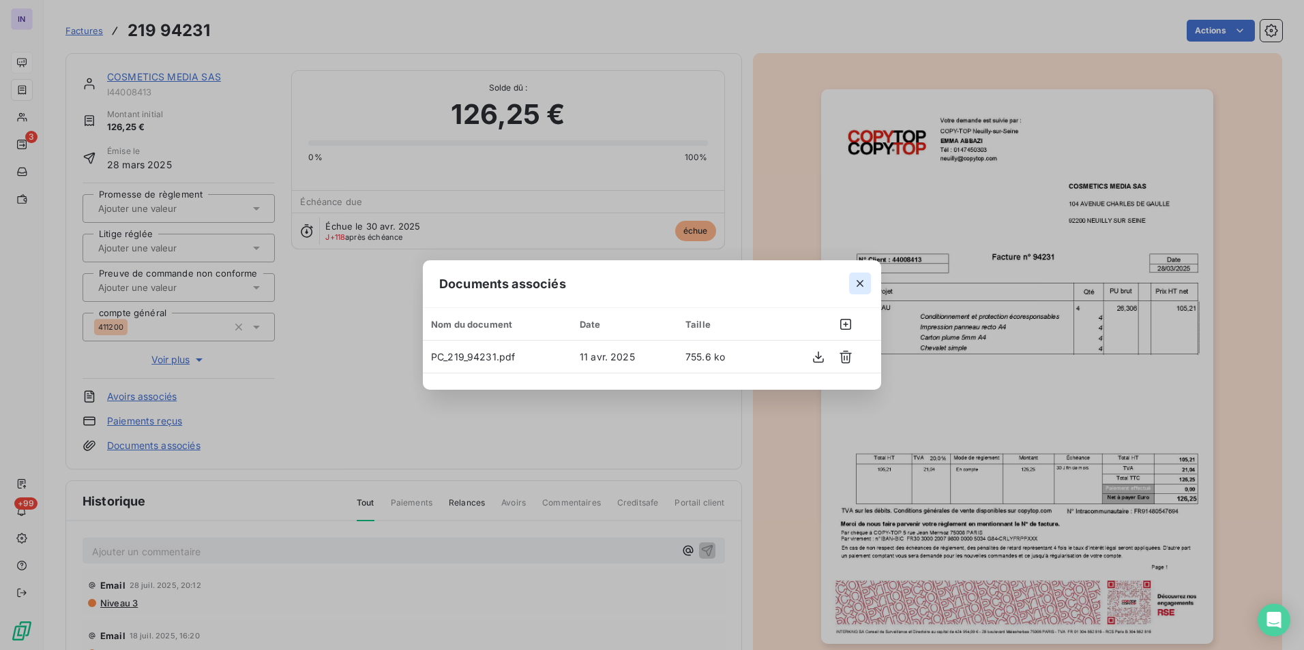
click at [858, 279] on icon "button" at bounding box center [860, 284] width 14 height 14
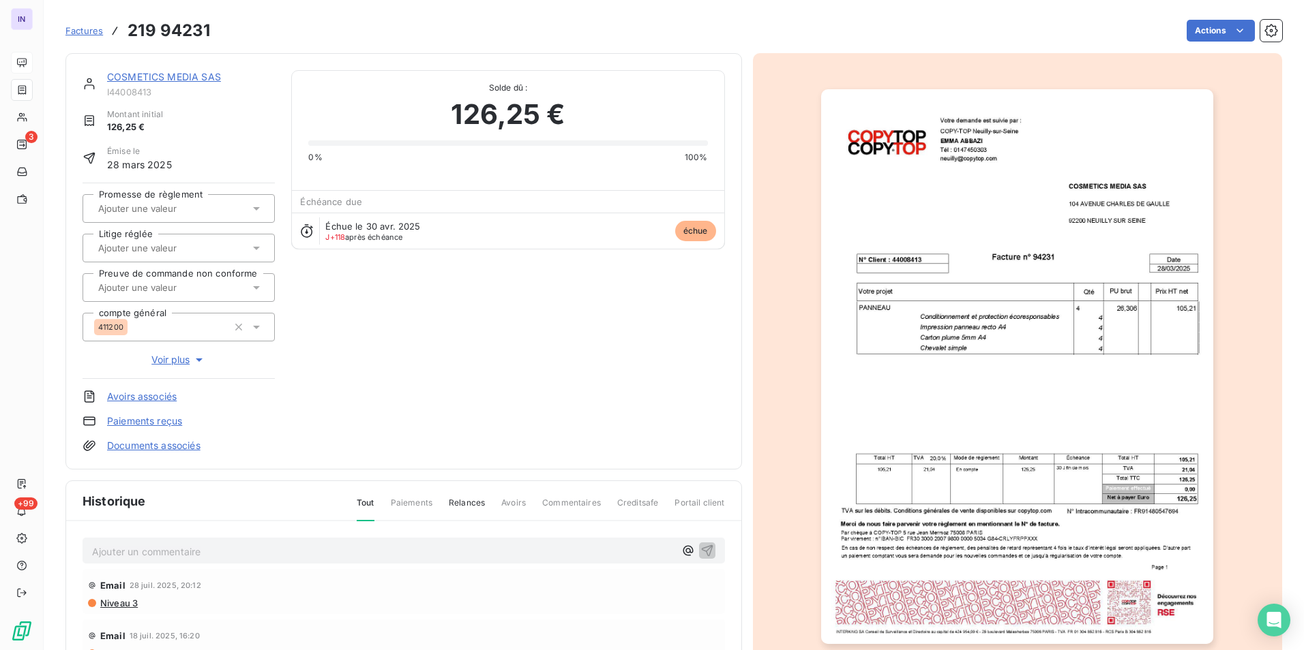
click at [203, 81] on link "COSMETICS MEDIA SAS" at bounding box center [164, 77] width 114 height 12
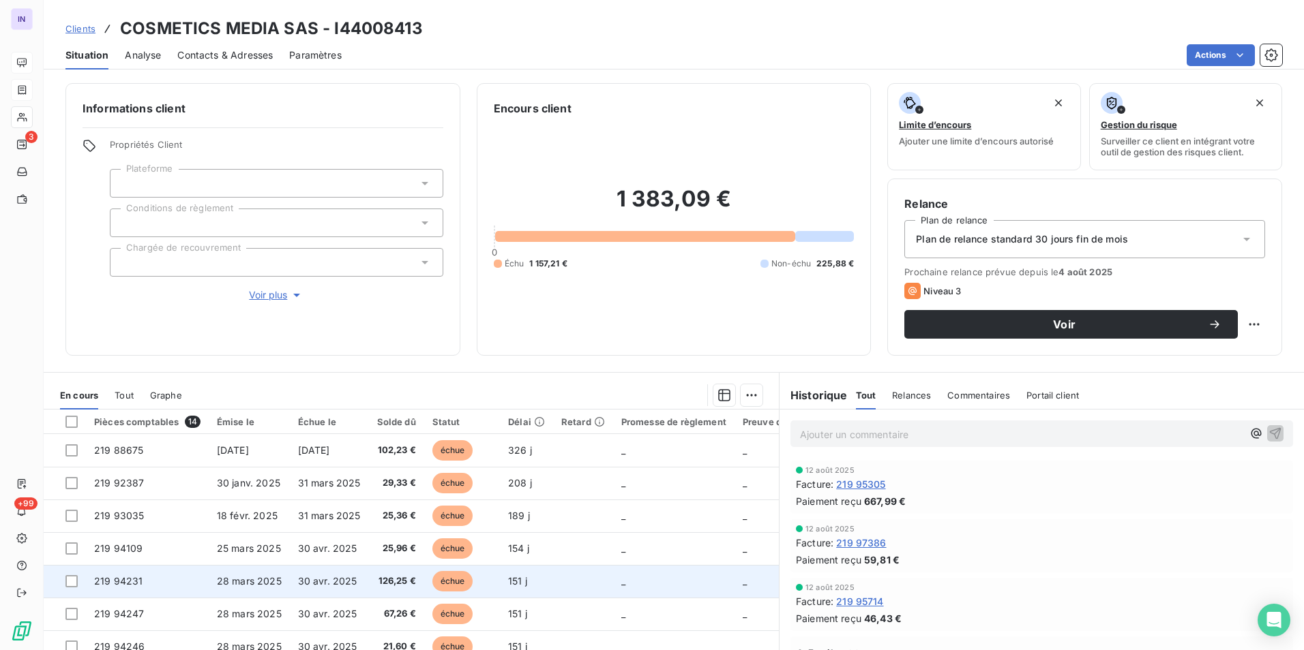
scroll to position [68, 0]
click at [290, 576] on td "30 avr. 2025" at bounding box center [329, 578] width 79 height 33
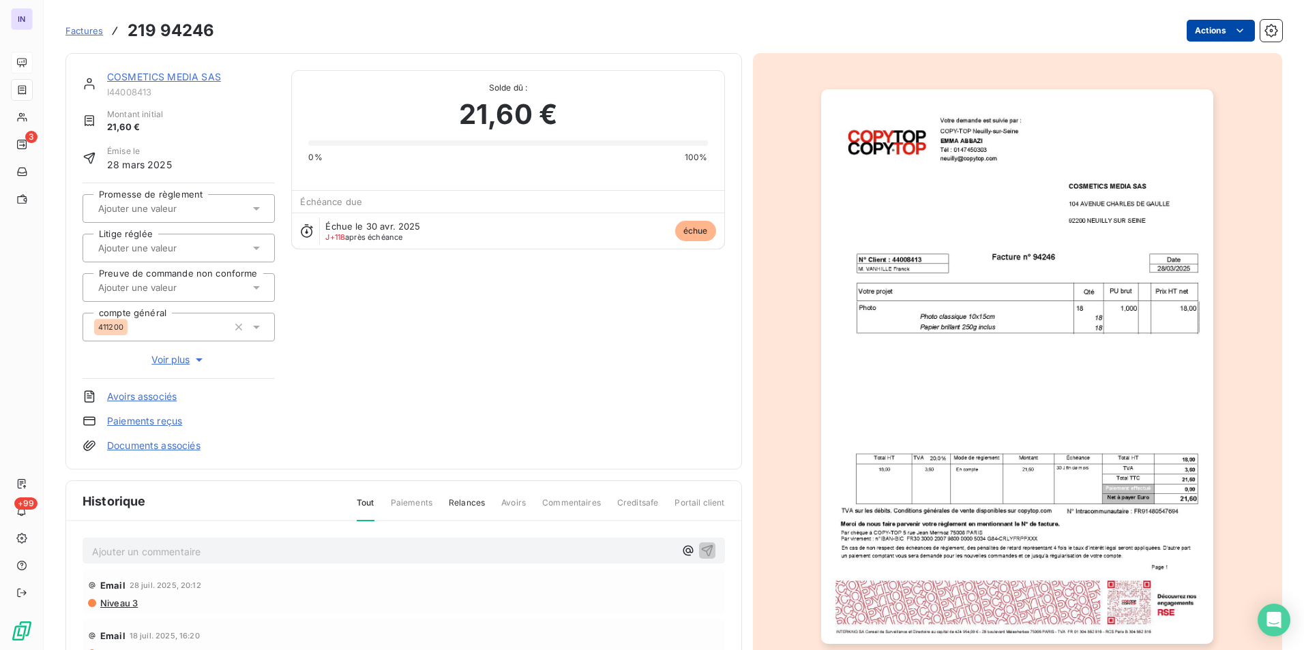
click at [1211, 27] on html "IN 3 +99 Factures 219 94246 Actions COSMETICS MEDIA SAS I44008413 Montant initi…" at bounding box center [652, 325] width 1304 height 650
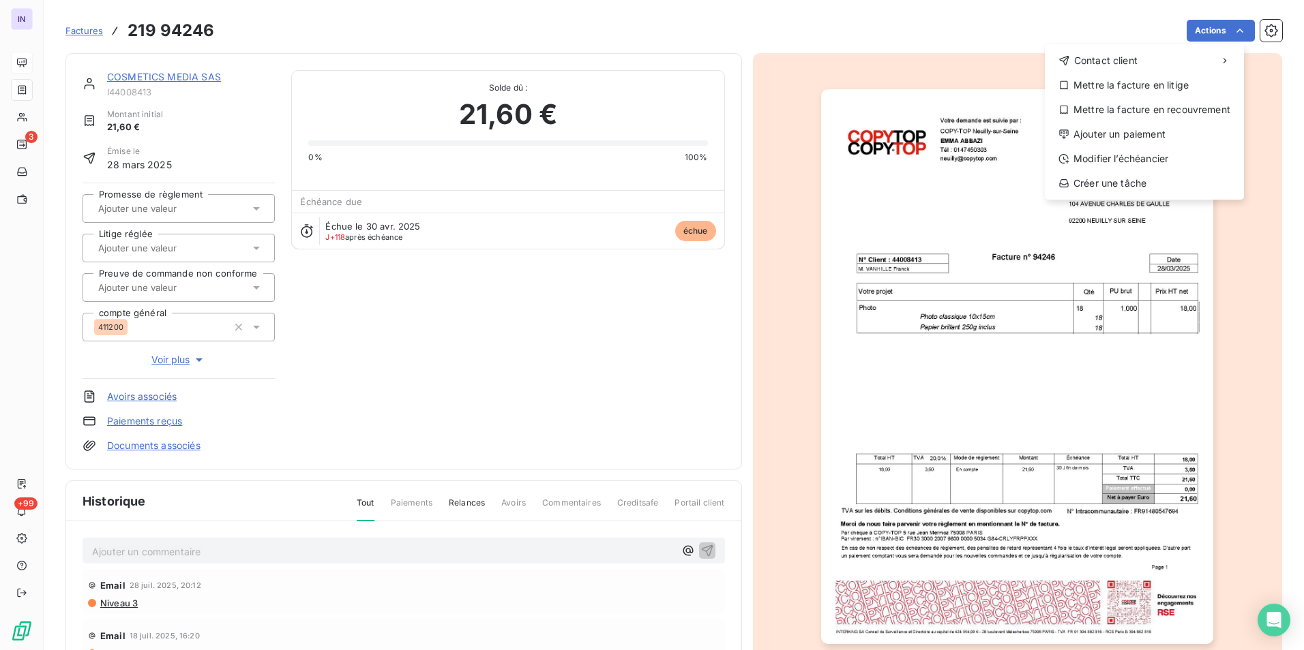
click at [475, 351] on html "IN 3 +99 Factures [PHONE_NUMBER] Actions Contact client Mettre la facture en li…" at bounding box center [652, 325] width 1304 height 650
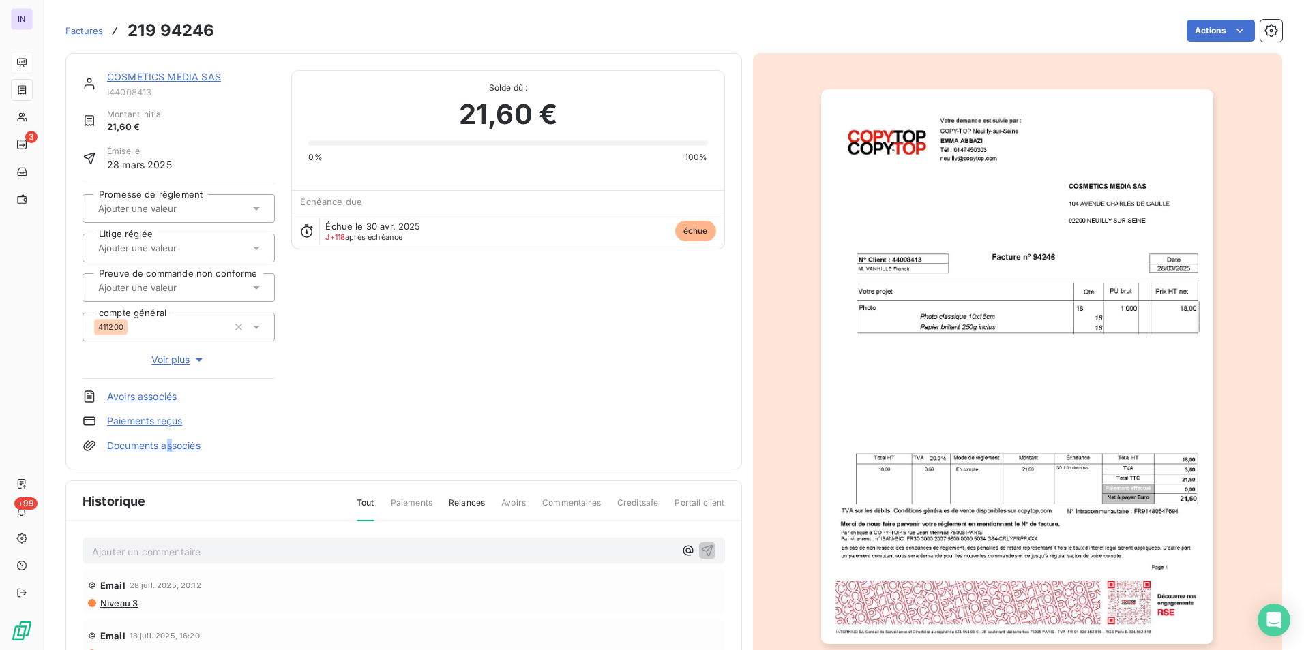
click at [170, 442] on link "Documents associés" at bounding box center [153, 446] width 93 height 14
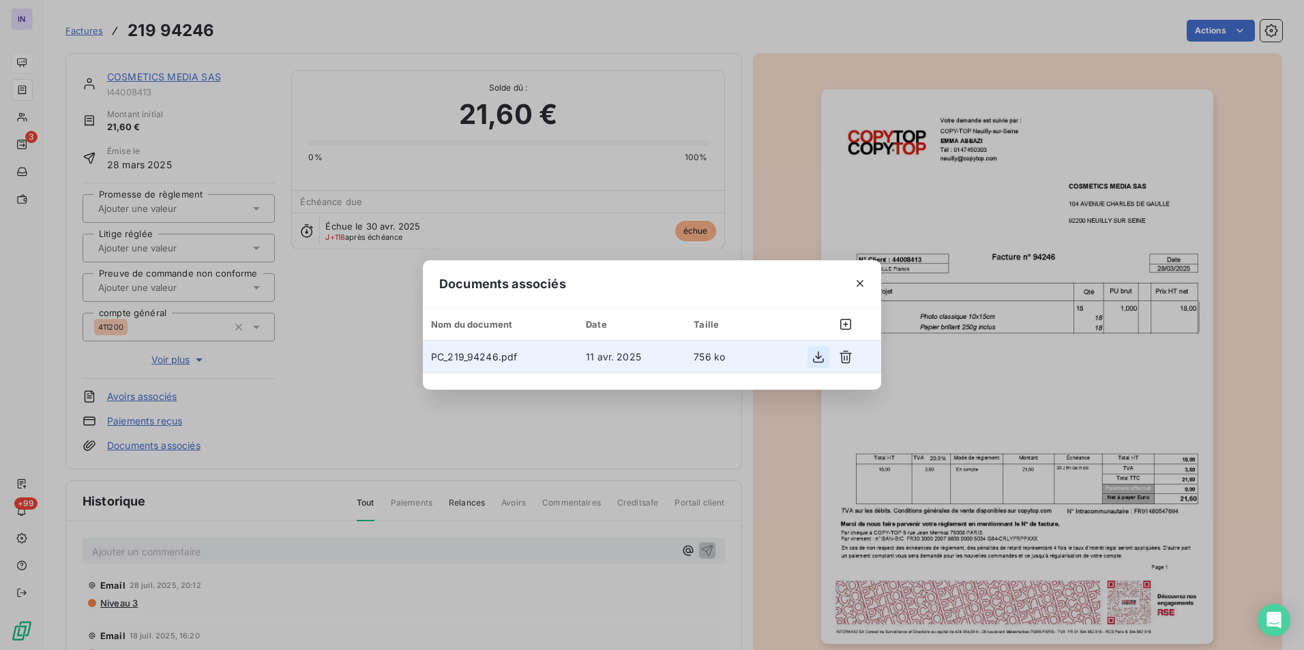
click at [817, 357] on icon "button" at bounding box center [818, 357] width 11 height 12
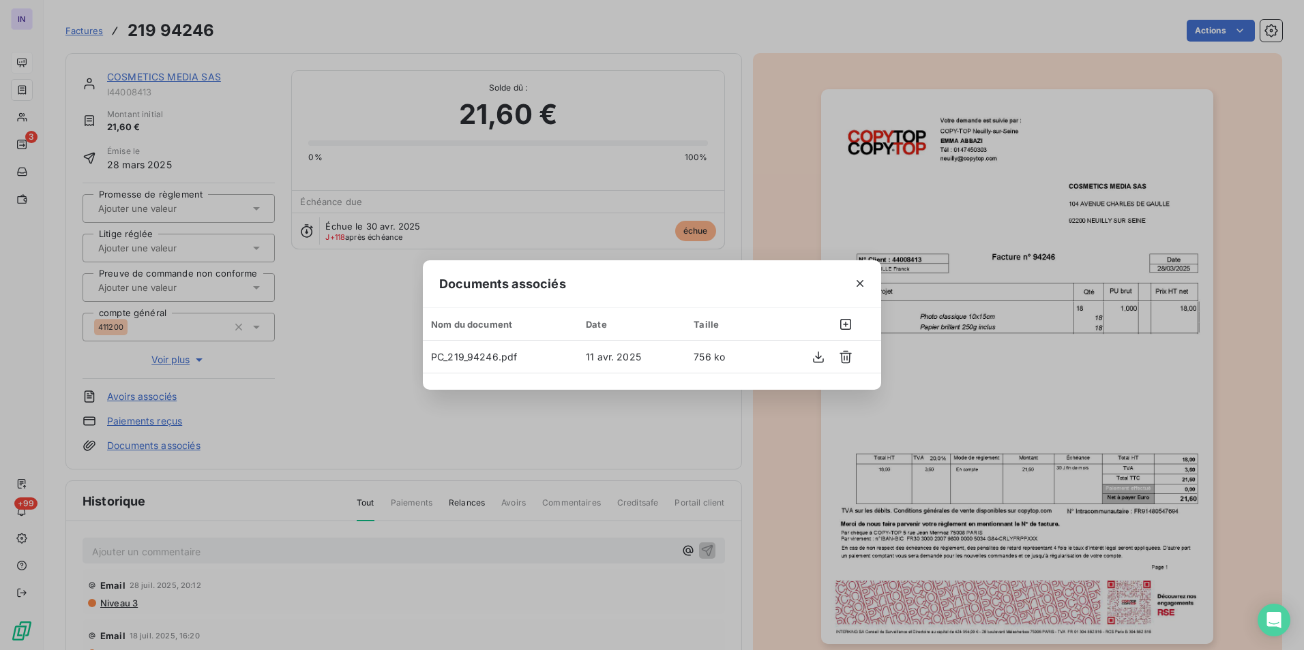
drag, startPoint x: 859, startPoint y: 282, endPoint x: 788, endPoint y: 273, distance: 71.5
click at [854, 282] on icon "button" at bounding box center [860, 284] width 14 height 14
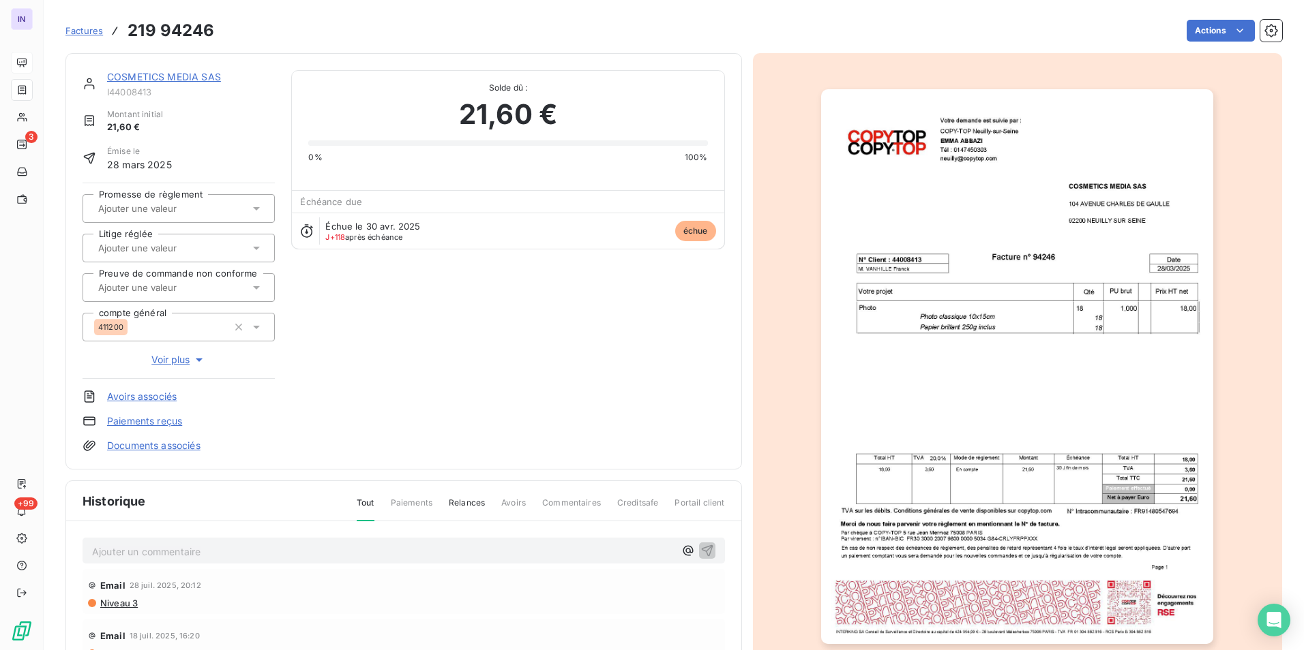
click at [202, 81] on link "COSMETICS MEDIA SAS" at bounding box center [164, 77] width 114 height 12
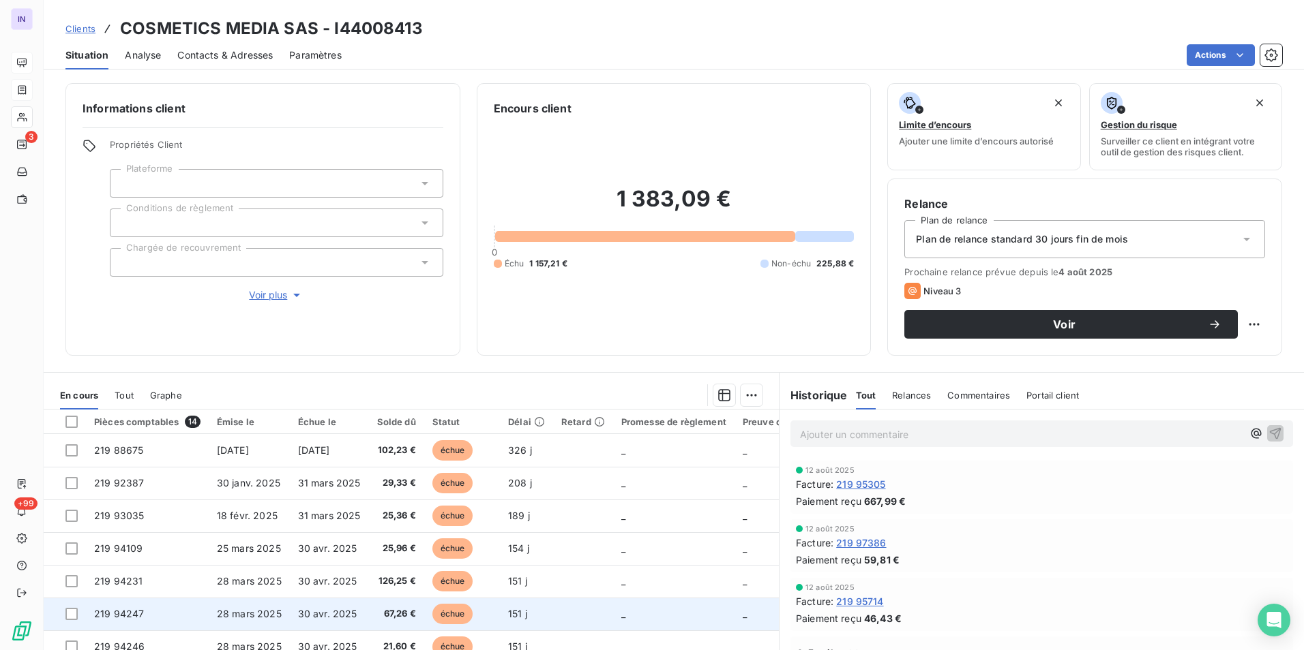
click at [151, 608] on td "219 94247" at bounding box center [147, 614] width 123 height 33
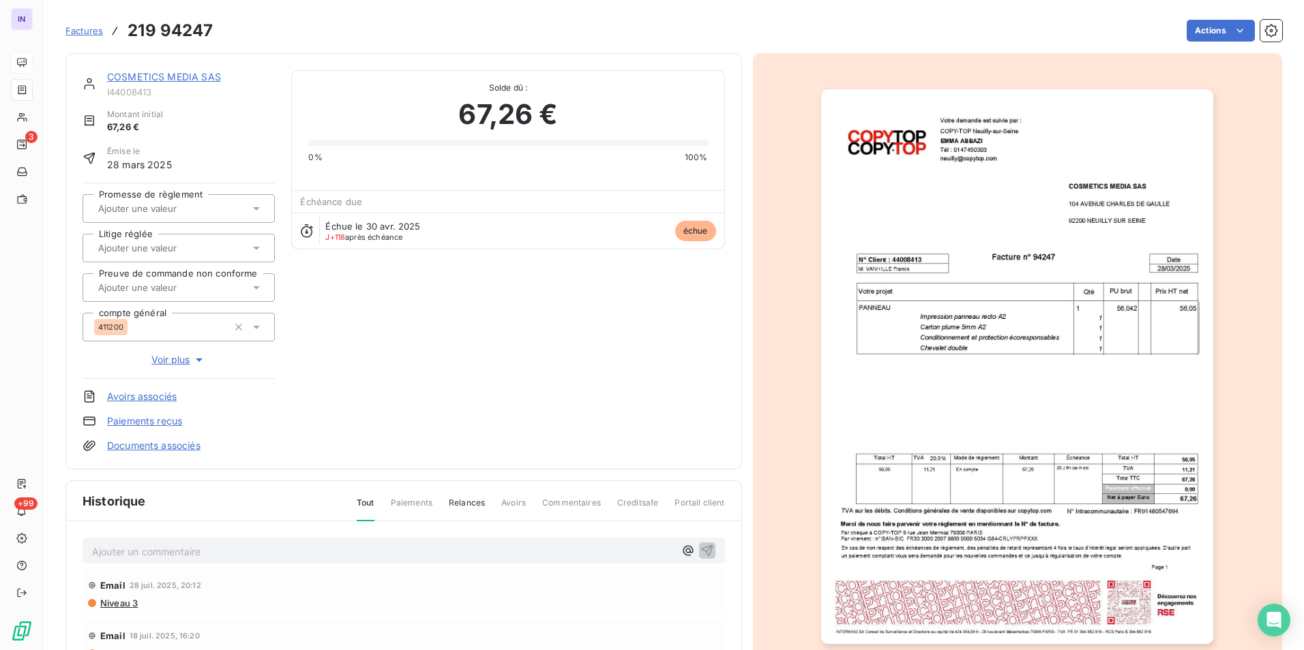
click at [181, 445] on link "Documents associés" at bounding box center [153, 446] width 93 height 14
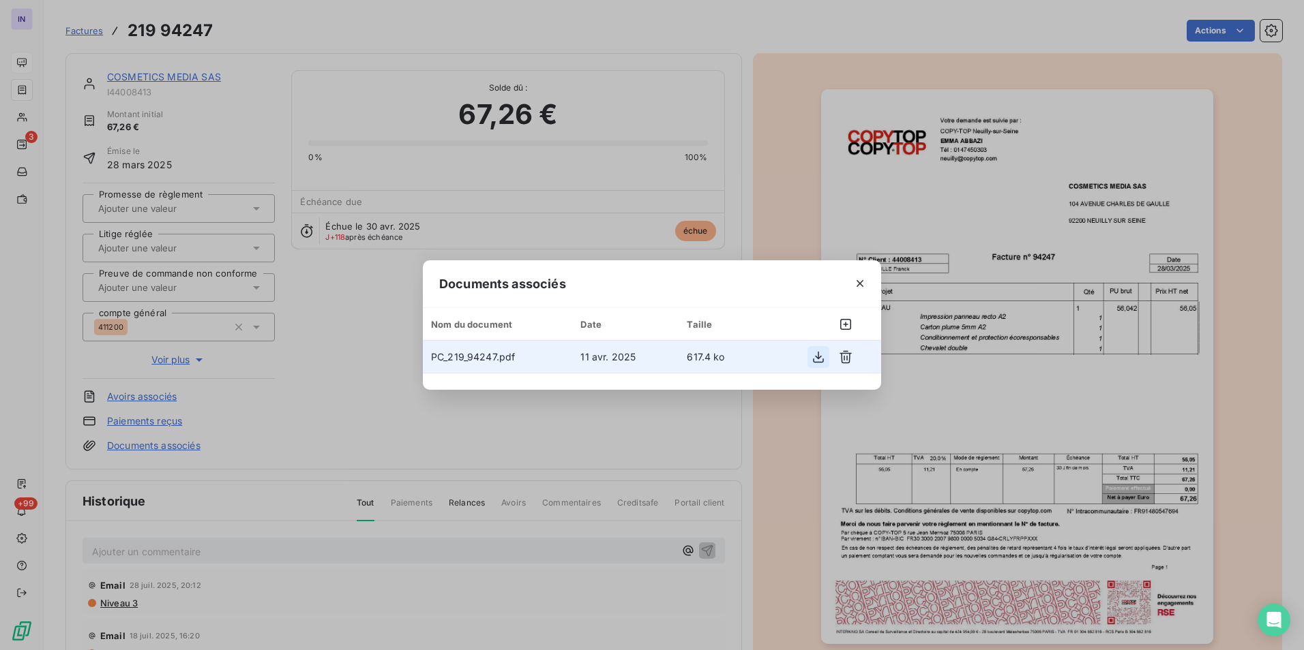
click at [816, 359] on icon "button" at bounding box center [818, 357] width 14 height 14
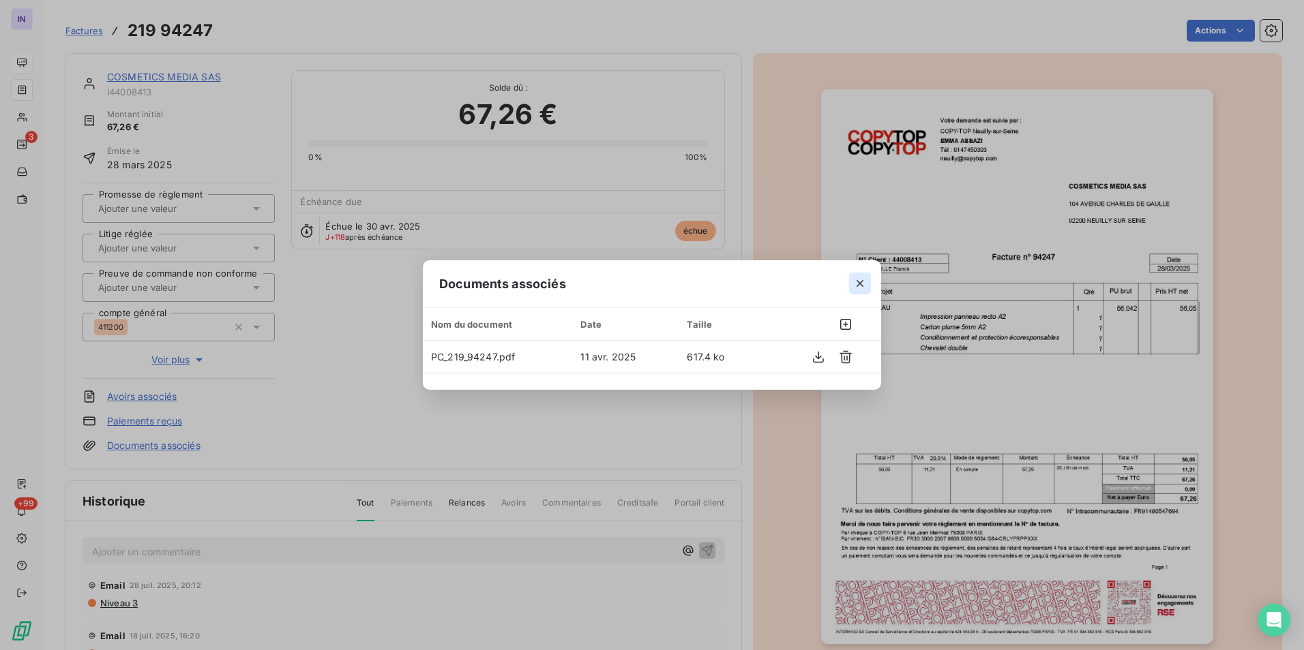
click at [854, 282] on icon "button" at bounding box center [860, 284] width 14 height 14
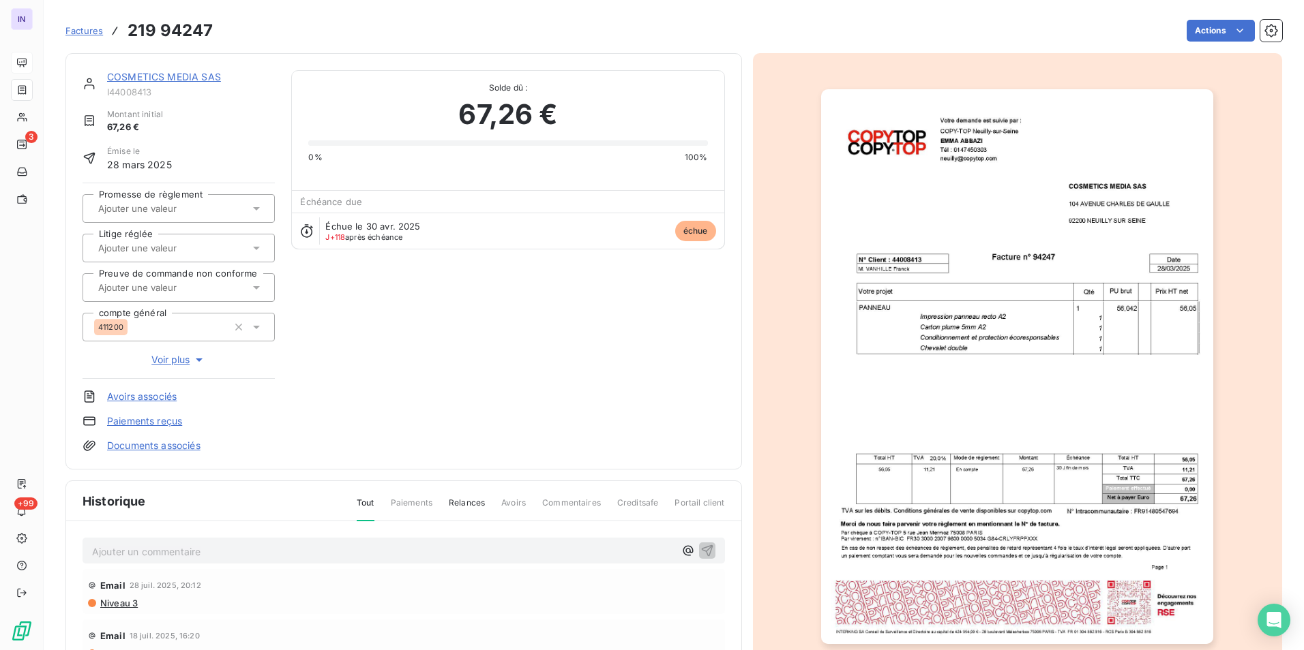
click at [191, 80] on link "COSMETICS MEDIA SAS" at bounding box center [164, 77] width 114 height 12
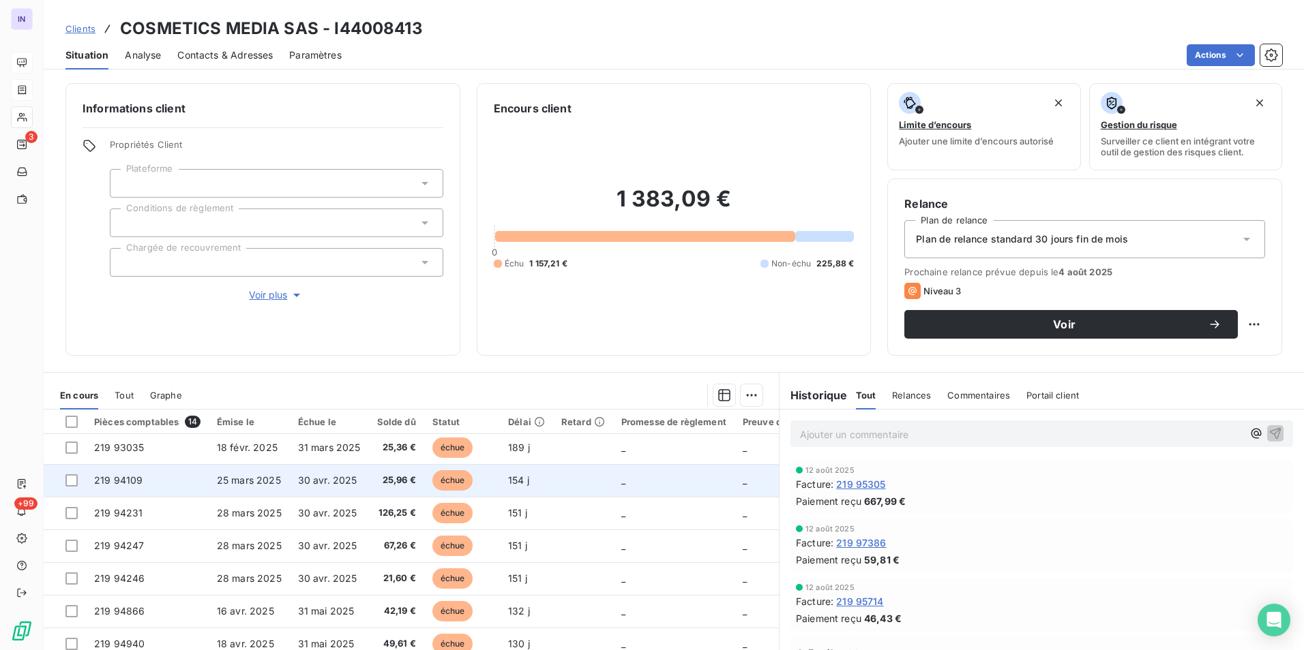
scroll to position [136, 0]
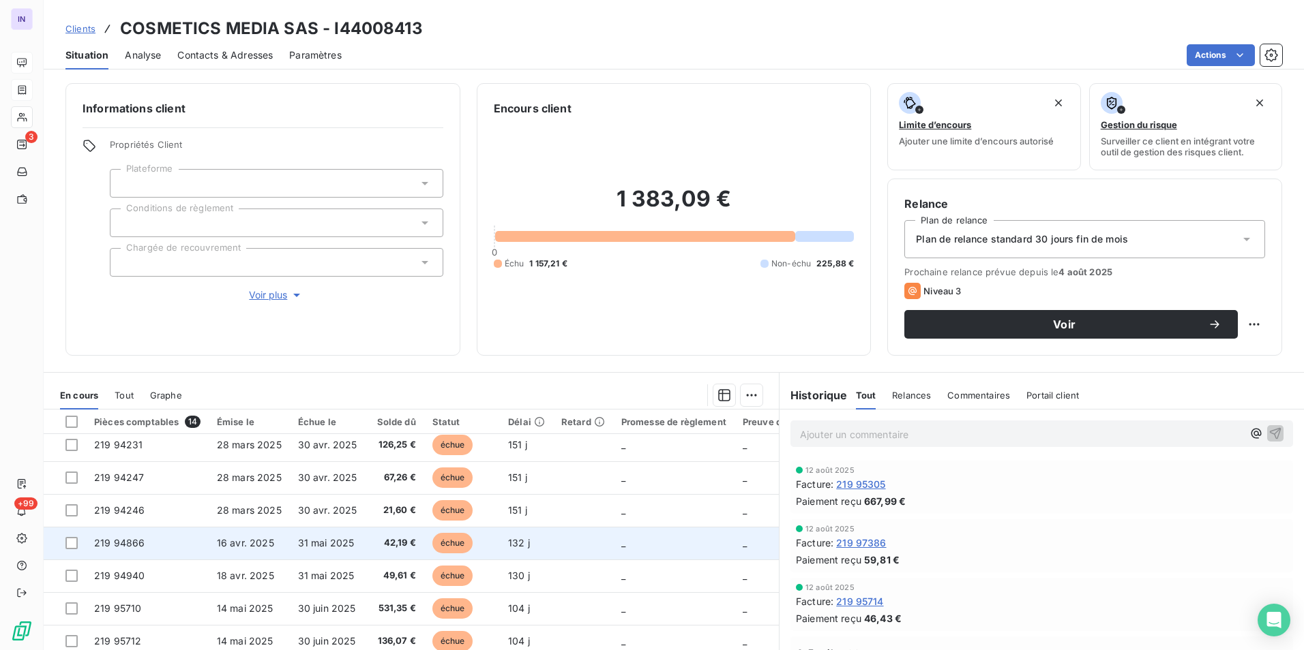
click at [257, 546] on span "16 avr. 2025" at bounding box center [245, 543] width 57 height 12
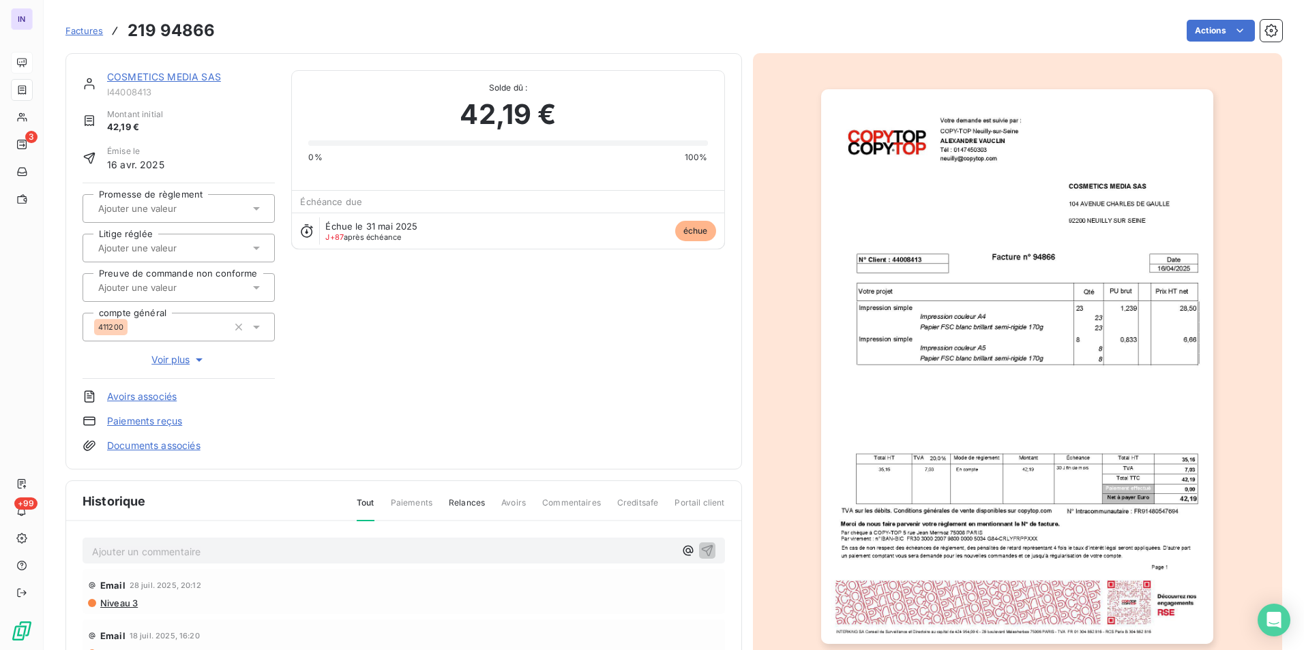
click at [184, 446] on link "Documents associés" at bounding box center [153, 446] width 93 height 14
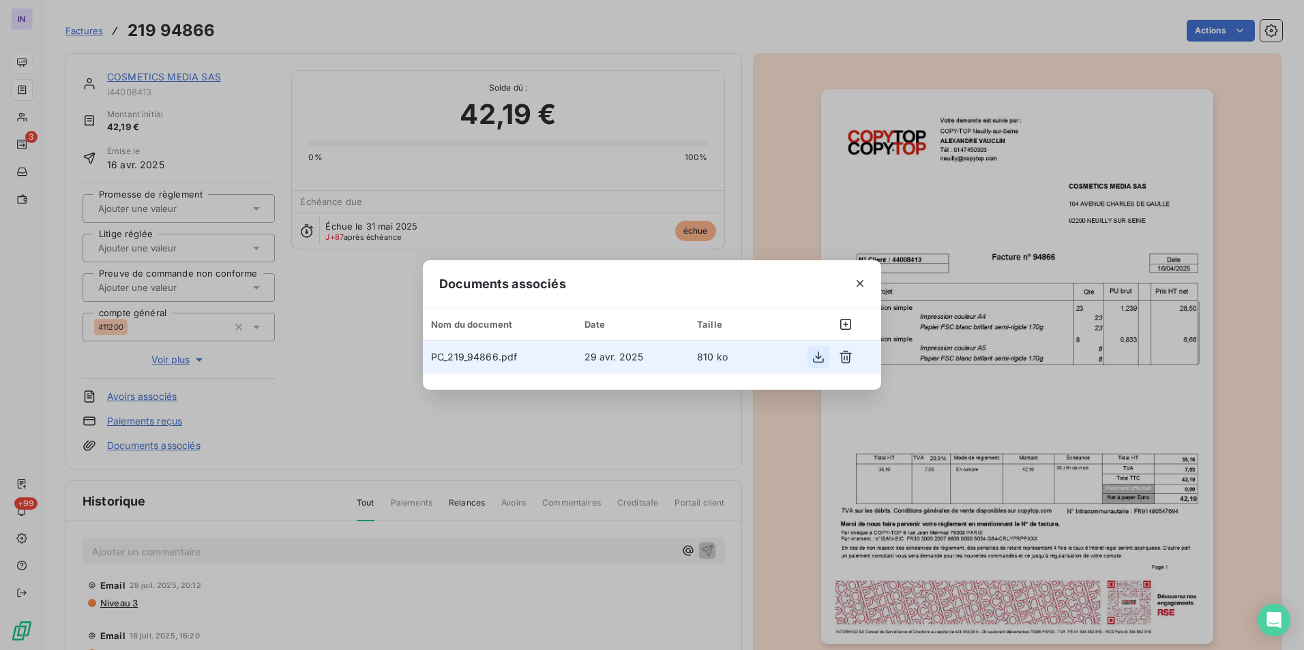
click at [814, 359] on icon "button" at bounding box center [818, 357] width 14 height 14
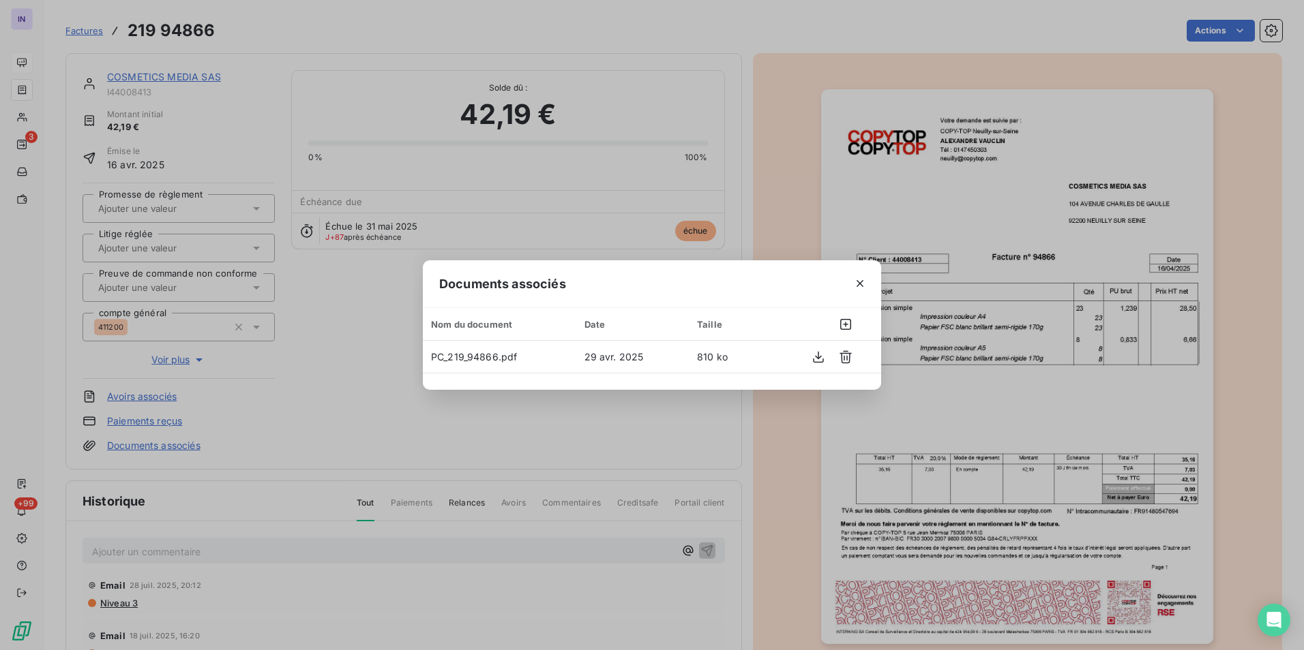
drag, startPoint x: 856, startPoint y: 282, endPoint x: 556, endPoint y: 198, distance: 312.1
click at [857, 282] on icon "button" at bounding box center [860, 284] width 14 height 14
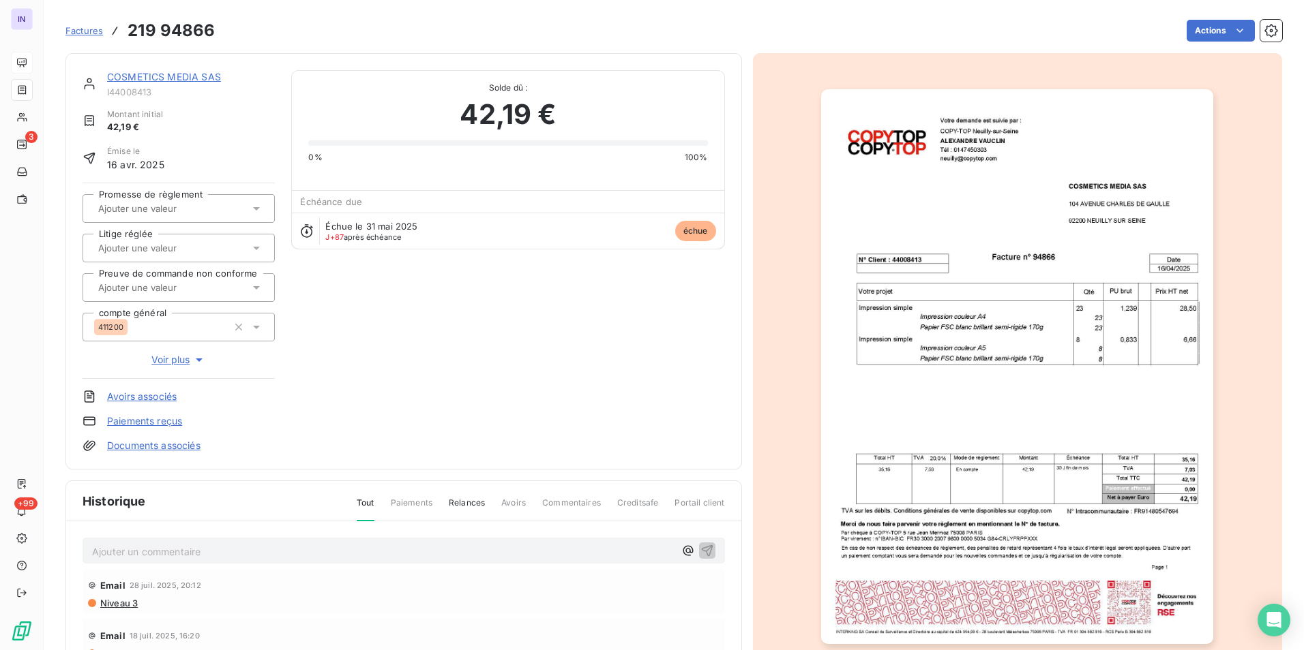
click at [179, 78] on link "COSMETICS MEDIA SAS" at bounding box center [164, 77] width 114 height 12
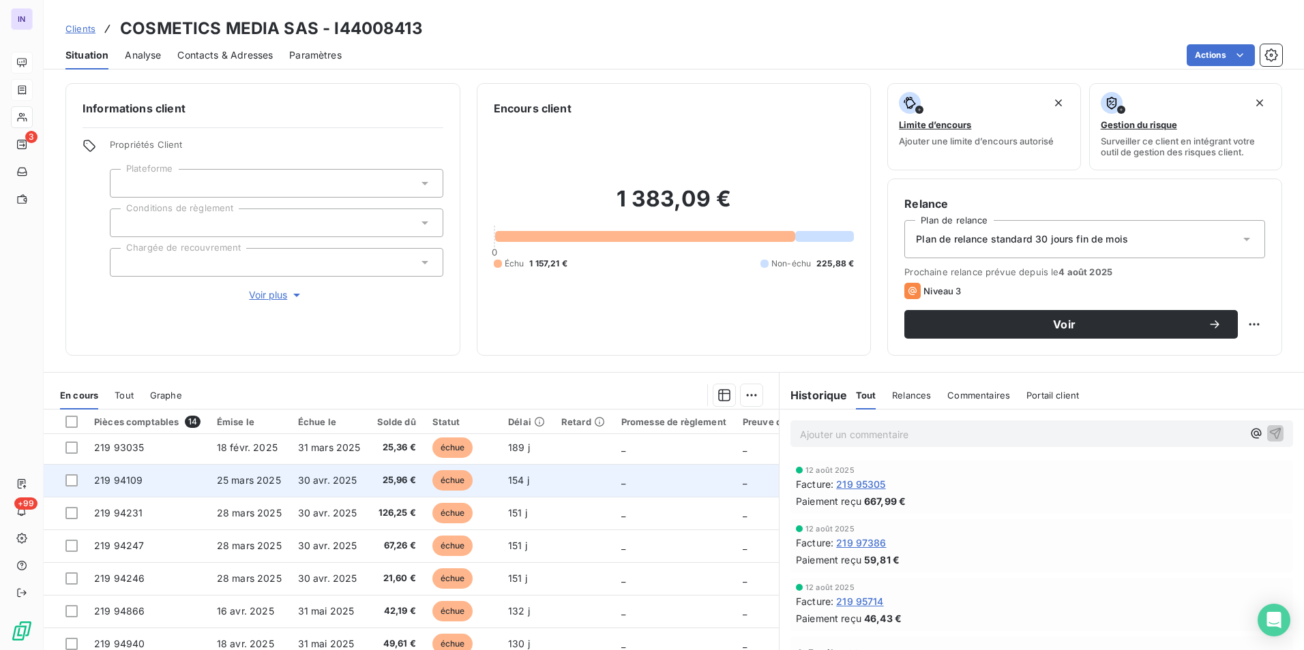
scroll to position [136, 0]
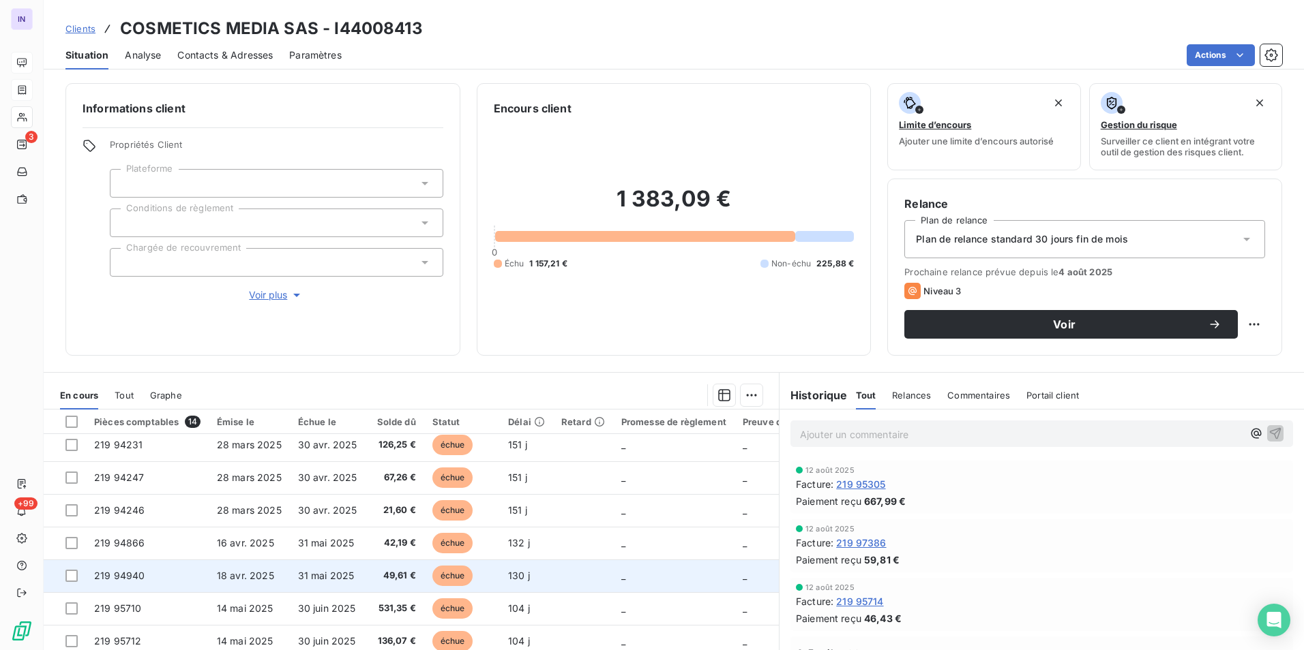
click at [258, 571] on span "18 avr. 2025" at bounding box center [245, 576] width 57 height 12
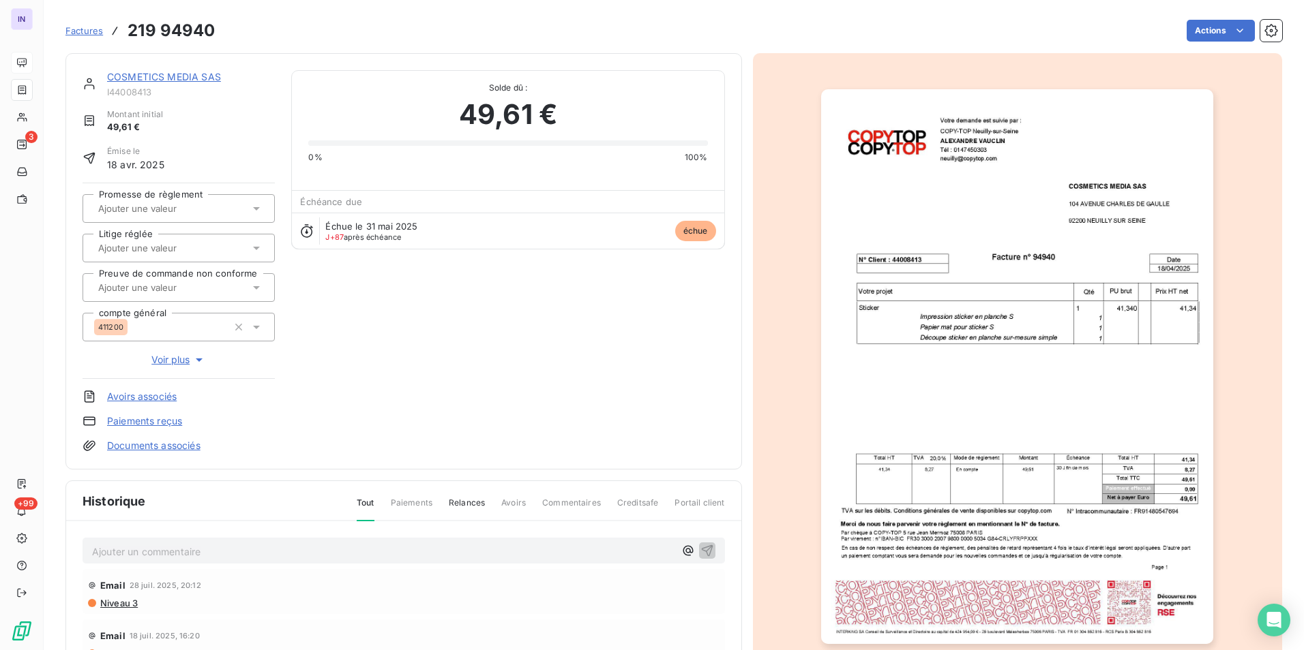
click at [185, 442] on link "Documents associés" at bounding box center [153, 446] width 93 height 14
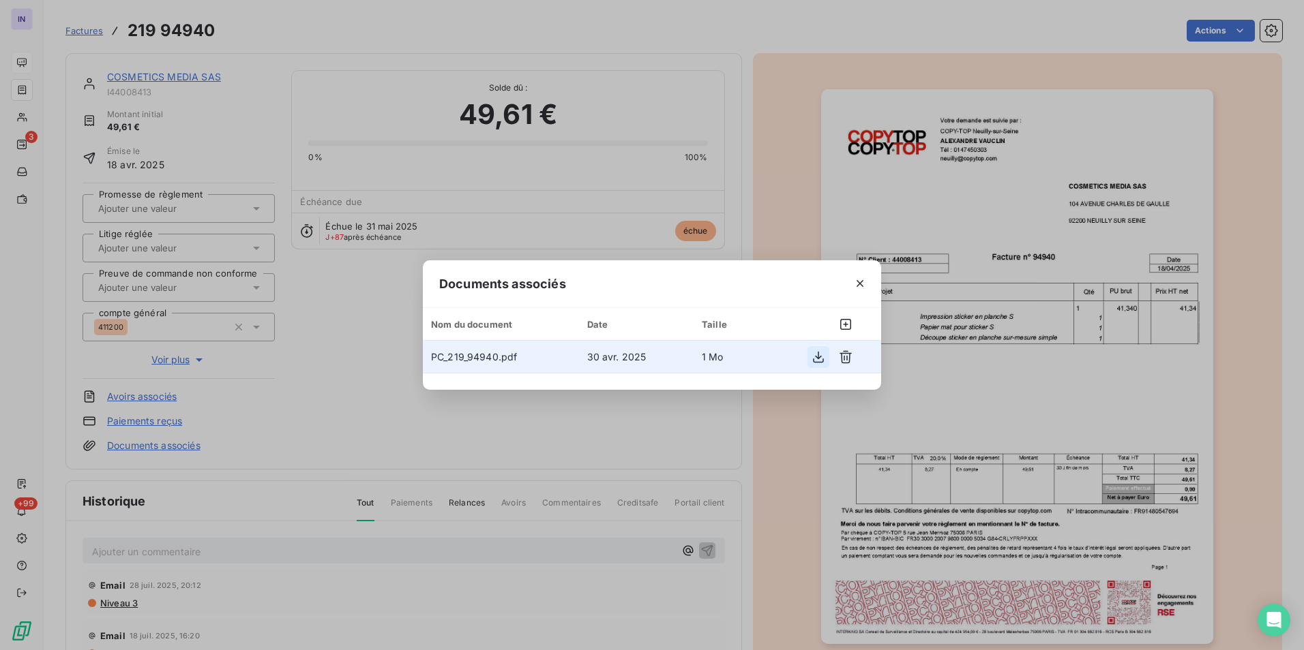
click at [817, 354] on icon "button" at bounding box center [818, 357] width 14 height 14
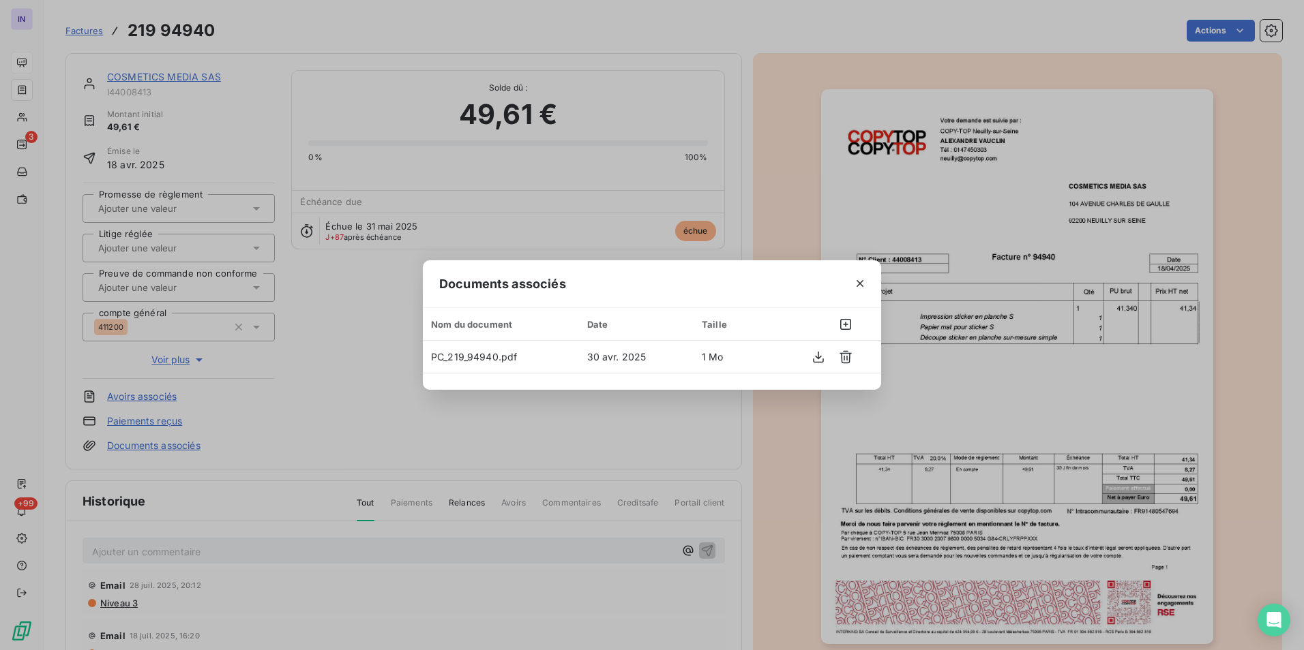
drag, startPoint x: 862, startPoint y: 286, endPoint x: 435, endPoint y: 219, distance: 432.7
click at [861, 285] on icon "button" at bounding box center [860, 284] width 14 height 14
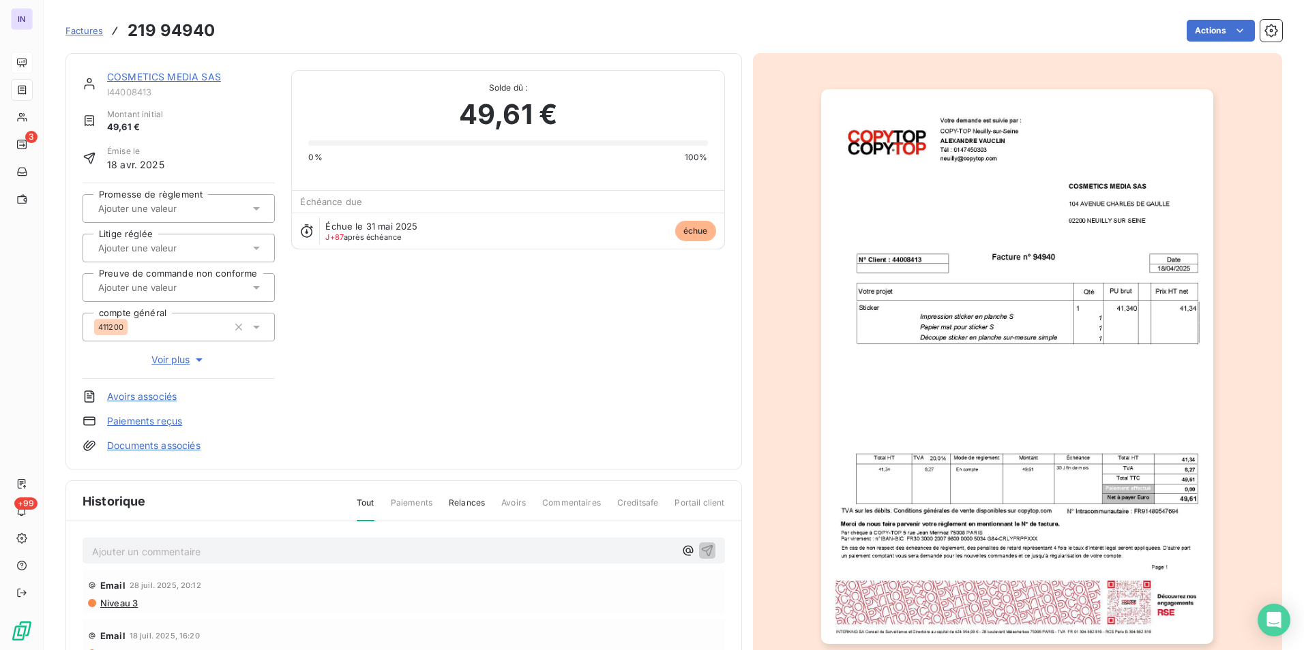
click at [192, 77] on link "COSMETICS MEDIA SAS" at bounding box center [164, 77] width 114 height 12
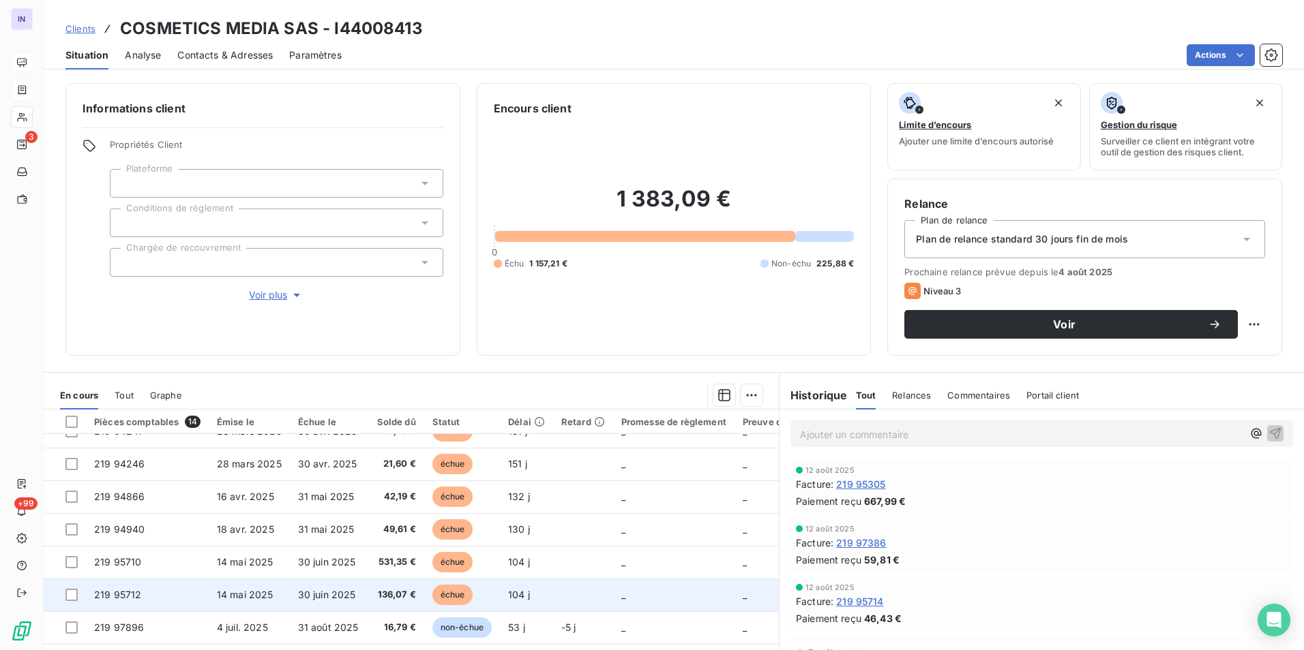
scroll to position [205, 0]
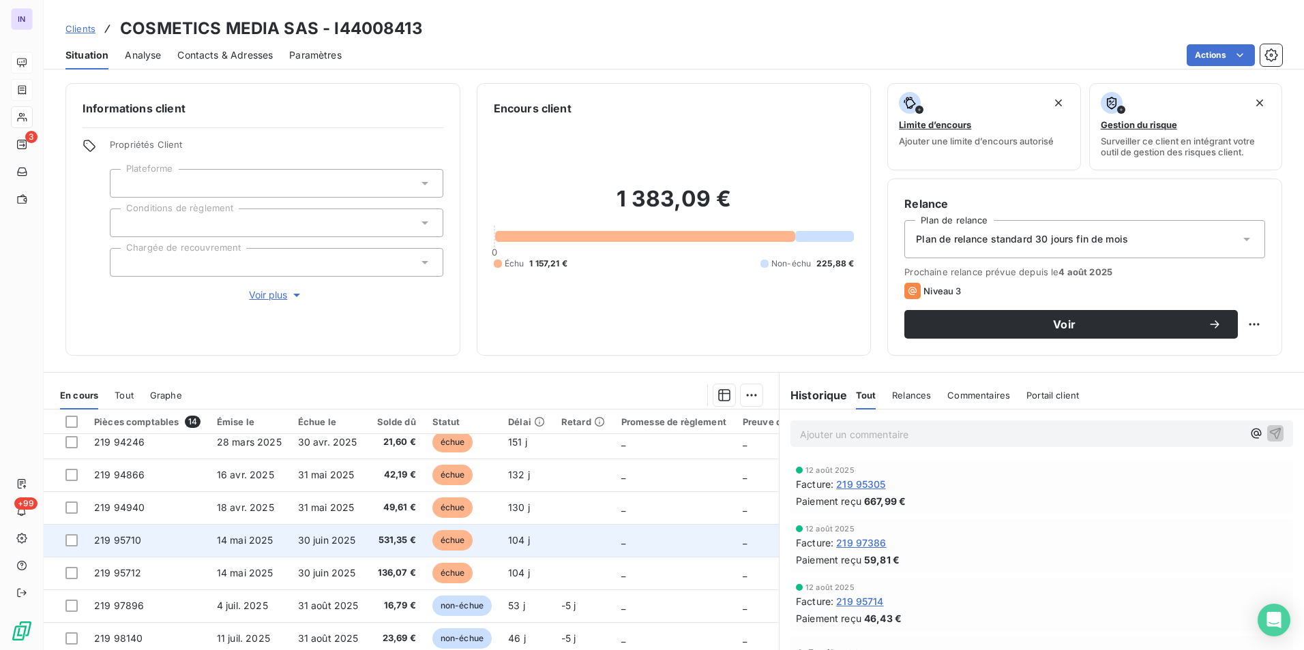
click at [260, 543] on span "14 mai 2025" at bounding box center [245, 541] width 57 height 12
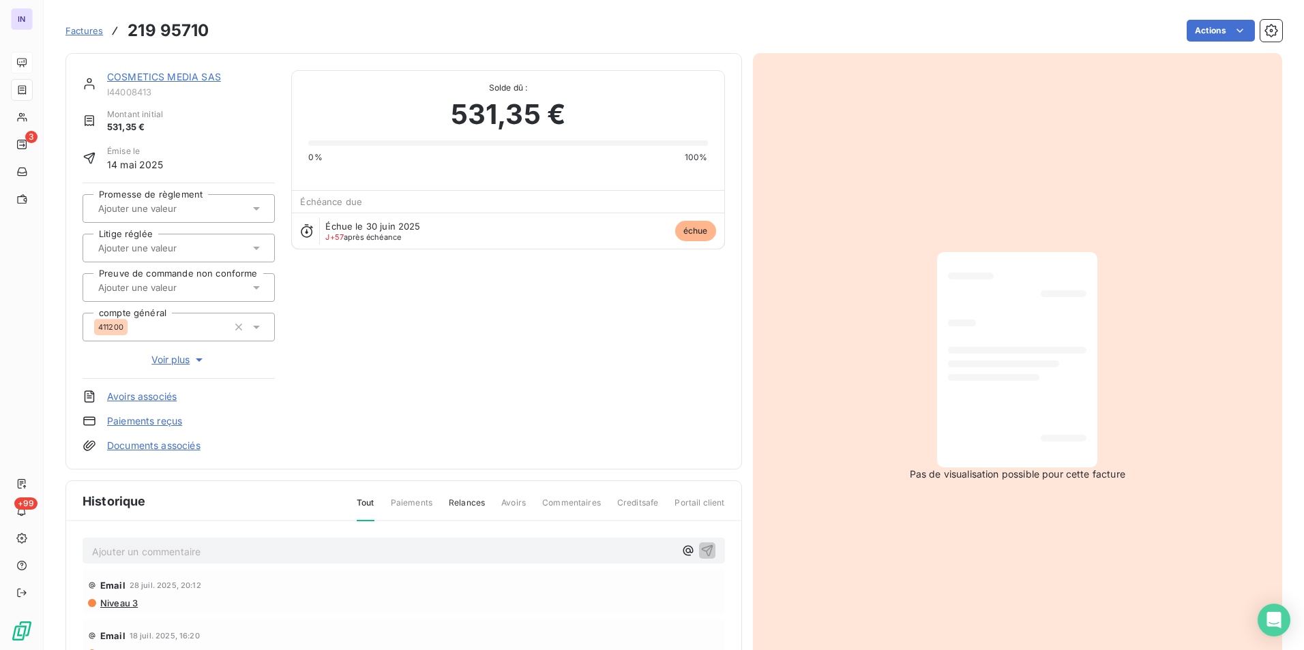
click at [196, 442] on link "Documents associés" at bounding box center [153, 446] width 93 height 14
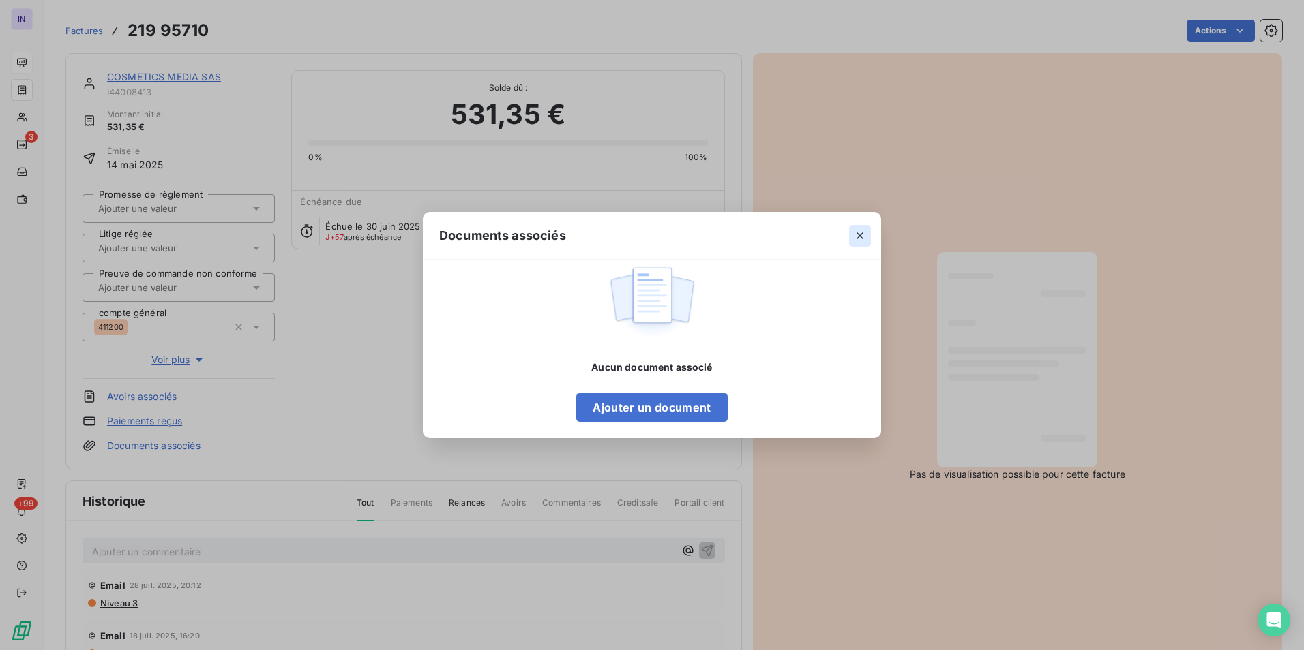
click at [859, 238] on icon "button" at bounding box center [860, 236] width 14 height 14
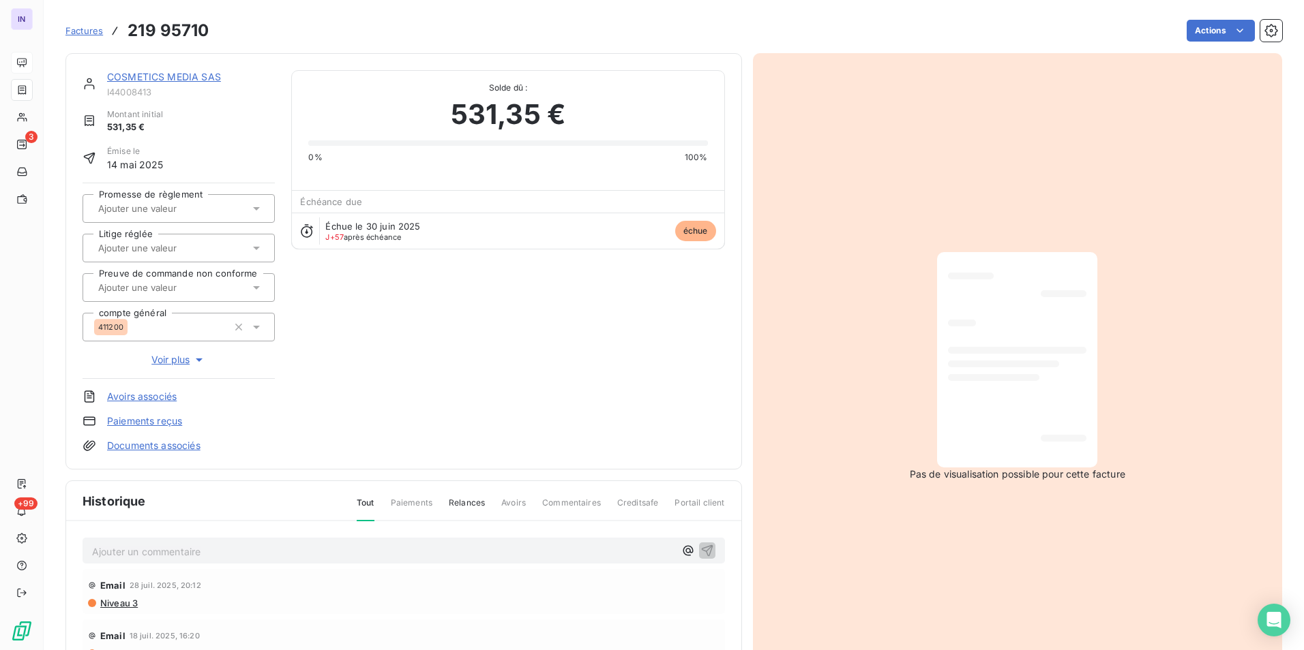
click at [193, 72] on link "COSMETICS MEDIA SAS" at bounding box center [164, 77] width 114 height 12
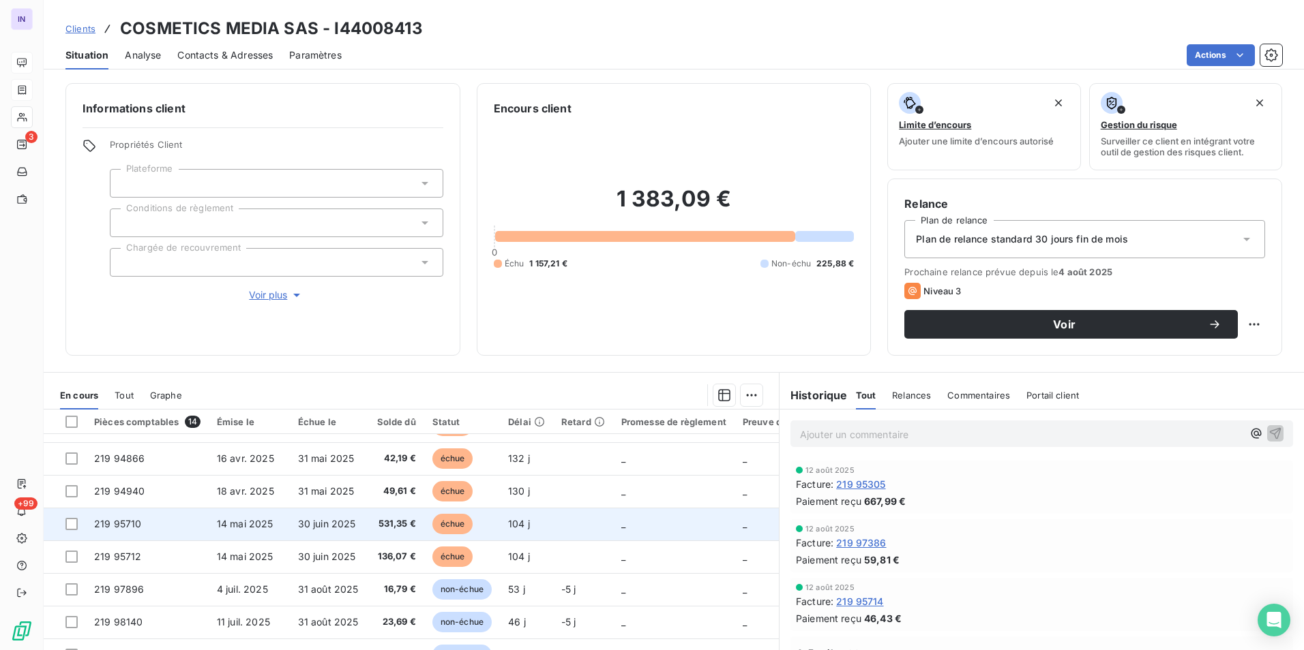
scroll to position [226, 0]
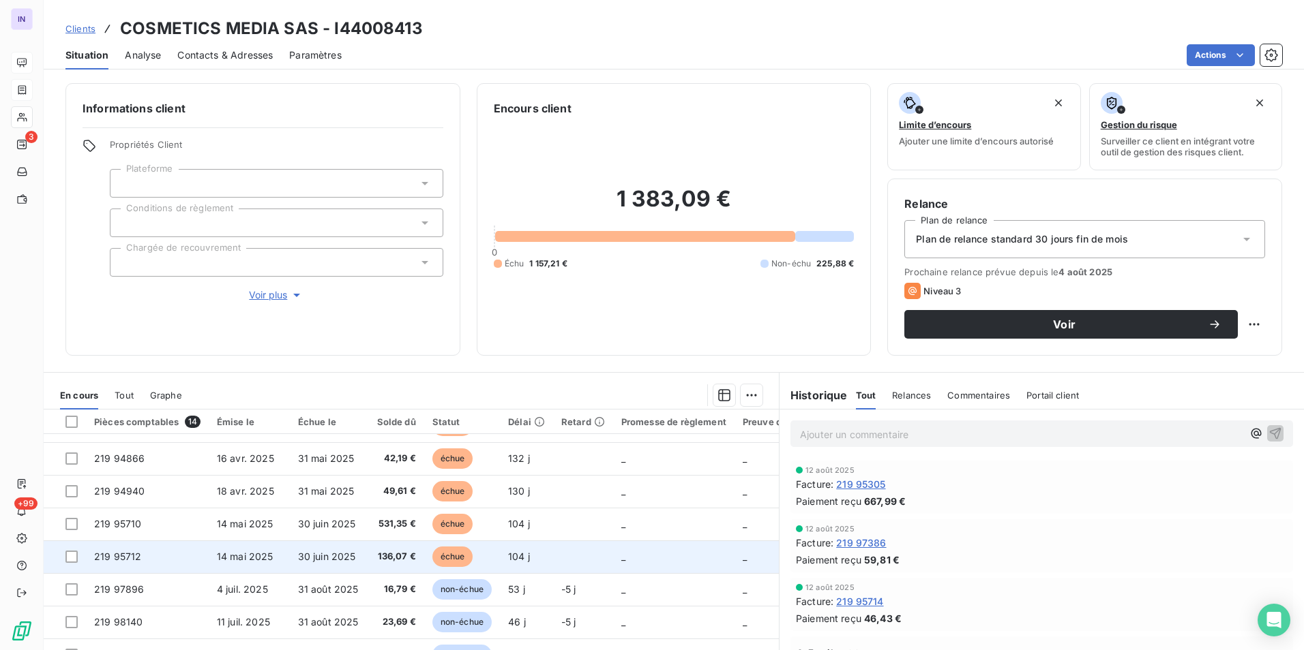
click at [238, 554] on span "14 mai 2025" at bounding box center [245, 557] width 57 height 12
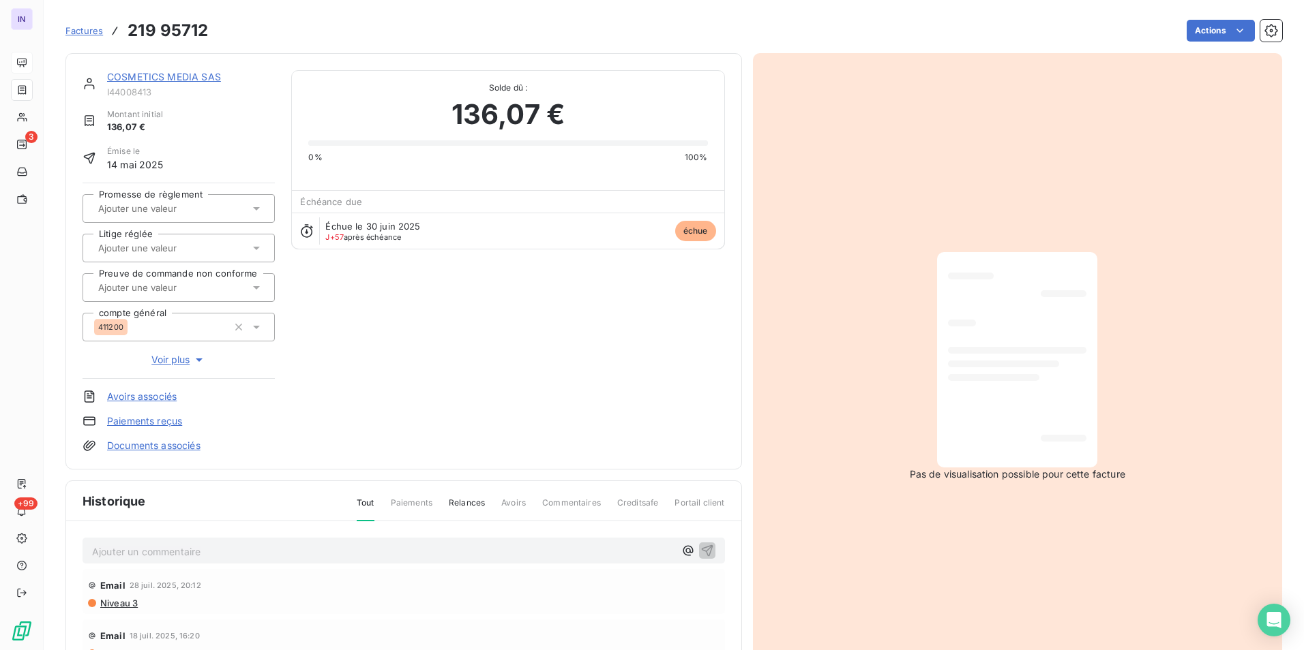
click at [149, 76] on link "COSMETICS MEDIA SAS" at bounding box center [164, 77] width 114 height 12
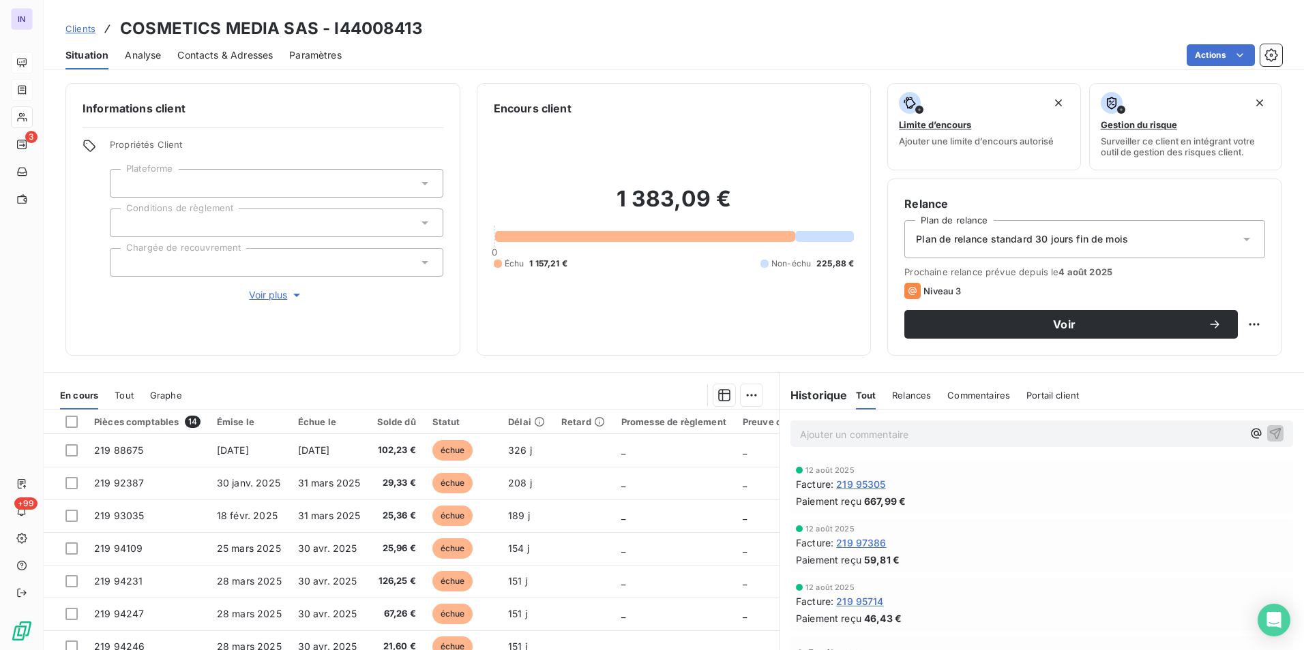
click at [821, 434] on p "Ajouter un commentaire ﻿" at bounding box center [1021, 434] width 442 height 17
click at [976, 436] on p "[DATE] ST - Mail reçu de" at bounding box center [1021, 434] width 442 height 16
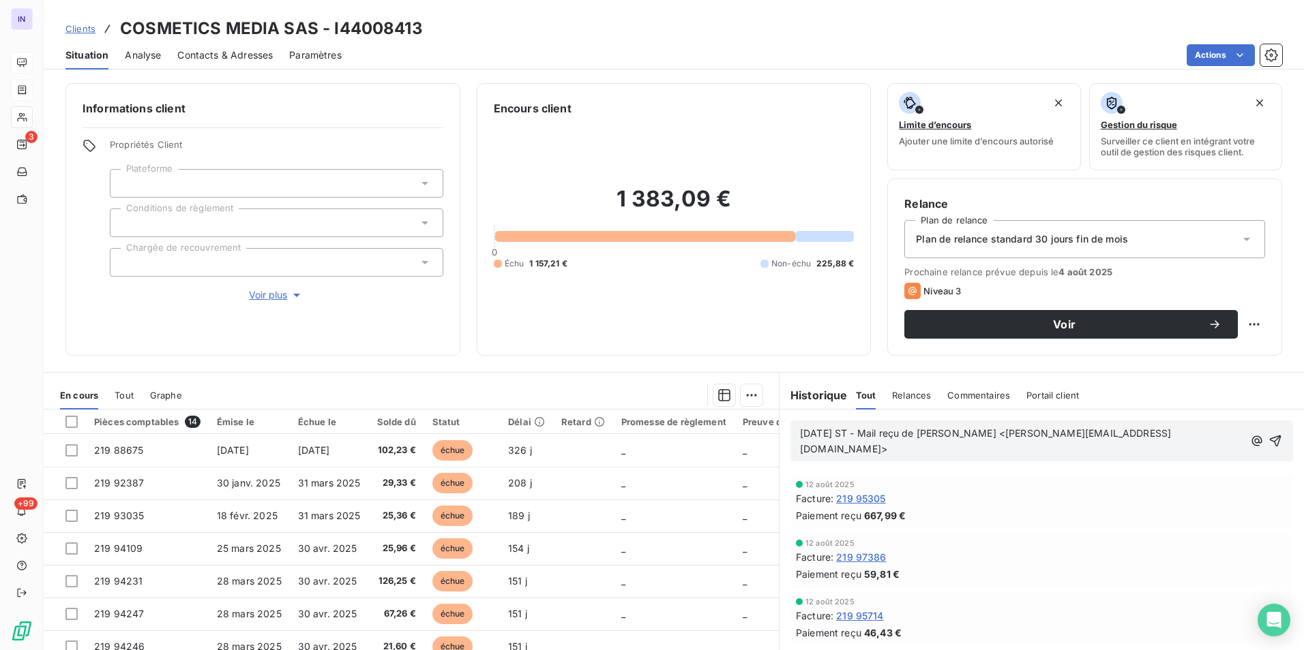
click at [800, 456] on p "[DATE] ST - Mail reçu de [PERSON_NAME] <[PERSON_NAME][EMAIL_ADDRESS][DOMAIN_NAM…" at bounding box center [1022, 441] width 444 height 31
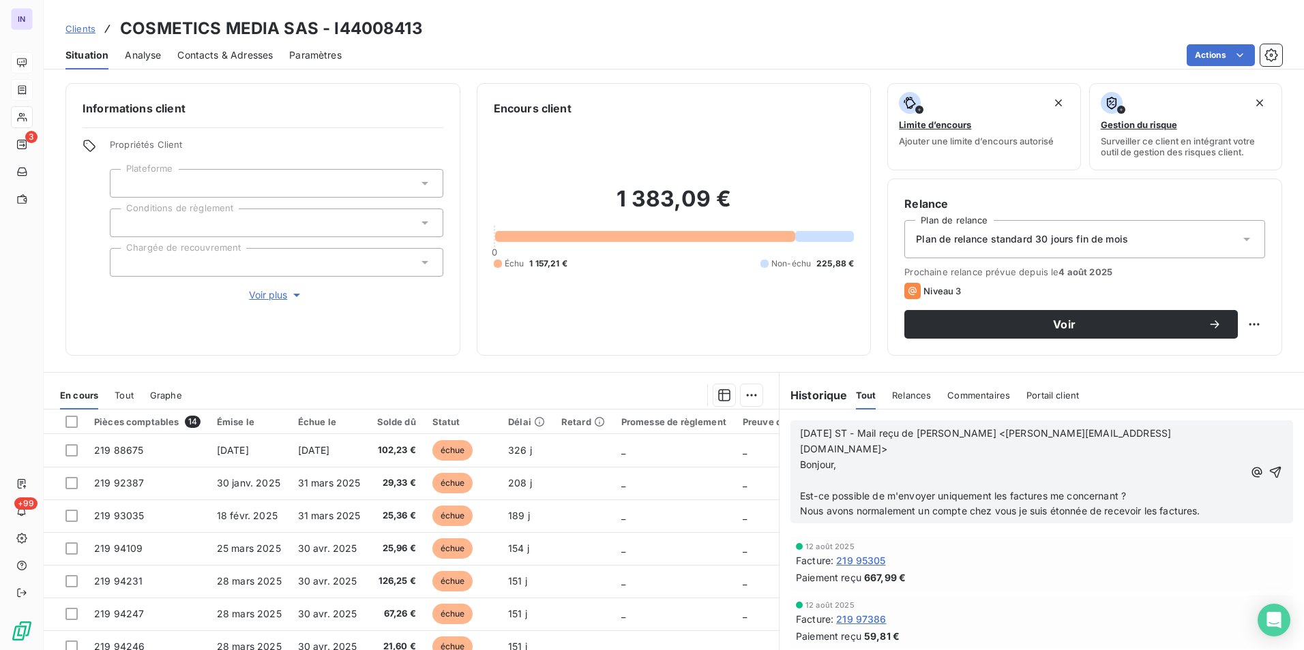
click at [809, 473] on p "﻿" at bounding box center [1022, 481] width 444 height 16
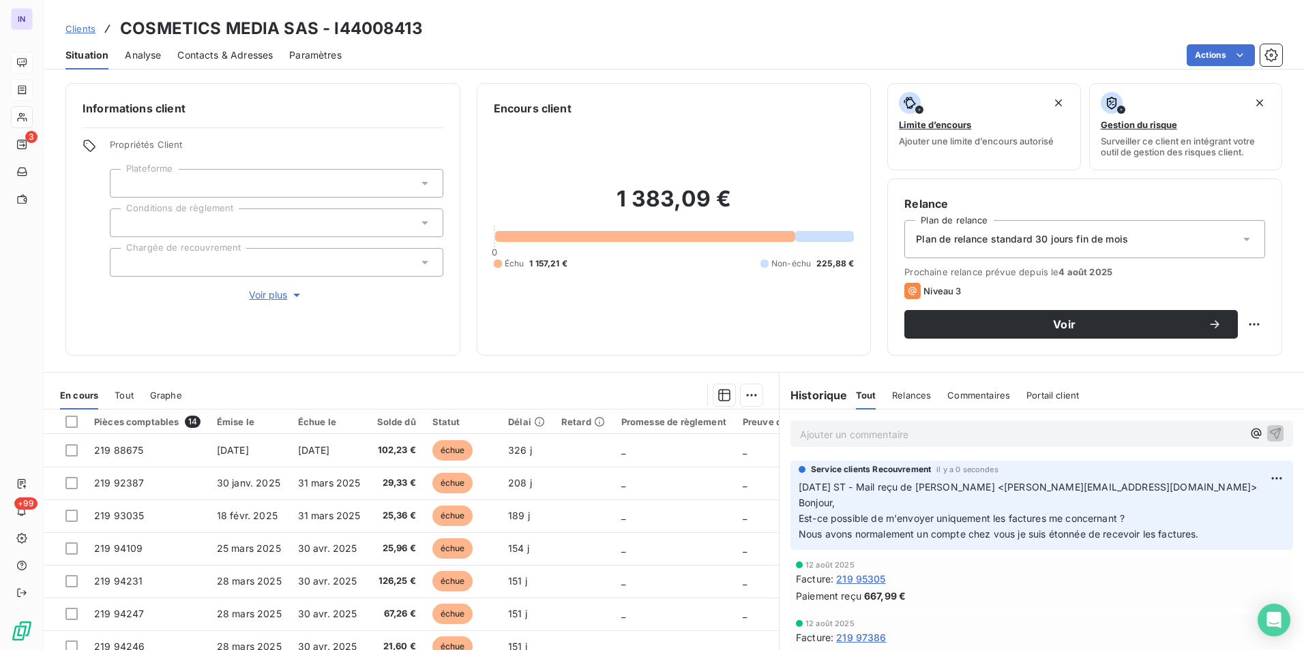
click at [811, 430] on p "Ajouter un commentaire ﻿" at bounding box center [1021, 434] width 442 height 17
drag, startPoint x: 1159, startPoint y: 484, endPoint x: 930, endPoint y: 488, distance: 229.1
click at [930, 488] on p "[DATE] ST - Mail reçu de [PERSON_NAME] <[PERSON_NAME][EMAIL_ADDRESS][DOMAIN_NAM…" at bounding box center [1041, 510] width 486 height 63
copy span "[PERSON_NAME] <[PERSON_NAME][EMAIL_ADDRESS][DOMAIN_NAME]>"
click at [968, 433] on p "[DATE] ST - Mail envoyé à" at bounding box center [1021, 434] width 442 height 16
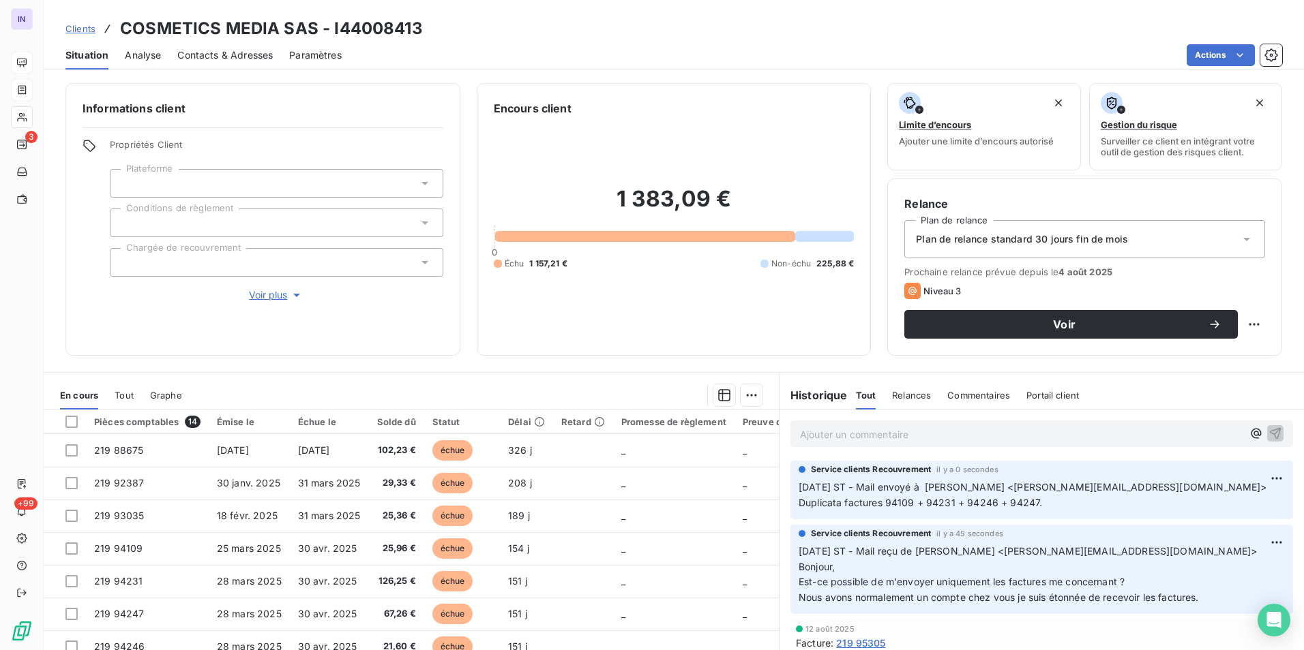
click at [209, 57] on span "Contacts & Adresses" at bounding box center [224, 55] width 95 height 14
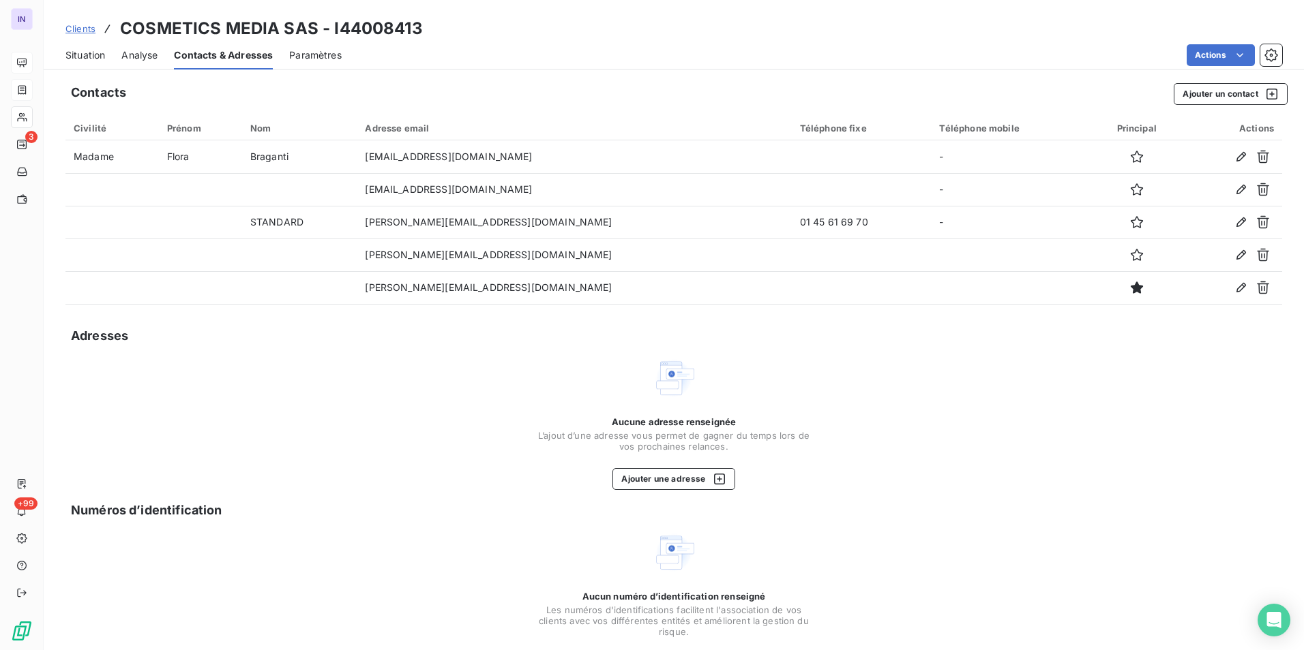
click at [77, 50] on span "Situation" at bounding box center [85, 55] width 40 height 14
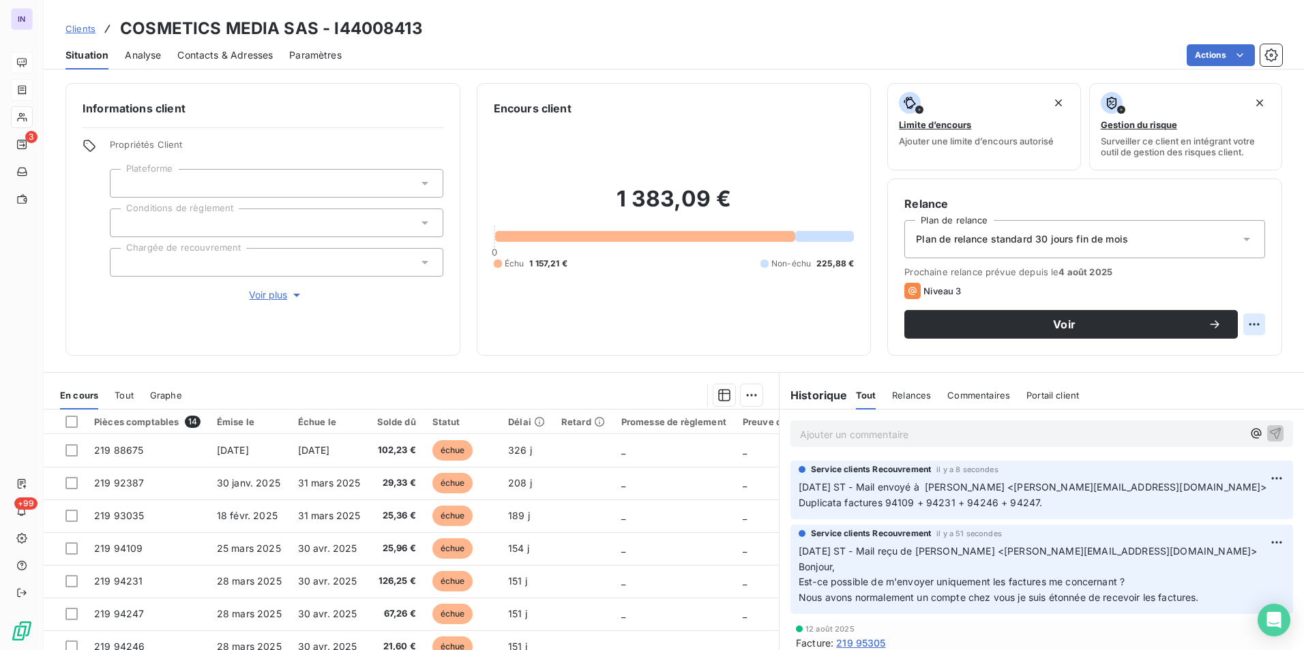
click at [1244, 323] on html "IN 3 +99 Clients COSMETICS MEDIA SAS - I44008413 Situation Analyse Contacts & A…" at bounding box center [652, 325] width 1304 height 650
click at [1226, 354] on div "Replanifier cette action" at bounding box center [1187, 355] width 122 height 22
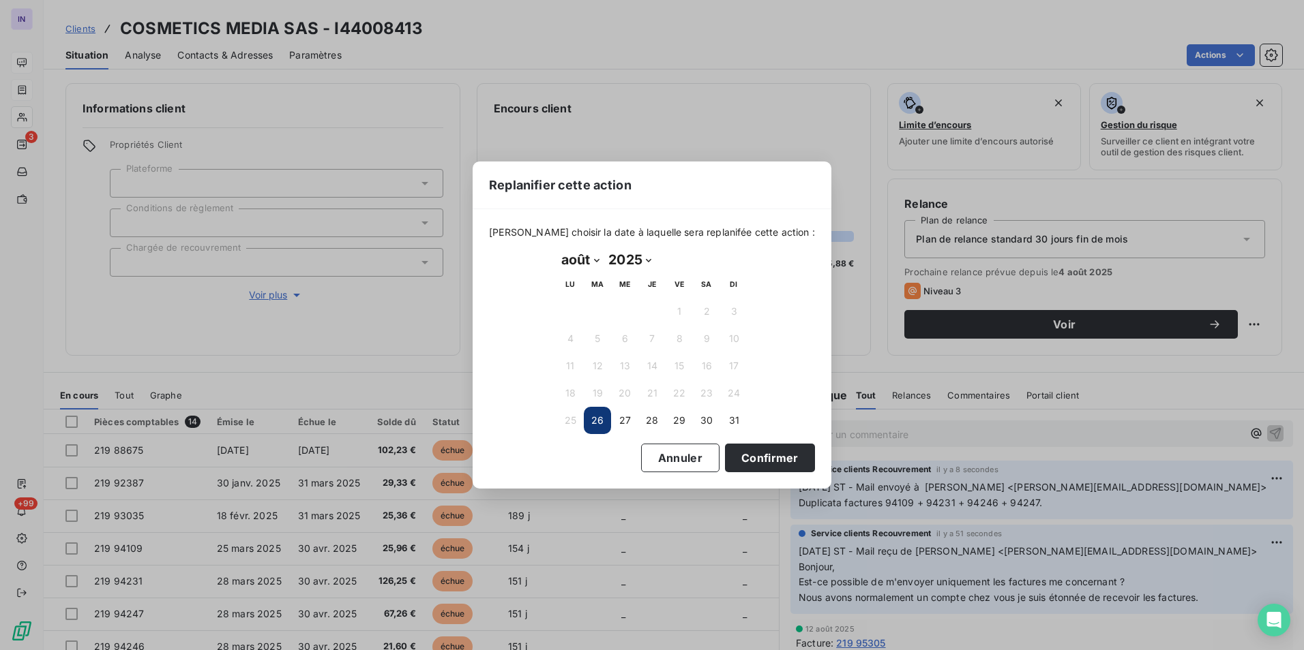
click at [596, 260] on select "janvier février mars avril mai juin juillet août septembre octobre novembre déc…" at bounding box center [579, 260] width 47 height 22
select select "8"
click at [556, 249] on select "janvier février mars avril mai juin juillet août septembre octobre novembre déc…" at bounding box center [579, 260] width 47 height 22
click at [600, 315] on button "2" at bounding box center [597, 311] width 27 height 27
click at [753, 455] on button "Confirmer" at bounding box center [770, 458] width 90 height 29
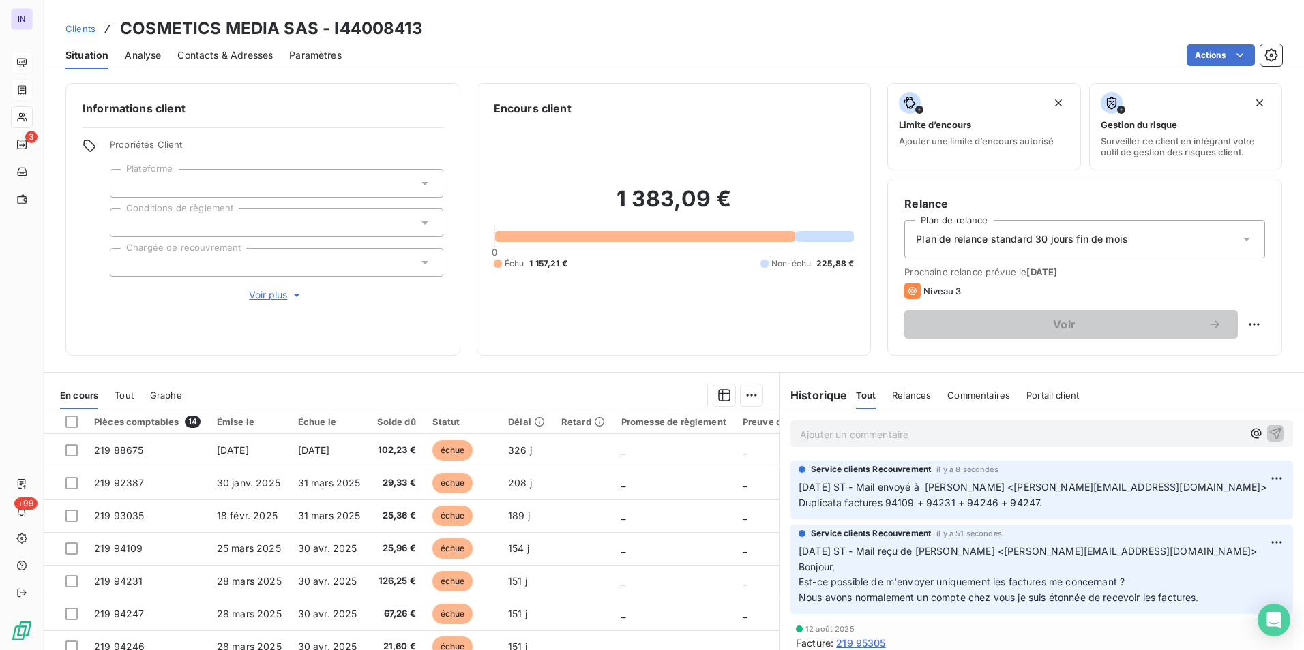
click at [839, 427] on p "Ajouter un commentaire ﻿" at bounding box center [1021, 434] width 442 height 17
click at [963, 440] on p "[DATE] ST - Mail envoyé à" at bounding box center [1021, 434] width 442 height 16
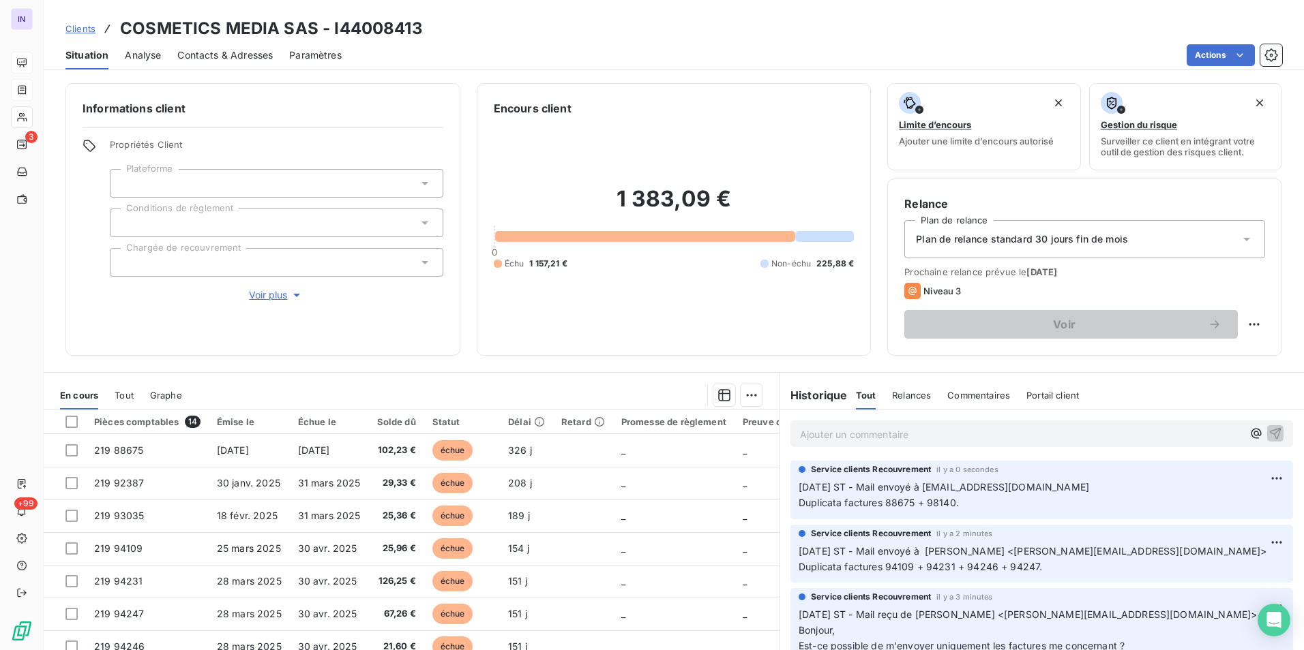
click at [919, 429] on p "Ajouter un commentaire ﻿" at bounding box center [1021, 434] width 442 height 17
click at [959, 432] on p "[DATE] ST -Mail envoyé à" at bounding box center [1021, 434] width 442 height 16
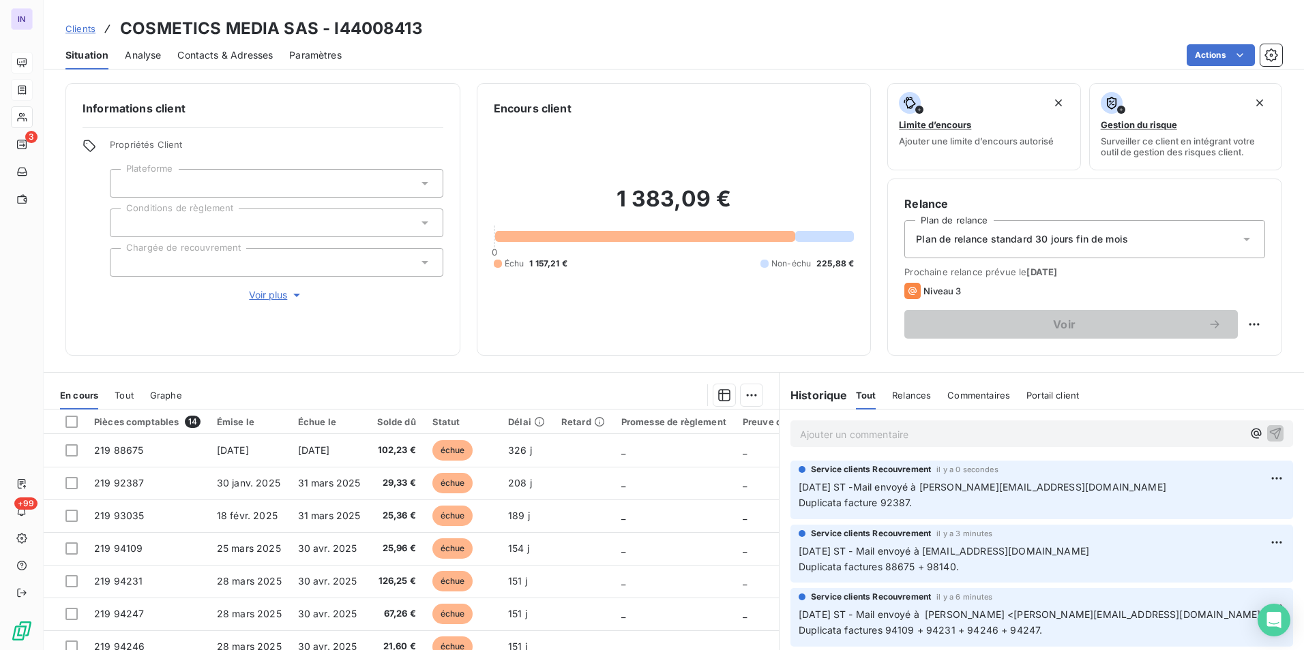
drag, startPoint x: 819, startPoint y: 431, endPoint x: 804, endPoint y: 437, distance: 16.2
click at [819, 431] on p "Ajouter un commentaire ﻿" at bounding box center [1021, 434] width 442 height 17
click at [1019, 436] on p "[DATE] ST - Mail envoyé à" at bounding box center [1021, 434] width 442 height 16
click at [844, 440] on p "Ajouter un commentaire ﻿" at bounding box center [1021, 434] width 442 height 17
click at [991, 434] on p "[DATE] ST - Mail envoyé à" at bounding box center [1021, 434] width 442 height 16
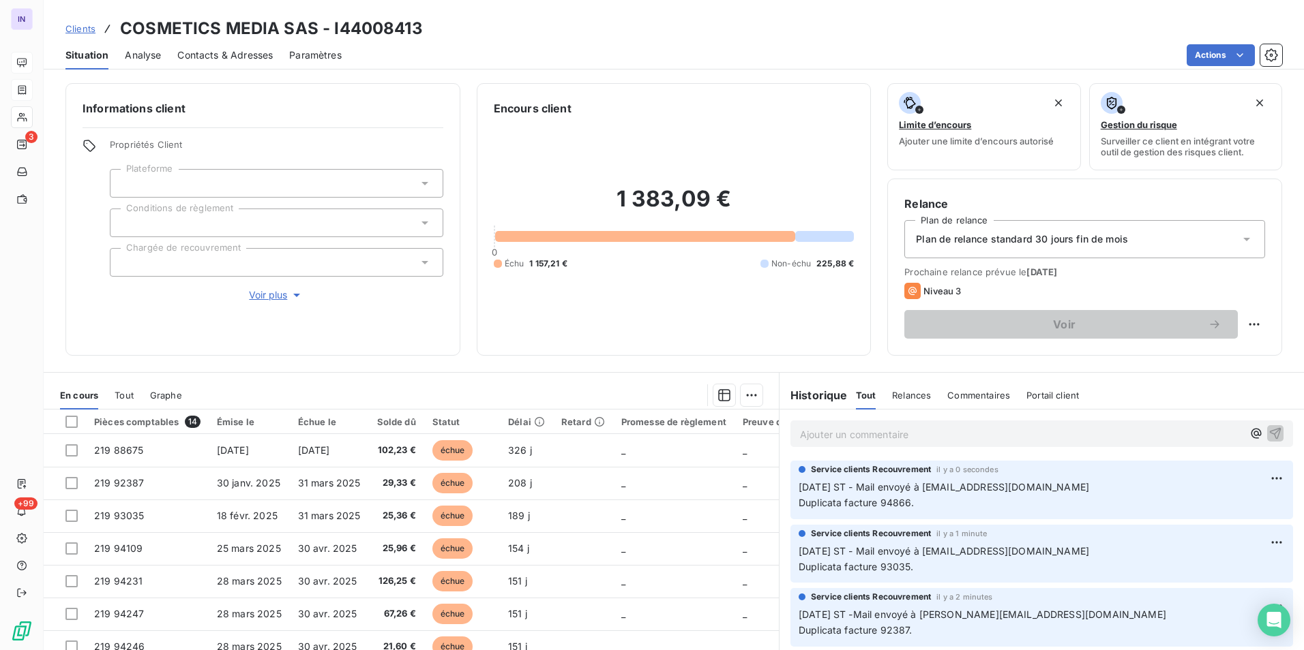
click at [841, 438] on p "Ajouter un commentaire ﻿" at bounding box center [1021, 434] width 442 height 17
click at [979, 436] on p "[DATE] ST - Mail envoyé à" at bounding box center [1021, 434] width 442 height 16
click at [844, 430] on p "Ajouter un commentaire ﻿" at bounding box center [1021, 434] width 442 height 17
click at [951, 434] on p "[DATE] ST - Mail envoyé à" at bounding box center [1021, 434] width 442 height 16
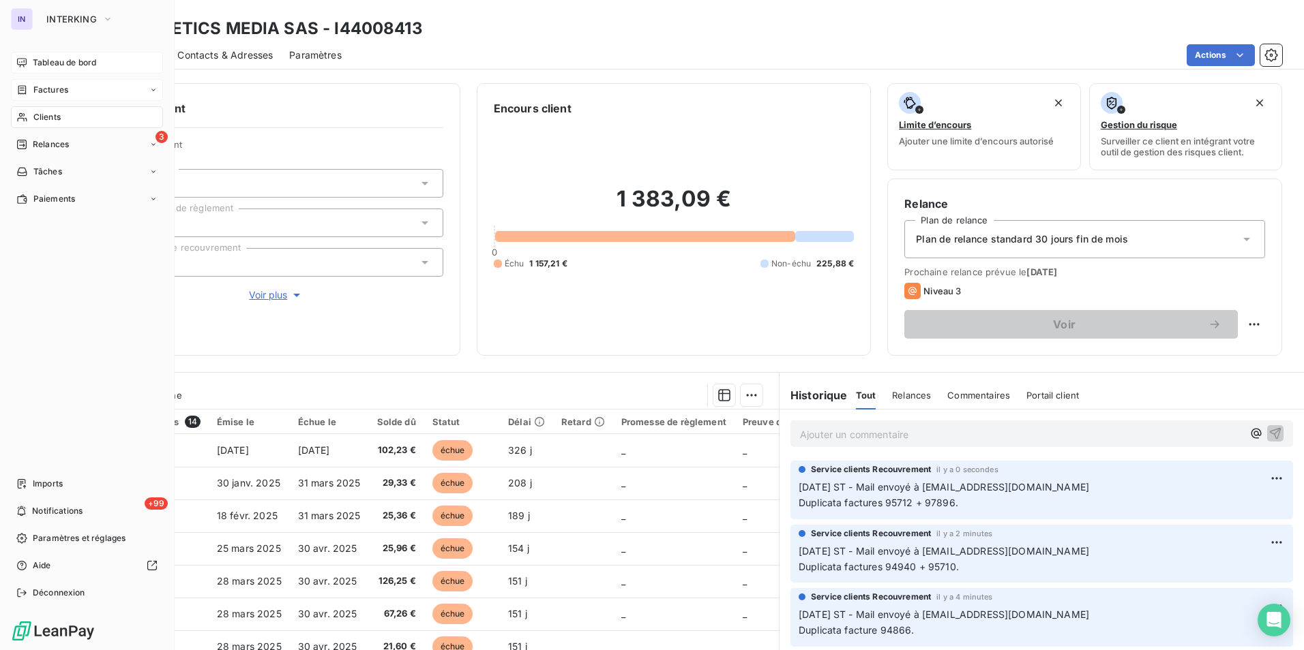
click at [37, 115] on span "Clients" at bounding box center [46, 117] width 27 height 12
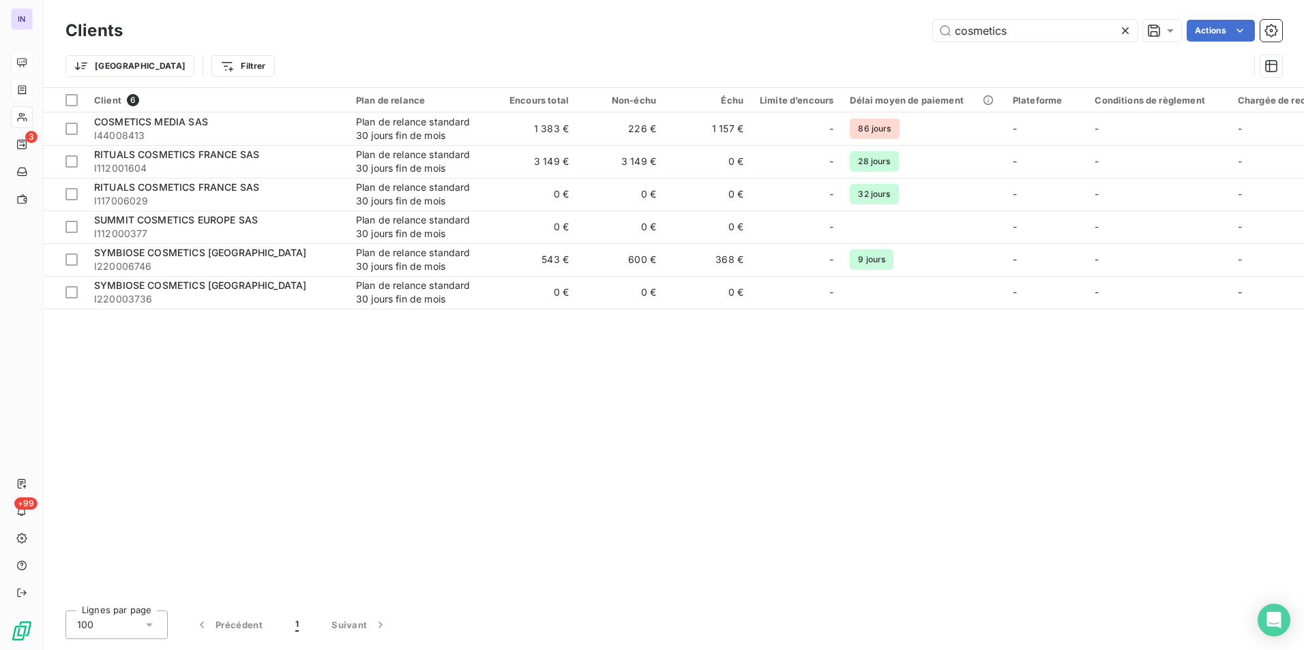
drag, startPoint x: 1015, startPoint y: 29, endPoint x: 892, endPoint y: 31, distance: 122.7
click at [901, 29] on div "cosmetics Actions" at bounding box center [710, 31] width 1143 height 22
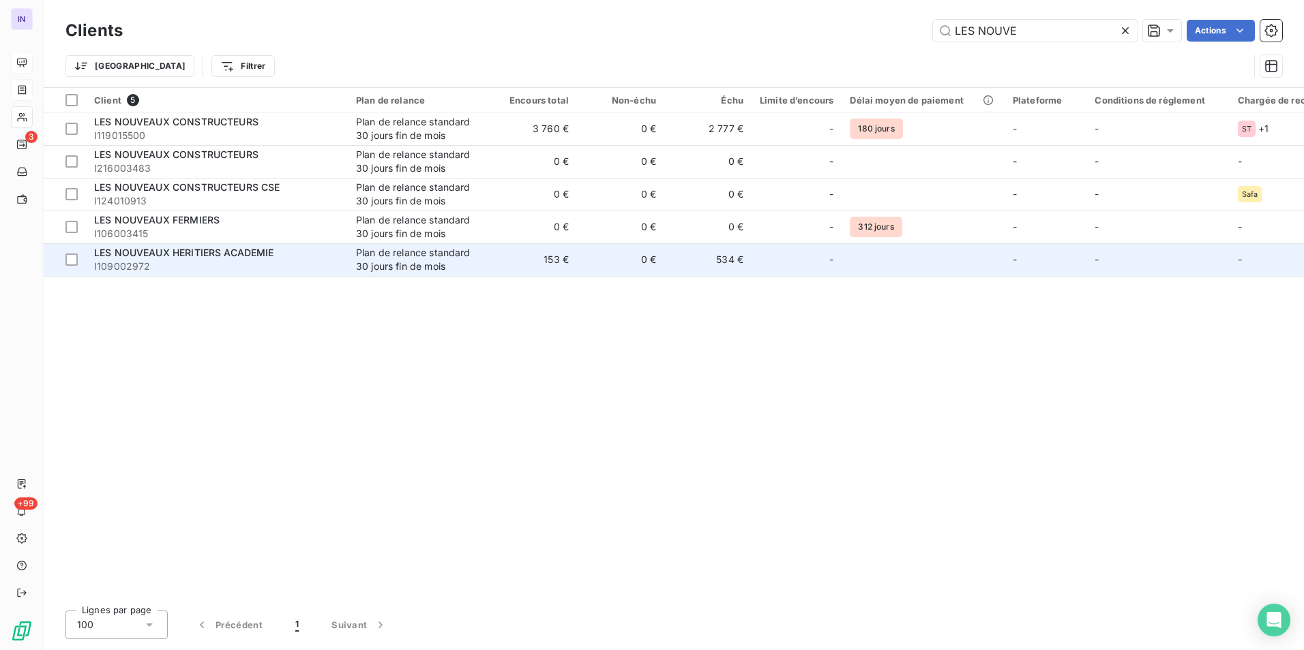
type input "LES NOUVE"
click at [276, 257] on div "LES NOUVEAUX HERITIERS ACADEMIE" at bounding box center [216, 253] width 245 height 14
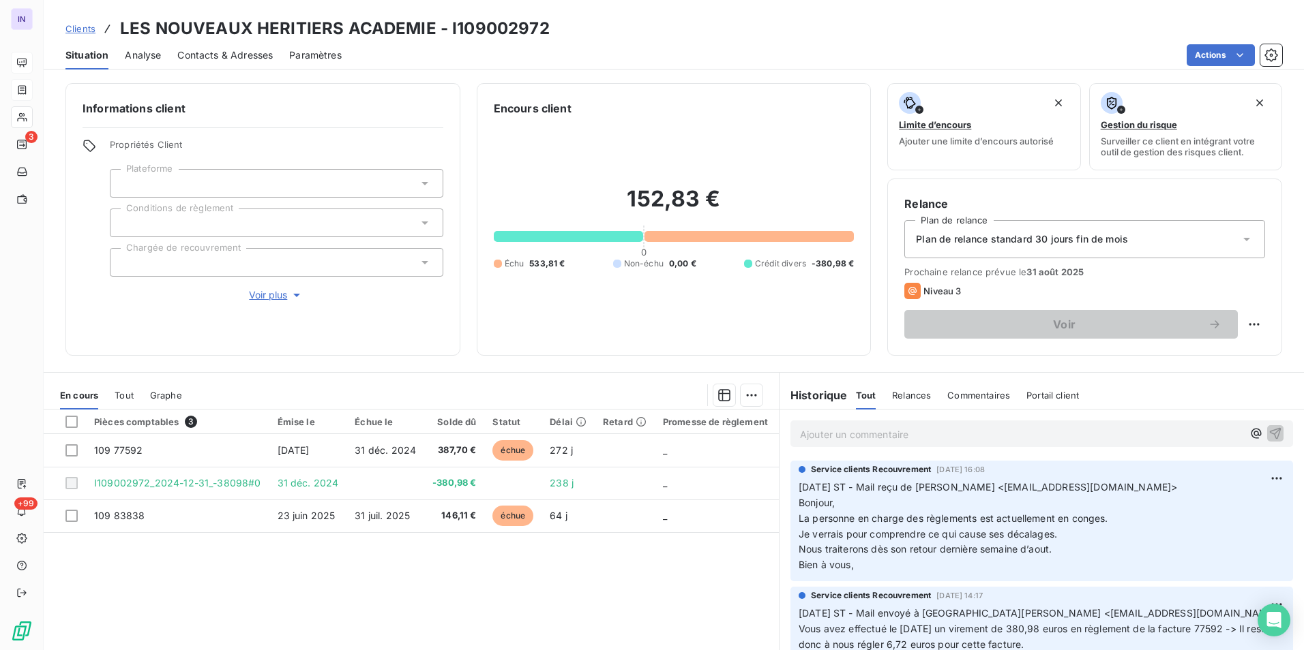
click at [878, 438] on p "Ajouter un commentaire ﻿" at bounding box center [1021, 434] width 442 height 17
drag, startPoint x: 972, startPoint y: 425, endPoint x: 973, endPoint y: 432, distance: 7.5
click at [973, 430] on div "[DATE] ST - Mail reçu de" at bounding box center [1021, 433] width 442 height 17
click at [952, 439] on p "[DATE] ST - Mail reçu de" at bounding box center [1021, 434] width 442 height 16
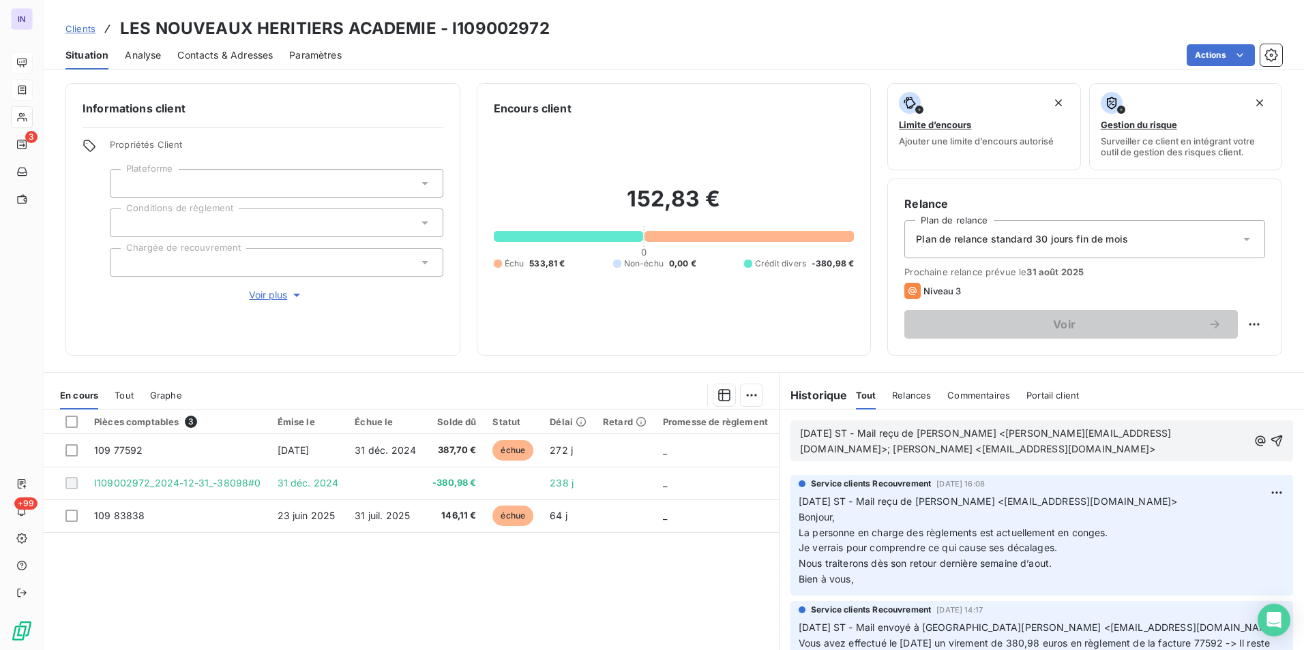
click at [828, 457] on p "[DATE] ST - Mail reçu de [PERSON_NAME] <[PERSON_NAME][EMAIL_ADDRESS][DOMAIN_NAM…" at bounding box center [1024, 441] width 448 height 31
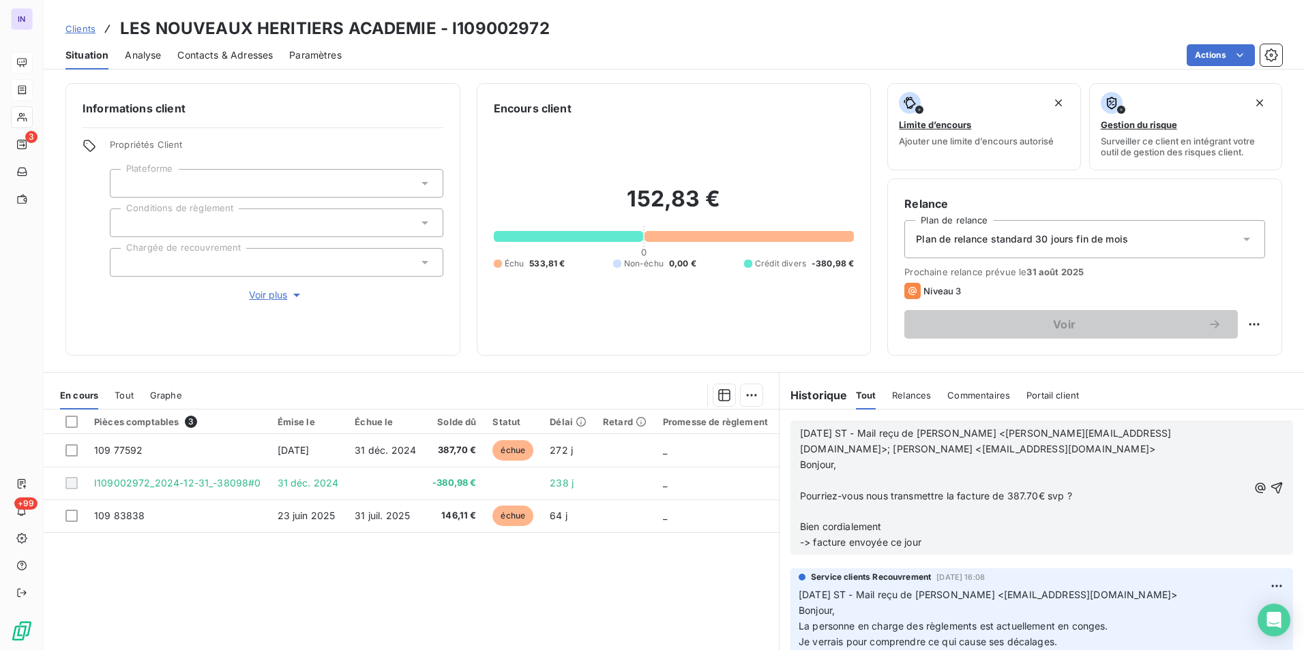
click at [824, 513] on p "﻿" at bounding box center [1024, 512] width 448 height 16
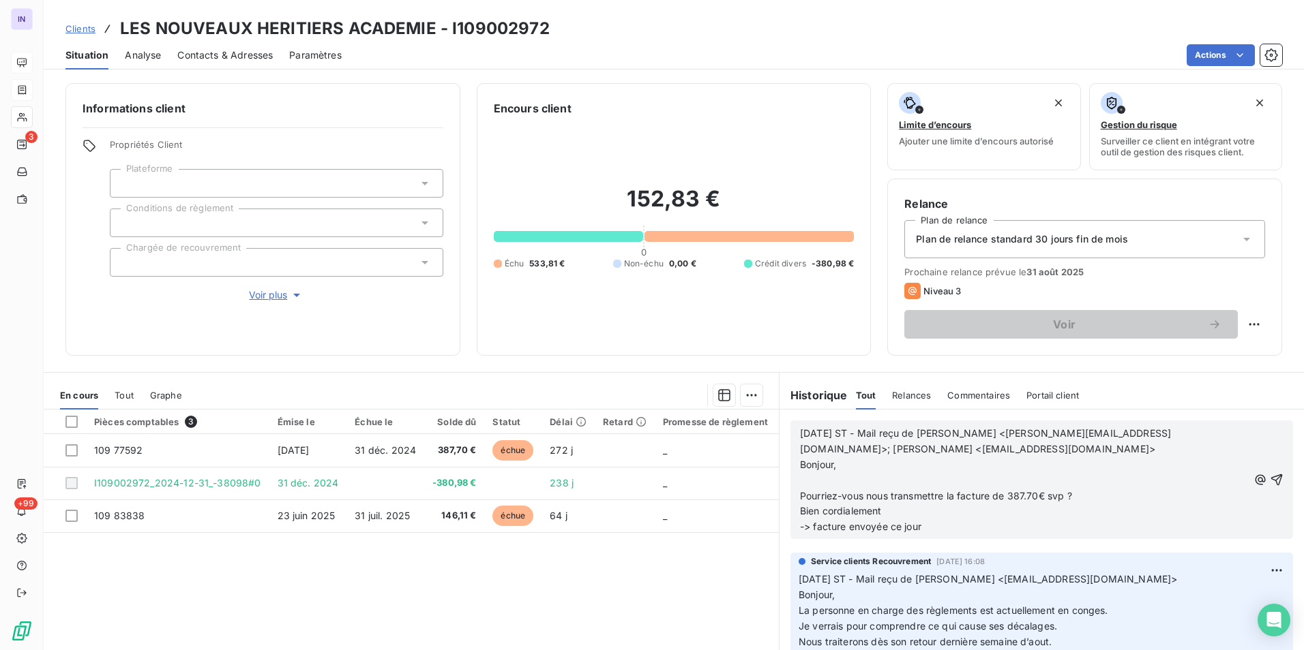
click at [807, 479] on p "﻿" at bounding box center [1024, 481] width 448 height 16
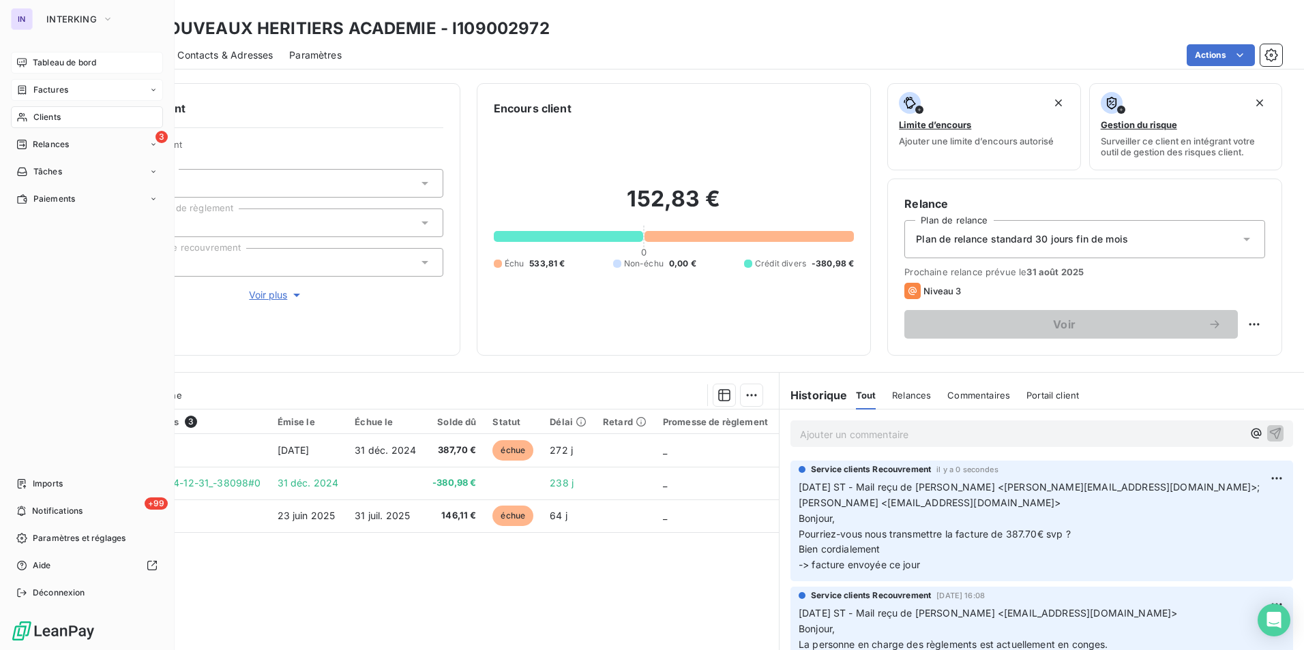
click at [42, 115] on span "Clients" at bounding box center [46, 117] width 27 height 12
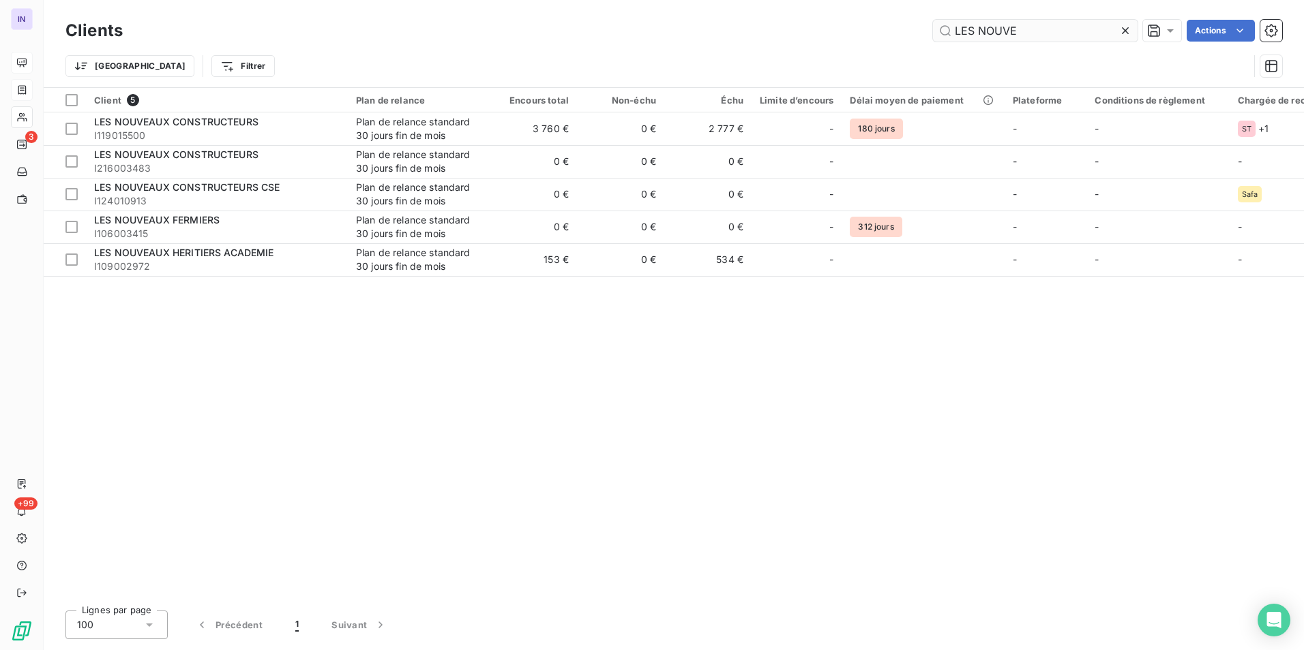
drag, startPoint x: 1055, startPoint y: 19, endPoint x: 961, endPoint y: 29, distance: 95.2
click at [961, 29] on div "Clients LES NOUVE Actions" at bounding box center [673, 30] width 1216 height 29
drag, startPoint x: 1008, startPoint y: 32, endPoint x: 862, endPoint y: 34, distance: 145.9
click at [863, 34] on div "LES NOUVE Actions" at bounding box center [710, 31] width 1143 height 22
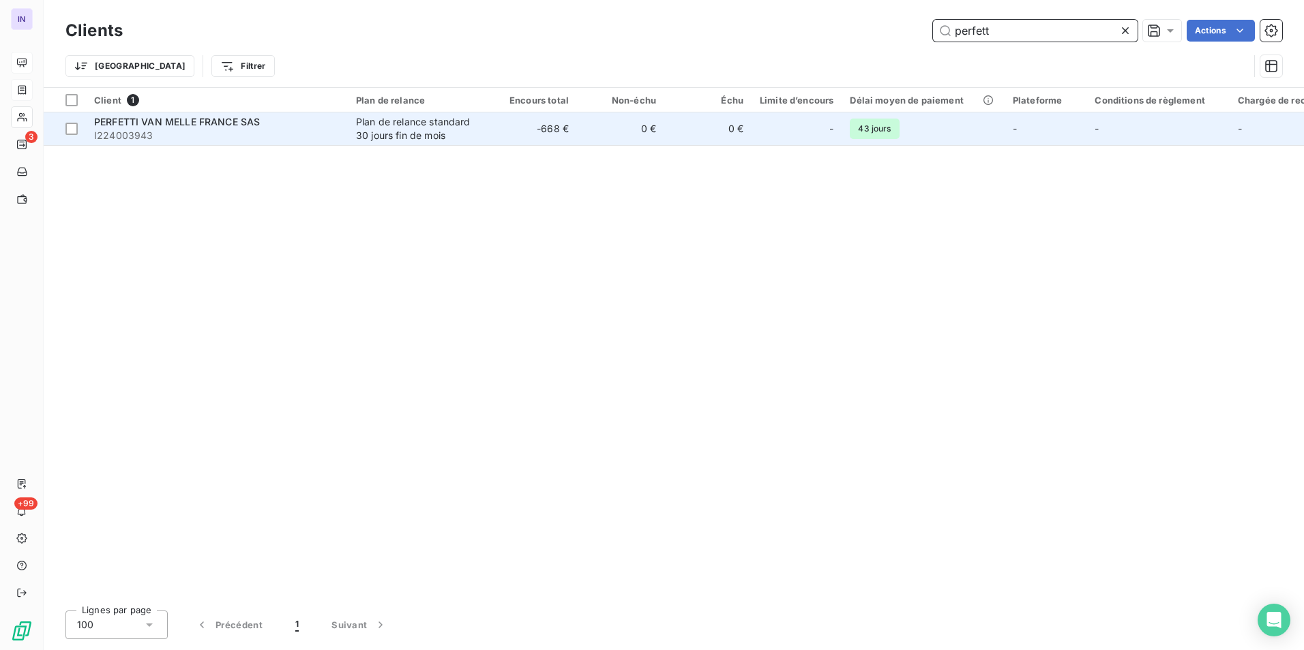
type input "perfett"
click at [281, 132] on span "I224003943" at bounding box center [216, 136] width 245 height 14
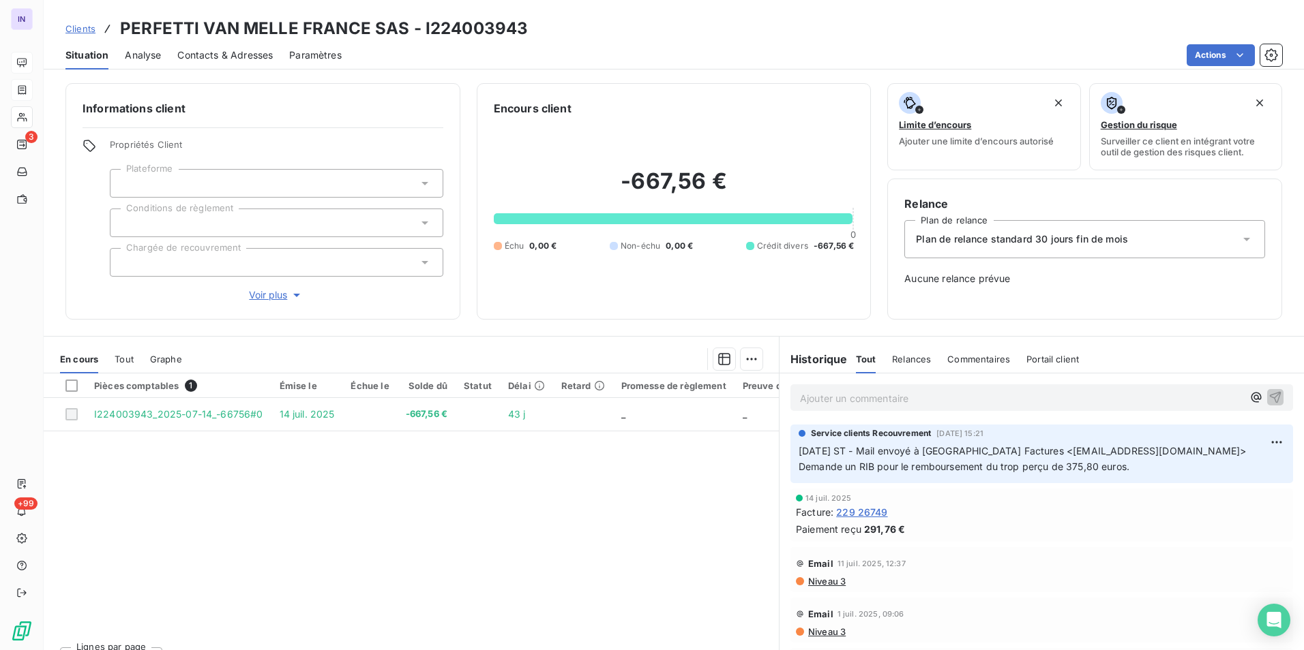
click at [123, 360] on span "Tout" at bounding box center [124, 359] width 19 height 11
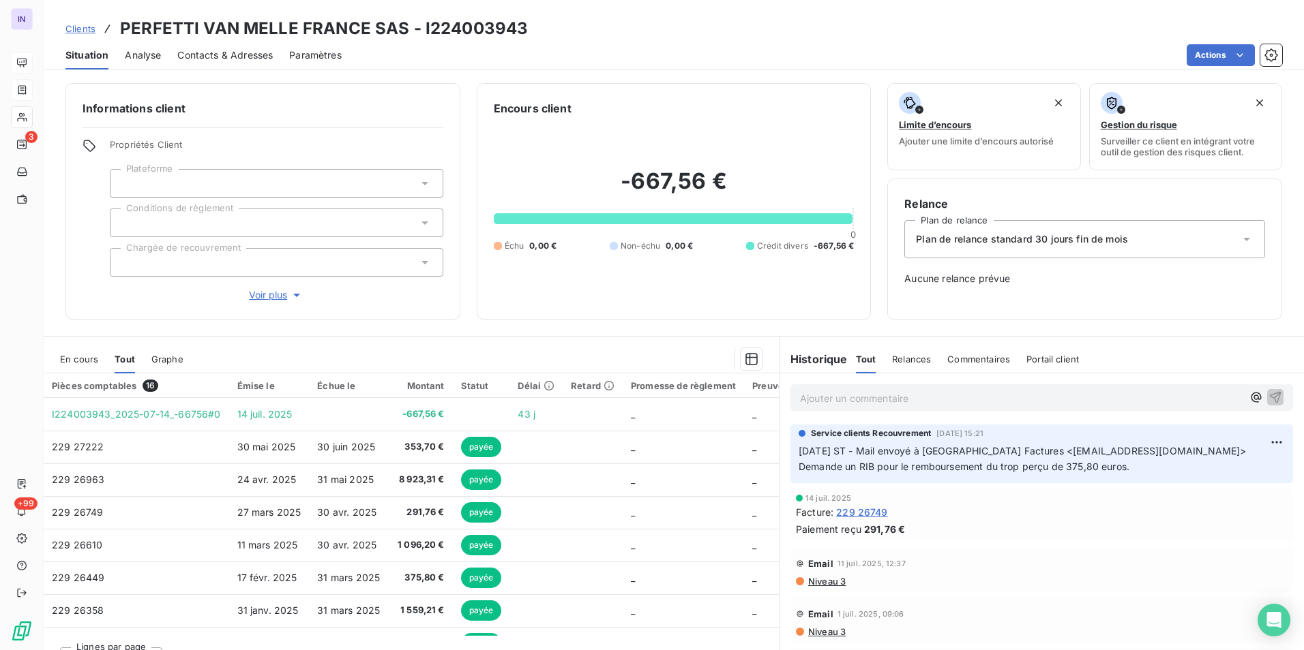
click at [80, 360] on span "En cours" at bounding box center [79, 359] width 38 height 11
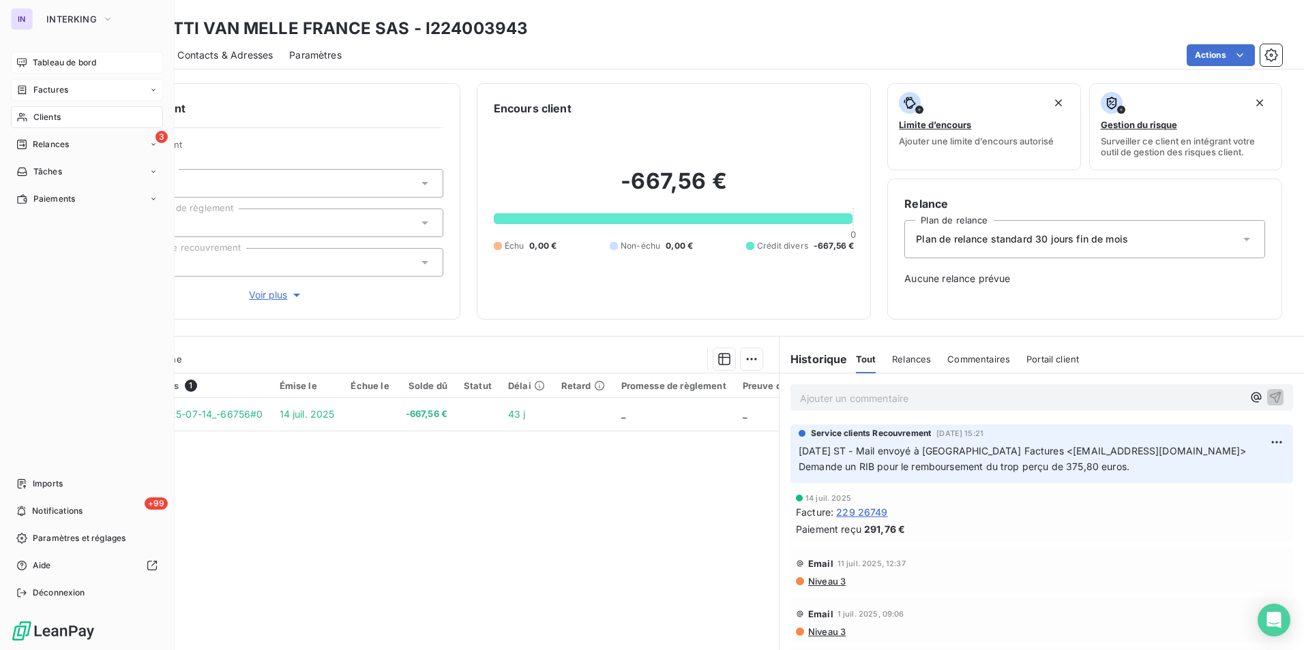
drag, startPoint x: 41, startPoint y: 115, endPoint x: 156, endPoint y: 119, distance: 115.3
click at [41, 115] on span "Clients" at bounding box center [46, 117] width 27 height 12
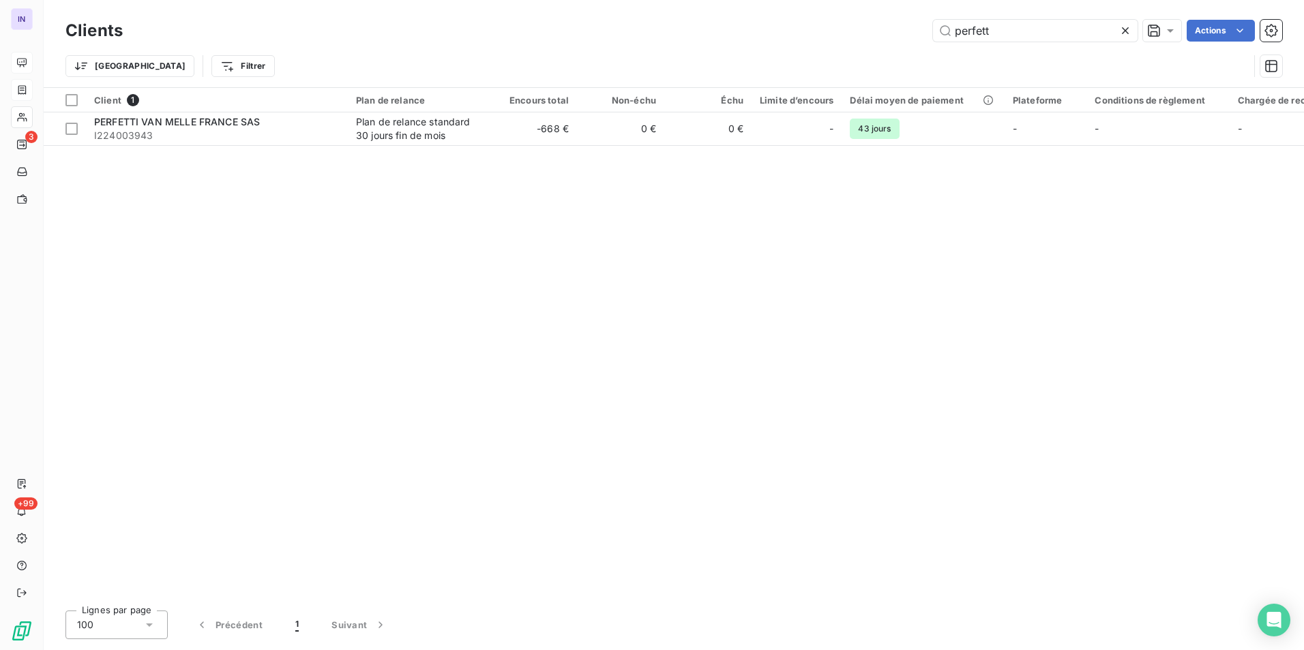
drag, startPoint x: 988, startPoint y: 31, endPoint x: 822, endPoint y: 40, distance: 165.9
click at [864, 17] on div "Clients perfett Actions" at bounding box center [673, 30] width 1216 height 29
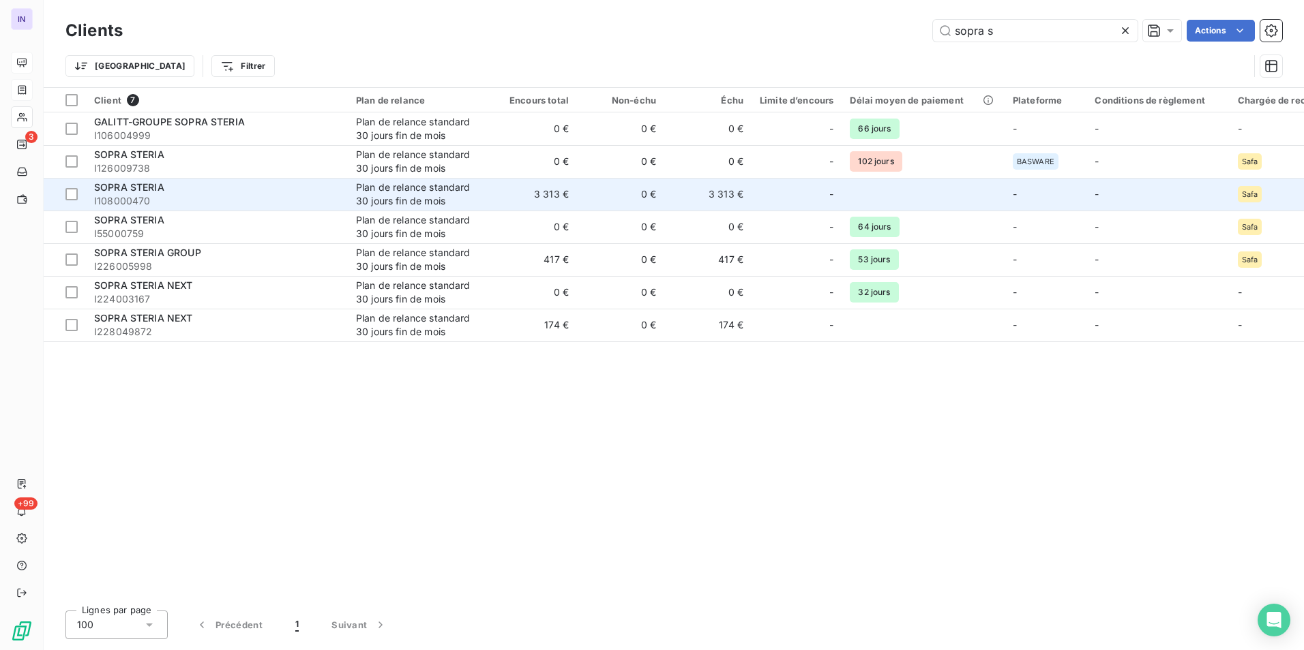
type input "sopra s"
click at [618, 196] on td "0 €" at bounding box center [620, 194] width 87 height 33
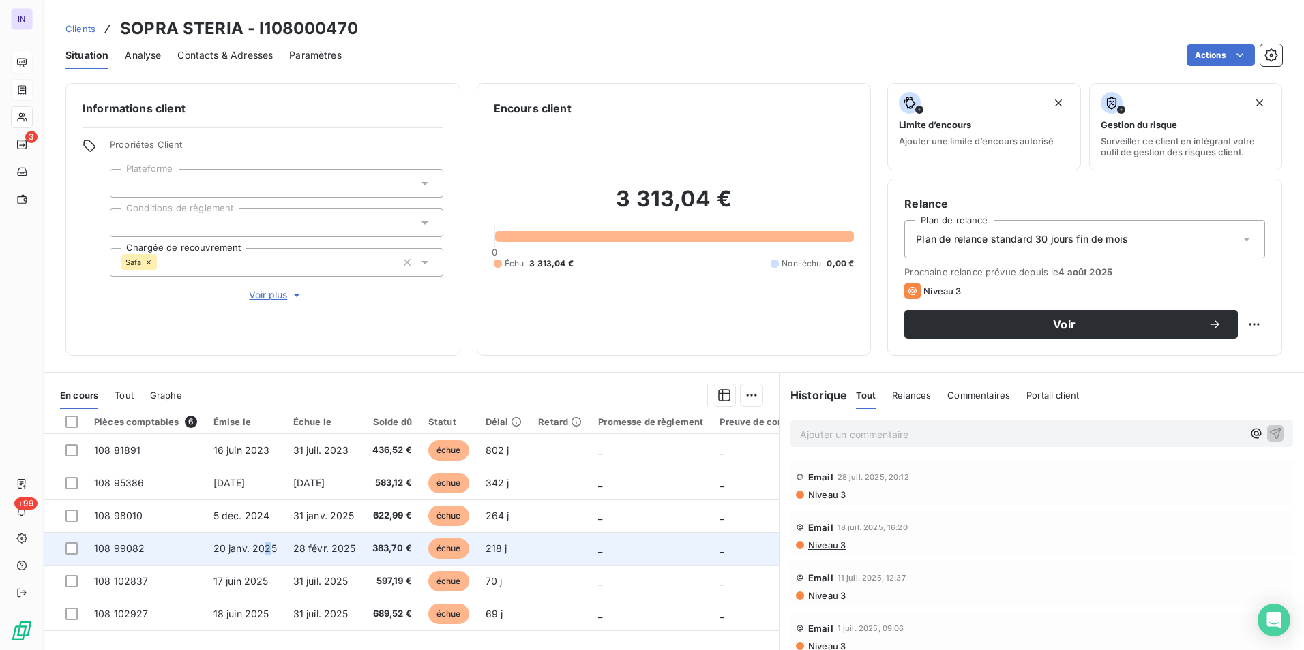
click at [267, 547] on span "20 janv. 2025" at bounding box center [244, 549] width 63 height 12
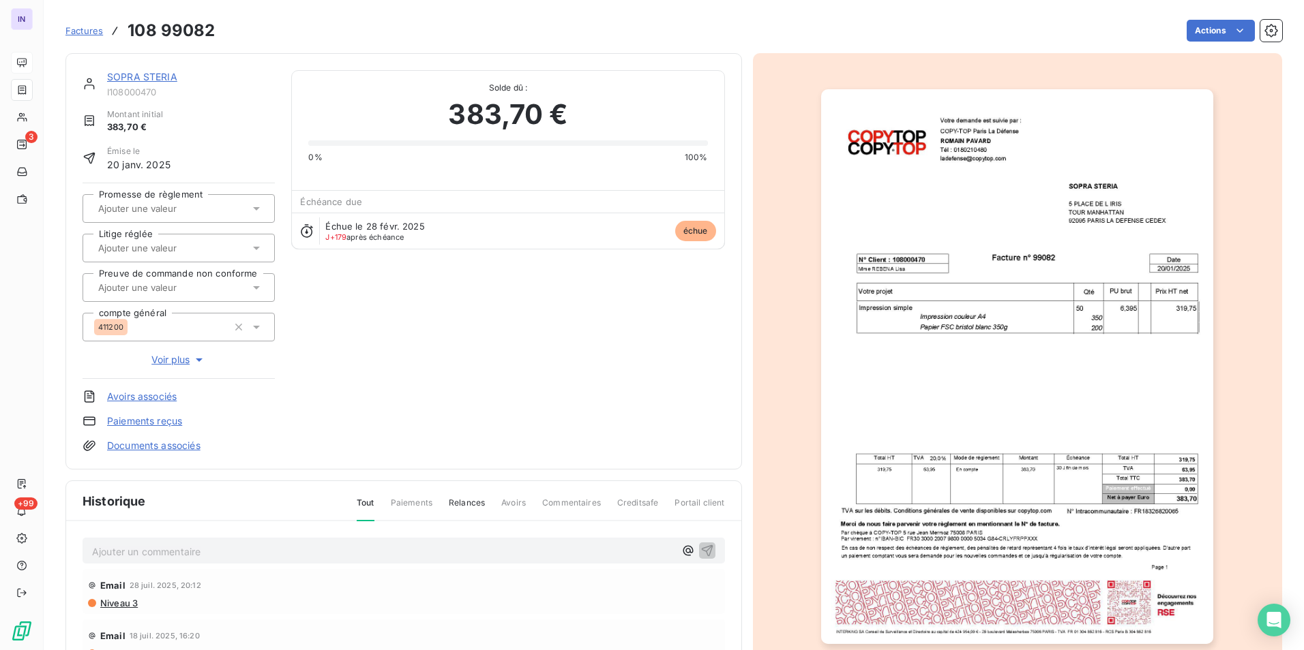
click at [230, 556] on p "Ajouter un commentaire ﻿" at bounding box center [383, 551] width 582 height 17
click at [316, 554] on p "[DATE] ST - Mail reçu de" at bounding box center [383, 551] width 582 height 16
click at [104, 559] on p "[DATE] ST - Mail reçu [PERSON_NAME] <[PERSON_NAME][EMAIL_ADDRESS][DOMAIN_NAME]>" at bounding box center [383, 551] width 582 height 16
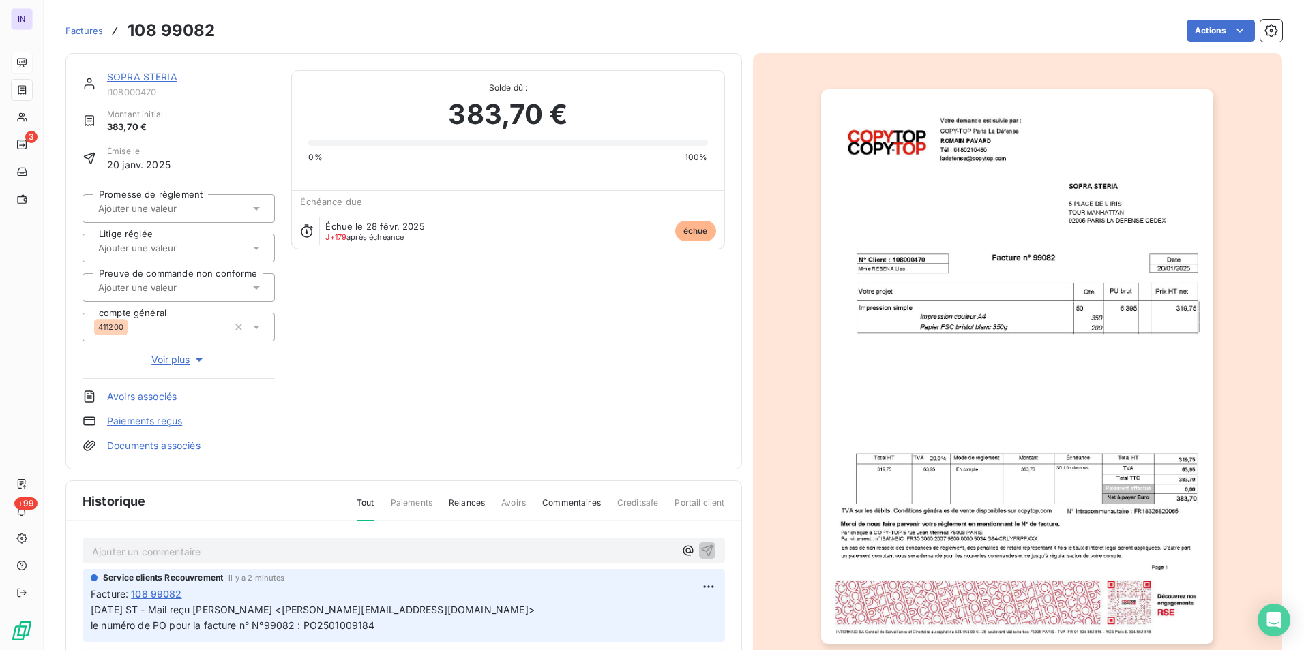
click at [123, 549] on p "Ajouter un commentaire ﻿" at bounding box center [383, 551] width 582 height 17
click at [290, 552] on p "[DATE] ST - Mail envoyé à" at bounding box center [383, 551] width 582 height 16
click at [143, 79] on link "SOPRA STERIA" at bounding box center [142, 77] width 70 height 12
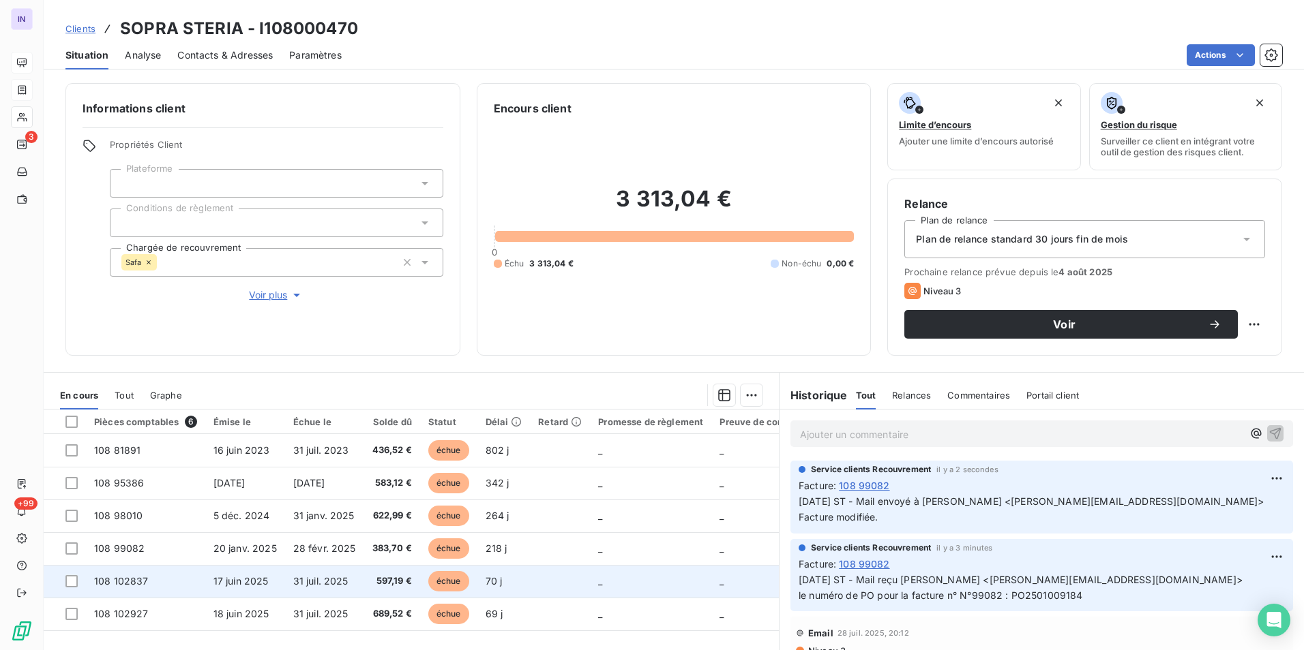
click at [262, 587] on td "17 juin 2025" at bounding box center [245, 581] width 80 height 33
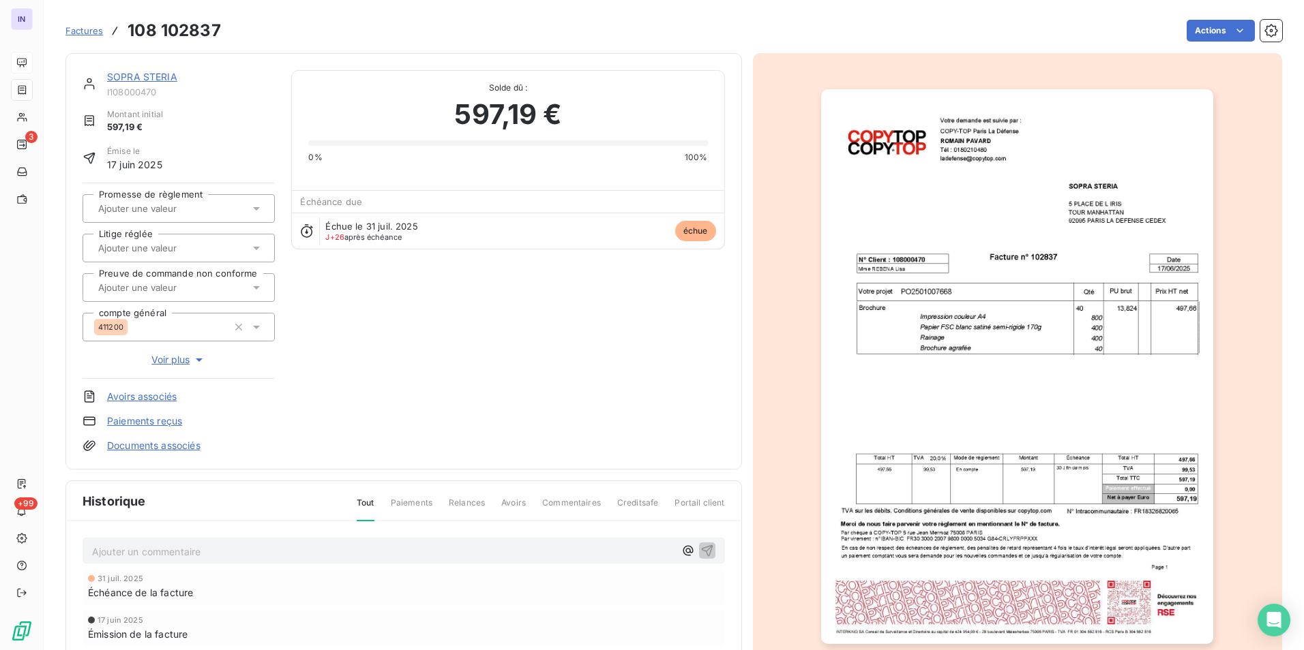
click at [166, 78] on link "SOPRA STERIA" at bounding box center [142, 77] width 70 height 12
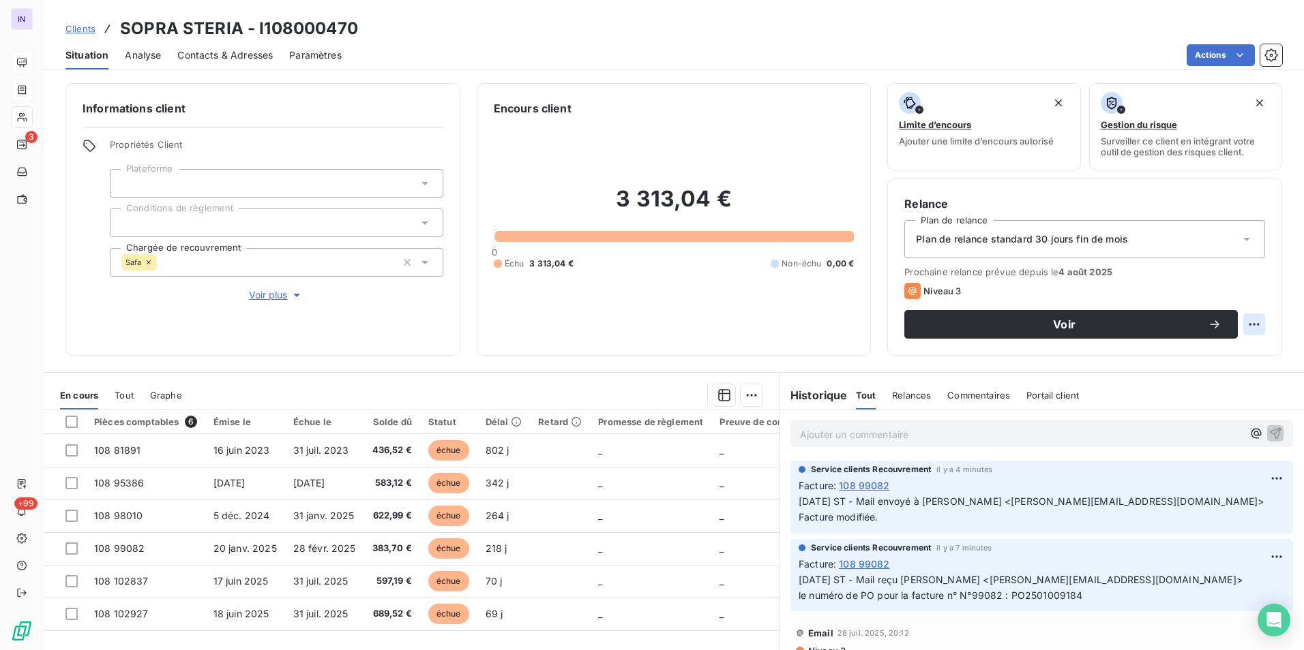
click at [1238, 327] on html "IN 3 +99 Clients SOPRA STERIA - I108000470 Situation Analyse Contacts & Adresse…" at bounding box center [652, 325] width 1304 height 650
click at [1201, 361] on div "Replanifier cette action" at bounding box center [1187, 355] width 122 height 22
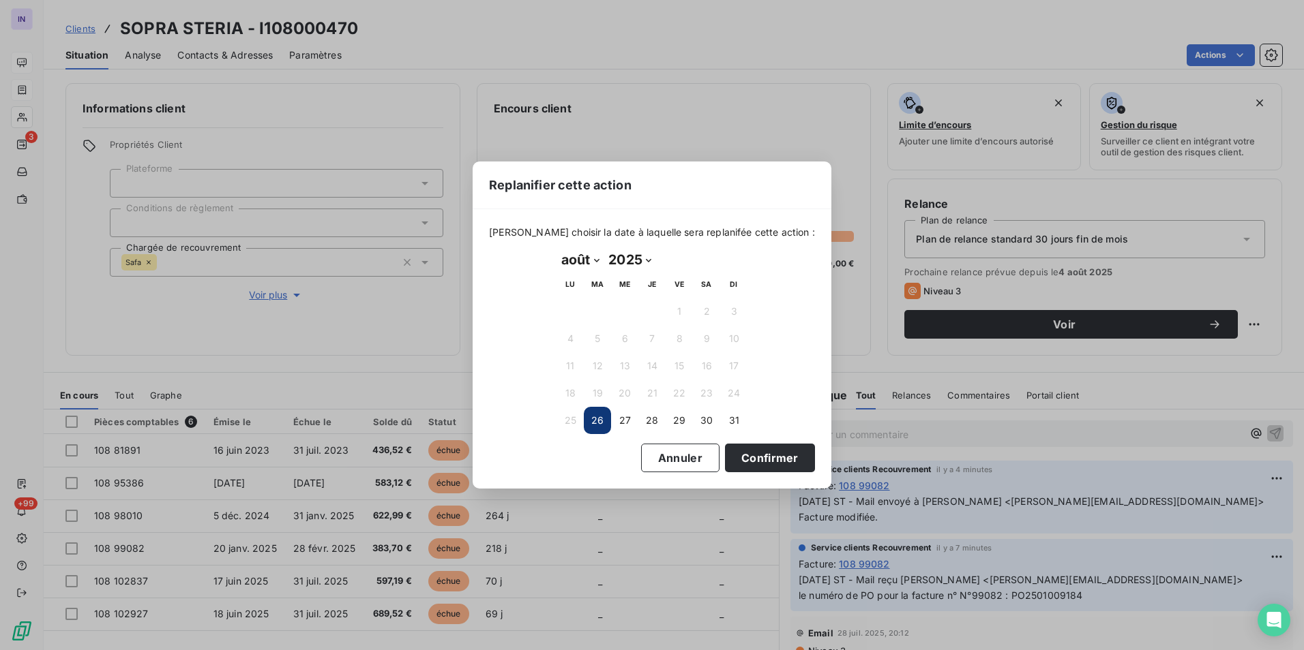
click at [590, 256] on select "janvier février mars avril mai juin juillet août septembre octobre novembre déc…" at bounding box center [579, 260] width 47 height 22
select select "8"
click at [556, 249] on select "janvier février mars avril mai juin juillet août septembre octobre novembre déc…" at bounding box center [579, 260] width 47 height 22
click at [592, 310] on button "2" at bounding box center [597, 311] width 27 height 27
click at [774, 457] on button "Confirmer" at bounding box center [770, 458] width 90 height 29
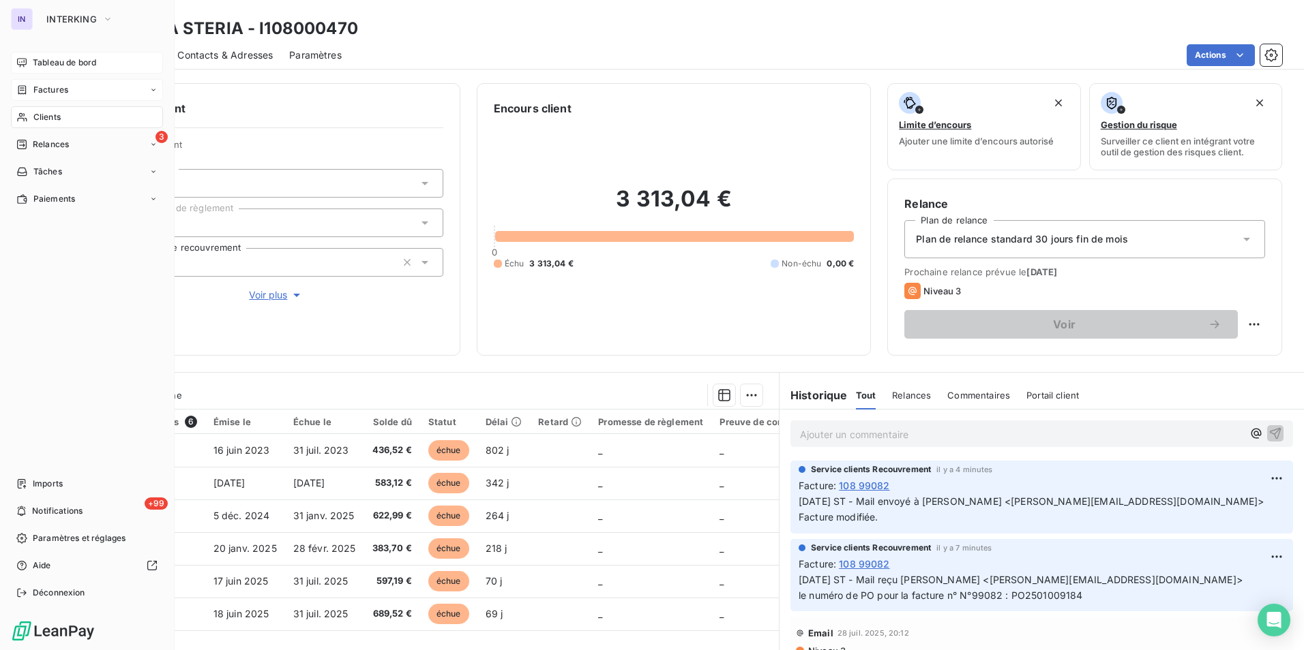
click at [46, 113] on span "Clients" at bounding box center [46, 117] width 27 height 12
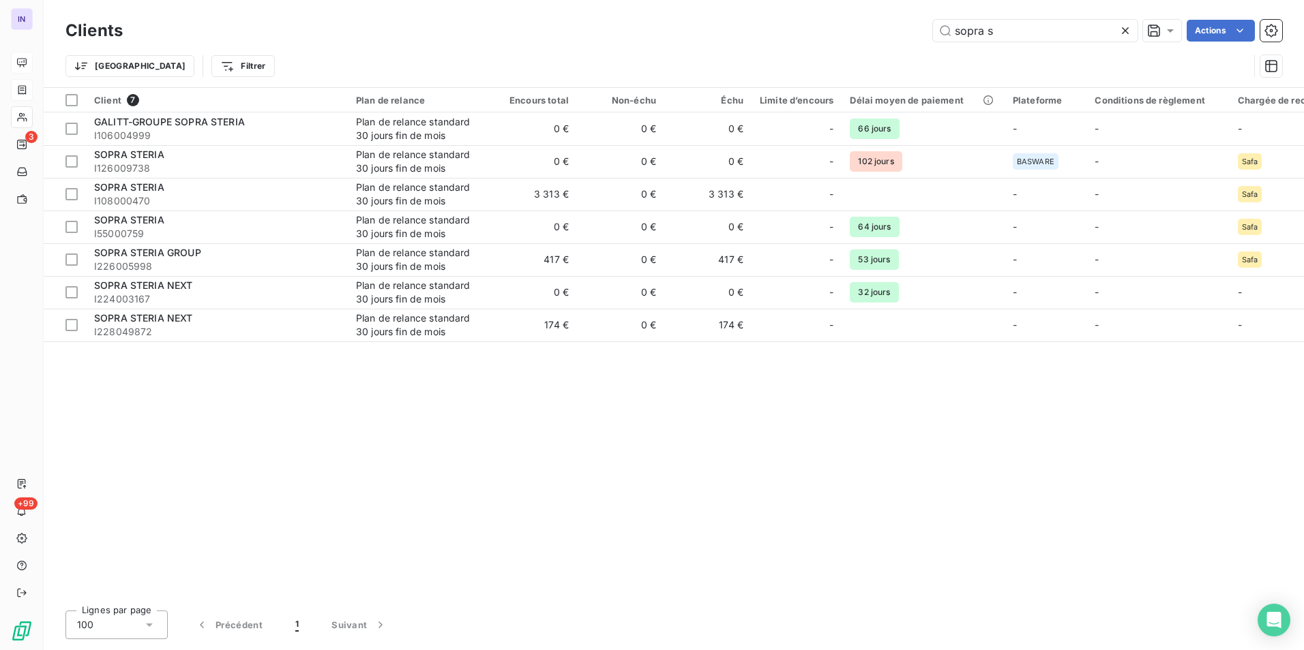
drag, startPoint x: 1008, startPoint y: 37, endPoint x: 780, endPoint y: 22, distance: 228.9
click at [791, 26] on div "sopra s Actions" at bounding box center [710, 31] width 1143 height 22
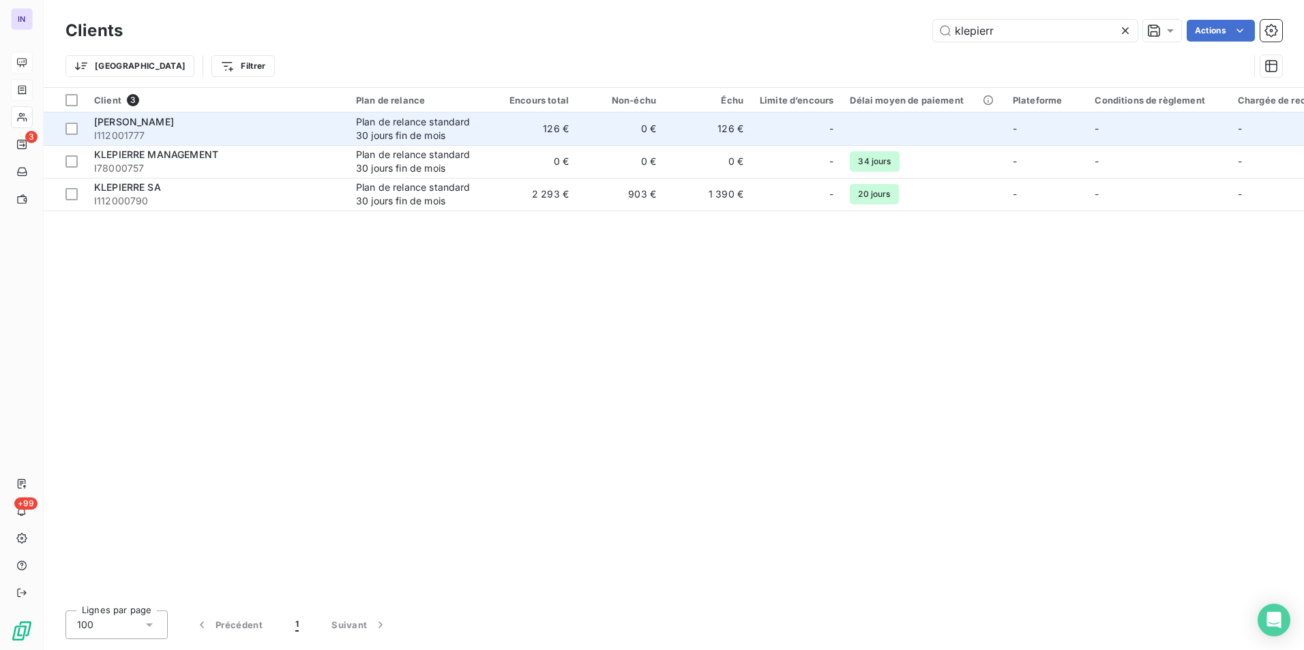
type input "klepierr"
click at [240, 136] on span "I112001777" at bounding box center [216, 136] width 245 height 14
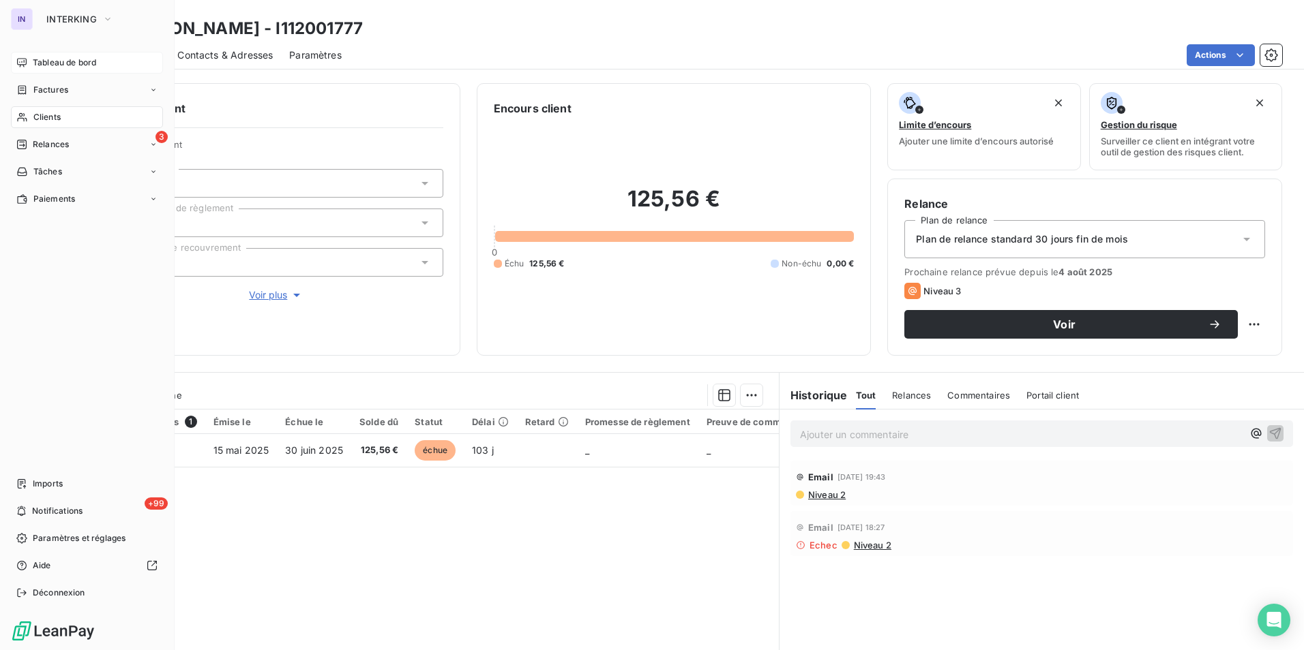
drag, startPoint x: 57, startPoint y: 88, endPoint x: 104, endPoint y: 117, distance: 55.1
click at [57, 88] on span "Factures" at bounding box center [50, 90] width 35 height 12
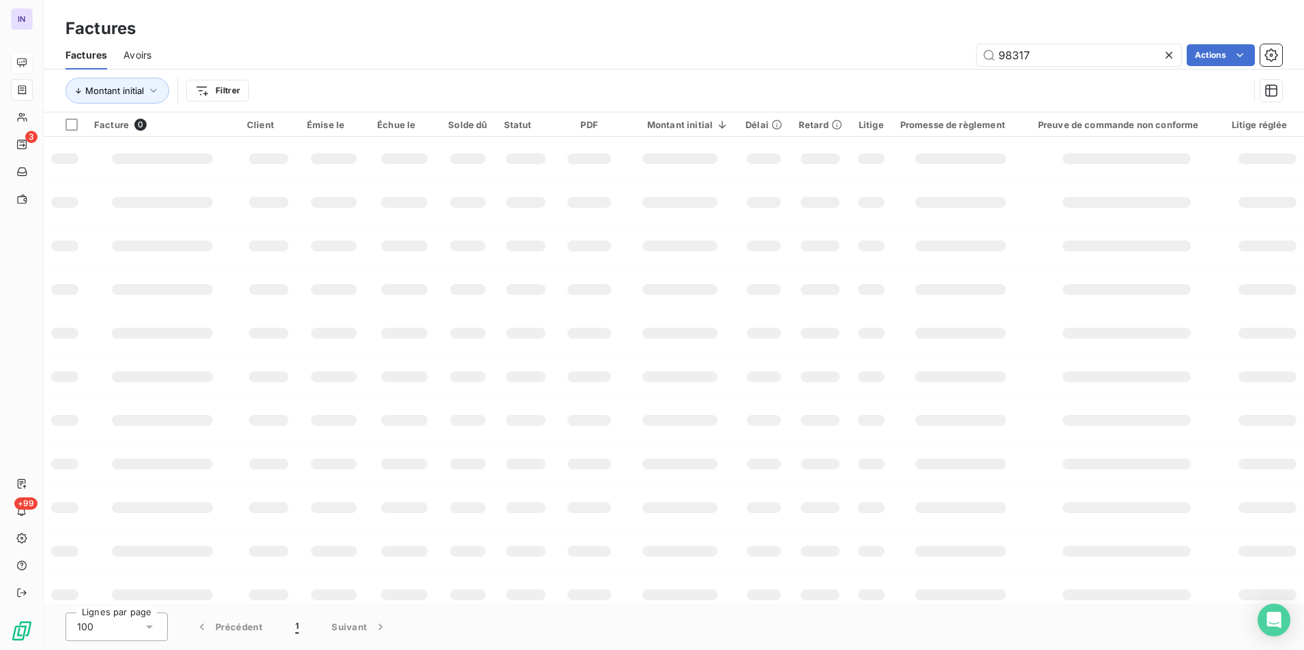
drag, startPoint x: 912, startPoint y: 48, endPoint x: 867, endPoint y: 48, distance: 45.7
click at [867, 48] on div "98317 Actions" at bounding box center [725, 55] width 1114 height 22
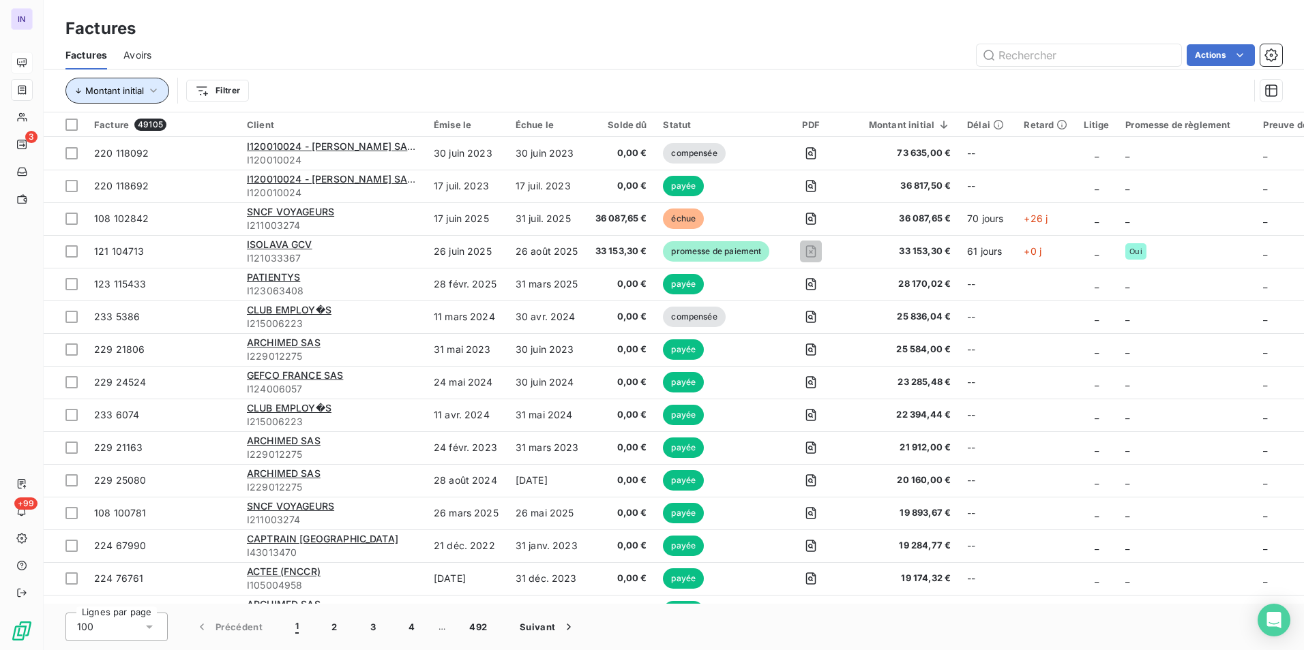
click at [148, 90] on icon "button" at bounding box center [154, 91] width 14 height 14
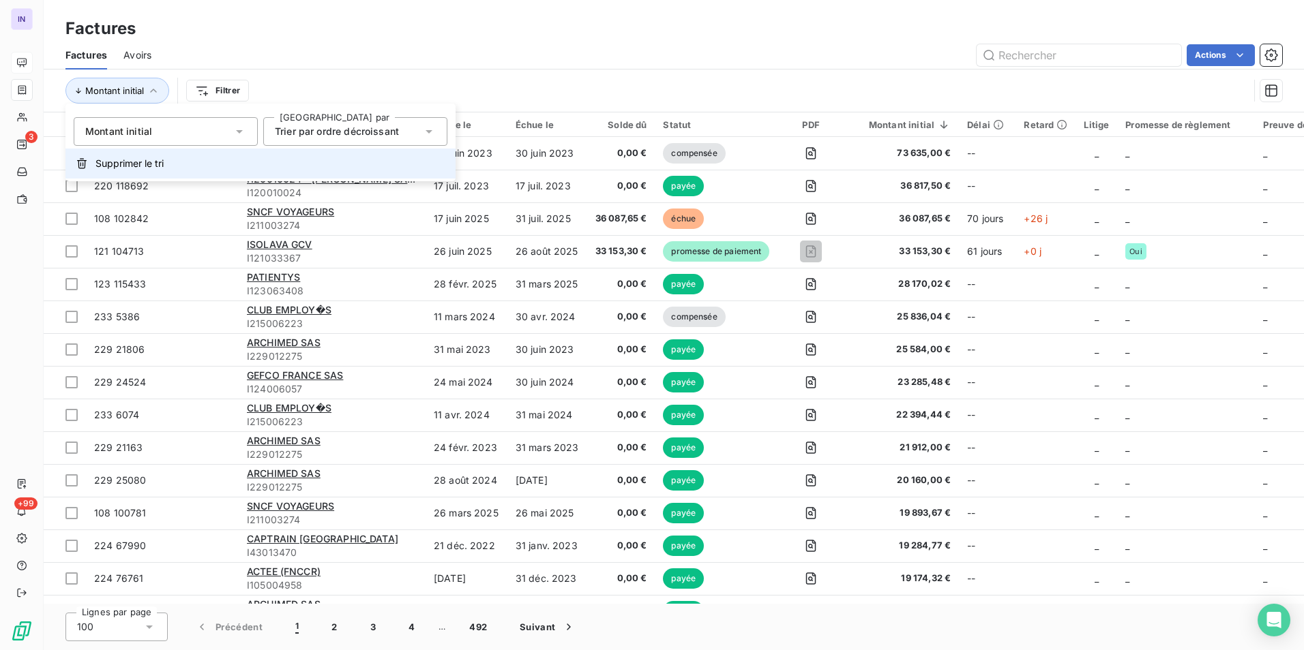
click at [134, 168] on span "Supprimer le tri" at bounding box center [129, 164] width 68 height 14
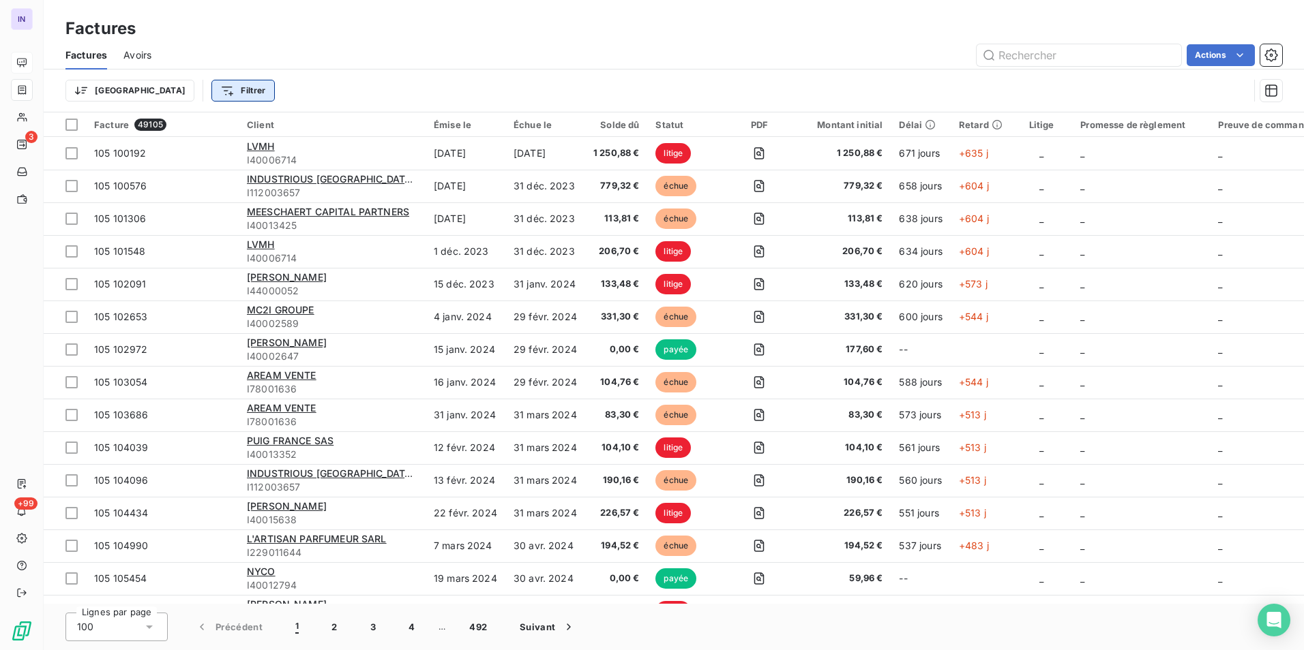
click at [181, 91] on html "IN 3 +99 Factures Factures Avoirs Actions Trier Filtrer Facture 49105 Client Ém…" at bounding box center [652, 325] width 1304 height 650
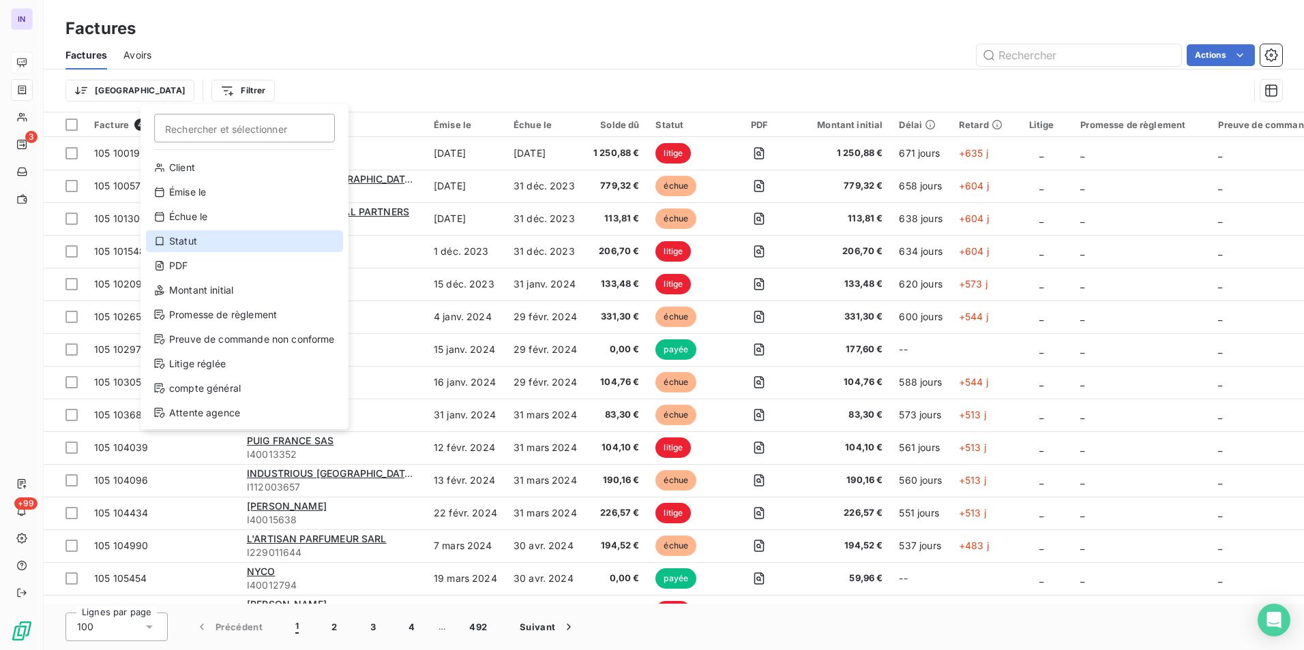
click at [192, 249] on div "Statut" at bounding box center [244, 241] width 197 height 22
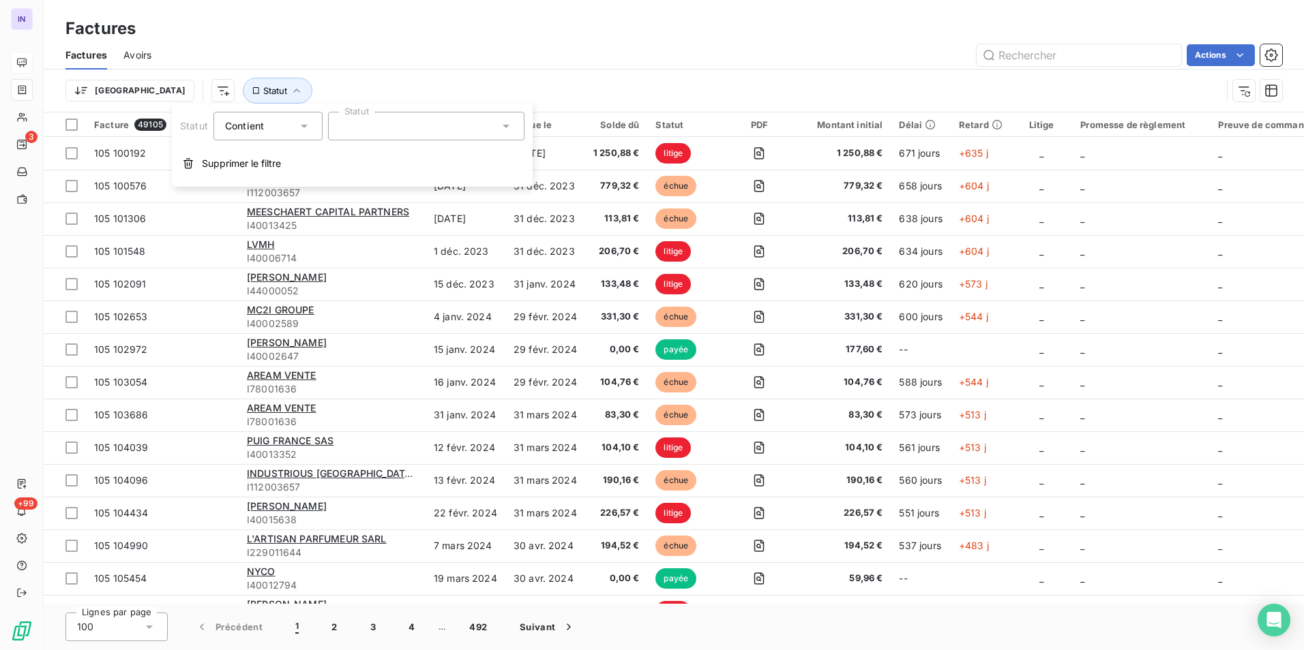
click at [510, 129] on icon at bounding box center [506, 126] width 14 height 14
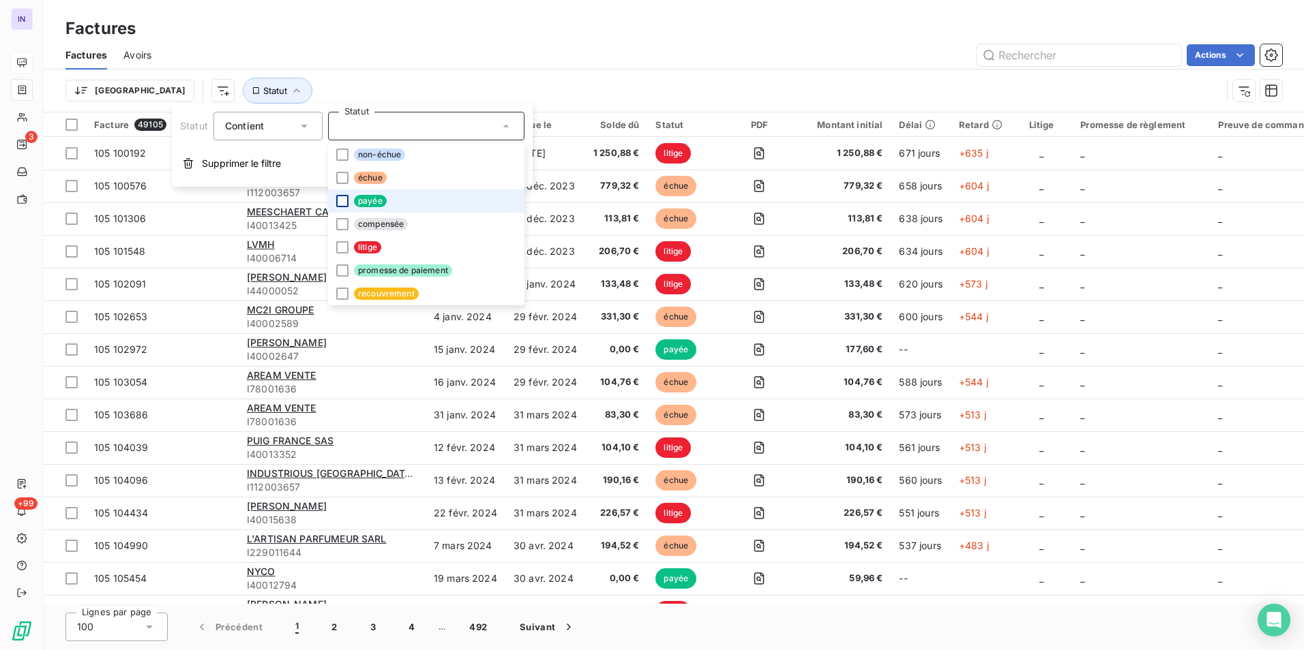
click at [342, 205] on div at bounding box center [342, 201] width 12 height 12
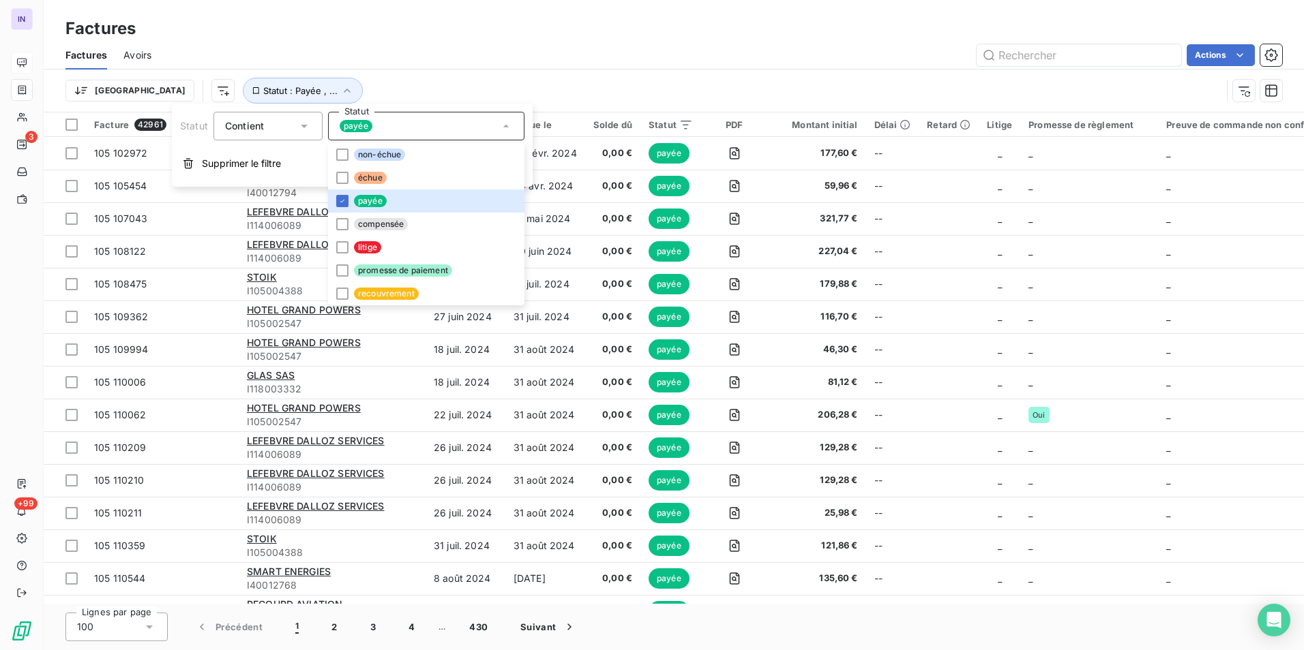
click at [681, 46] on div "Actions" at bounding box center [725, 55] width 1114 height 22
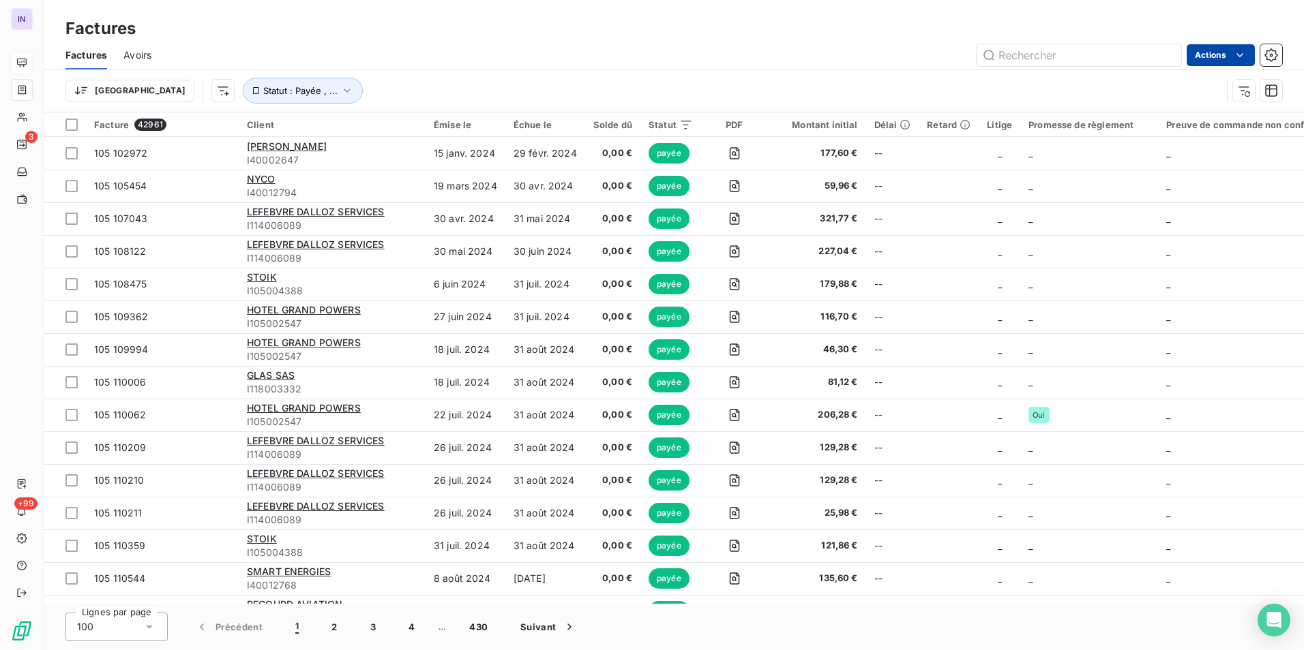
click at [1247, 55] on html "IN 3 +99 Factures Factures Avoirs Actions Trier Statut : Payée , ... Facture 42…" at bounding box center [652, 325] width 1304 height 650
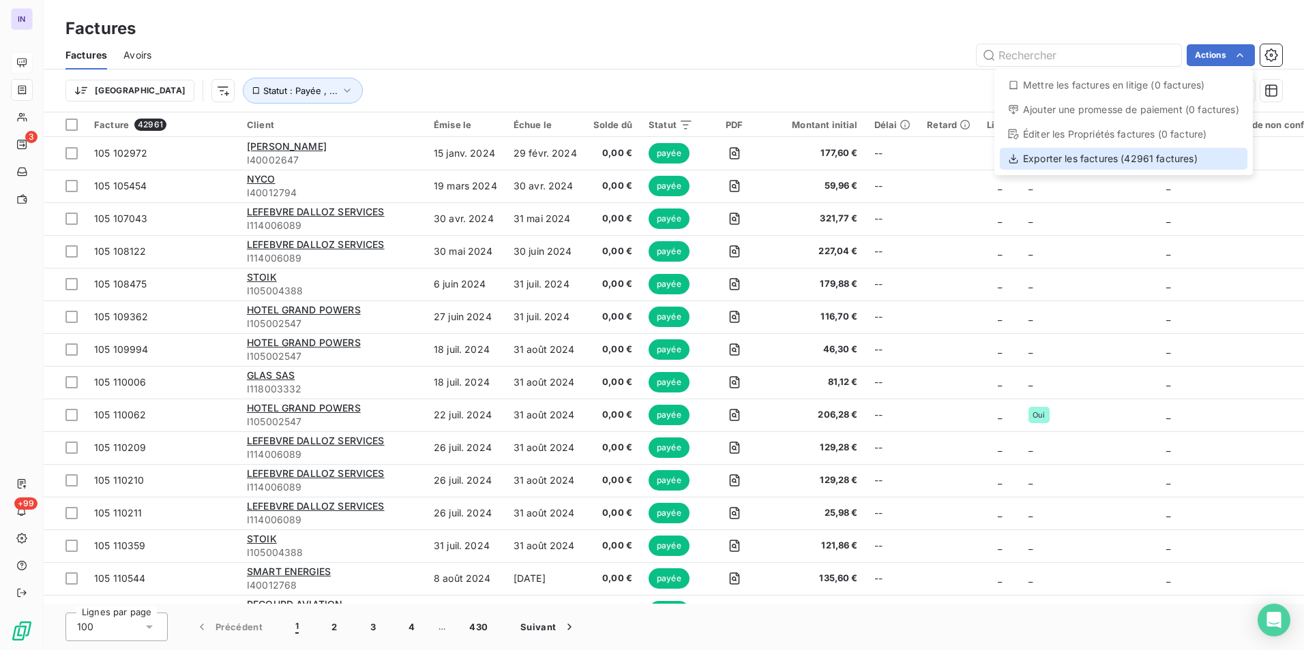
click at [1127, 158] on div "Exporter les factures (42961 factures)" at bounding box center [1122, 159] width 247 height 22
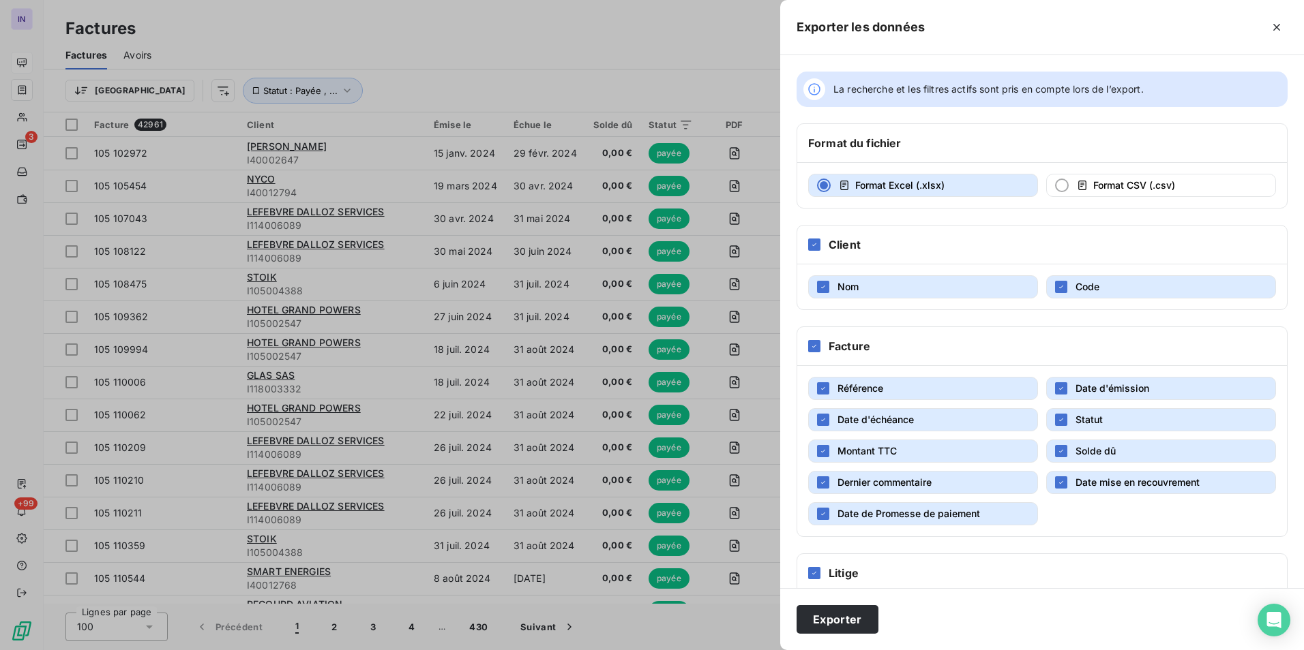
drag, startPoint x: 840, startPoint y: 629, endPoint x: 807, endPoint y: 601, distance: 43.5
click at [839, 628] on button "Exporter" at bounding box center [837, 619] width 82 height 29
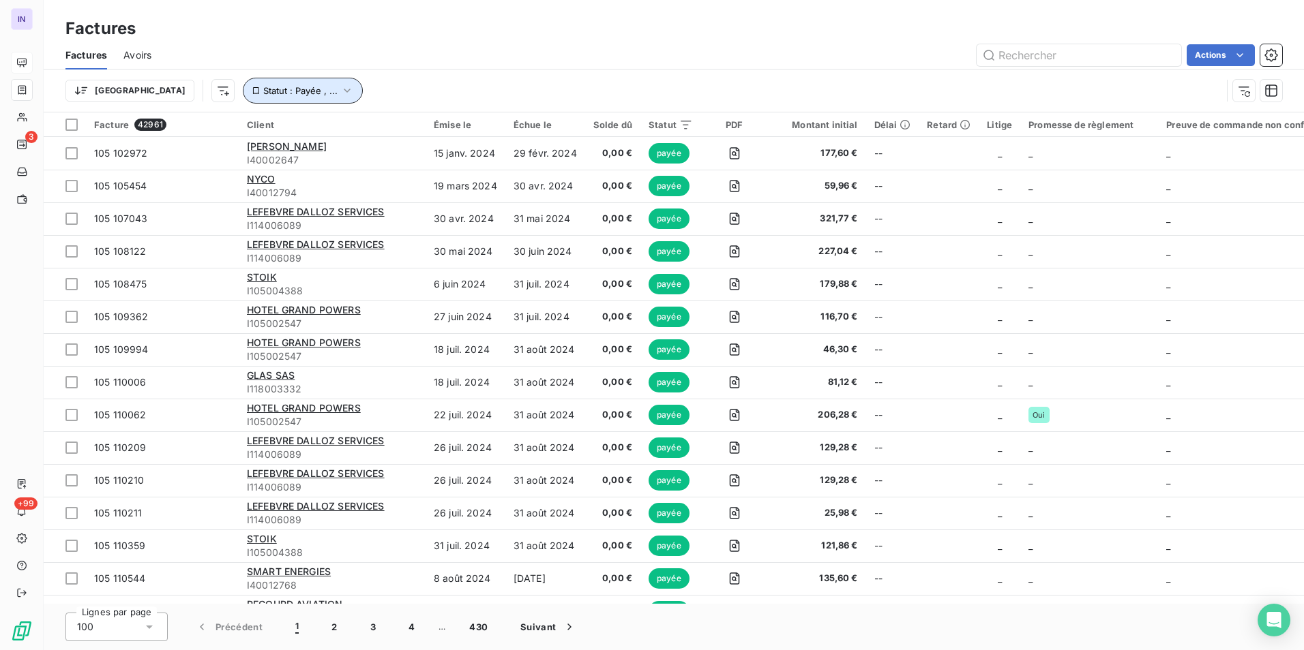
click at [263, 95] on span "Statut : Payée , ..." at bounding box center [300, 90] width 74 height 11
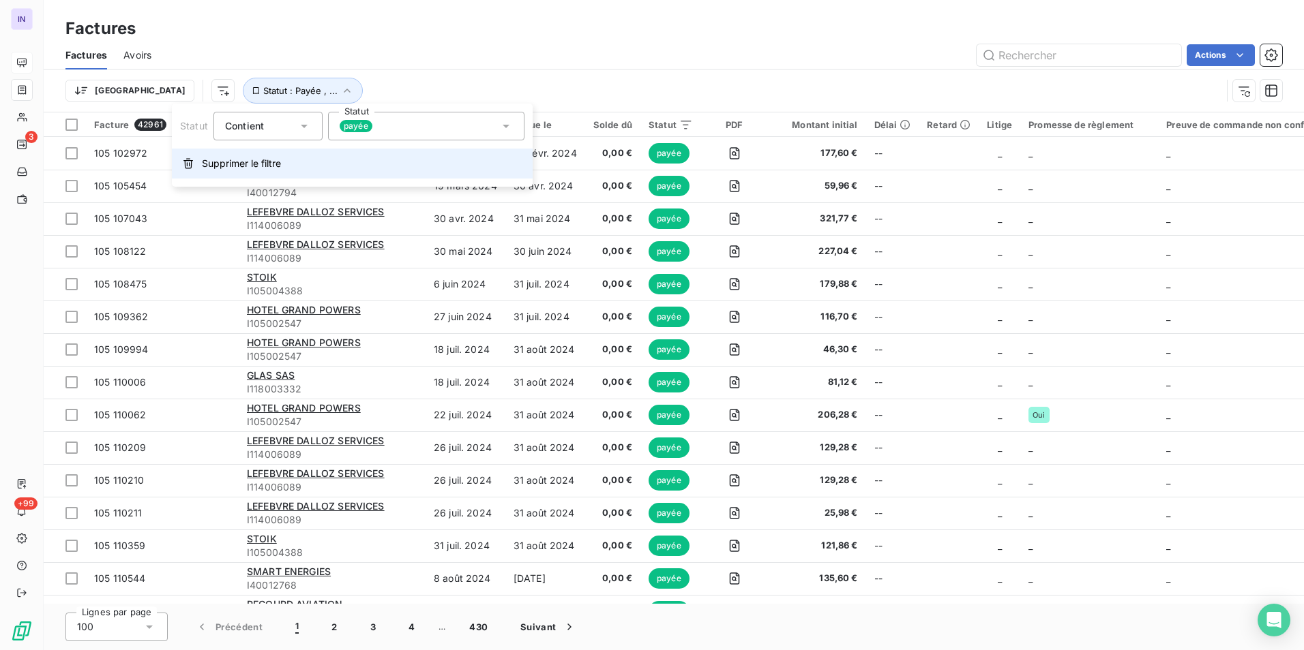
click at [237, 167] on span "Supprimer le filtre" at bounding box center [241, 164] width 79 height 14
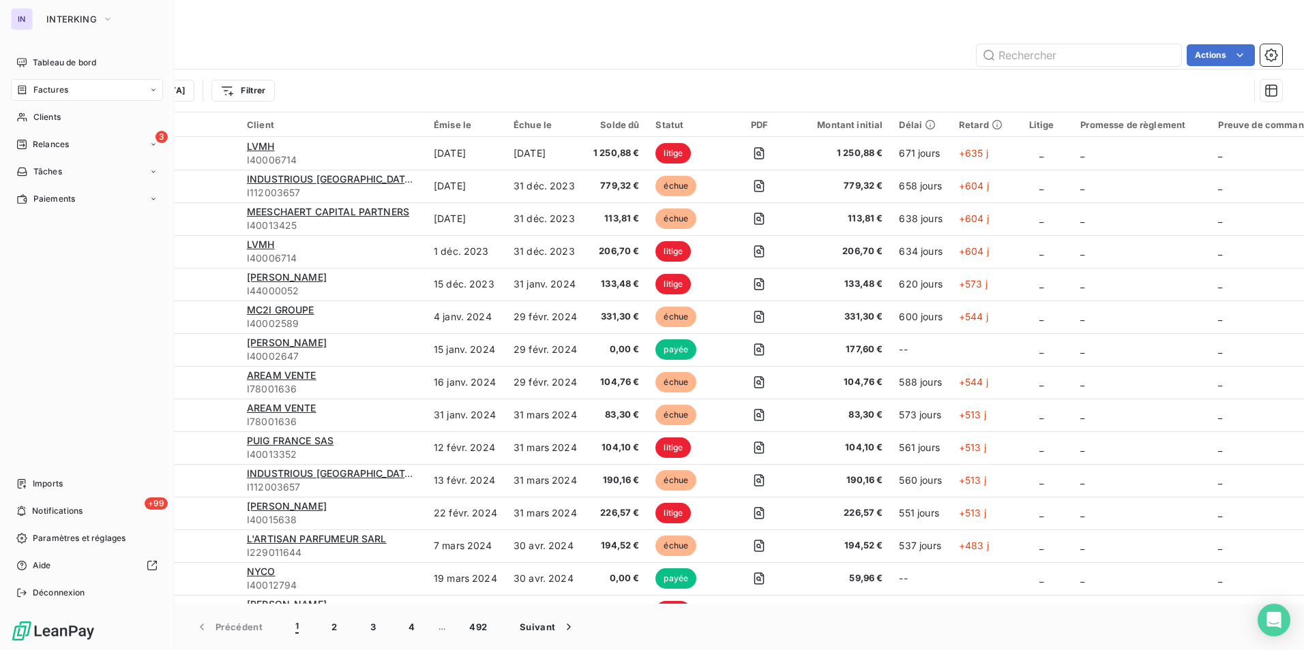
drag, startPoint x: 43, startPoint y: 59, endPoint x: 86, endPoint y: 81, distance: 48.5
click at [43, 59] on span "Tableau de bord" at bounding box center [64, 63] width 63 height 12
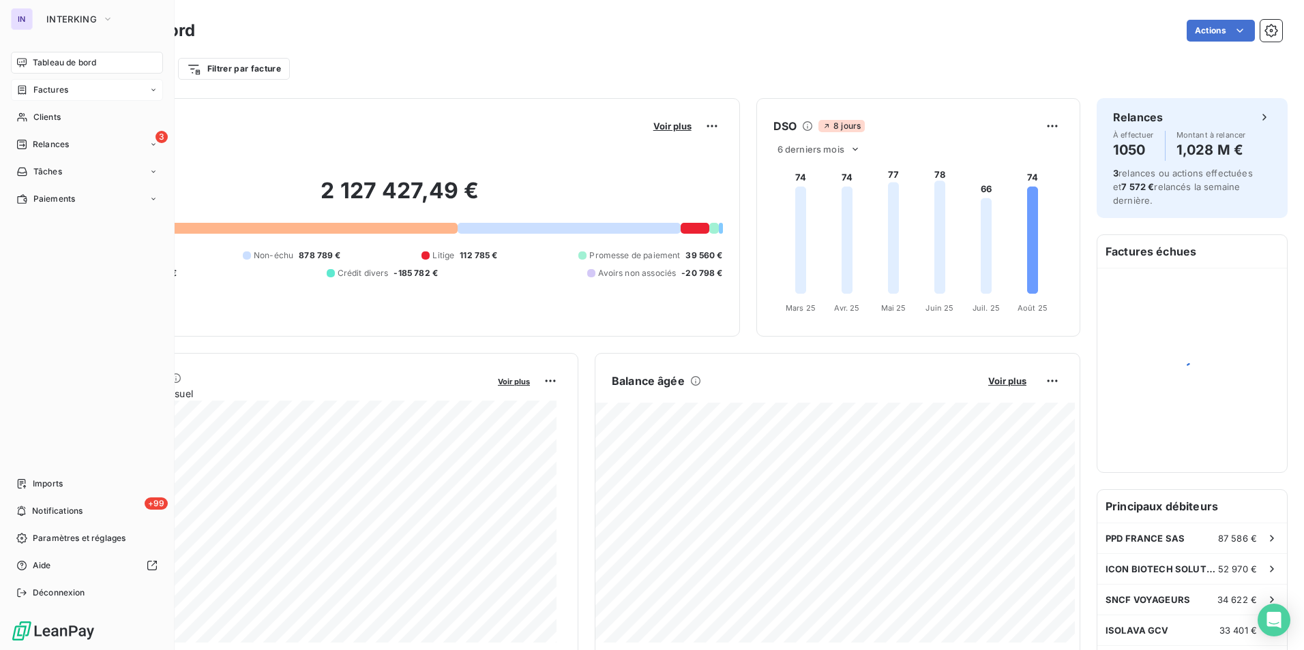
click at [57, 93] on span "Factures" at bounding box center [50, 90] width 35 height 12
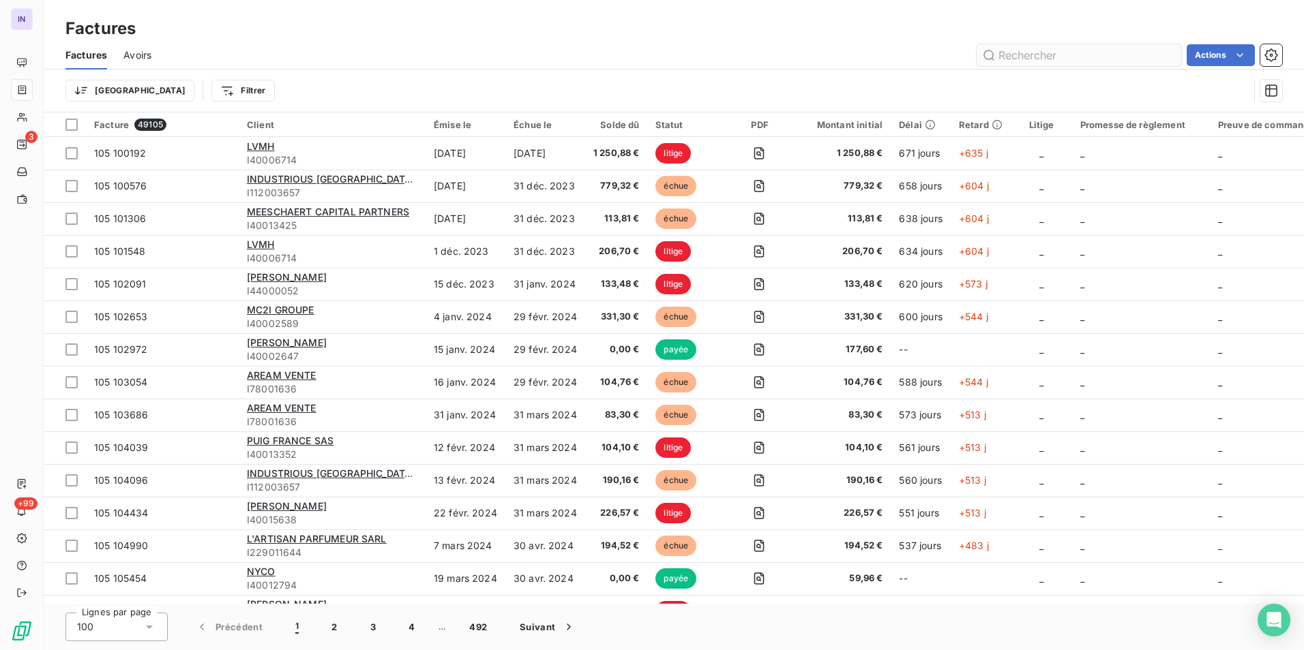
click at [1045, 55] on input "text" at bounding box center [1078, 55] width 205 height 22
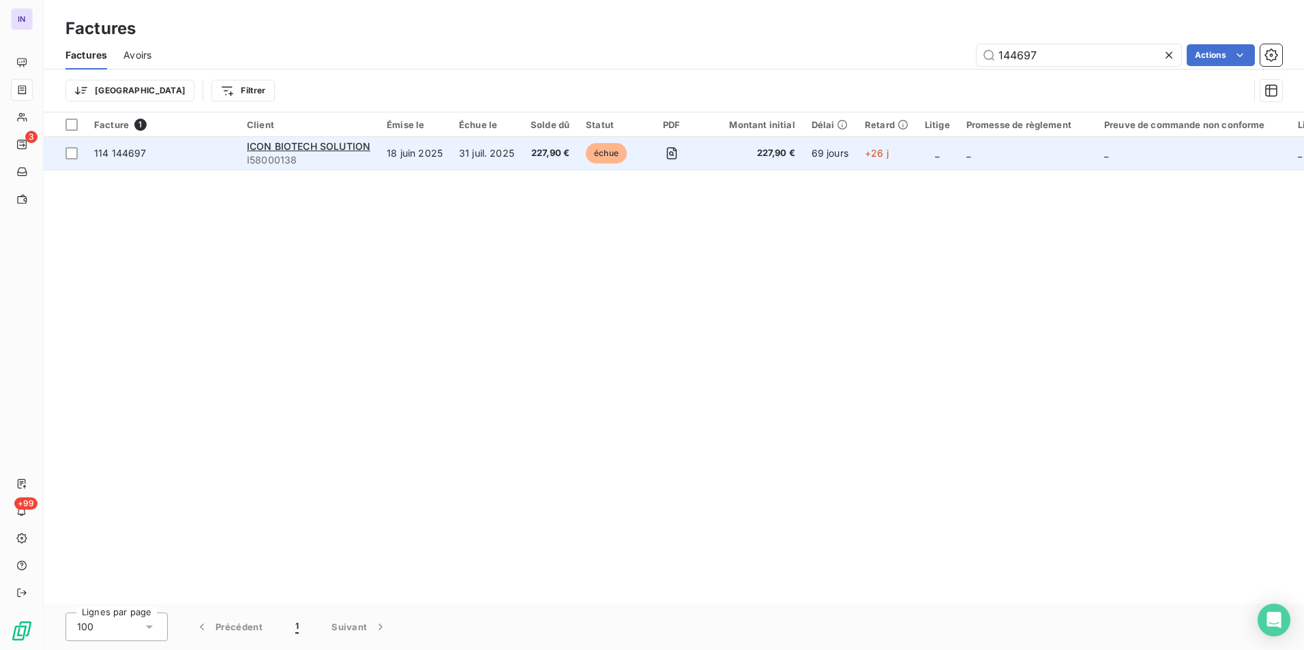
type input "144697"
click at [509, 153] on td "31 juil. 2025" at bounding box center [487, 153] width 72 height 33
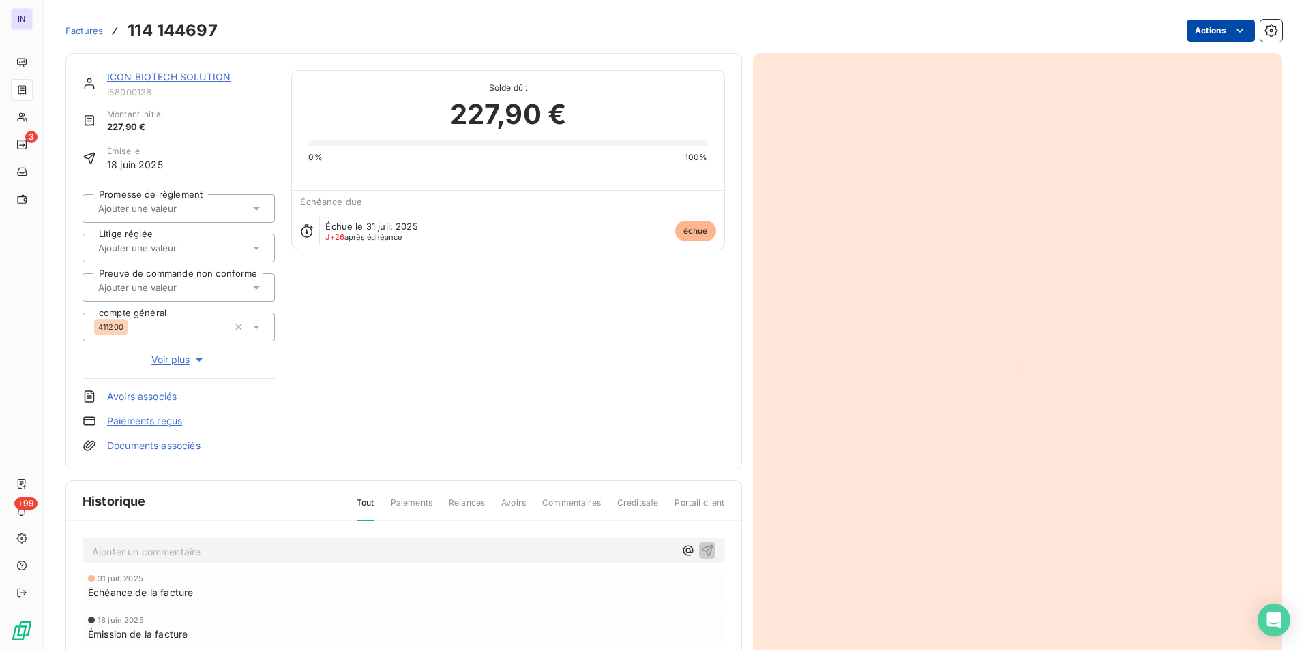
click at [1212, 30] on html "IN 3 +99 Factures 114 144697 Actions ICON BIOTECH SOLUTION I58000138 Montant in…" at bounding box center [652, 325] width 1304 height 650
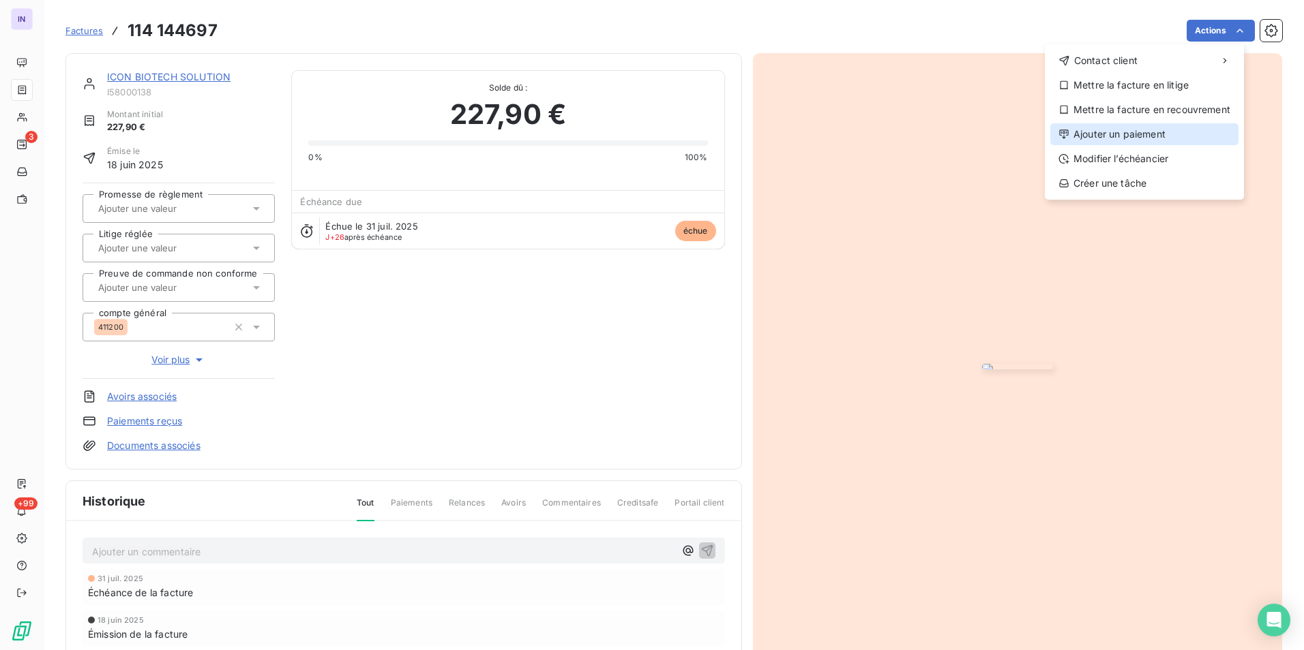
click at [1142, 129] on div "Ajouter un paiement" at bounding box center [1144, 134] width 188 height 22
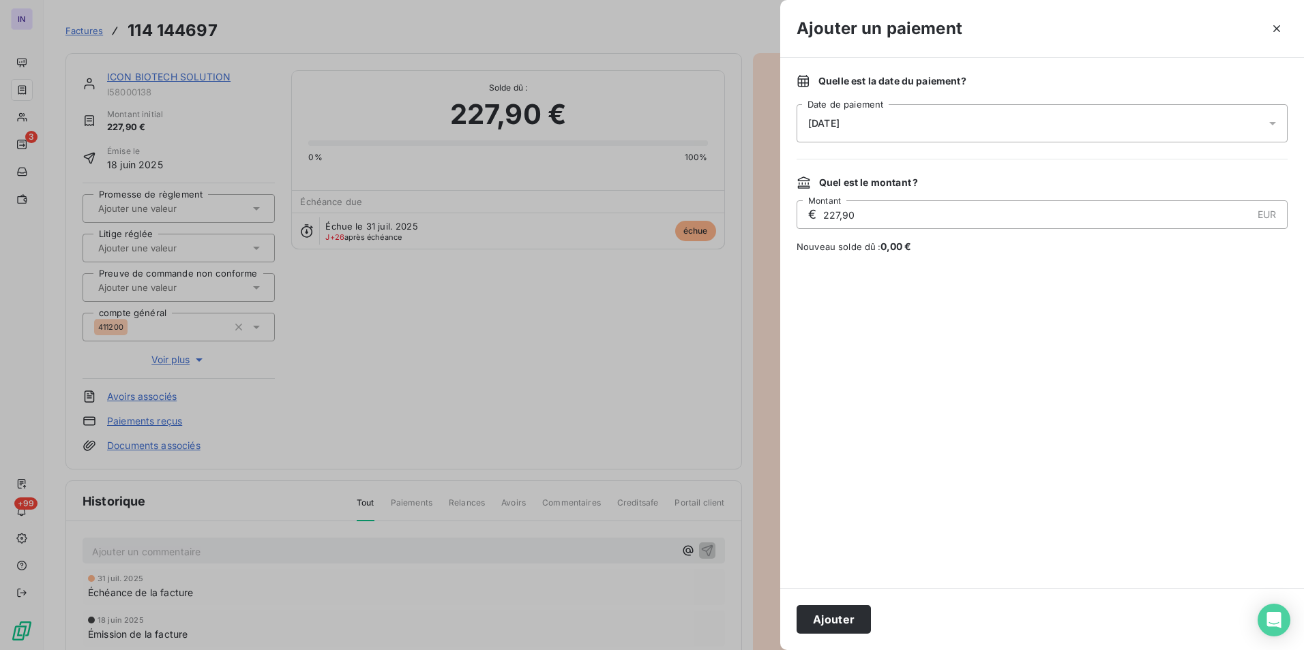
click at [963, 125] on div "[DATE]" at bounding box center [1041, 123] width 491 height 38
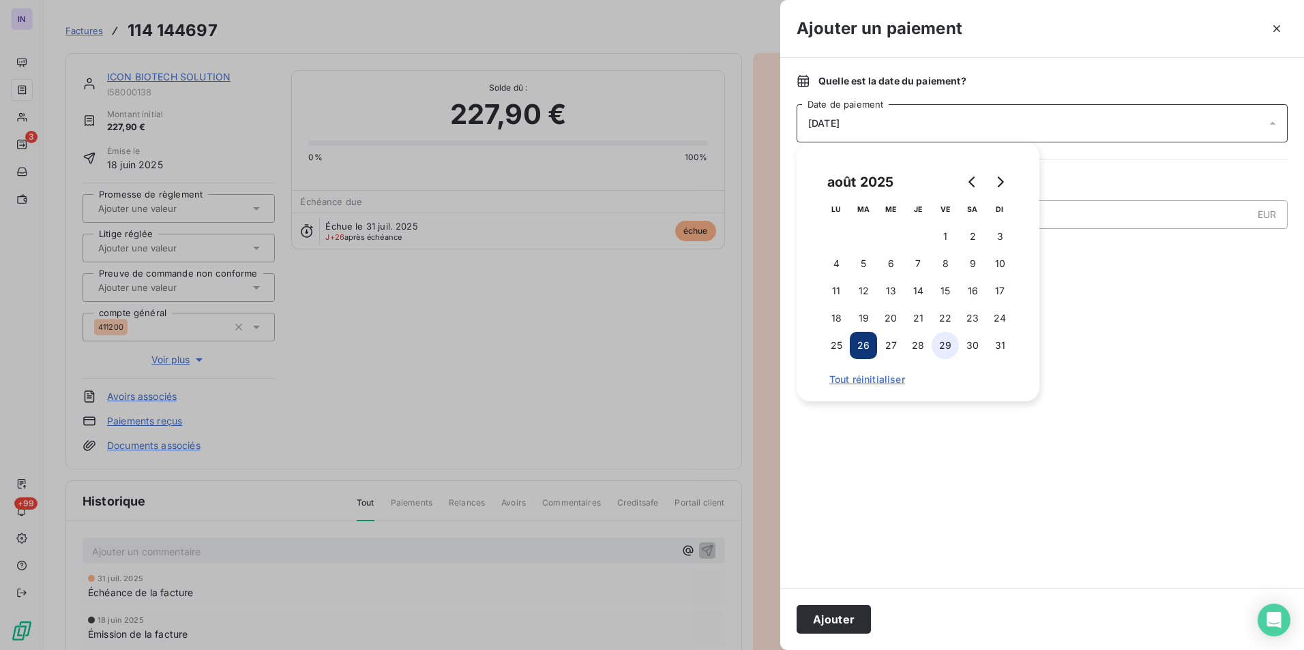
click at [951, 346] on button "29" at bounding box center [944, 345] width 27 height 27
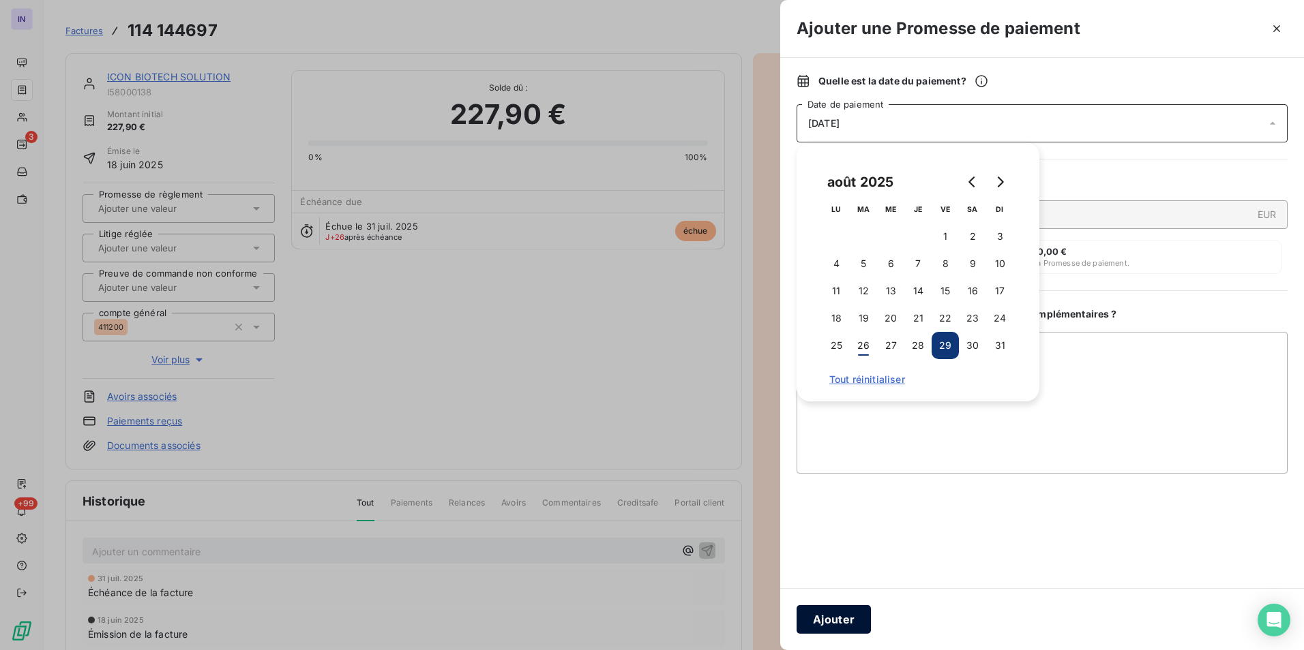
click at [837, 620] on button "Ajouter" at bounding box center [833, 619] width 74 height 29
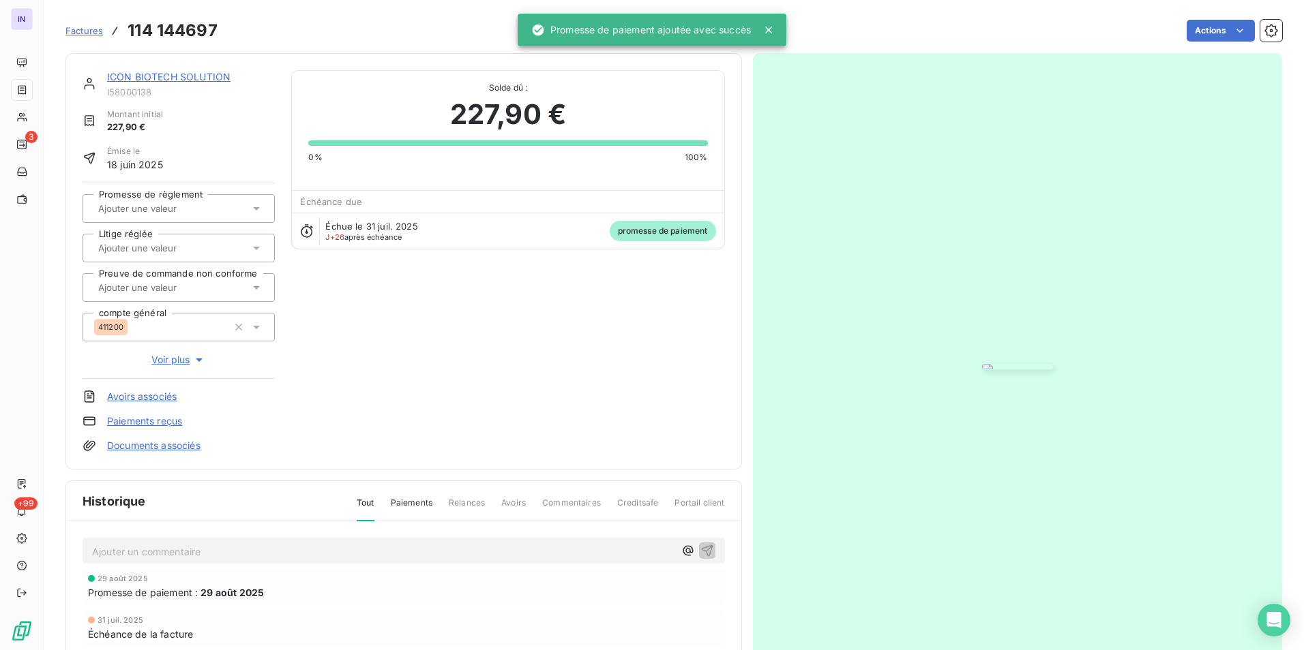
click at [145, 210] on input "text" at bounding box center [165, 208] width 137 height 12
click at [153, 248] on div "Oui" at bounding box center [187, 245] width 154 height 22
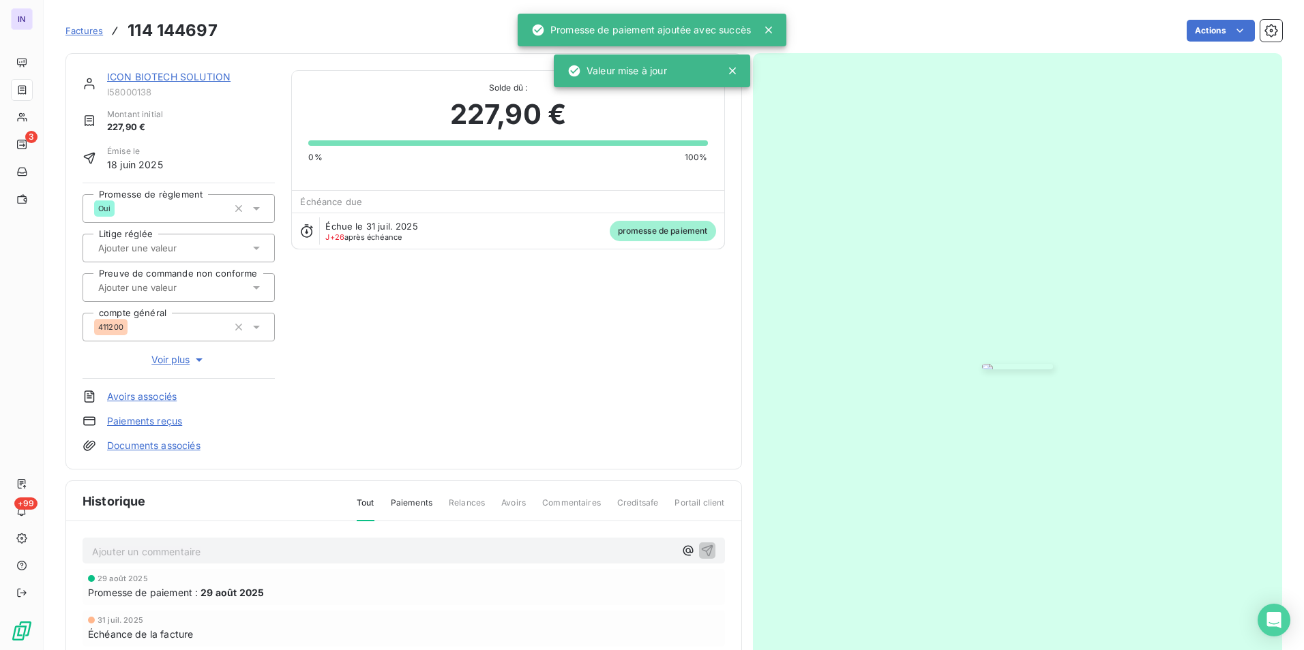
click at [166, 78] on link "ICON BIOTECH SOLUTION" at bounding box center [168, 77] width 123 height 12
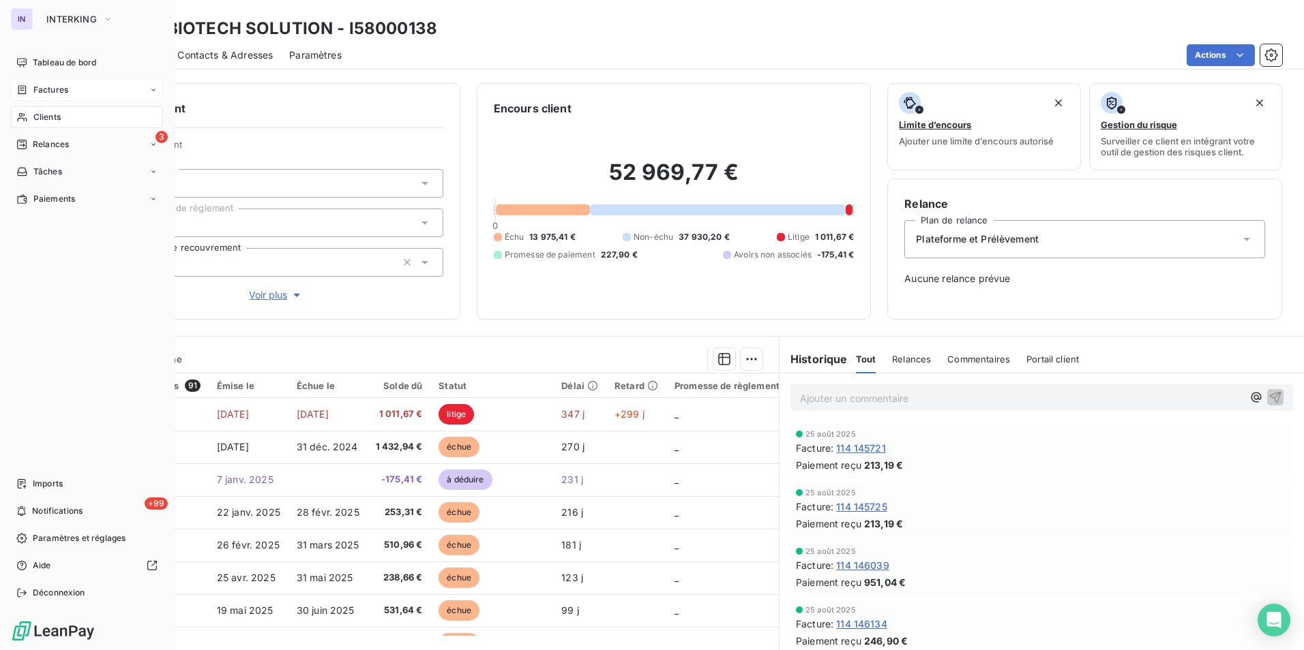
drag, startPoint x: 52, startPoint y: 87, endPoint x: 153, endPoint y: 94, distance: 101.2
click at [52, 87] on span "Factures" at bounding box center [50, 90] width 35 height 12
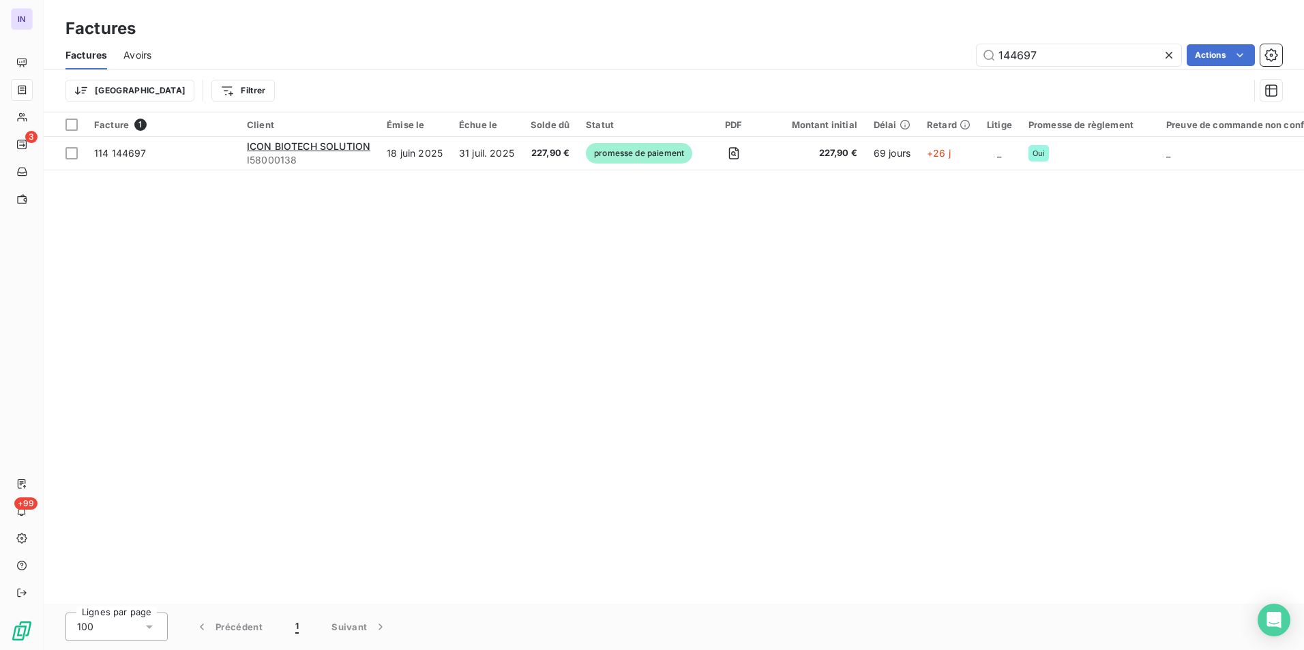
drag, startPoint x: 1057, startPoint y: 59, endPoint x: 826, endPoint y: 55, distance: 231.8
click at [826, 55] on div "144697 Actions" at bounding box center [725, 55] width 1114 height 22
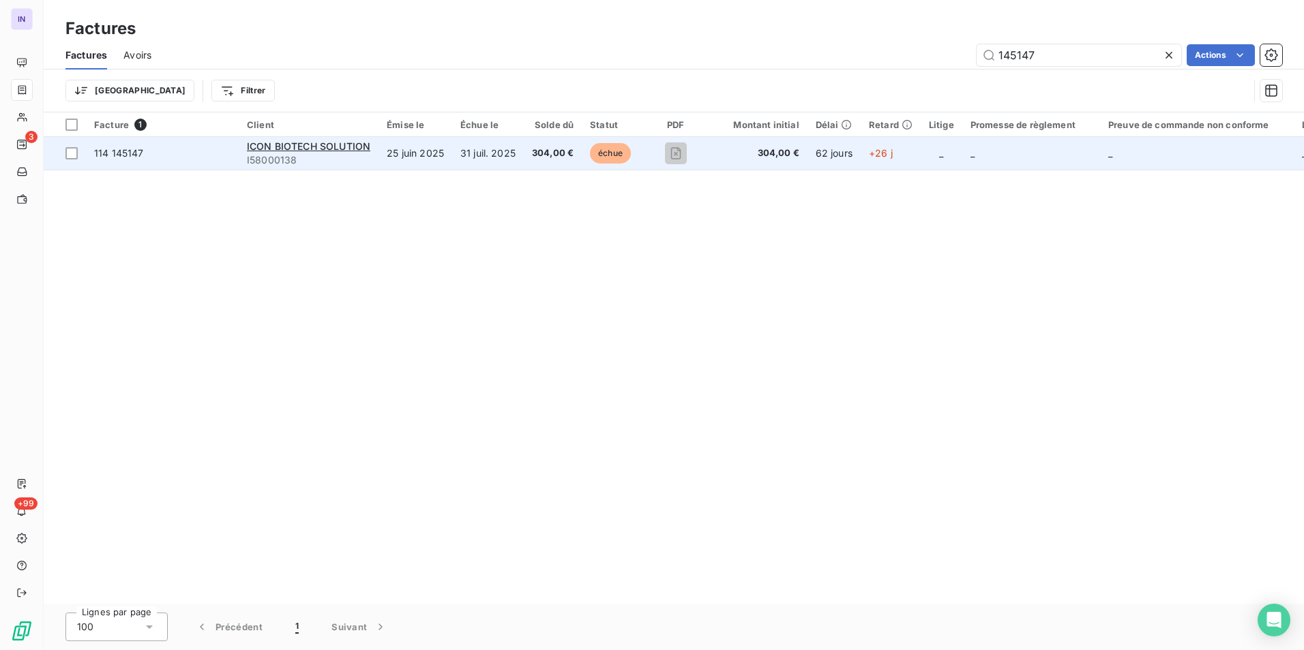
type input "145147"
click at [493, 149] on td "31 juil. 2025" at bounding box center [488, 153] width 72 height 33
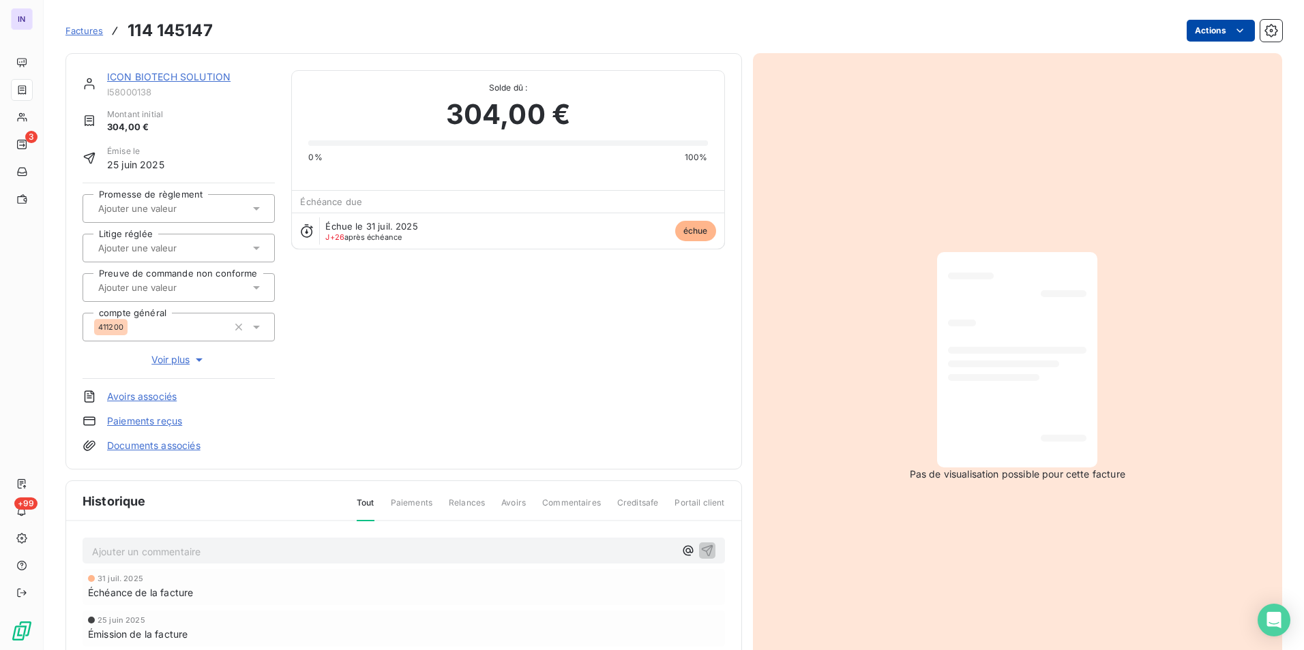
click at [1203, 41] on html "IN 3 +99 Factures 114 145147 Actions ICON BIOTECH SOLUTION I58000138 Montant in…" at bounding box center [652, 325] width 1304 height 650
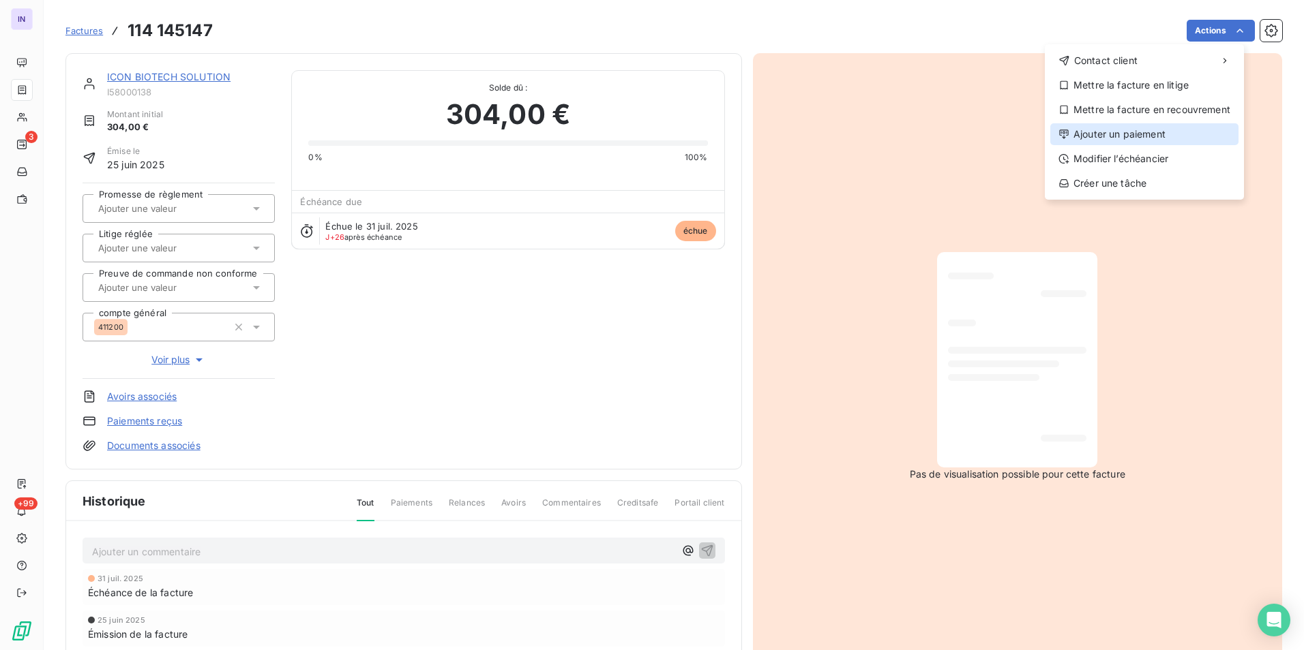
click at [1132, 133] on div "Ajouter un paiement" at bounding box center [1144, 134] width 188 height 22
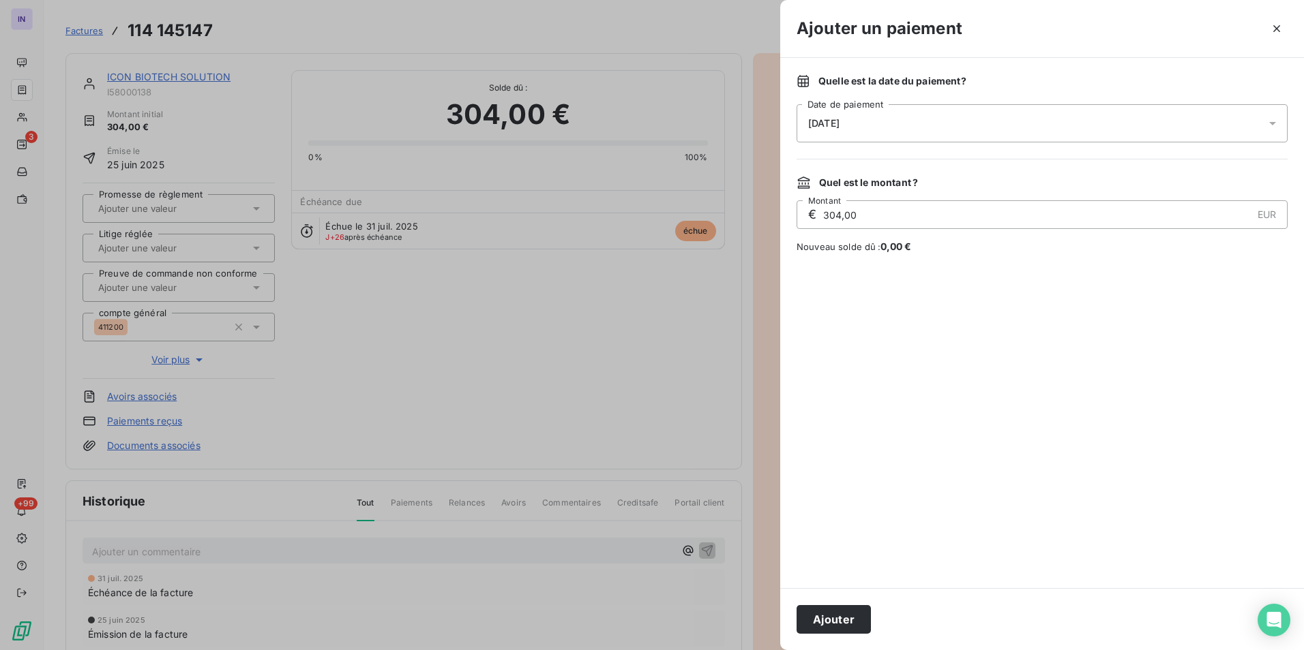
click at [1015, 123] on div "[DATE]" at bounding box center [1041, 123] width 491 height 38
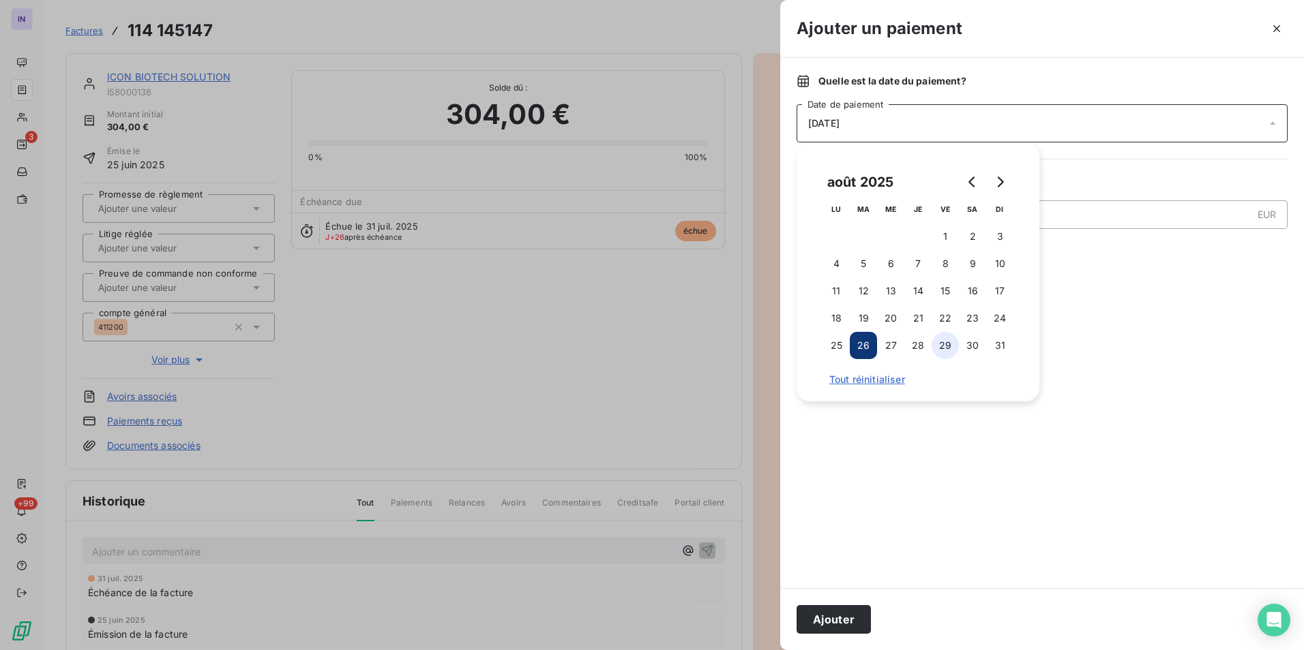
click at [950, 350] on button "29" at bounding box center [944, 345] width 27 height 27
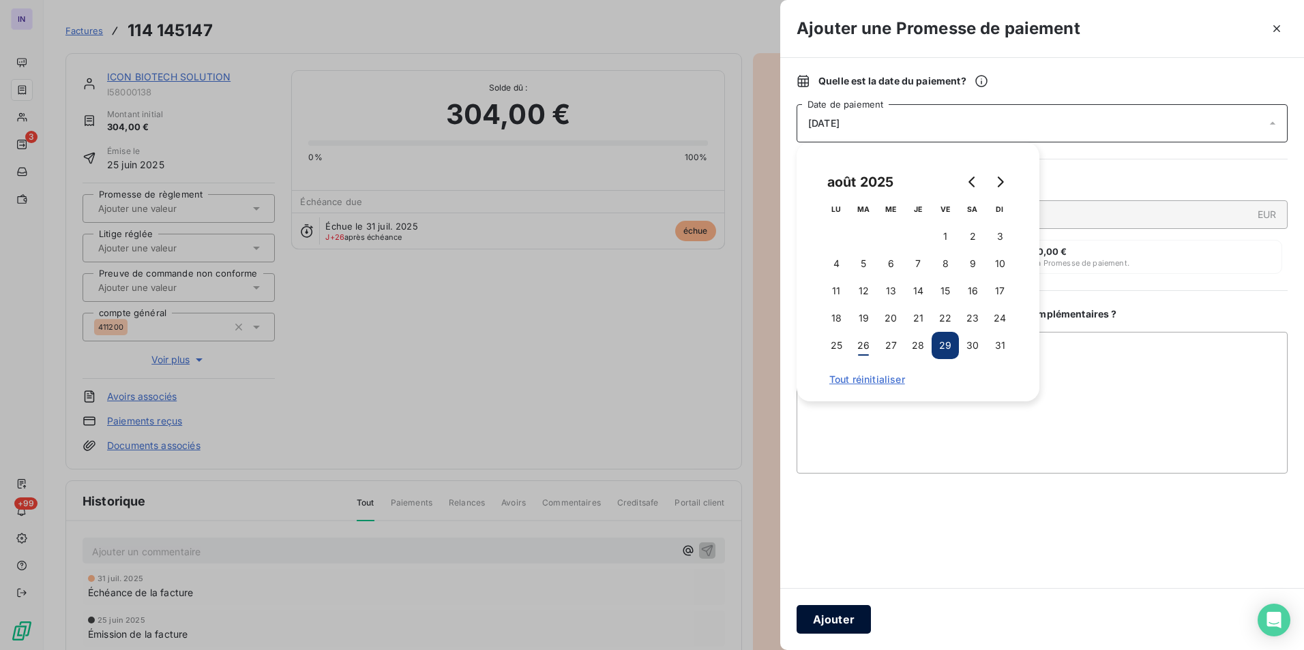
click at [837, 614] on button "Ajouter" at bounding box center [833, 619] width 74 height 29
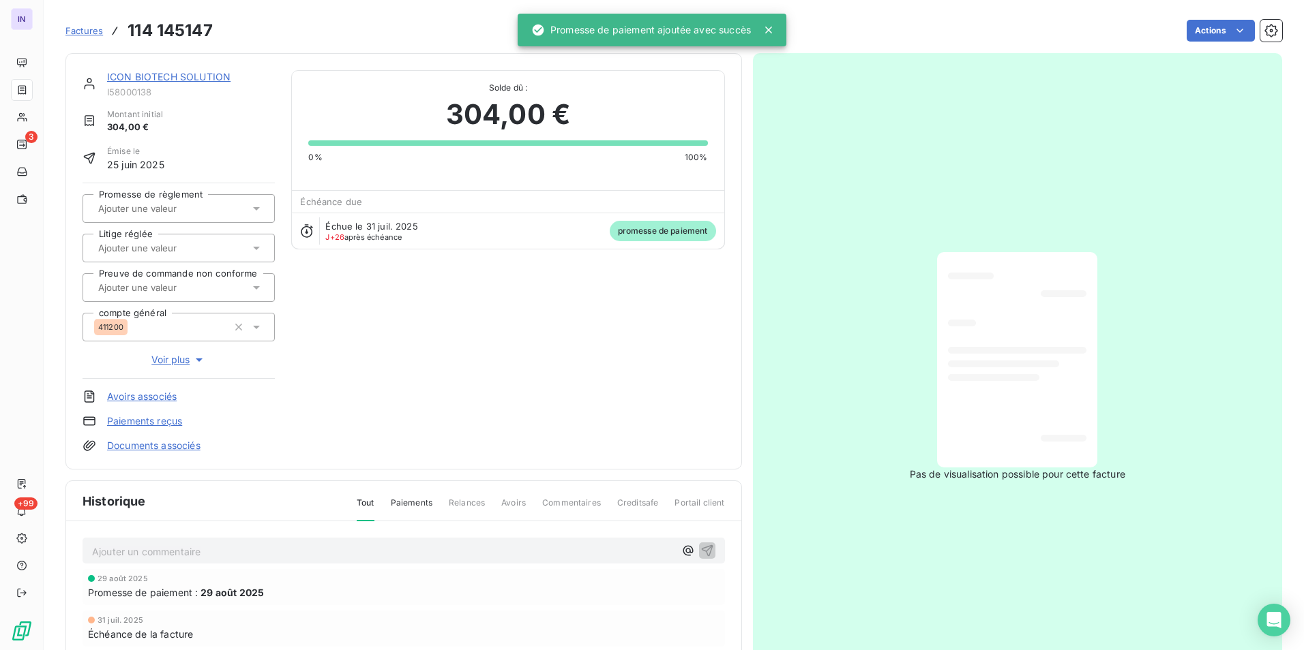
drag, startPoint x: 171, startPoint y: 204, endPoint x: 165, endPoint y: 222, distance: 18.8
click at [171, 205] on input "text" at bounding box center [165, 208] width 137 height 12
click at [162, 241] on div "Oui" at bounding box center [187, 245] width 154 height 22
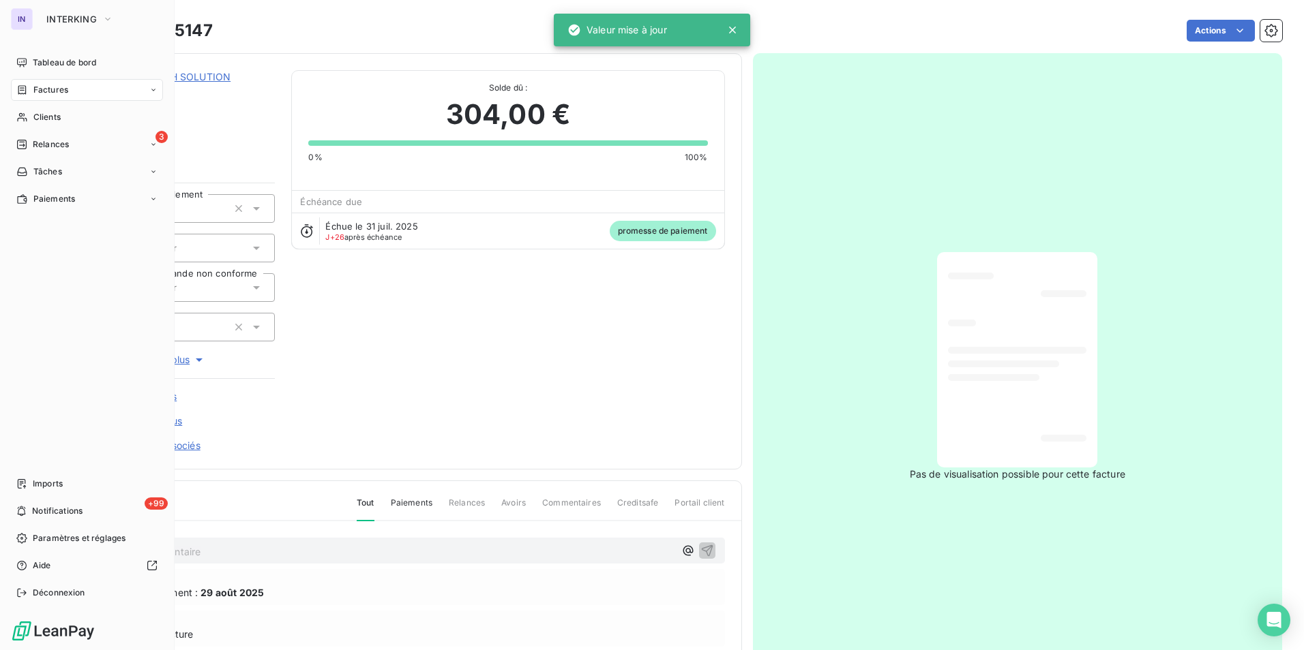
drag, startPoint x: 56, startPoint y: 89, endPoint x: 85, endPoint y: 93, distance: 29.6
click at [56, 89] on span "Factures" at bounding box center [50, 90] width 35 height 12
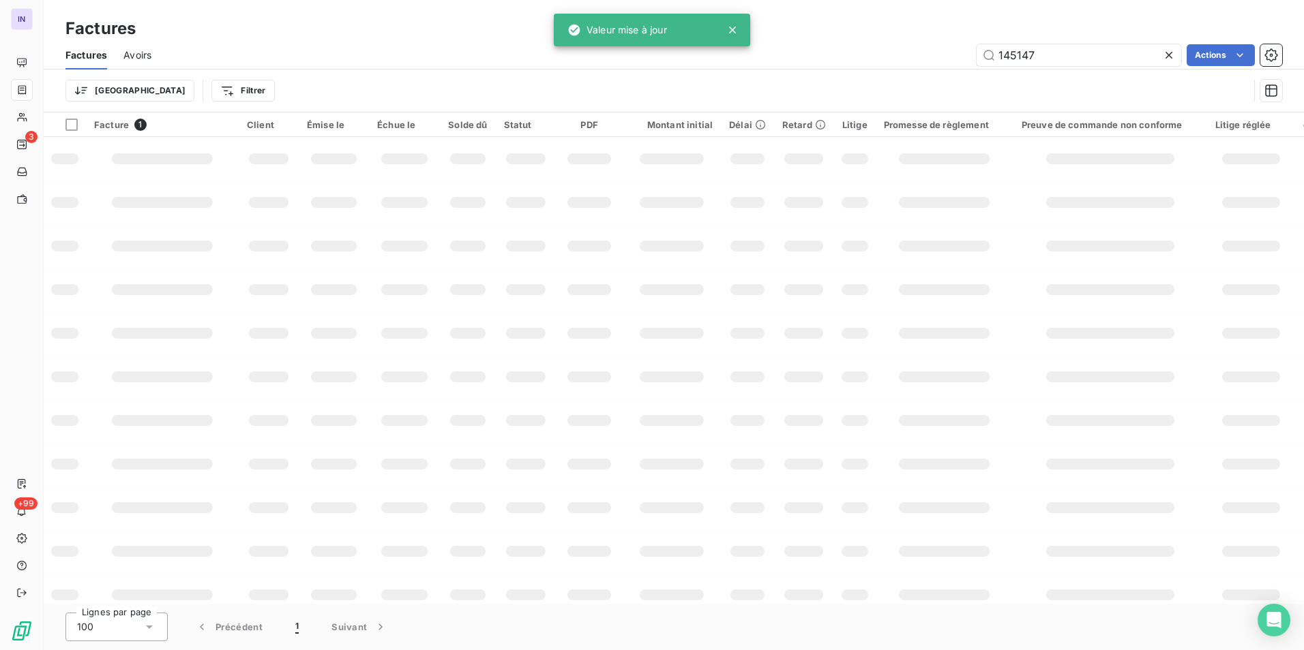
drag, startPoint x: 1077, startPoint y: 57, endPoint x: 861, endPoint y: 63, distance: 216.2
click at [861, 63] on div "145147 Actions" at bounding box center [725, 55] width 1114 height 22
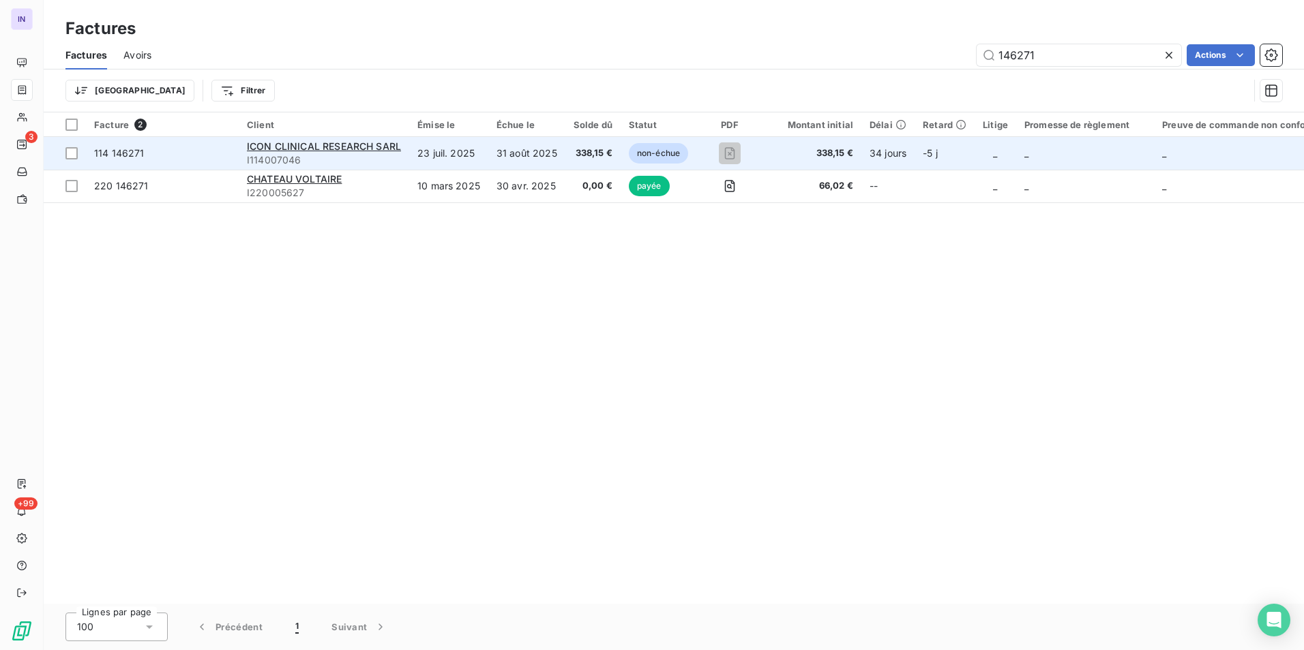
type input "146271"
click at [454, 155] on td "23 juil. 2025" at bounding box center [448, 153] width 79 height 33
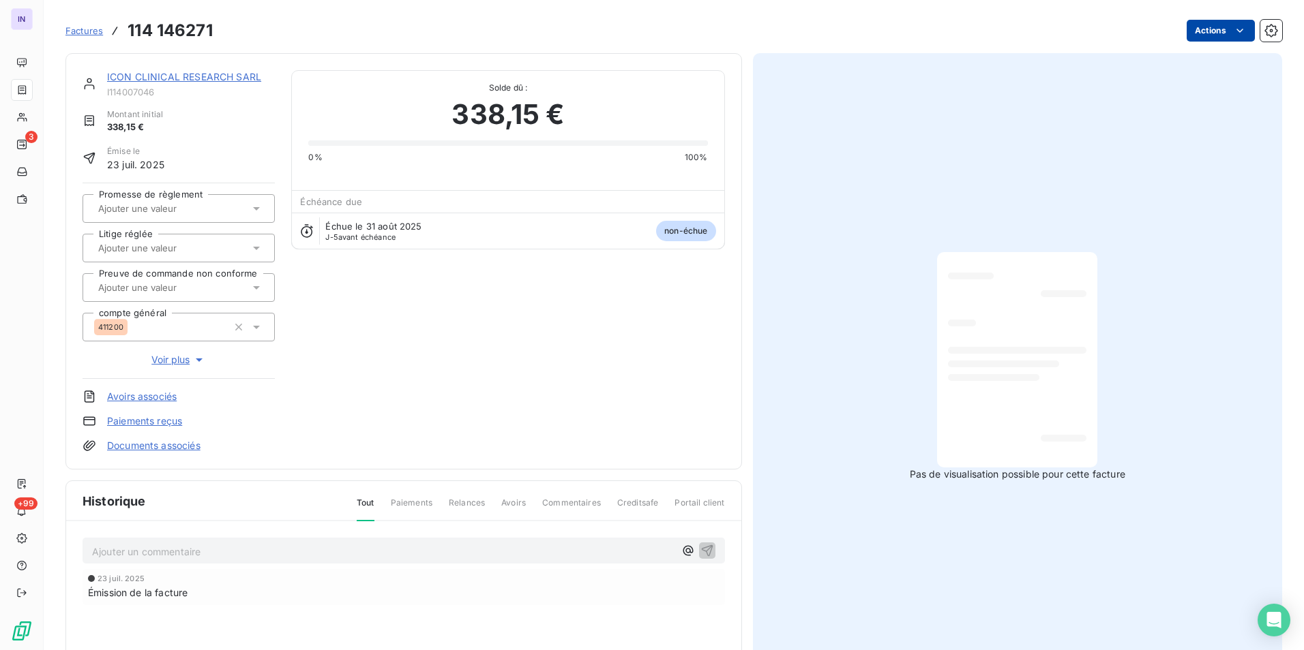
click at [1197, 35] on html "IN 3 +99 Factures 114 146271 Actions ICON CLINICAL RESEARCH SARL I114007046 Mon…" at bounding box center [652, 325] width 1304 height 650
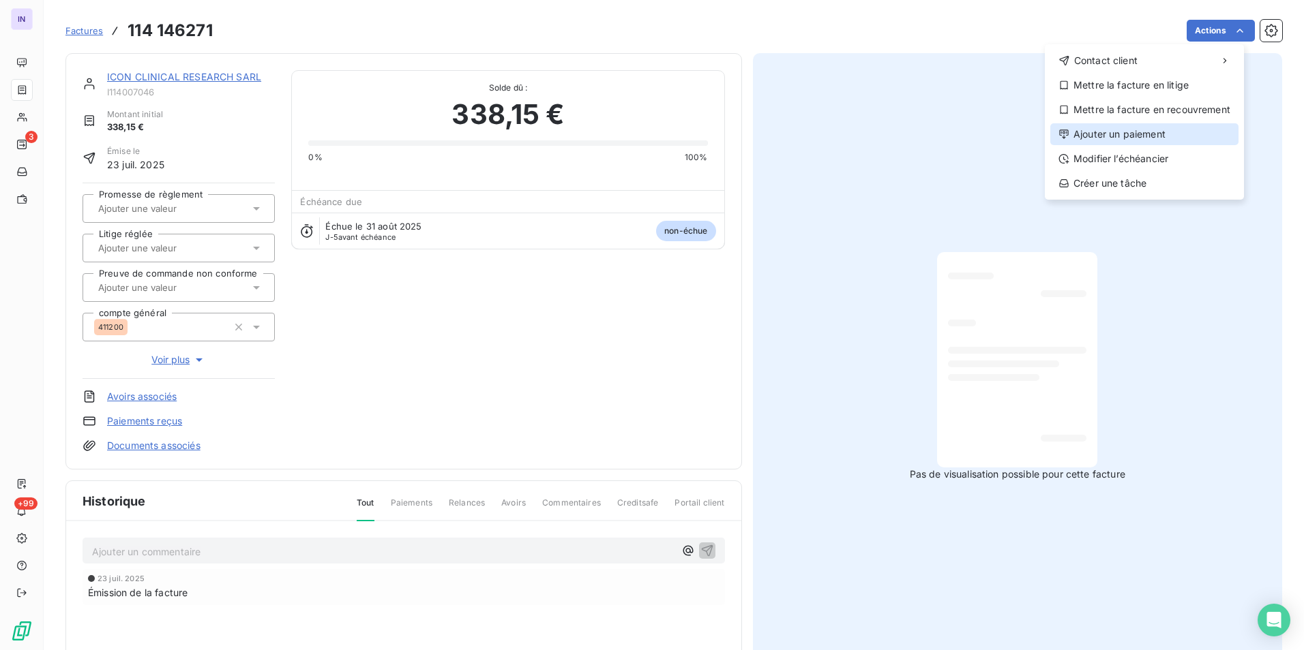
click at [1094, 132] on div "Ajouter un paiement" at bounding box center [1144, 134] width 188 height 22
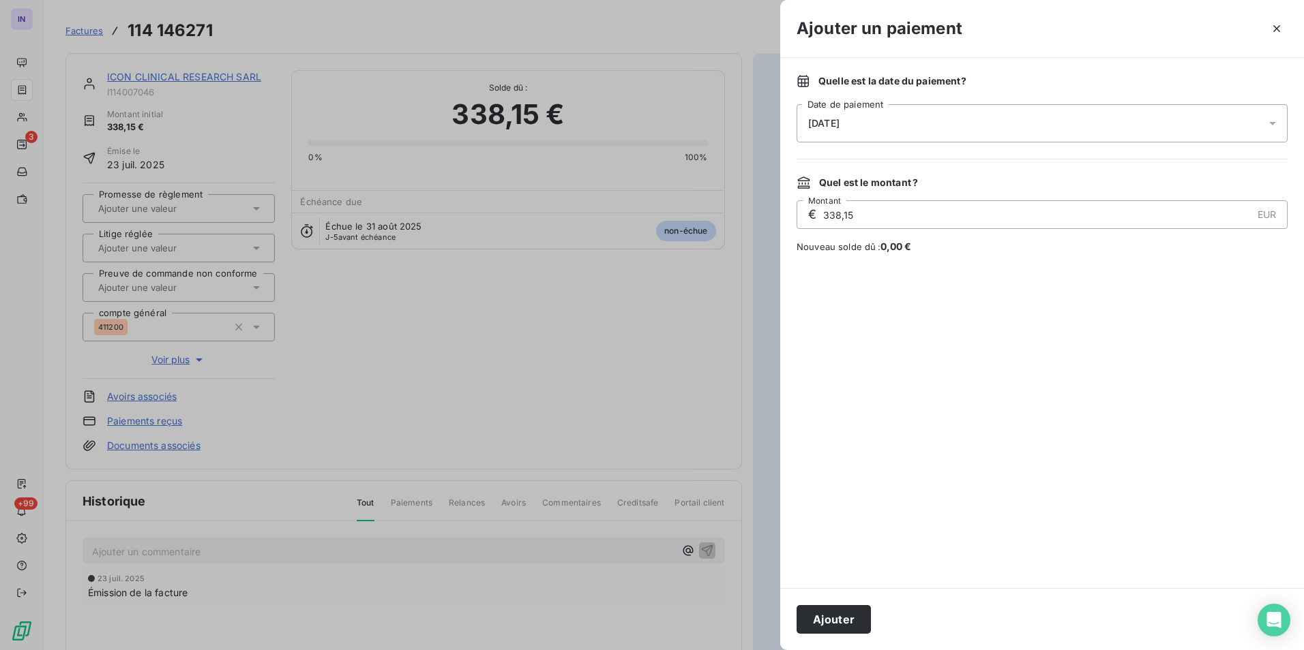
click at [918, 122] on div "[DATE]" at bounding box center [1041, 123] width 491 height 38
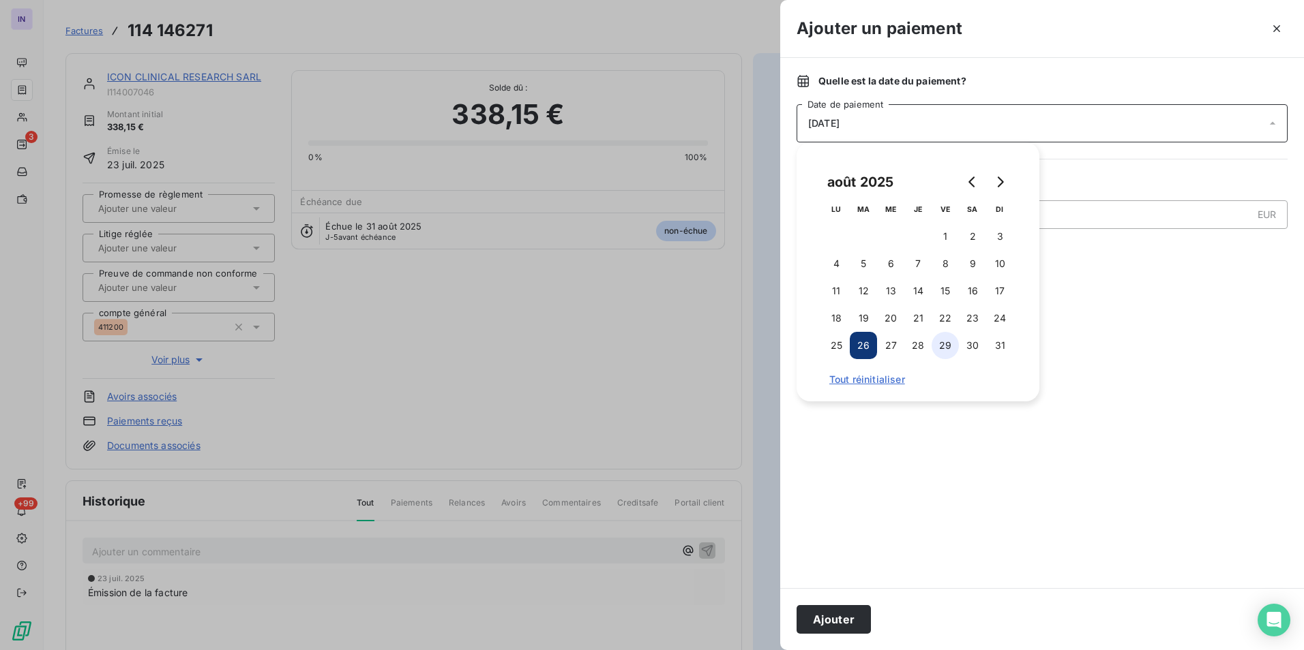
click at [941, 342] on button "29" at bounding box center [944, 345] width 27 height 27
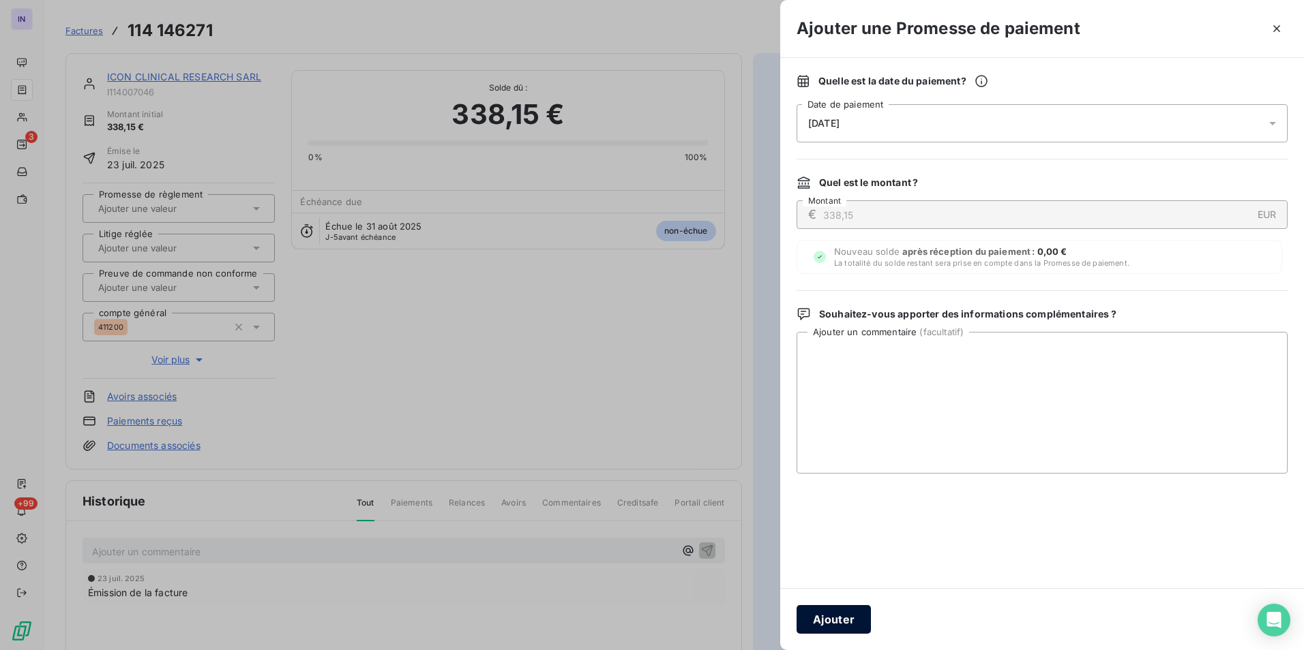
click at [837, 615] on button "Ajouter" at bounding box center [833, 619] width 74 height 29
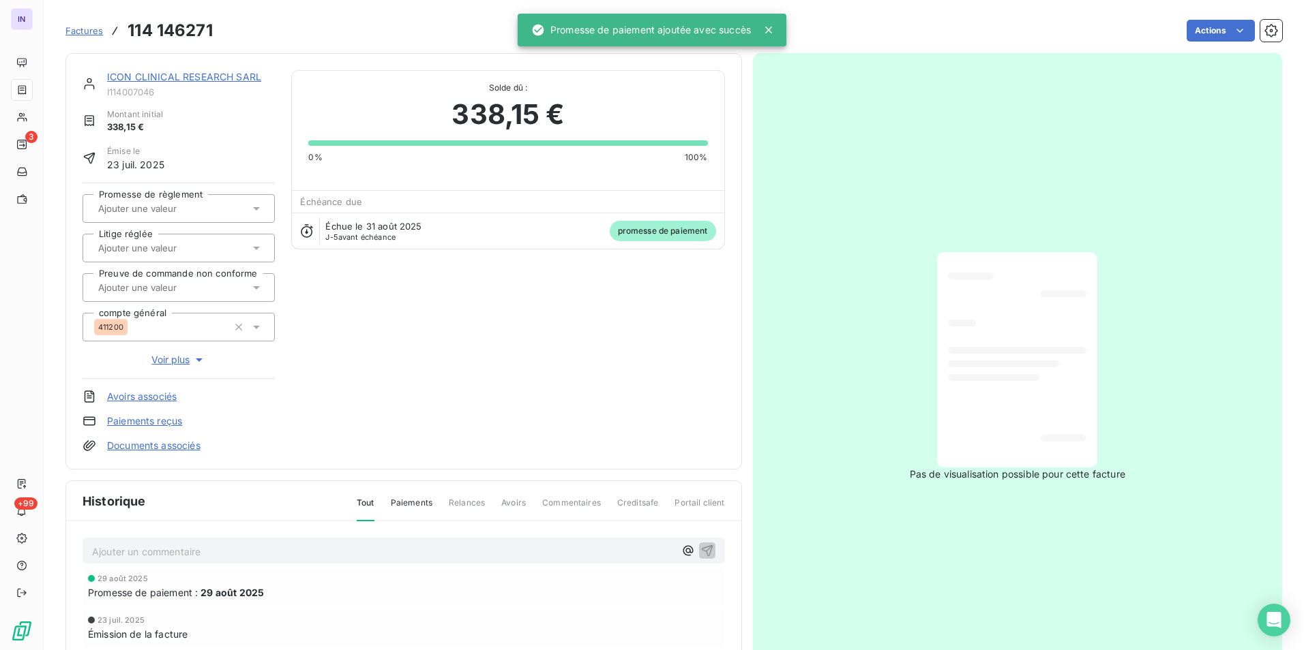
click at [166, 208] on input "text" at bounding box center [165, 208] width 137 height 12
drag, startPoint x: 165, startPoint y: 243, endPoint x: 159, endPoint y: 211, distance: 33.3
click at [166, 243] on div "Oui" at bounding box center [187, 245] width 154 height 22
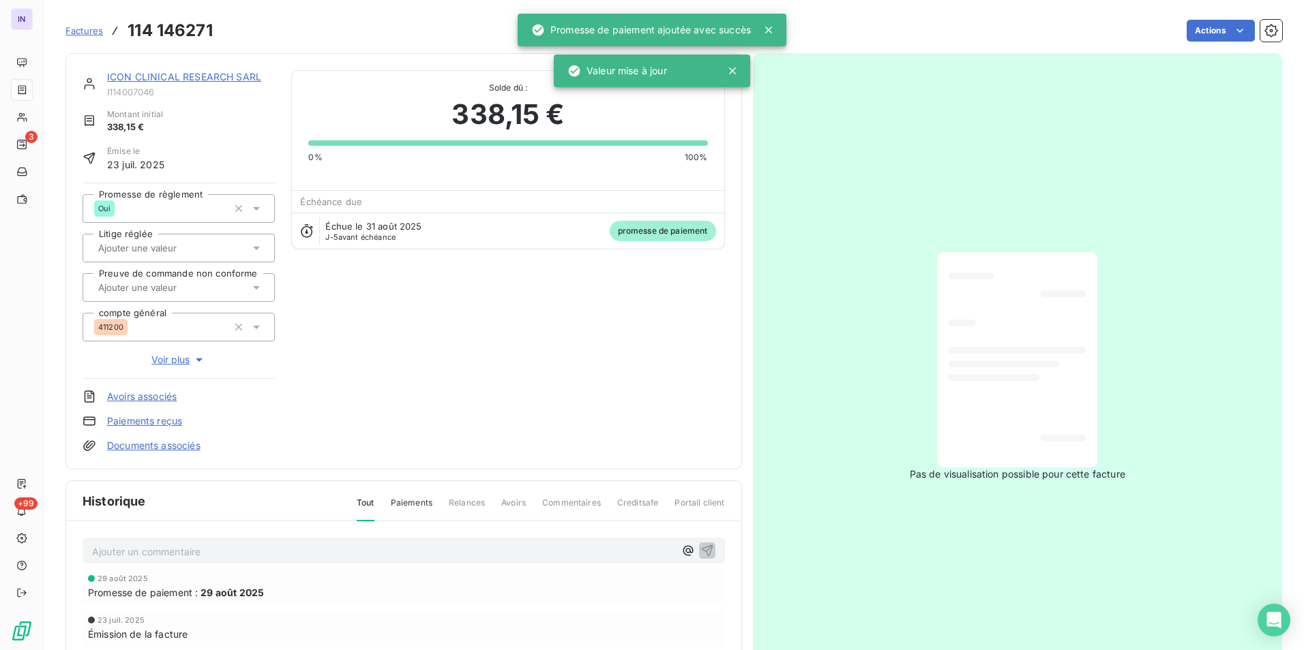
click at [207, 81] on link "ICON CLINICAL RESEARCH SARL" at bounding box center [184, 77] width 154 height 12
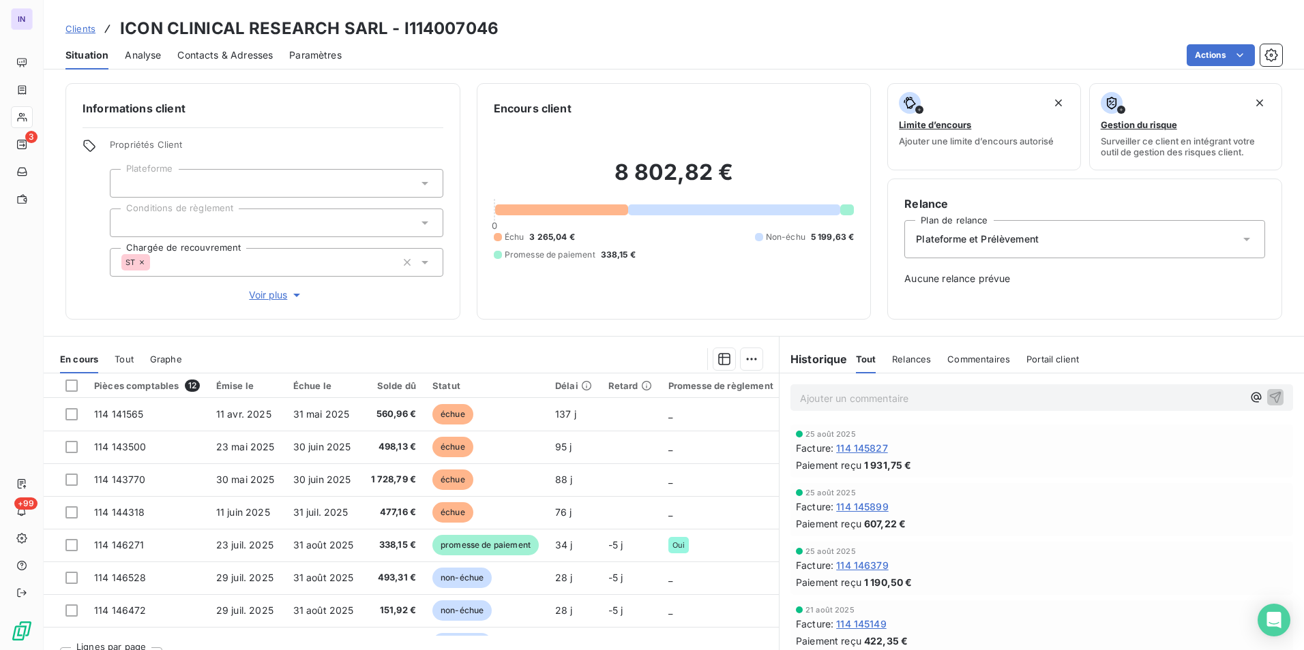
click at [843, 404] on p "Ajouter un commentaire ﻿" at bounding box center [1021, 398] width 442 height 17
click at [979, 399] on p "[DATE] ST - Mail envoyé à" at bounding box center [1021, 398] width 442 height 16
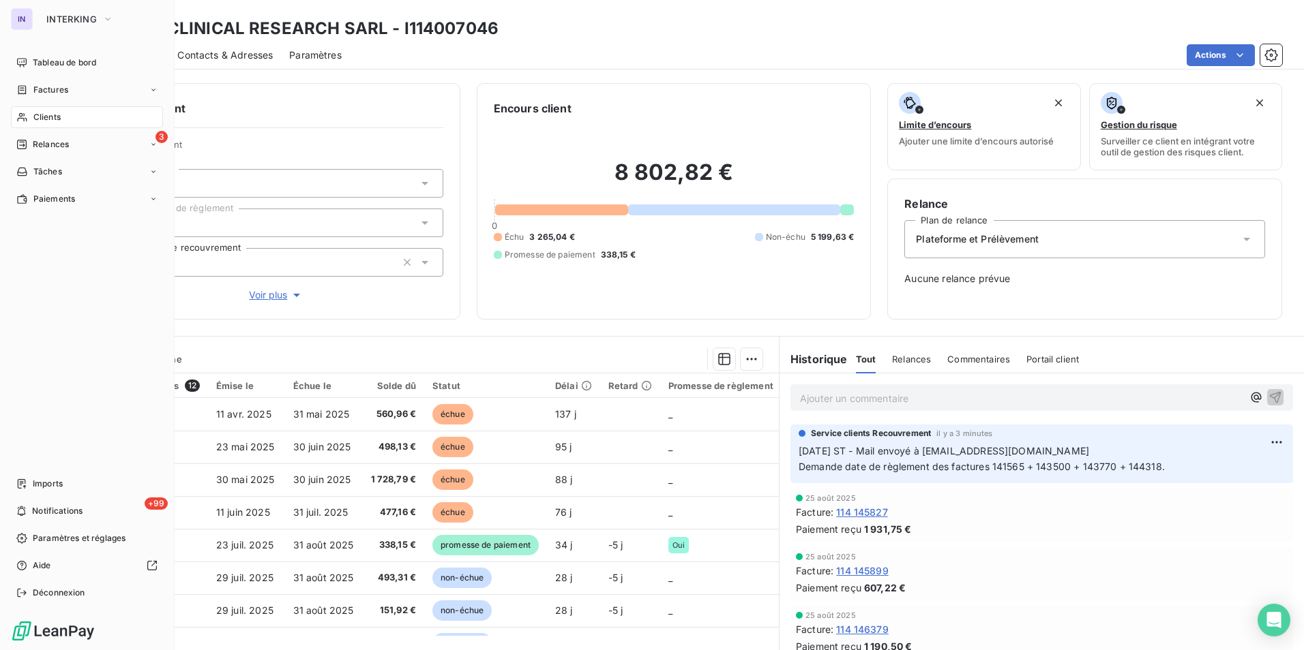
drag, startPoint x: 43, startPoint y: 119, endPoint x: 158, endPoint y: 110, distance: 115.6
click at [43, 119] on span "Clients" at bounding box center [46, 117] width 27 height 12
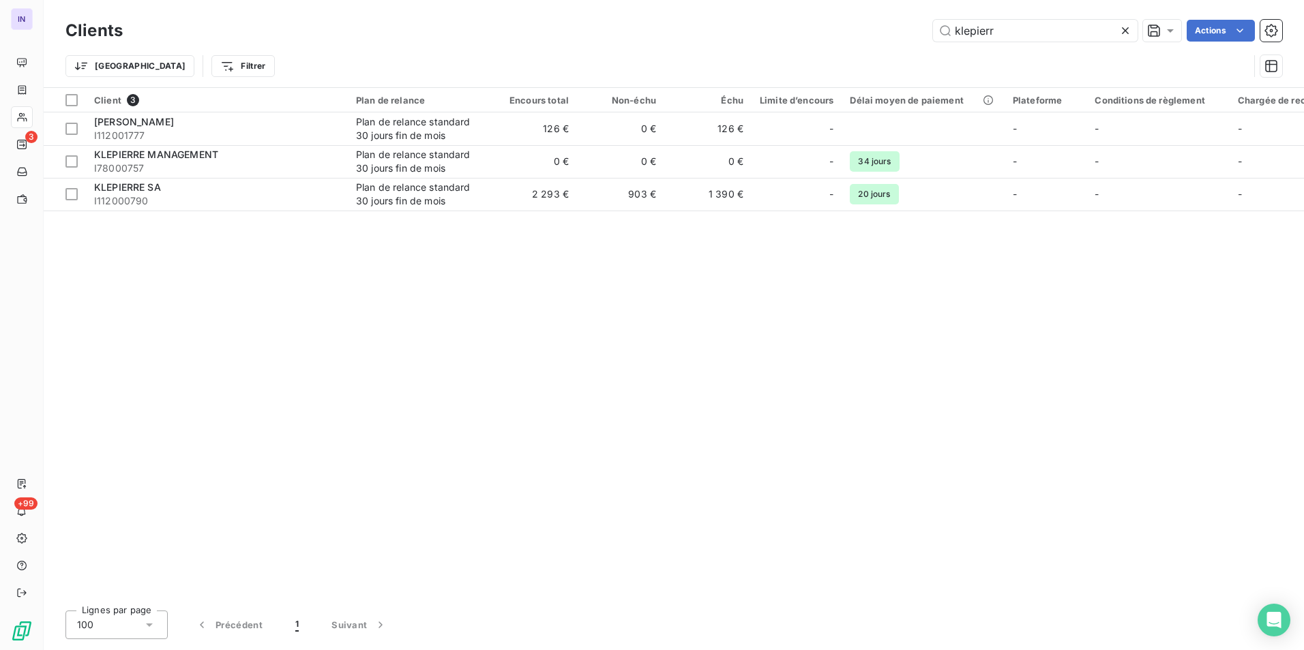
drag, startPoint x: 1014, startPoint y: 30, endPoint x: 832, endPoint y: 14, distance: 182.1
click at [832, 14] on div "Clients klepierr Actions Trier Filtrer" at bounding box center [674, 43] width 1260 height 87
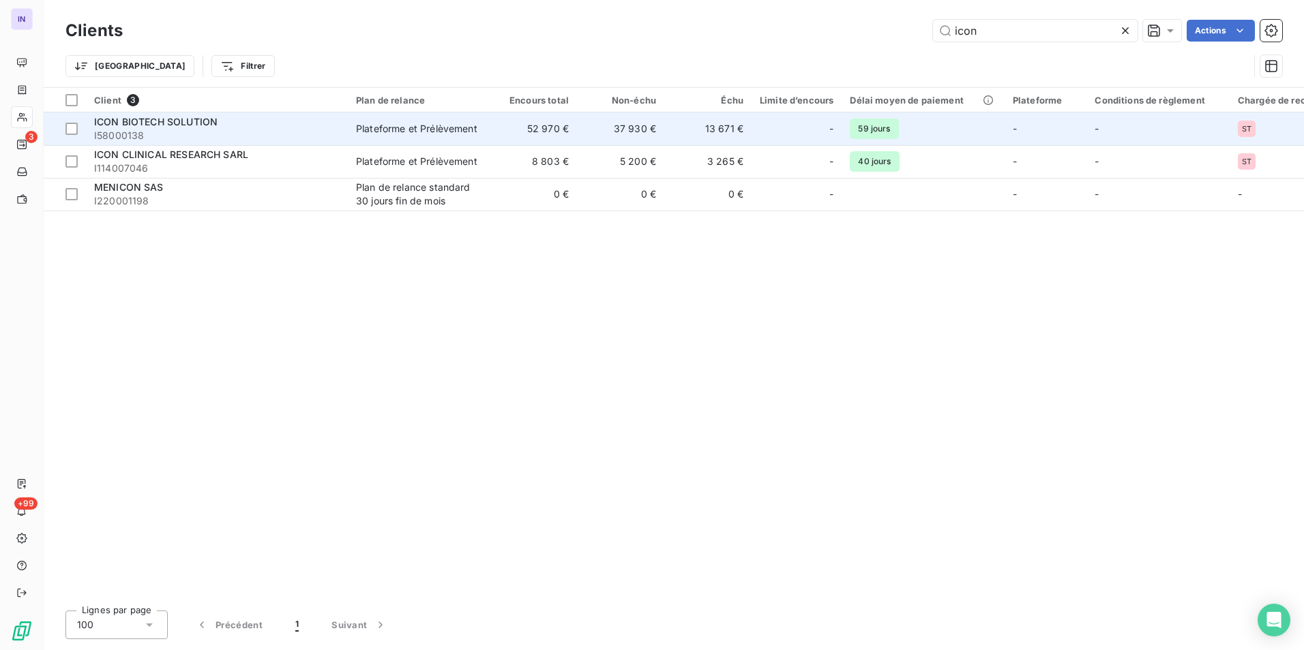
type input "icon"
click at [453, 134] on div "Plateforme et Prélèvement" at bounding box center [416, 129] width 121 height 14
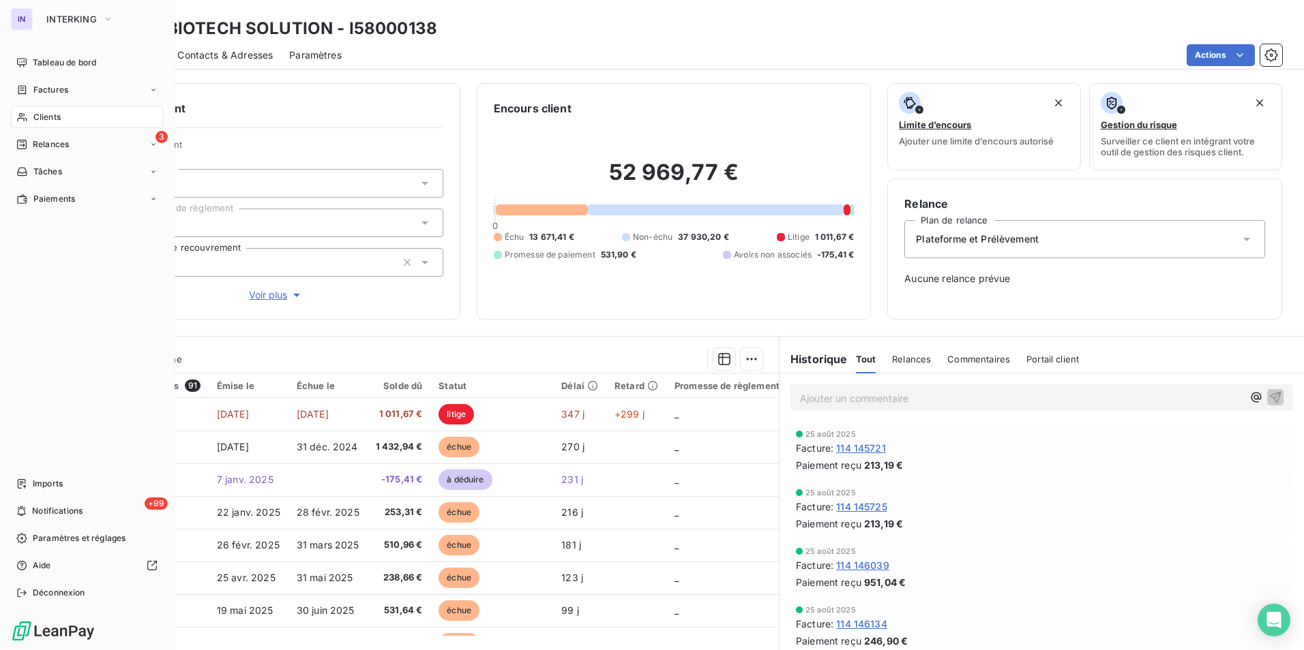
click at [40, 116] on span "Clients" at bounding box center [46, 117] width 27 height 12
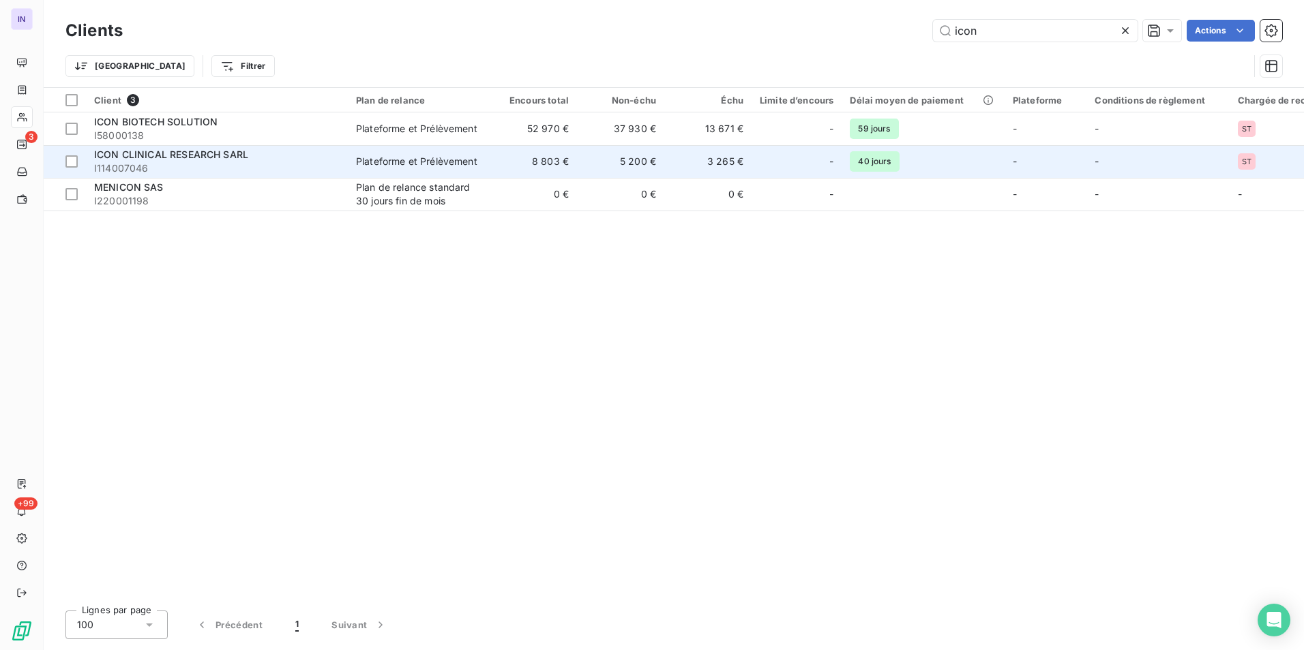
click at [292, 167] on span "I114007046" at bounding box center [216, 169] width 245 height 14
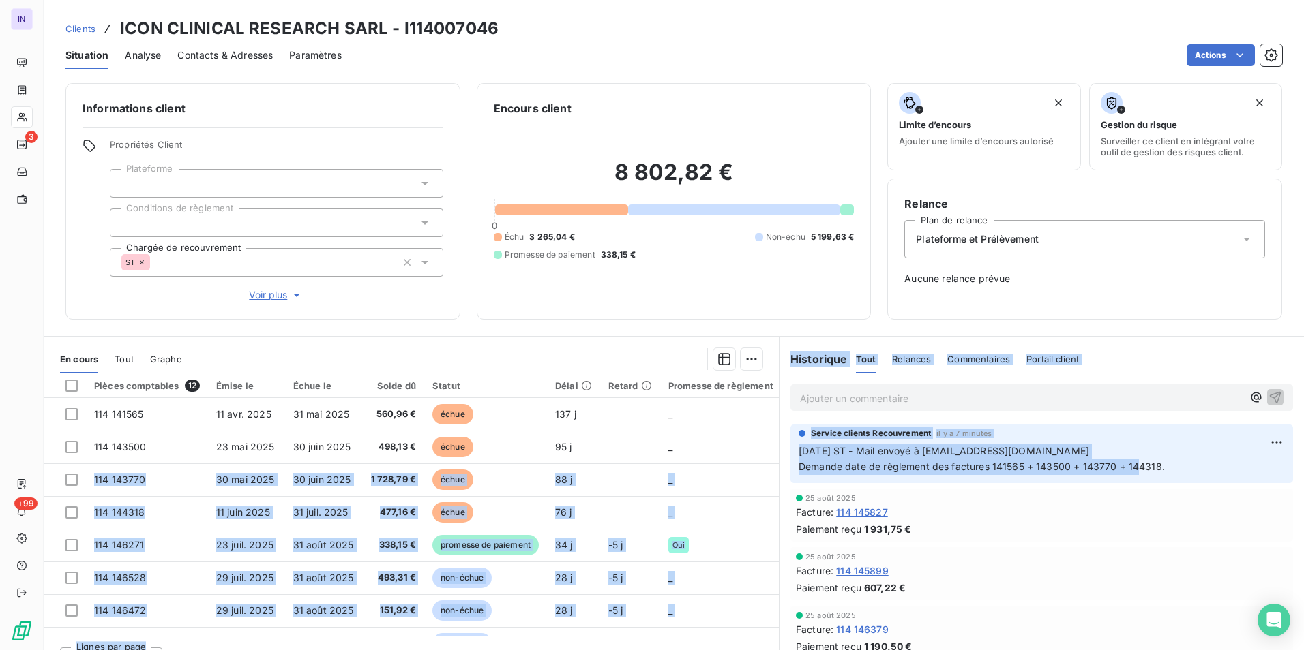
drag, startPoint x: 1169, startPoint y: 465, endPoint x: 771, endPoint y: 447, distance: 398.6
click at [771, 447] on div "En cours Tout Graphe Pièces comptables 12 Émise le Échue le Solde dû Statut Dél…" at bounding box center [674, 506] width 1260 height 341
drag, startPoint x: 1137, startPoint y: 453, endPoint x: 1139, endPoint y: 460, distance: 7.8
click at [1137, 454] on p "[DATE] ST - Mail envoyé à [EMAIL_ADDRESS][DOMAIN_NAME] Demande date de règlemen…" at bounding box center [1041, 459] width 486 height 31
click at [1164, 466] on p "[DATE] ST - Mail envoyé à [EMAIL_ADDRESS][DOMAIN_NAME] Demande date de règlemen…" at bounding box center [1041, 459] width 486 height 31
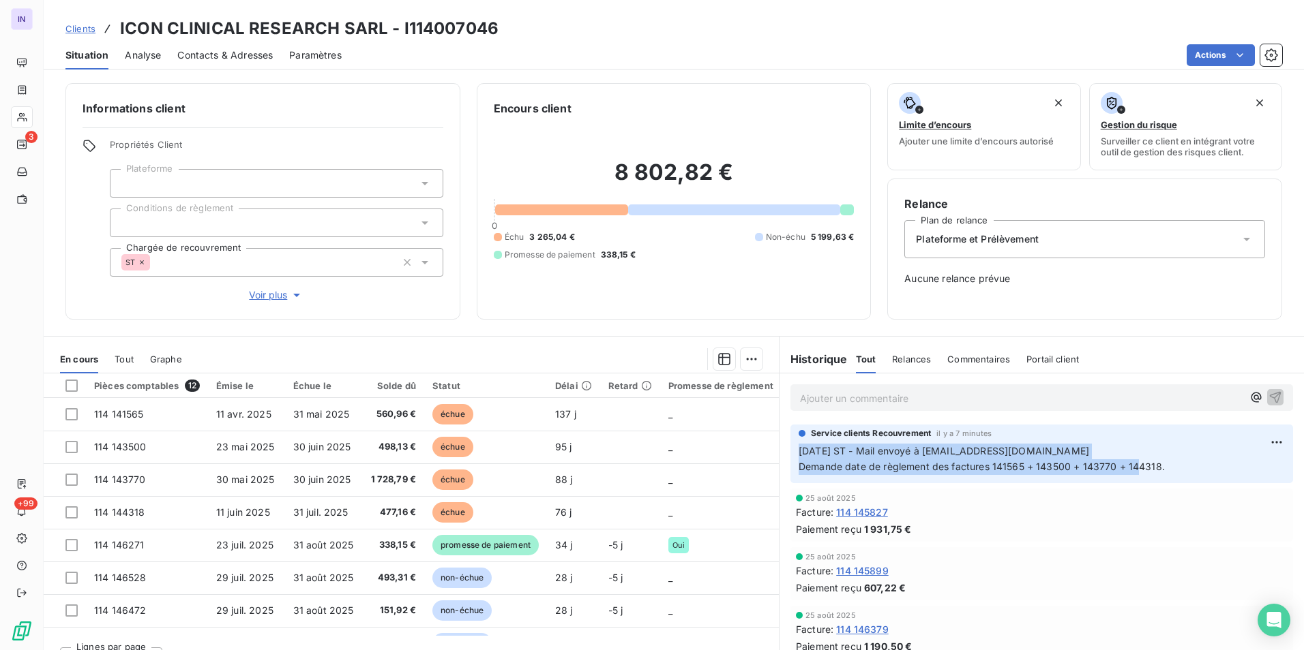
drag, startPoint x: 1160, startPoint y: 466, endPoint x: 793, endPoint y: 452, distance: 367.8
click at [798, 452] on p "[DATE] ST - Mail envoyé à [EMAIL_ADDRESS][DOMAIN_NAME] Demande date de règlemen…" at bounding box center [1041, 459] width 486 height 31
copy span "[DATE] ST - Mail envoyé à [EMAIL_ADDRESS][DOMAIN_NAME] Demande date de règlemen…"
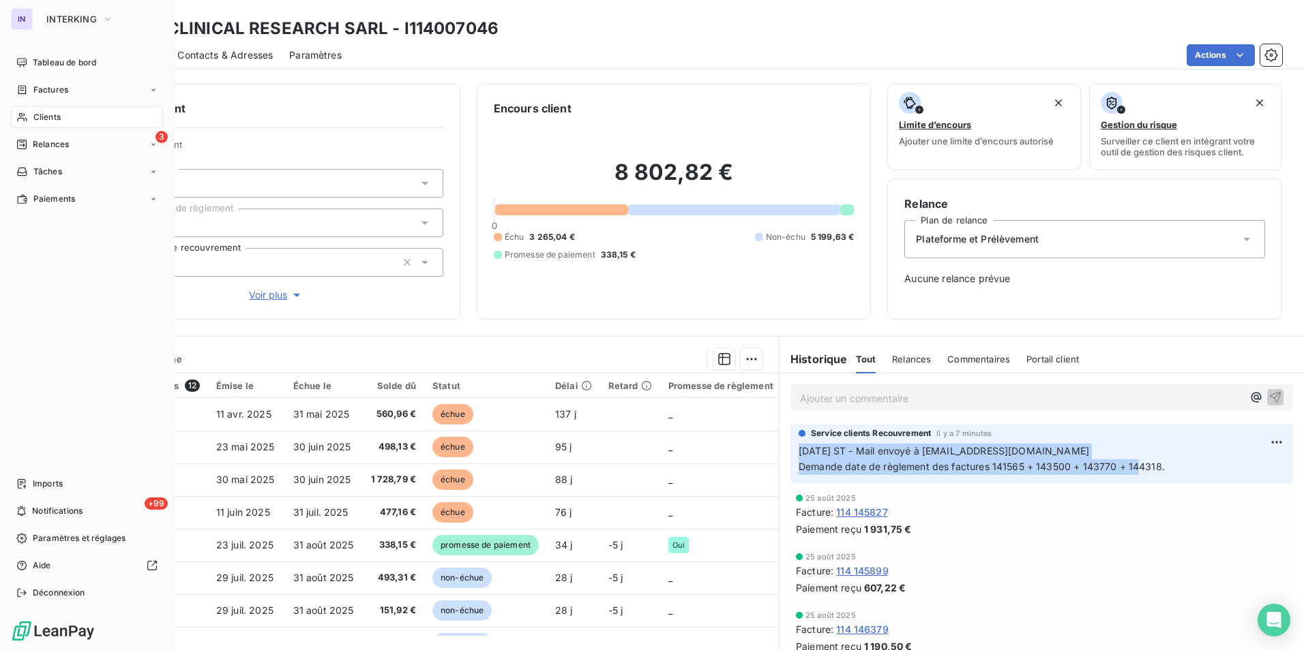
click at [47, 116] on span "Clients" at bounding box center [46, 117] width 27 height 12
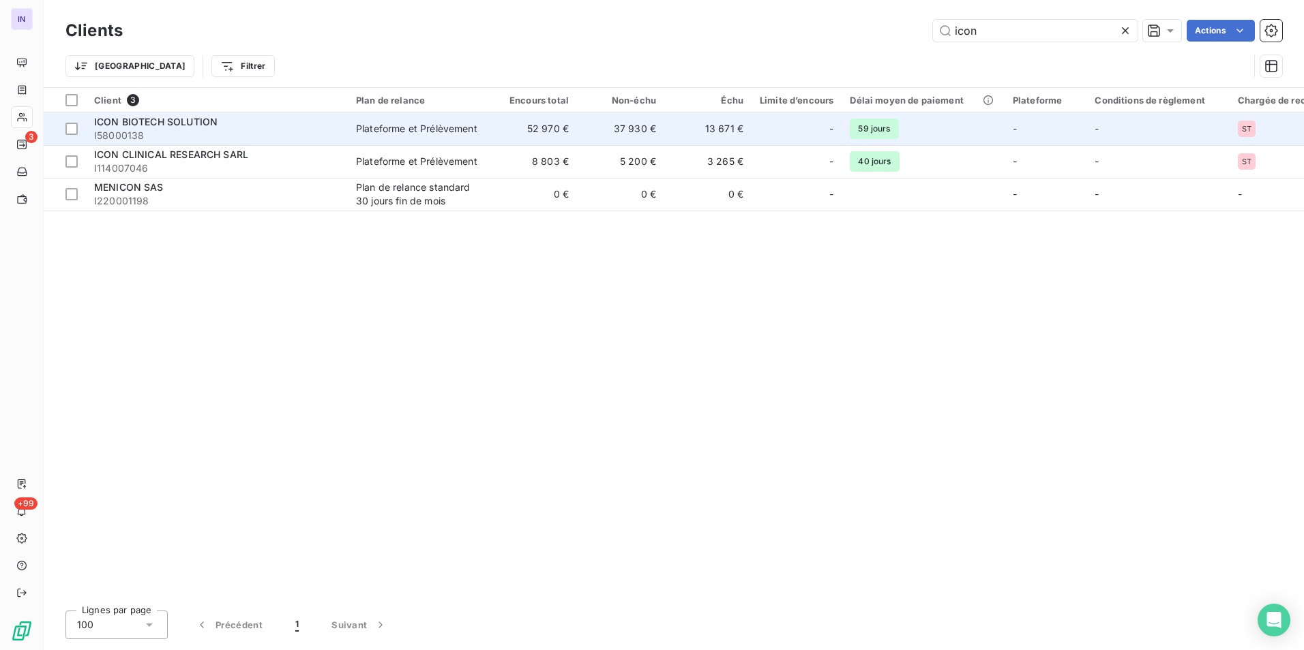
click at [269, 124] on div "ICON BIOTECH SOLUTION" at bounding box center [216, 122] width 245 height 14
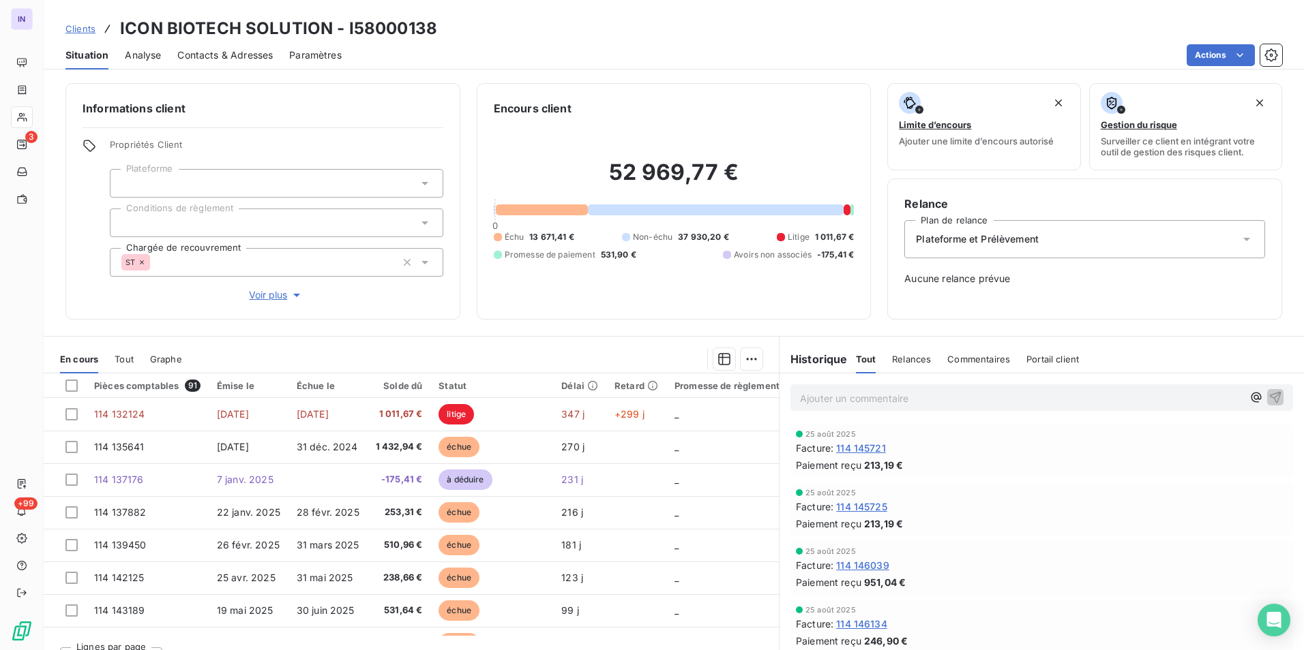
click at [842, 400] on p "Ajouter un commentaire ﻿" at bounding box center [1021, 398] width 442 height 17
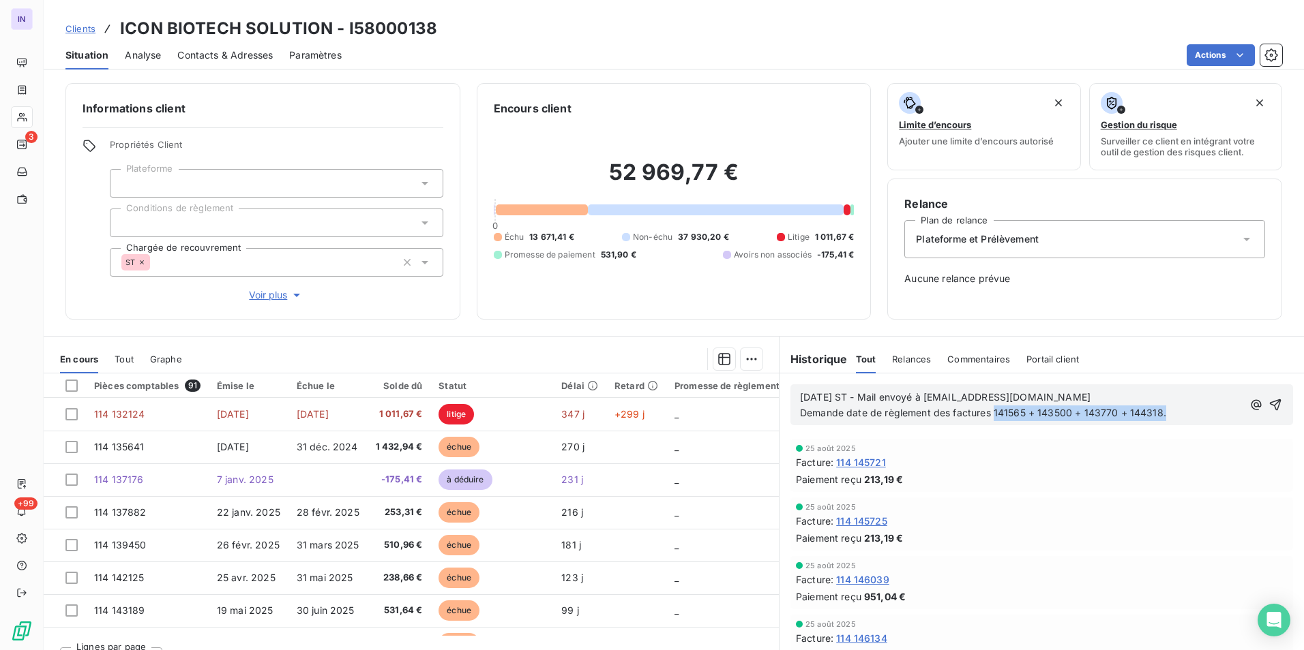
drag, startPoint x: 1158, startPoint y: 412, endPoint x: 989, endPoint y: 408, distance: 169.8
click at [989, 408] on p "Demande date de règlement des factures 141565 + 143500 + 143770 + 144318." at bounding box center [1021, 414] width 442 height 16
